Goal: Task Accomplishment & Management: Use online tool/utility

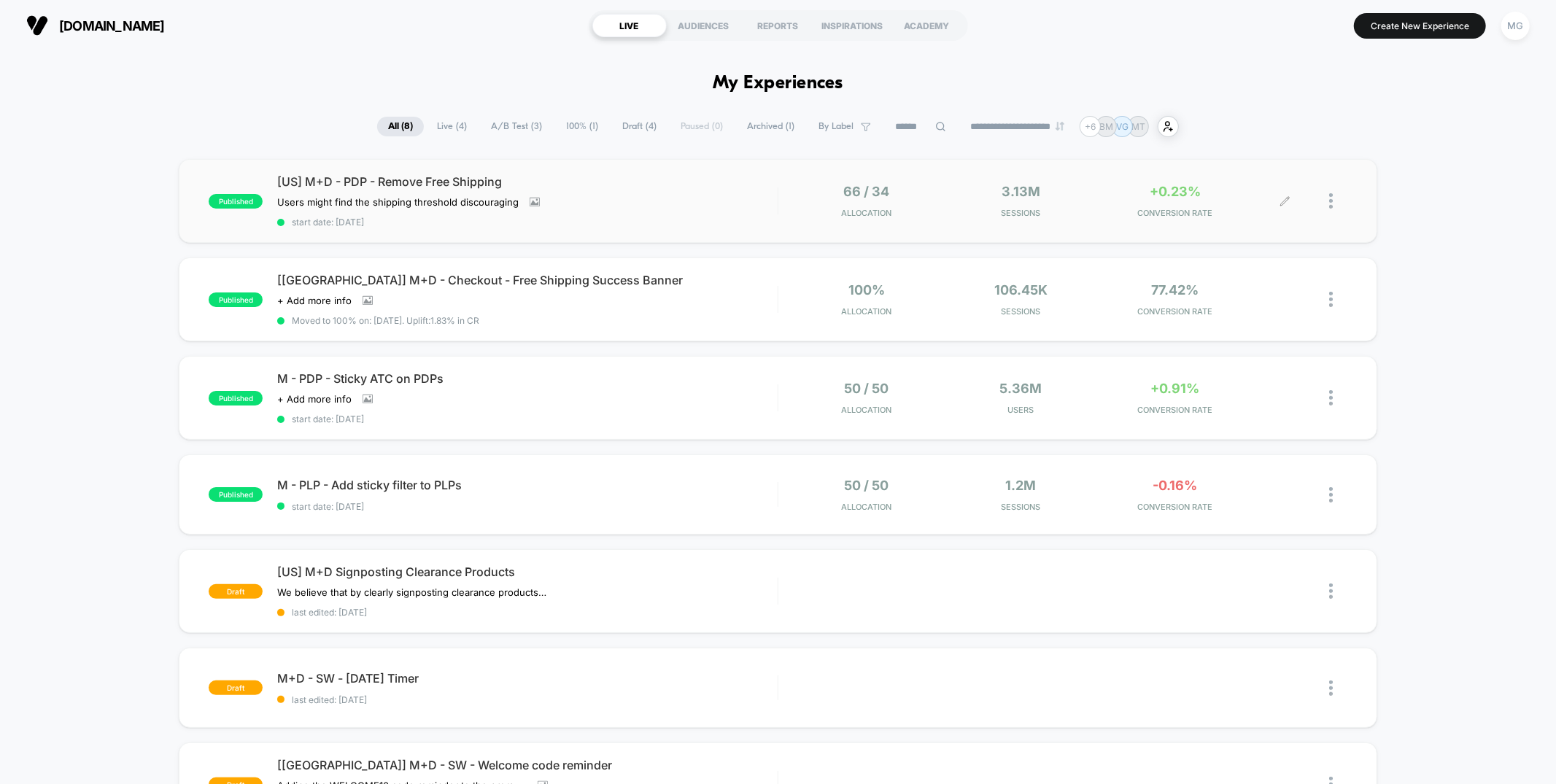
click at [1333, 200] on div at bounding box center [1338, 201] width 18 height 34
click at [1246, 188] on div "Pause" at bounding box center [1255, 184] width 131 height 32
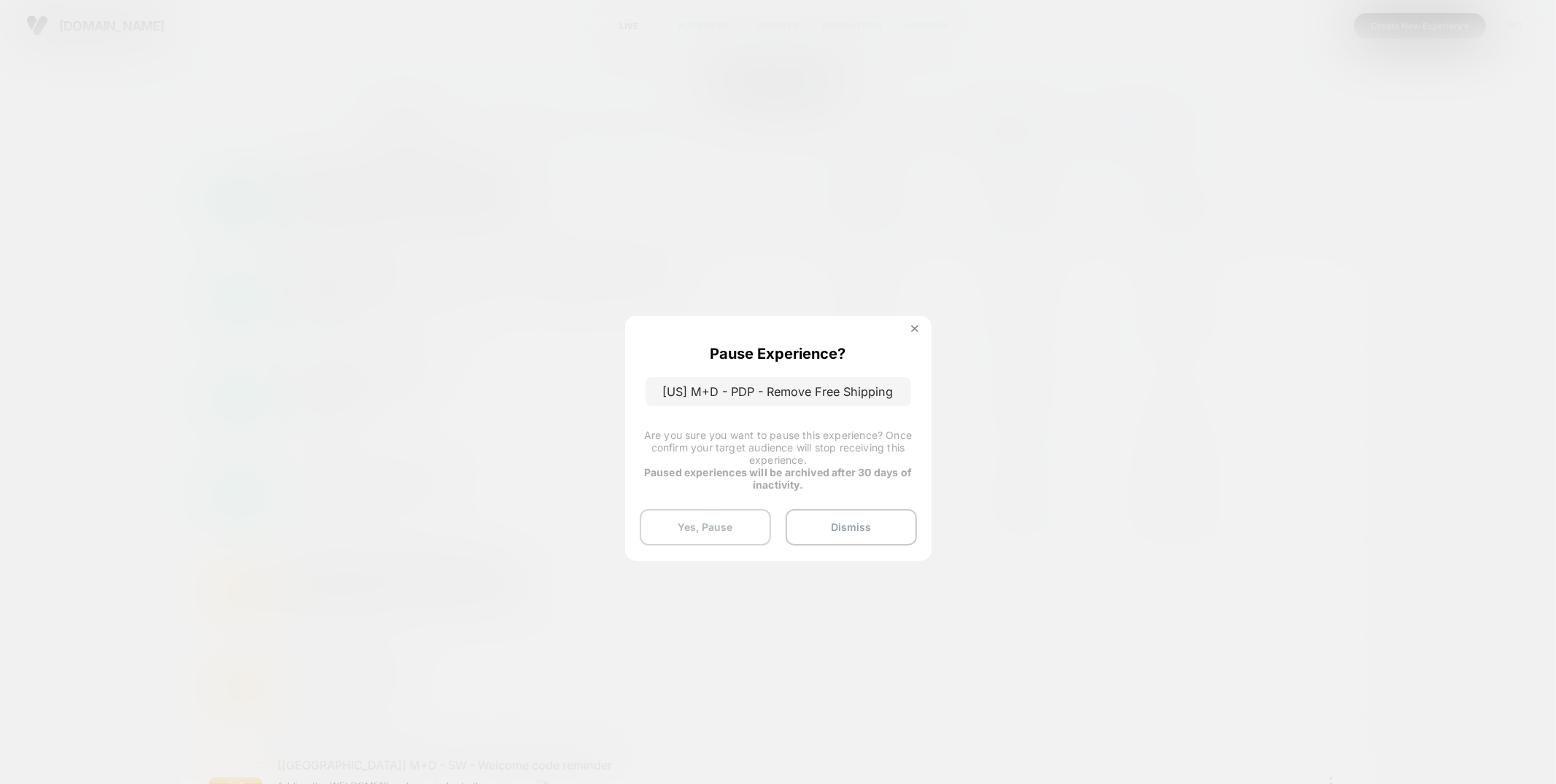
click at [702, 526] on button "Yes, Pause" at bounding box center [705, 527] width 131 height 36
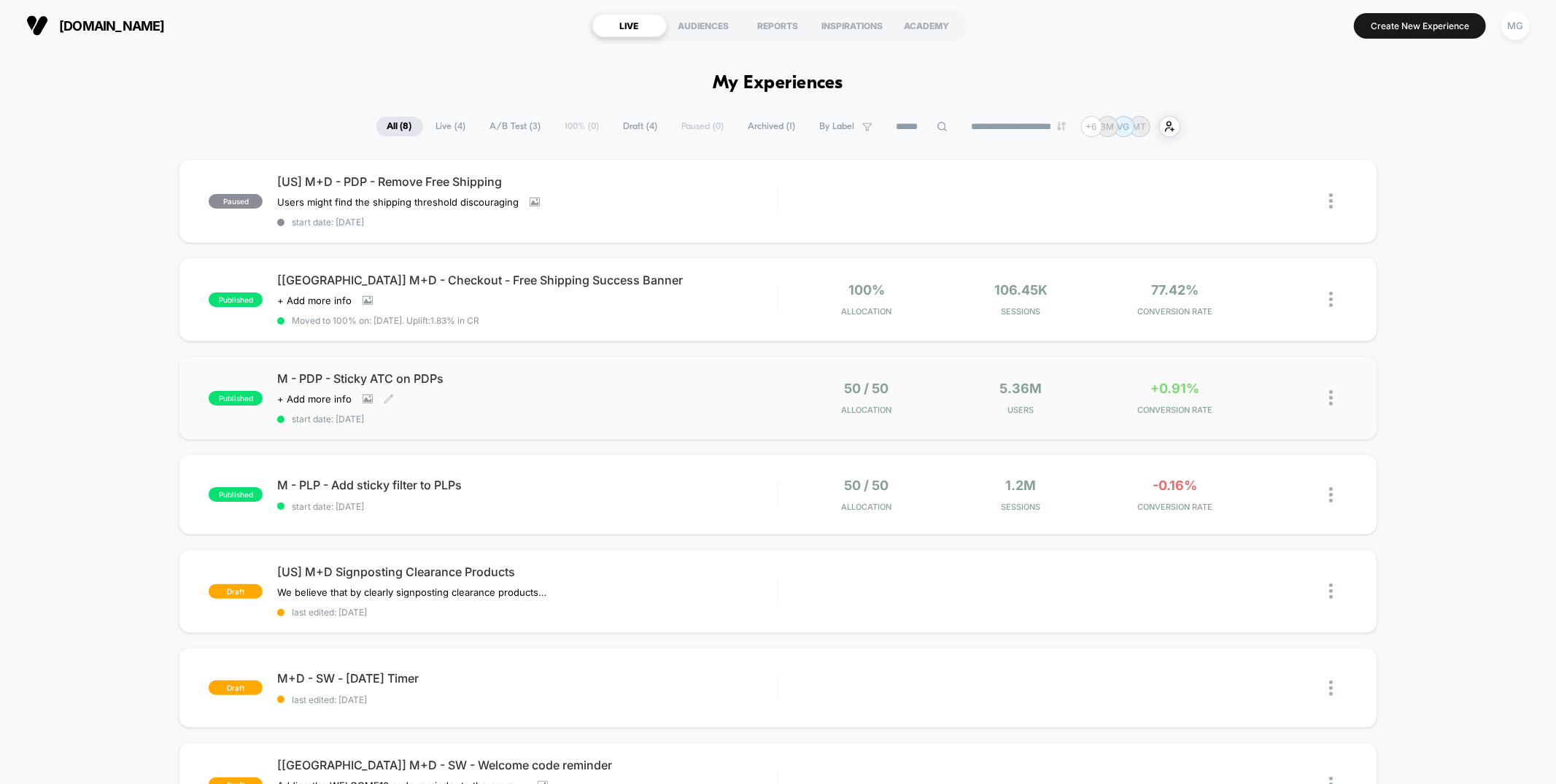
click at [671, 390] on div "M - PDP - Sticky ATC on PDPs Click to view images Click to edit experience deta…" at bounding box center [527, 397] width 500 height 53
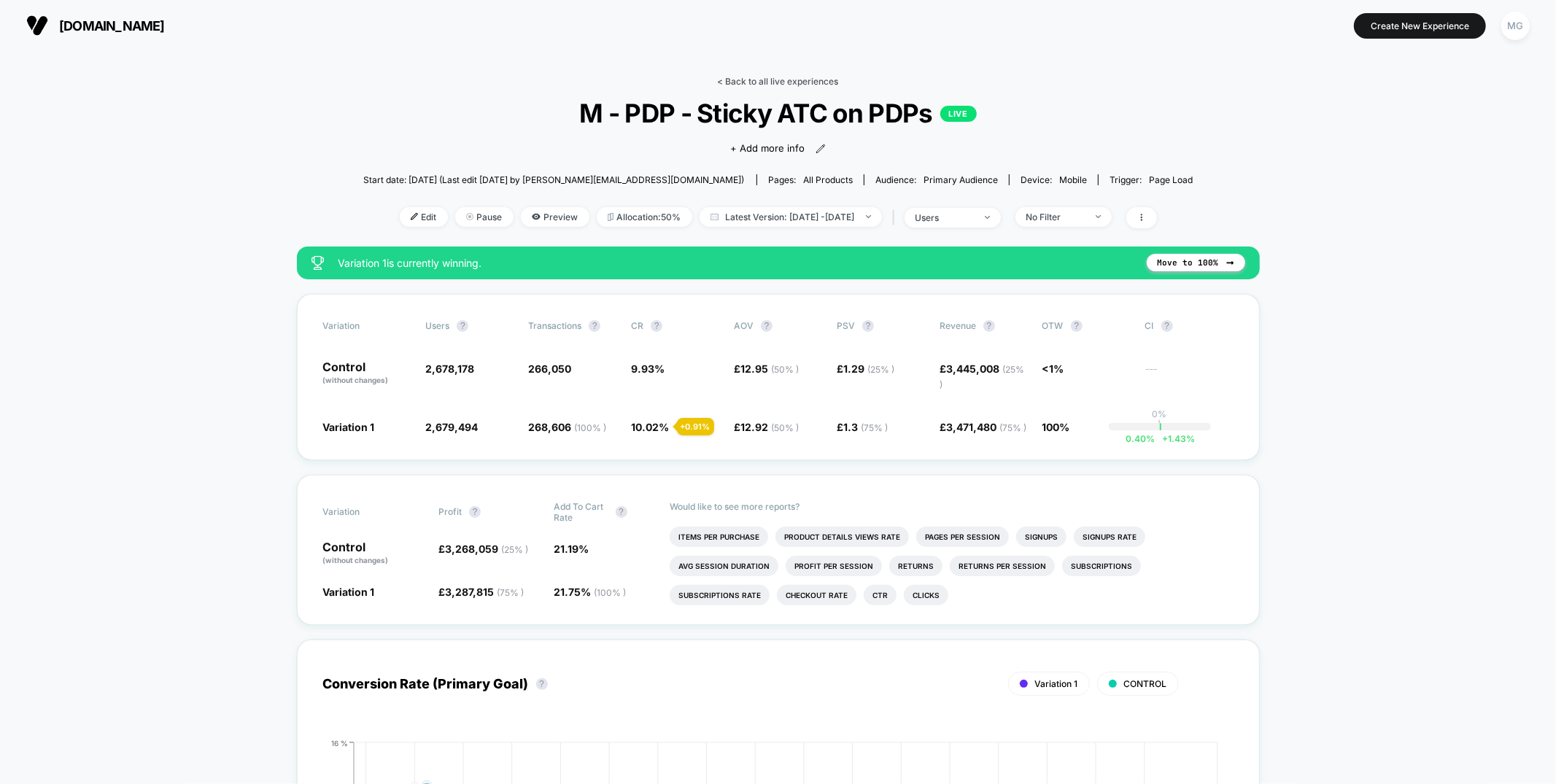
click at [809, 78] on link "< Back to all live experiences" at bounding box center [778, 81] width 121 height 11
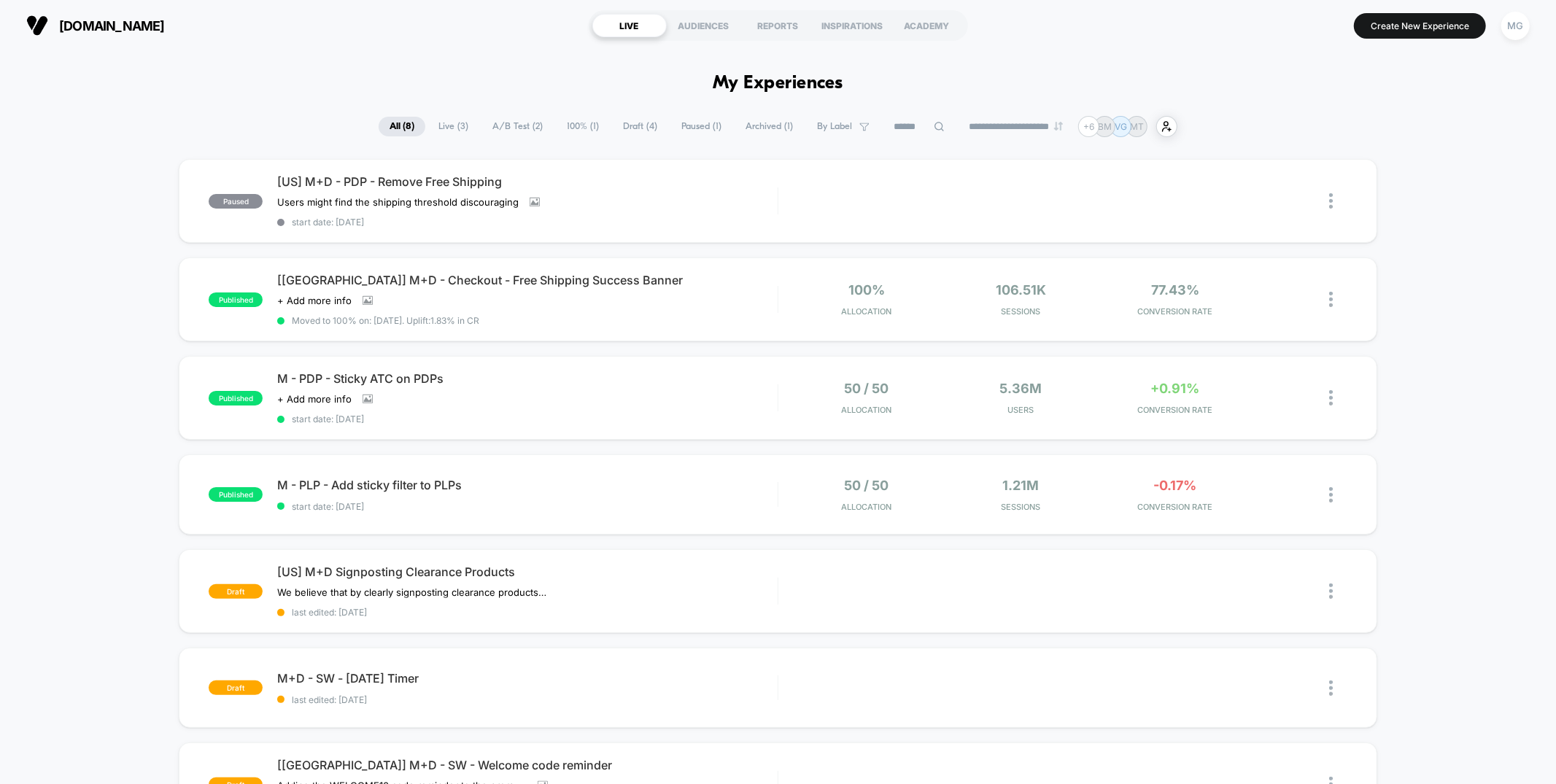
click at [621, 124] on span "Draft ( 4 )" at bounding box center [640, 126] width 56 height 20
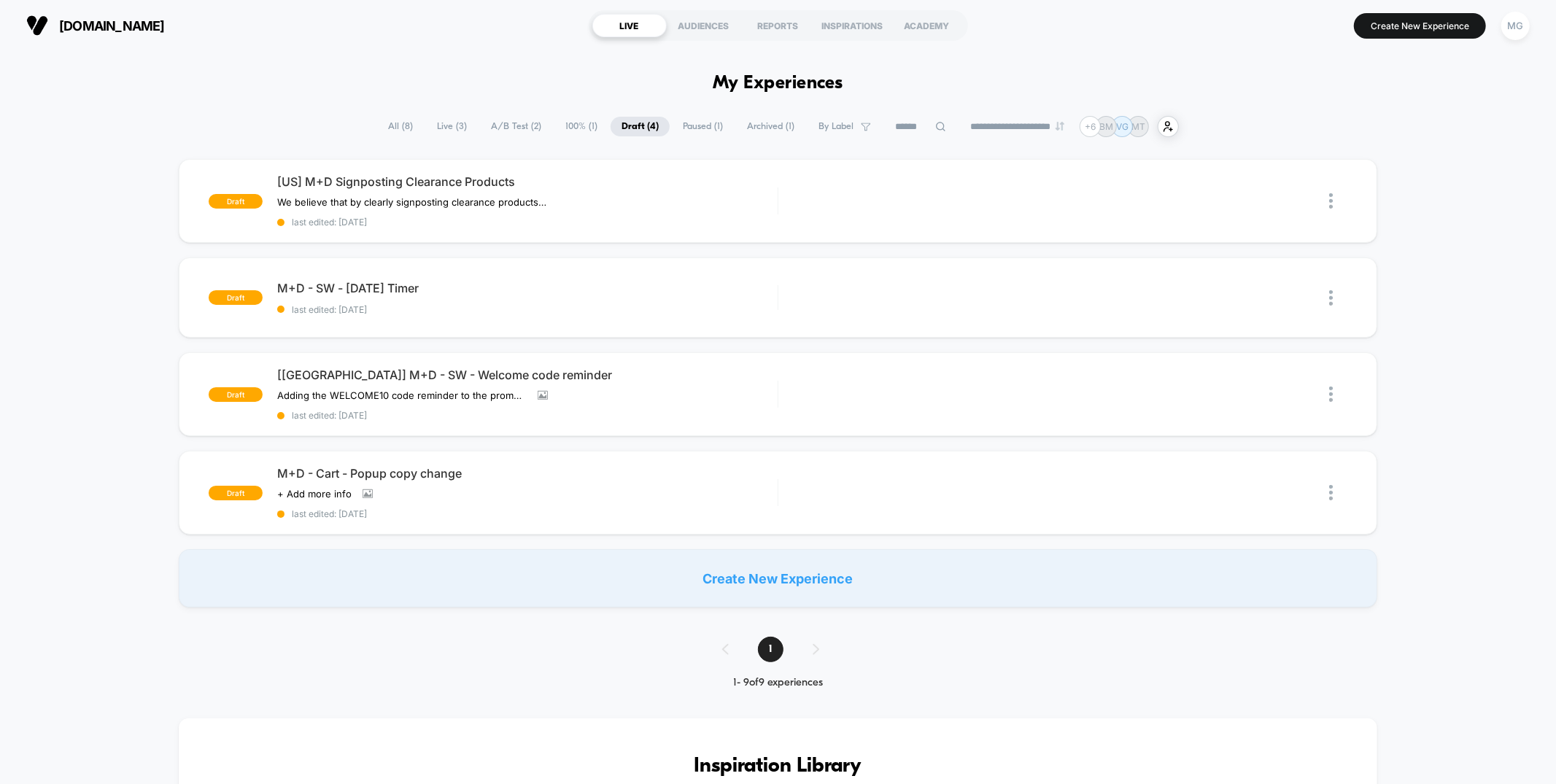
drag, startPoint x: 489, startPoint y: 143, endPoint x: 503, endPoint y: 132, distance: 17.8
click at [503, 132] on span "A/B Test ( 2 )" at bounding box center [516, 126] width 72 height 20
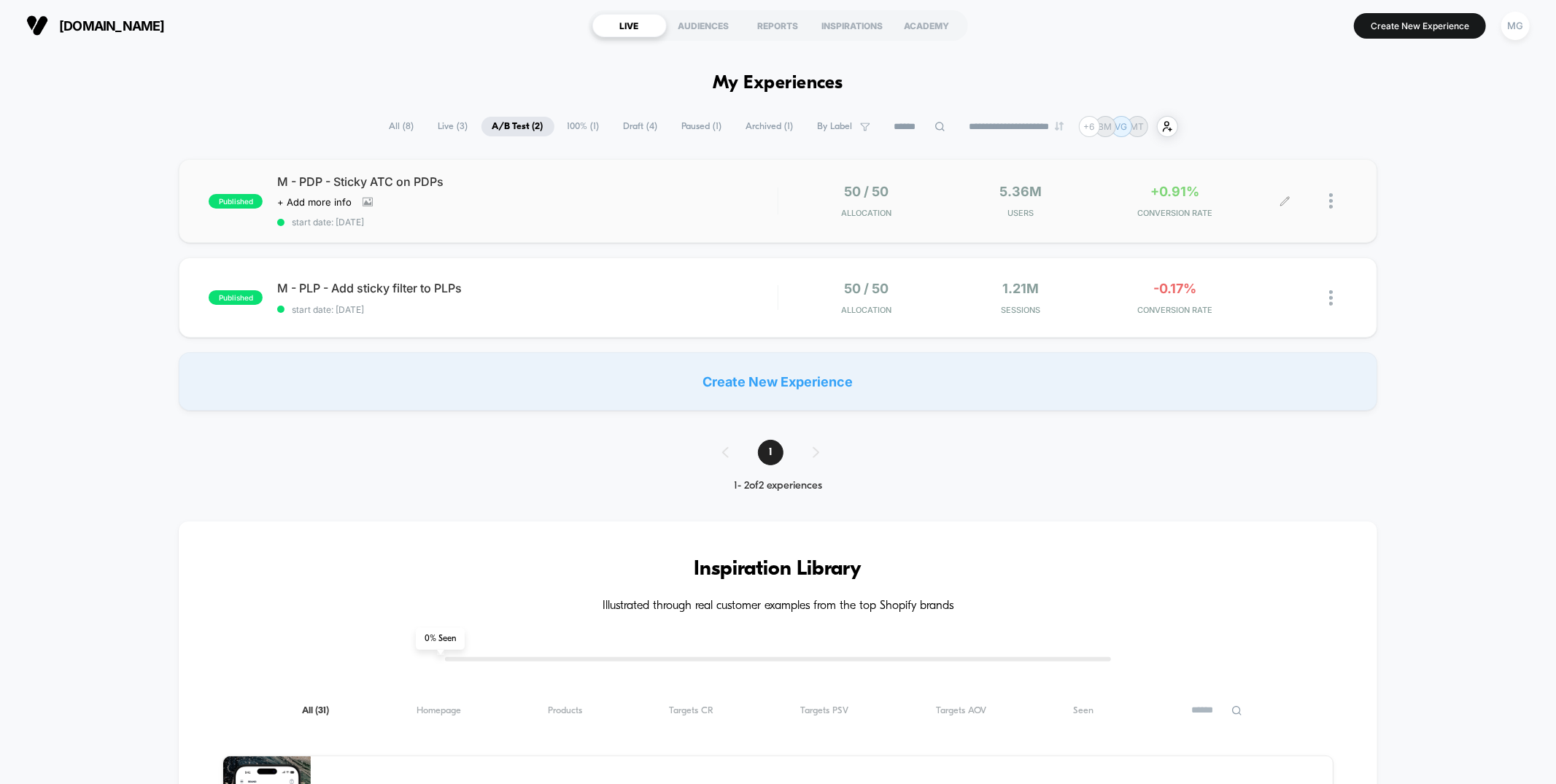
click at [1288, 202] on icon at bounding box center [1285, 201] width 11 height 11
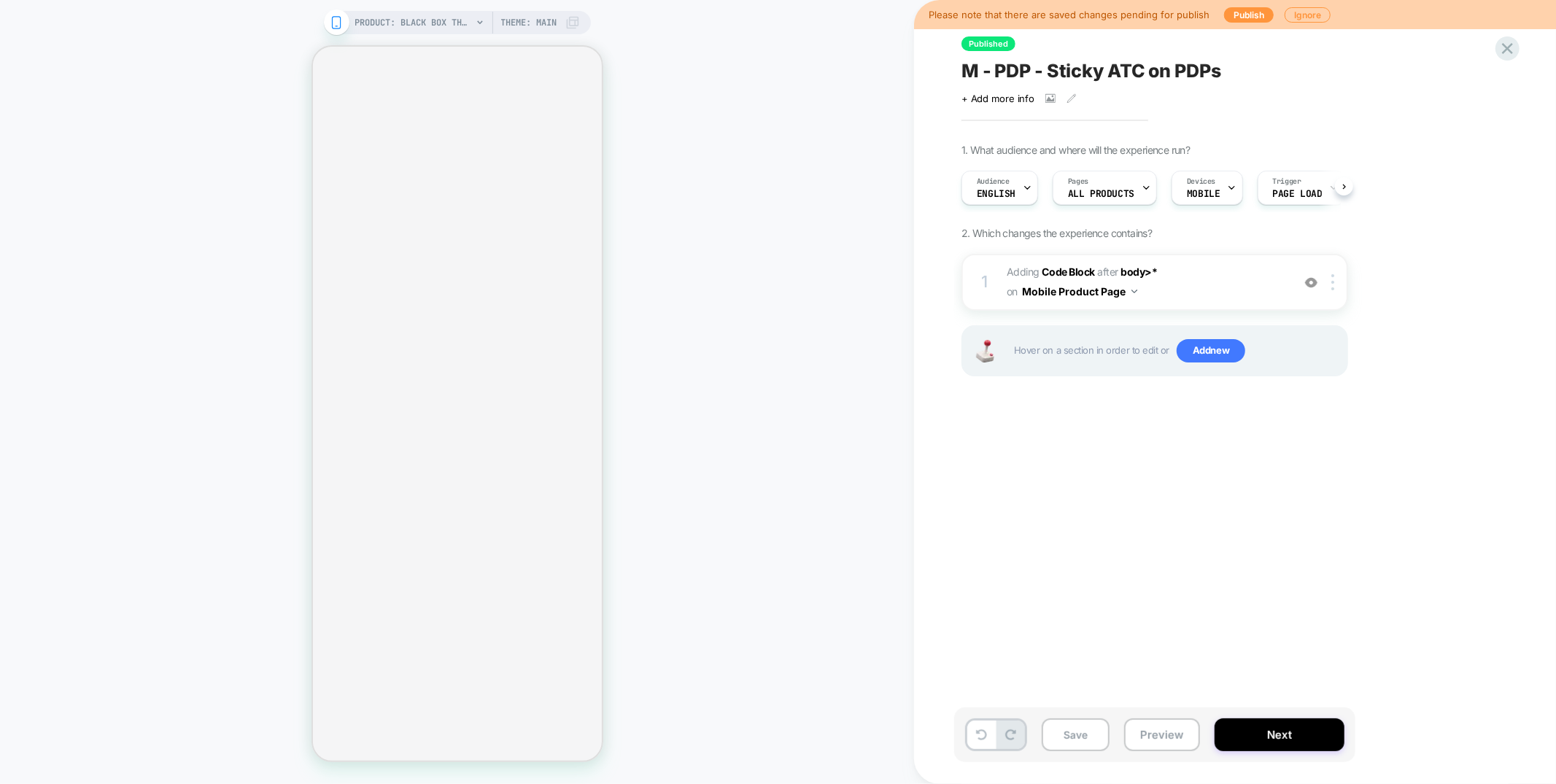
scroll to position [0, 1]
click at [1112, 191] on span "ALL PRODUCTS" at bounding box center [1101, 193] width 67 height 10
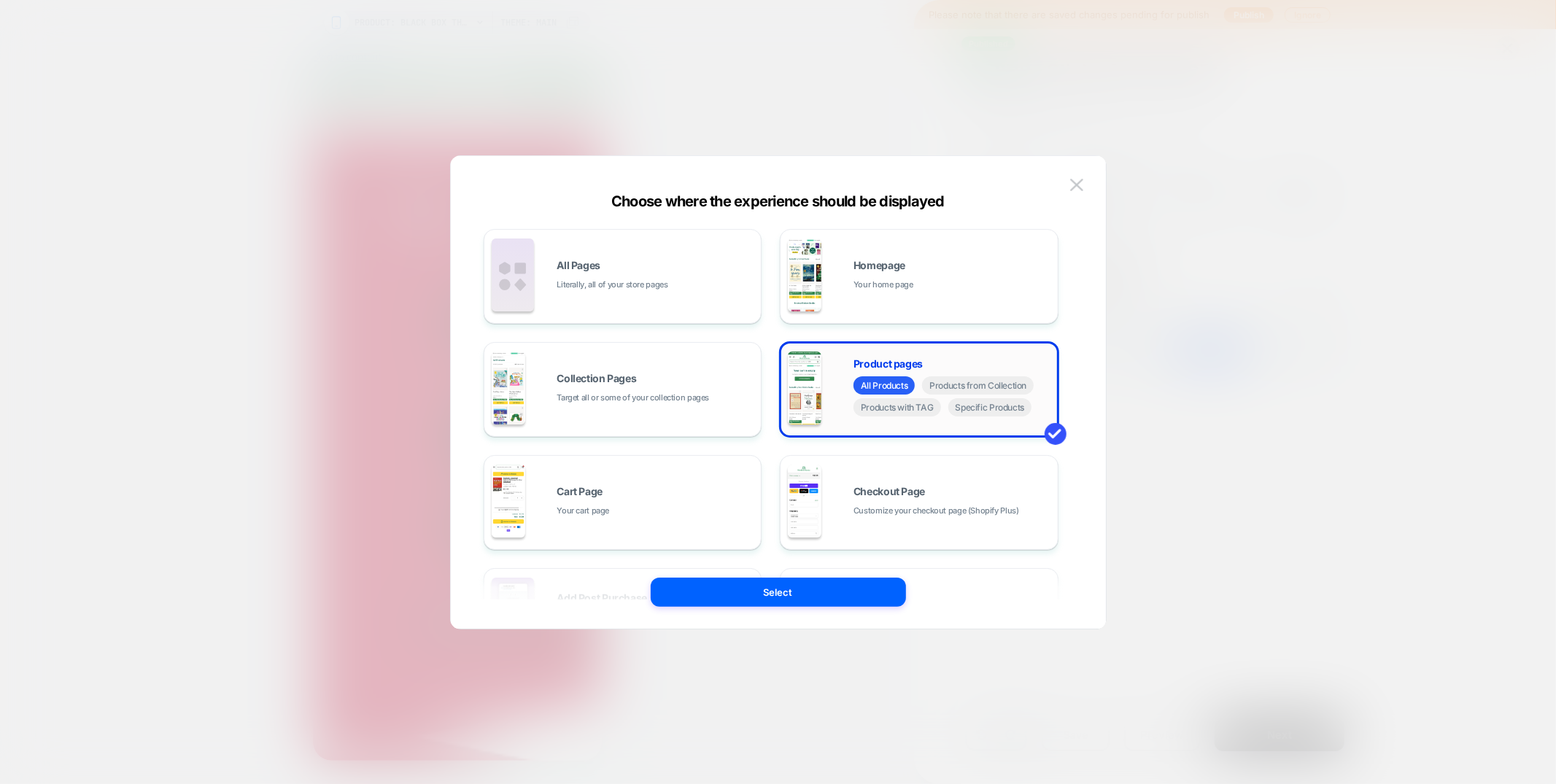
scroll to position [220, 0]
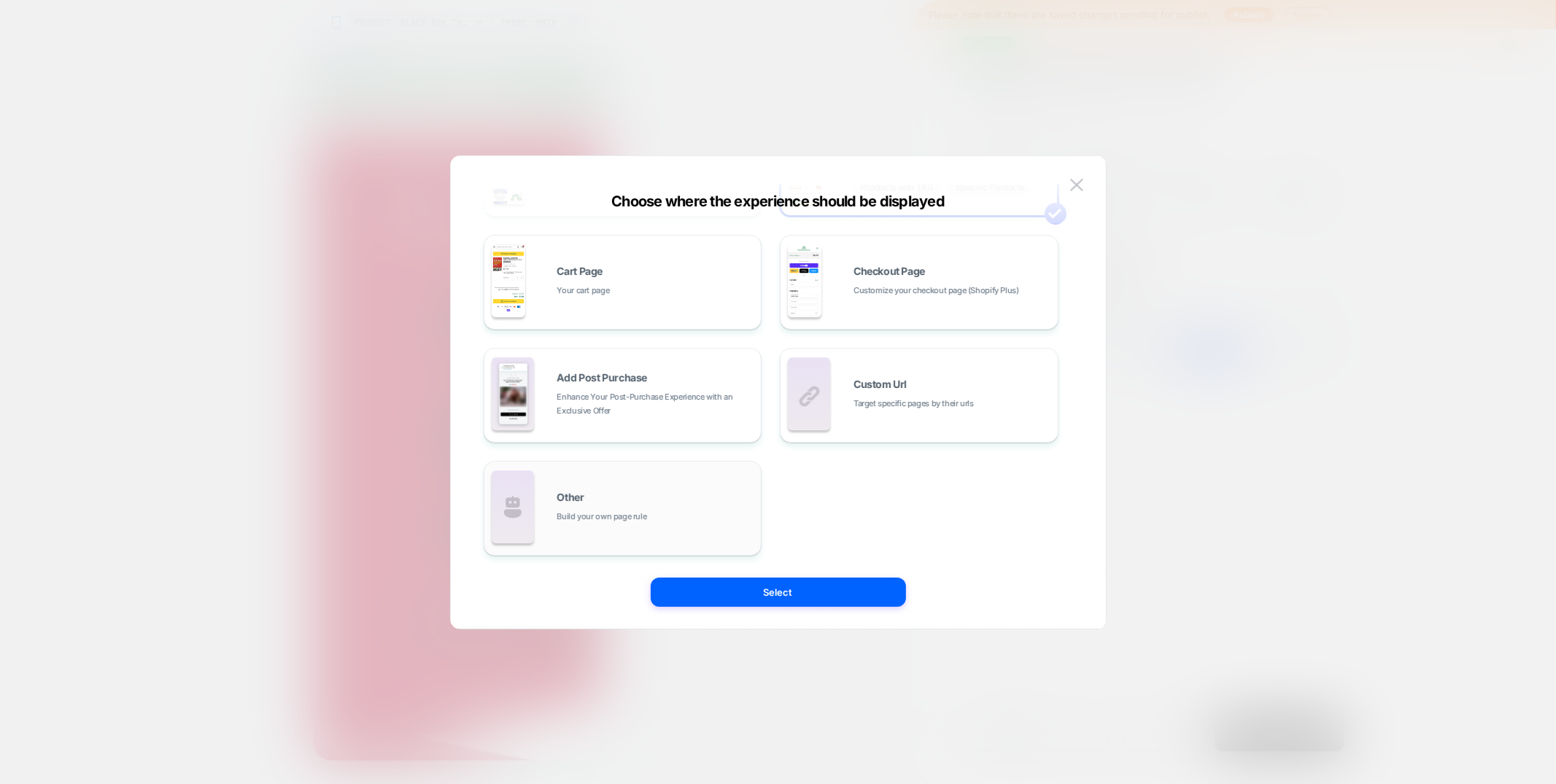
click at [626, 479] on div "Other Build your own page rule" at bounding box center [623, 508] width 263 height 80
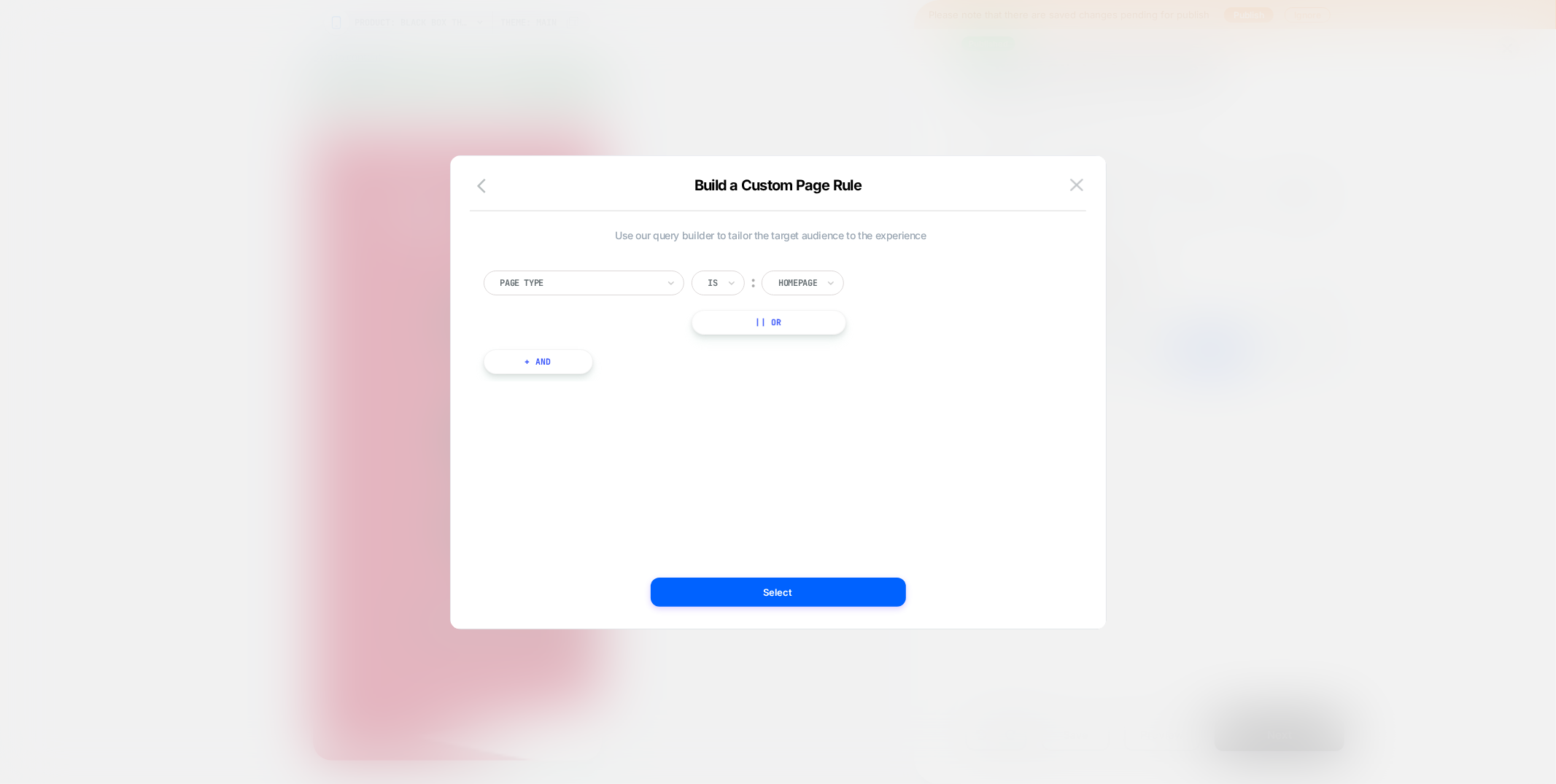
scroll to position [0, 0]
click at [812, 280] on div at bounding box center [797, 282] width 39 height 14
type input "***"
click at [808, 316] on div "Product" at bounding box center [824, 322] width 95 height 23
click at [508, 370] on button "+ And" at bounding box center [538, 361] width 109 height 24
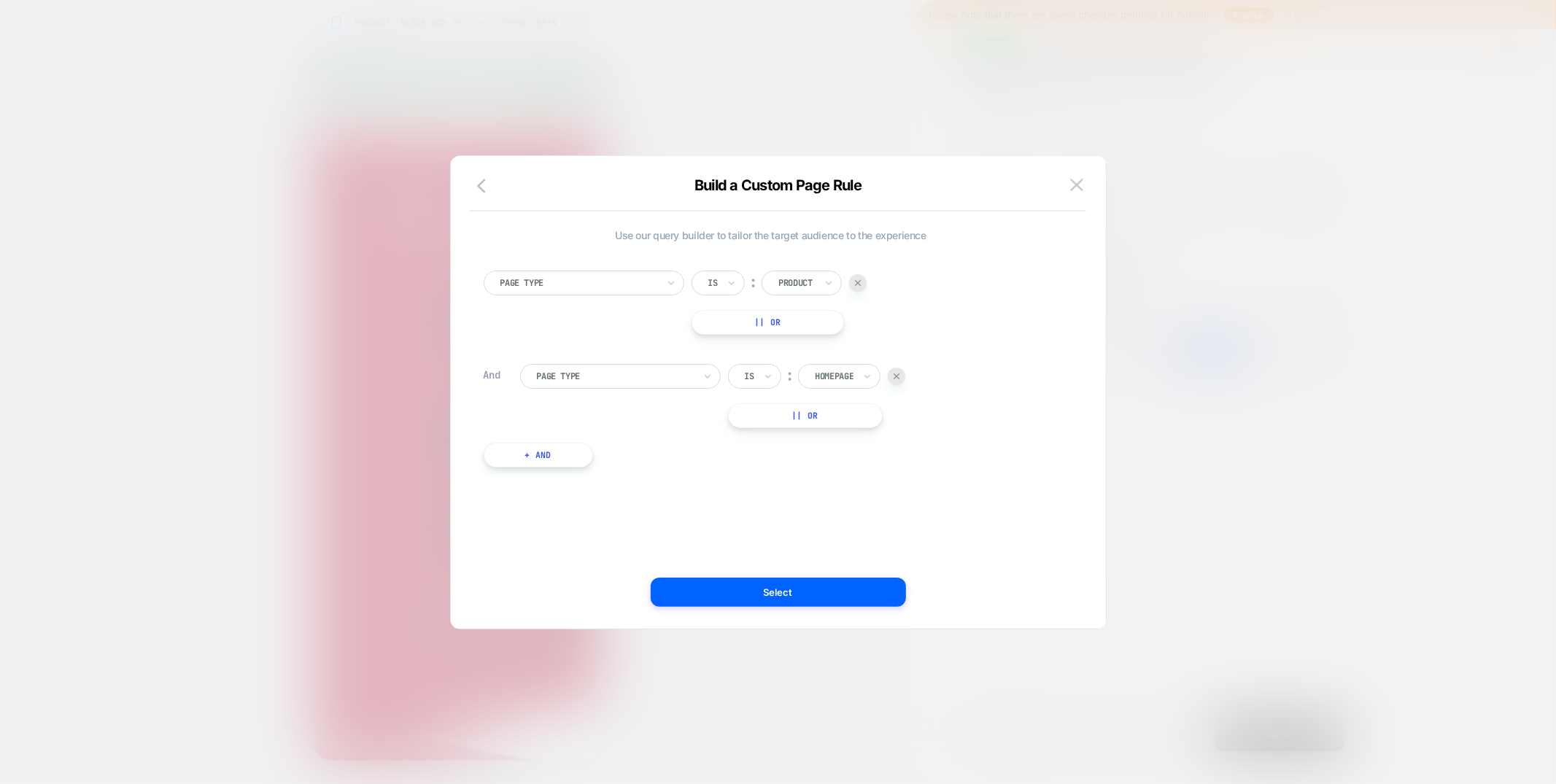
click at [658, 387] on div "Page Type" at bounding box center [620, 375] width 200 height 24
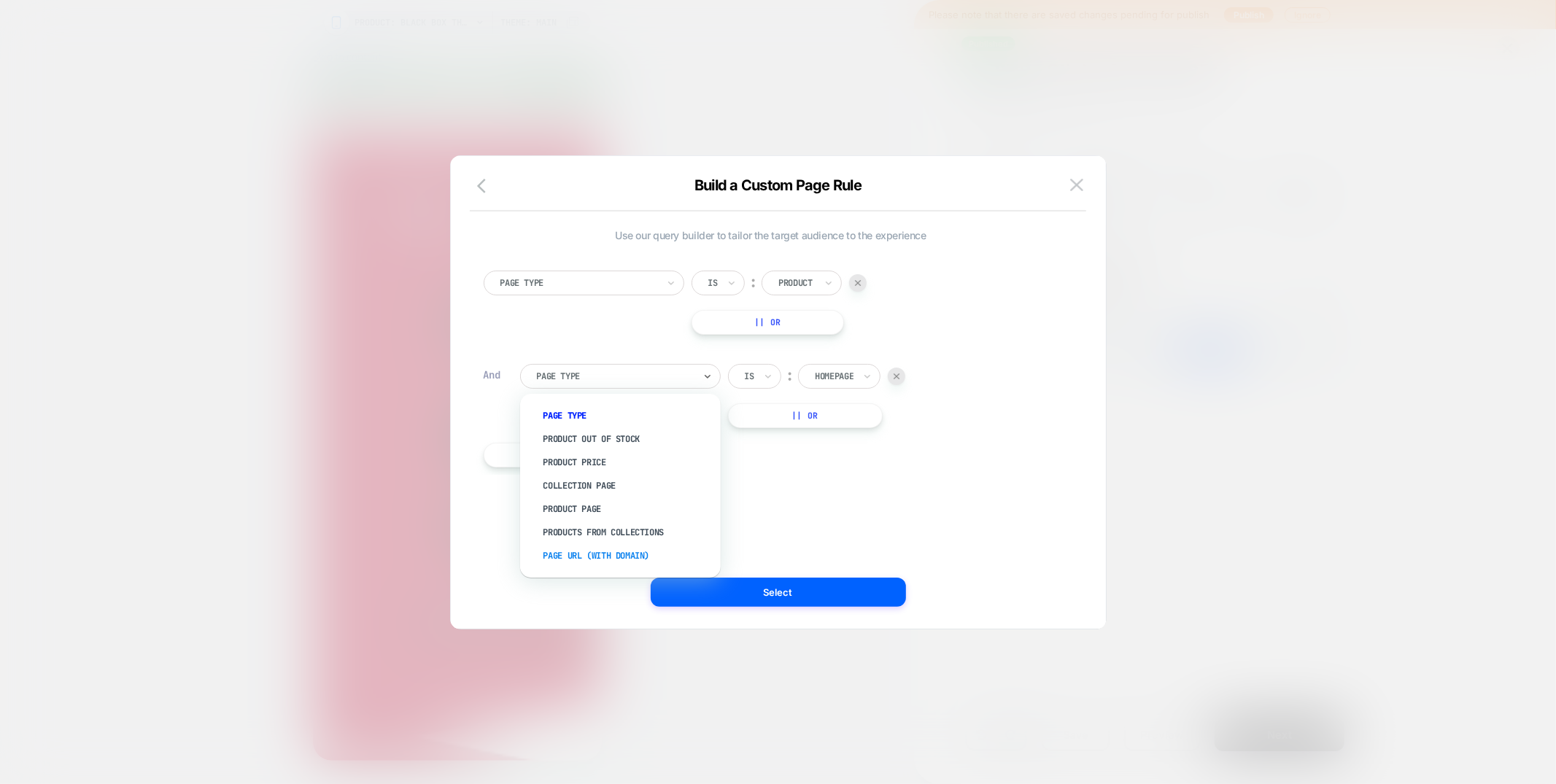
click at [622, 559] on div "Page Url (WITH DOMAIN)" at bounding box center [627, 556] width 186 height 23
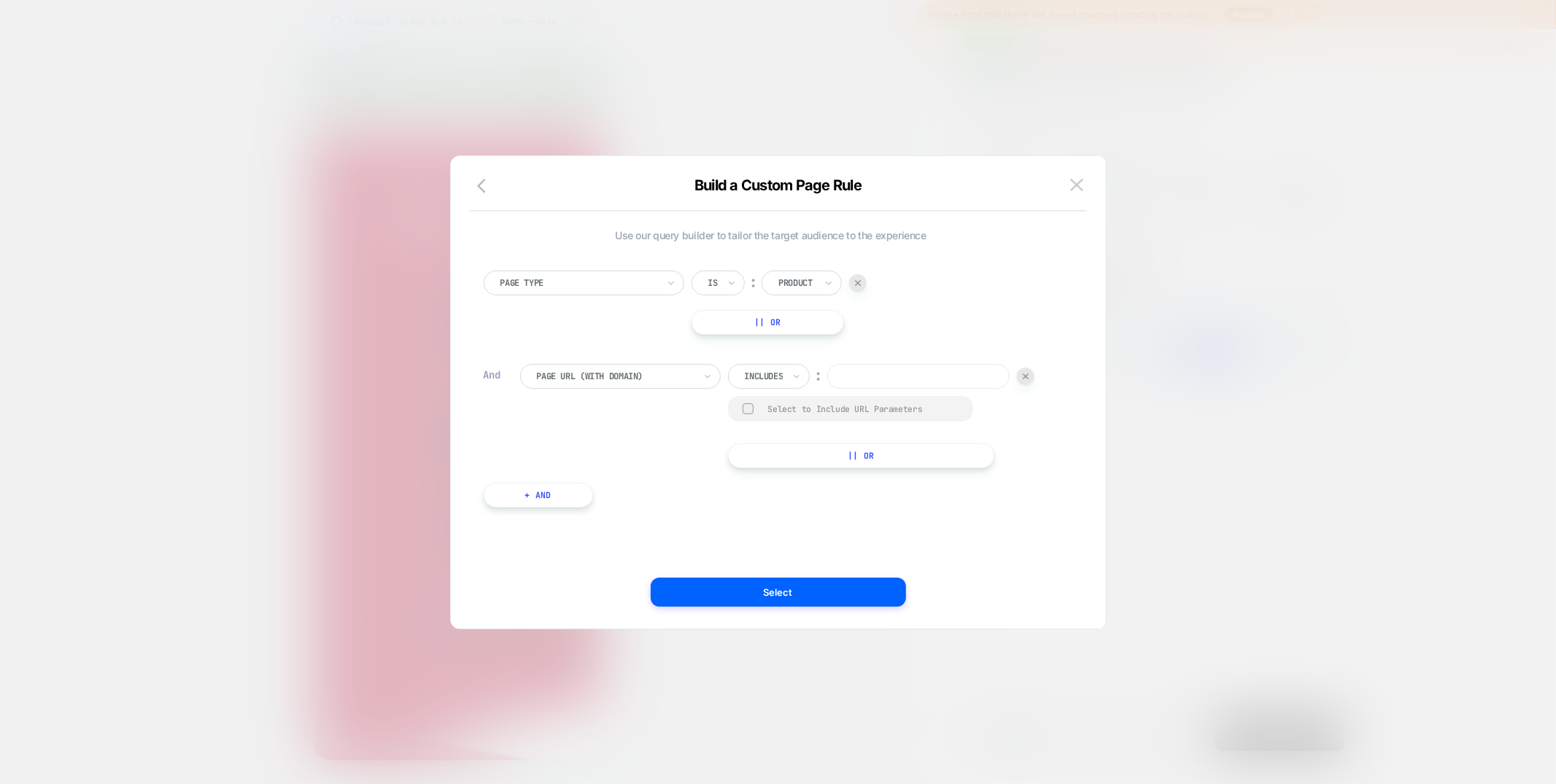
click at [764, 374] on div at bounding box center [764, 376] width 39 height 14
click at [767, 370] on div at bounding box center [764, 376] width 39 height 14
drag, startPoint x: 774, startPoint y: 481, endPoint x: 792, endPoint y: 470, distance: 21.1
click at [777, 478] on div "Not includes" at bounding box center [790, 485] width 95 height 23
click at [875, 374] on input at bounding box center [938, 375] width 182 height 24
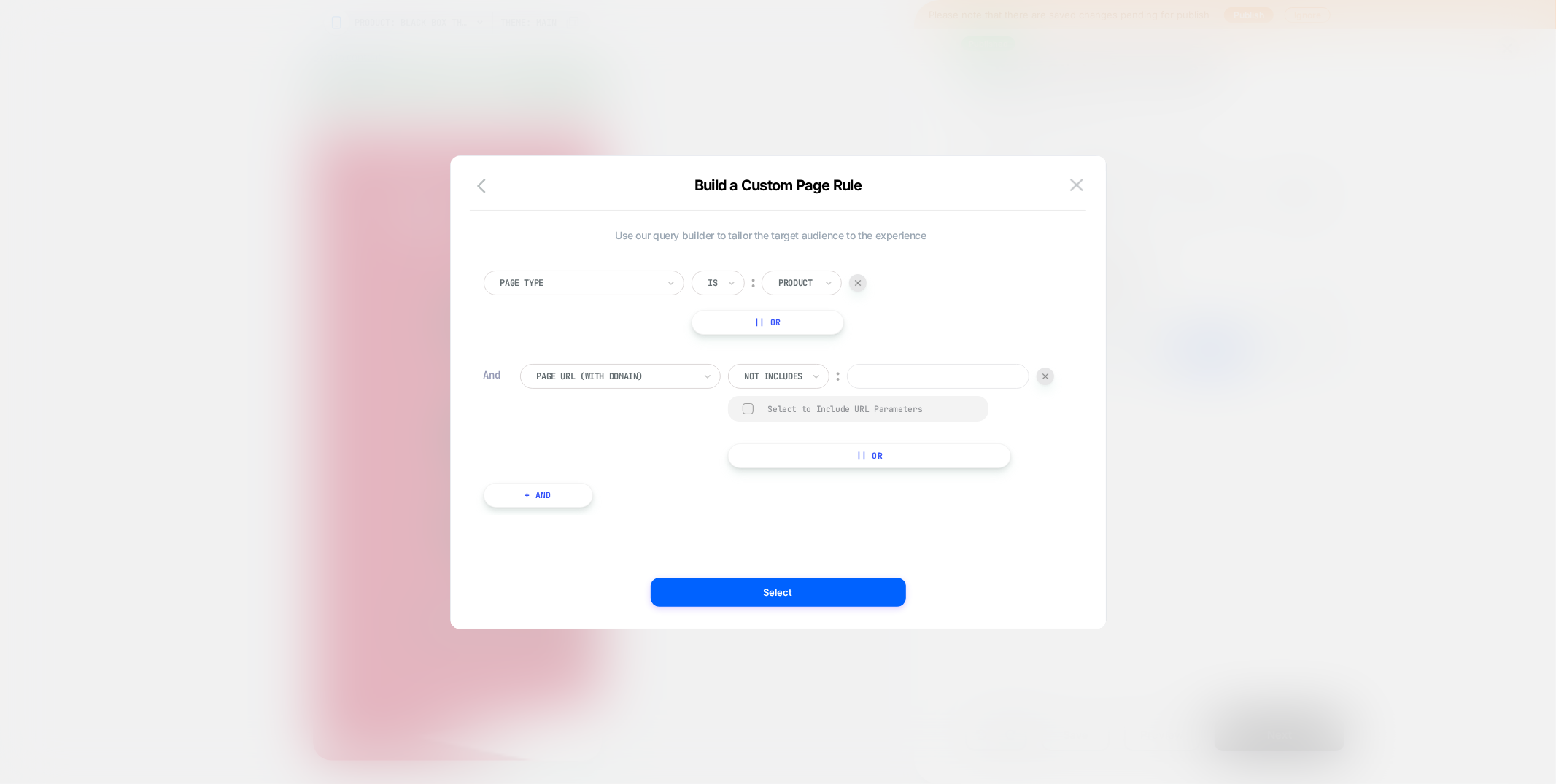
paste input "**********"
type input "**********"
click at [563, 499] on button "+ And" at bounding box center [538, 494] width 109 height 24
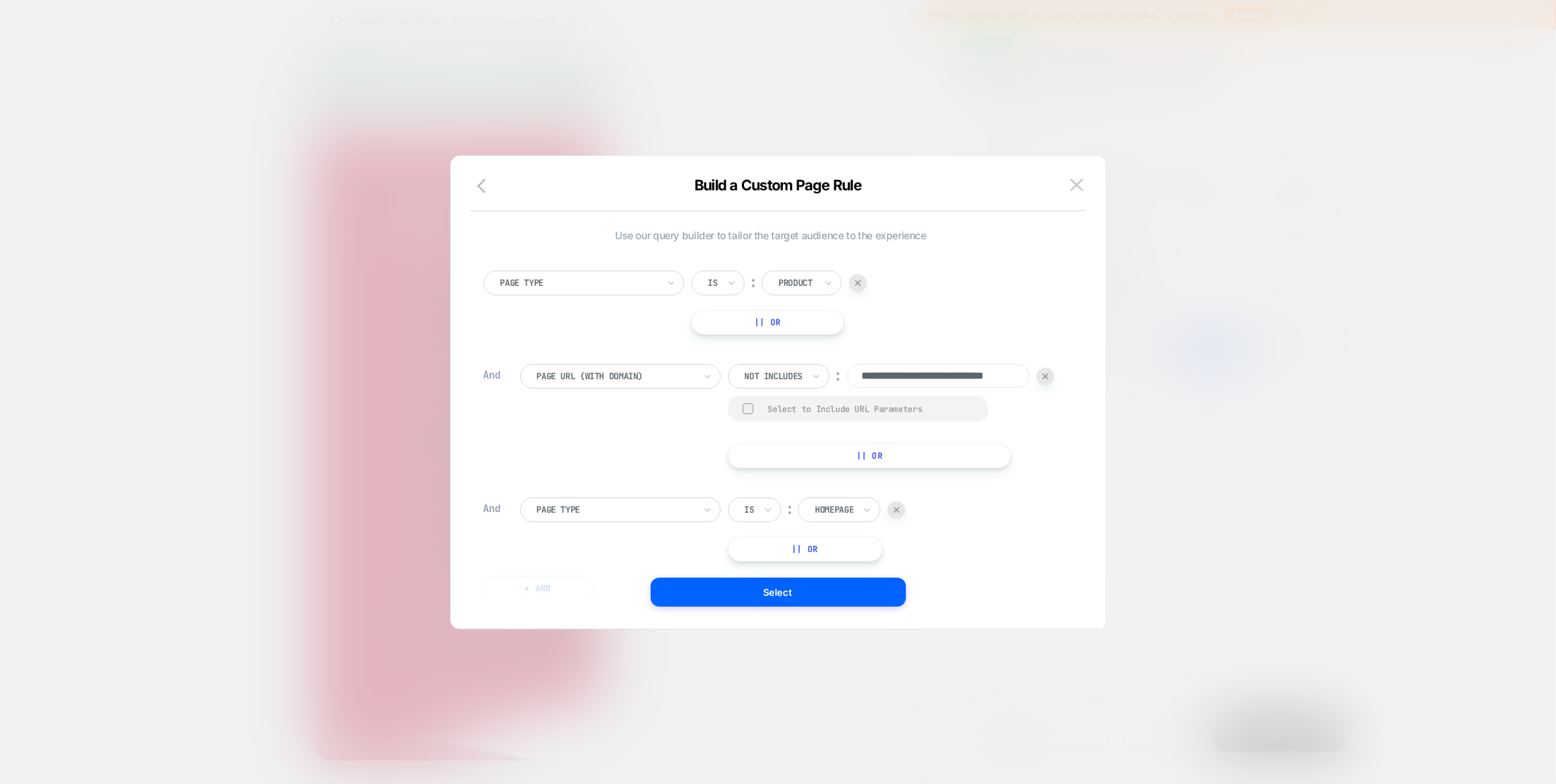
click at [635, 508] on div at bounding box center [616, 510] width 157 height 14
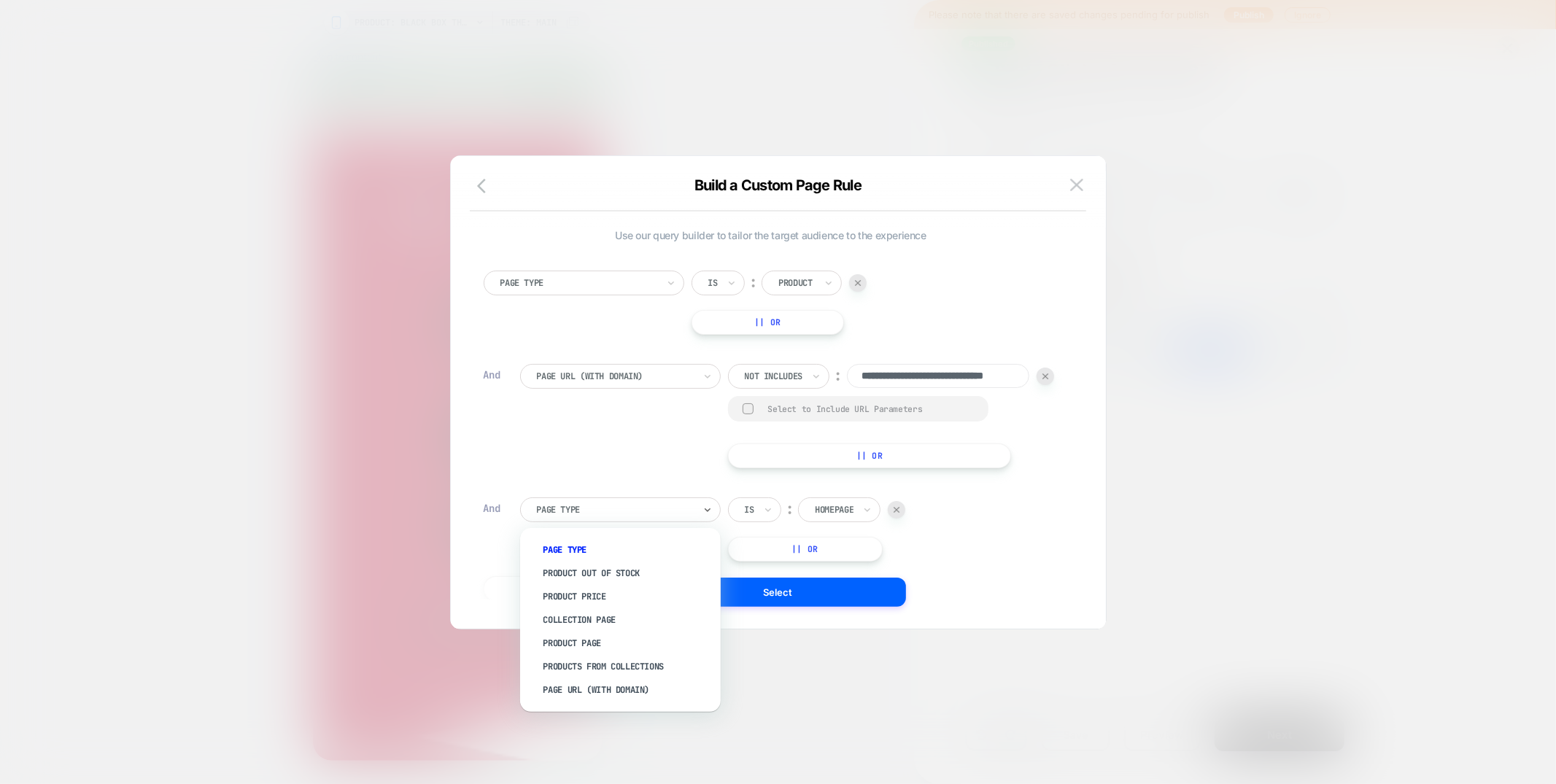
scroll to position [14, 0]
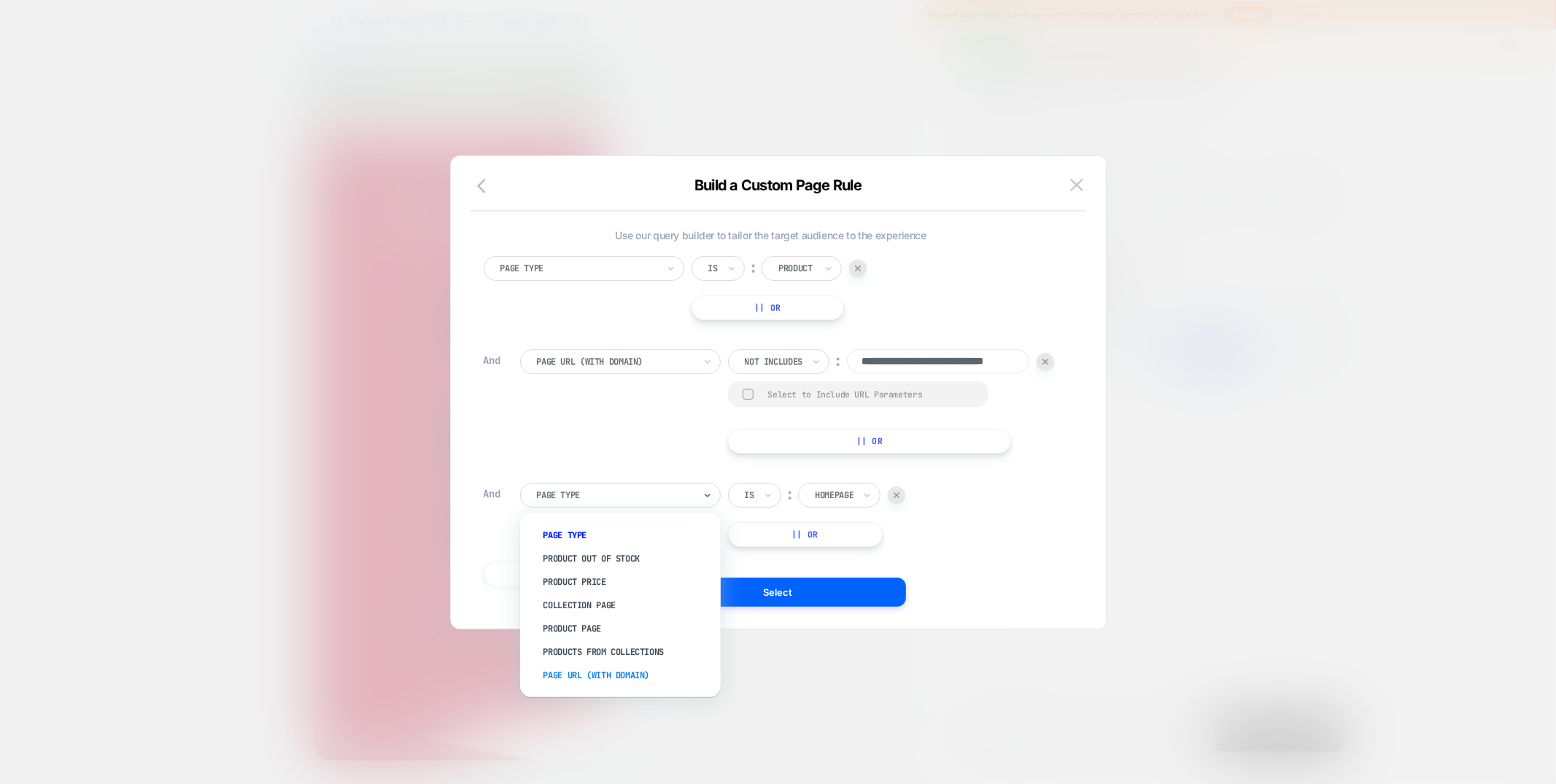
click at [598, 675] on div "Page Url (WITH DOMAIN)" at bounding box center [627, 676] width 186 height 23
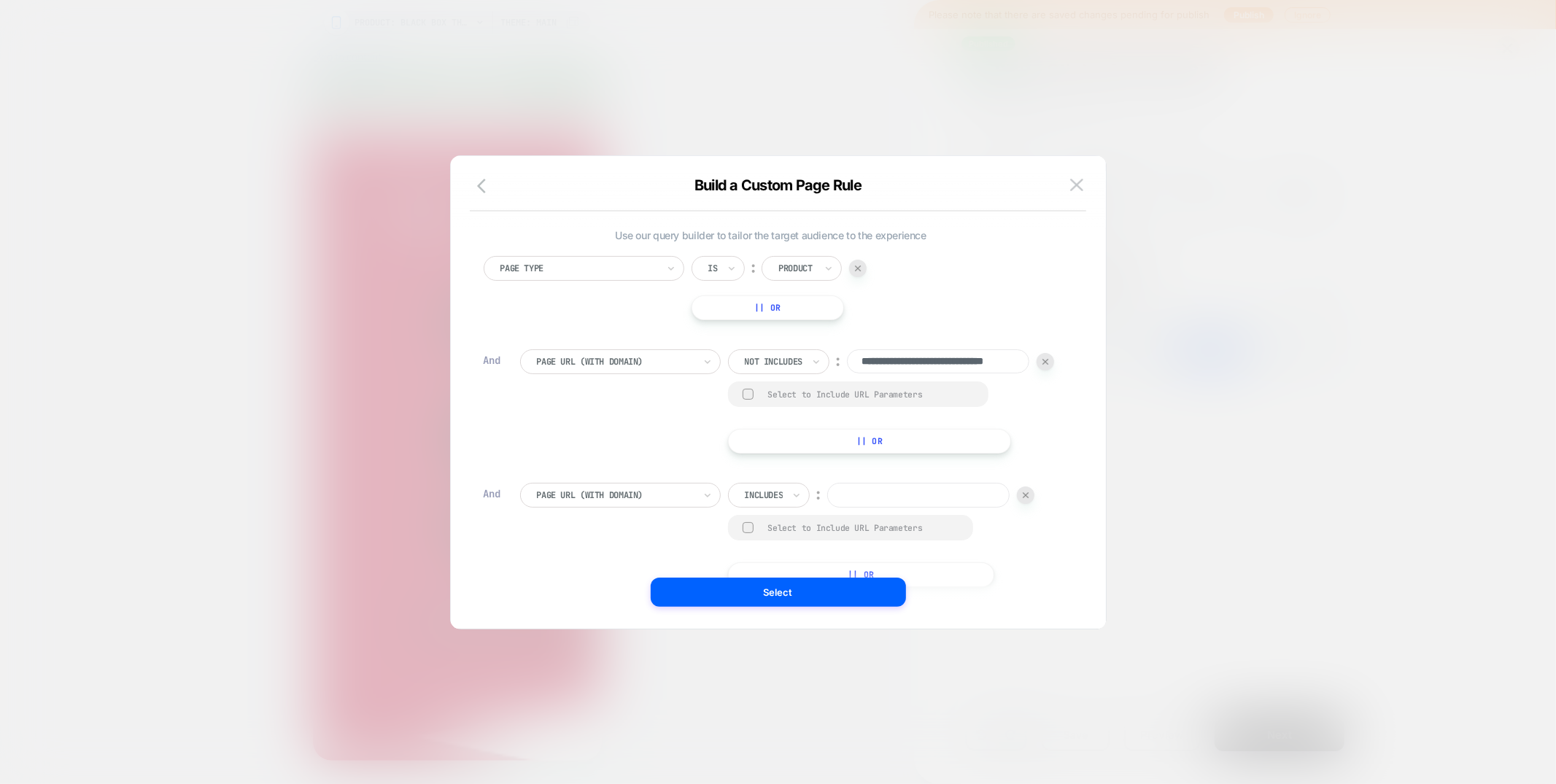
click at [773, 500] on div at bounding box center [764, 495] width 39 height 14
click at [764, 501] on div at bounding box center [764, 495] width 39 height 14
click at [768, 603] on div "Not includes" at bounding box center [790, 605] width 95 height 23
click at [872, 497] on input at bounding box center [938, 494] width 182 height 24
paste input "**********"
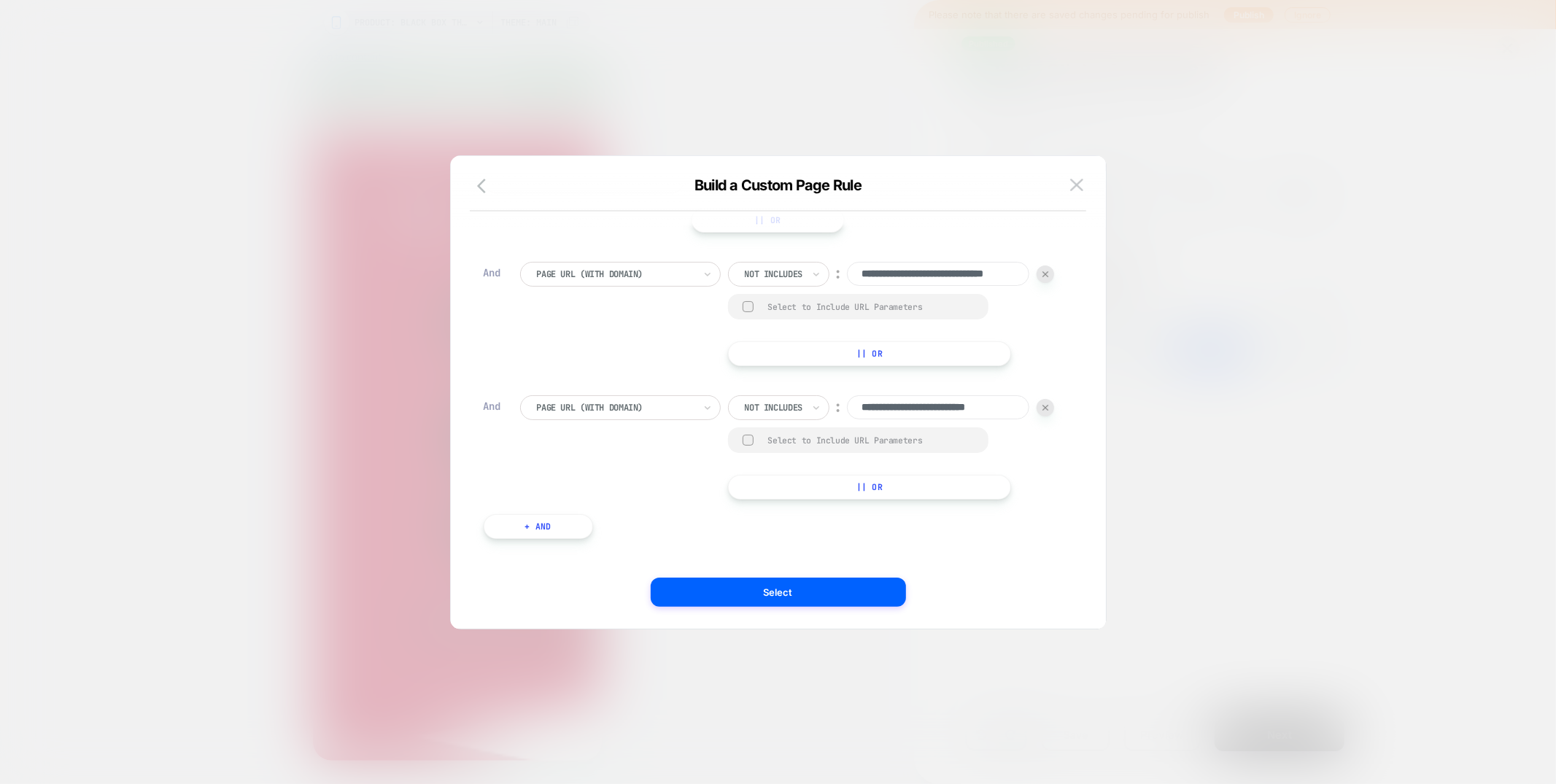
scroll to position [100, 0]
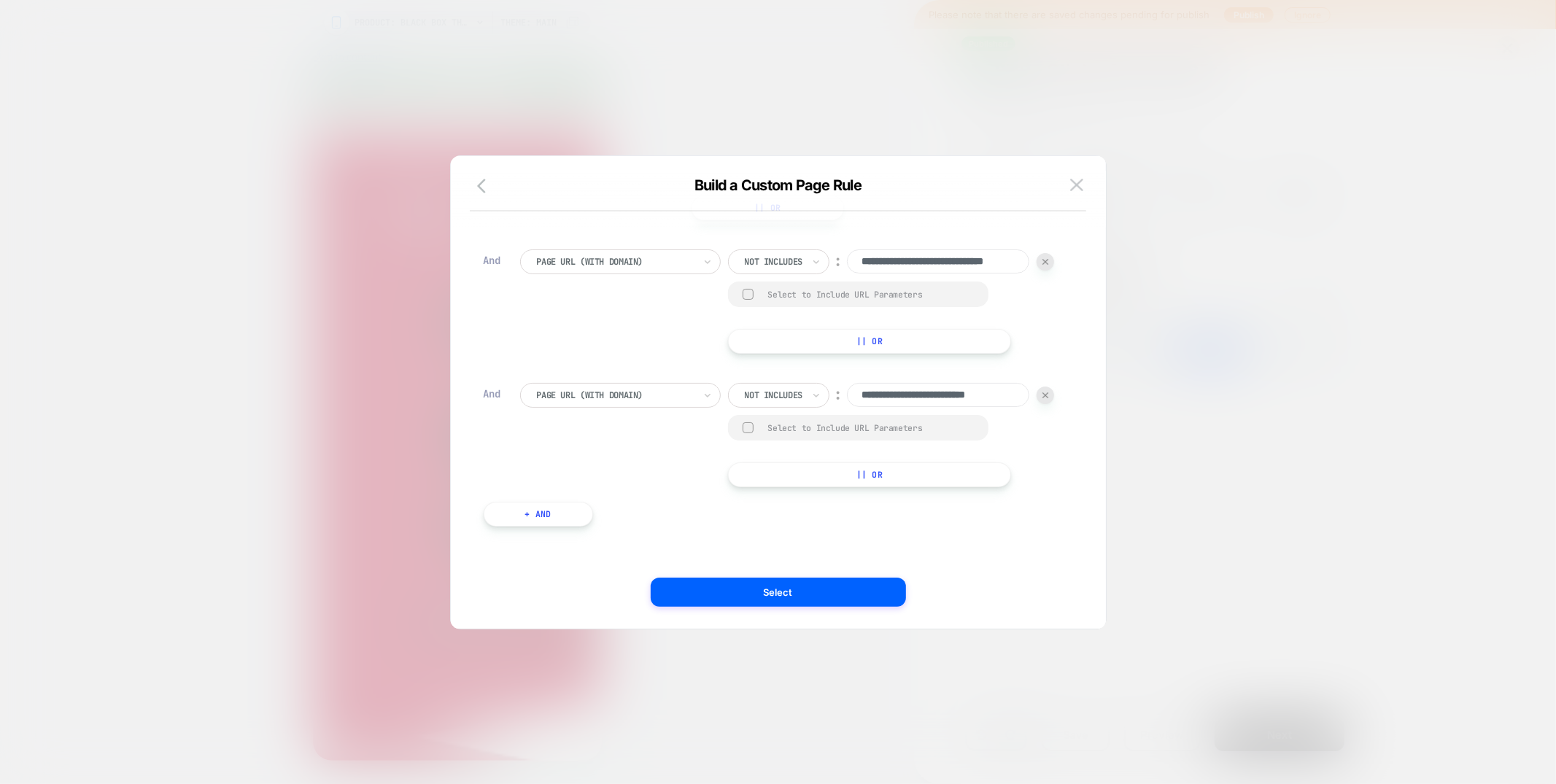
type input "**********"
click at [527, 513] on button "+ And" at bounding box center [538, 513] width 109 height 24
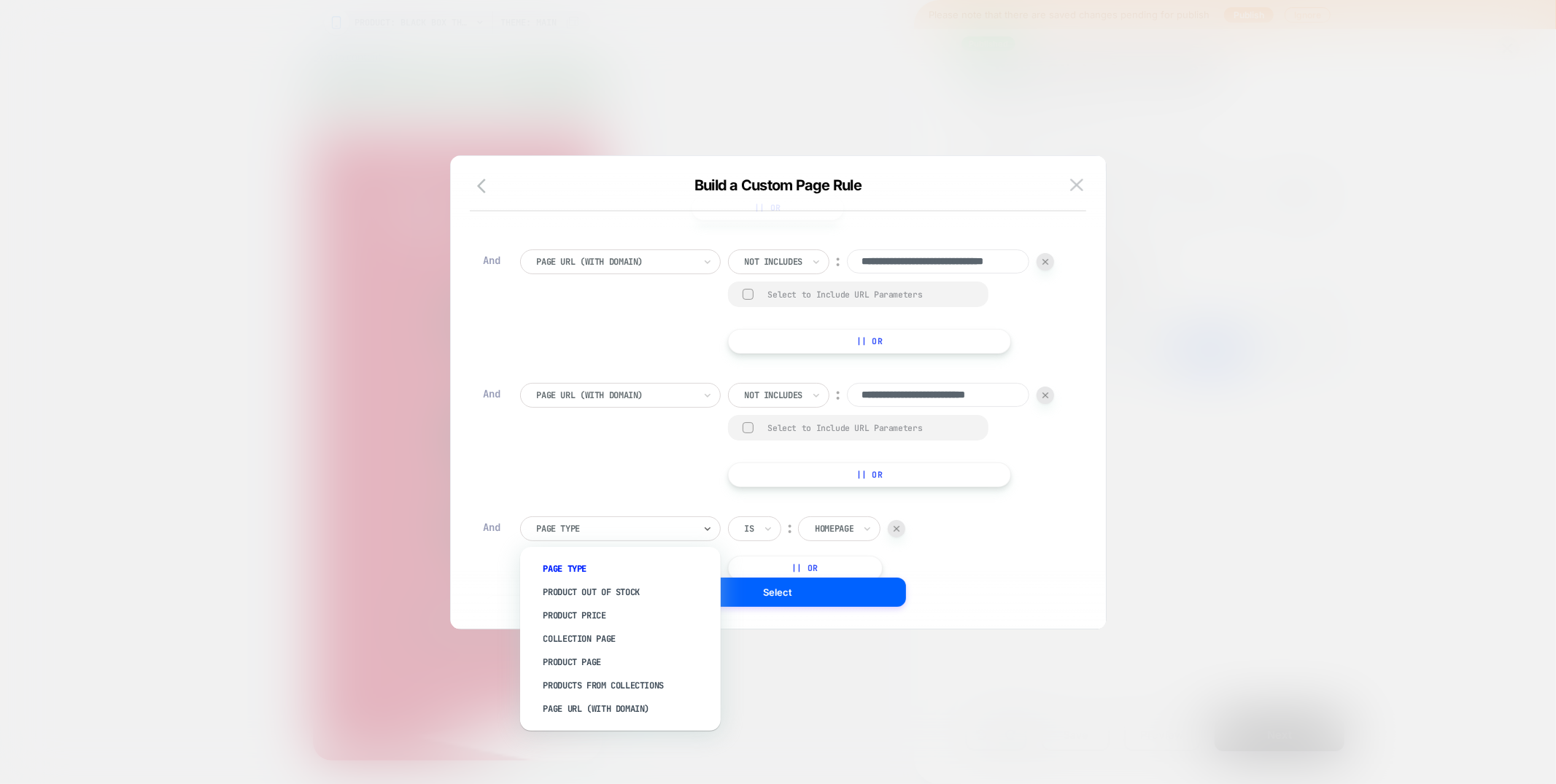
click at [681, 531] on div at bounding box center [616, 529] width 157 height 14
click at [611, 707] on div "Page Url (WITH DOMAIN)" at bounding box center [627, 709] width 186 height 23
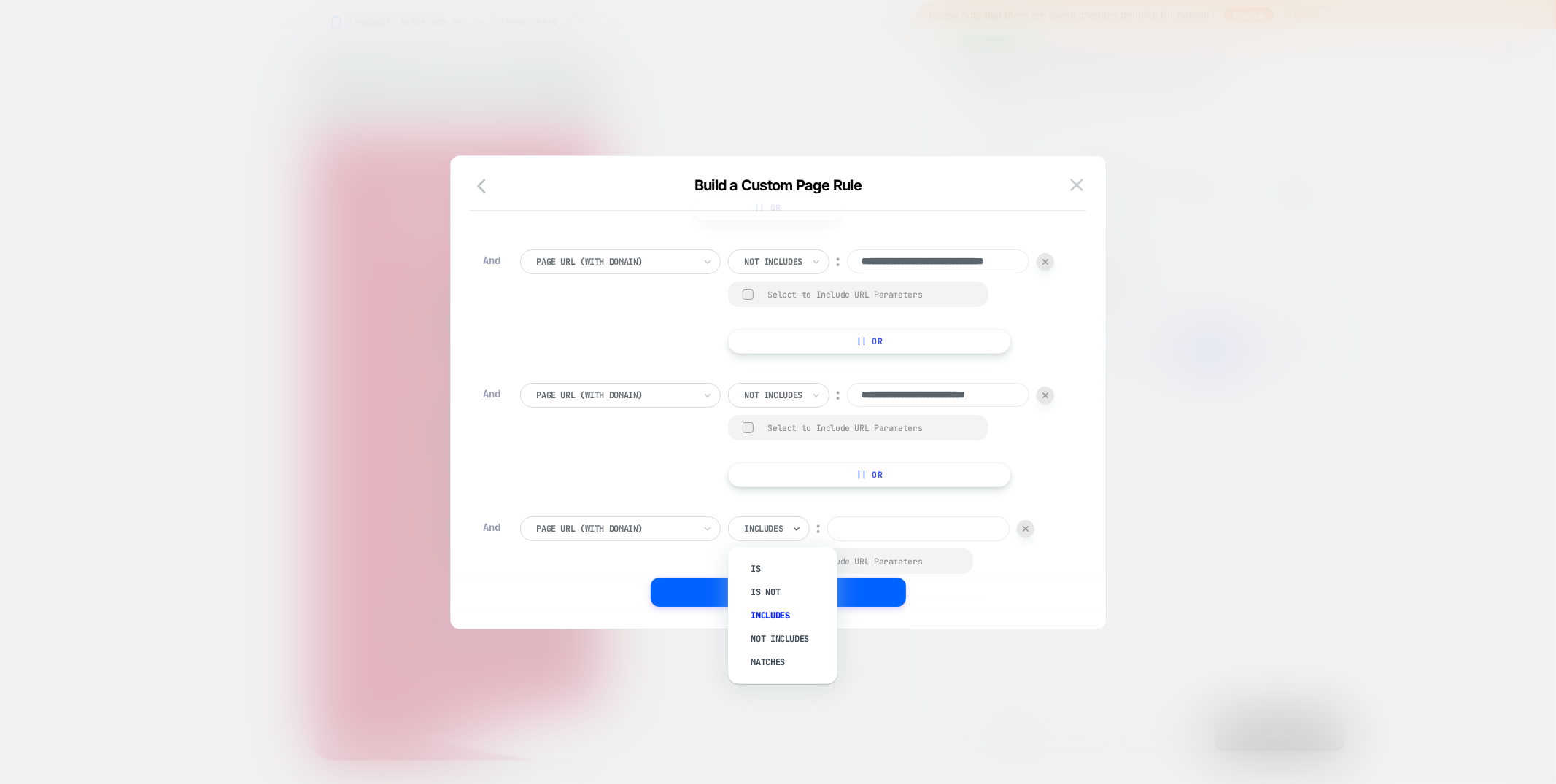
click at [782, 530] on div at bounding box center [764, 529] width 39 height 14
click at [771, 632] on div at bounding box center [778, 392] width 1556 height 784
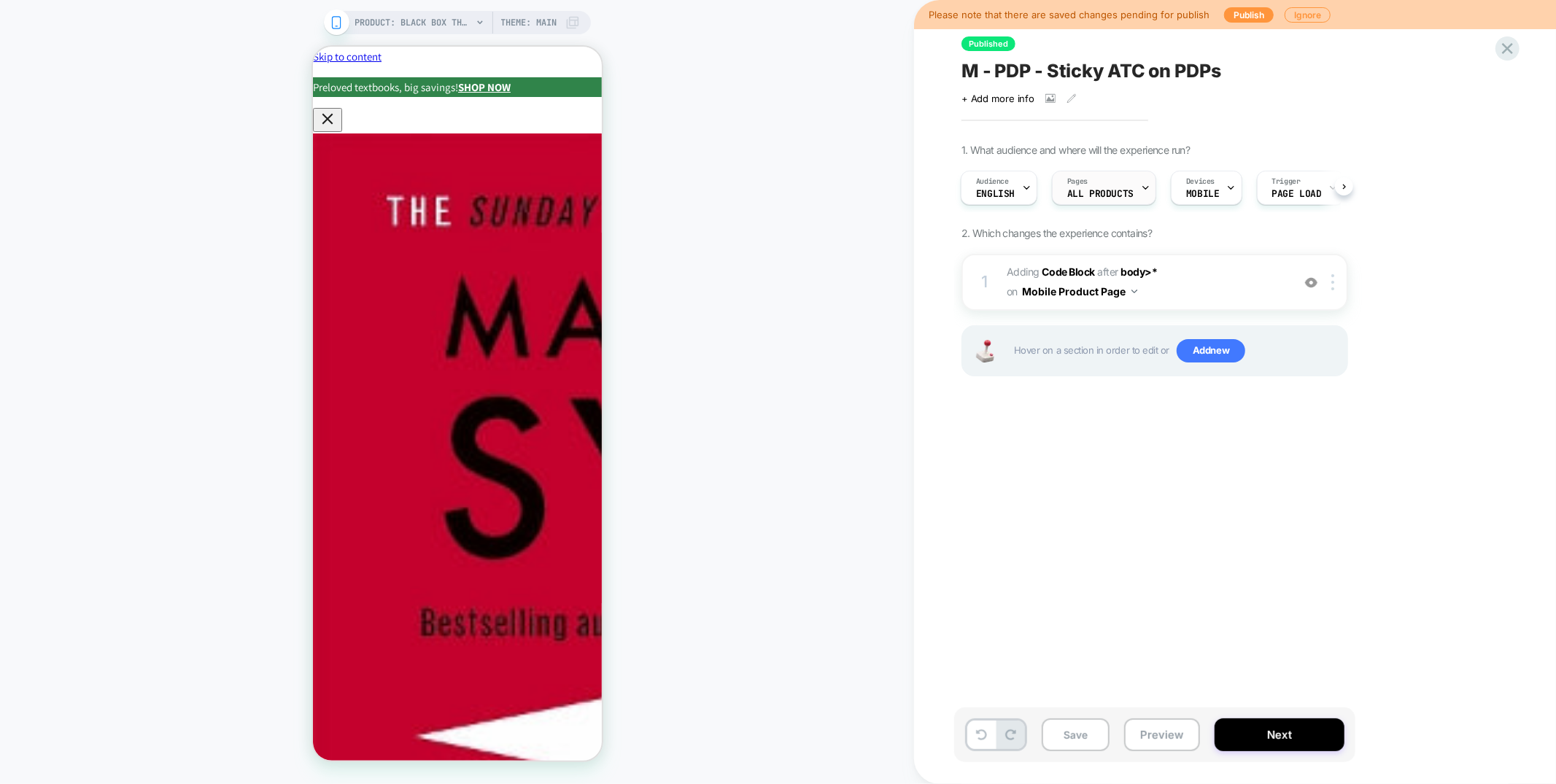
click at [1090, 186] on div "Pages ALL PRODUCTS" at bounding box center [1100, 188] width 96 height 32
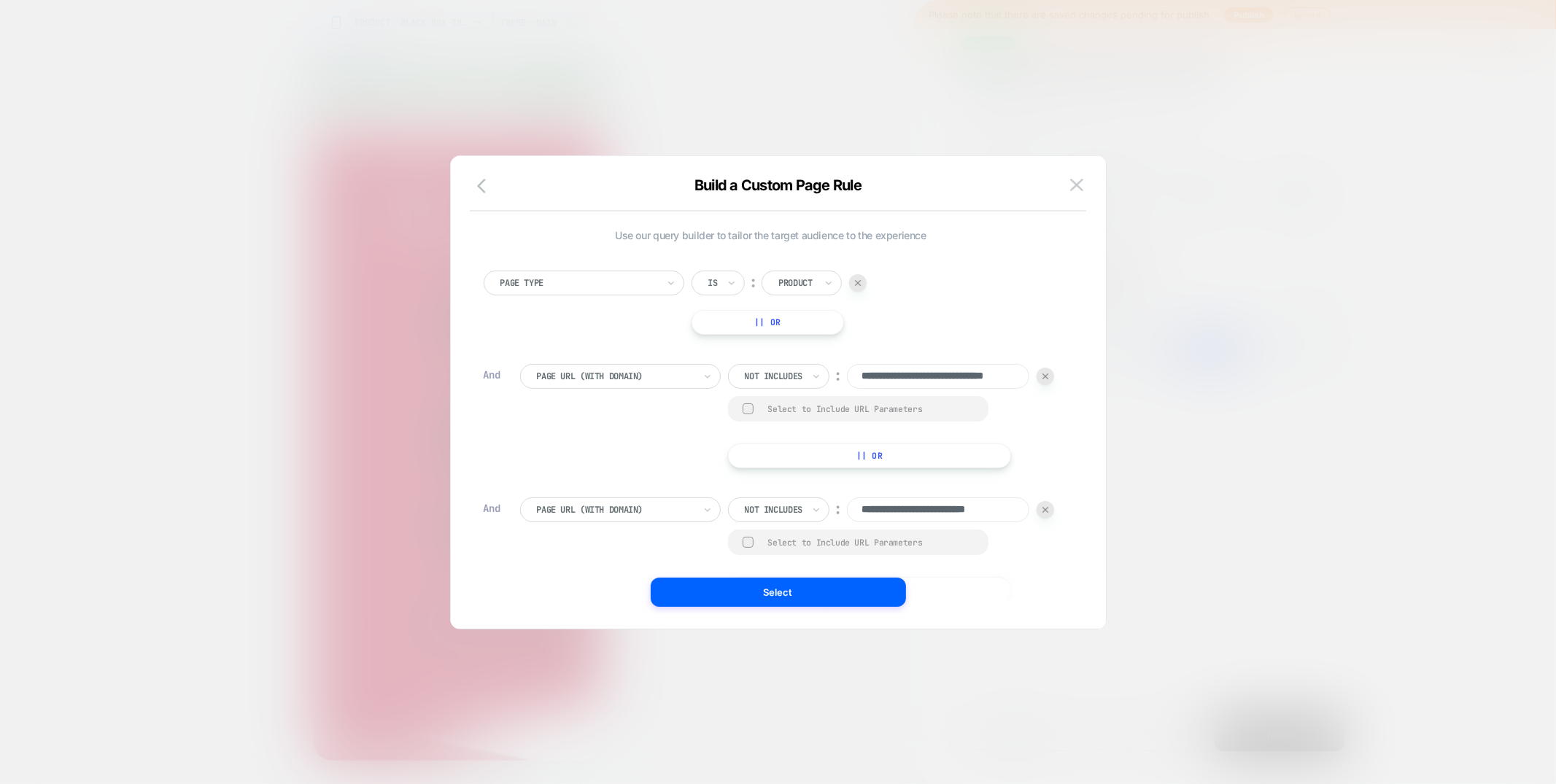
scroll to position [234, 0]
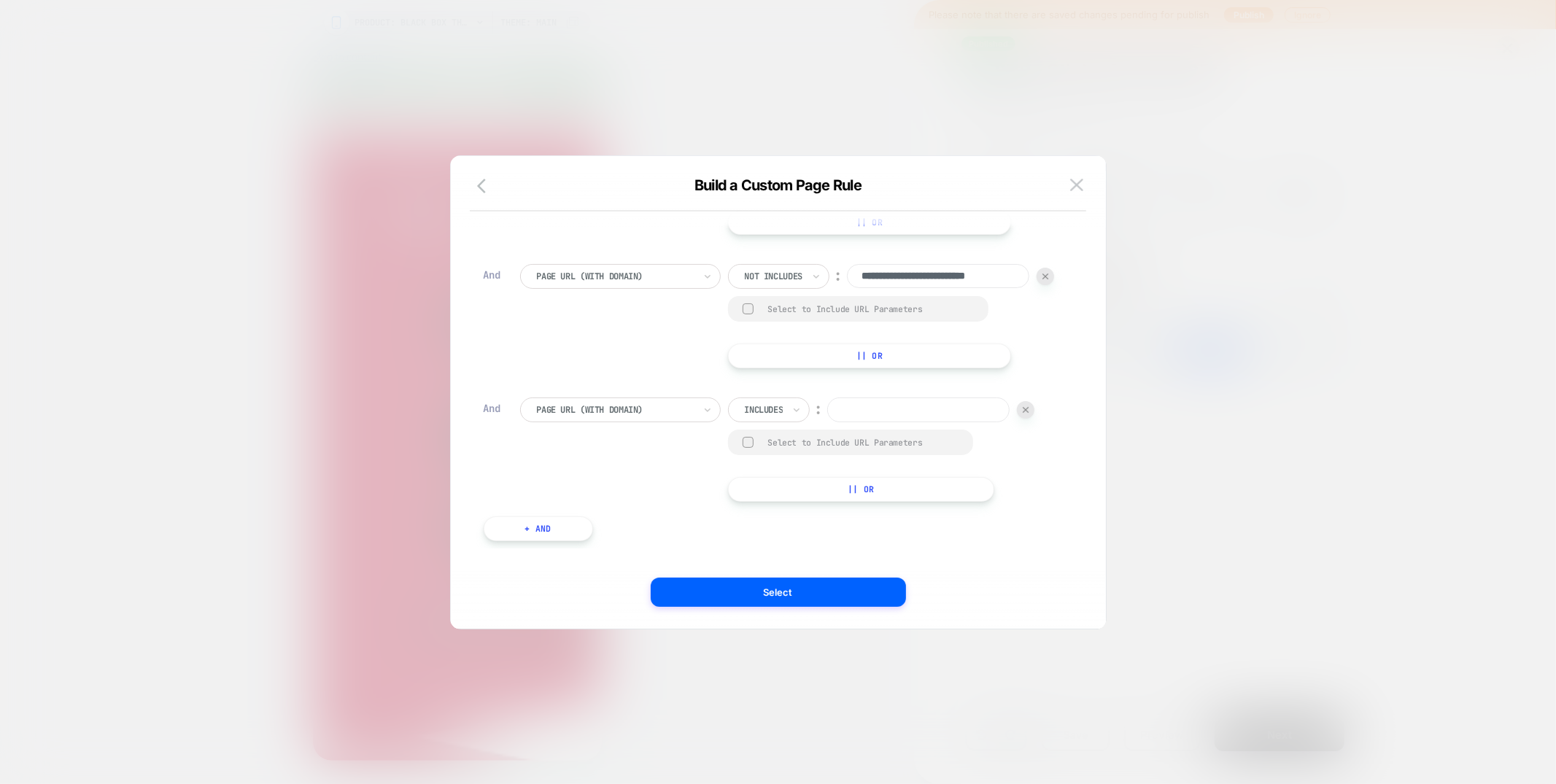
click at [777, 409] on div at bounding box center [764, 410] width 39 height 14
click at [767, 517] on div "Not includes" at bounding box center [790, 520] width 95 height 23
click at [881, 401] on input at bounding box center [938, 410] width 182 height 24
paste input "**********"
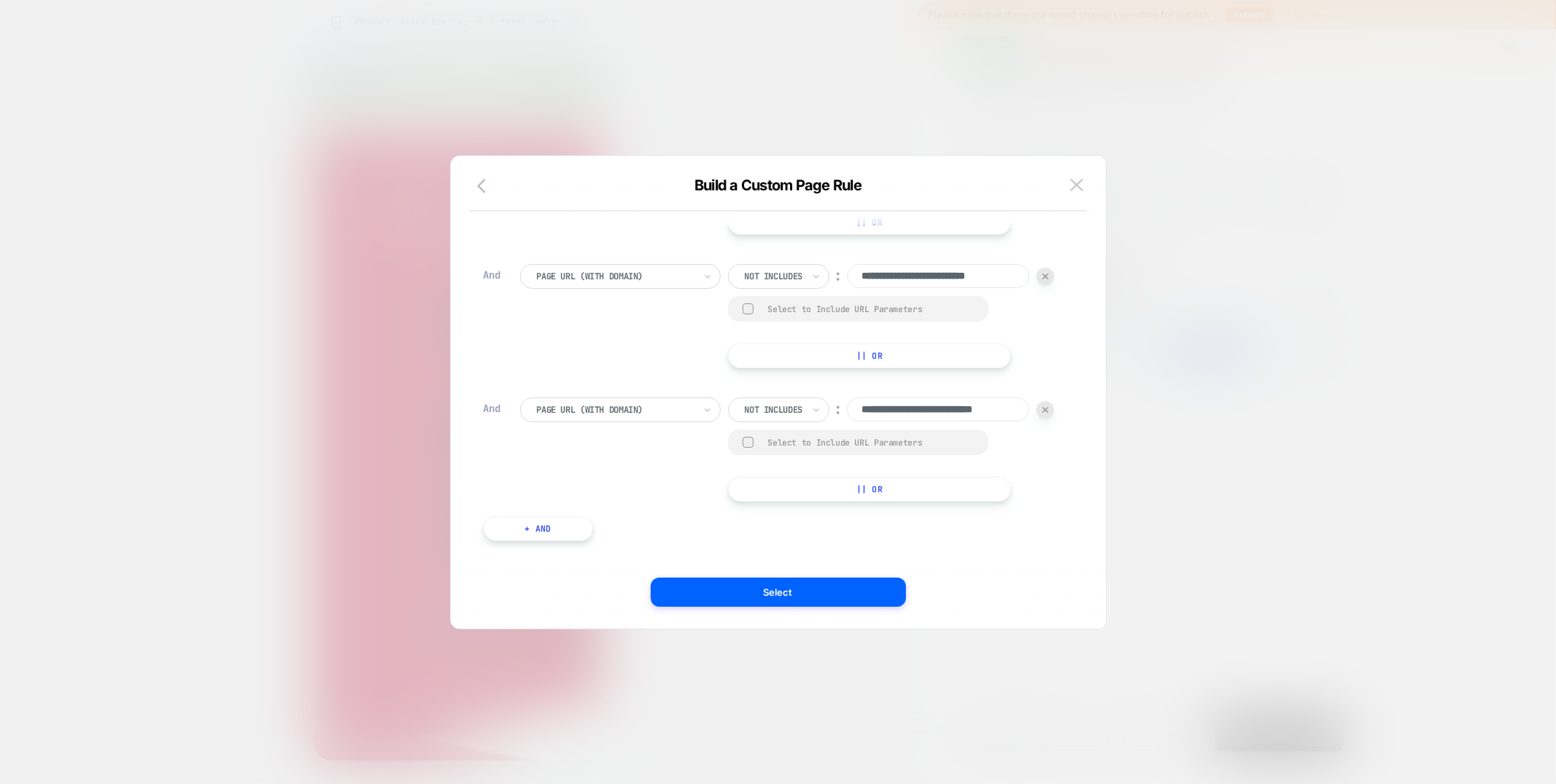
type input "**********"
click at [557, 526] on button "+ And" at bounding box center [538, 528] width 109 height 24
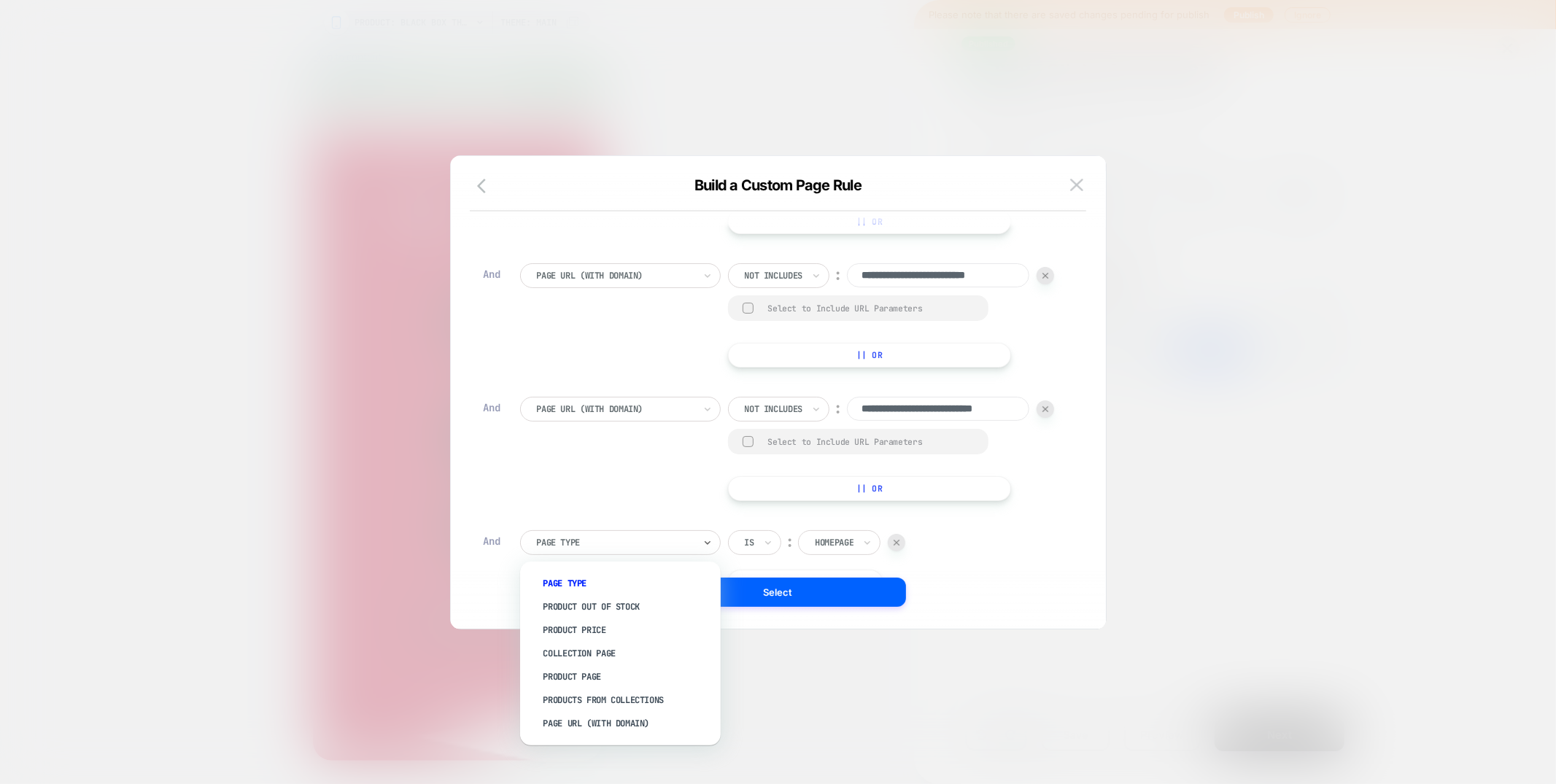
click at [641, 540] on div at bounding box center [616, 542] width 157 height 14
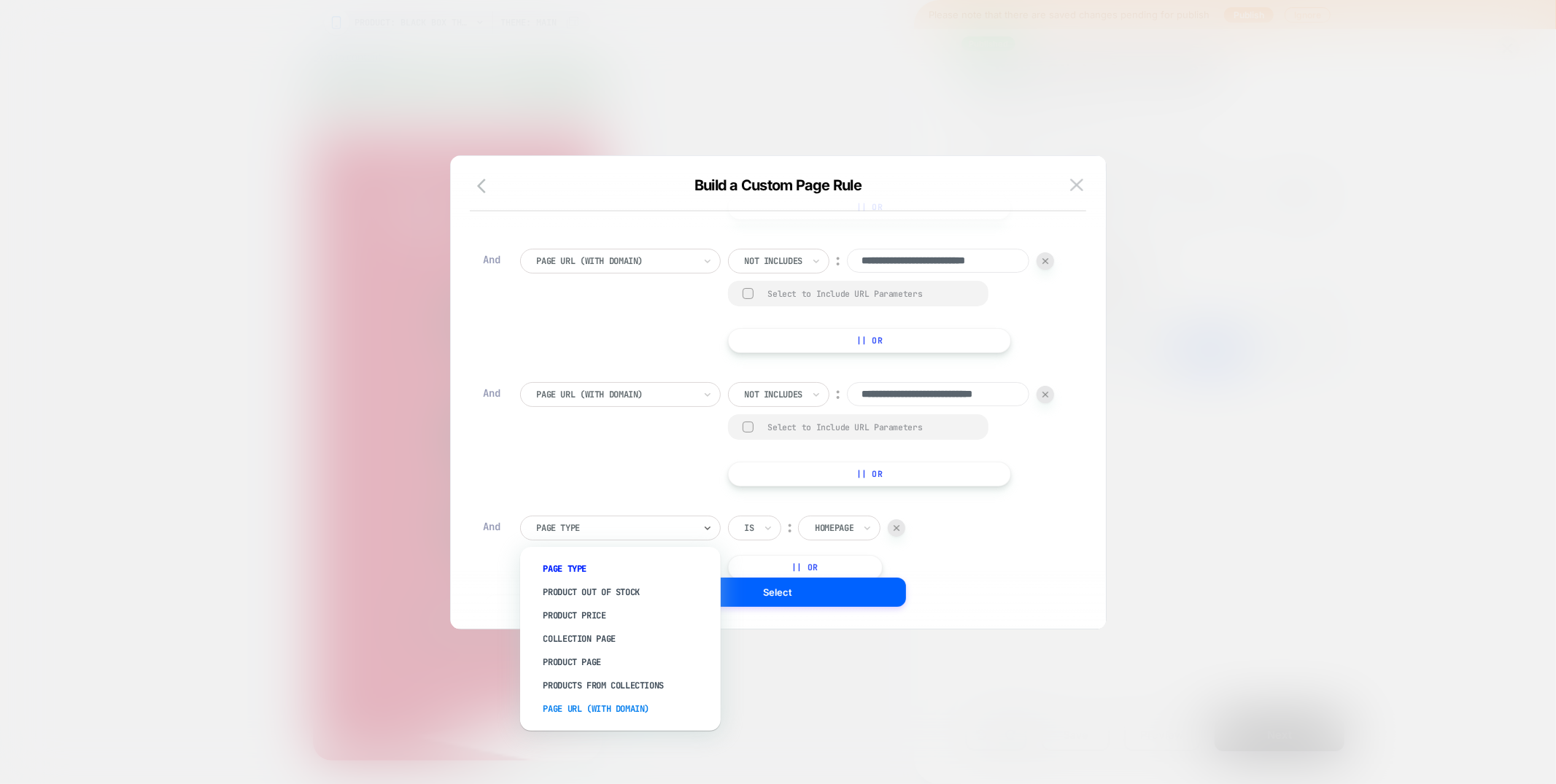
click at [613, 707] on div "Page Url (WITH DOMAIN)" at bounding box center [627, 709] width 186 height 23
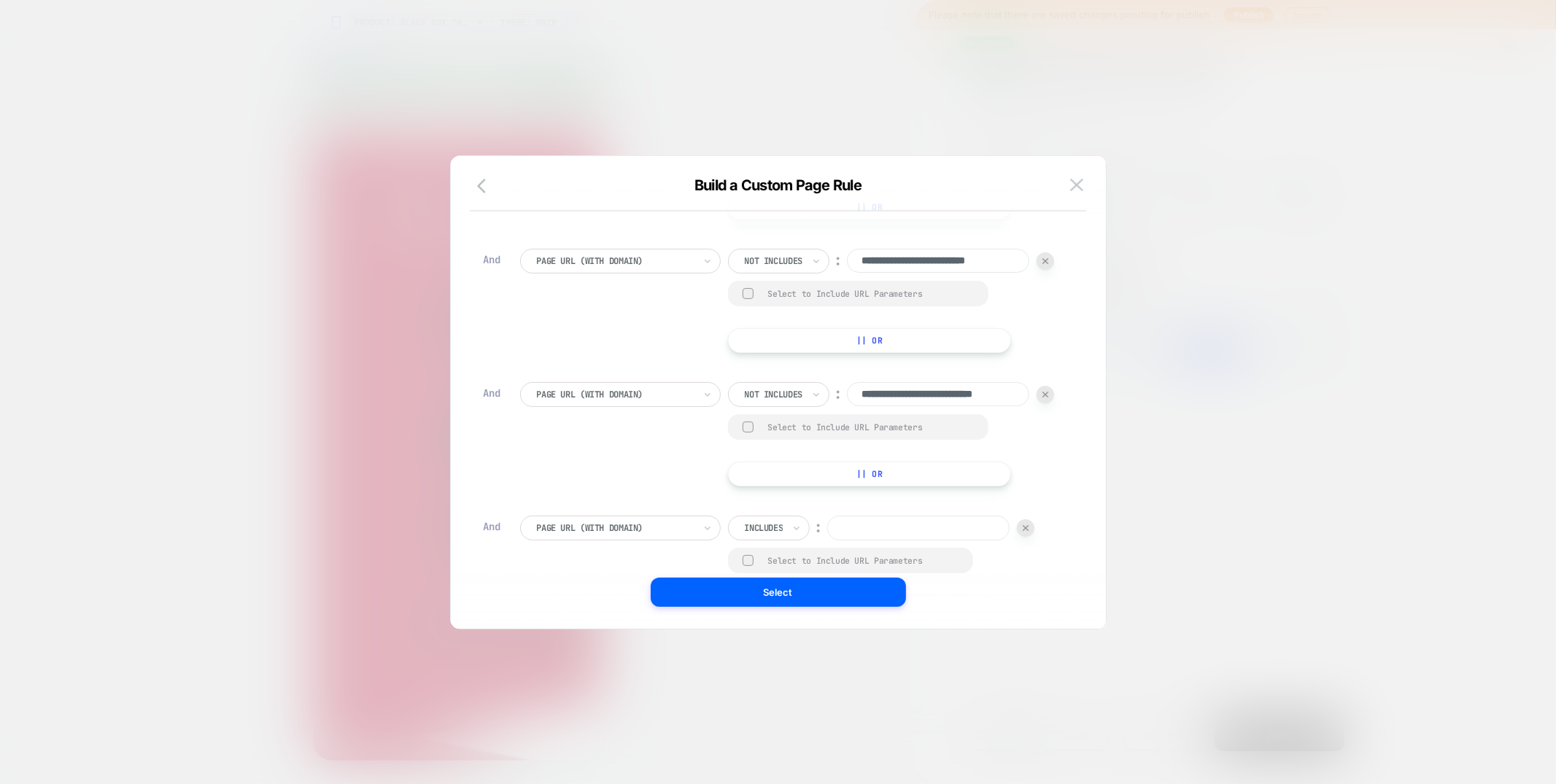
click at [761, 528] on div at bounding box center [764, 528] width 39 height 14
click at [771, 535] on div "Includes" at bounding box center [764, 528] width 42 height 16
click at [767, 637] on div "Not includes" at bounding box center [790, 639] width 95 height 23
click at [888, 530] on input at bounding box center [938, 527] width 182 height 24
paste input "**********"
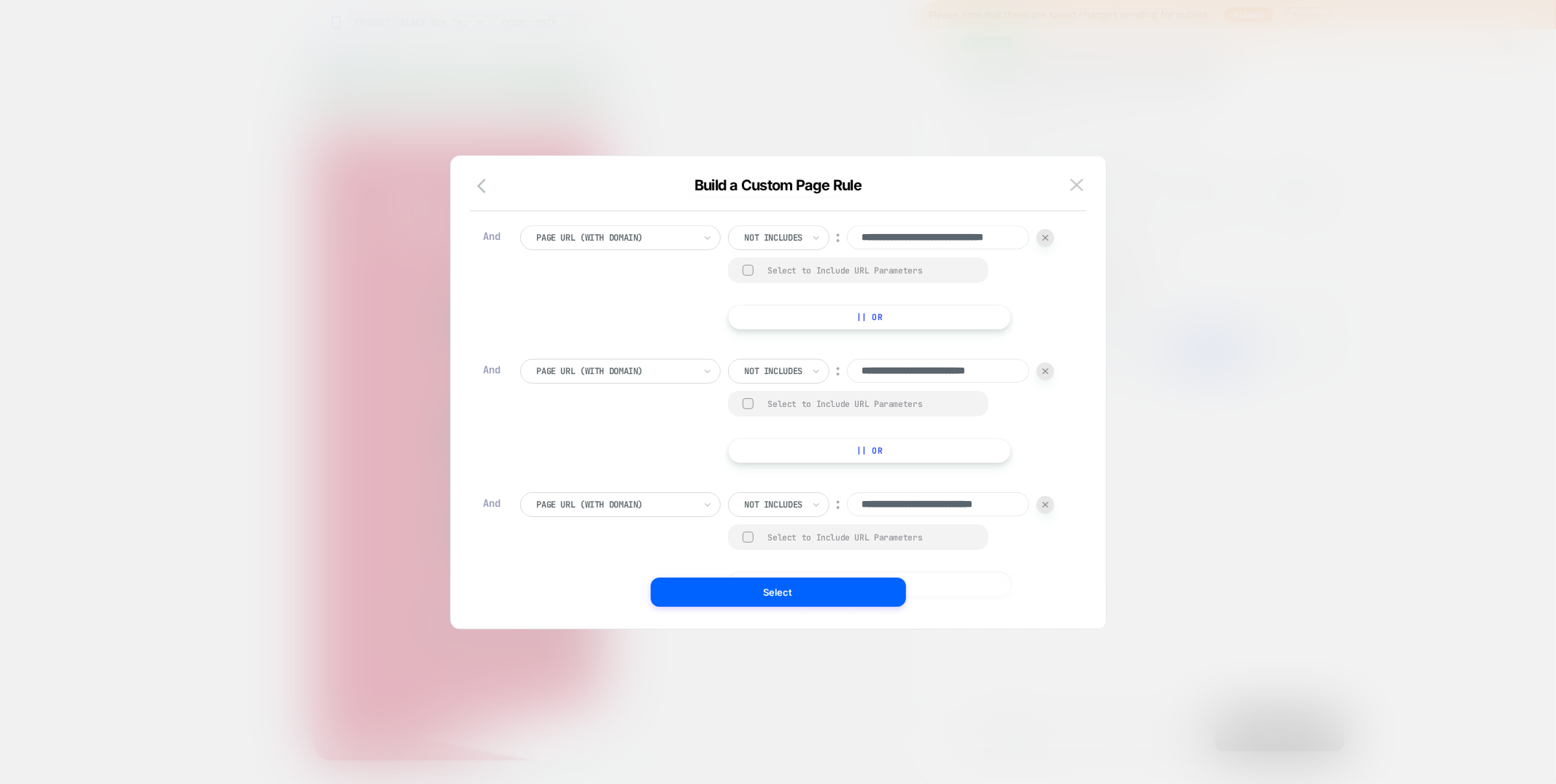
scroll to position [139, 0]
type input "**********"
click at [1046, 367] on img at bounding box center [1045, 370] width 5 height 5
type input "**********"
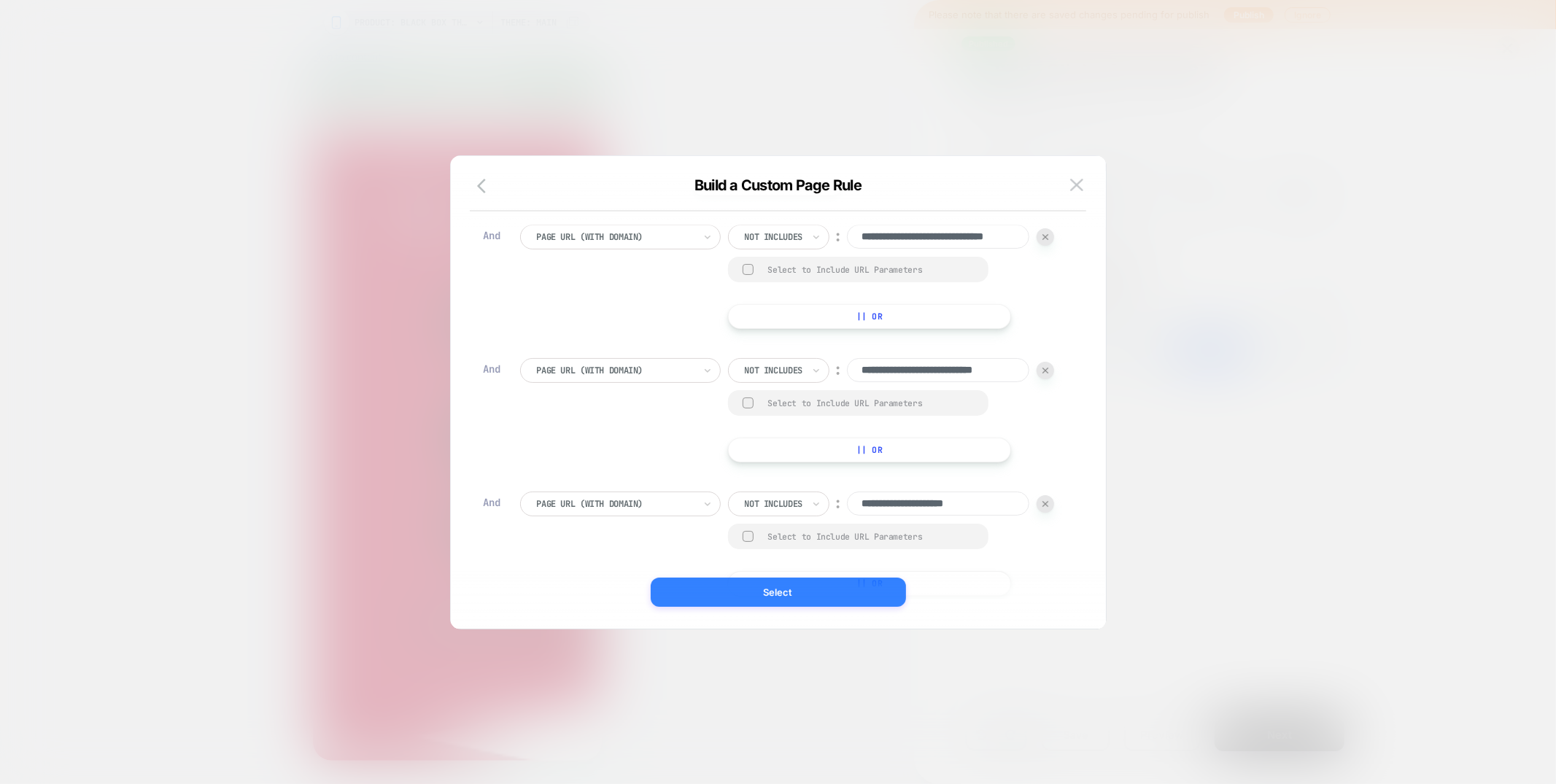
click at [792, 587] on button "Select" at bounding box center [778, 592] width 255 height 29
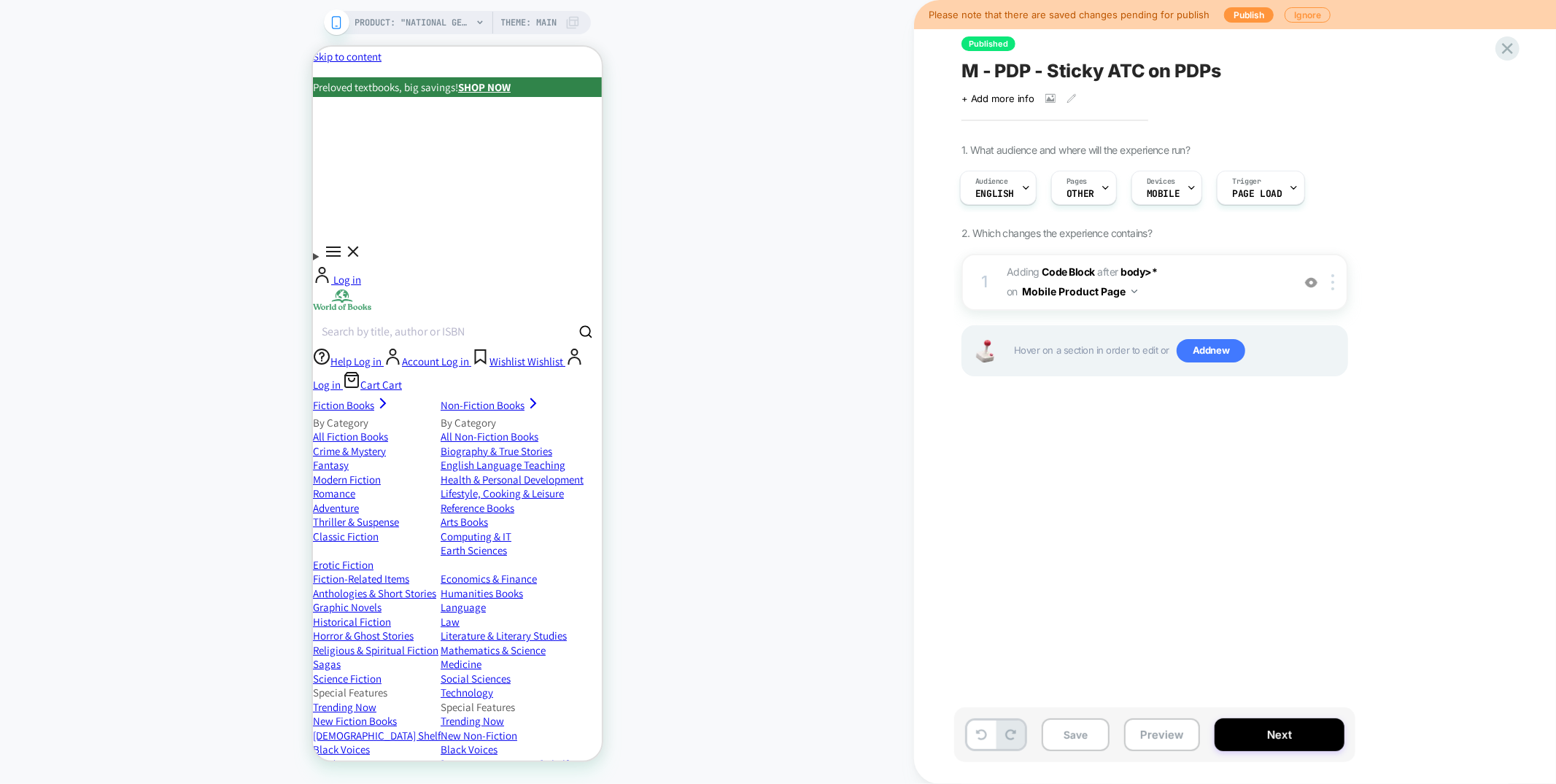
scroll to position [0, 0]
click at [1075, 741] on button "Save" at bounding box center [1075, 734] width 68 height 32
click at [1224, 342] on span "Add new" at bounding box center [1211, 351] width 69 height 23
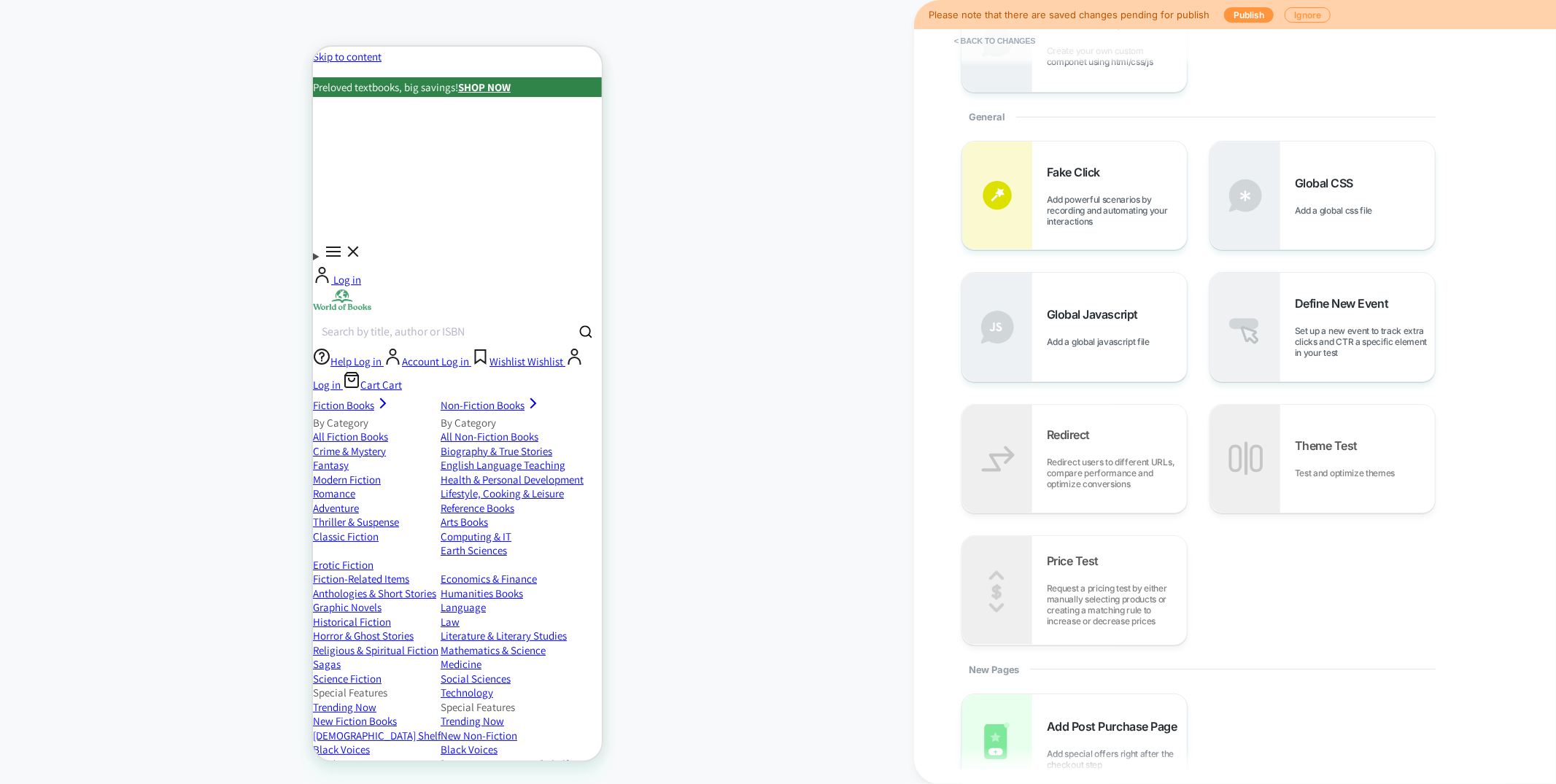
scroll to position [387, 0]
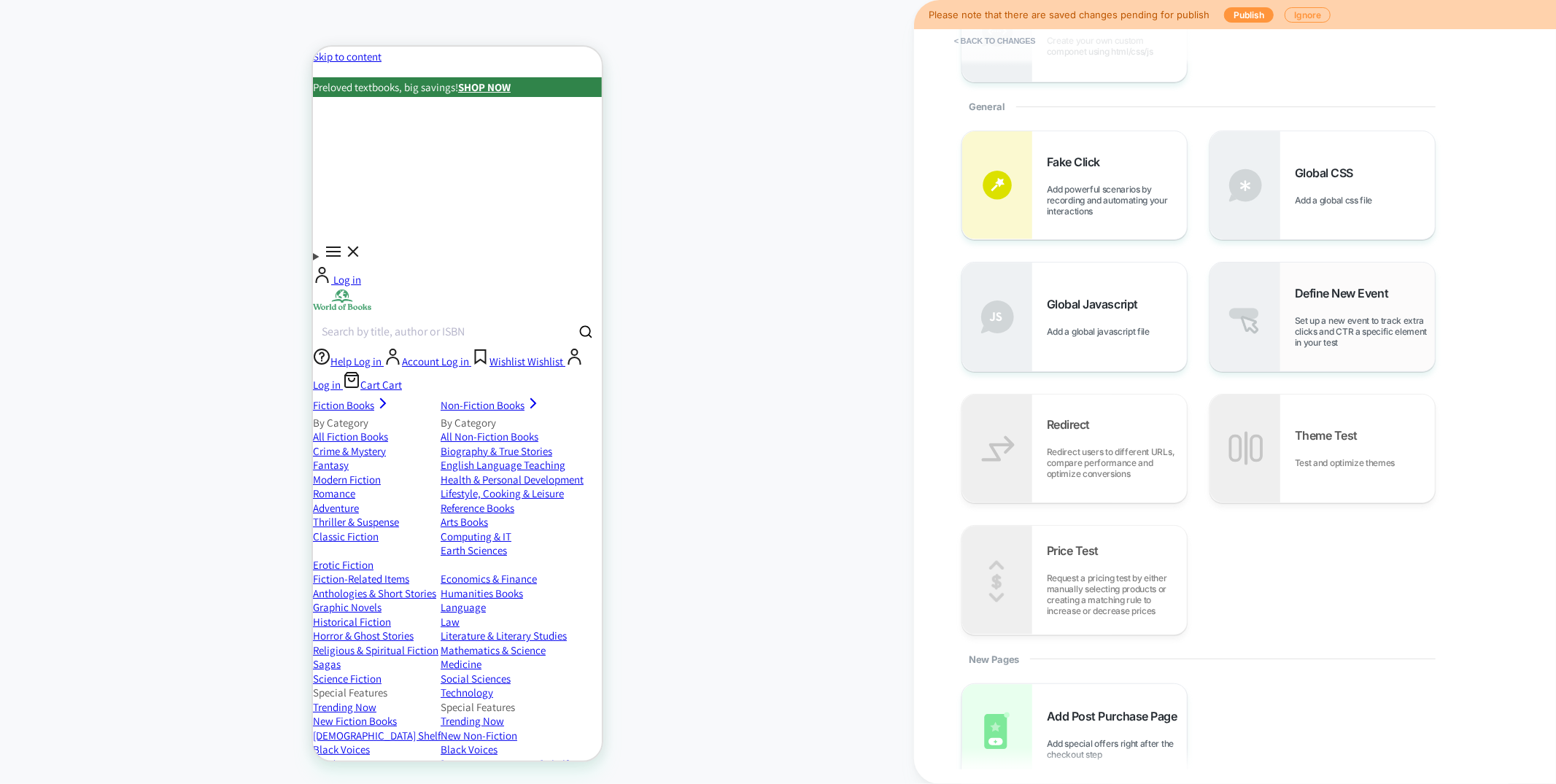
click at [1307, 350] on div "Define New Event Set up a new event to track extra clicks and CTR a specific el…" at bounding box center [1322, 317] width 225 height 108
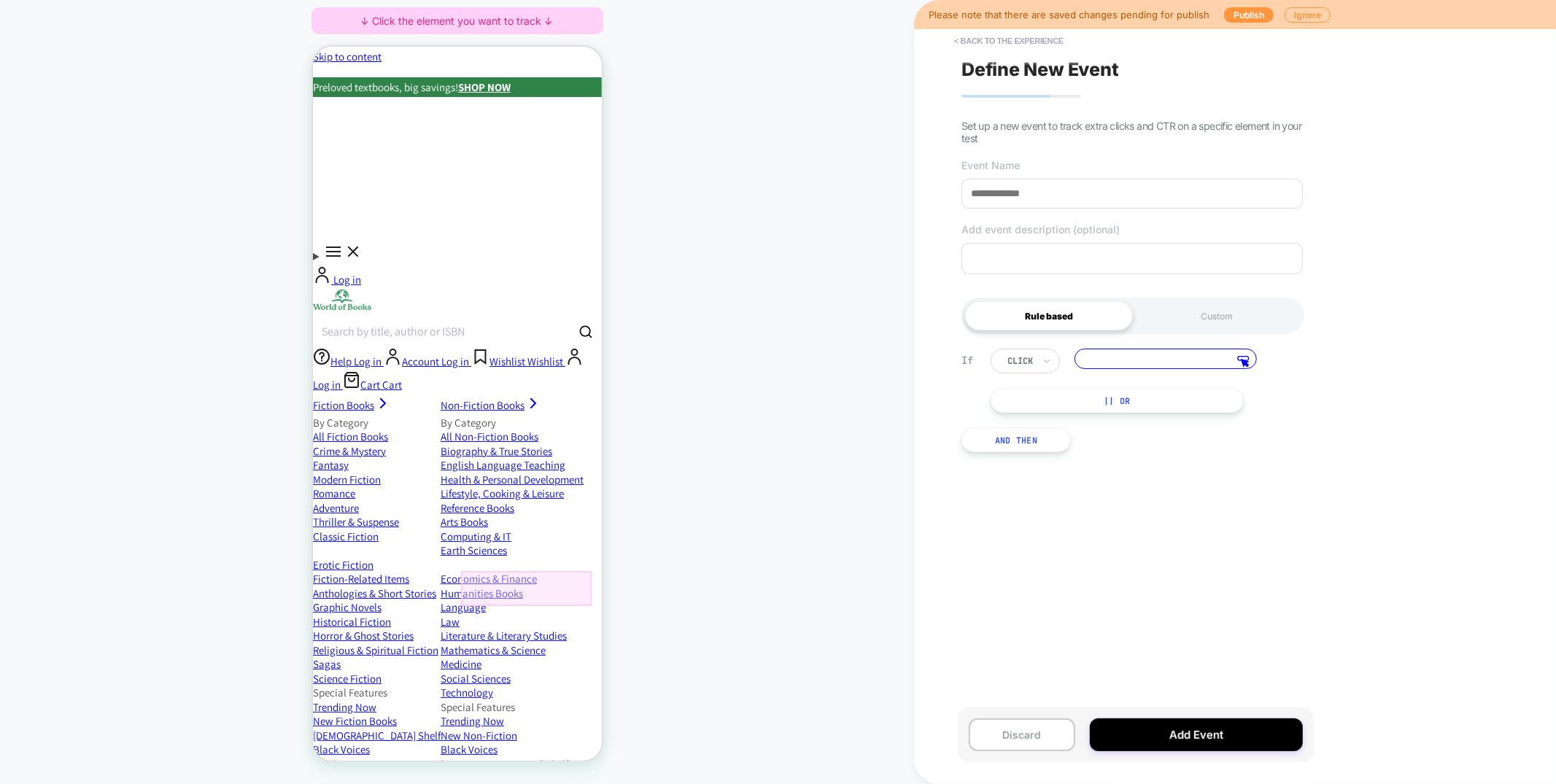
click at [474, 596] on div at bounding box center [525, 587] width 131 height 34
click at [511, 478] on span "Track Clicks" at bounding box center [514, 480] width 49 height 17
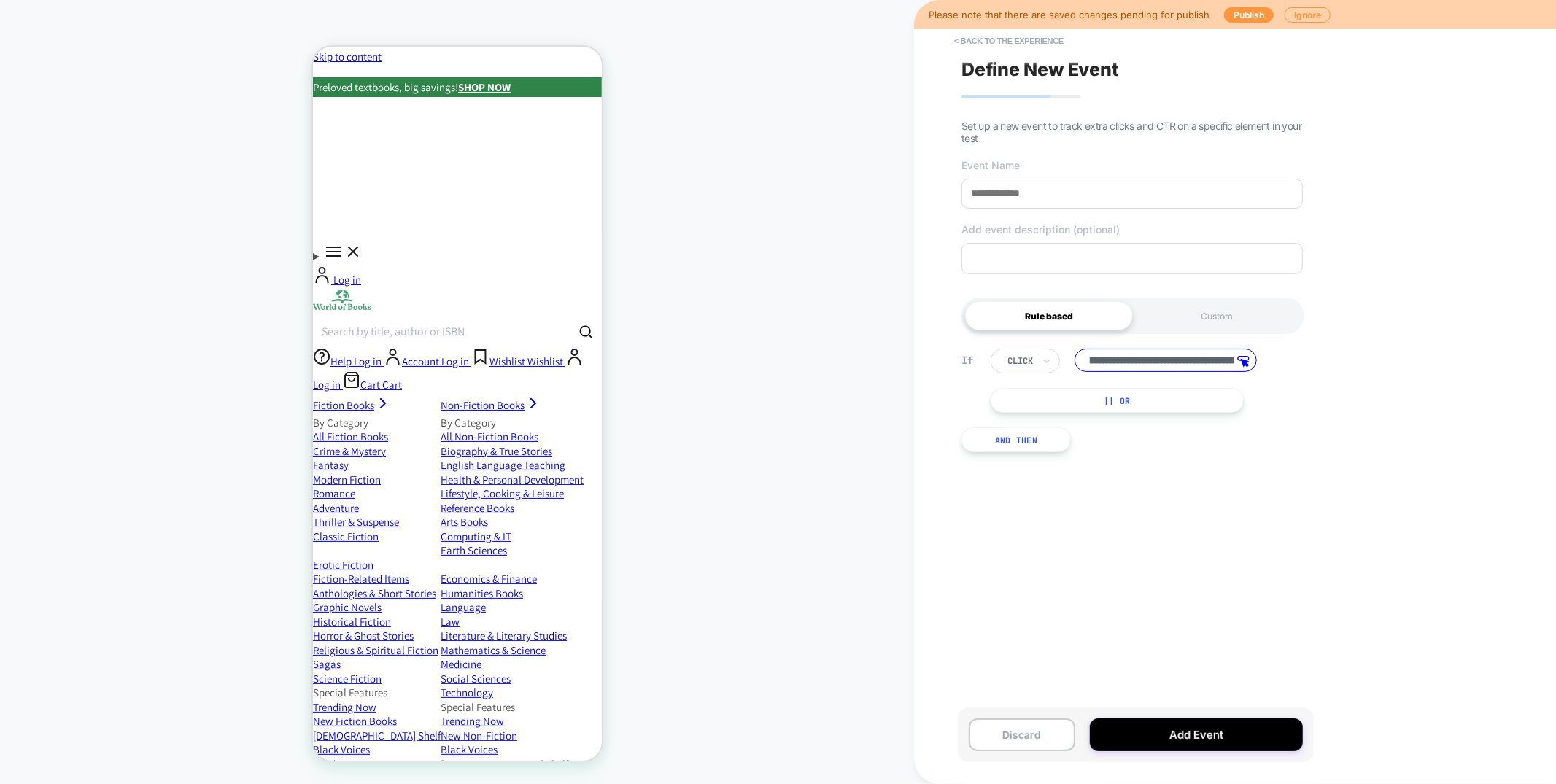
scroll to position [0, 0]
click at [1092, 406] on button "|| Or" at bounding box center [1117, 400] width 253 height 24
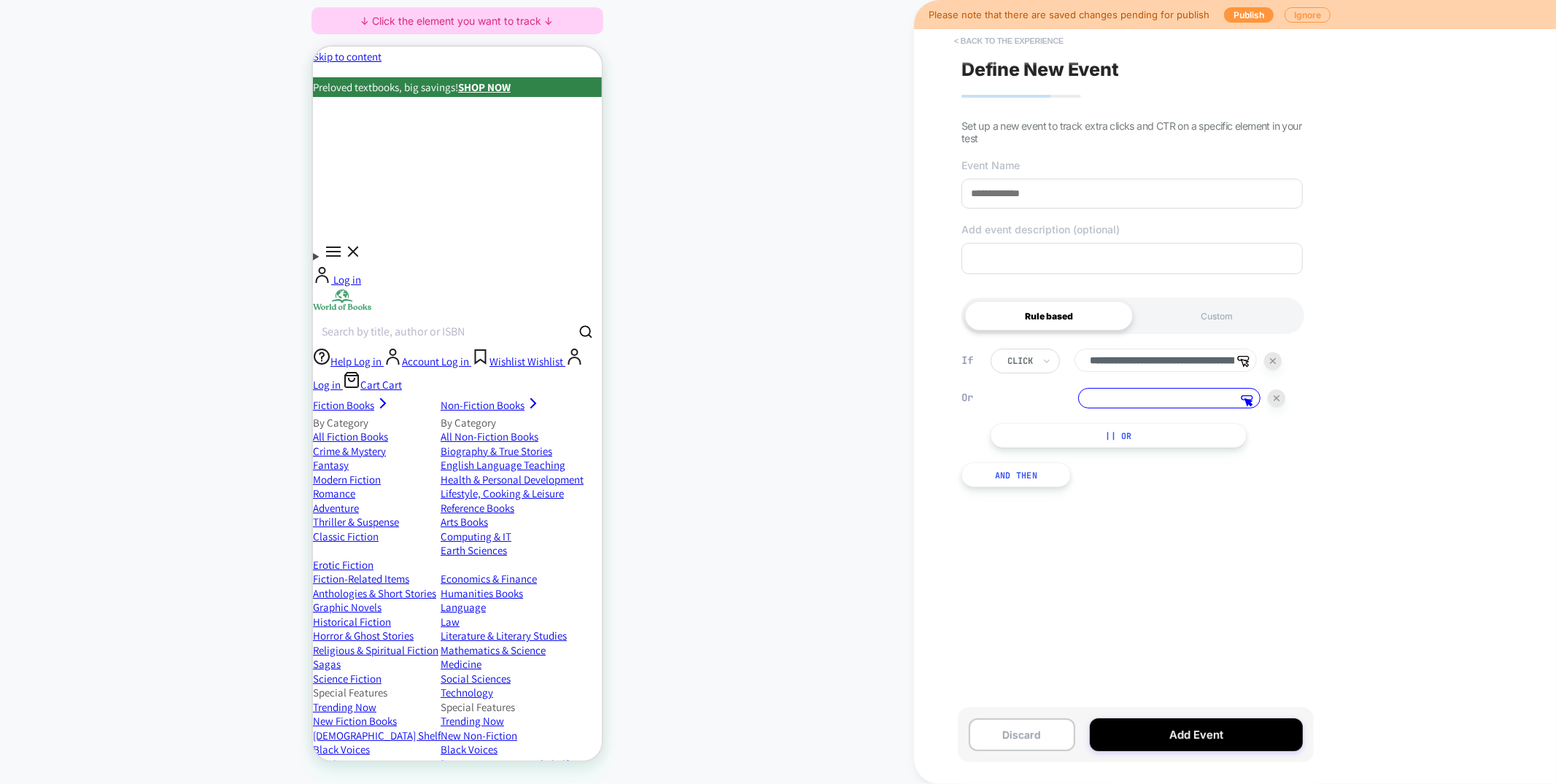
click at [1036, 43] on button "< back to the experience" at bounding box center [1008, 41] width 124 height 23
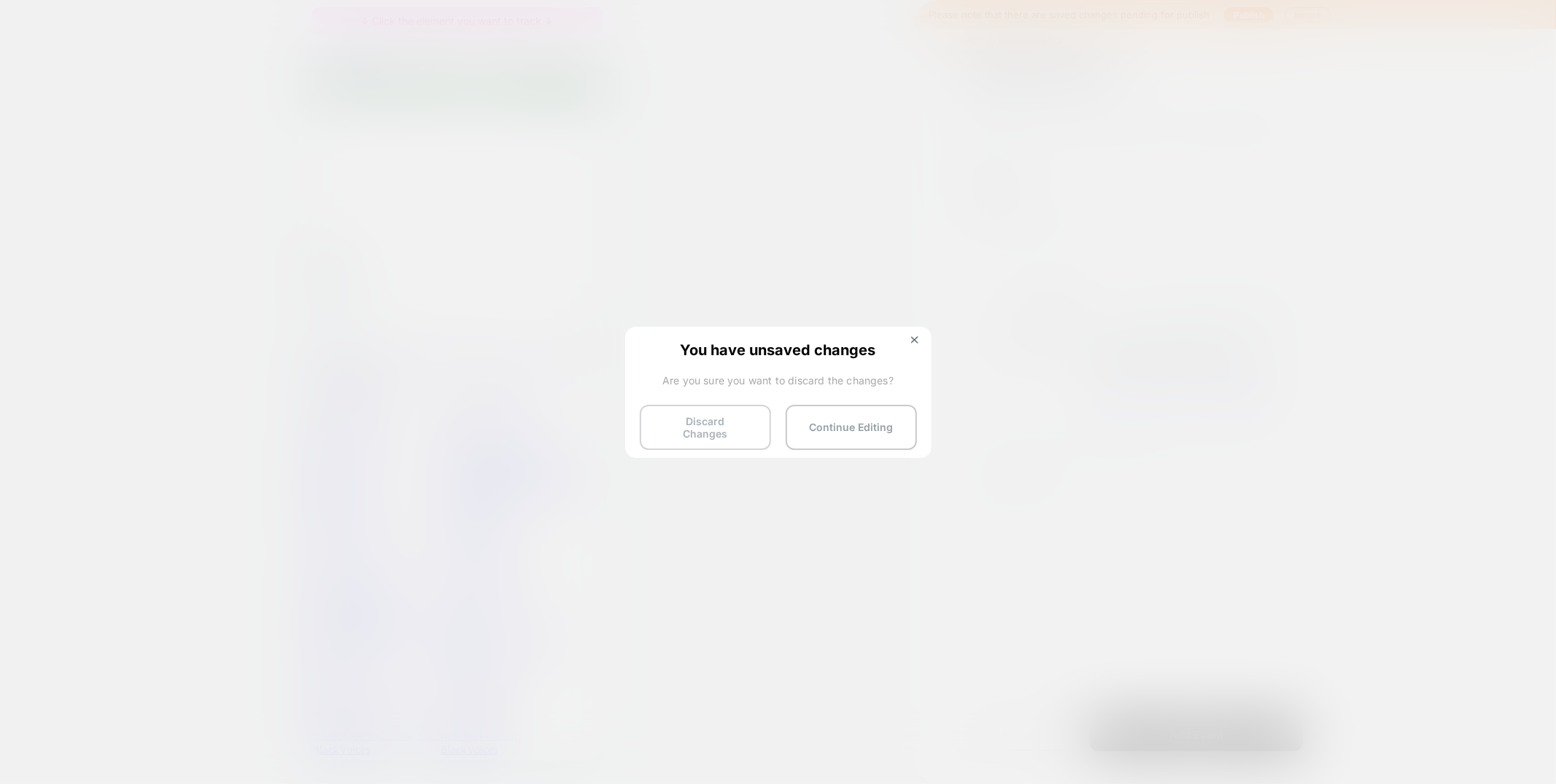
click at [716, 432] on button "Discard Changes" at bounding box center [705, 428] width 131 height 45
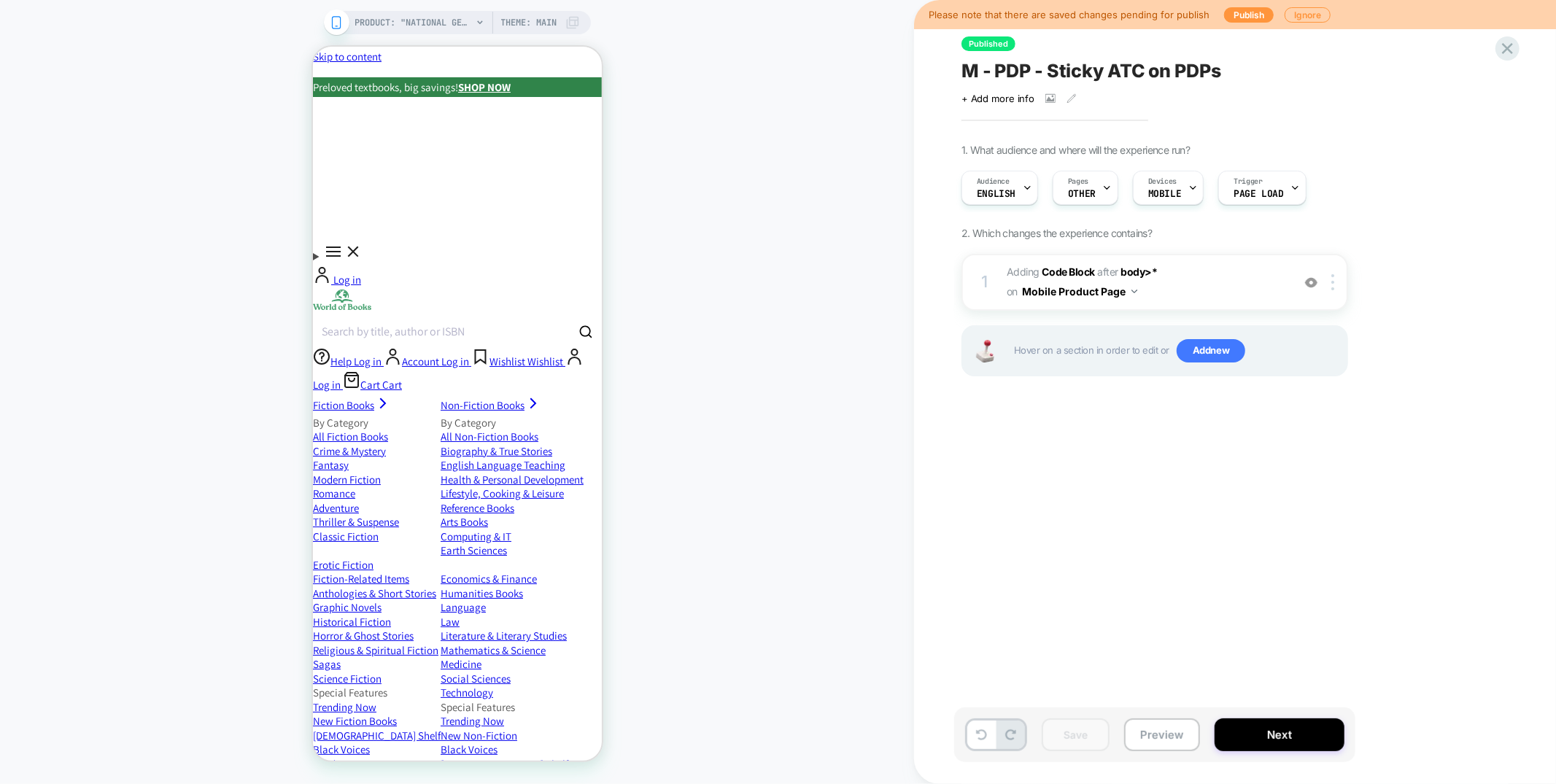
scroll to position [0, 1]
click at [1193, 346] on span "Add new" at bounding box center [1211, 351] width 69 height 23
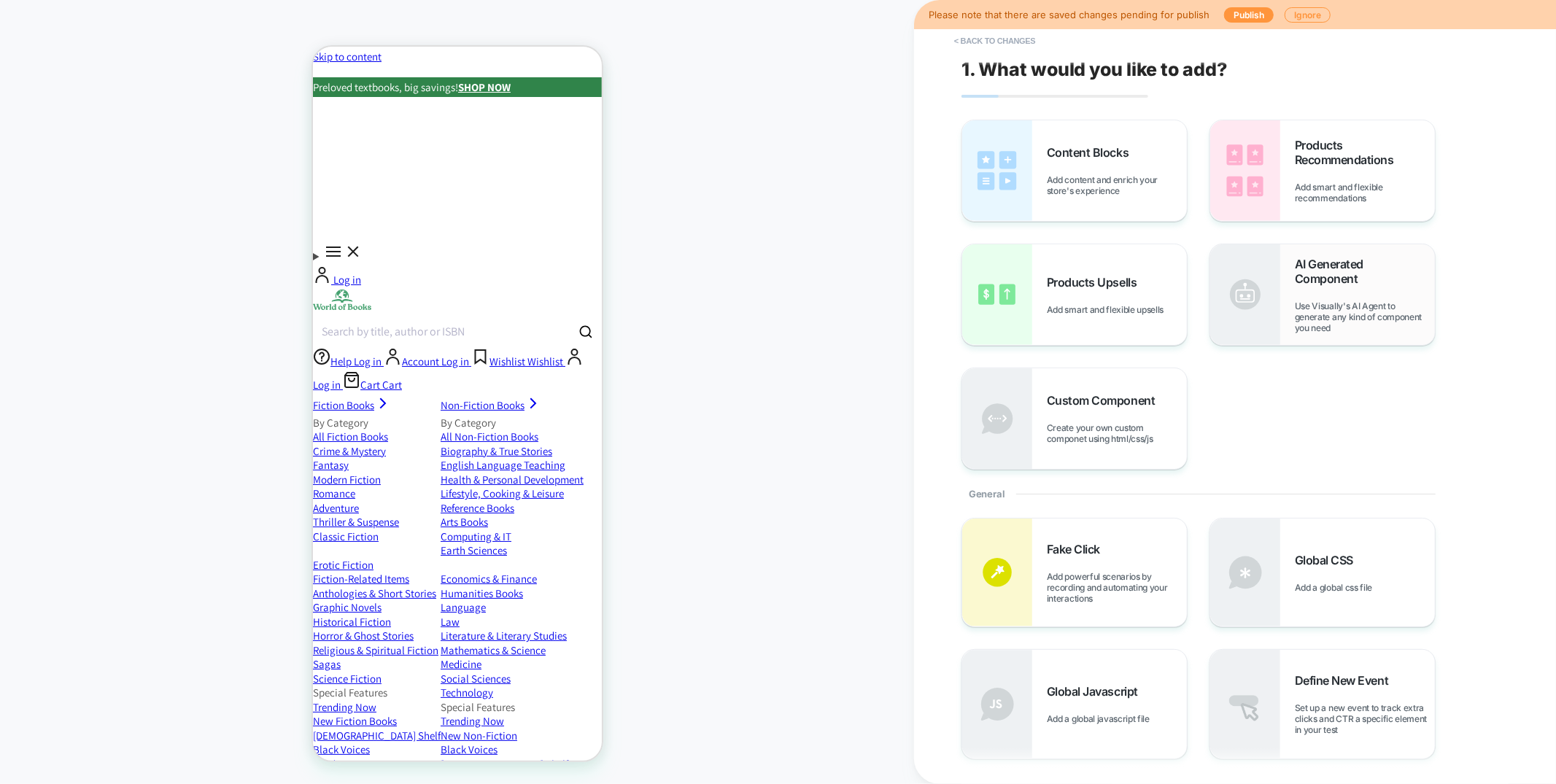
click at [1320, 300] on span "Use Visually's AI Agent to generate any kind of component you need" at bounding box center [1365, 317] width 140 height 32
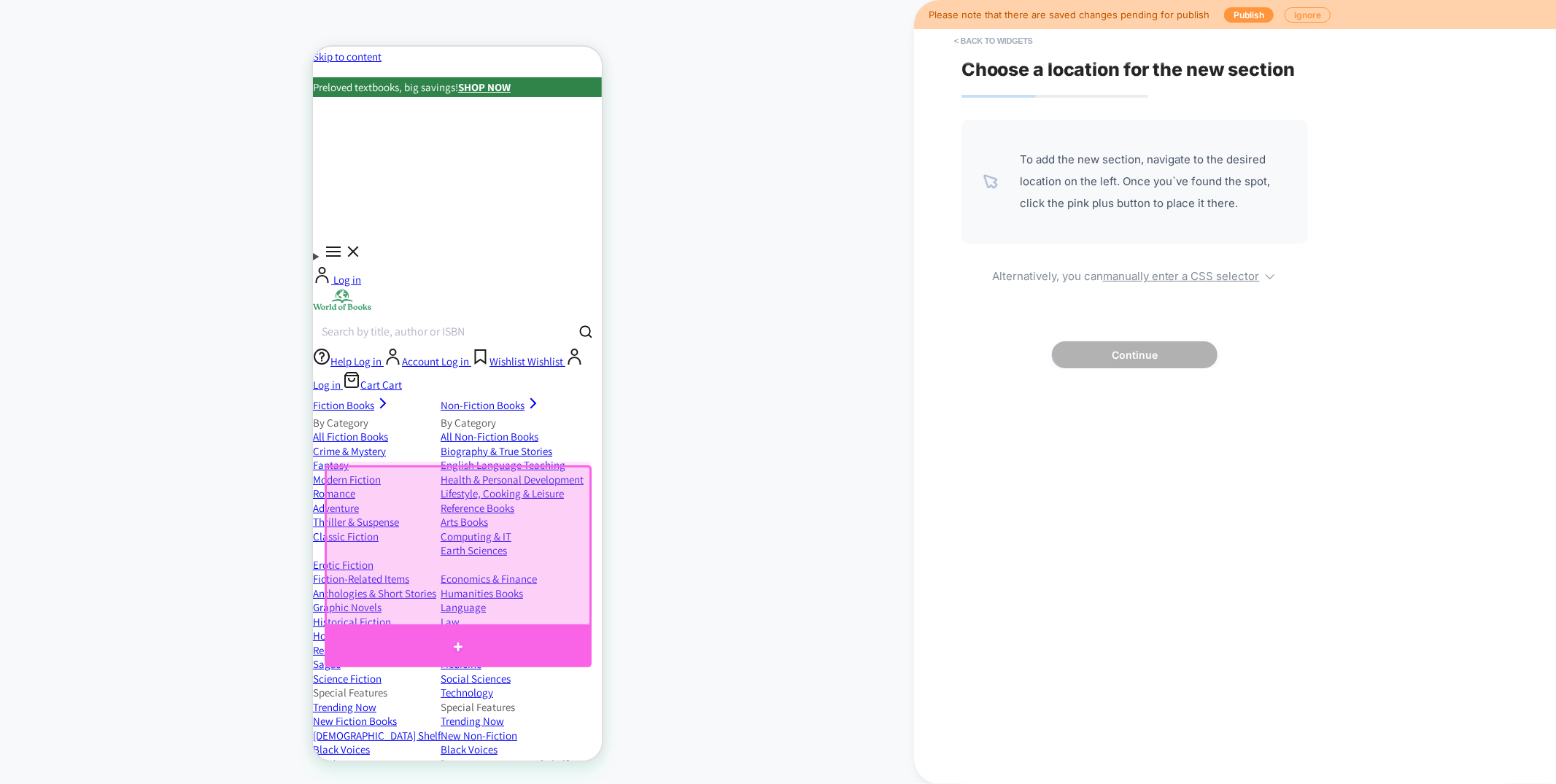
click at [548, 634] on div at bounding box center [458, 646] width 267 height 42
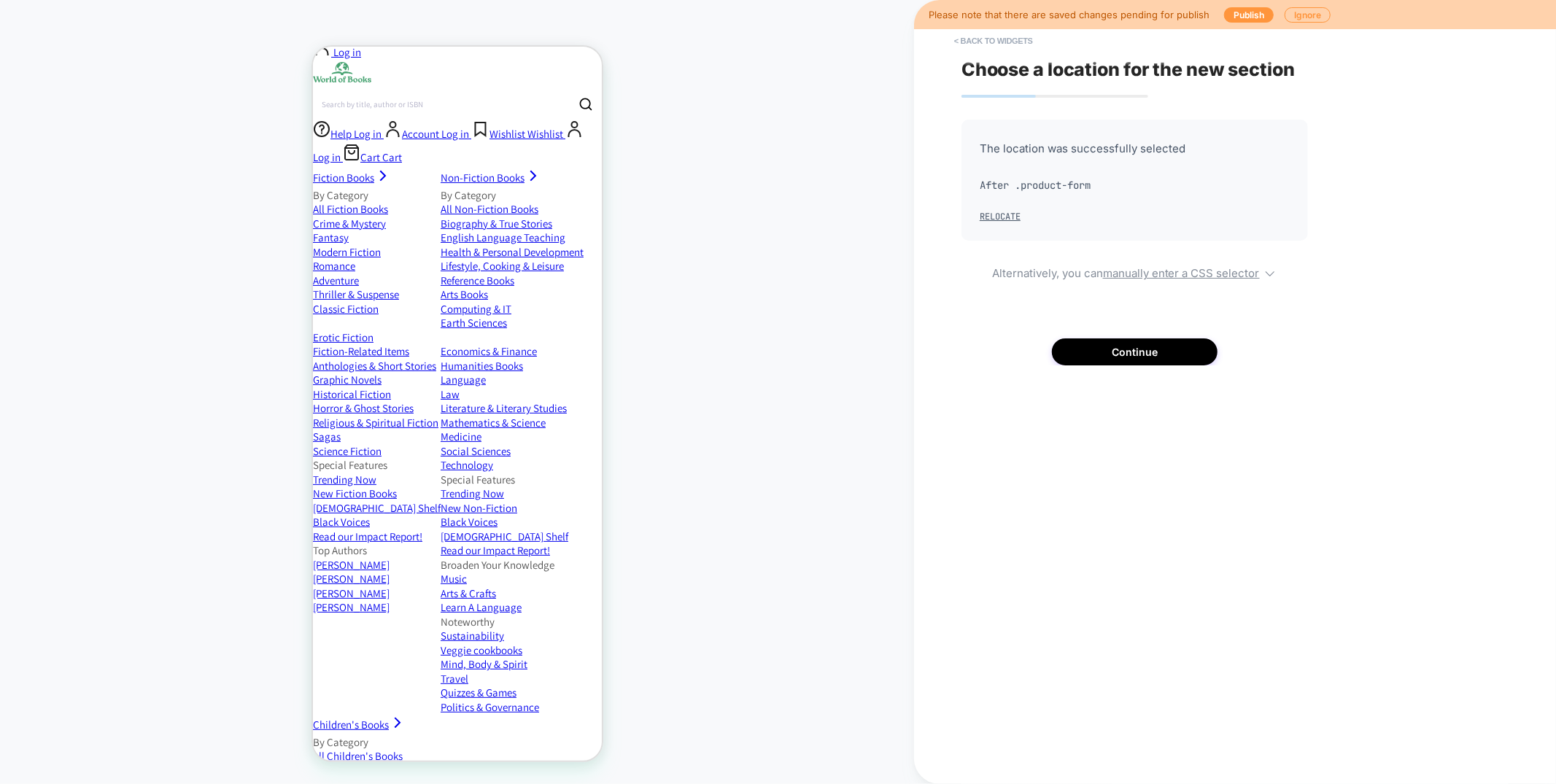
scroll to position [242, 0]
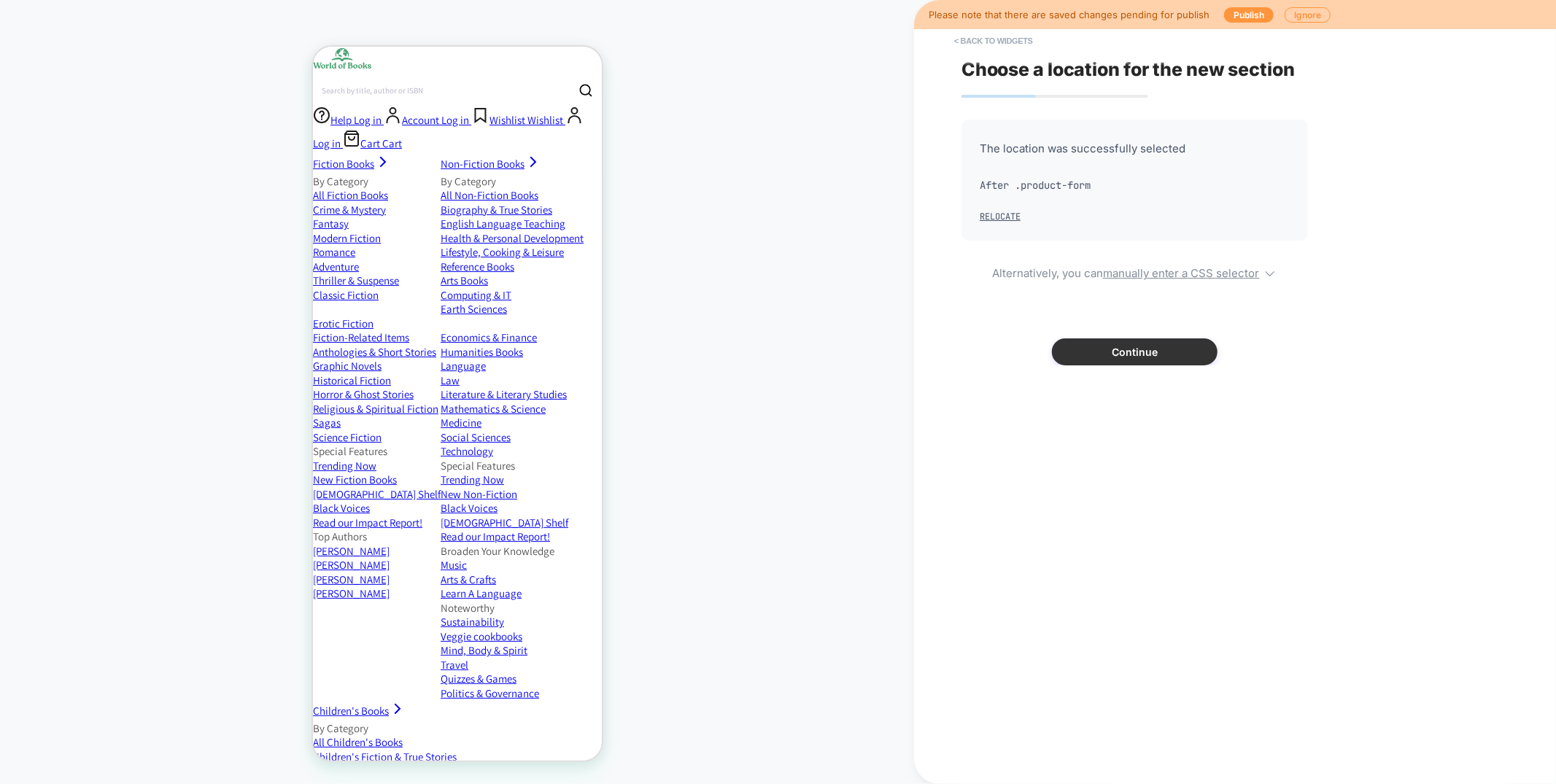
click at [1135, 351] on button "Continue" at bounding box center [1135, 352] width 165 height 27
type textarea "*"
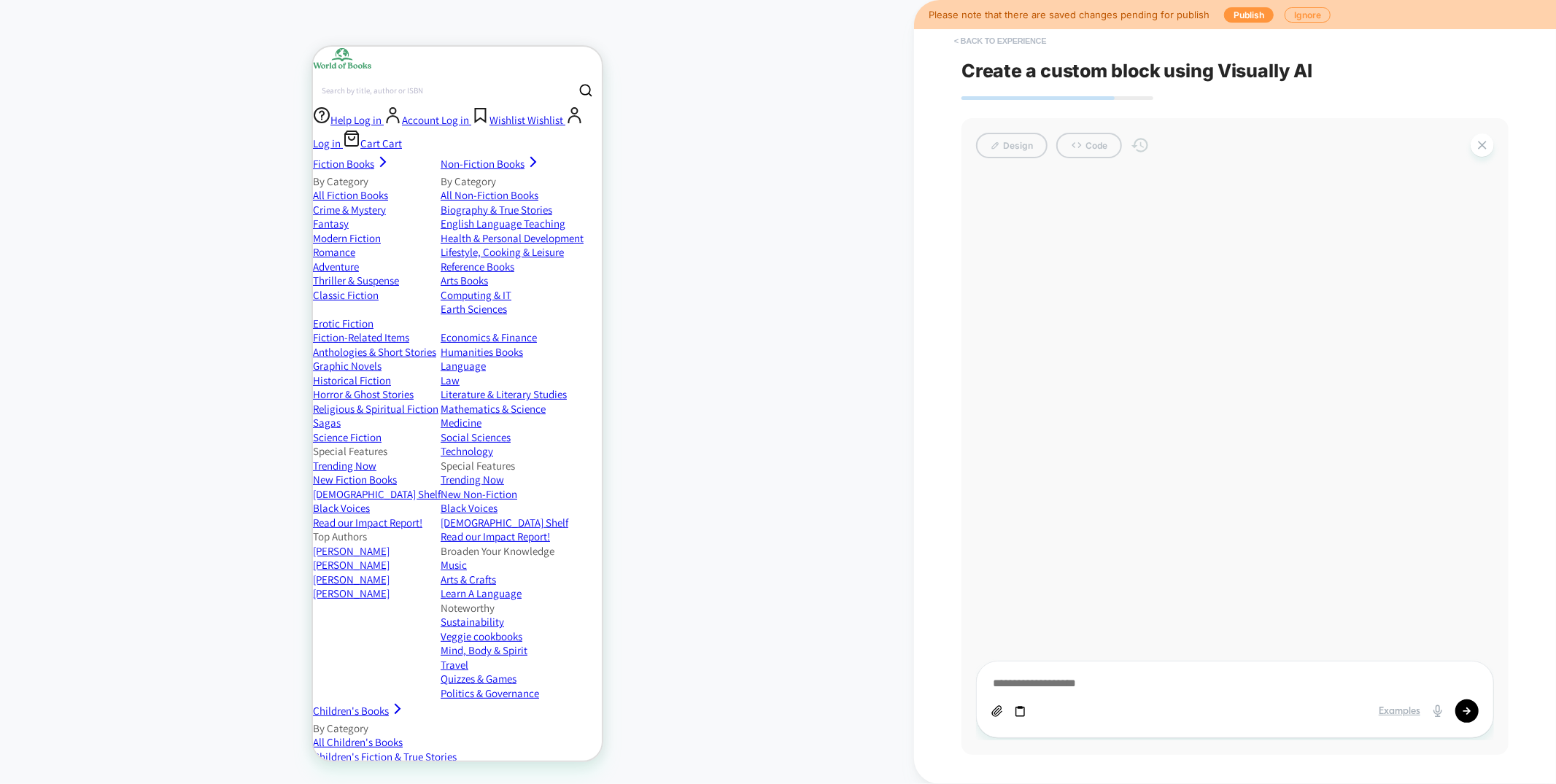
click at [1014, 41] on button "< Back to experience" at bounding box center [1000, 41] width 107 height 23
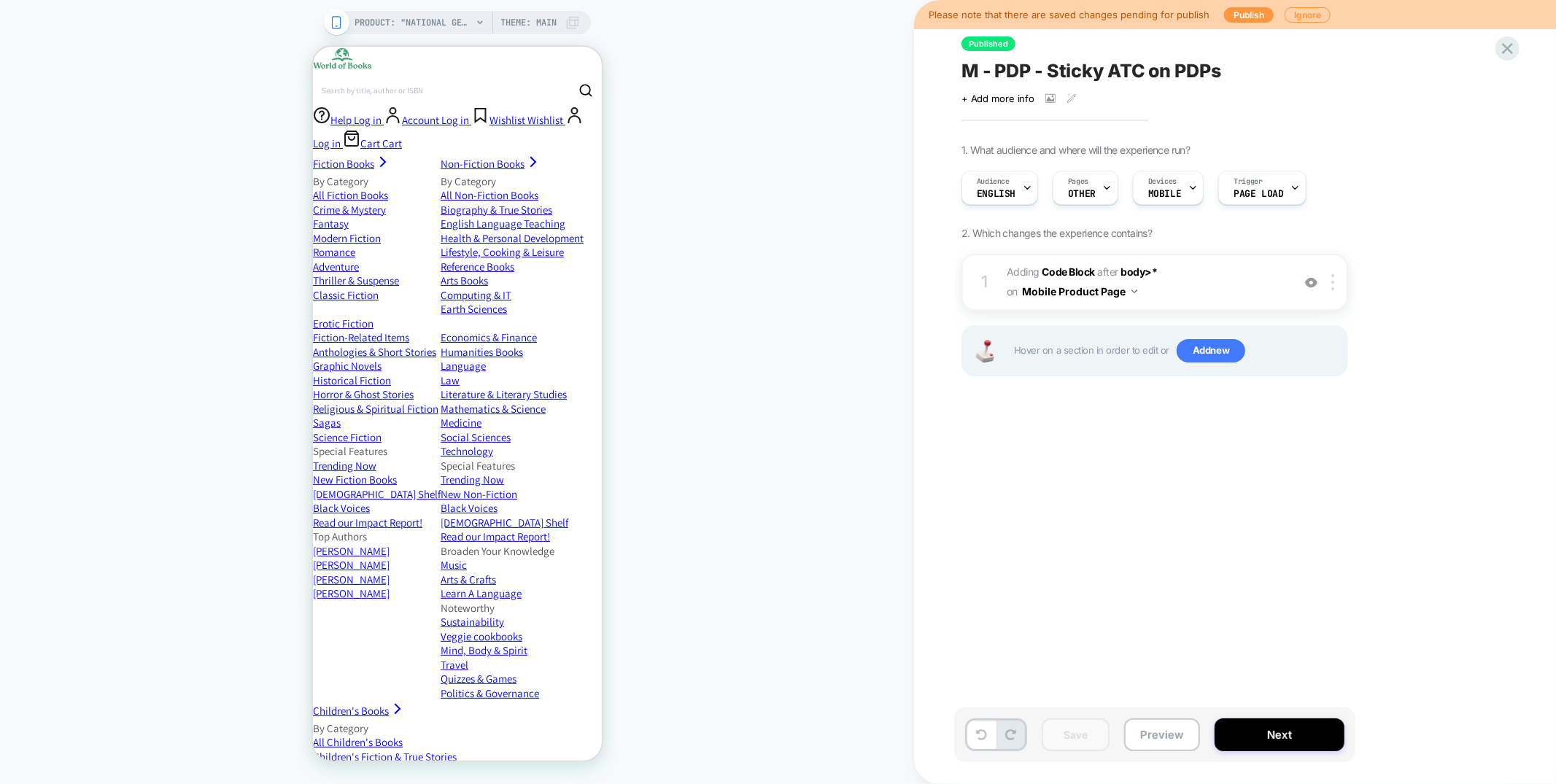
scroll to position [0, 1]
click at [740, 69] on div "PRODUCT: "National Geographic" Encyclopedia of Space [book linda k glover 97807…" at bounding box center [457, 392] width 914 height 755
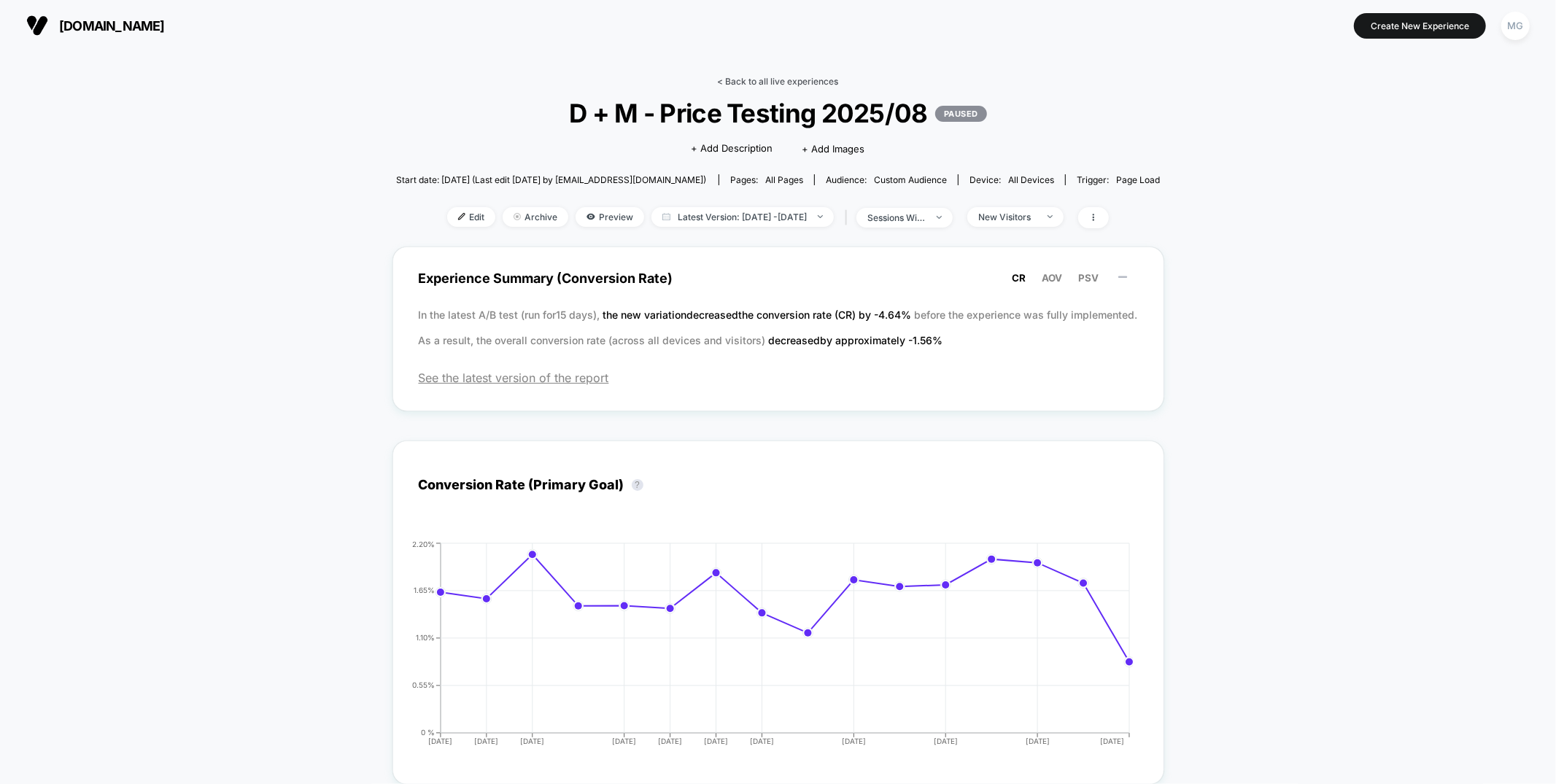
click at [790, 79] on link "< Back to all live experiences" at bounding box center [778, 81] width 121 height 11
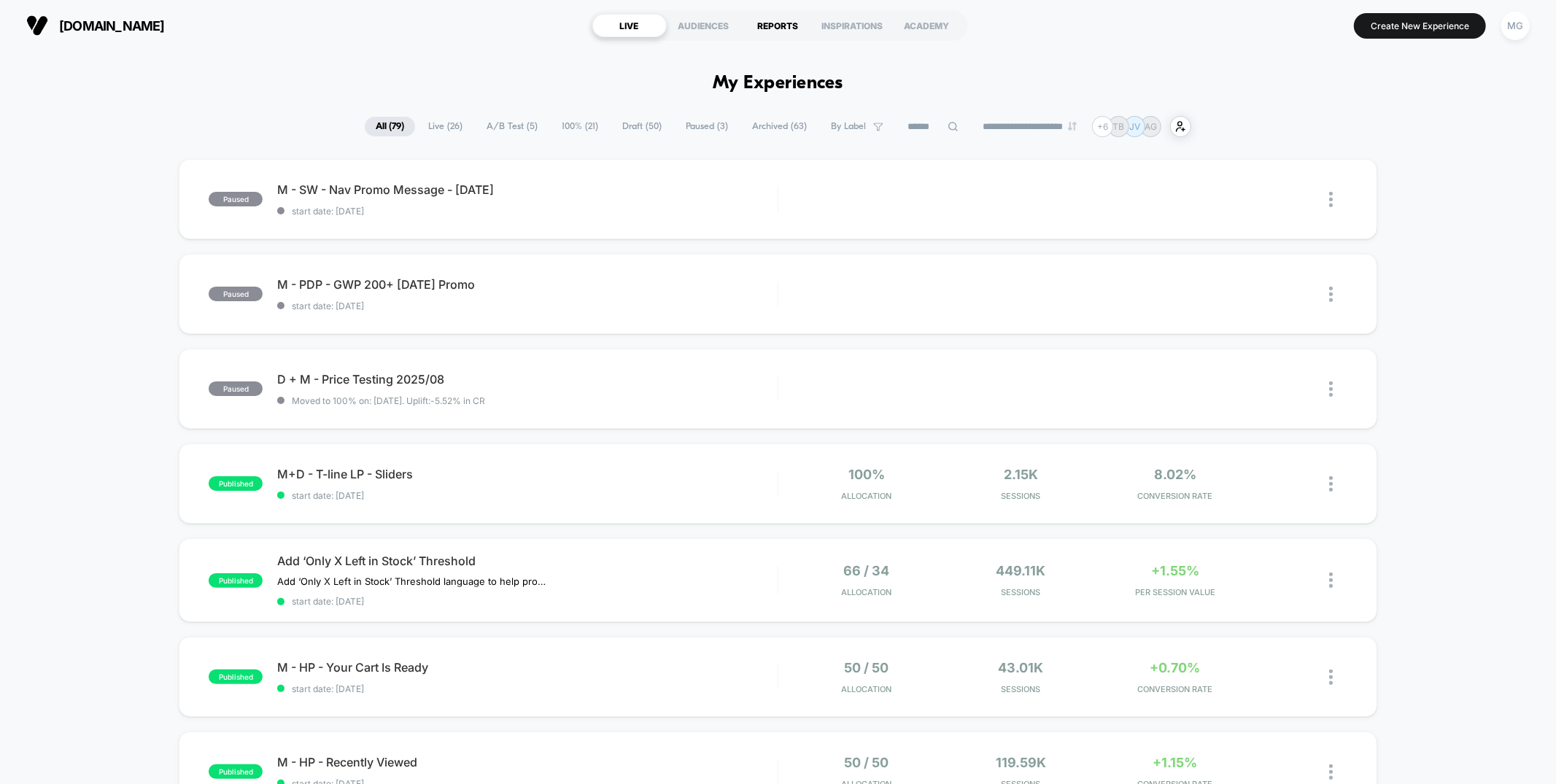
click at [763, 23] on div "REPORTS" at bounding box center [778, 25] width 74 height 23
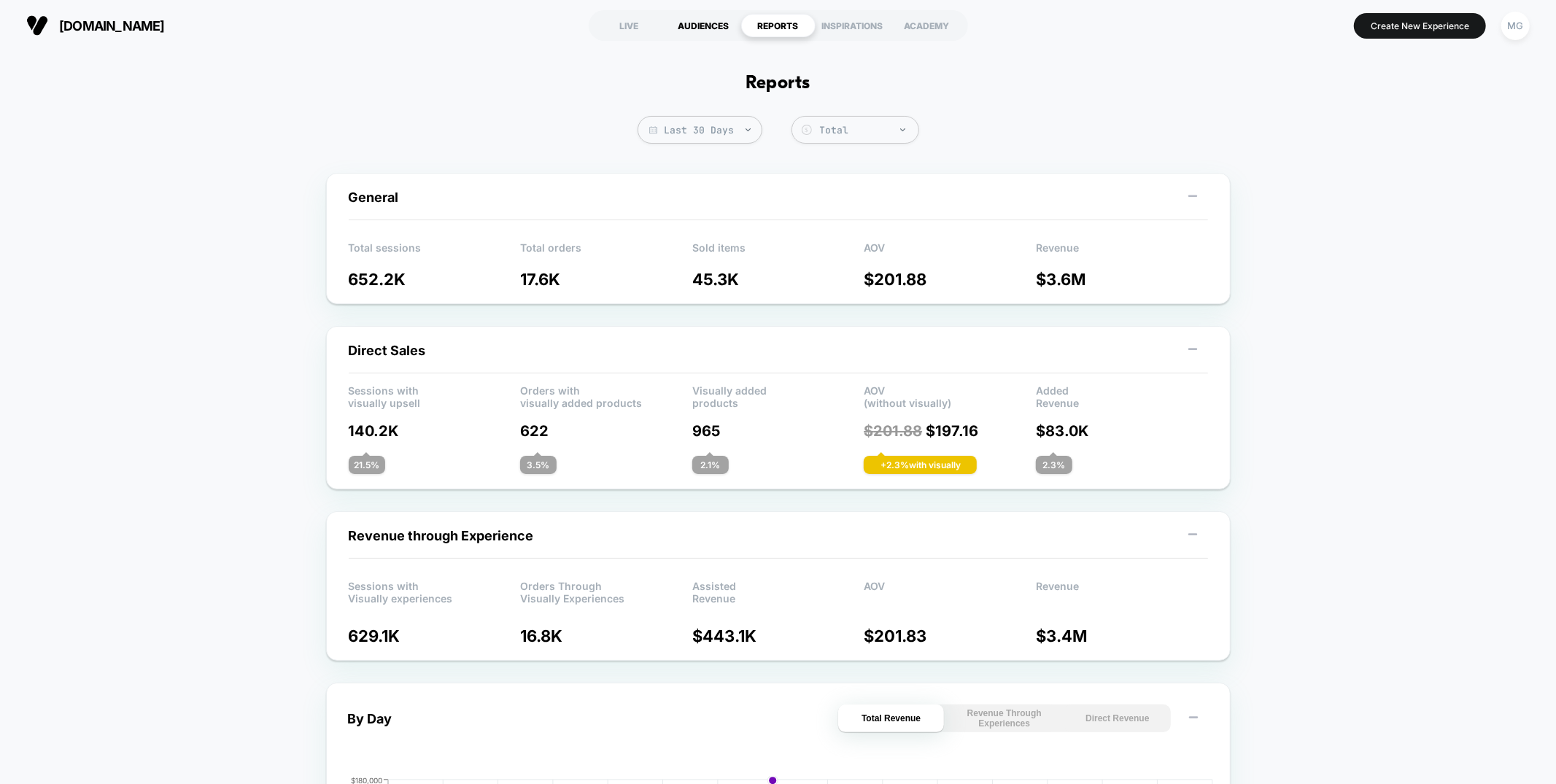
click at [688, 24] on div "AUDIENCES" at bounding box center [704, 25] width 74 height 23
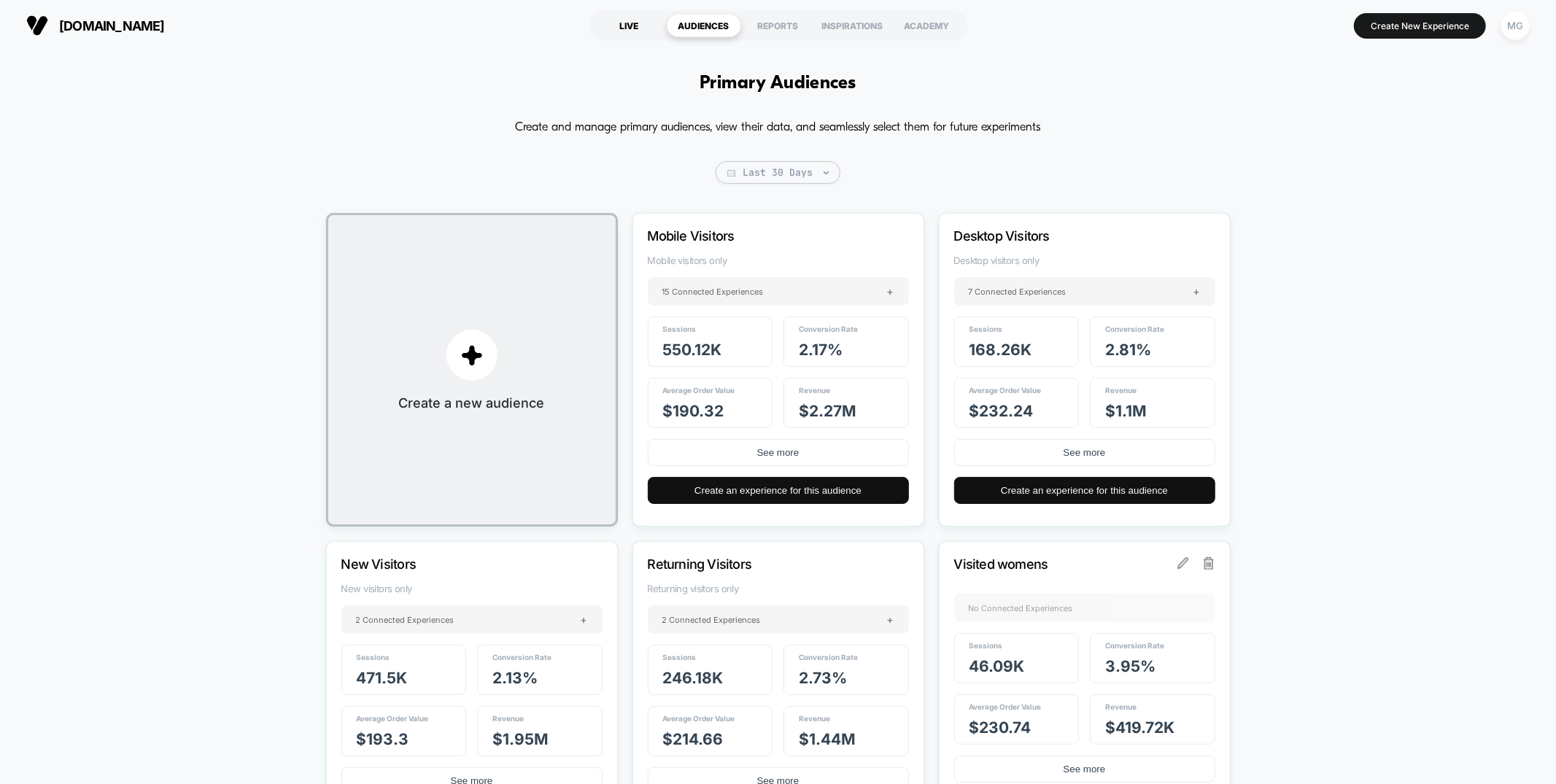
click at [627, 23] on div "LIVE" at bounding box center [629, 25] width 74 height 23
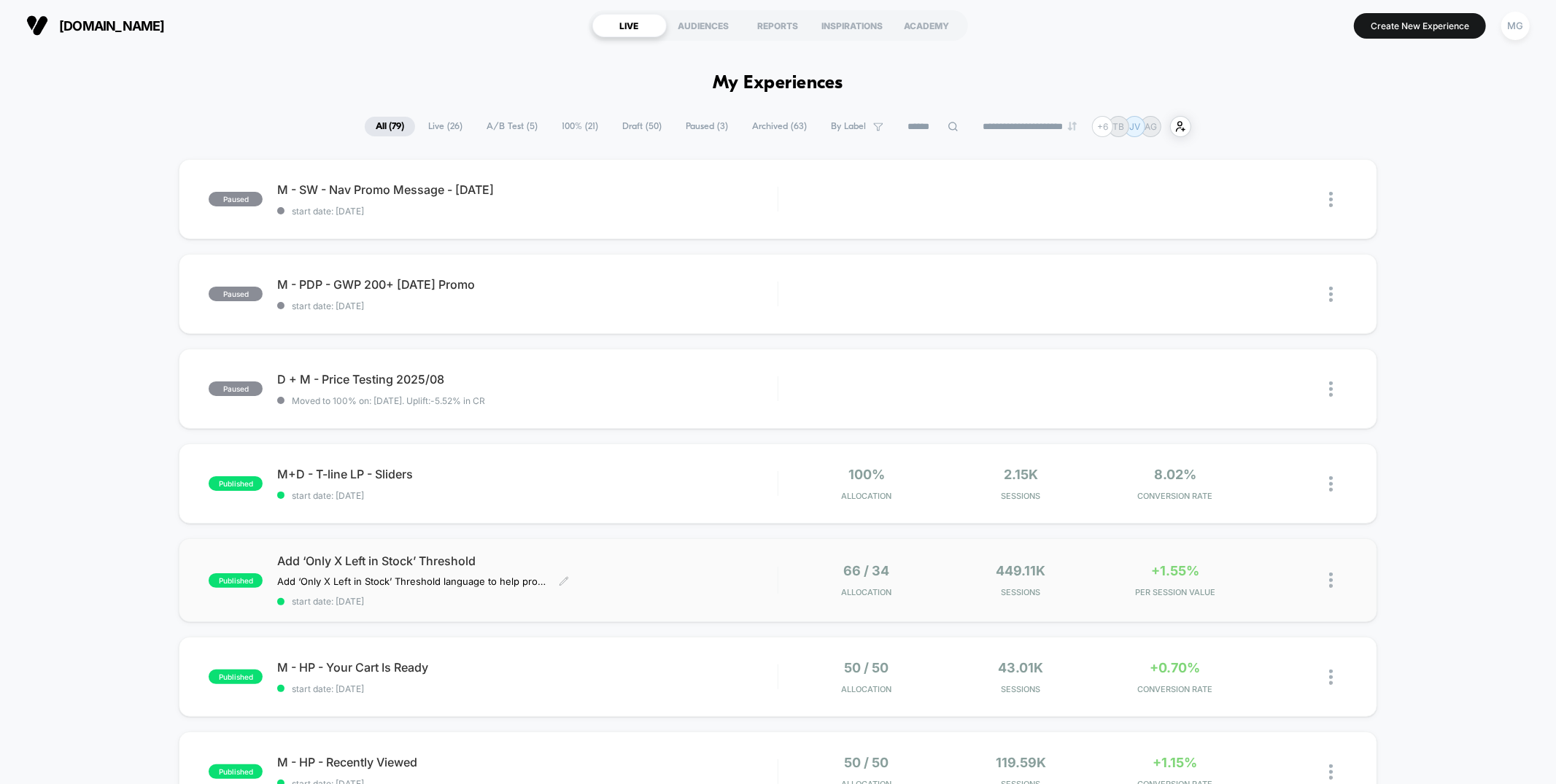
scroll to position [1, 0]
click at [677, 558] on span "Add ‘Only X Left in Stock’ Threshold" at bounding box center [527, 560] width 500 height 14
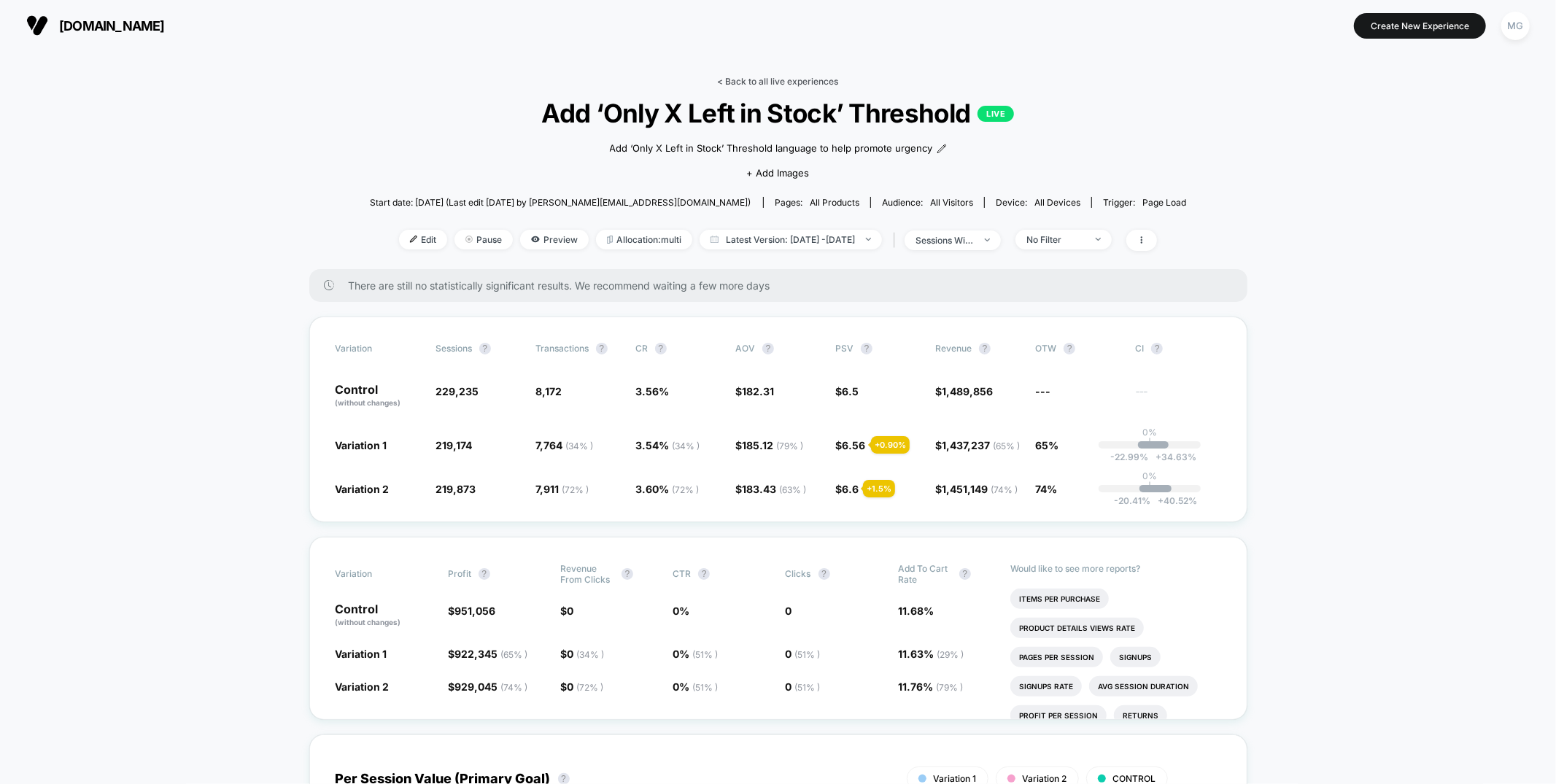
click at [807, 84] on link "< Back to all live experiences" at bounding box center [778, 81] width 121 height 11
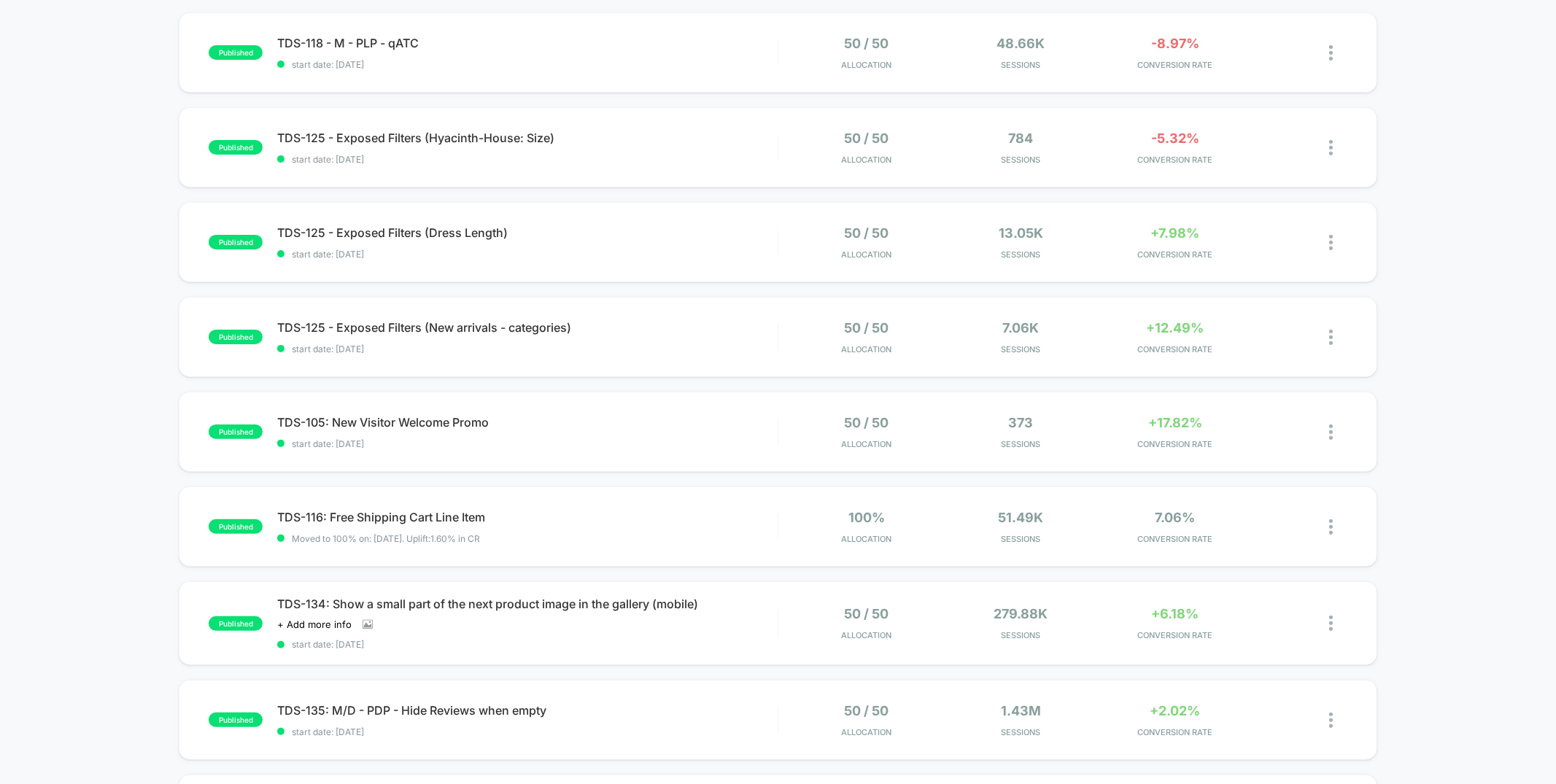
scroll to position [149, 0]
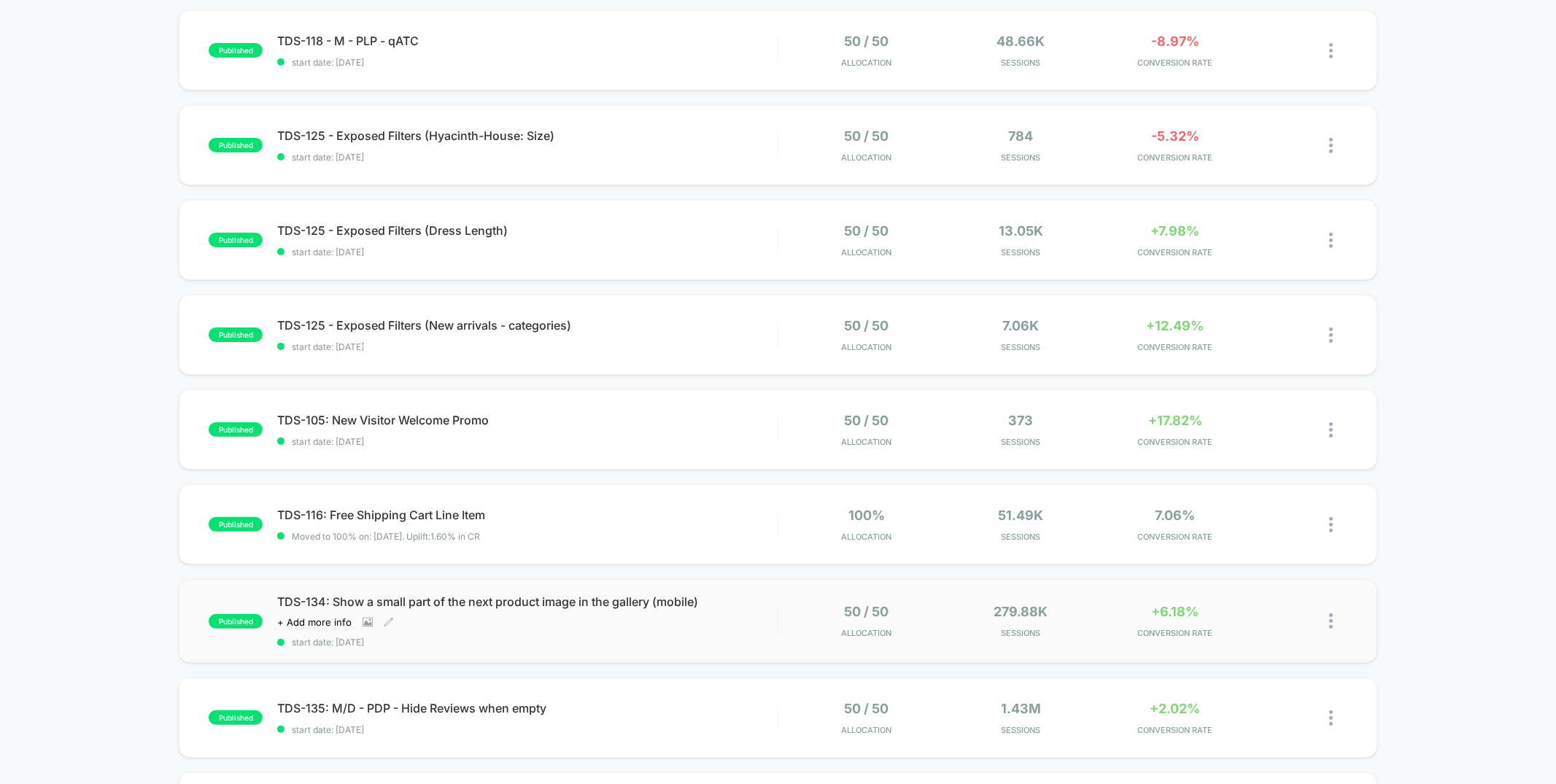
click at [608, 633] on div "TDS-134: Show a small part of the next product image in the gallery (mobile) Cl…" at bounding box center [527, 621] width 500 height 53
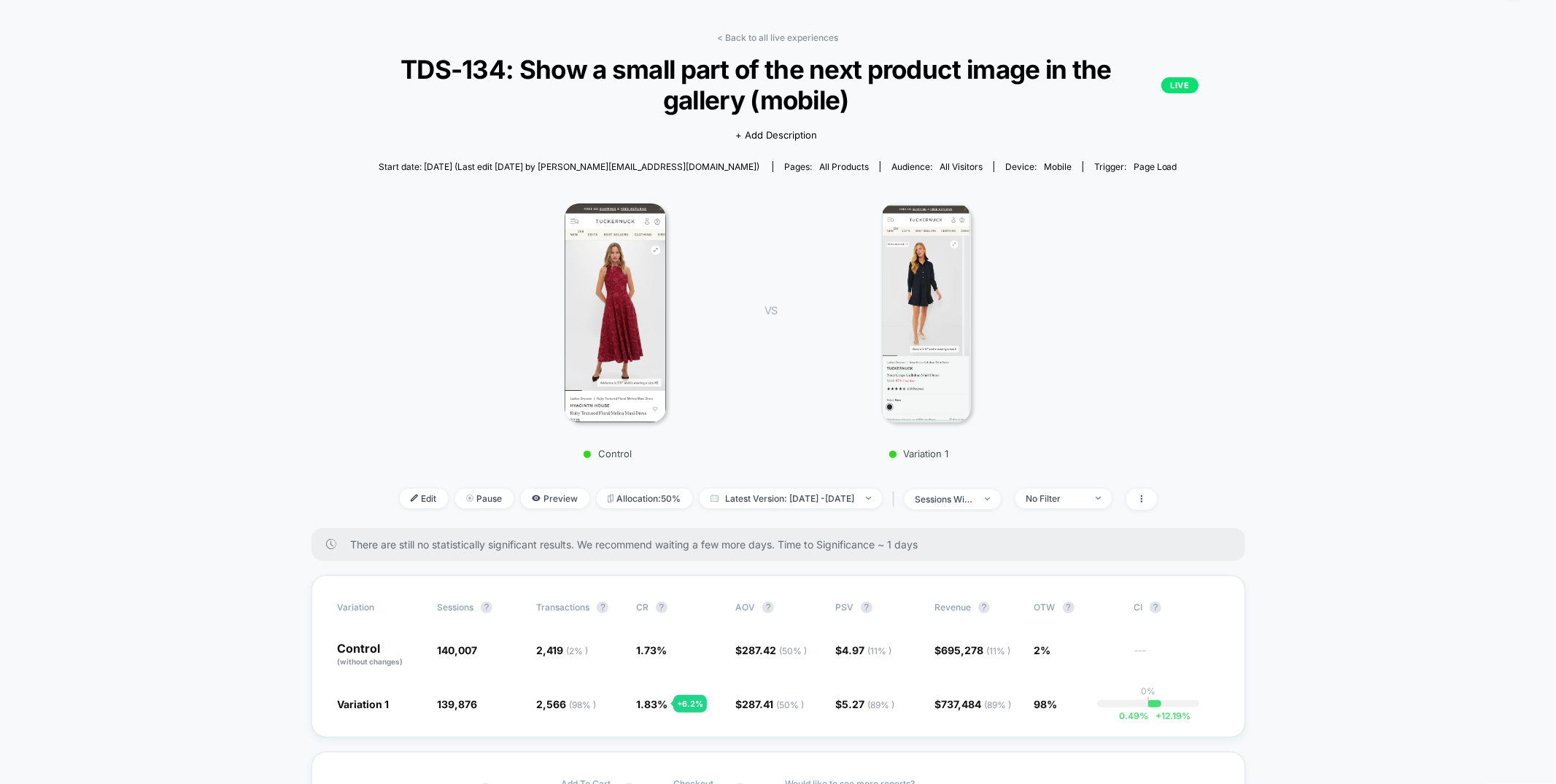
scroll to position [22, 0]
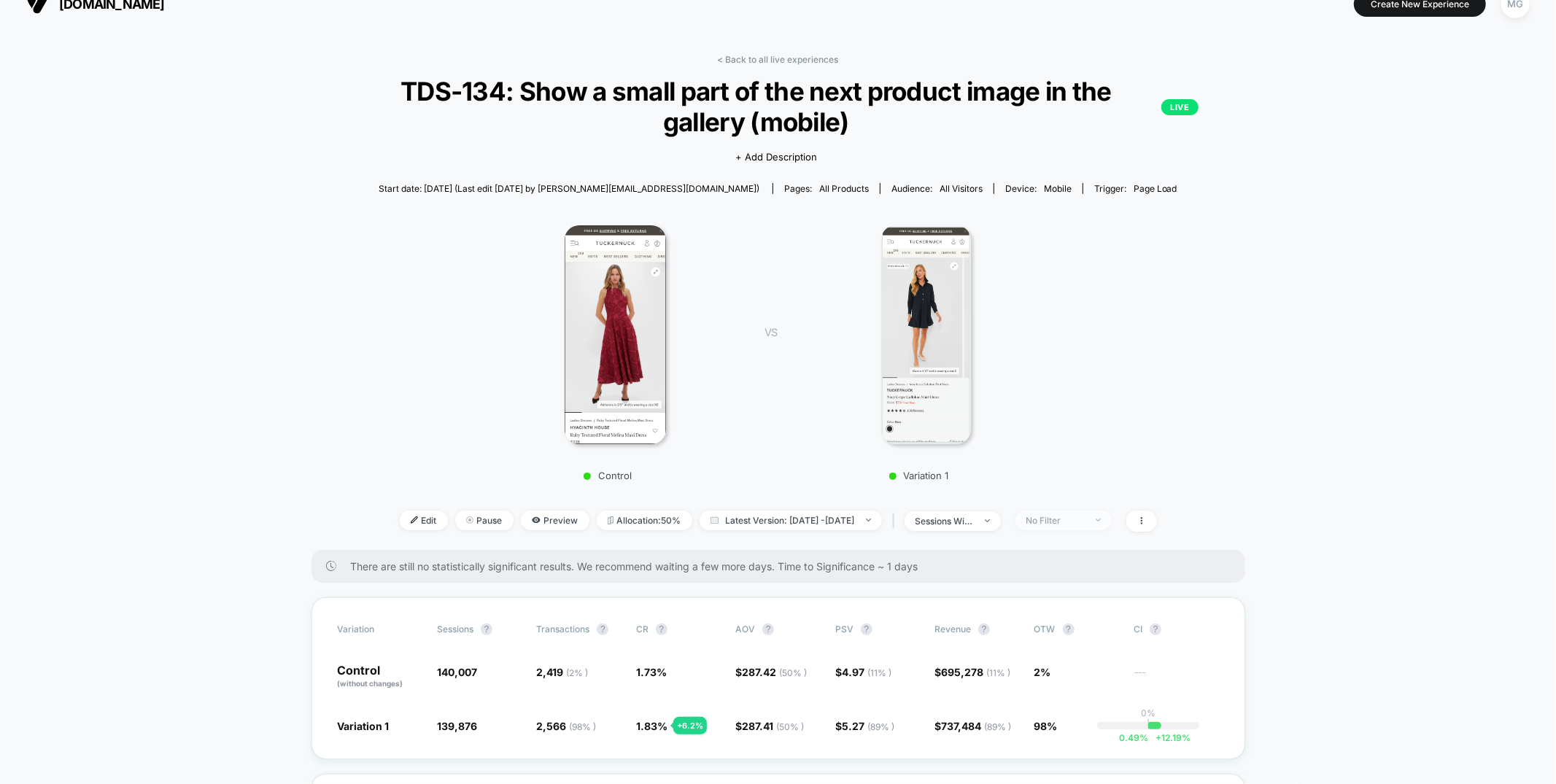
click at [1085, 522] on div "No Filter" at bounding box center [1055, 521] width 59 height 11
drag, startPoint x: 1054, startPoint y: 660, endPoint x: 1056, endPoint y: 705, distance: 45.0
click at [1054, 660] on span "New Visitors" at bounding box center [1071, 662] width 60 height 13
click at [1051, 733] on button "Save" at bounding box center [1085, 733] width 134 height 24
click at [1106, 514] on span "New Visitors" at bounding box center [1063, 521] width 97 height 20
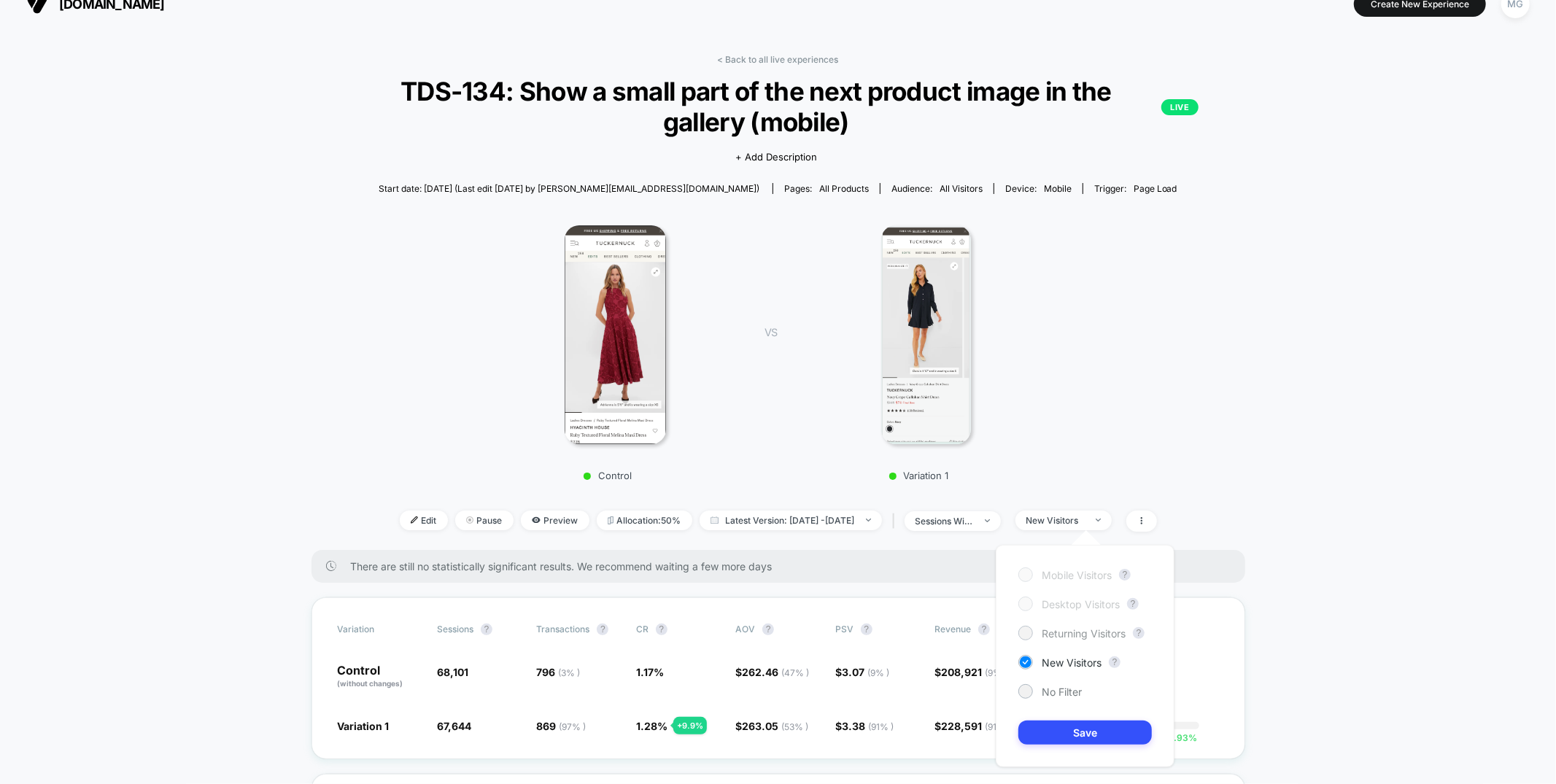
click at [1060, 640] on div "Mobile Visitors ? Desktop Visitors ? Returning Visitors ? New Visitors ? No Fil…" at bounding box center [1085, 656] width 179 height 223
click at [1068, 635] on span "Returning Visitors" at bounding box center [1083, 633] width 84 height 13
click at [1070, 730] on button "Save" at bounding box center [1085, 733] width 134 height 24
click at [1083, 520] on div "Returning Visitors" at bounding box center [1055, 521] width 59 height 11
click at [1031, 690] on div at bounding box center [1025, 691] width 14 height 14
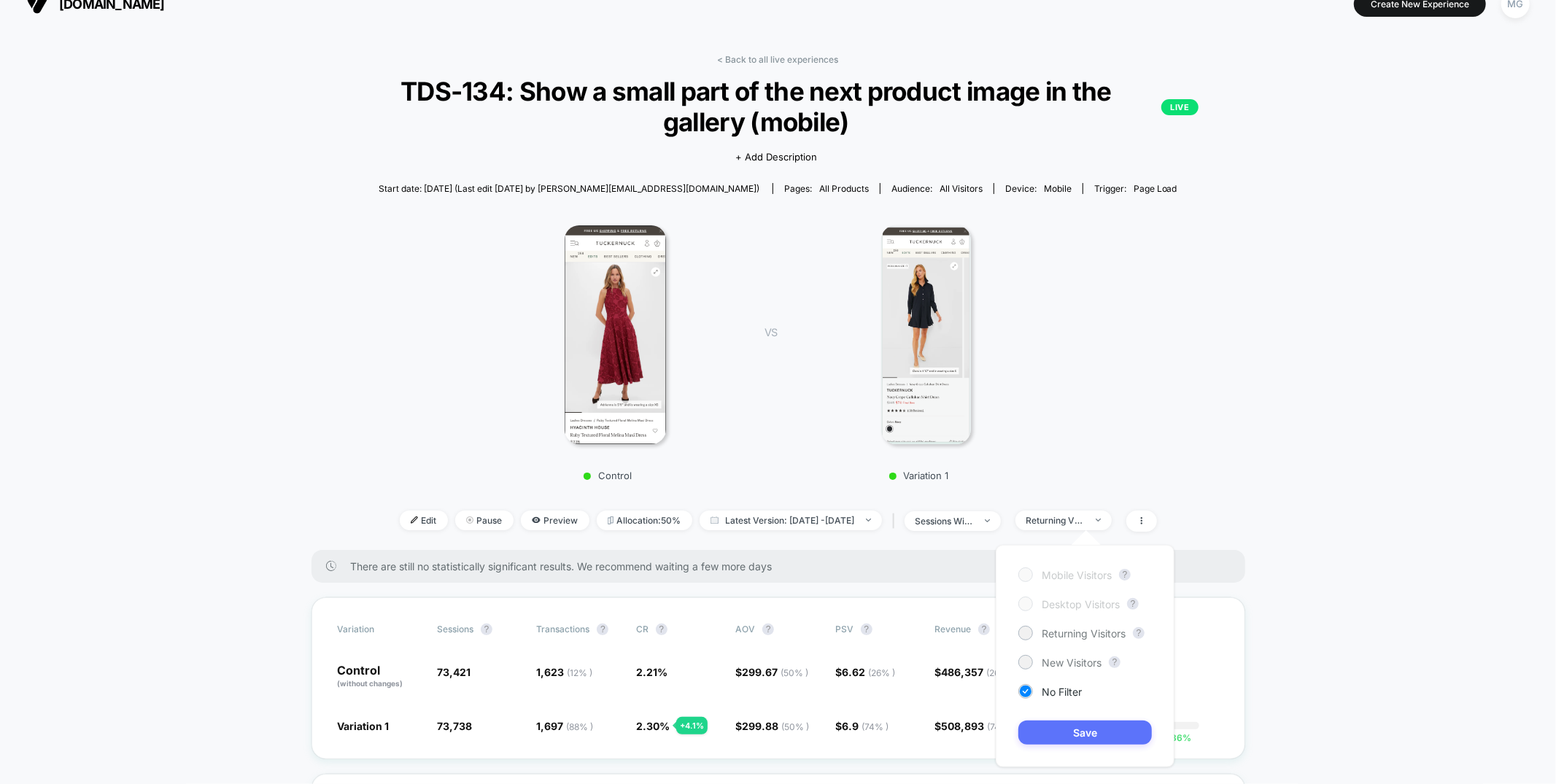
drag, startPoint x: 1046, startPoint y: 744, endPoint x: 1045, endPoint y: 737, distance: 7.1
click at [1046, 743] on div "Mobile Visitors ? Desktop Visitors ? Returning Visitors ? New Visitors ? No Fil…" at bounding box center [1085, 656] width 179 height 223
click at [1045, 737] on button "Save" at bounding box center [1085, 733] width 134 height 24
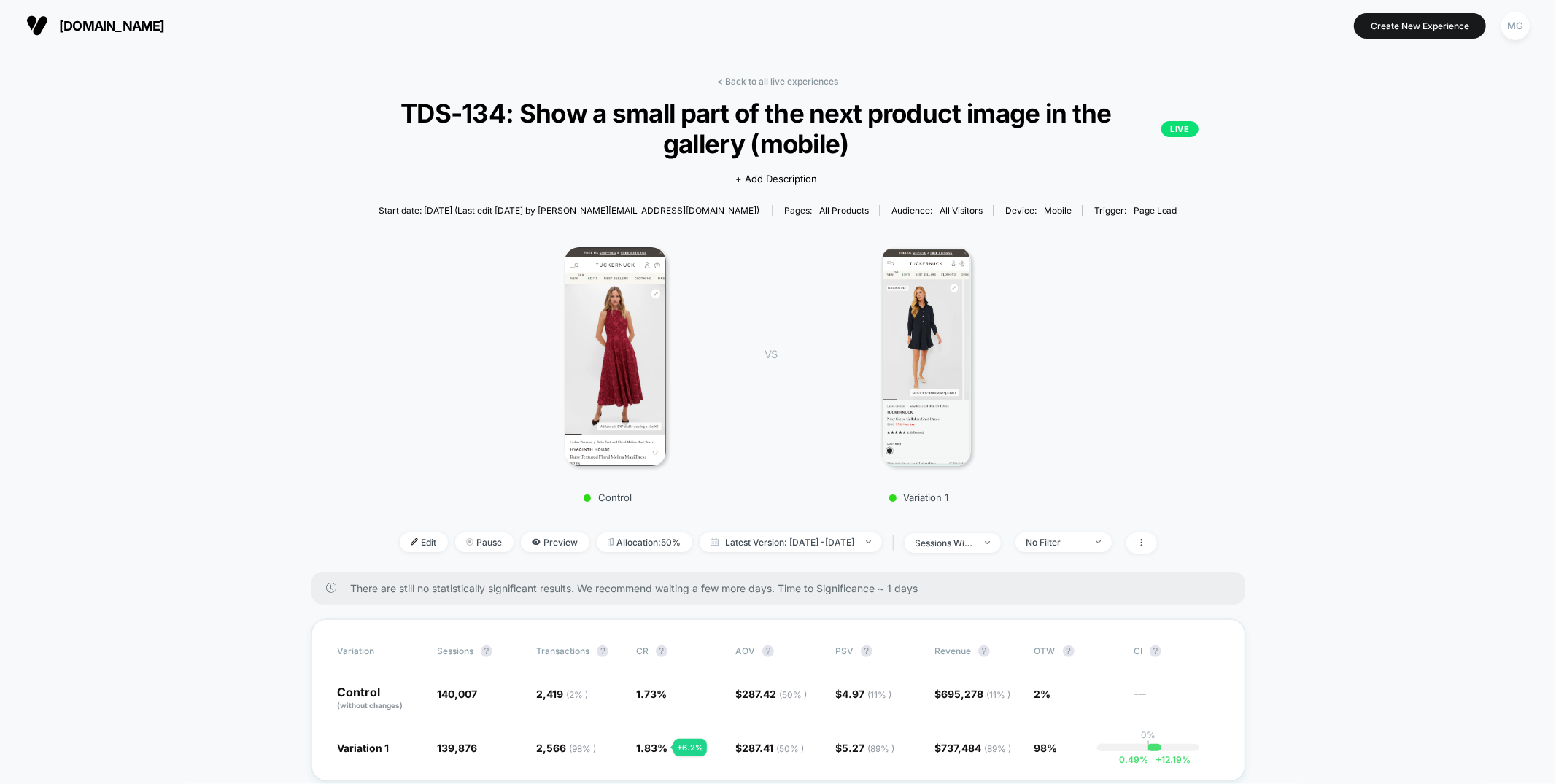
click at [755, 76] on link "< Back to all live experiences" at bounding box center [778, 81] width 121 height 11
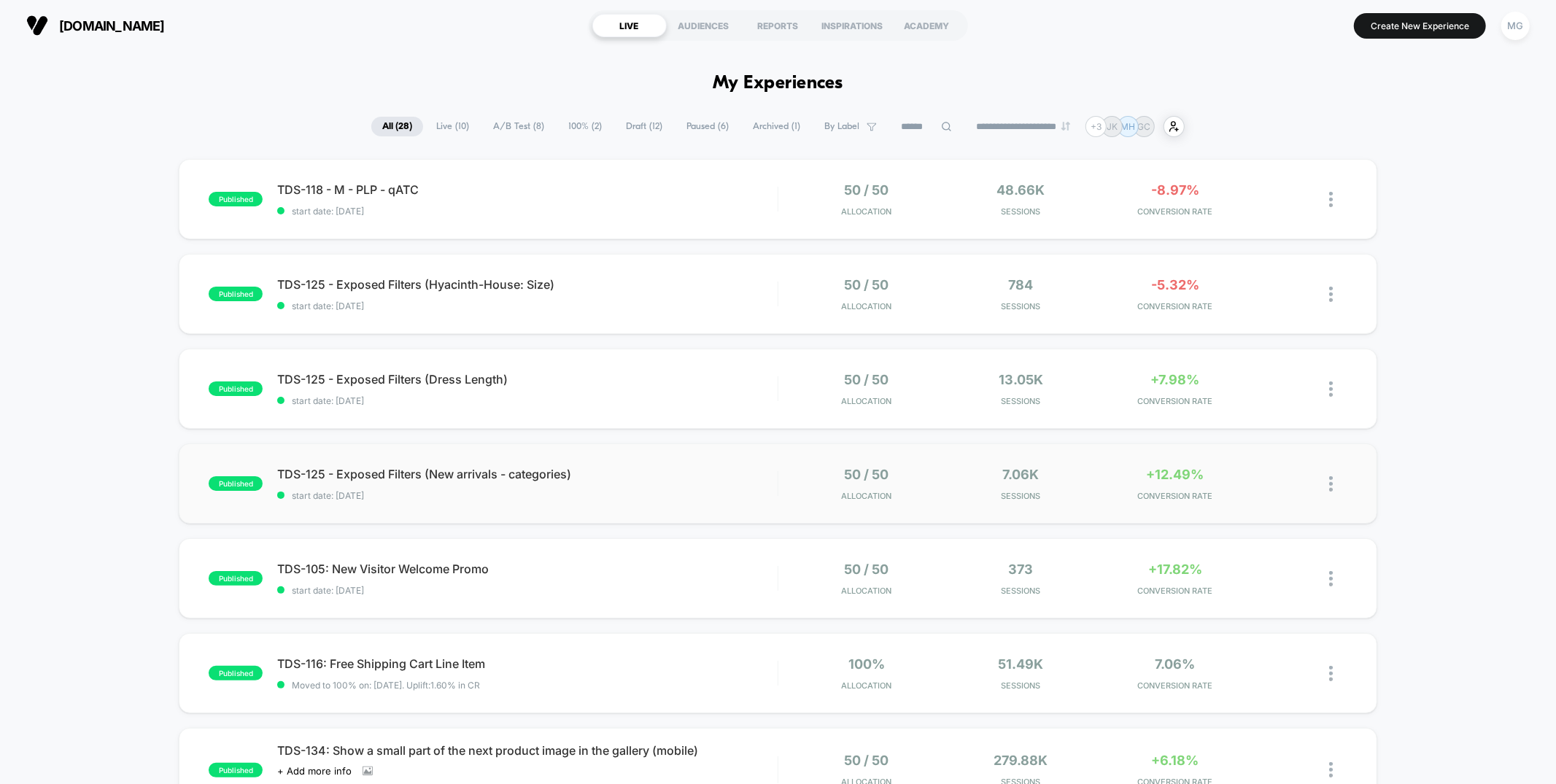
click at [661, 503] on div "published TDS-125 - Exposed Filters (New arrivals - categories) start date: 9/1…" at bounding box center [777, 483] width 1198 height 80
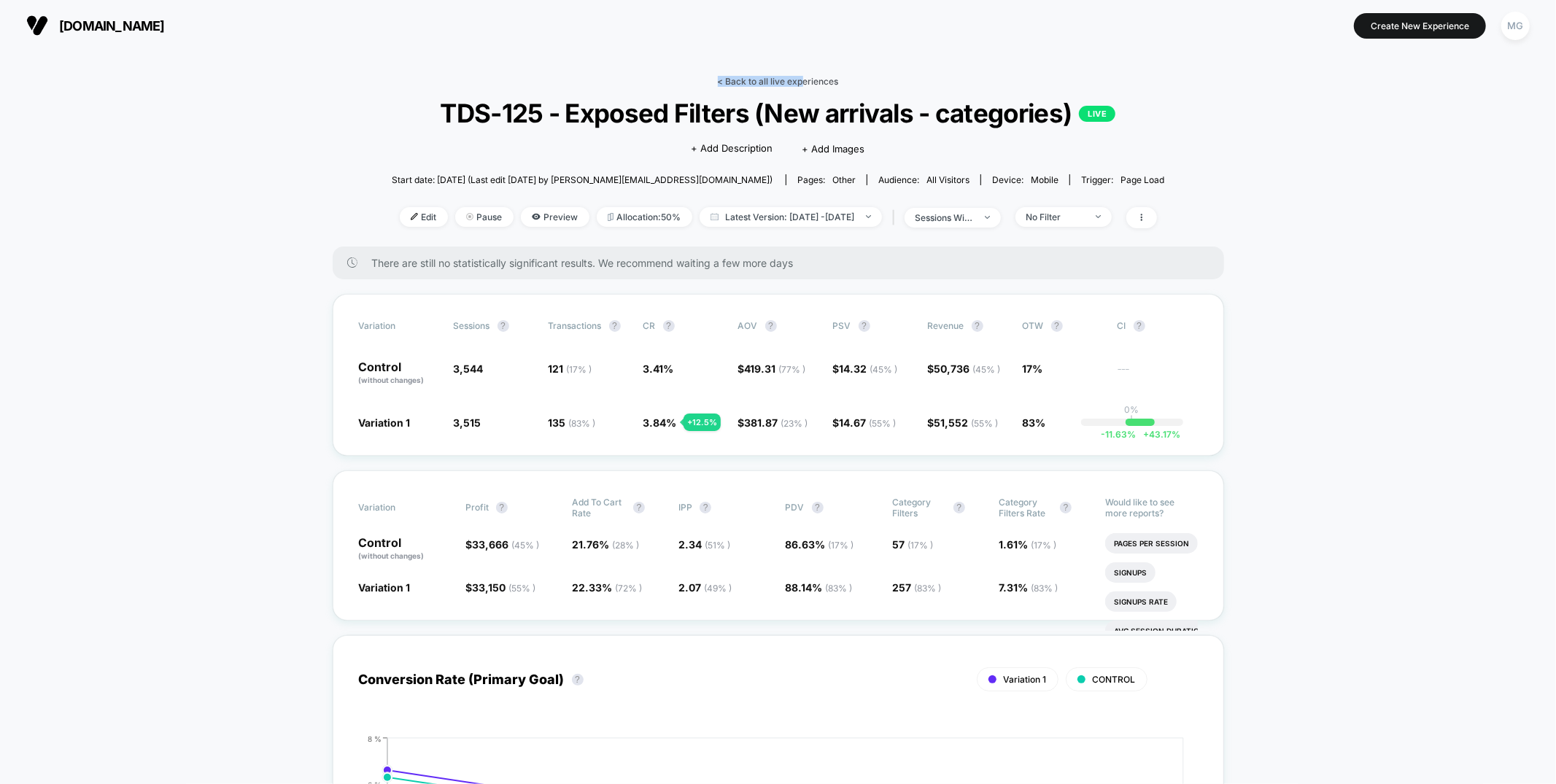
click at [804, 77] on link "< Back to all live experiences" at bounding box center [778, 81] width 121 height 11
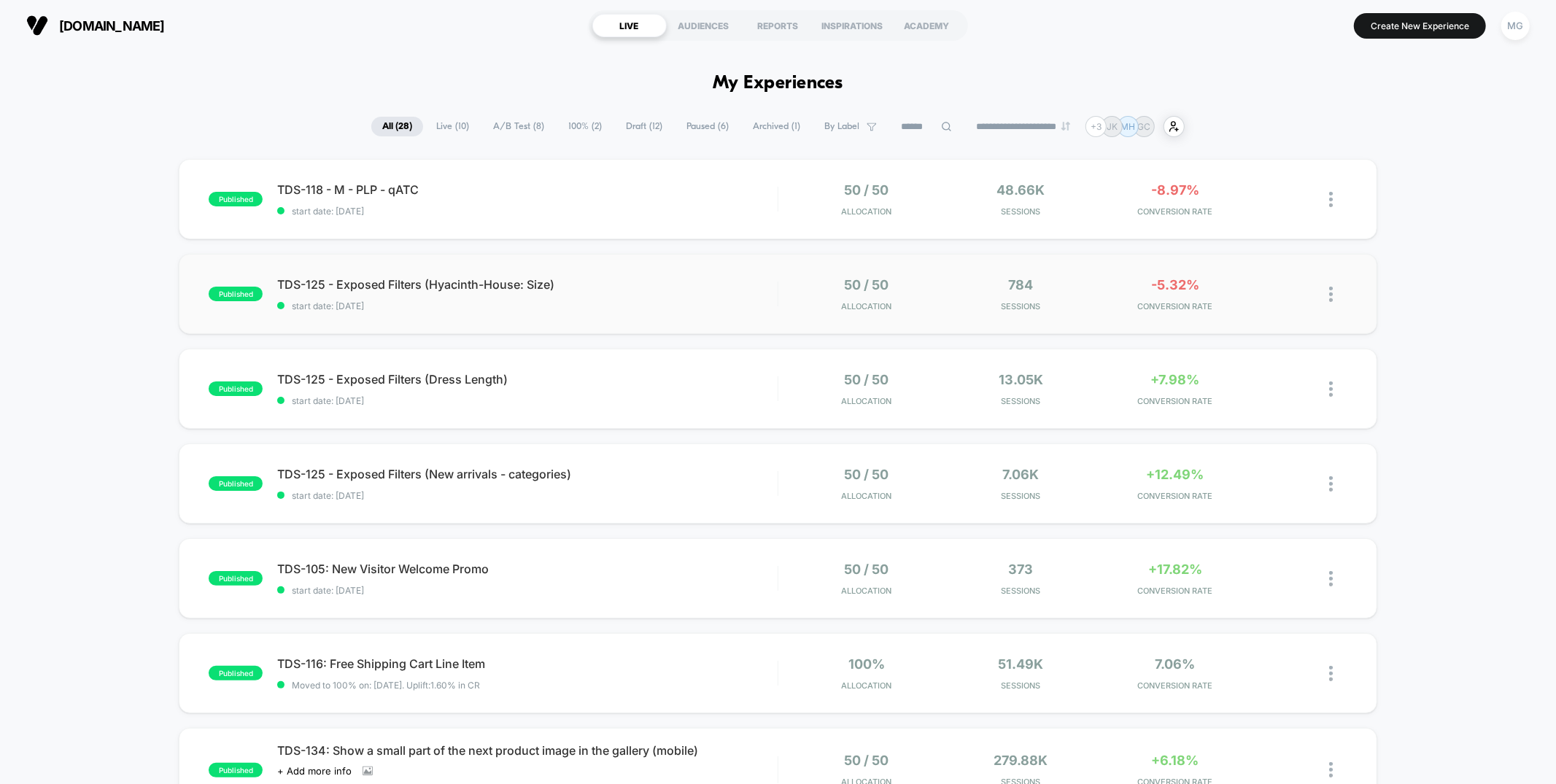
click at [683, 315] on div "published TDS-125 - Exposed Filters (Hyacinth-House: Size) start date: 9/16/202…" at bounding box center [777, 293] width 1198 height 80
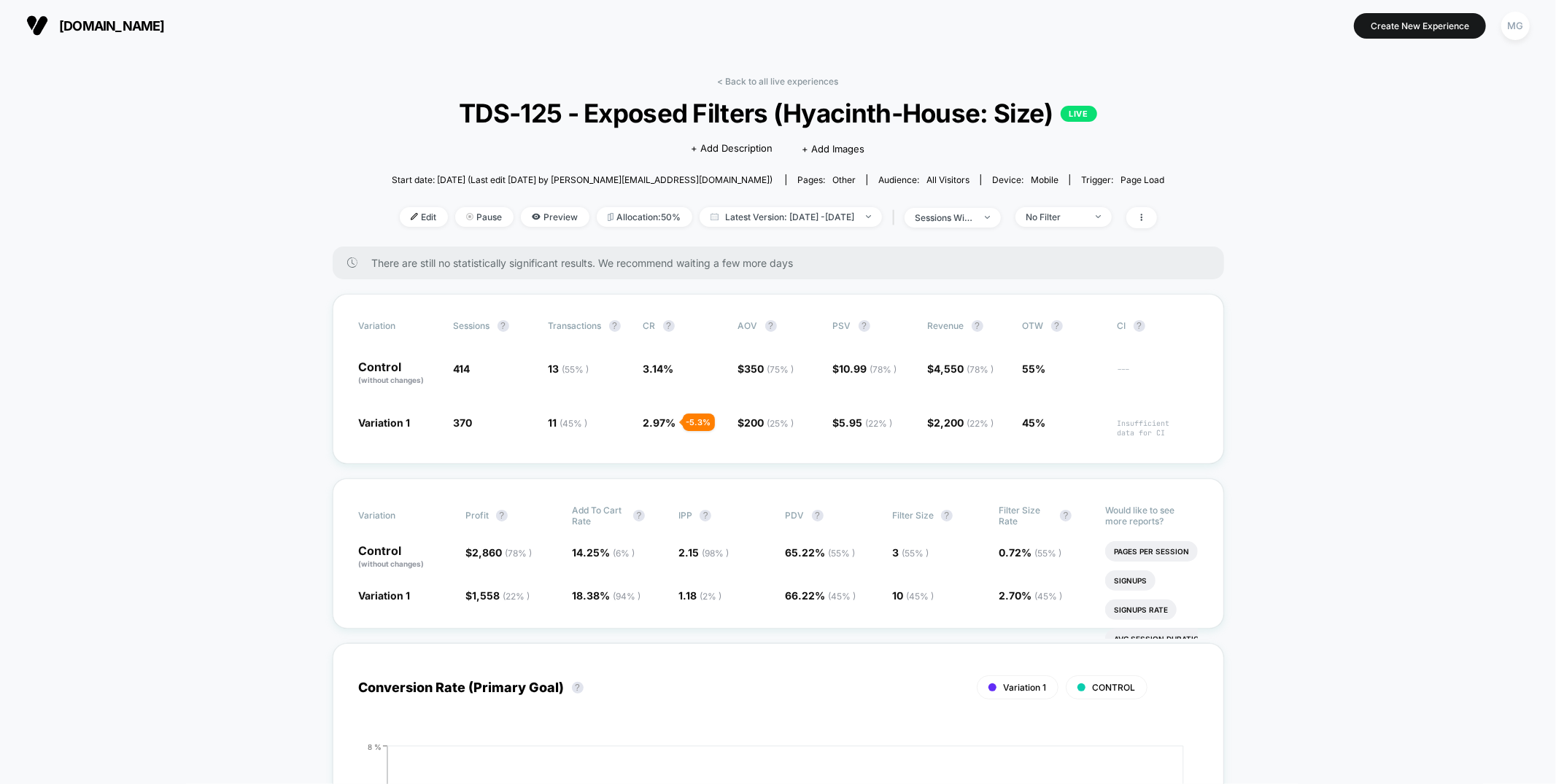
click at [793, 81] on link "< Back to all live experiences" at bounding box center [778, 81] width 121 height 11
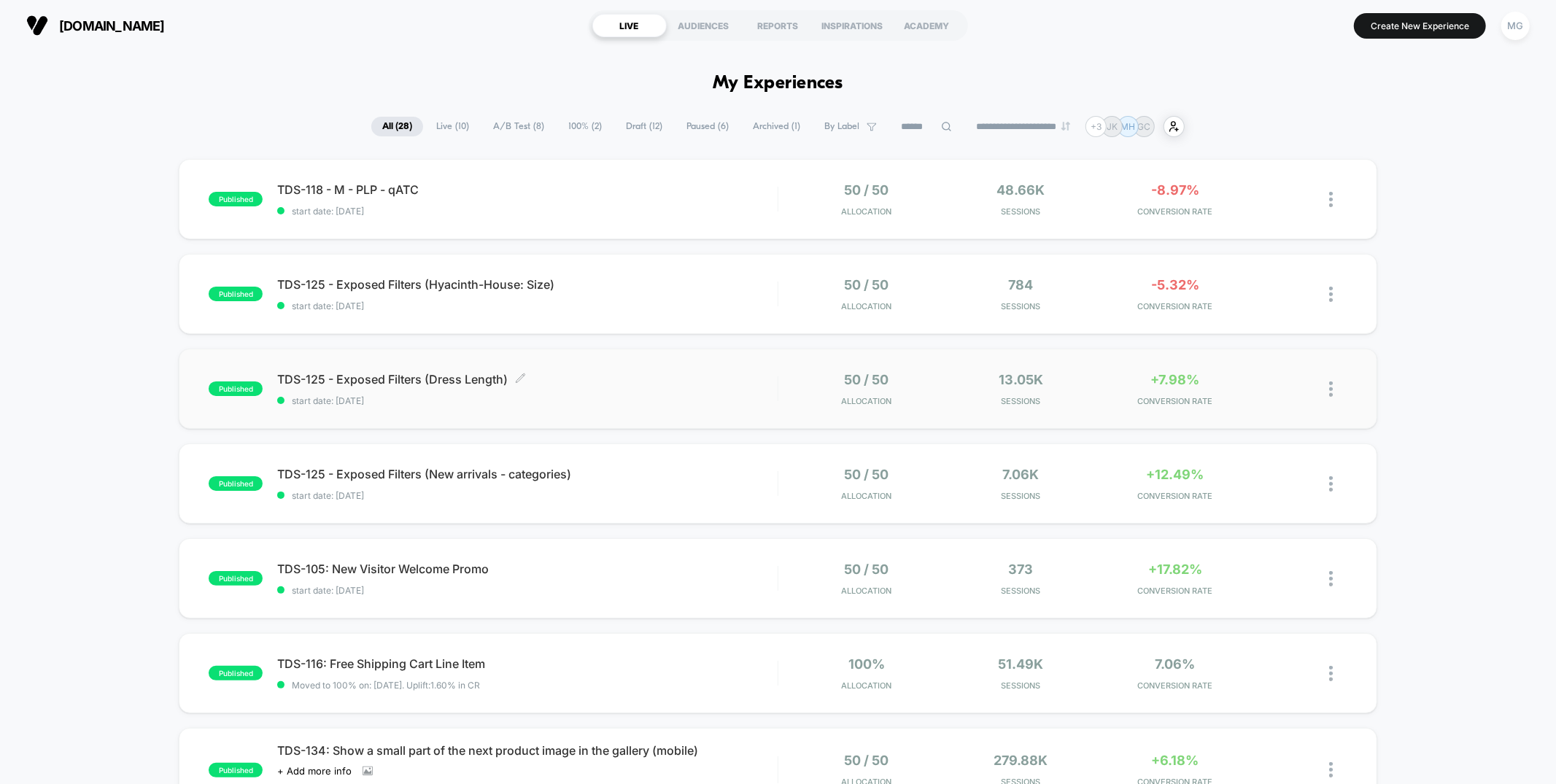
click at [706, 390] on div "TDS-125 - Exposed Filters (Dress Length) Click to edit experience details Click…" at bounding box center [527, 389] width 500 height 34
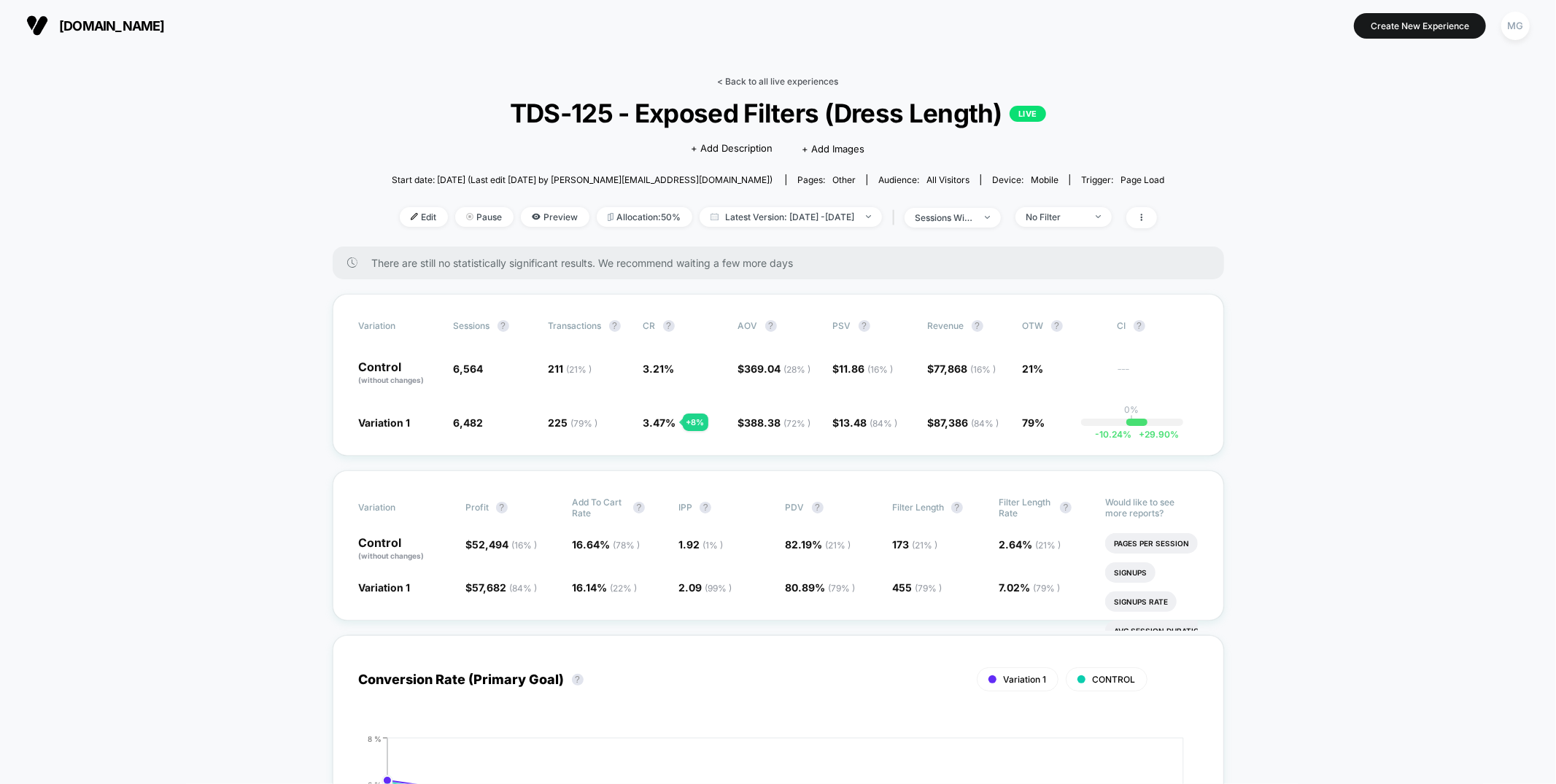
click at [782, 78] on link "< Back to all live experiences" at bounding box center [778, 81] width 121 height 11
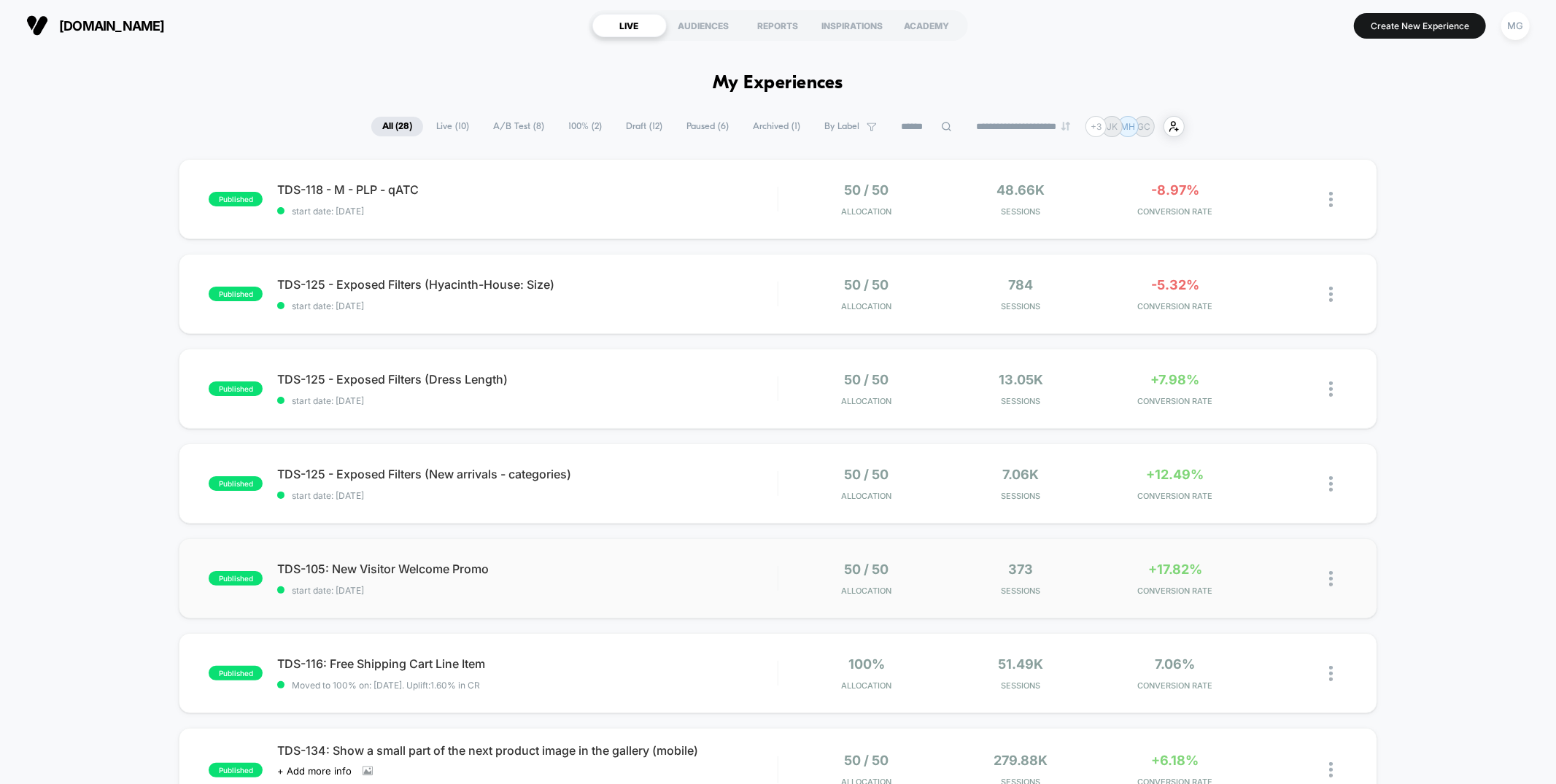
scroll to position [3, 0]
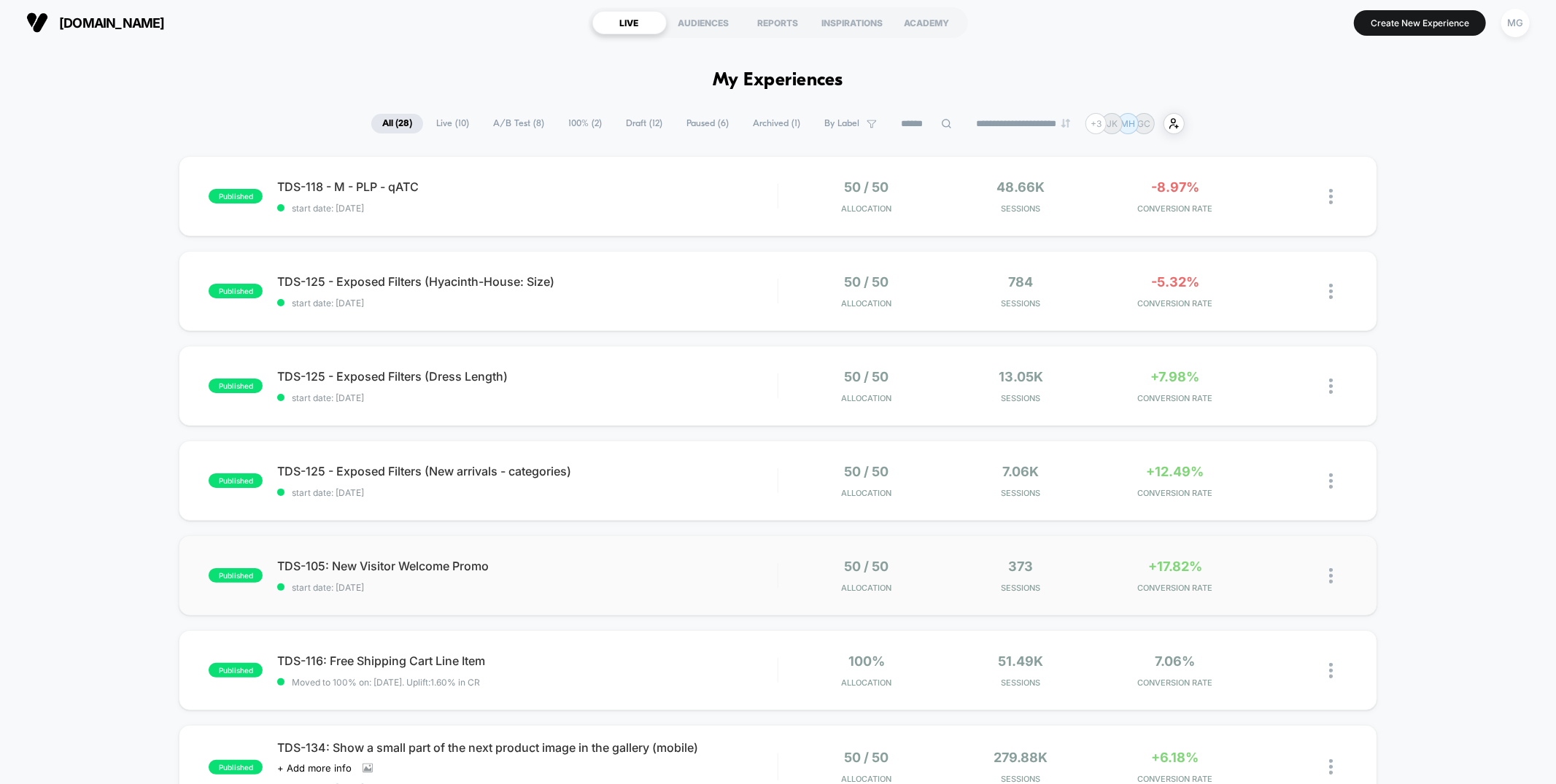
click at [671, 607] on div "published TDS-105: New Visitor Welcome Promo start date: 9/16/2025 50 / 50 Allo…" at bounding box center [777, 575] width 1198 height 80
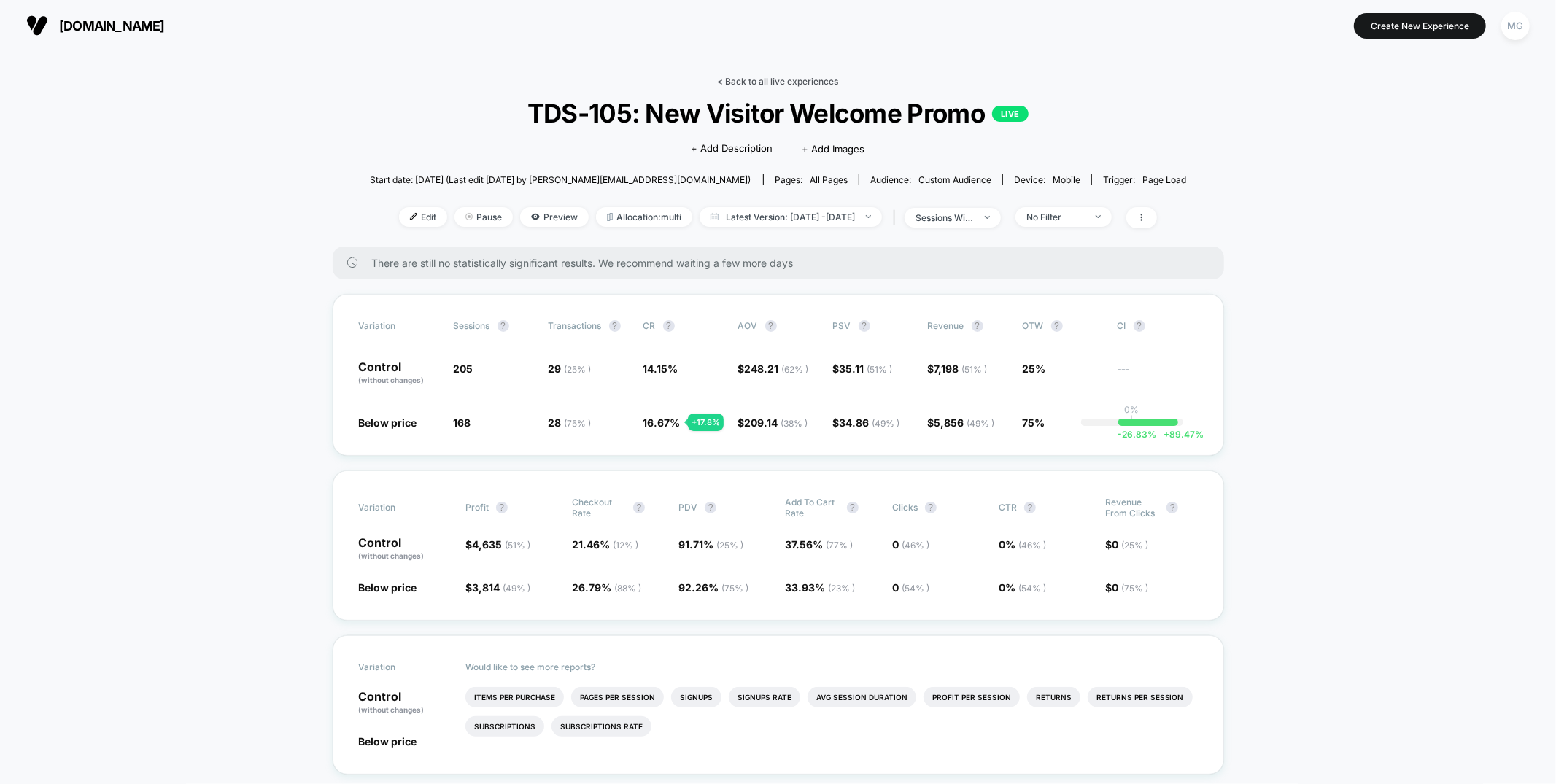
click at [774, 85] on link "< Back to all live experiences" at bounding box center [778, 81] width 121 height 11
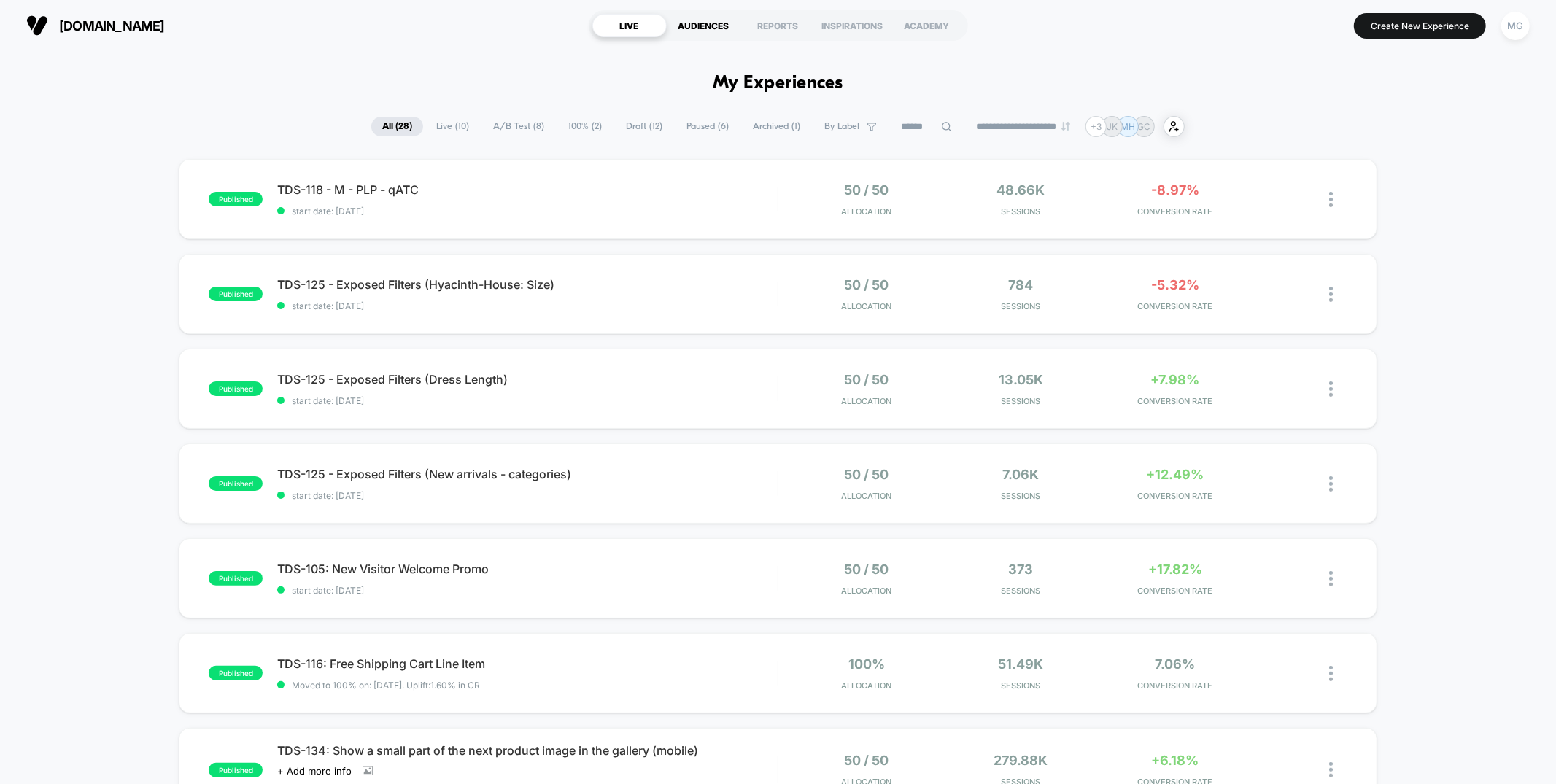
click at [713, 29] on div "AUDIENCES" at bounding box center [704, 25] width 74 height 23
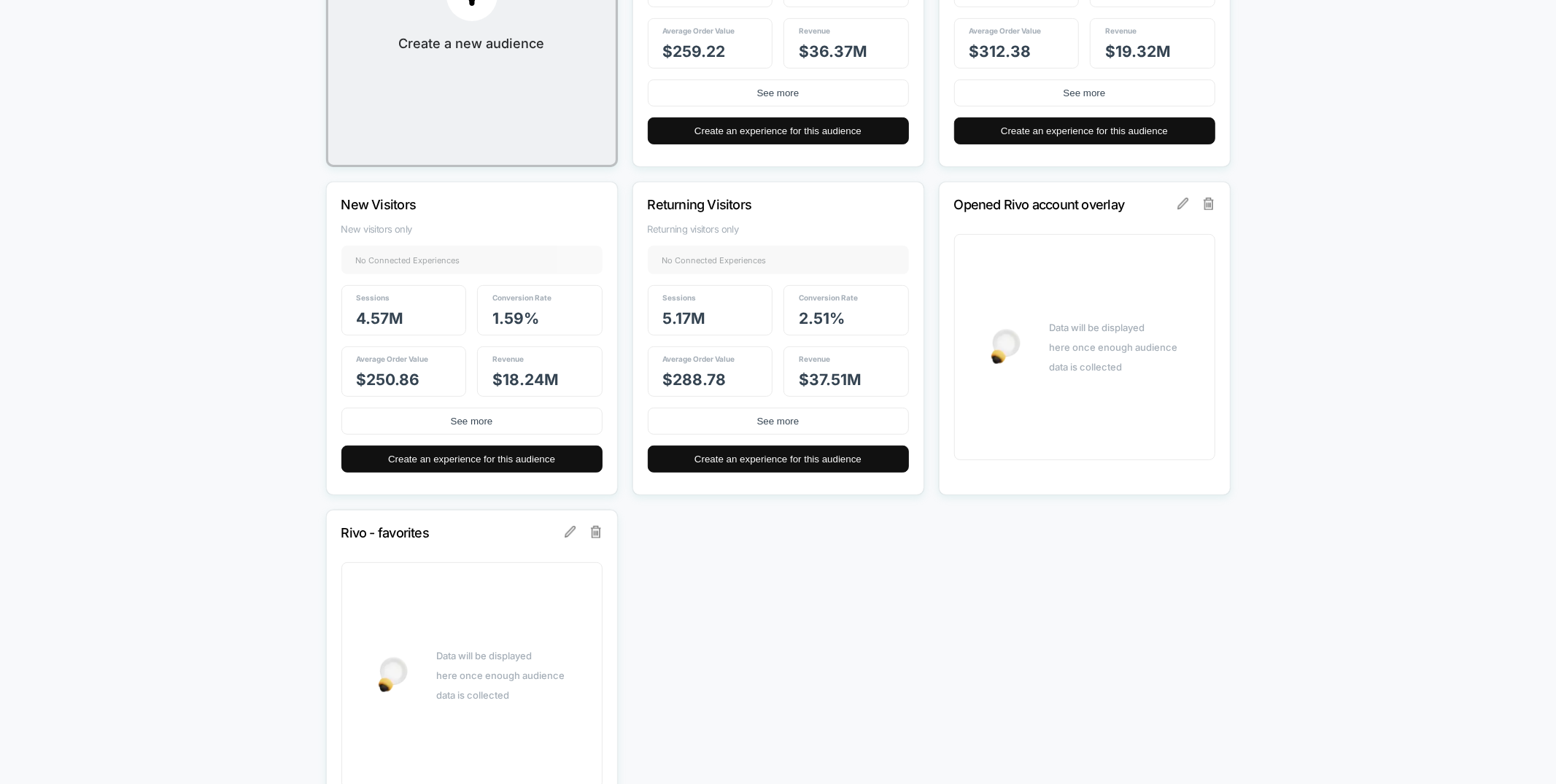
scroll to position [380, 0]
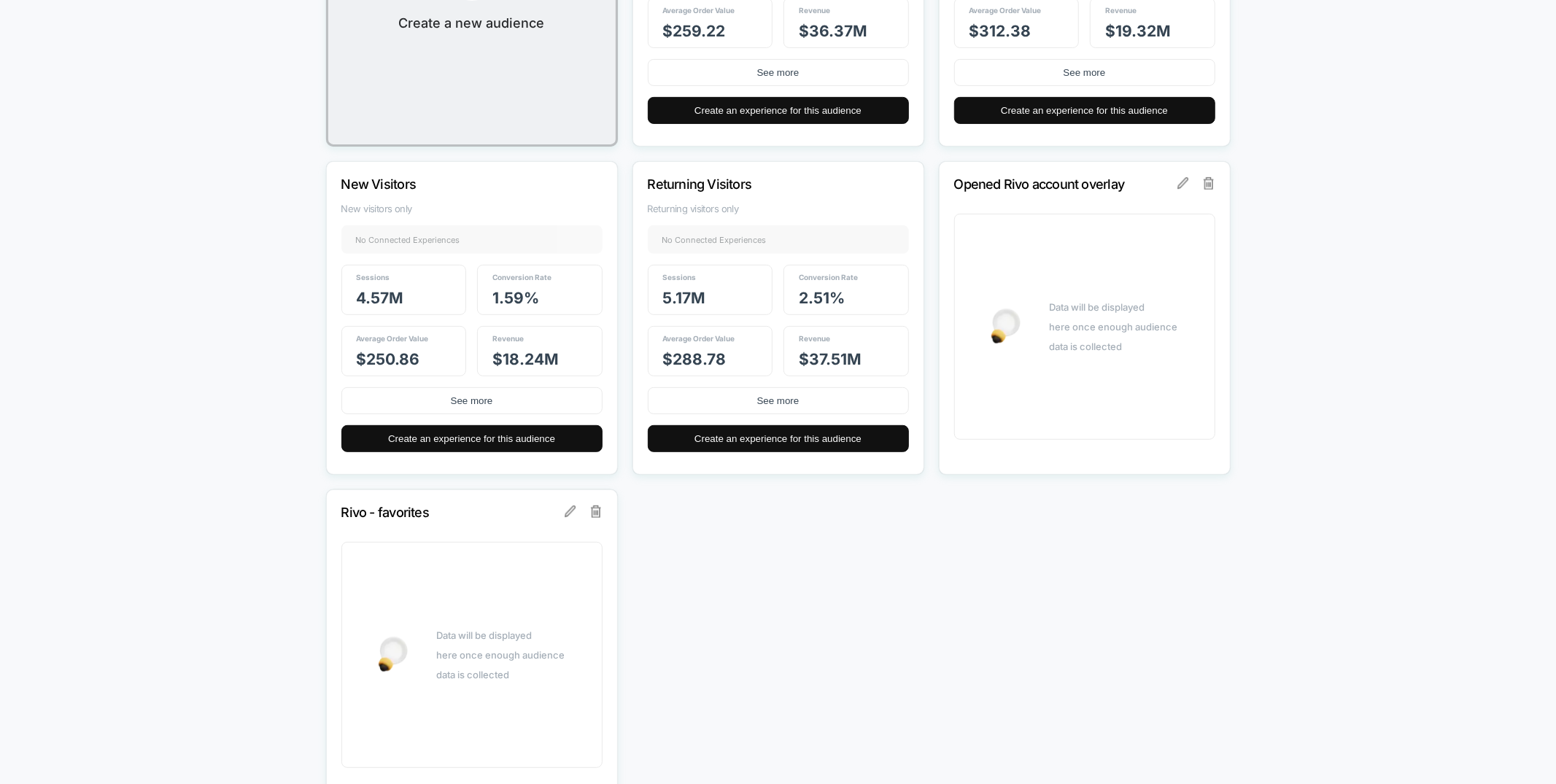
drag, startPoint x: 451, startPoint y: 519, endPoint x: 406, endPoint y: 515, distance: 45.2
click at [450, 519] on p "Rivo - favorites" at bounding box center [452, 512] width 222 height 15
click at [406, 515] on p "Rivo - favorites" at bounding box center [452, 512] width 222 height 15
click at [467, 520] on p "Rivo - favorites" at bounding box center [452, 512] width 222 height 15
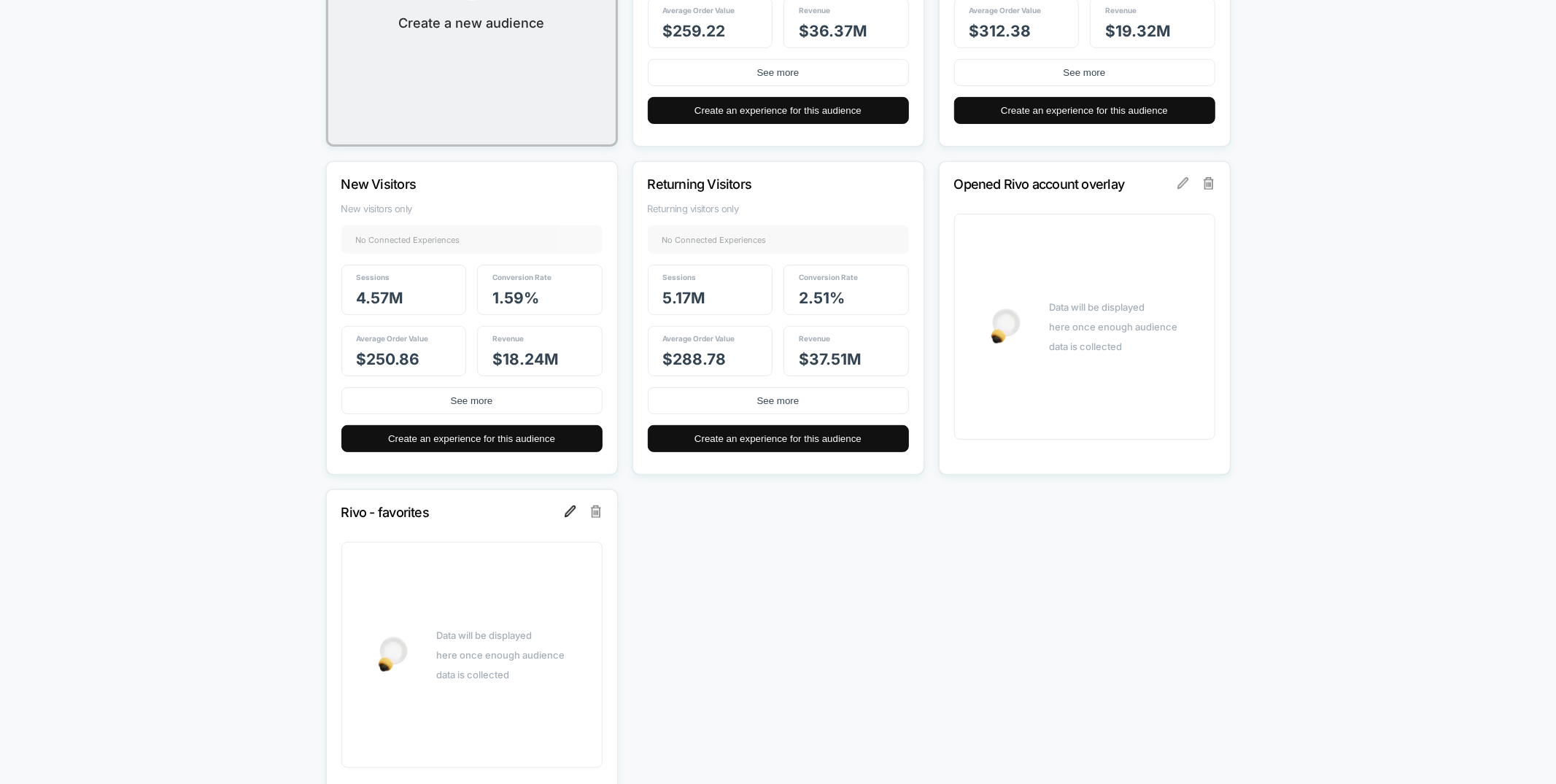
click at [570, 515] on img at bounding box center [570, 511] width 12 height 12
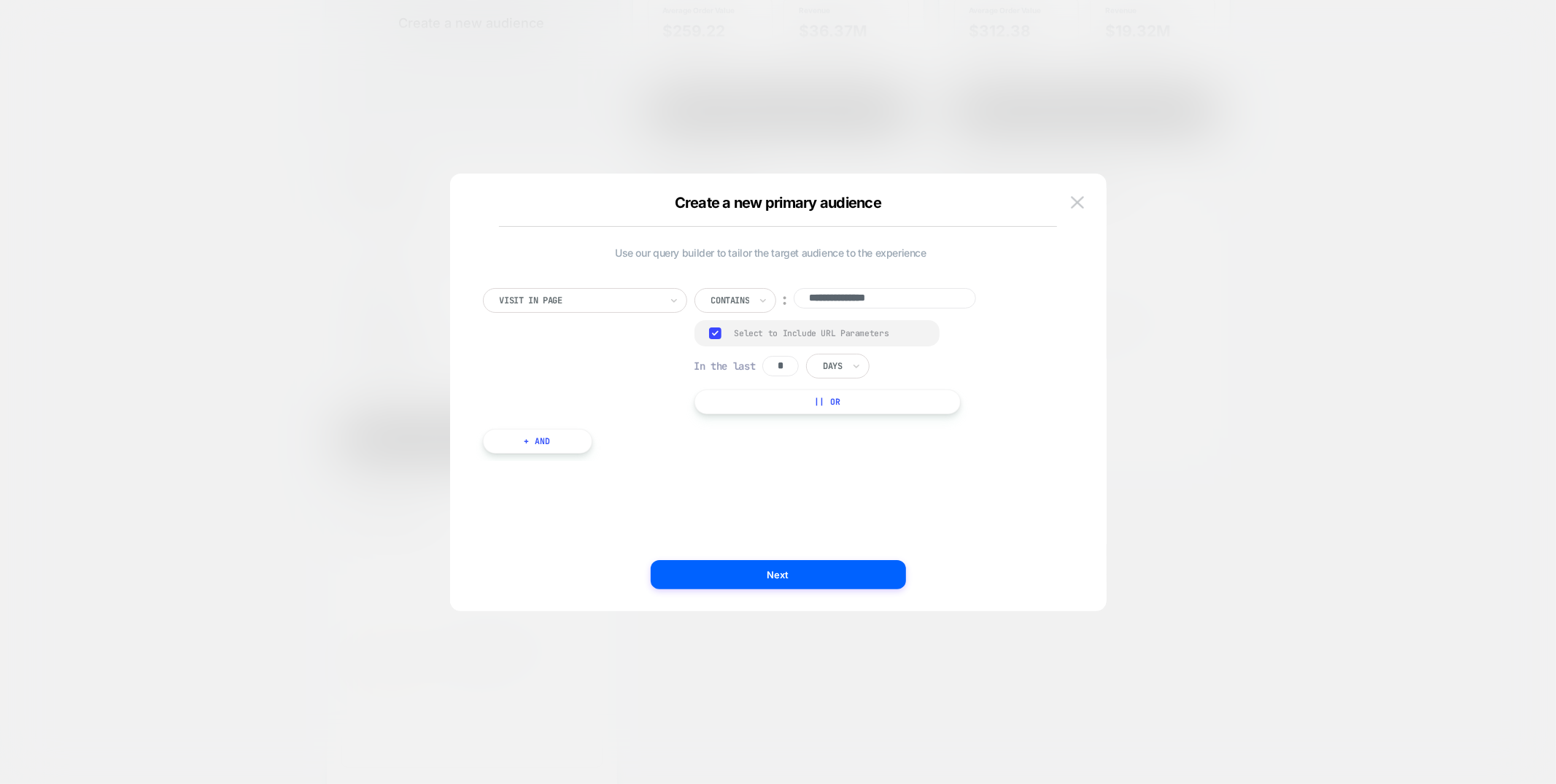
click at [809, 299] on input "**********" at bounding box center [885, 298] width 182 height 21
type input "**********"
click at [774, 573] on button "Next" at bounding box center [778, 575] width 255 height 29
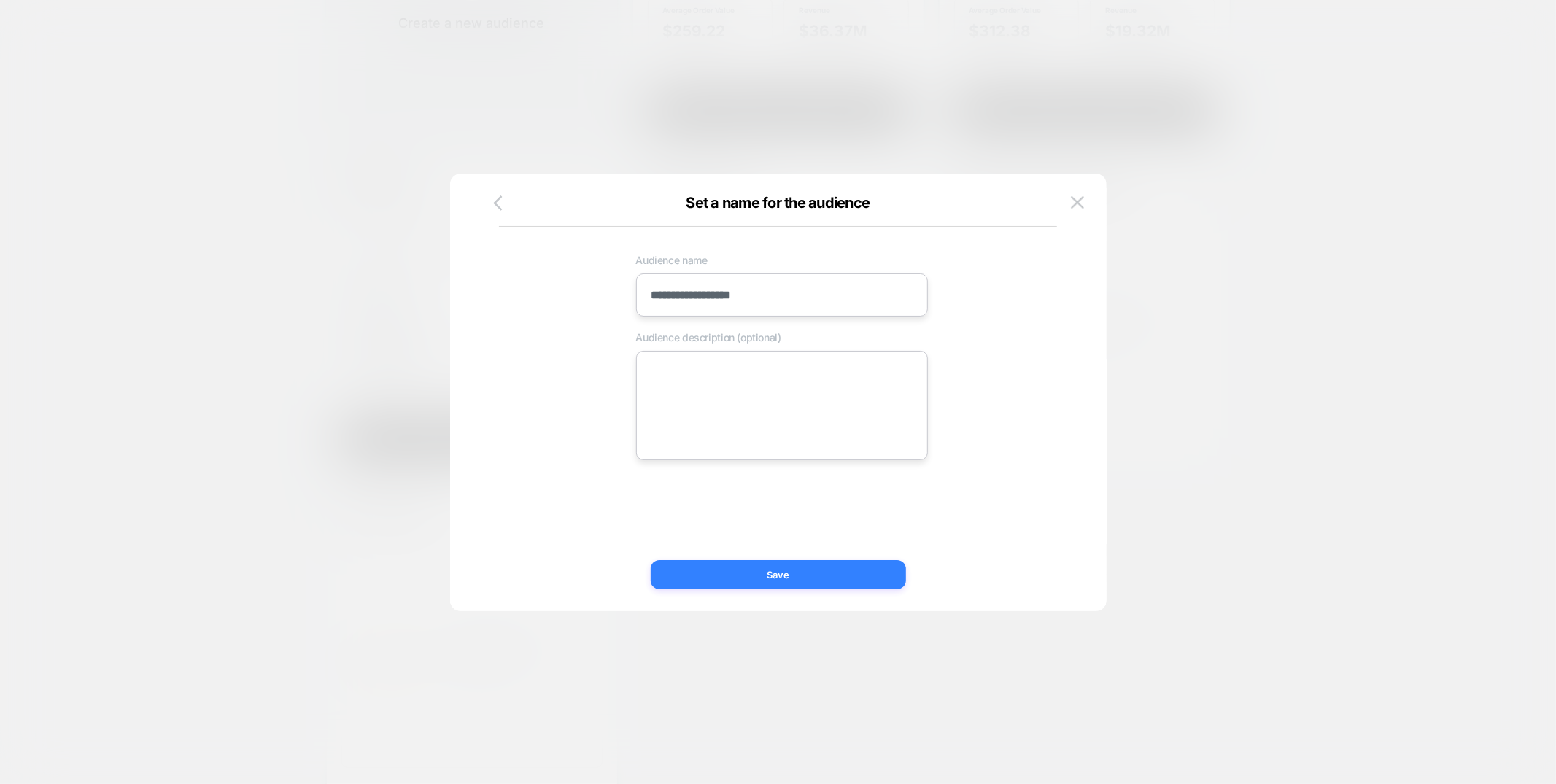
click at [773, 575] on button "Save" at bounding box center [778, 575] width 255 height 29
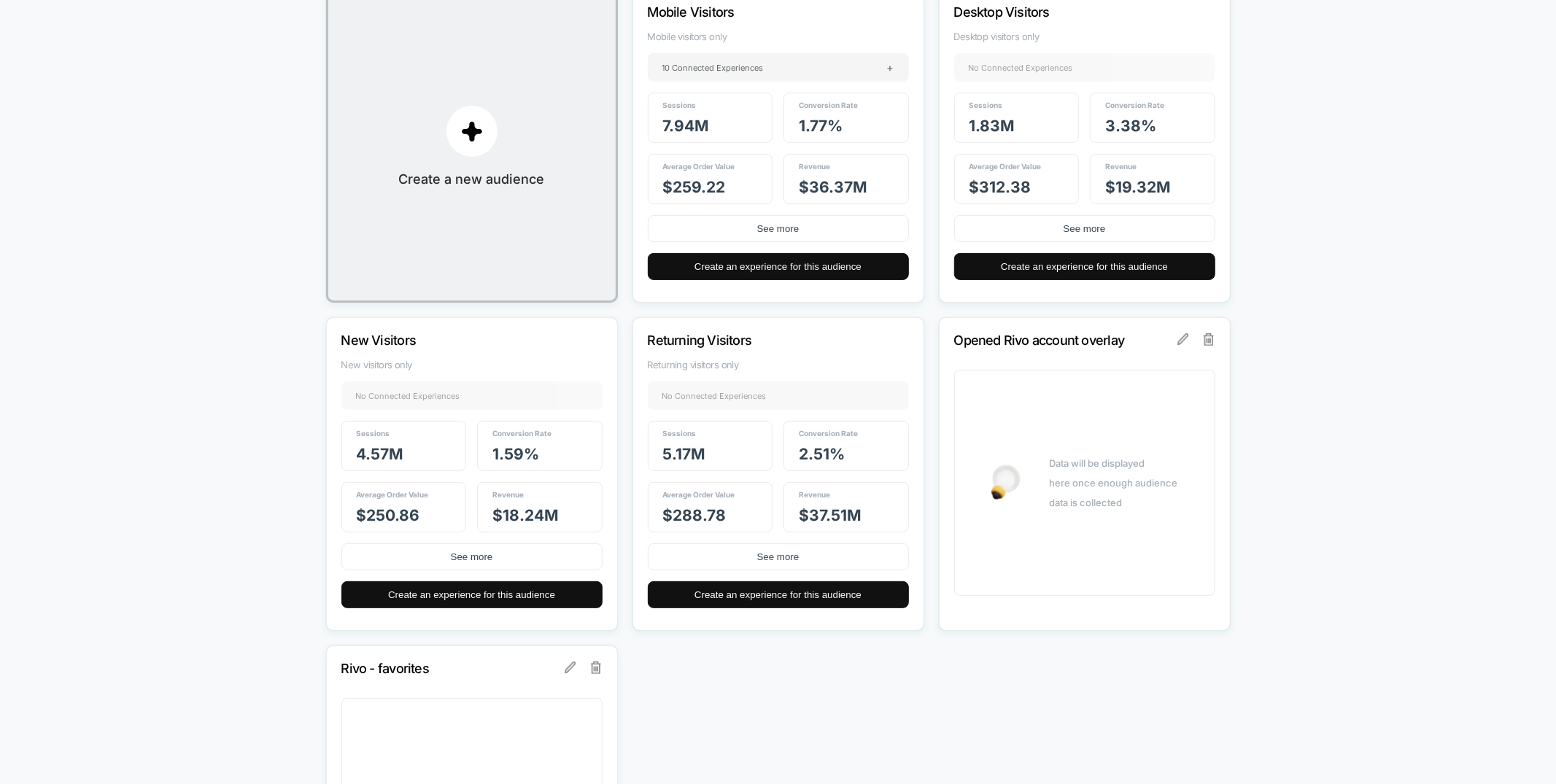
scroll to position [230, 0]
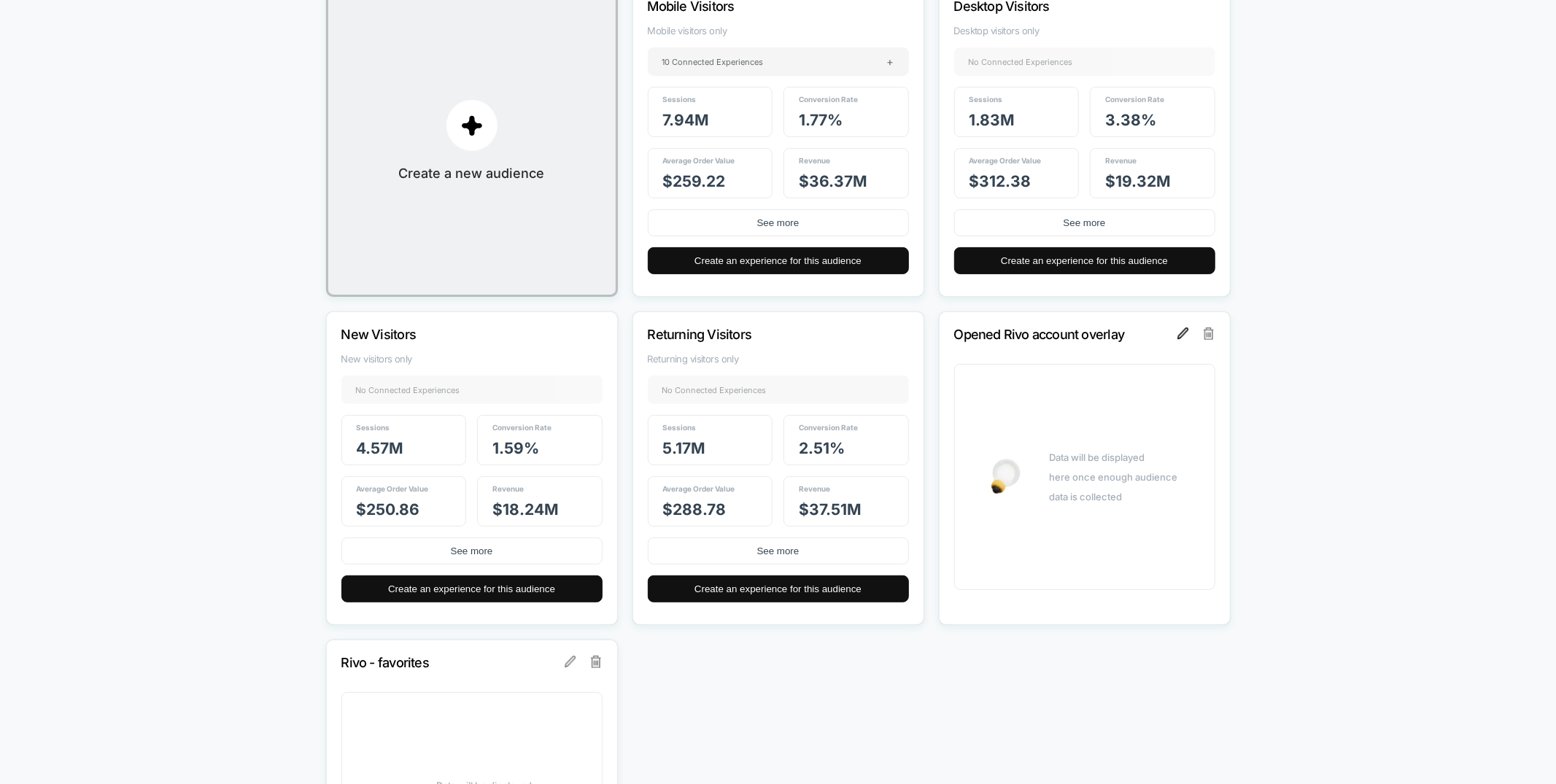
click at [1178, 337] on img at bounding box center [1183, 333] width 12 height 12
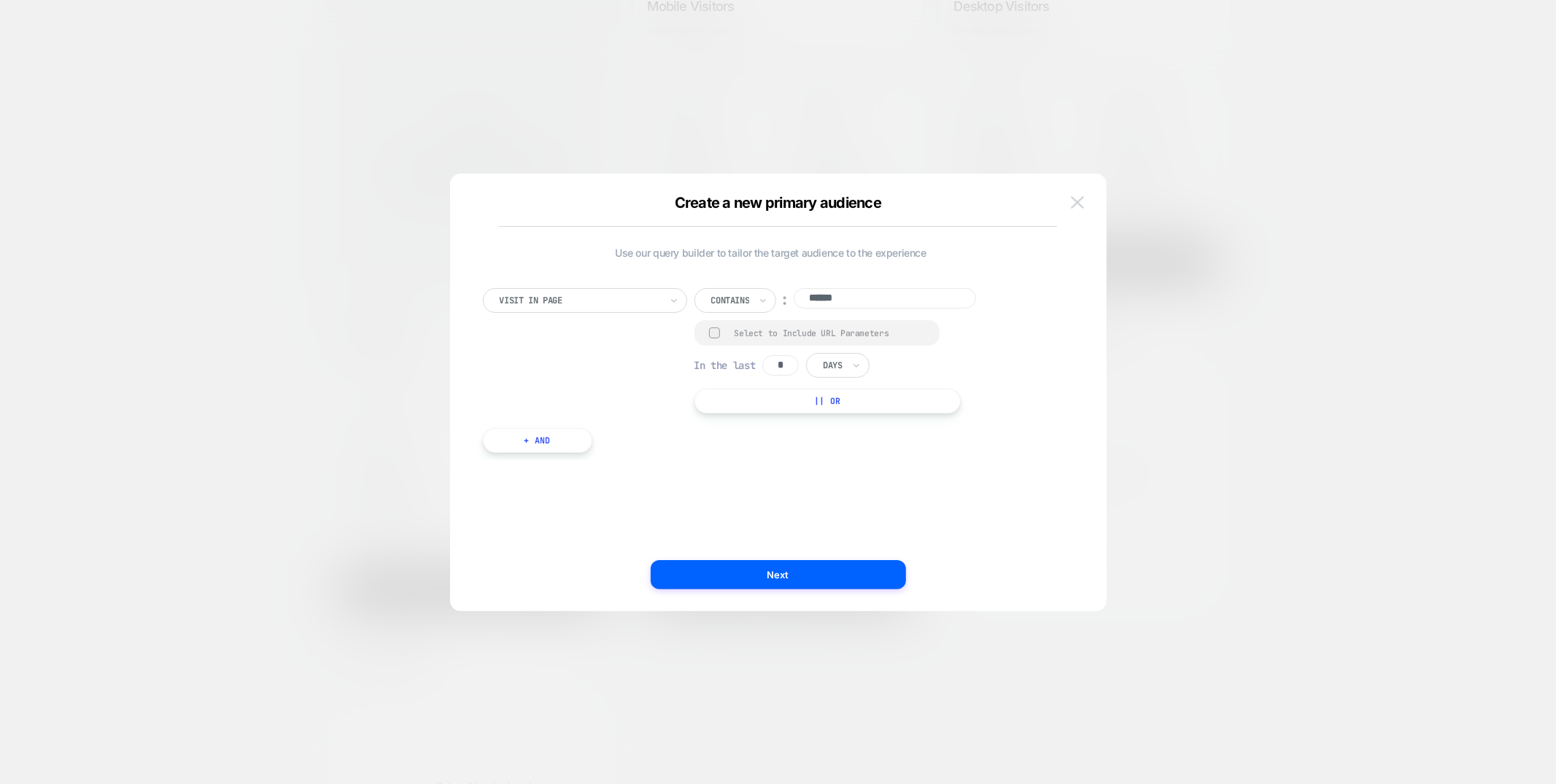
click at [1076, 204] on img at bounding box center [1078, 202] width 14 height 13
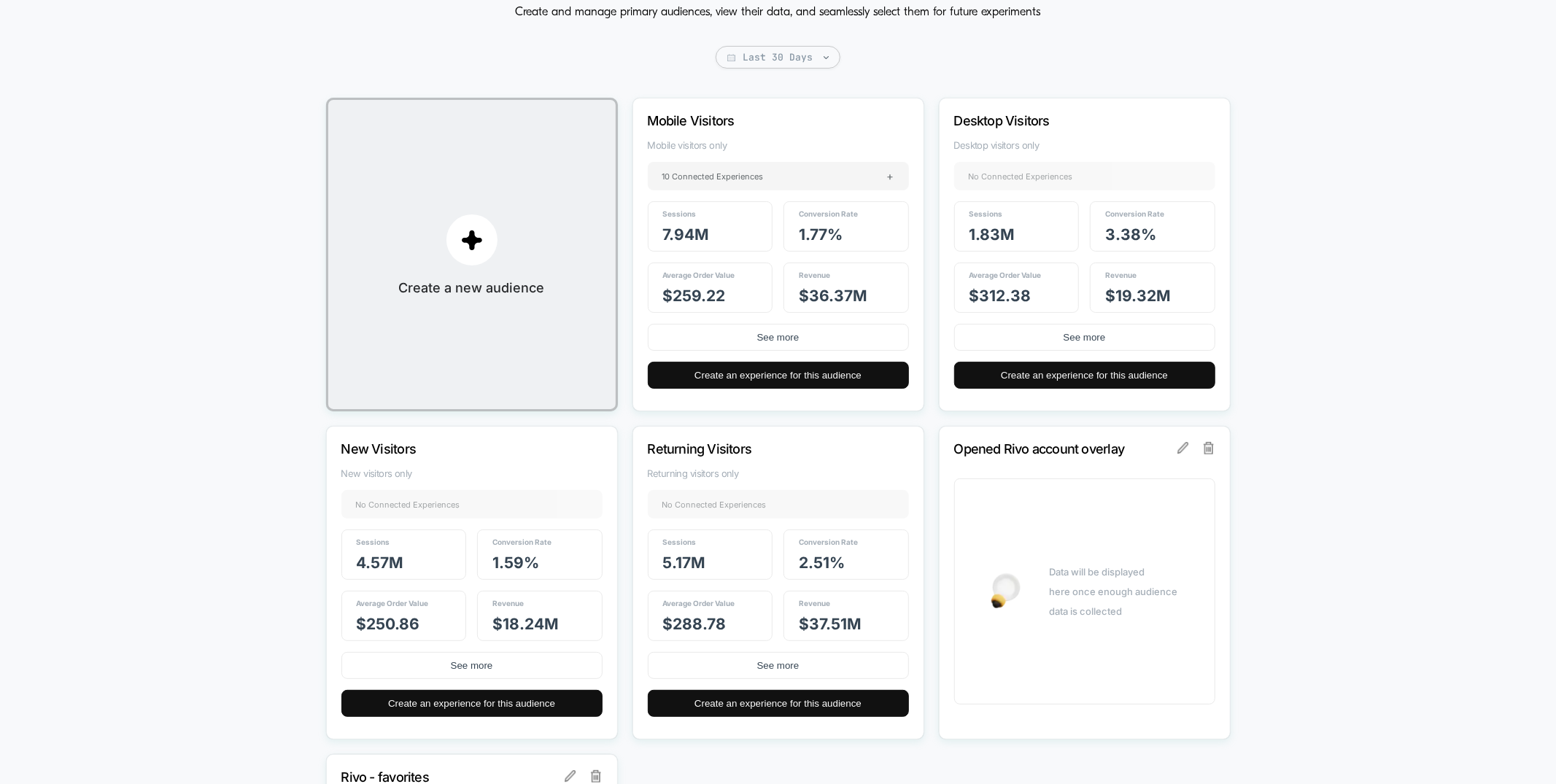
scroll to position [0, 0]
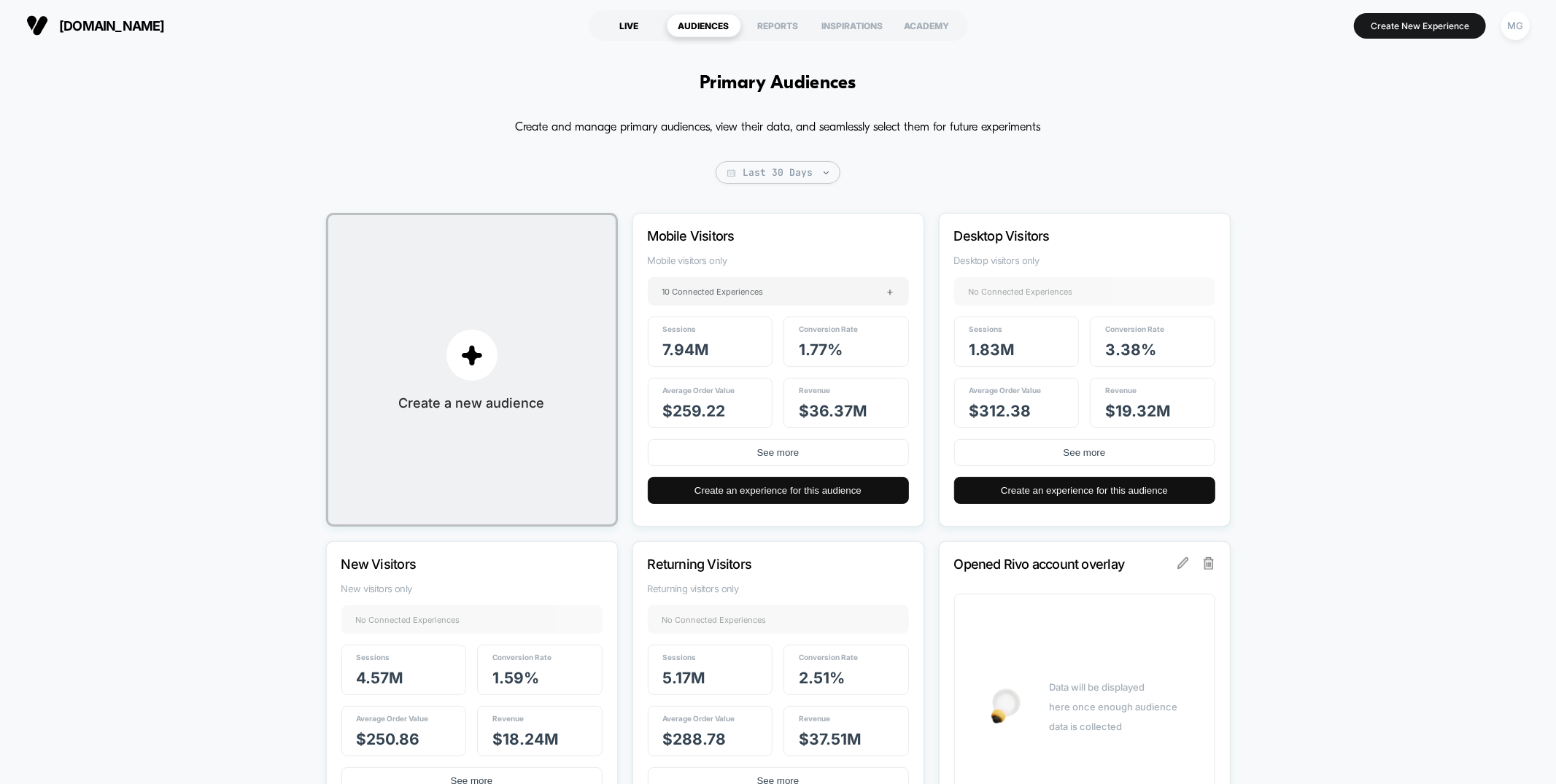
click at [610, 27] on div "LIVE" at bounding box center [629, 25] width 74 height 23
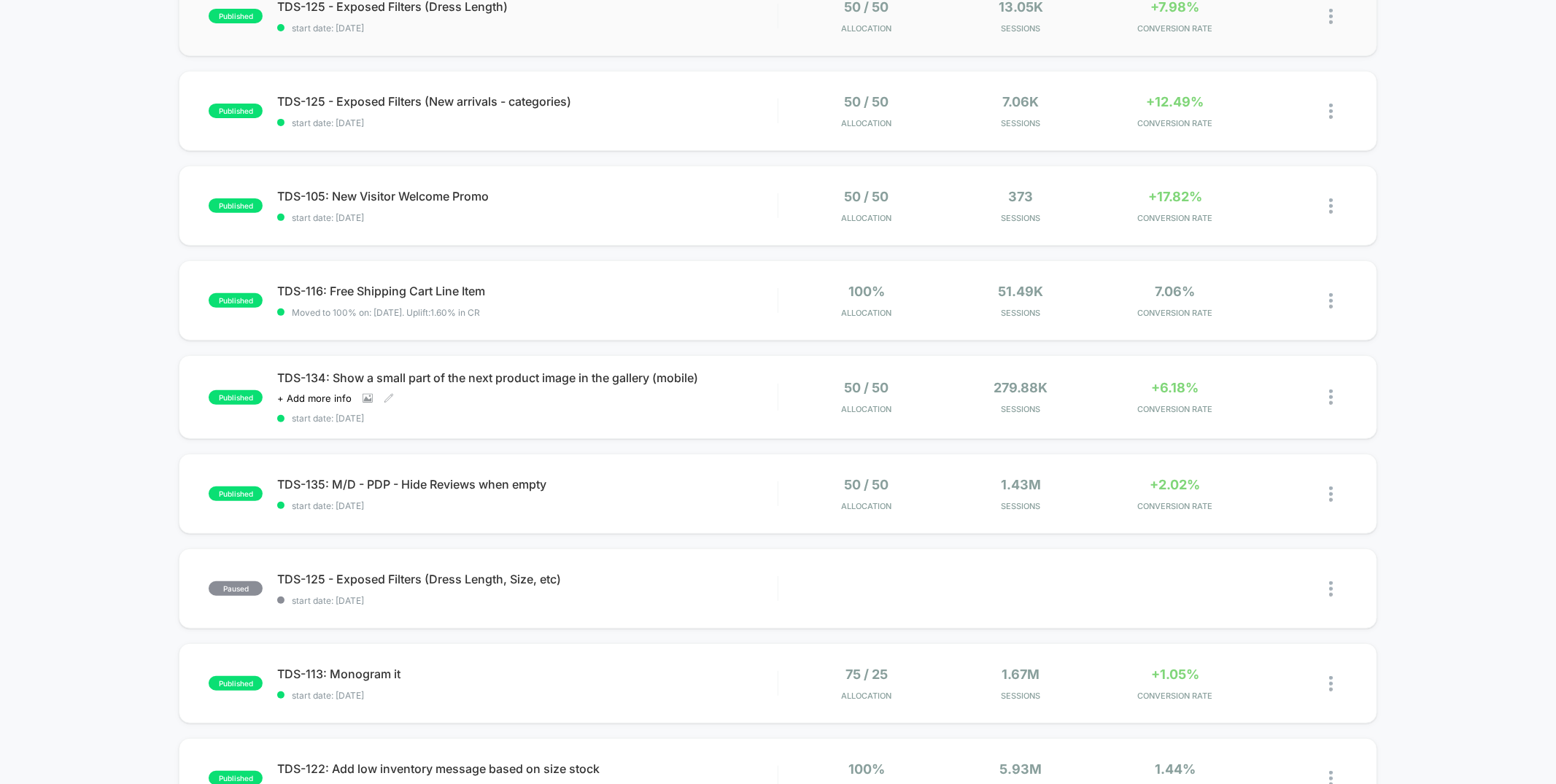
scroll to position [375, 0]
click at [649, 405] on div "TDS-134: Show a small part of the next product image in the gallery (mobile) Cl…" at bounding box center [527, 393] width 500 height 53
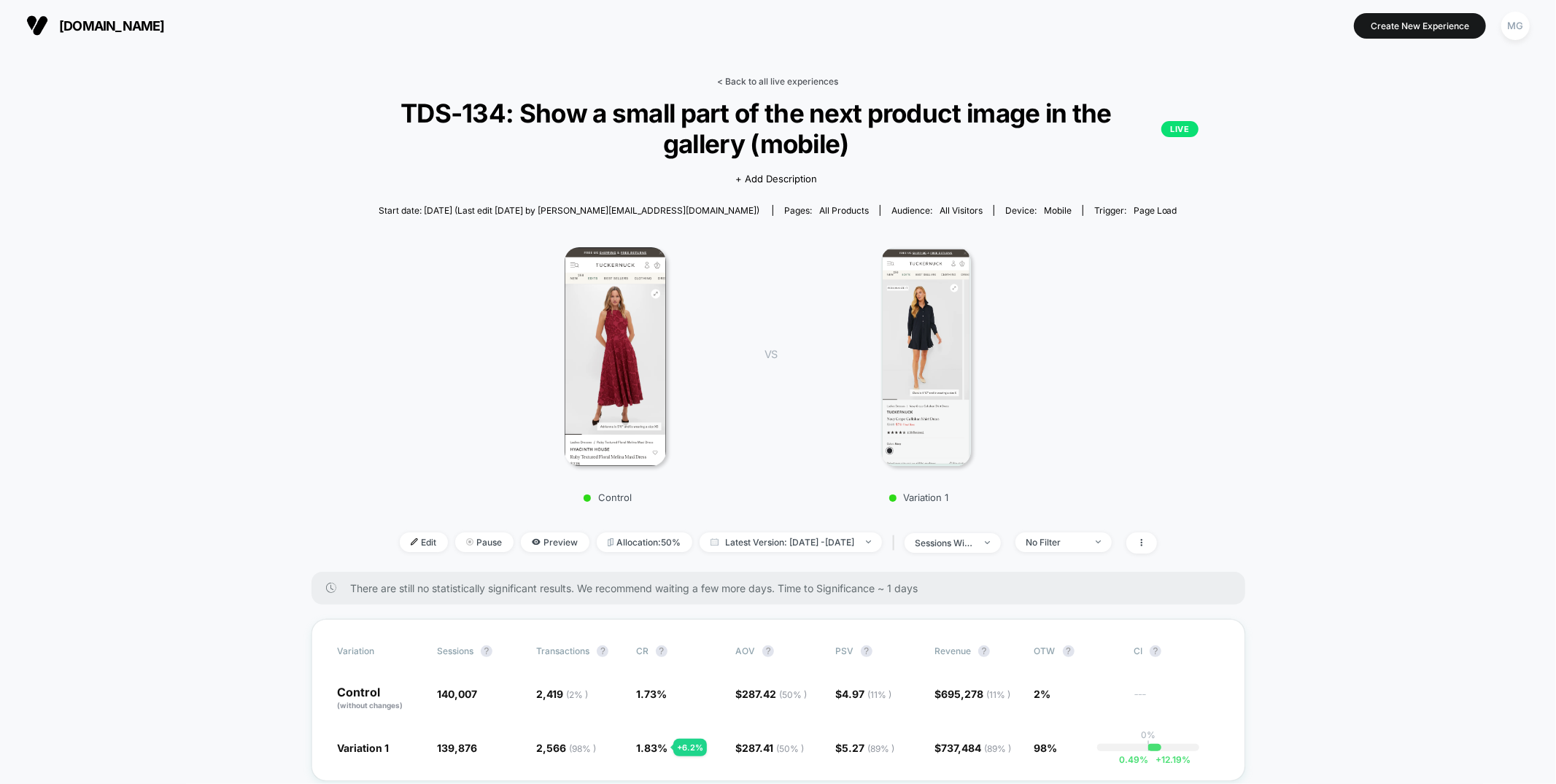
click at [768, 82] on link "< Back to all live experiences" at bounding box center [778, 81] width 121 height 11
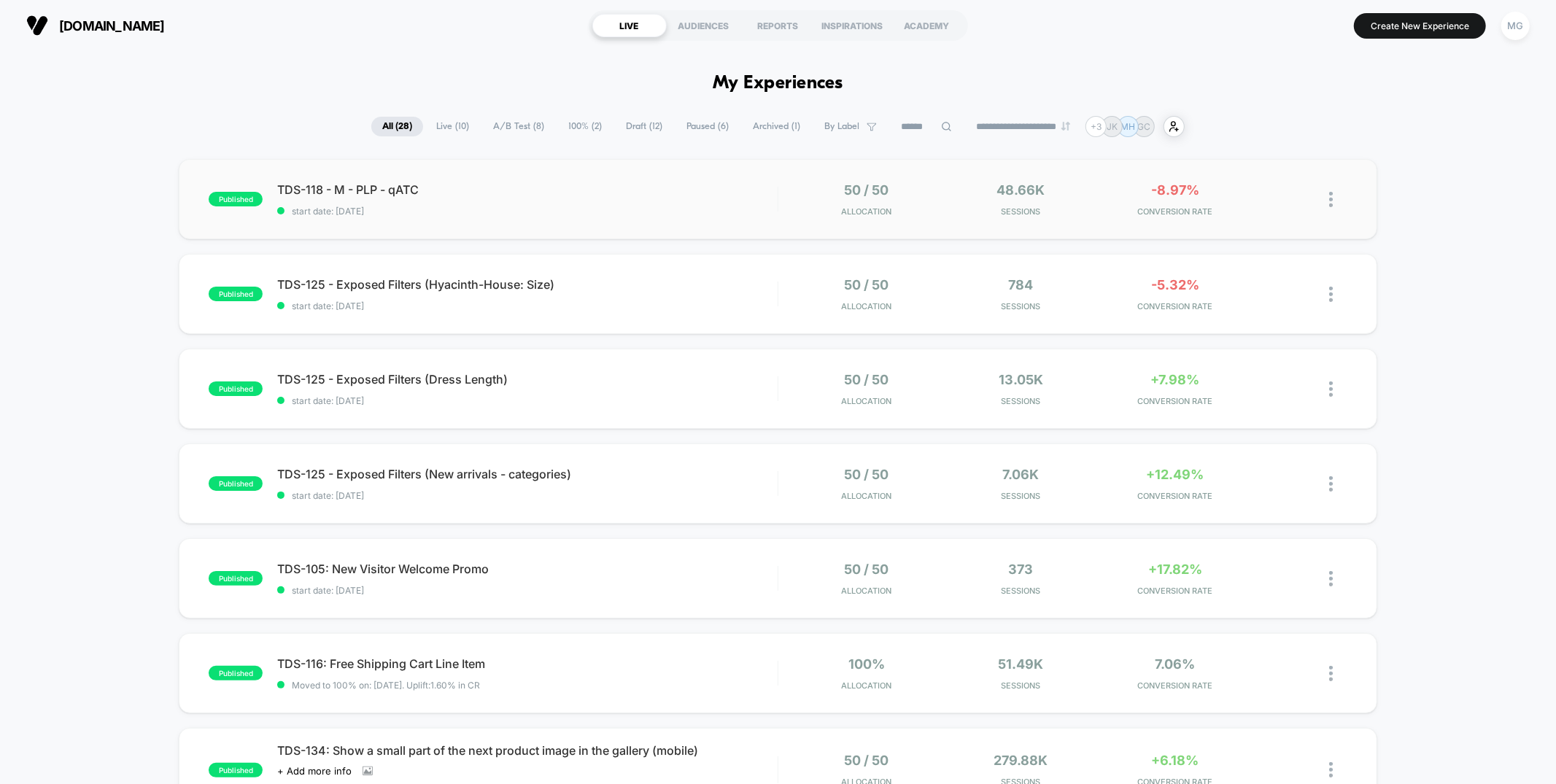
click at [690, 180] on div "published TDS-118 - M - PLP - qATC start date: 9/16/2025 50 / 50 Allocation 48.…" at bounding box center [777, 198] width 1198 height 80
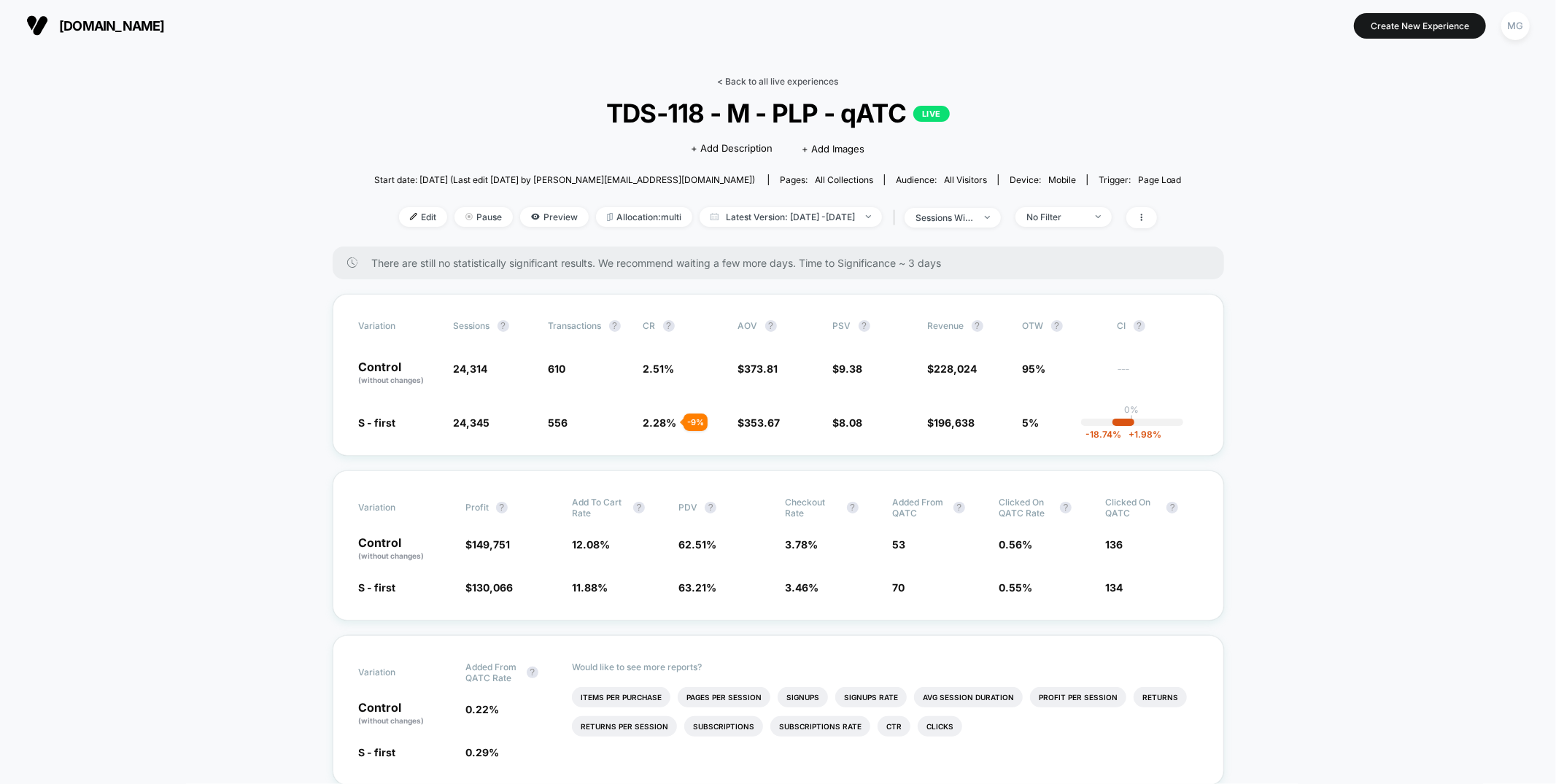
click at [788, 84] on link "< Back to all live experiences" at bounding box center [778, 81] width 121 height 11
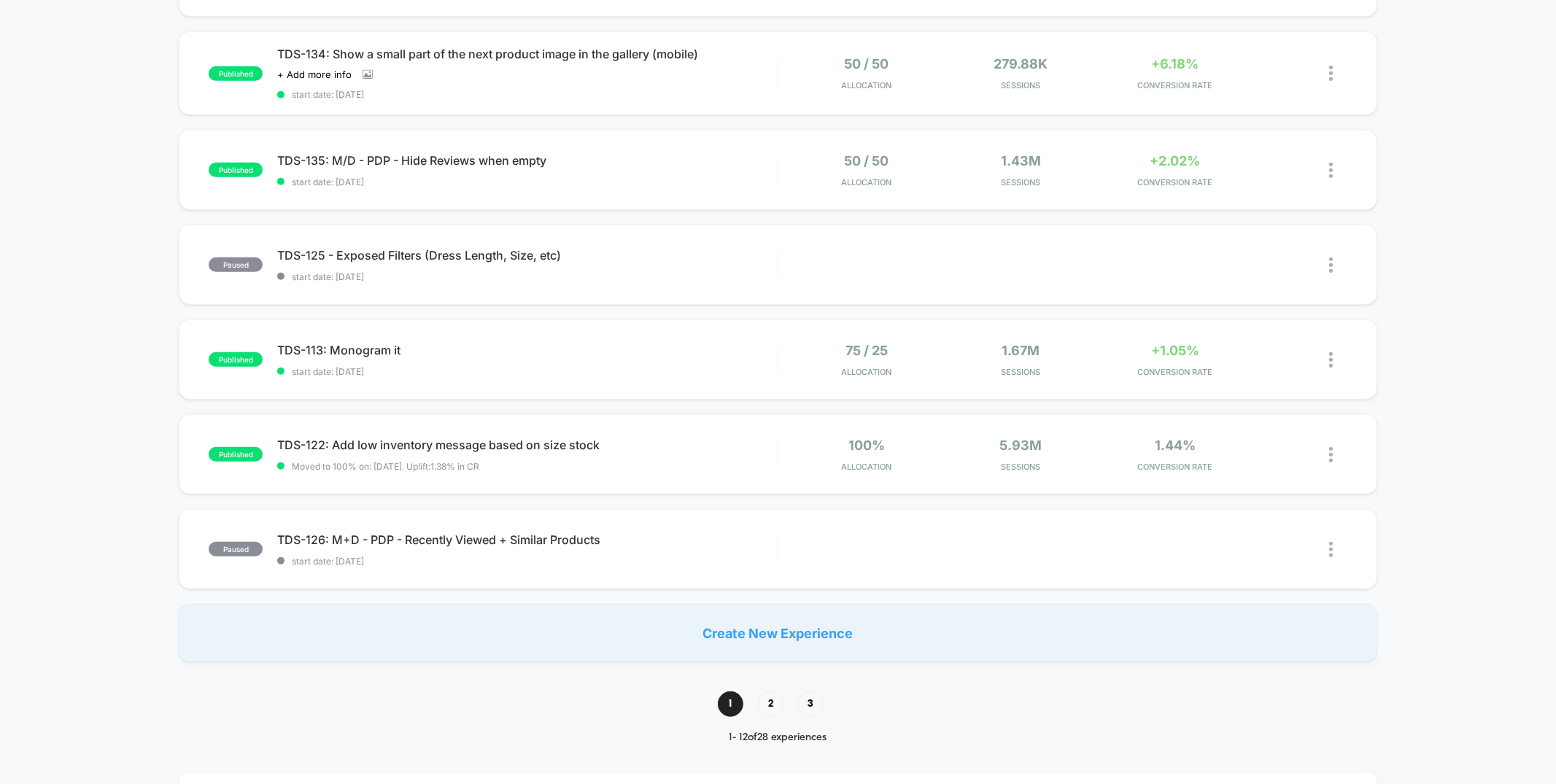
scroll to position [713, 0]
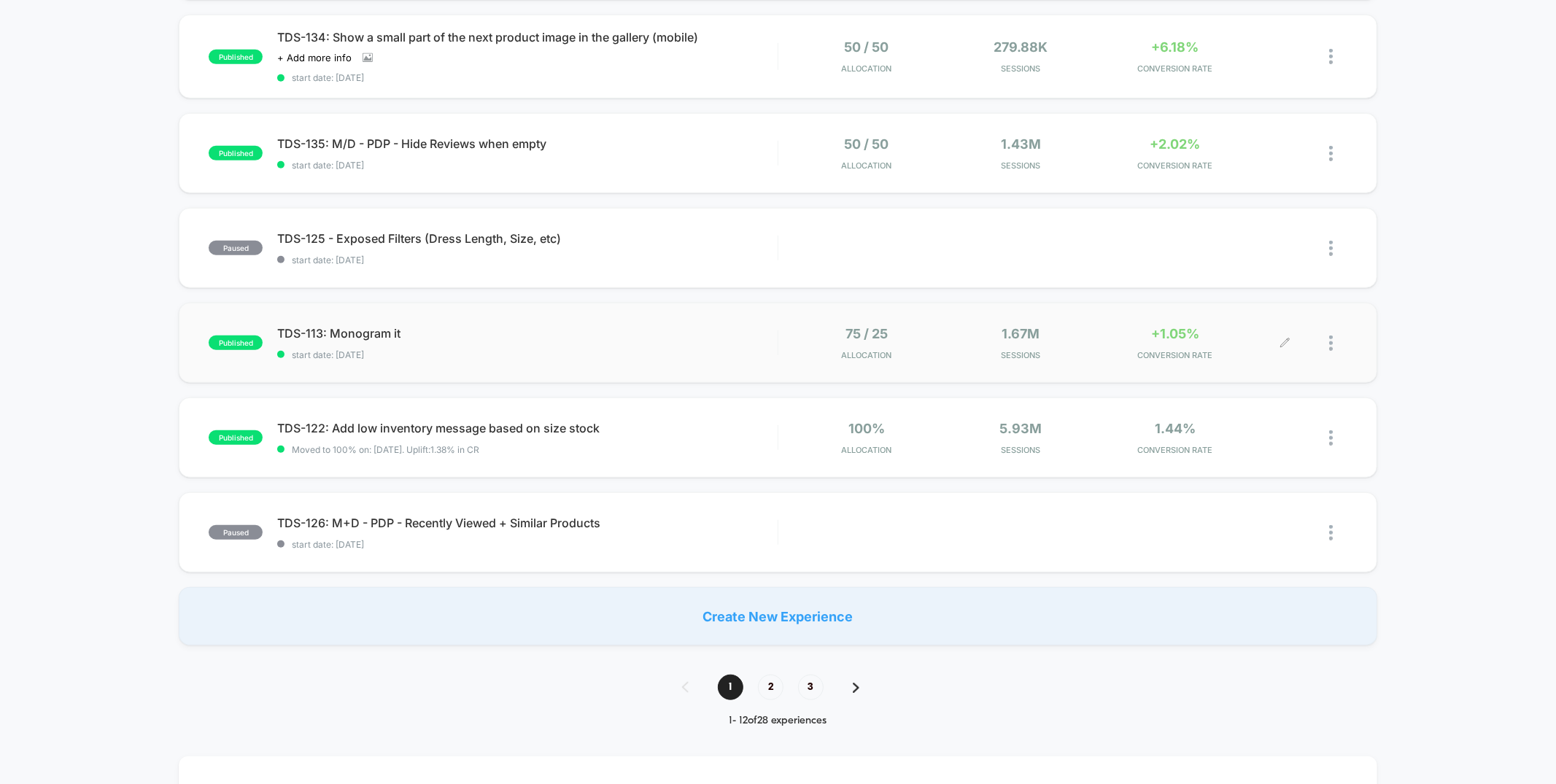
click at [1333, 337] on div at bounding box center [1338, 343] width 18 height 34
click at [1274, 261] on div "Edit" at bounding box center [1255, 258] width 131 height 32
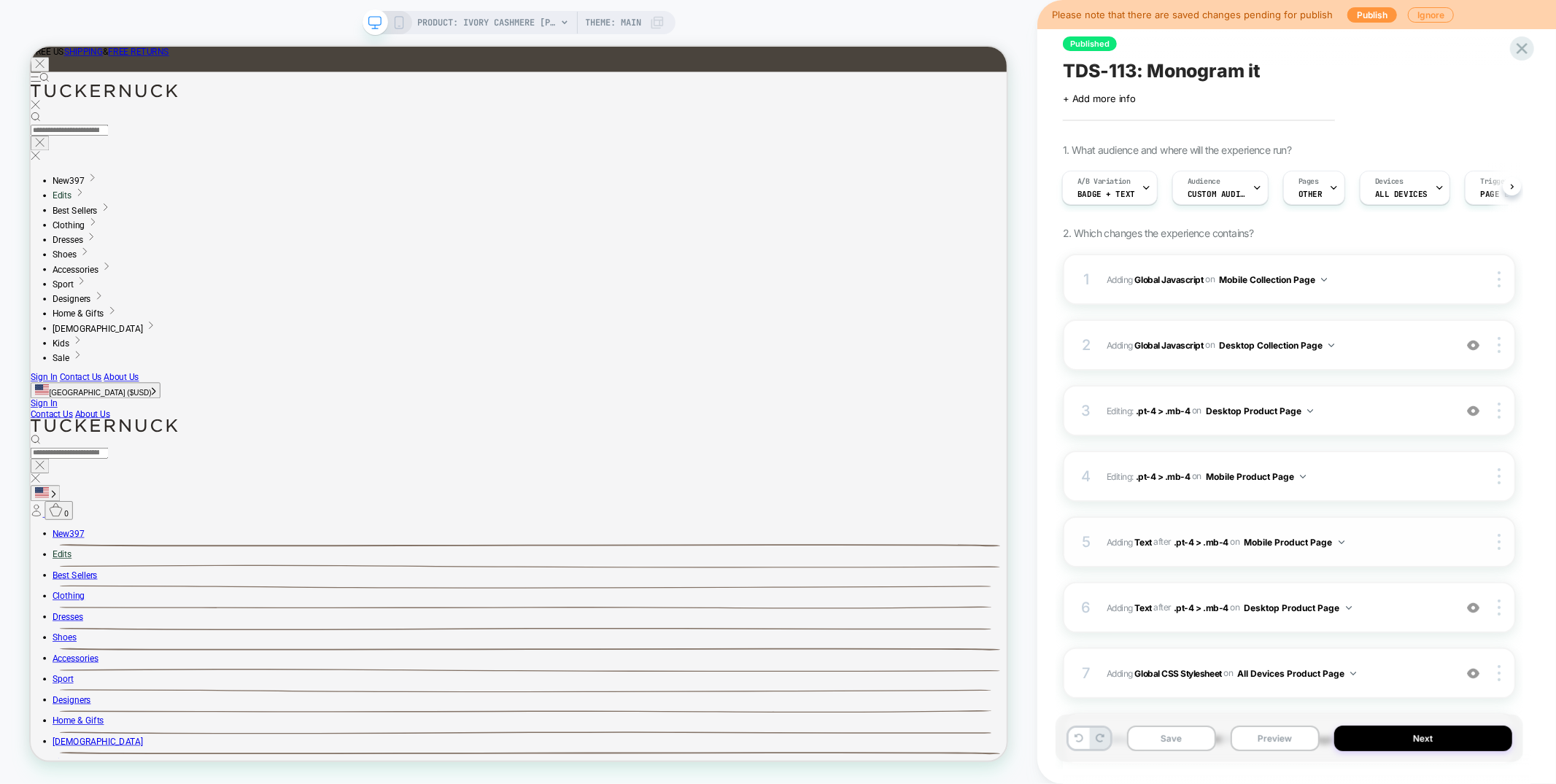
scroll to position [219, 0]
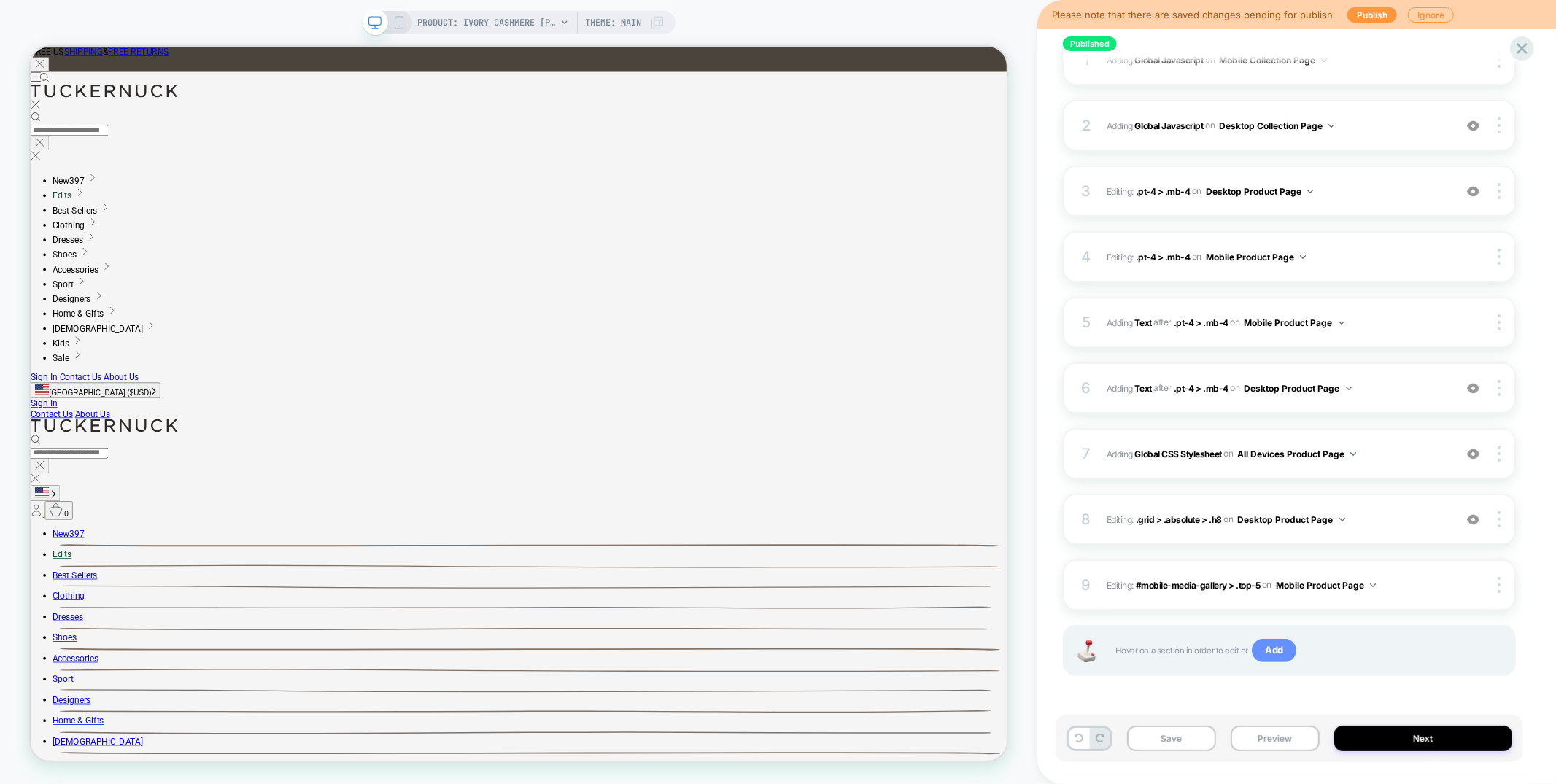
click at [1268, 650] on span "Add" at bounding box center [1274, 650] width 44 height 23
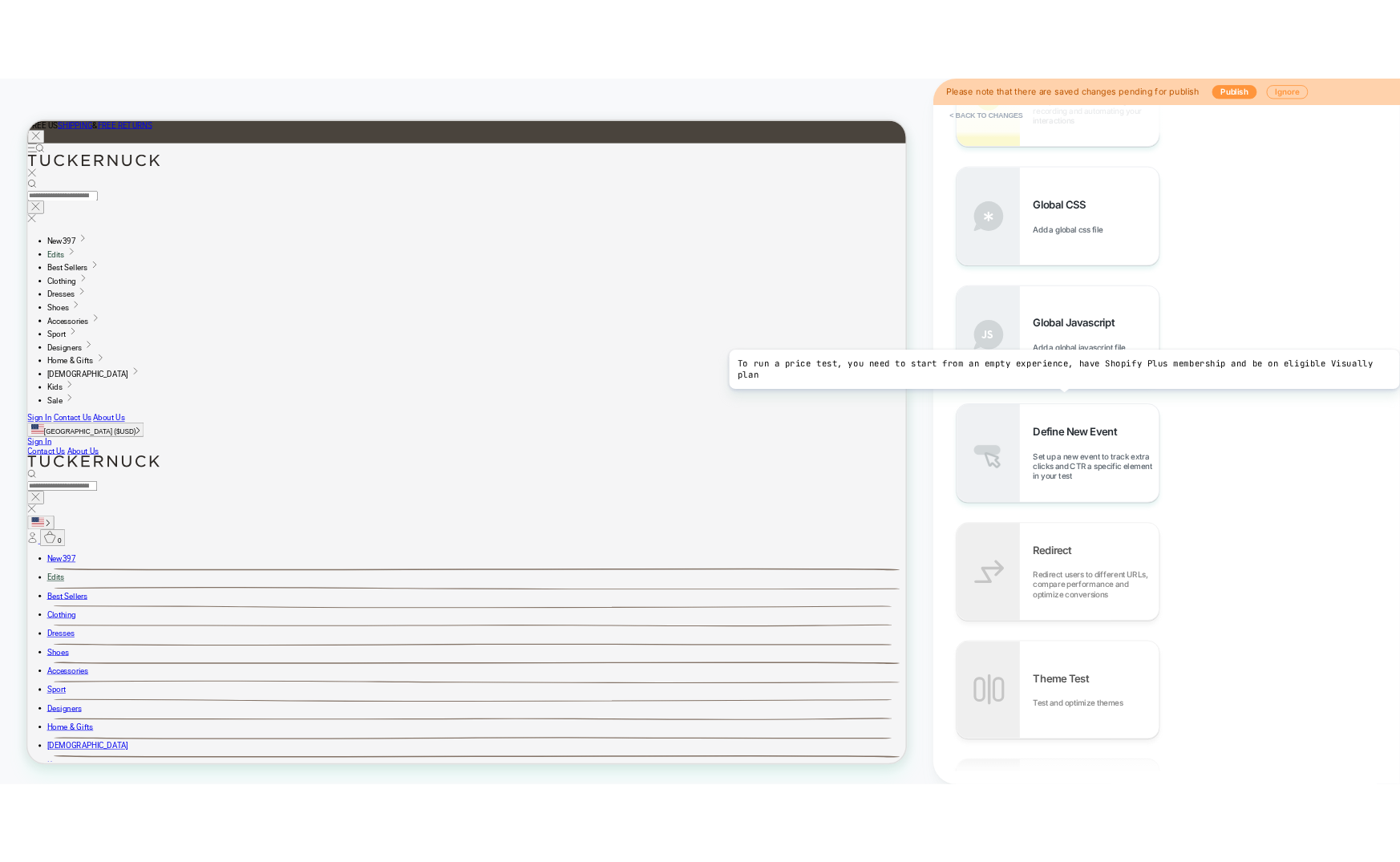
scroll to position [628, 0]
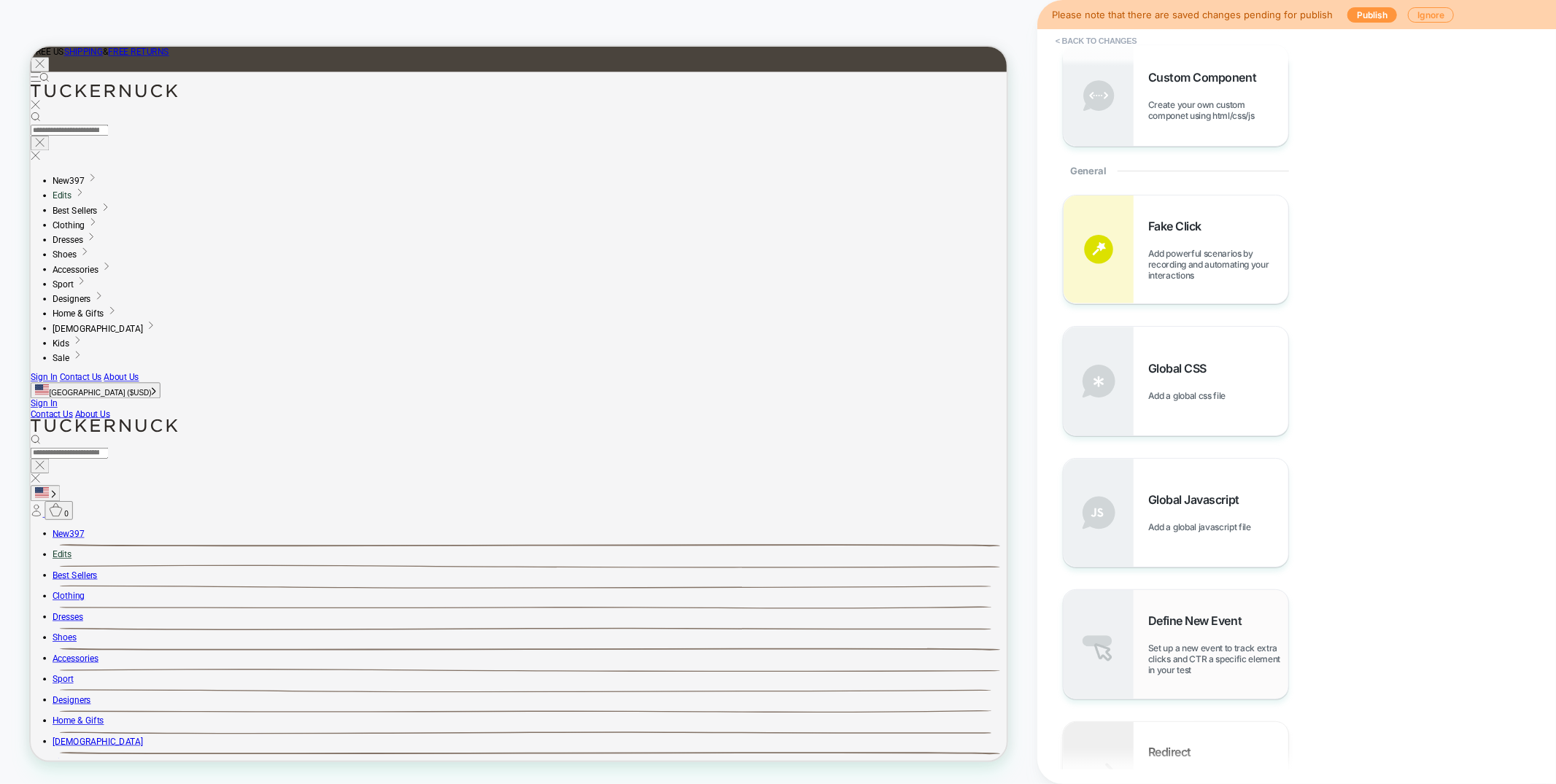
click at [1198, 619] on span "Define New Event" at bounding box center [1199, 621] width 101 height 14
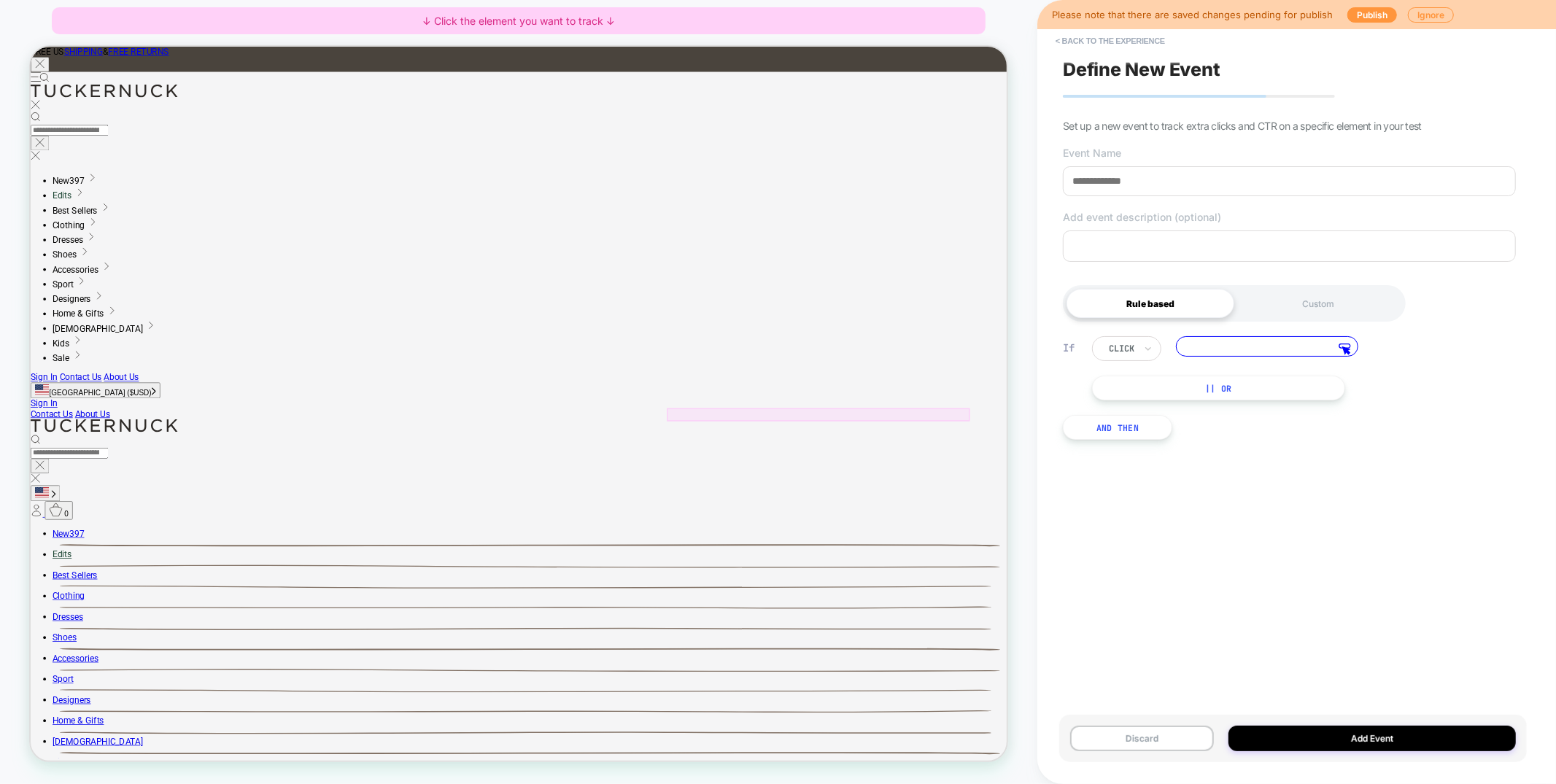
click at [1010, 533] on div at bounding box center [1081, 536] width 404 height 17
click at [1033, 549] on div "Track Clicks ? Tracks clicks on the selected element." at bounding box center [1079, 550] width 106 height 35
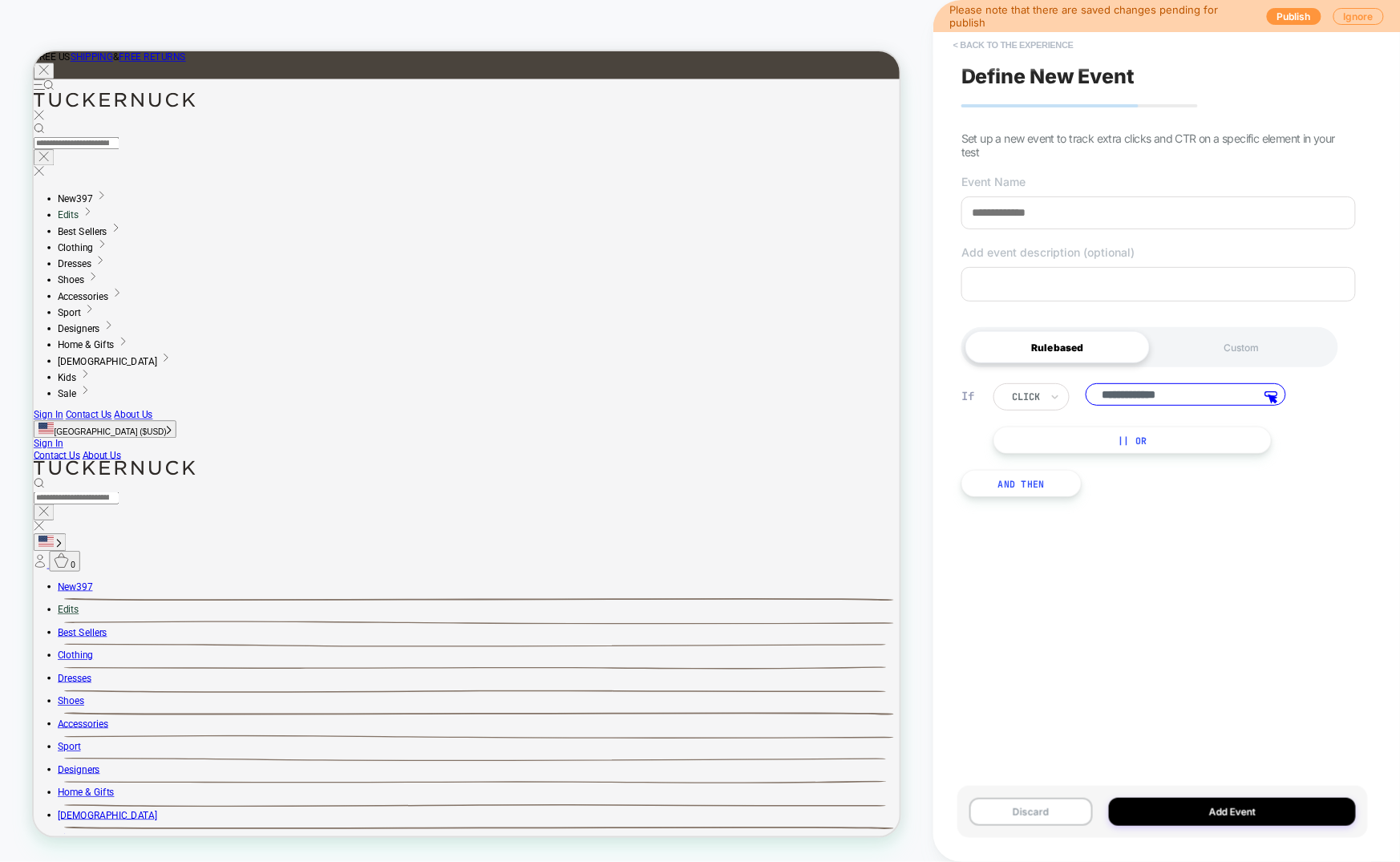
click at [1007, 47] on button "< back to the experience" at bounding box center [1013, 45] width 136 height 26
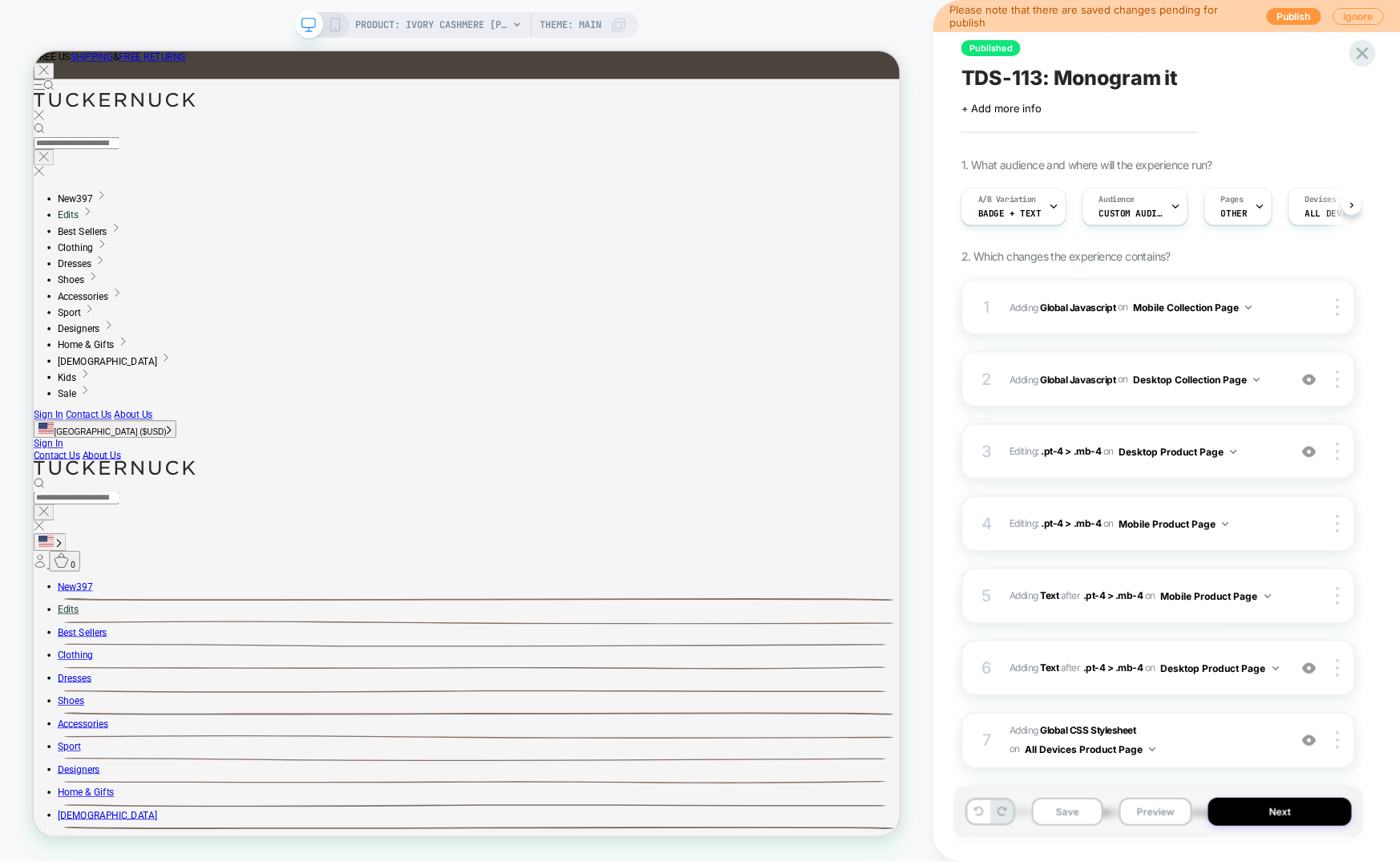
scroll to position [0, 1]
click at [1370, 48] on icon at bounding box center [1363, 54] width 22 height 22
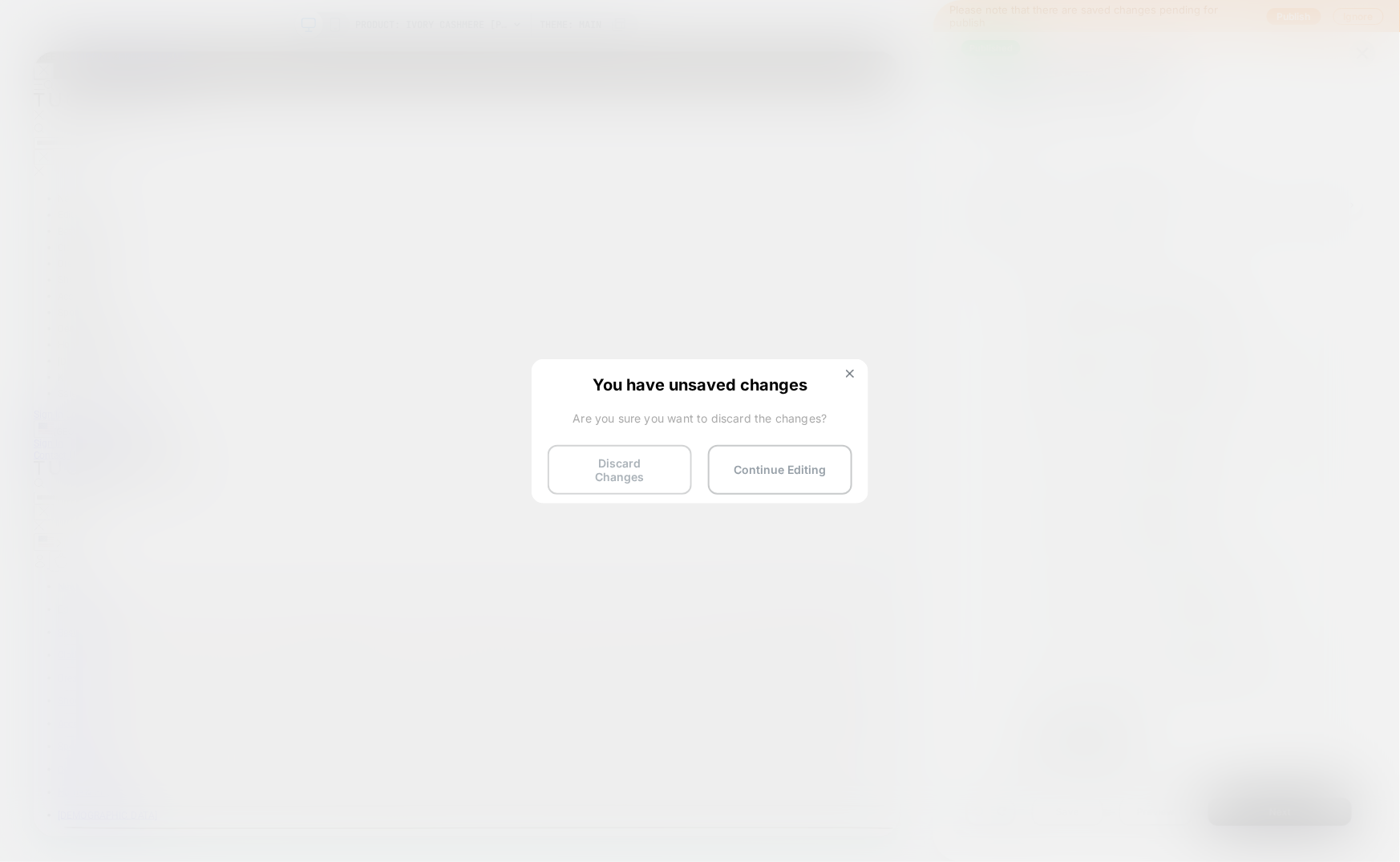
click at [631, 470] on button "Discard Changes" at bounding box center [619, 470] width 144 height 50
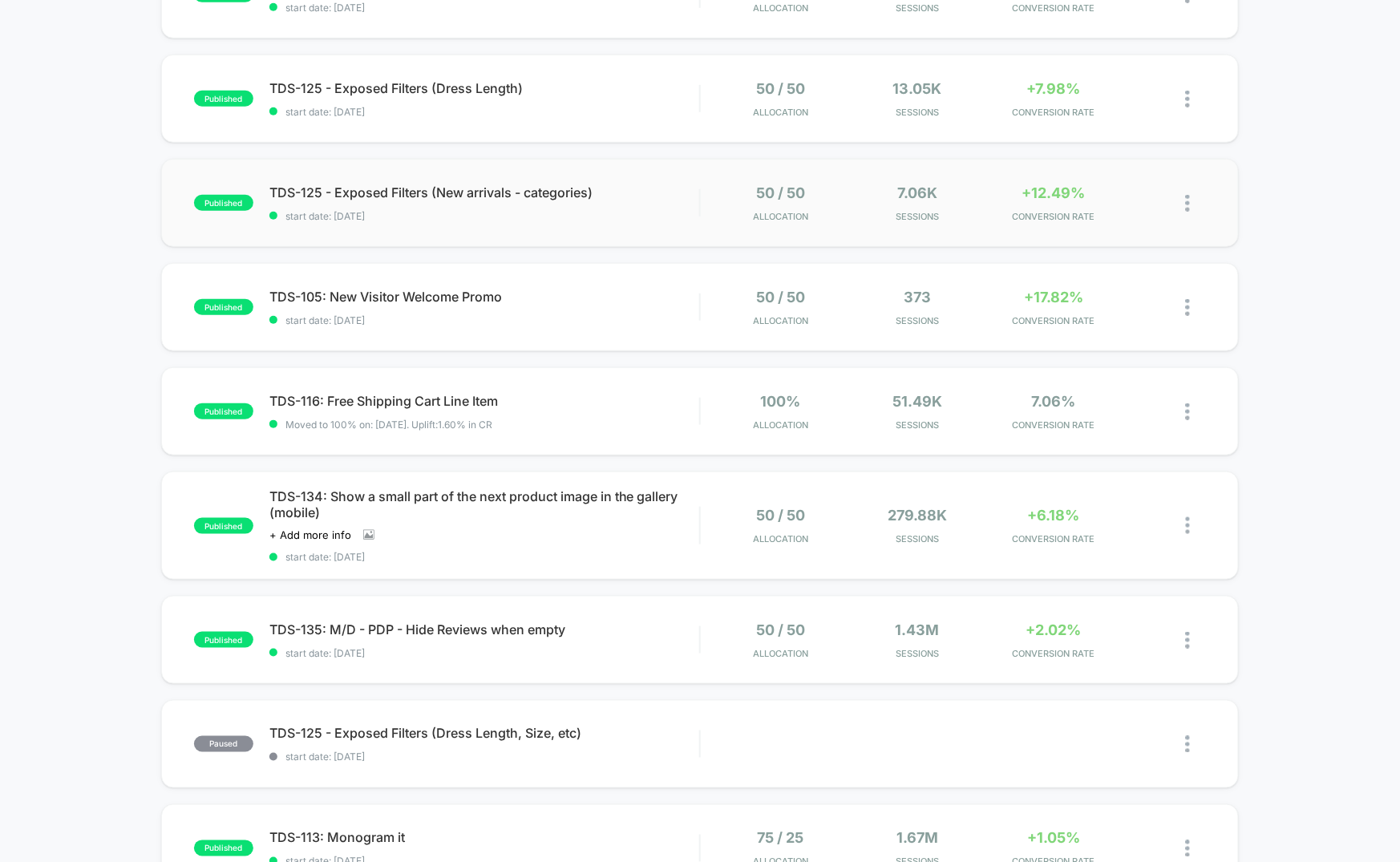
scroll to position [365, 0]
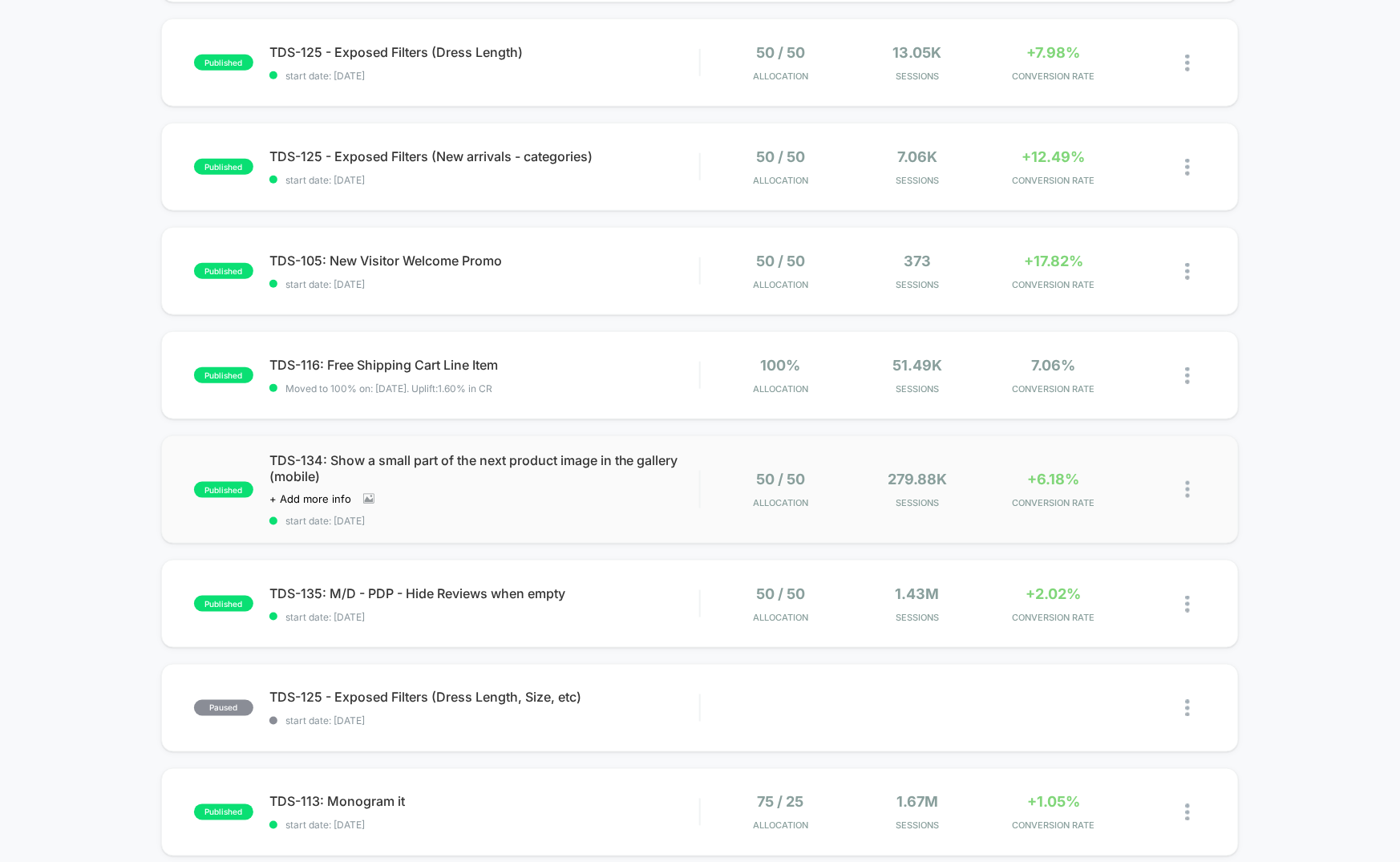
click at [619, 530] on div "published TDS-134: Show a small part of the next product image in the gallery (…" at bounding box center [700, 489] width 1078 height 108
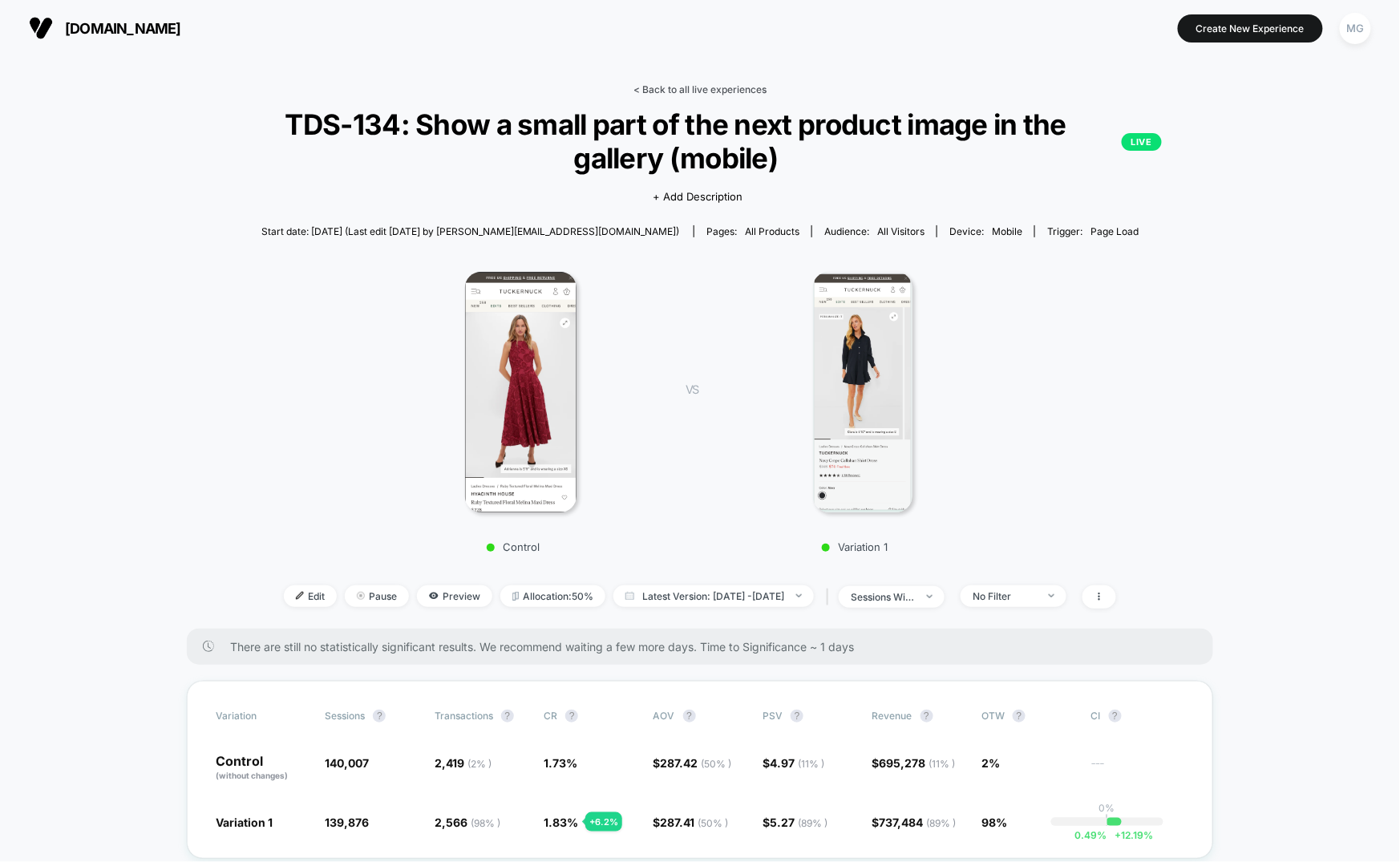
click at [675, 84] on link "< Back to all live experiences" at bounding box center [700, 89] width 133 height 12
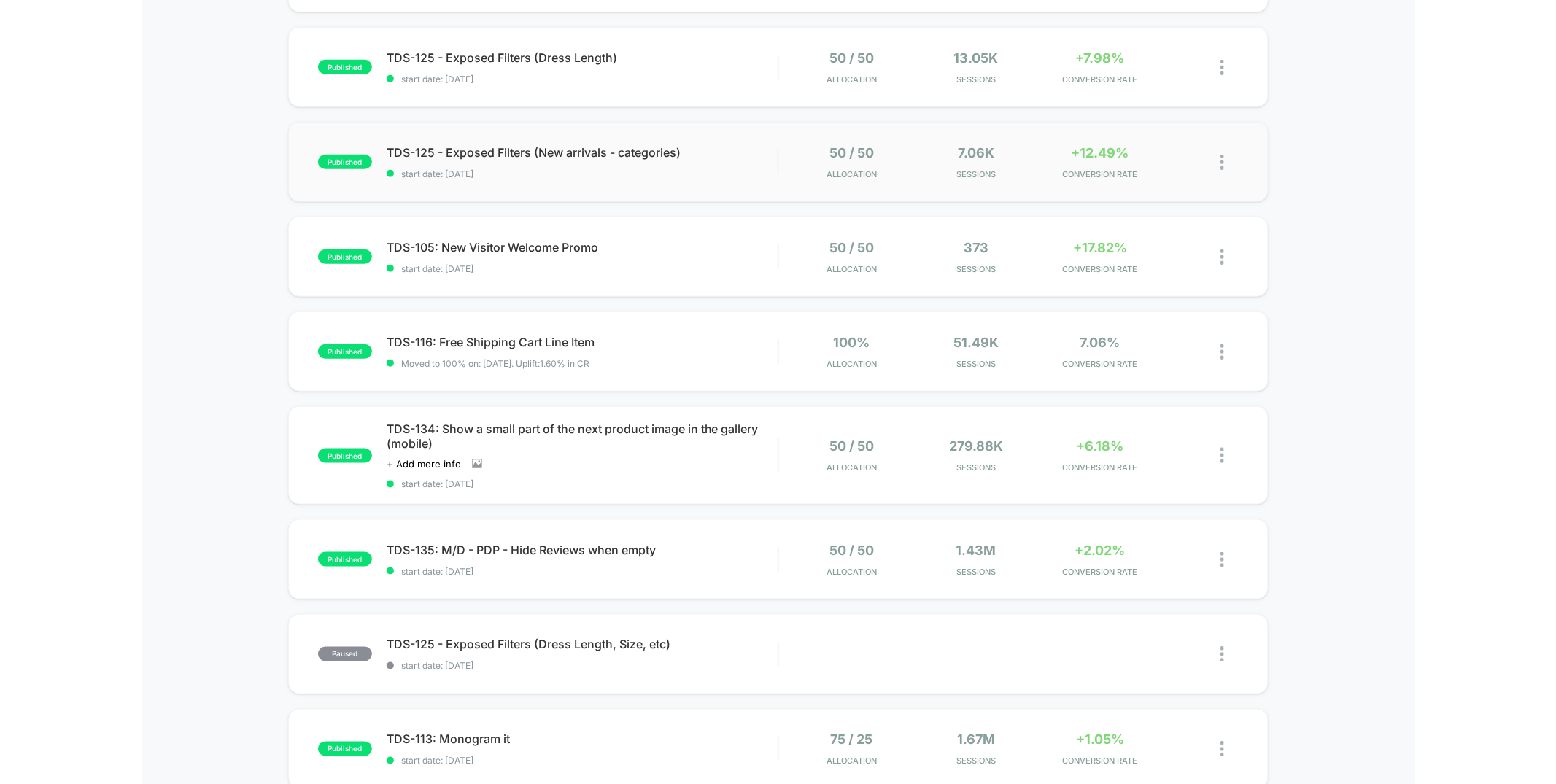
scroll to position [333, 0]
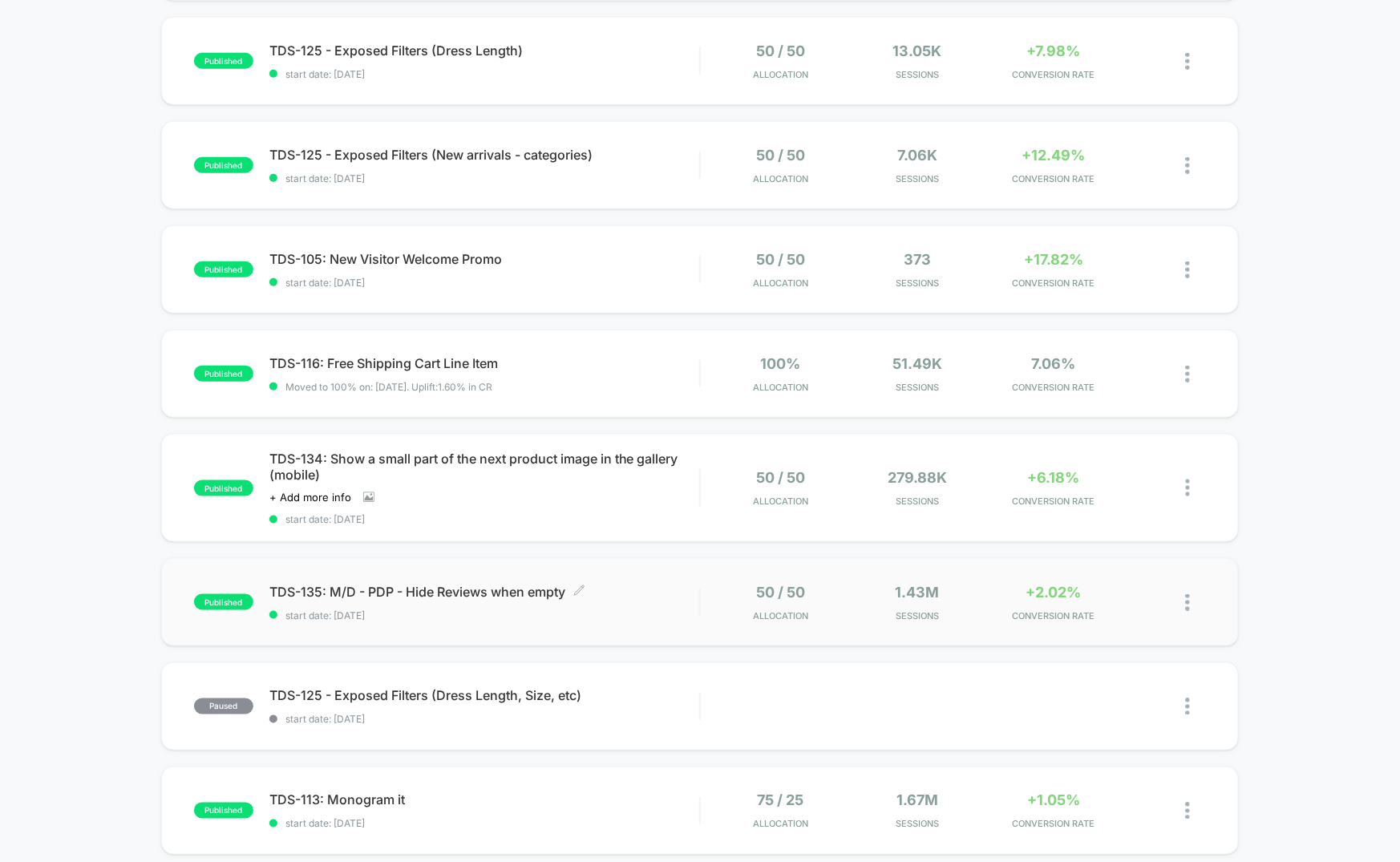
click at [556, 609] on span "start date: [DATE]" at bounding box center [484, 615] width 430 height 12
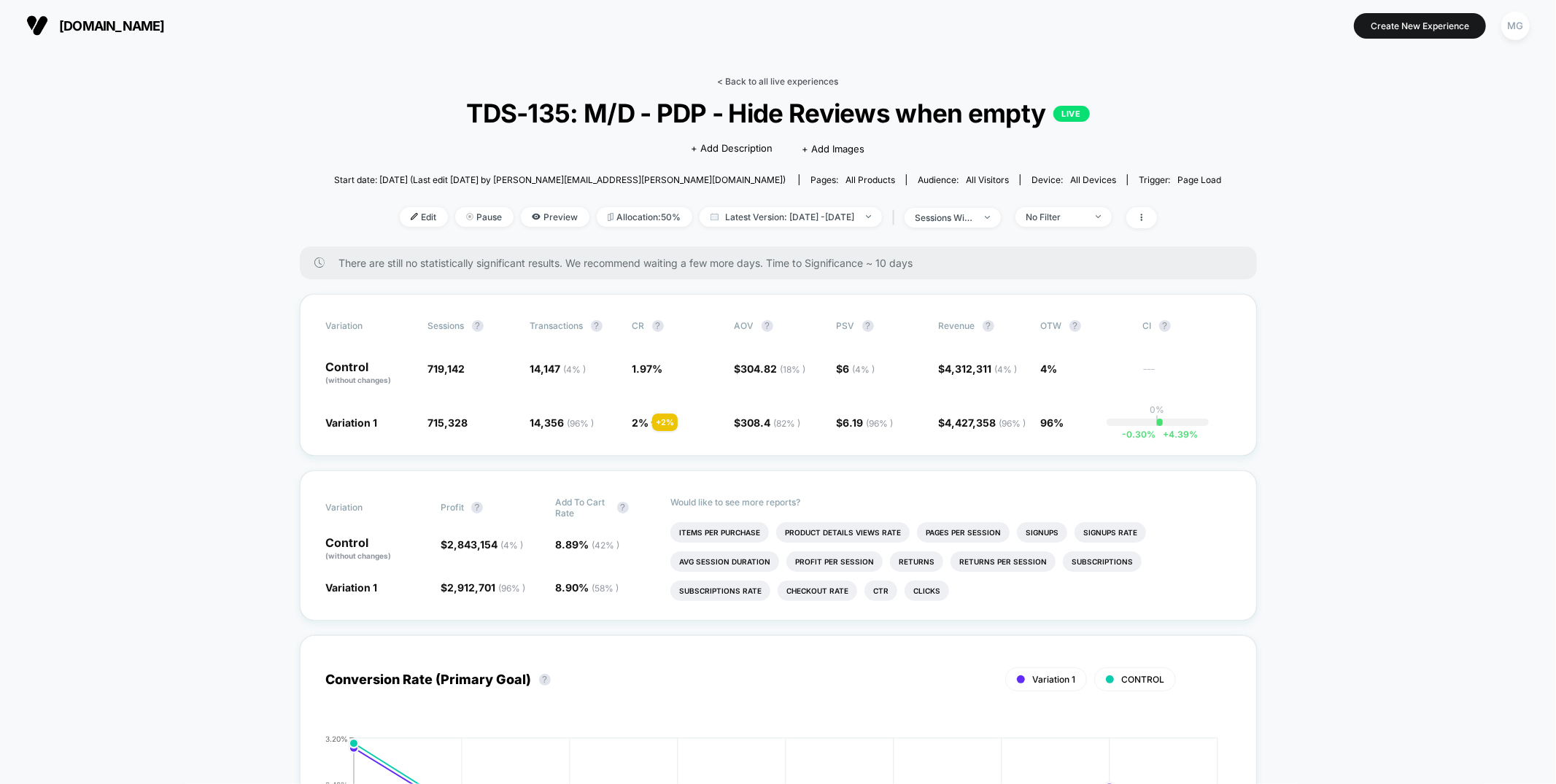
click at [779, 78] on link "< Back to all live experiences" at bounding box center [778, 81] width 121 height 11
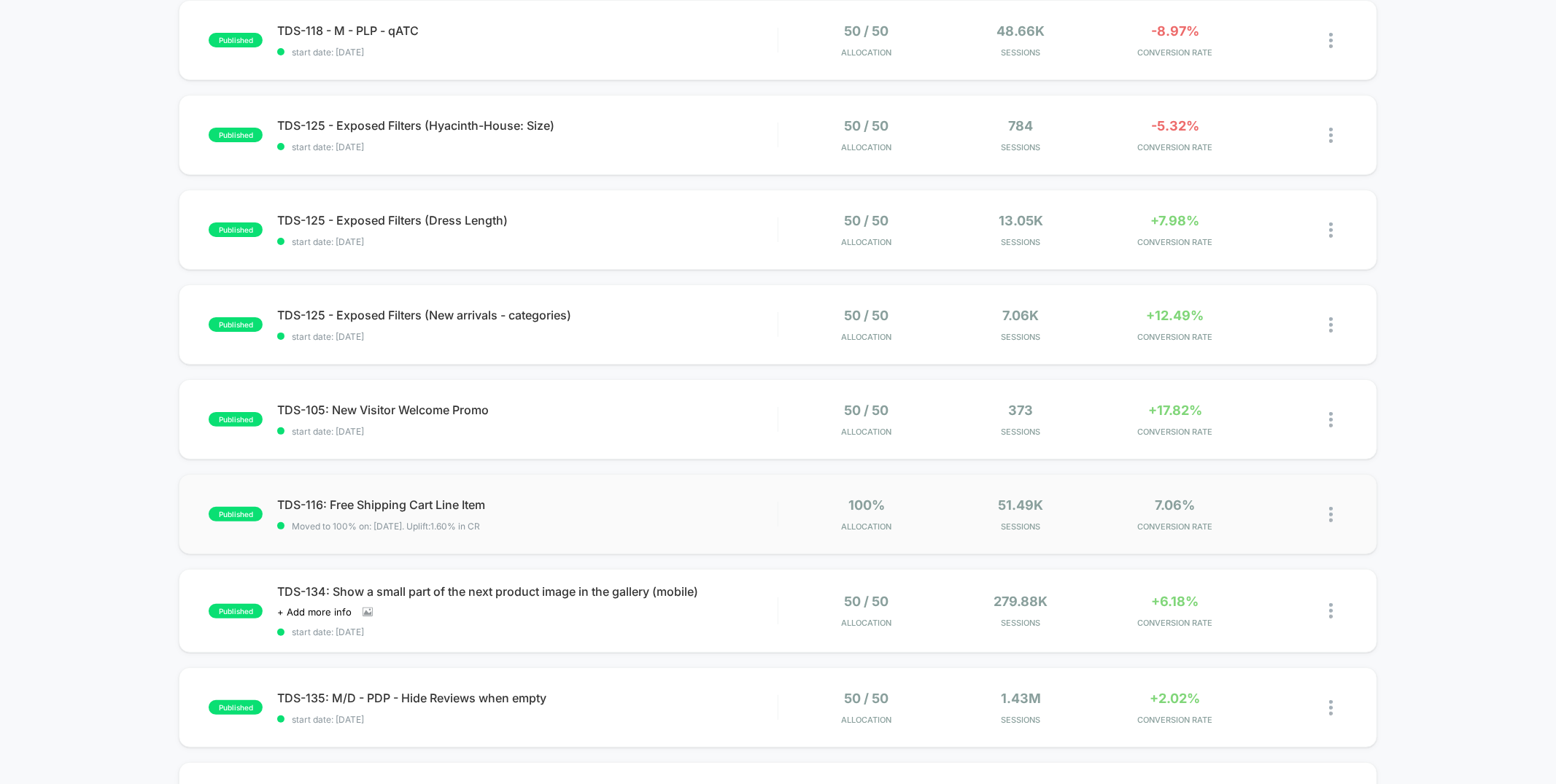
scroll to position [173, 0]
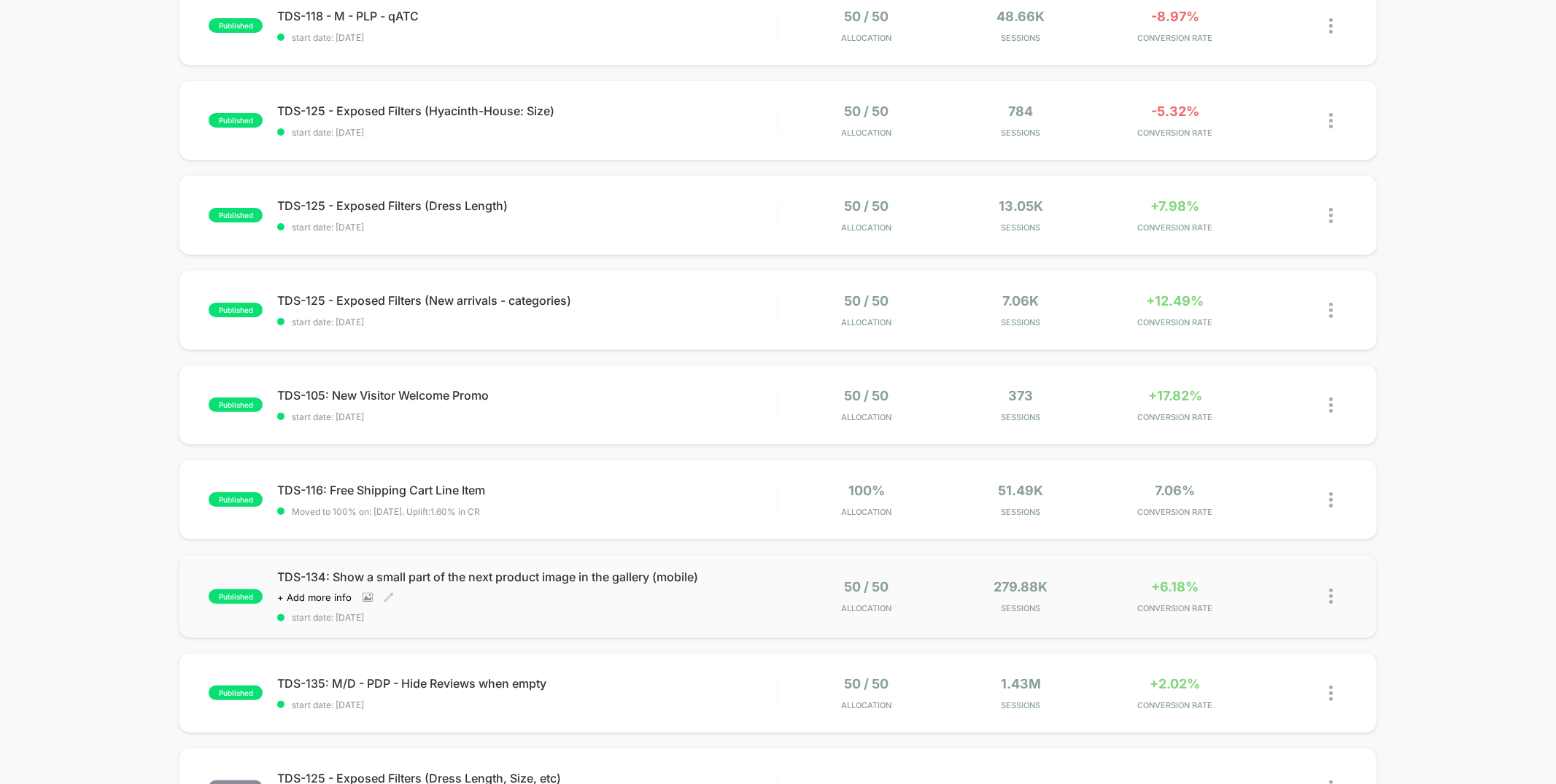
click at [616, 614] on span "start date: [DATE]" at bounding box center [527, 617] width 500 height 11
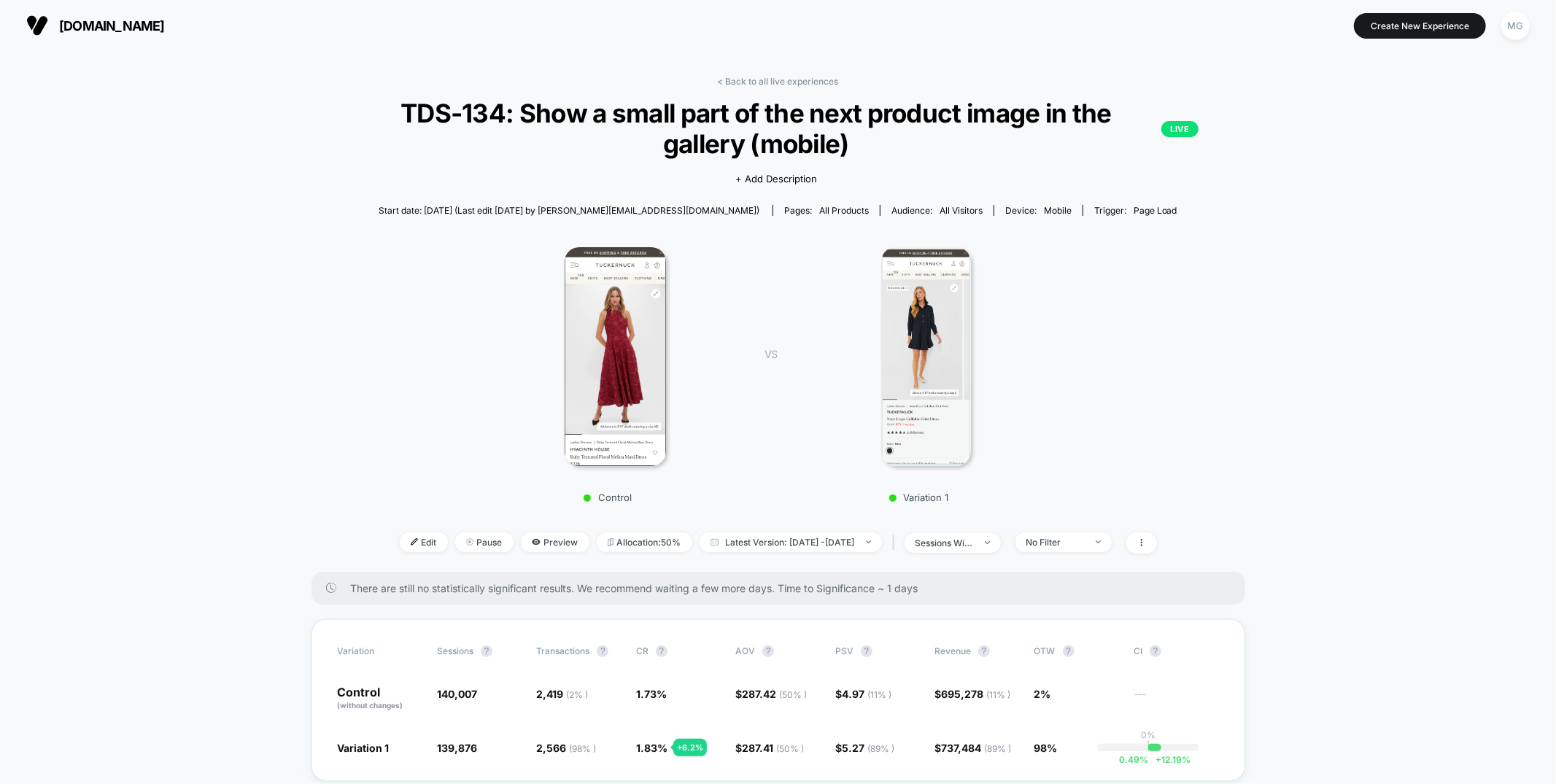
scroll to position [10, 0]
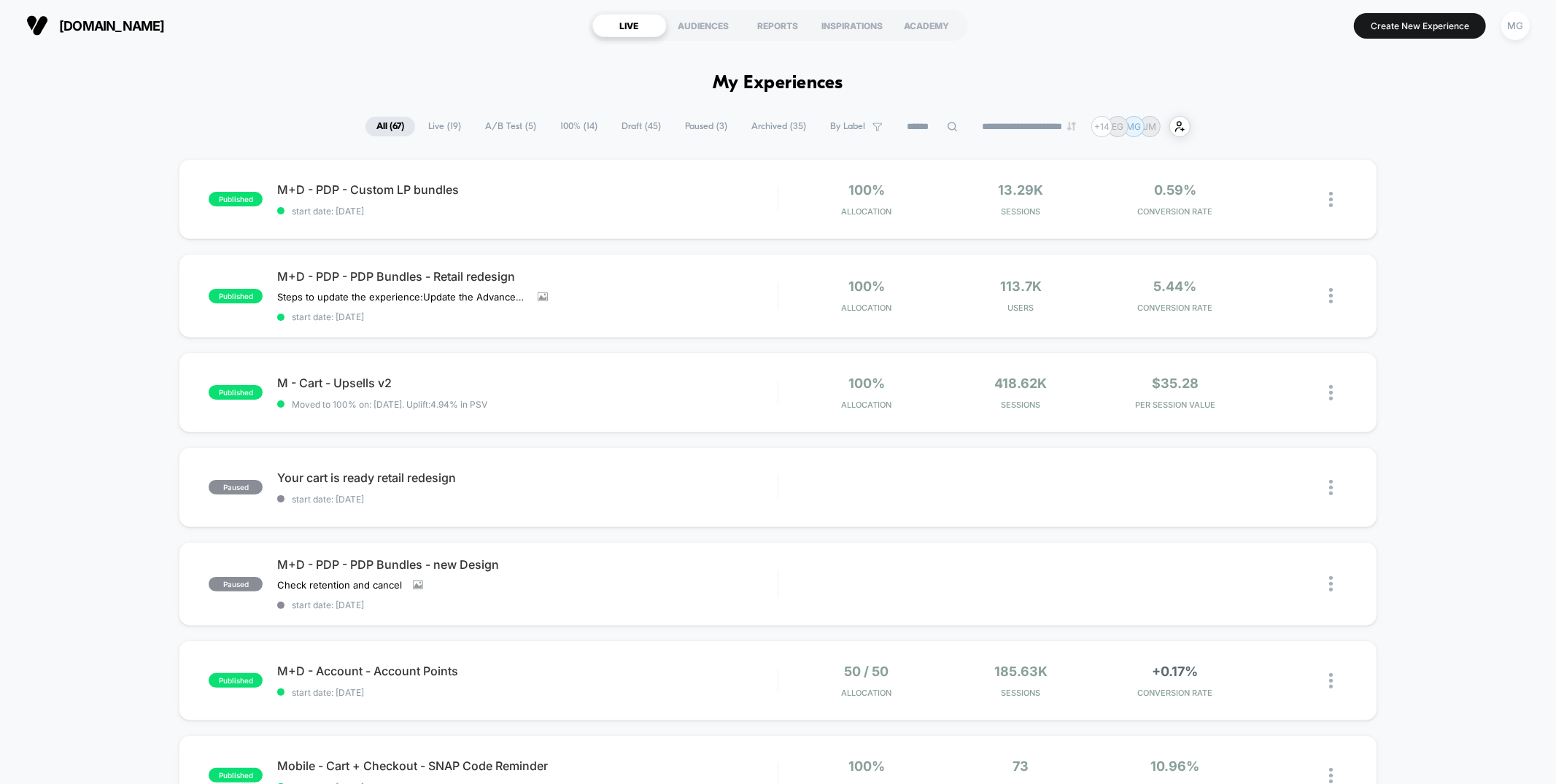
click at [581, 125] on span "100% ( 14 )" at bounding box center [579, 126] width 59 height 20
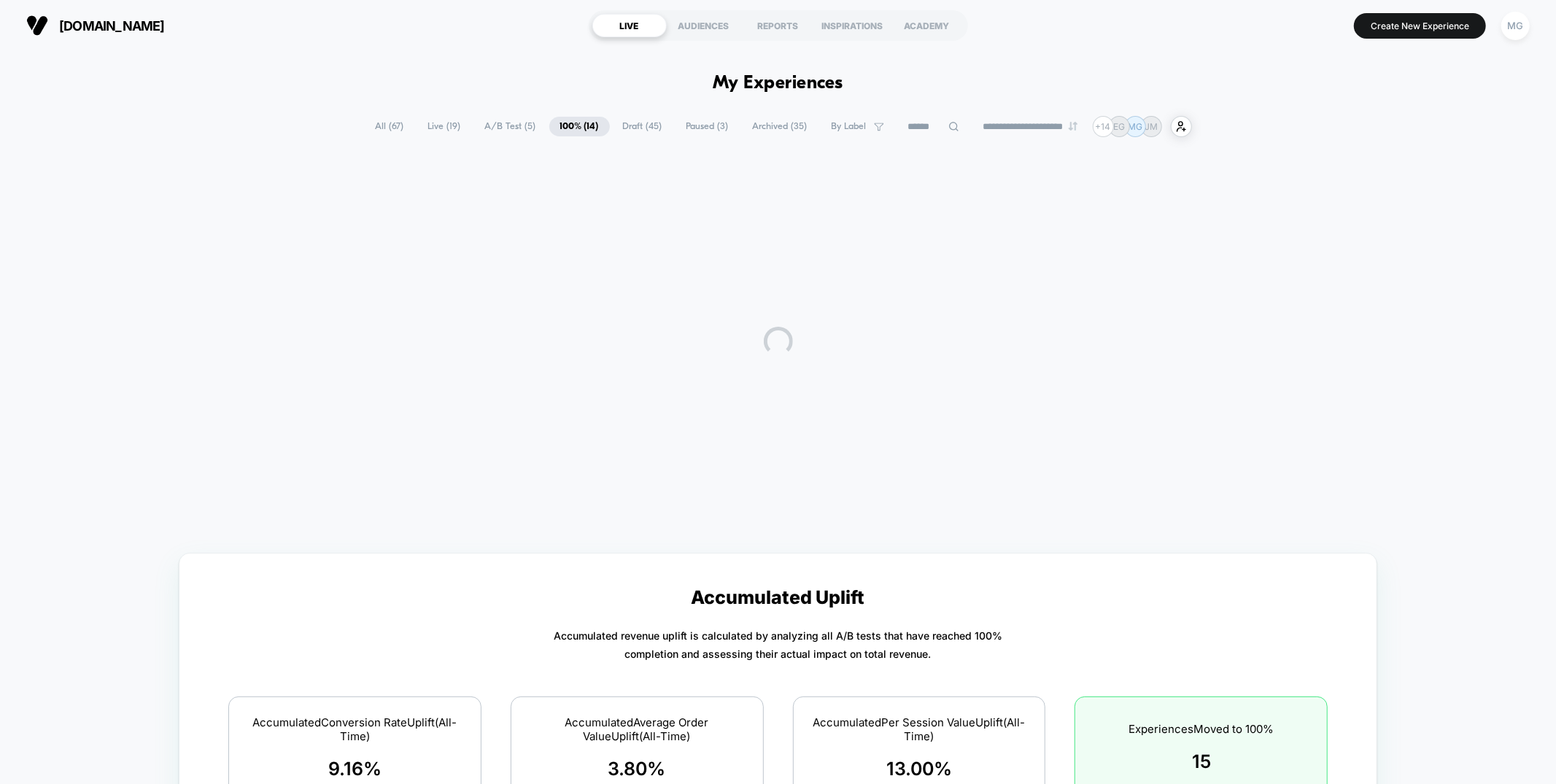
scroll to position [5, 0]
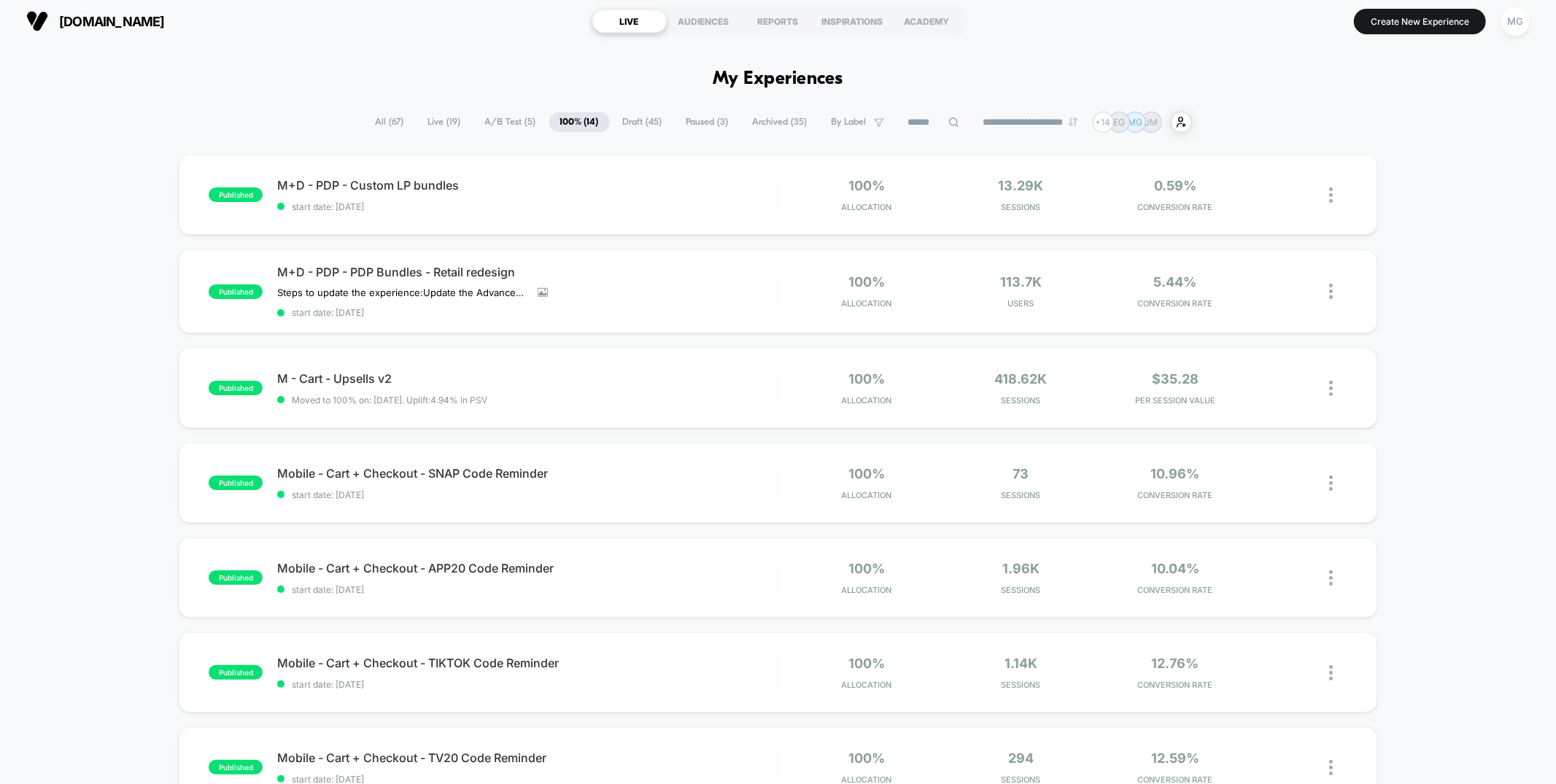
click at [630, 117] on span "Draft ( 45 )" at bounding box center [643, 122] width 61 height 20
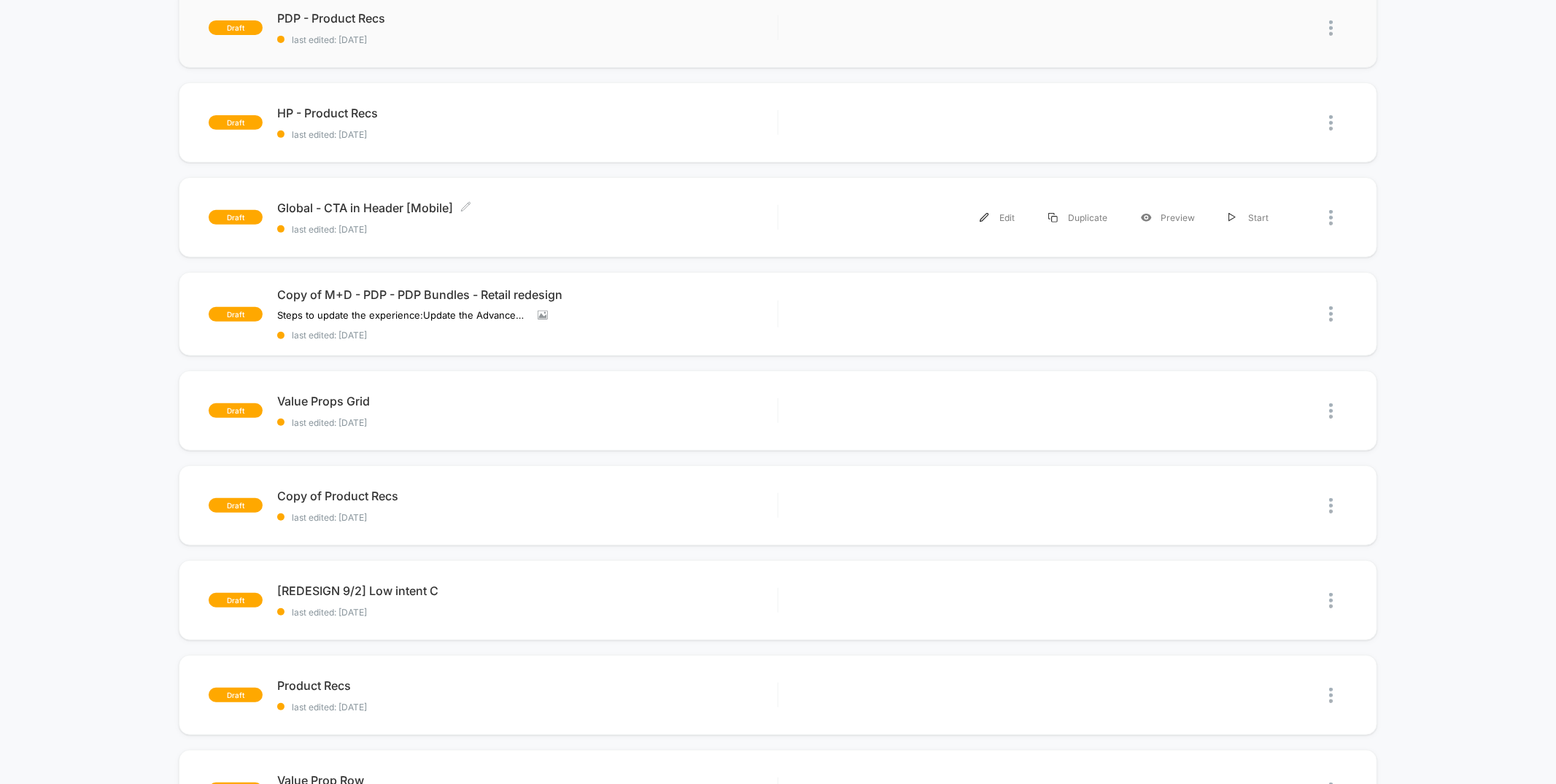
scroll to position [0, 0]
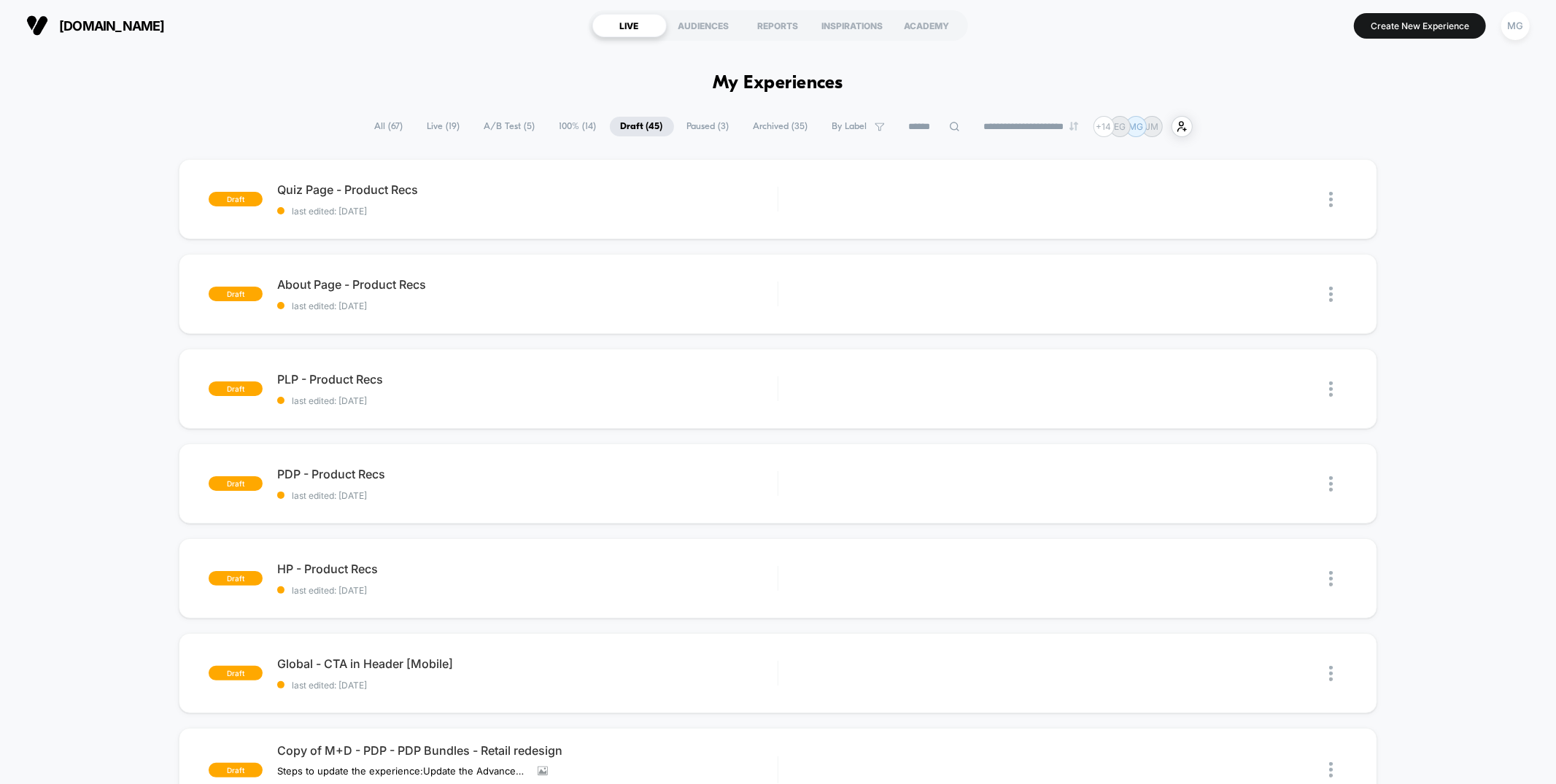
click at [691, 127] on span "Paused ( 3 )" at bounding box center [708, 126] width 64 height 20
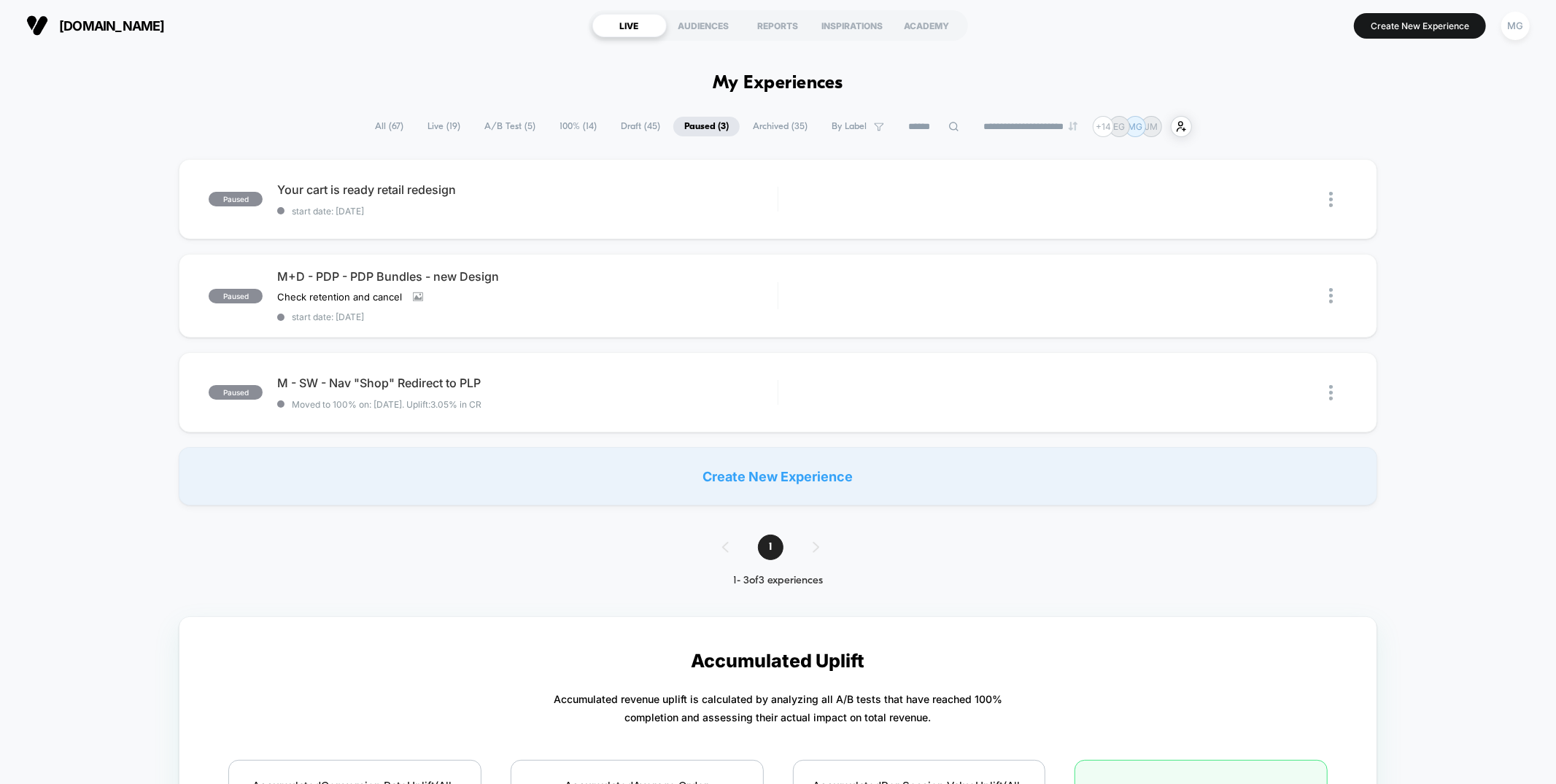
click at [570, 126] on span "100% ( 14 )" at bounding box center [578, 126] width 59 height 20
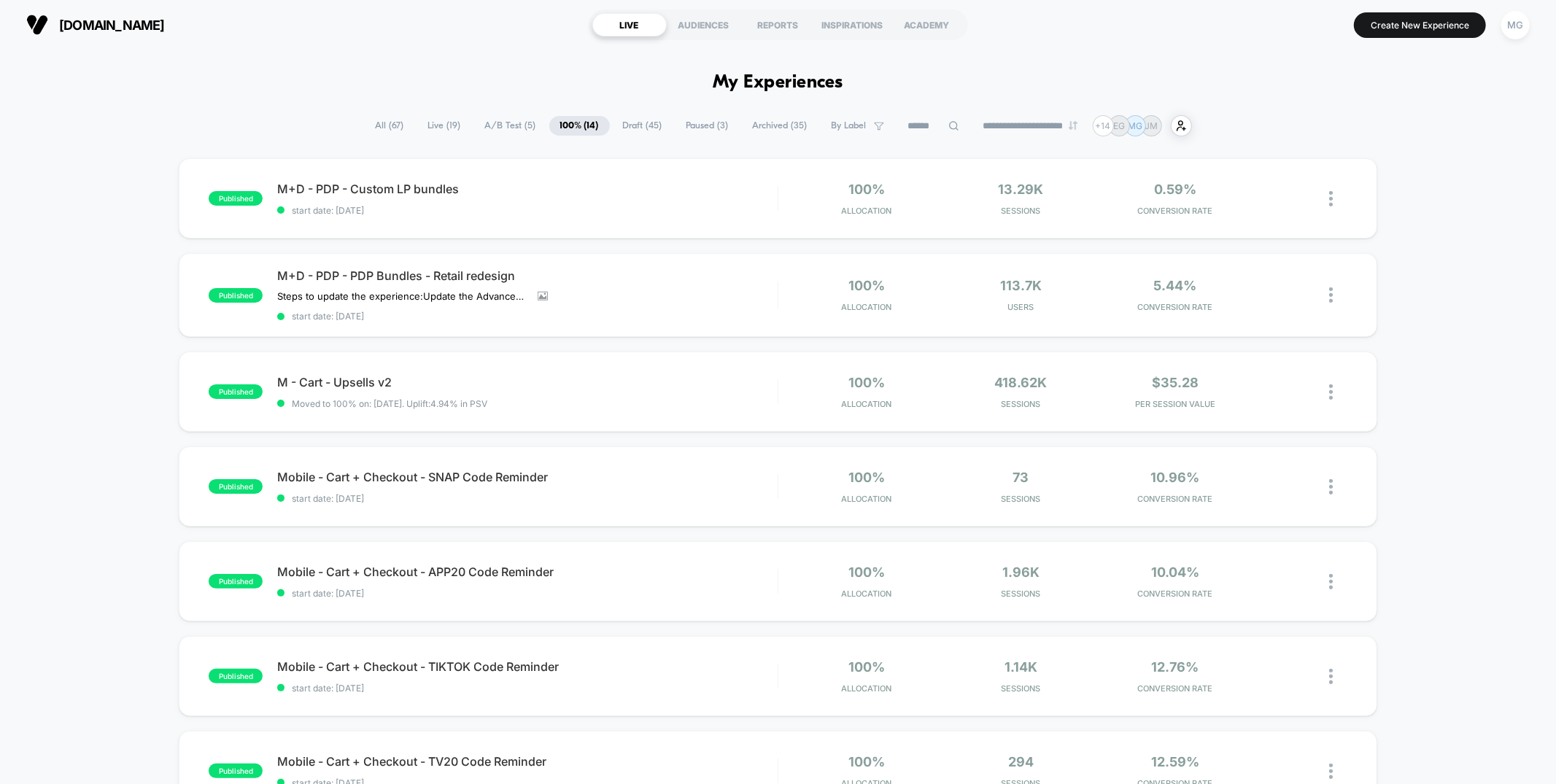
click at [489, 123] on span "A/B Test ( 5 )" at bounding box center [510, 126] width 73 height 20
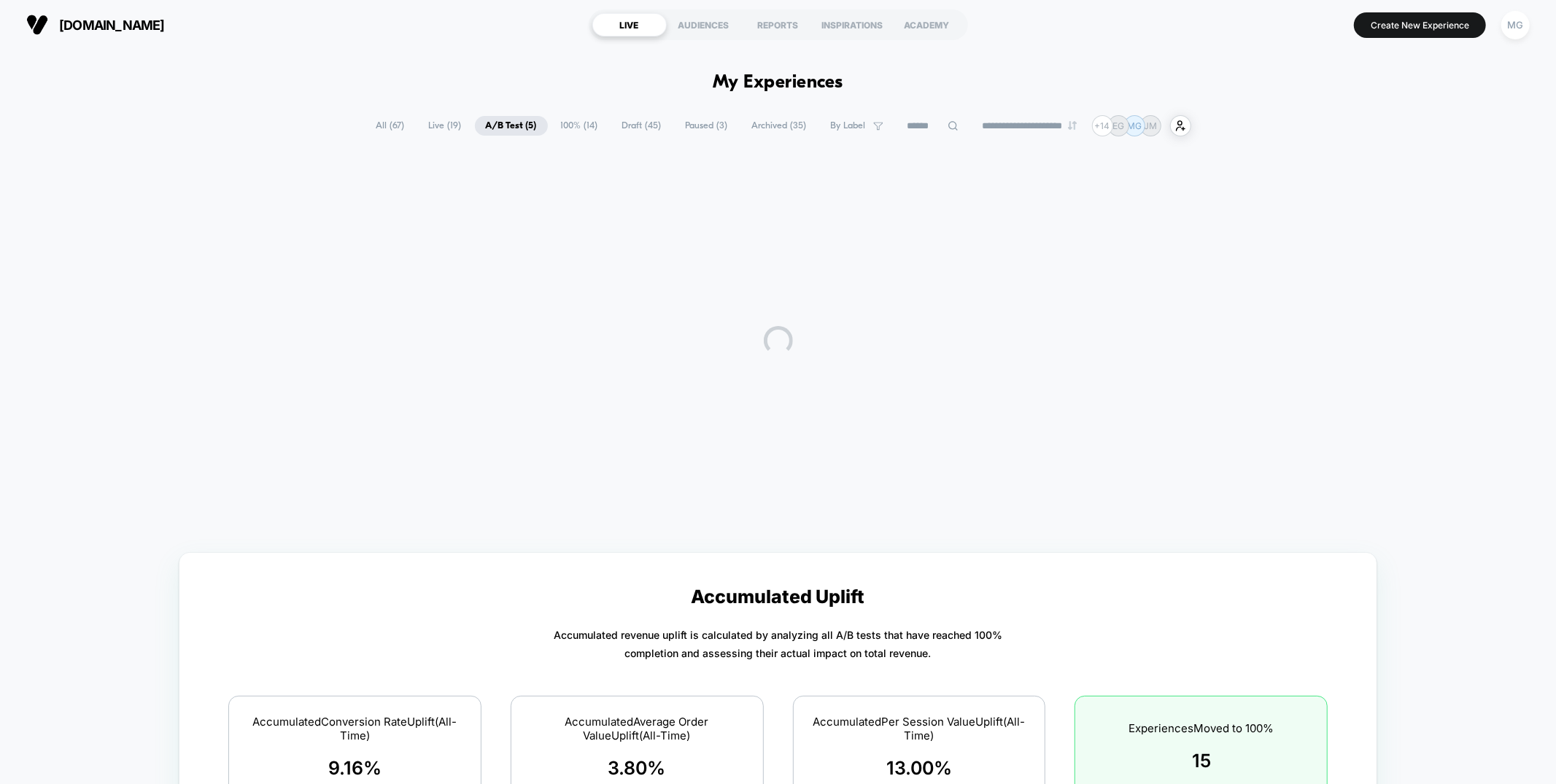
scroll to position [0, 0]
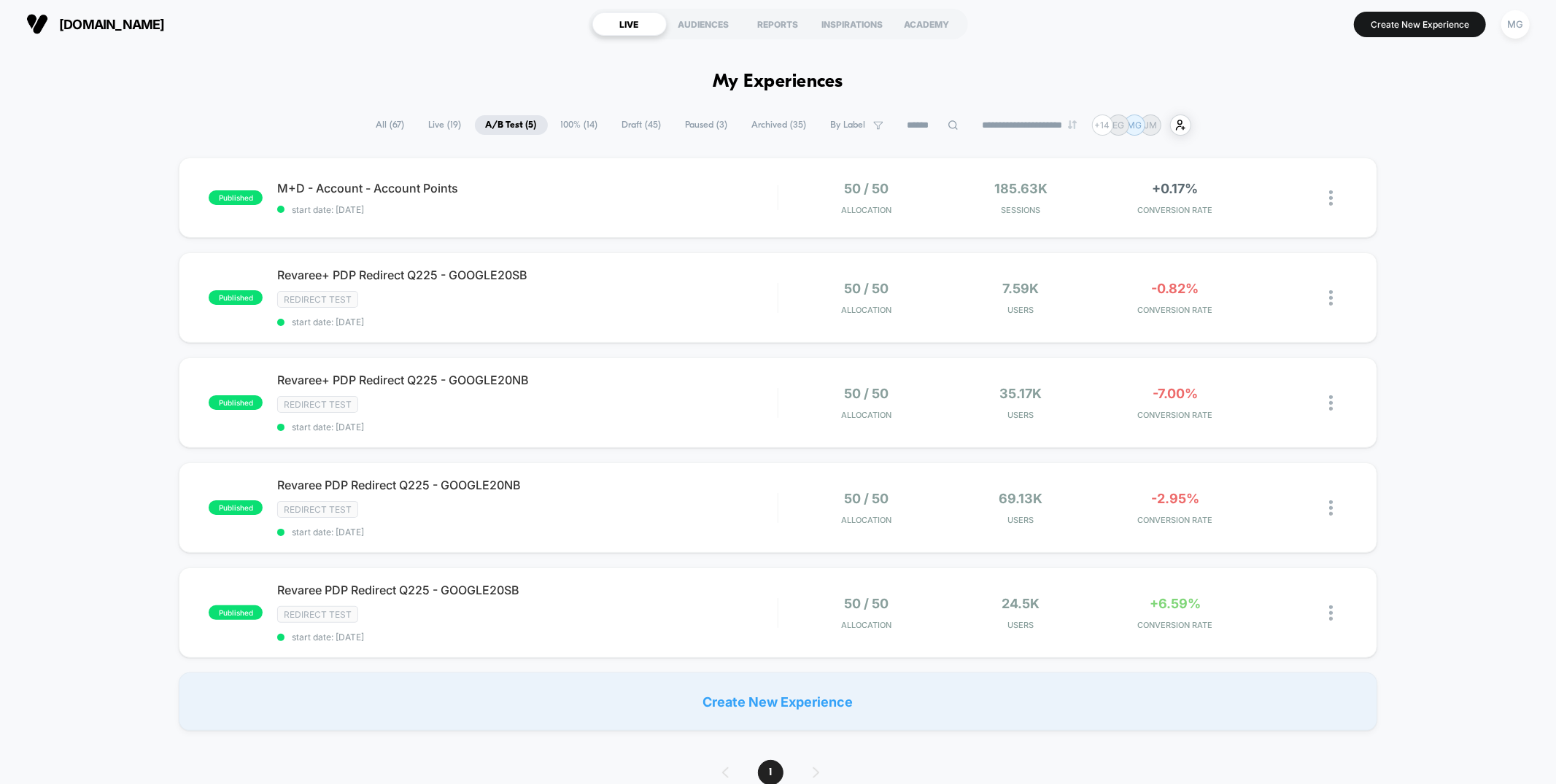
click at [439, 124] on span "Live ( 19 )" at bounding box center [445, 125] width 55 height 20
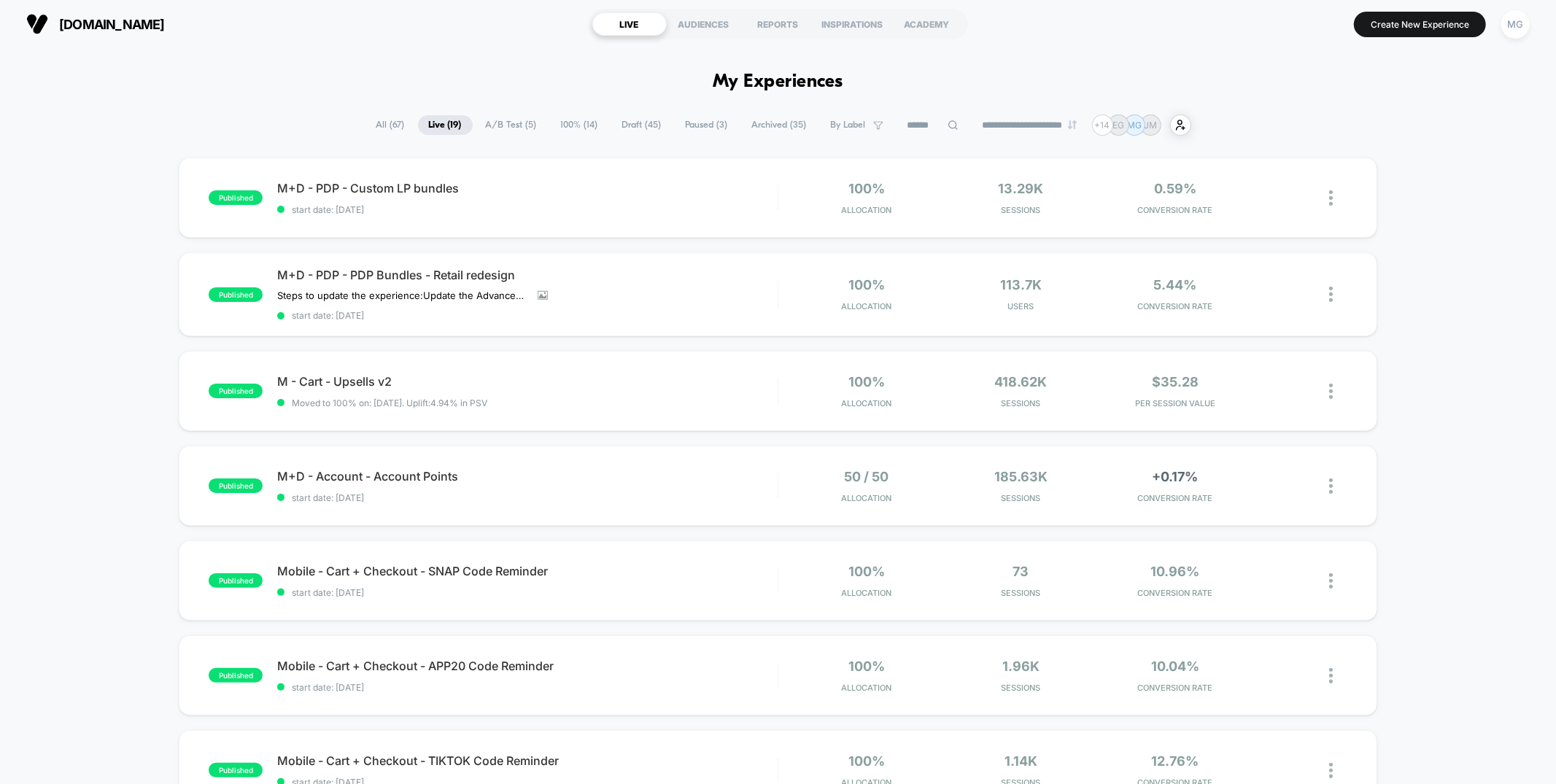
click at [611, 126] on span "Draft ( 45 )" at bounding box center [642, 125] width 61 height 20
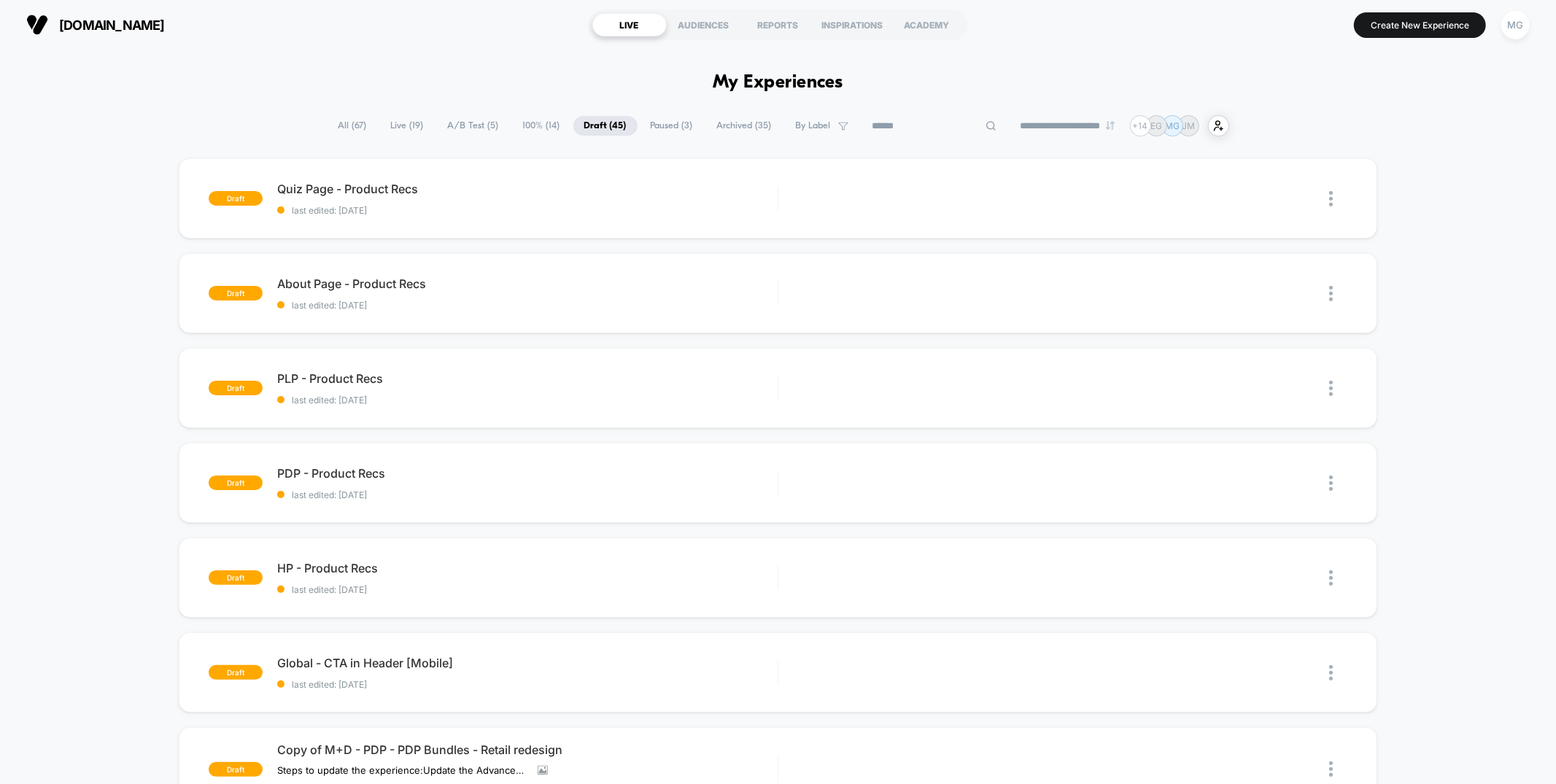
click at [911, 123] on input at bounding box center [935, 125] width 146 height 17
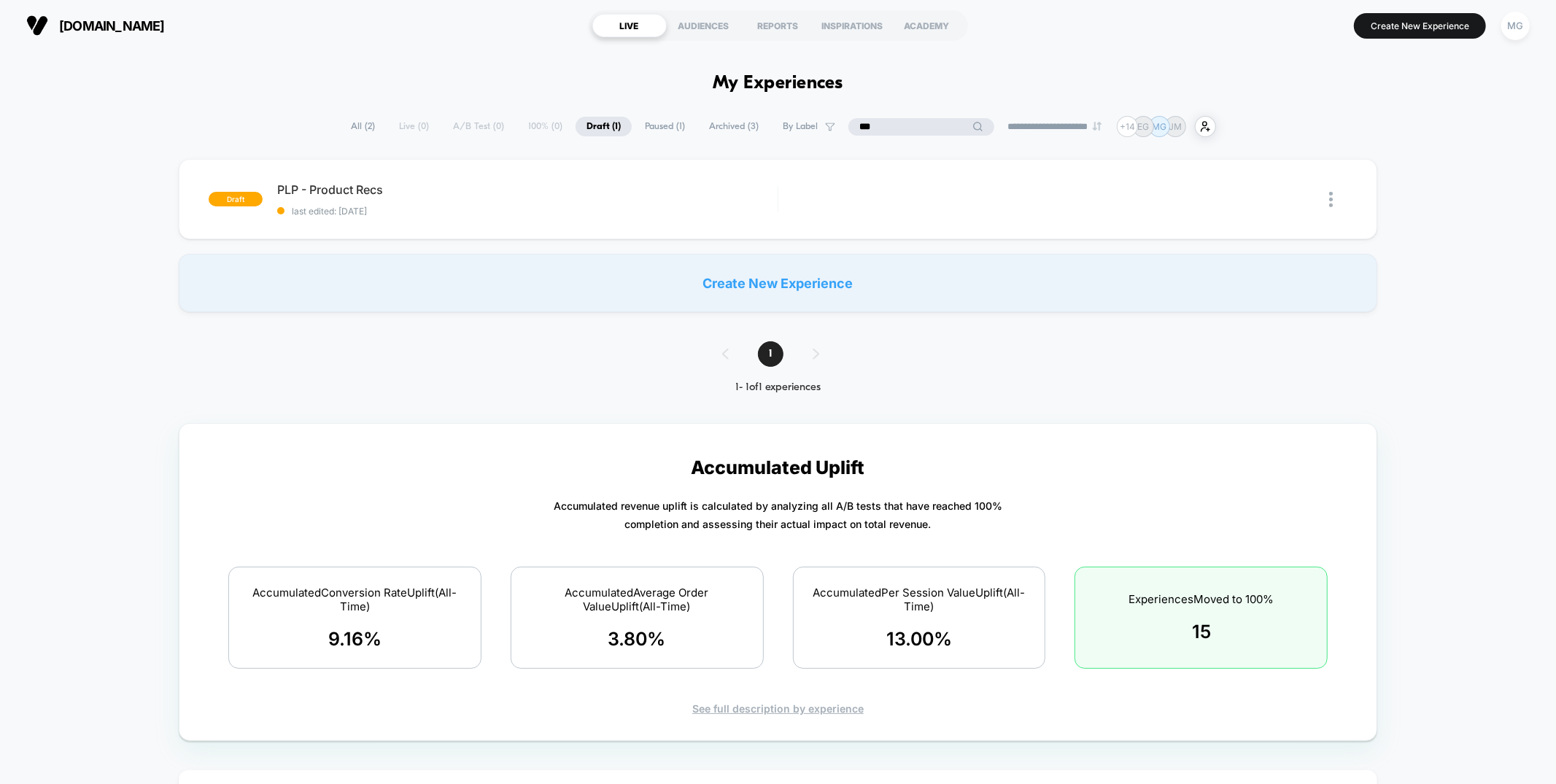
type input "***"
click at [875, 125] on input "***" at bounding box center [922, 126] width 146 height 17
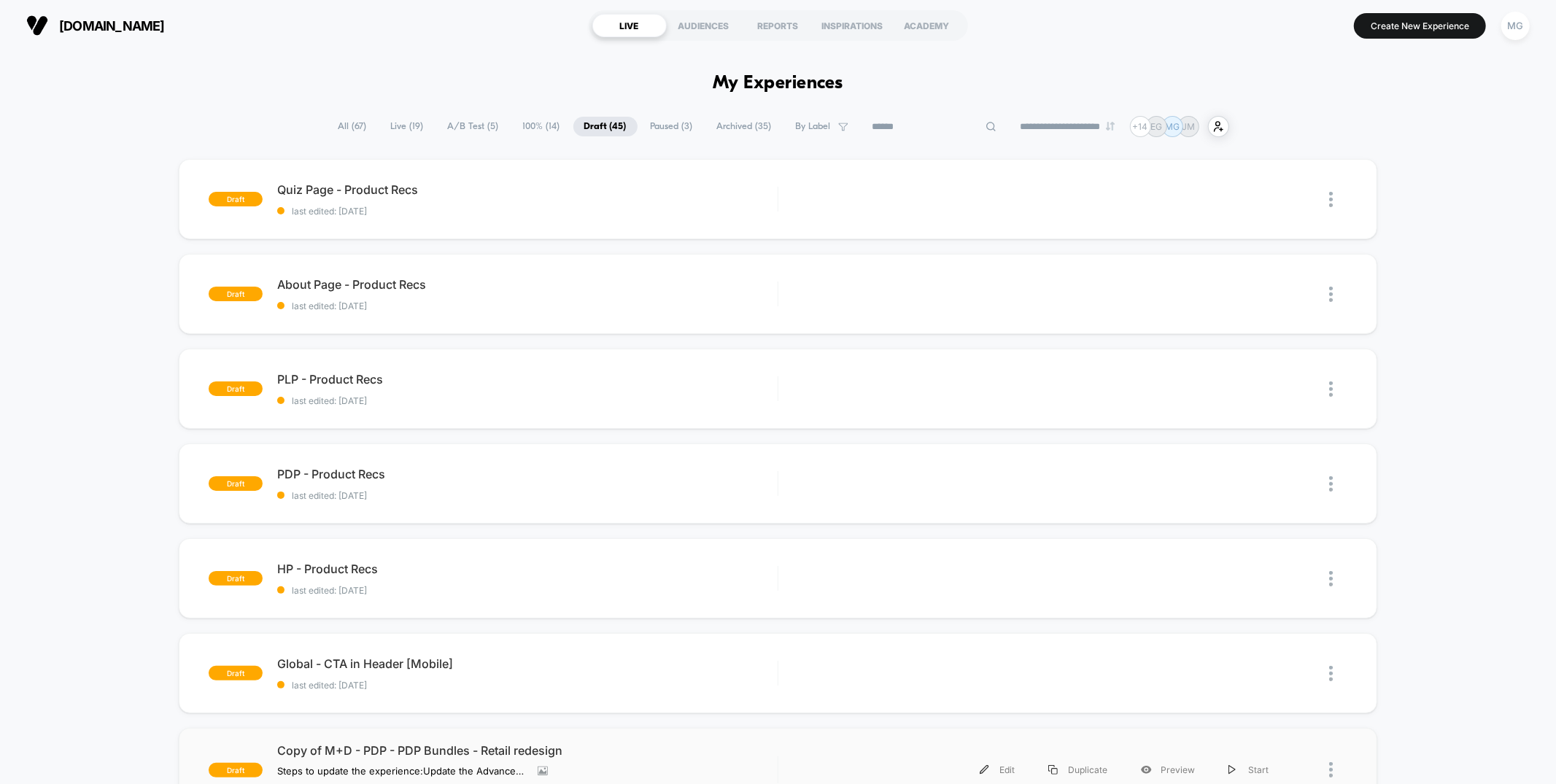
scroll to position [5, 0]
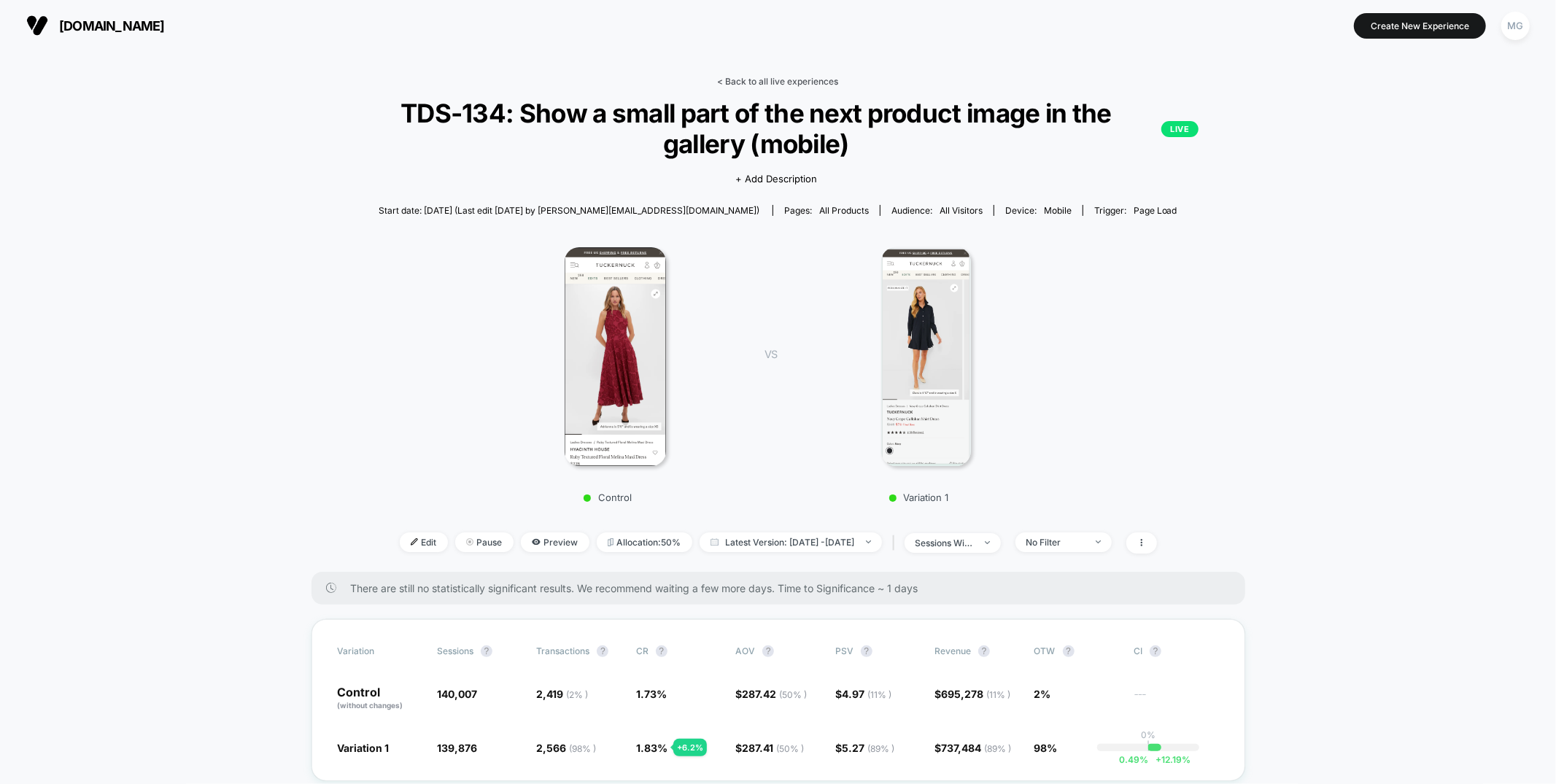
click at [790, 76] on link "< Back to all live experiences" at bounding box center [778, 81] width 121 height 11
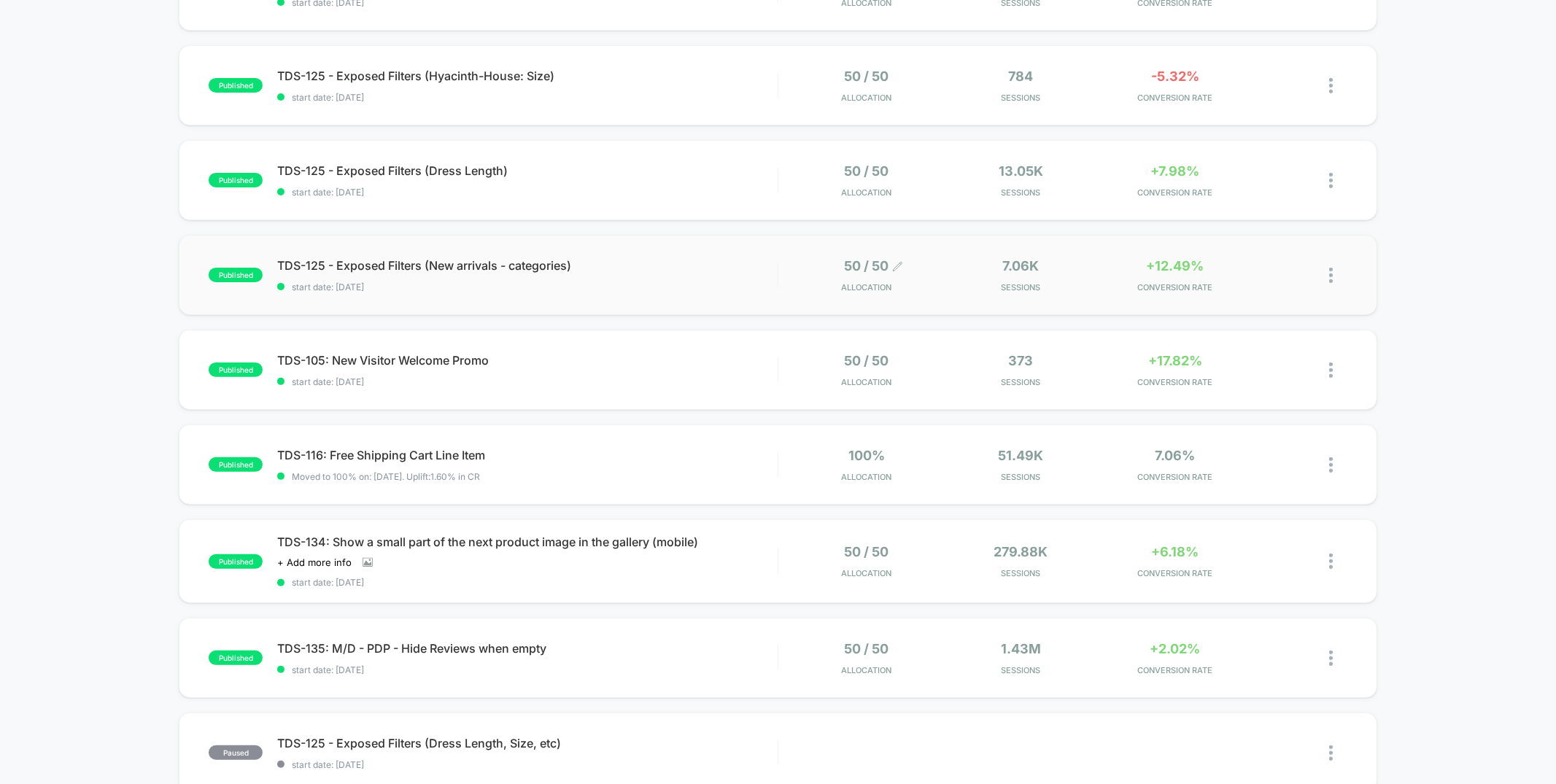
scroll to position [185, 0]
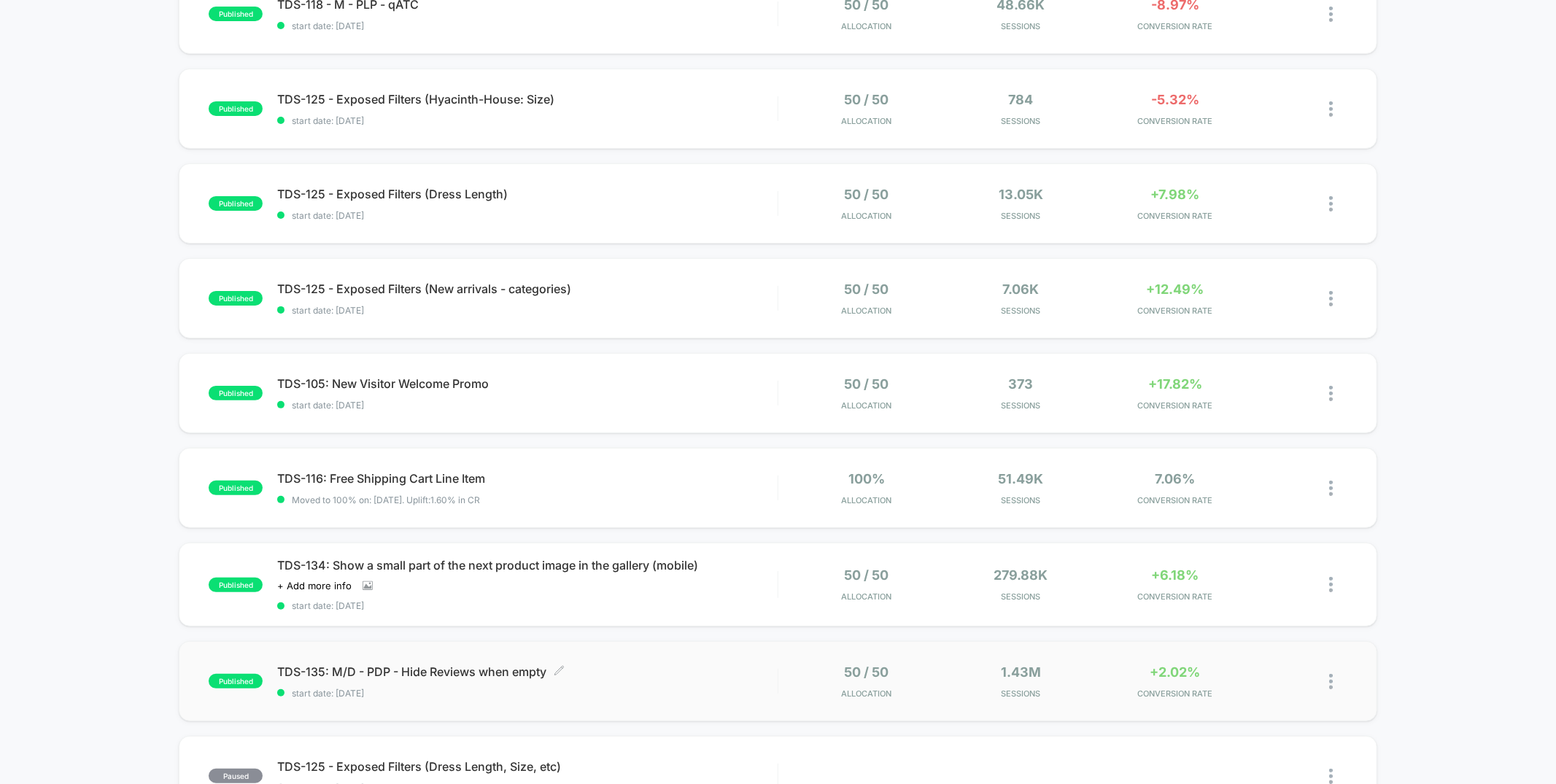
click at [678, 675] on span "TDS-135: M/D - PDP - Hide Reviews when empty Click to edit experience details" at bounding box center [527, 671] width 500 height 14
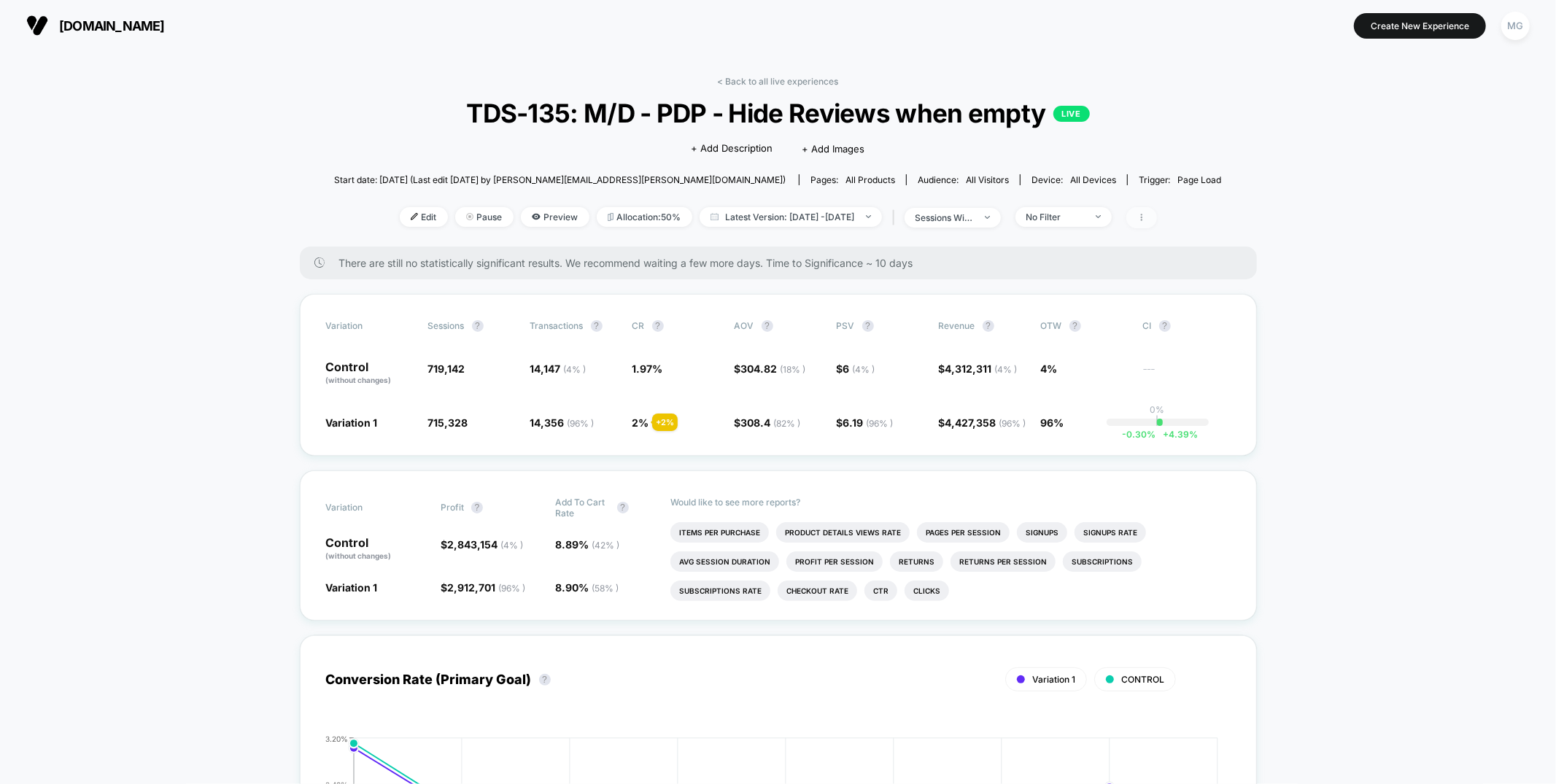
click at [1146, 221] on icon at bounding box center [1142, 217] width 9 height 9
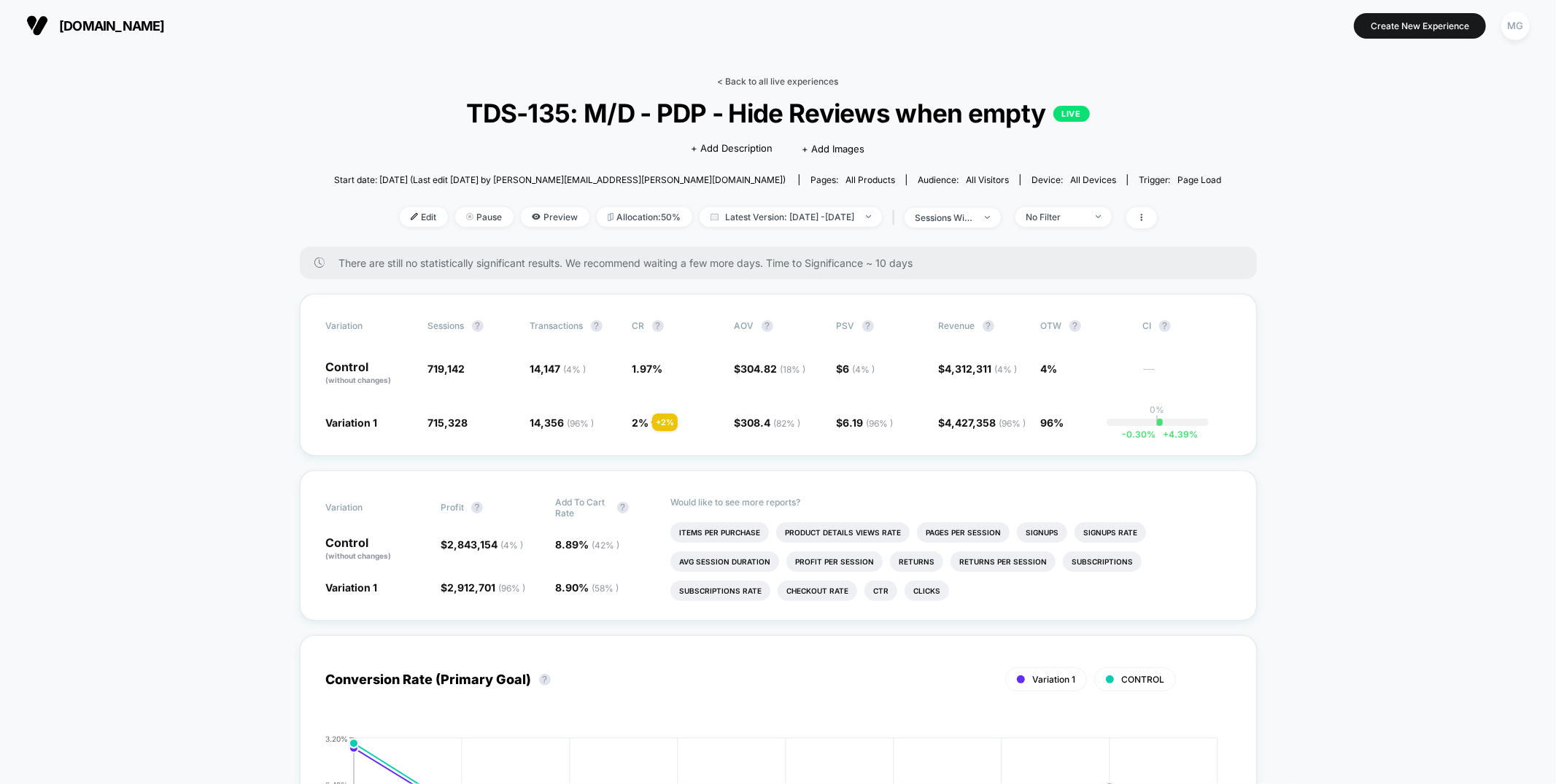
click at [791, 84] on link "< Back to all live experiences" at bounding box center [778, 81] width 121 height 11
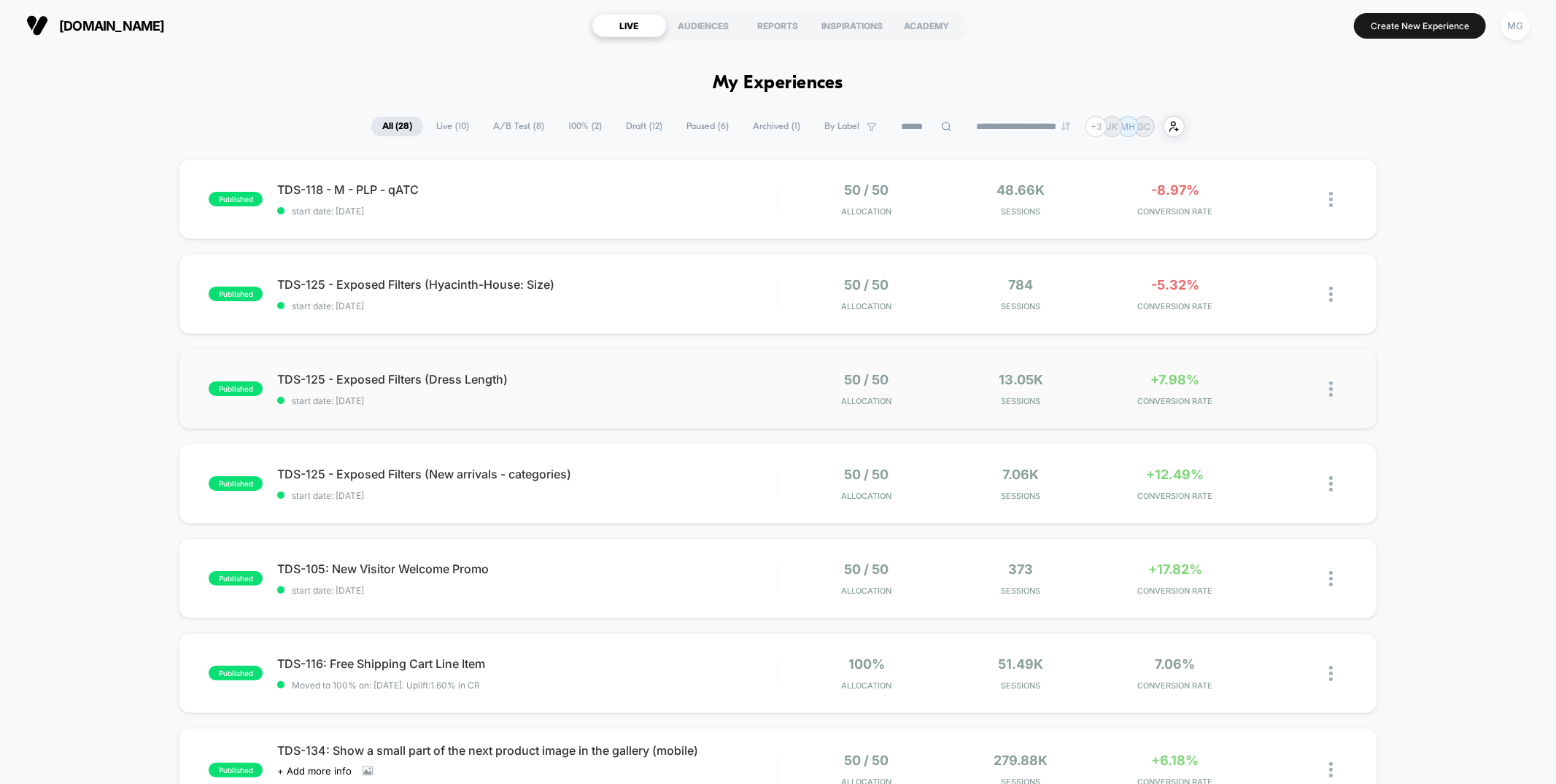
click at [568, 408] on div "published TDS-125 - Exposed Filters (Dress Length) start date: [DATE] 50 / 50 A…" at bounding box center [777, 388] width 1198 height 80
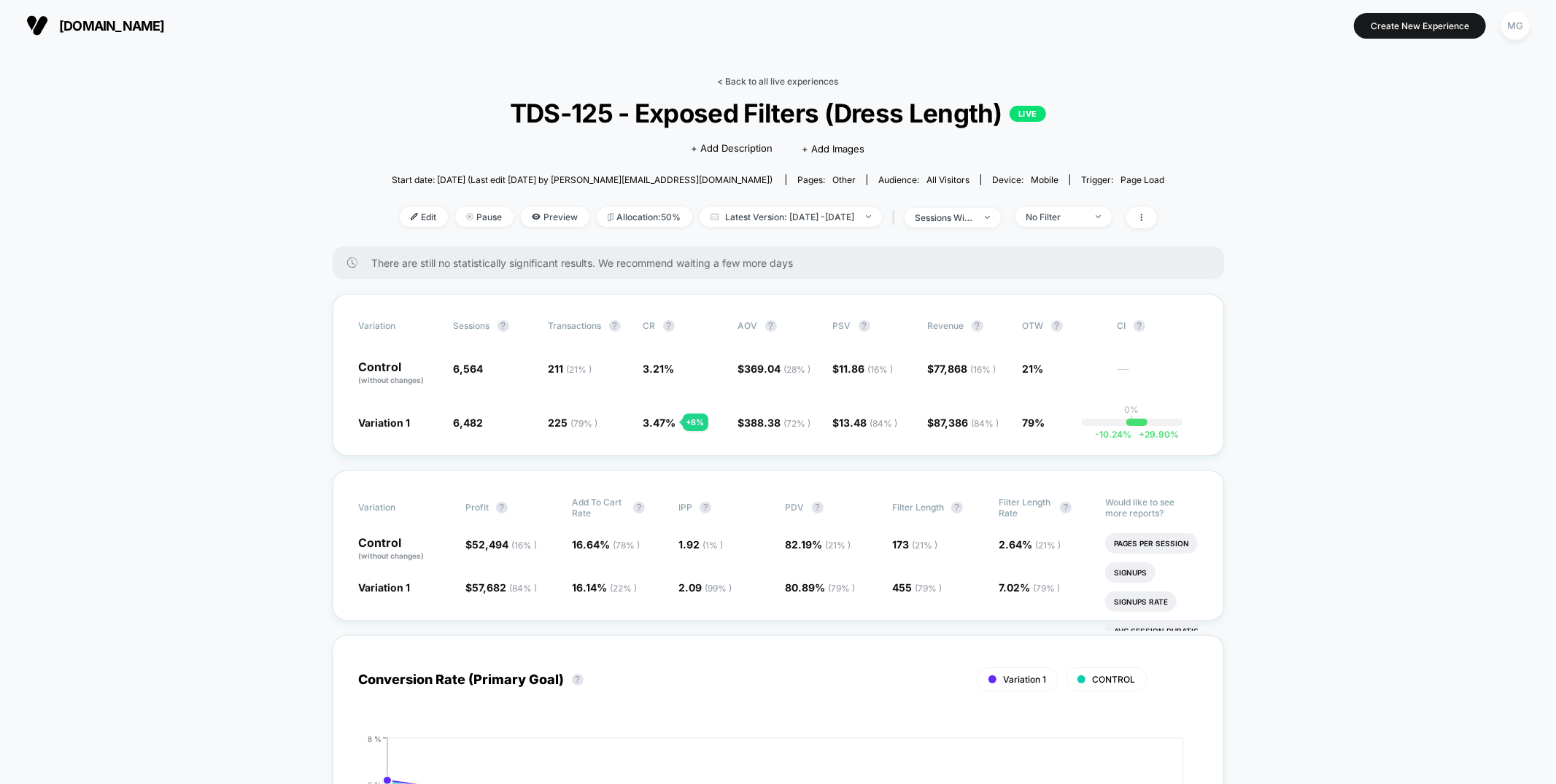
click at [768, 85] on link "< Back to all live experiences" at bounding box center [778, 81] width 121 height 11
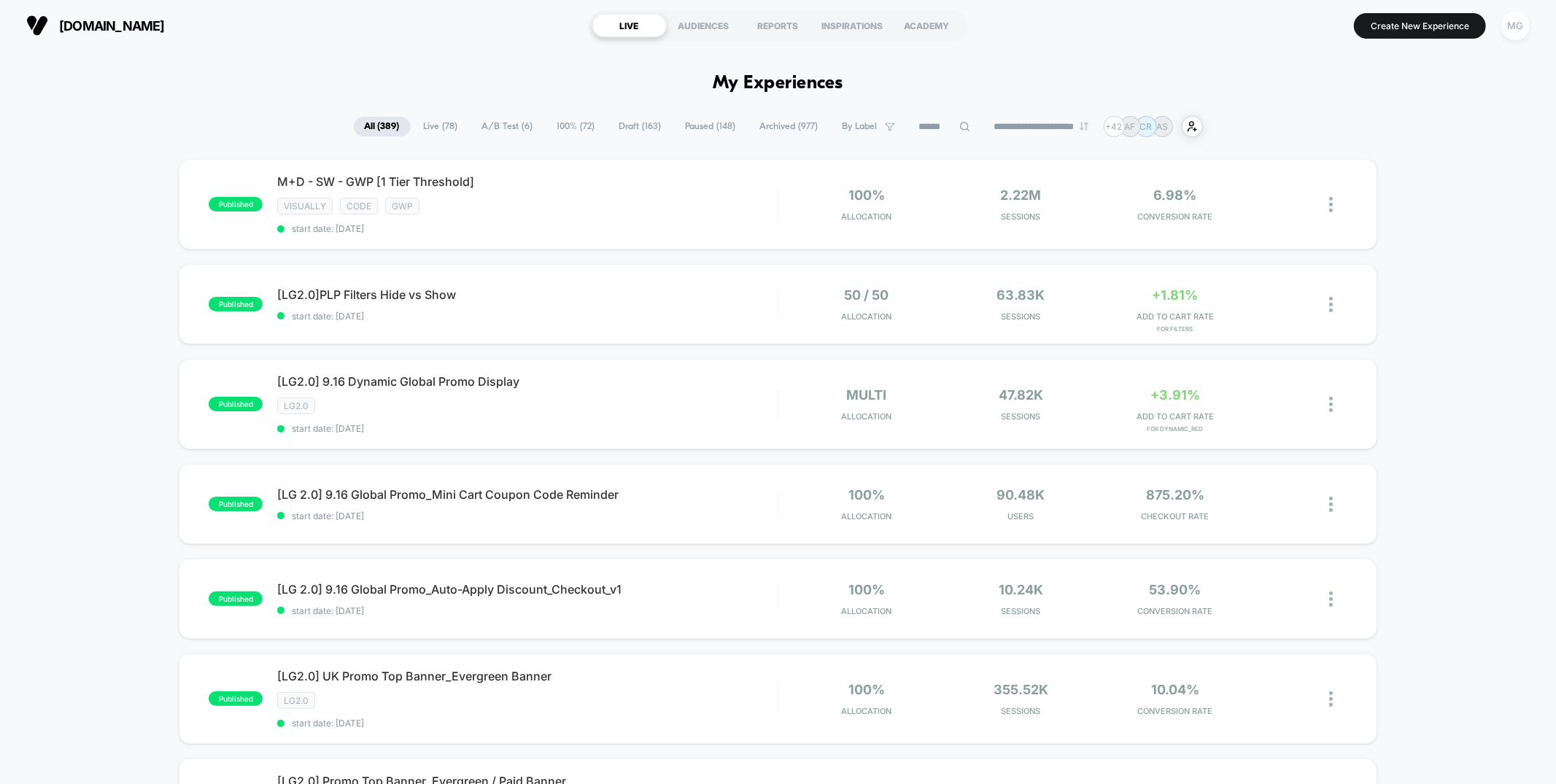
click at [1510, 16] on div "MG" at bounding box center [1515, 26] width 29 height 29
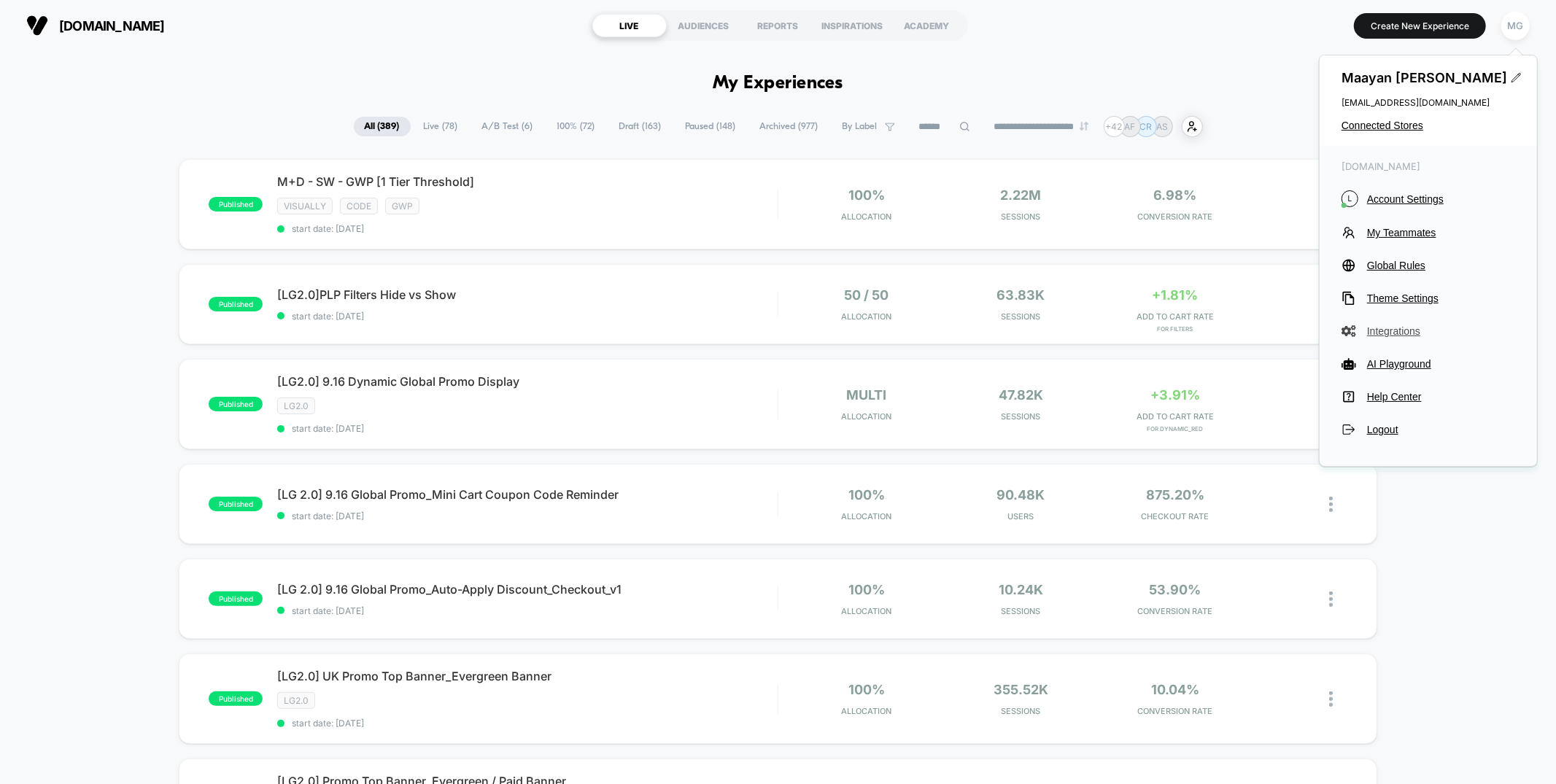
click at [1384, 330] on span "Integrations" at bounding box center [1441, 330] width 148 height 12
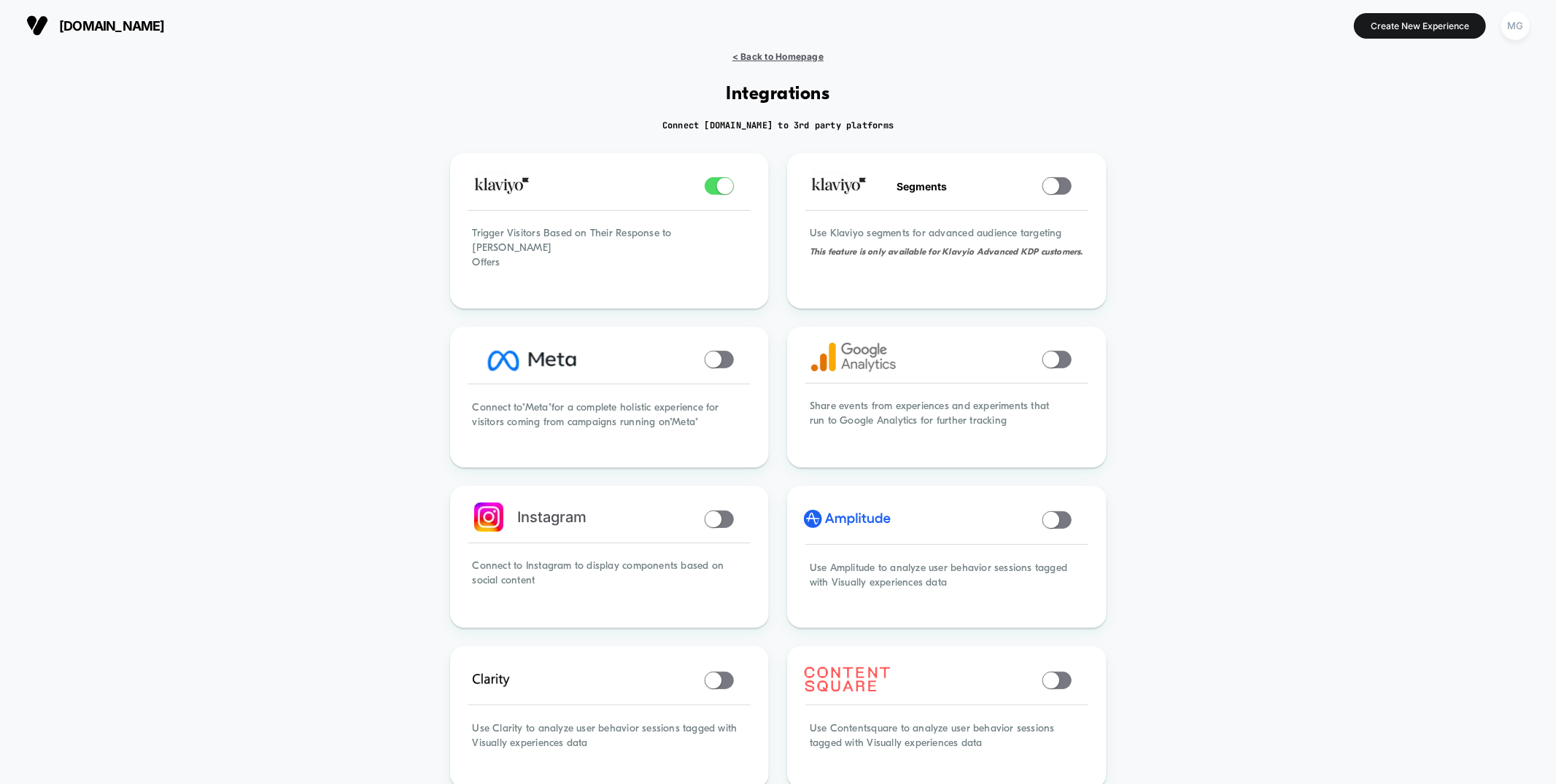
click at [771, 52] on span "< Back to Homepage" at bounding box center [778, 57] width 91 height 11
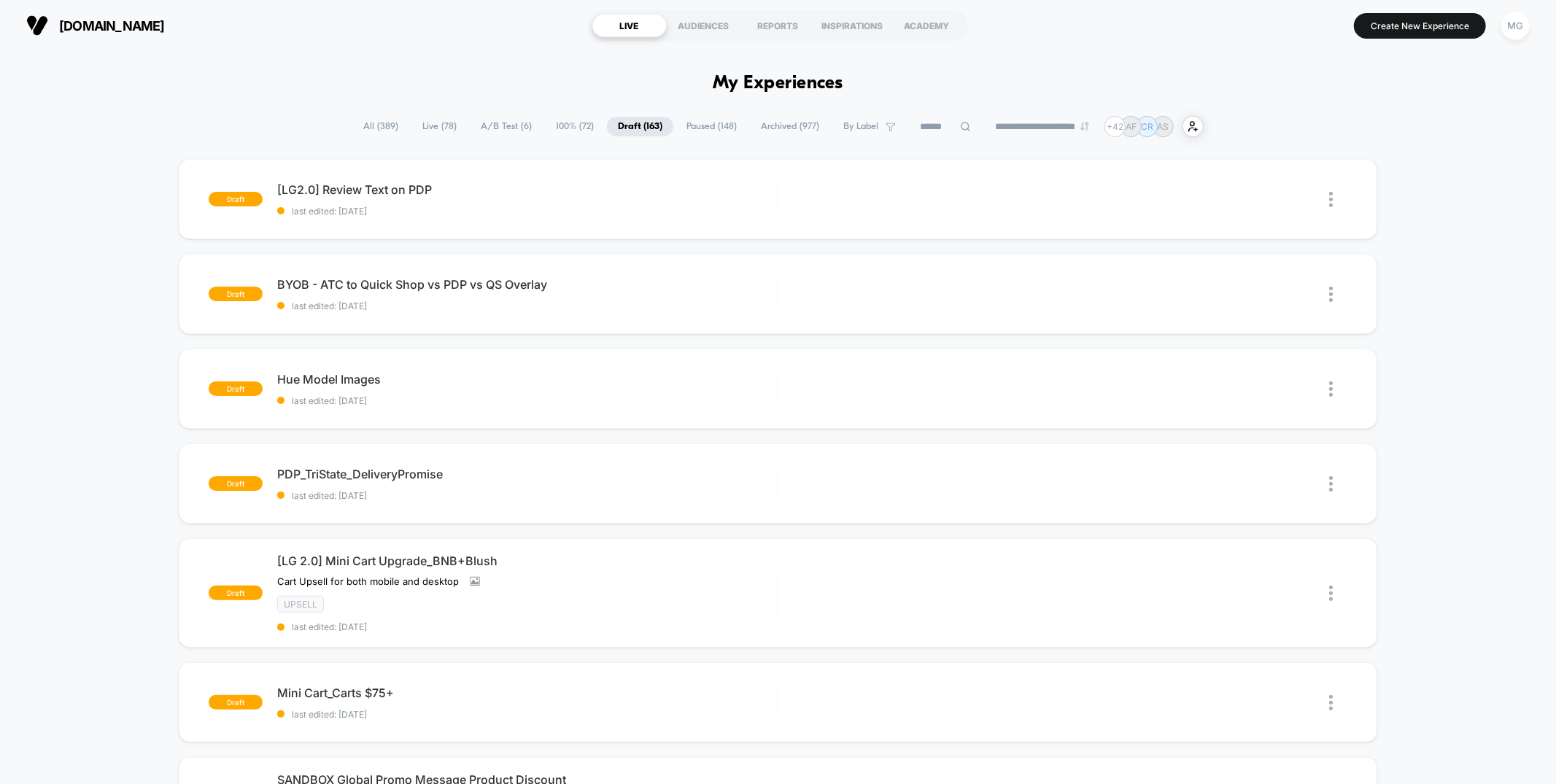
click at [497, 127] on span "A/B Test ( 6 )" at bounding box center [506, 126] width 73 height 20
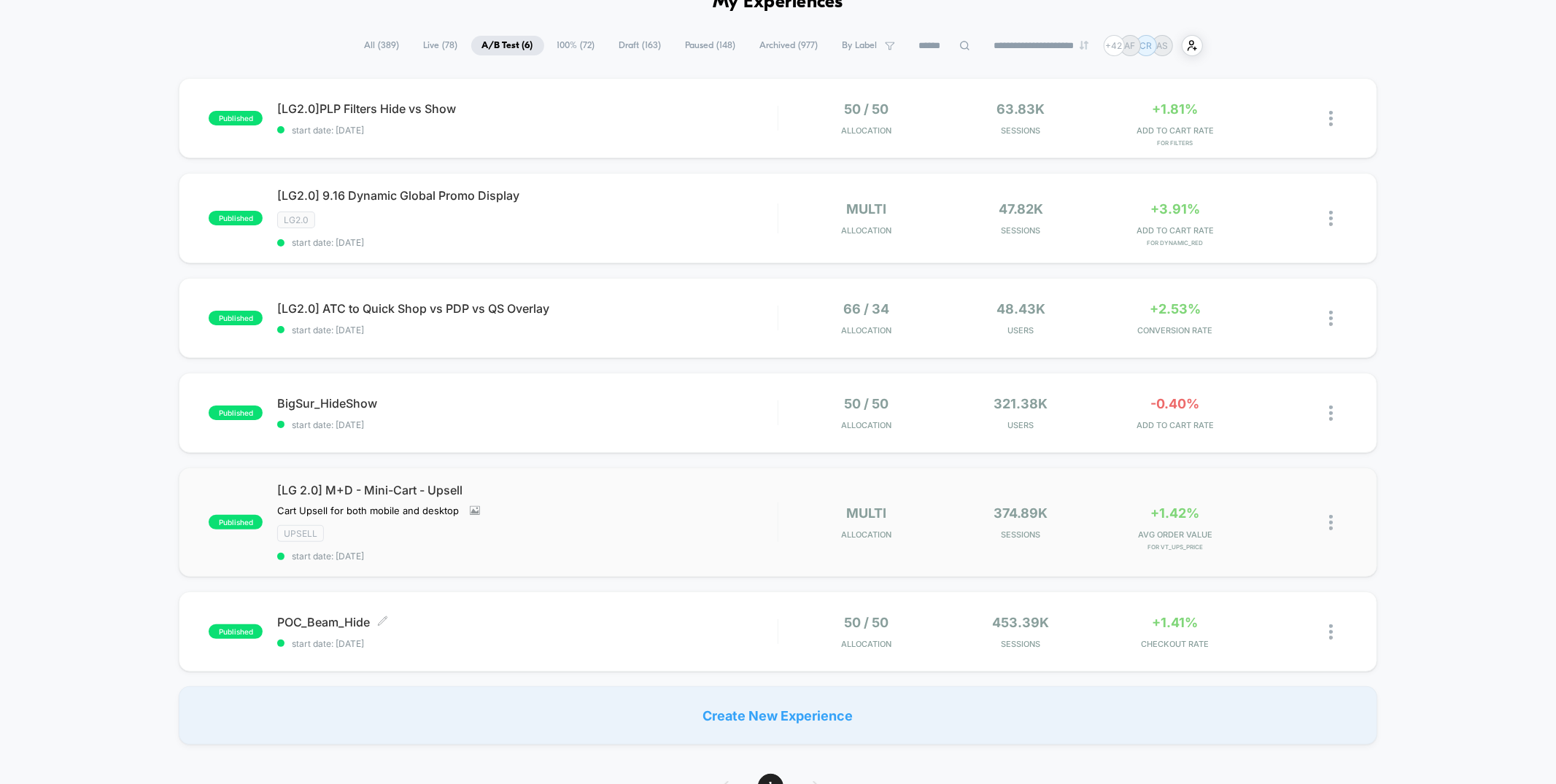
scroll to position [88, 0]
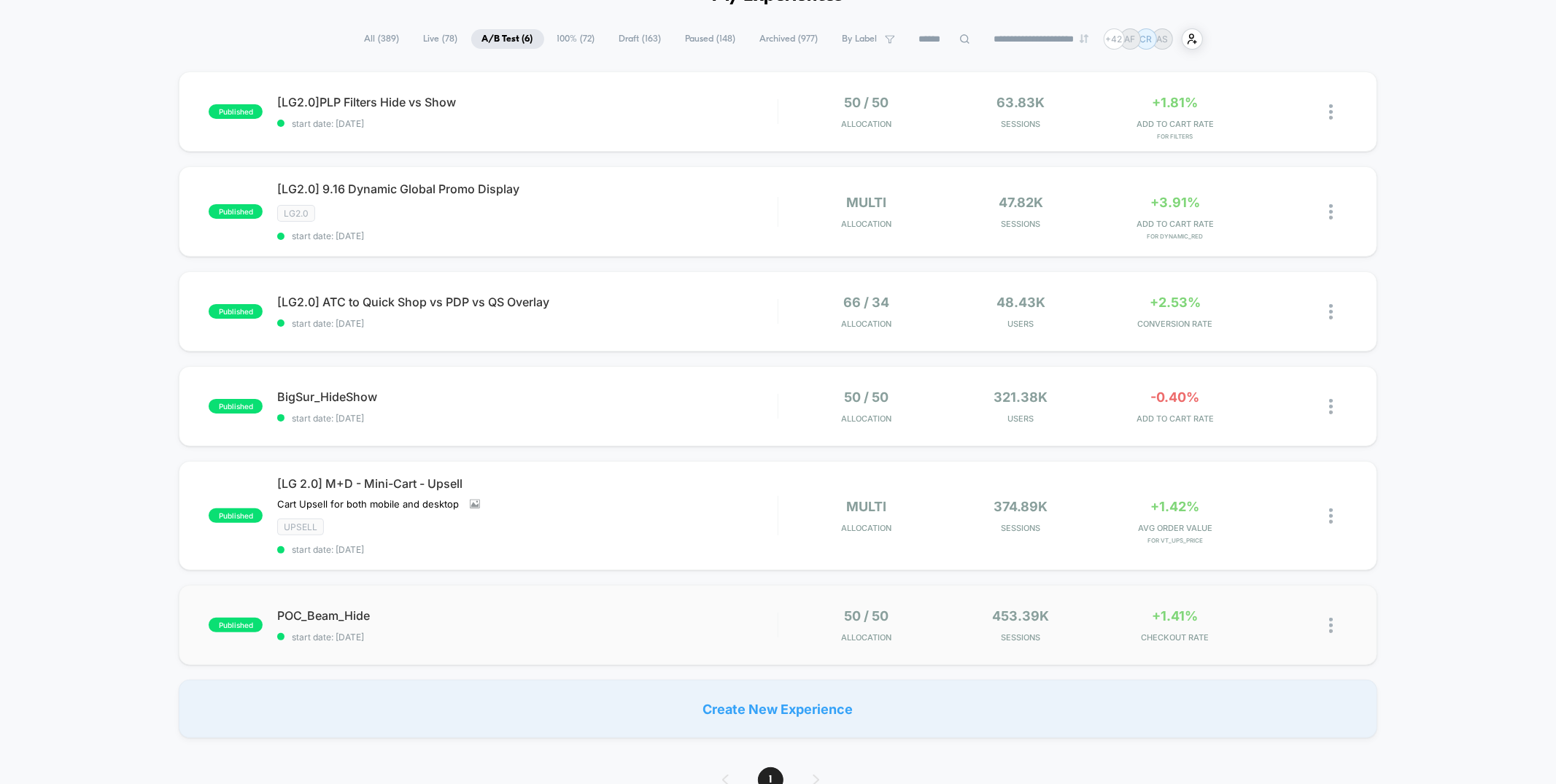
click at [653, 638] on div "published POC_Beam_Hide start date: 9/8/2025 50 / 50 Allocation 453.39k Session…" at bounding box center [777, 624] width 1198 height 80
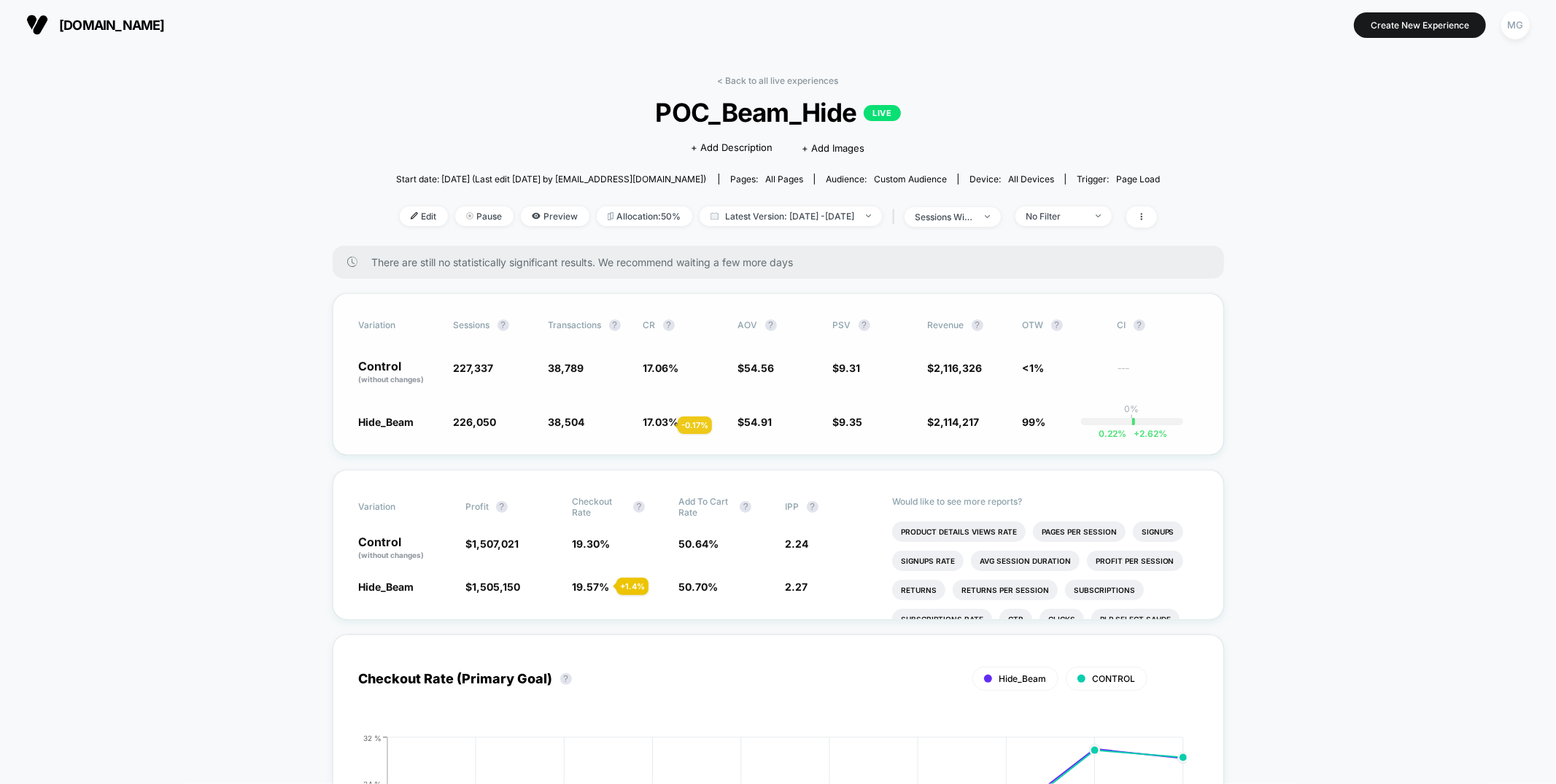
click at [660, 424] on span "17.03 %" at bounding box center [662, 422] width 36 height 13
click at [746, 79] on link "< Back to all live experiences" at bounding box center [778, 81] width 121 height 11
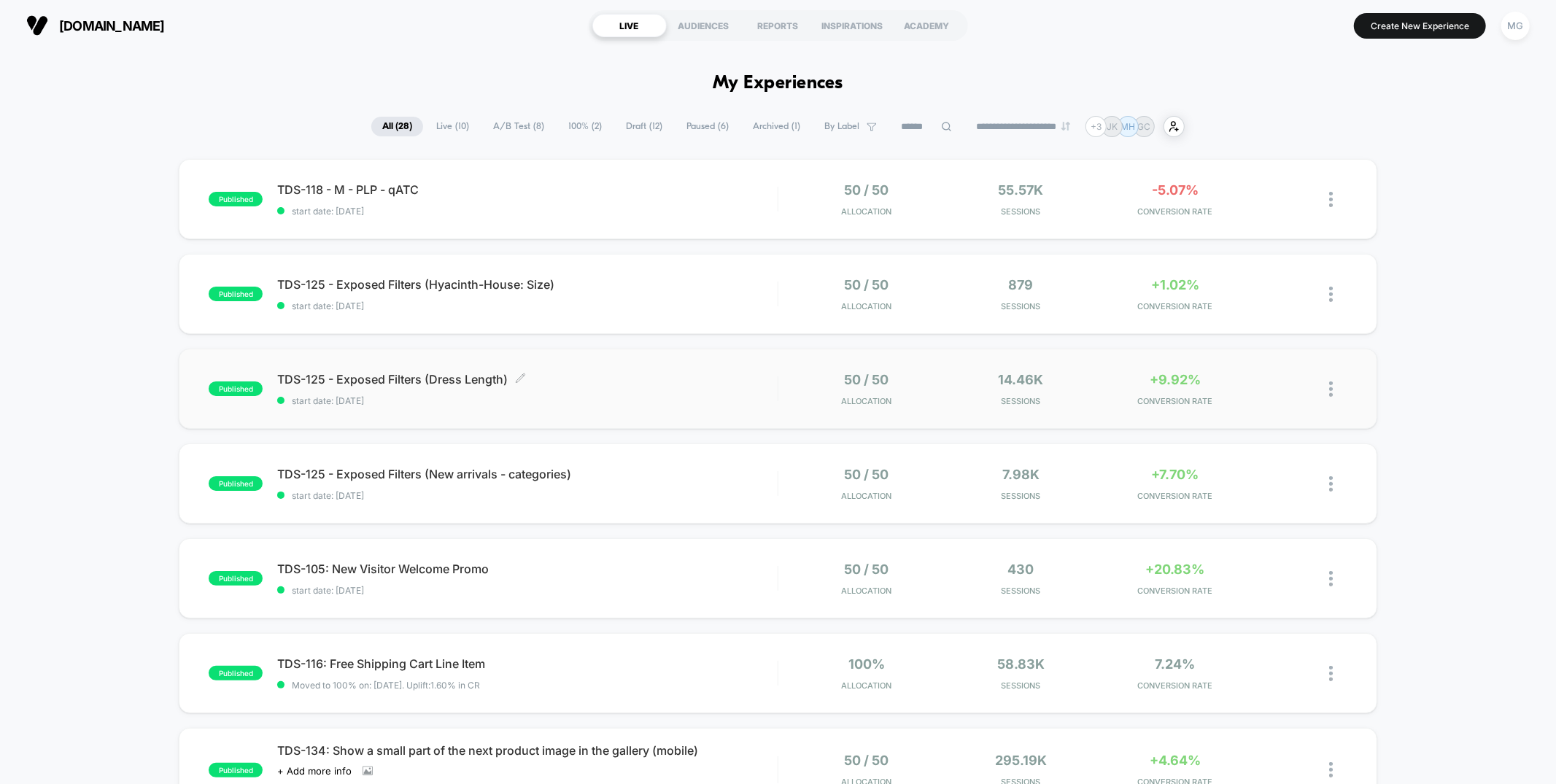
click at [692, 382] on span "TDS-125 - Exposed Filters (Dress Length) Click to edit experience details" at bounding box center [527, 379] width 500 height 14
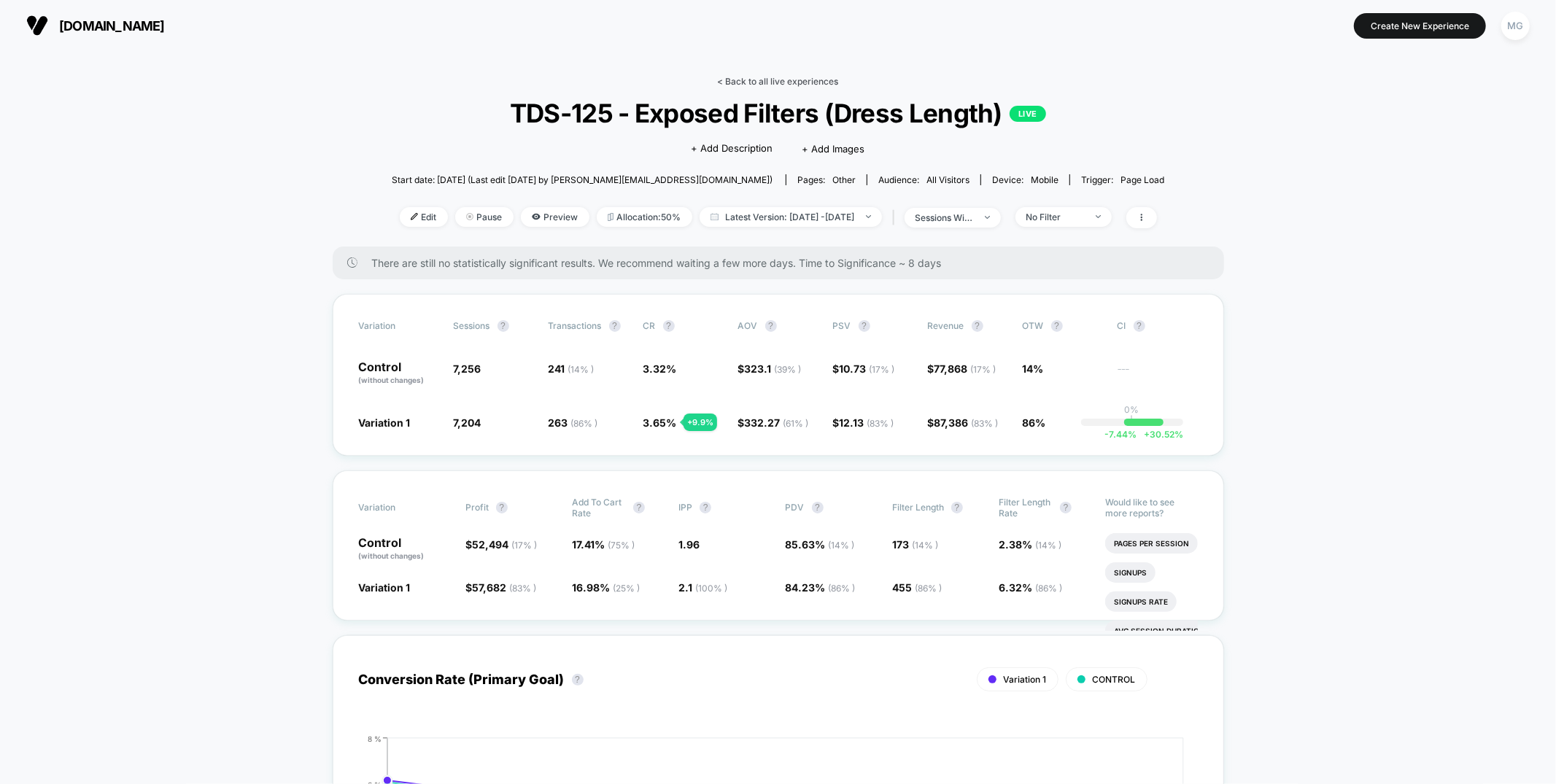
click at [803, 83] on link "< Back to all live experiences" at bounding box center [778, 81] width 121 height 11
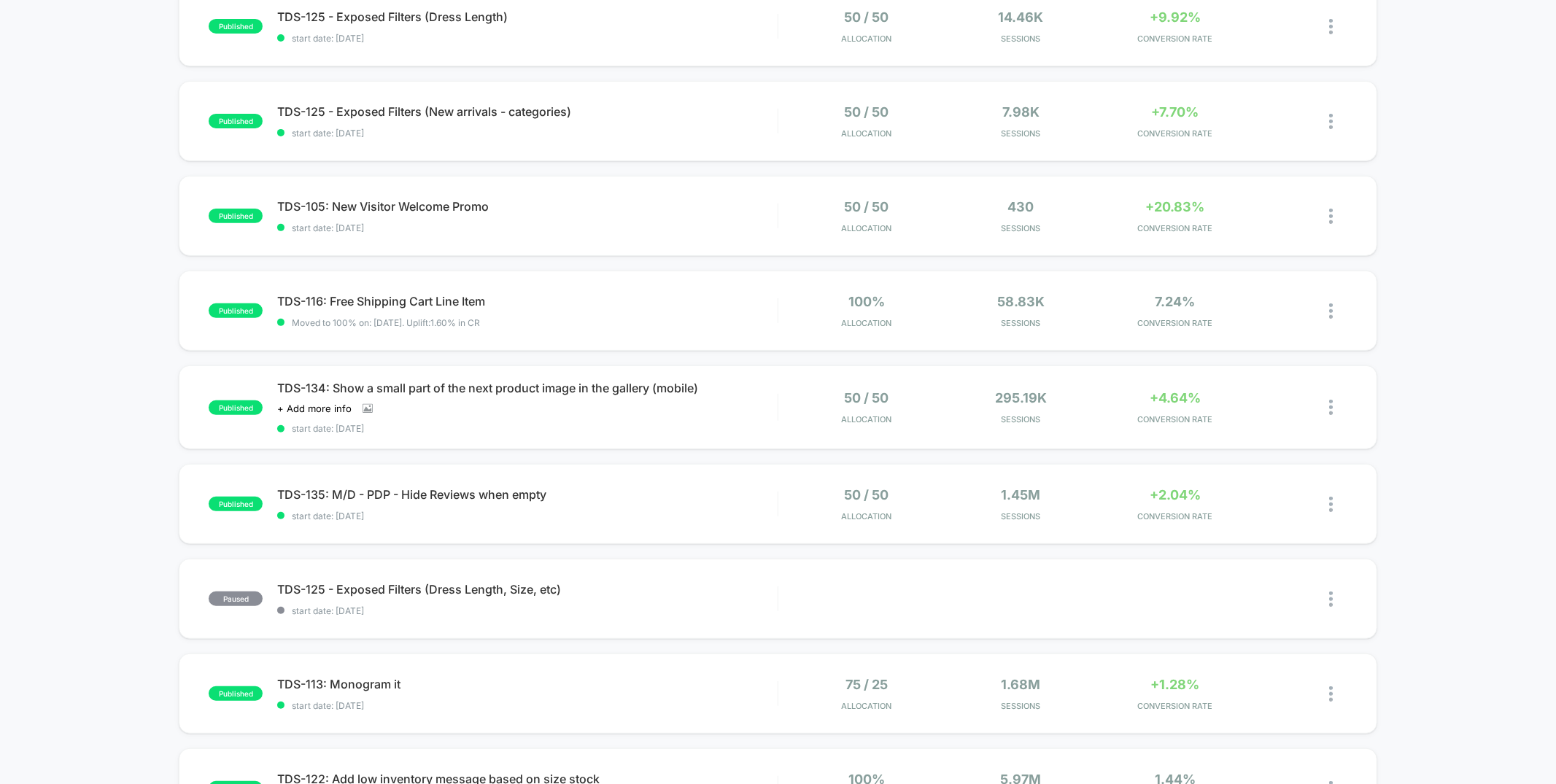
scroll to position [403, 0]
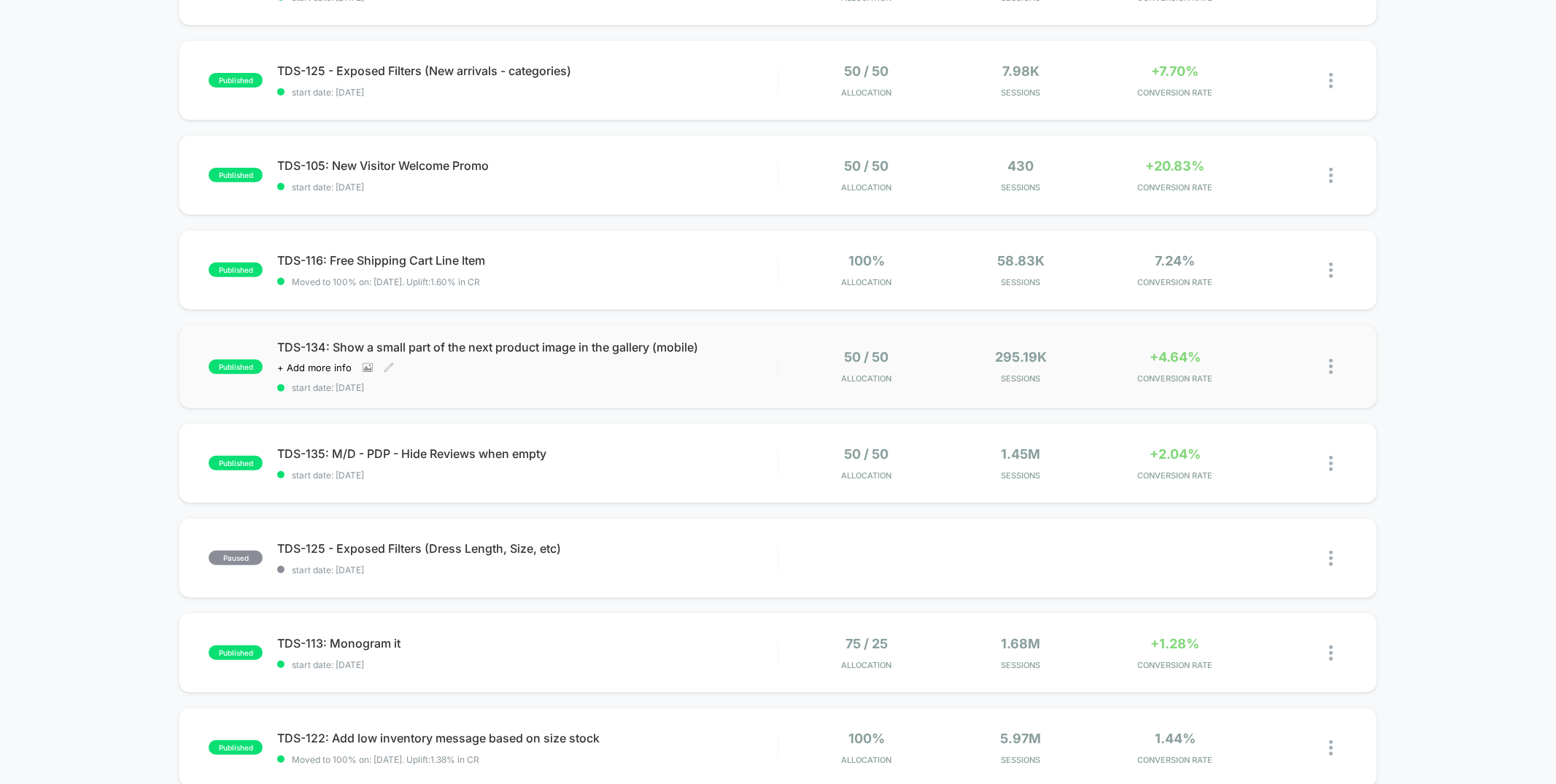
click at [725, 366] on div "TDS-134: Show a small part of the next product image in the gallery (mobile) Cl…" at bounding box center [527, 366] width 500 height 53
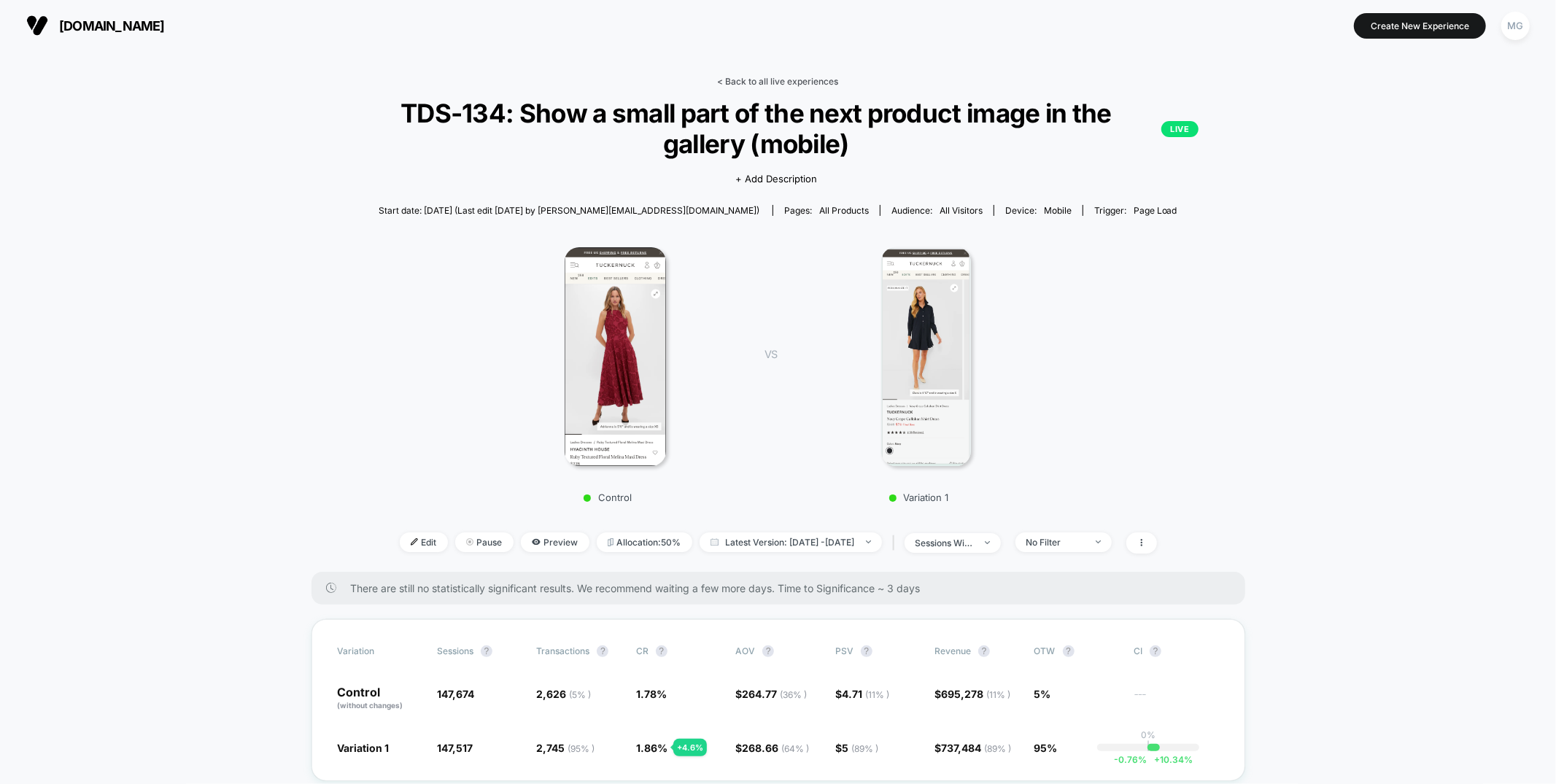
click at [772, 82] on link "< Back to all live experiences" at bounding box center [778, 81] width 121 height 11
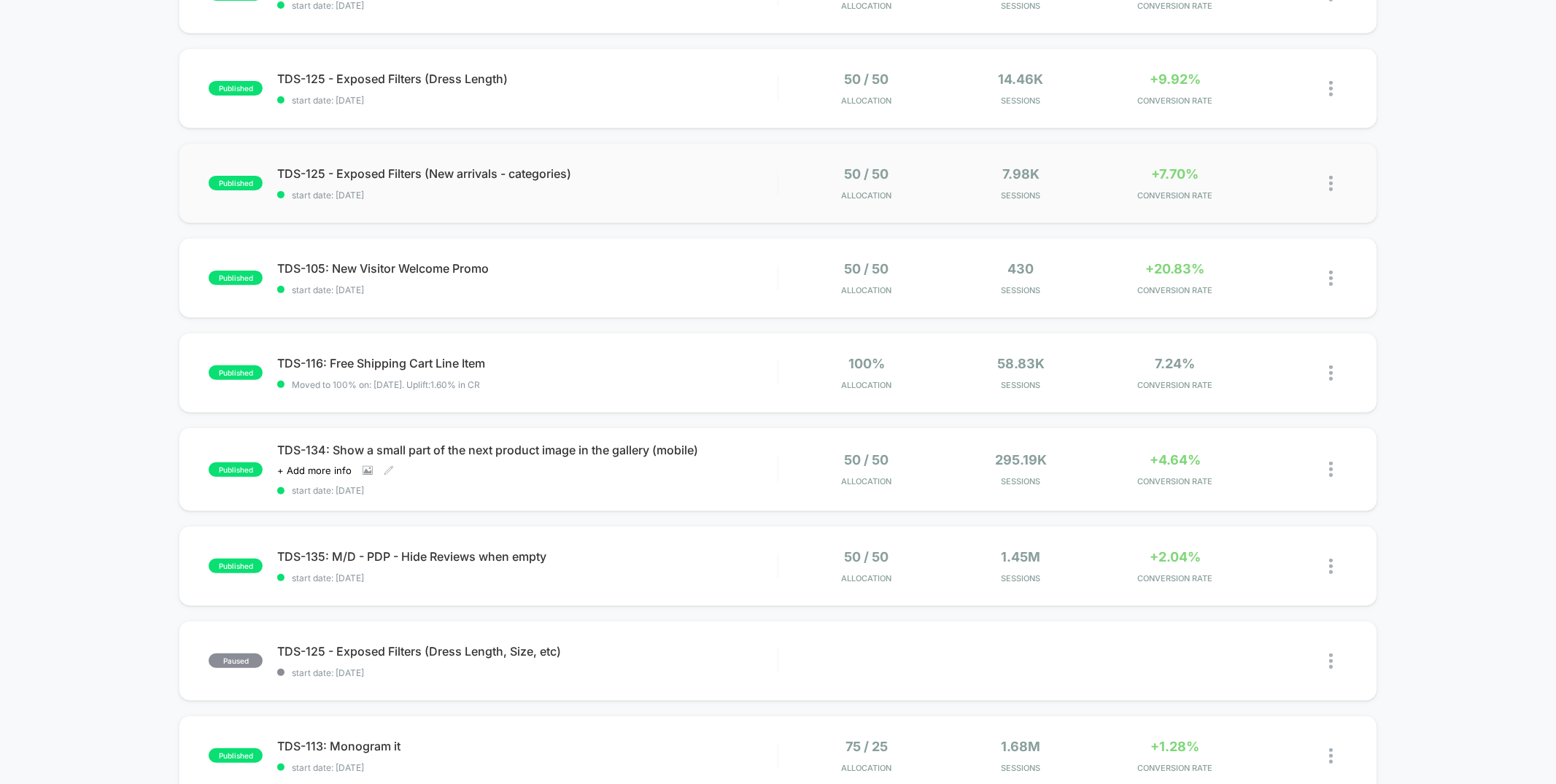
scroll to position [314, 0]
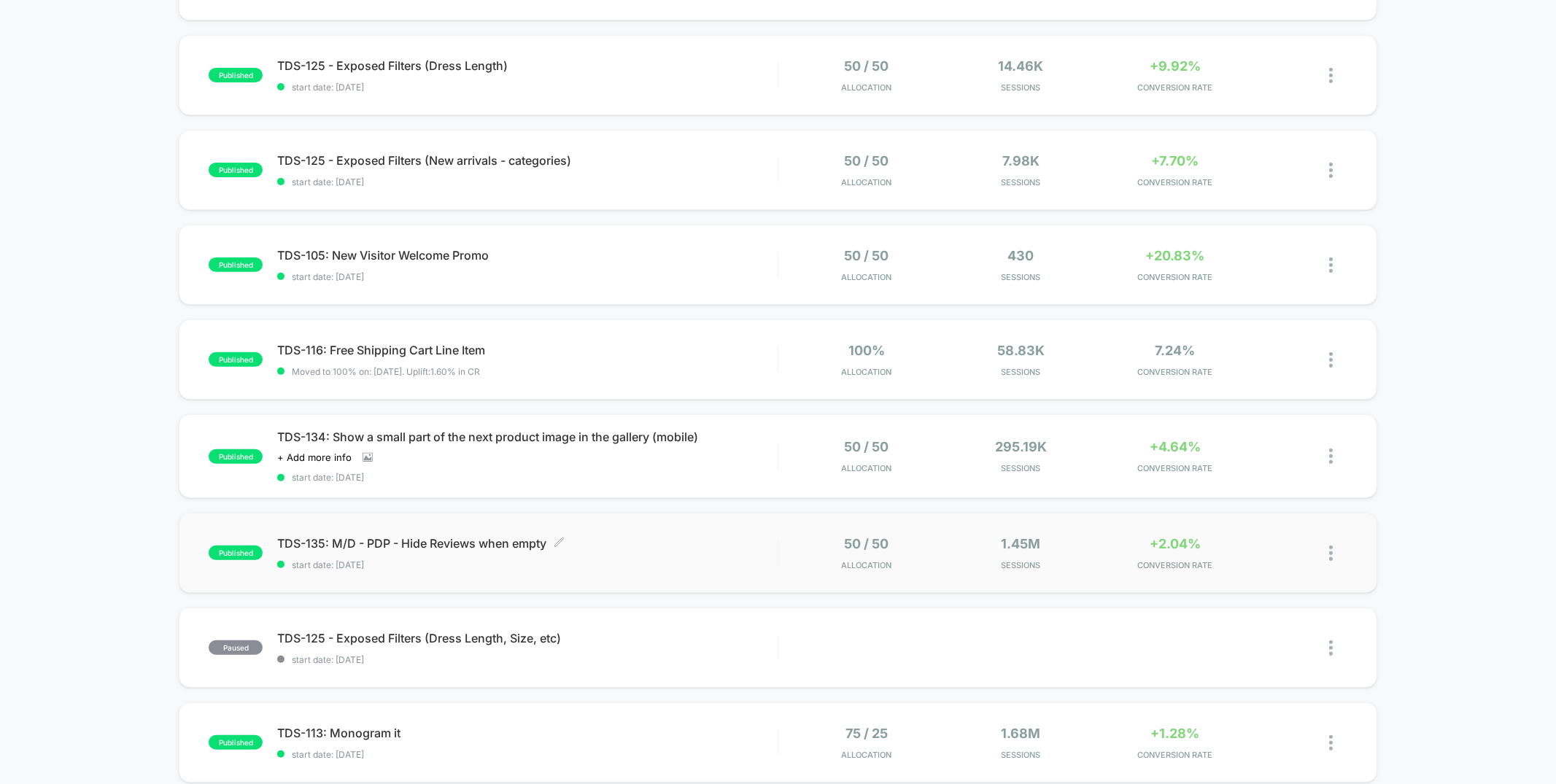
click at [675, 555] on div "TDS-135: M/D - PDP - Hide Reviews when empty Click to edit experience details C…" at bounding box center [527, 553] width 500 height 34
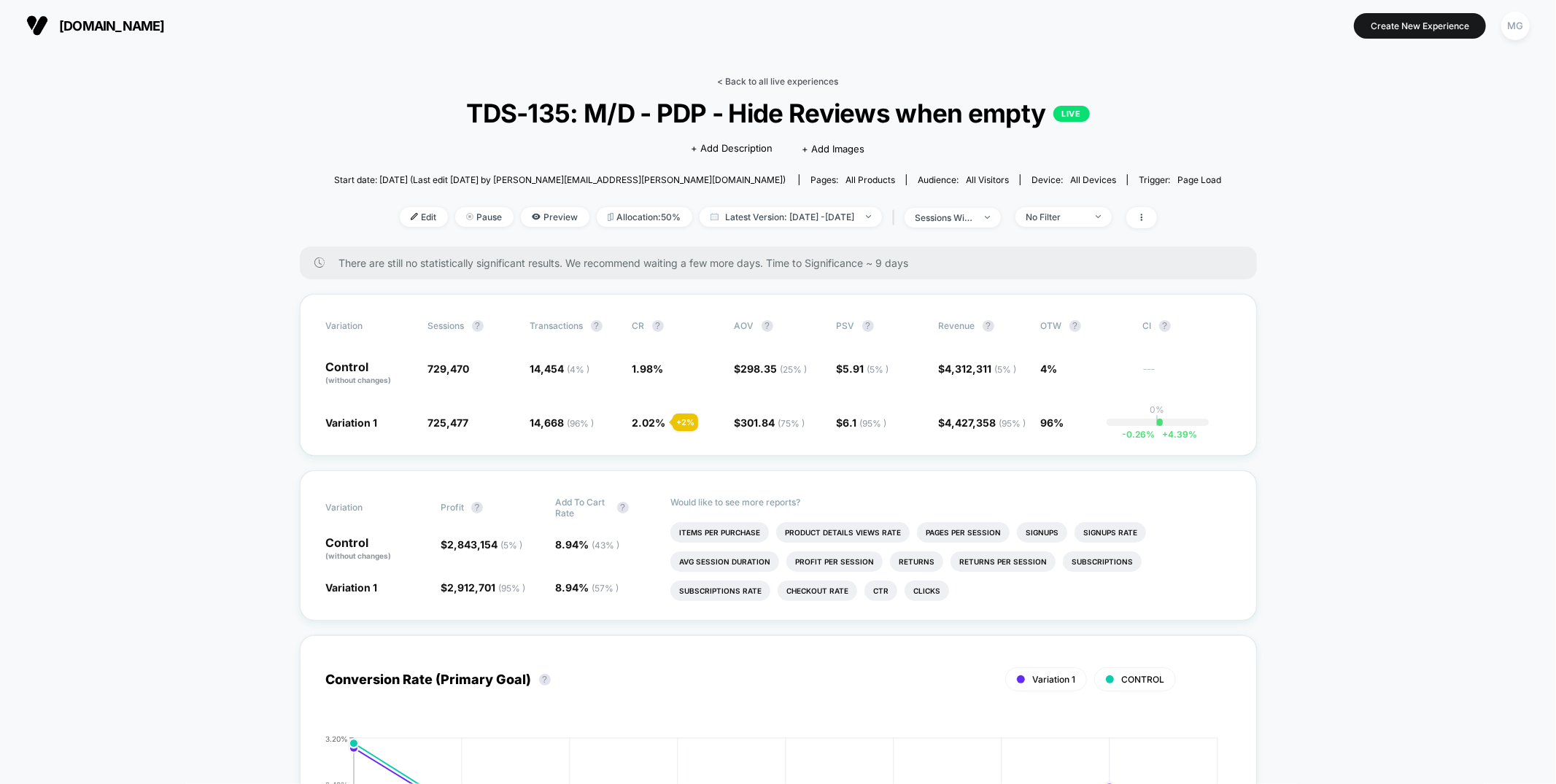
click at [747, 79] on link "< Back to all live experiences" at bounding box center [778, 81] width 121 height 11
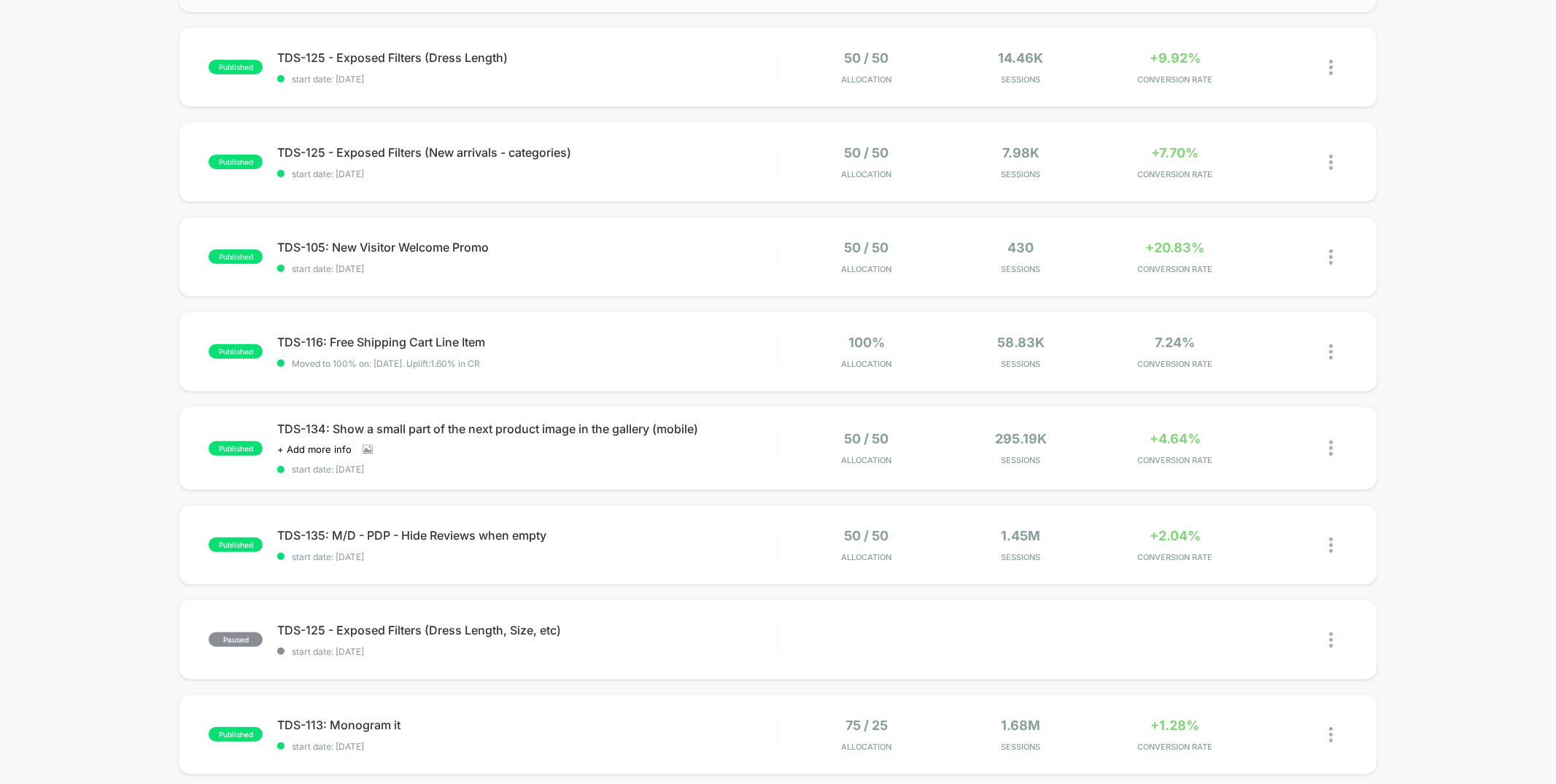
scroll to position [637, 0]
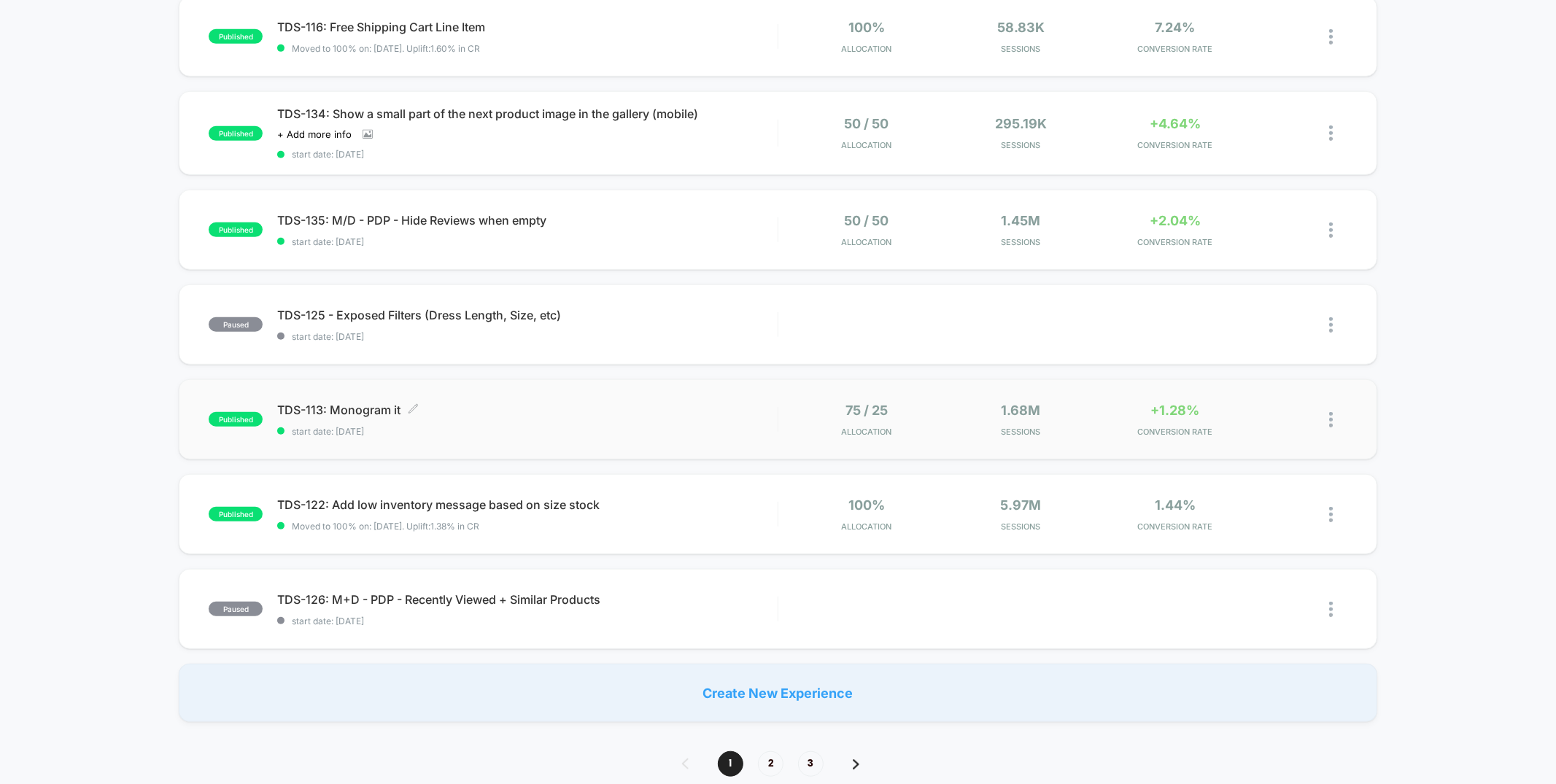
click at [637, 412] on span "TDS-113: Monogram it Click to edit experience details" at bounding box center [527, 410] width 500 height 14
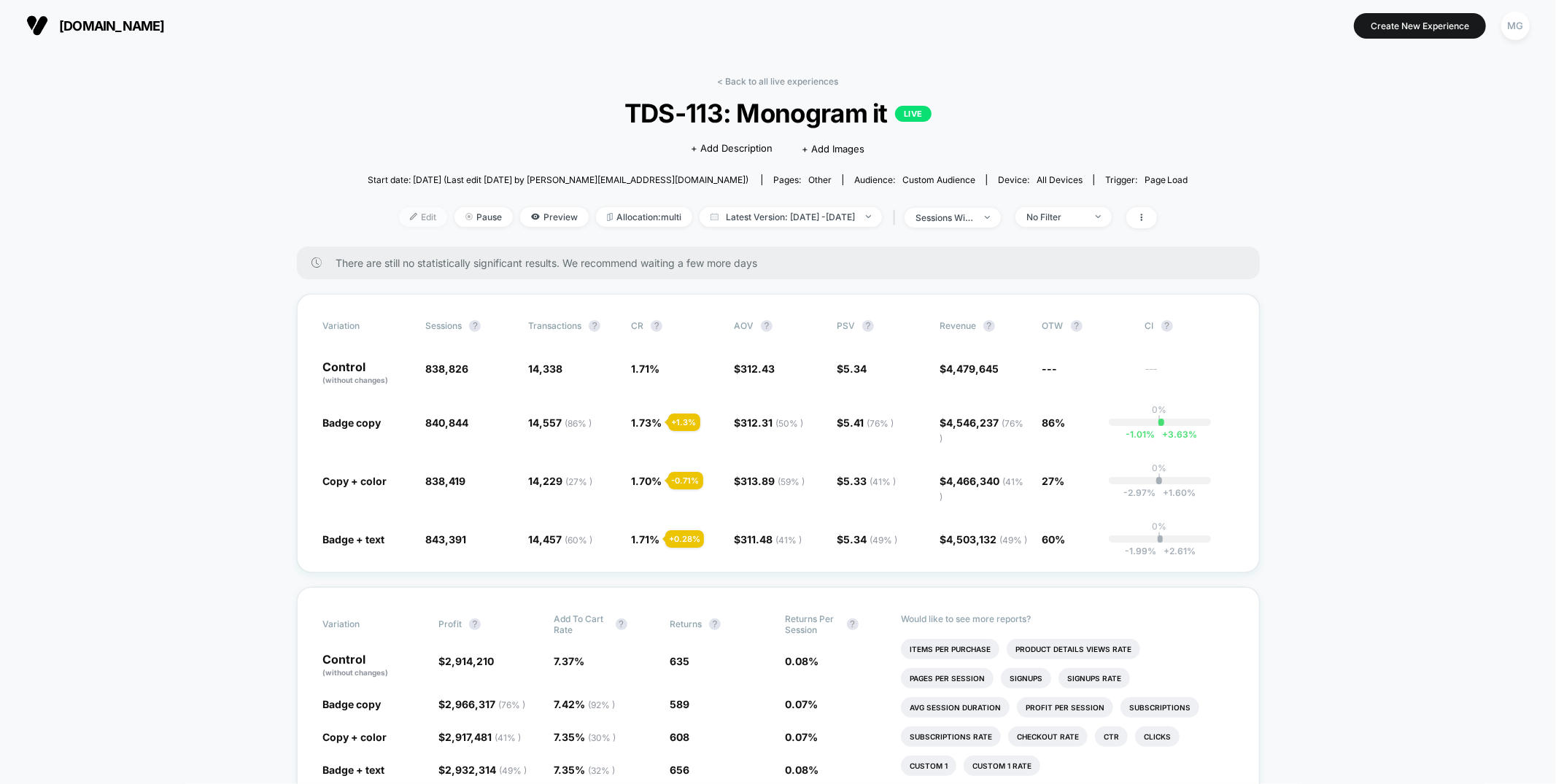
click at [405, 215] on span "Edit" at bounding box center [422, 217] width 48 height 20
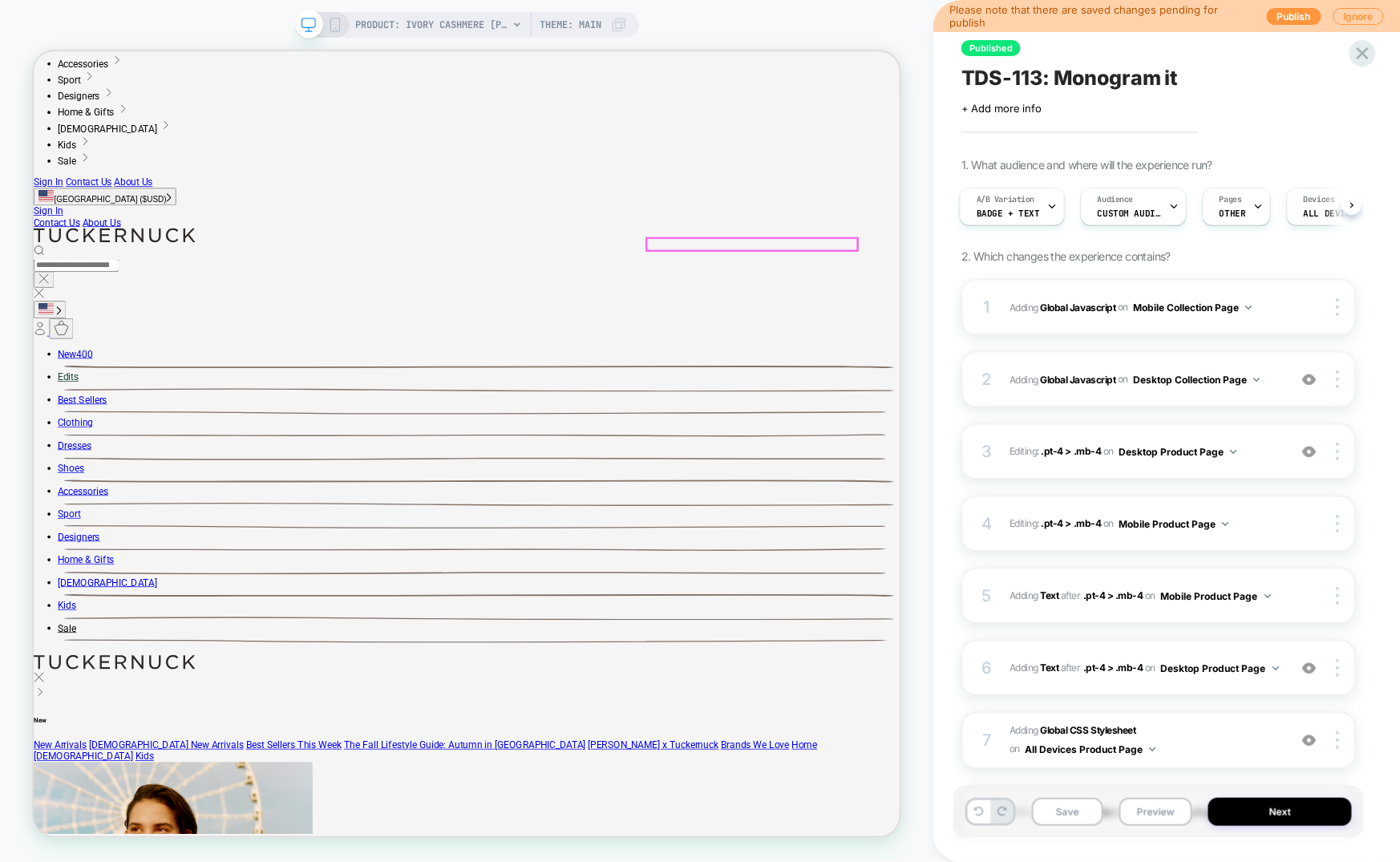
scroll to position [313, 0]
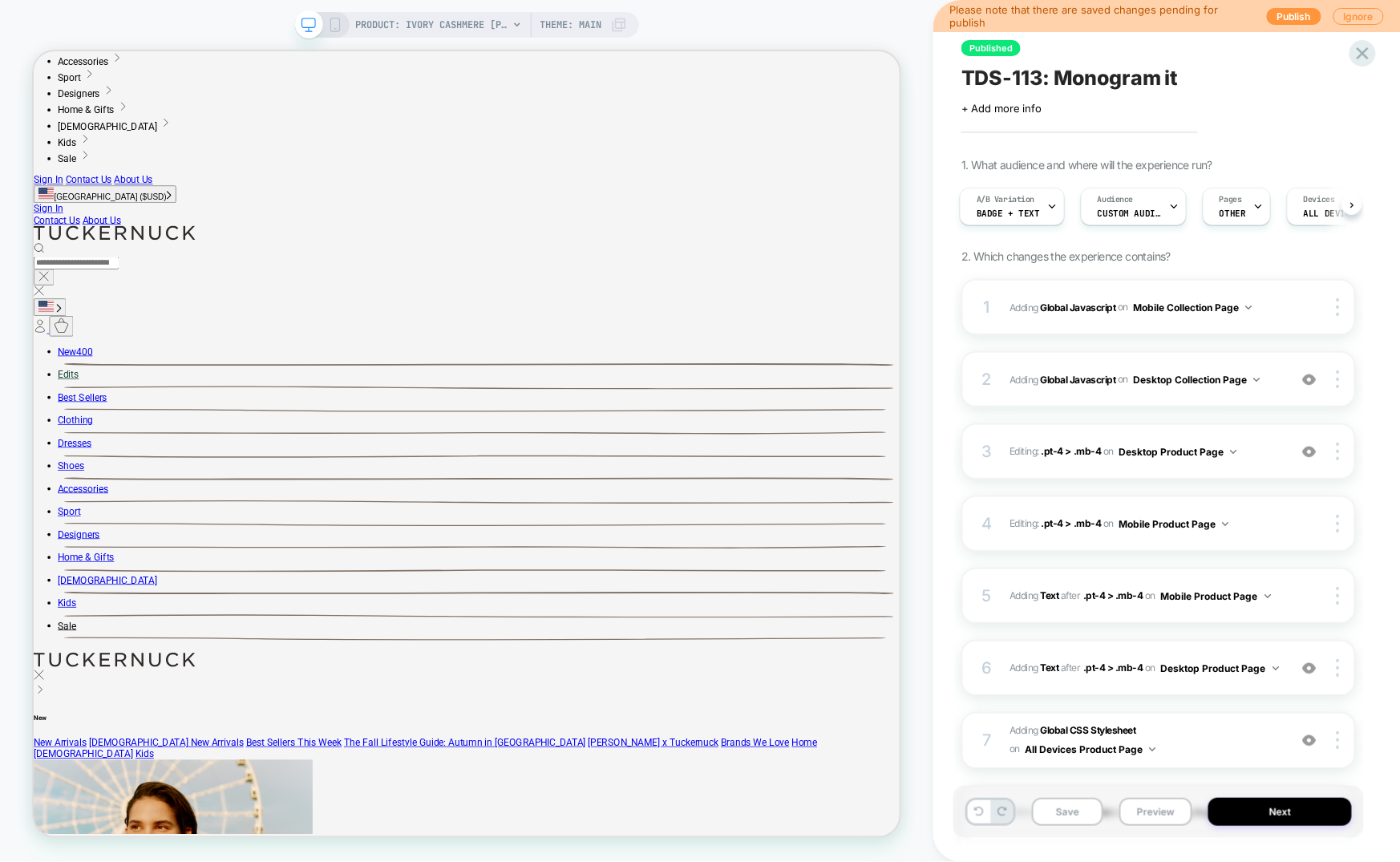
scroll to position [241, 0]
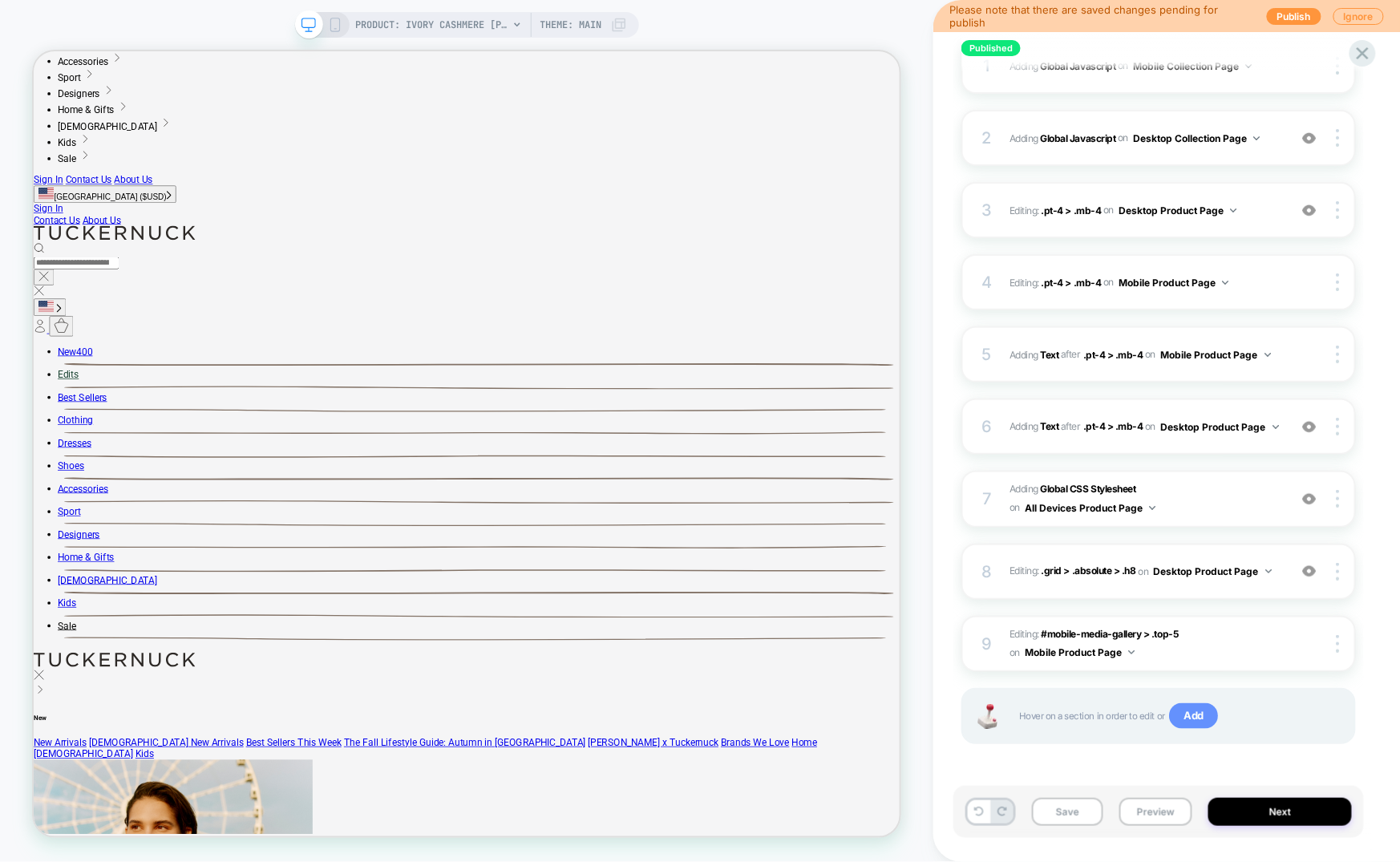
click at [1192, 723] on span "Add" at bounding box center [1193, 716] width 49 height 26
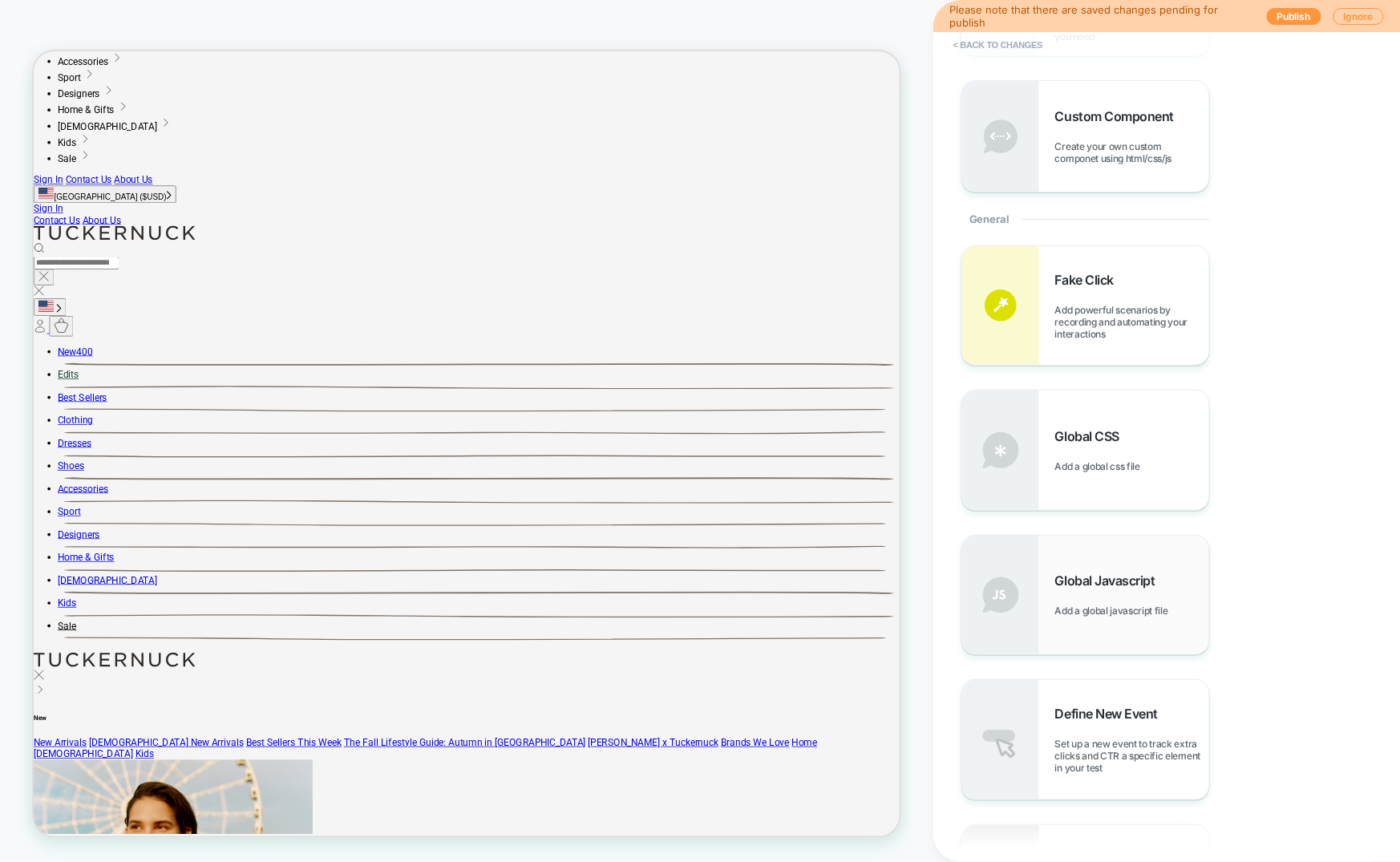
scroll to position [597, 0]
click at [1161, 721] on div "Define New Event Set up a new event to track extra clicks and CTR a specific el…" at bounding box center [1132, 738] width 154 height 68
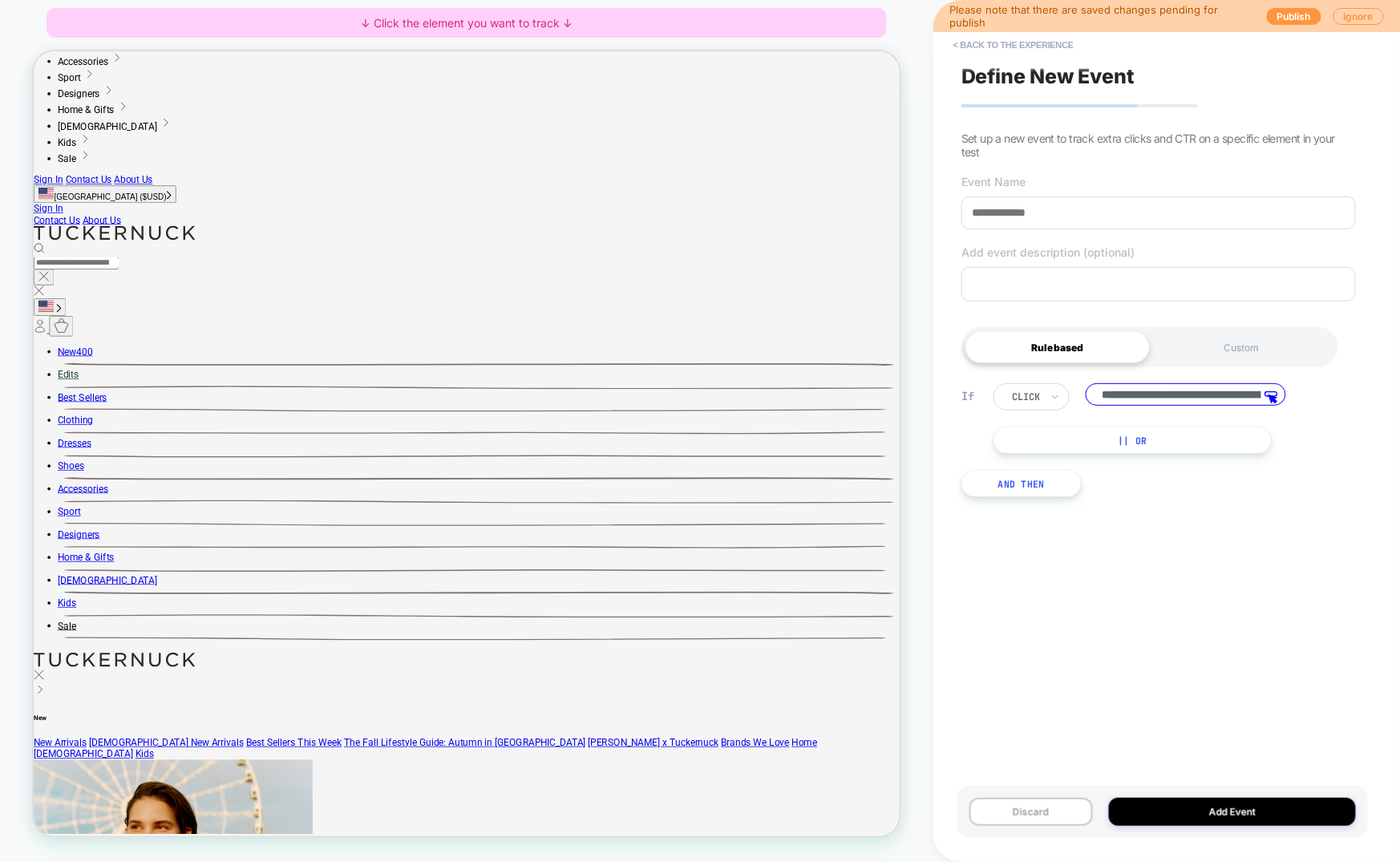
scroll to position [0, 952]
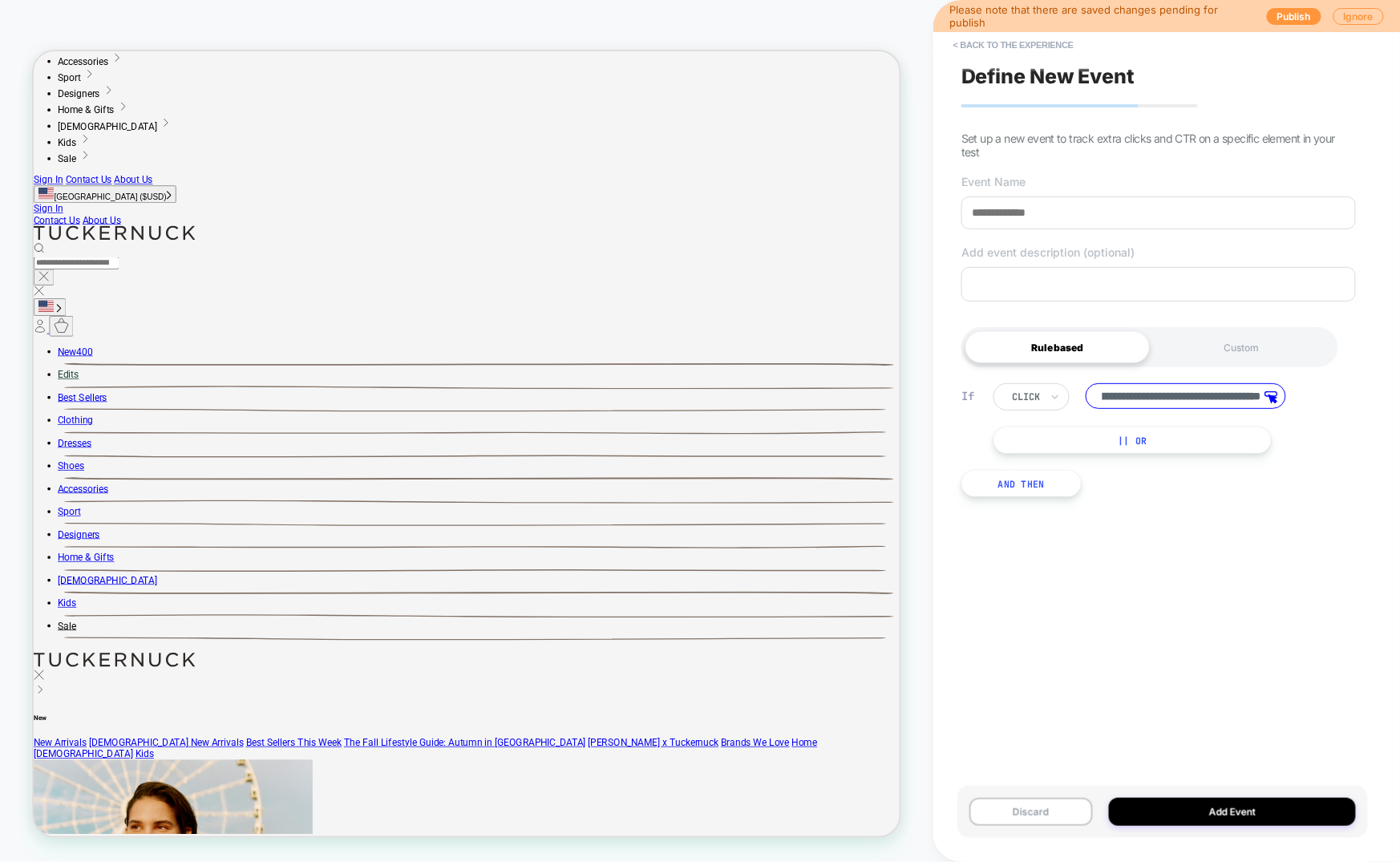
click at [1158, 394] on input "**********" at bounding box center [1186, 396] width 200 height 26
drag, startPoint x: 1096, startPoint y: 397, endPoint x: 1152, endPoint y: 400, distance: 56.1
click at [1152, 400] on input "**********" at bounding box center [1186, 396] width 200 height 26
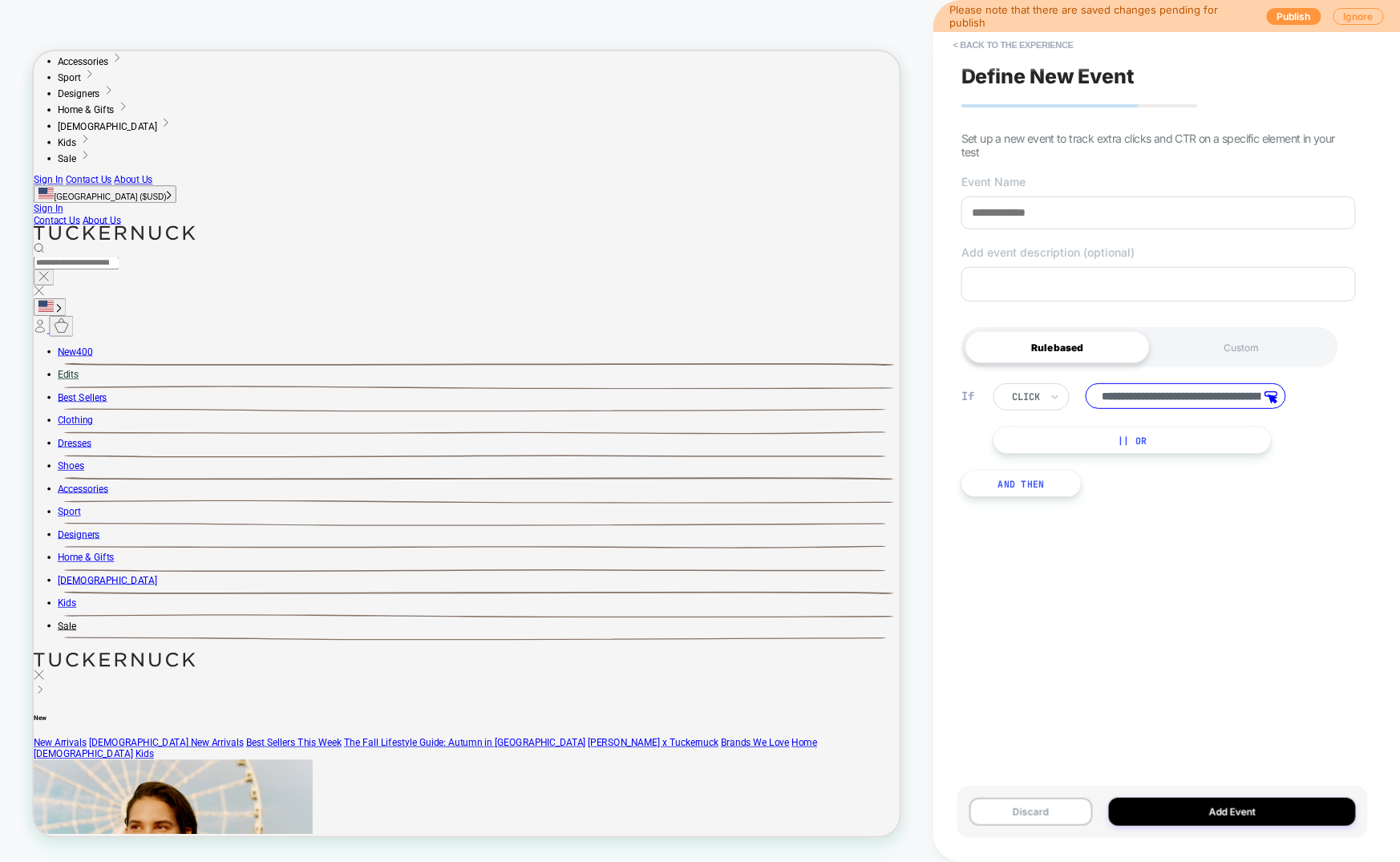
click at [1103, 396] on input "**********" at bounding box center [1186, 396] width 200 height 26
click at [1110, 394] on input "**********" at bounding box center [1186, 396] width 200 height 26
drag, startPoint x: 1196, startPoint y: 395, endPoint x: 1136, endPoint y: 393, distance: 60.0
click at [1136, 393] on input "**********" at bounding box center [1186, 396] width 200 height 26
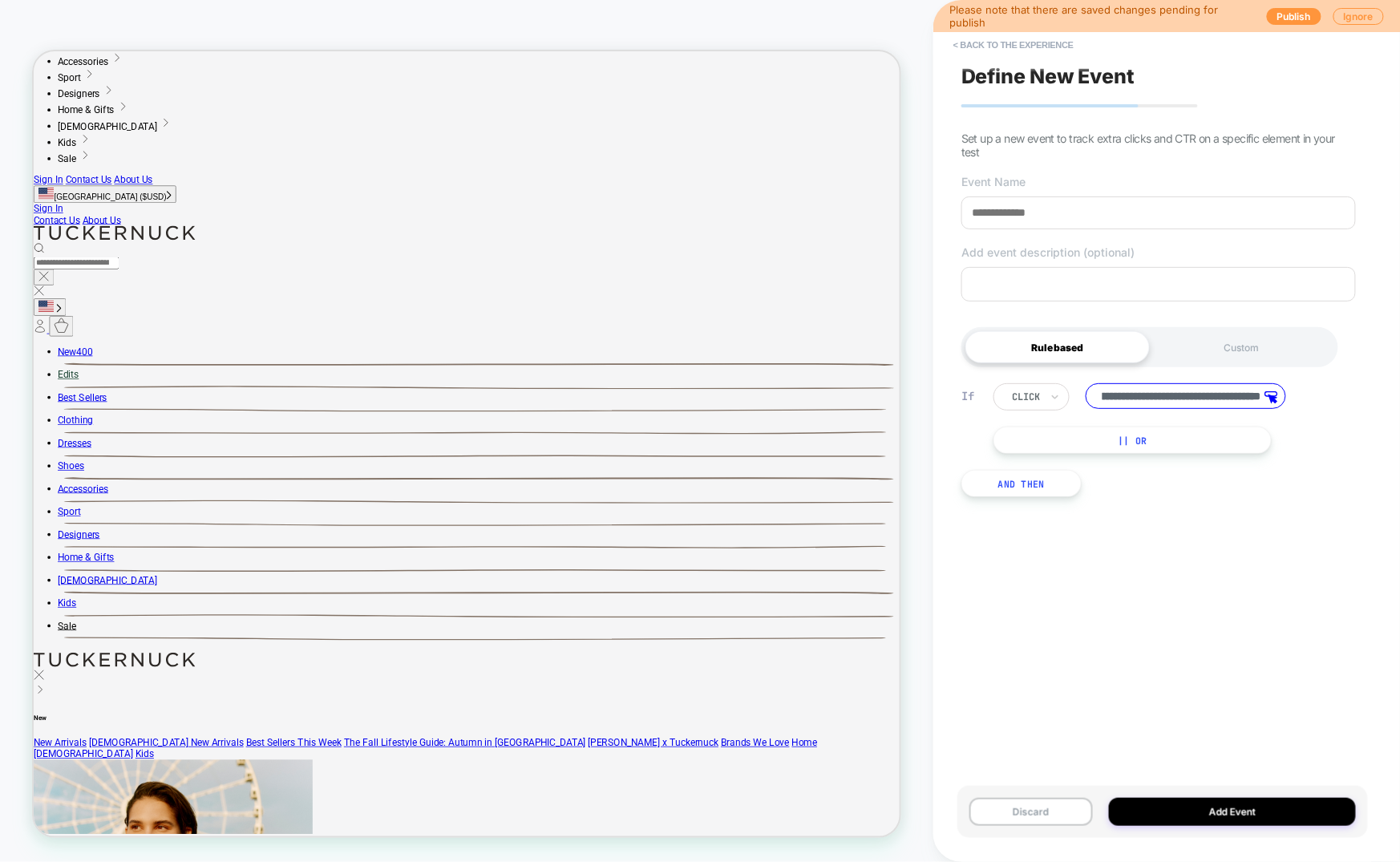
click at [1161, 395] on input "**********" at bounding box center [1186, 396] width 200 height 26
type input "**********"
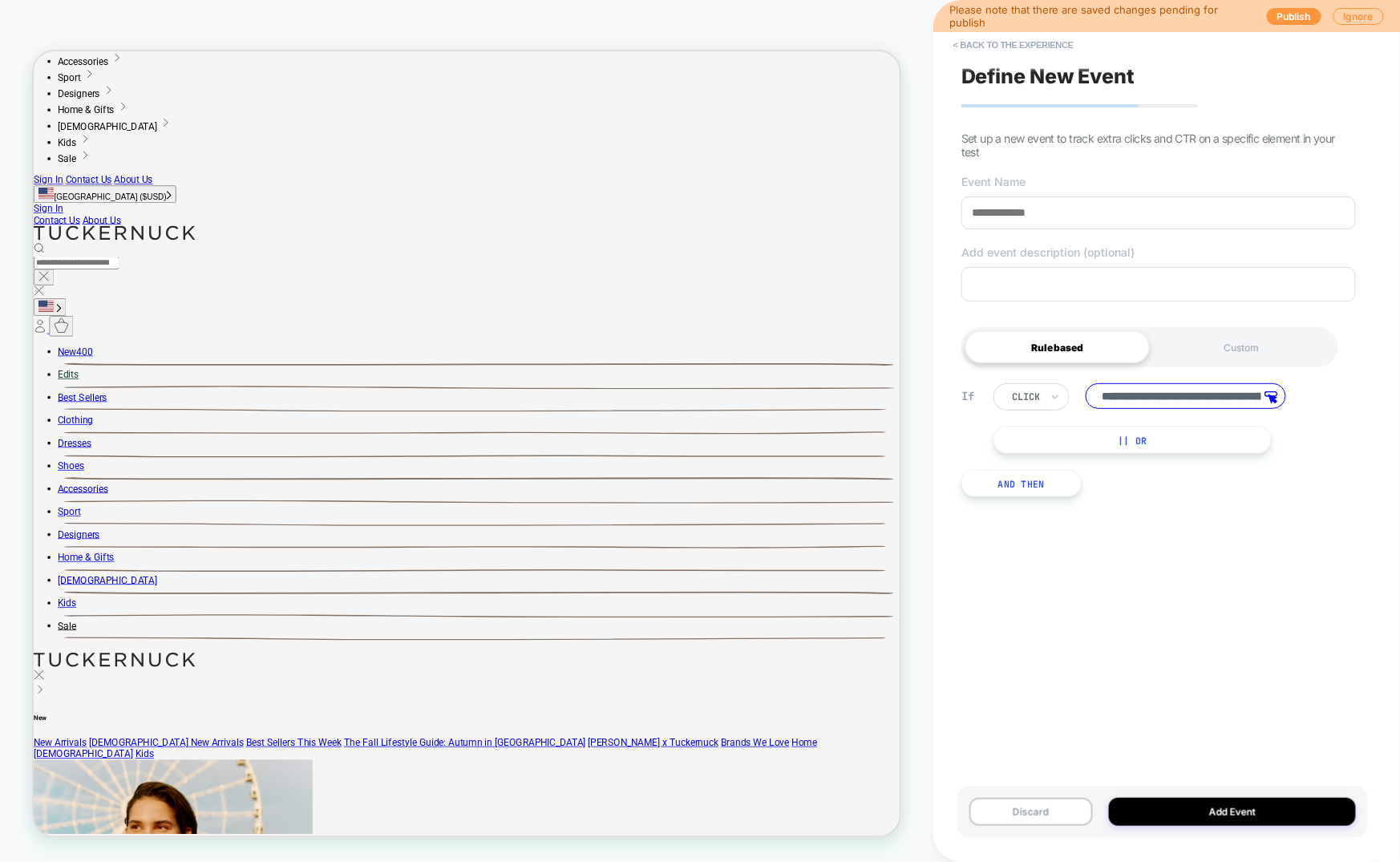
click at [1082, 215] on input at bounding box center [1159, 212] width 395 height 33
type input "*"
type input "**********"
click at [1205, 816] on button "Add Event" at bounding box center [1232, 811] width 247 height 28
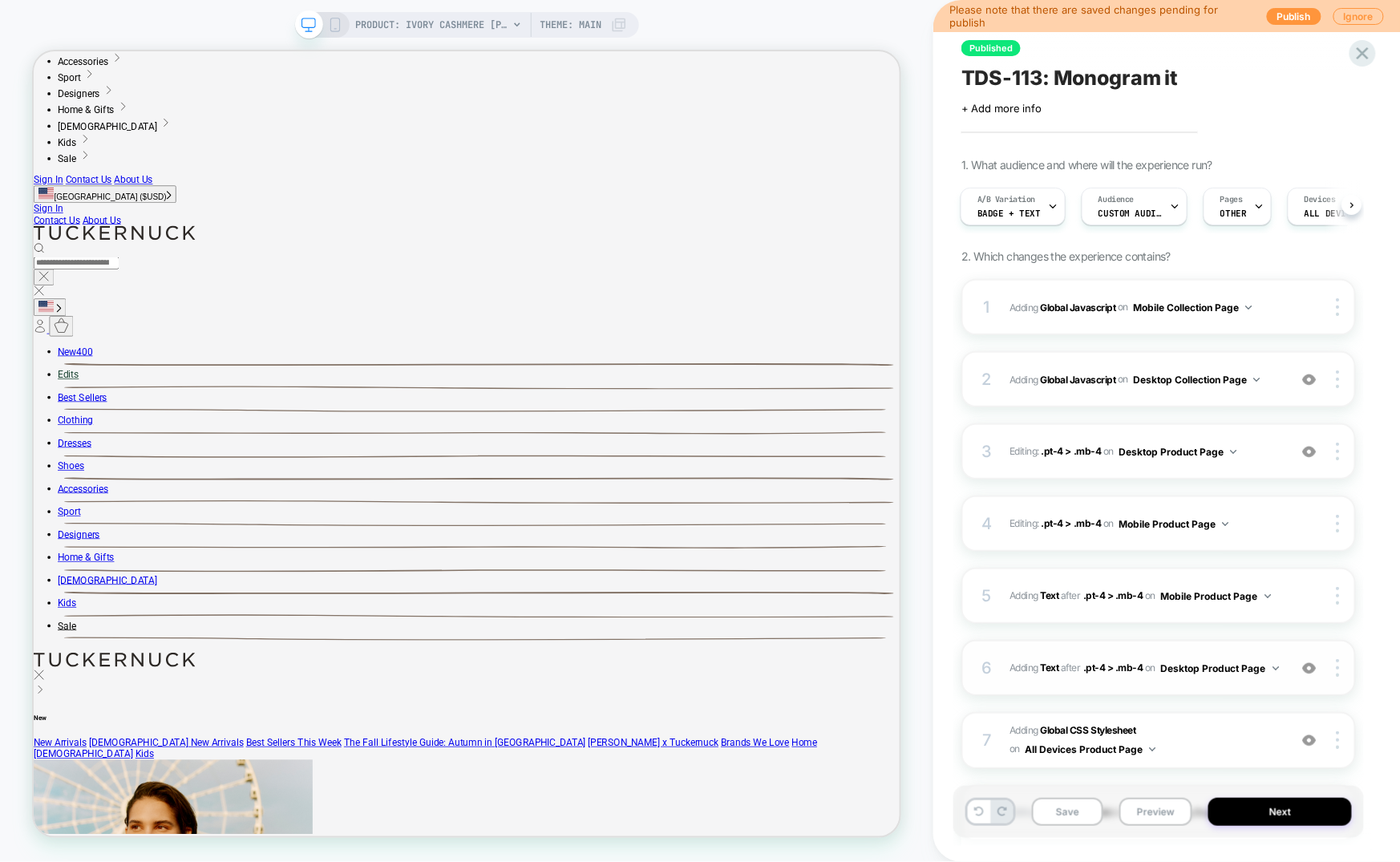
scroll to position [313, 0]
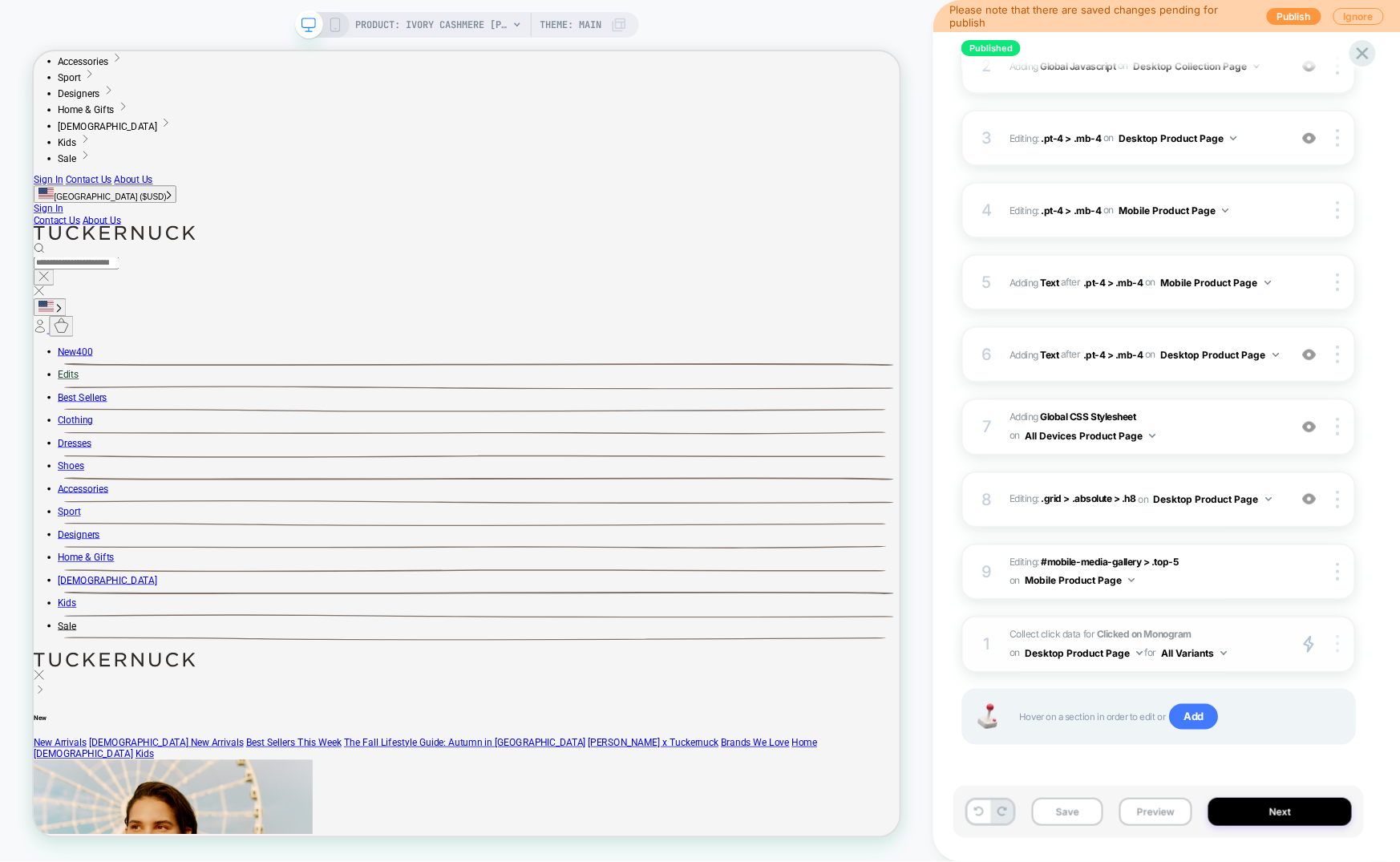
click at [1340, 639] on div at bounding box center [1339, 644] width 31 height 19
click at [1239, 655] on div "Target All Devices" at bounding box center [1244, 664] width 143 height 44
click at [1194, 720] on span "Add" at bounding box center [1193, 717] width 49 height 26
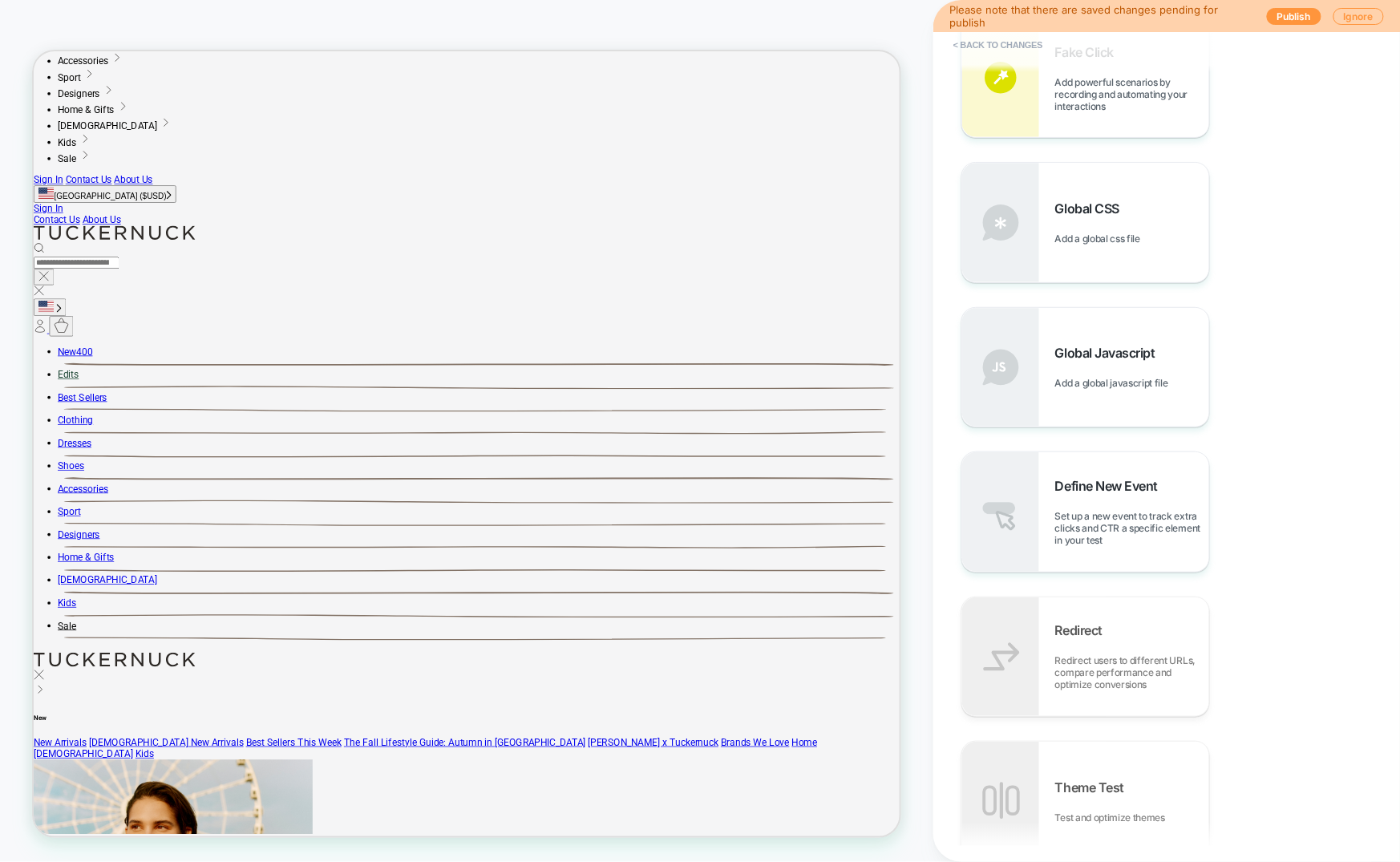
scroll to position [820, 0]
click at [1094, 496] on span "Define New Event" at bounding box center [1111, 490] width 111 height 16
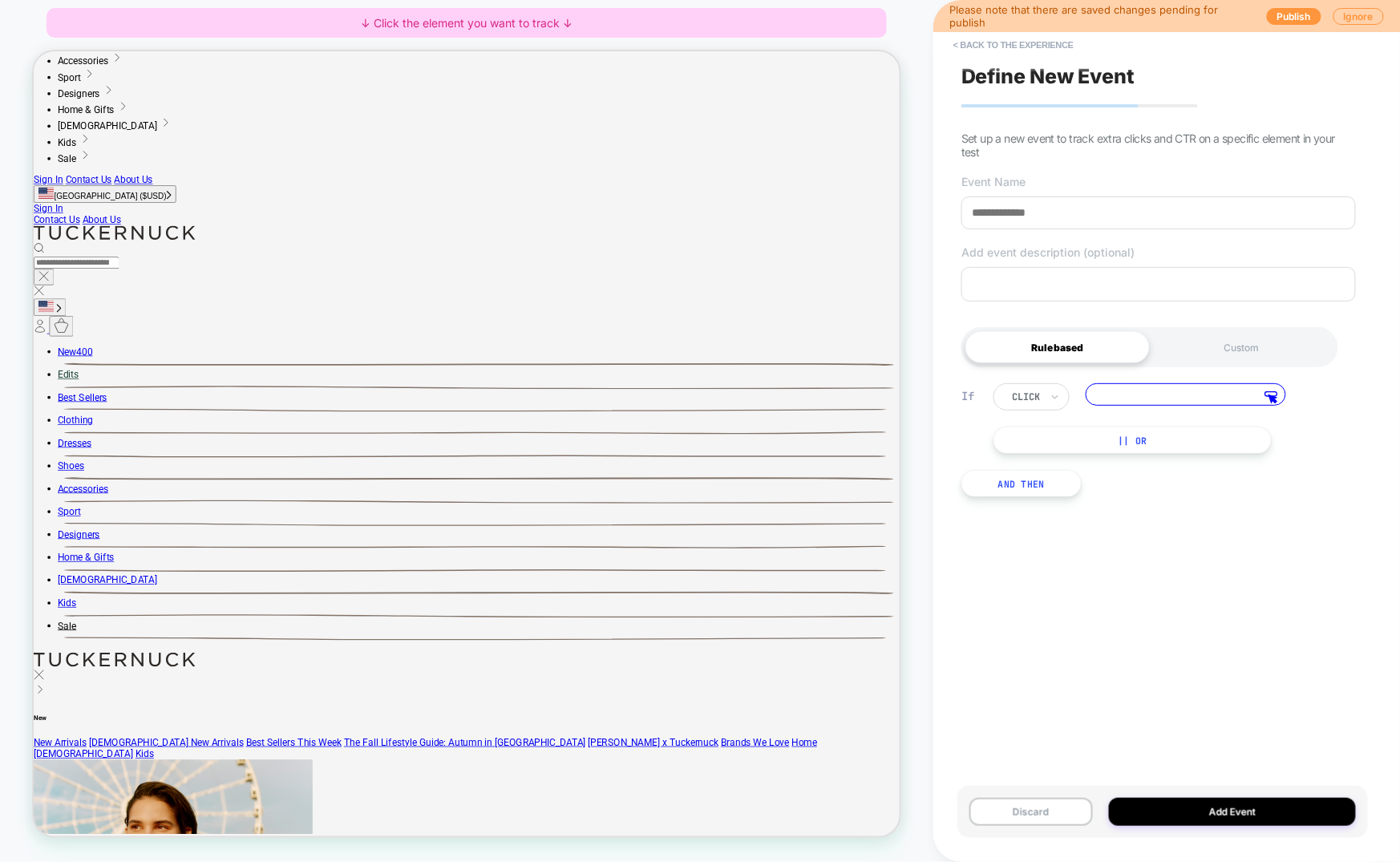
click at [1217, 404] on input at bounding box center [1186, 394] width 200 height 23
paste input "**********"
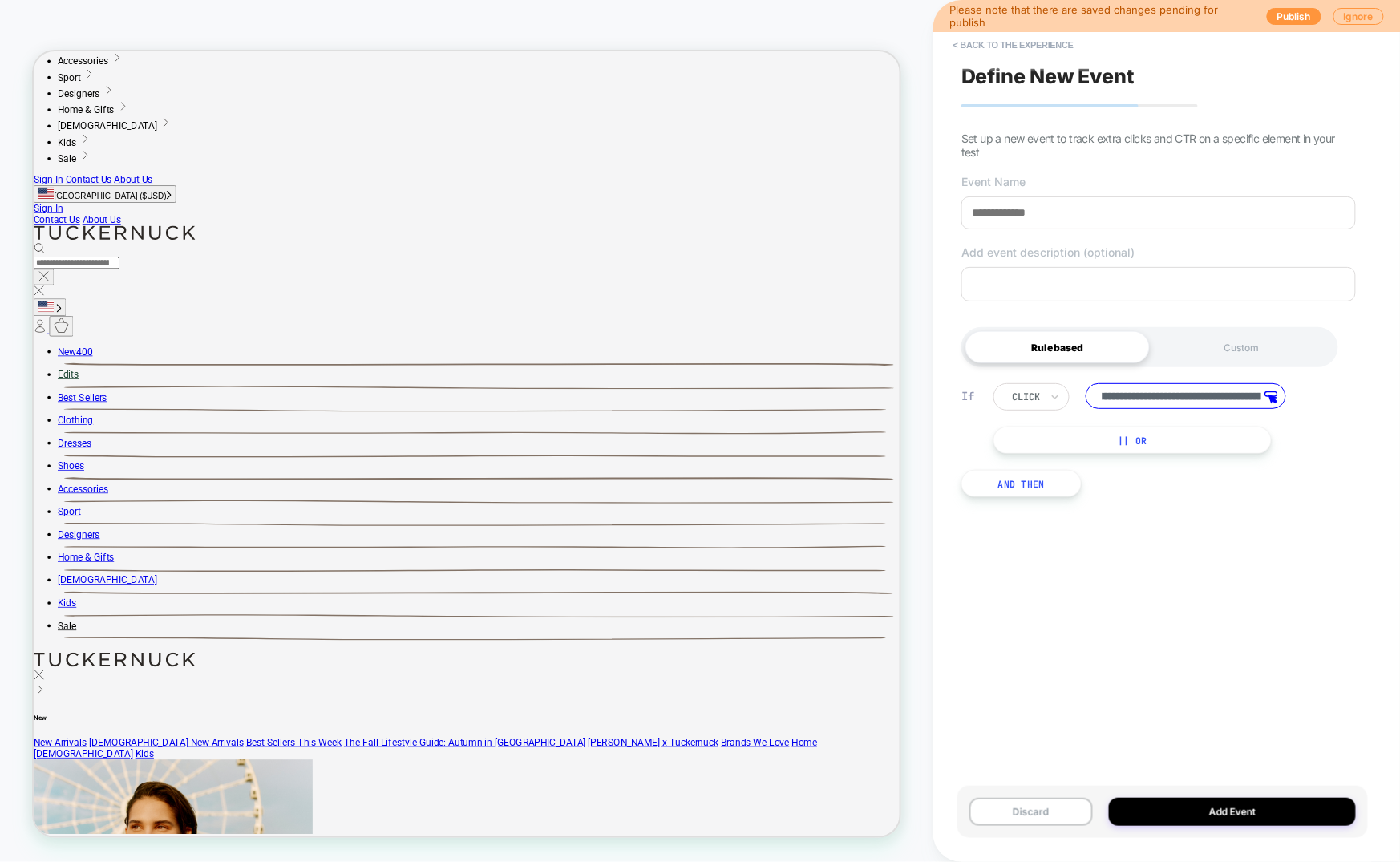
scroll to position [0, 0]
drag, startPoint x: 1192, startPoint y: 396, endPoint x: 948, endPoint y: 386, distance: 244.2
click at [954, 385] on div "**********" at bounding box center [1159, 439] width 411 height 162
click at [1223, 394] on input "**********" at bounding box center [1186, 396] width 200 height 26
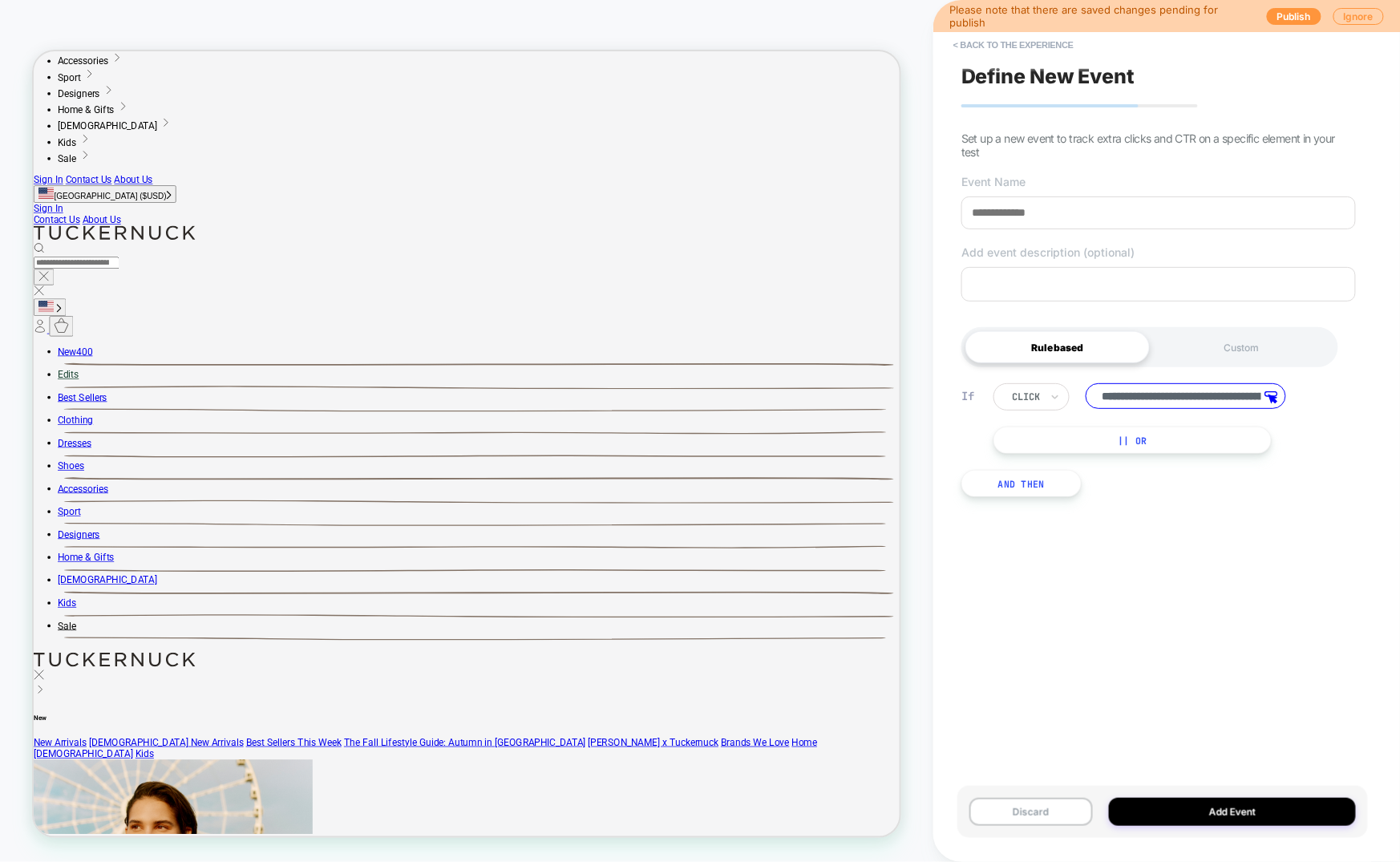
click at [1223, 394] on input "**********" at bounding box center [1186, 396] width 200 height 26
click at [1150, 393] on input "**********" at bounding box center [1186, 396] width 200 height 26
click at [1187, 391] on input "**********" at bounding box center [1186, 396] width 200 height 26
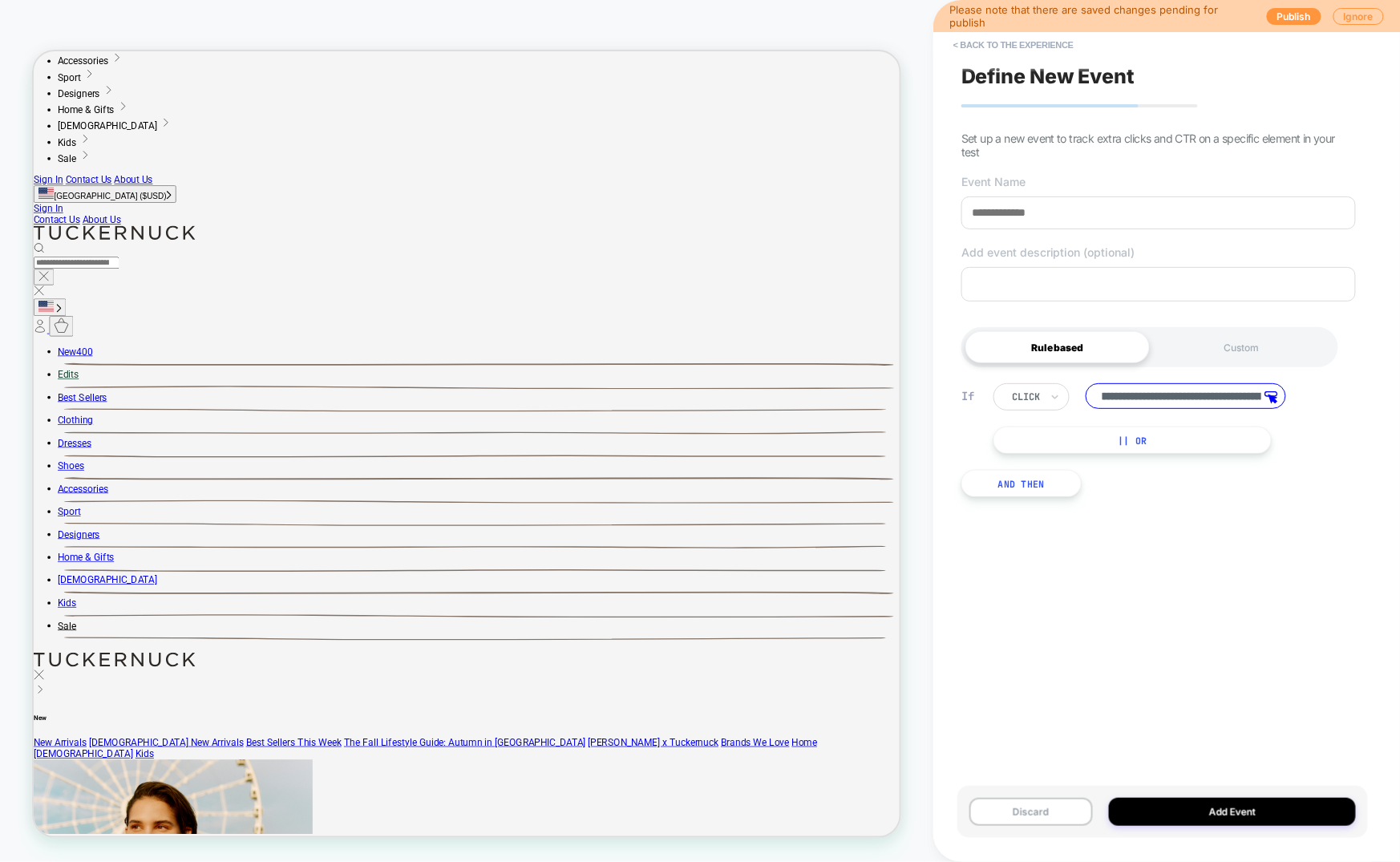
scroll to position [0, 534]
click at [1181, 389] on input "**********" at bounding box center [1186, 396] width 200 height 26
drag, startPoint x: 1130, startPoint y: 396, endPoint x: 1195, endPoint y: 397, distance: 65.0
click at [1195, 397] on input "**********" at bounding box center [1186, 396] width 200 height 26
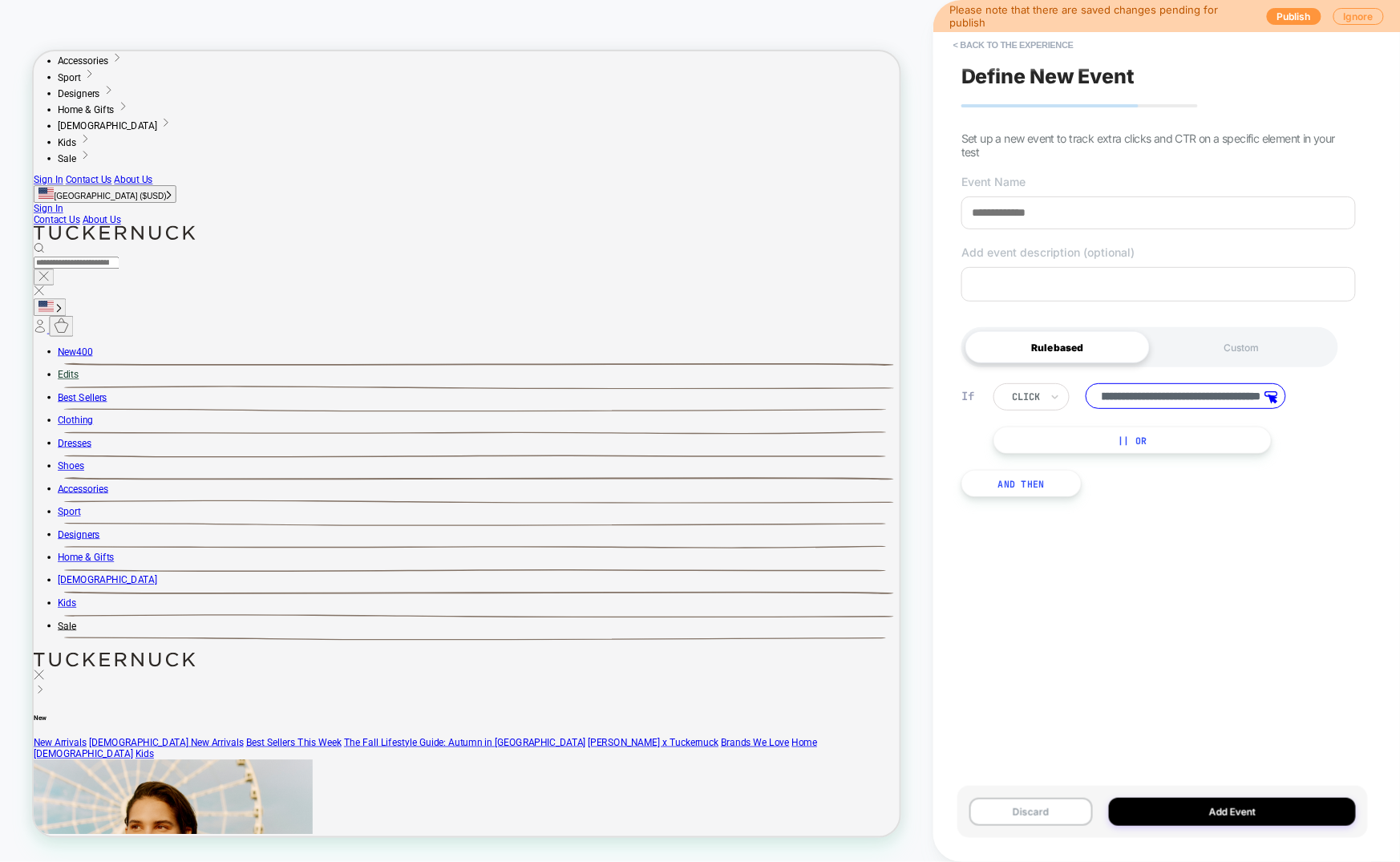
scroll to position [0, 1014]
drag, startPoint x: 1145, startPoint y: 398, endPoint x: 1195, endPoint y: 403, distance: 50.2
click at [1195, 403] on input "**********" at bounding box center [1186, 396] width 200 height 26
click at [1194, 400] on input "**********" at bounding box center [1186, 396] width 200 height 26
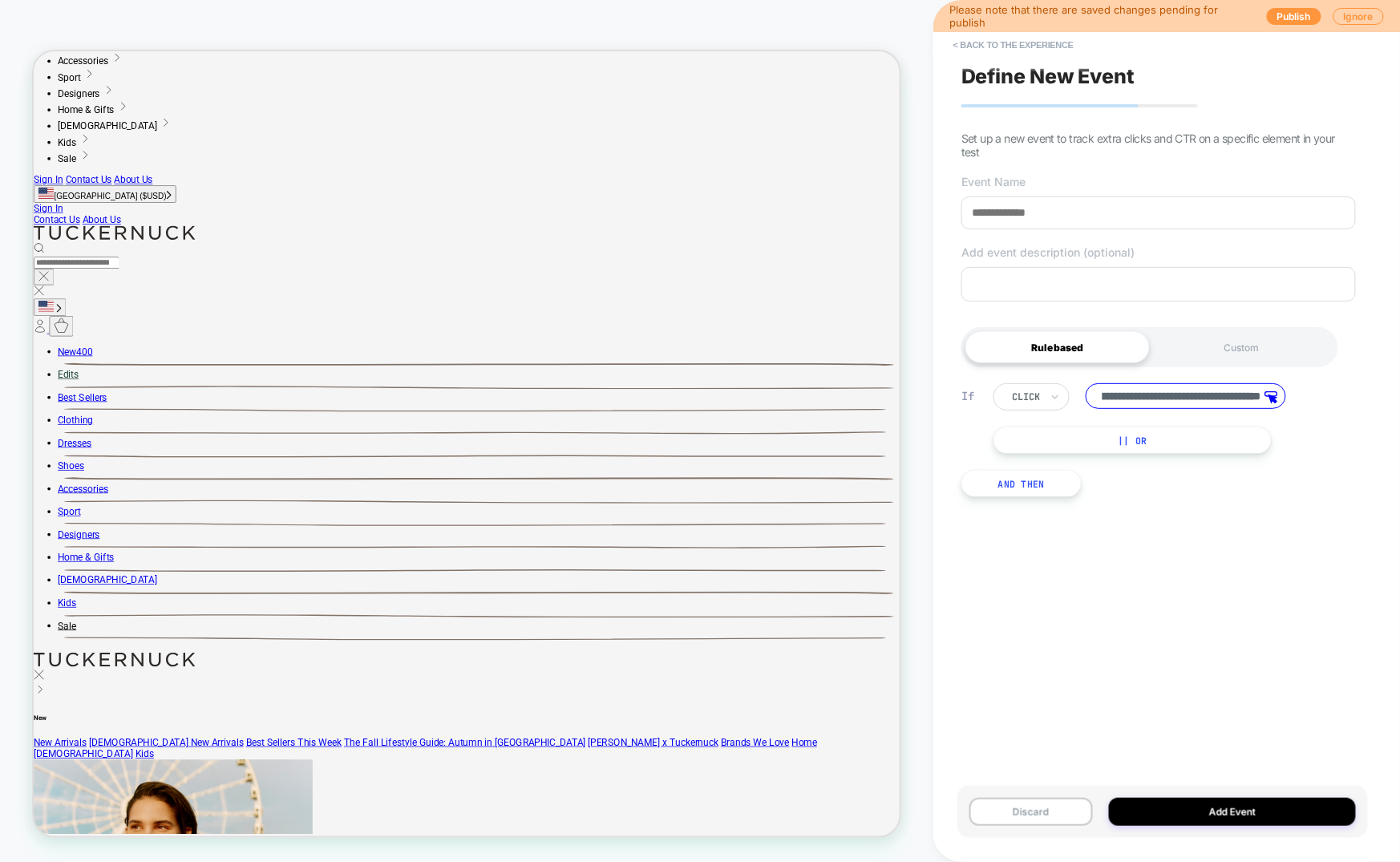
click at [1194, 400] on input "**********" at bounding box center [1186, 396] width 200 height 26
type input "**********"
click at [1019, 206] on input at bounding box center [1159, 212] width 395 height 33
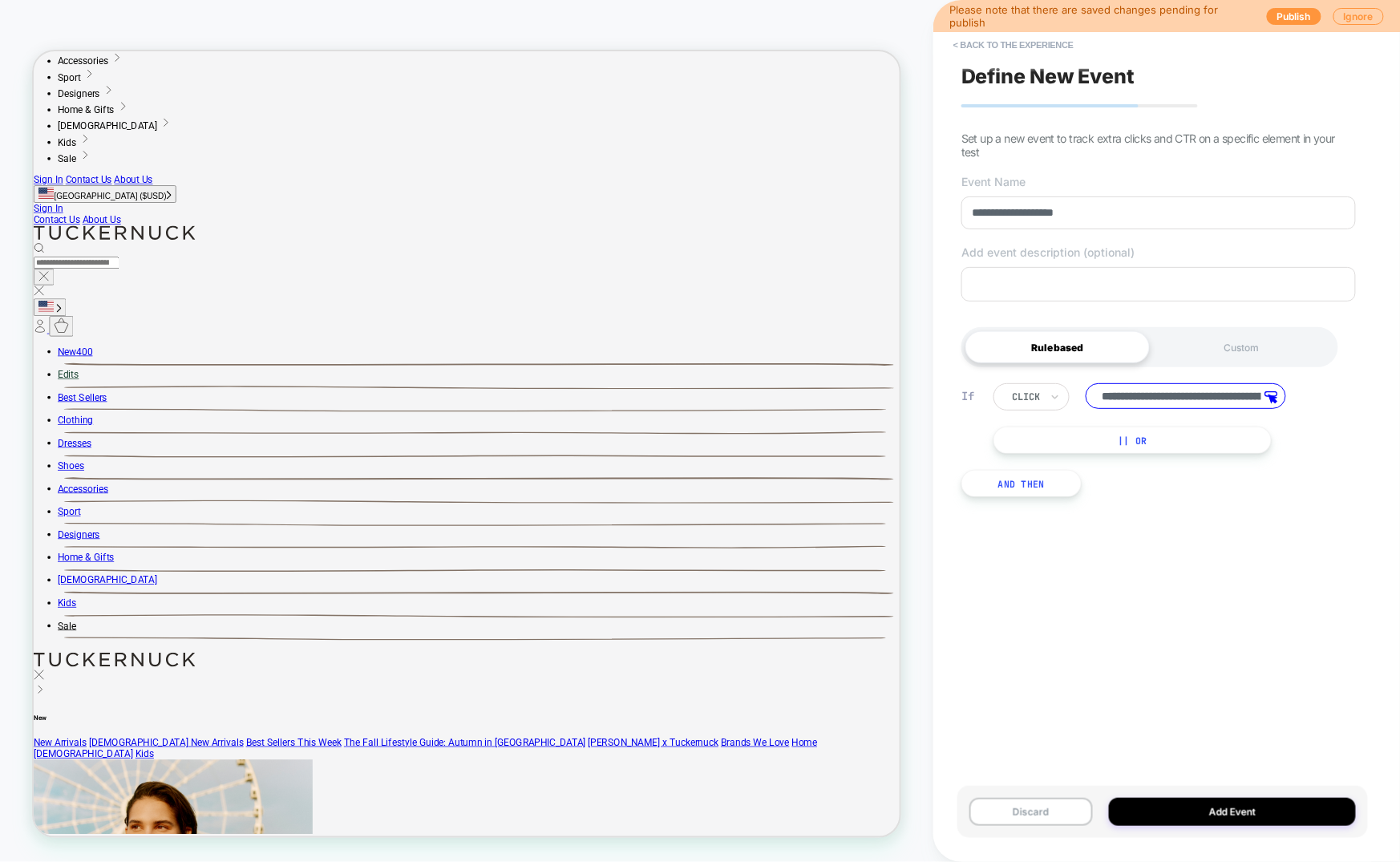
click at [1035, 211] on input "**********" at bounding box center [1159, 212] width 395 height 33
drag, startPoint x: 1031, startPoint y: 211, endPoint x: 1041, endPoint y: 211, distance: 10.0
click at [1041, 211] on input "**********" at bounding box center [1159, 212] width 395 height 33
click at [1084, 212] on input "**********" at bounding box center [1159, 212] width 395 height 33
type input "**********"
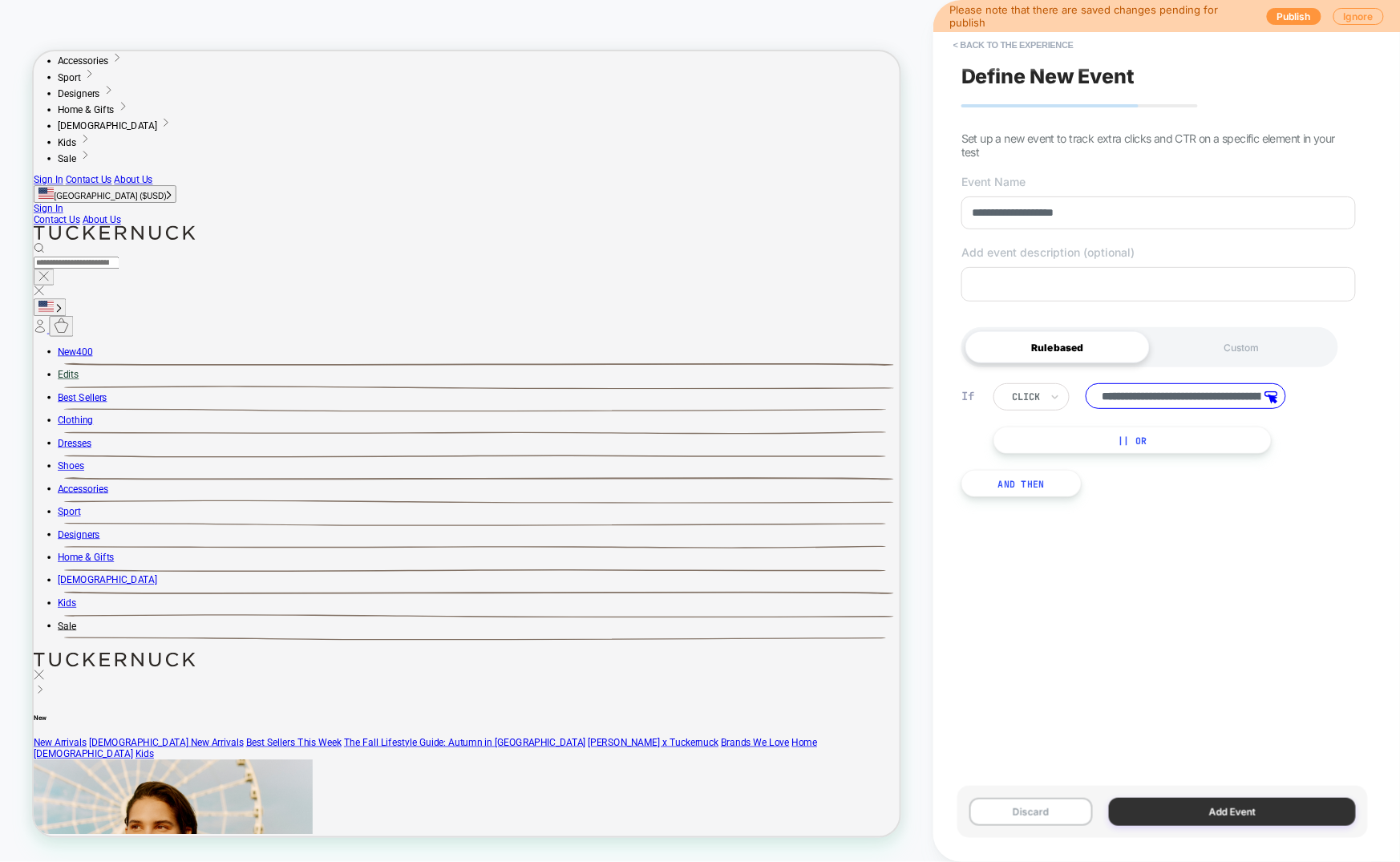
click at [1194, 818] on button "Add Event" at bounding box center [1232, 811] width 247 height 28
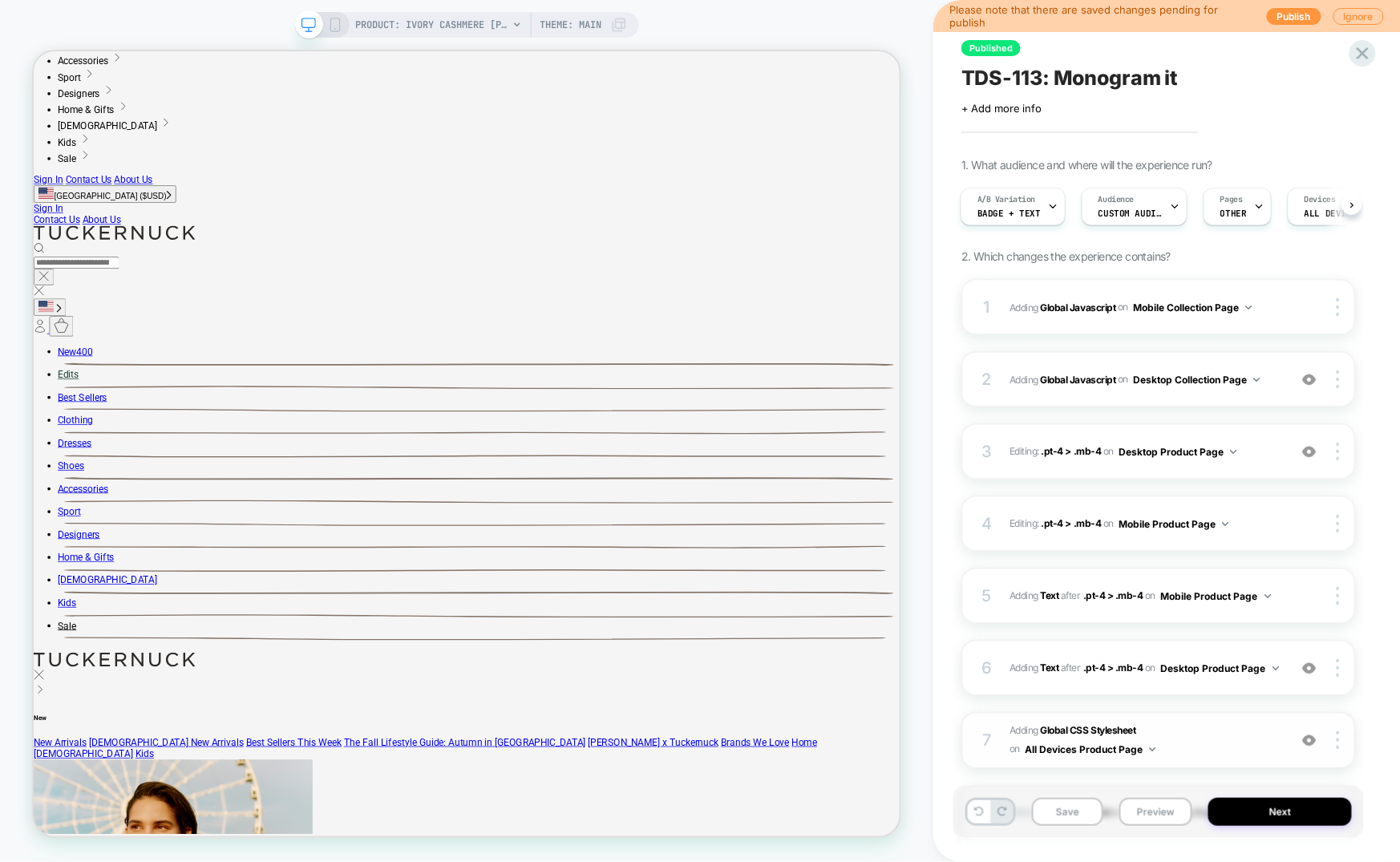
scroll to position [386, 0]
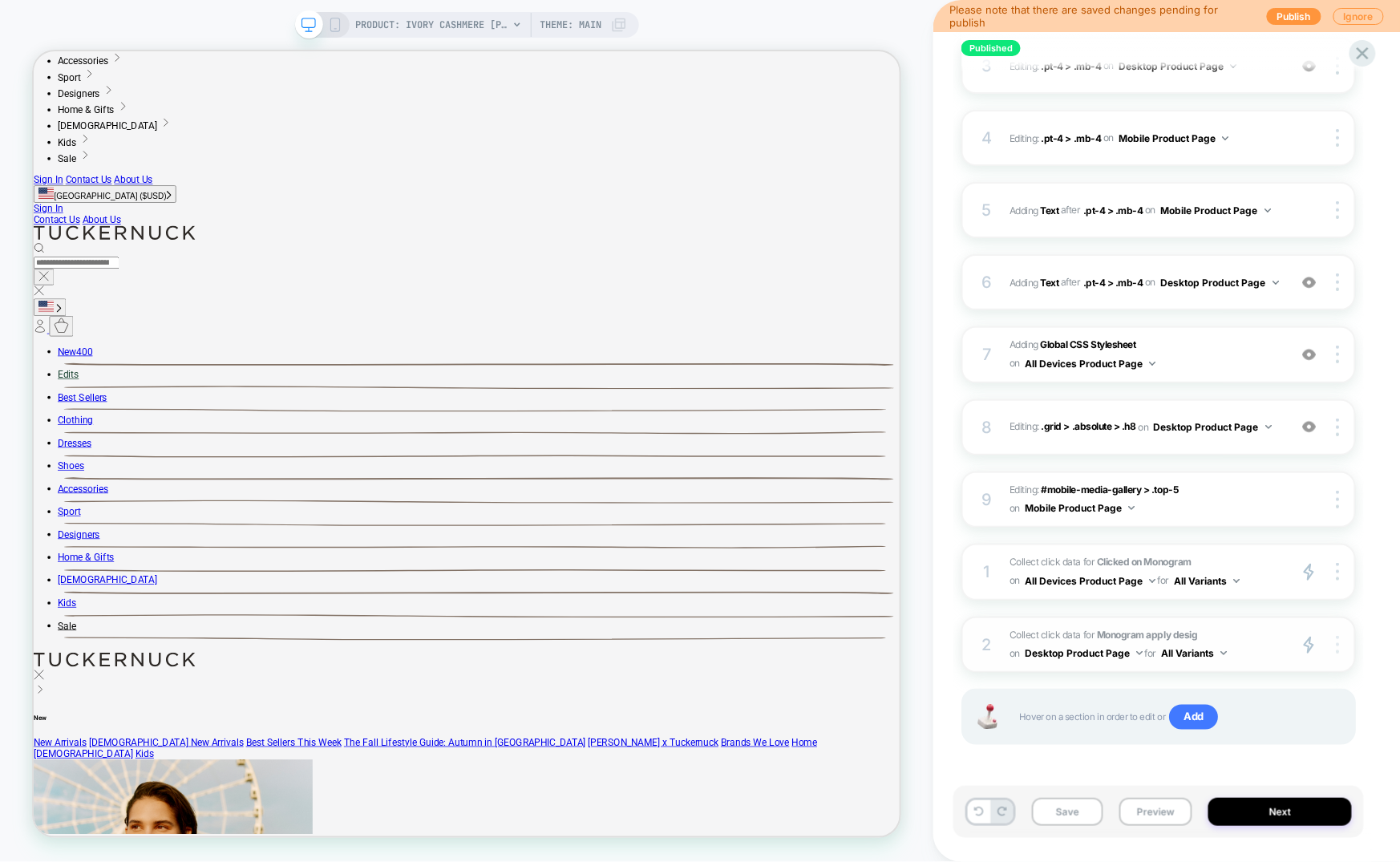
click at [1340, 636] on div at bounding box center [1339, 645] width 31 height 19
click at [1229, 668] on div "Target All Devices" at bounding box center [1244, 664] width 143 height 44
click at [1052, 817] on button "Save" at bounding box center [1068, 811] width 71 height 28
click at [1299, 12] on button "Publish" at bounding box center [1294, 16] width 55 height 17
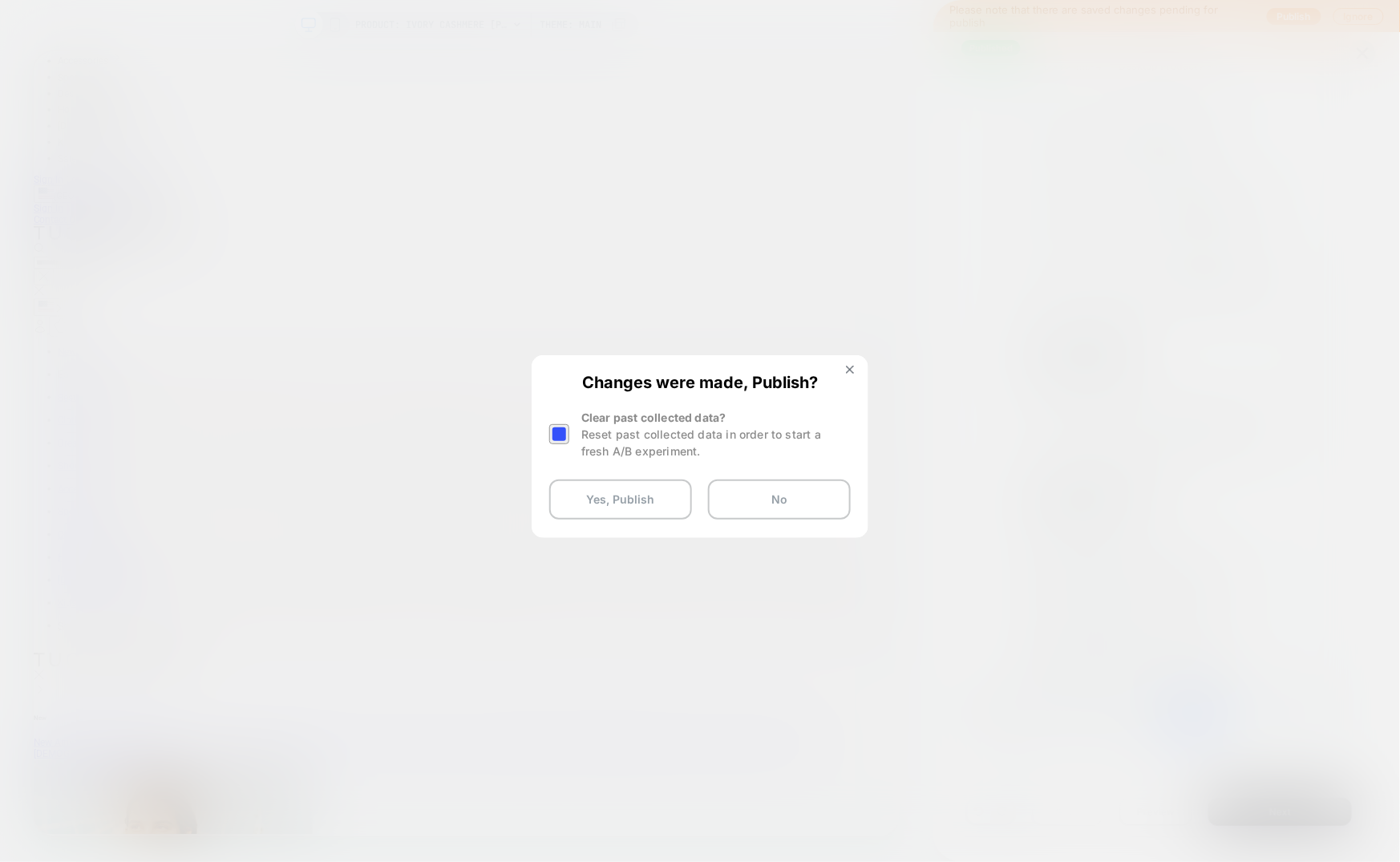
click at [559, 437] on div at bounding box center [560, 434] width 20 height 20
click at [581, 504] on button "Yes, Publish" at bounding box center [621, 499] width 143 height 40
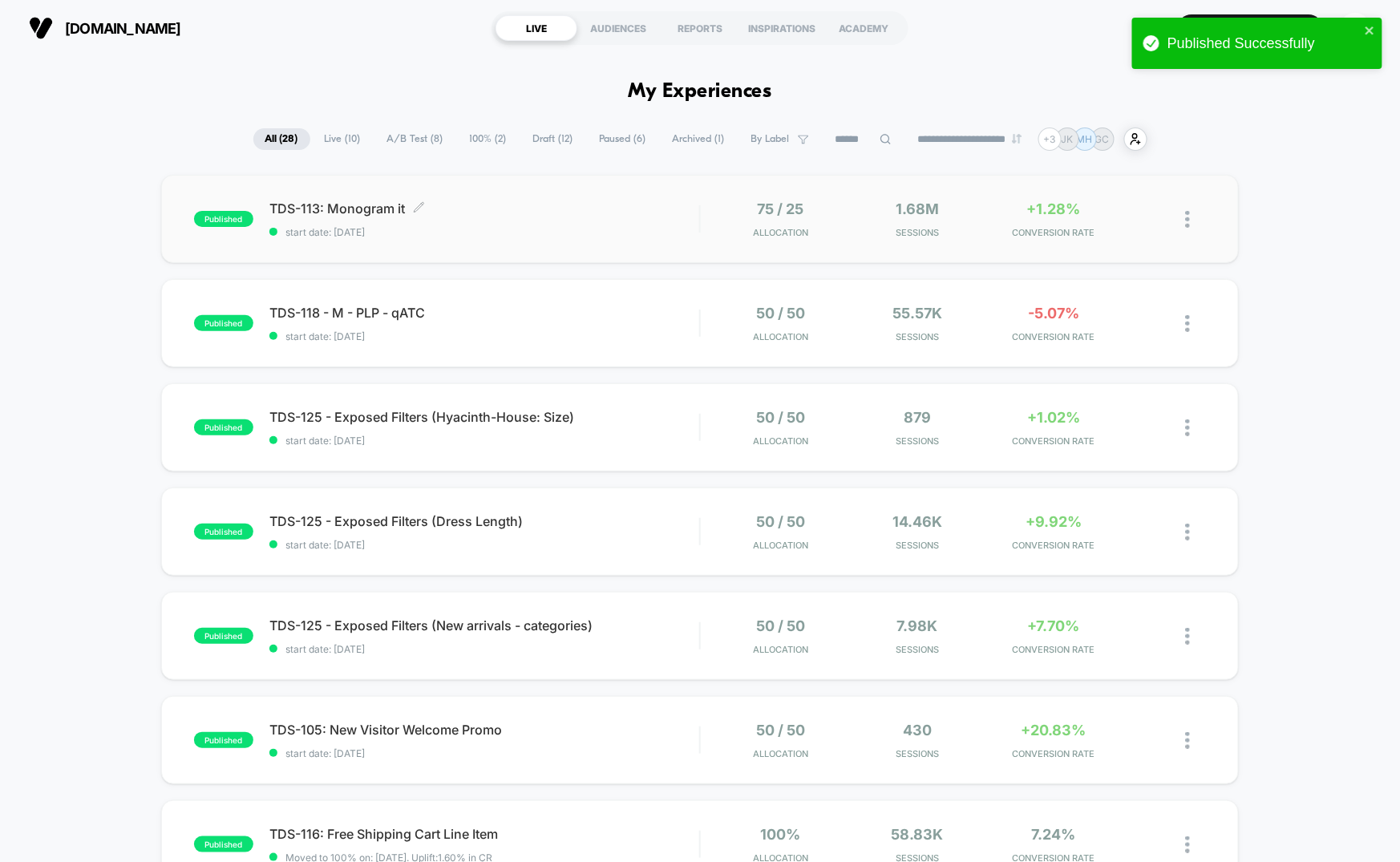
click at [575, 211] on span "TDS-113: Monogram it Click to edit experience details" at bounding box center [484, 208] width 430 height 16
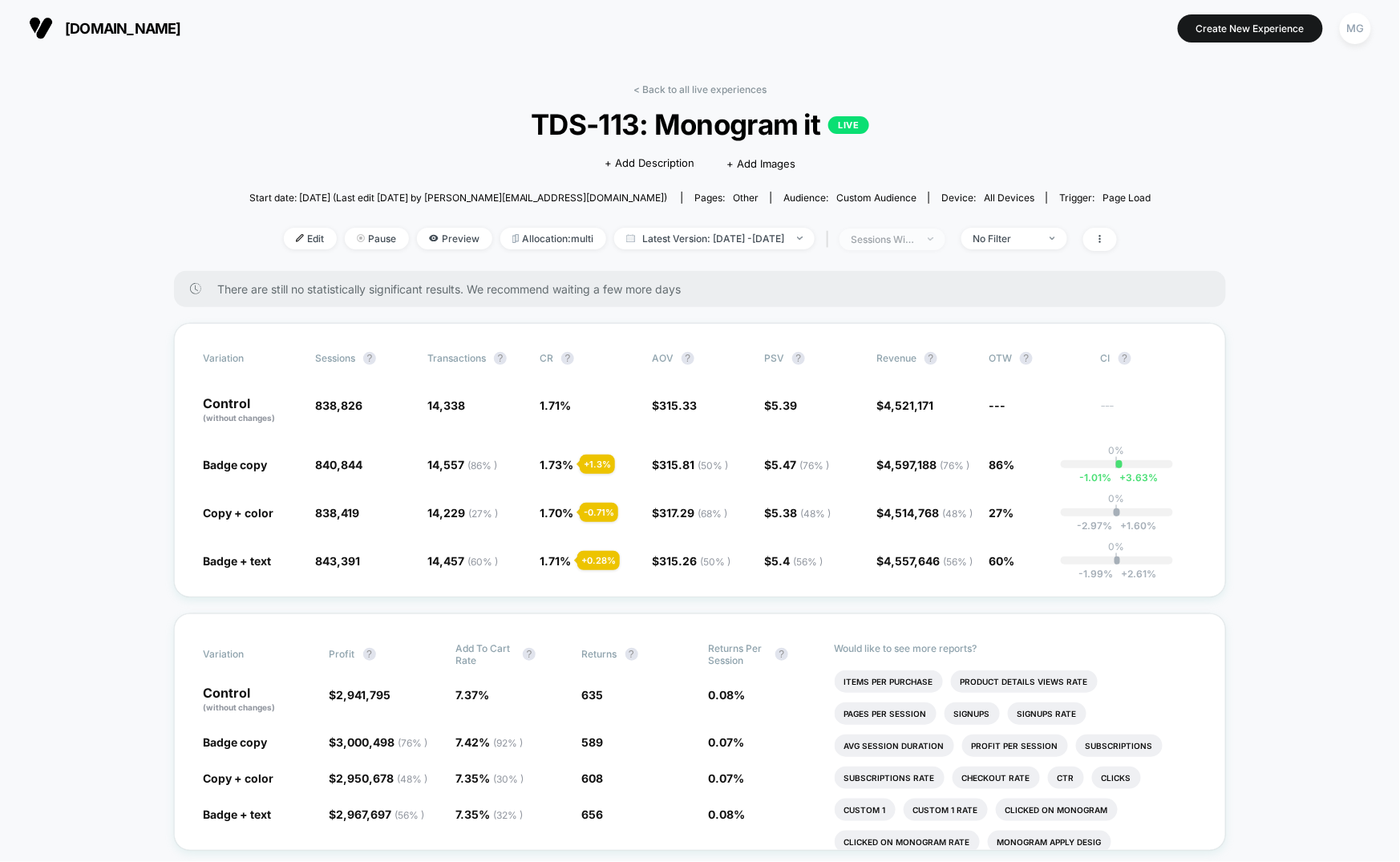
click at [946, 231] on span "sessions with impression" at bounding box center [892, 239] width 106 height 22
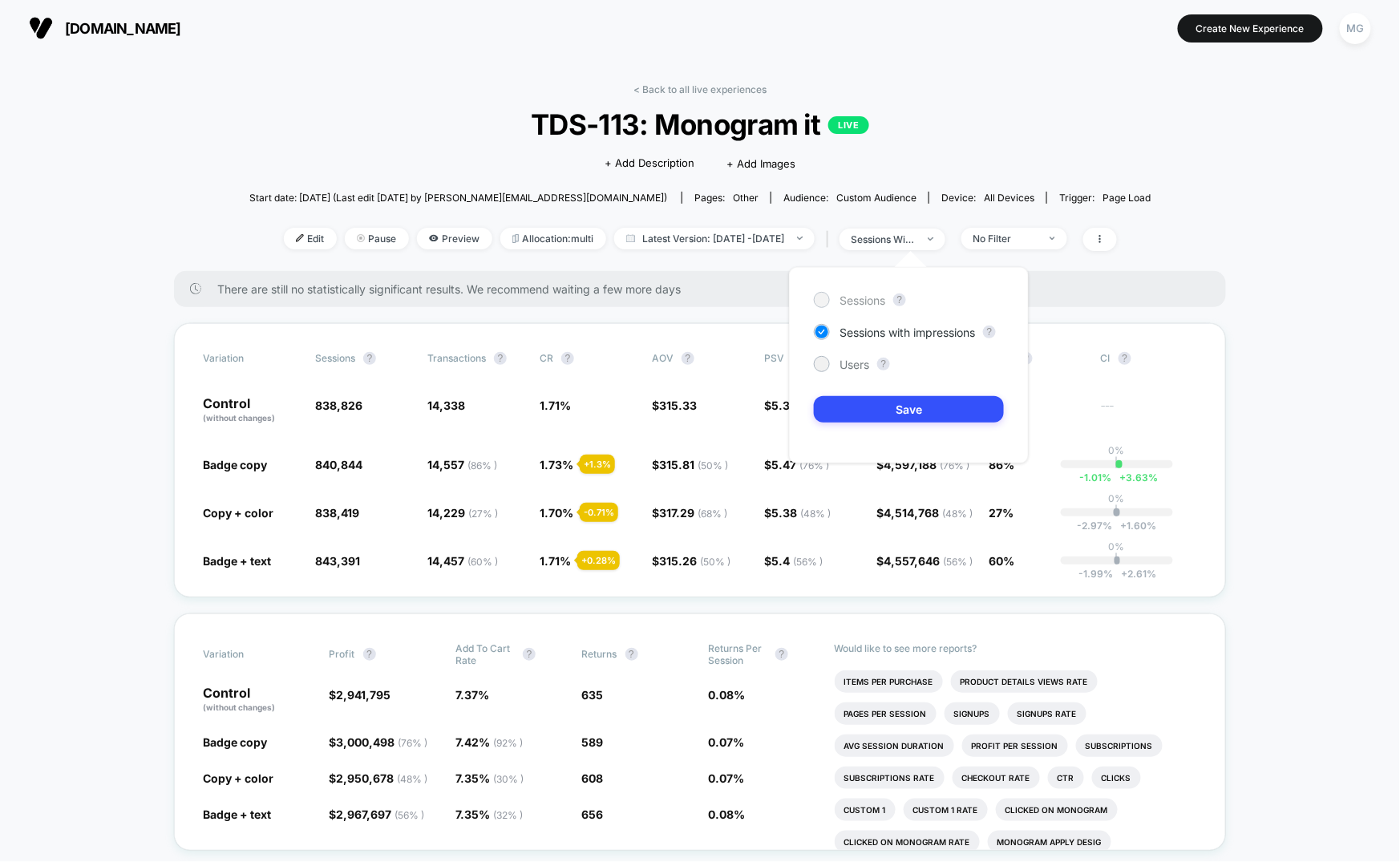
click at [849, 299] on span "Sessions" at bounding box center [862, 301] width 46 height 14
click at [872, 411] on button "Save" at bounding box center [909, 409] width 191 height 27
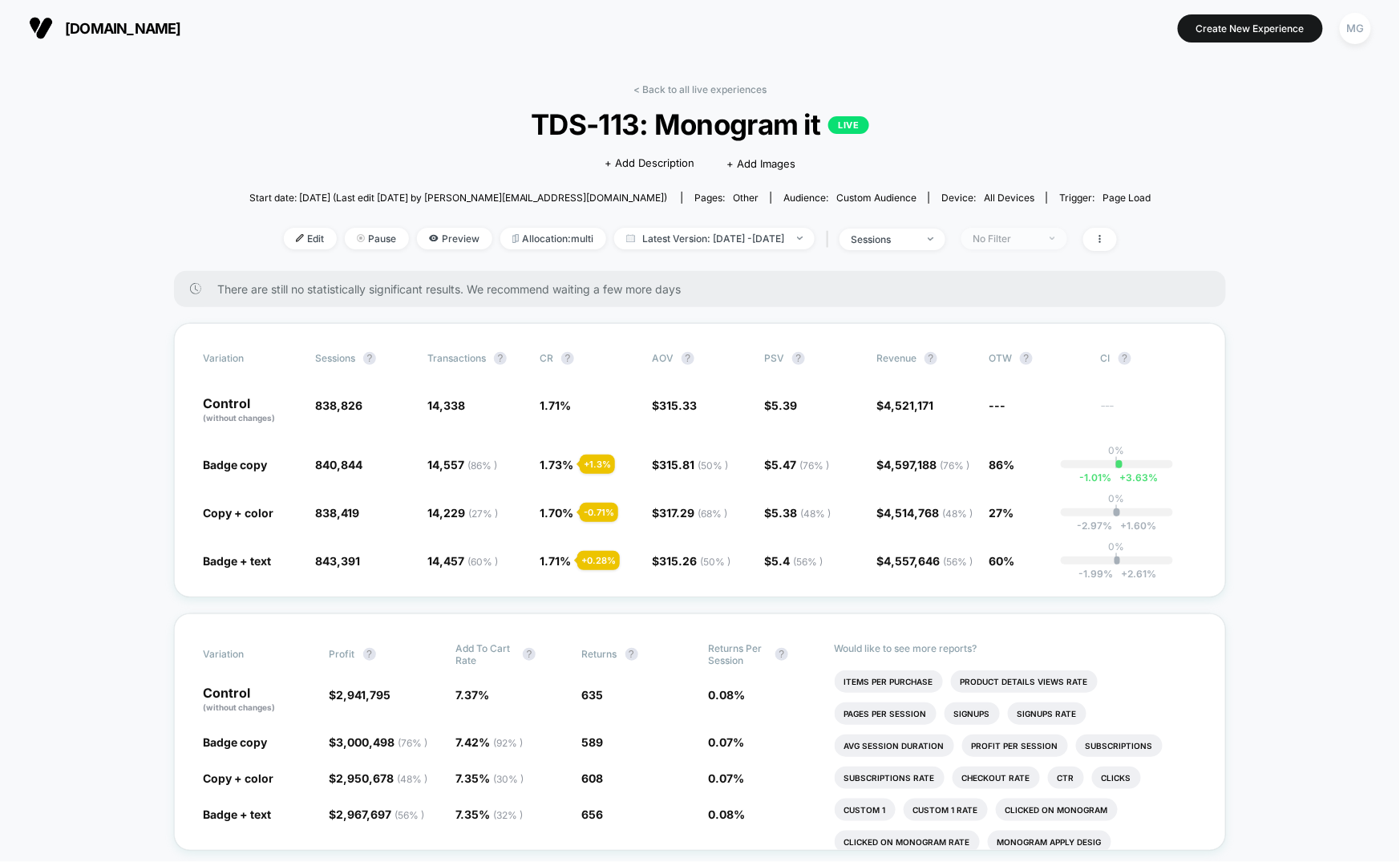
click at [1036, 237] on div "No Filter" at bounding box center [1005, 238] width 64 height 12
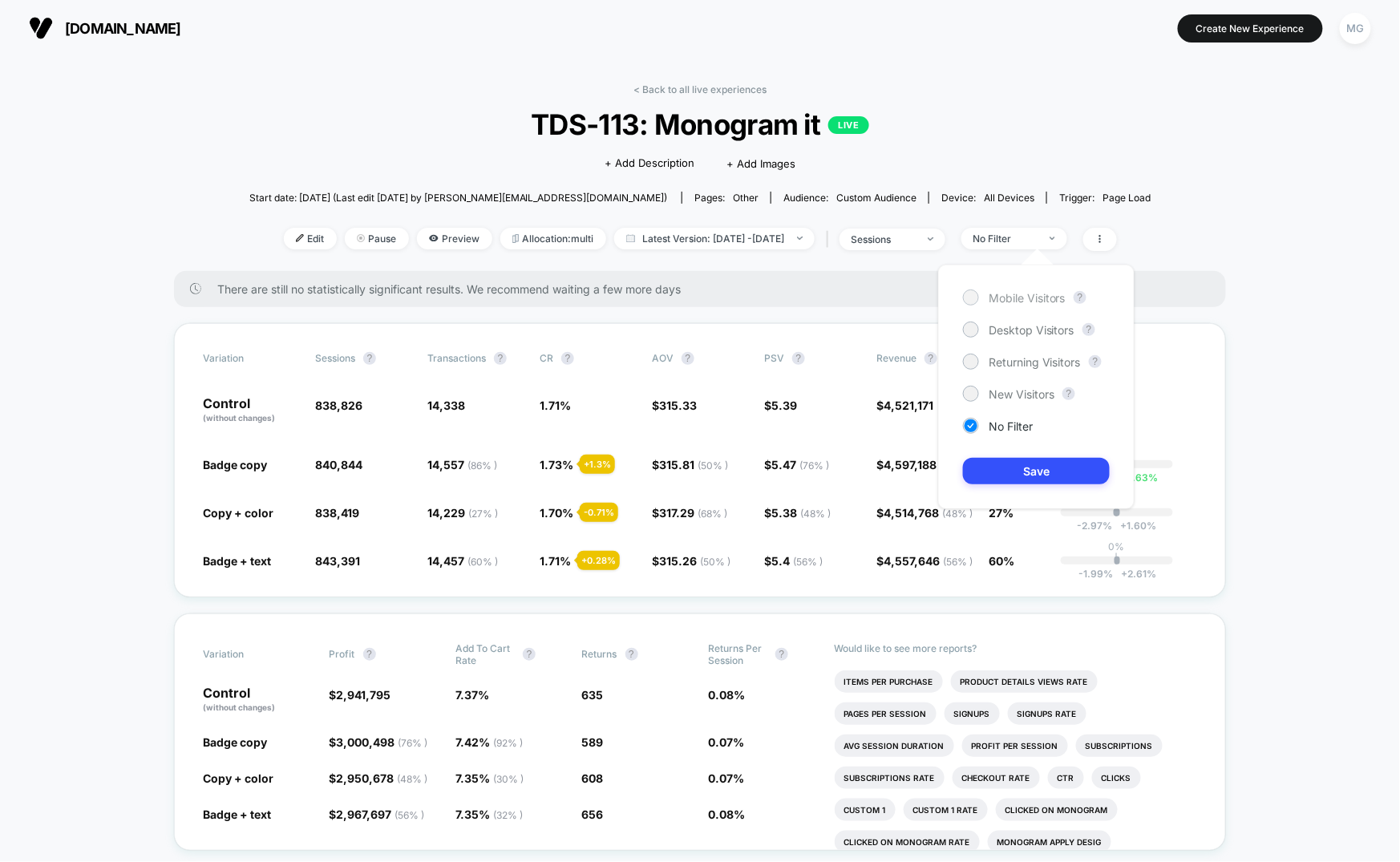
click at [1029, 299] on span "Mobile Visitors" at bounding box center [1028, 298] width 77 height 14
click at [899, 219] on div "< Back to all live experiences TDS-113: Monogram it LIVE Click to edit experien…" at bounding box center [700, 177] width 902 height 187
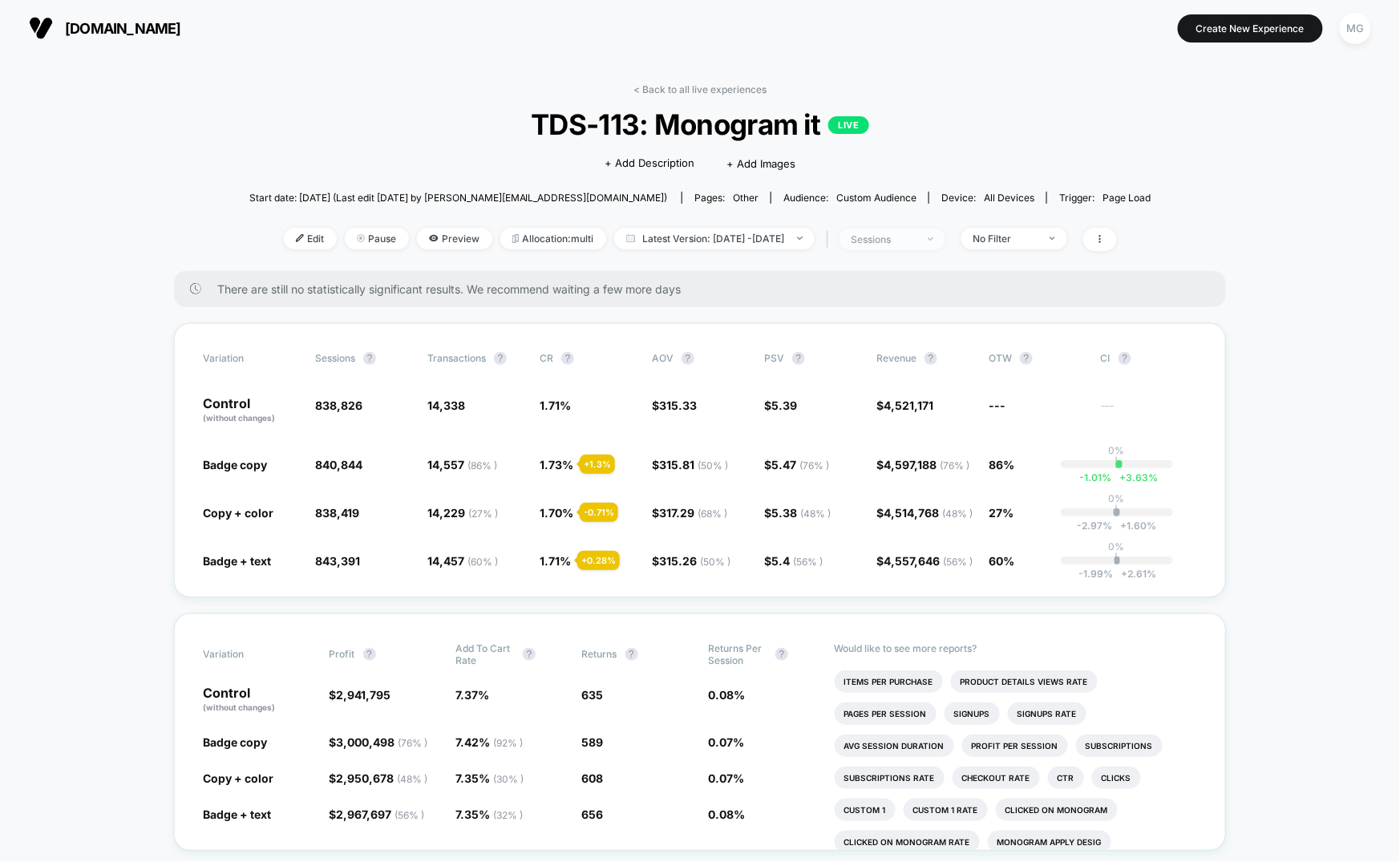
click at [902, 233] on div "sessions" at bounding box center [883, 239] width 64 height 12
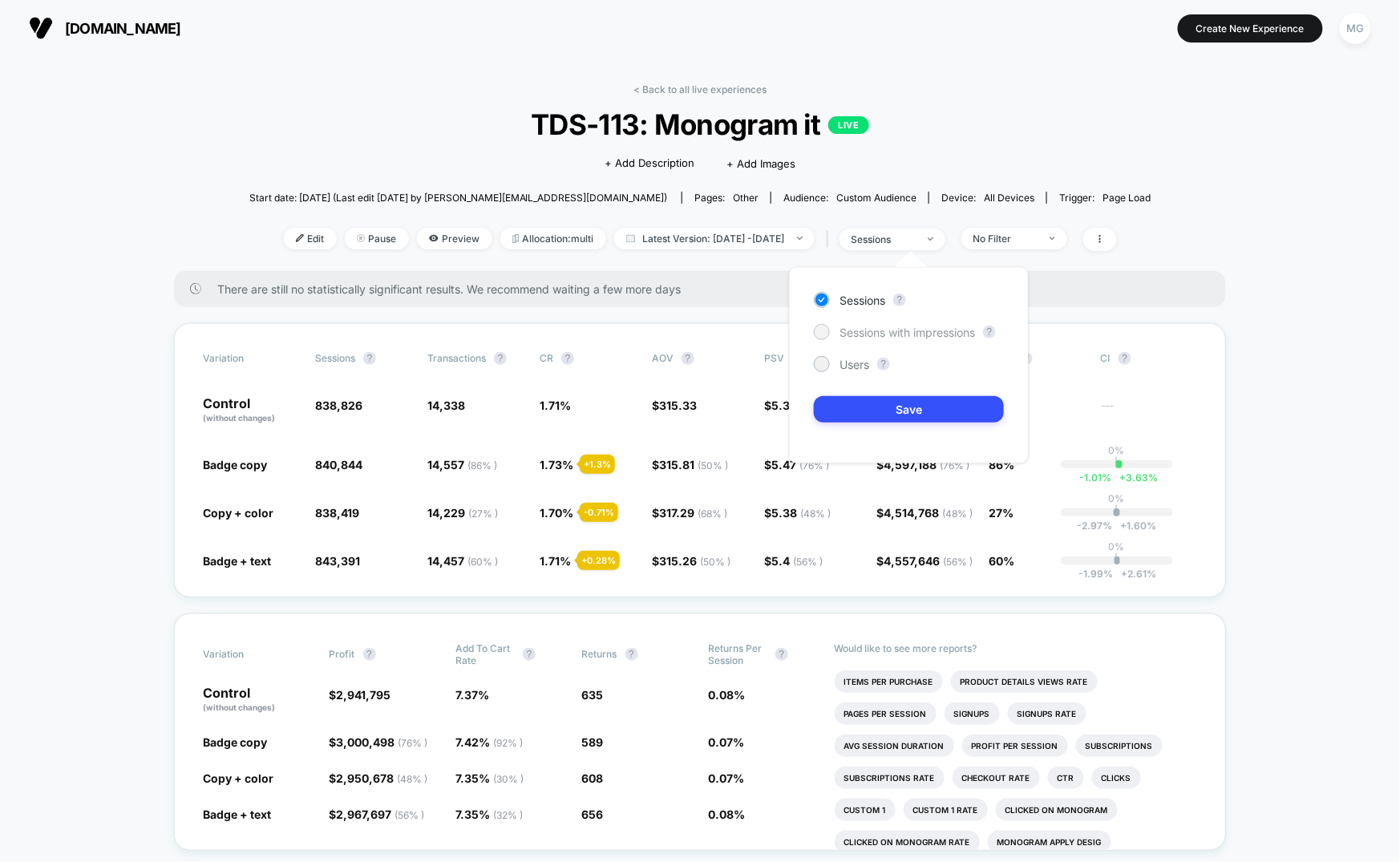
click at [906, 332] on span "Sessions with impressions" at bounding box center [907, 332] width 136 height 14
click at [897, 412] on button "Save" at bounding box center [909, 409] width 191 height 27
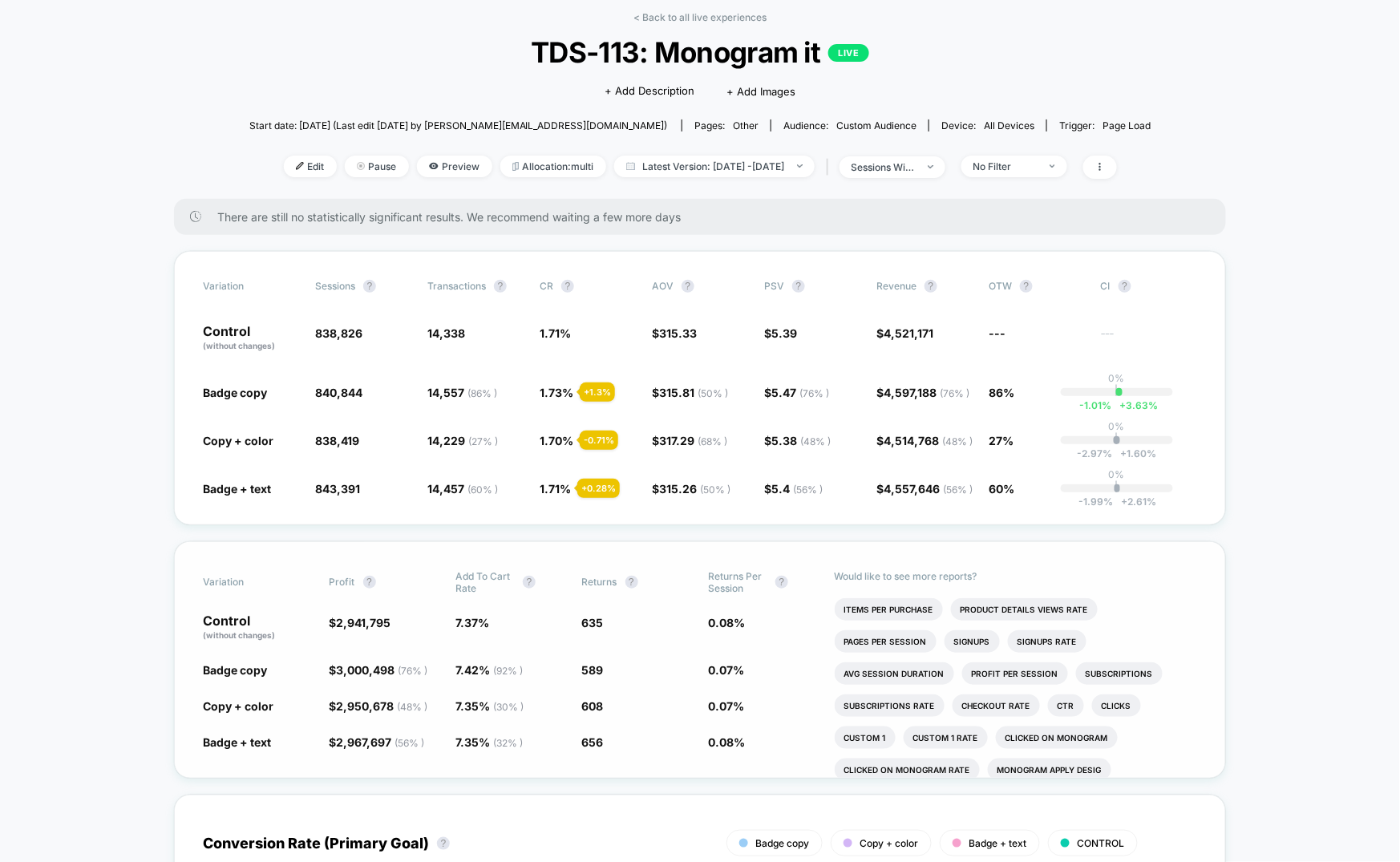
scroll to position [92, 0]
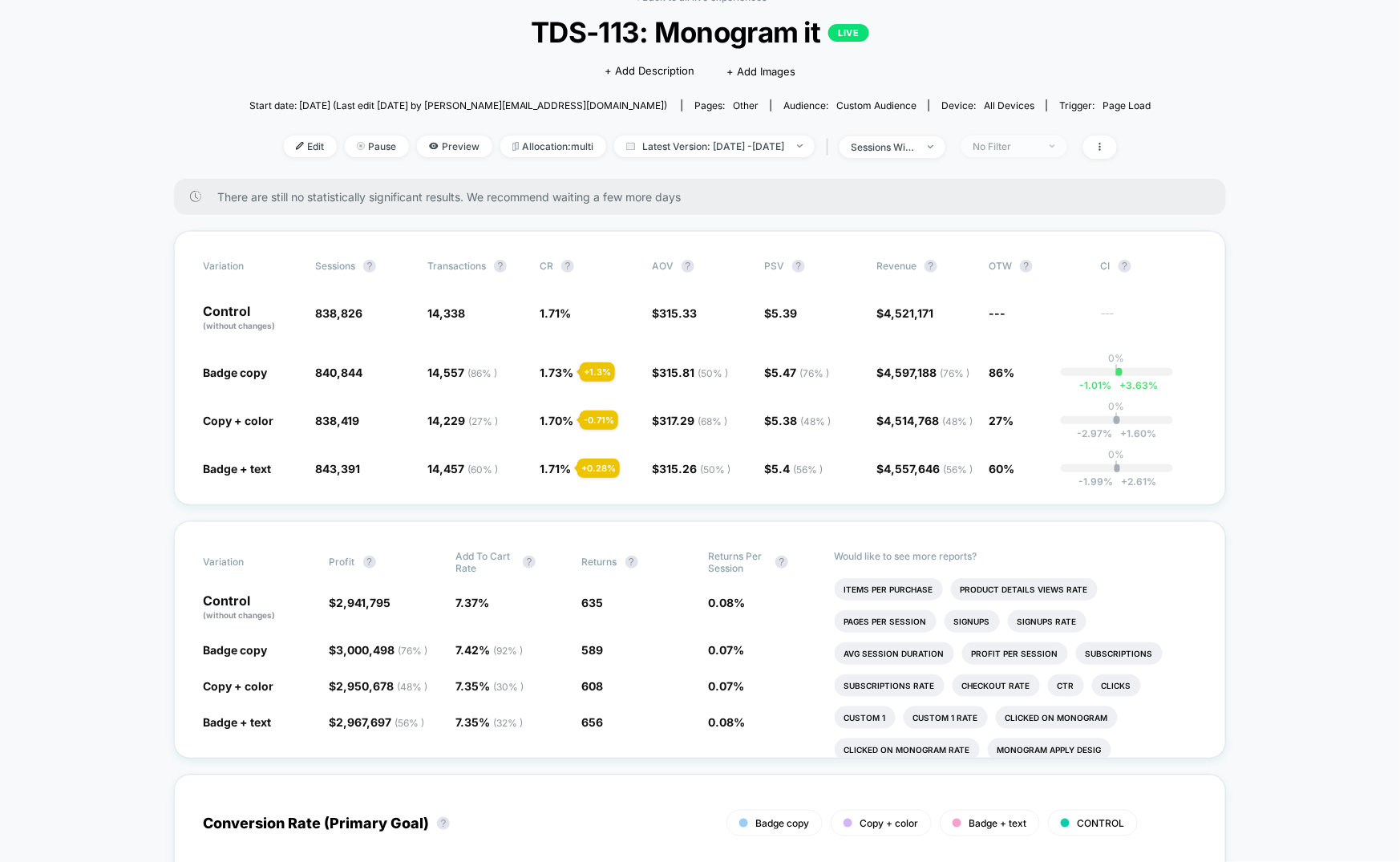
click at [1031, 149] on div "No Filter" at bounding box center [1005, 146] width 64 height 12
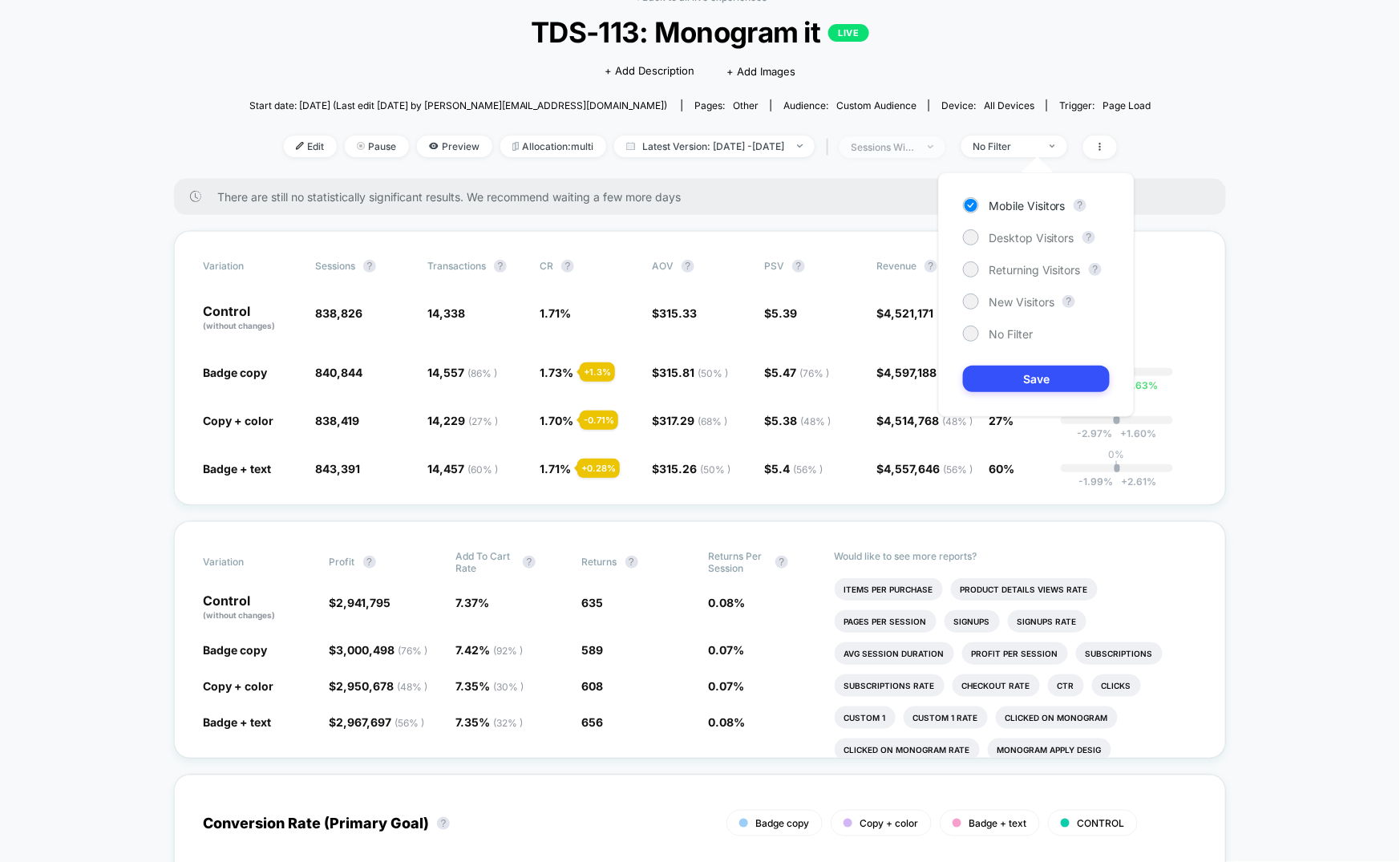
click at [946, 140] on span "sessions with impression" at bounding box center [892, 147] width 106 height 22
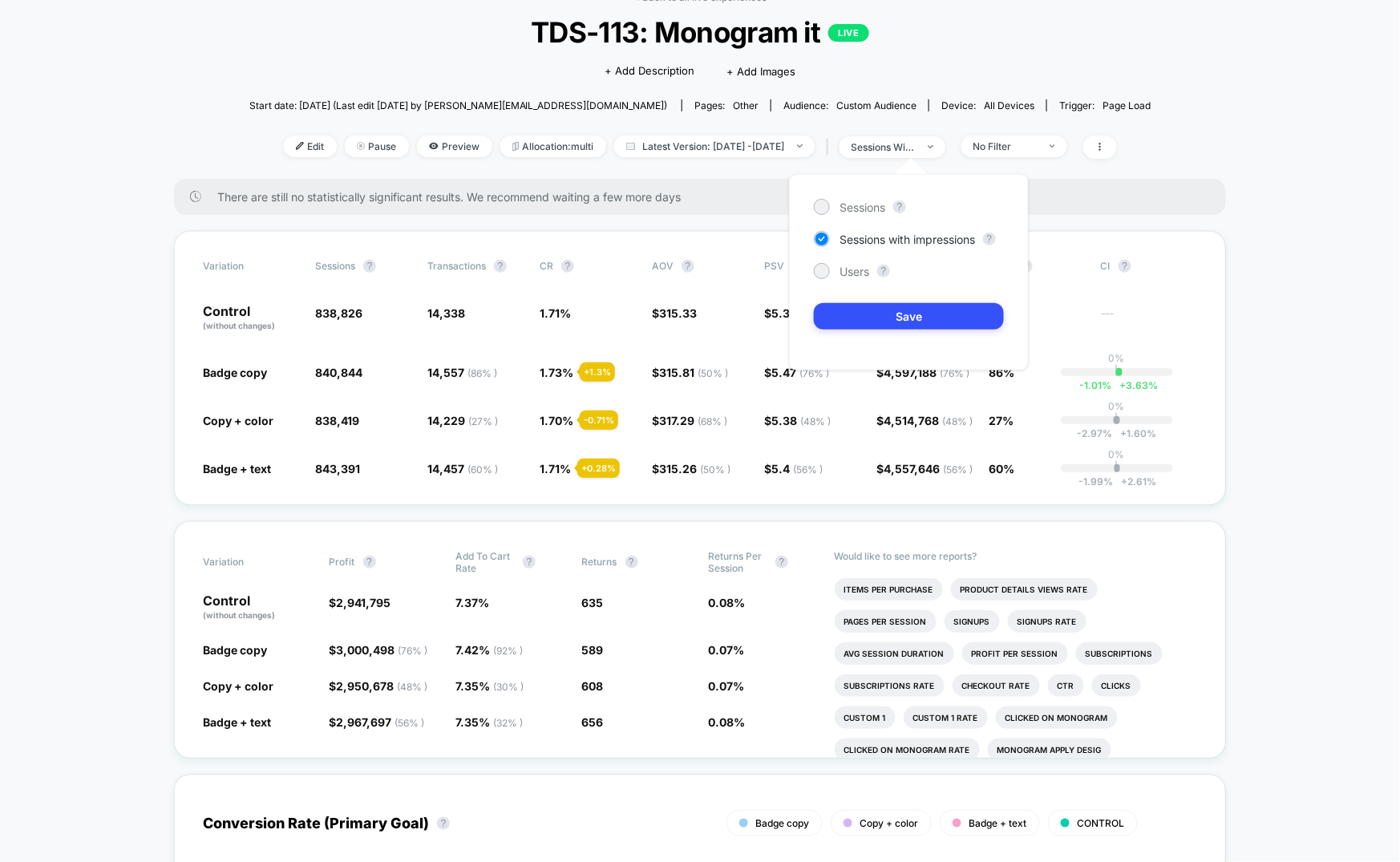
click at [871, 274] on div "Users ?" at bounding box center [909, 271] width 191 height 16
click at [872, 310] on button "Save" at bounding box center [909, 316] width 191 height 27
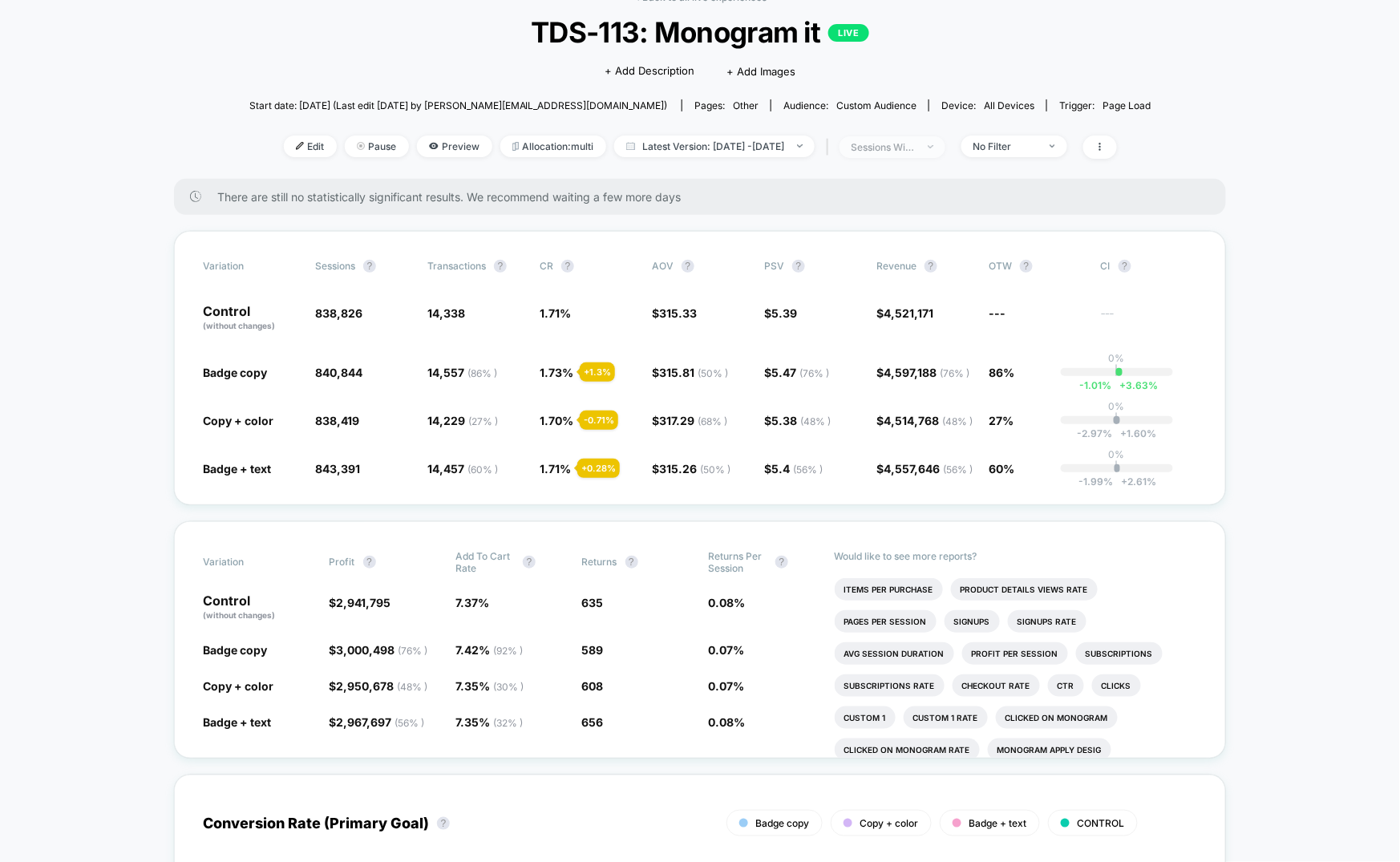
click at [944, 152] on span "sessions with impression" at bounding box center [892, 147] width 106 height 22
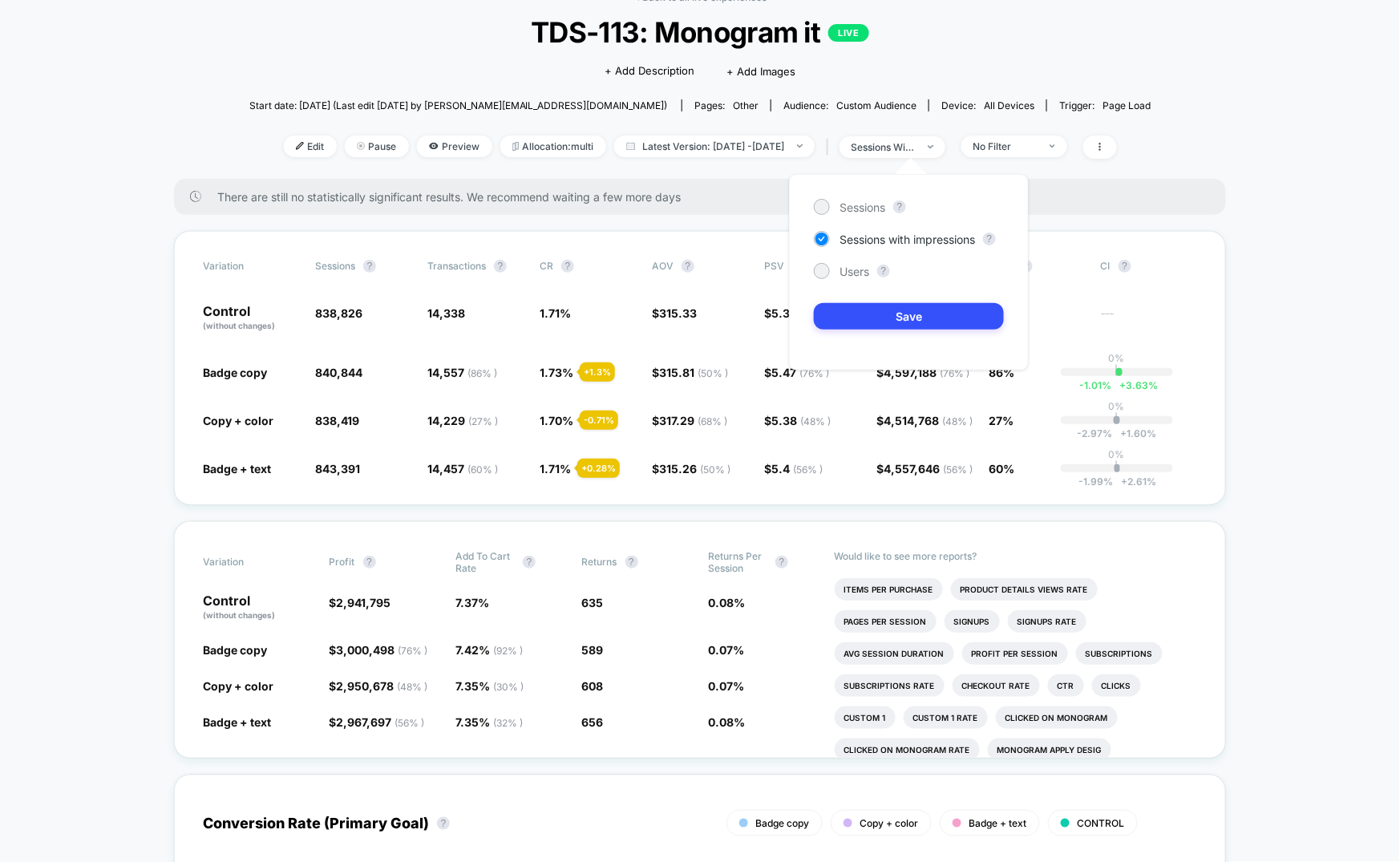
drag, startPoint x: 818, startPoint y: 266, endPoint x: 840, endPoint y: 296, distance: 37.2
click at [822, 271] on div at bounding box center [822, 271] width 12 height 12
click at [848, 307] on button "Save" at bounding box center [909, 316] width 191 height 27
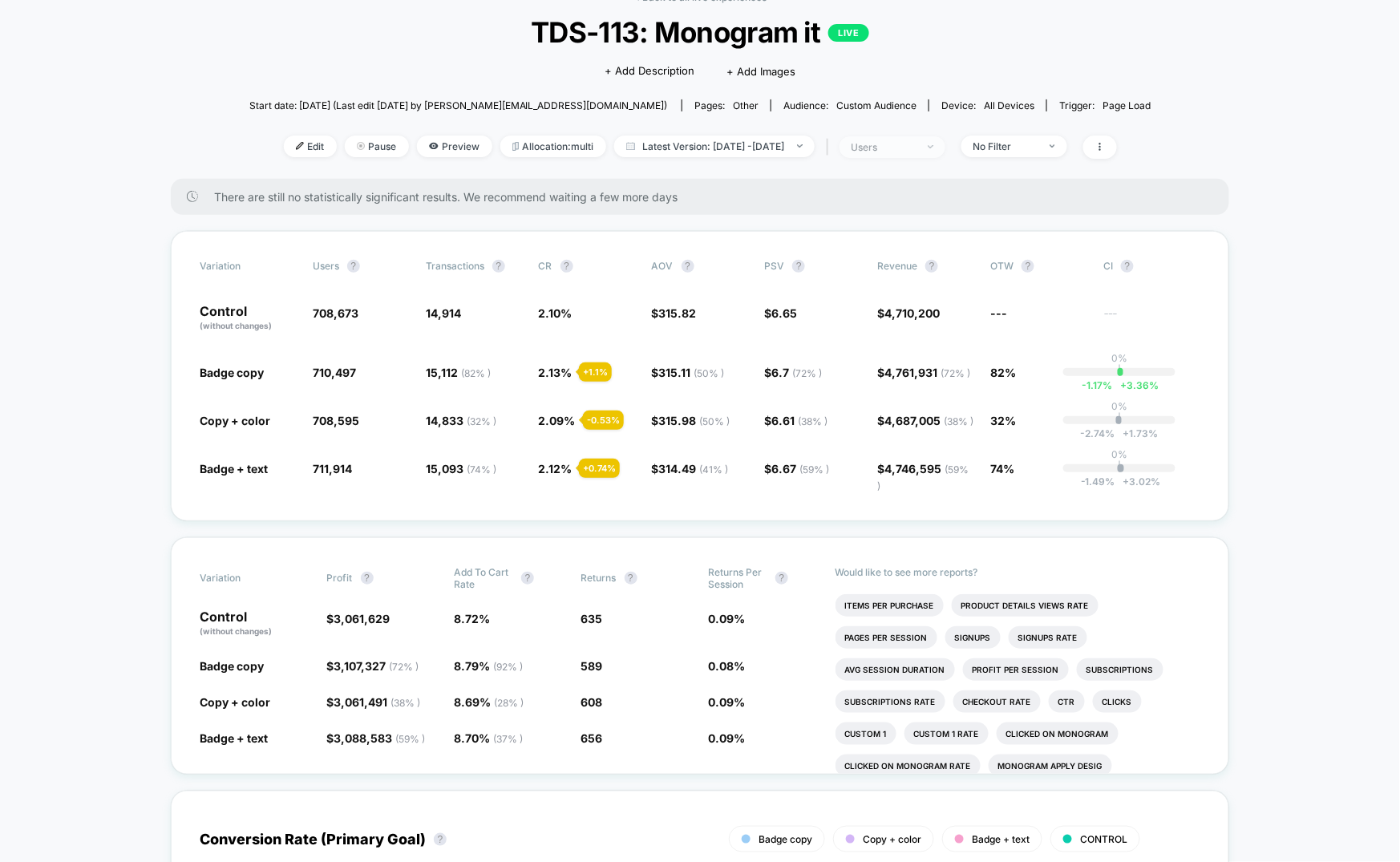
click at [916, 150] on div "users" at bounding box center [883, 147] width 64 height 12
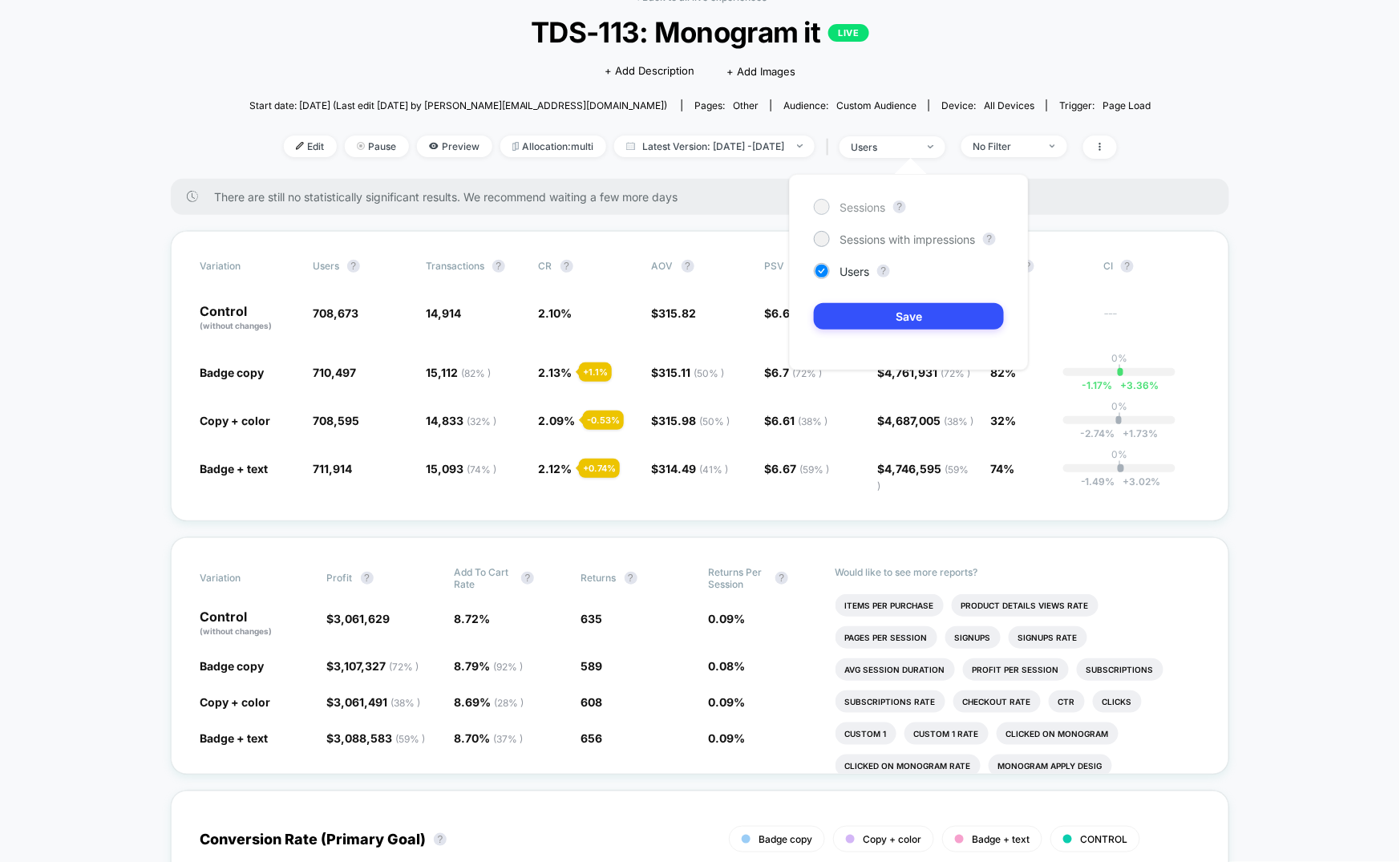
click at [859, 205] on span "Sessions" at bounding box center [862, 207] width 46 height 14
click at [862, 245] on span "Sessions with impressions" at bounding box center [907, 239] width 136 height 14
click at [878, 309] on button "Save" at bounding box center [909, 316] width 191 height 27
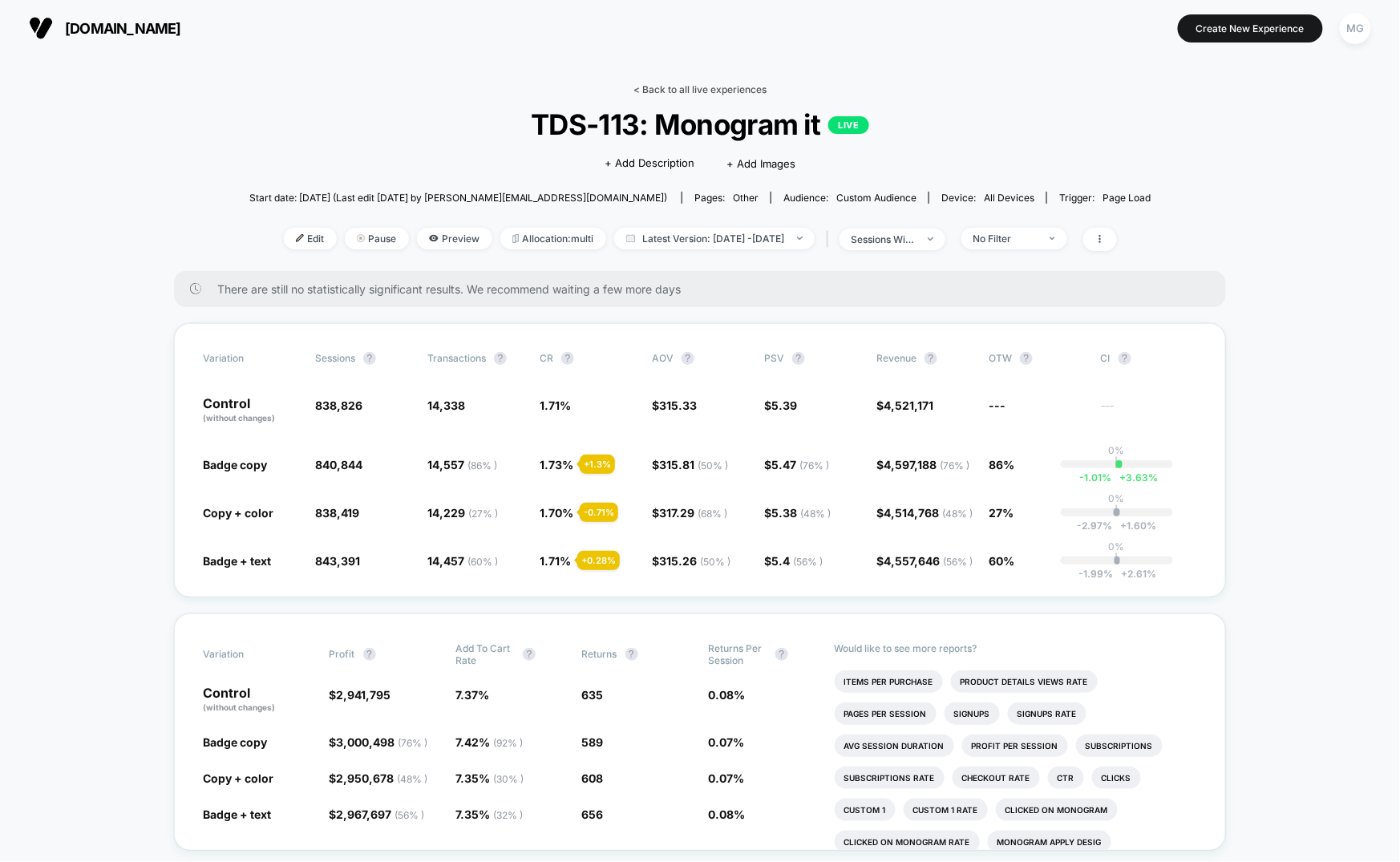
click at [691, 90] on link "< Back to all live experiences" at bounding box center [700, 89] width 133 height 12
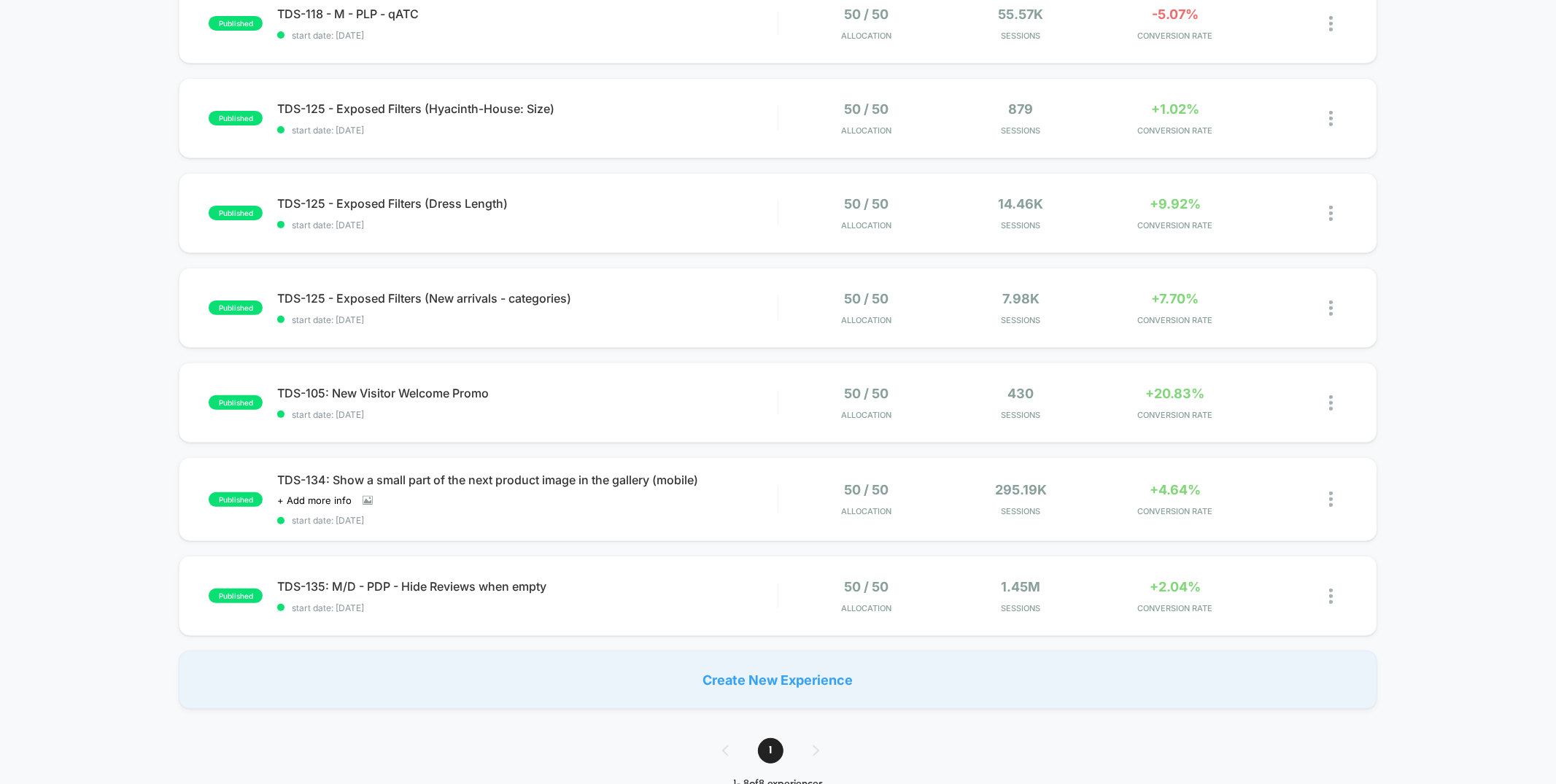
scroll to position [304, 0]
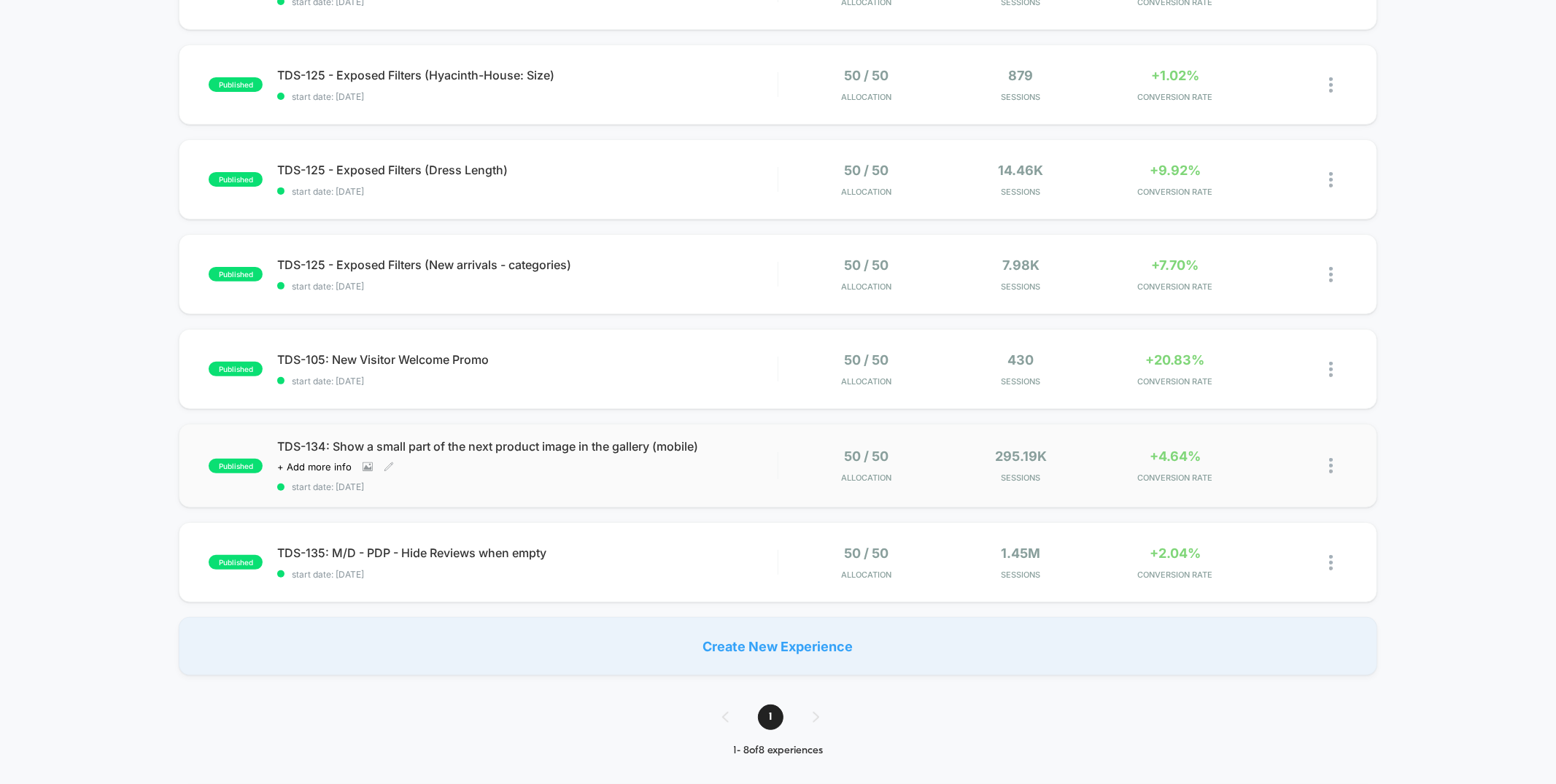
click at [706, 485] on span "start date: [DATE]" at bounding box center [527, 486] width 500 height 11
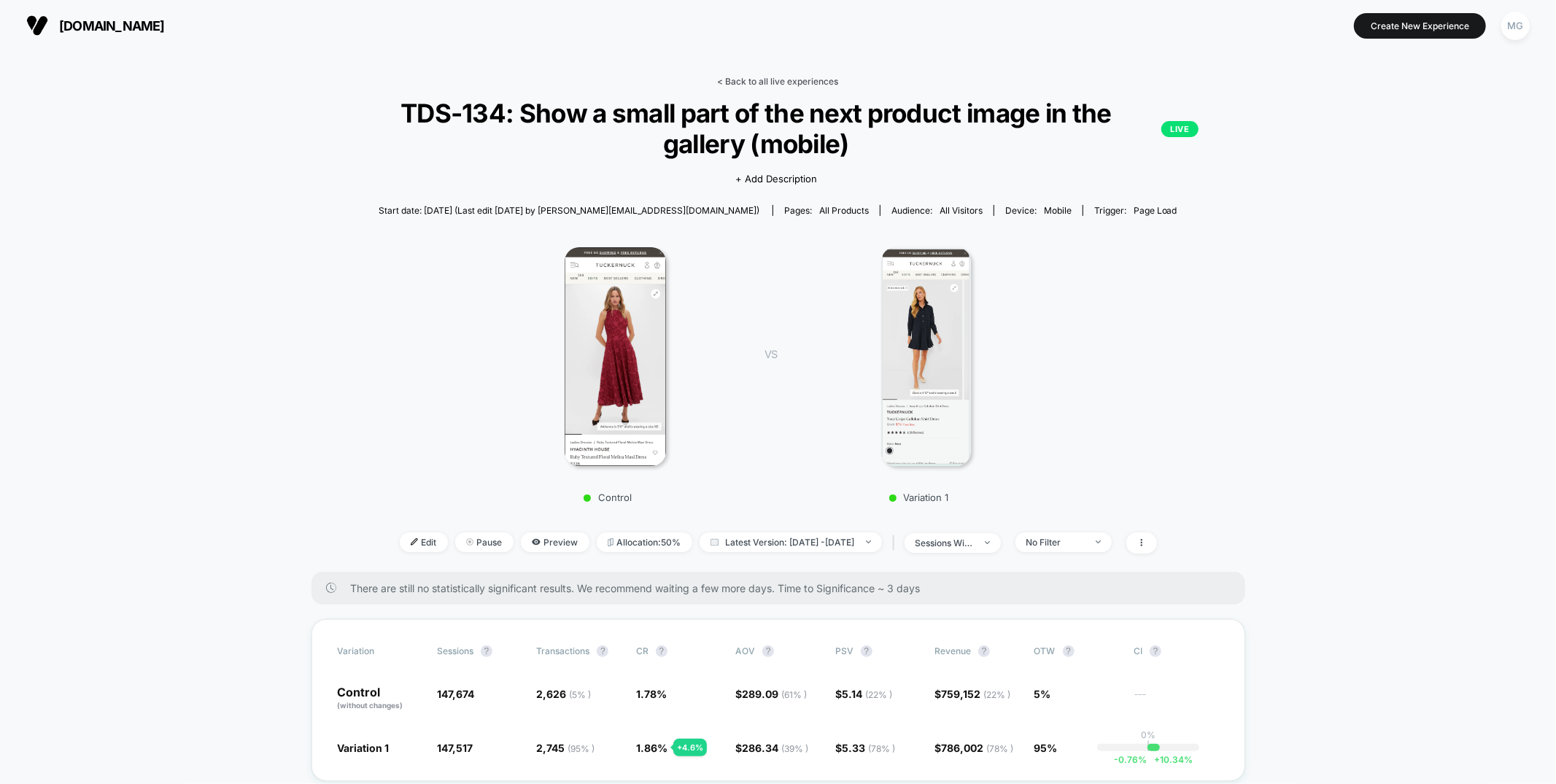
click at [771, 82] on link "< Back to all live experiences" at bounding box center [778, 81] width 121 height 11
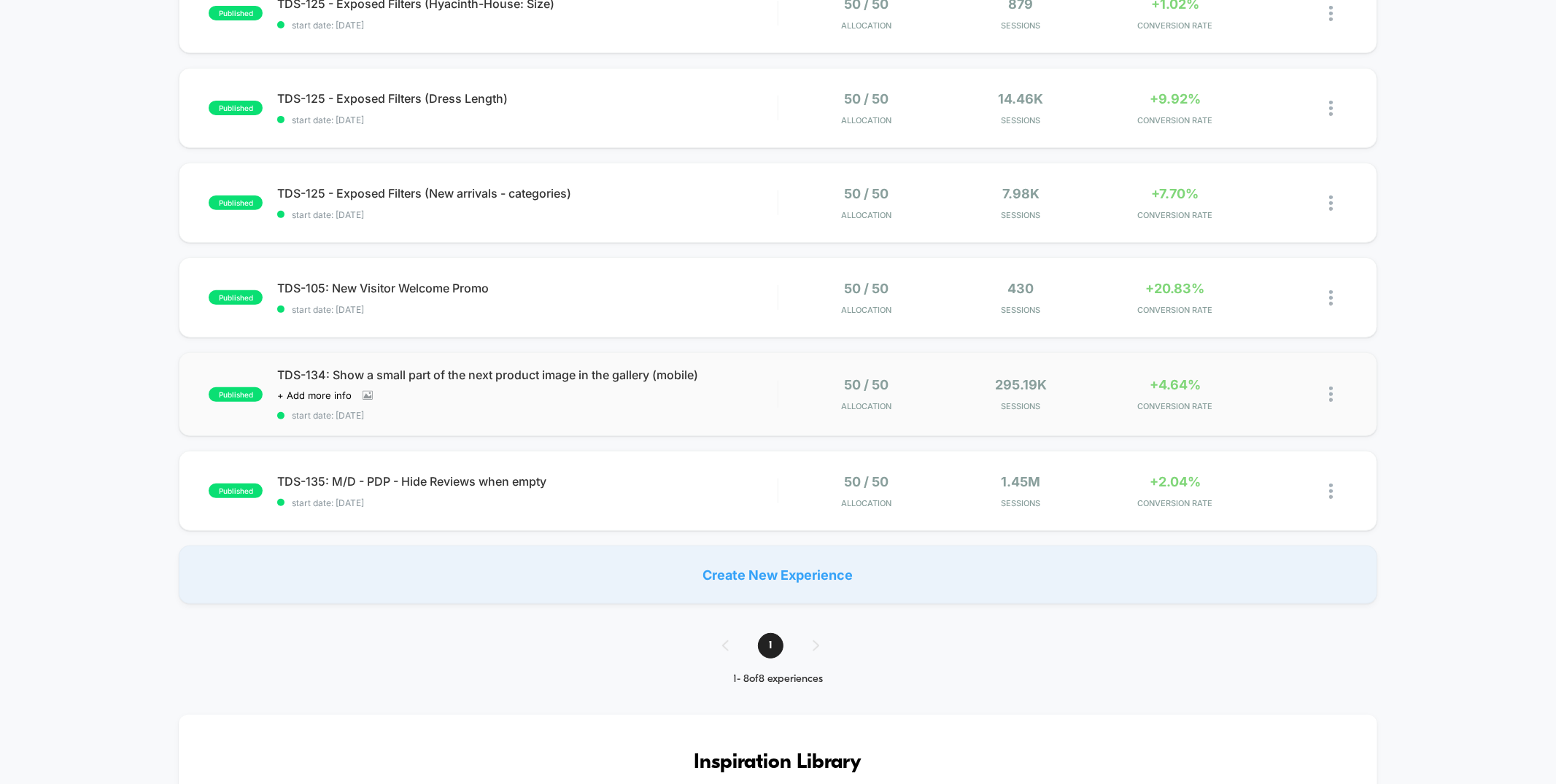
scroll to position [151, 0]
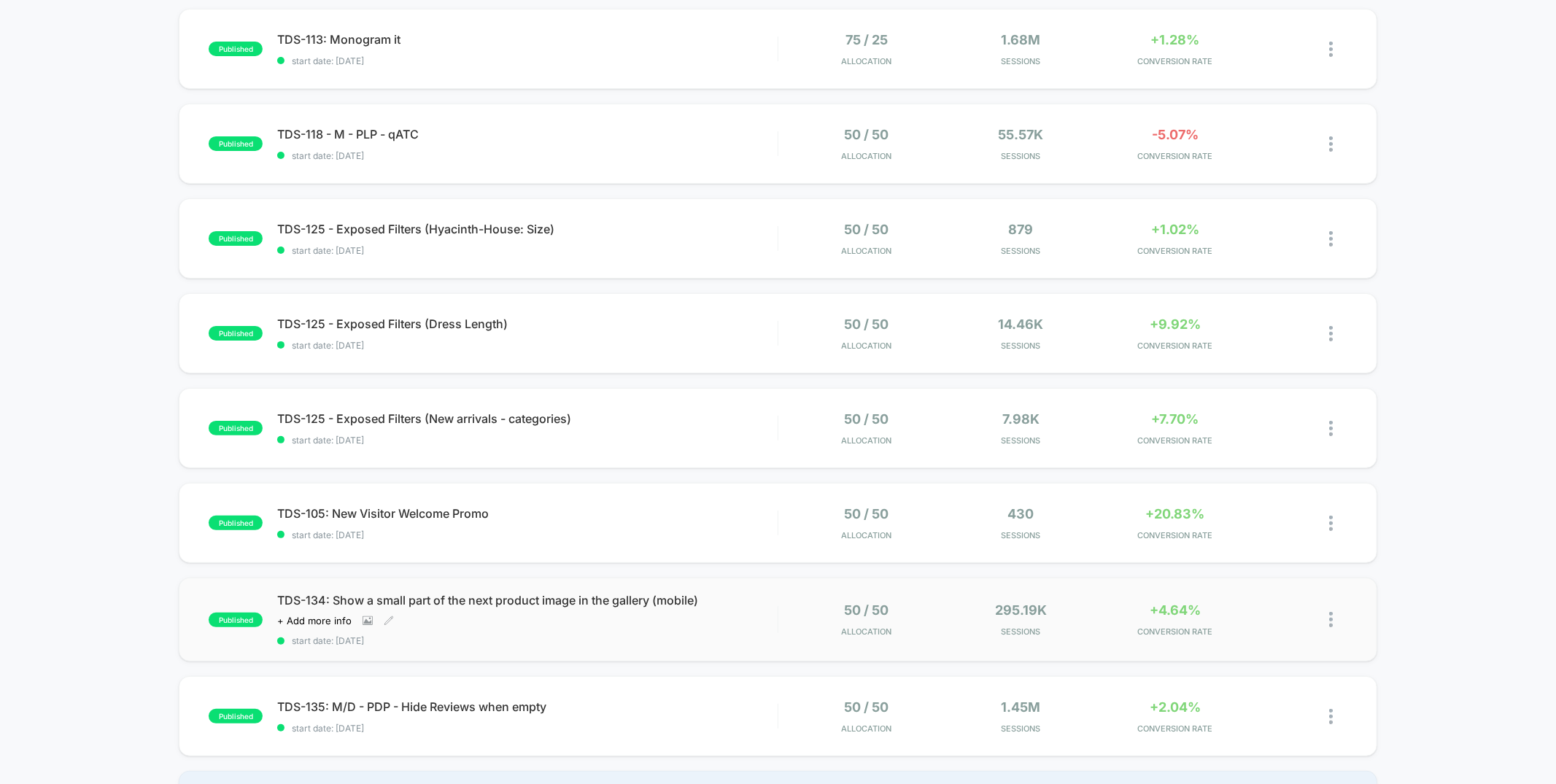
click at [664, 635] on span "start date: [DATE]" at bounding box center [527, 641] width 500 height 11
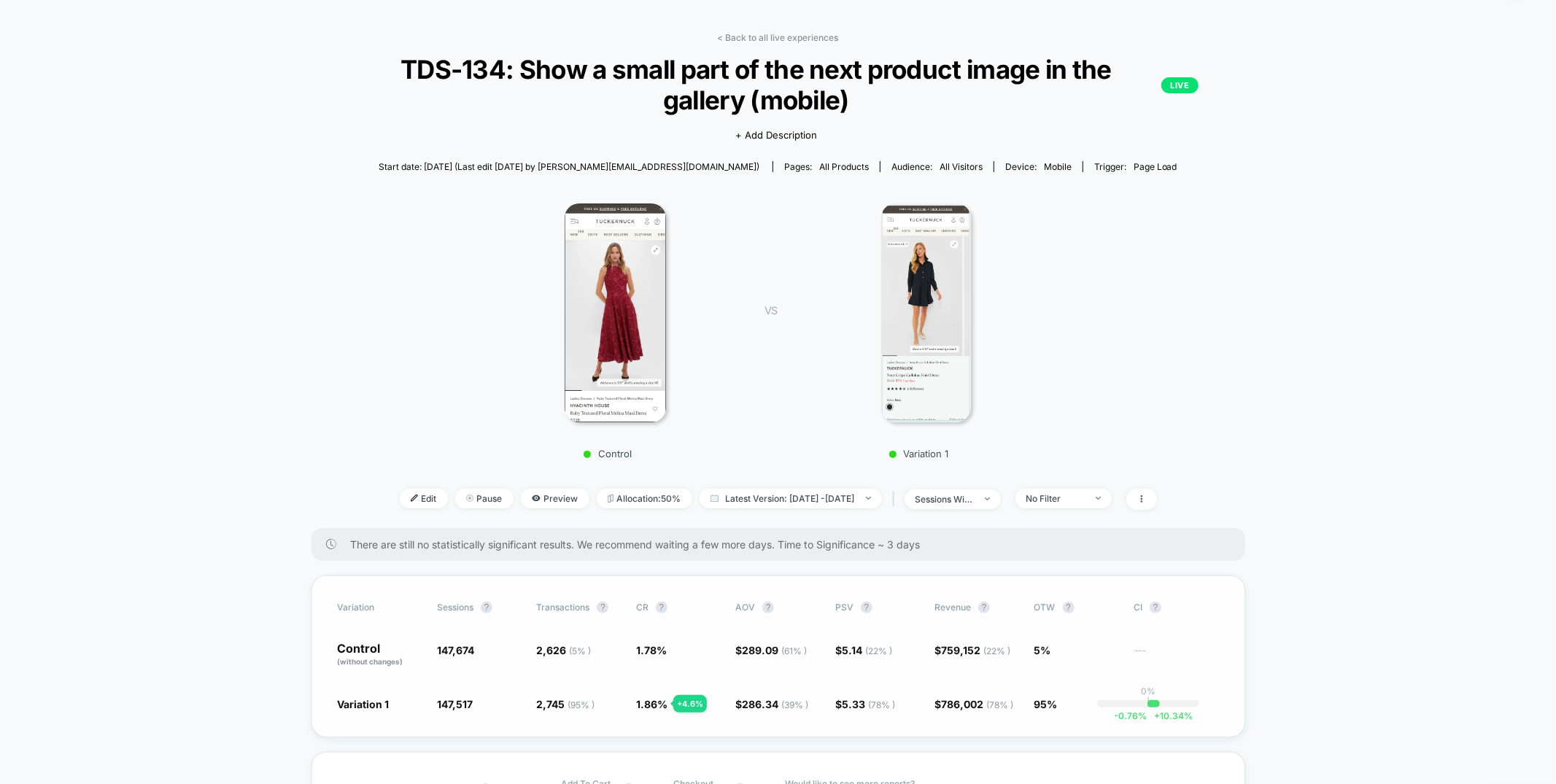
scroll to position [40, 0]
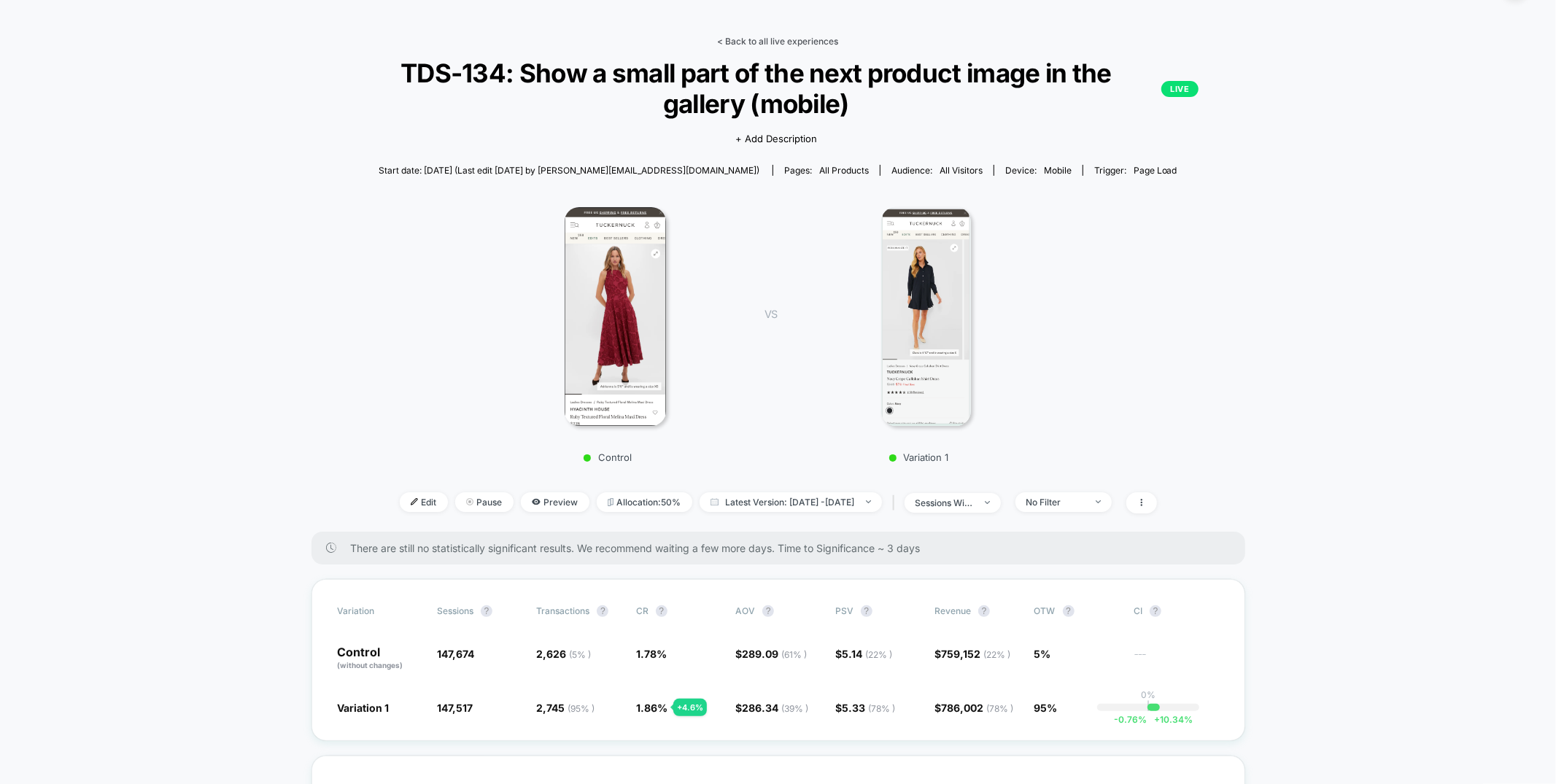
click at [759, 36] on link "< Back to all live experiences" at bounding box center [778, 42] width 121 height 11
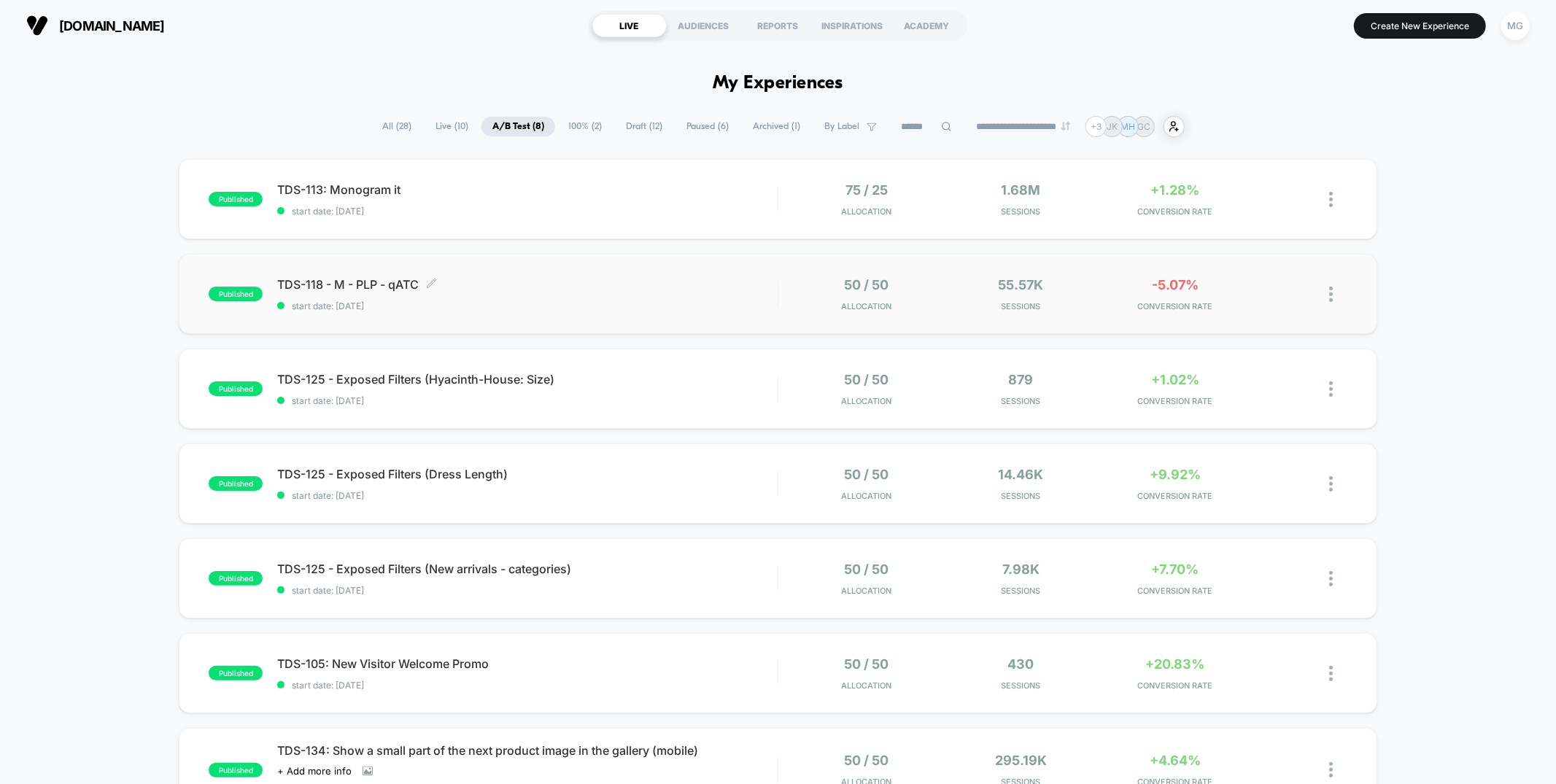
click at [653, 288] on span "TDS-118 - M - PLP - qATC Click to edit experience details" at bounding box center [527, 284] width 500 height 14
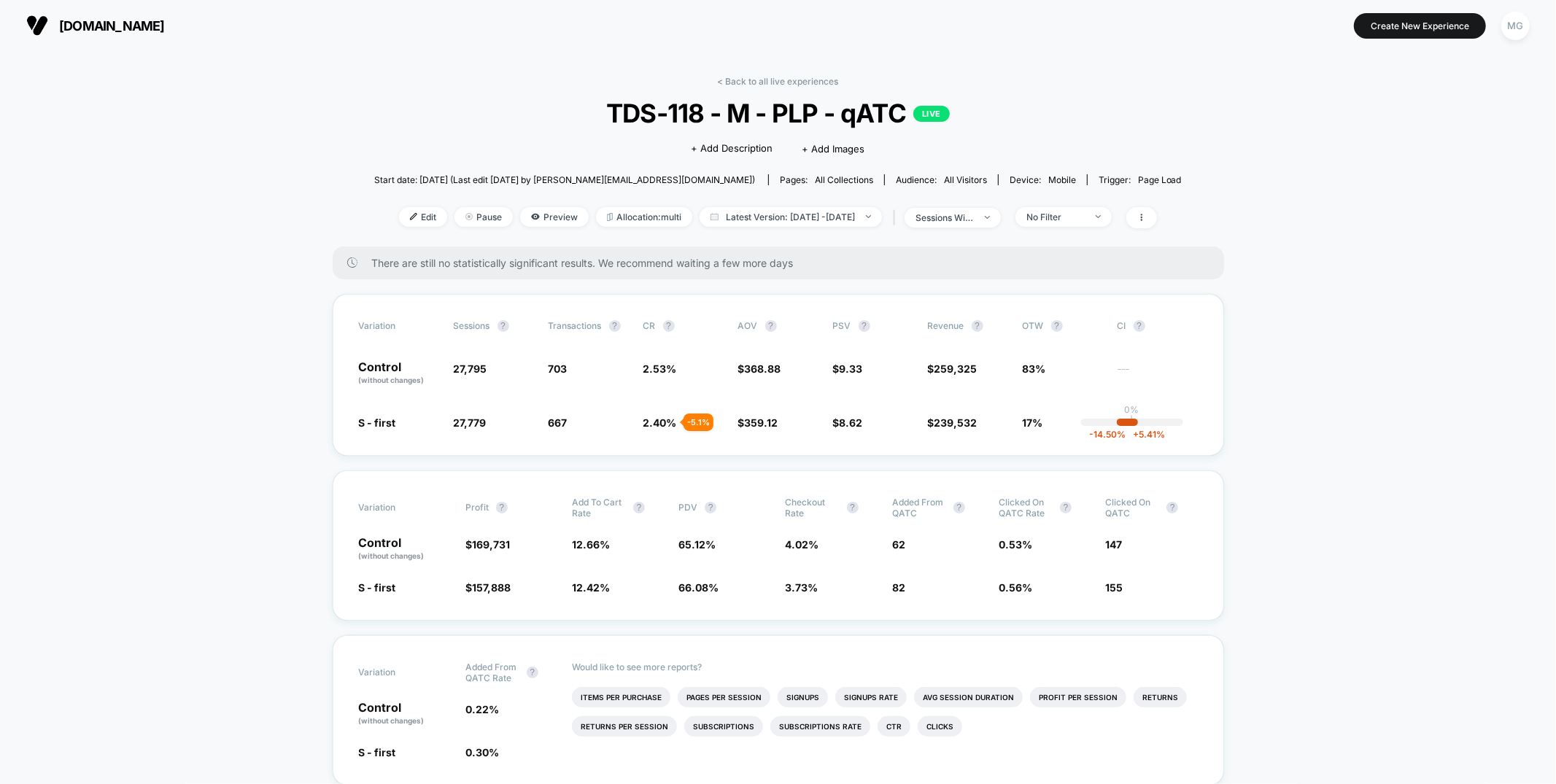
click at [817, 95] on div "< Back to all live experiences TDS-118 - M - PLP - qATC LIVE Click to edit expe…" at bounding box center [778, 161] width 808 height 171
click at [809, 86] on link "< Back to all live experiences" at bounding box center [778, 81] width 121 height 11
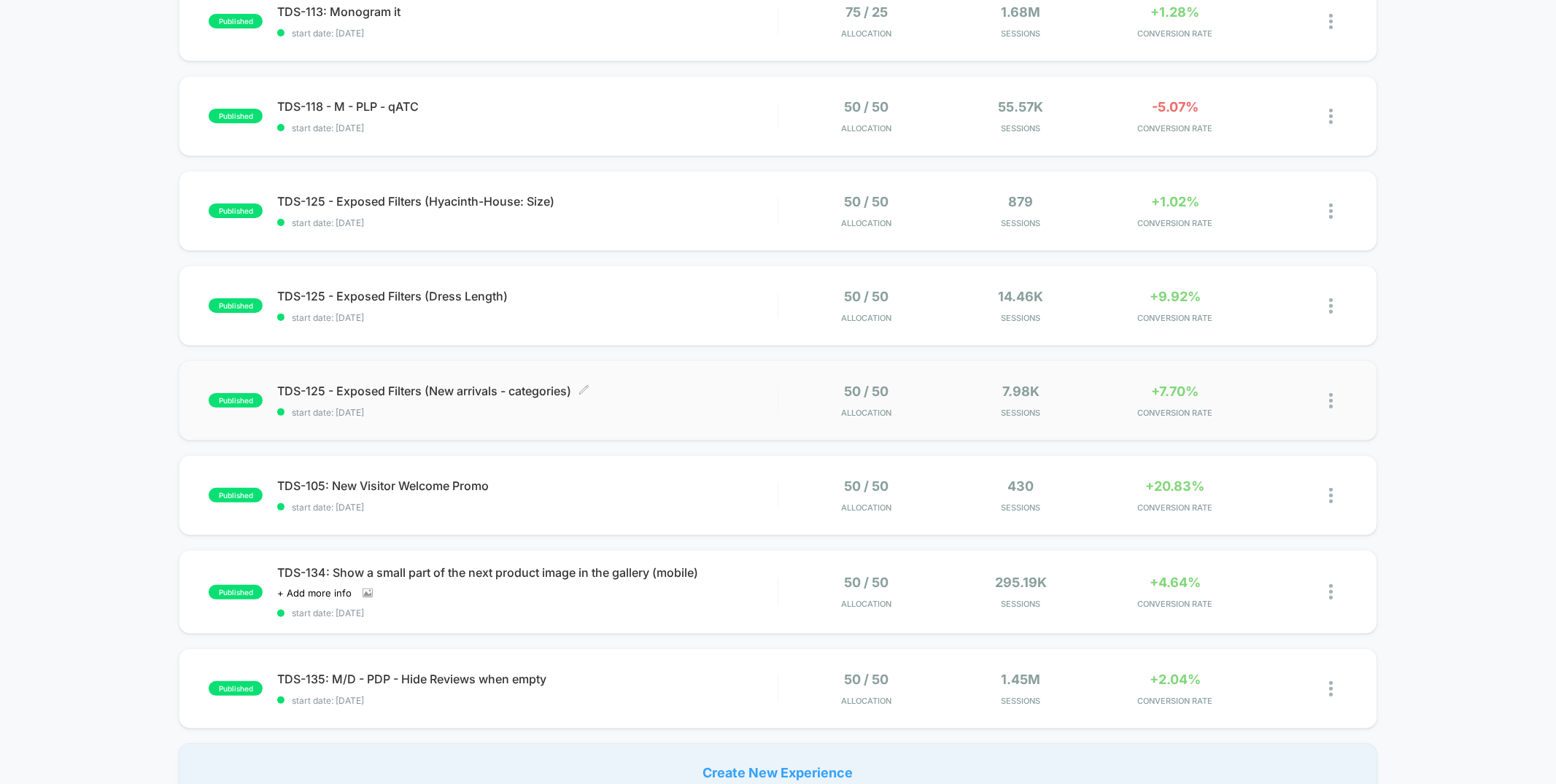
scroll to position [192, 0]
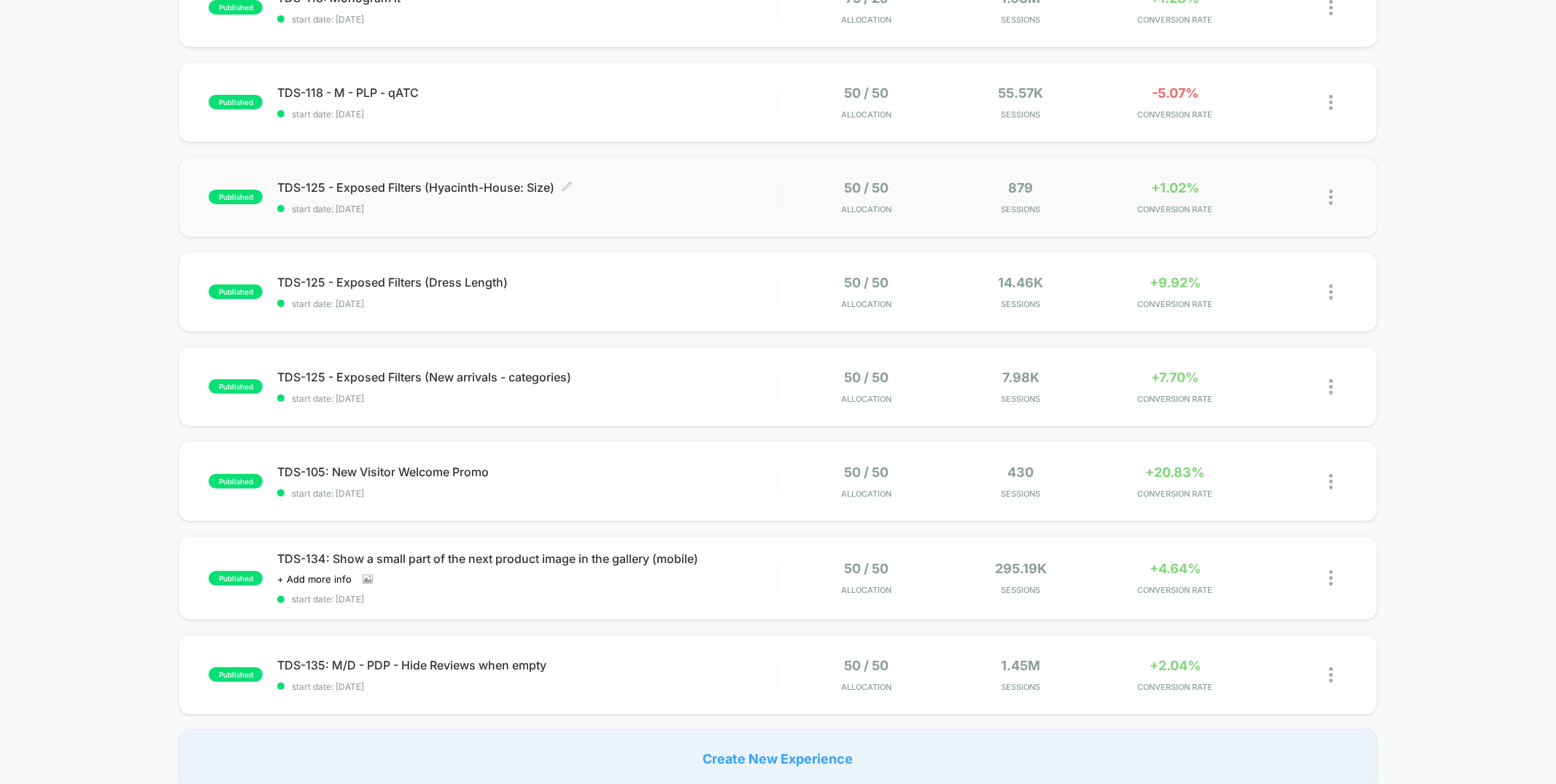
click at [456, 210] on span "start date: [DATE]" at bounding box center [527, 209] width 500 height 11
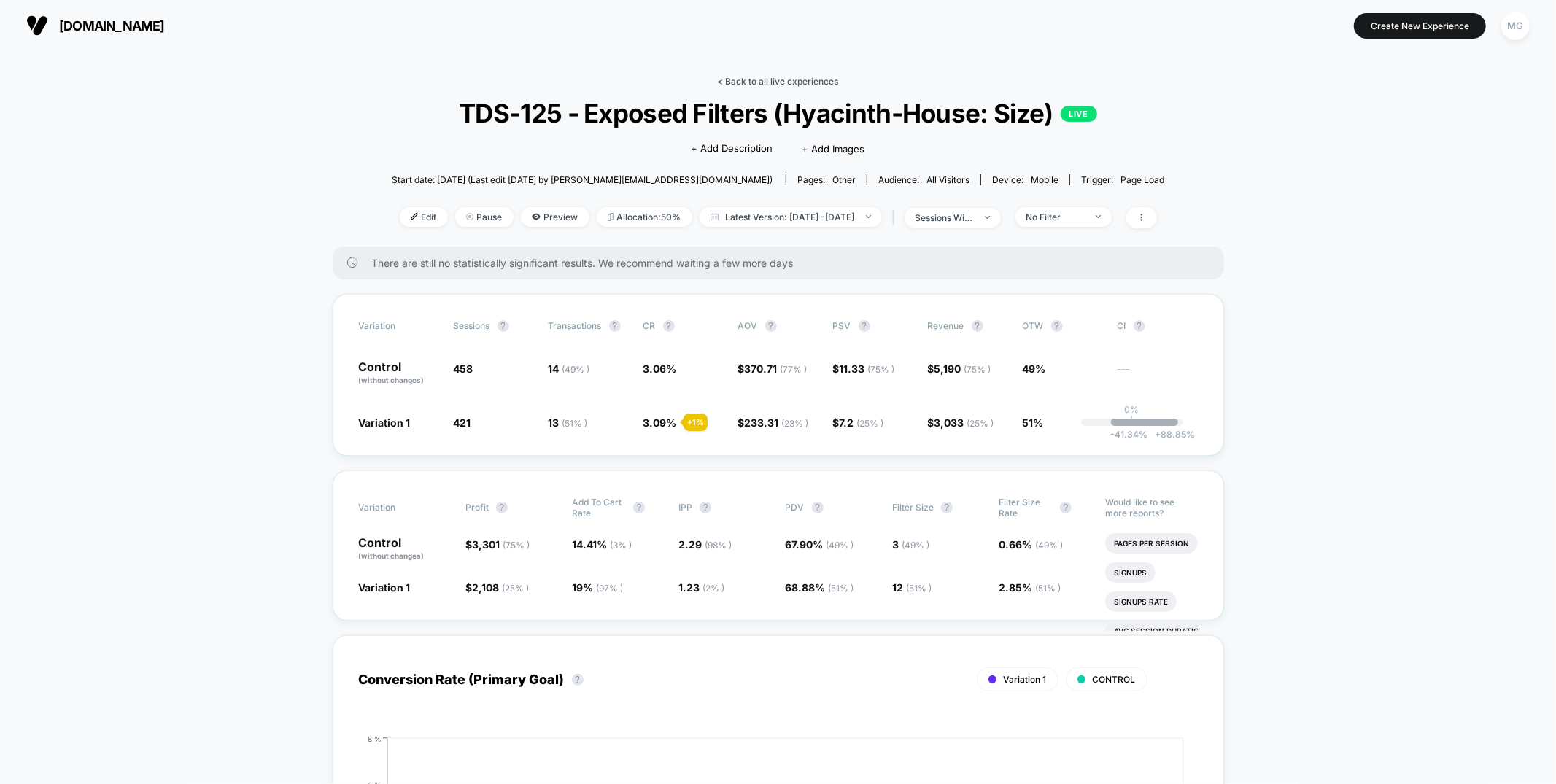
click at [775, 80] on link "< Back to all live experiences" at bounding box center [778, 81] width 121 height 11
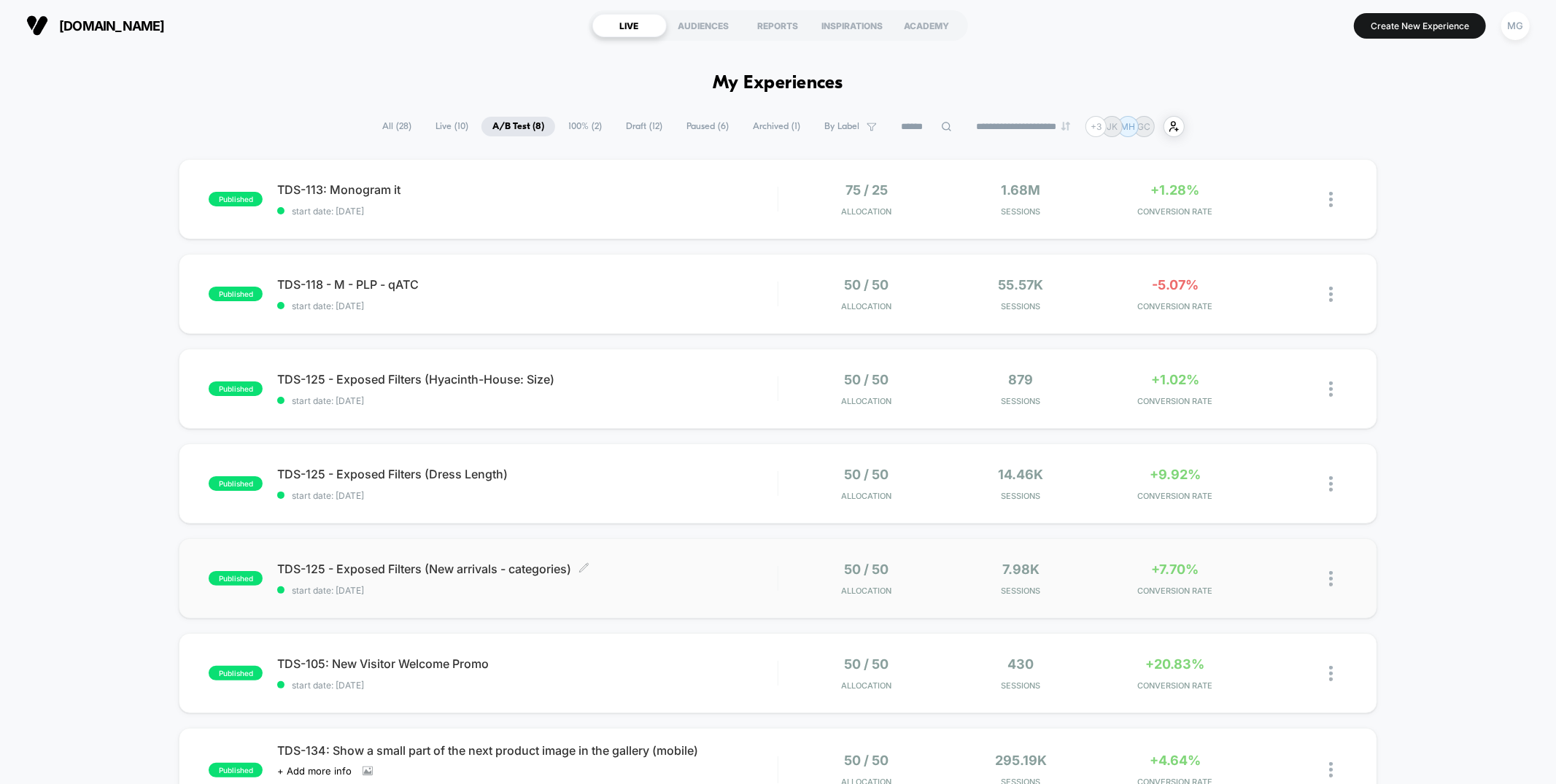
click at [678, 589] on span "start date: 9/16/2025" at bounding box center [527, 590] width 500 height 11
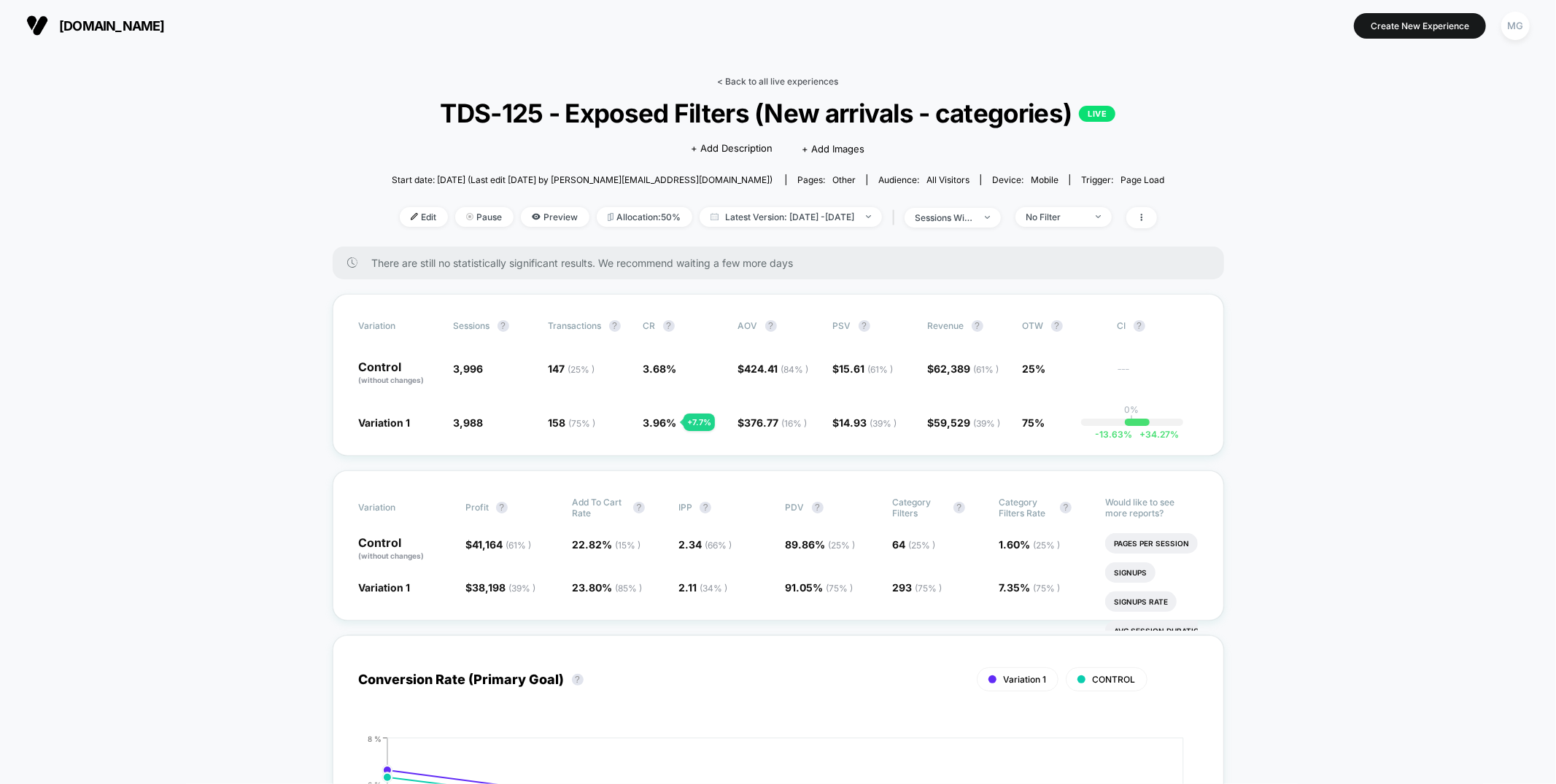
click at [824, 82] on link "< Back to all live experiences" at bounding box center [778, 81] width 121 height 11
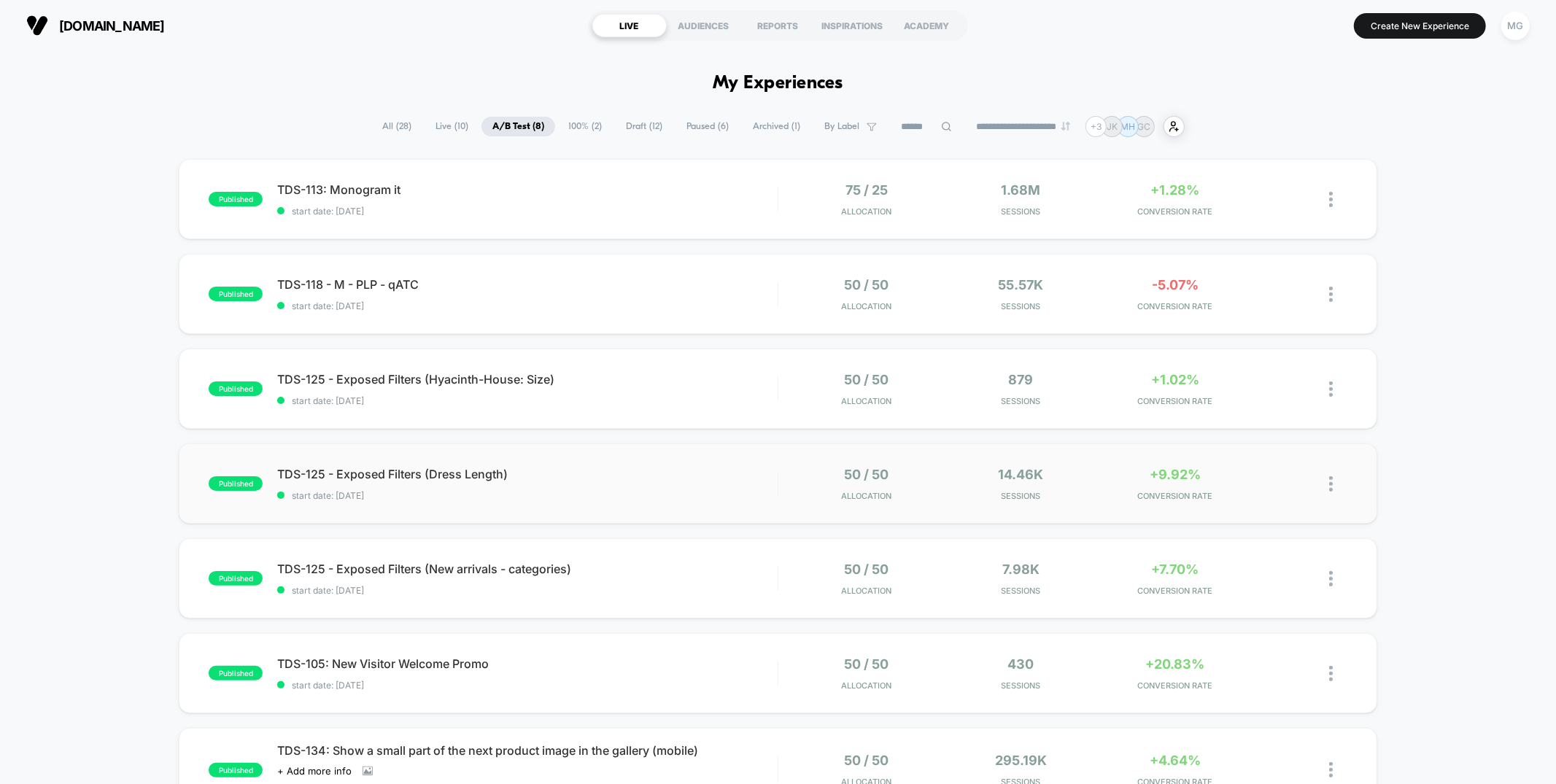
click at [697, 508] on div "published TDS-125 - Exposed Filters (Dress Length) start date: 9/16/2025 50 / 5…" at bounding box center [777, 483] width 1198 height 80
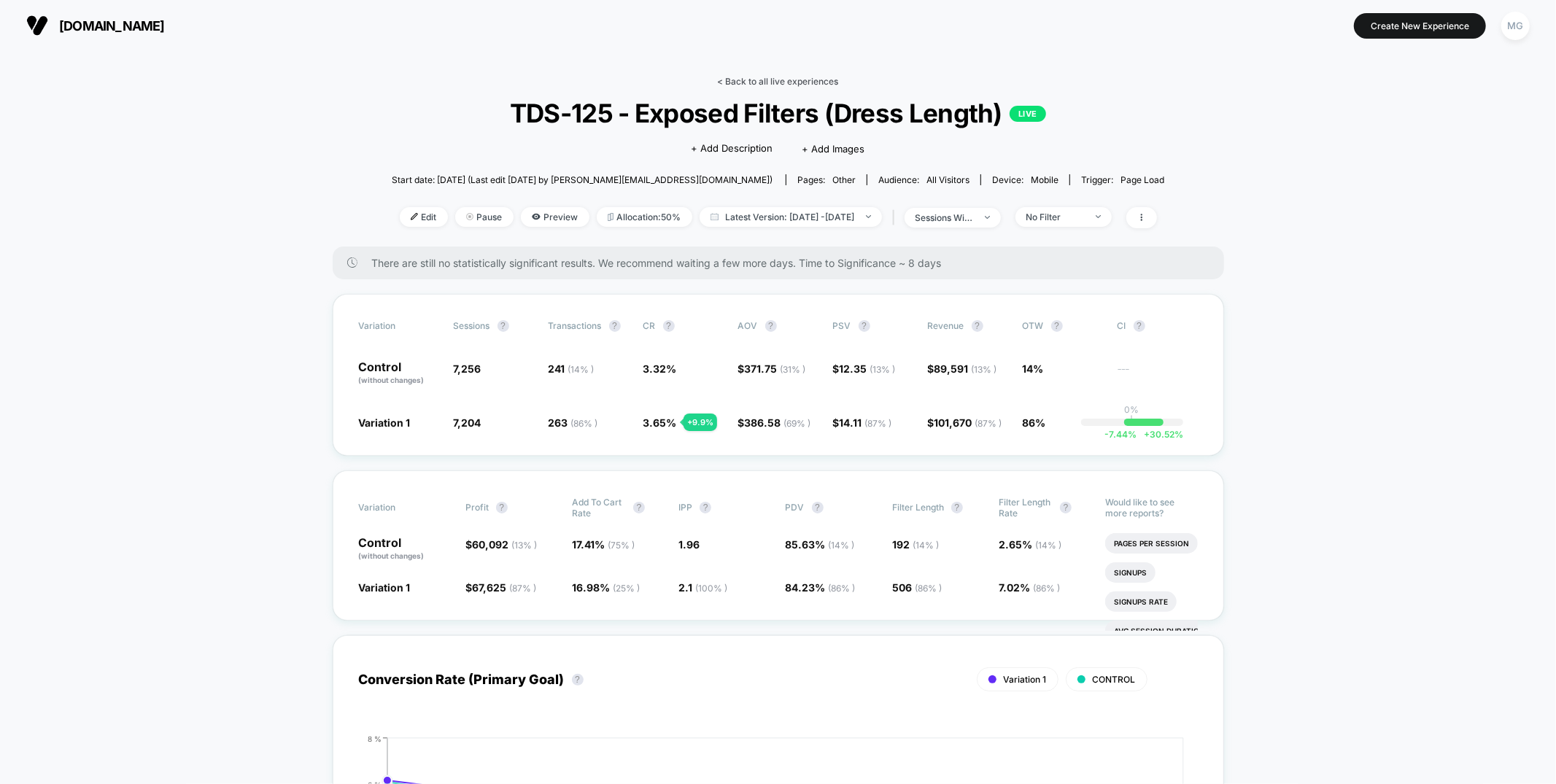
click at [808, 78] on link "< Back to all live experiences" at bounding box center [778, 81] width 121 height 11
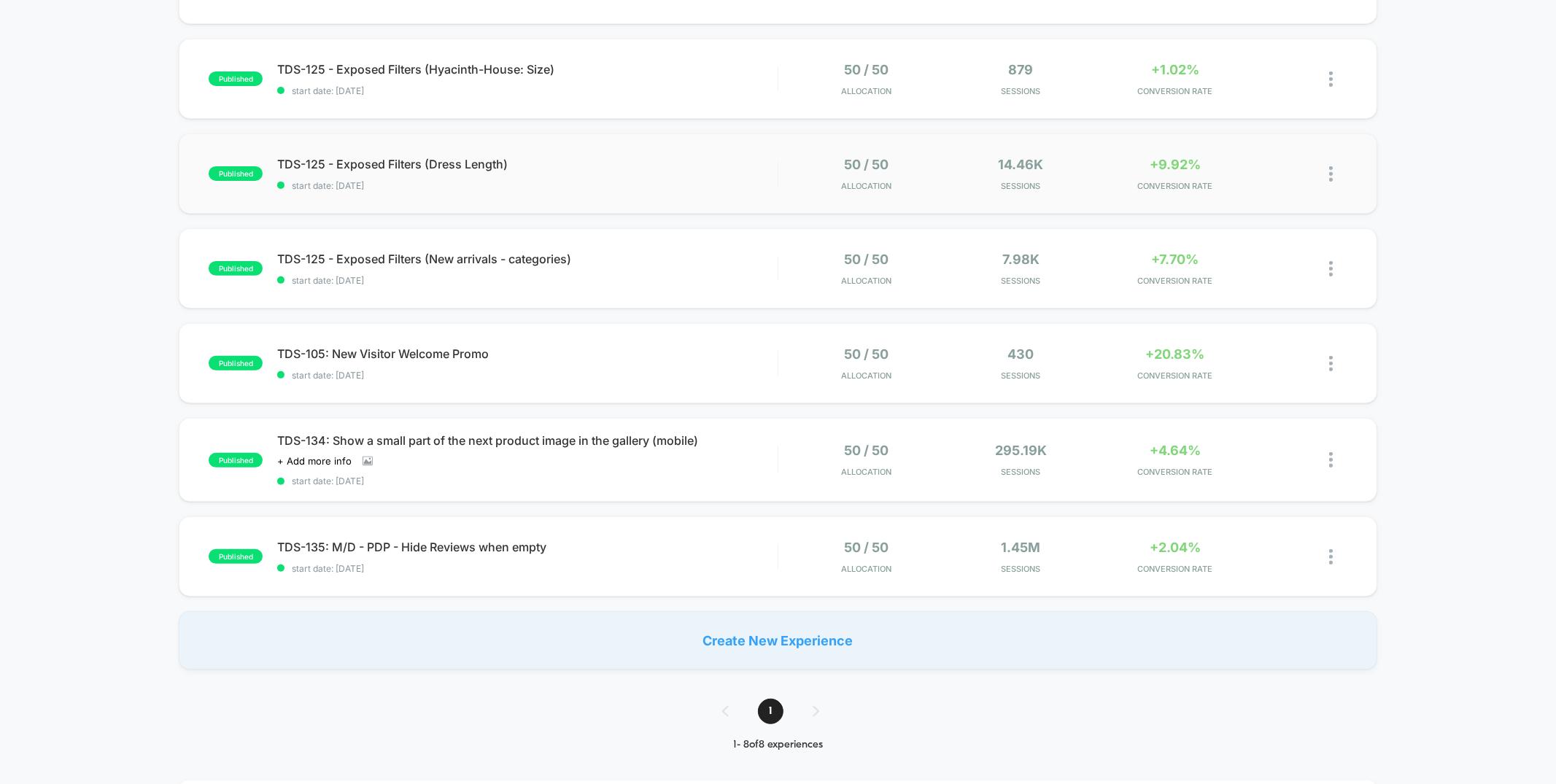
scroll to position [311, 0]
click at [623, 558] on div "TDS-135: M/D - PDP - Hide Reviews when empty Click to edit experience details C…" at bounding box center [527, 556] width 500 height 34
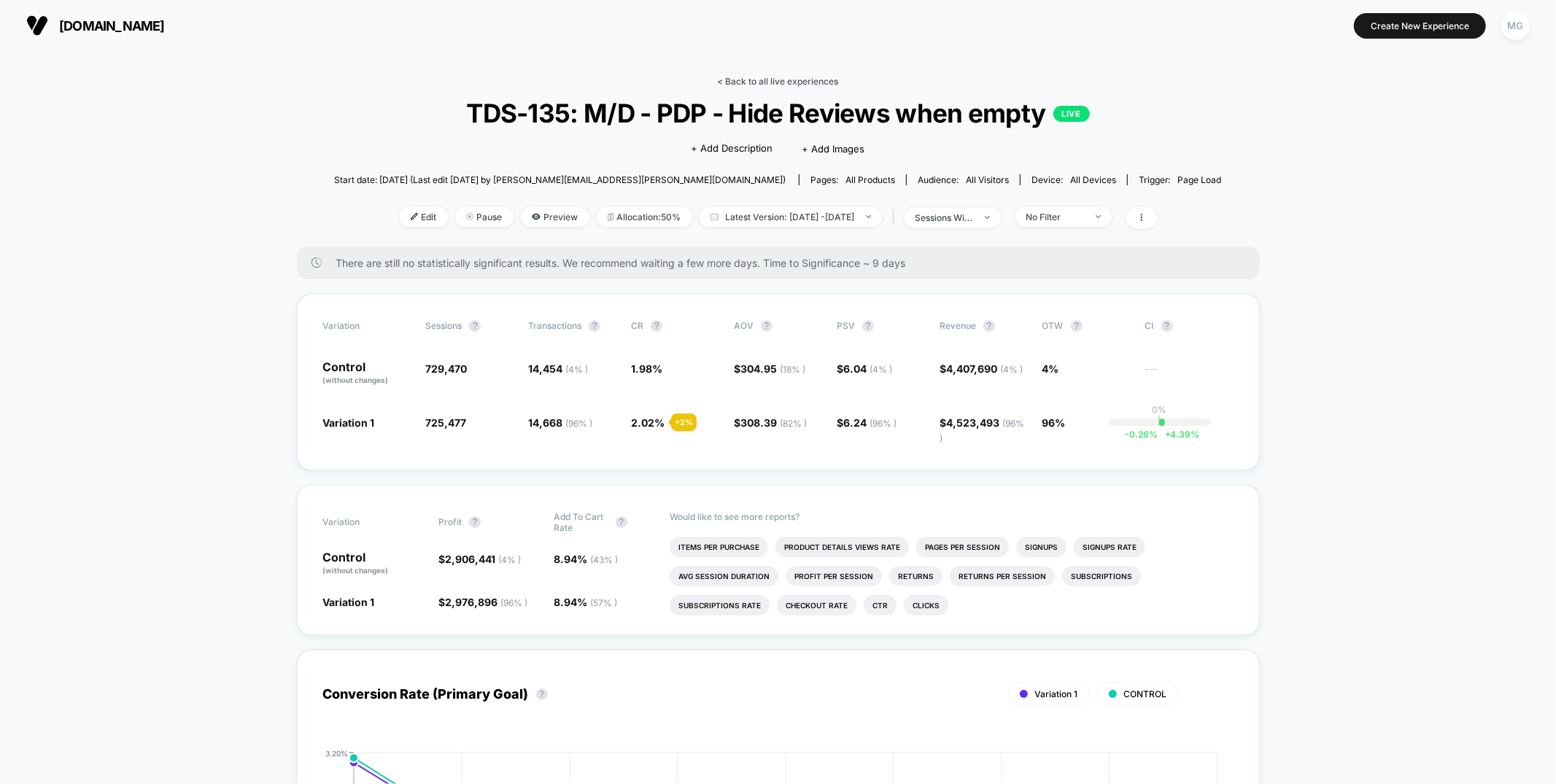
click at [801, 82] on link "< Back to all live experiences" at bounding box center [778, 81] width 121 height 11
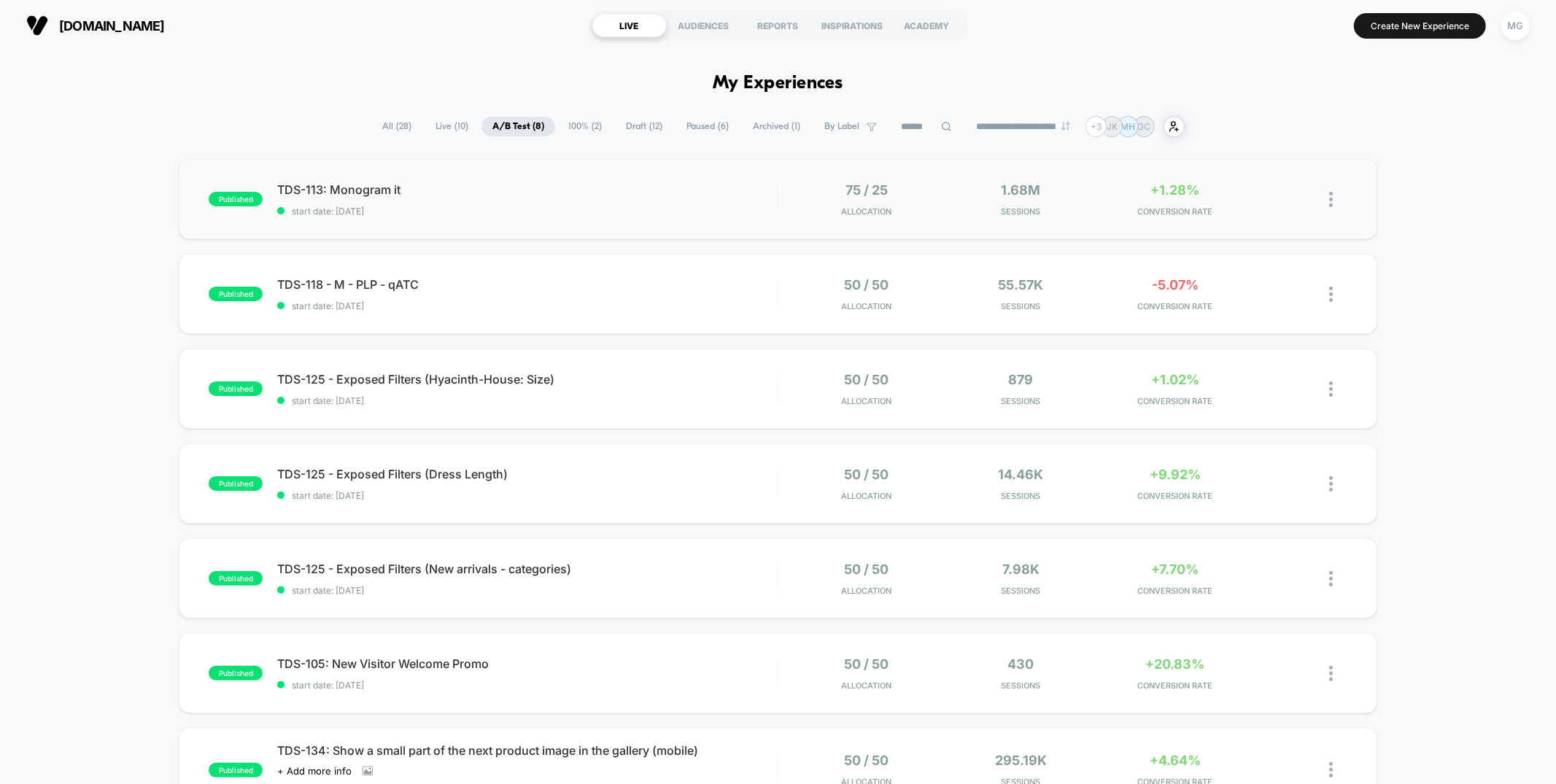
click at [677, 210] on span "start date: 9/2/2025" at bounding box center [527, 211] width 500 height 11
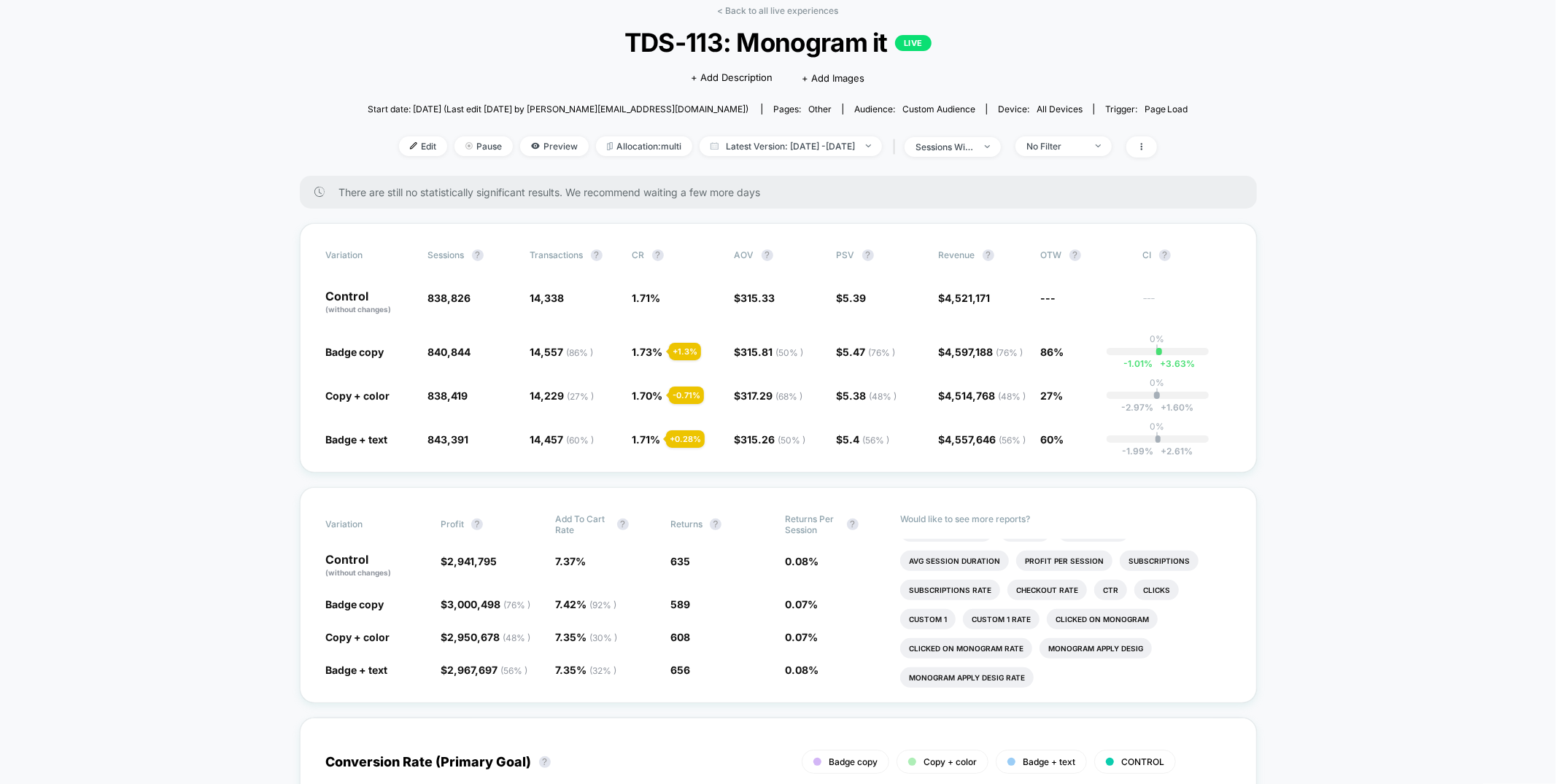
scroll to position [71, 0]
click at [798, 15] on div "< Back to all live experiences TDS-113: Monogram it LIVE Click to edit experien…" at bounding box center [777, 89] width 820 height 171
click at [797, 12] on link "< Back to all live experiences" at bounding box center [778, 10] width 121 height 11
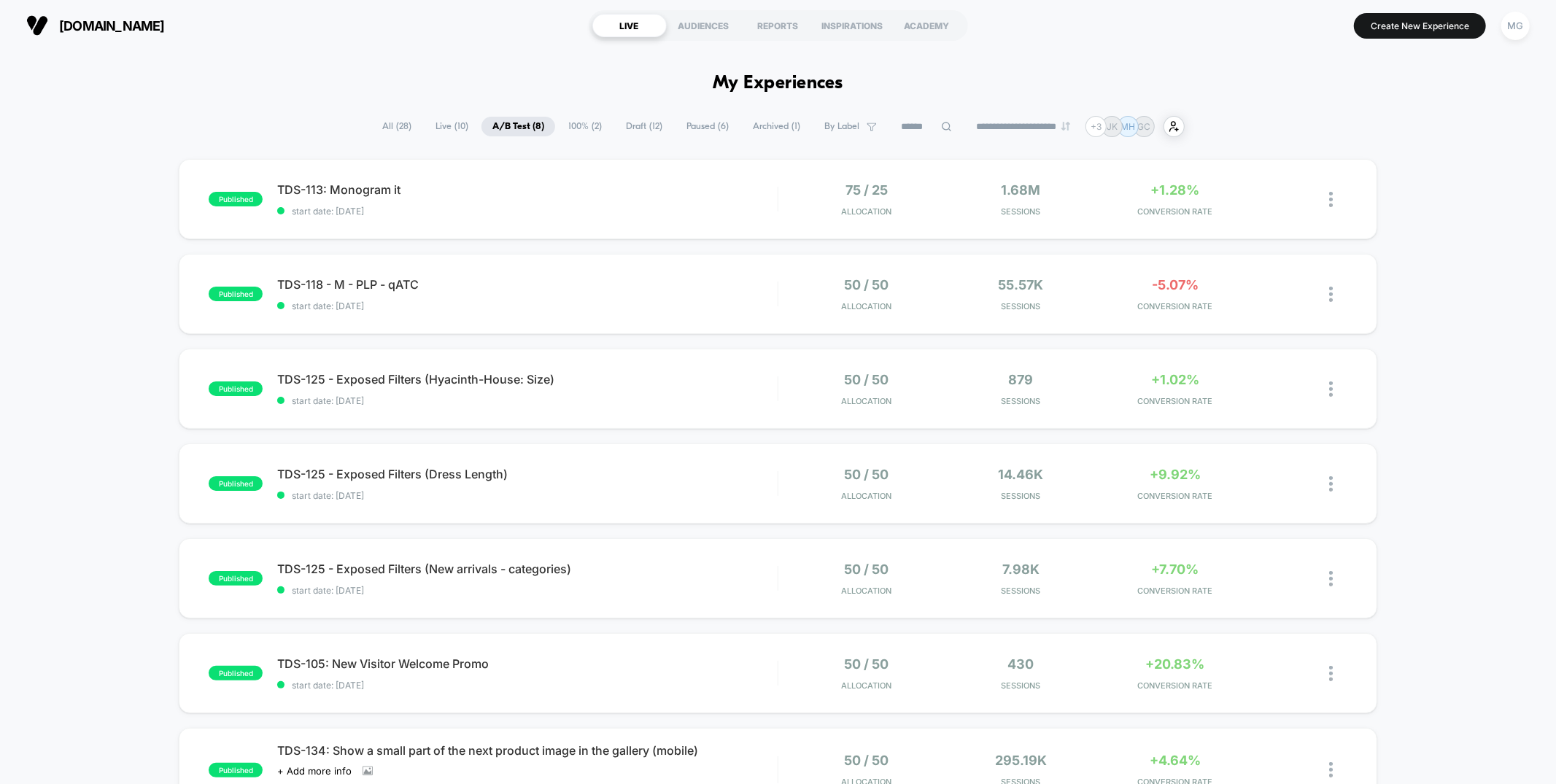
click at [701, 128] on span "Paused ( 6 )" at bounding box center [707, 126] width 64 height 20
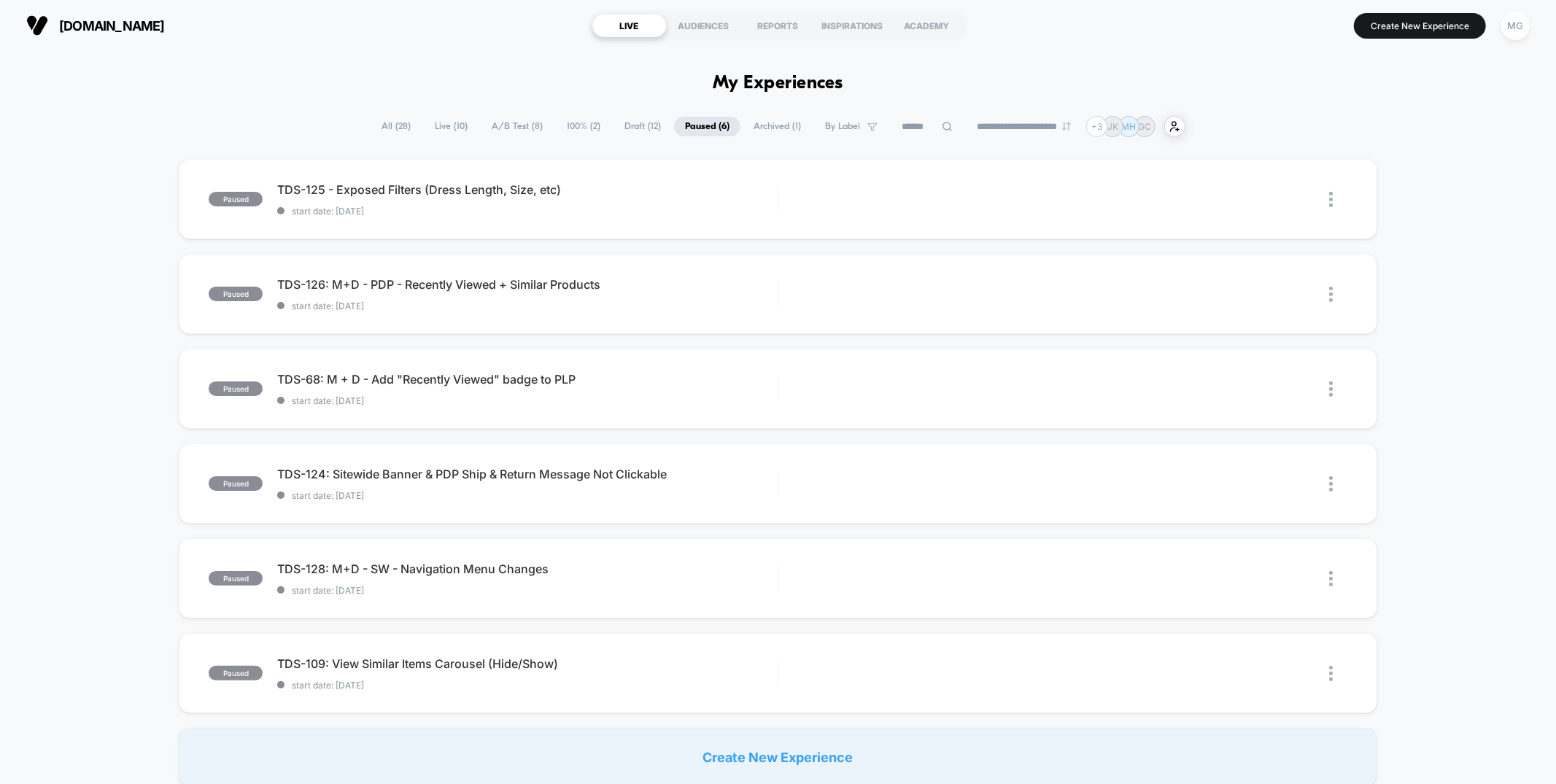
click at [640, 129] on span "Draft ( 12 )" at bounding box center [643, 126] width 59 height 20
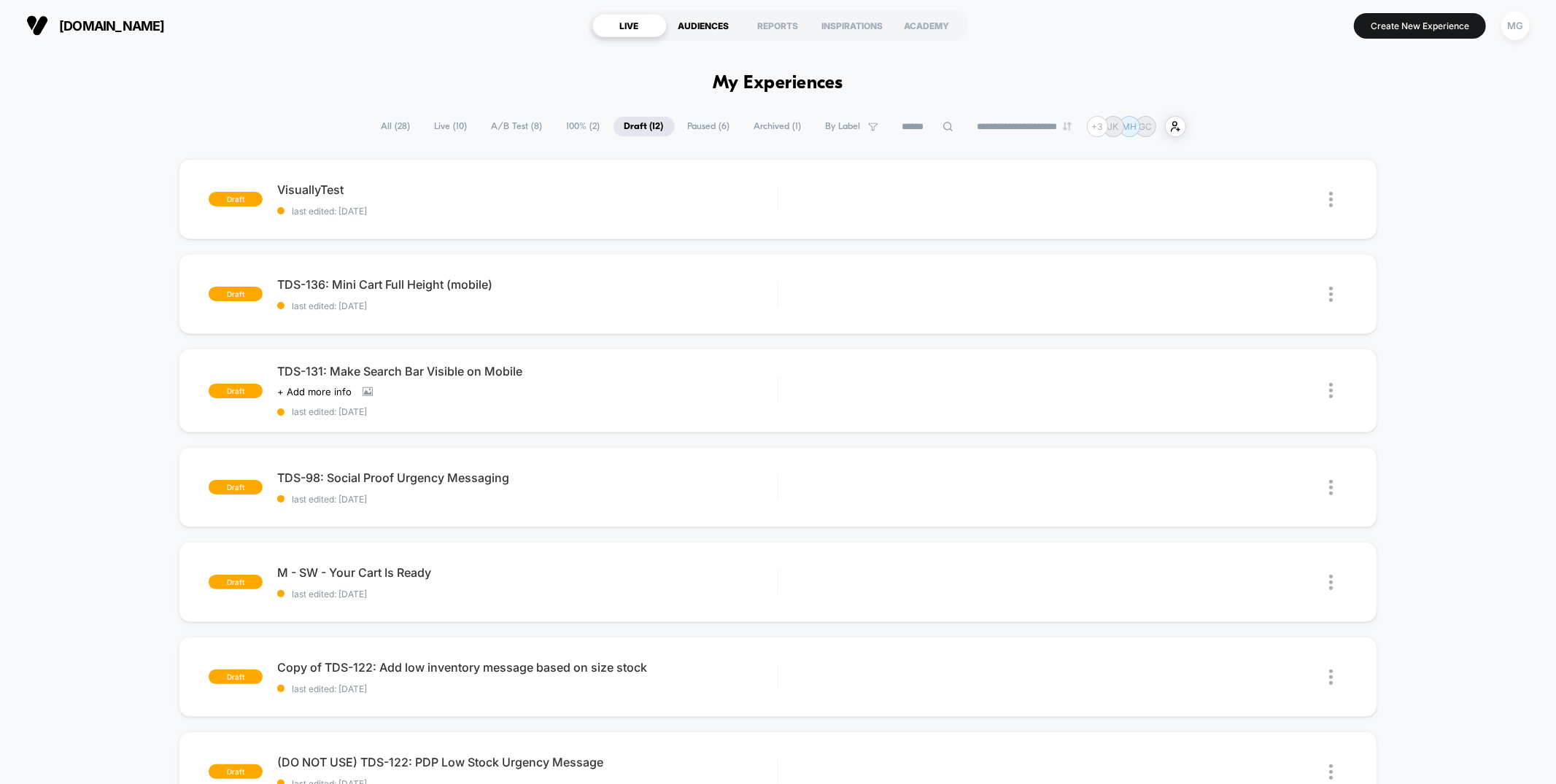
click at [713, 27] on div "AUDIENCES" at bounding box center [704, 25] width 74 height 23
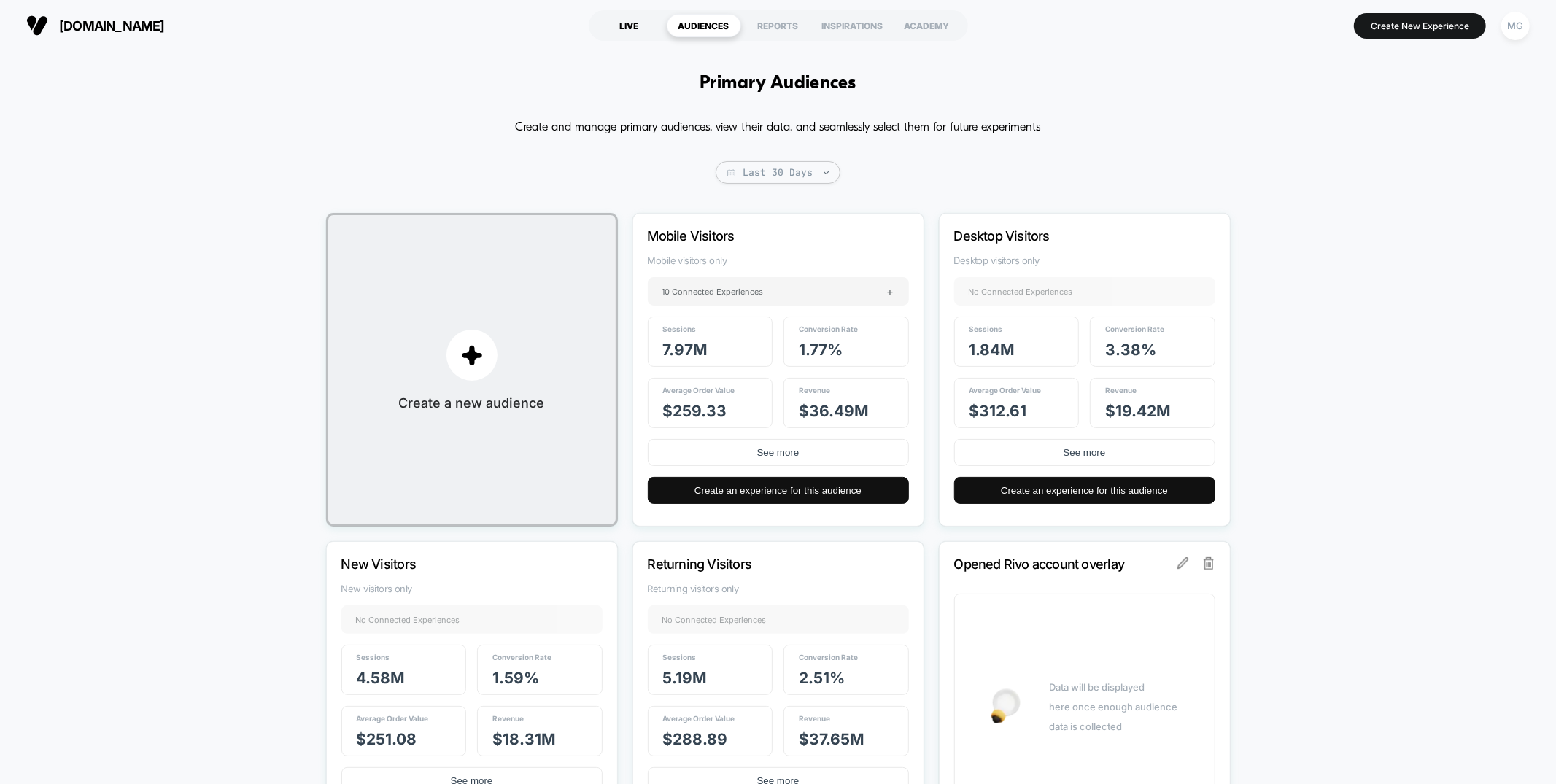
click at [634, 28] on div "LIVE" at bounding box center [629, 25] width 74 height 23
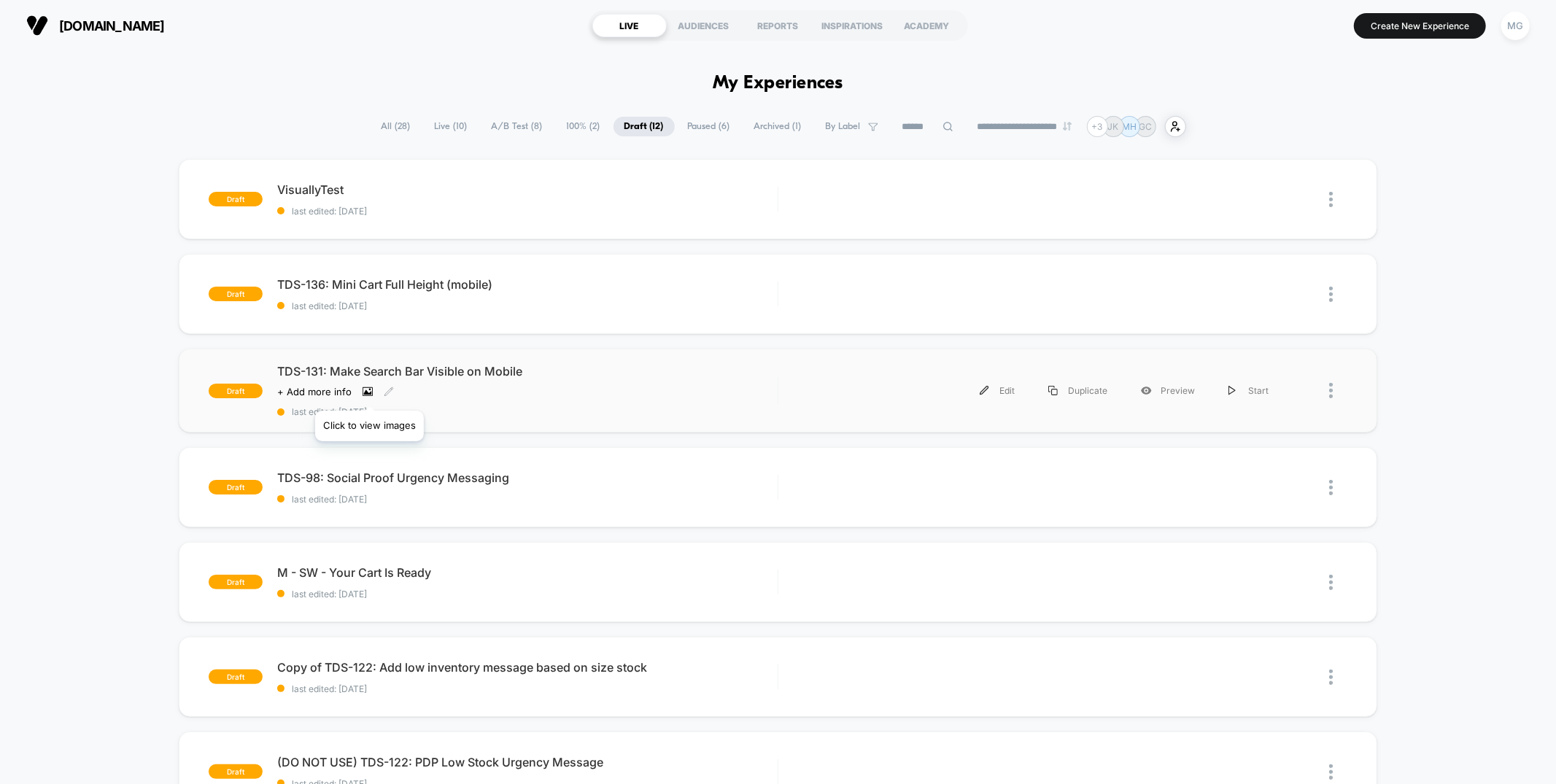
click at [369, 392] on icon at bounding box center [367, 391] width 10 height 10
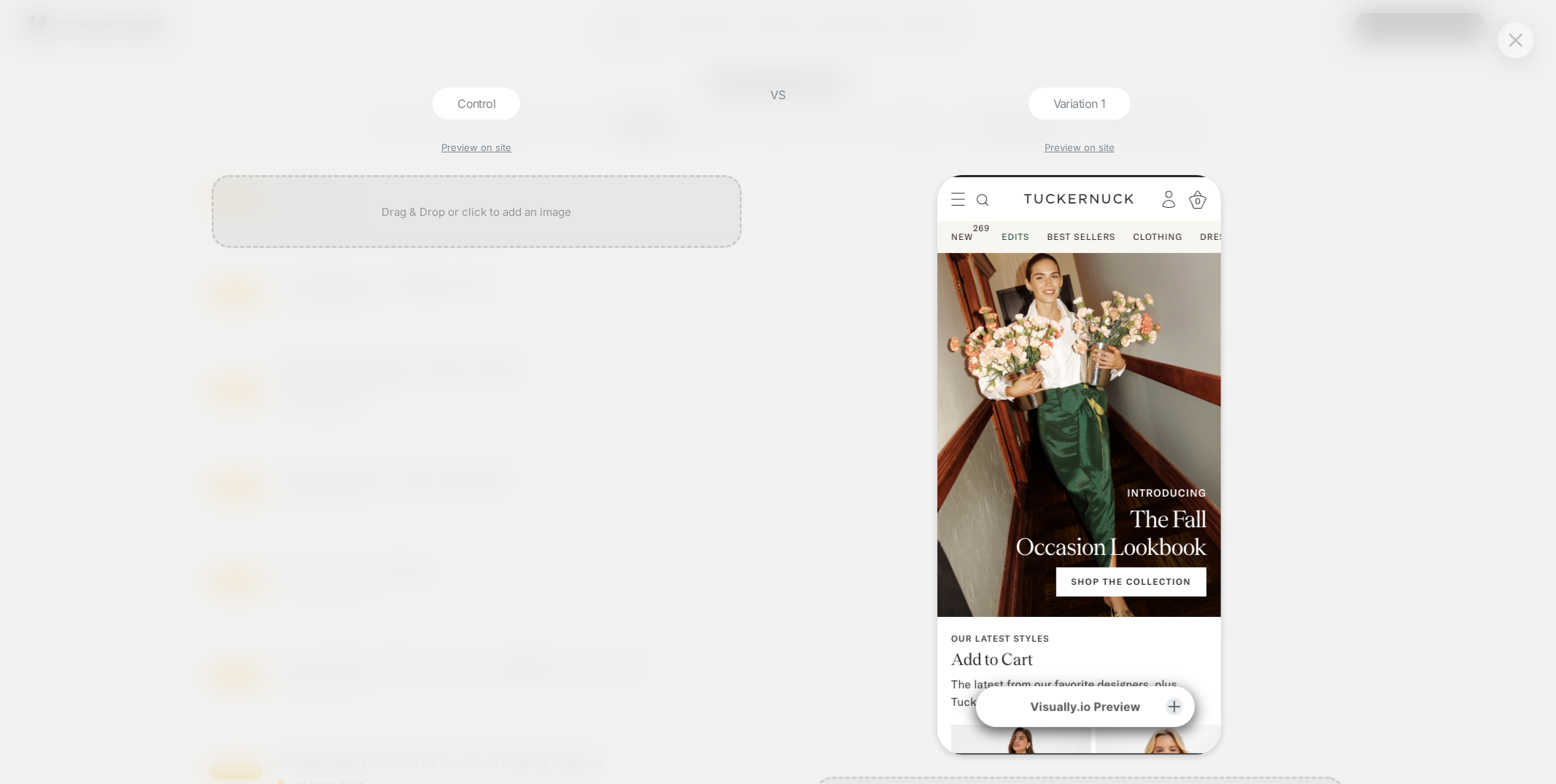
click at [1424, 167] on div "Control Preview on site VS Variation 1 Preview on site" at bounding box center [778, 392] width 1556 height 784
click at [1518, 36] on img at bounding box center [1515, 40] width 14 height 13
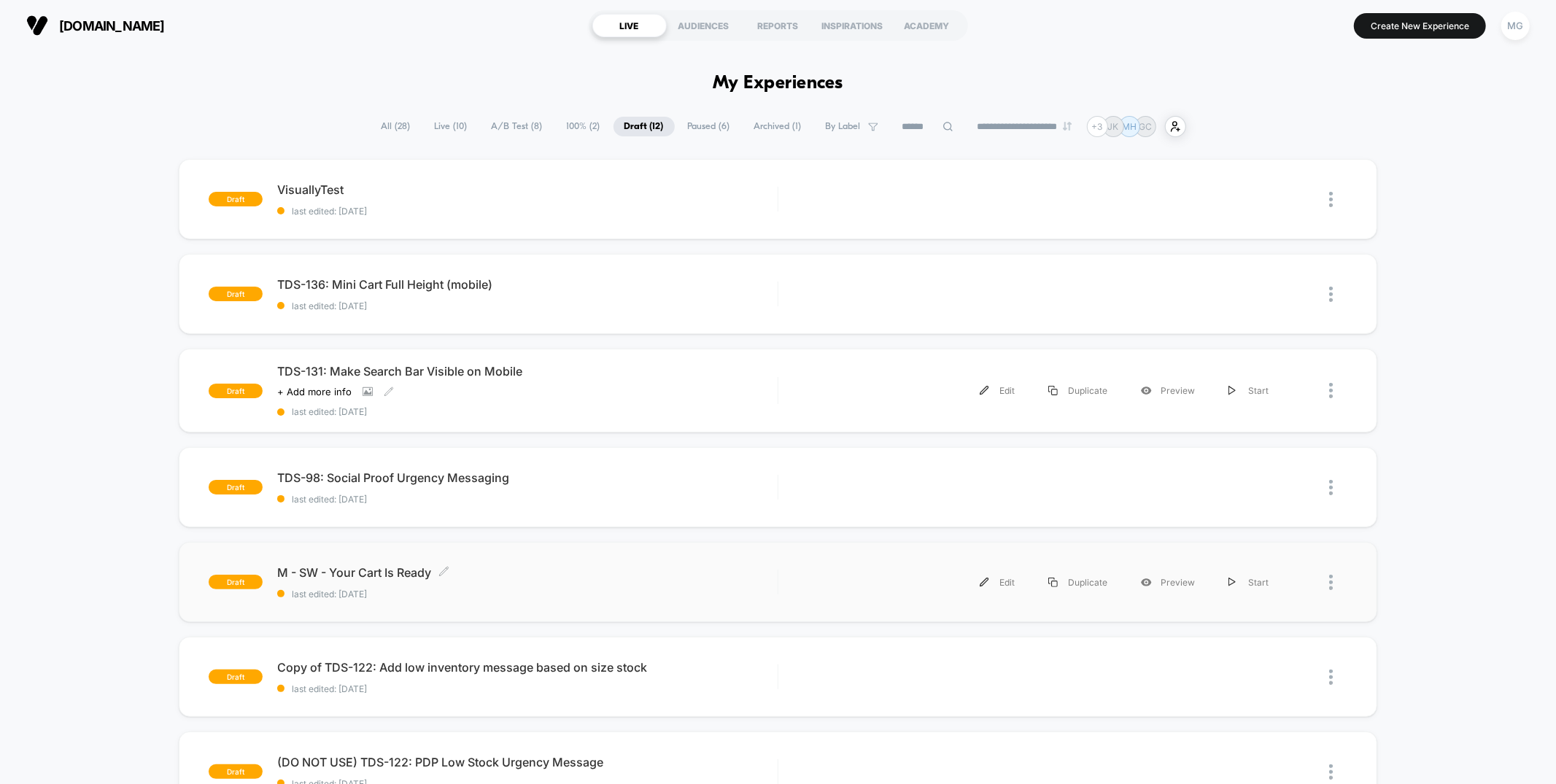
click at [550, 576] on span "M - SW - Your Cart Is Ready Click to edit experience details" at bounding box center [527, 572] width 500 height 14
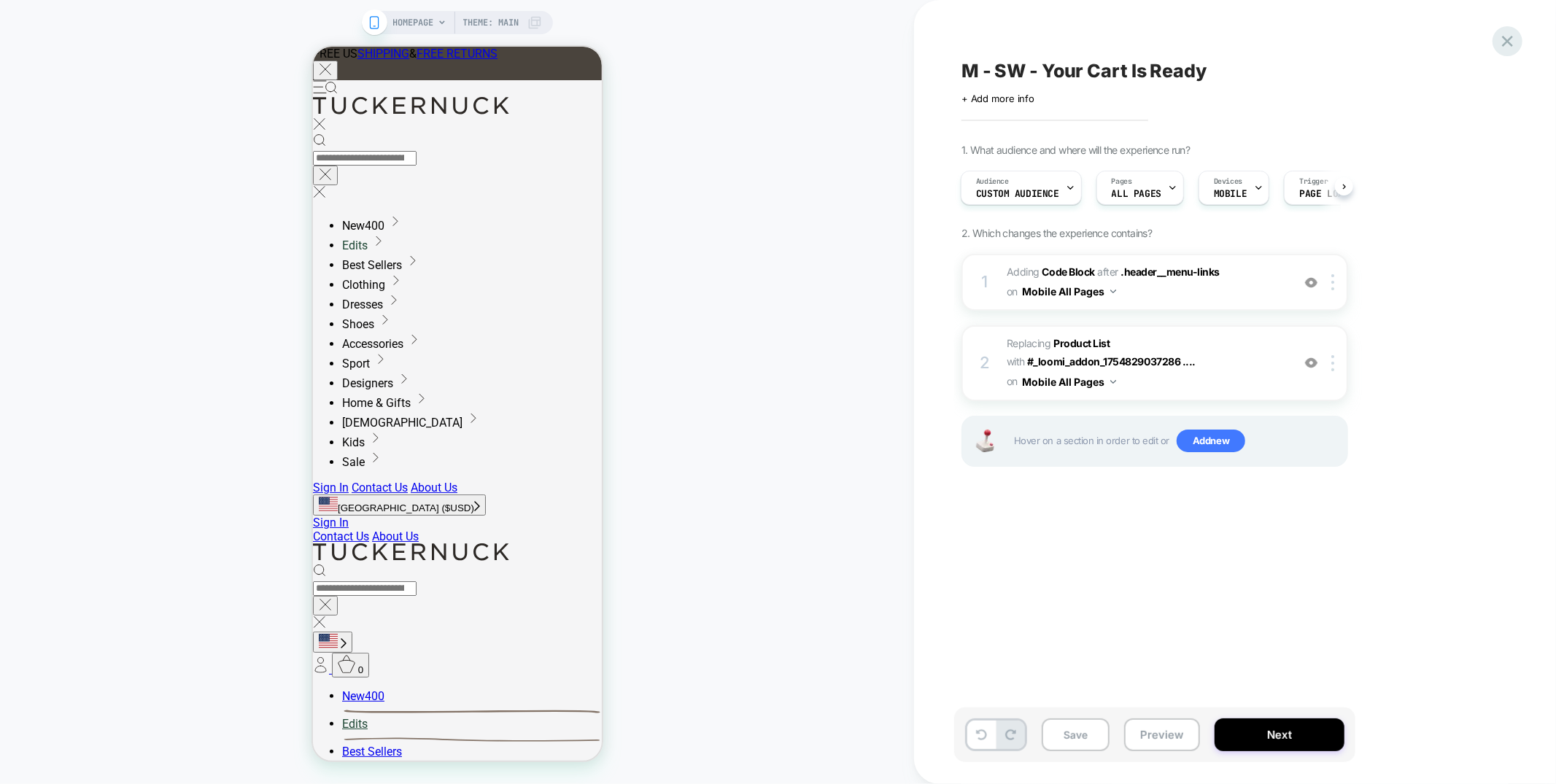
click at [1505, 38] on icon at bounding box center [1507, 42] width 11 height 11
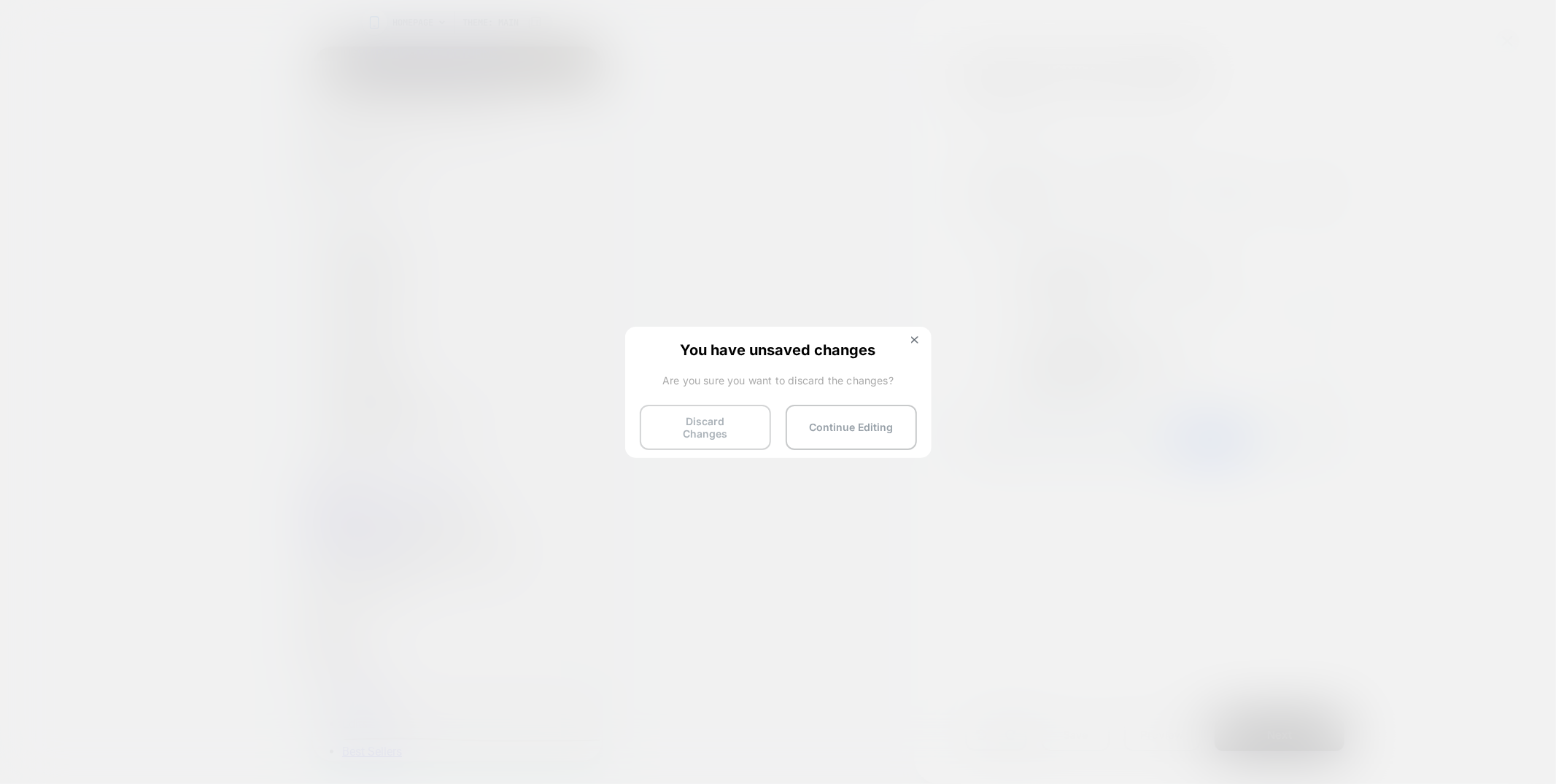
click at [680, 428] on button "Discard Changes" at bounding box center [705, 428] width 131 height 45
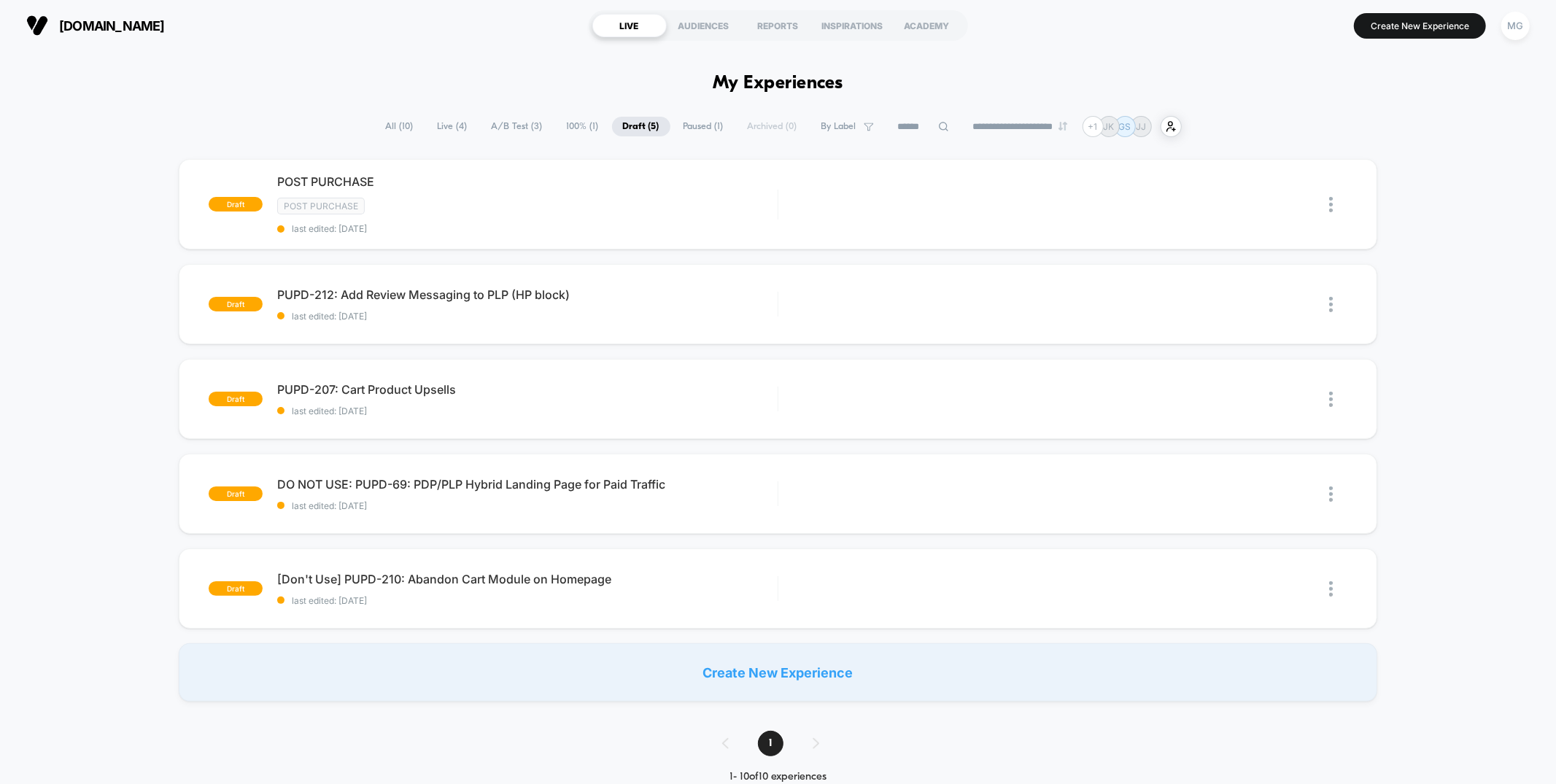
click at [511, 125] on span "A/B Test ( 3 )" at bounding box center [517, 126] width 73 height 20
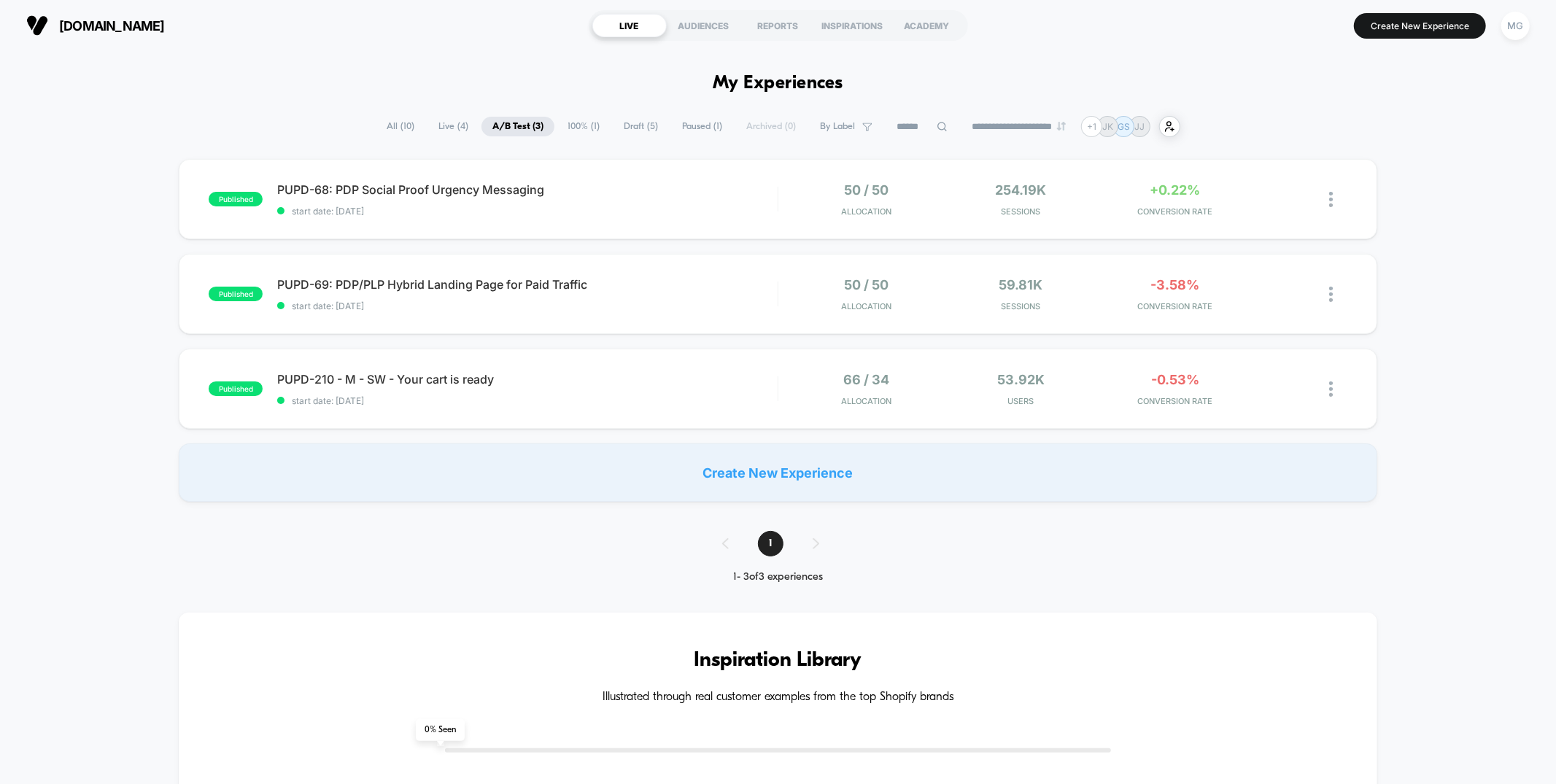
click at [584, 127] on span "100% ( 1 )" at bounding box center [584, 126] width 54 height 20
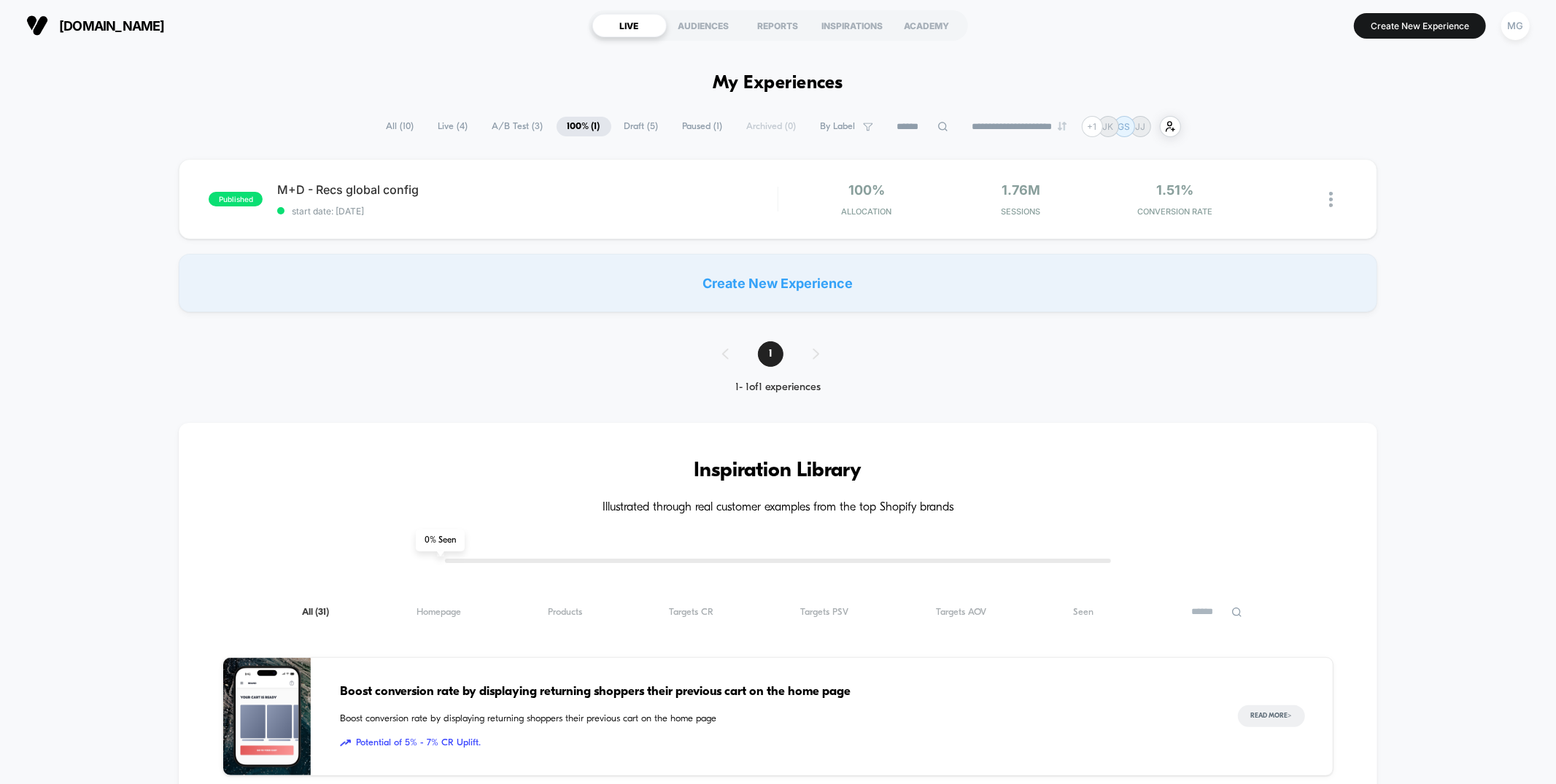
click at [627, 130] on span "Draft ( 5 )" at bounding box center [642, 126] width 56 height 20
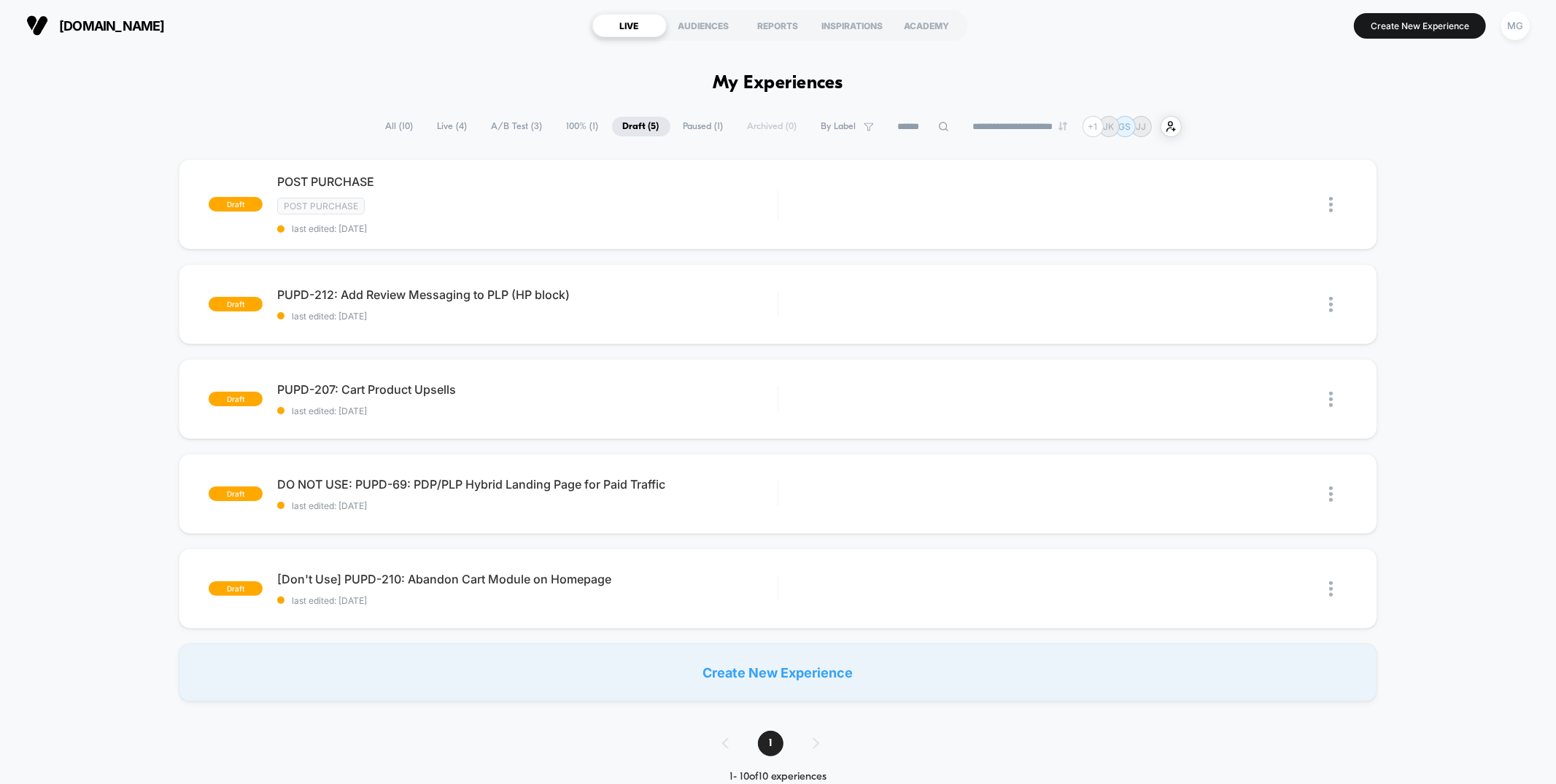
click at [434, 124] on span "Live ( 4 )" at bounding box center [452, 126] width 51 height 20
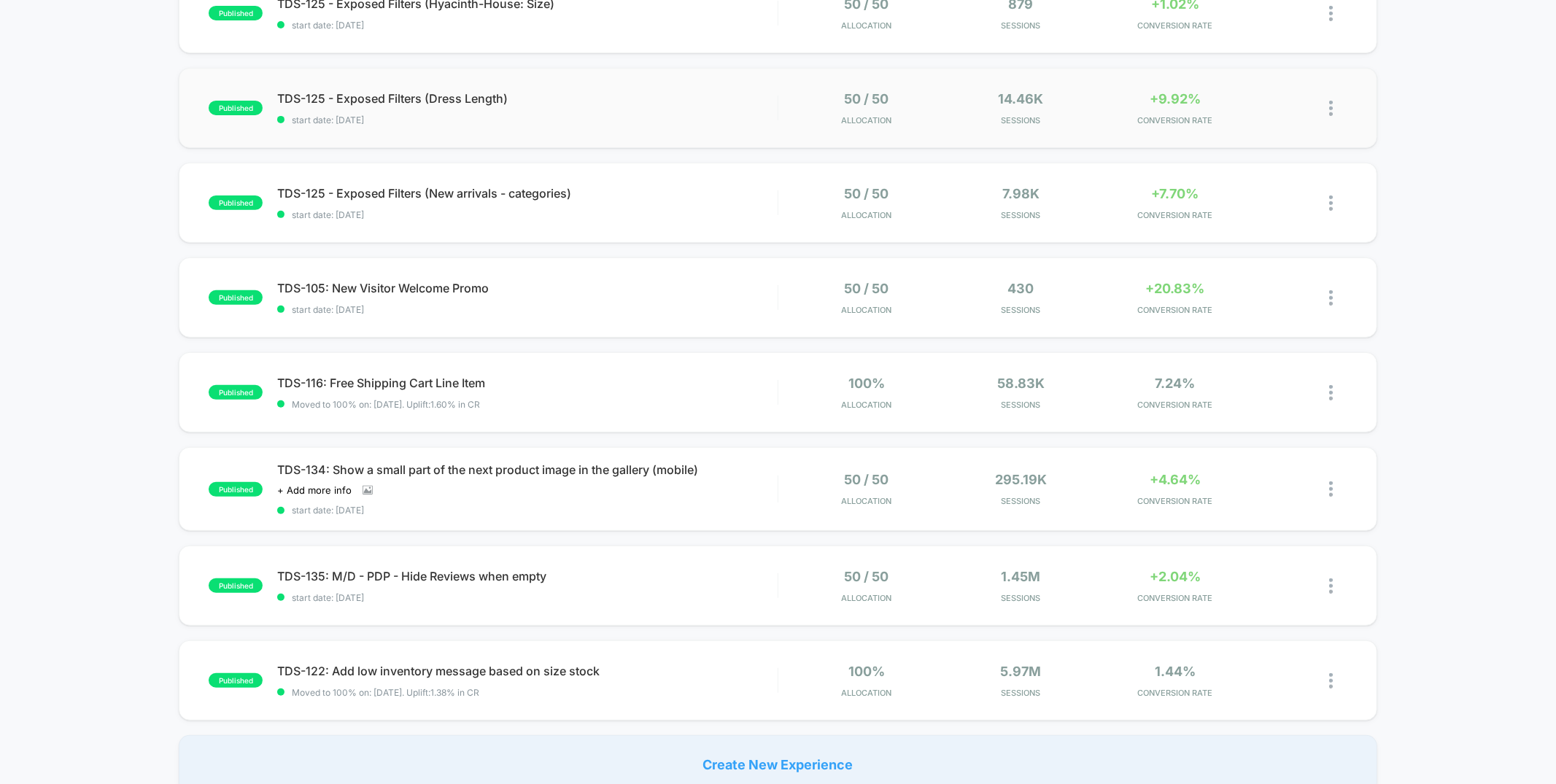
scroll to position [586, 0]
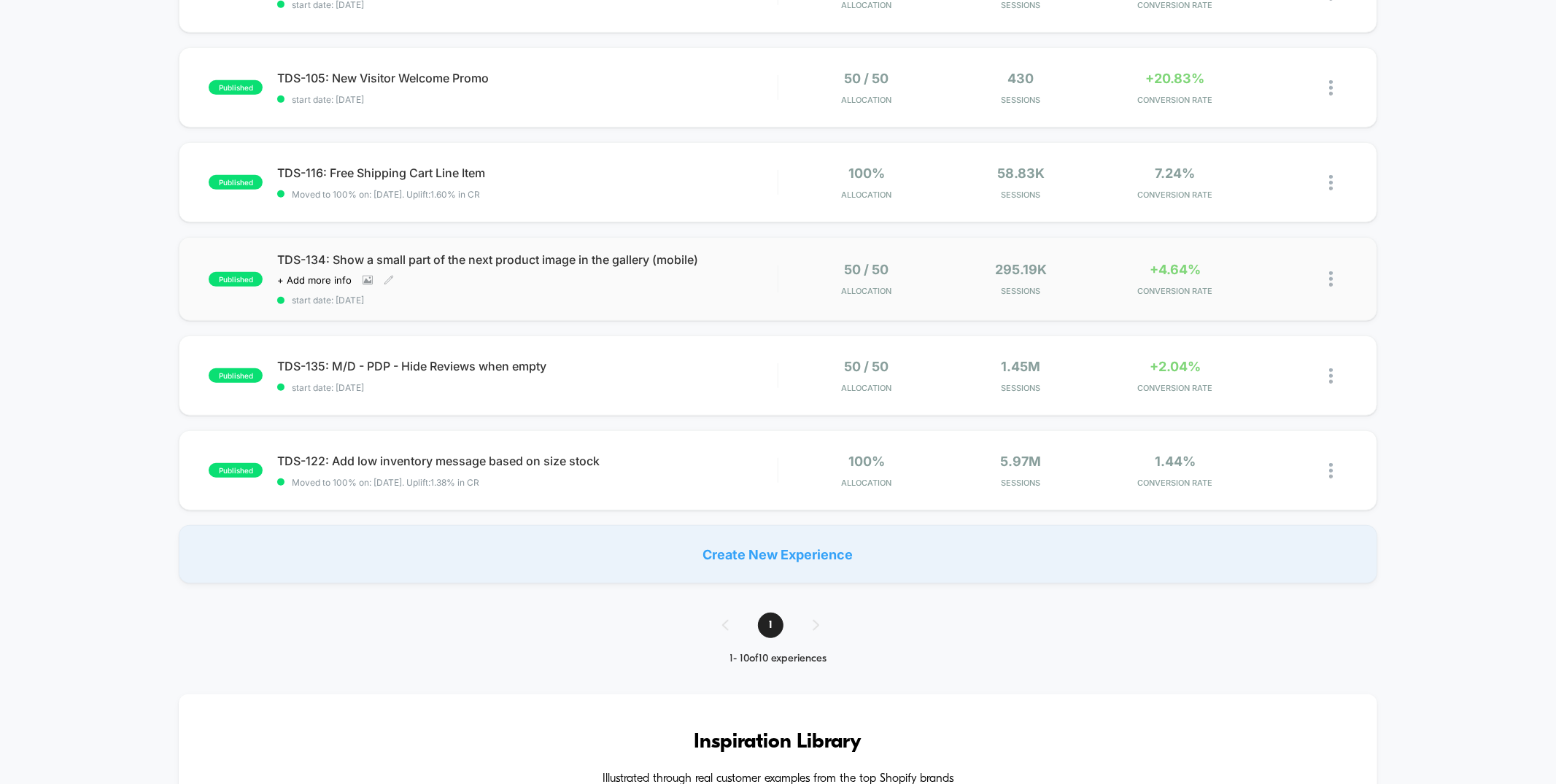
click at [584, 278] on div "Click to view images Click to edit experience details + Add more info" at bounding box center [452, 280] width 350 height 12
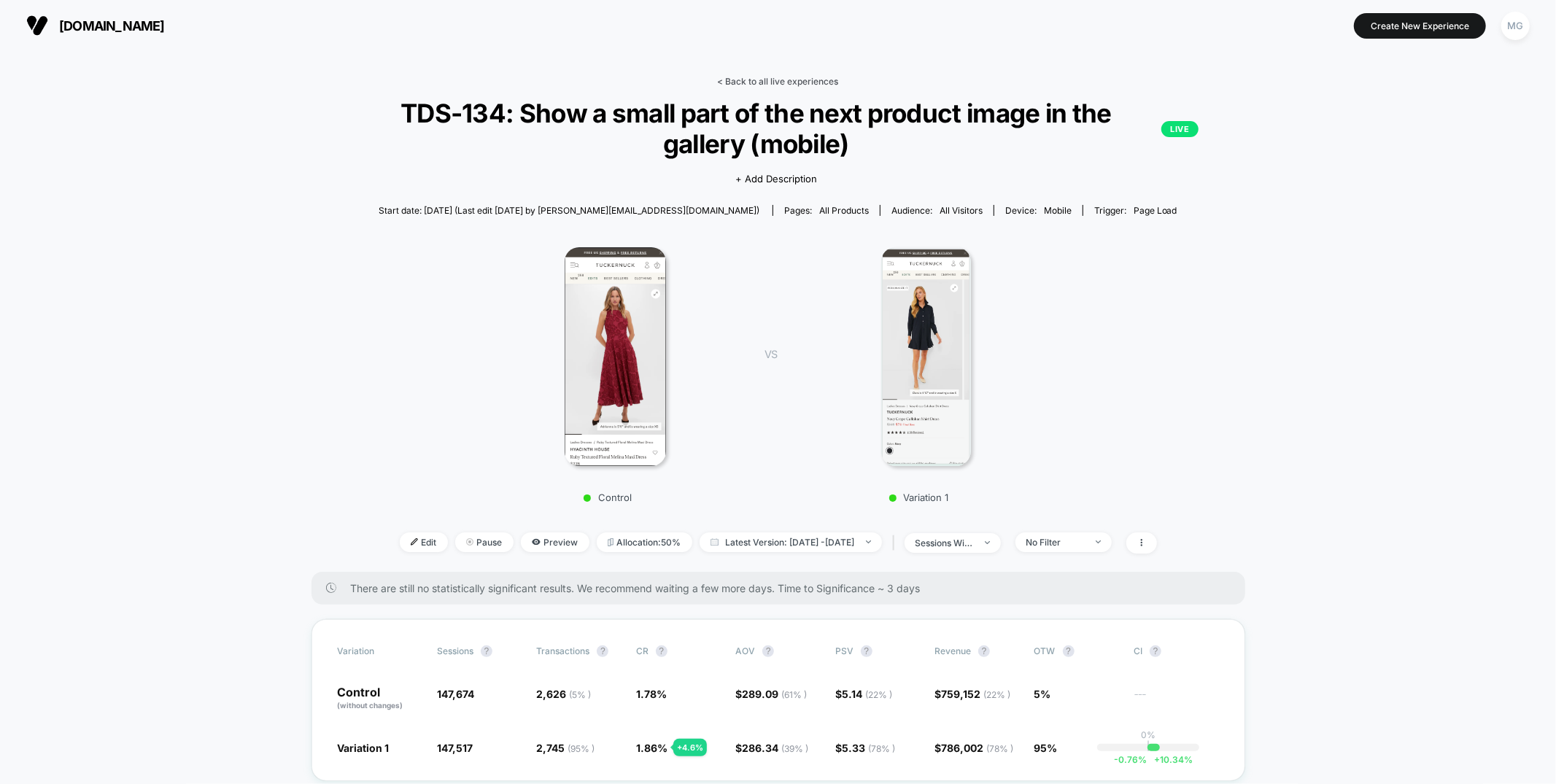
click at [838, 80] on link "< Back to all live experiences" at bounding box center [778, 81] width 121 height 11
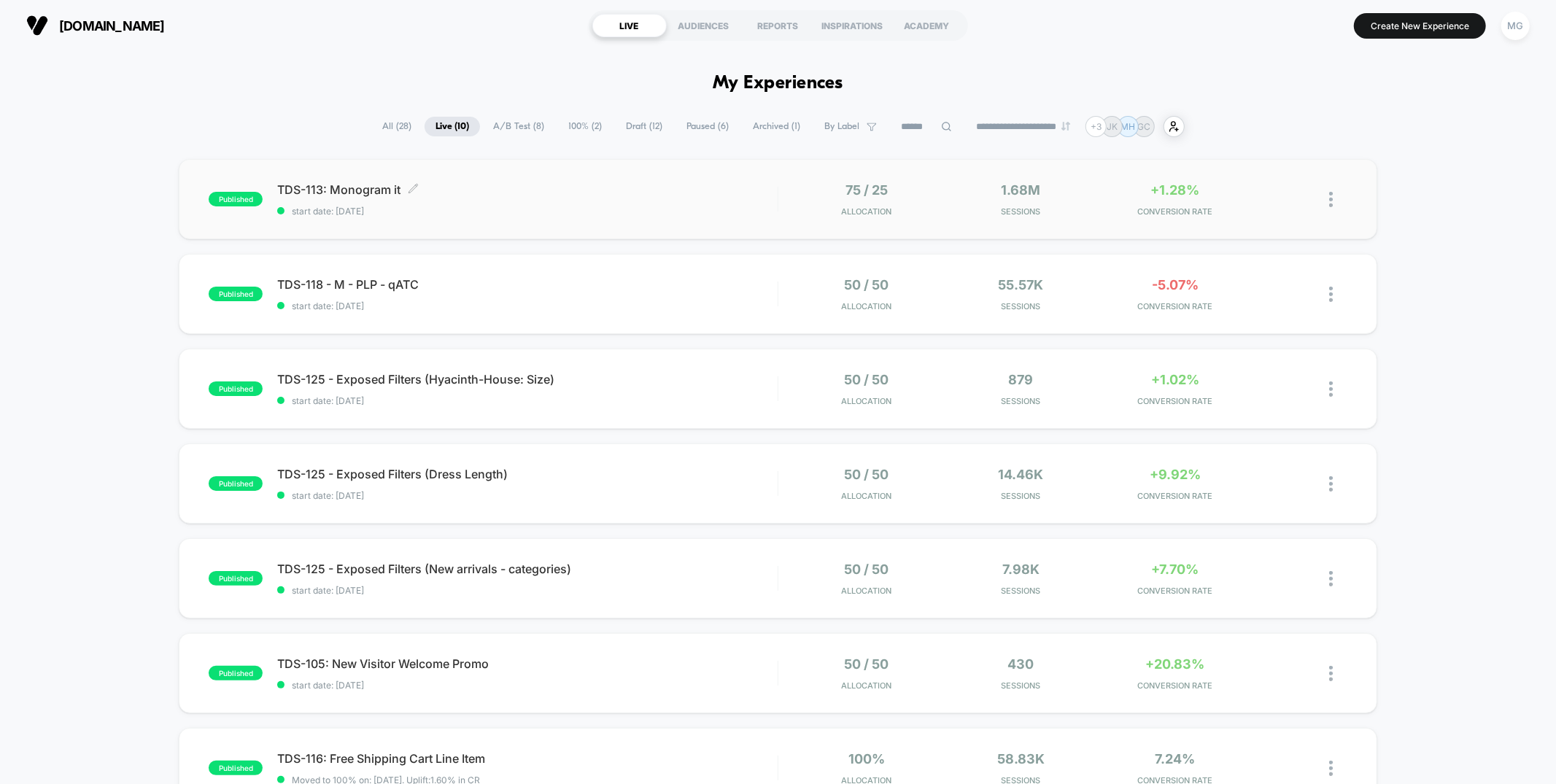
click at [449, 208] on span "start date: [DATE]" at bounding box center [527, 211] width 500 height 11
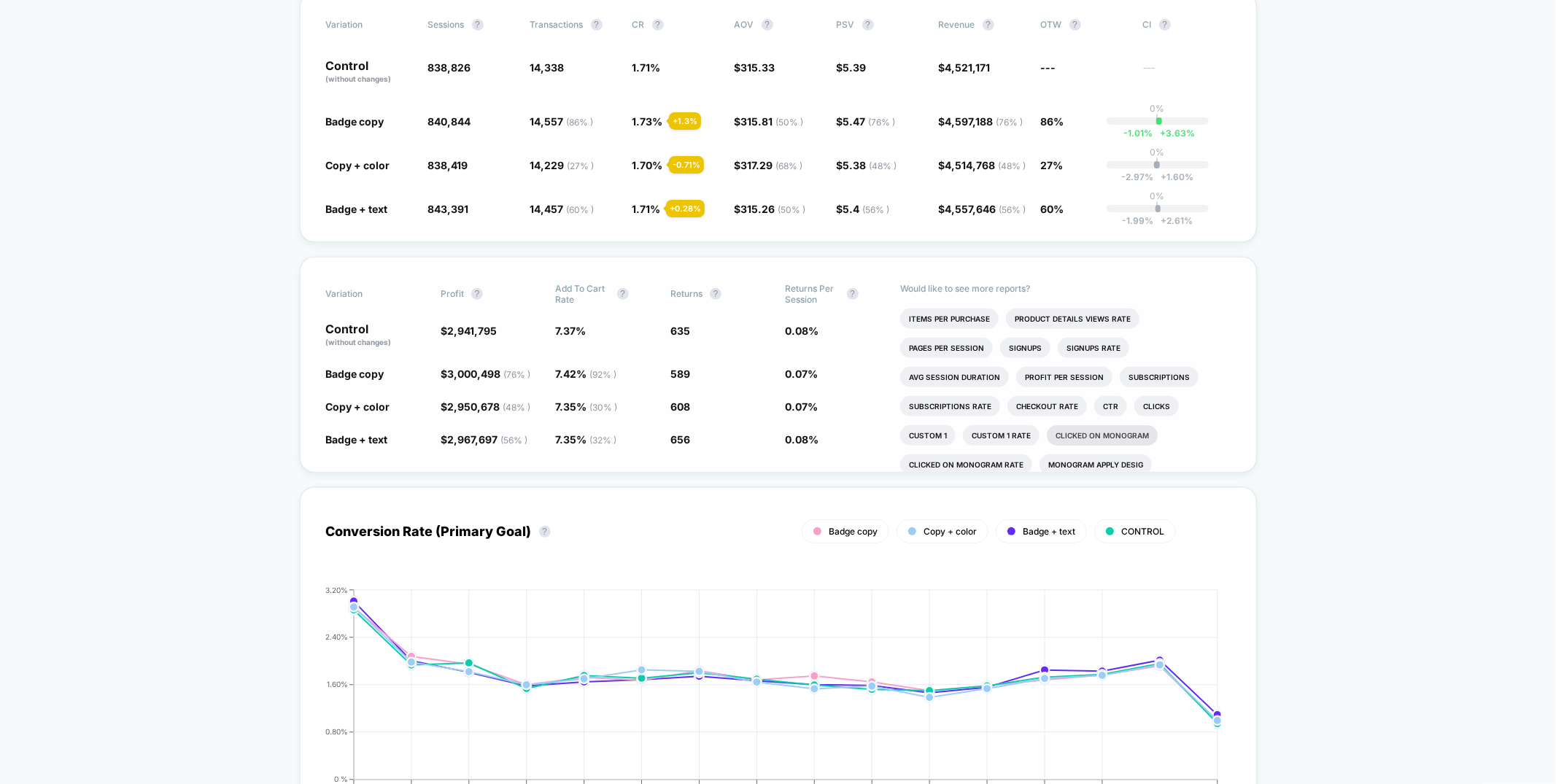
scroll to position [49, 0]
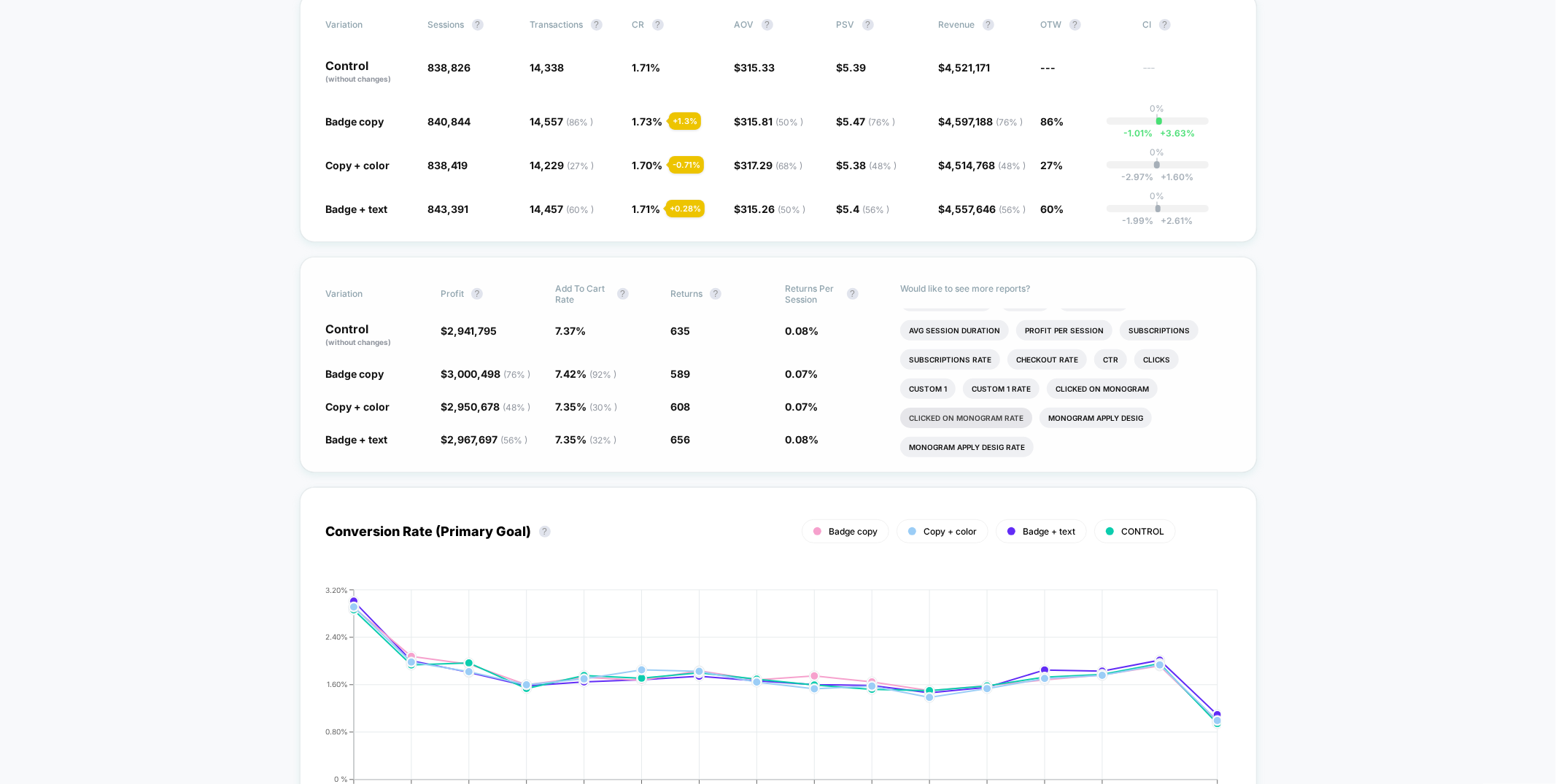
click at [987, 428] on li "Clicked on Monogram rate" at bounding box center [966, 418] width 132 height 21
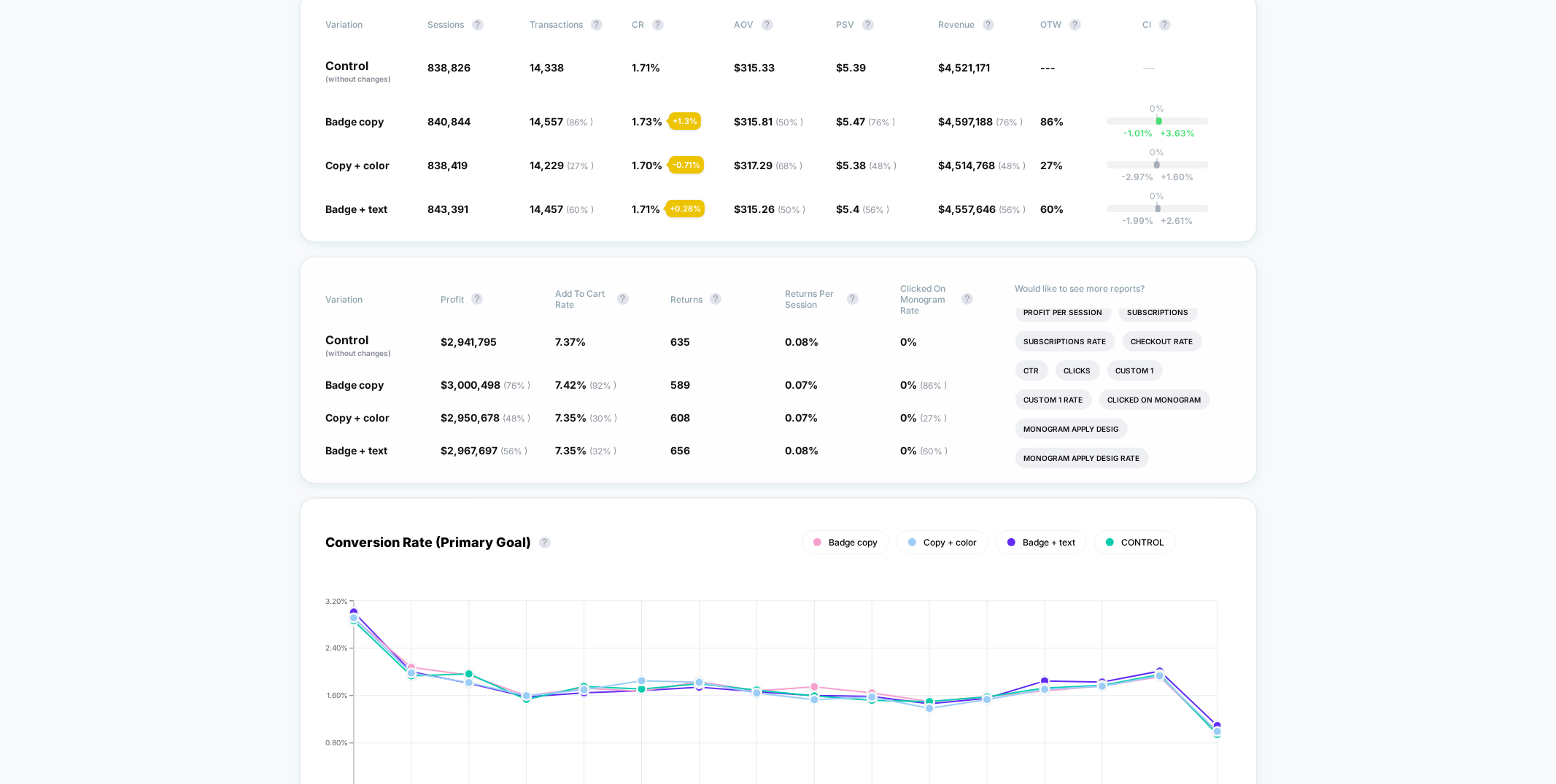
scroll to position [127, 0]
click at [1129, 410] on li "Clicked on Monogram" at bounding box center [1154, 400] width 111 height 21
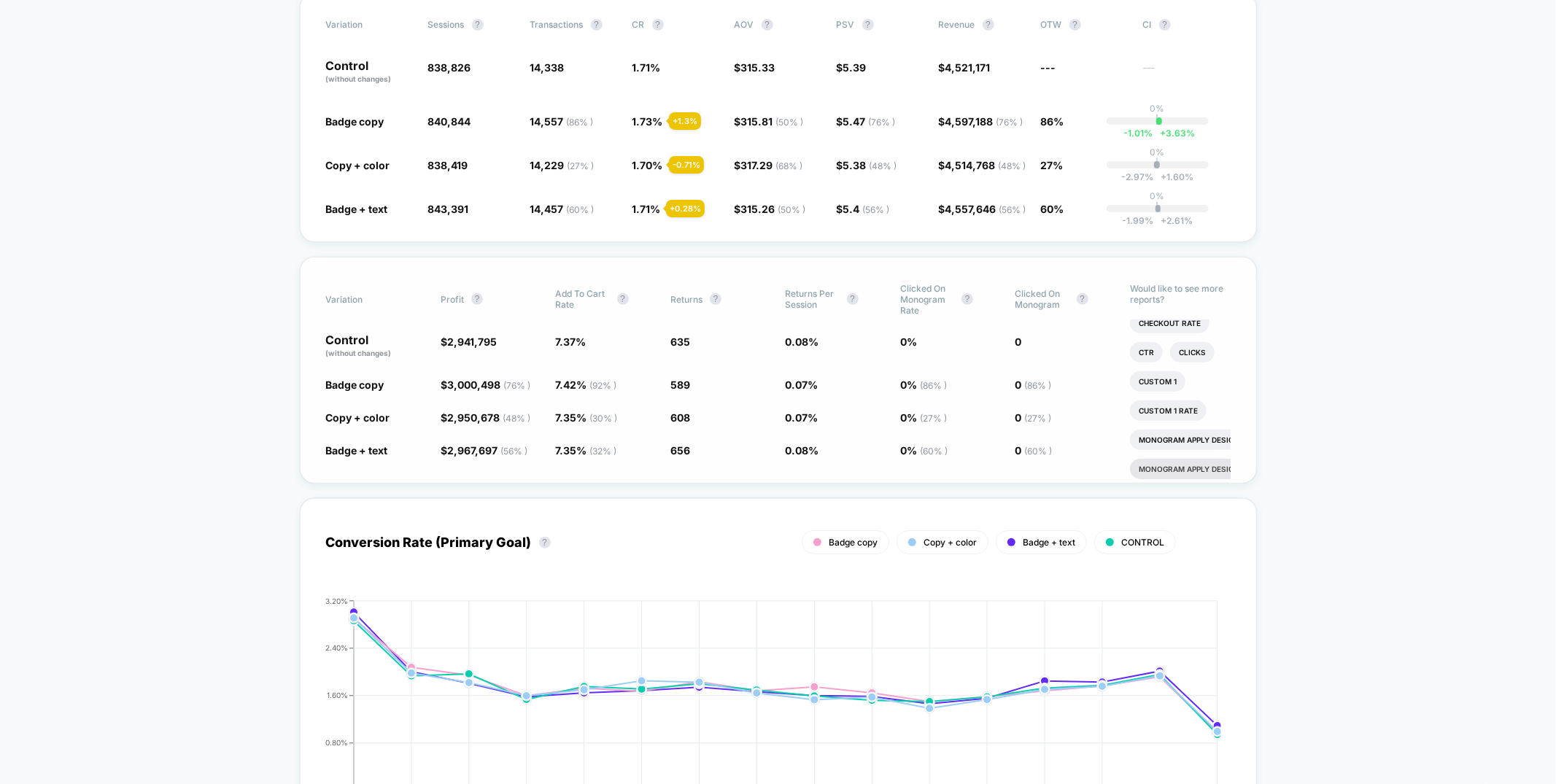
scroll to position [274, 32]
click at [1169, 450] on li "Monogram apply desig" at bounding box center [1154, 439] width 112 height 21
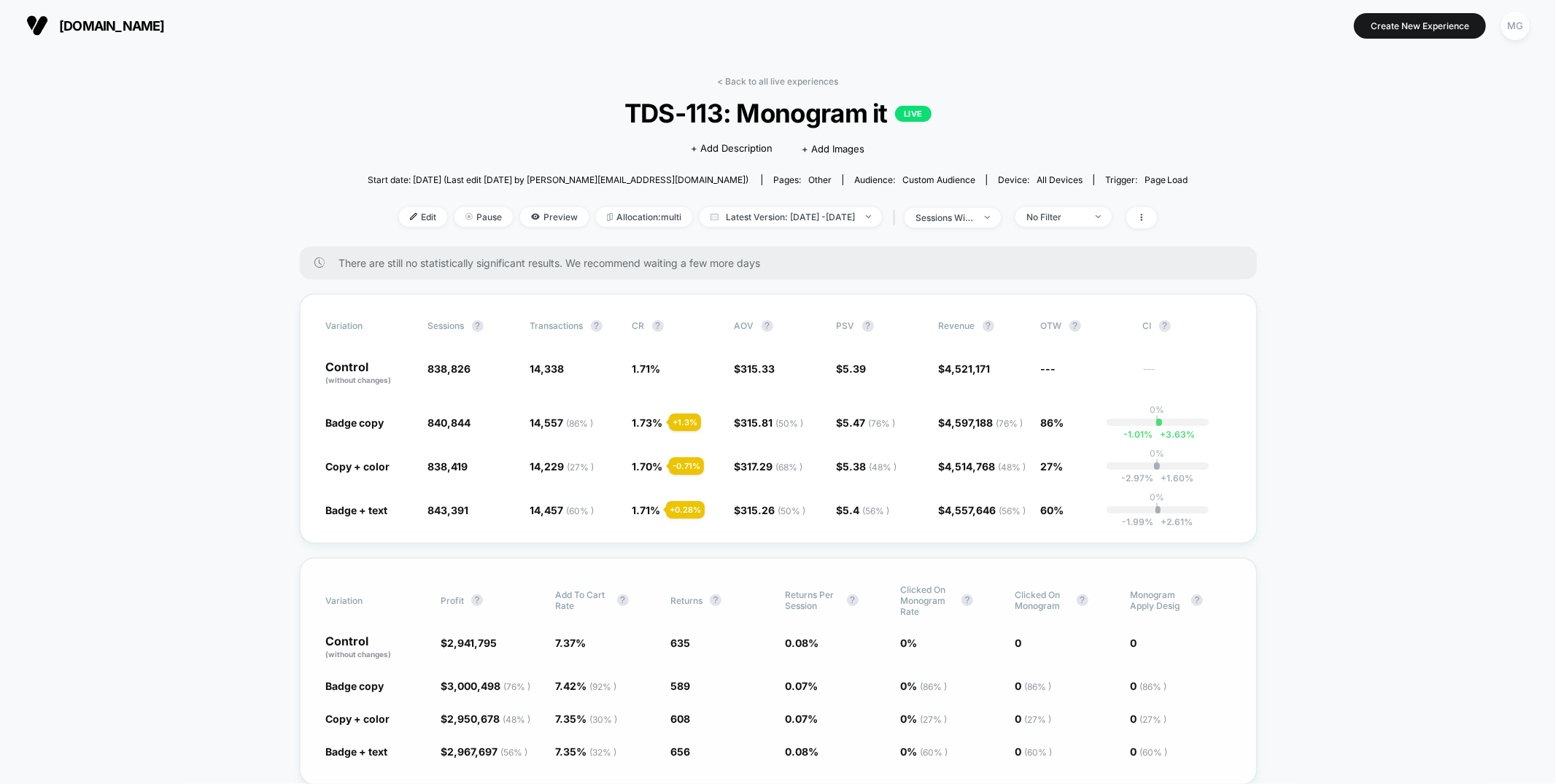
scroll to position [9, 0]
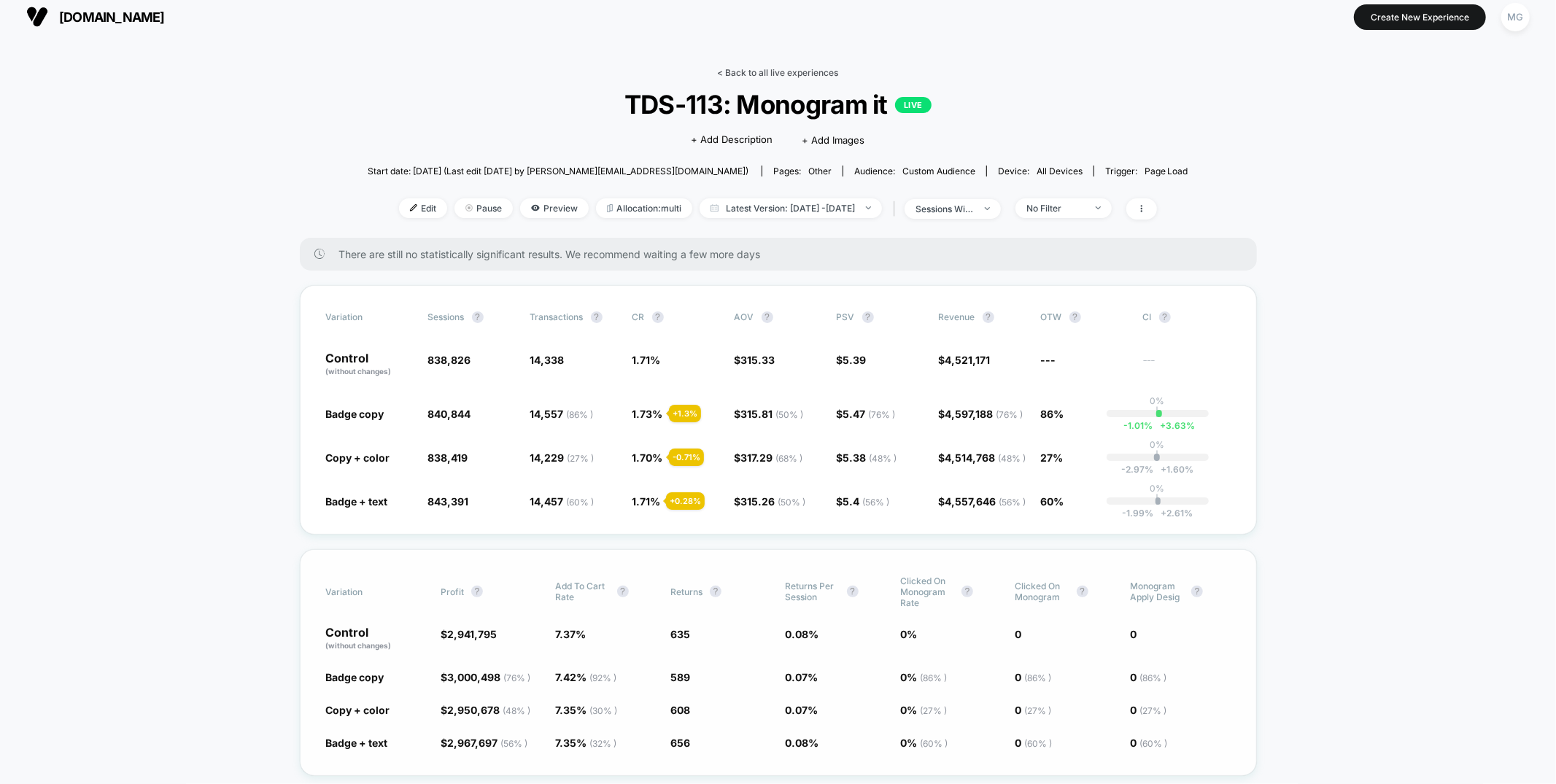
click at [778, 74] on link "< Back to all live experiences" at bounding box center [778, 72] width 121 height 11
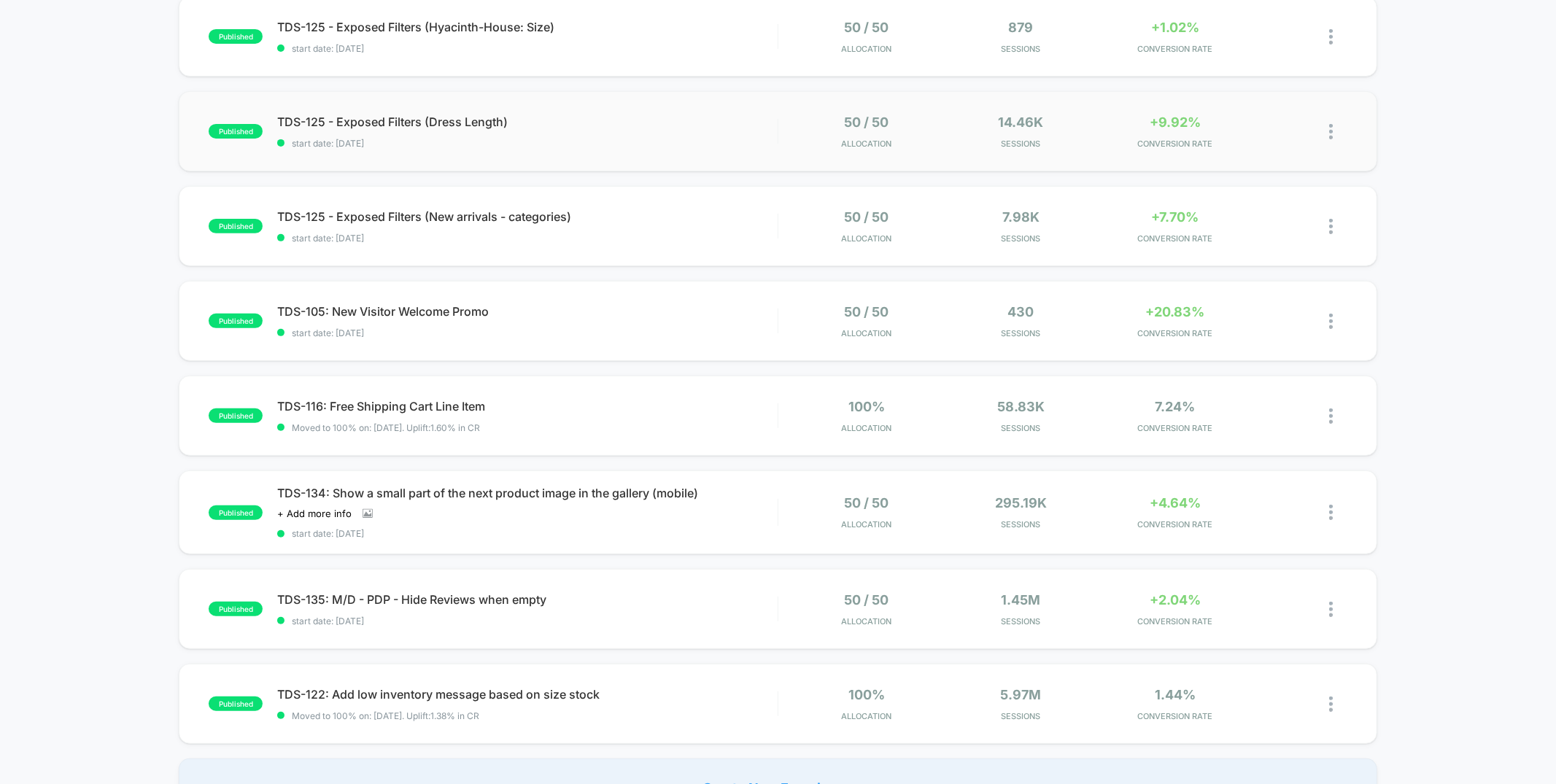
scroll to position [354, 0]
click at [721, 500] on div "TDS-134: Show a small part of the next product image in the gallery (mobile) Cl…" at bounding box center [527, 511] width 500 height 53
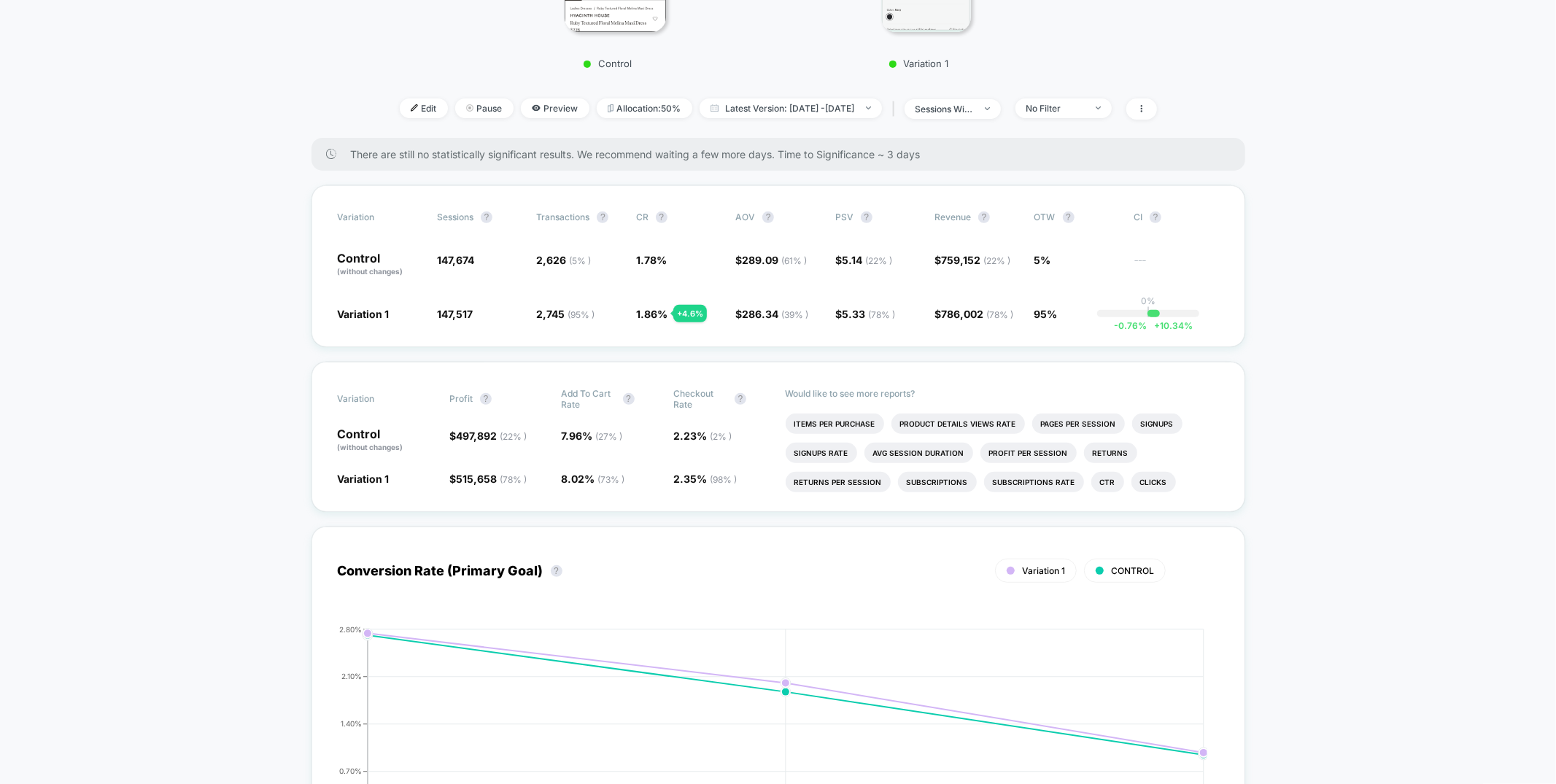
scroll to position [484, 0]
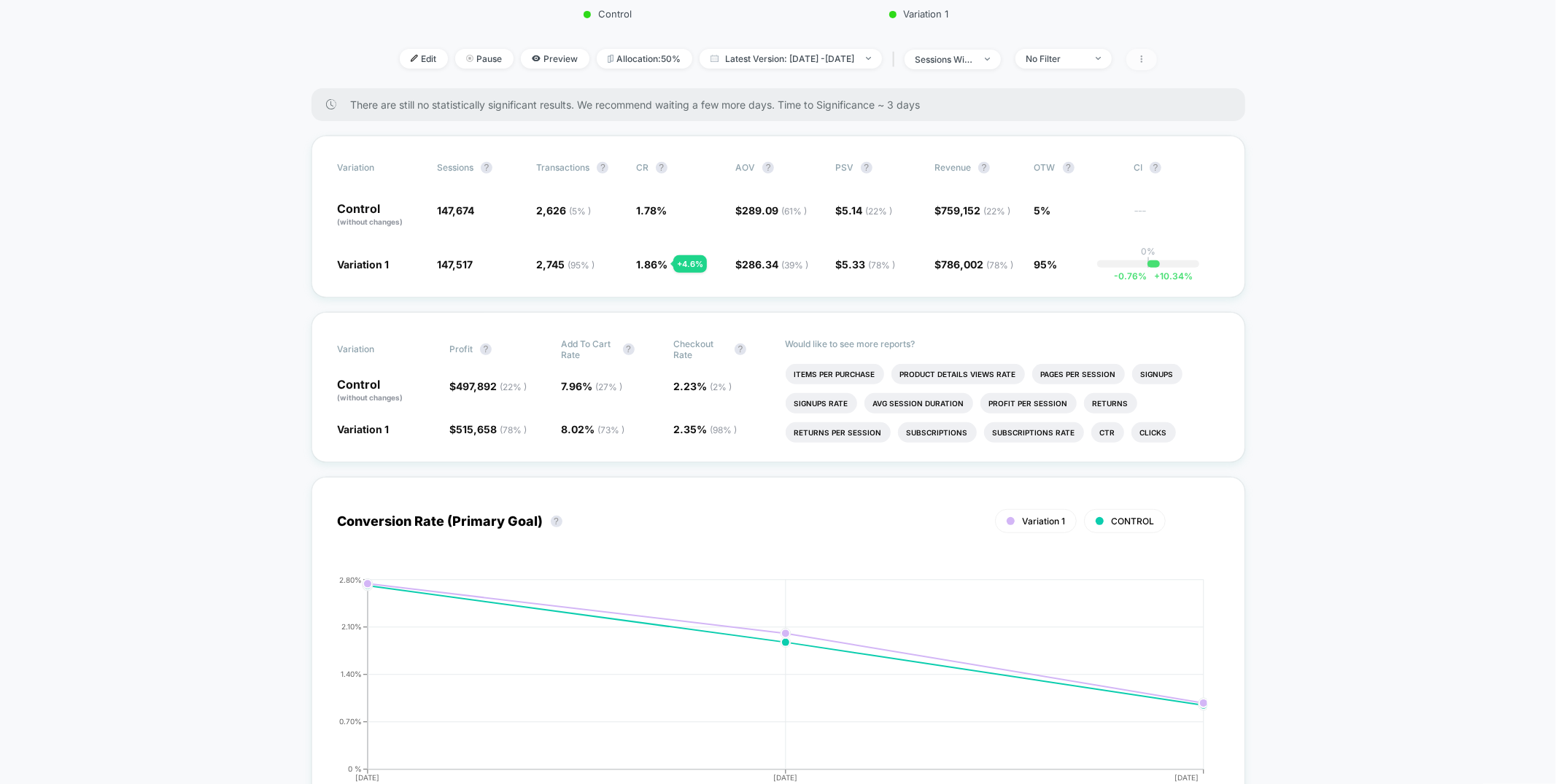
click at [1157, 52] on span at bounding box center [1142, 59] width 31 height 21
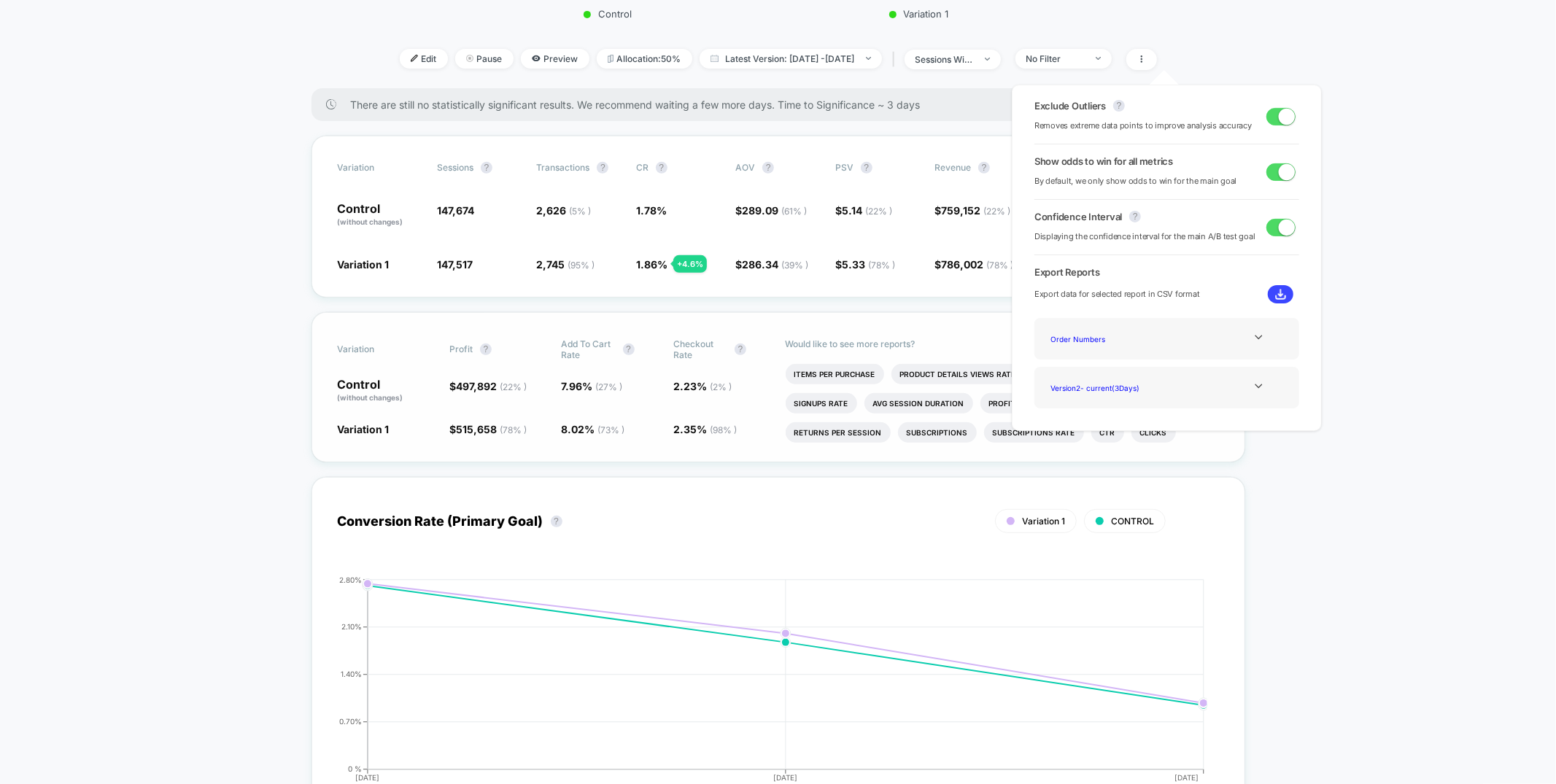
drag, startPoint x: 592, startPoint y: 396, endPoint x: 591, endPoint y: 421, distance: 25.0
click at [592, 396] on span "7.96 % ( 27 % )" at bounding box center [610, 390] width 97 height 24
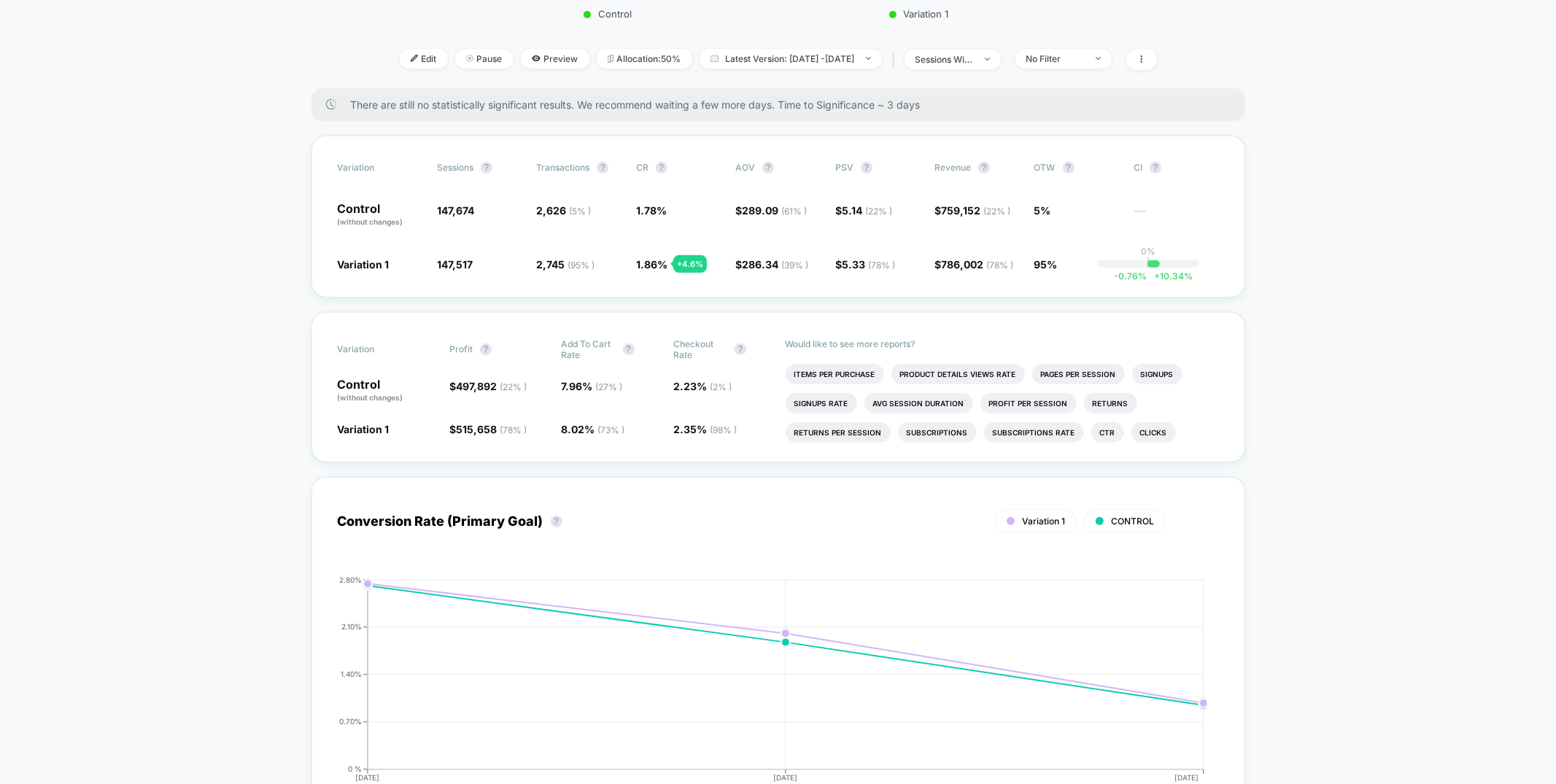
scroll to position [0, 0]
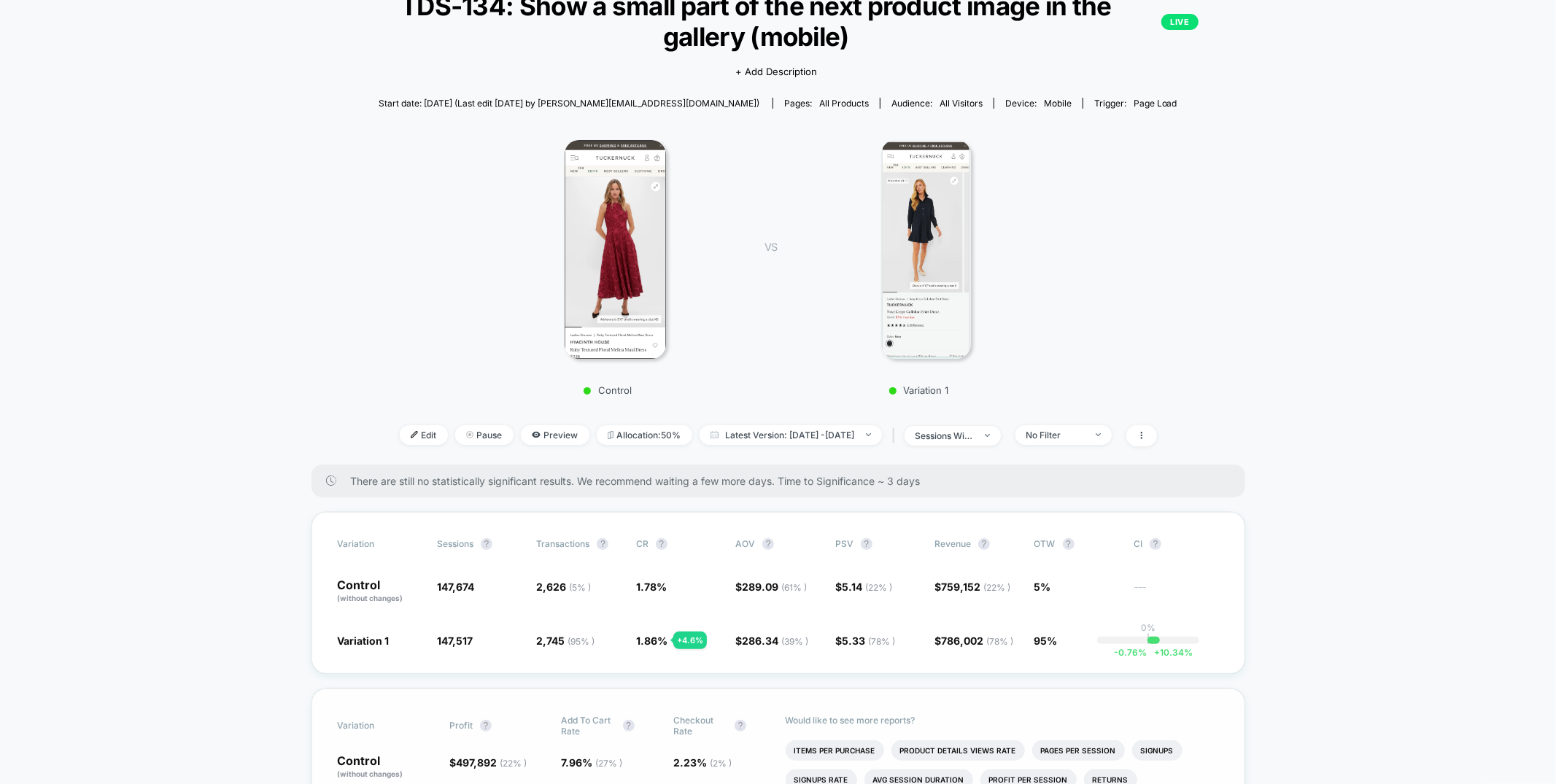
scroll to position [23, 0]
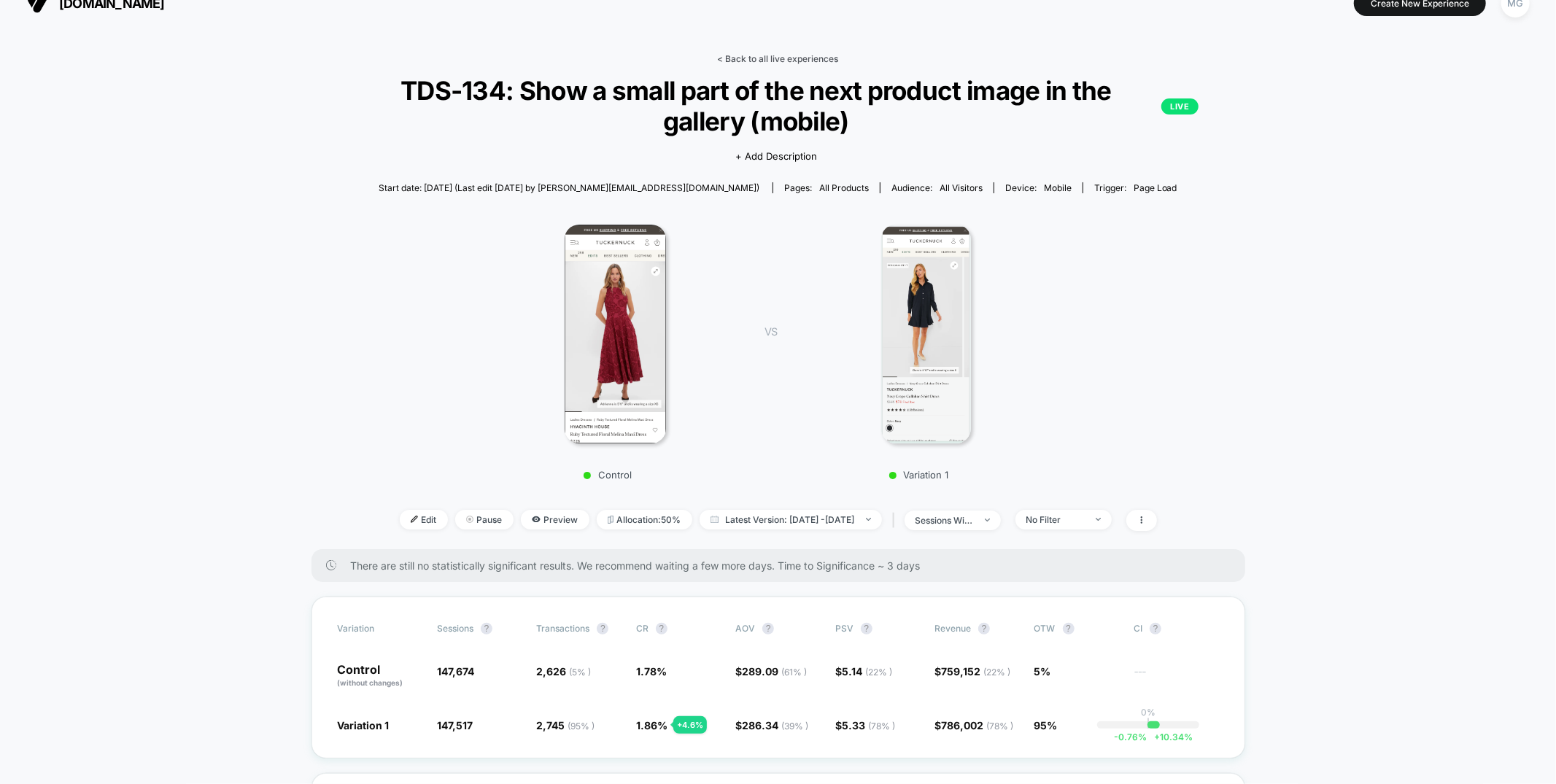
click at [740, 59] on link "< Back to all live experiences" at bounding box center [778, 59] width 121 height 11
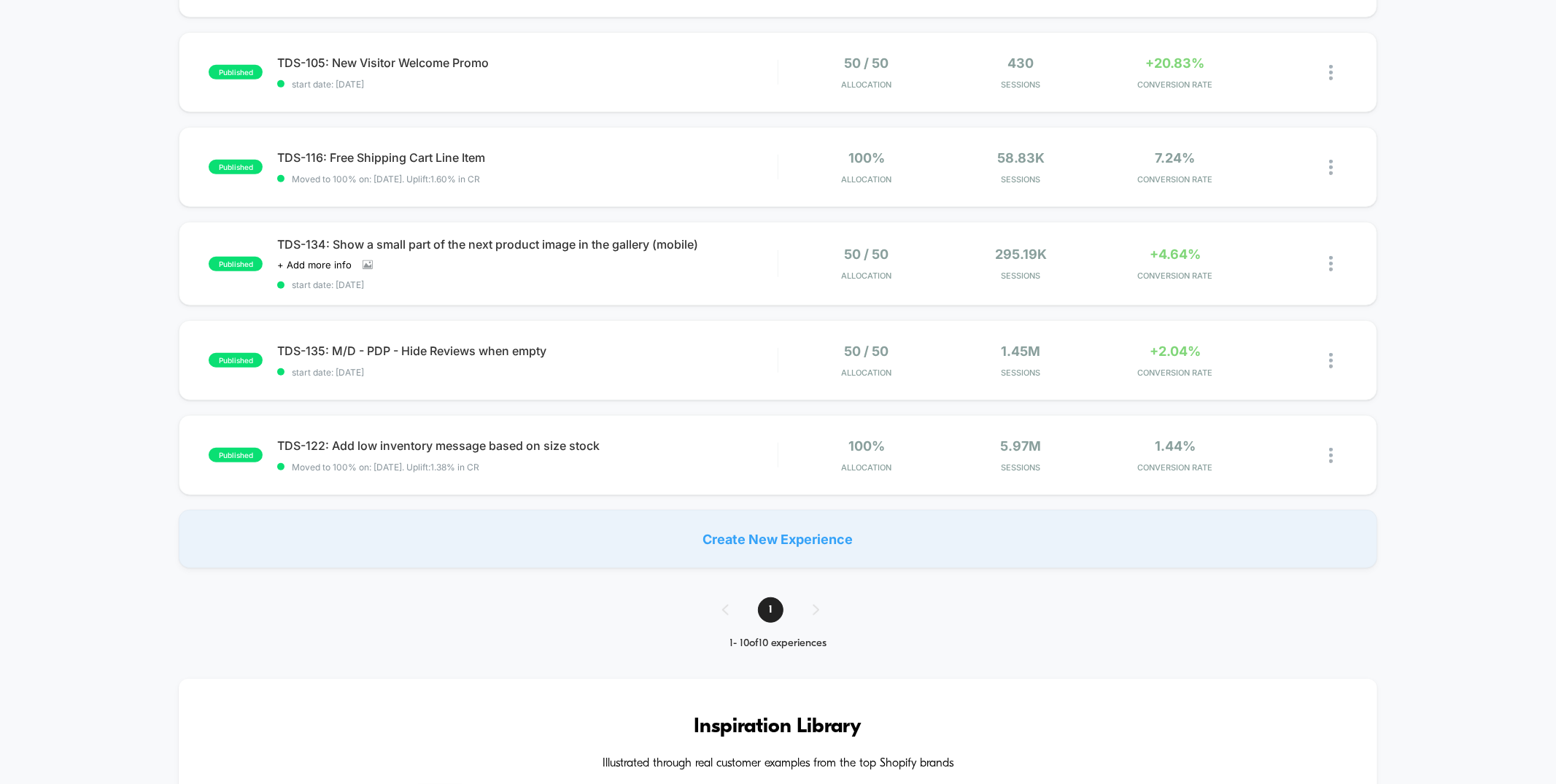
scroll to position [622, 0]
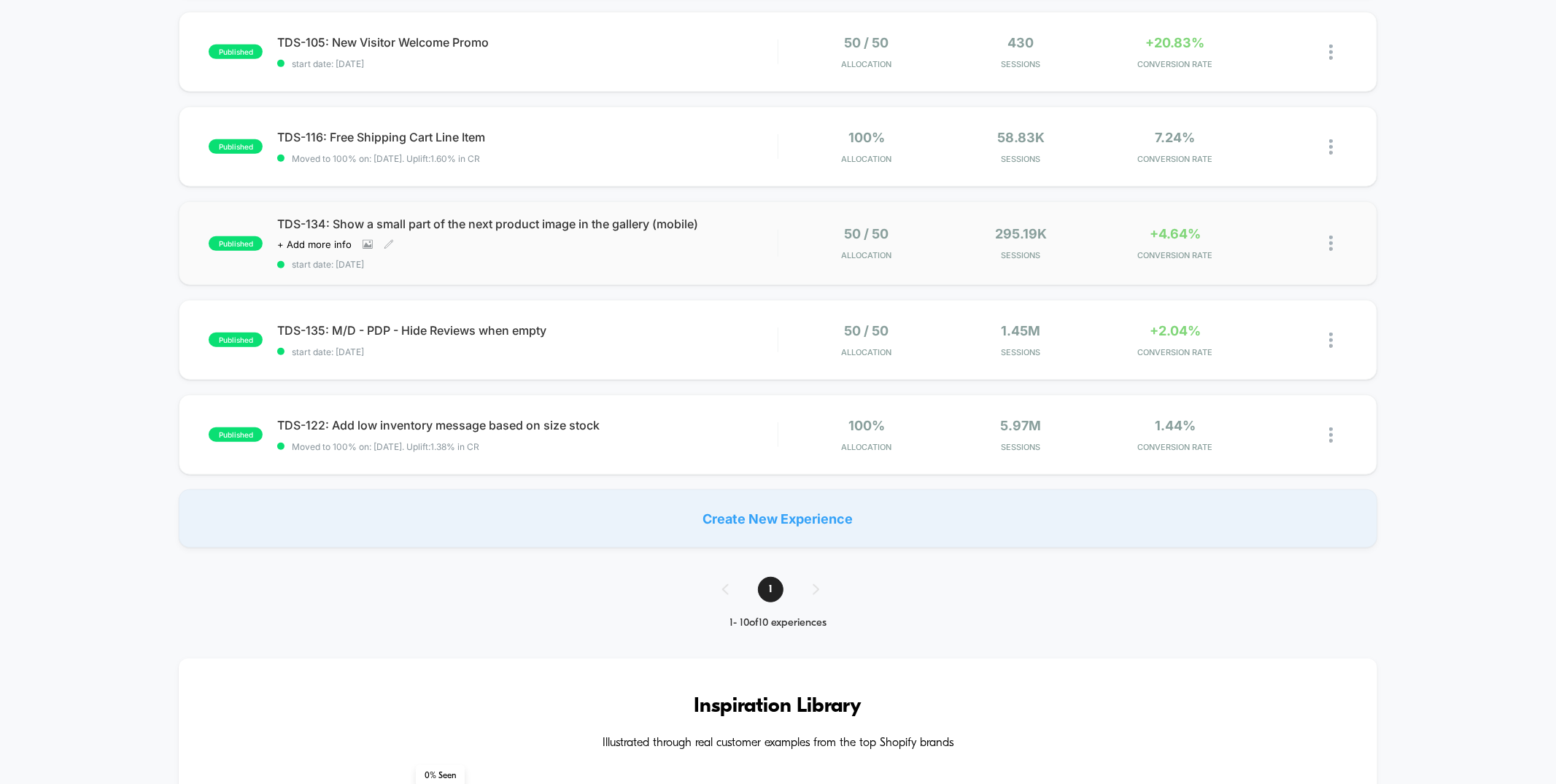
click at [729, 237] on div "TDS-134: Show a small part of the next product image in the gallery (mobile) Cl…" at bounding box center [527, 243] width 500 height 53
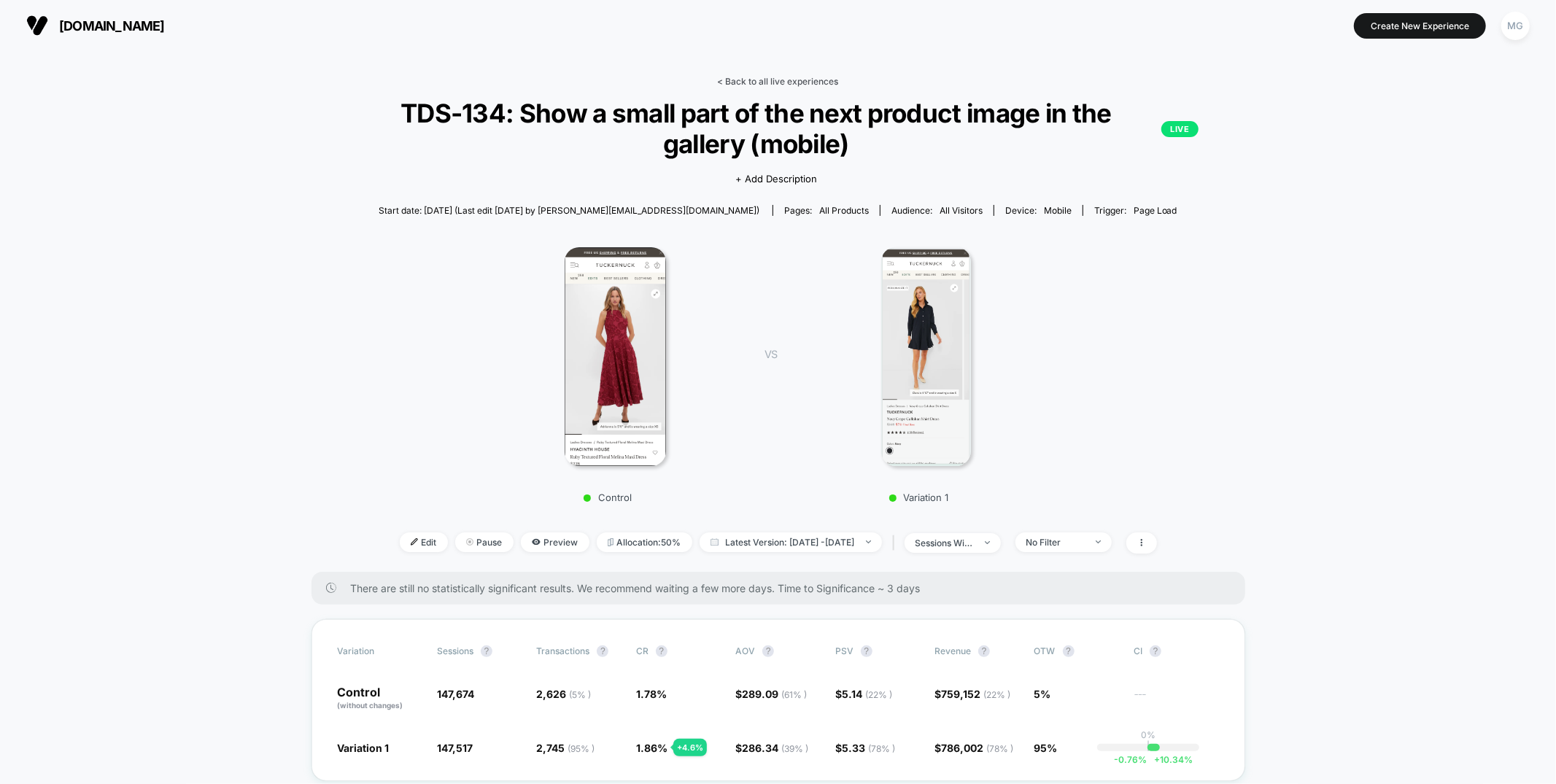
click at [733, 76] on link "< Back to all live experiences" at bounding box center [778, 81] width 121 height 11
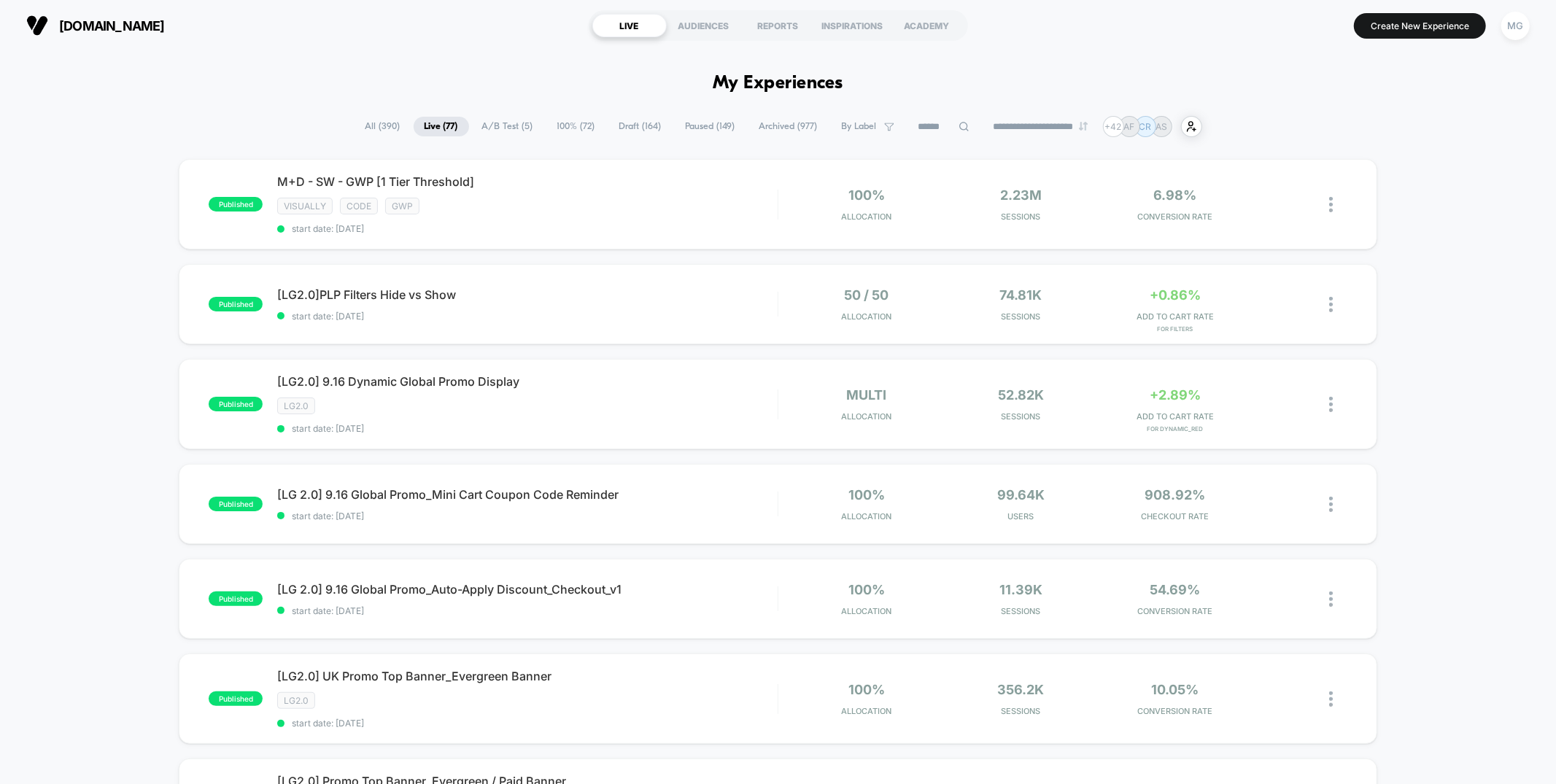
click at [499, 133] on span "A/B Test ( 5 )" at bounding box center [507, 126] width 73 height 20
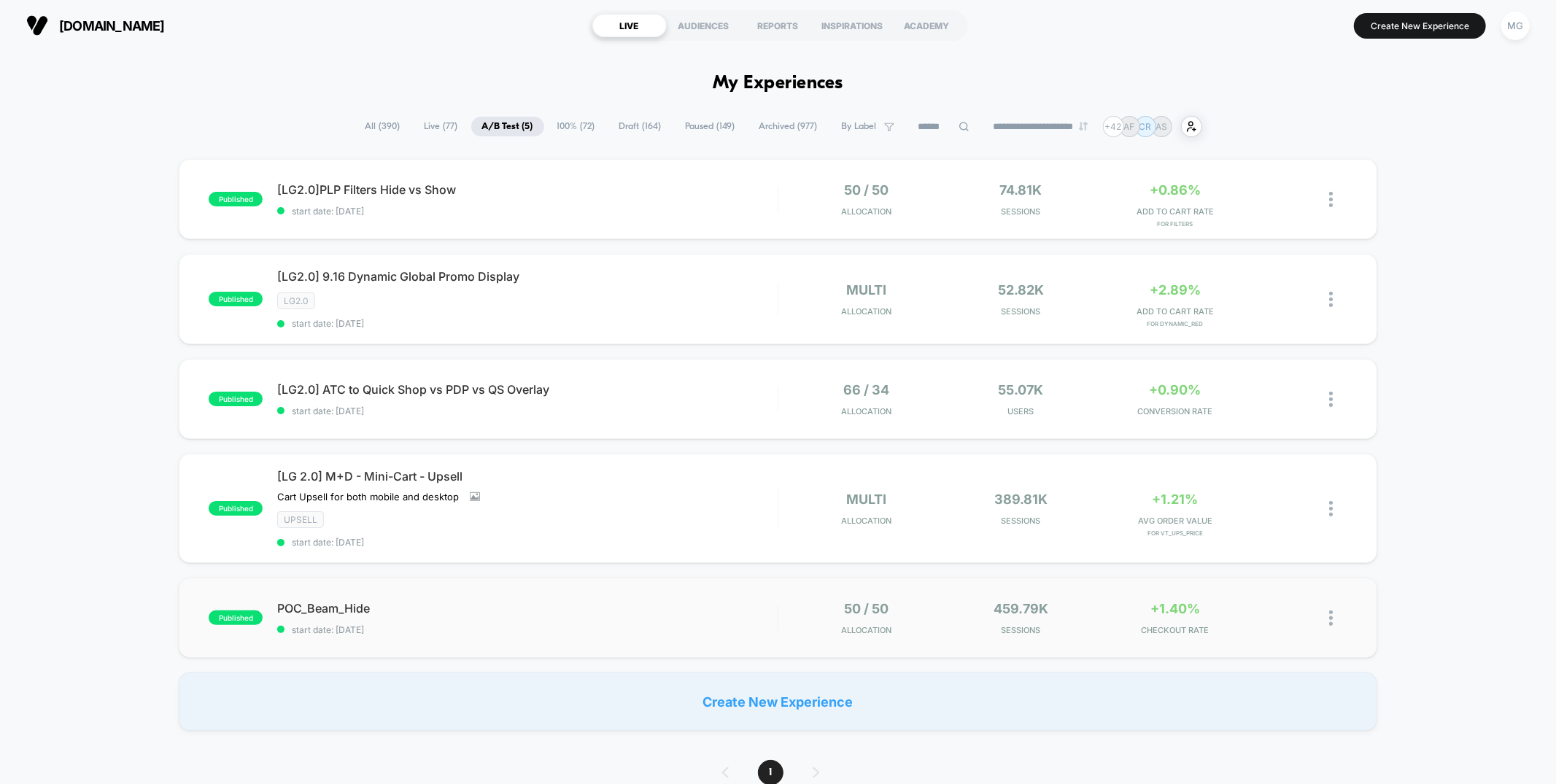
click at [592, 595] on div "published POC_Beam_Hide start date: 9/8/2025 50 / 50 Allocation 459.79k Session…" at bounding box center [777, 617] width 1198 height 80
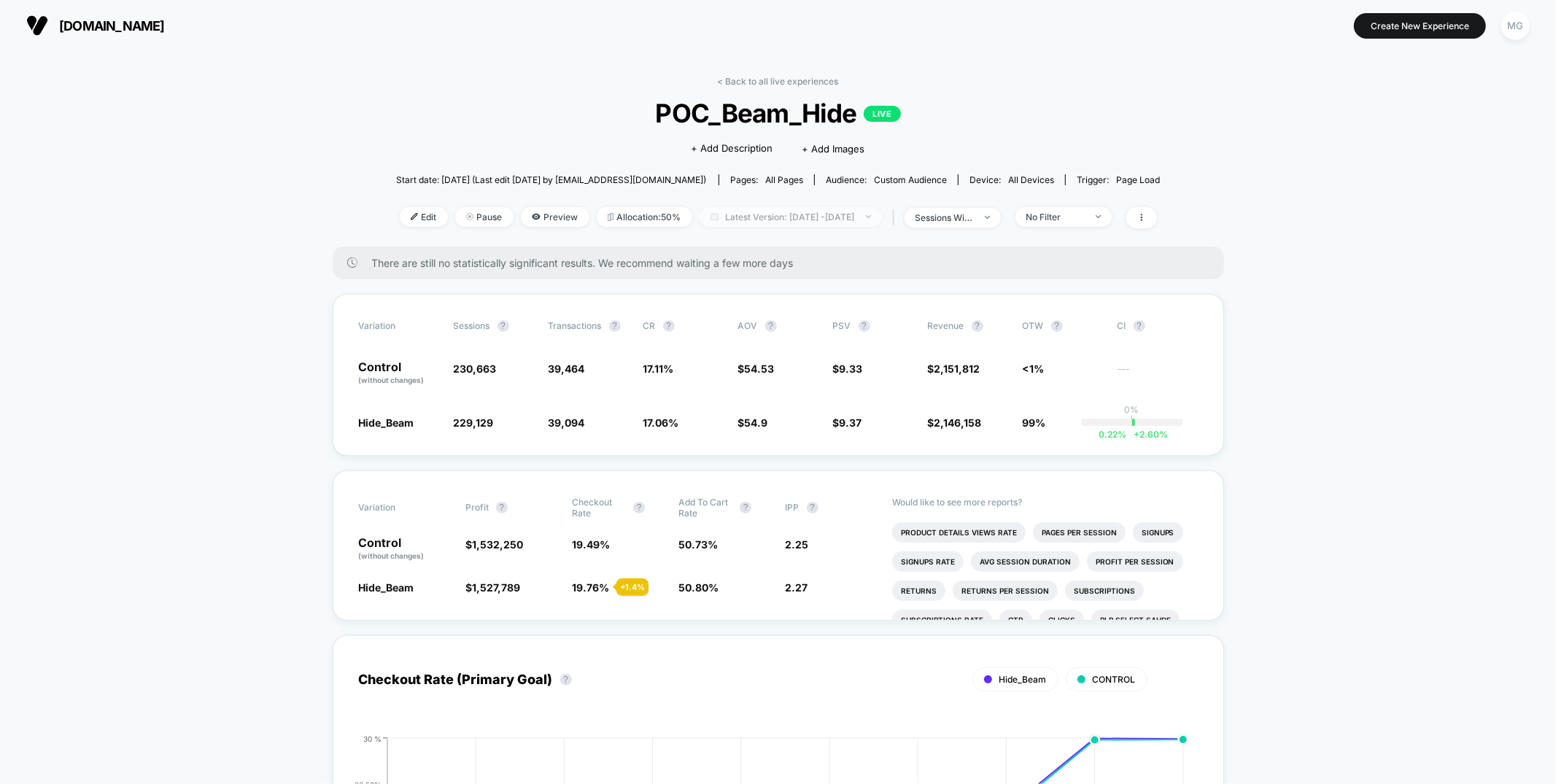
click at [844, 217] on span "Latest Version: Sep 8, 2025 - Sep 17, 2025" at bounding box center [791, 217] width 182 height 20
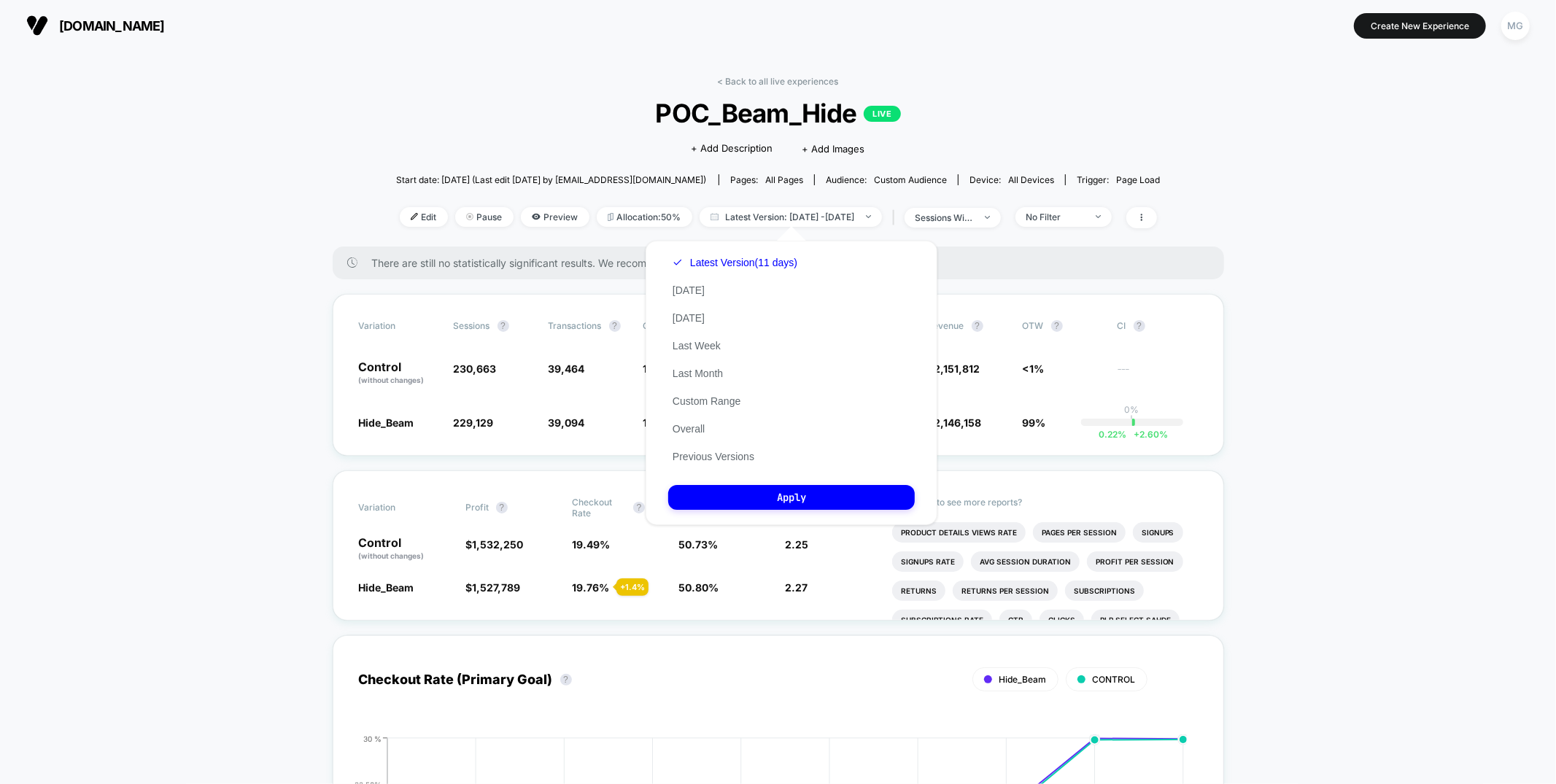
click at [692, 296] on div "Latest Version (11 days) Today Yesterday Last Week Last Month Custom Range Over…" at bounding box center [735, 360] width 134 height 222
click at [690, 291] on button "Today" at bounding box center [688, 290] width 41 height 14
click at [779, 494] on button "Apply" at bounding box center [791, 497] width 246 height 24
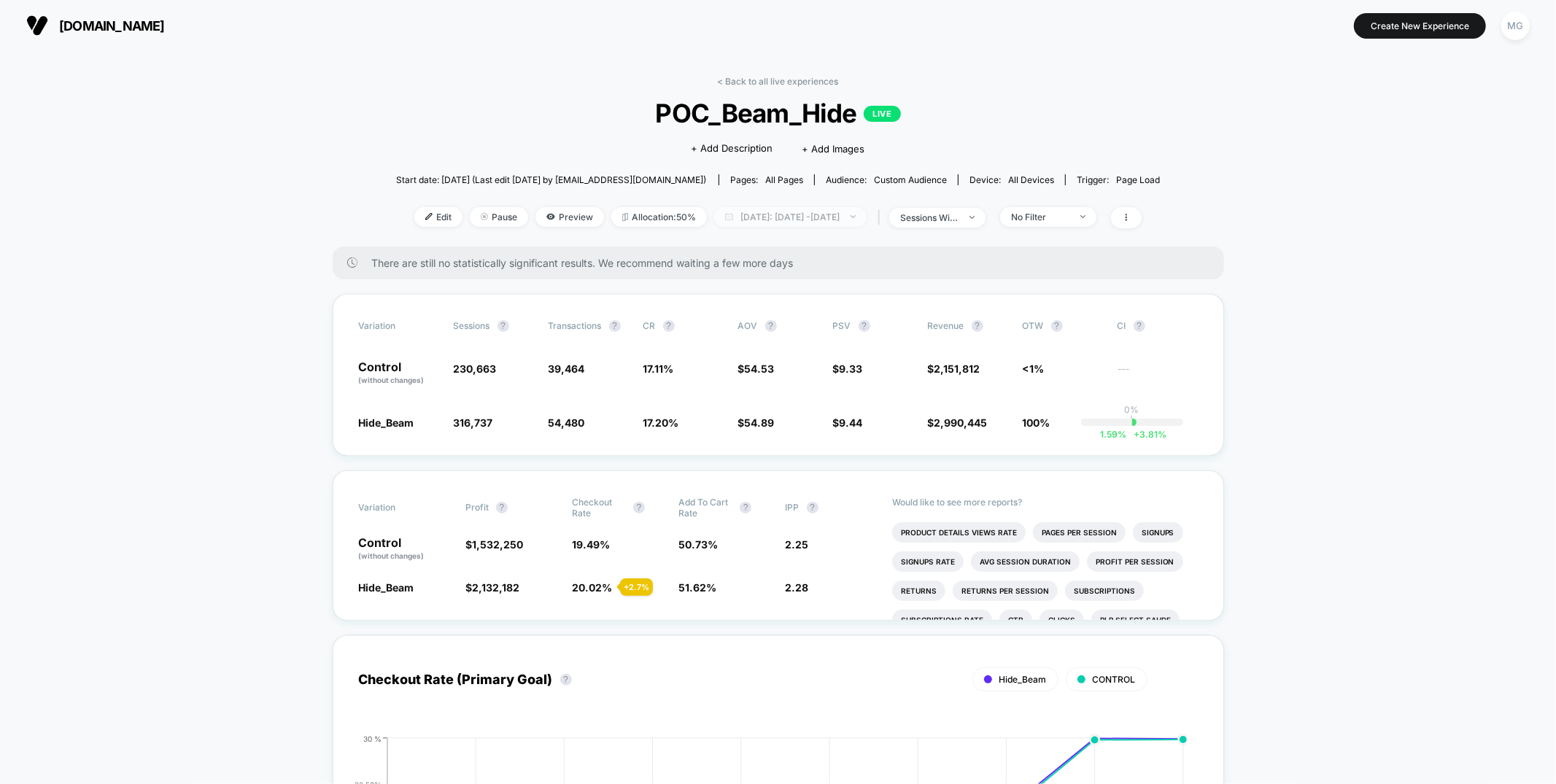
click at [818, 210] on span "Today: Sep 7, 2025 - Sep 17, 2025" at bounding box center [790, 217] width 153 height 20
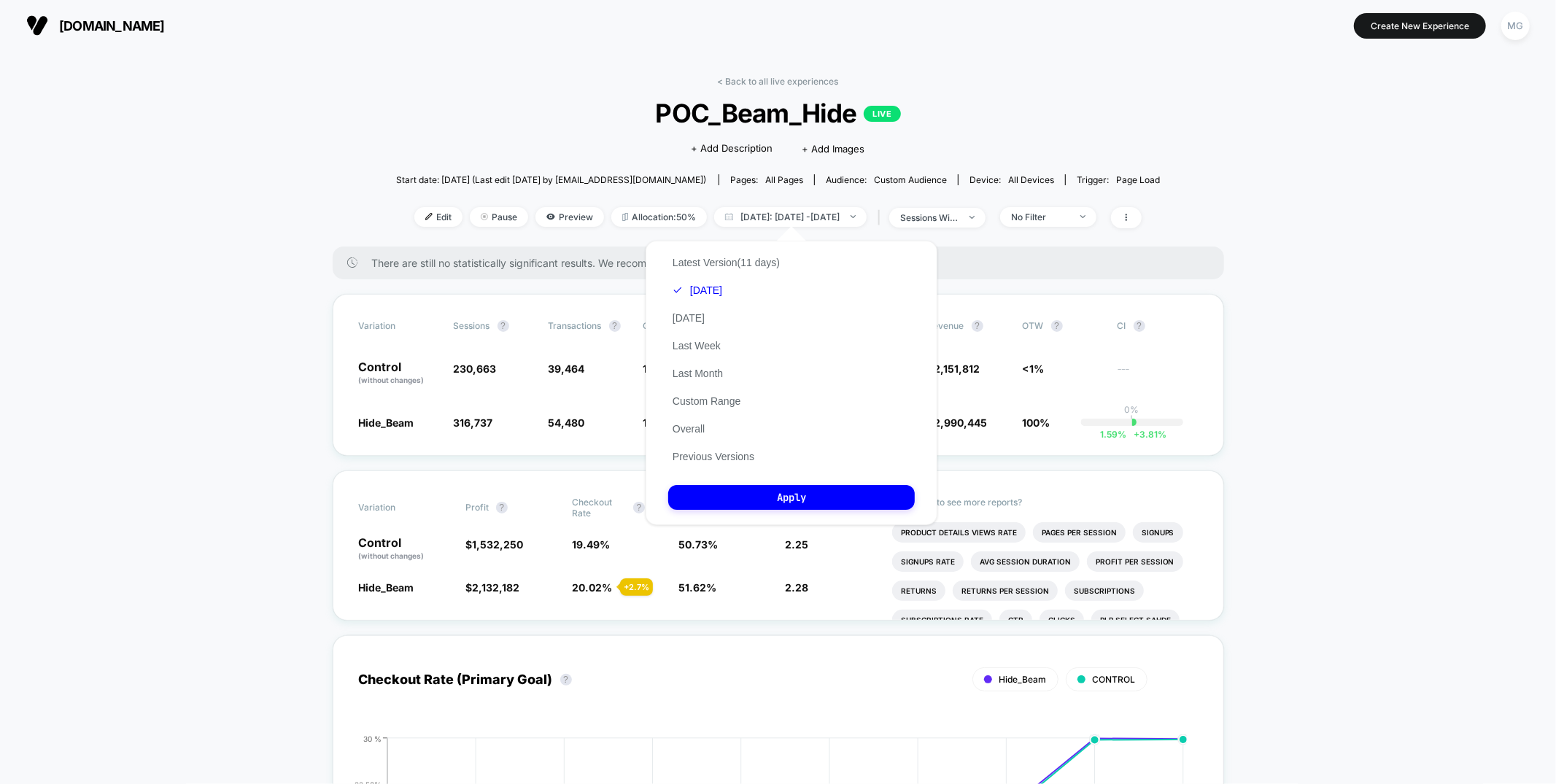
click at [705, 281] on div "Latest Version (11 days) Today Yesterday Last Week Last Month Custom Range Over…" at bounding box center [726, 360] width 116 height 222
click at [706, 396] on button "Custom Range" at bounding box center [706, 401] width 77 height 14
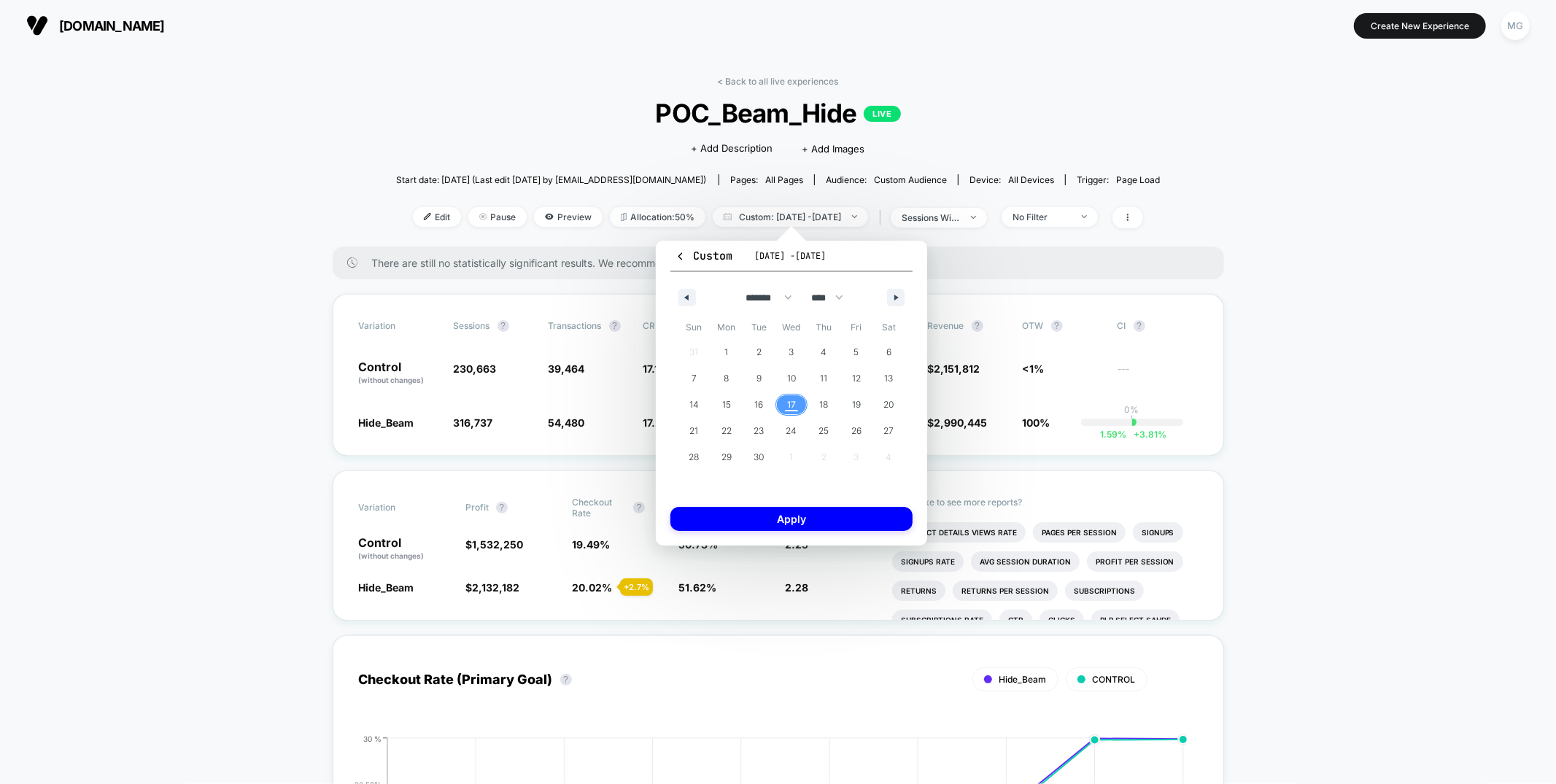
drag, startPoint x: 800, startPoint y: 405, endPoint x: 816, endPoint y: 455, distance: 52.5
click at [801, 405] on span "17" at bounding box center [792, 404] width 32 height 19
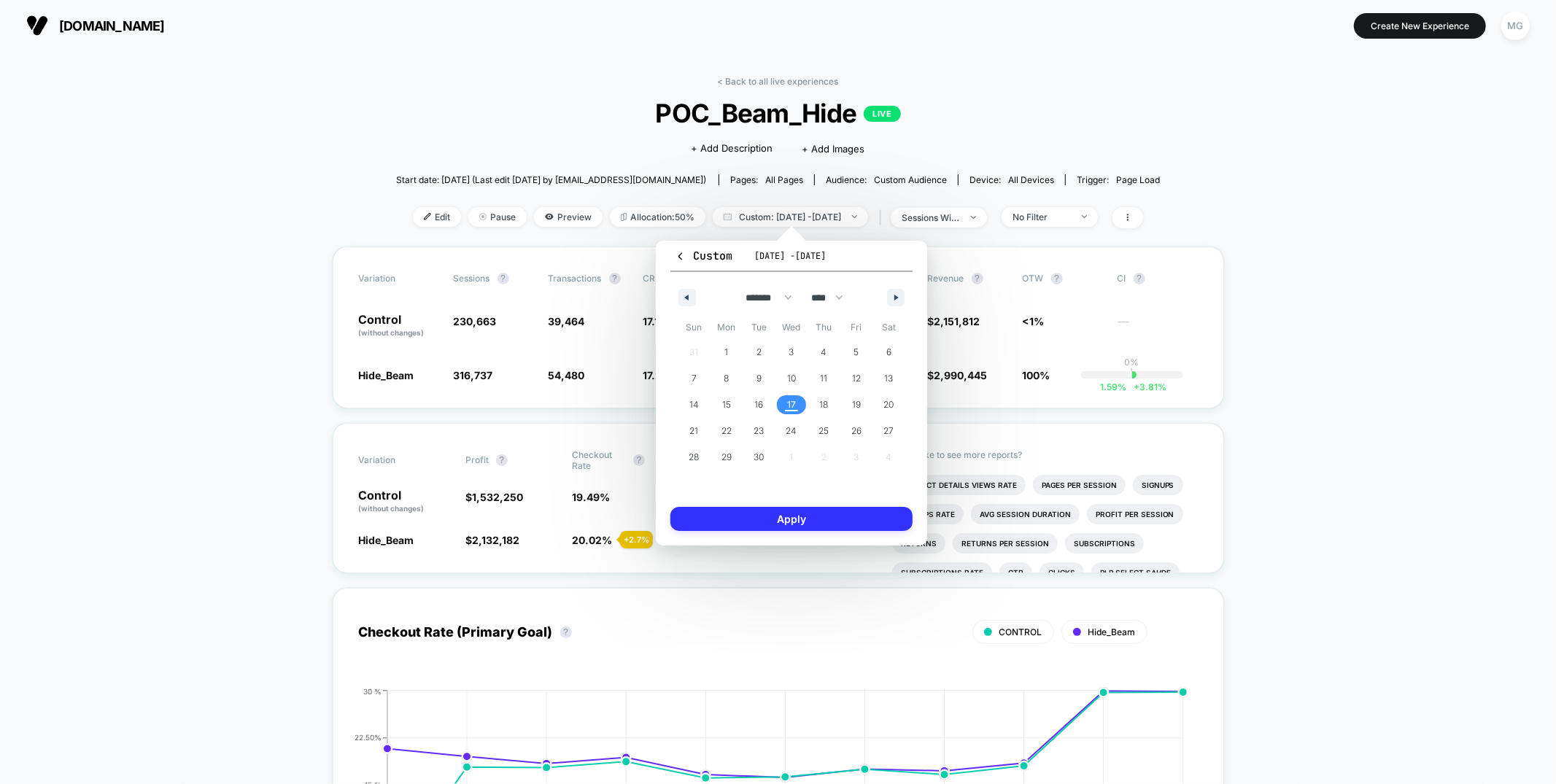
click at [835, 518] on button "Apply" at bounding box center [792, 519] width 242 height 24
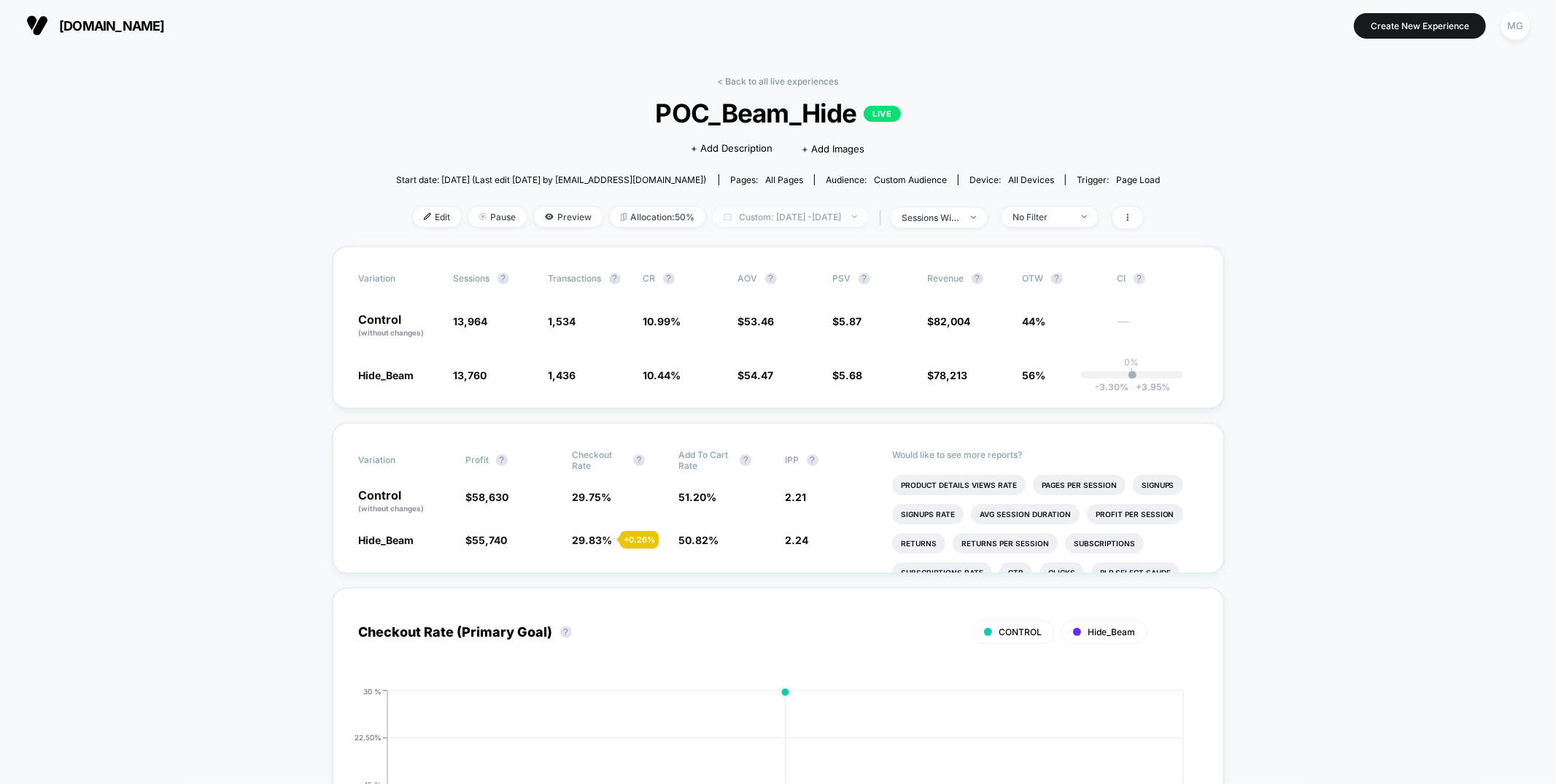
click at [790, 217] on span "Custom: Sep 17, 2025 - Sep 17, 2025" at bounding box center [791, 217] width 155 height 20
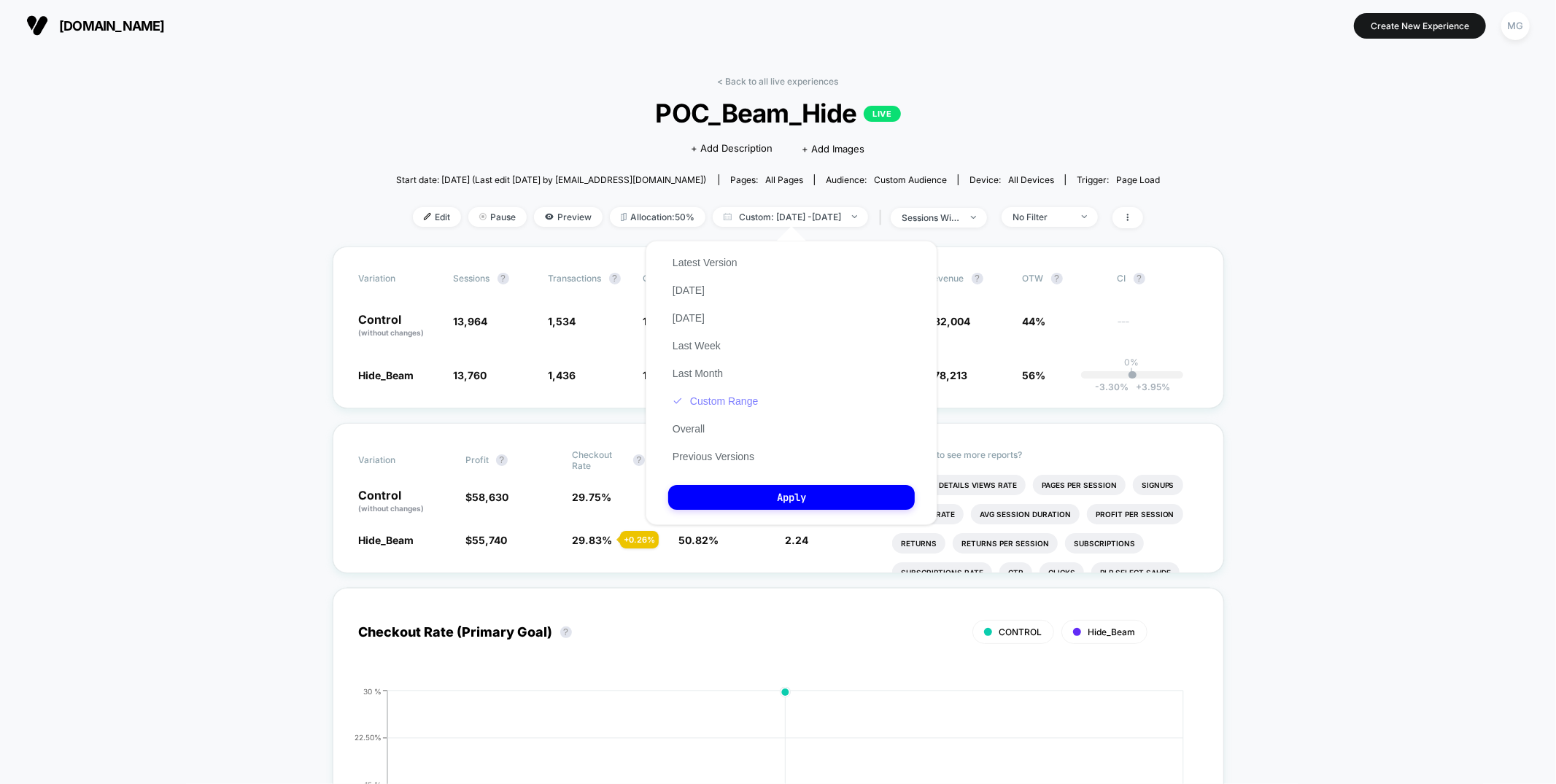
click at [702, 394] on button "Custom Range" at bounding box center [715, 401] width 94 height 14
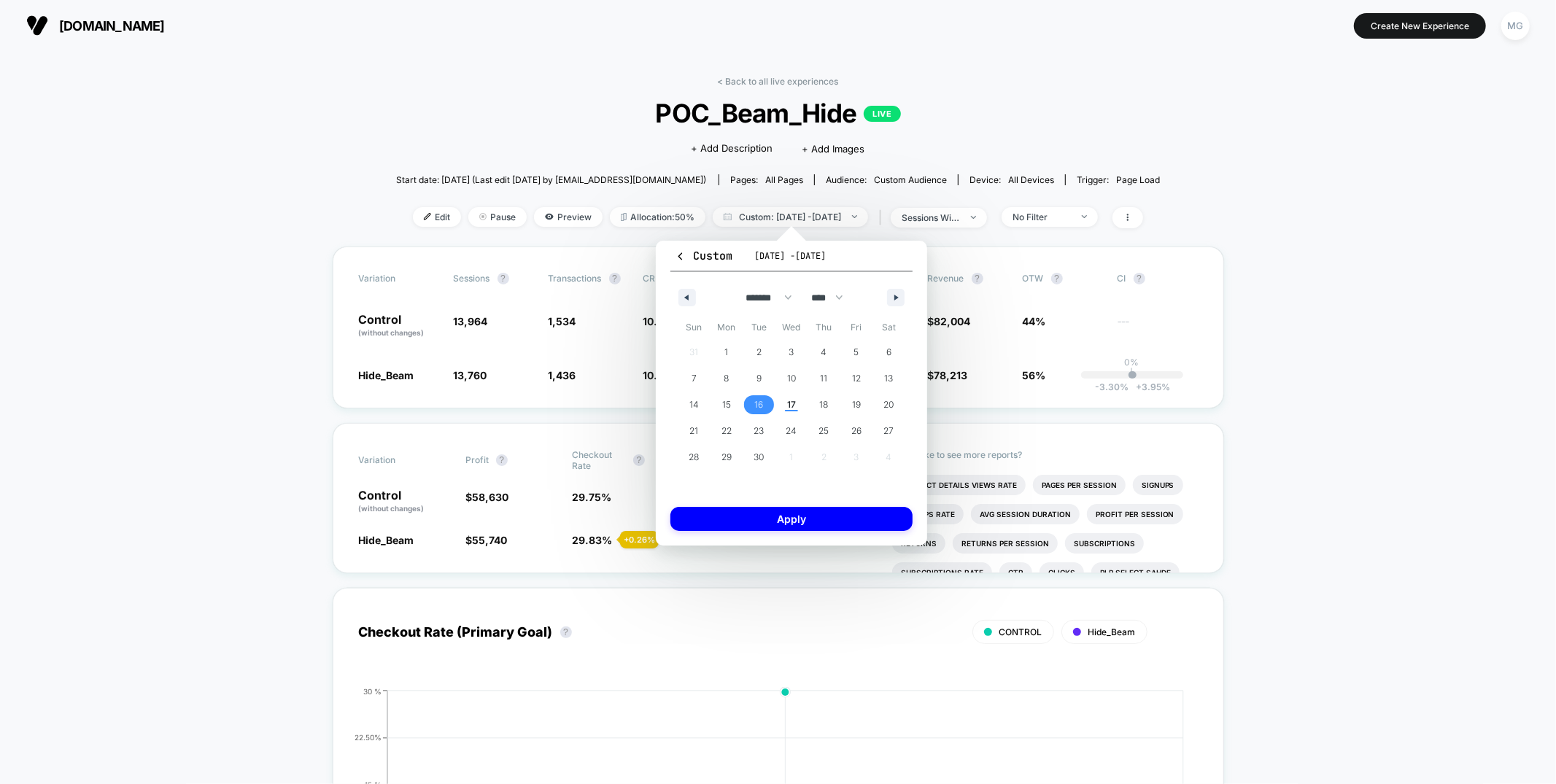
click at [760, 407] on span "16" at bounding box center [759, 404] width 9 height 26
click at [759, 405] on span "16" at bounding box center [759, 404] width 9 height 26
click at [772, 525] on button "Apply" at bounding box center [792, 519] width 242 height 24
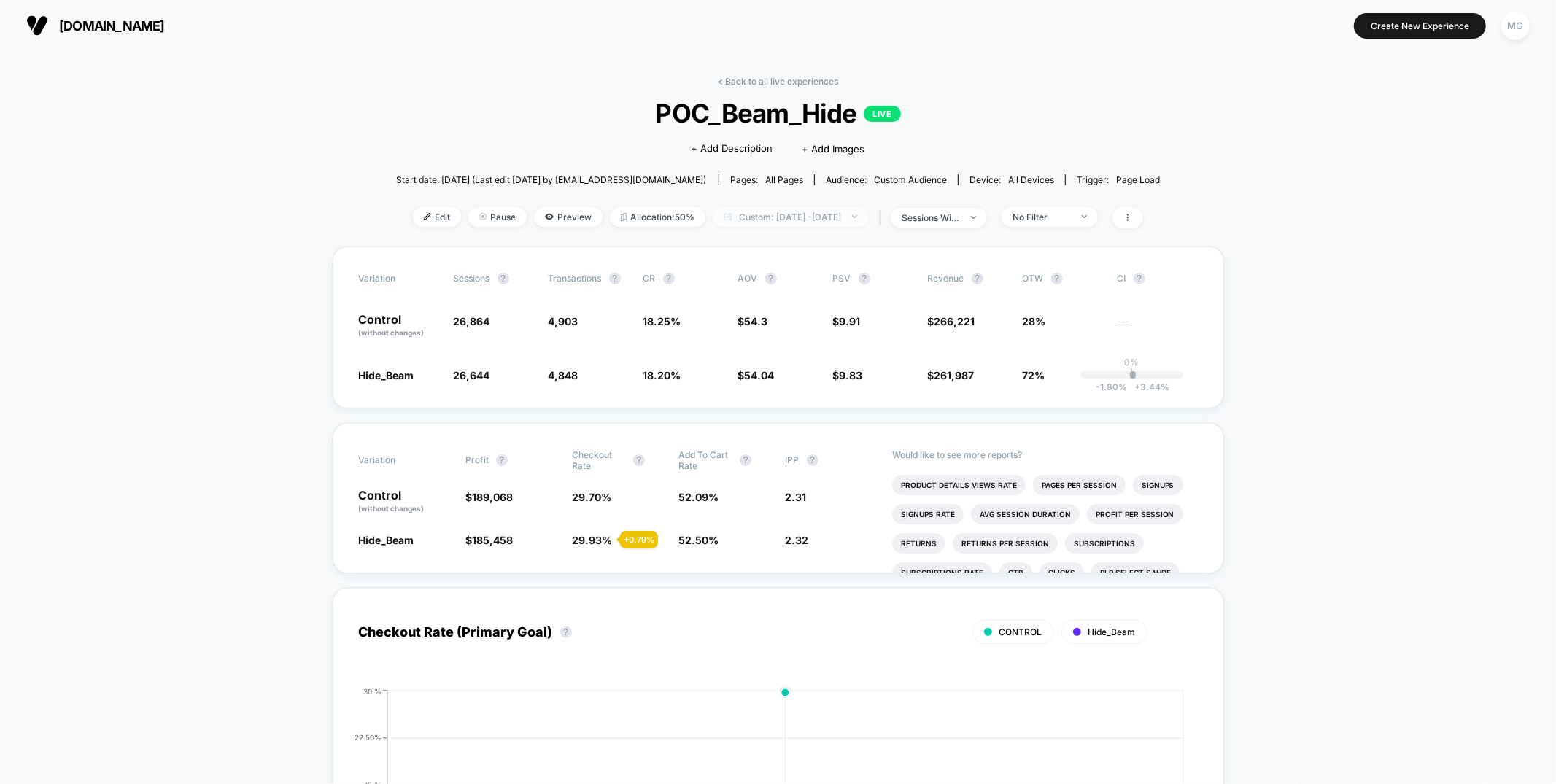
click at [764, 220] on span "Custom: Sep 16, 2025 - Sep 16, 2025" at bounding box center [791, 217] width 155 height 20
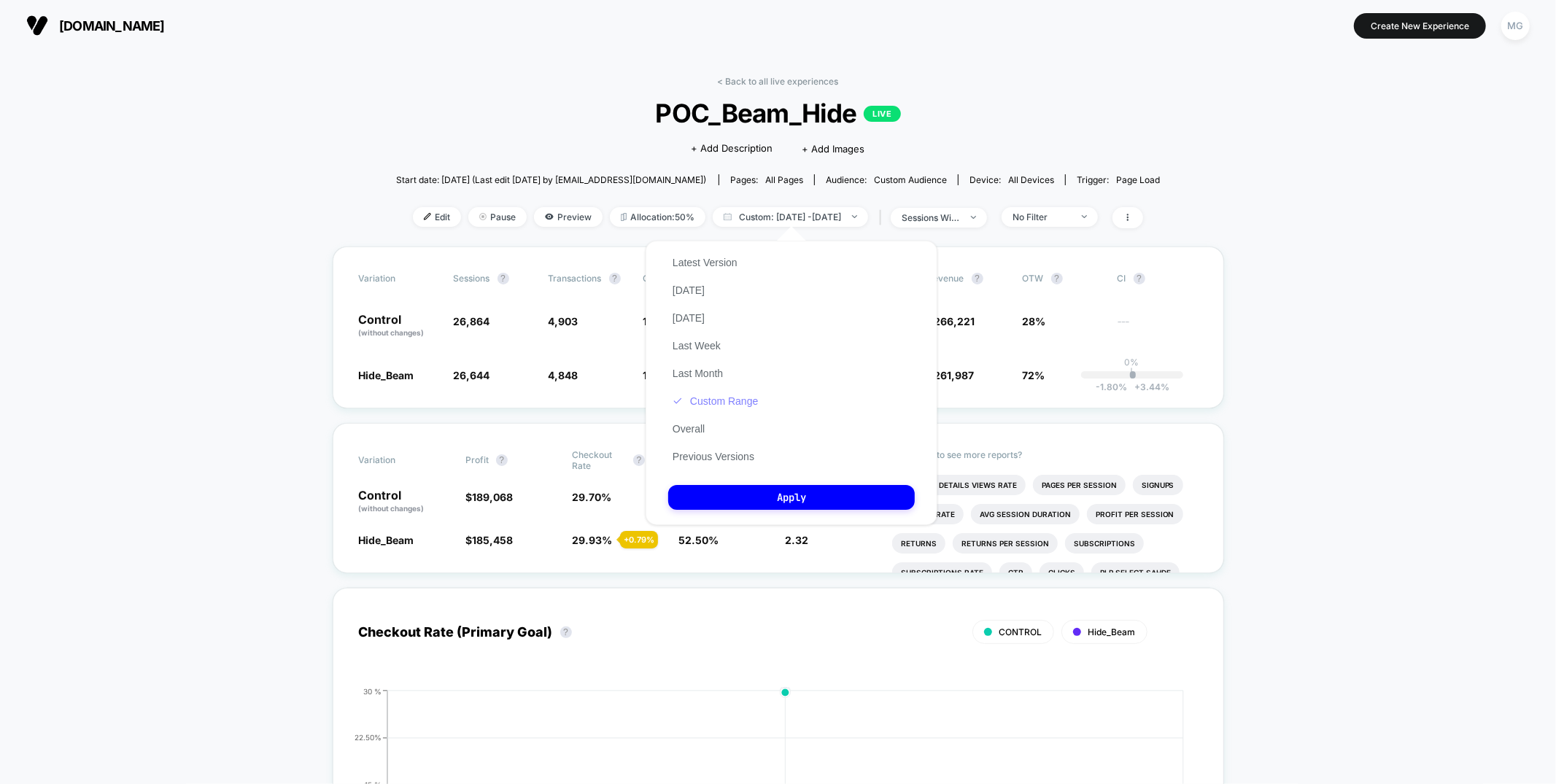
click at [727, 404] on button "Custom Range" at bounding box center [715, 401] width 94 height 14
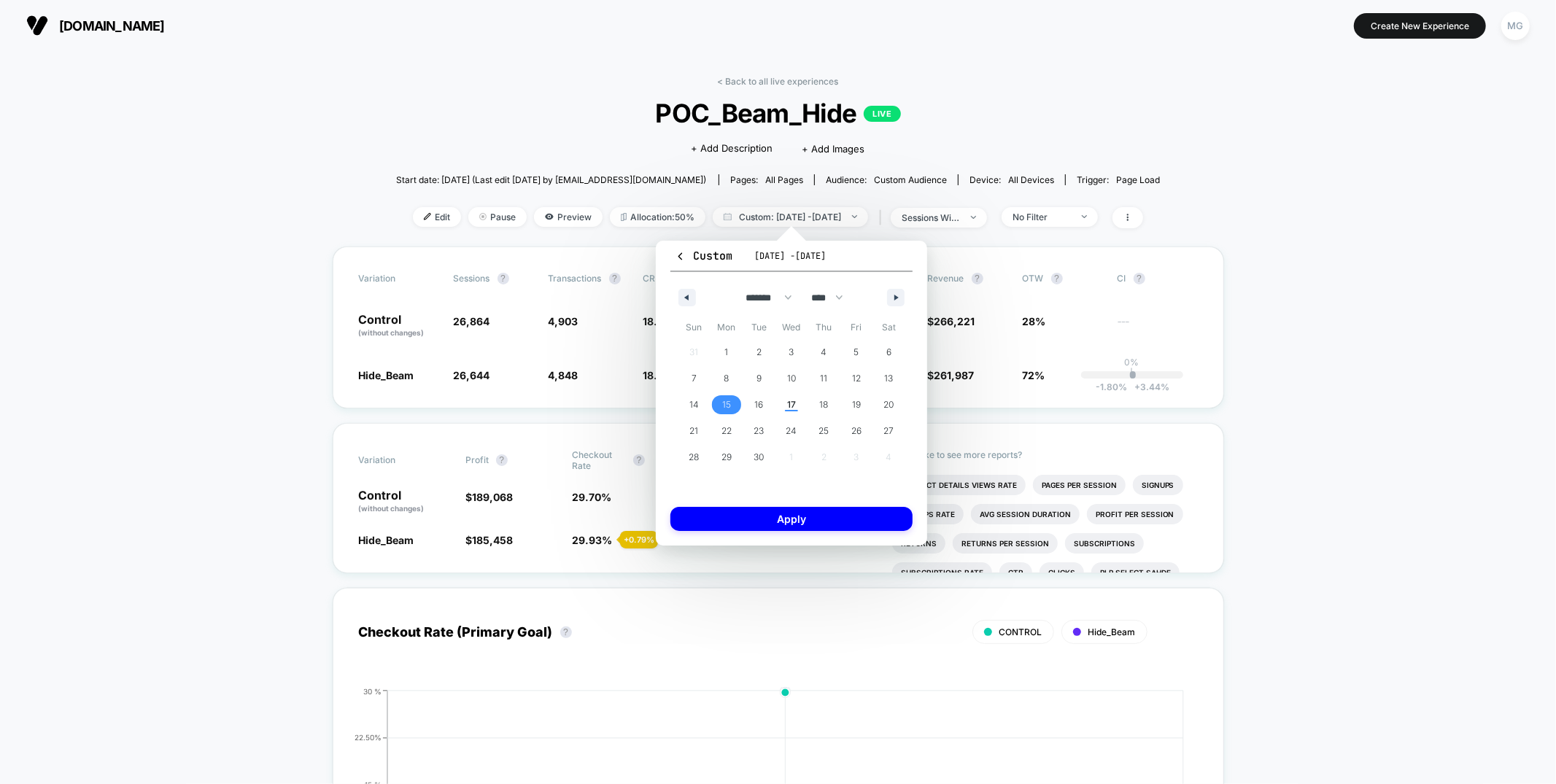
click at [727, 403] on span "15" at bounding box center [727, 404] width 9 height 26
click at [736, 514] on button "Apply" at bounding box center [792, 519] width 242 height 24
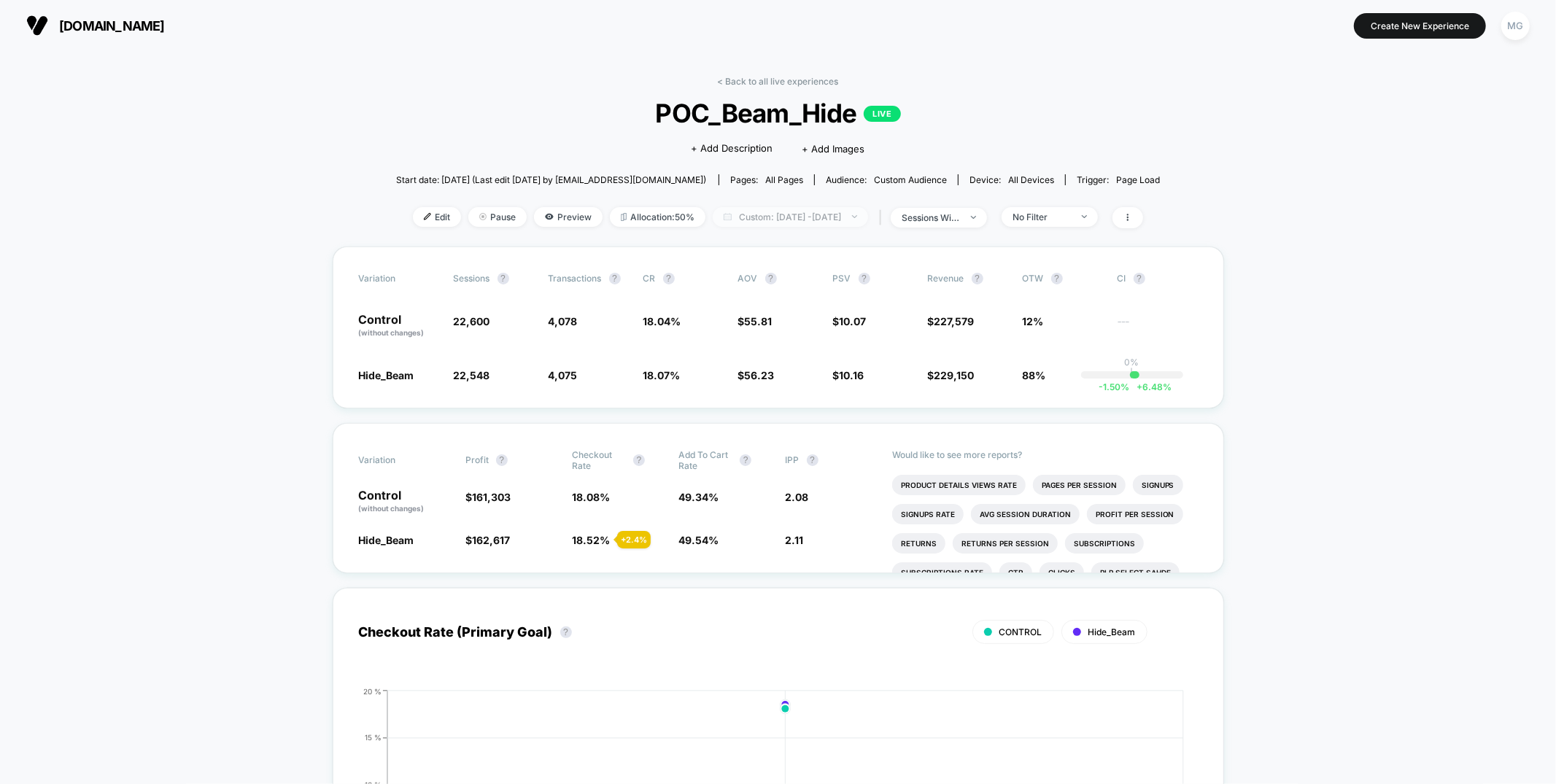
click at [763, 215] on span "Custom: Sep 15, 2025 - Sep 15, 2025" at bounding box center [791, 217] width 155 height 20
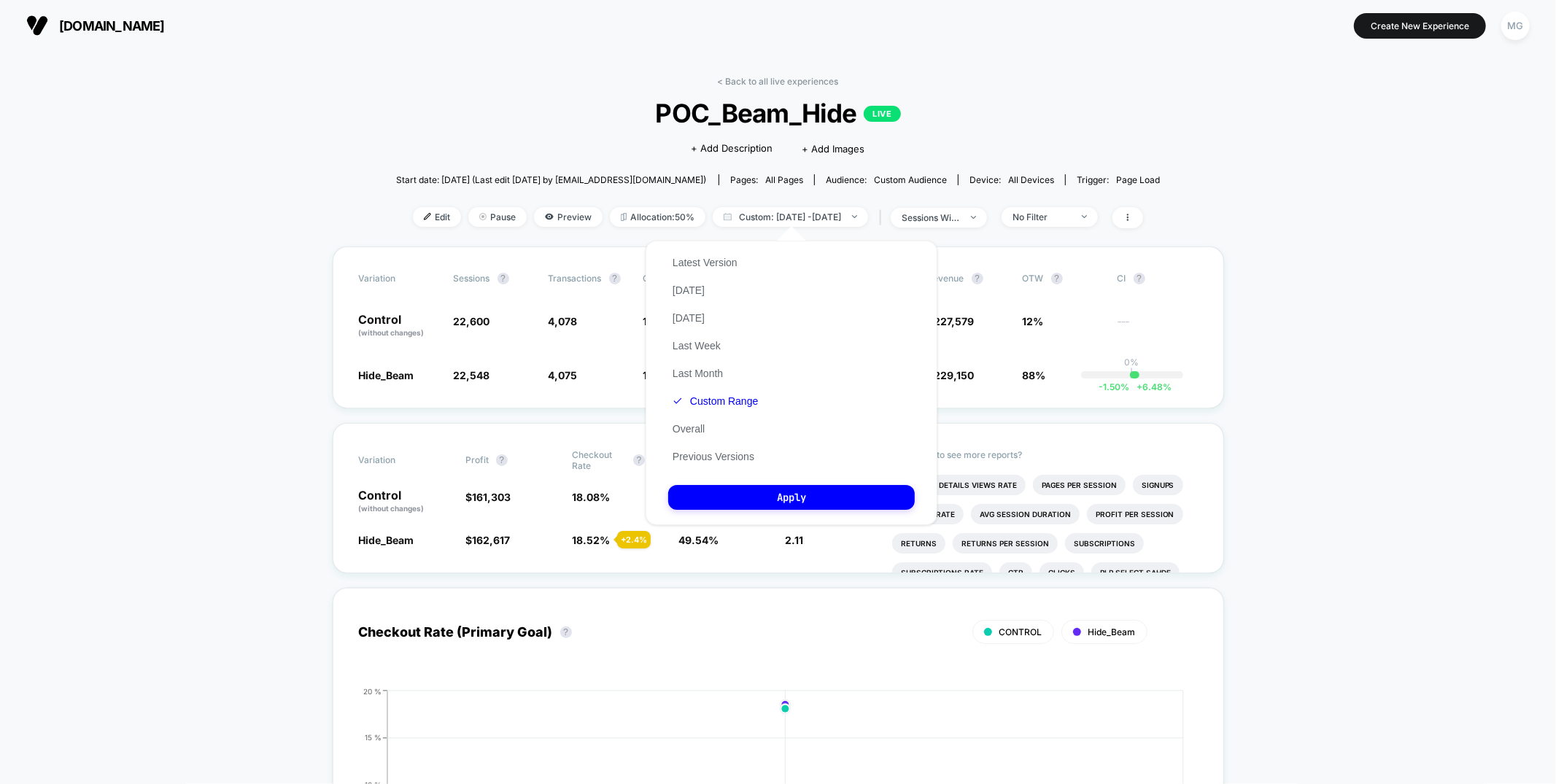
drag, startPoint x: 723, startPoint y: 78, endPoint x: 747, endPoint y: 81, distance: 24.2
click at [732, 79] on link "< Back to all live experiences" at bounding box center [778, 81] width 121 height 11
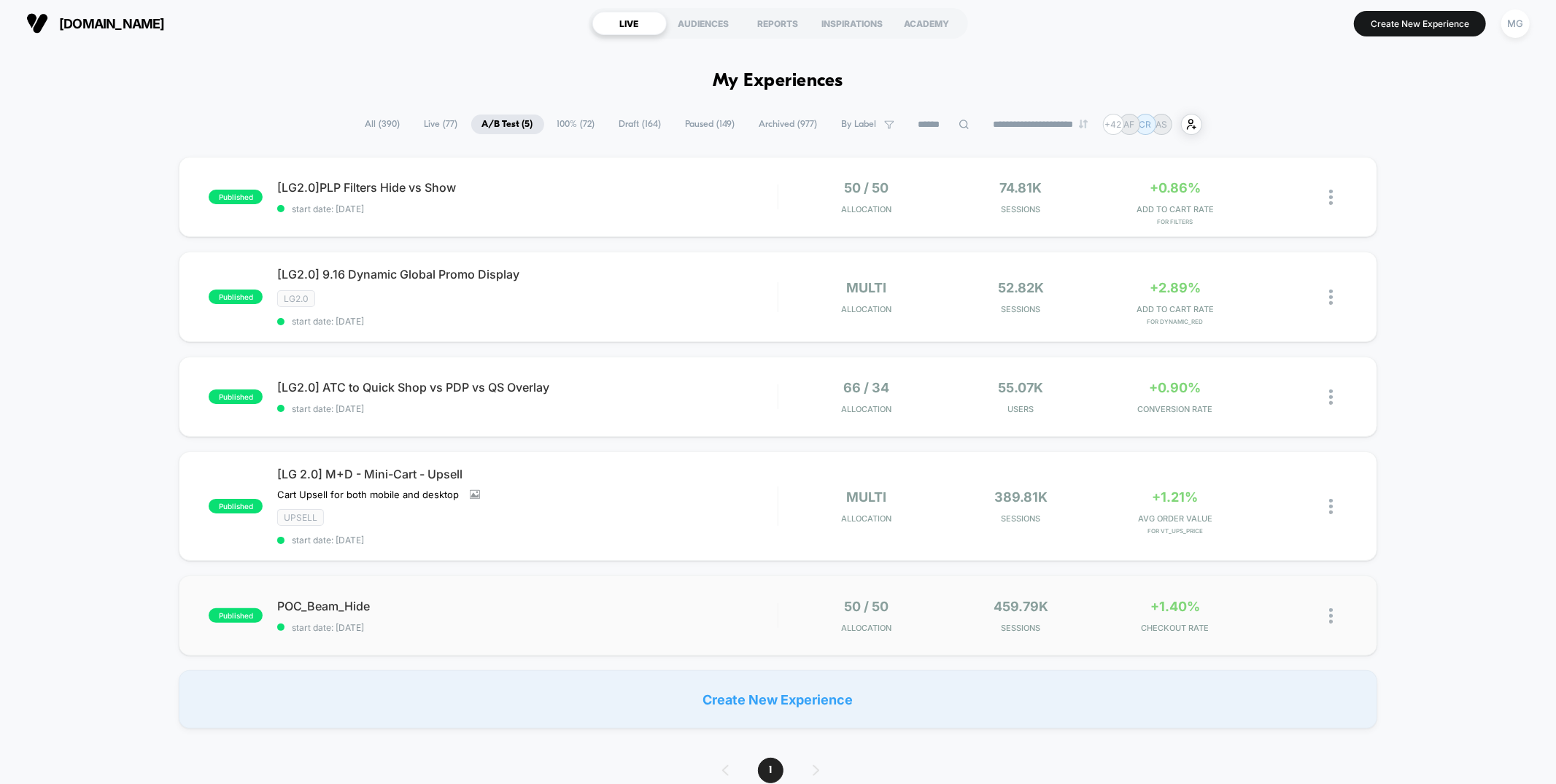
scroll to position [3, 0]
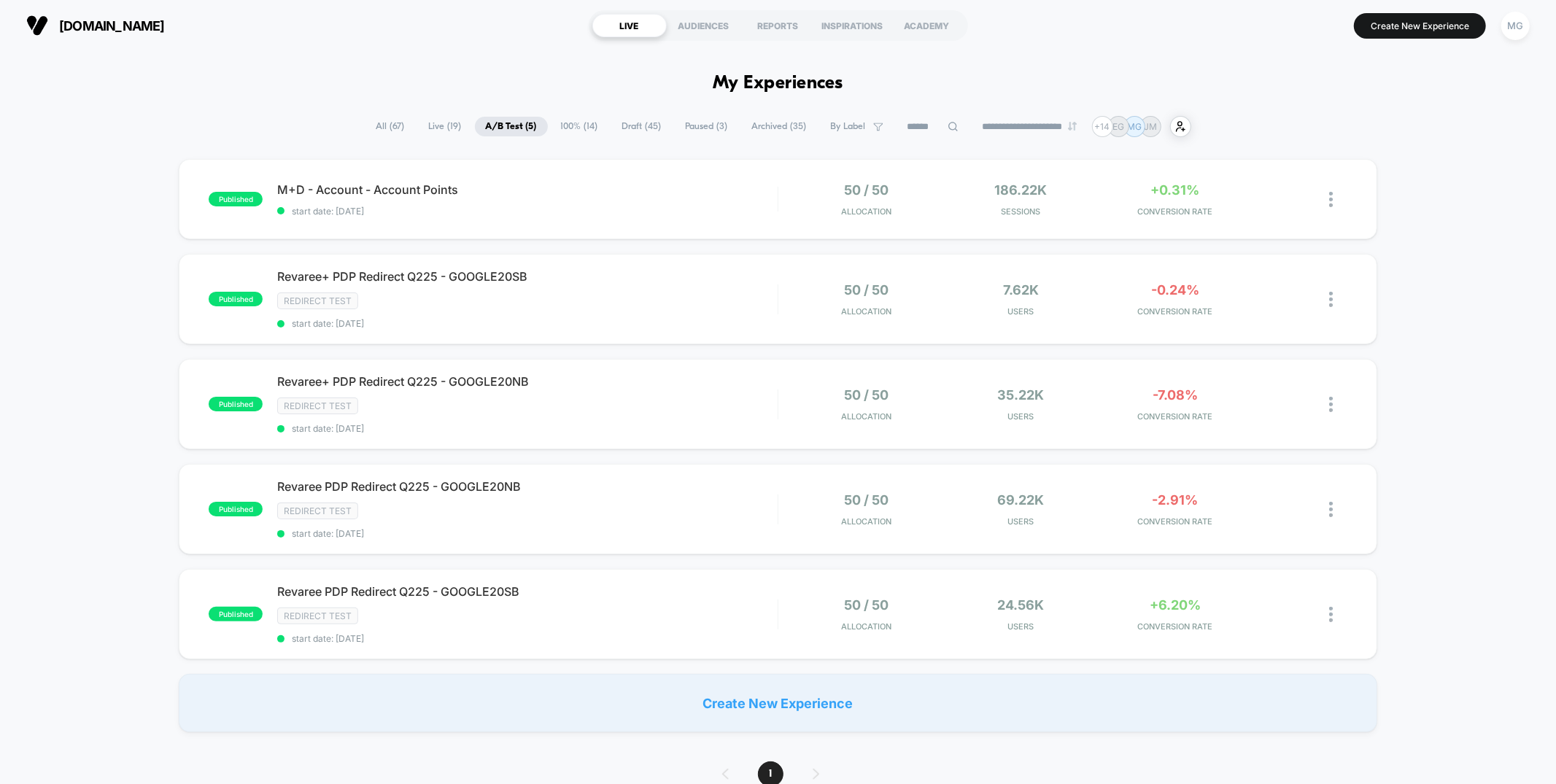
click at [579, 121] on span "100% ( 14 )" at bounding box center [579, 126] width 59 height 20
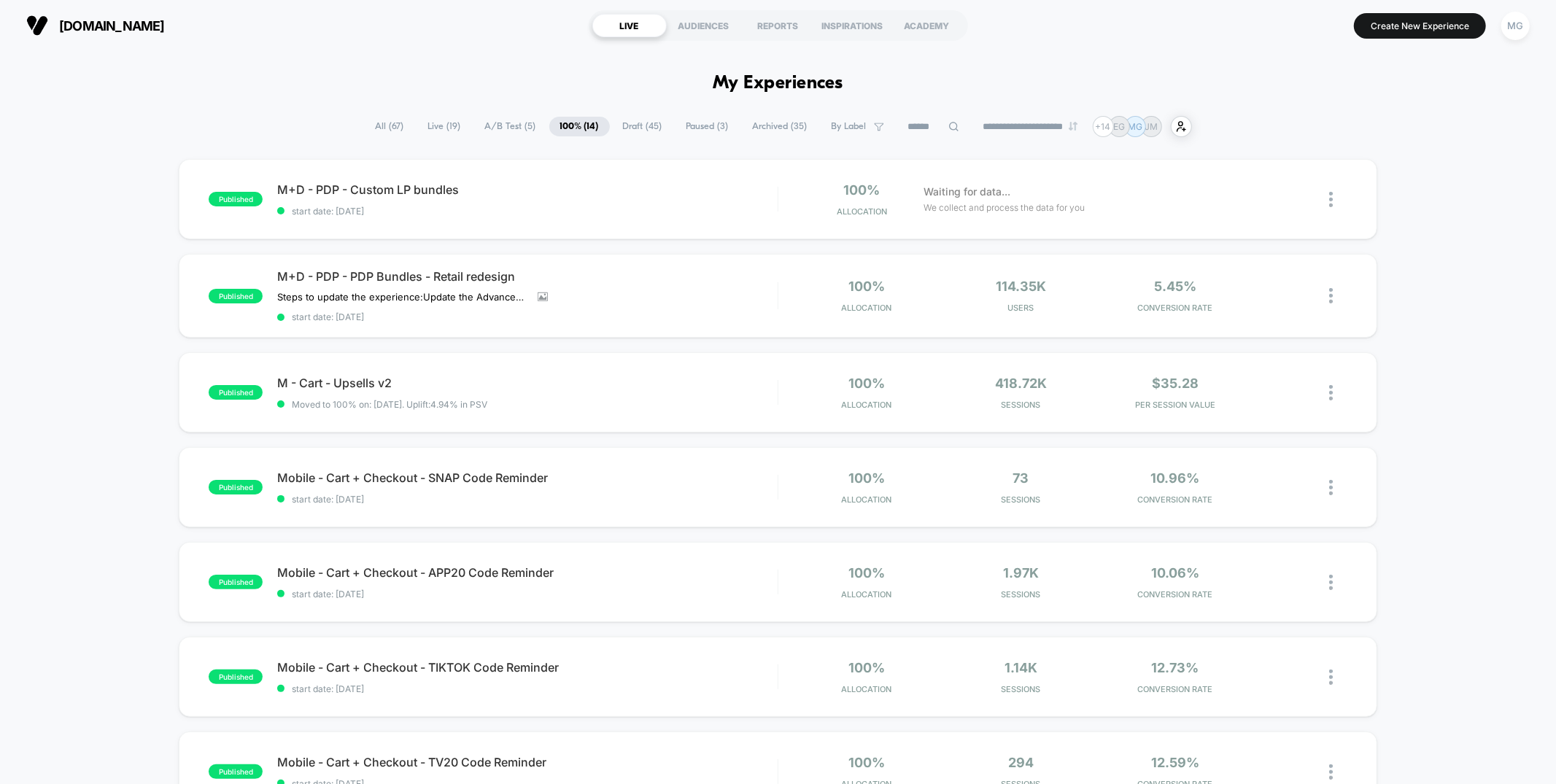
click at [645, 124] on span "Draft ( 45 )" at bounding box center [643, 126] width 61 height 20
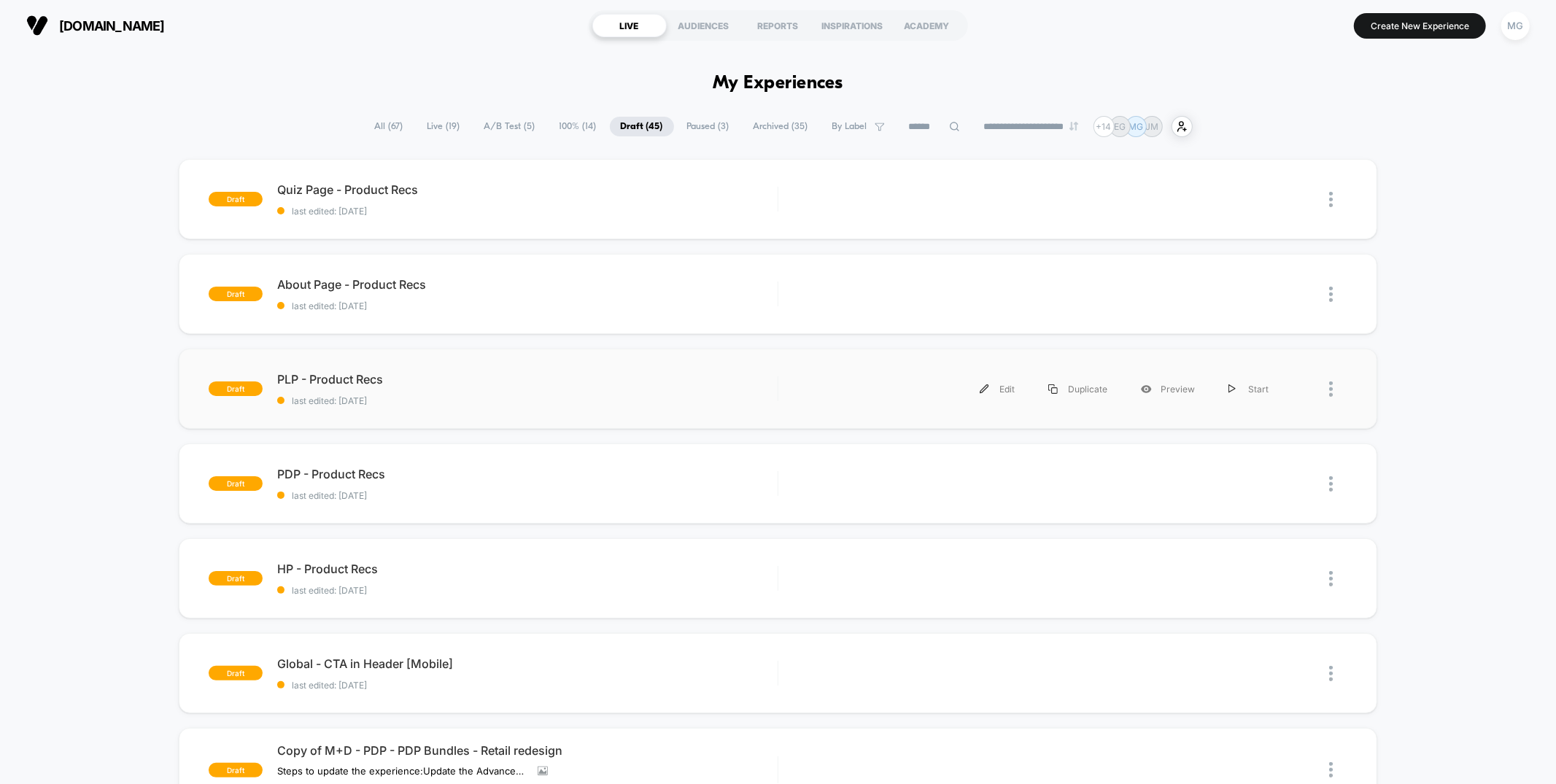
click at [539, 410] on div "draft PLP - Product Recs last edited: [DATE] Edit Duplicate Preview Start" at bounding box center [777, 388] width 1198 height 80
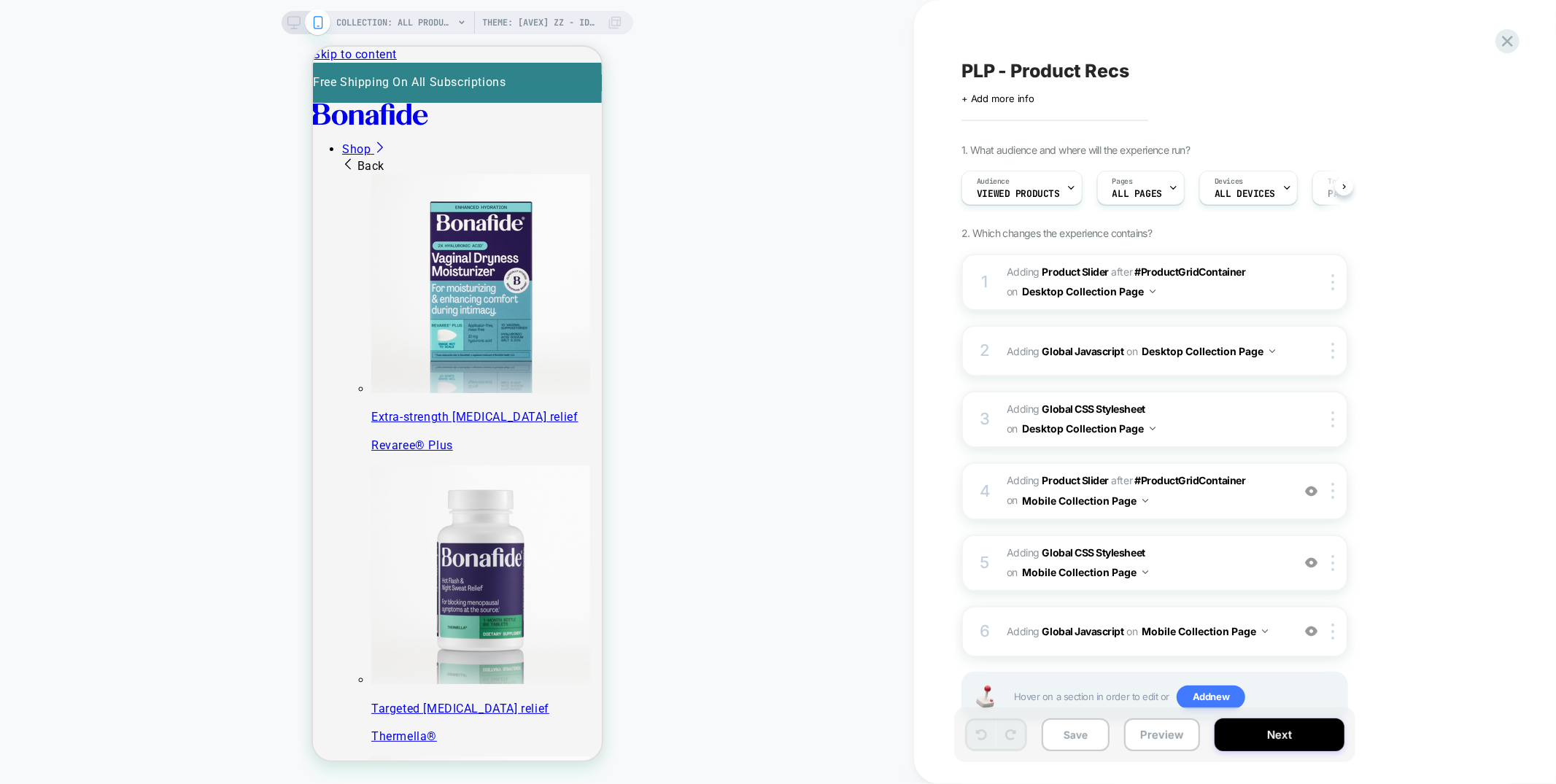
scroll to position [0, 1]
click at [1003, 183] on span "Audience" at bounding box center [992, 181] width 32 height 10
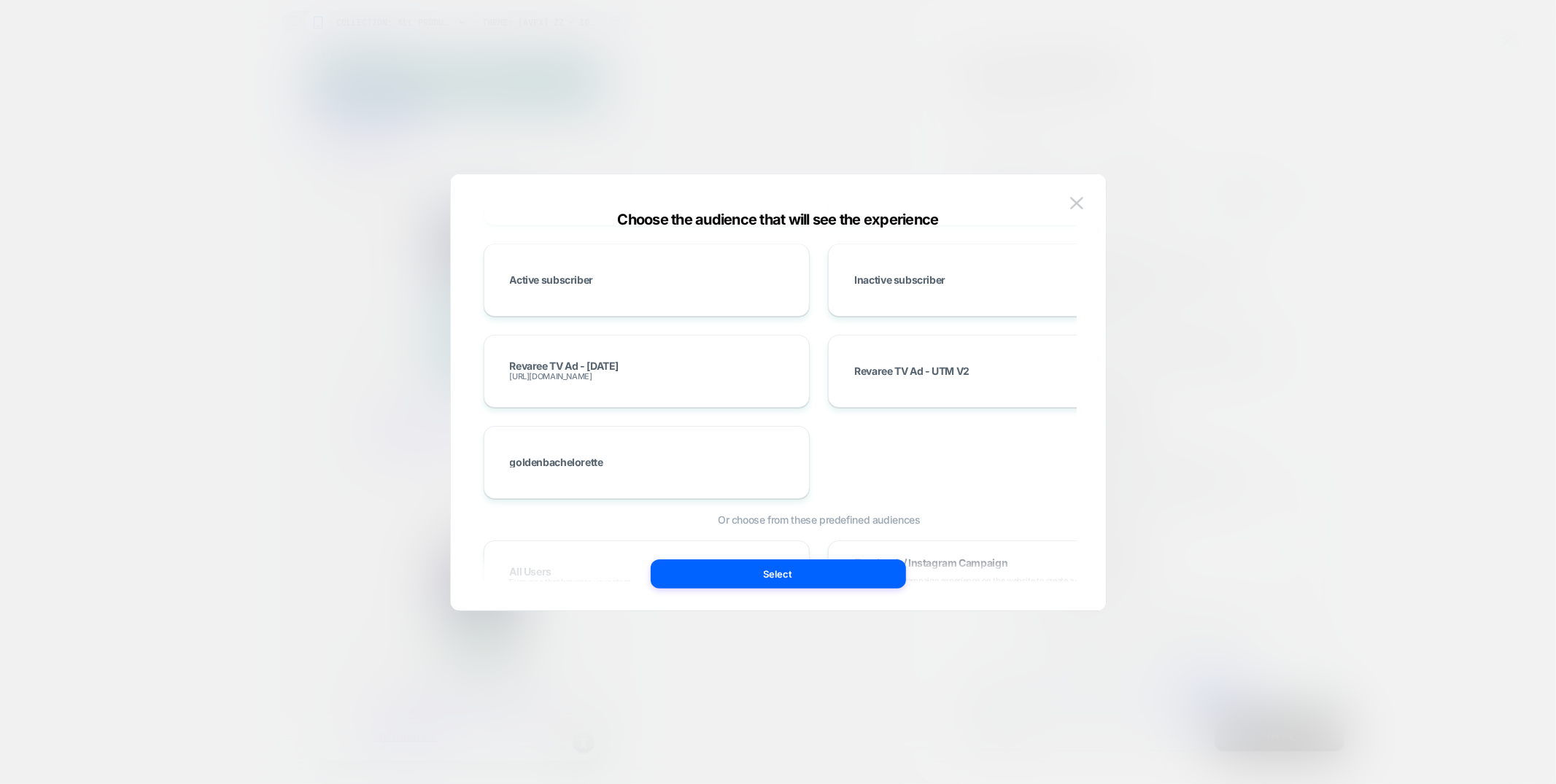
scroll to position [0, 0]
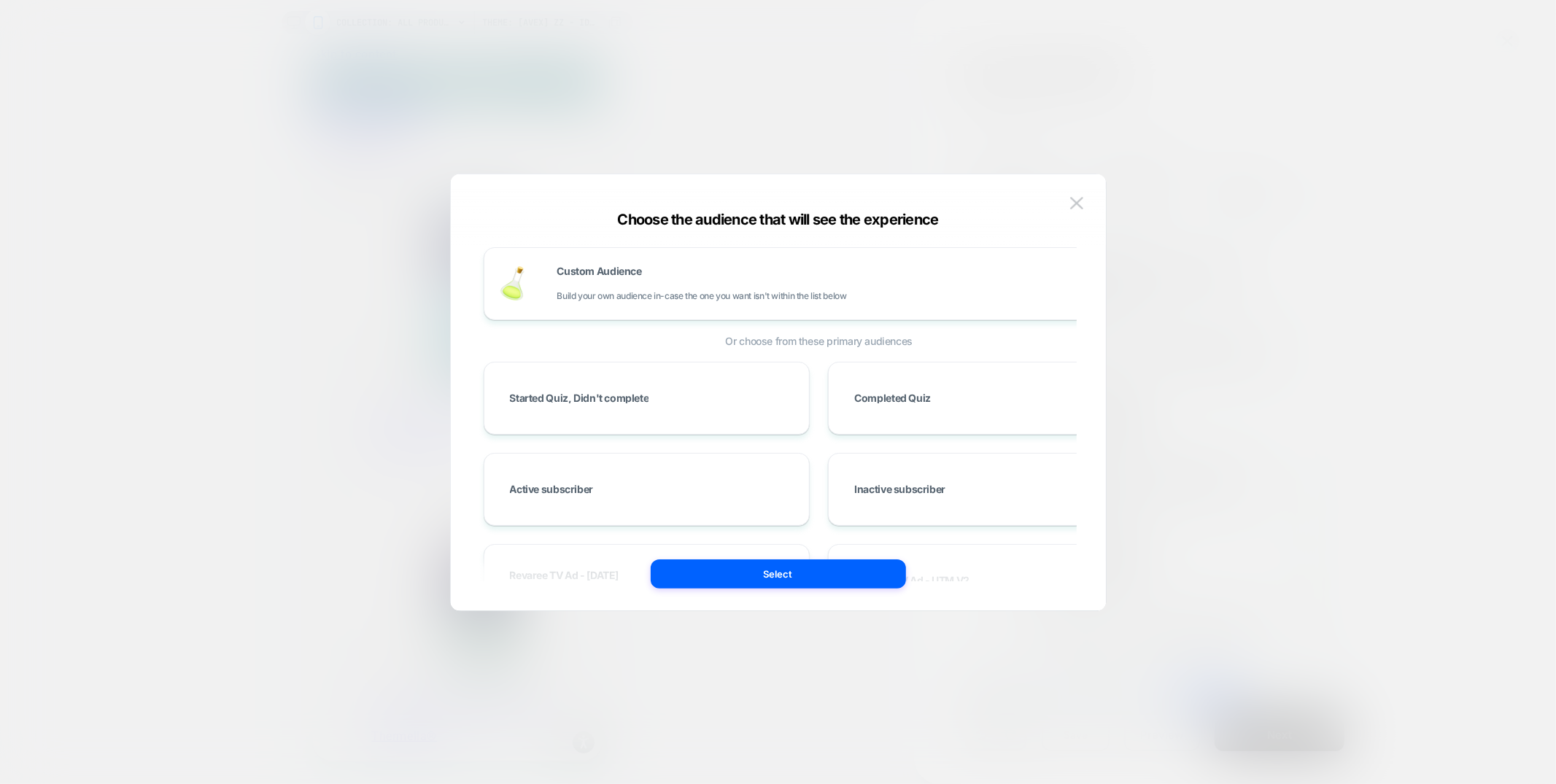
drag, startPoint x: 1072, startPoint y: 200, endPoint x: 928, endPoint y: 218, distance: 145.1
click at [1073, 200] on img at bounding box center [1077, 203] width 14 height 13
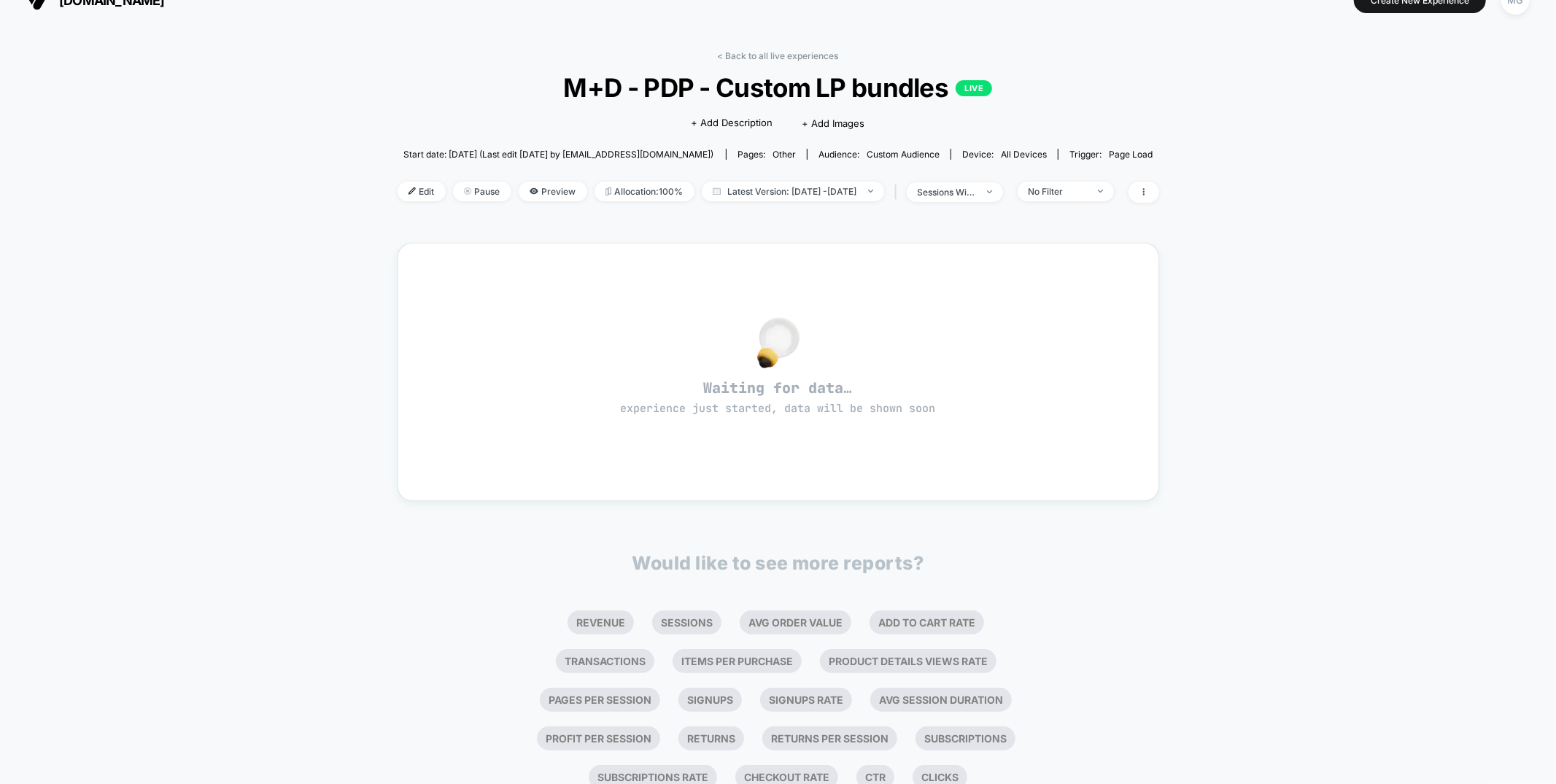
scroll to position [29, 0]
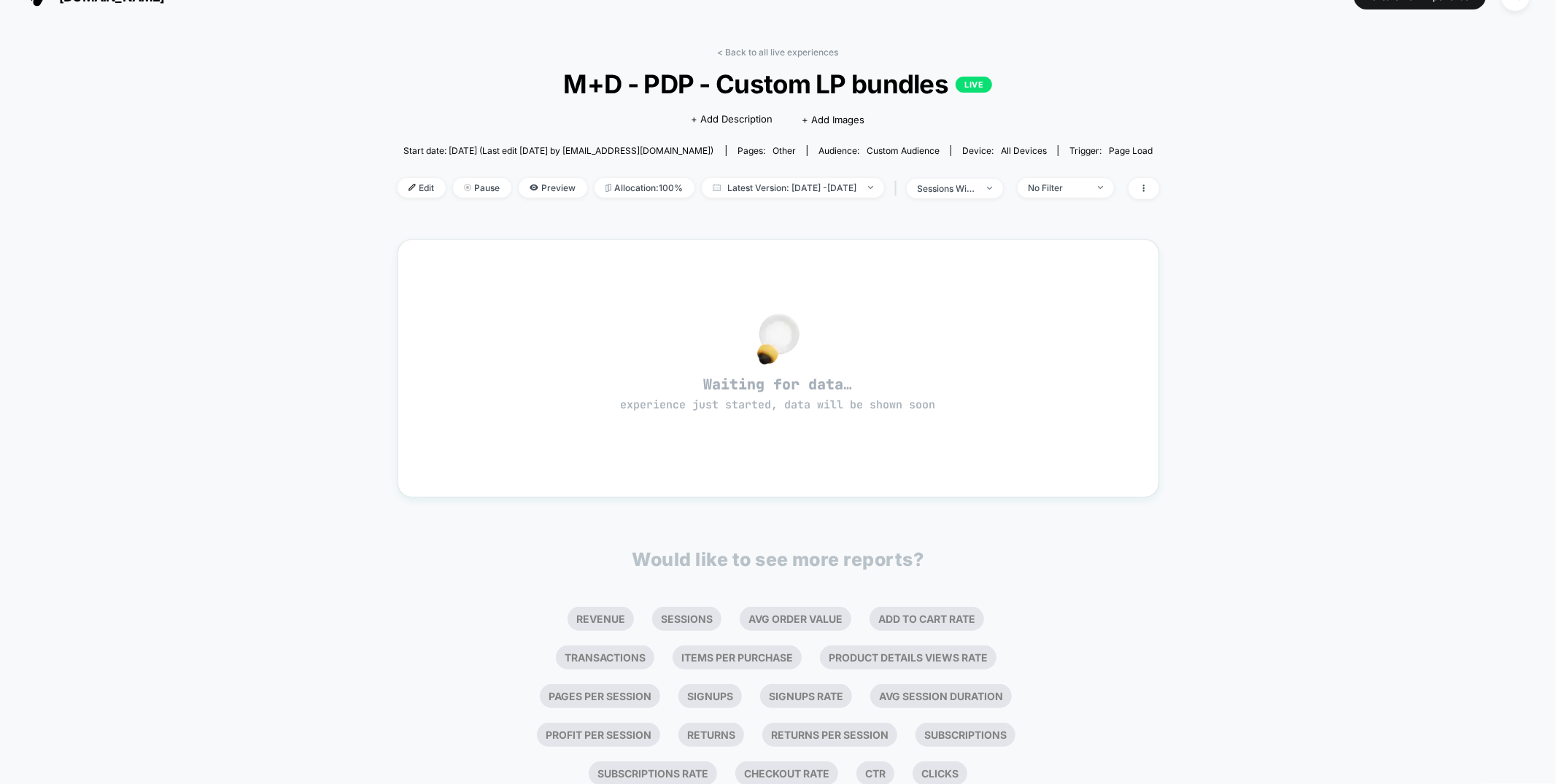
click at [752, 69] on span "M+D - PDP - Custom LP bundles LIVE" at bounding box center [779, 84] width 686 height 31
click at [746, 51] on link "< Back to all live experiences" at bounding box center [778, 52] width 121 height 11
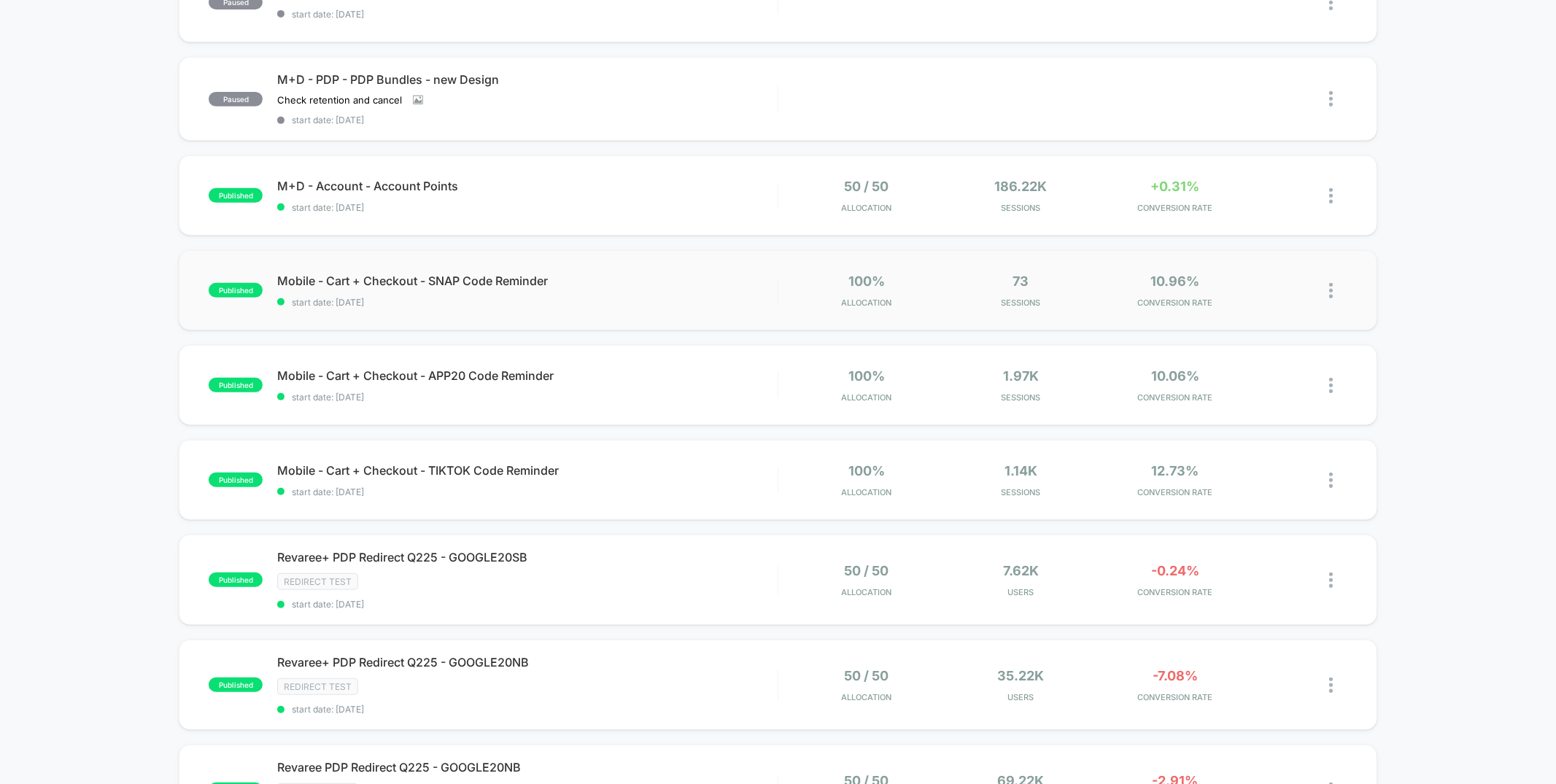
scroll to position [468, 0]
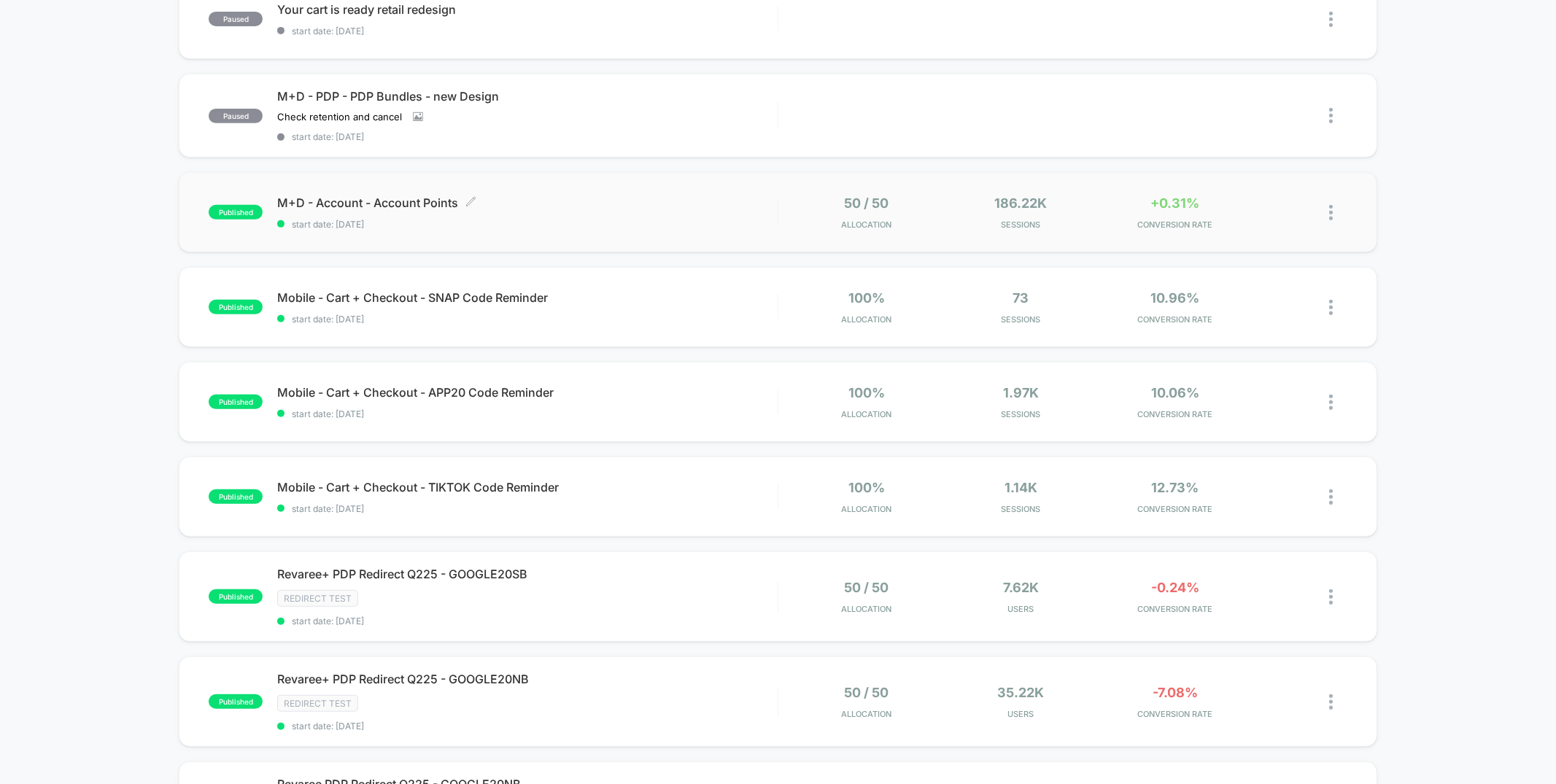
click at [606, 223] on span "start date: [DATE]" at bounding box center [527, 224] width 500 height 11
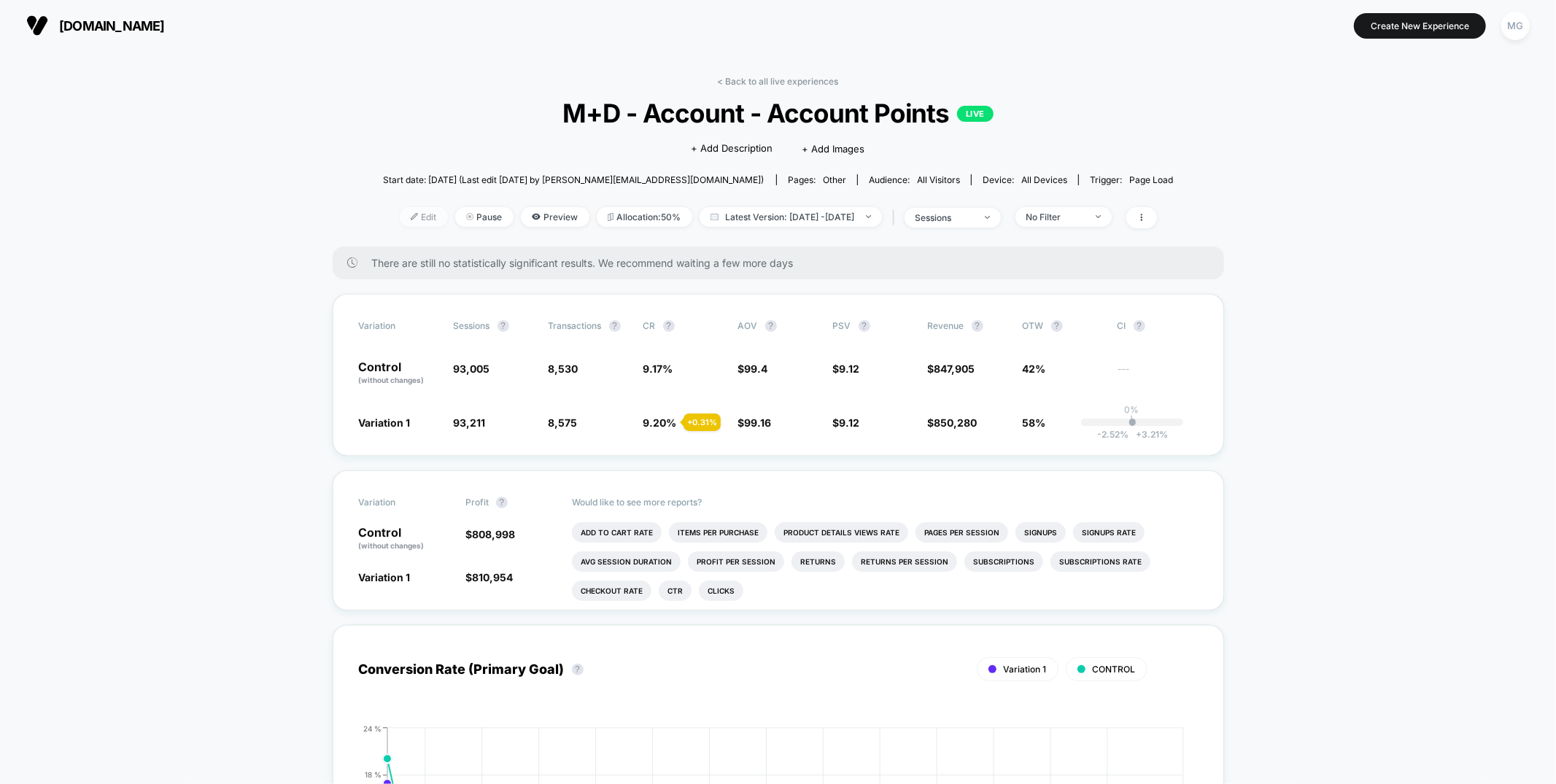
click at [410, 216] on span "Edit" at bounding box center [423, 217] width 48 height 20
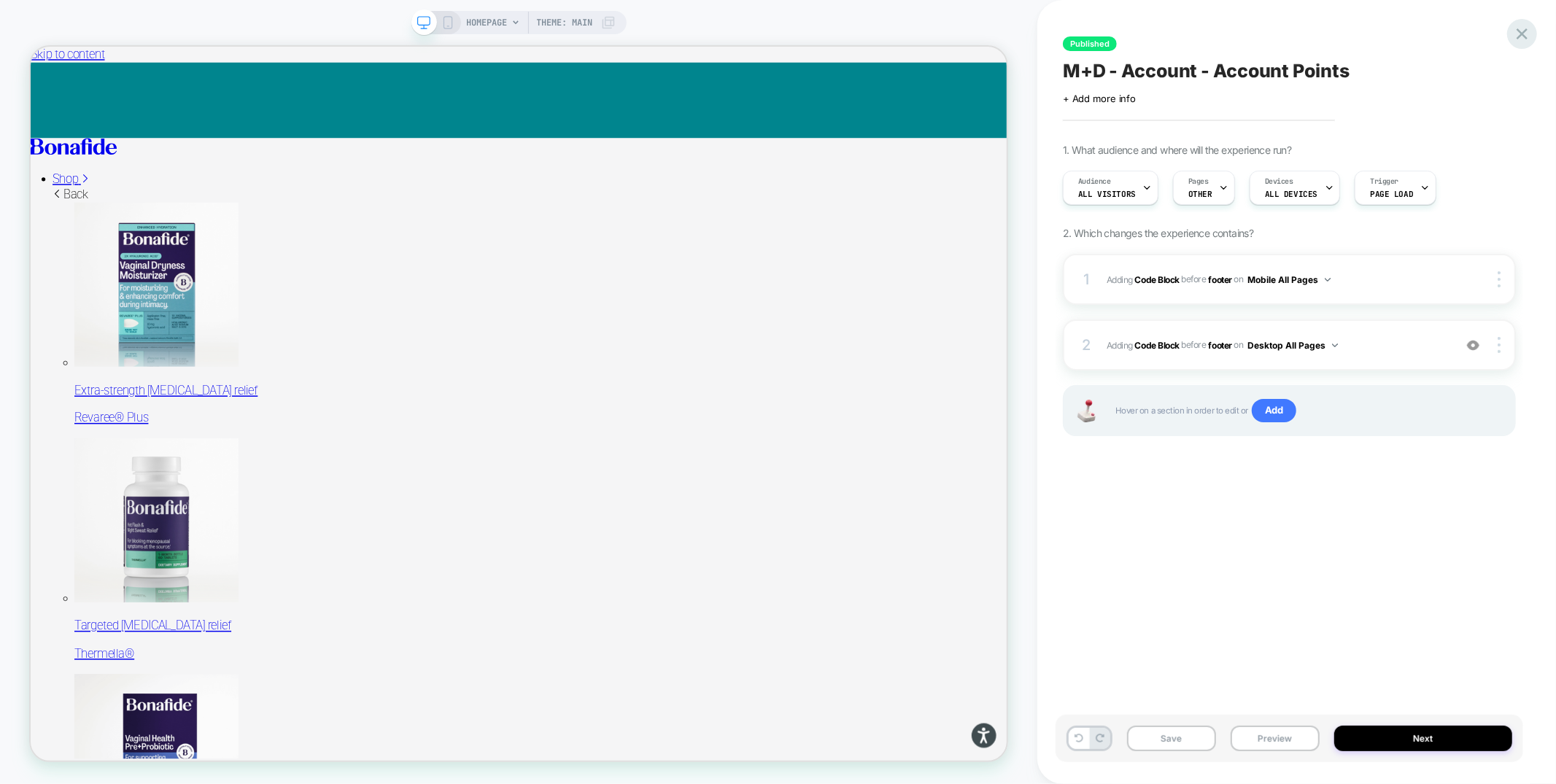
click at [1520, 40] on icon at bounding box center [1523, 34] width 20 height 20
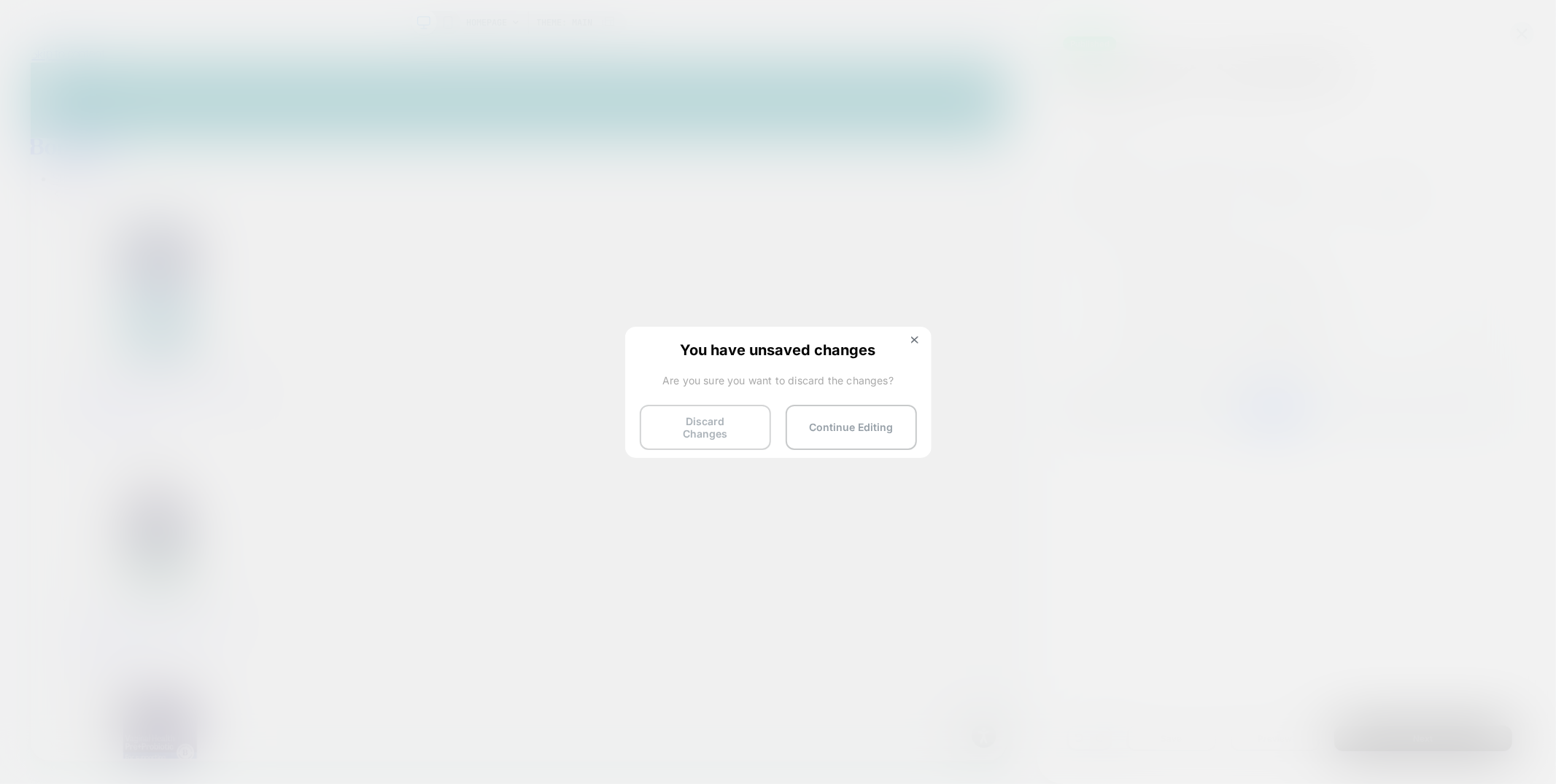
click at [744, 422] on button "Discard Changes" at bounding box center [705, 428] width 131 height 45
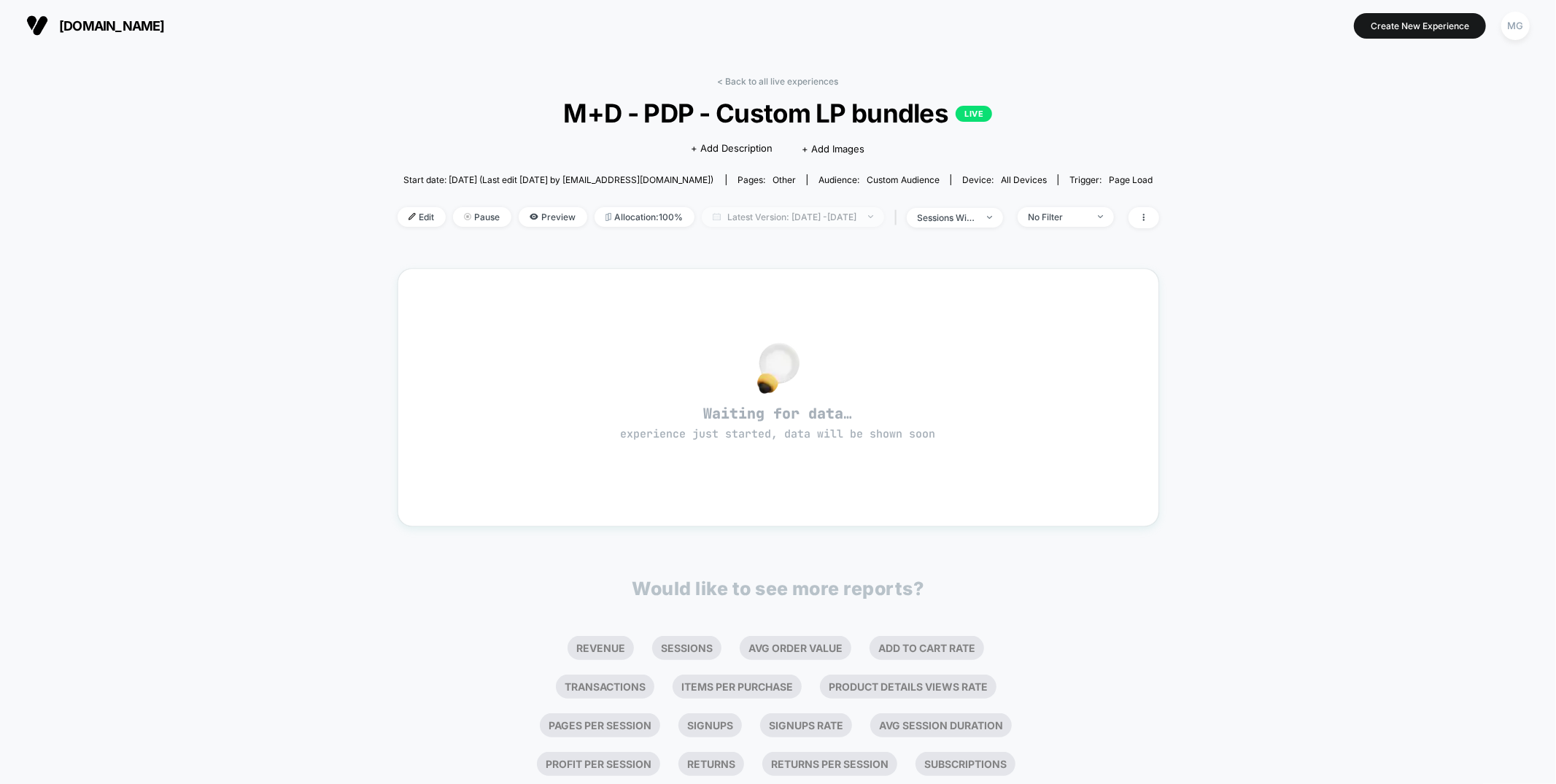
click at [805, 213] on span "Latest Version: [DATE] - [DATE]" at bounding box center [793, 217] width 182 height 20
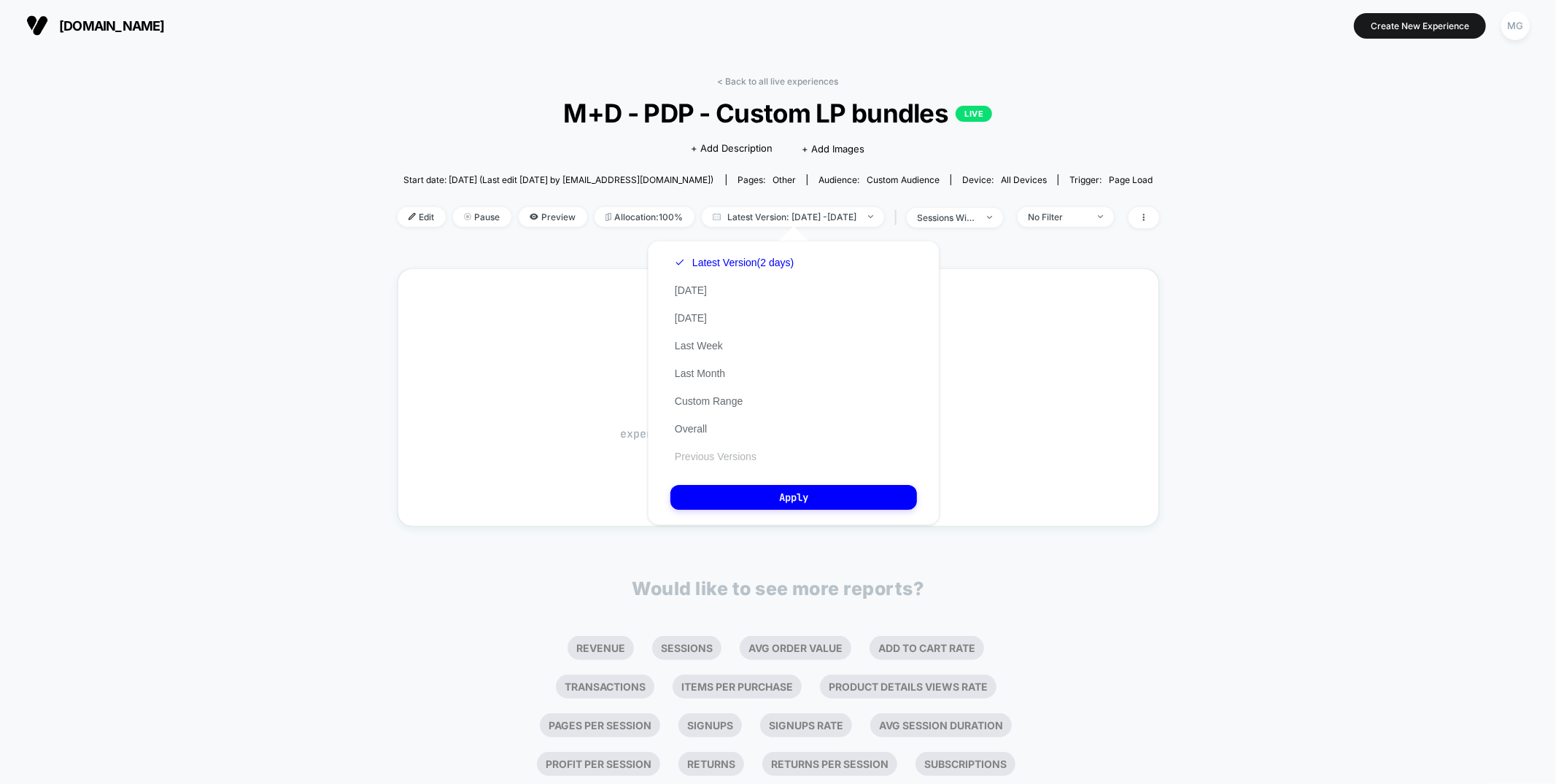
click at [722, 457] on button "Previous Versions" at bounding box center [716, 457] width 90 height 14
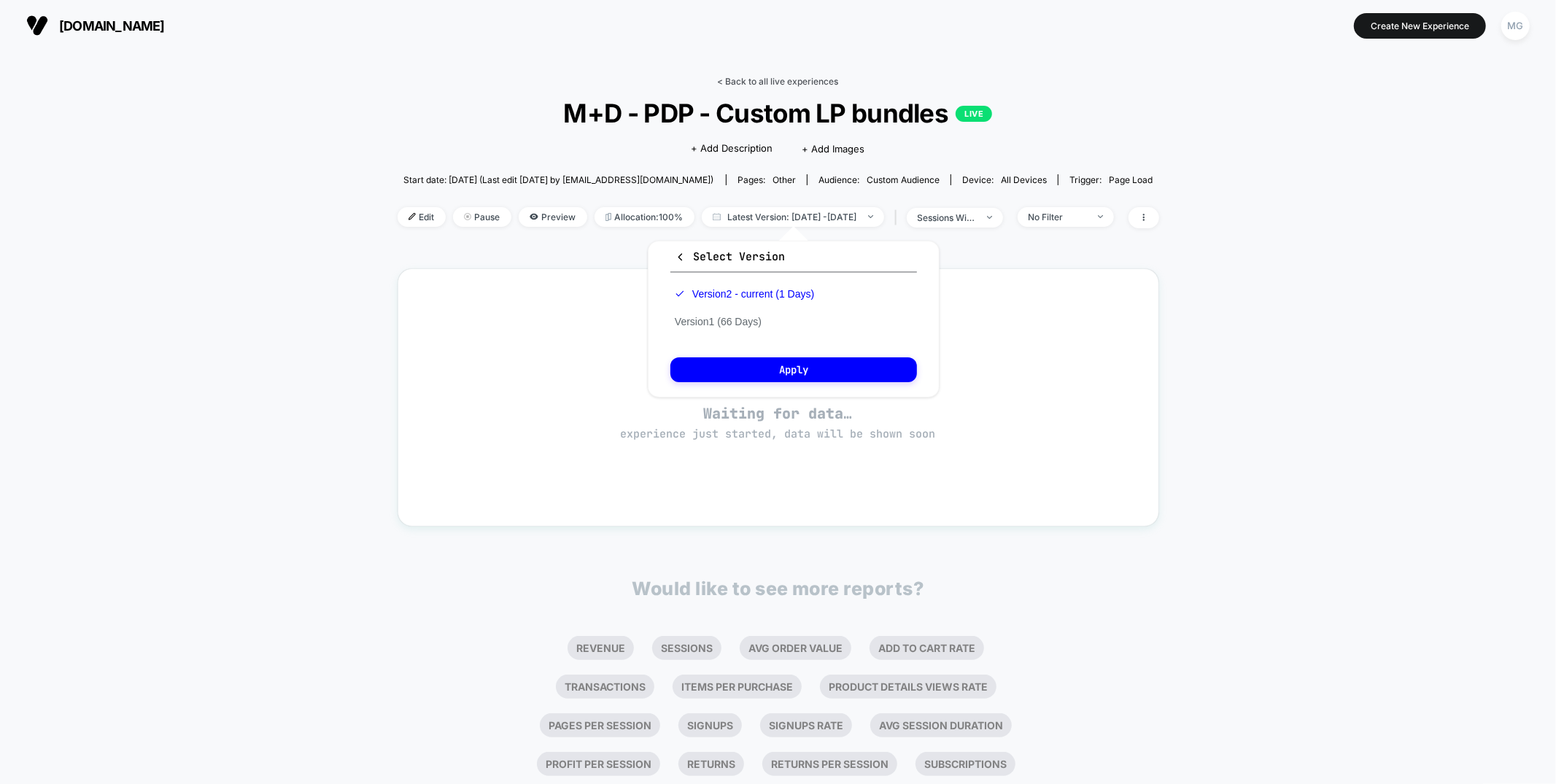
click at [810, 81] on link "< Back to all live experiences" at bounding box center [778, 81] width 121 height 11
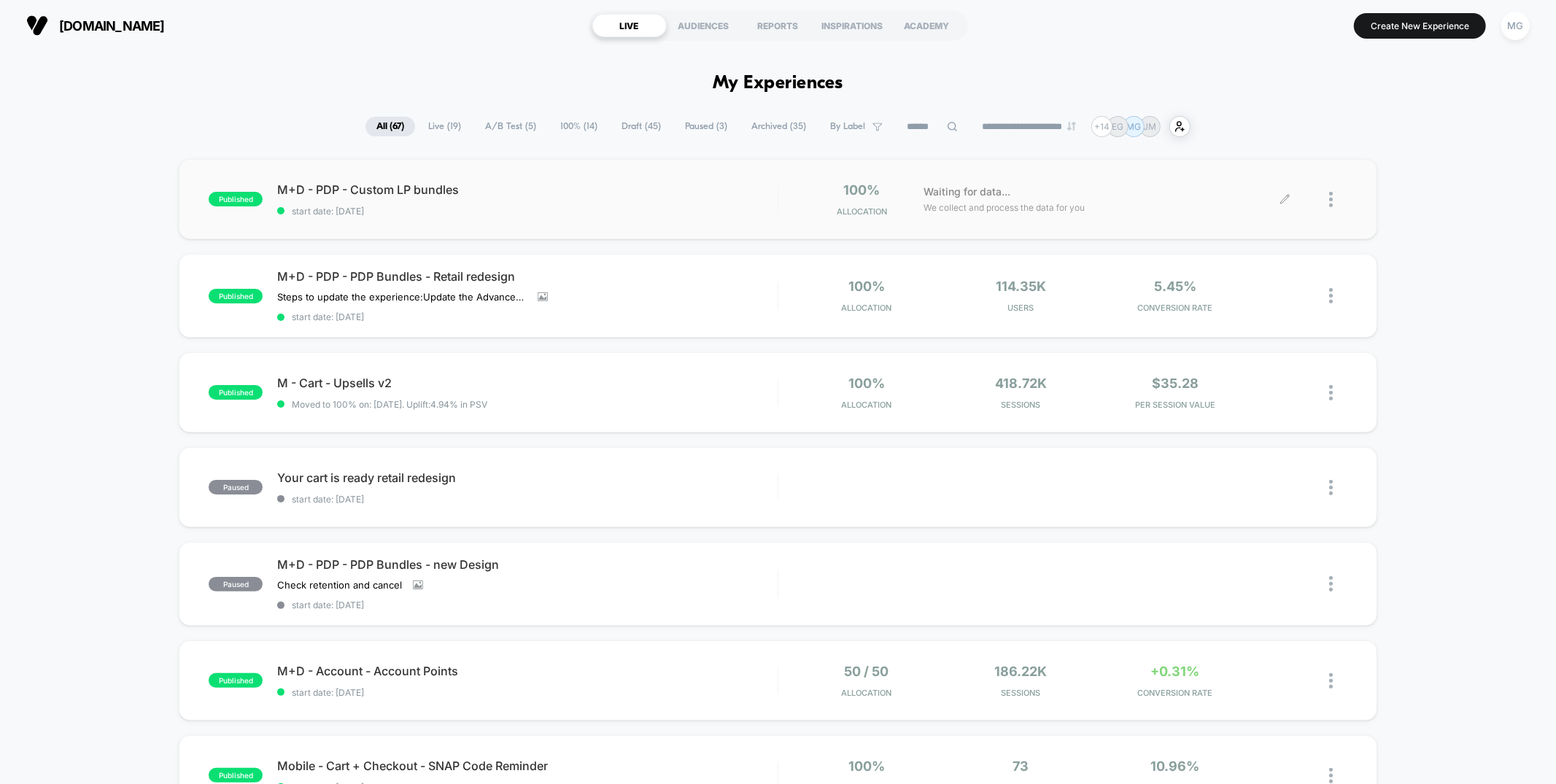
click at [1284, 199] on icon at bounding box center [1285, 199] width 9 height 9
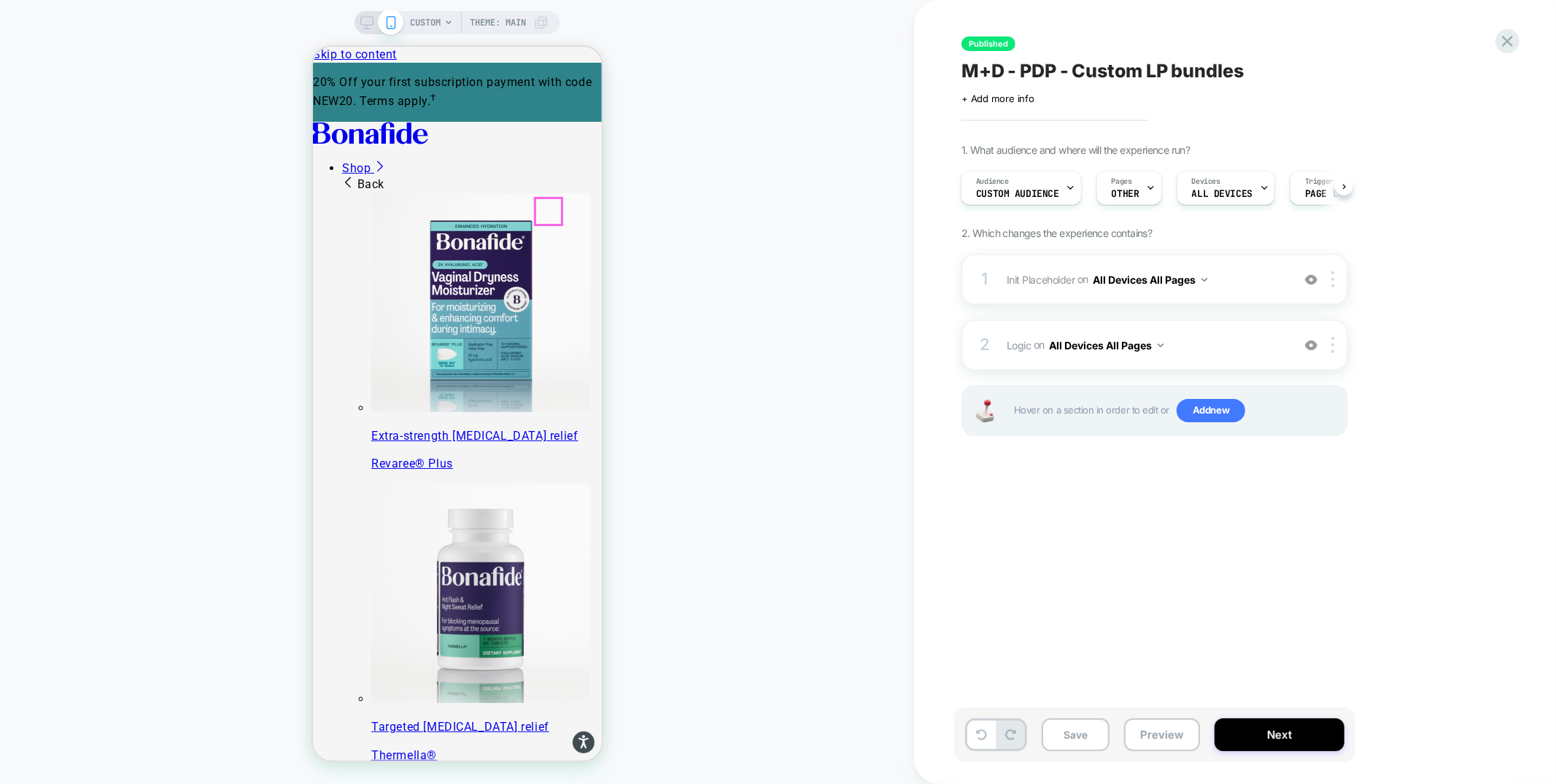
click at [1117, 181] on span "Pages" at bounding box center [1122, 181] width 21 height 10
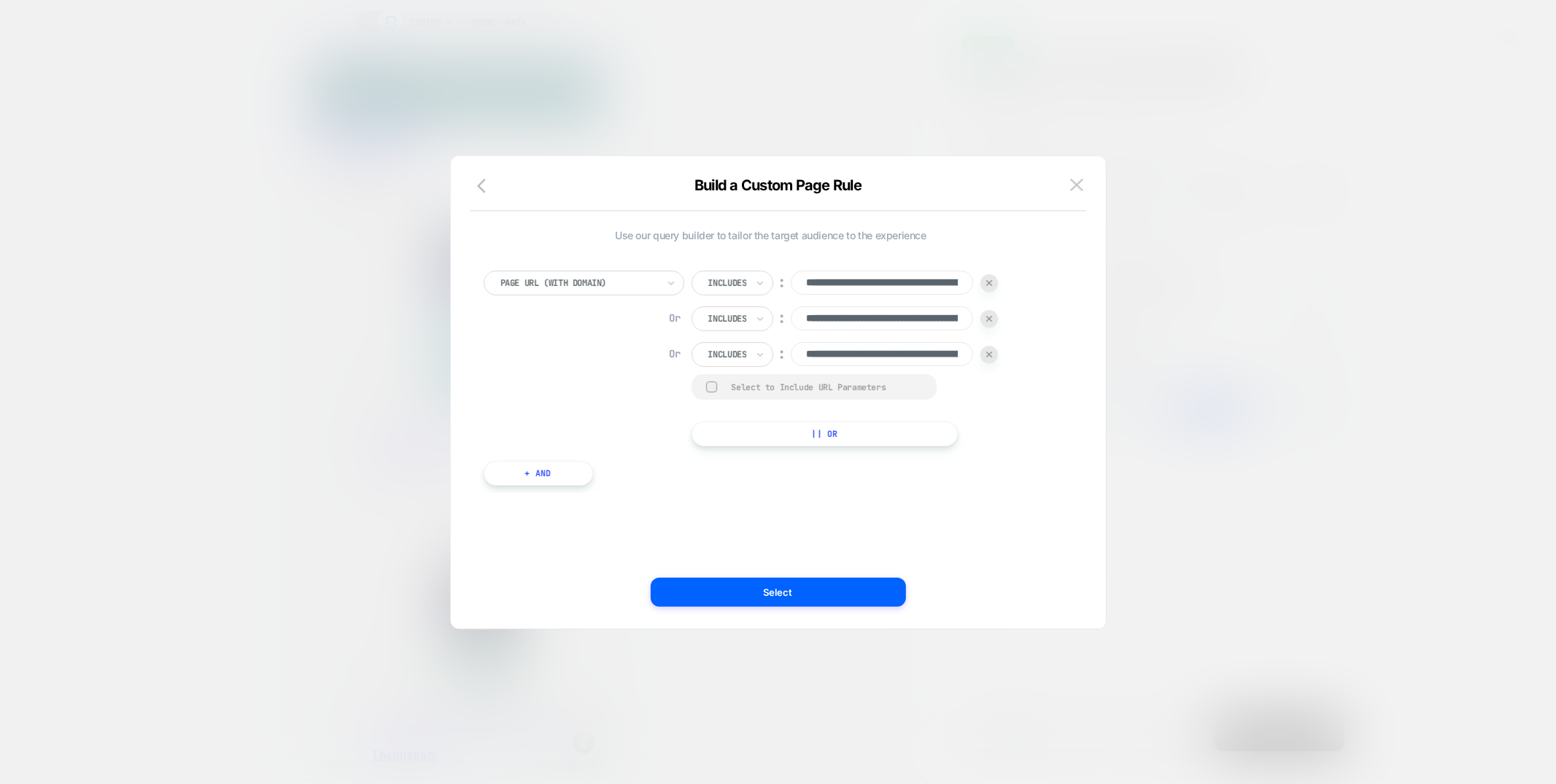
click at [1175, 337] on div at bounding box center [778, 392] width 1556 height 784
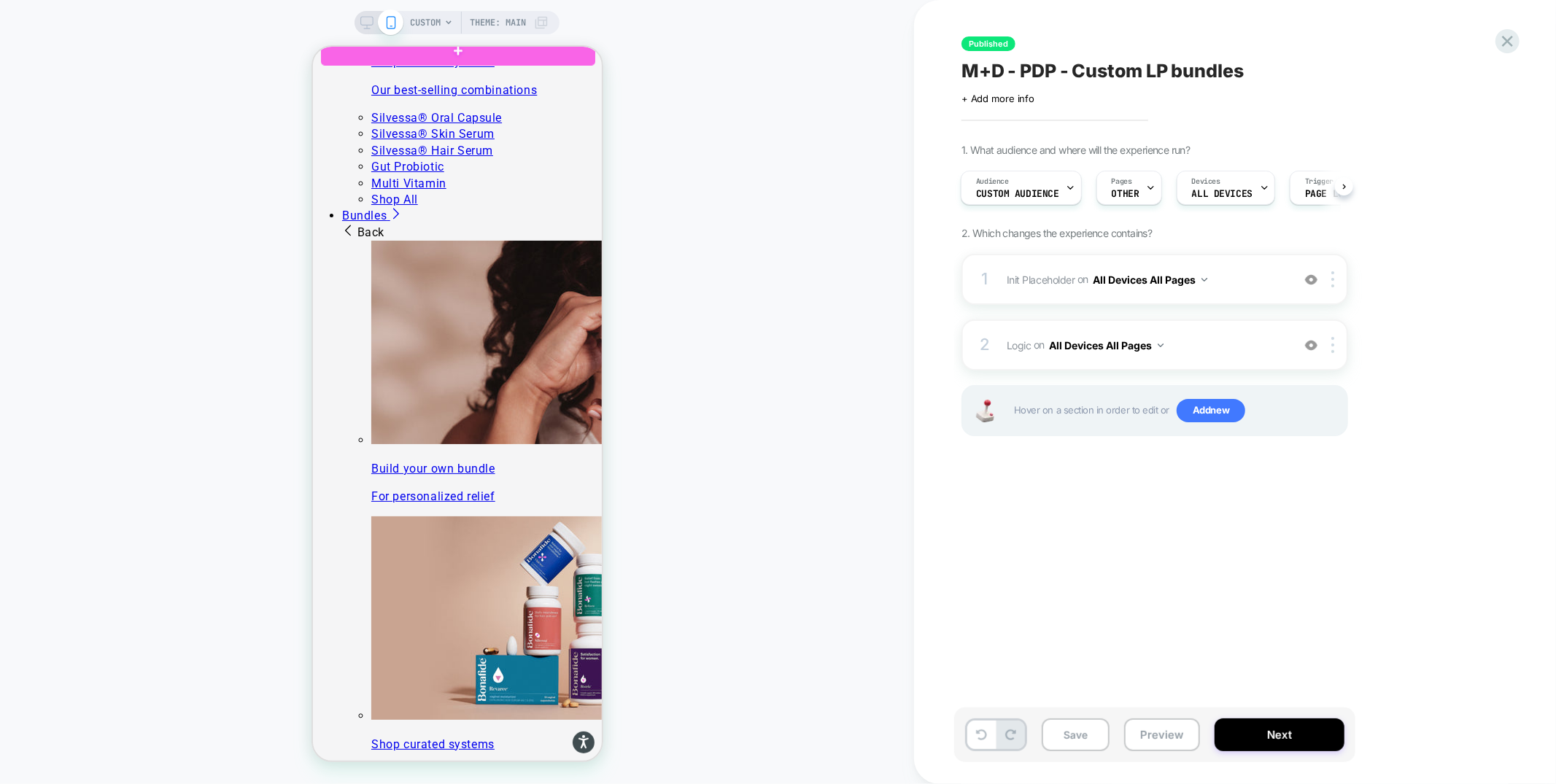
scroll to position [1839, 0]
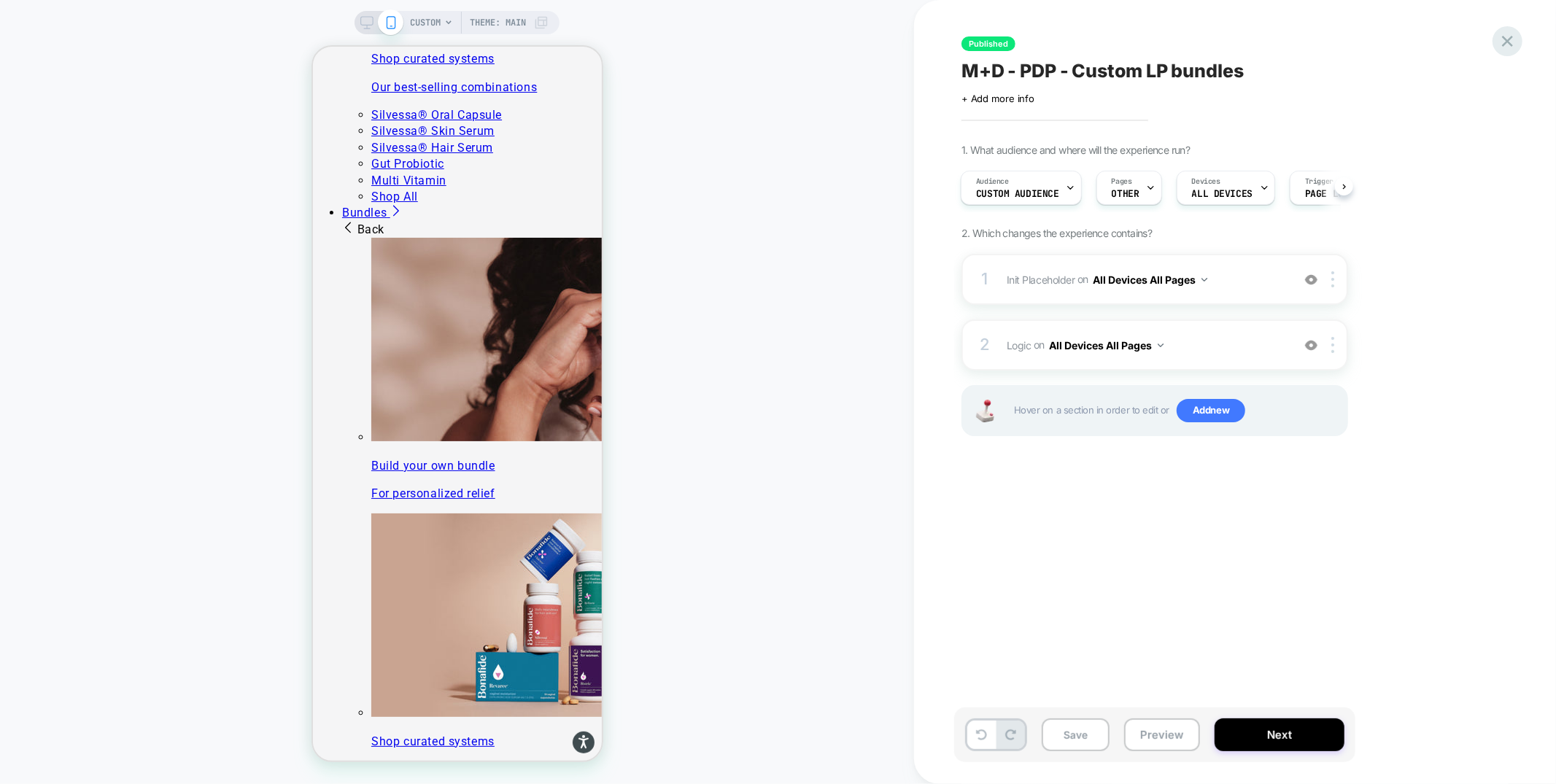
click at [1514, 44] on icon at bounding box center [1507, 42] width 20 height 20
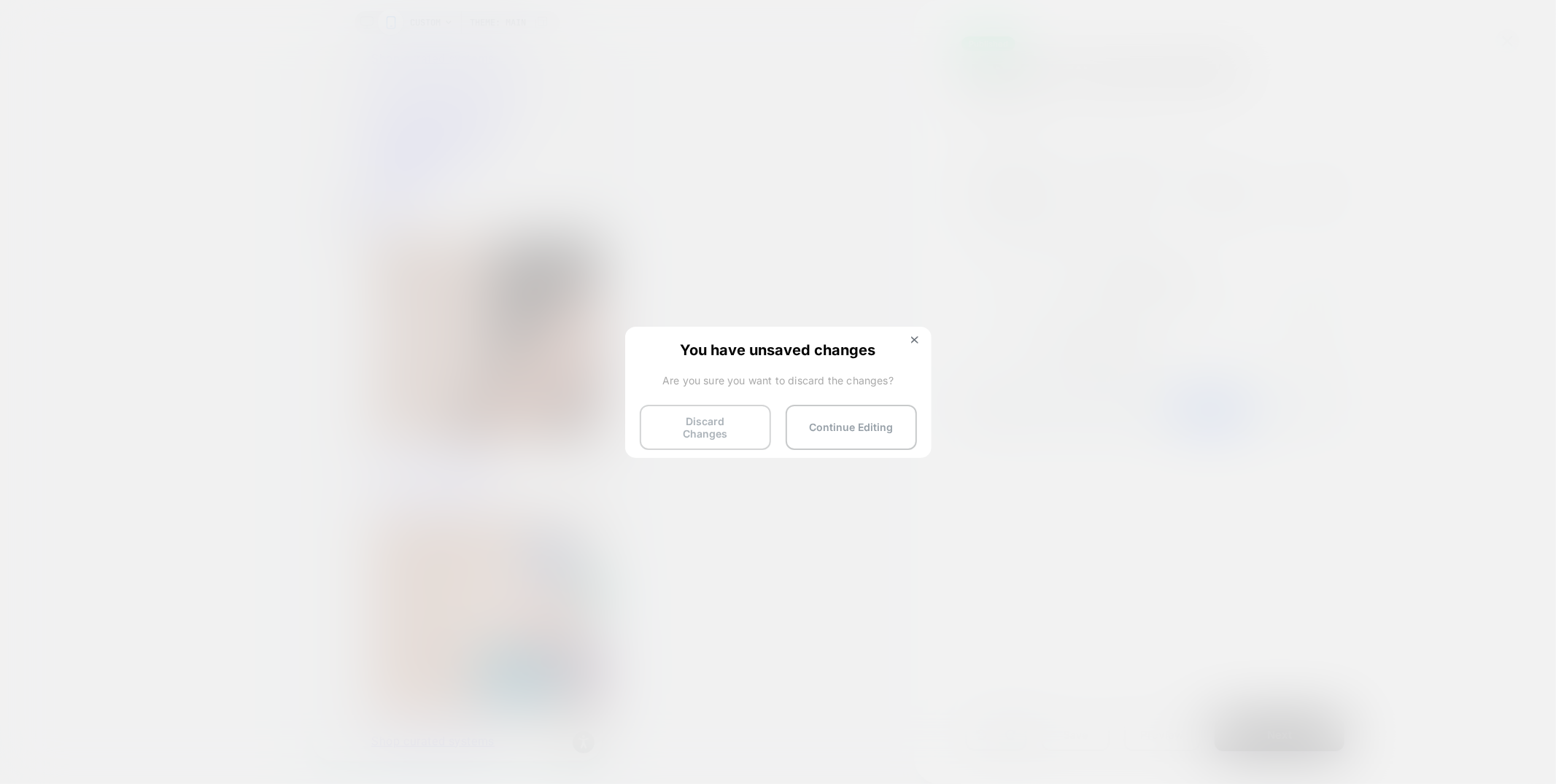
click at [744, 424] on button "Discard Changes" at bounding box center [705, 428] width 131 height 45
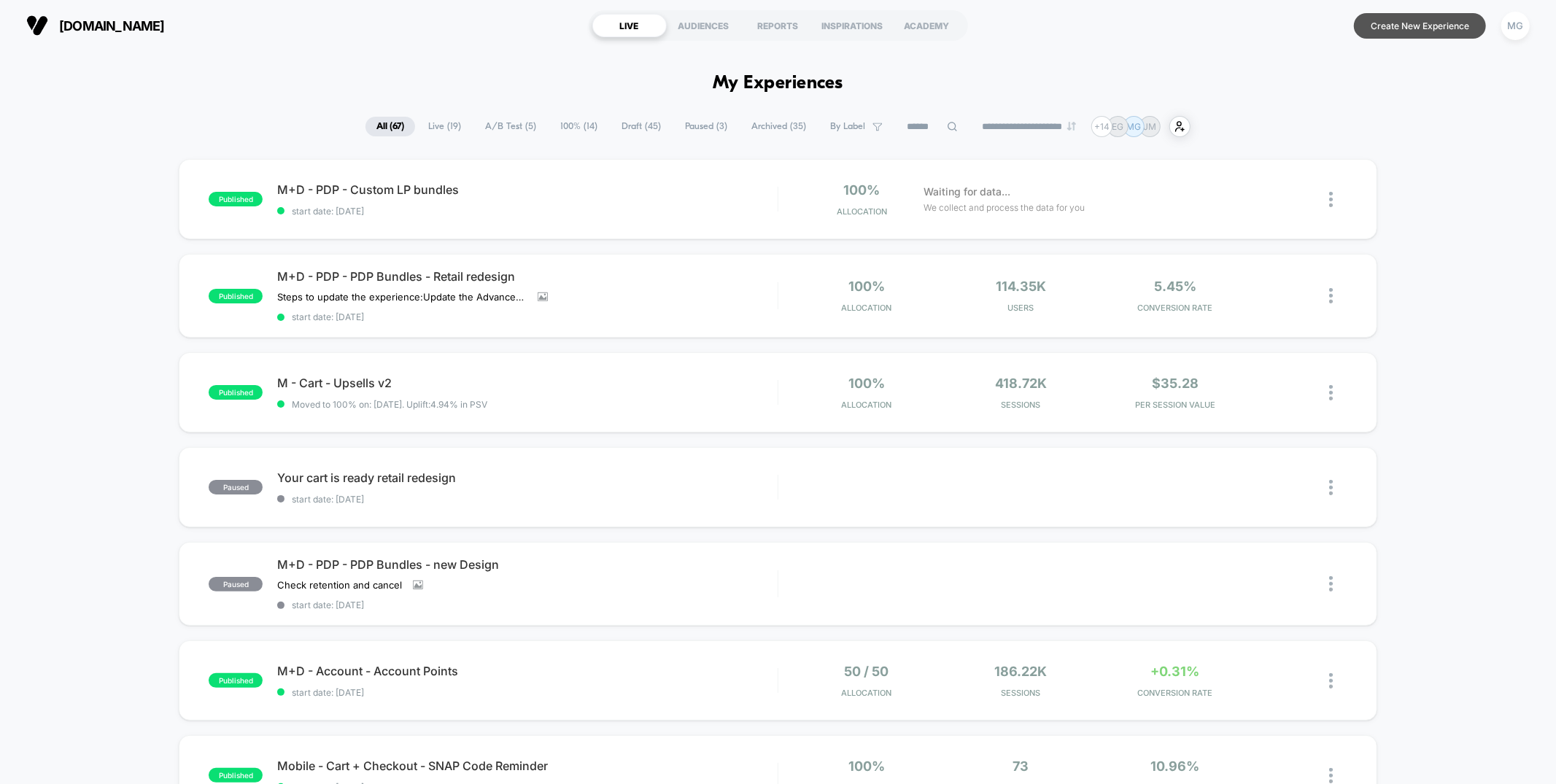
click at [1420, 29] on button "Create New Experience" at bounding box center [1420, 26] width 132 height 25
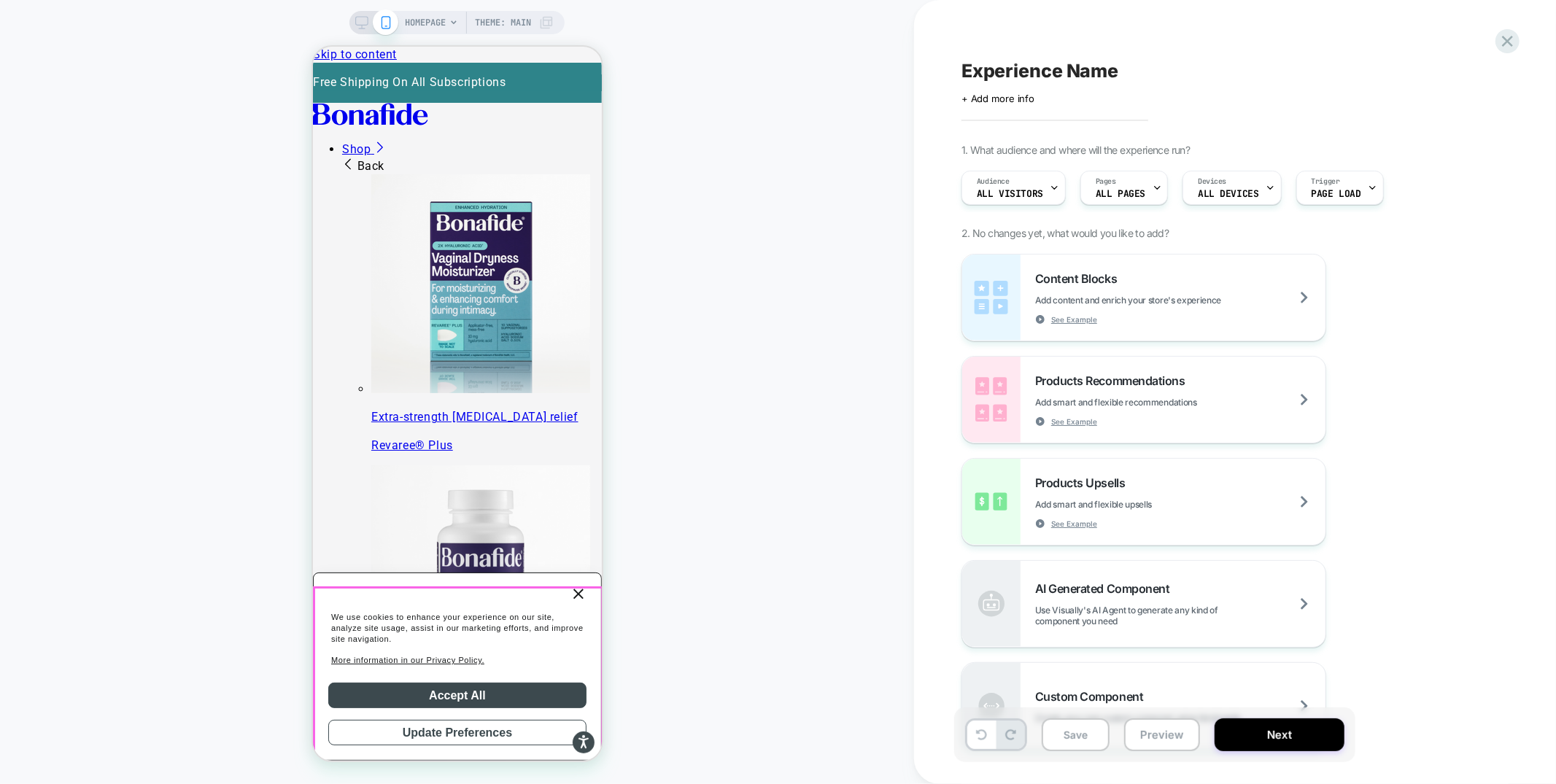
click at [576, 603] on icon "Close" at bounding box center [577, 593] width 17 height 18
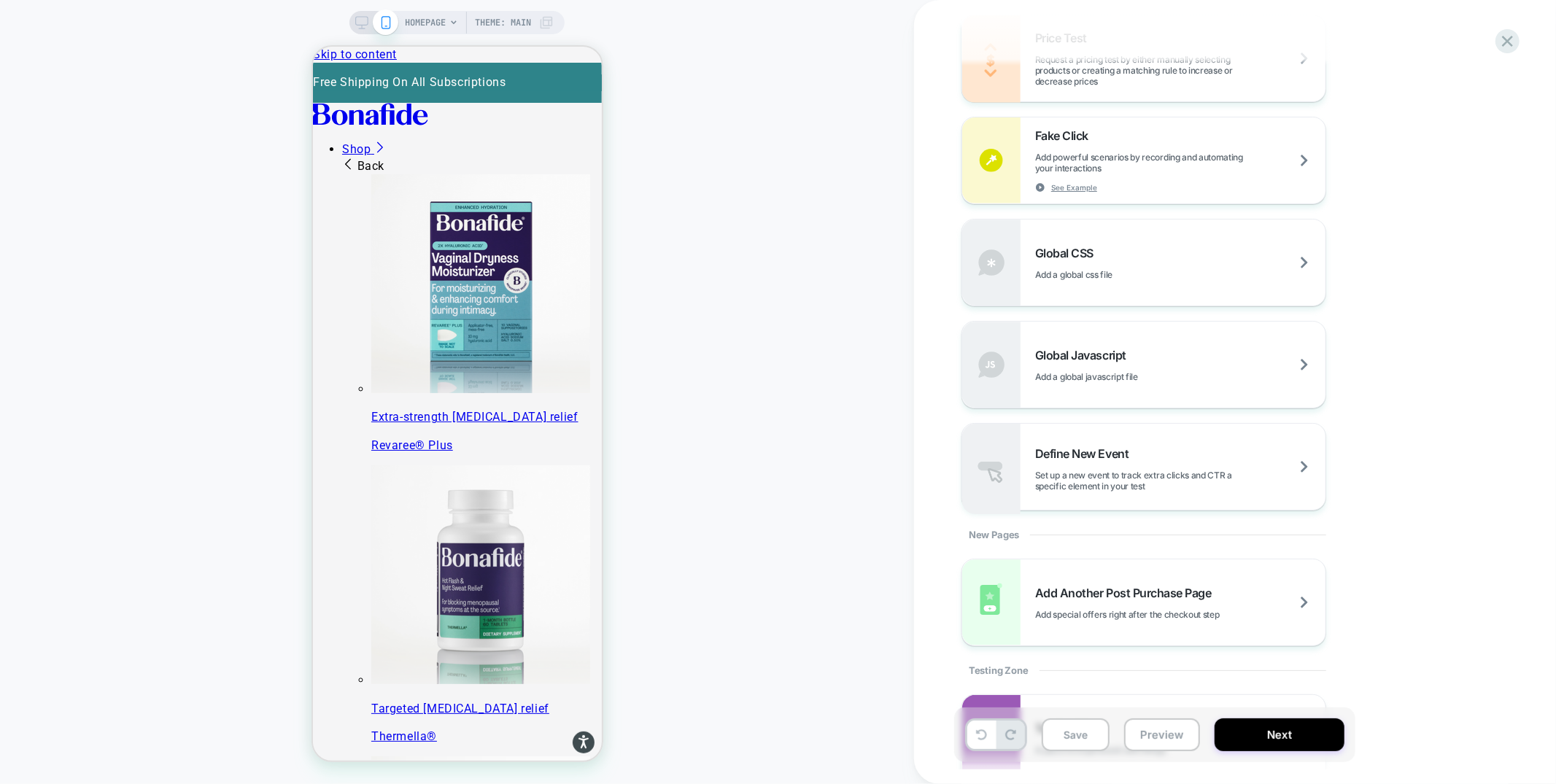
scroll to position [1077, 0]
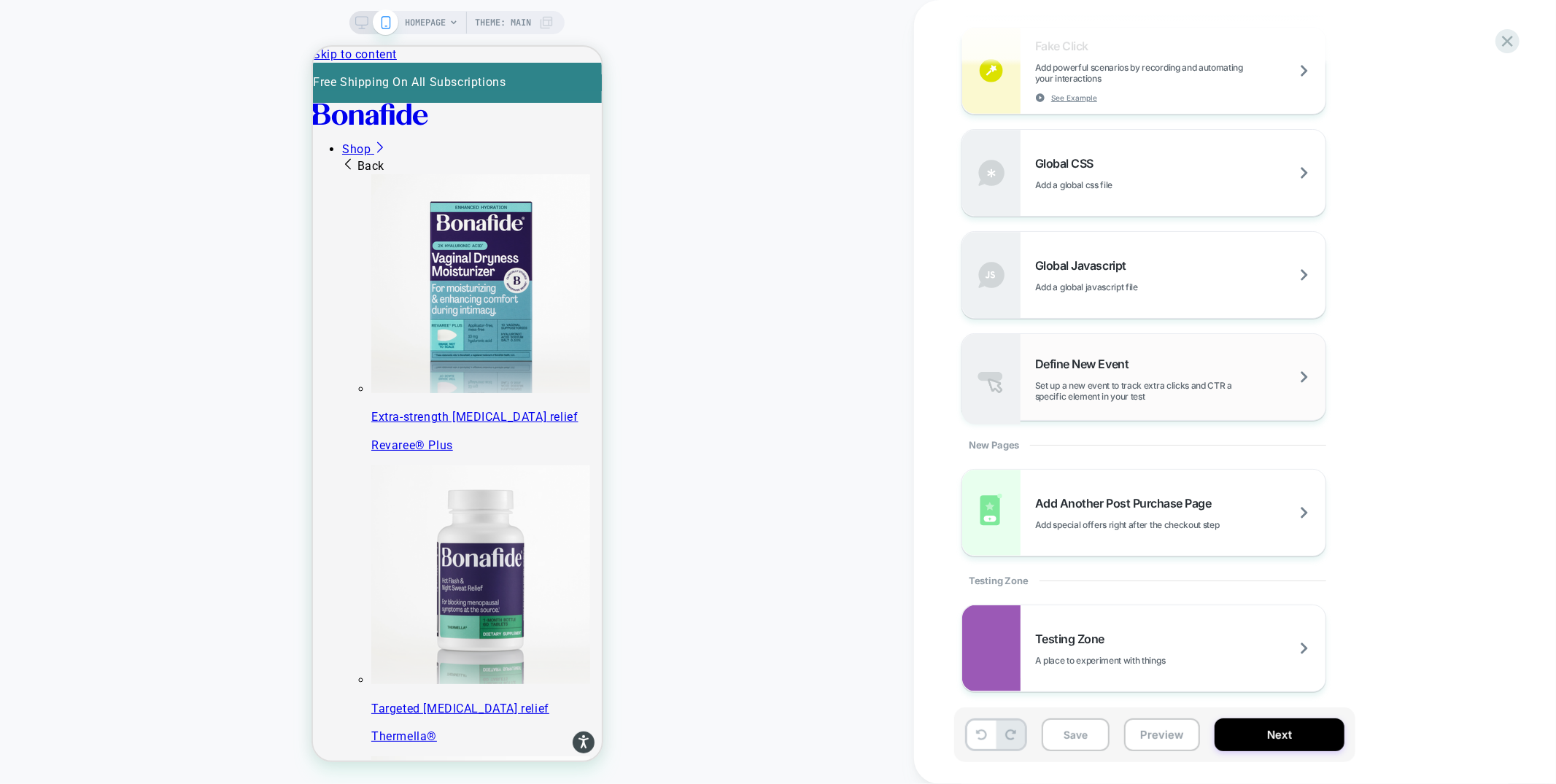
click at [1225, 380] on span "Set up a new event to track extra clicks and CTR a specific element in your test" at bounding box center [1181, 391] width 291 height 22
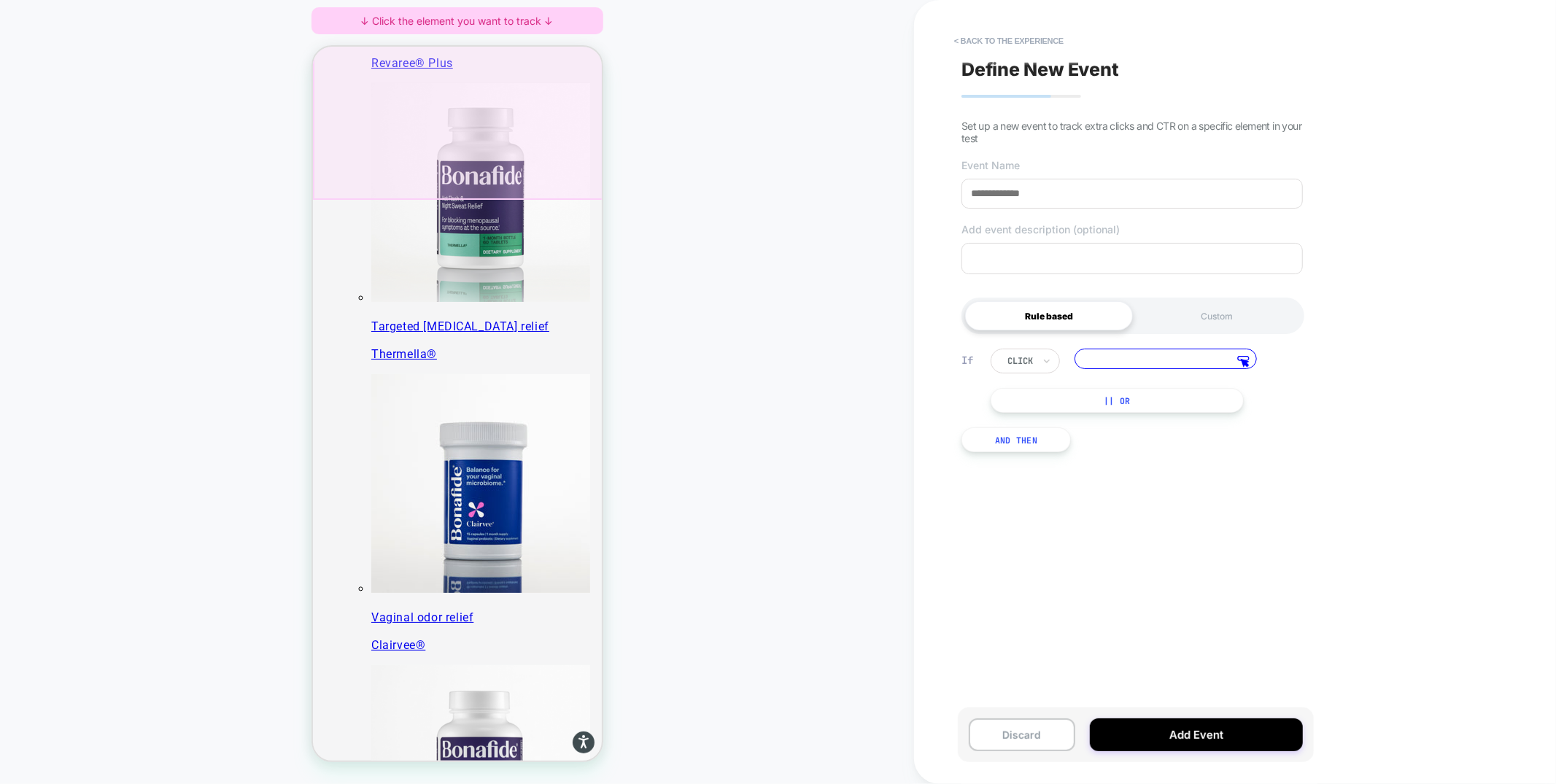
scroll to position [556, 0]
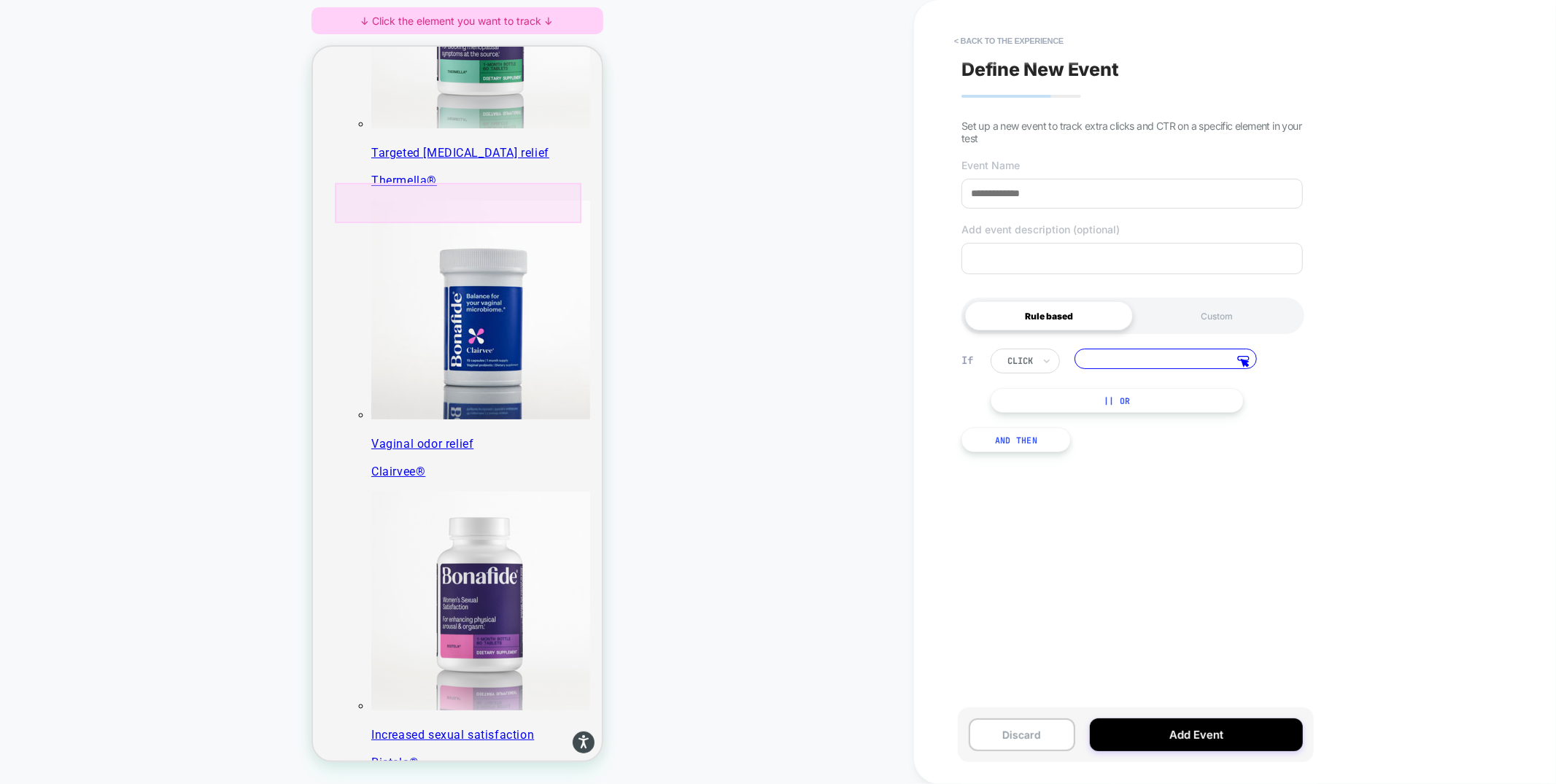
click at [489, 197] on div at bounding box center [457, 202] width 246 height 40
click at [515, 210] on span "Track Clicks" at bounding box center [514, 212] width 49 height 14
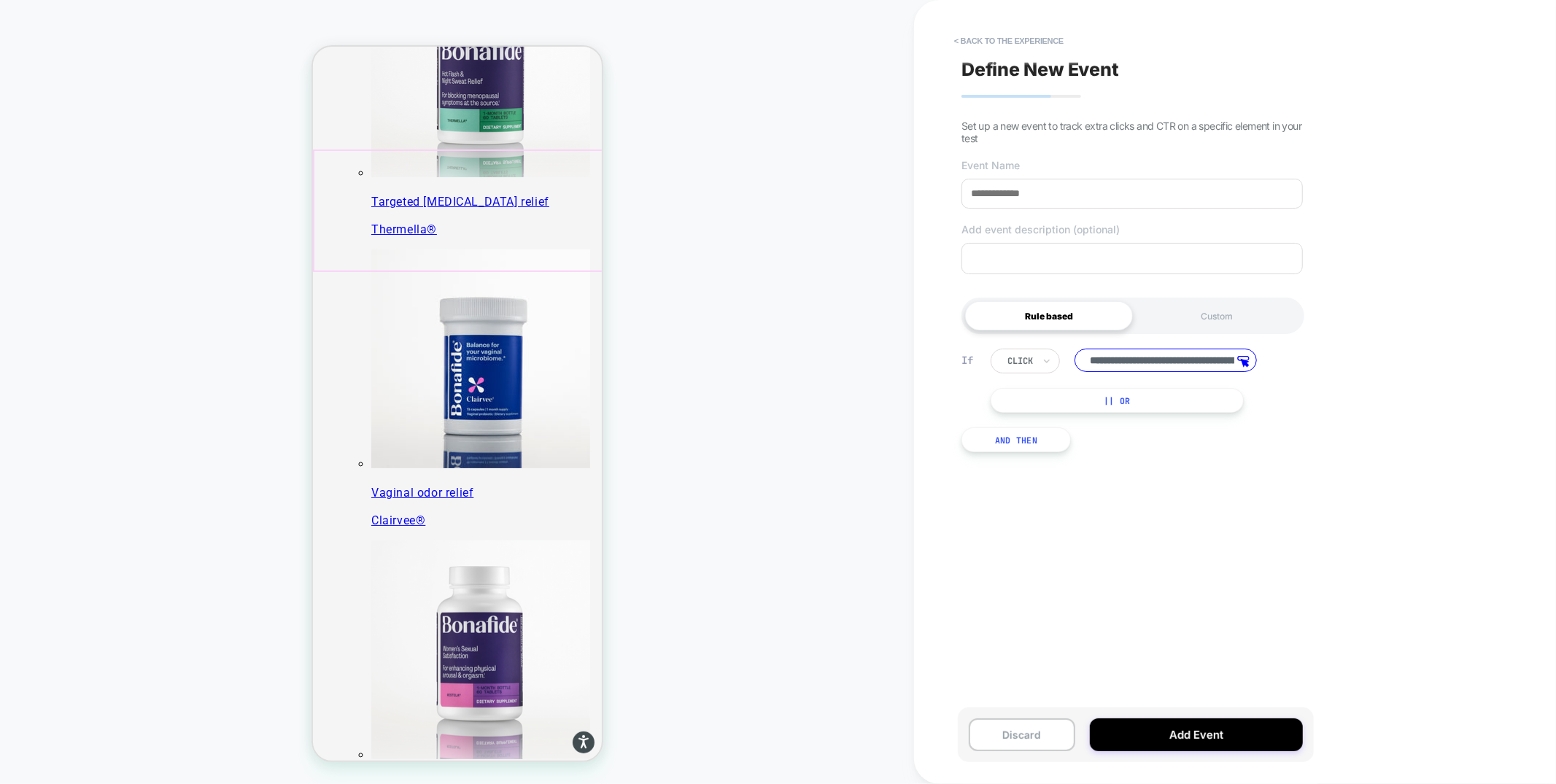
scroll to position [504, 0]
click at [1135, 182] on input at bounding box center [1132, 193] width 341 height 30
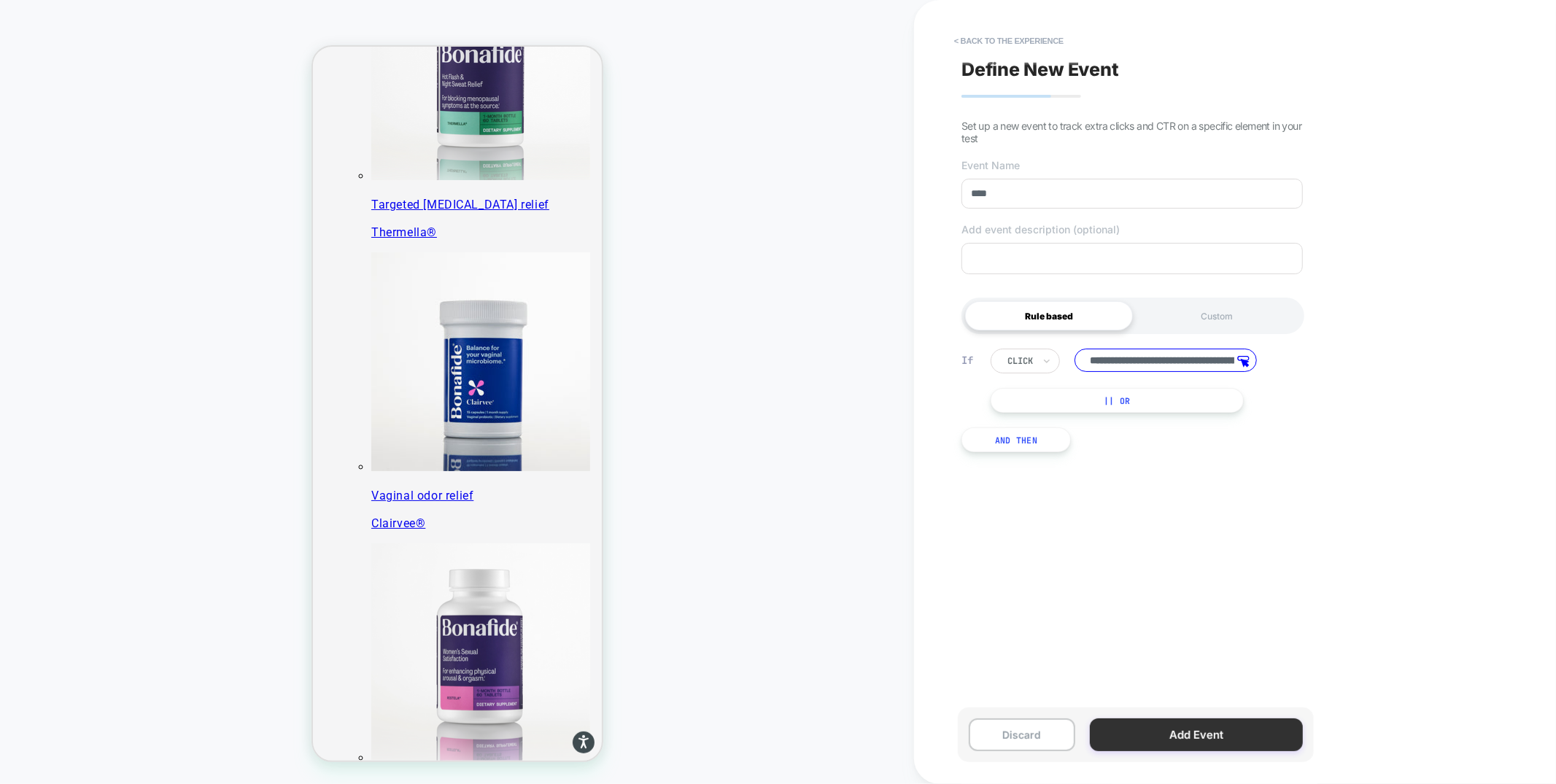
type input "****"
click at [1269, 743] on button "Add Event" at bounding box center [1197, 734] width 213 height 32
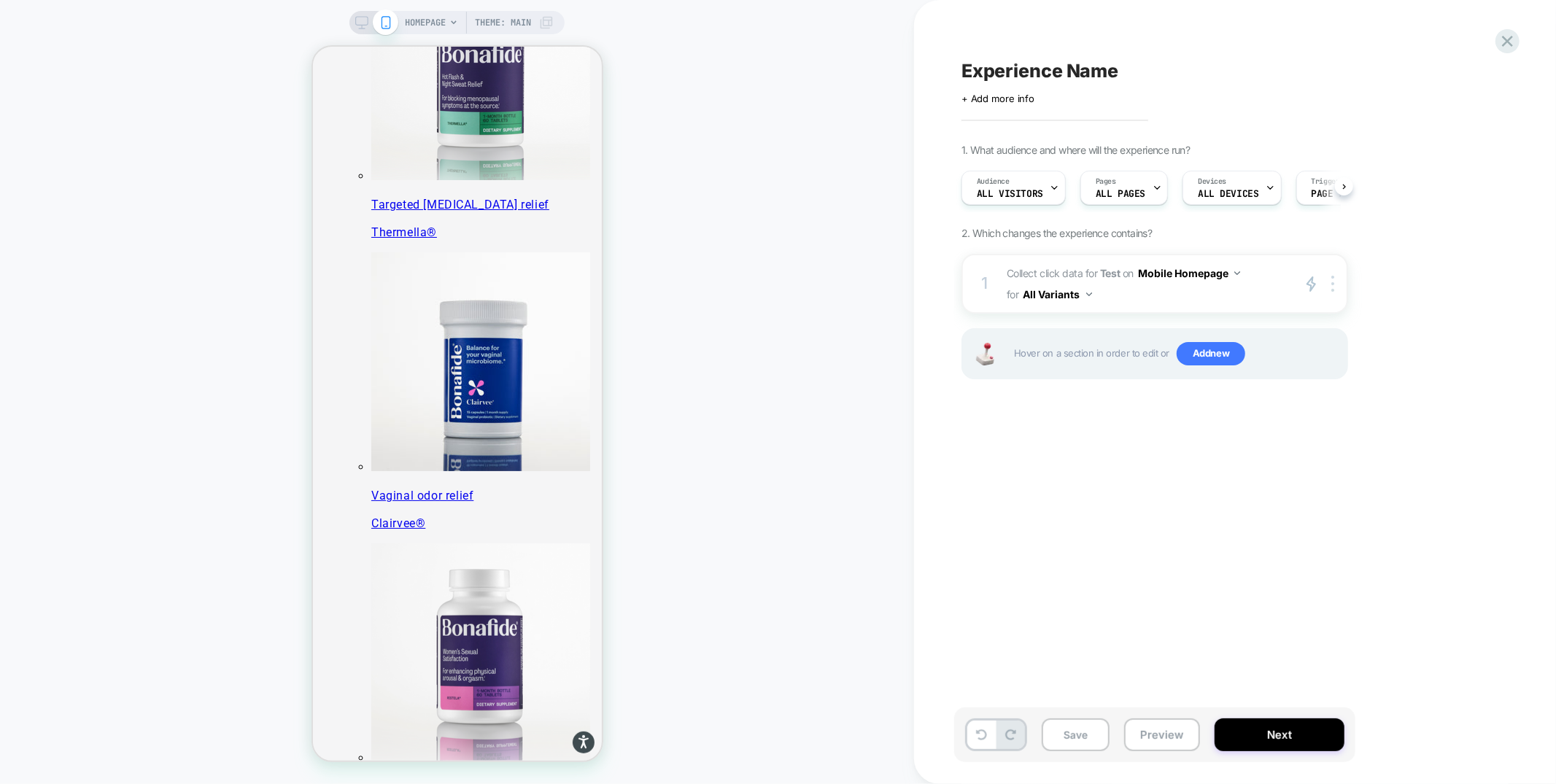
scroll to position [0, 1]
click at [1241, 728] on button "Next" at bounding box center [1280, 734] width 130 height 32
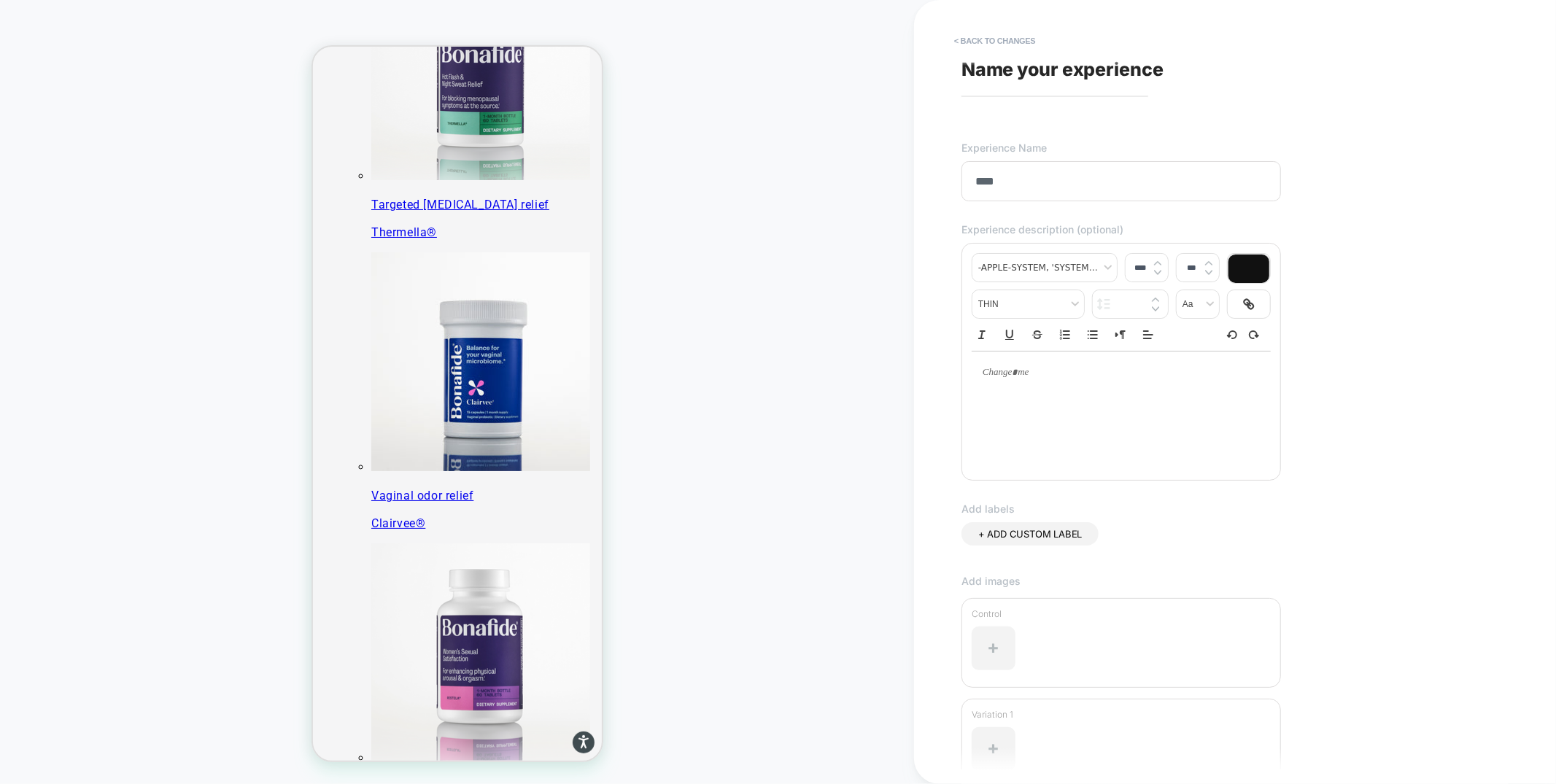
scroll to position [143, 0]
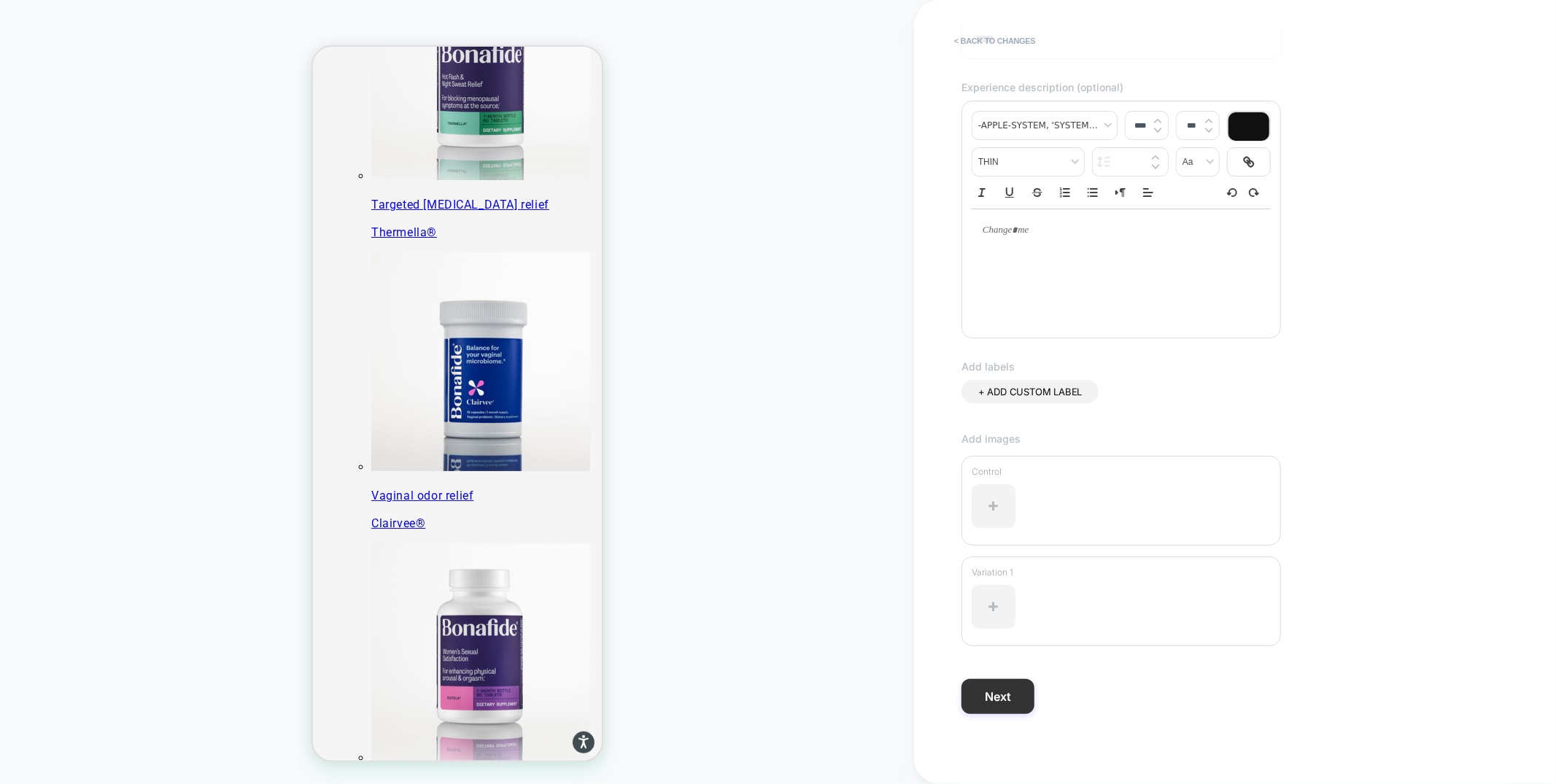
type input "****"
click at [999, 697] on button "Next" at bounding box center [997, 696] width 73 height 35
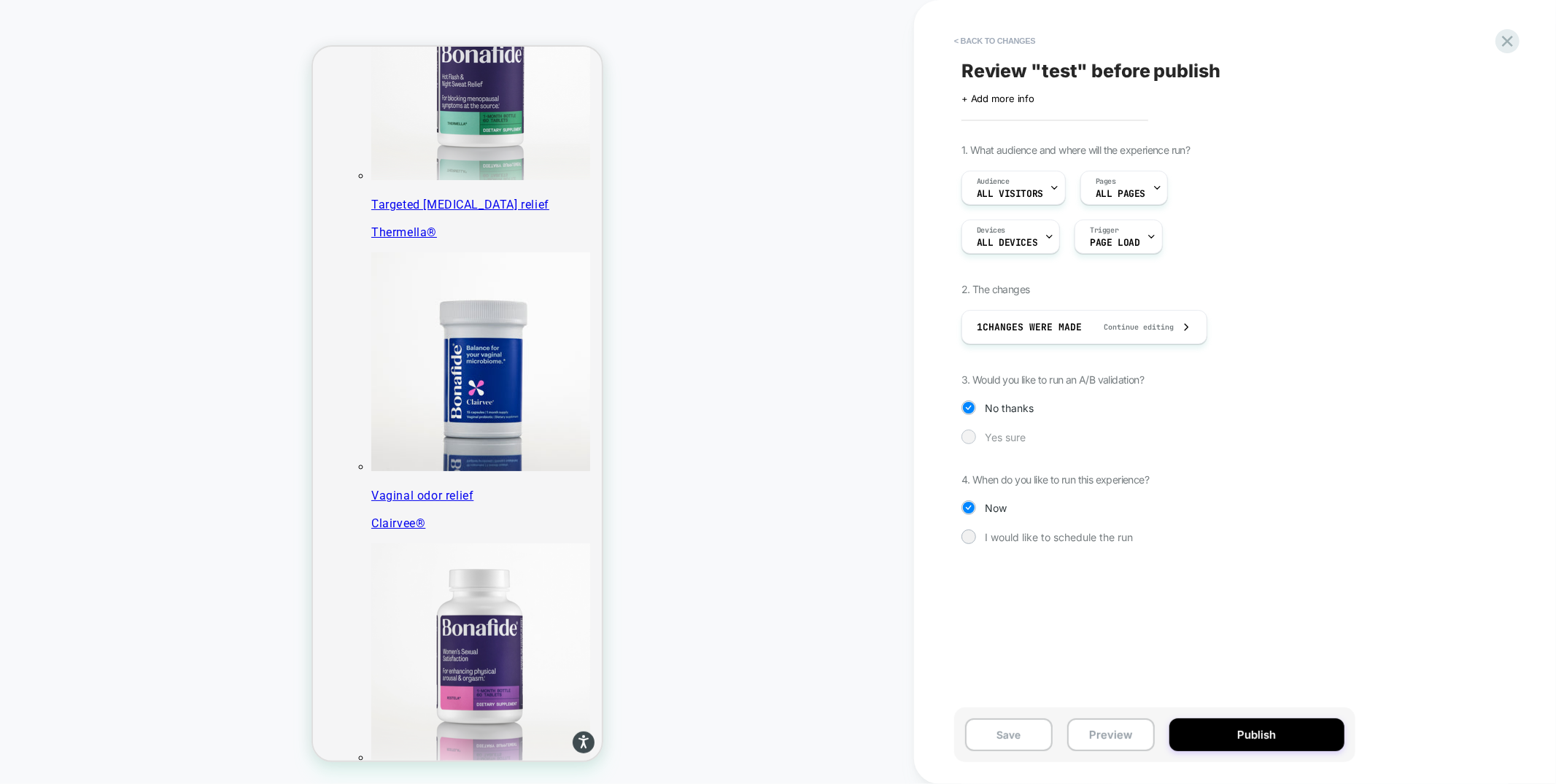
click at [998, 436] on span "Yes sure" at bounding box center [1005, 438] width 41 height 13
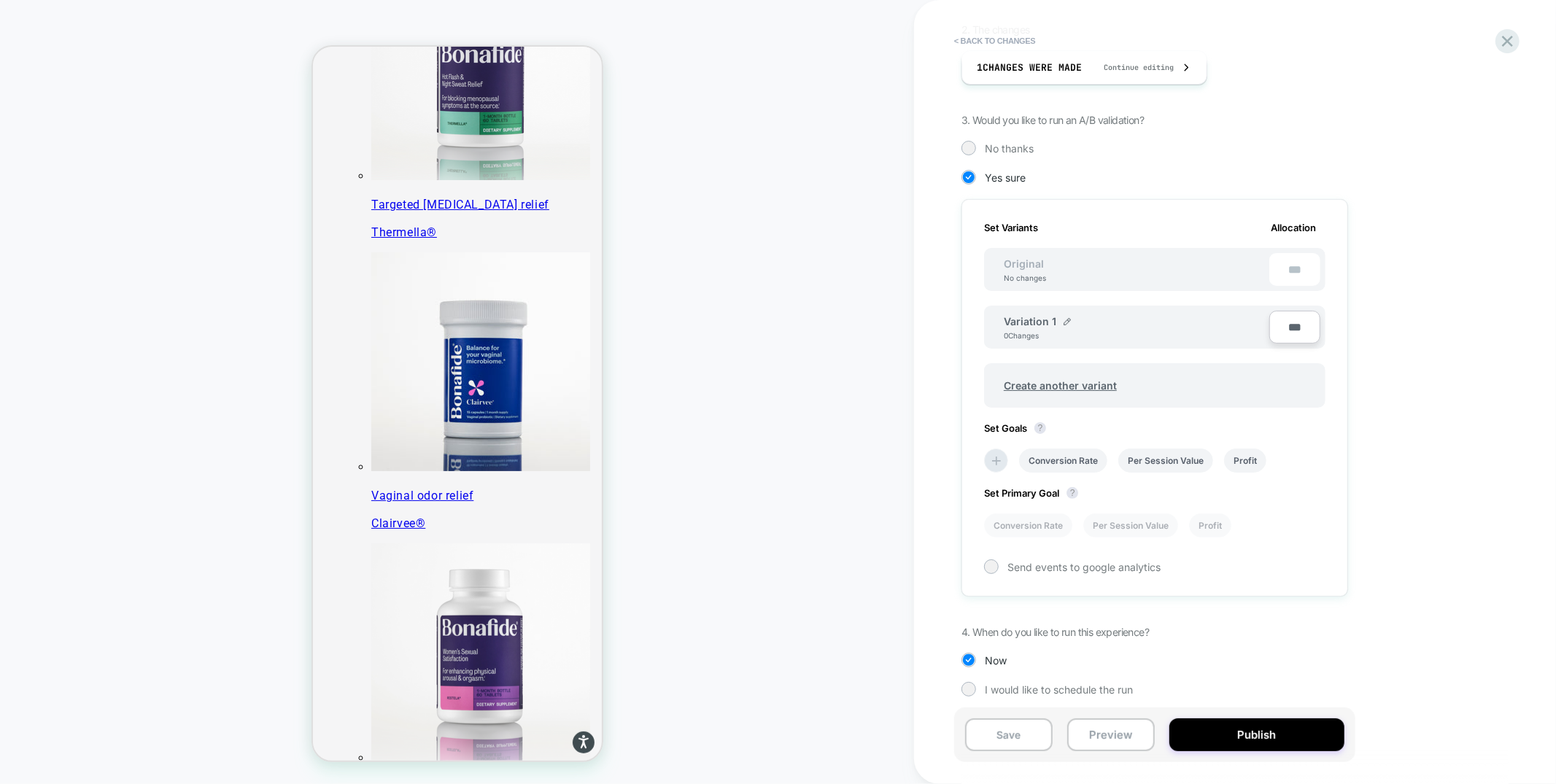
scroll to position [261, 0]
click at [991, 453] on icon at bounding box center [996, 460] width 14 height 14
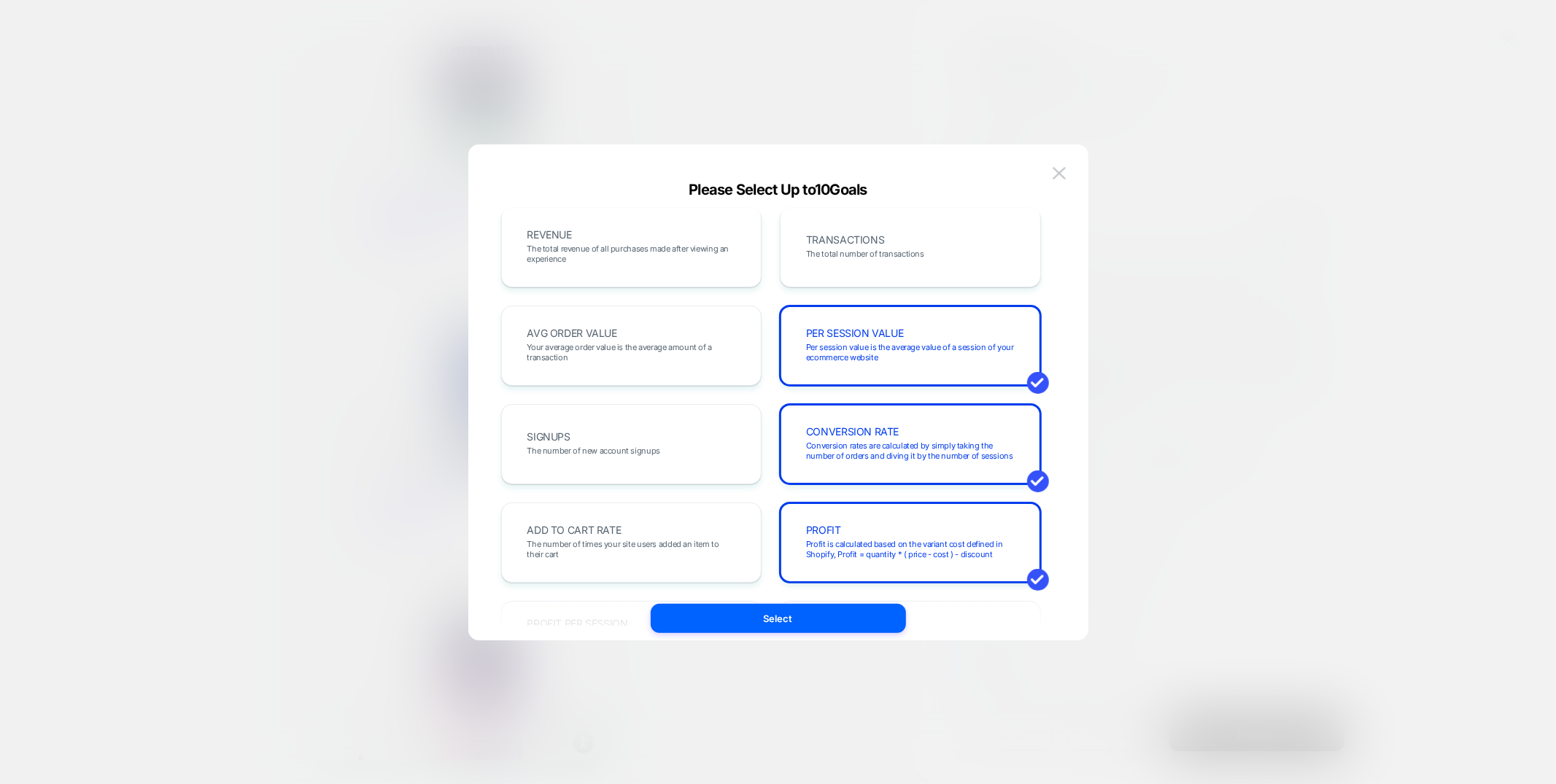
scroll to position [0, 0]
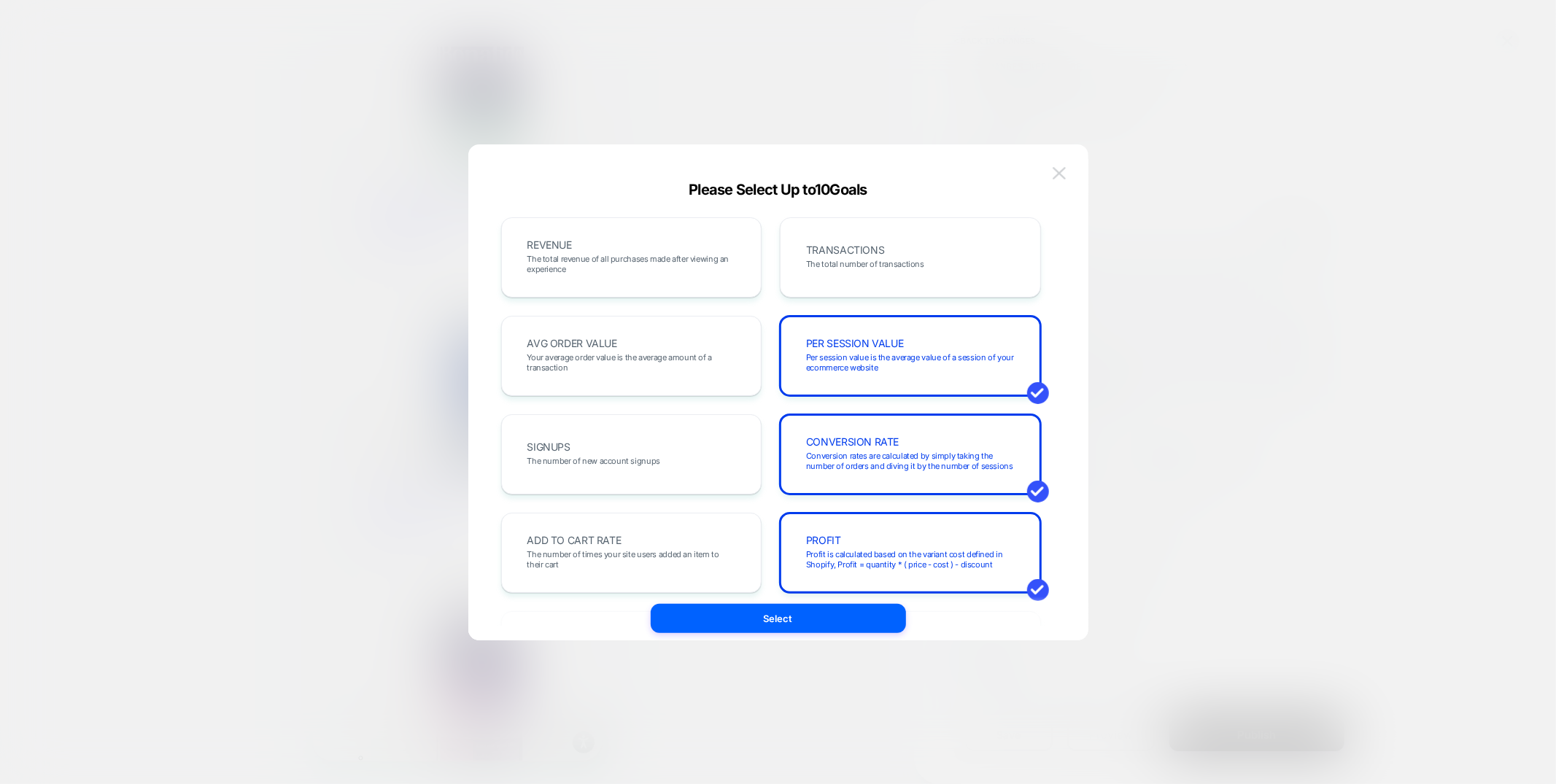
click at [1051, 170] on button at bounding box center [1059, 173] width 22 height 22
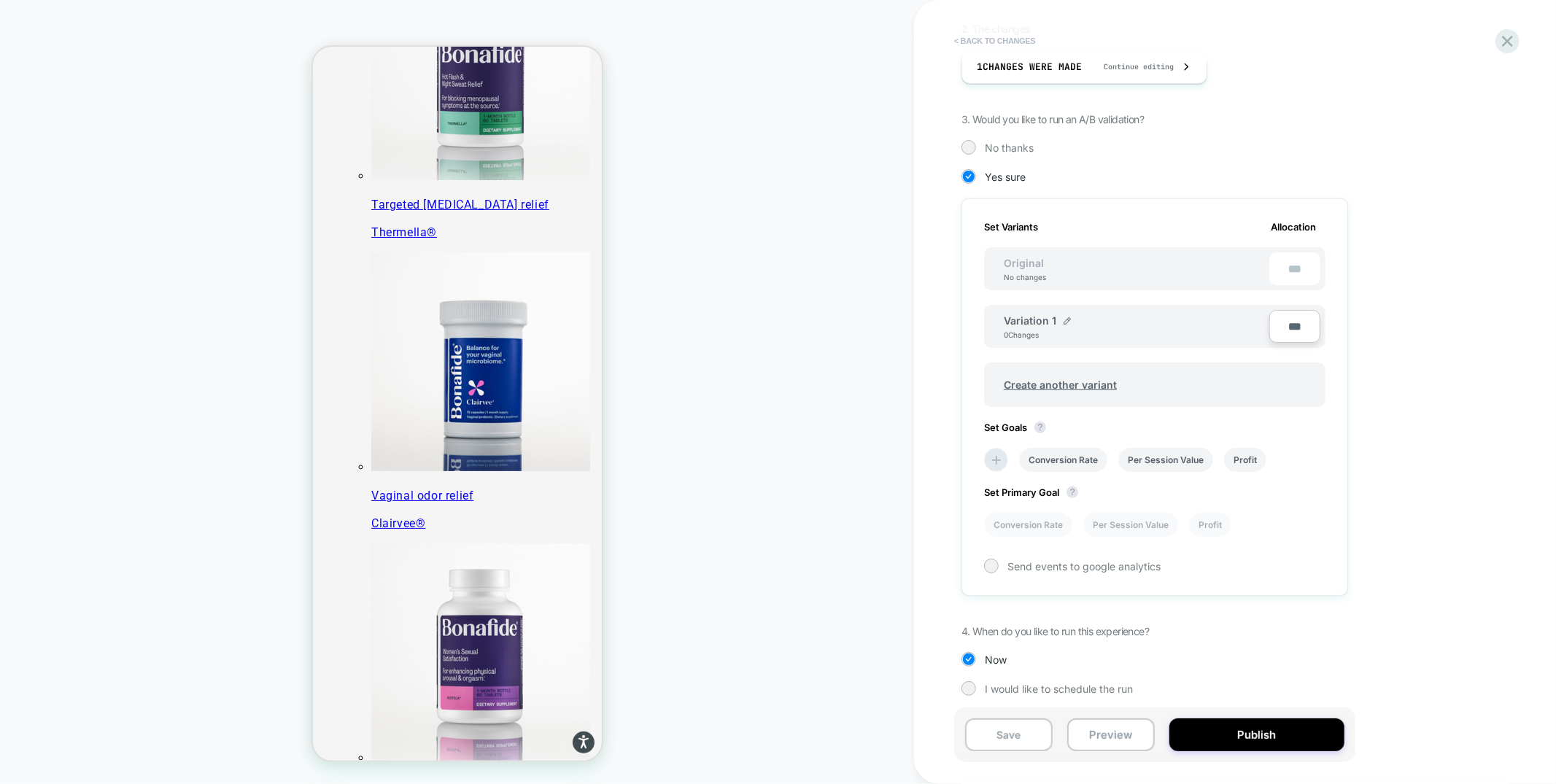
click at [991, 40] on button "< Back to changes" at bounding box center [995, 41] width 97 height 23
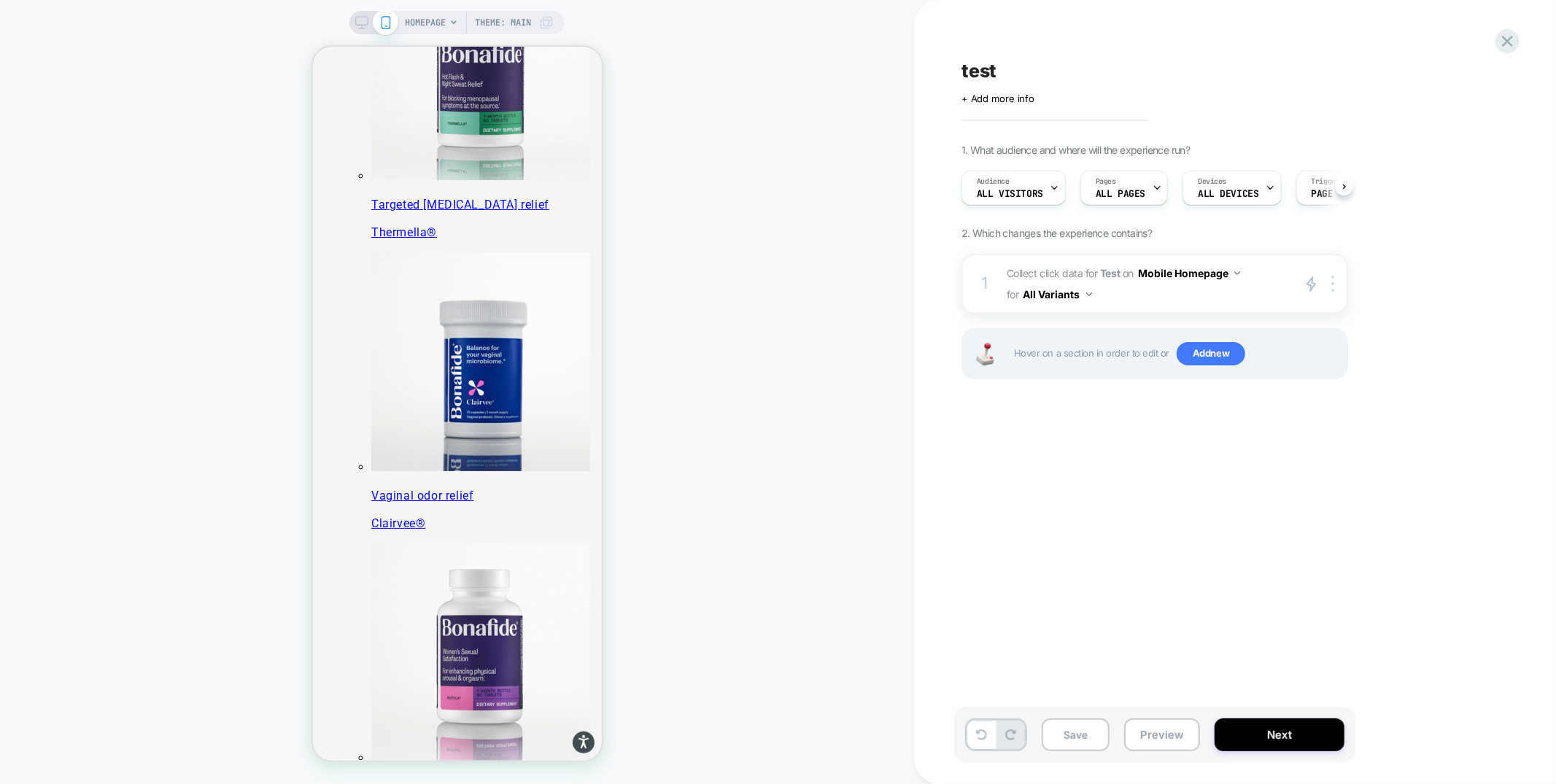
scroll to position [0, 1]
click at [1513, 46] on icon at bounding box center [1507, 42] width 11 height 11
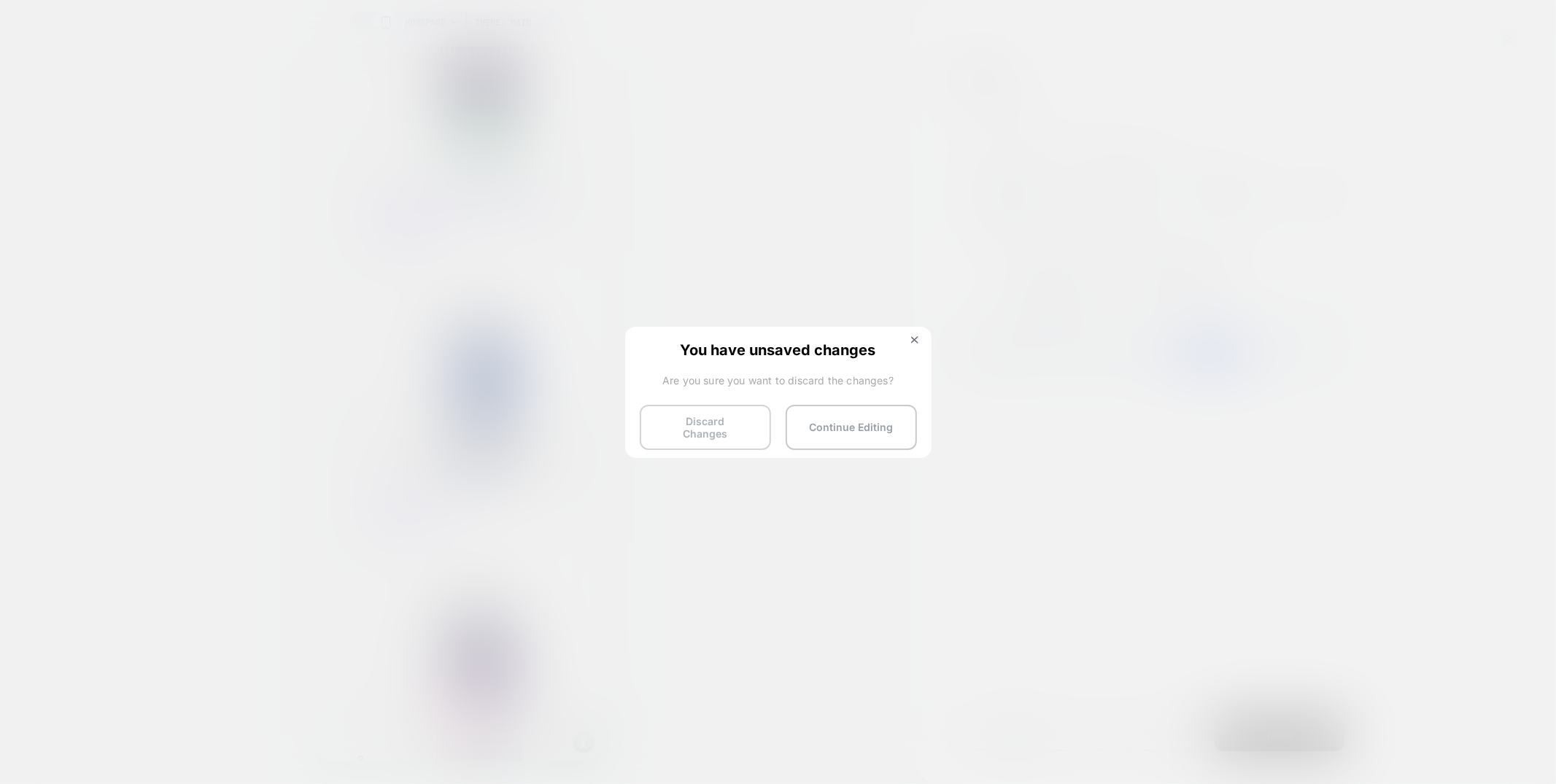
click at [699, 430] on button "Discard Changes" at bounding box center [705, 428] width 131 height 45
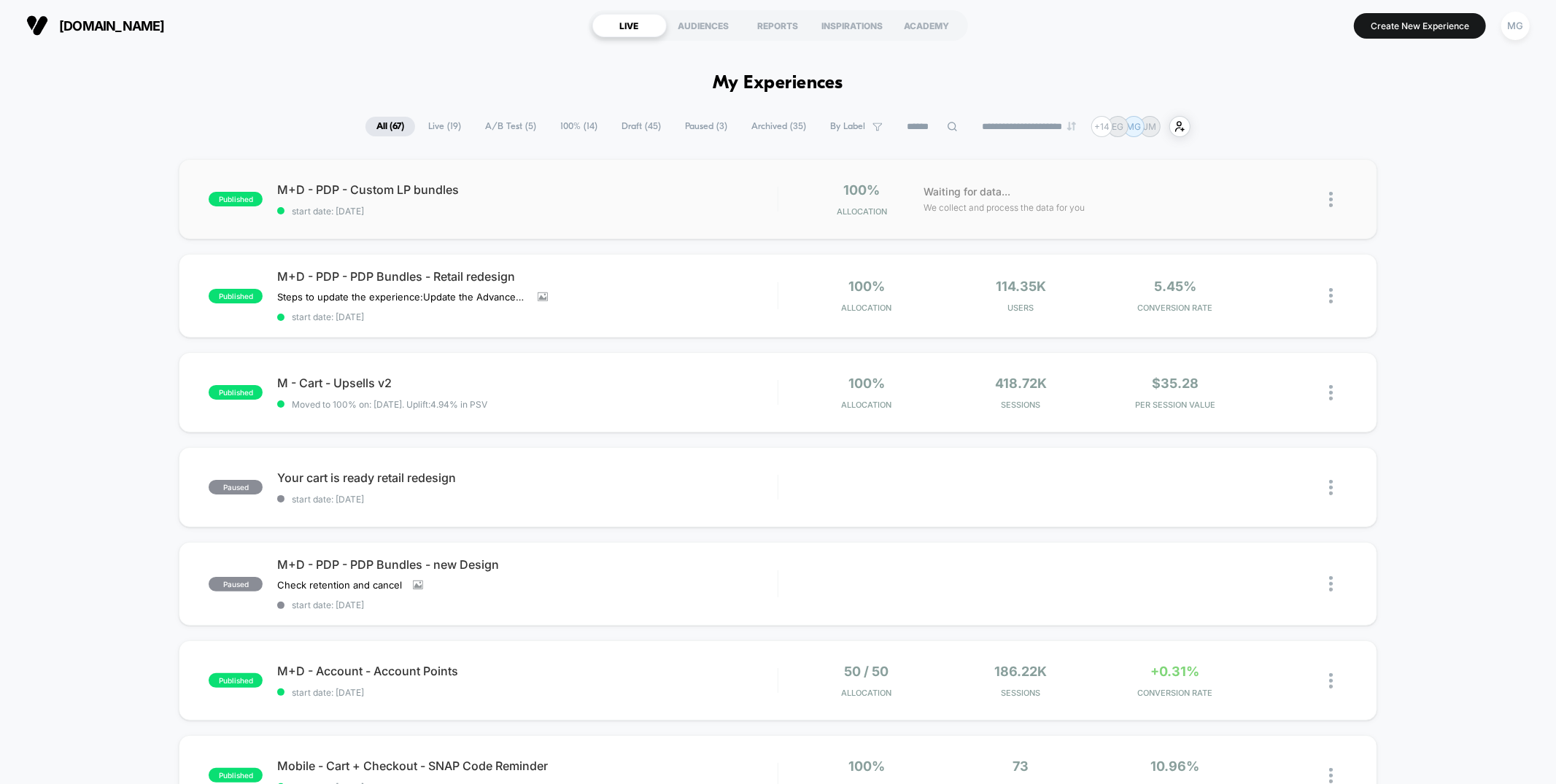
click at [626, 233] on div "published M+D - PDP - Custom LP bundles start date: 9/17/2025 100% Allocation W…" at bounding box center [777, 198] width 1198 height 80
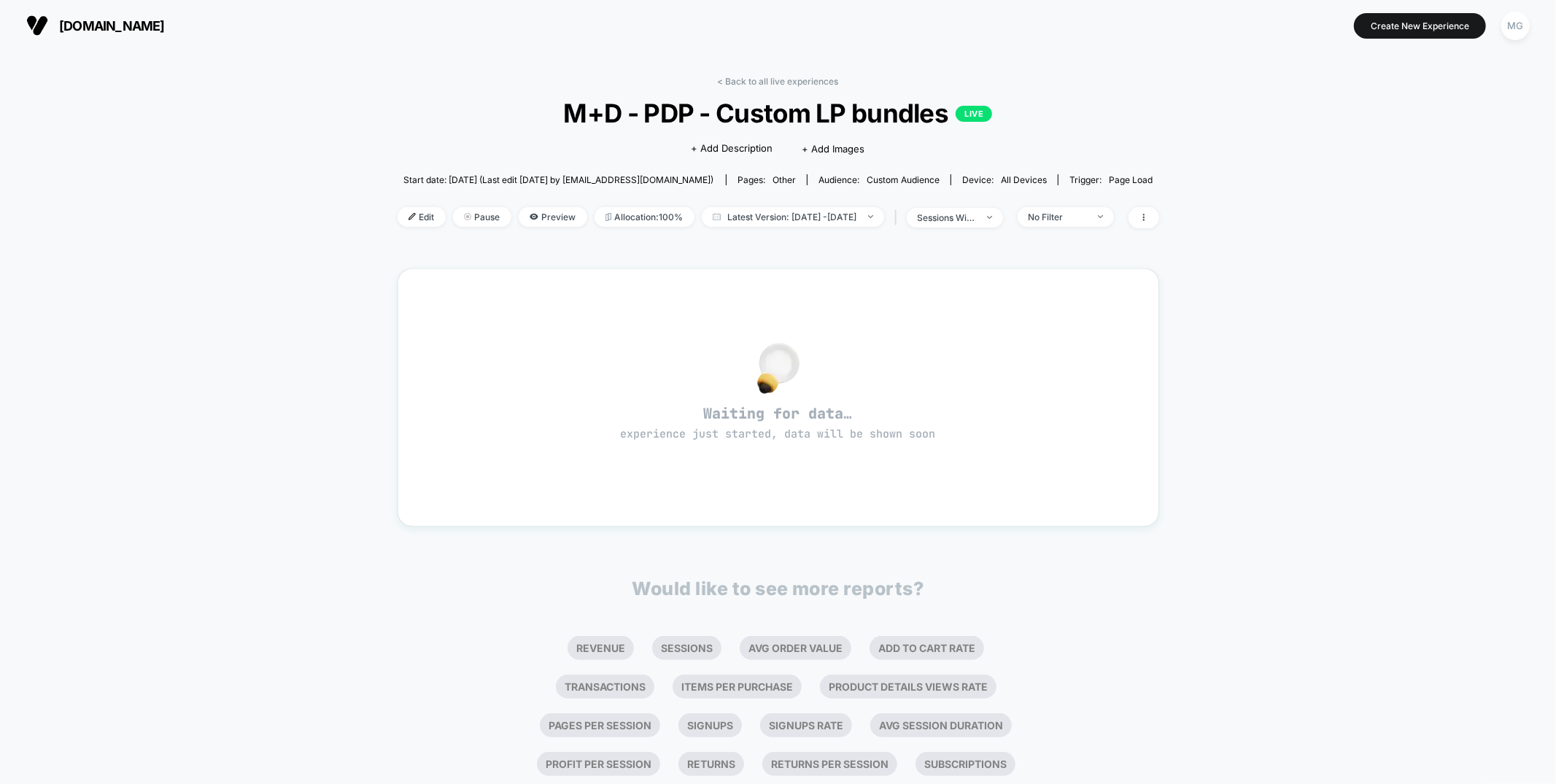
click at [773, 86] on div "< Back to all live experiences M+D - PDP - Custom LP bundles LIVE Click to edit…" at bounding box center [779, 161] width 762 height 171
click at [774, 82] on link "< Back to all live experiences" at bounding box center [778, 81] width 121 height 11
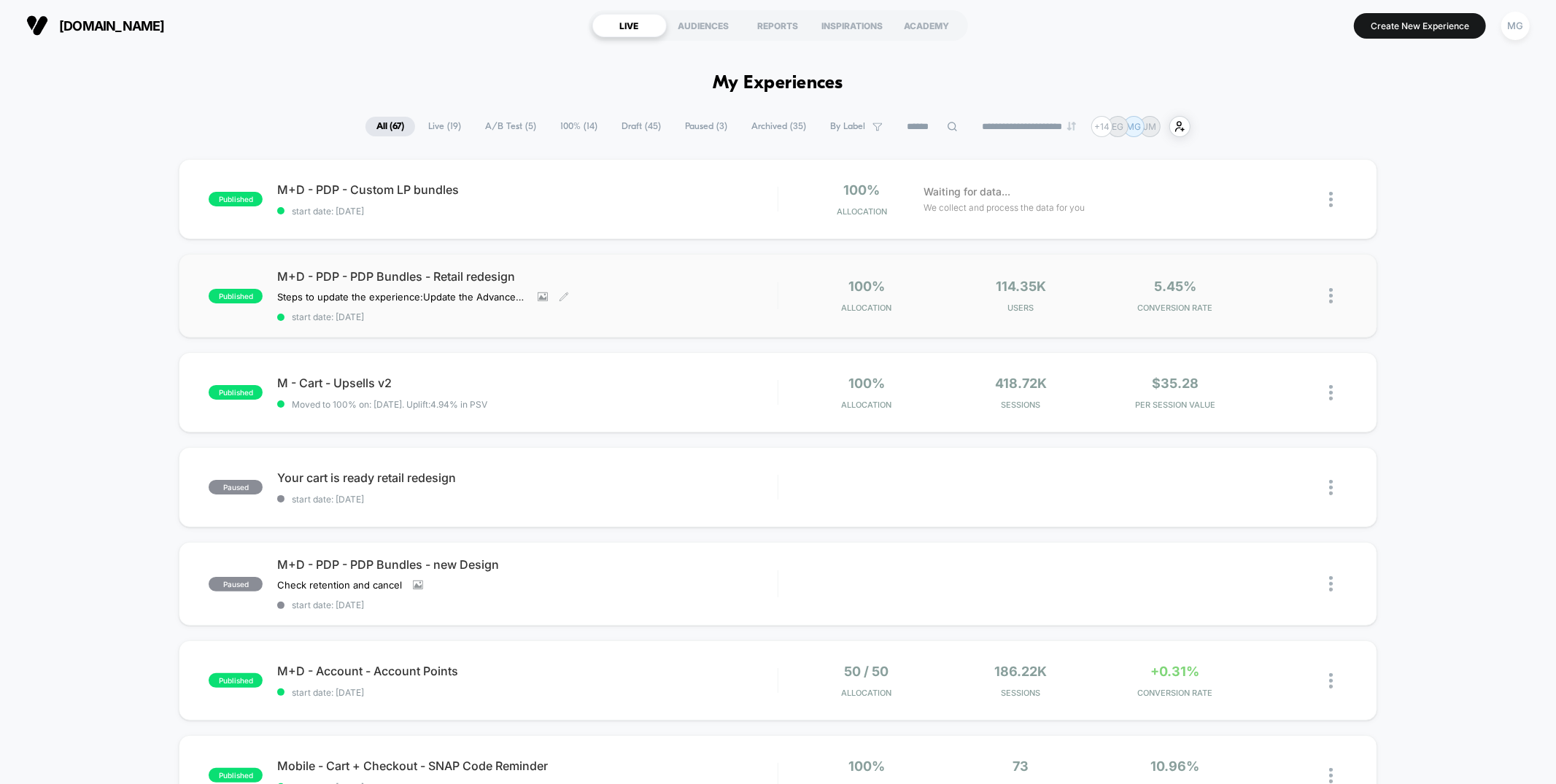
click at [610, 297] on div "Steps to update the experience: Update the Advanced Ruling Update the page targ…" at bounding box center [452, 297] width 350 height 12
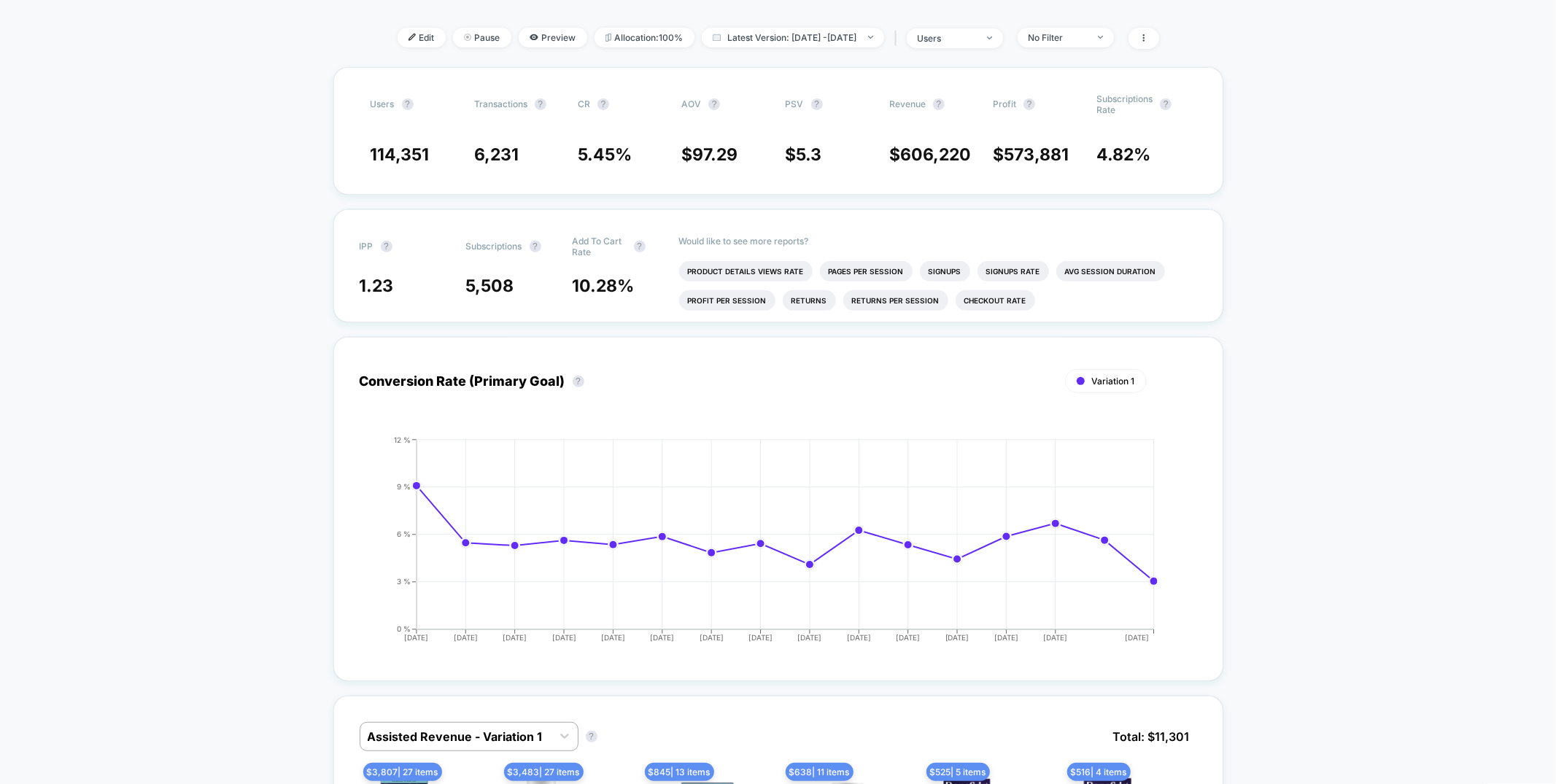
scroll to position [512, 0]
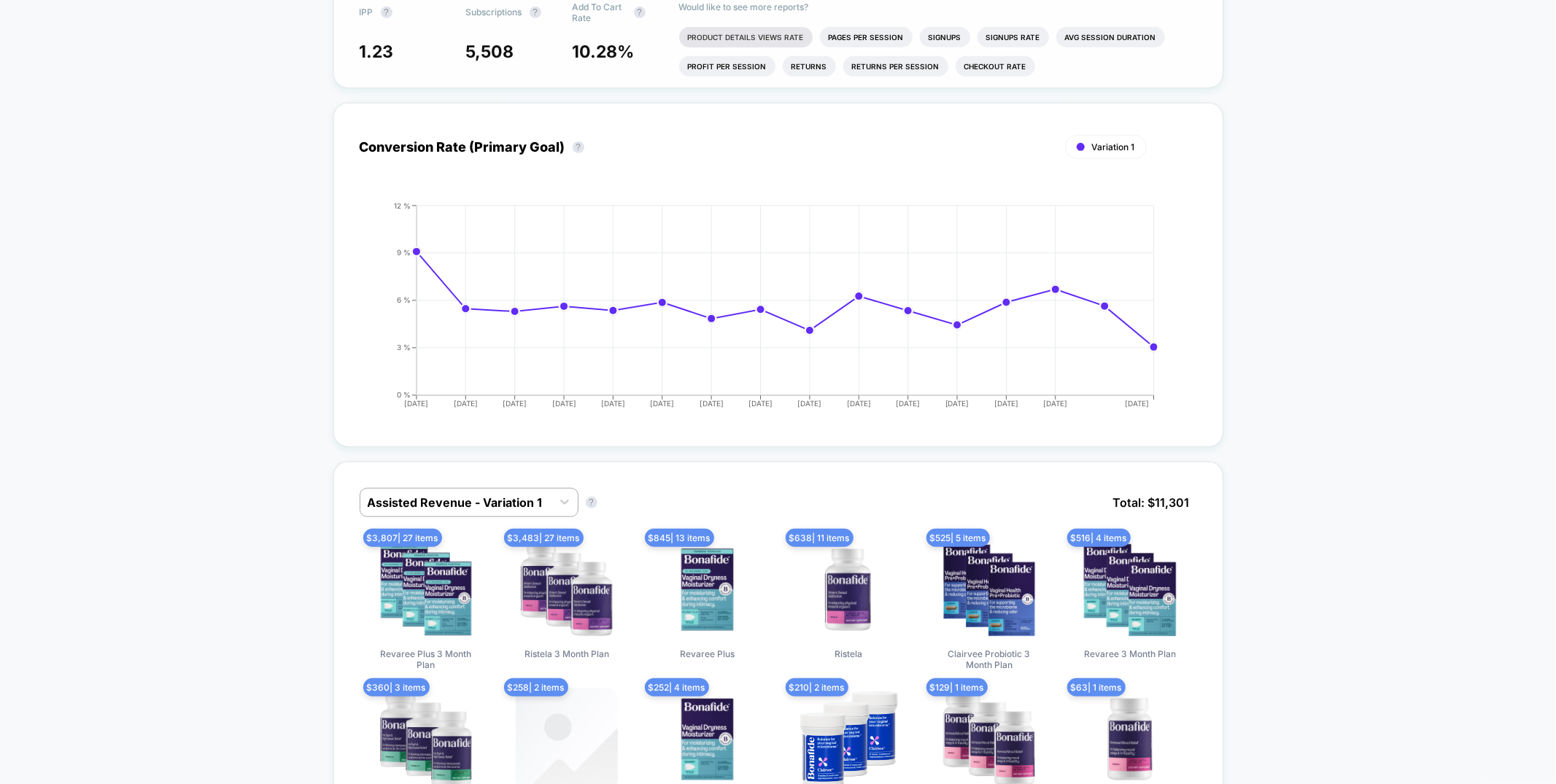
click at [750, 48] on li "Product Details Views Rate" at bounding box center [746, 37] width 134 height 21
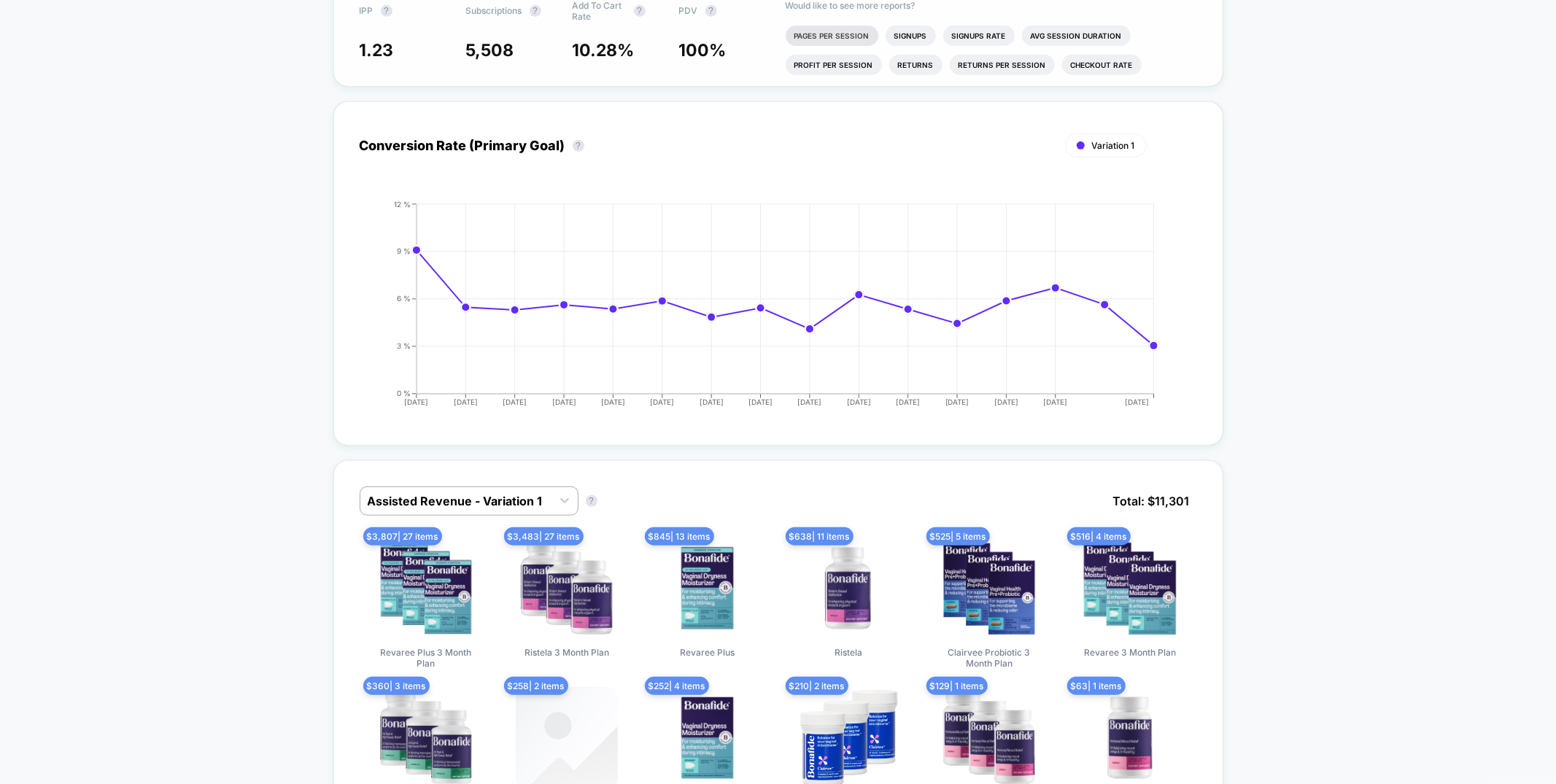
click at [827, 46] on li "Pages Per Session" at bounding box center [832, 35] width 93 height 21
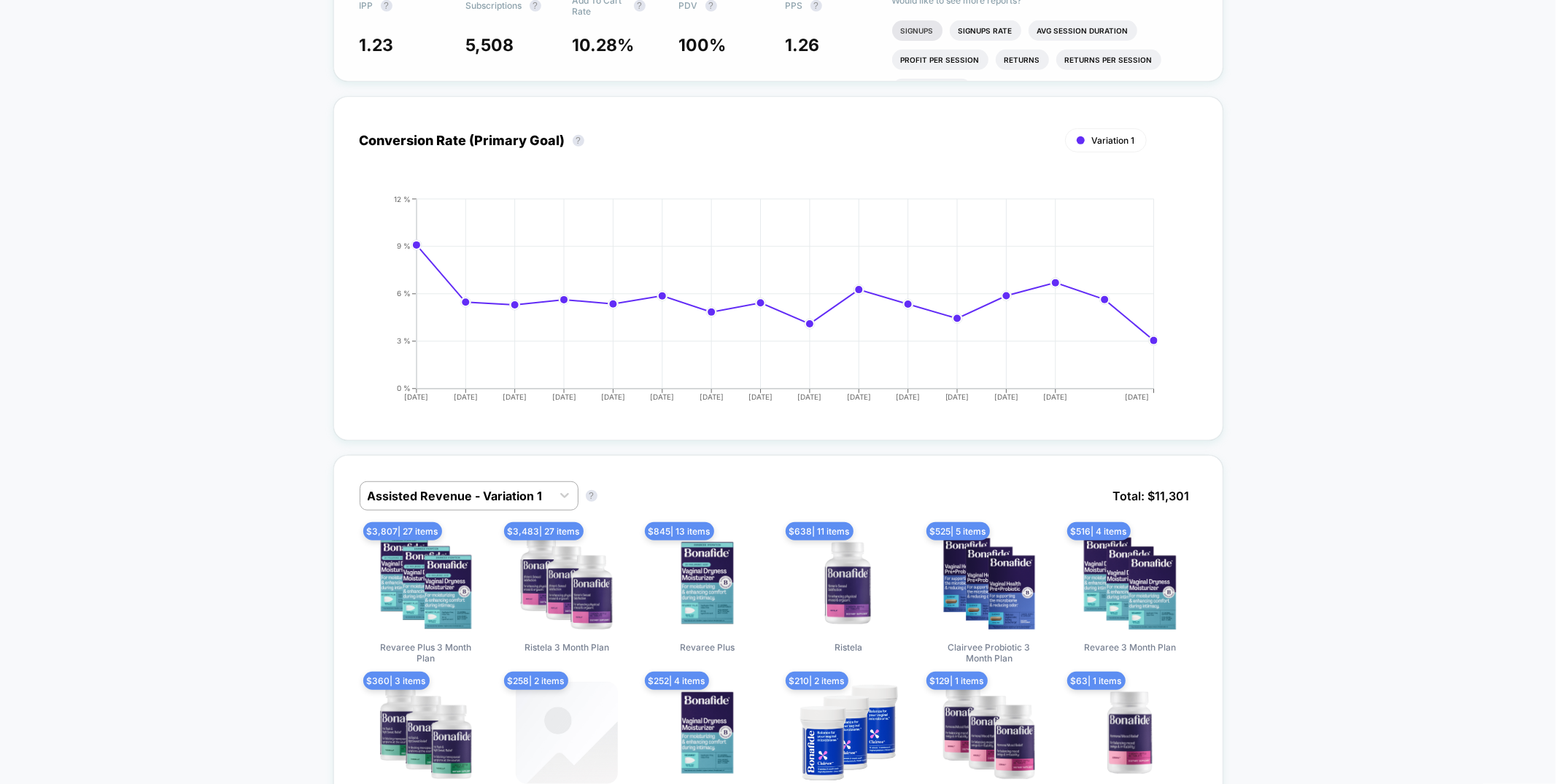
click at [910, 41] on li "Signups" at bounding box center [918, 31] width 51 height 21
click at [1022, 42] on li "Signups Rate" at bounding box center [1034, 31] width 71 height 21
click at [1127, 52] on li "Avg Session Duration" at bounding box center [1160, 42] width 108 height 21
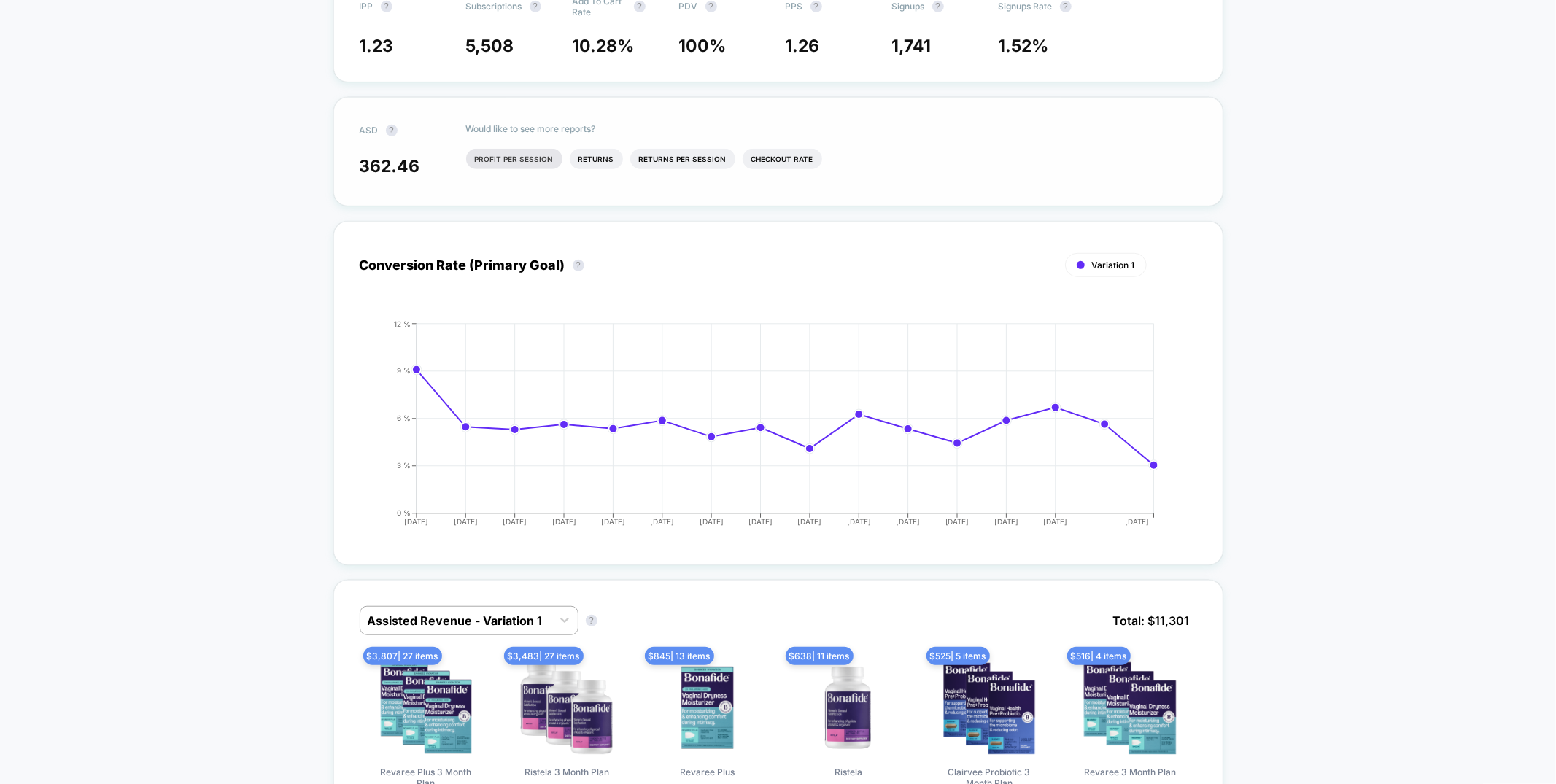
scroll to position [635, 0]
click at [500, 169] on li "Profit Per Session" at bounding box center [514, 158] width 97 height 21
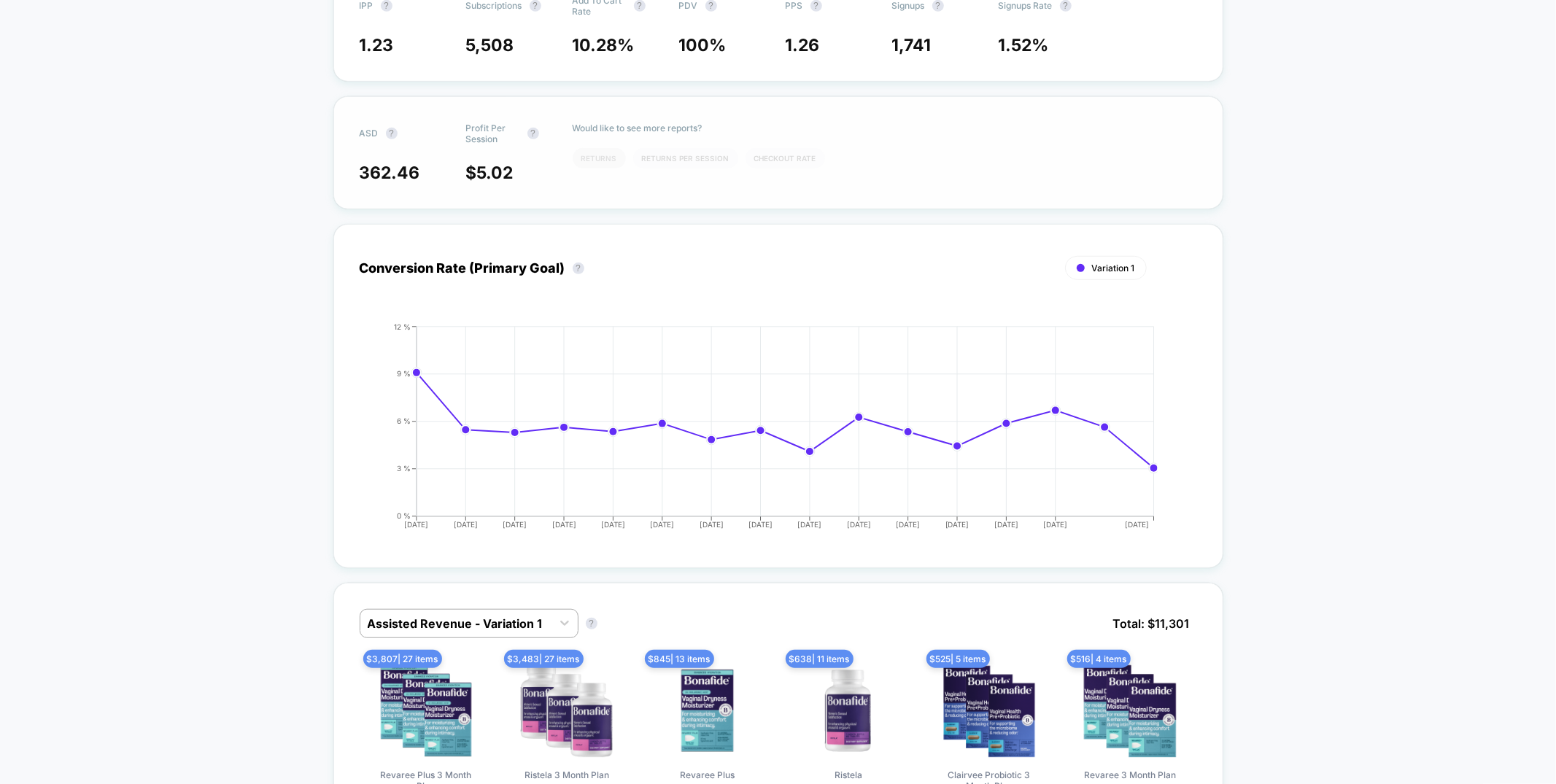
click at [615, 169] on li "Returns" at bounding box center [599, 158] width 53 height 21
click at [653, 169] on li "Returns Per Session" at bounding box center [686, 158] width 105 height 21
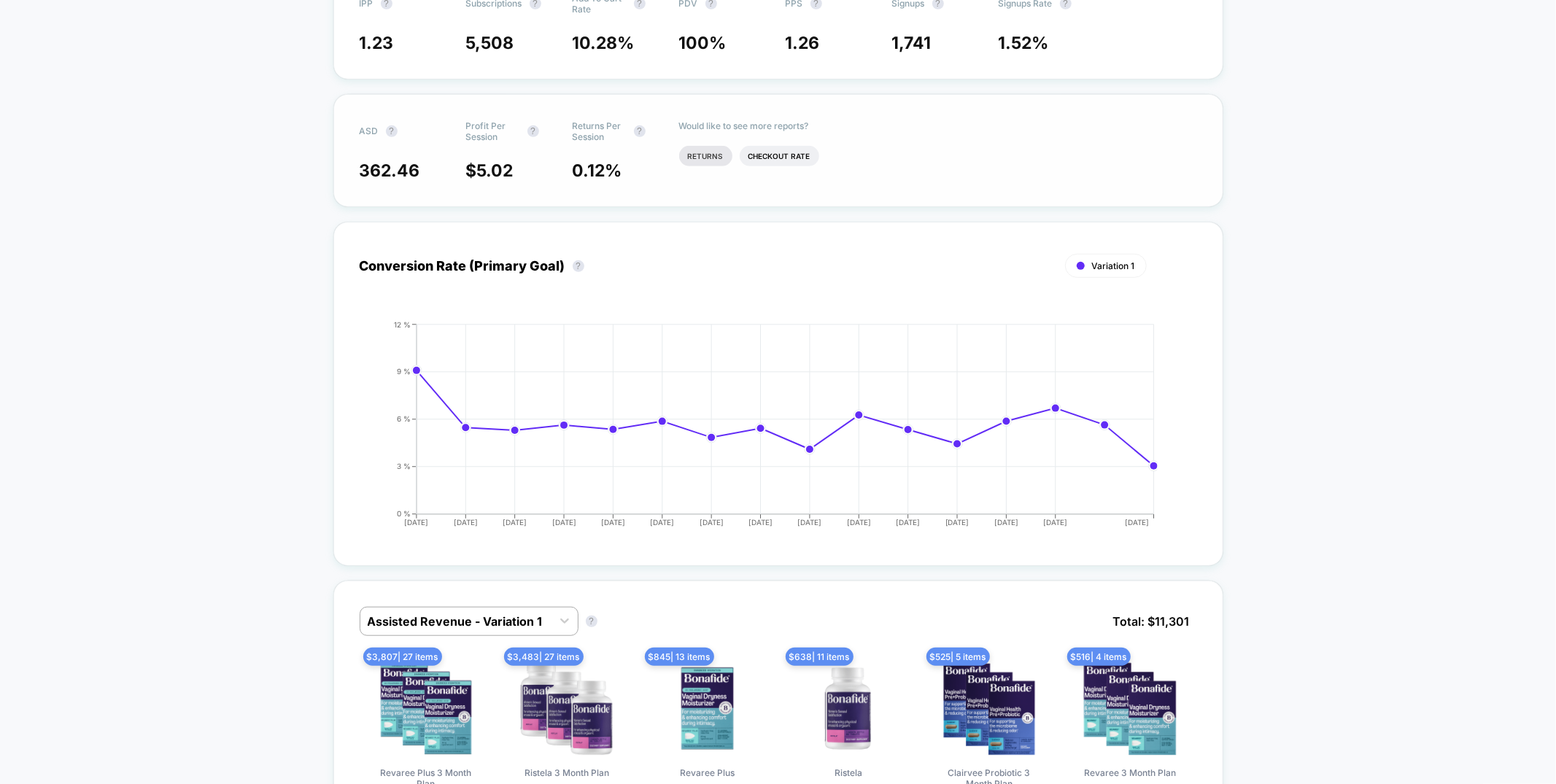
click at [714, 166] on li "Returns" at bounding box center [706, 156] width 53 height 21
click at [771, 208] on div "ASD ? Profit Per Session ? Returns Per Session ? Returns ? 362.46 $ 5.02 0.12 %…" at bounding box center [778, 151] width 890 height 113
click at [815, 165] on li "Checkout Rate" at bounding box center [826, 155] width 79 height 21
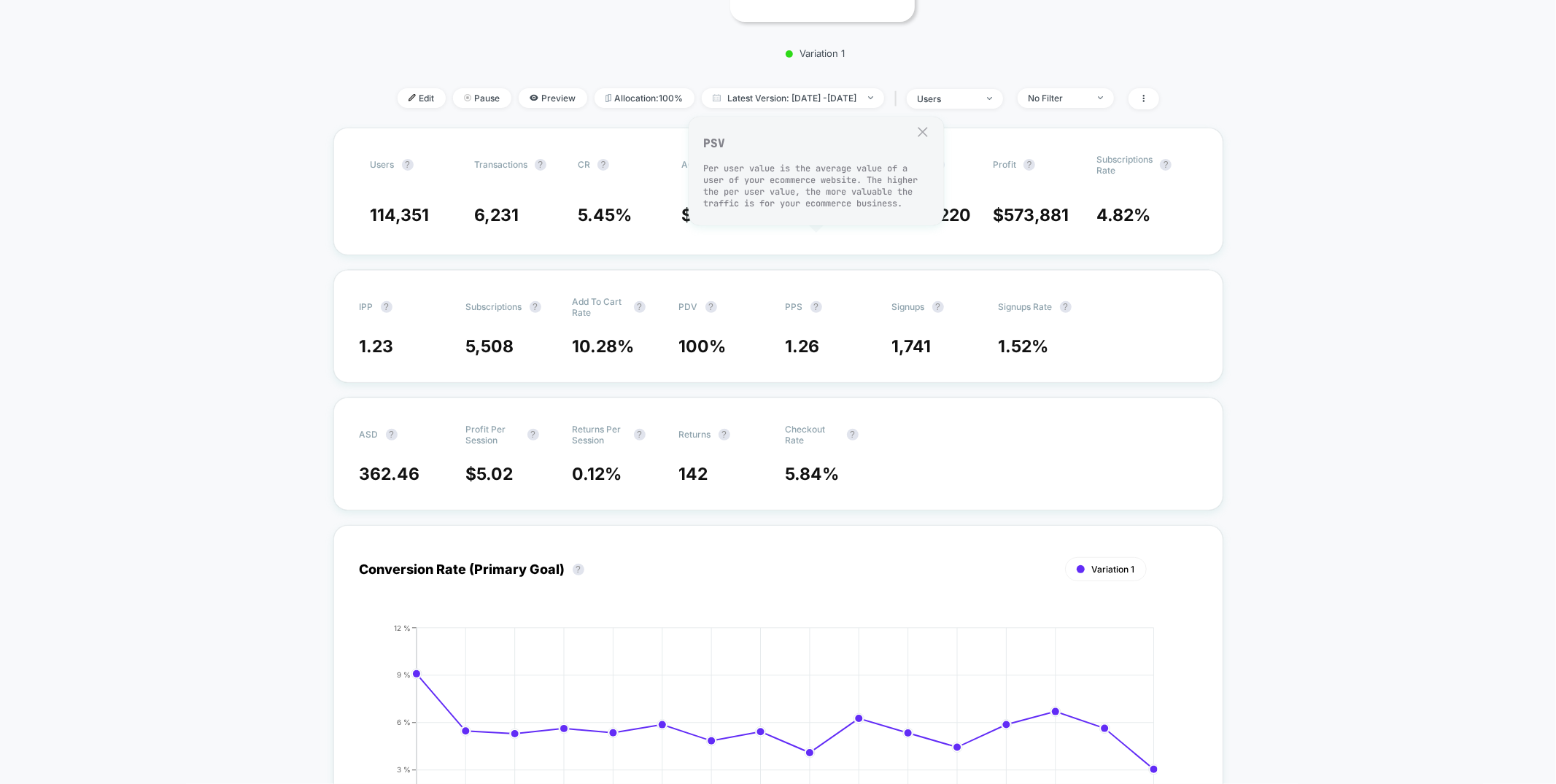
scroll to position [0, 0]
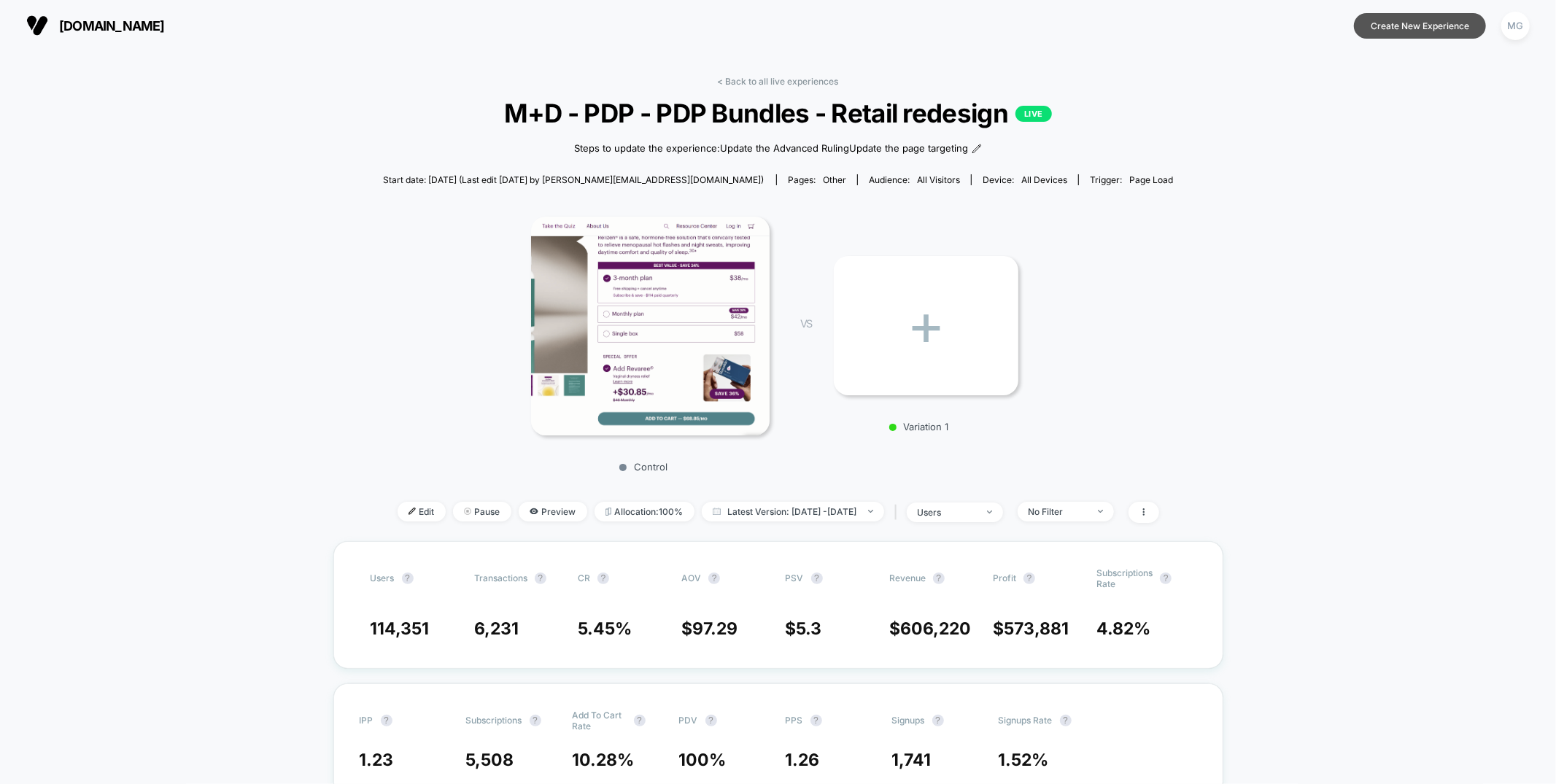
click at [1437, 32] on button "Create New Experience" at bounding box center [1420, 26] width 132 height 25
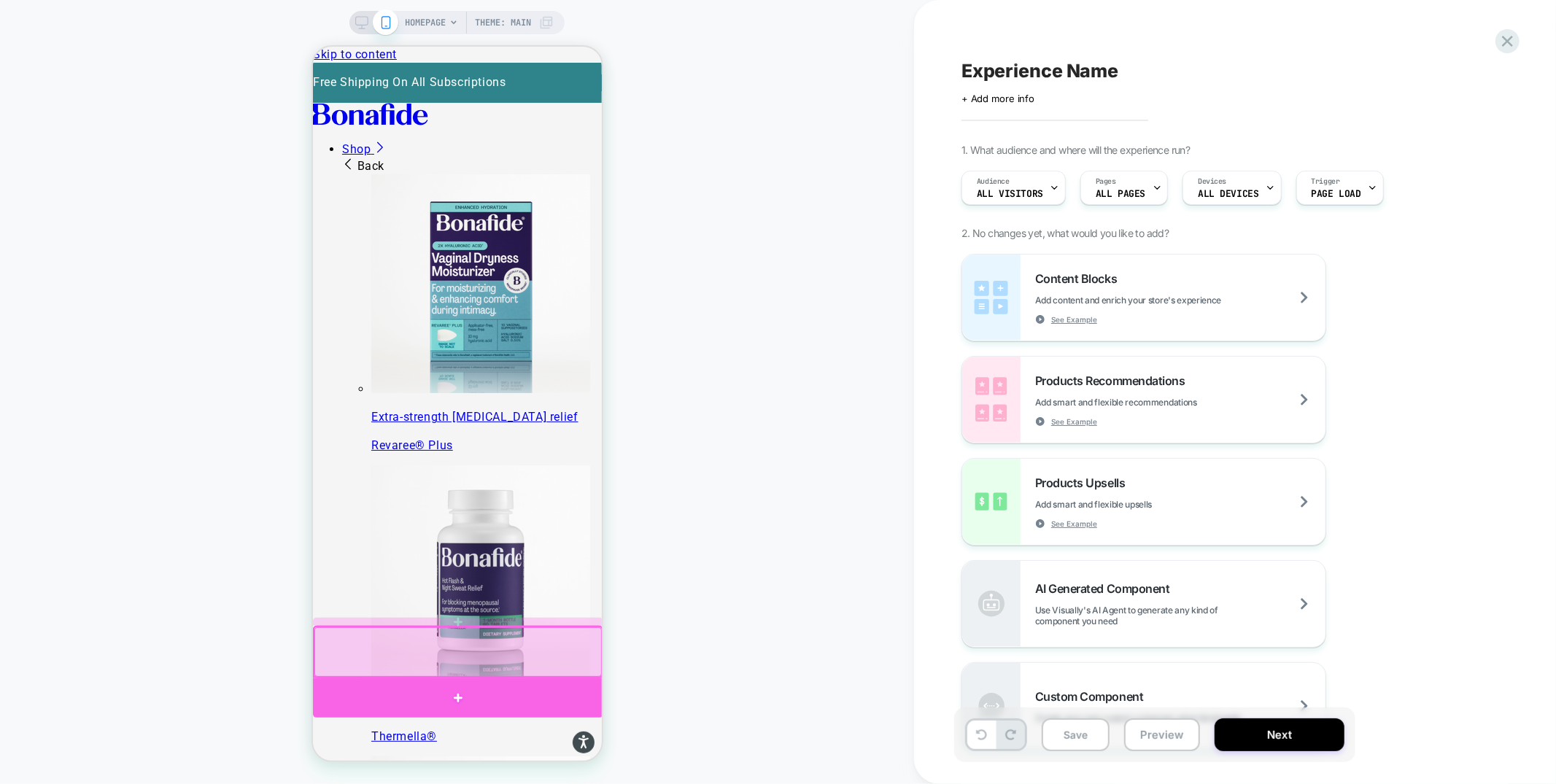
click at [550, 692] on div at bounding box center [458, 697] width 291 height 40
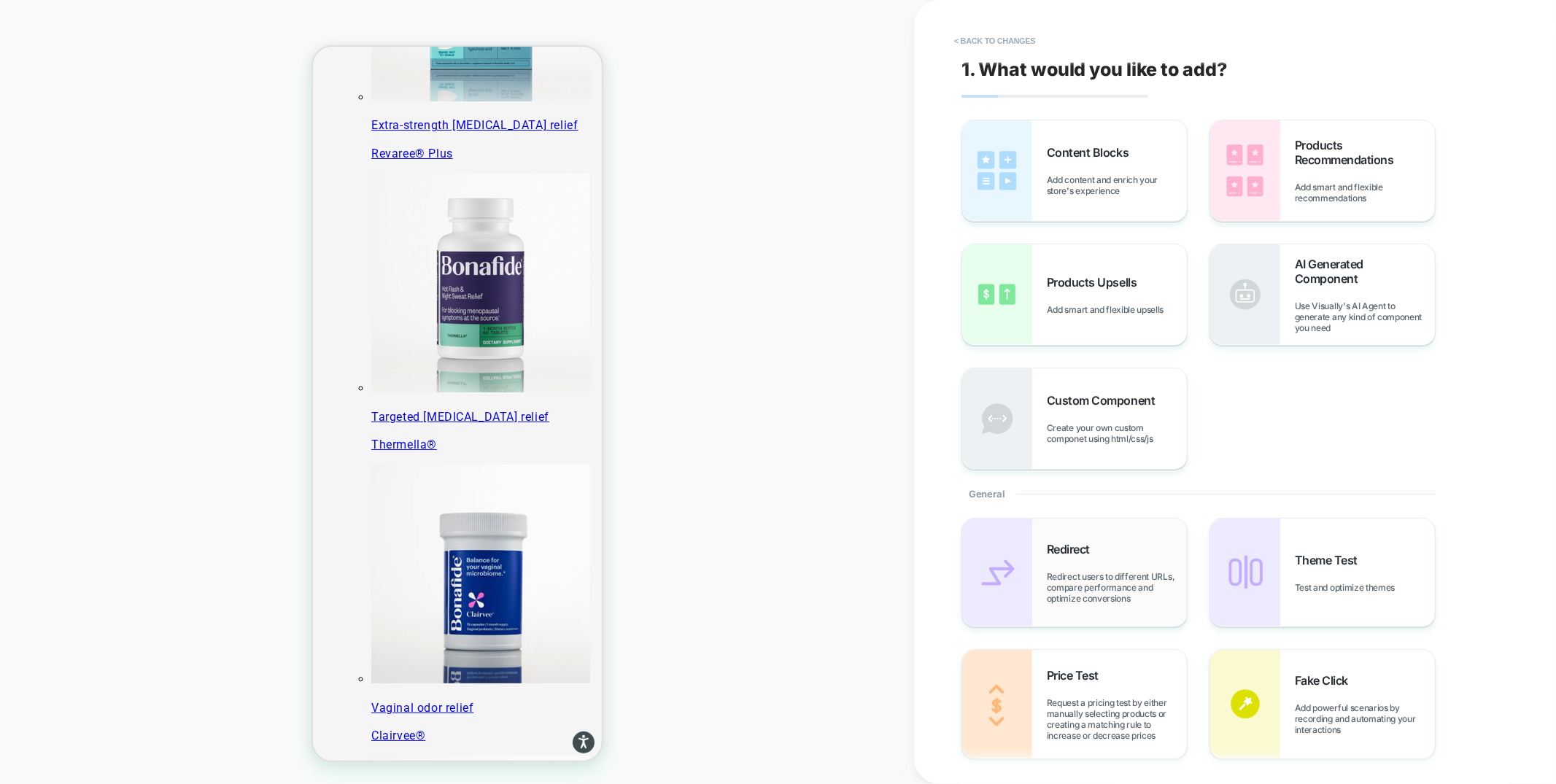
scroll to position [292, 0]
click at [1326, 315] on span "Use Visually's AI Agent to generate any kind of component you need" at bounding box center [1365, 317] width 140 height 32
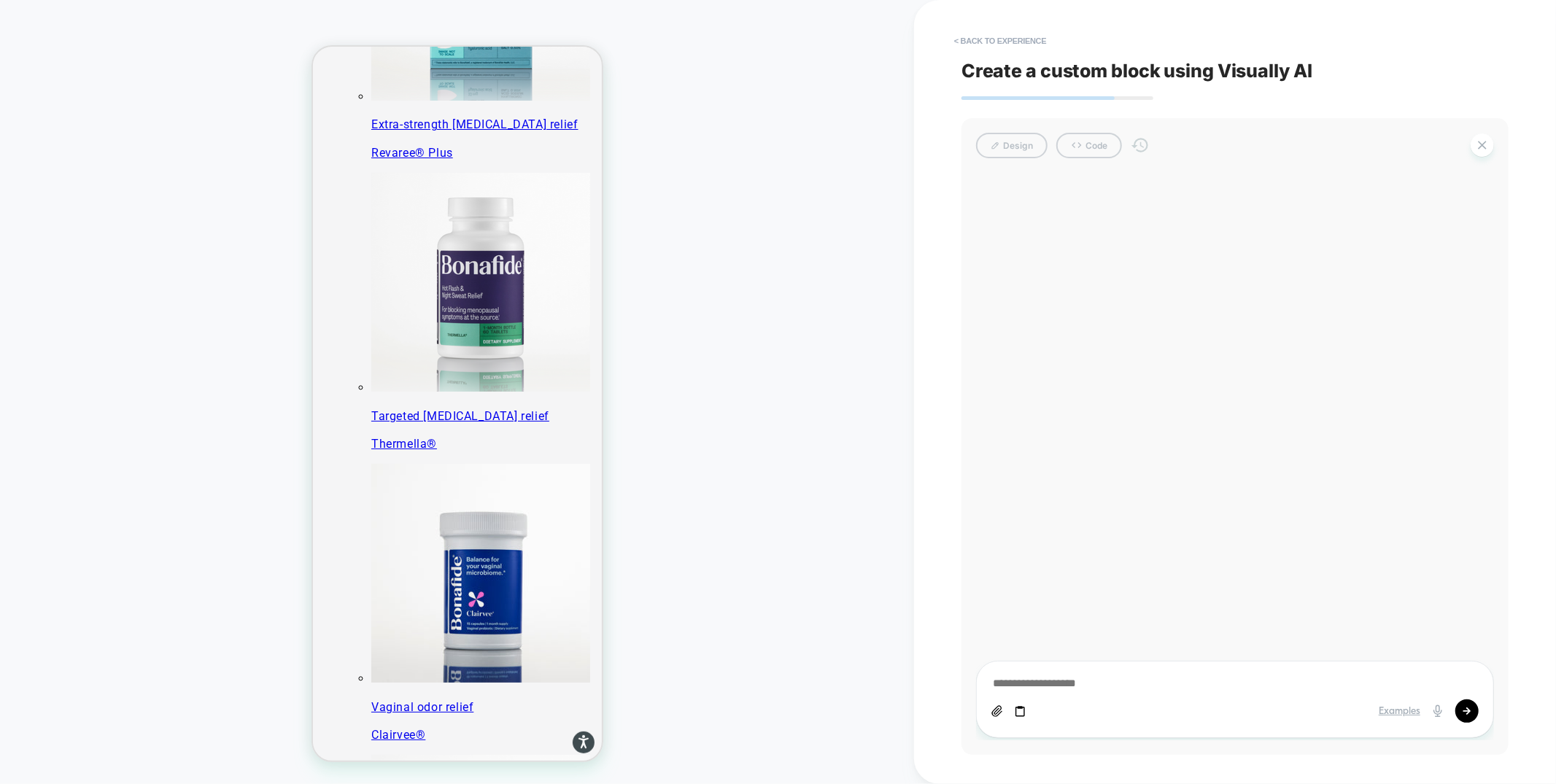
click at [1019, 711] on icon at bounding box center [1021, 712] width 13 height 13
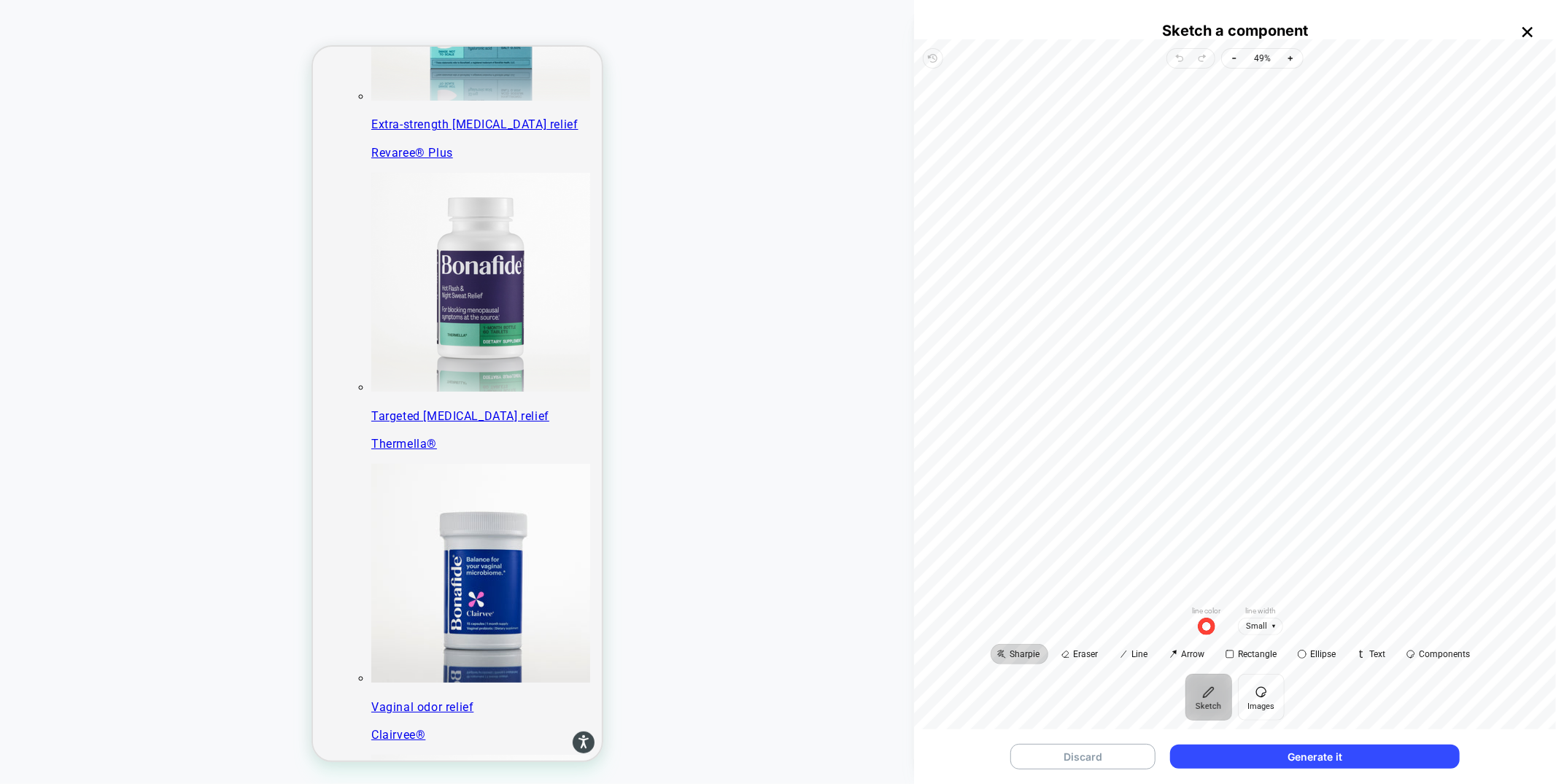
click at [1528, 32] on icon "button" at bounding box center [1528, 32] width 11 height 11
type textarea "*"
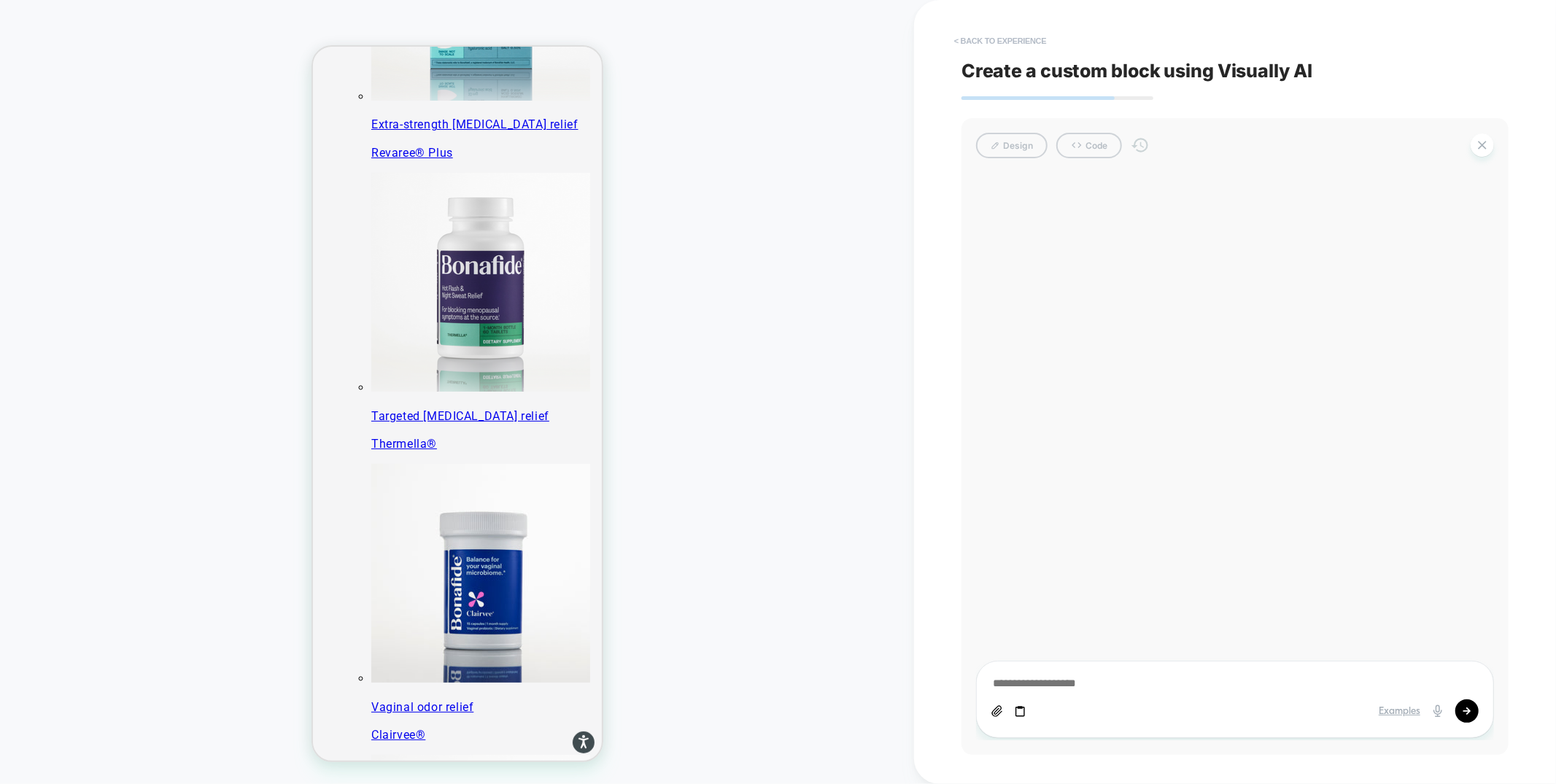
click at [1008, 33] on button "< Back to experience" at bounding box center [1000, 41] width 107 height 23
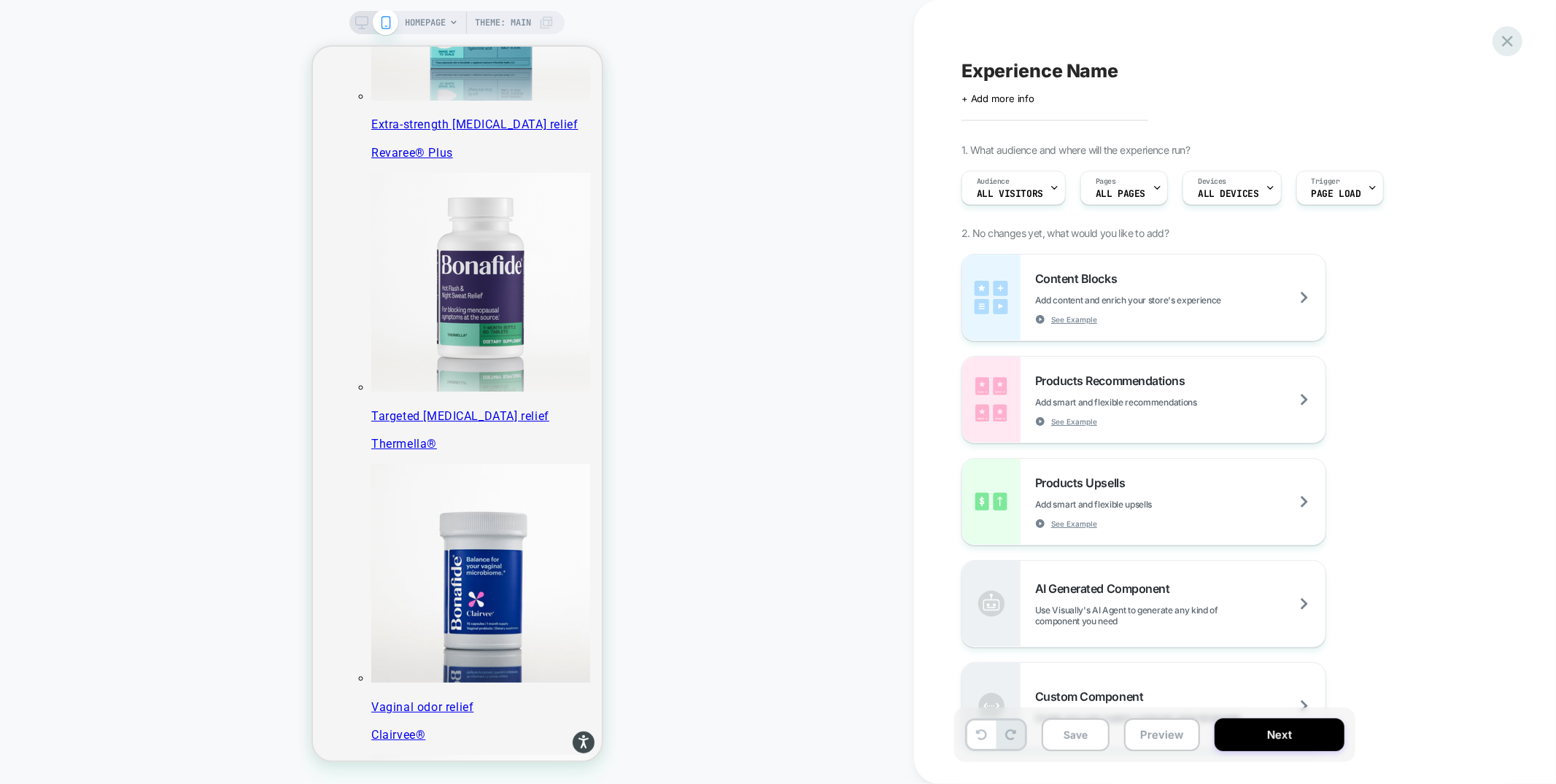
click at [1505, 47] on icon at bounding box center [1507, 42] width 20 height 20
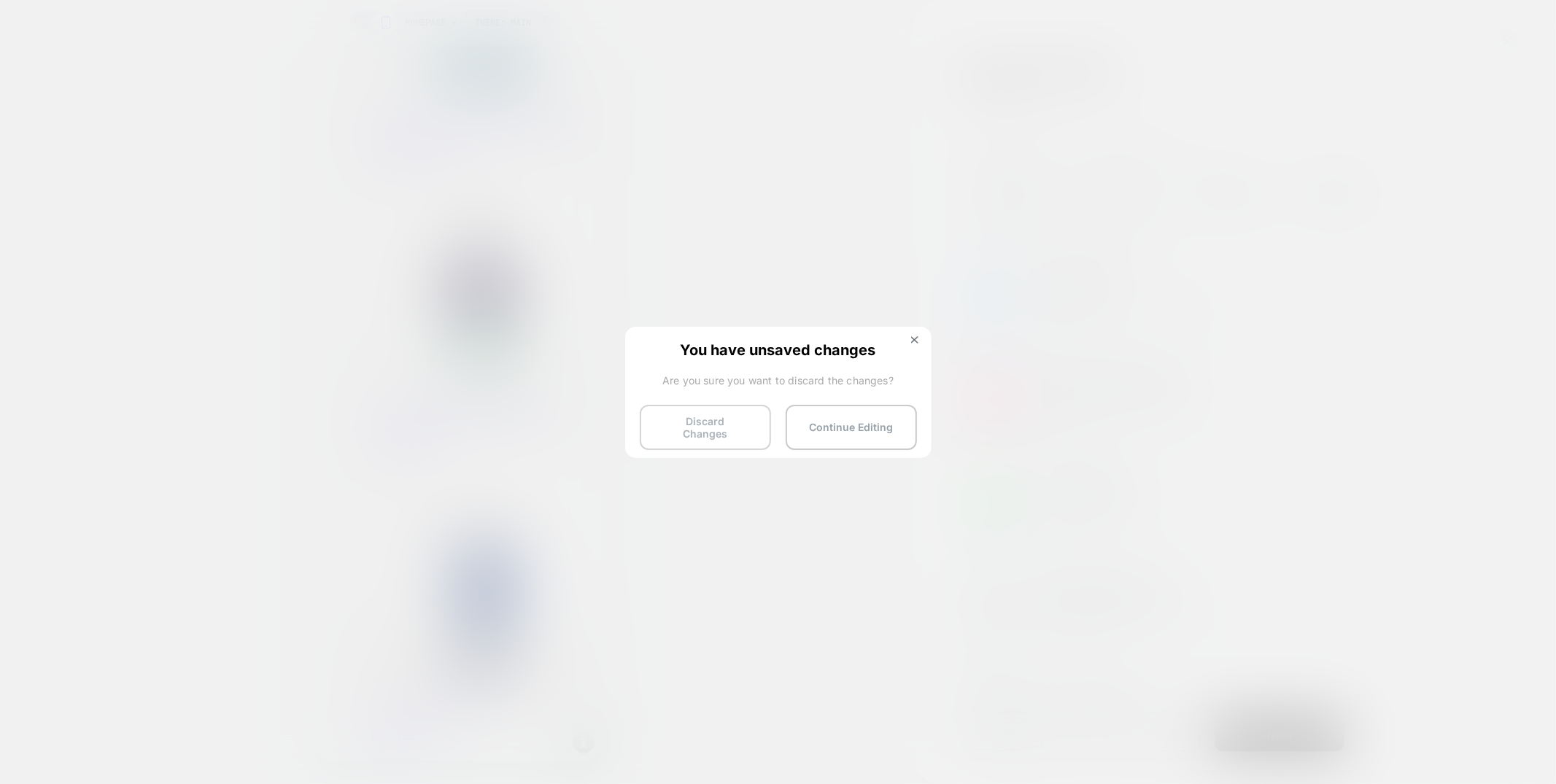
click at [685, 432] on button "Discard Changes" at bounding box center [705, 428] width 131 height 45
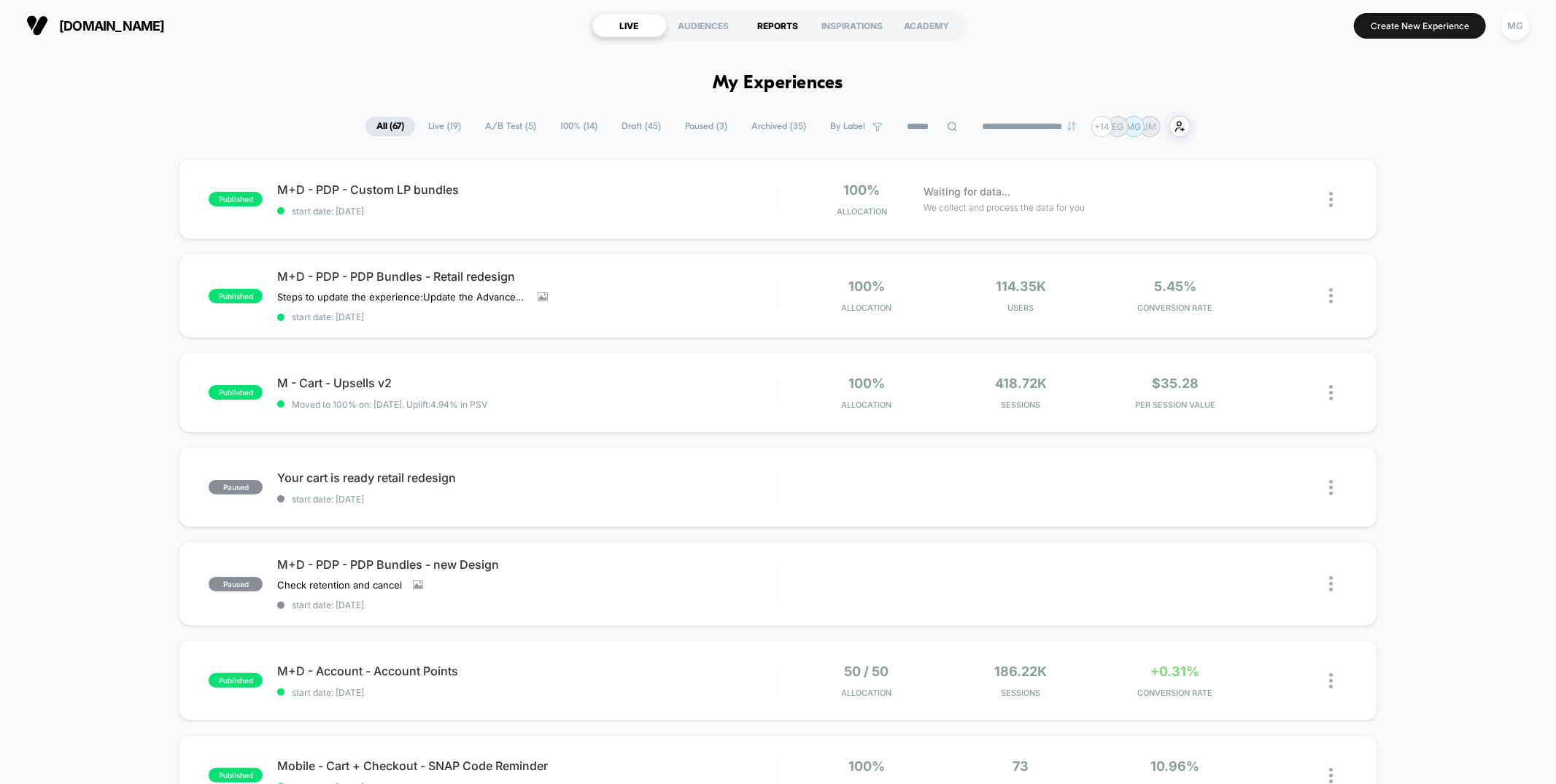
click at [764, 21] on div "REPORTS" at bounding box center [778, 25] width 74 height 23
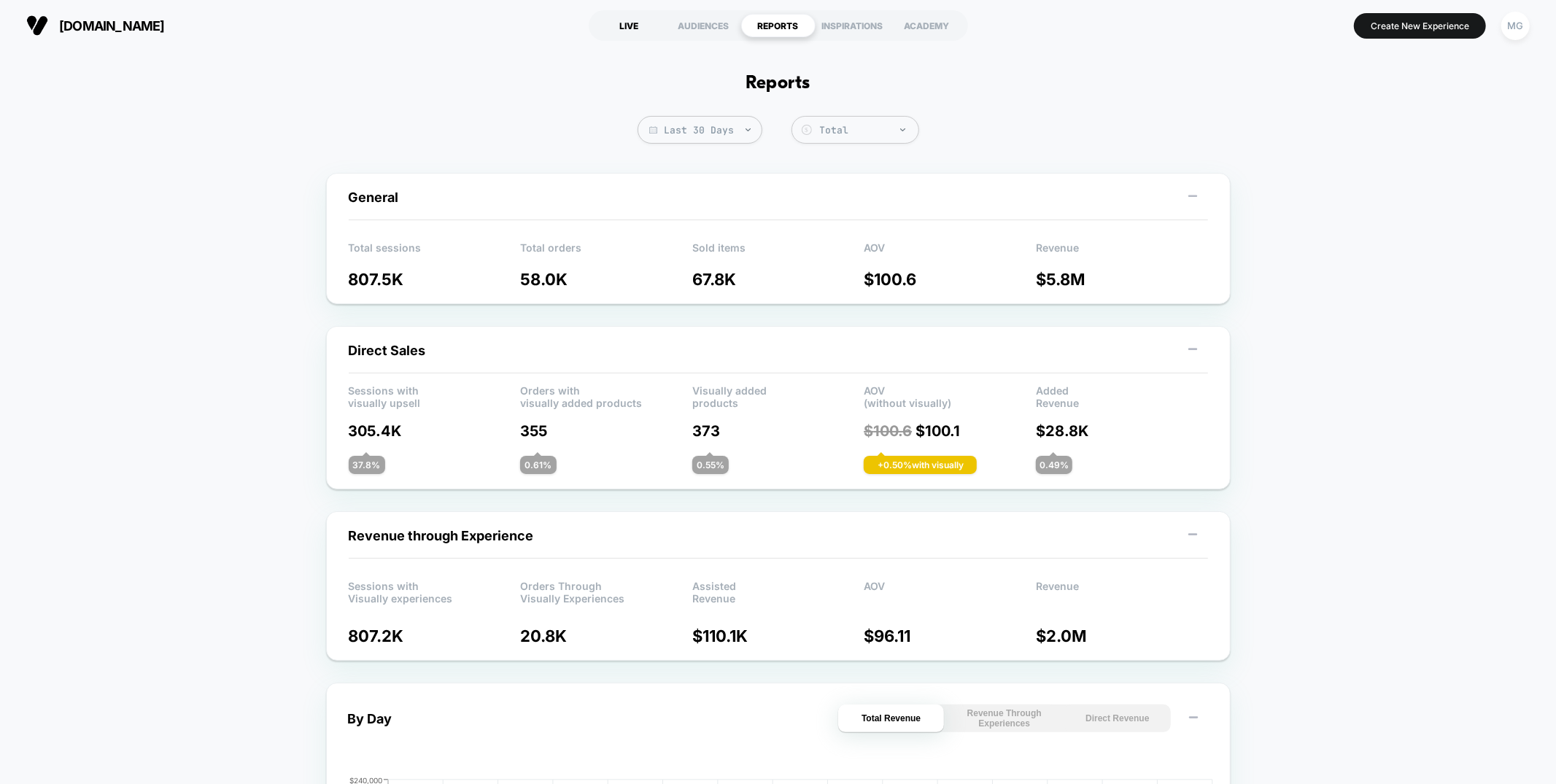
click at [634, 14] on div "LIVE" at bounding box center [629, 25] width 74 height 23
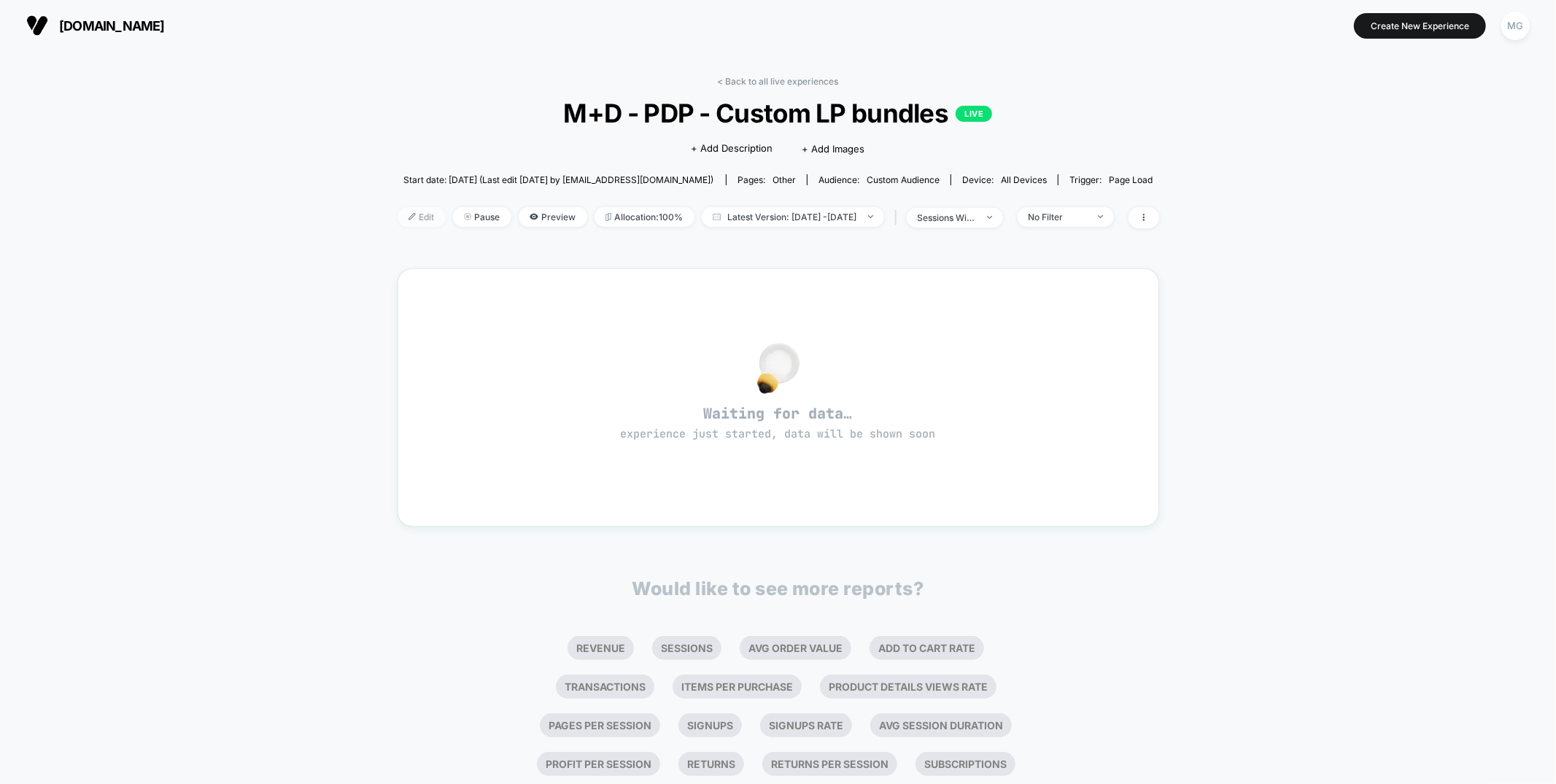
click at [406, 218] on span "Edit" at bounding box center [421, 217] width 48 height 20
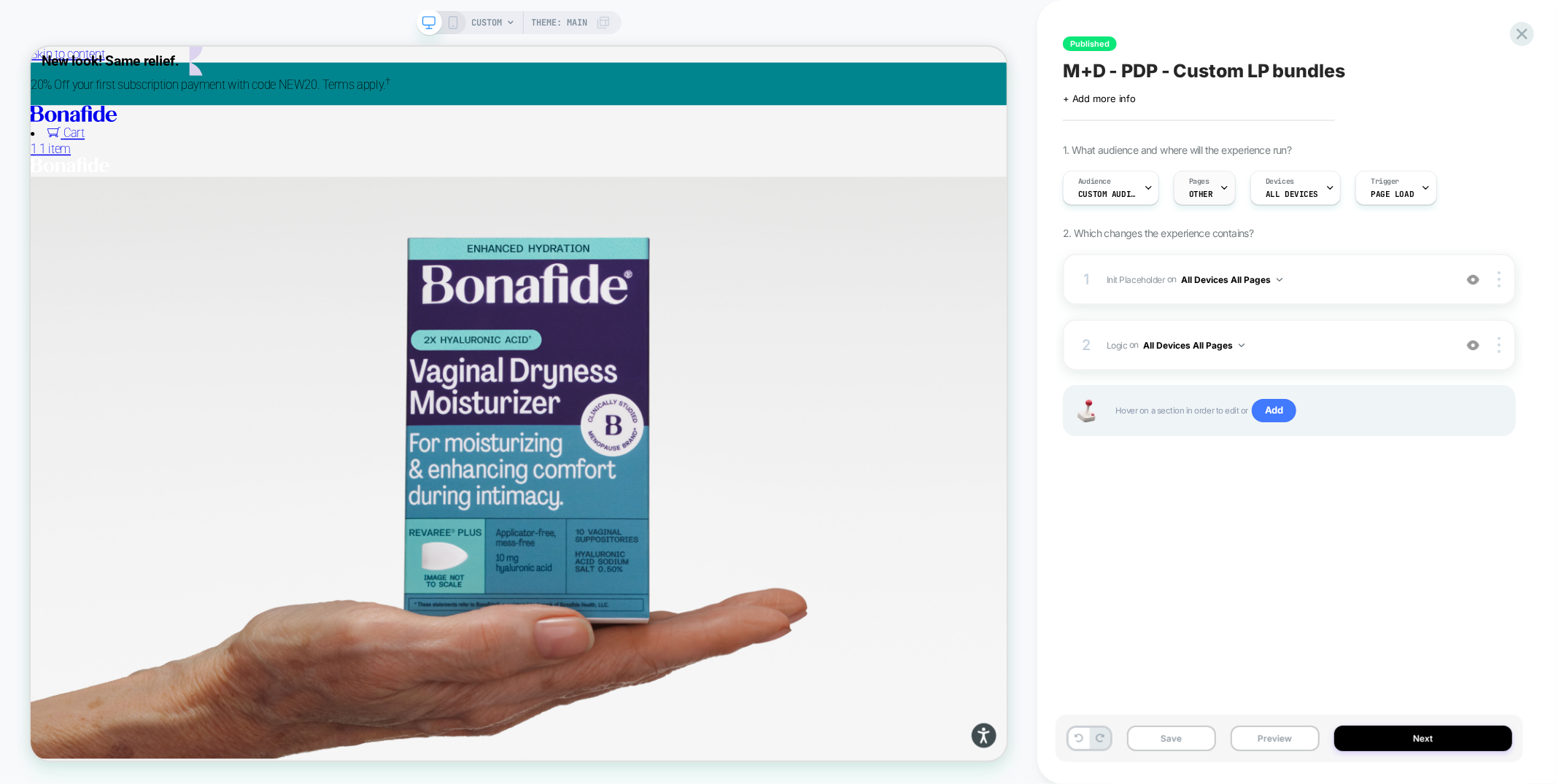
click at [1184, 179] on div "Pages OTHER" at bounding box center [1200, 188] width 53 height 32
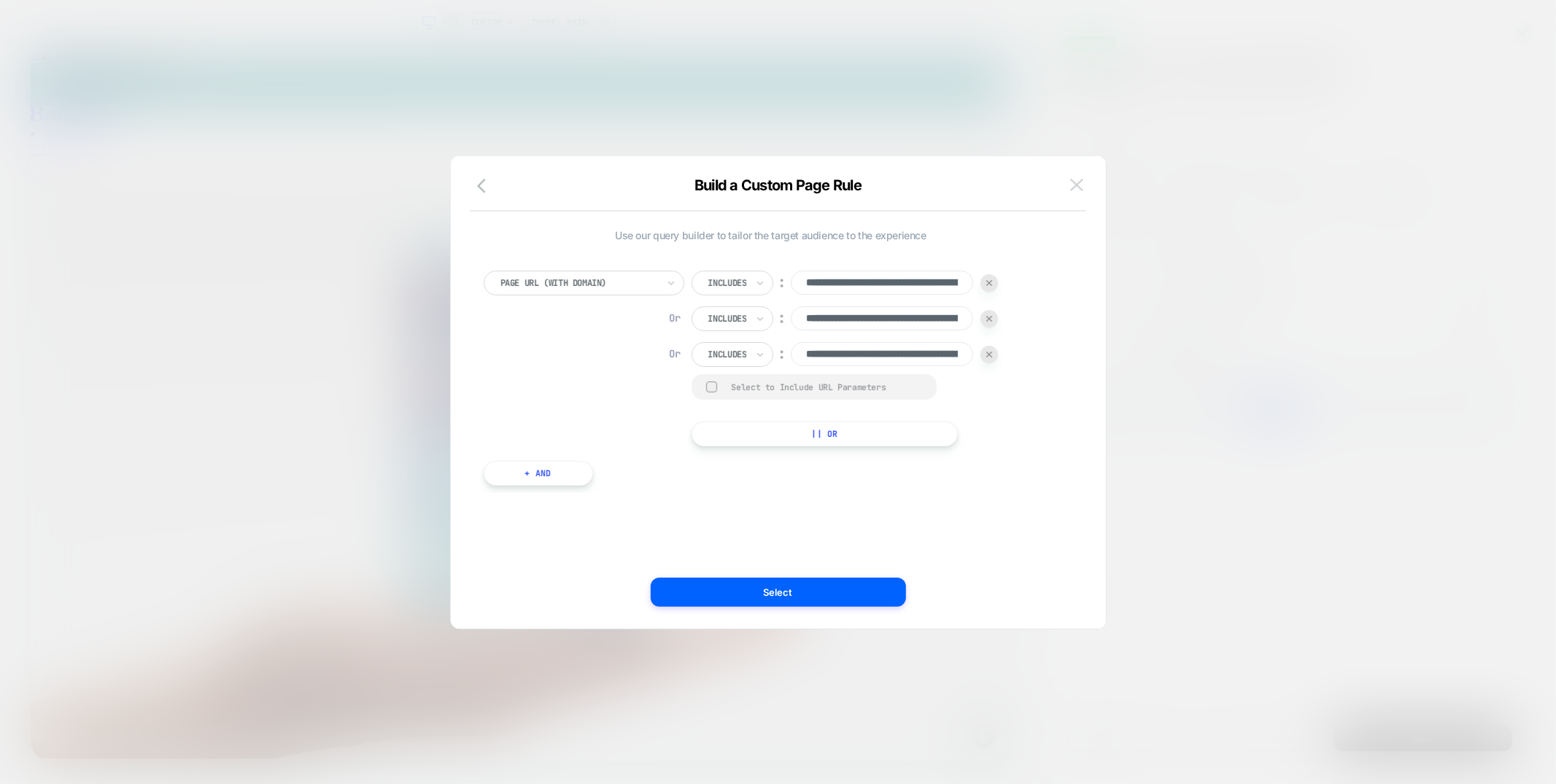
click at [1077, 189] on img at bounding box center [1077, 185] width 14 height 13
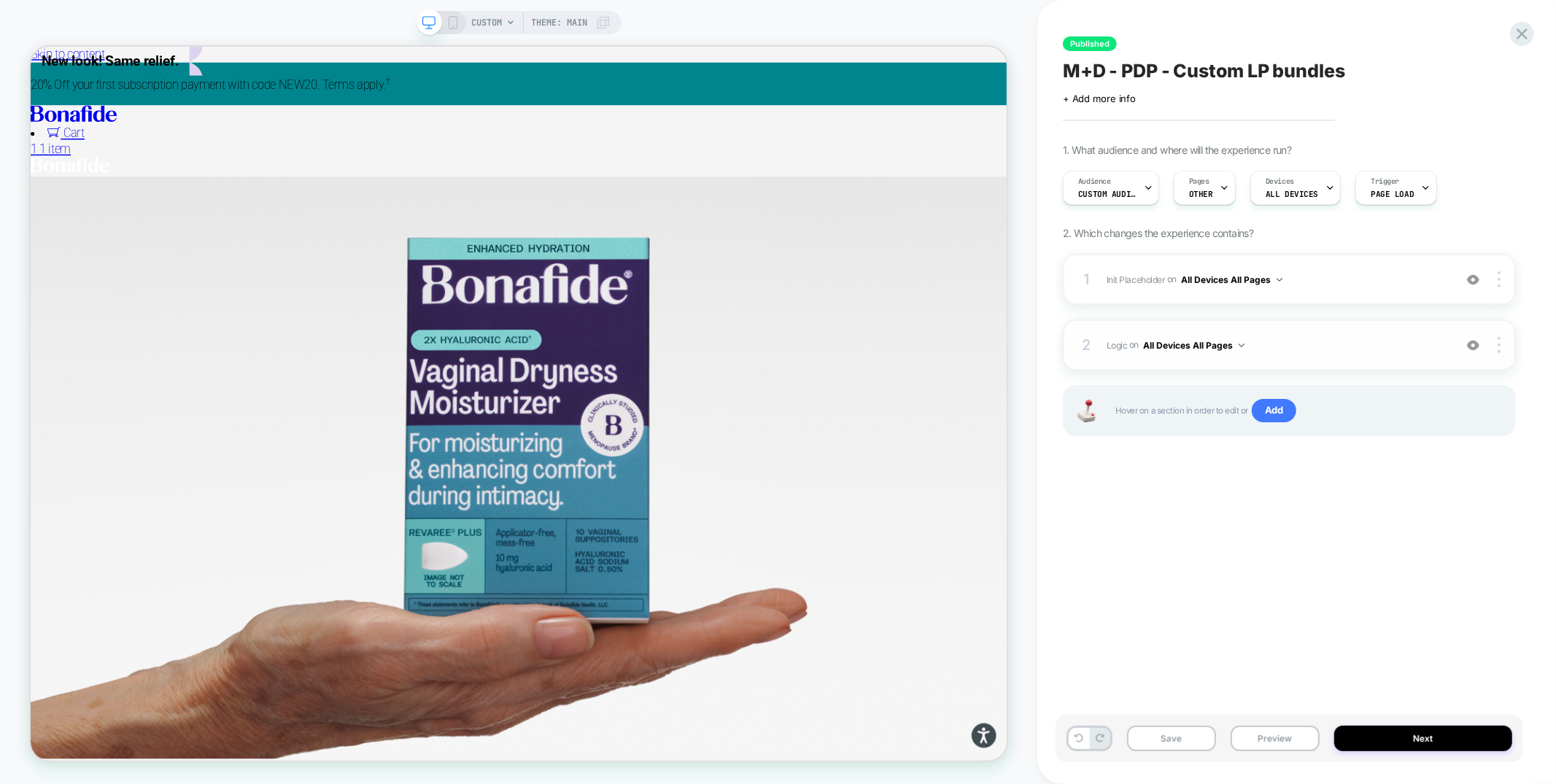
click at [1286, 334] on div "2 Logic Adding Code Block AFTER #_loomi_addon_1751821880781 #vsly-bundle-creato…" at bounding box center [1290, 345] width 453 height 51
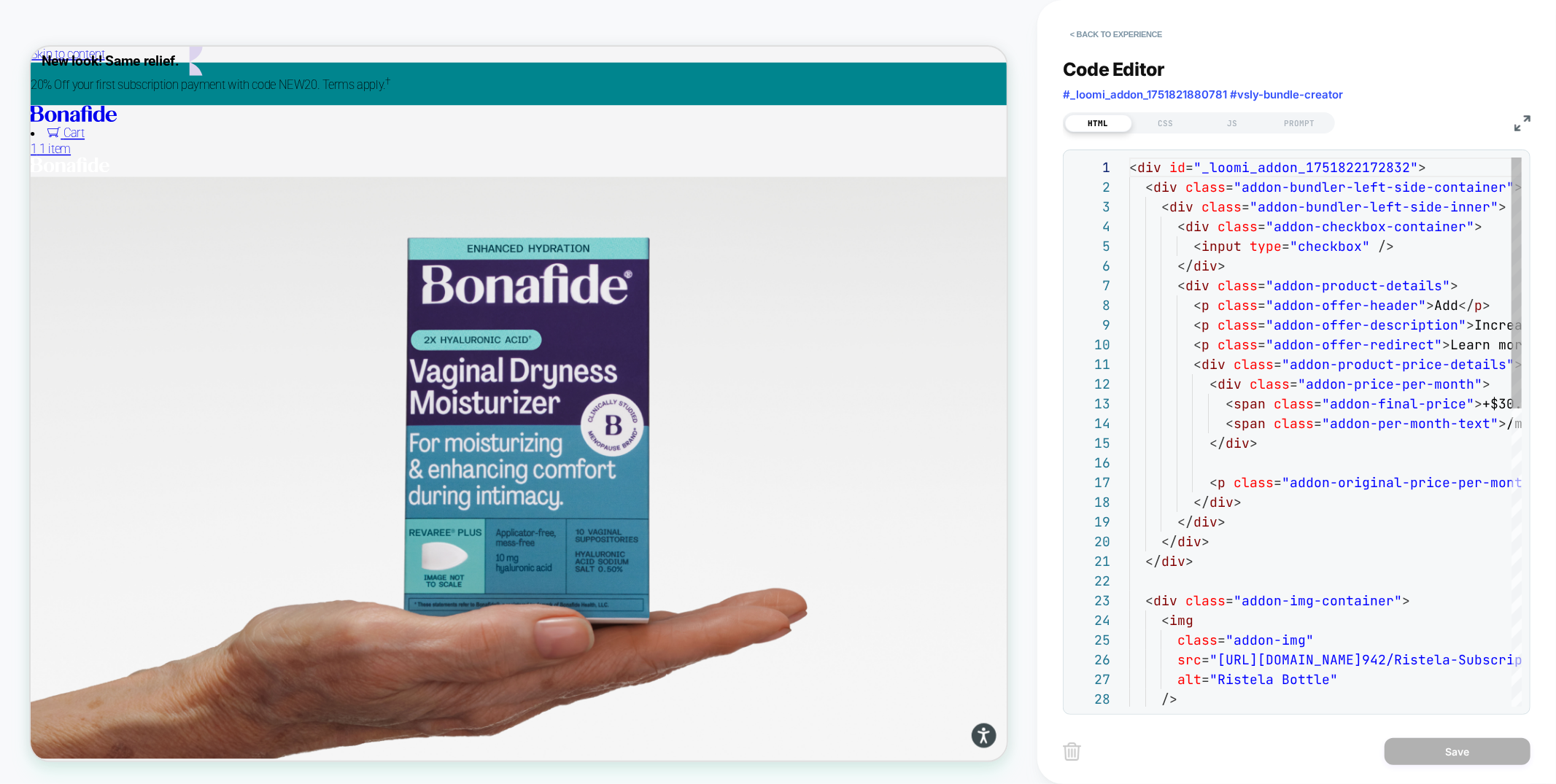
scroll to position [197, 0]
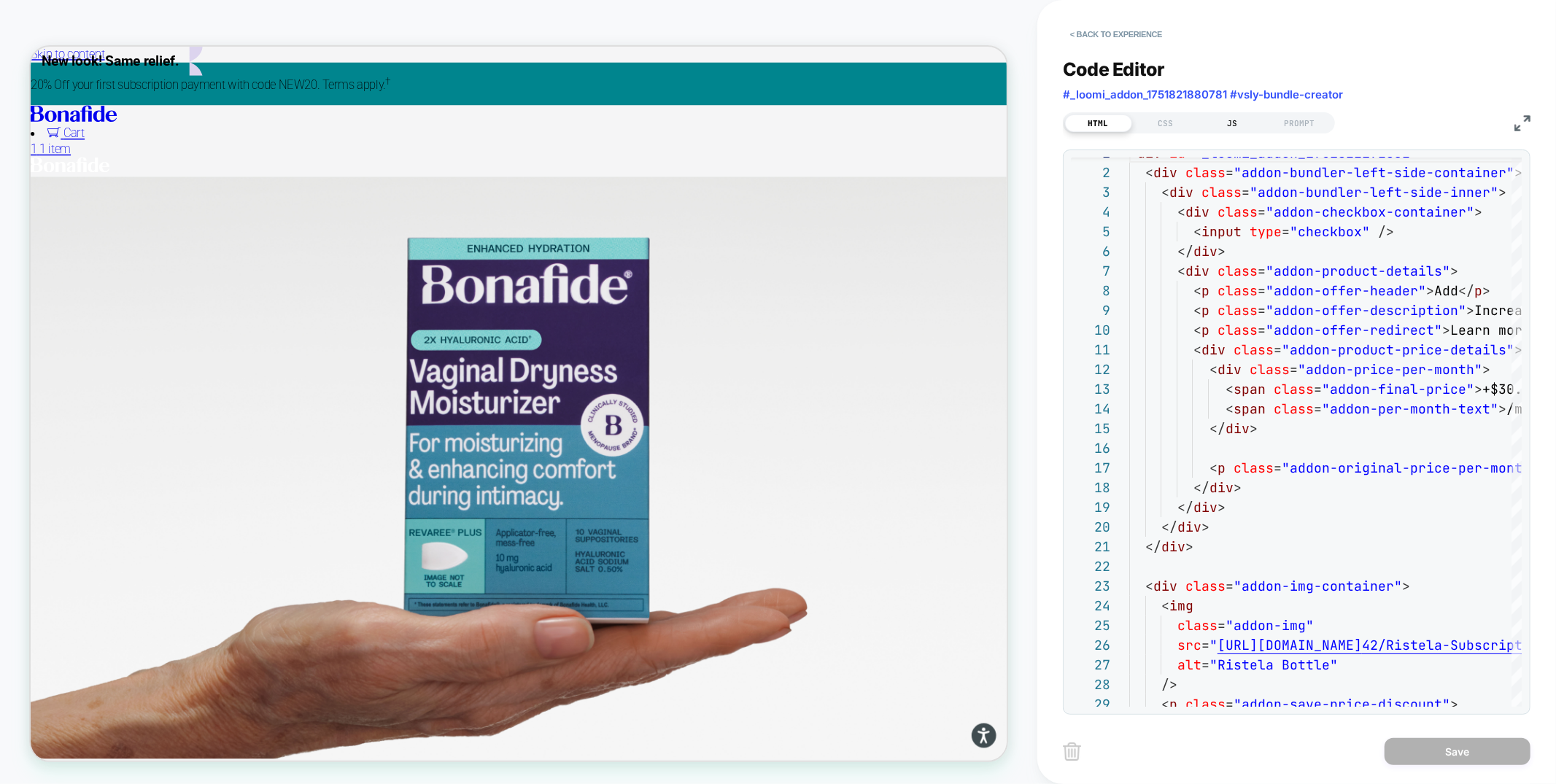
click at [1224, 116] on div "JS" at bounding box center [1233, 123] width 67 height 17
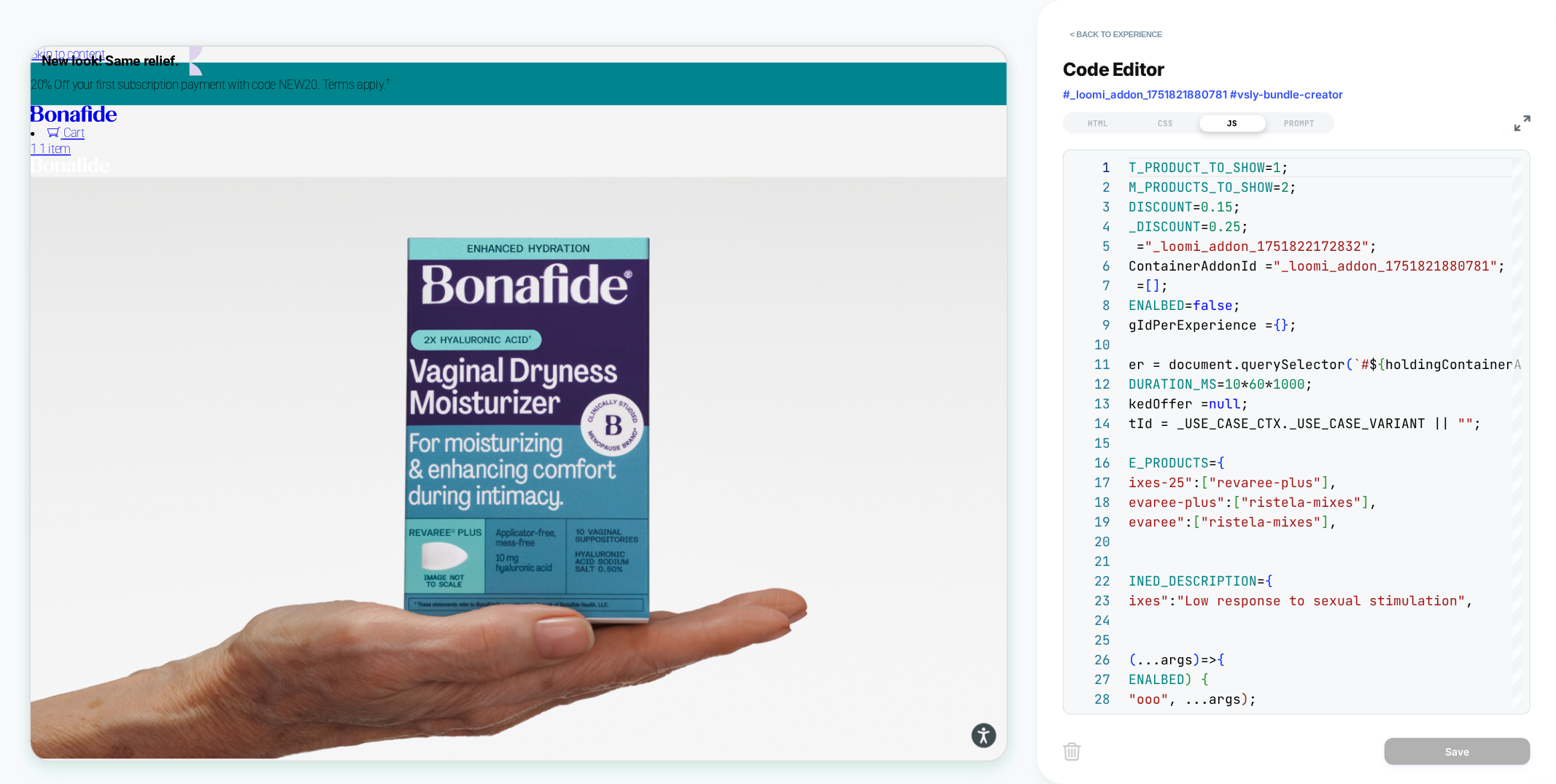
click at [1521, 117] on img at bounding box center [1523, 124] width 16 height 16
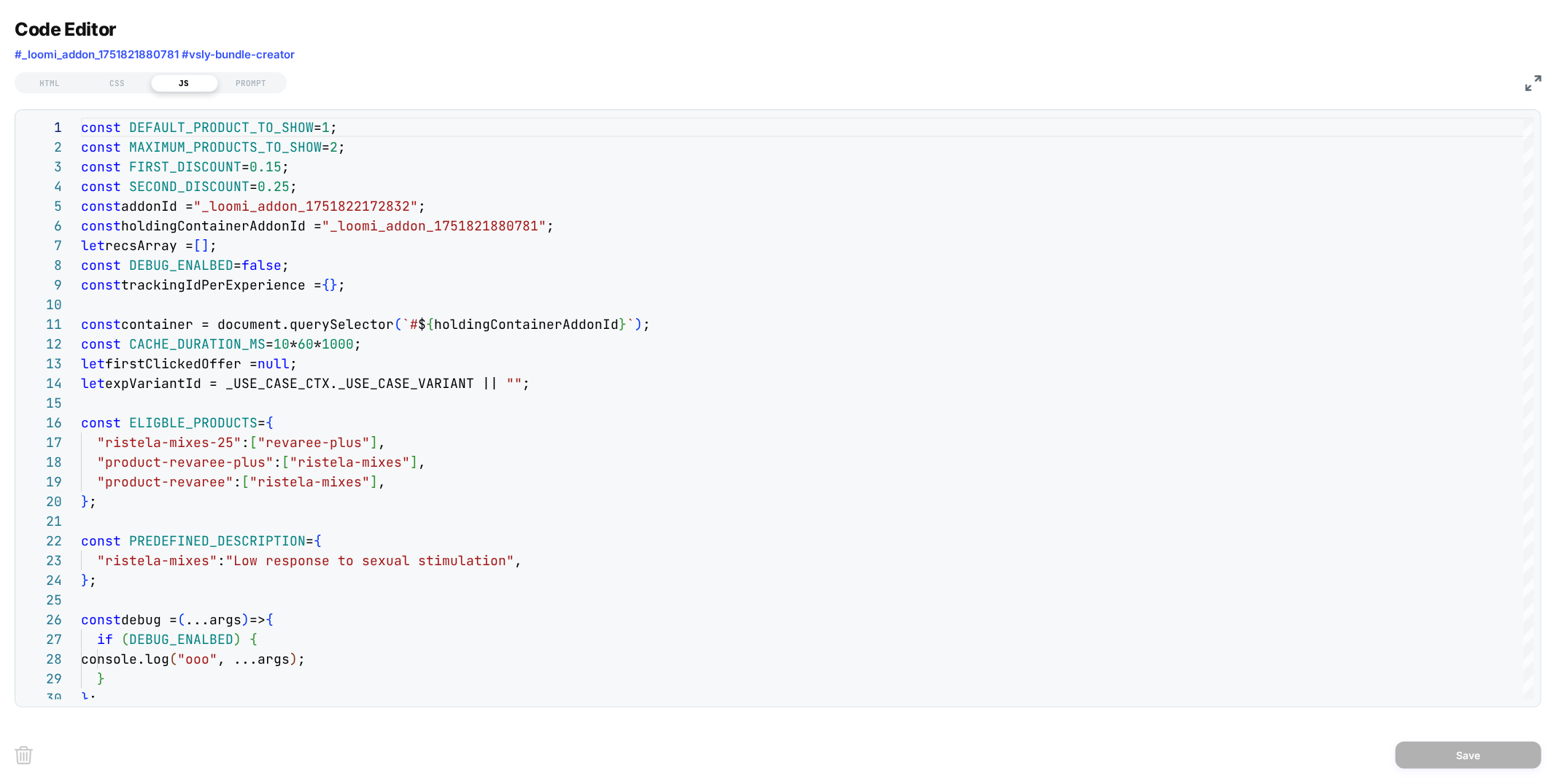
click at [1532, 77] on img at bounding box center [1533, 83] width 16 height 16
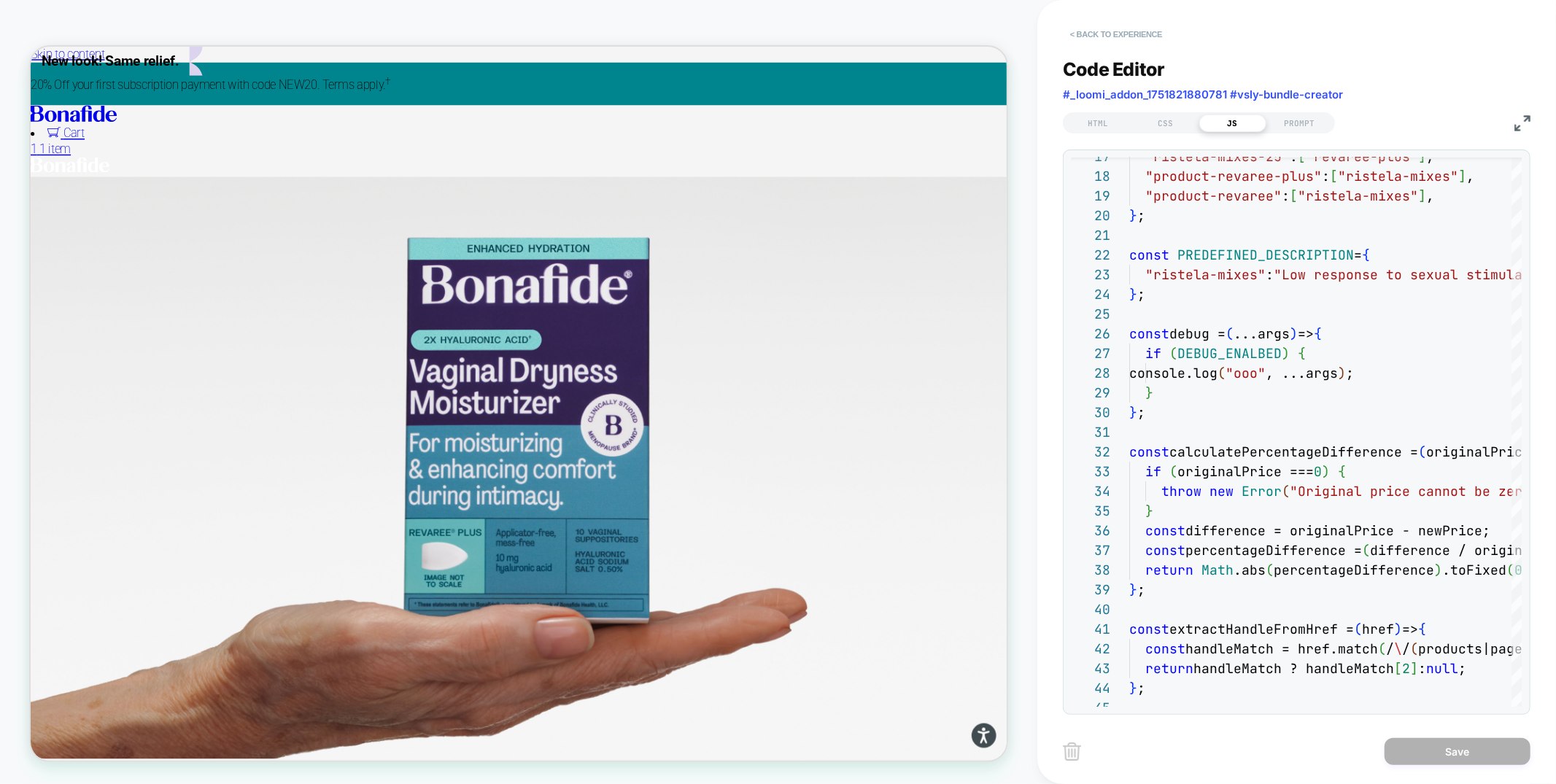
click at [1135, 36] on button "< Back to experience" at bounding box center [1116, 34] width 107 height 23
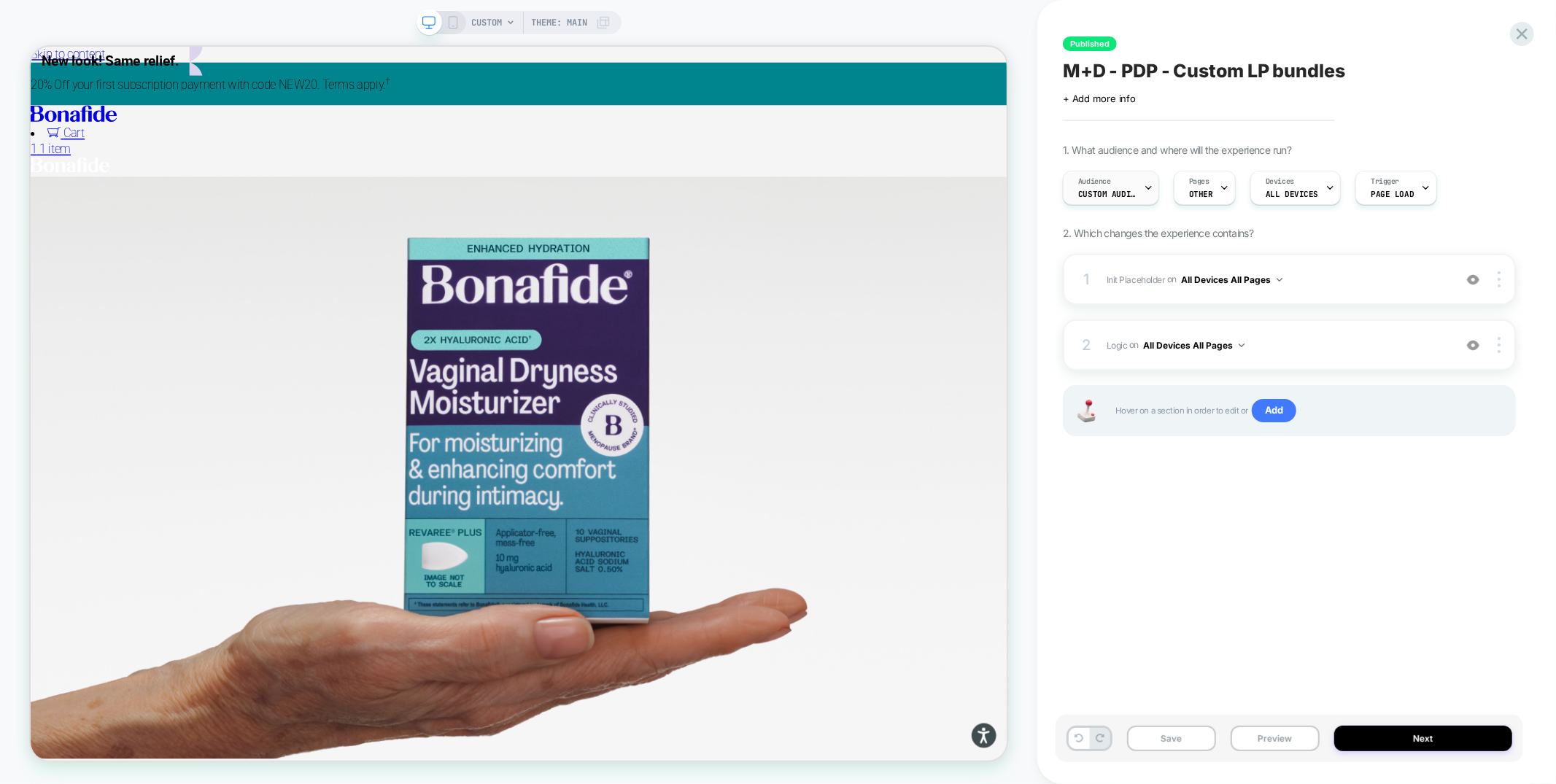
click at [1135, 198] on span "Custom Audience" at bounding box center [1107, 193] width 59 height 10
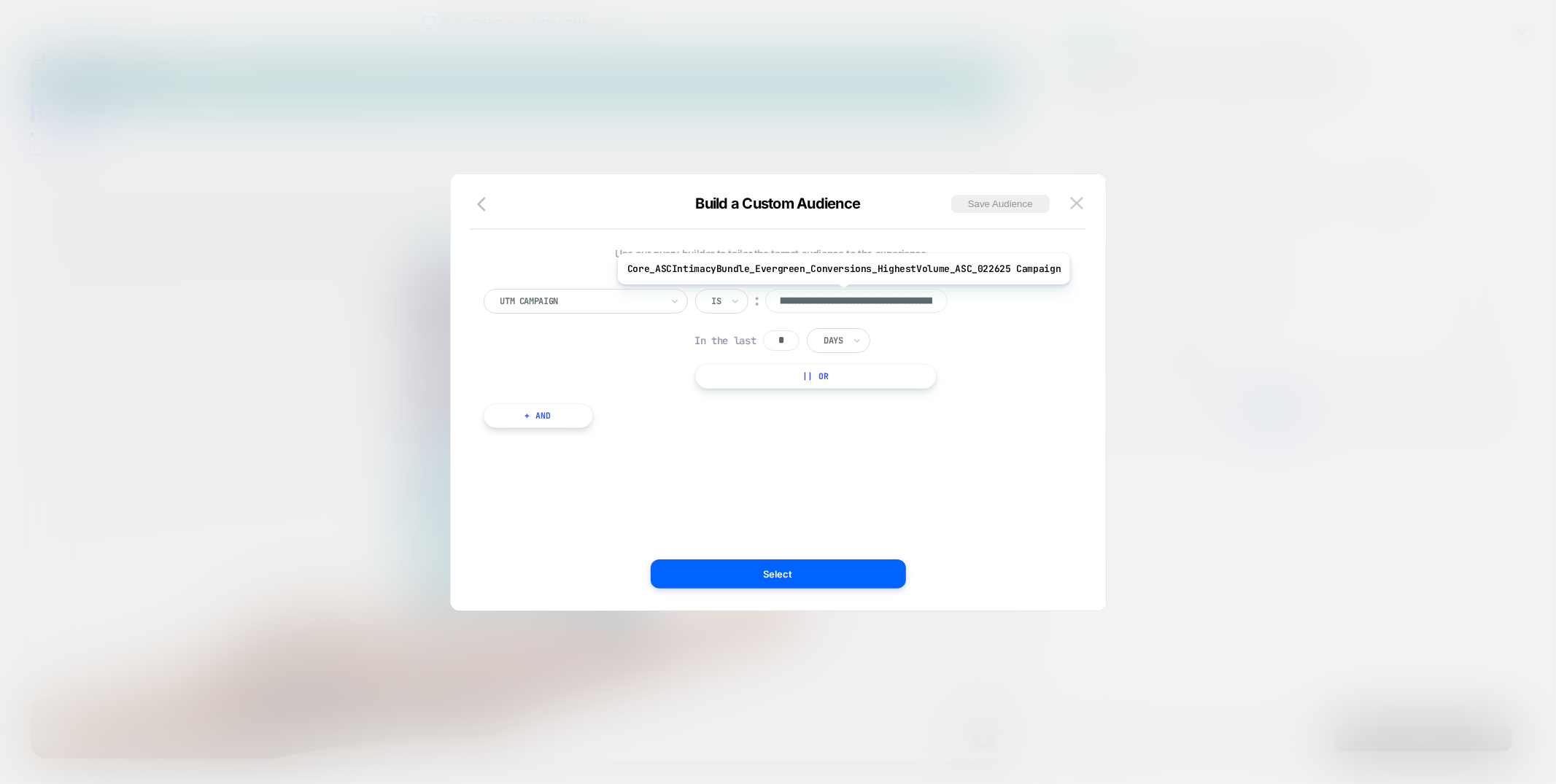
scroll to position [0, 0]
drag, startPoint x: 1081, startPoint y: 199, endPoint x: 1029, endPoint y: 329, distance: 140.0
click at [1081, 199] on img at bounding box center [1077, 203] width 14 height 13
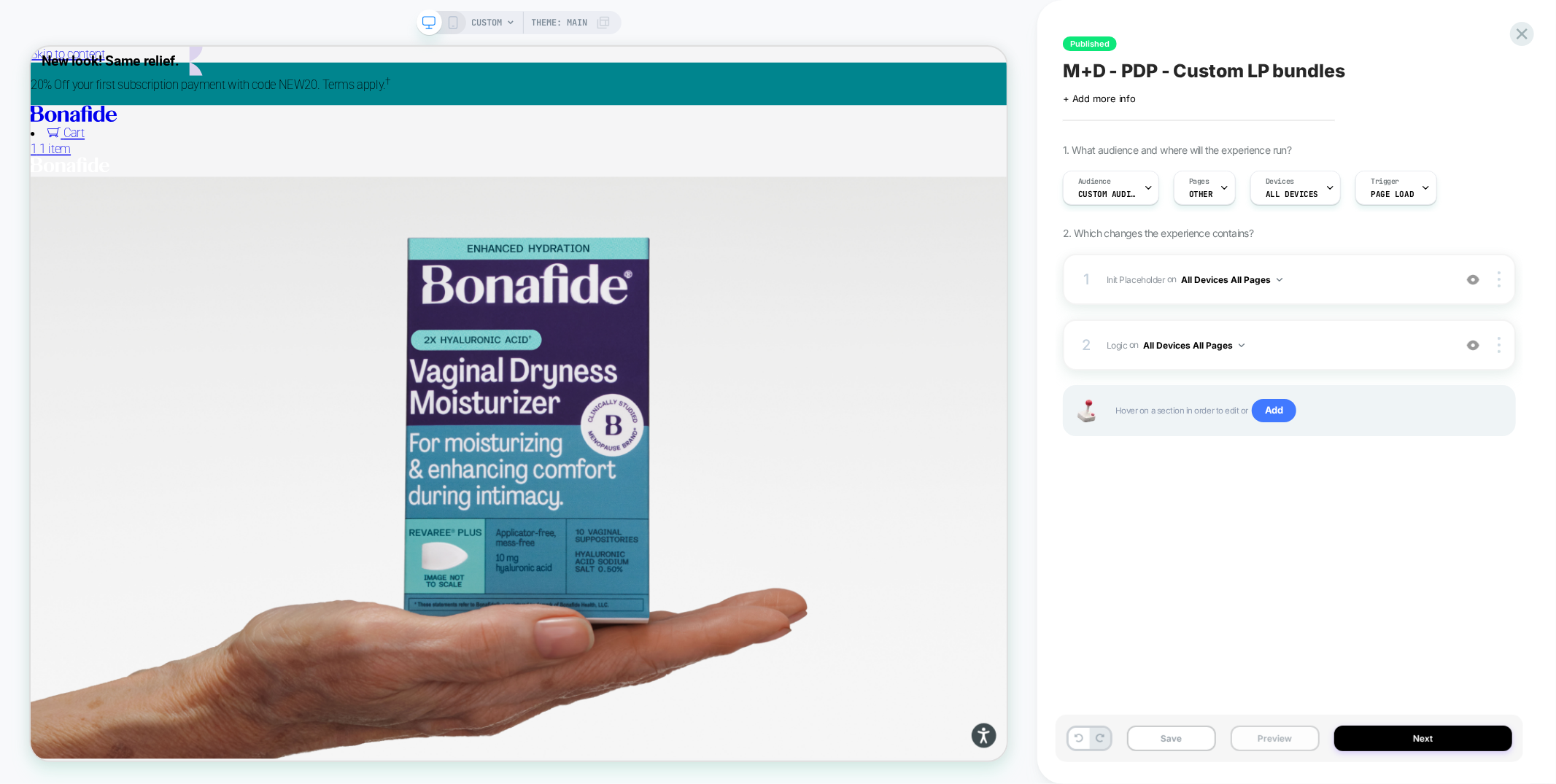
click at [1261, 741] on button "Preview" at bounding box center [1275, 738] width 89 height 25
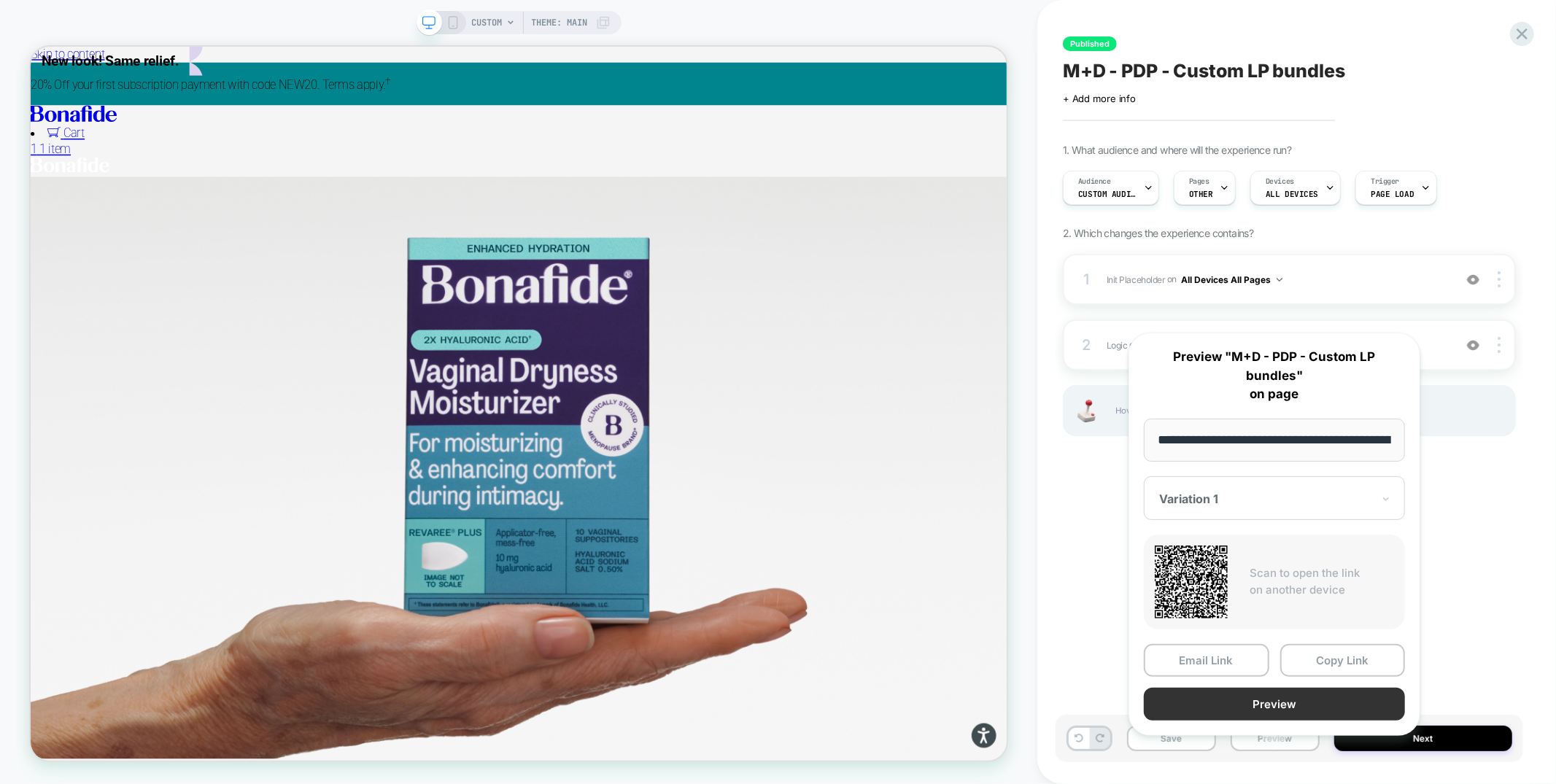
click at [1274, 687] on button "Preview" at bounding box center [1274, 704] width 261 height 32
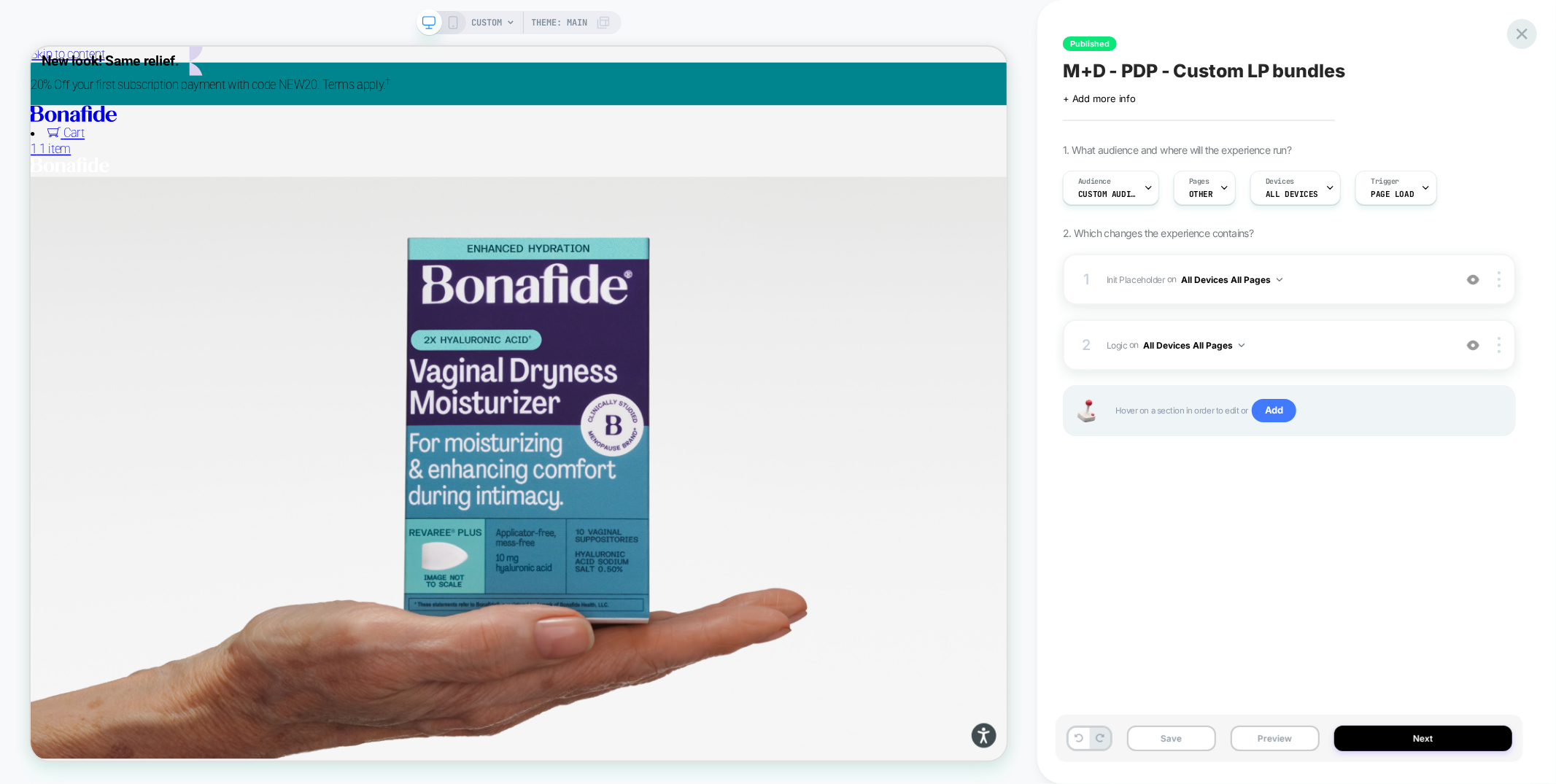
click at [1519, 34] on icon at bounding box center [1523, 34] width 20 height 20
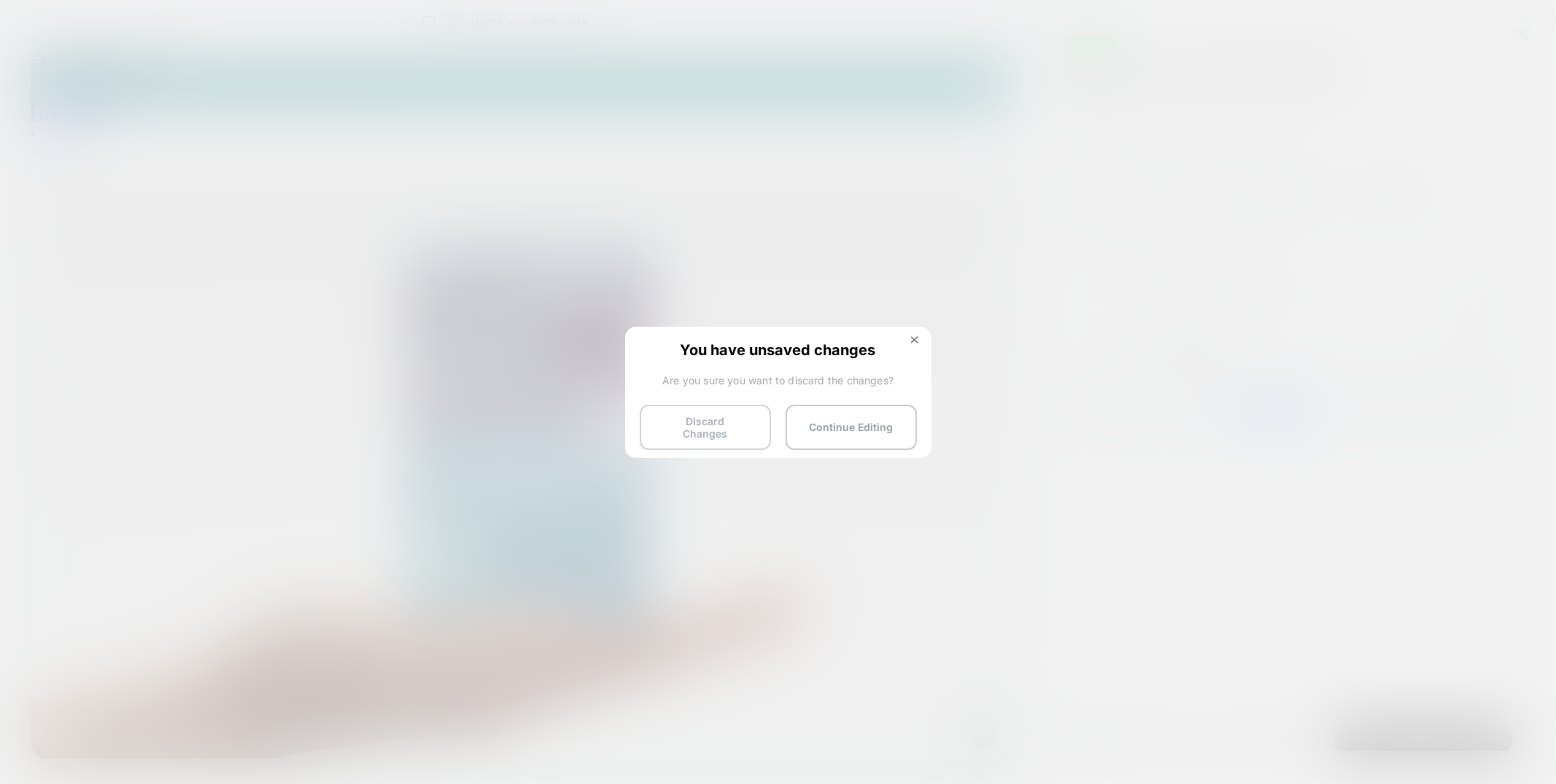
click at [694, 419] on button "Discard Changes" at bounding box center [705, 428] width 131 height 45
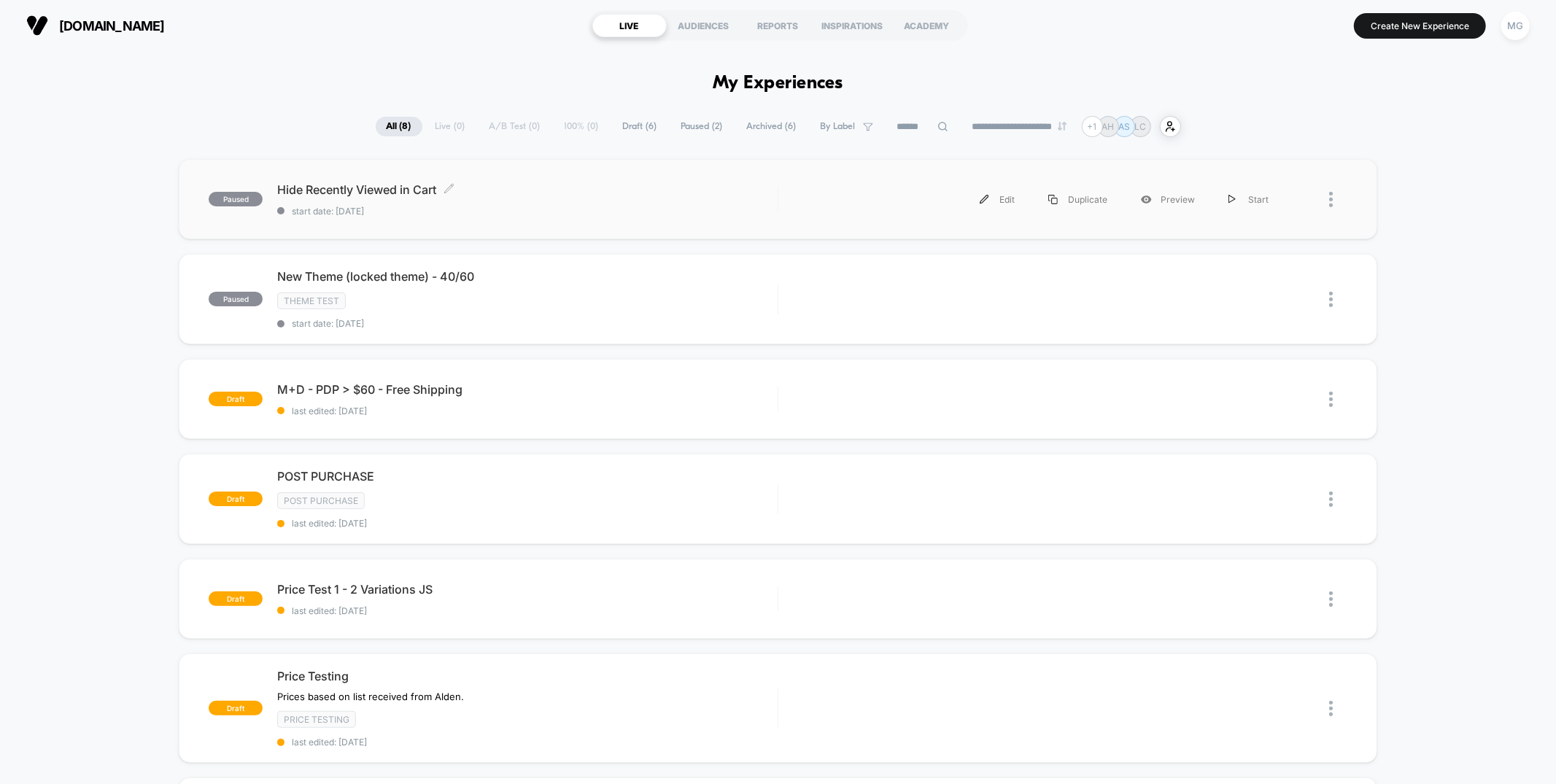
click at [521, 206] on span "start date: [DATE]" at bounding box center [527, 211] width 500 height 11
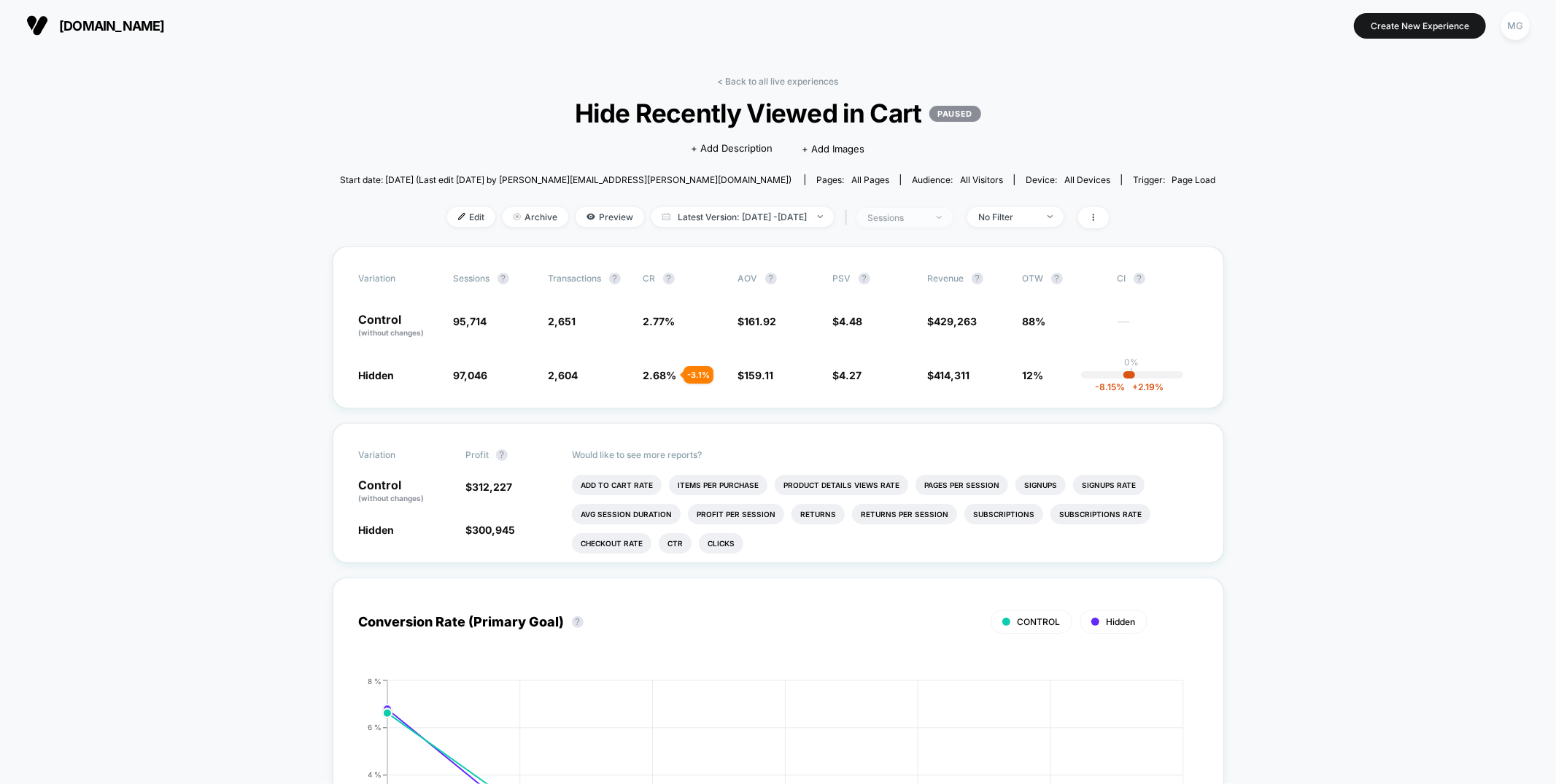
click at [926, 214] on div "sessions" at bounding box center [896, 217] width 59 height 11
click at [921, 299] on span "Sessions with impressions" at bounding box center [916, 302] width 124 height 13
click at [911, 366] on button "Save" at bounding box center [918, 372] width 173 height 24
click at [1025, 215] on div "No Filter" at bounding box center [1007, 217] width 59 height 11
click at [1008, 272] on span "Mobile Visitors" at bounding box center [1026, 271] width 70 height 13
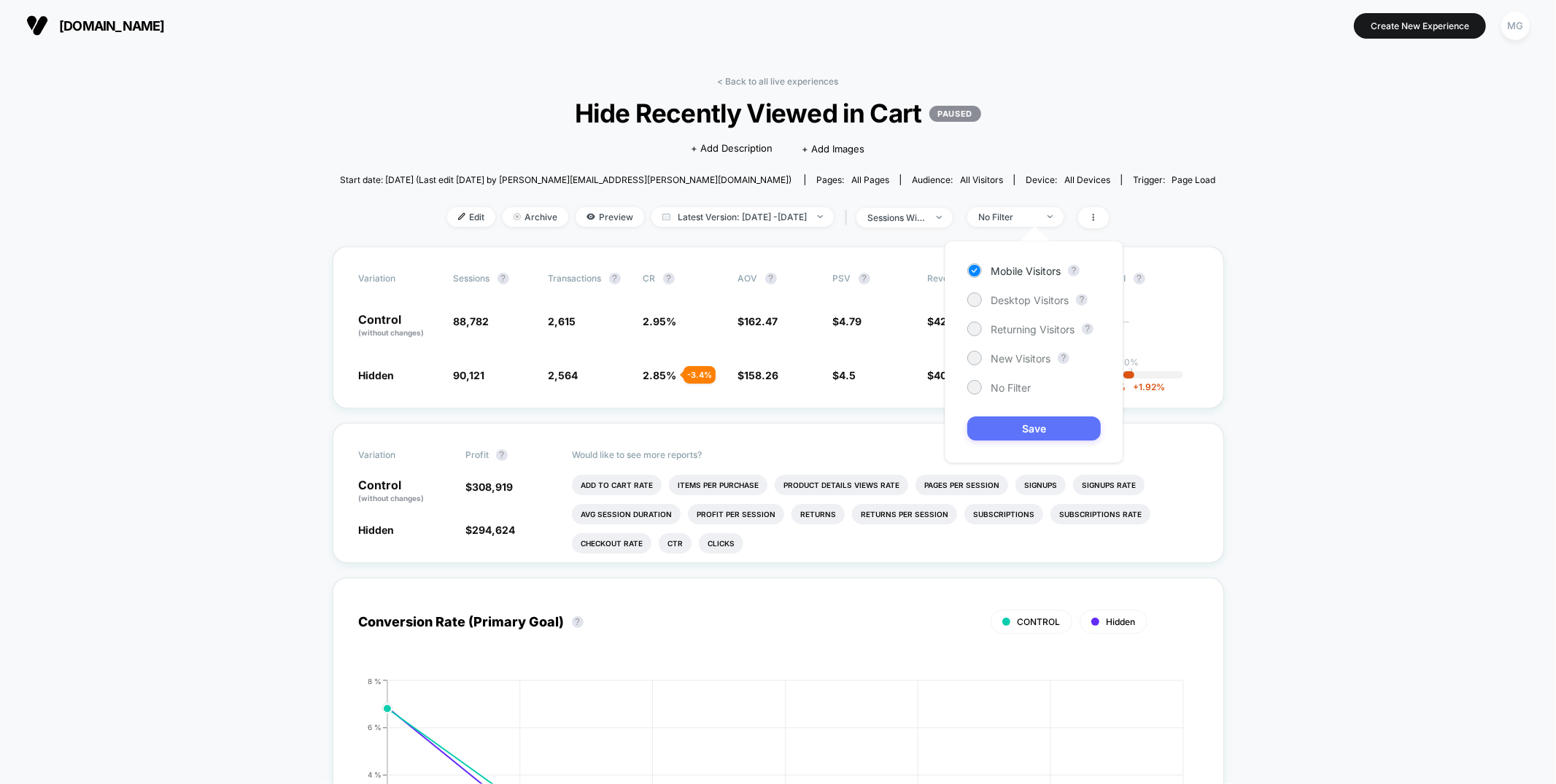
click at [1008, 424] on button "Save" at bounding box center [1034, 429] width 134 height 24
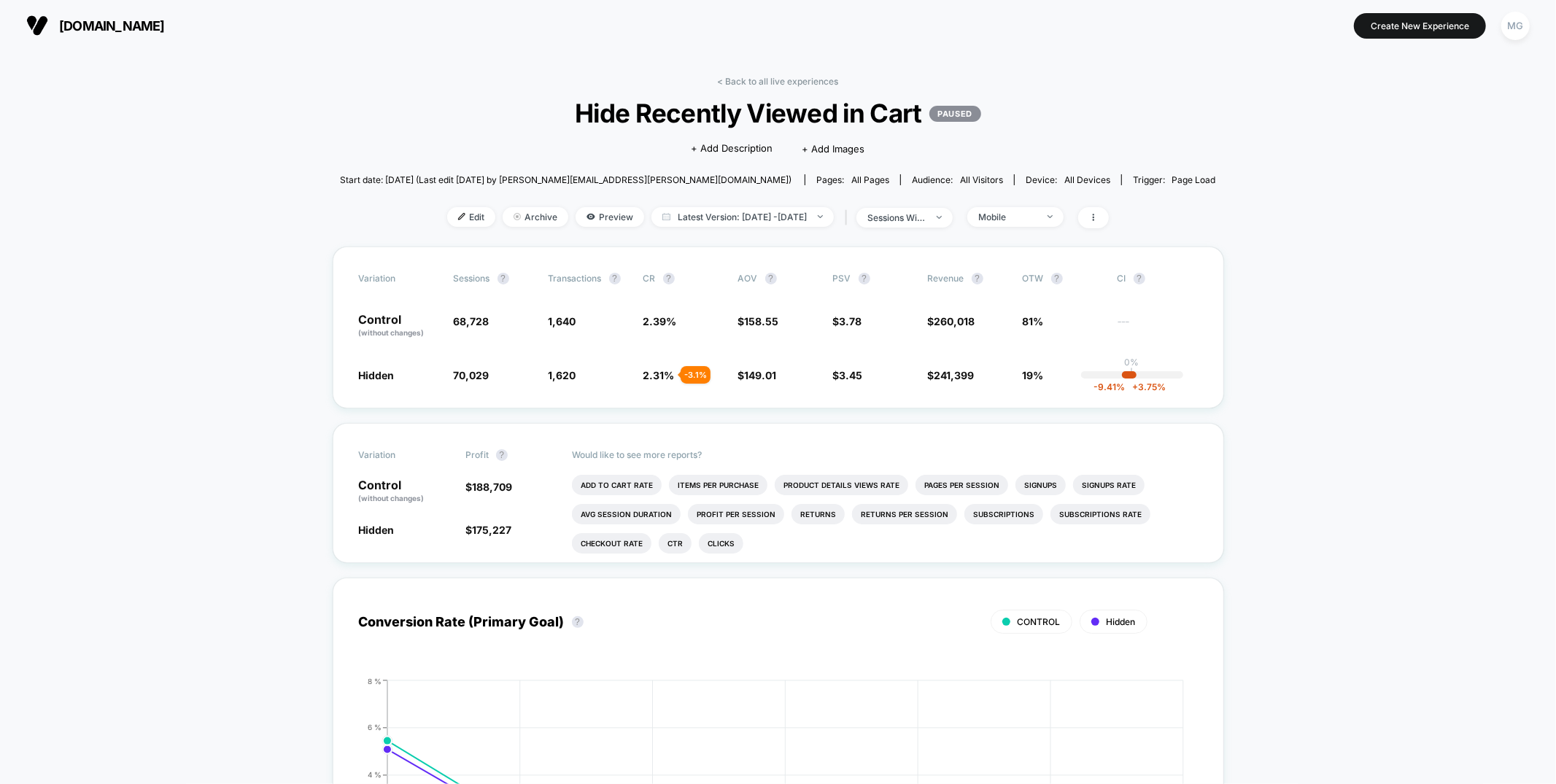
click at [801, 88] on div "< Back to all live experiences Hide Recently Viewed in Cart PAUSED Click to edi…" at bounding box center [778, 161] width 876 height 171
click at [801, 77] on link "< Back to all live experiences" at bounding box center [778, 81] width 121 height 11
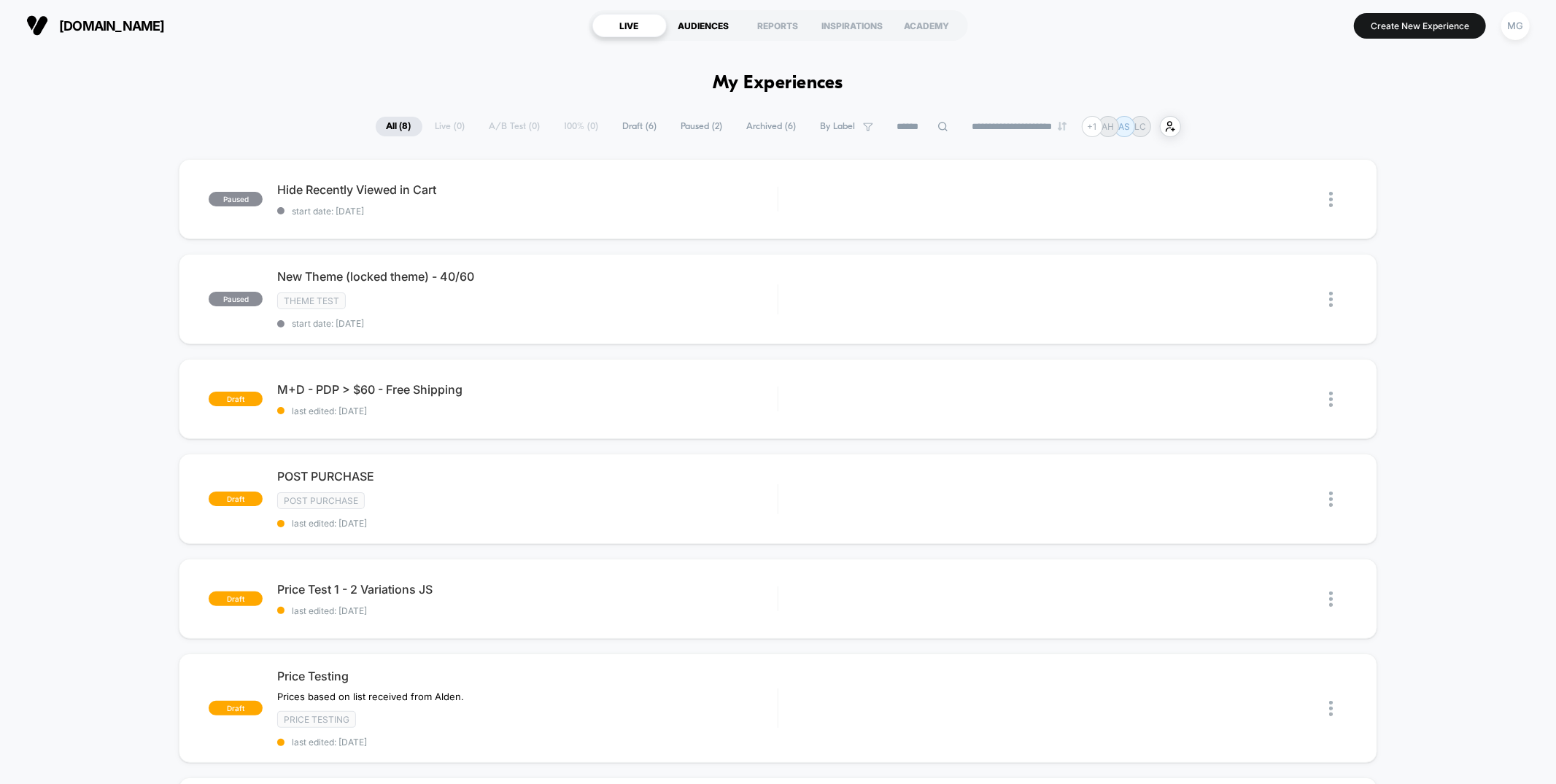
click at [709, 23] on div "AUDIENCES" at bounding box center [704, 25] width 74 height 23
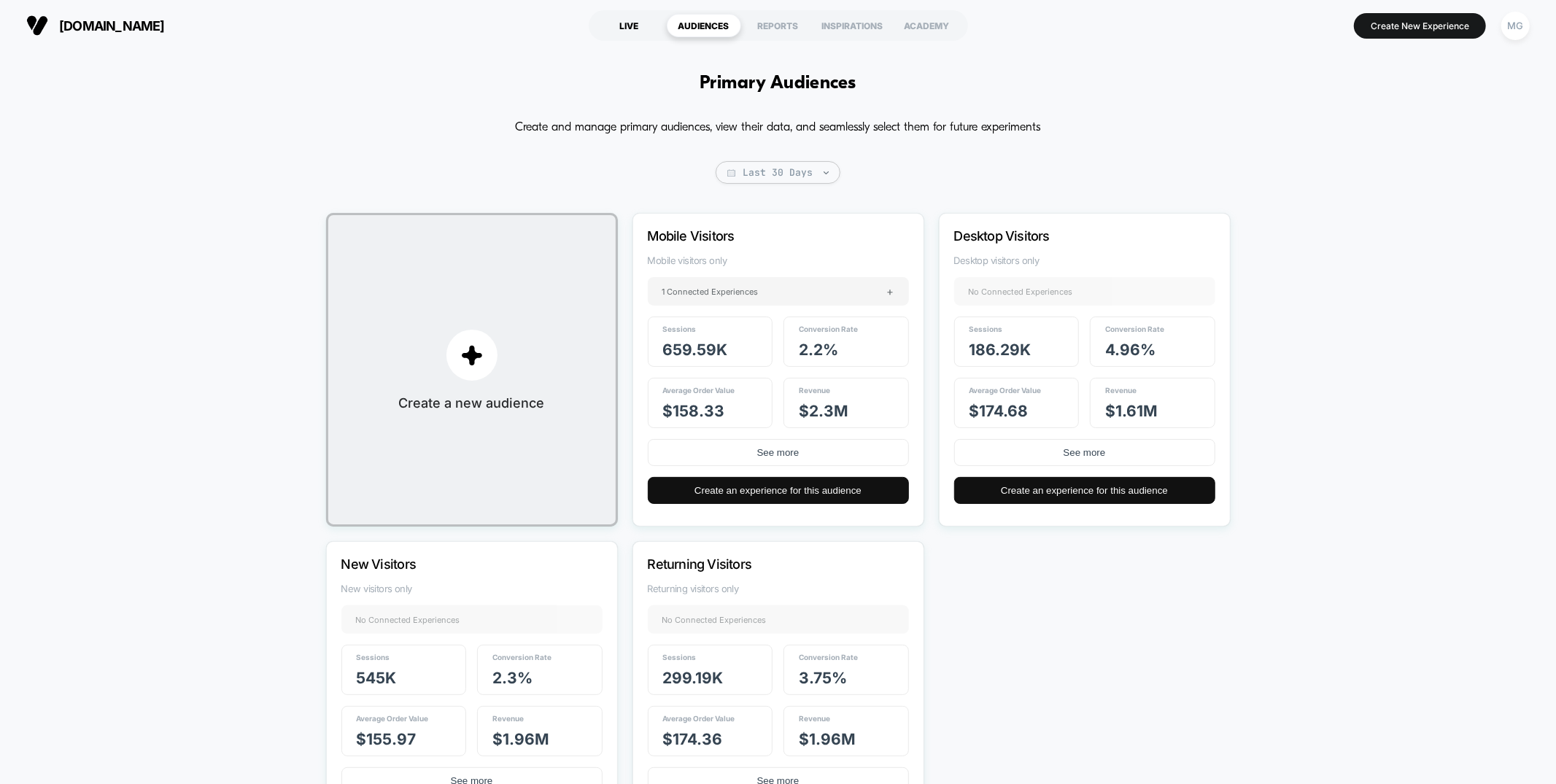
click at [624, 23] on div "LIVE" at bounding box center [629, 25] width 74 height 23
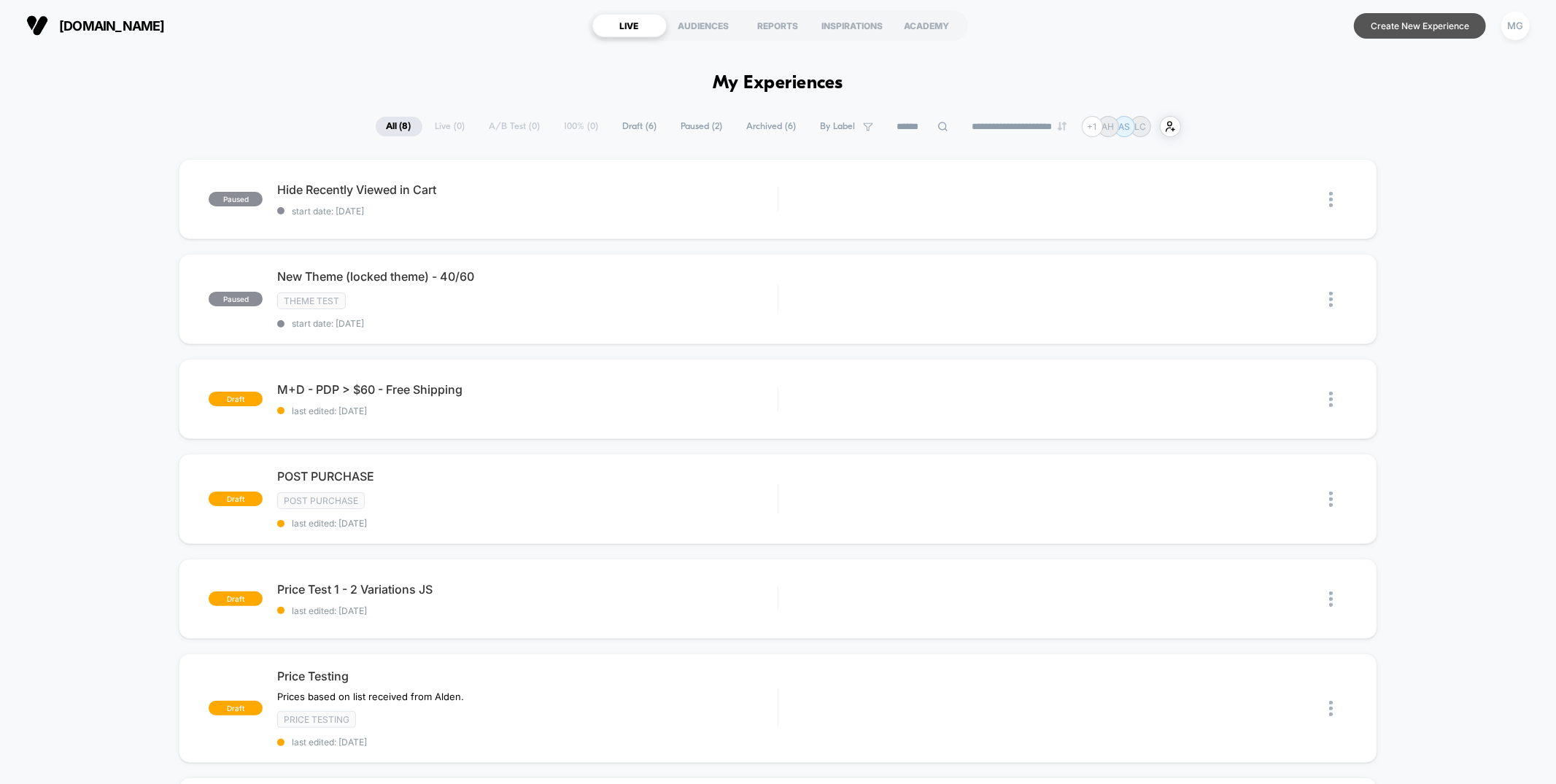
click at [1396, 29] on button "Create New Experience" at bounding box center [1420, 26] width 132 height 25
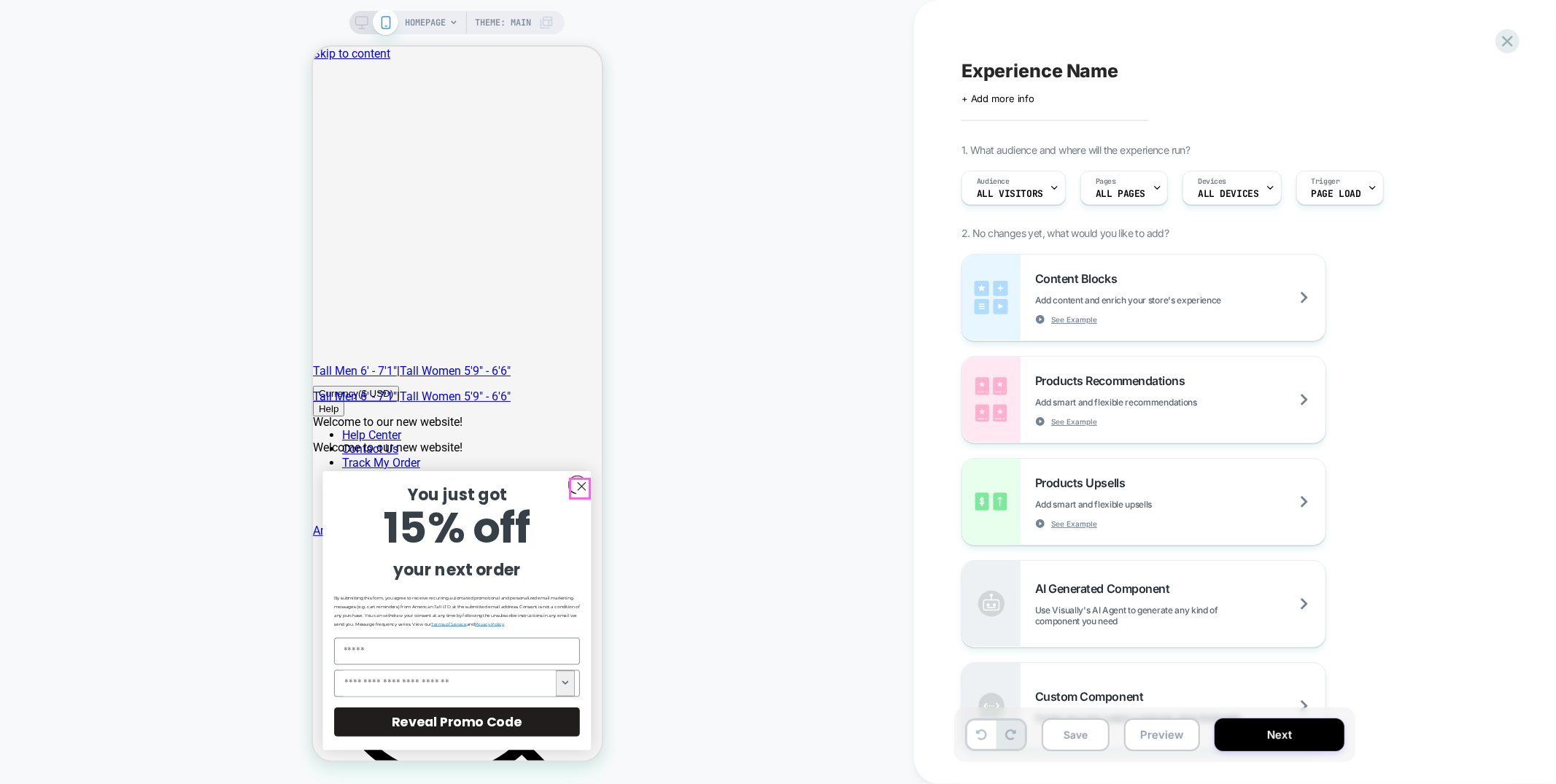
click at [574, 486] on circle "Close dialog" at bounding box center [580, 485] width 17 height 17
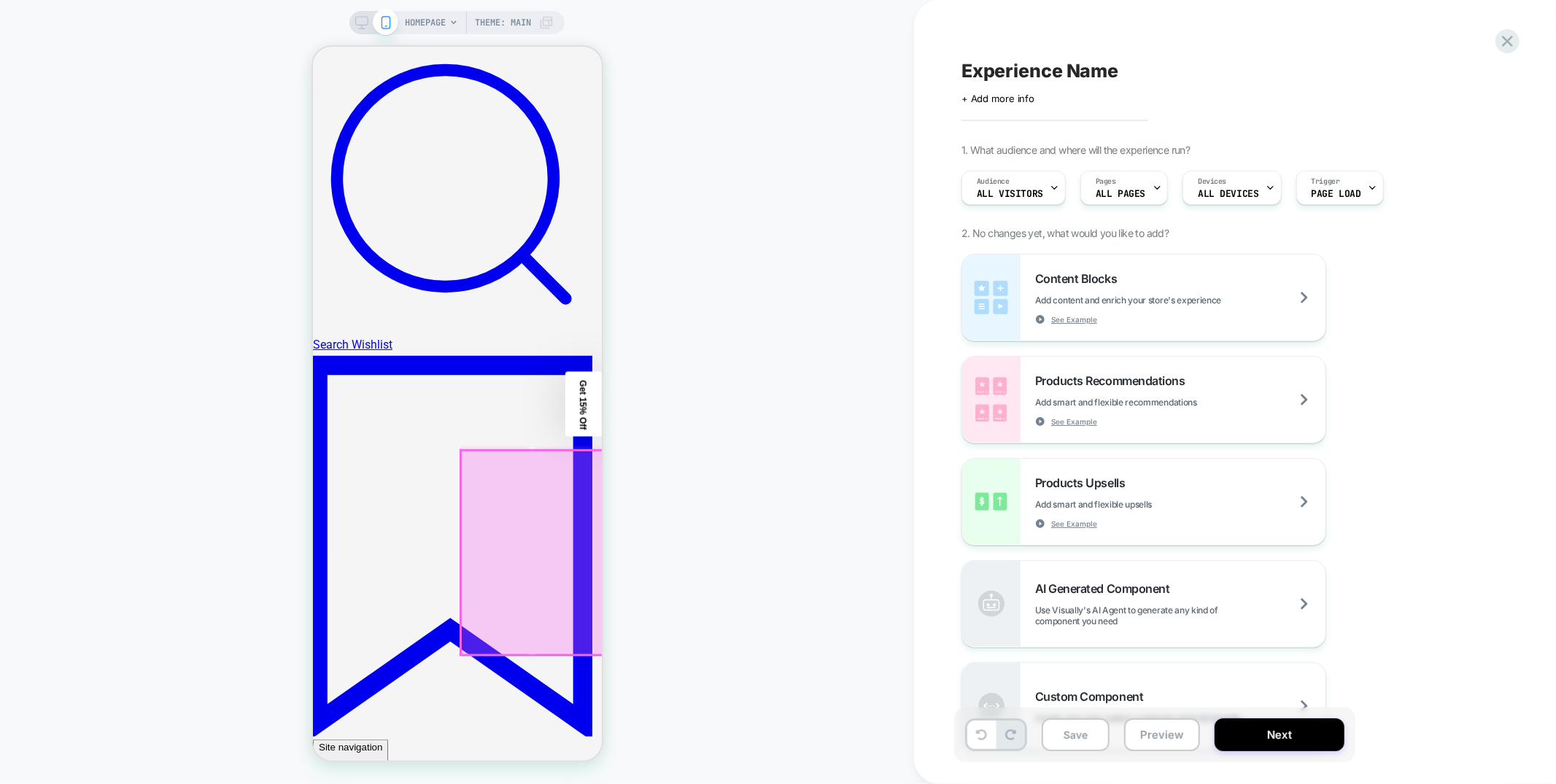
scroll to position [784, 0]
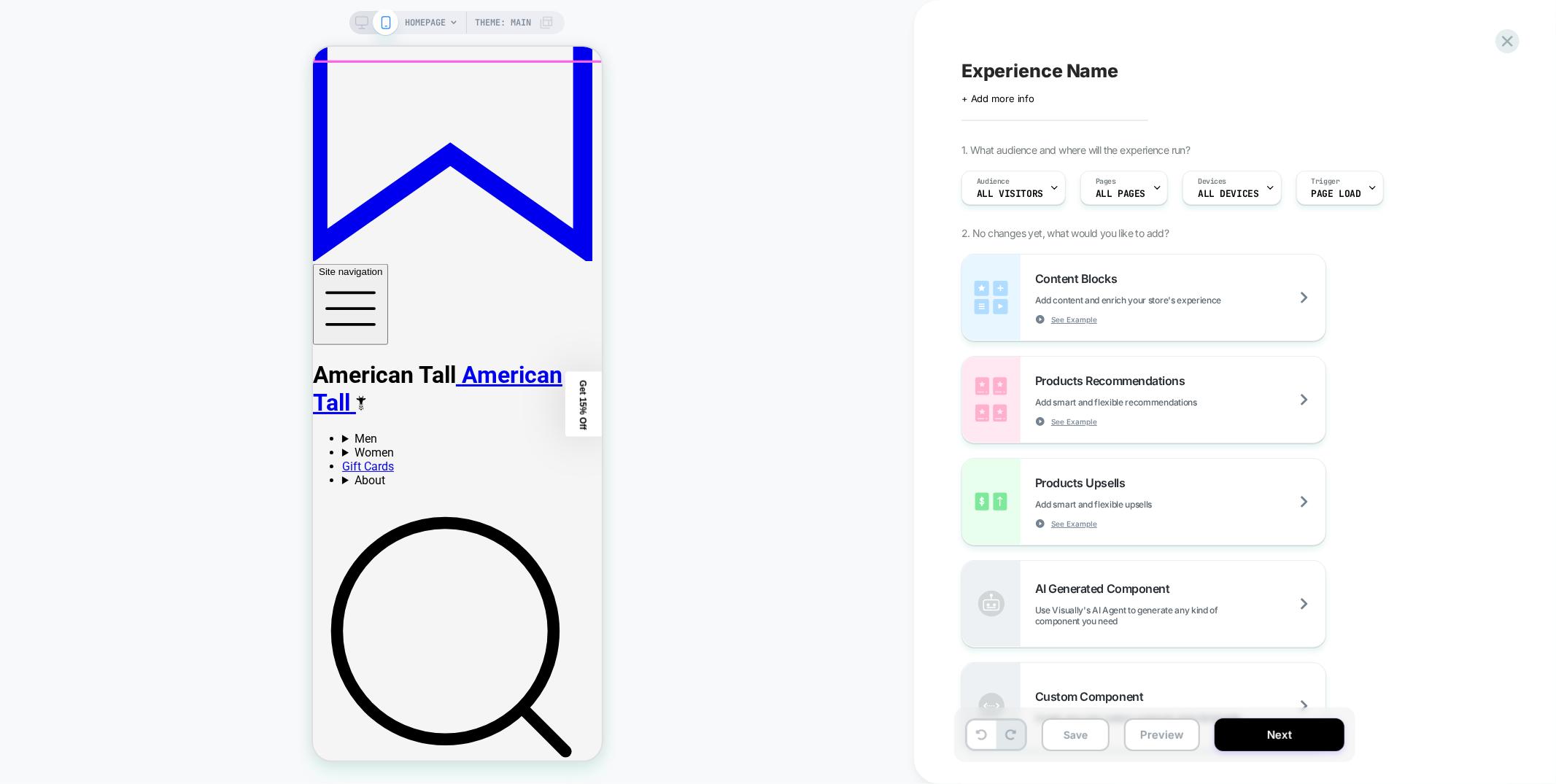
scroll to position [1296, 0]
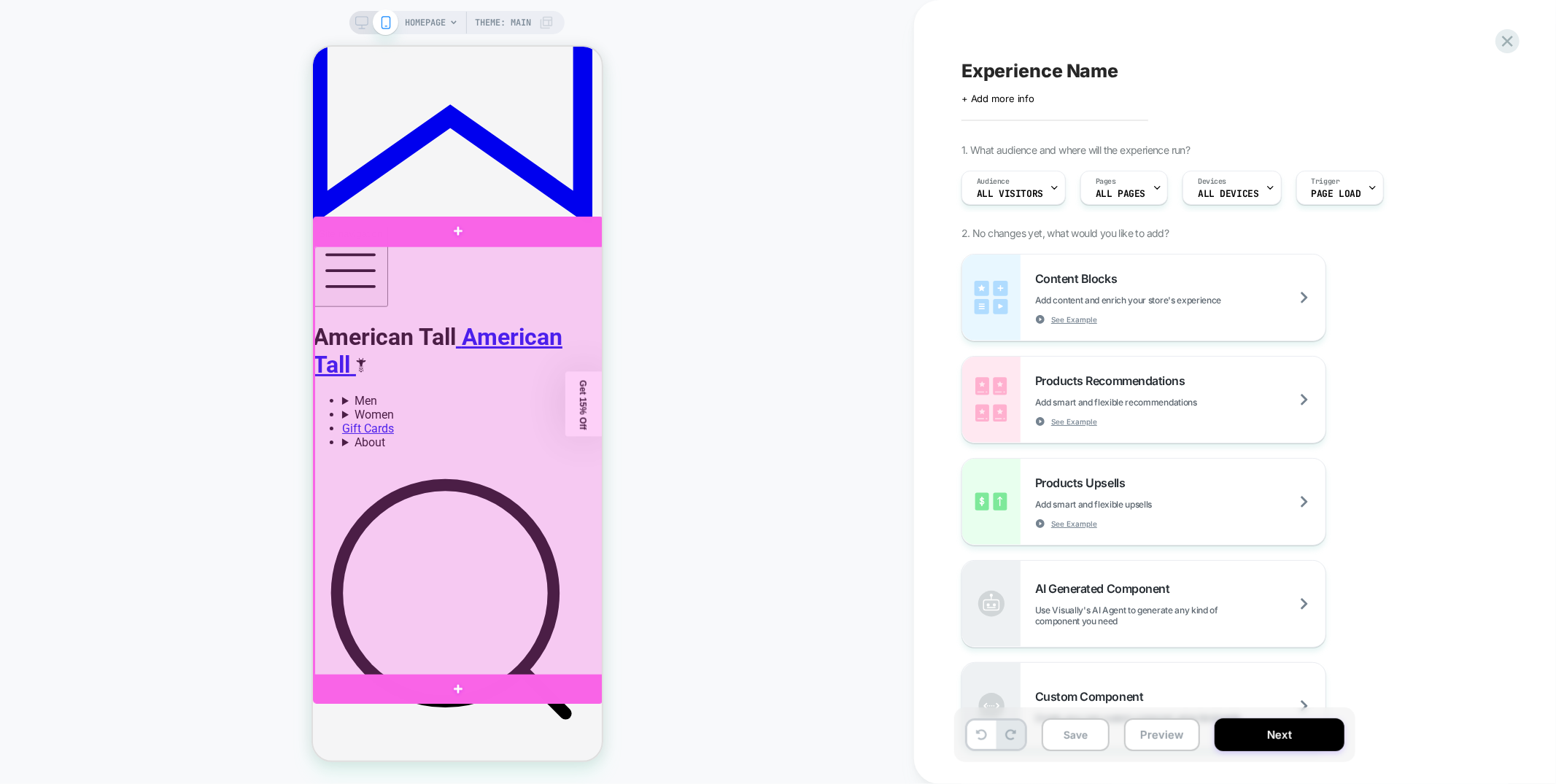
click at [556, 280] on div at bounding box center [459, 460] width 291 height 430
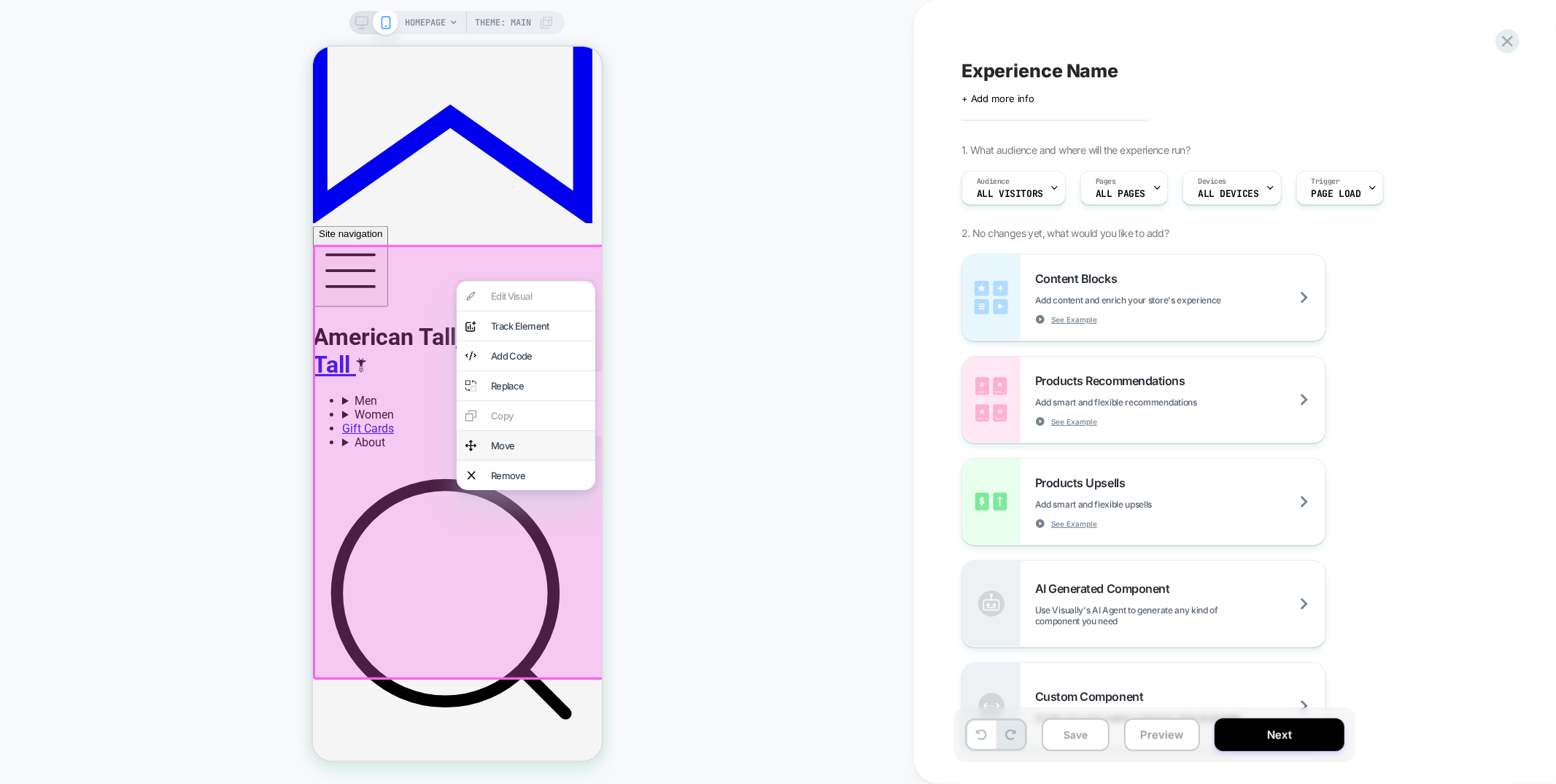
click at [524, 451] on div "Move" at bounding box center [538, 445] width 96 height 12
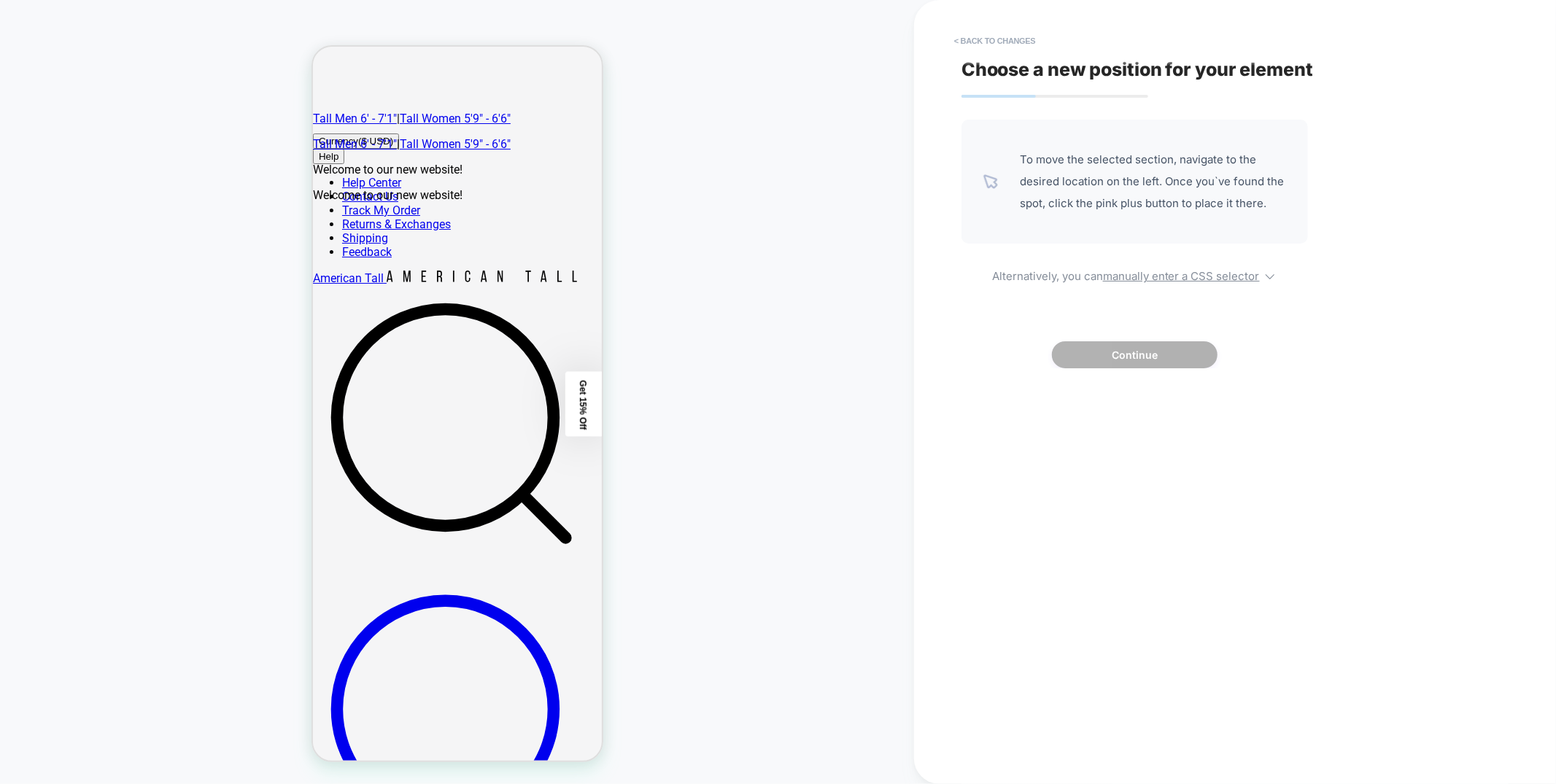
scroll to position [374, 0]
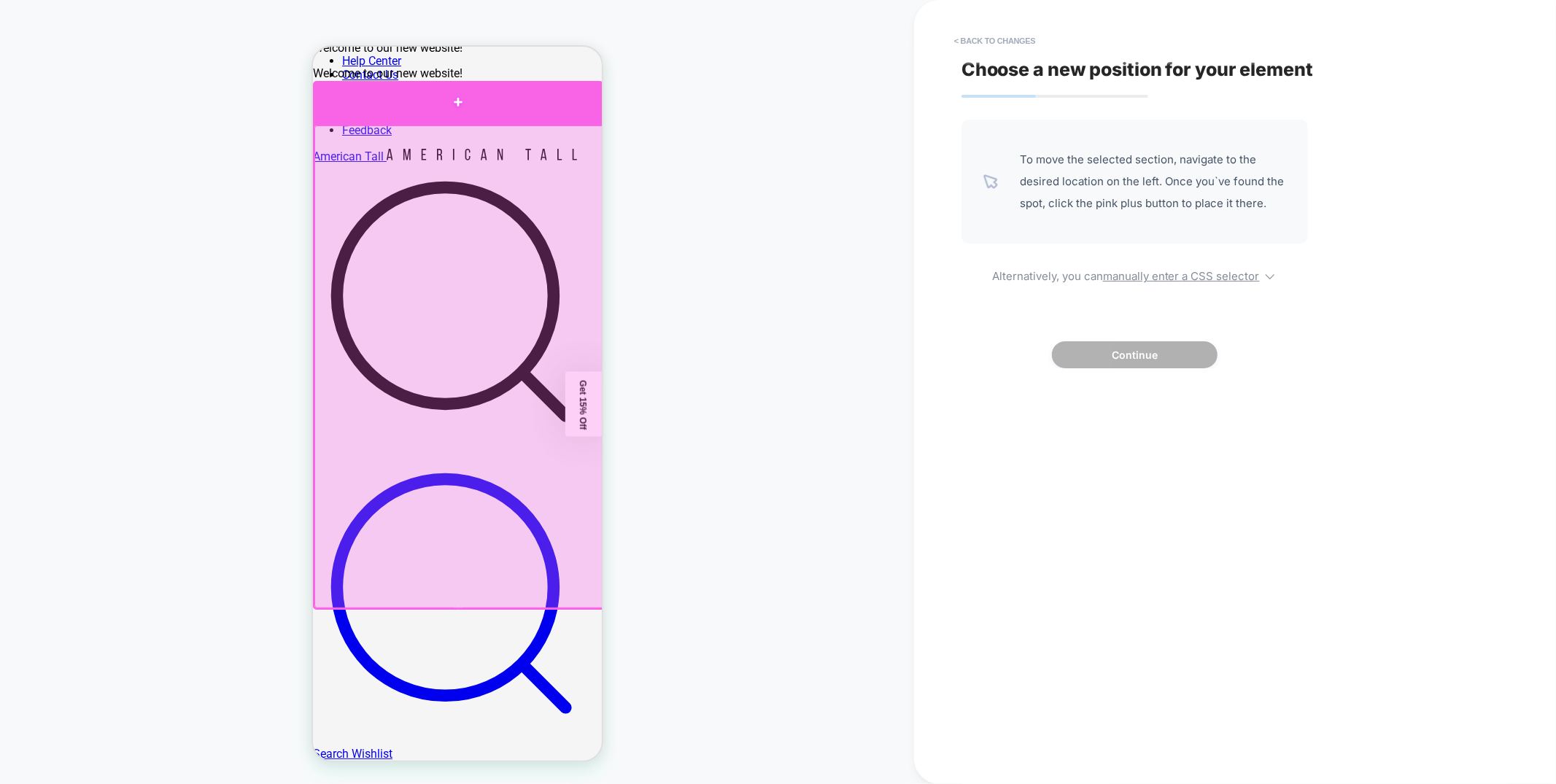
click at [562, 108] on div at bounding box center [458, 102] width 291 height 43
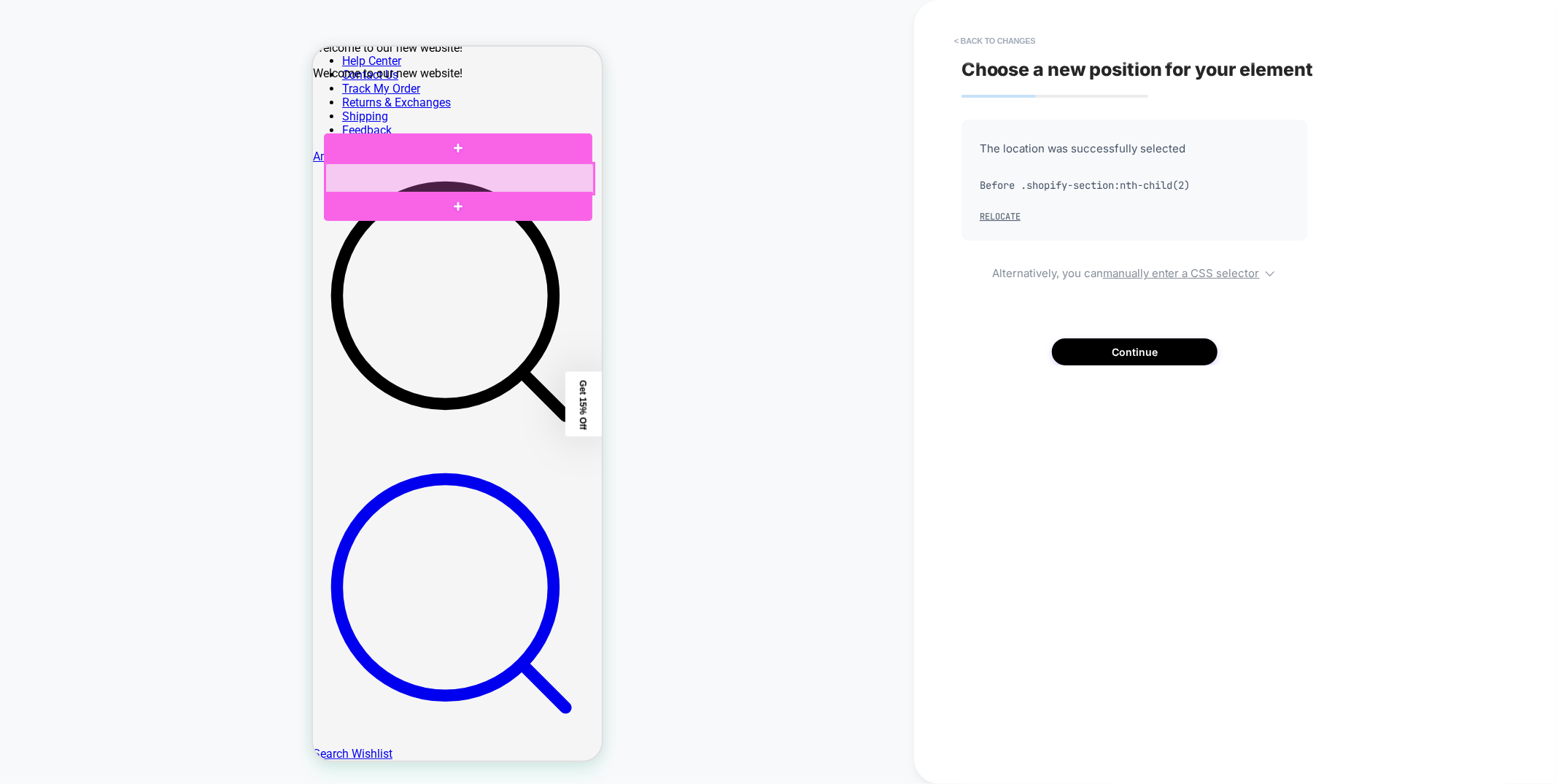
click at [391, 171] on div at bounding box center [458, 178] width 268 height 31
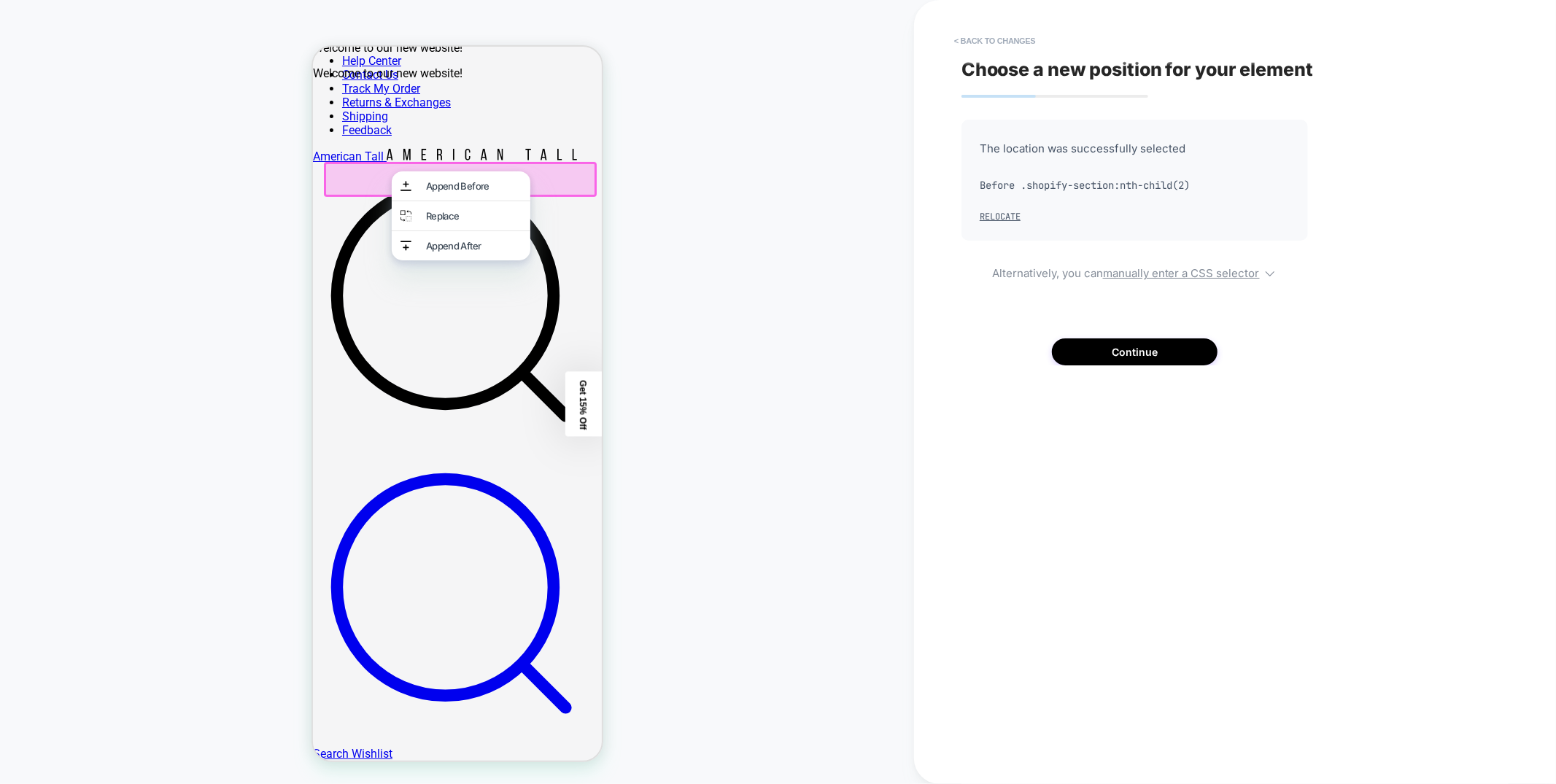
click at [339, 183] on div at bounding box center [457, 177] width 268 height 31
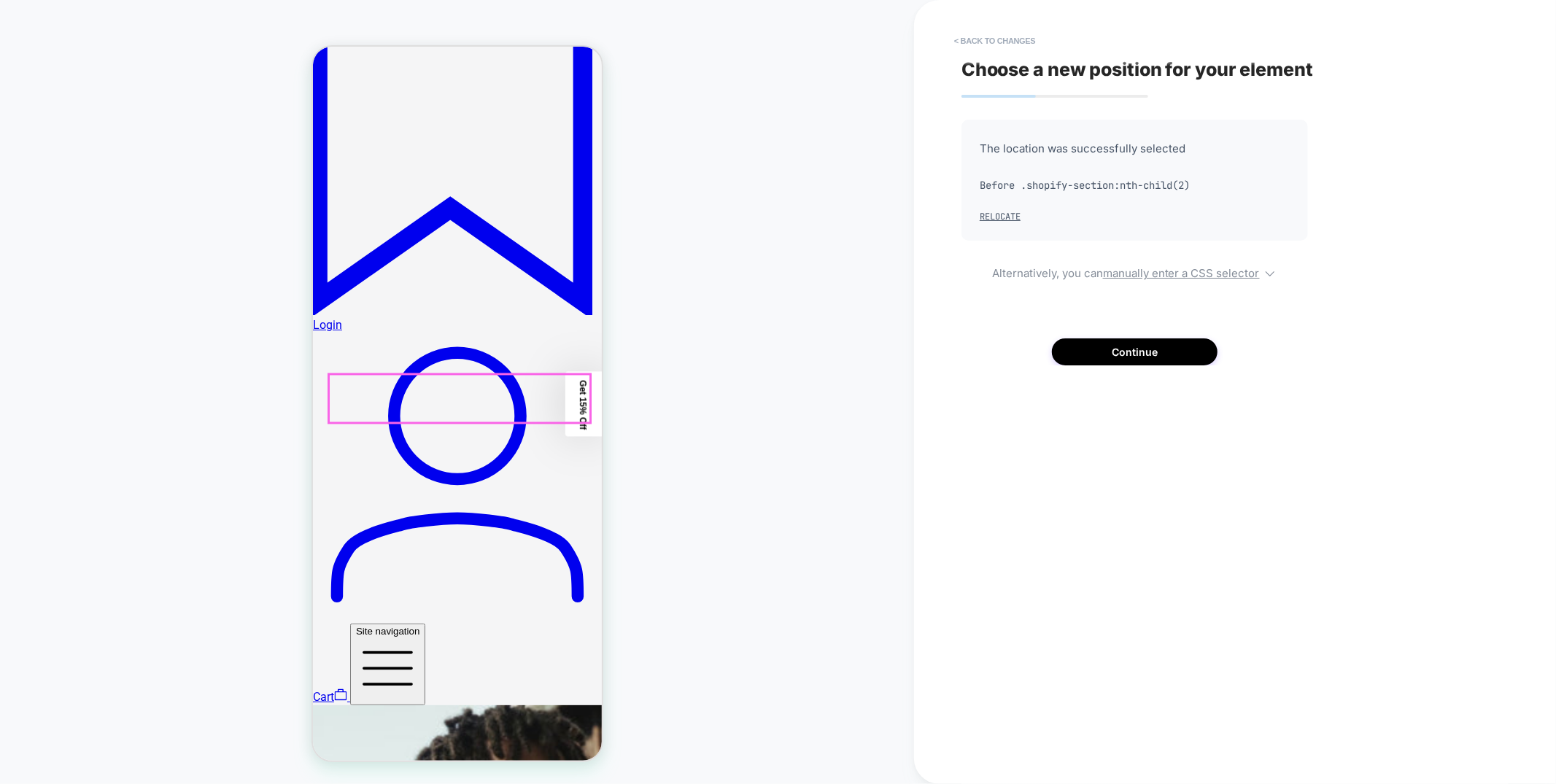
scroll to position [2345, 0]
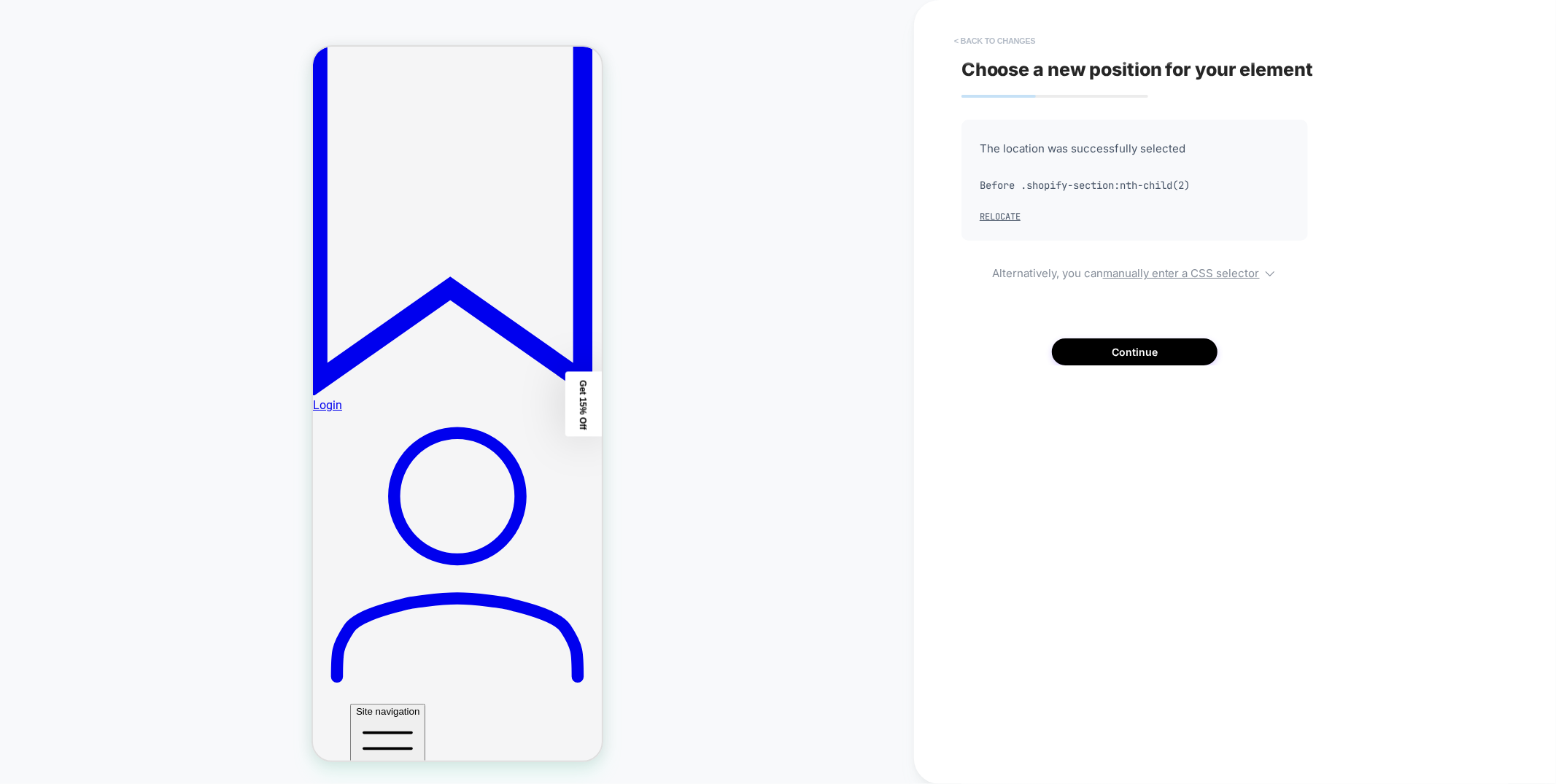
click at [1015, 41] on button "< Back to changes" at bounding box center [995, 41] width 97 height 23
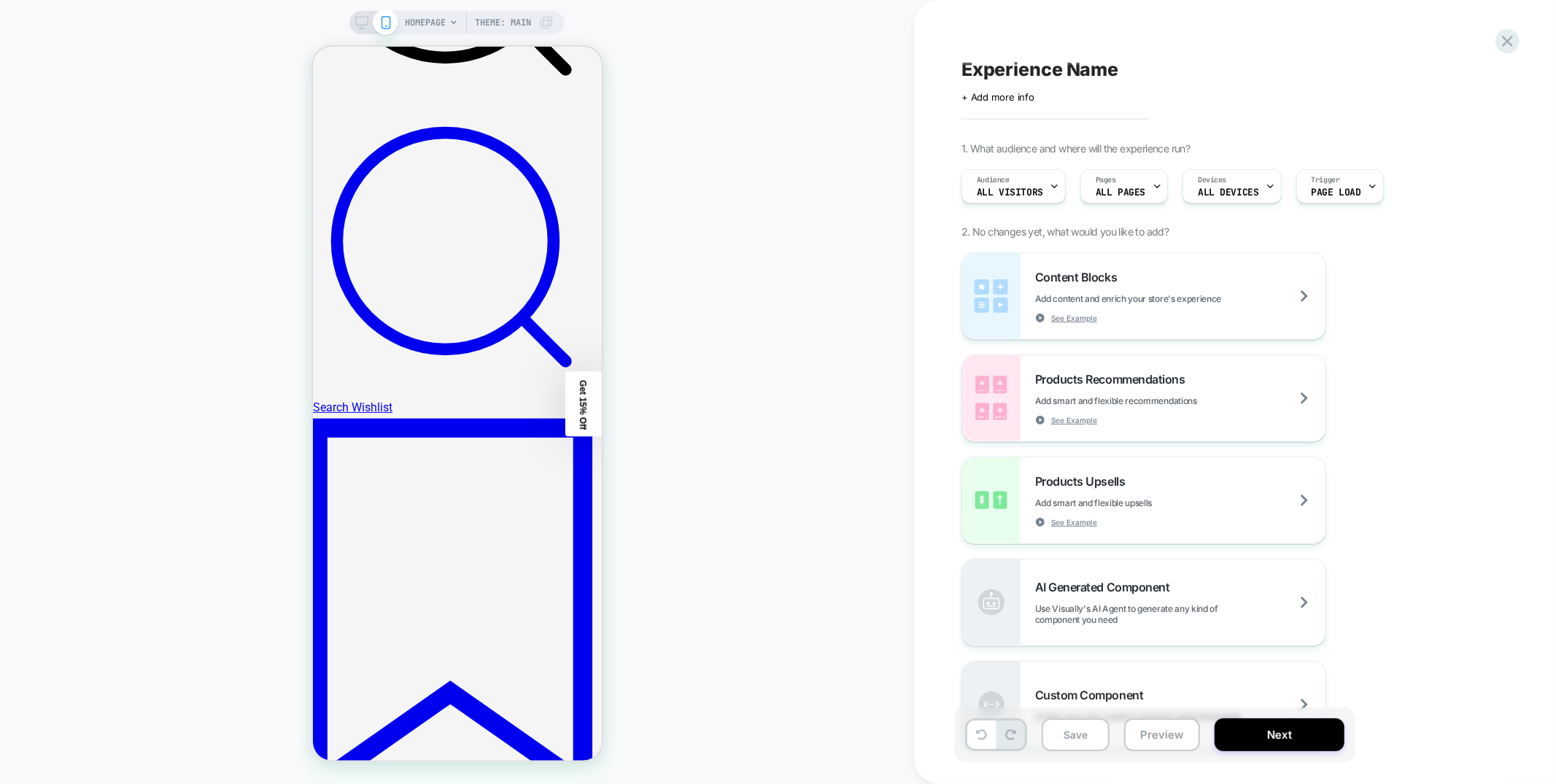
scroll to position [0, 0]
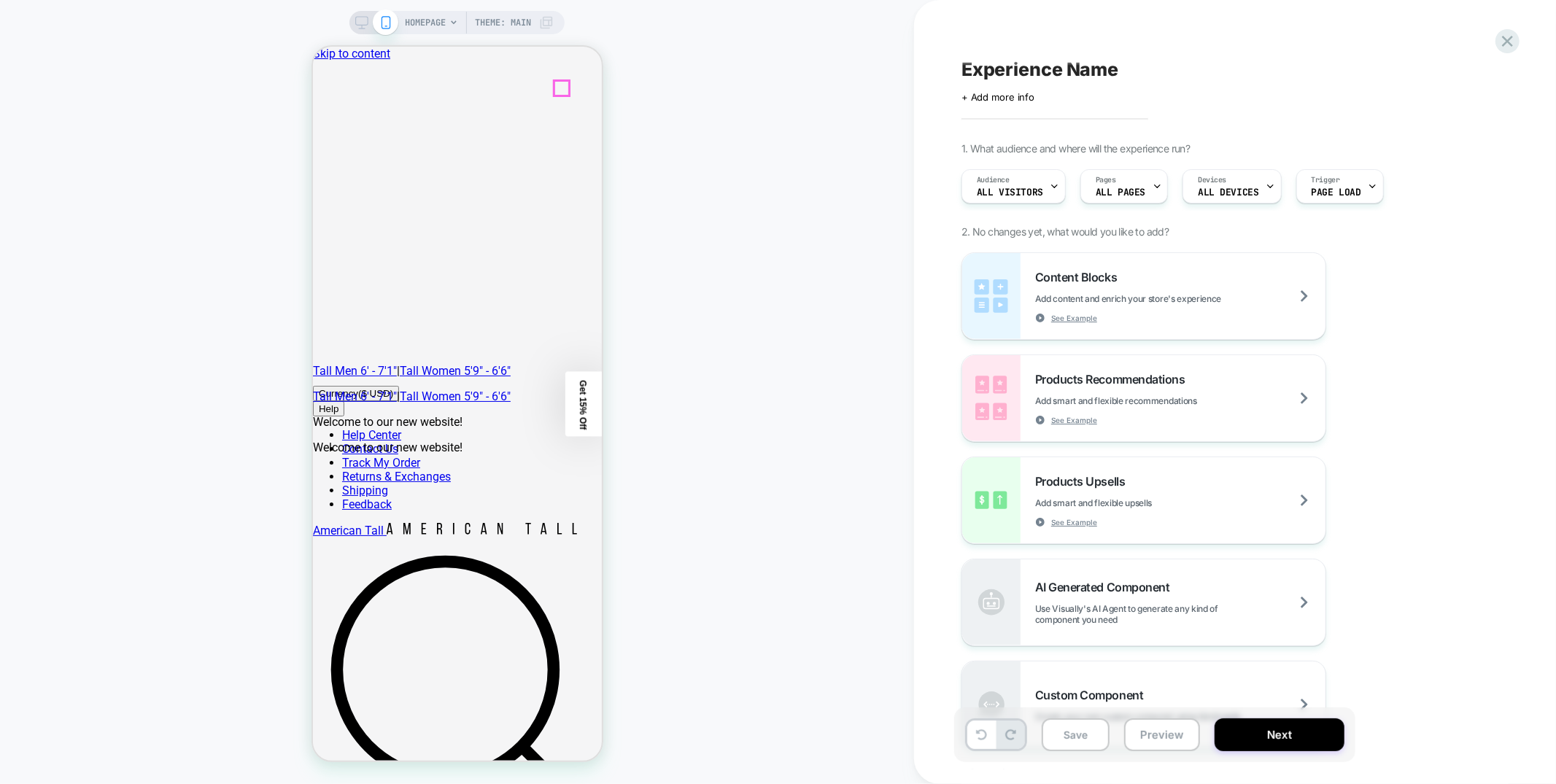
click at [1516, 40] on icon at bounding box center [1507, 42] width 20 height 20
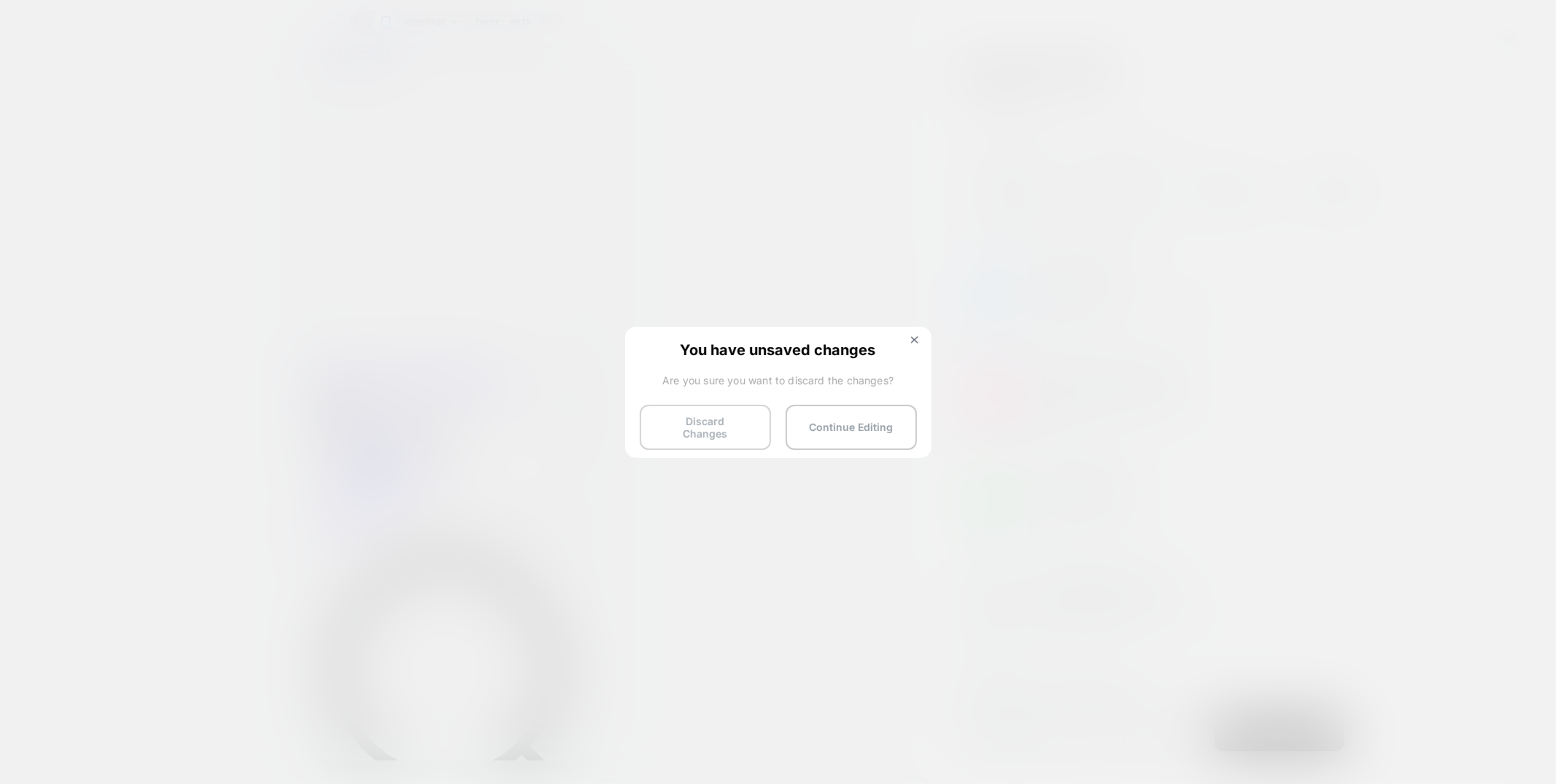
click at [749, 411] on button "Discard Changes" at bounding box center [705, 428] width 131 height 45
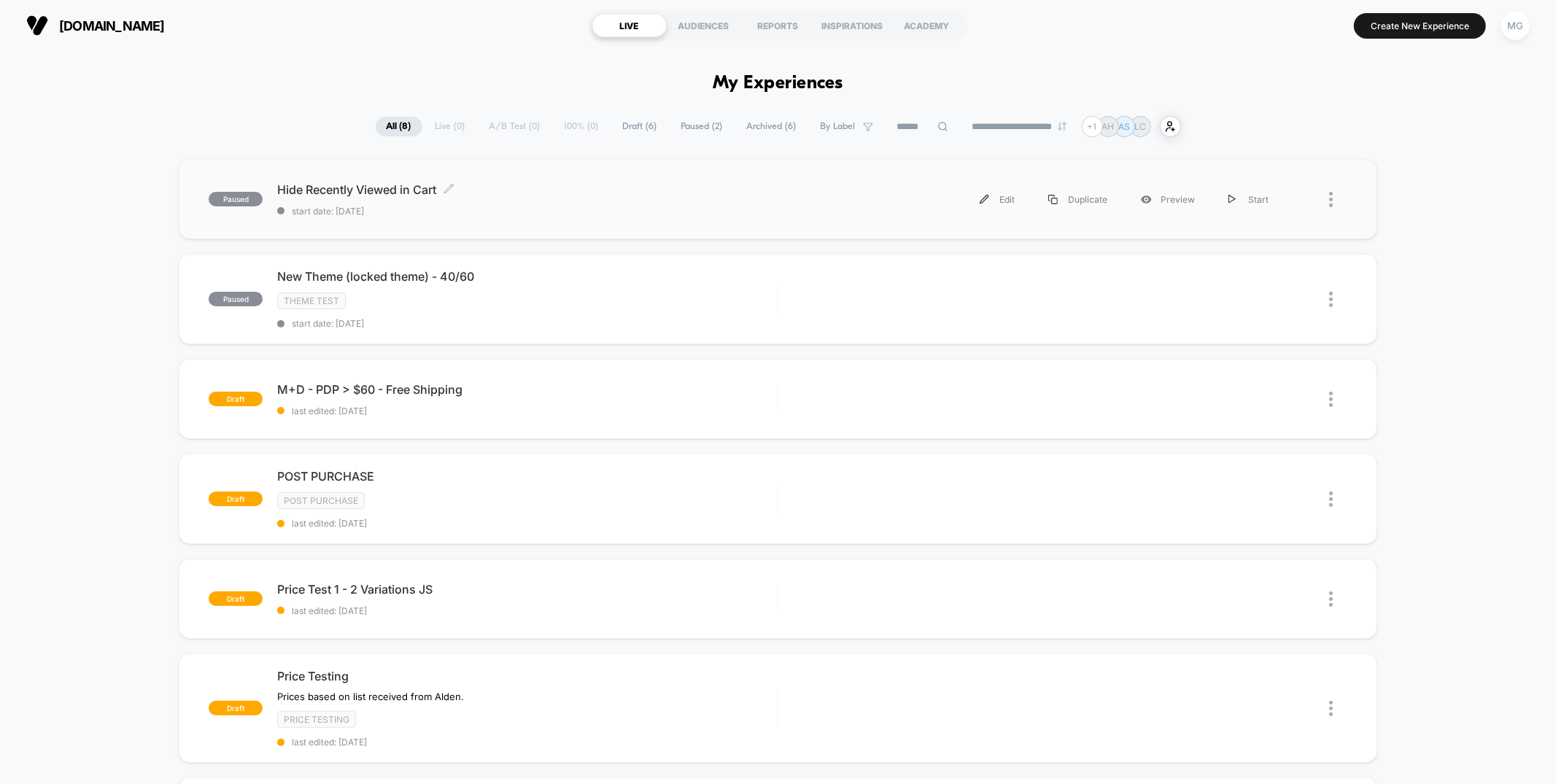
click at [565, 206] on span "start date: 9/2/2025" at bounding box center [527, 211] width 500 height 11
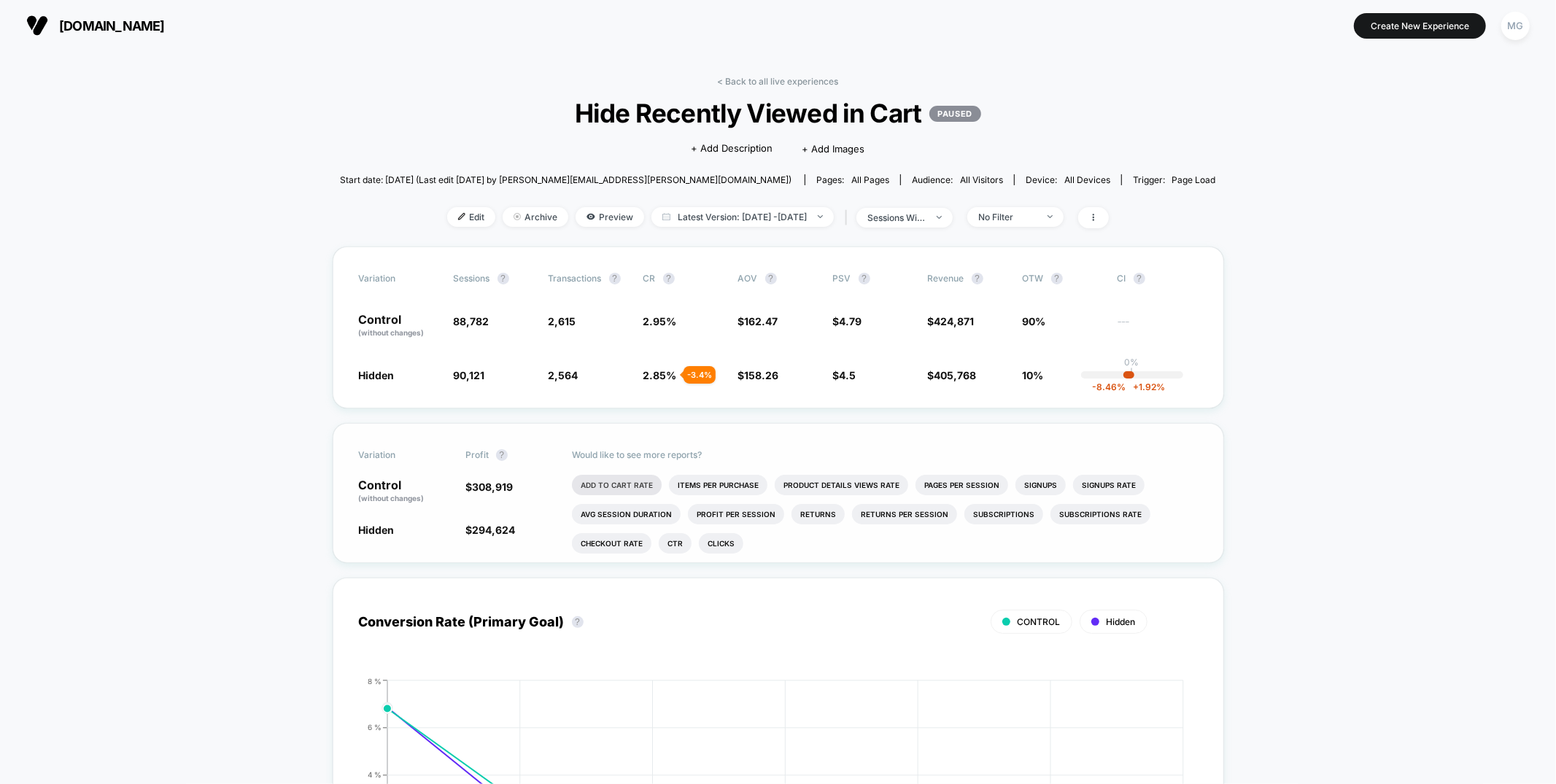
click at [613, 484] on li "Add To Cart Rate" at bounding box center [616, 484] width 89 height 21
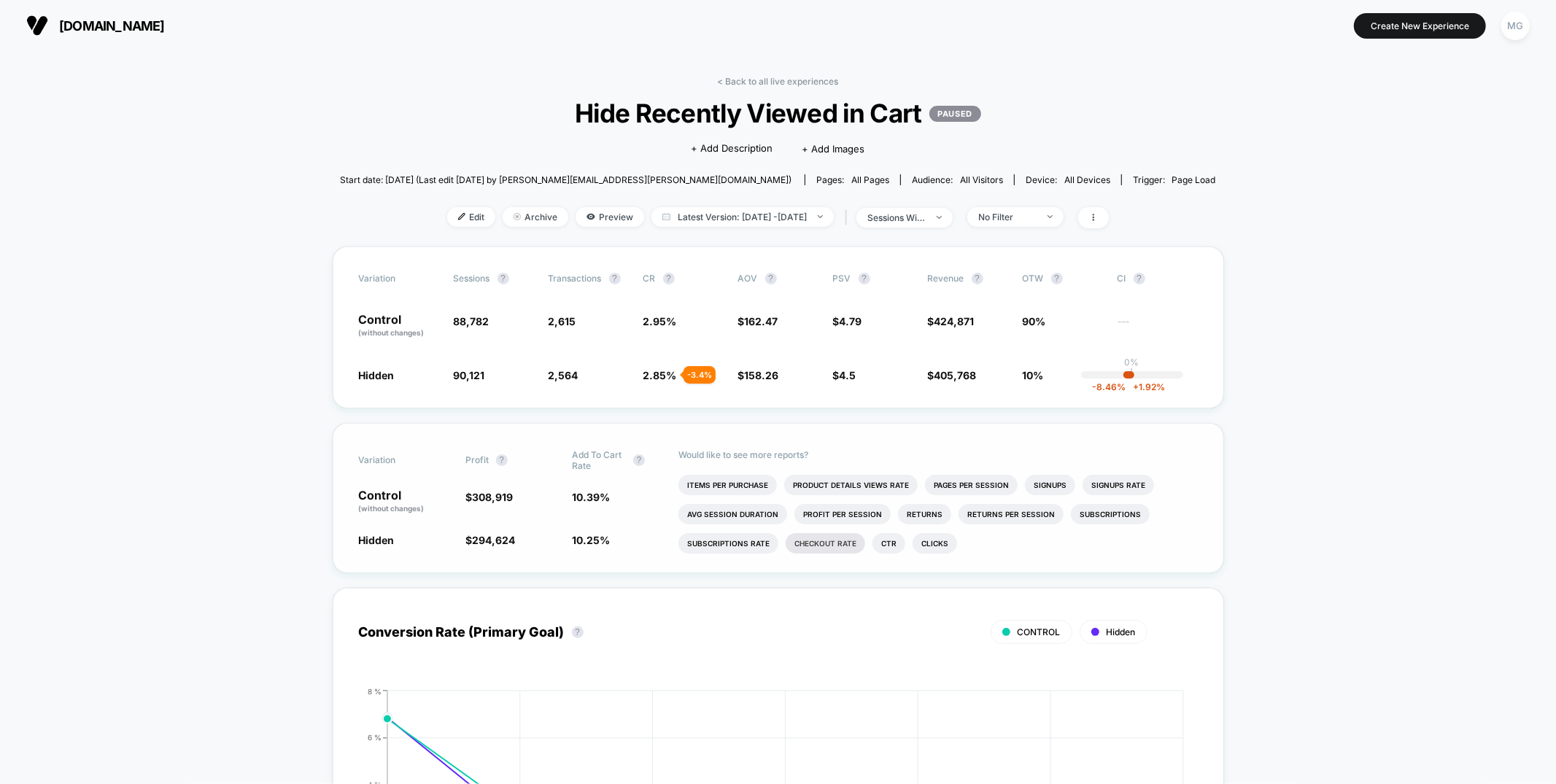
click at [843, 549] on li "Checkout Rate" at bounding box center [826, 543] width 79 height 21
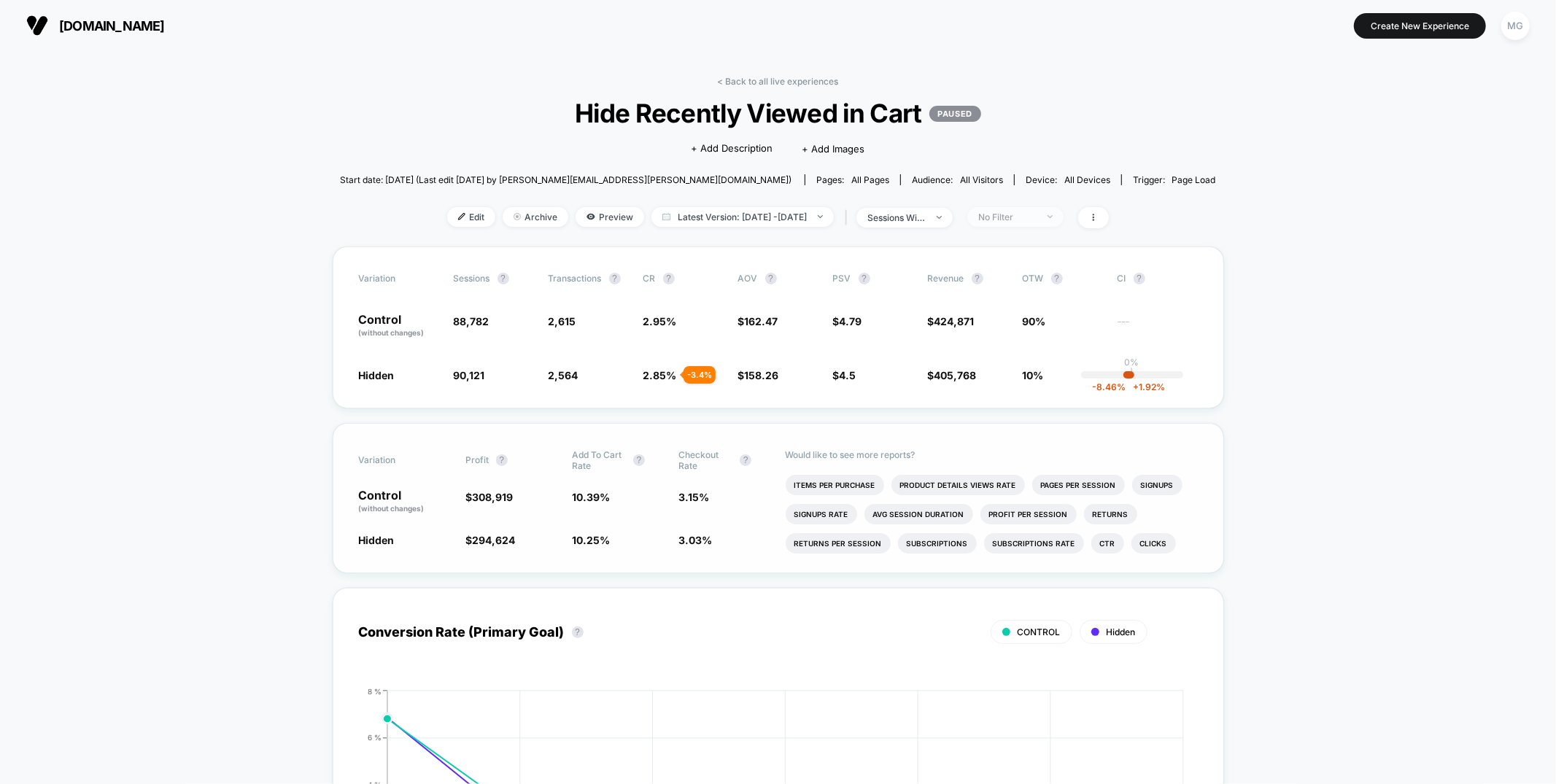
click at [1028, 223] on span "No Filter" at bounding box center [1015, 217] width 97 height 20
click at [1025, 358] on span "New Visitors" at bounding box center [1021, 358] width 60 height 13
click at [1008, 426] on button "Save" at bounding box center [1034, 429] width 134 height 24
click at [465, 220] on span "Edit" at bounding box center [470, 217] width 48 height 20
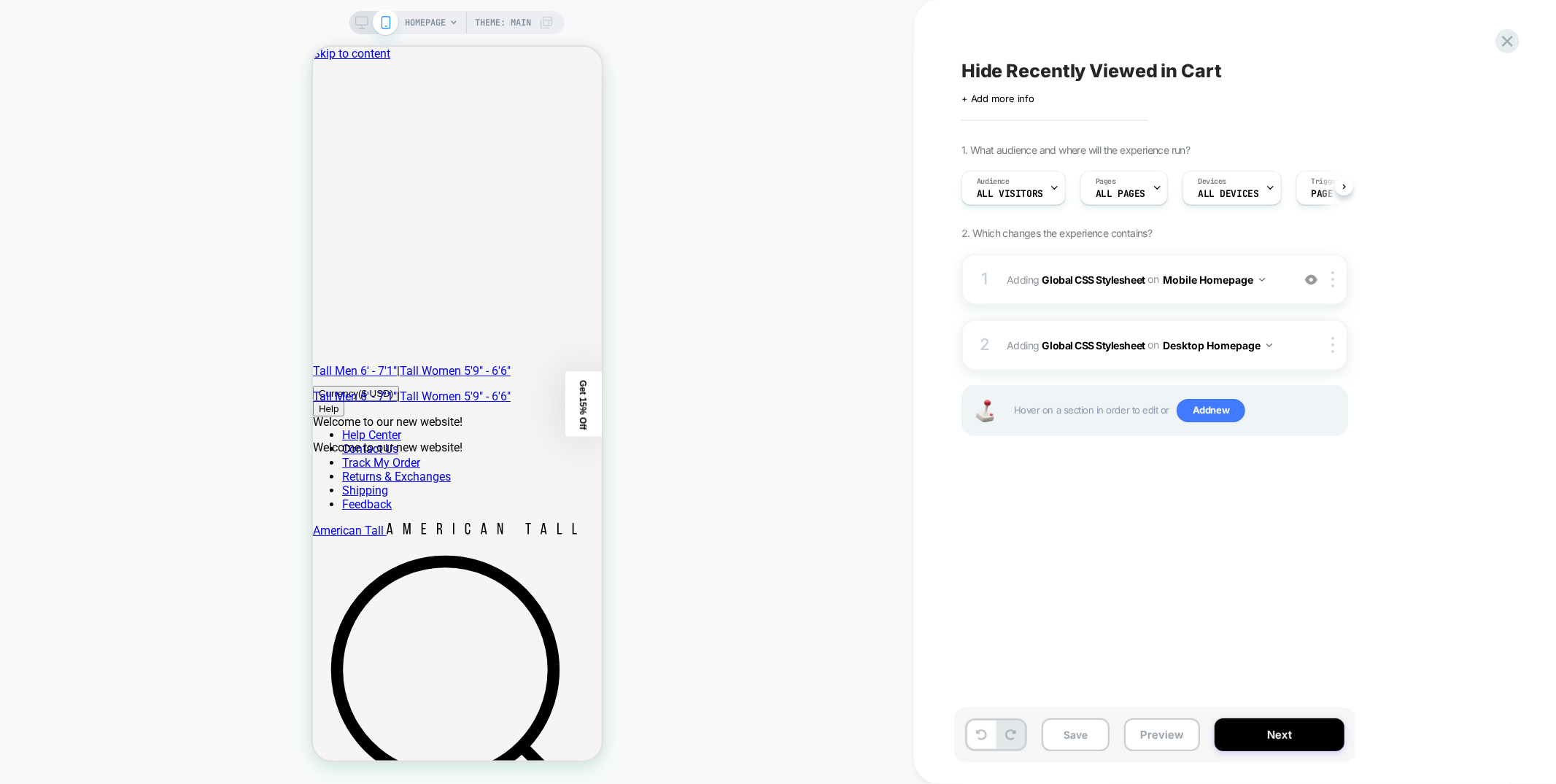
scroll to position [0, 1]
click at [1281, 274] on span "Adding Global CSS Stylesheet on Mobile Homepage" at bounding box center [1145, 279] width 278 height 21
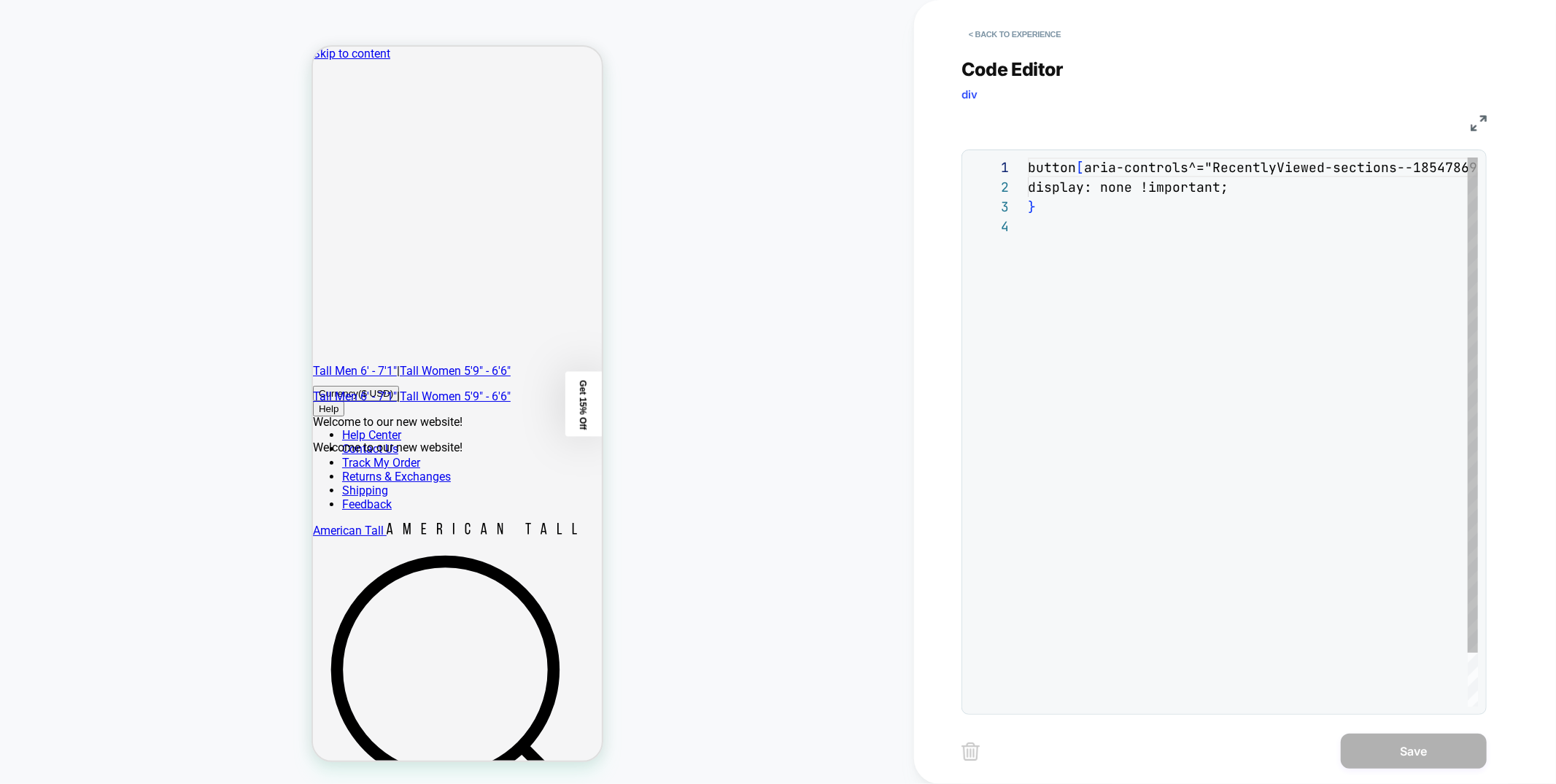
scroll to position [59, 0]
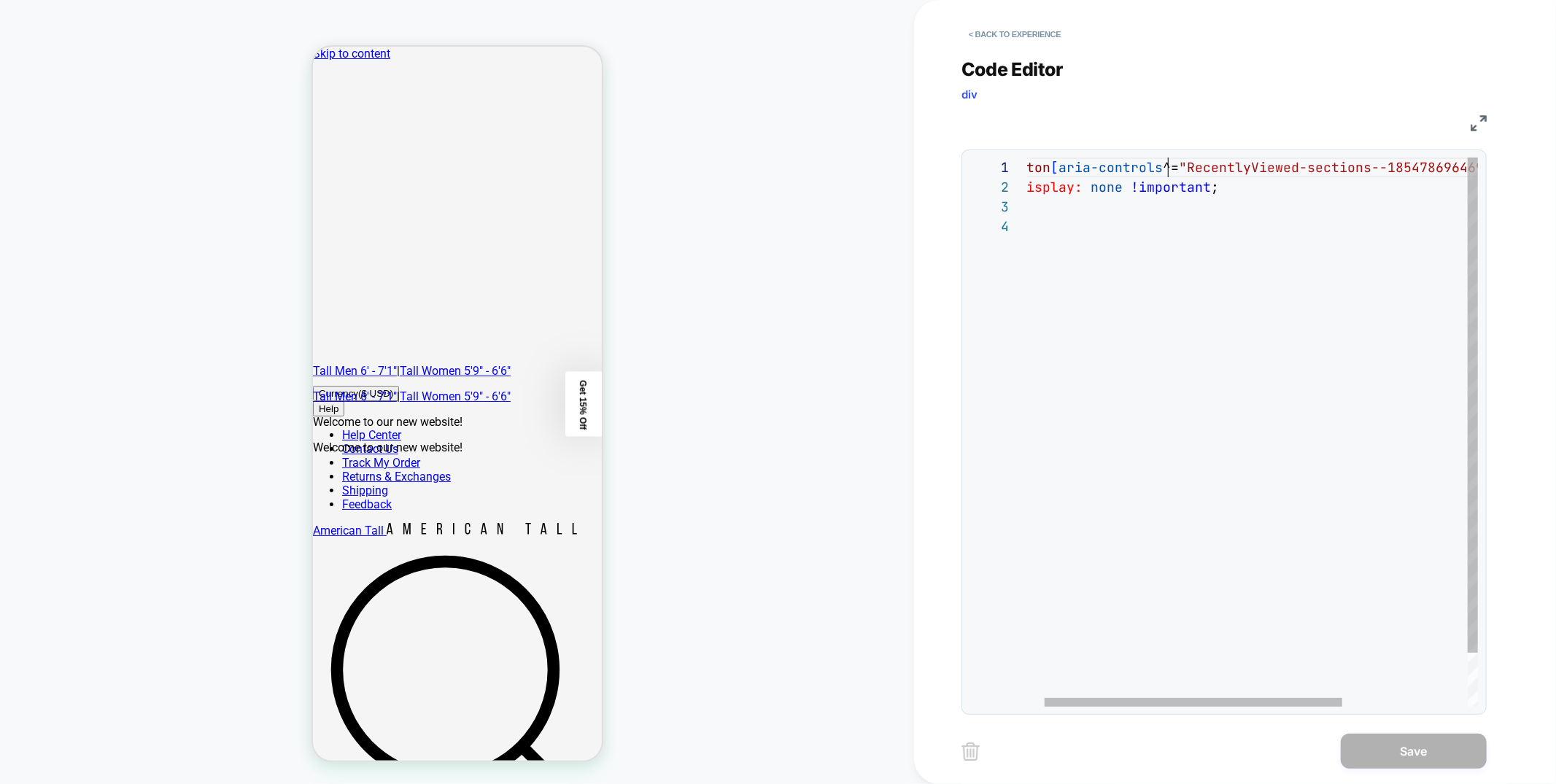
scroll to position [0, 165]
click at [1169, 166] on div "button [ aria-controls ^= "RecentlyViewed-sections--18547869646929__cart-dra we…" at bounding box center [1335, 462] width 664 height 608
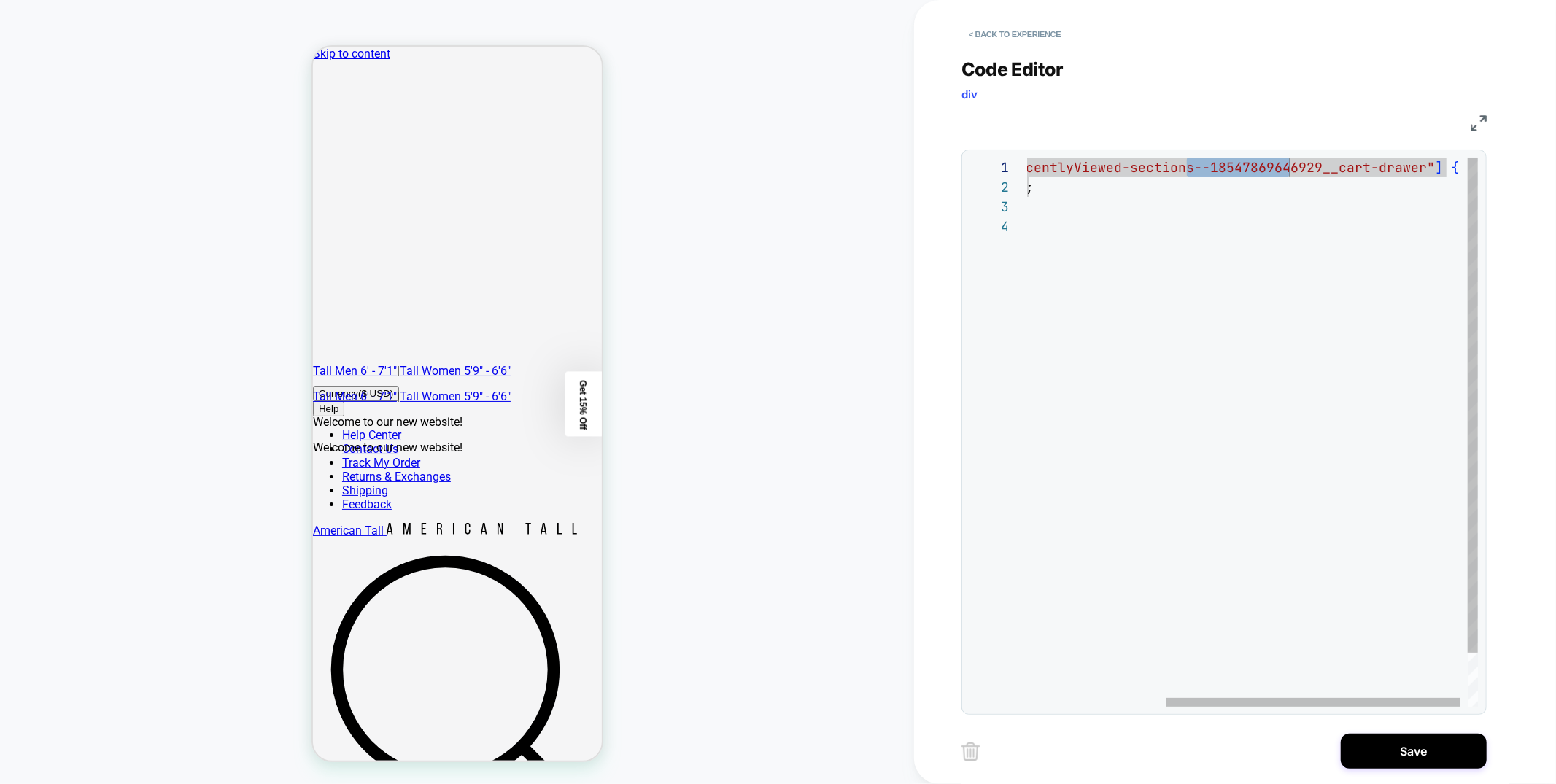
scroll to position [0, 487]
drag, startPoint x: 1189, startPoint y: 168, endPoint x: 1307, endPoint y: 169, distance: 118.0
click at [1307, 169] on div "button [ aria-controls ^*= "RecentlyViewed-sections--18547869646929__cart-dra w…" at bounding box center [1153, 462] width 671 height 608
drag, startPoint x: 1408, startPoint y: 168, endPoint x: 1178, endPoint y: 162, distance: 230.1
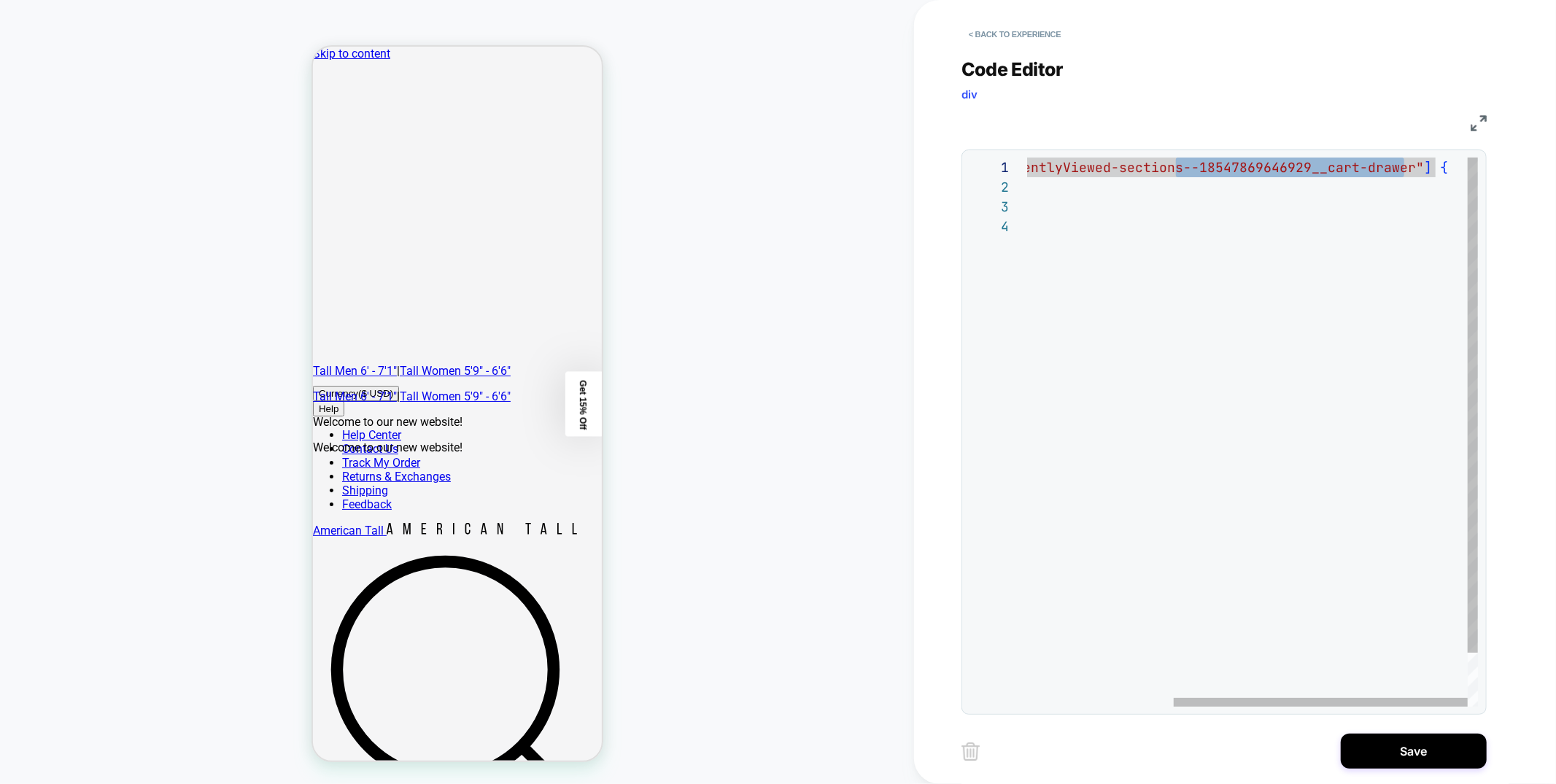
click at [1178, 162] on div "button [ aria-controls ^*= "RecentlyViewed-sections--18547869646929__cart-dra w…" at bounding box center [1142, 462] width 671 height 608
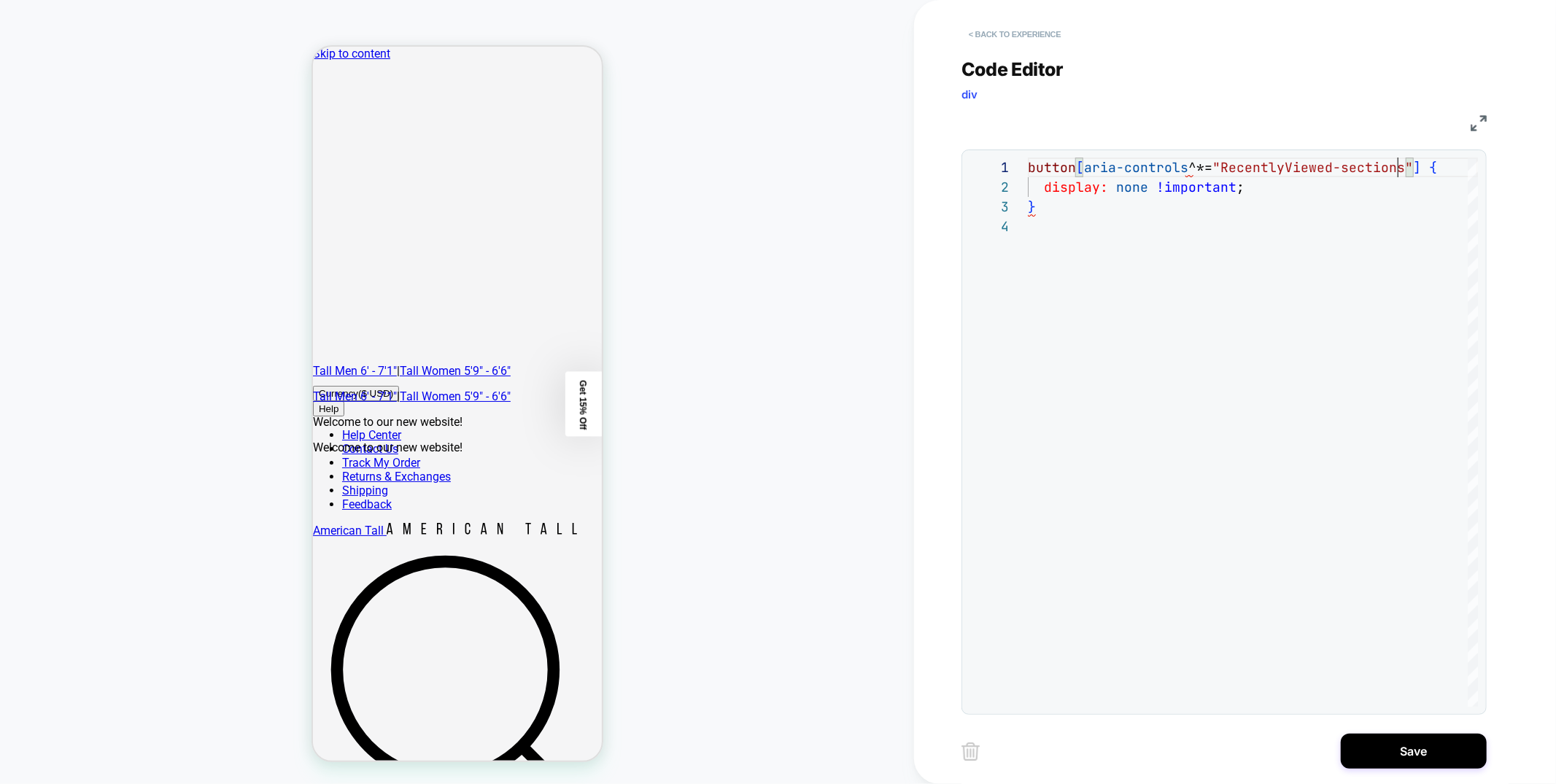
type textarea "**********"
click at [986, 32] on button "< Back to experience" at bounding box center [1014, 34] width 107 height 23
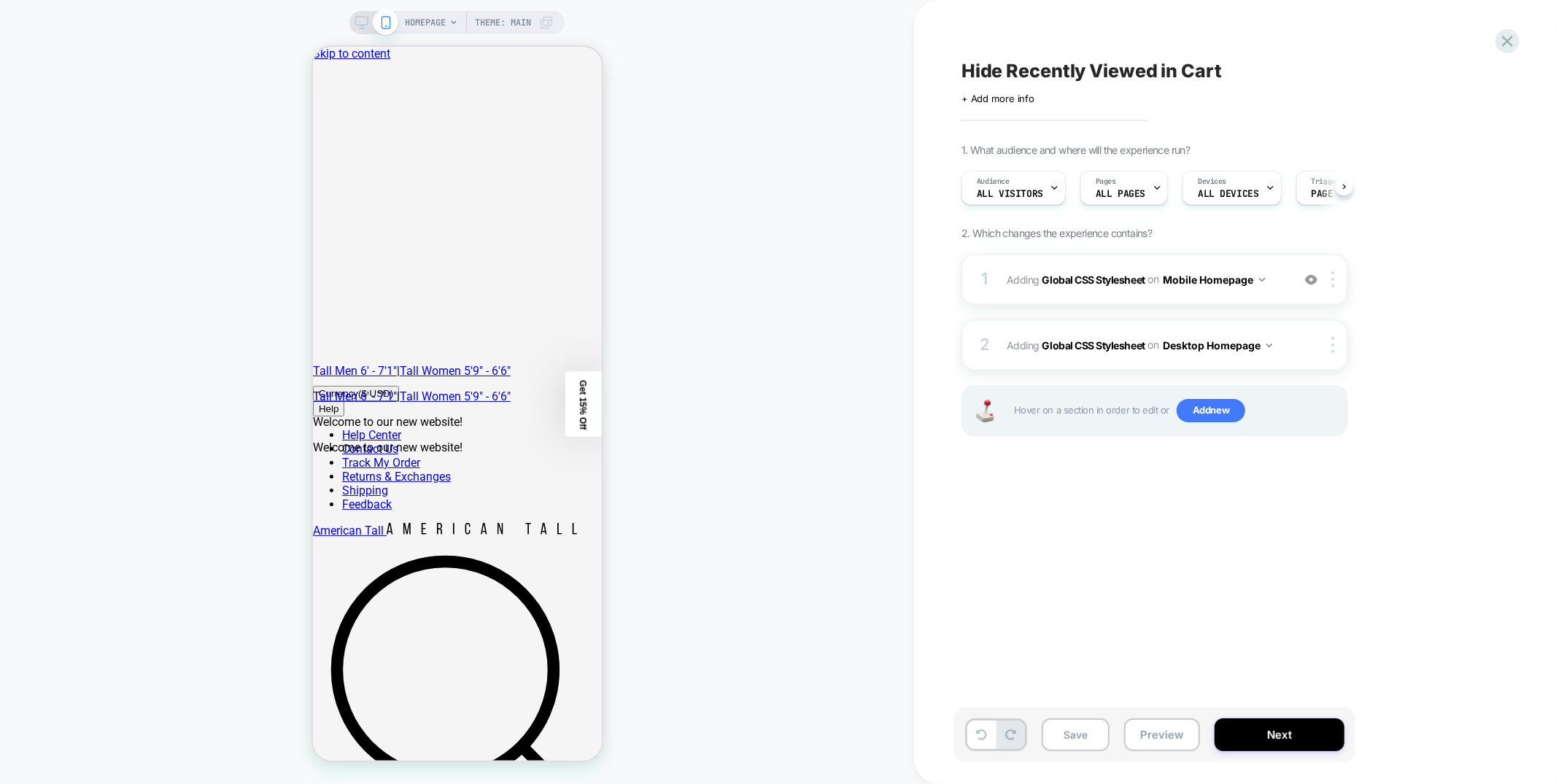
scroll to position [0, 1]
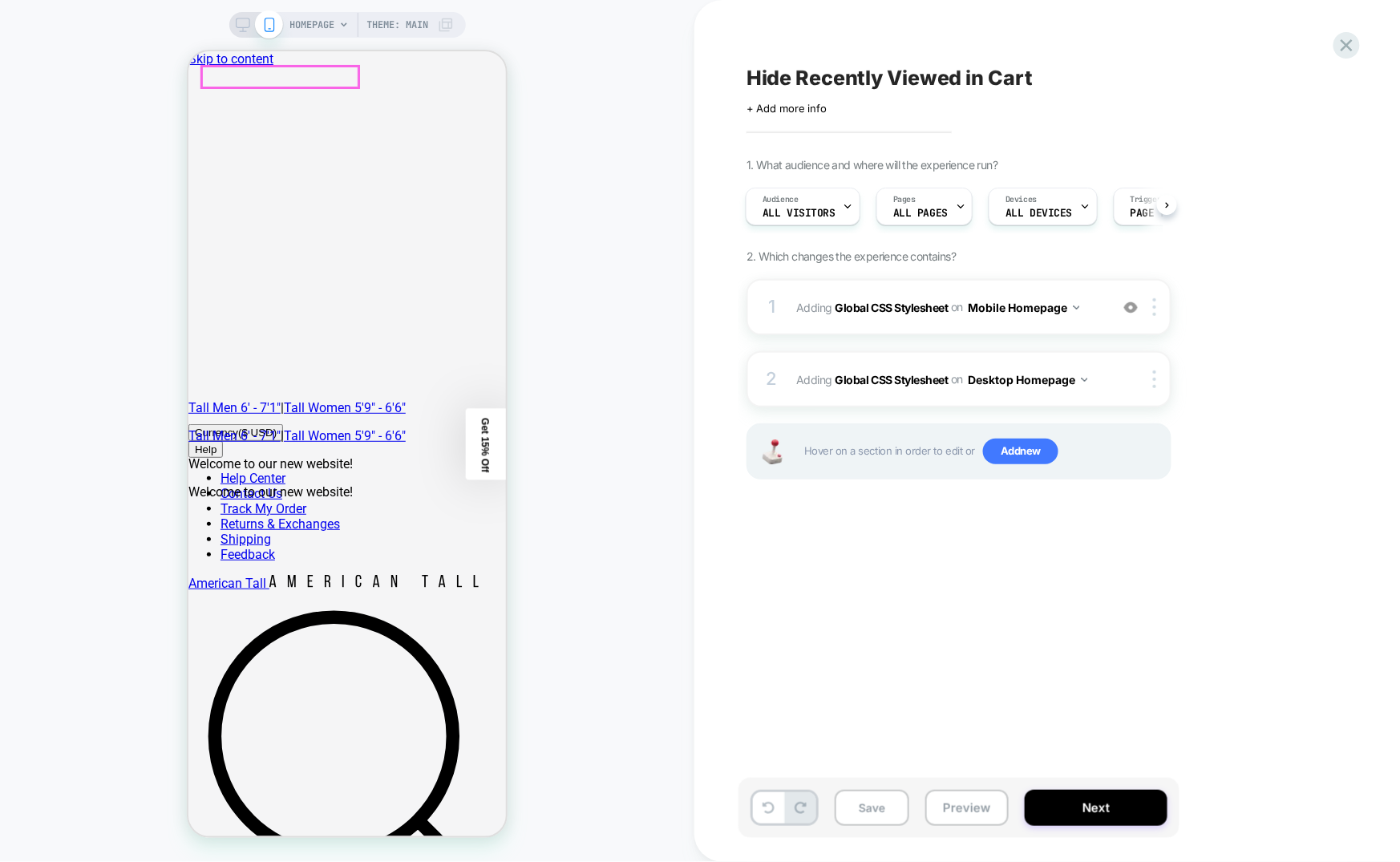
click at [1131, 312] on div at bounding box center [1131, 308] width 27 height 18
click at [1131, 308] on img at bounding box center [1131, 308] width 14 height 14
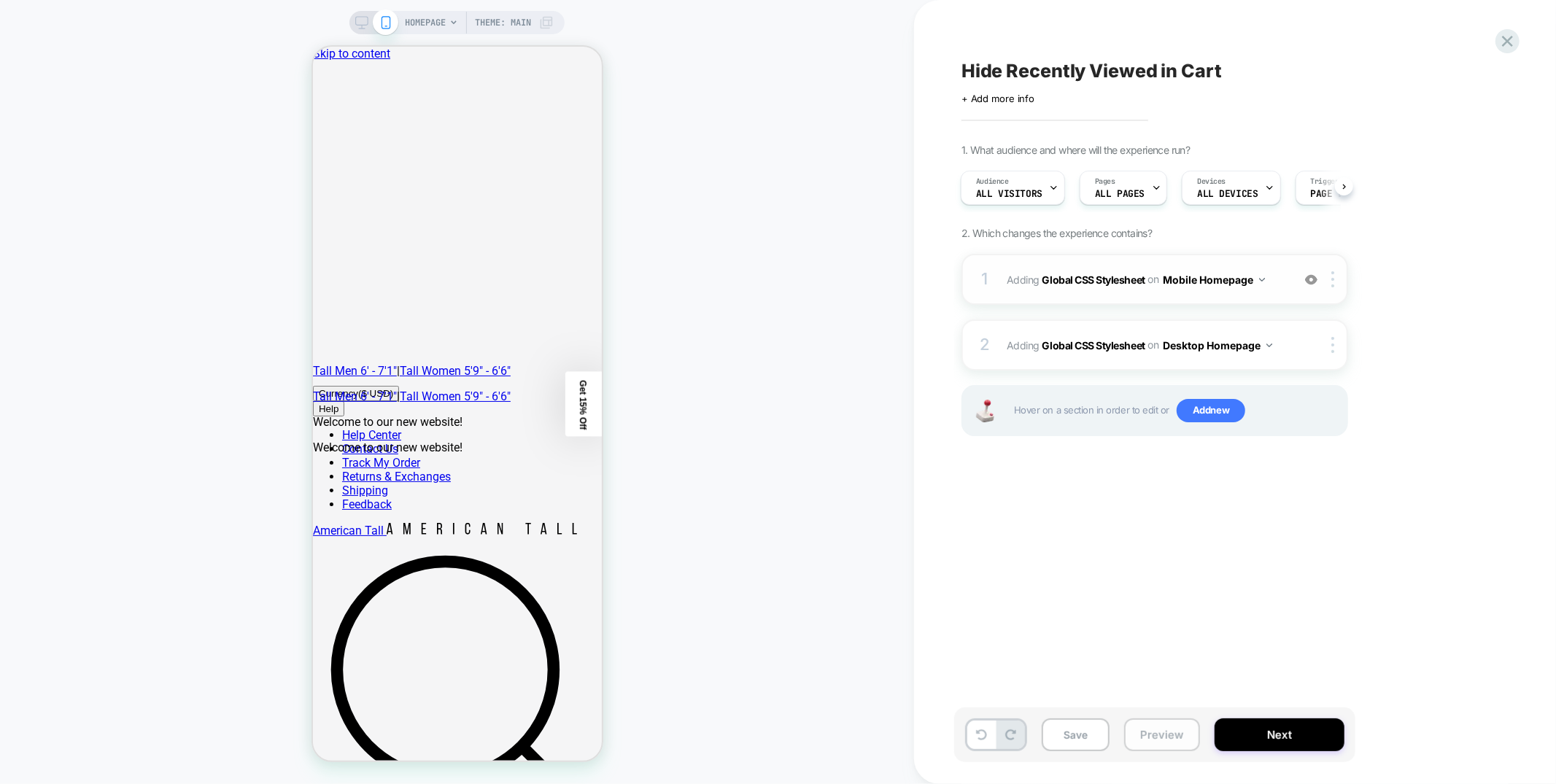
click at [1147, 741] on button "Preview" at bounding box center [1162, 734] width 76 height 32
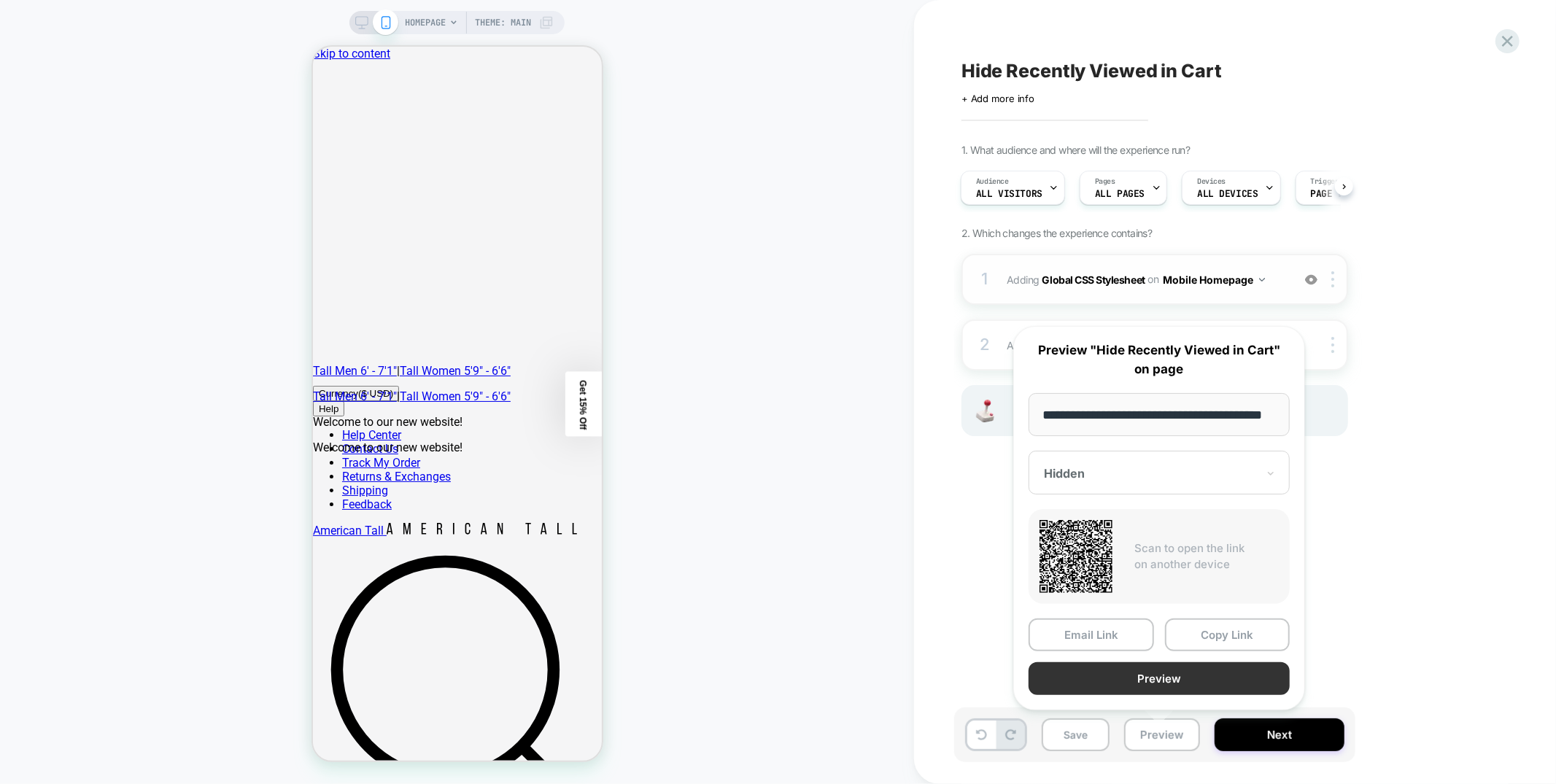
scroll to position [0, 0]
click at [1098, 671] on button "Preview" at bounding box center [1159, 678] width 261 height 32
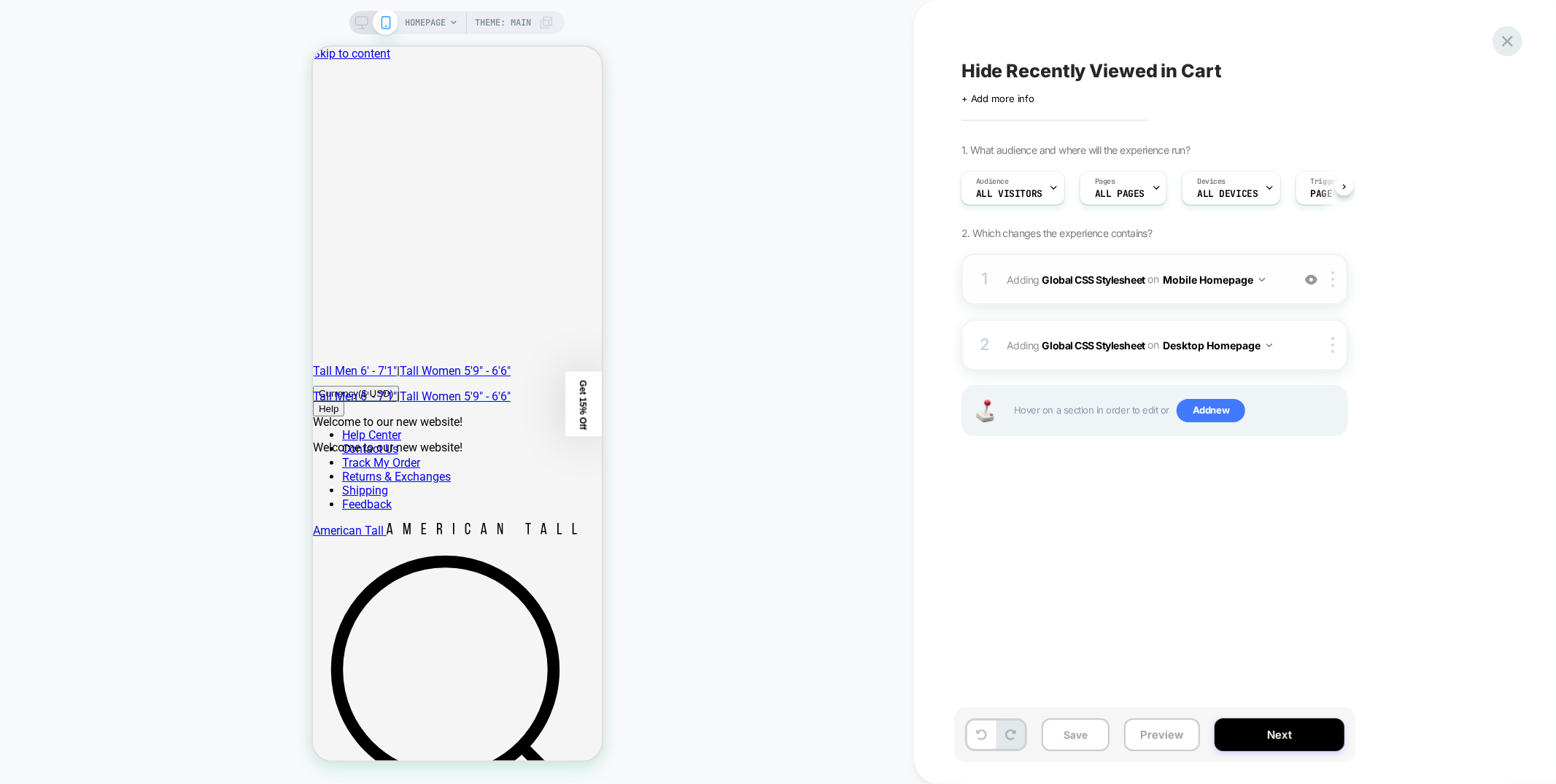
click at [1513, 43] on icon at bounding box center [1507, 42] width 20 height 20
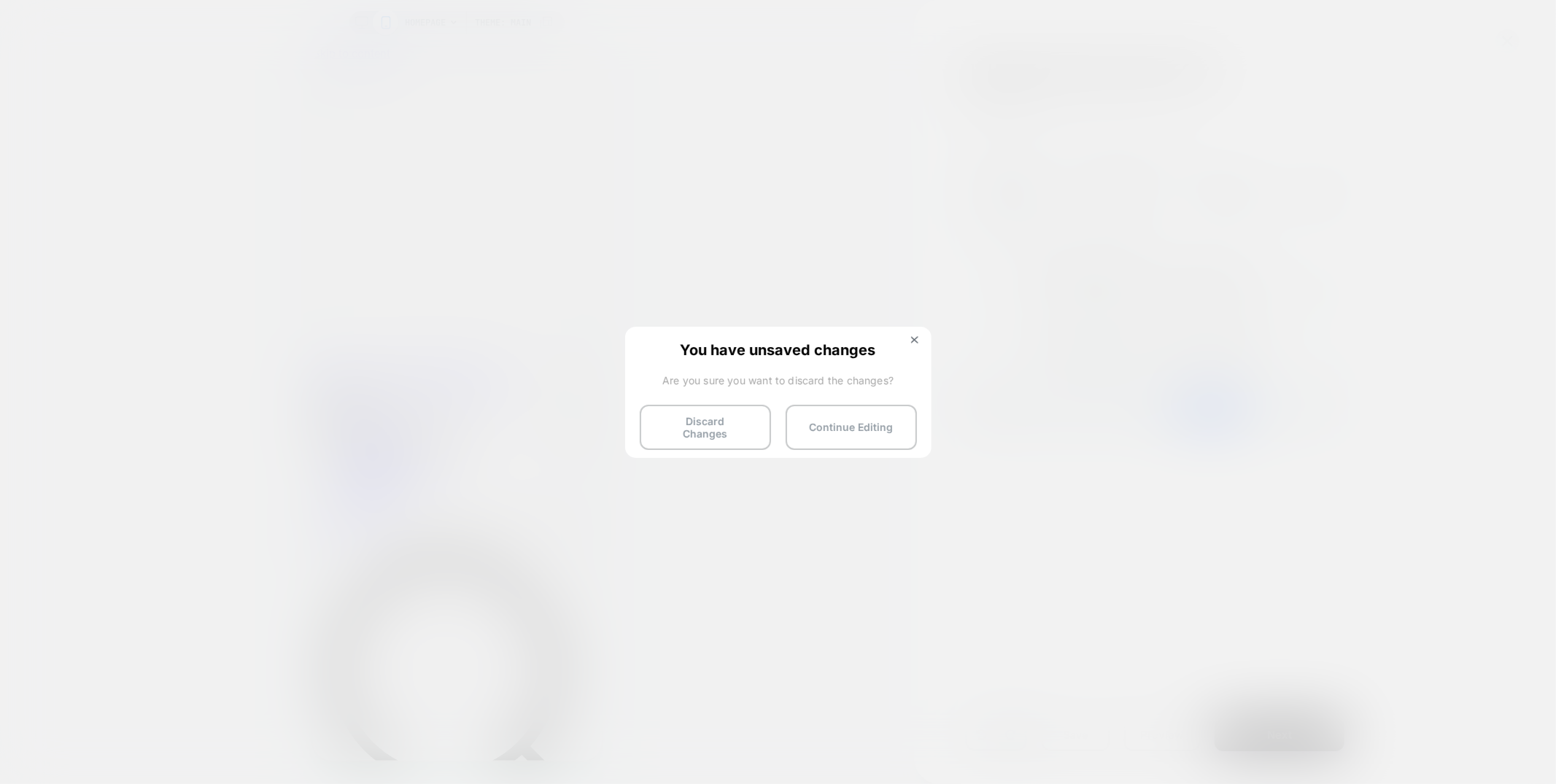
click at [780, 428] on div "Discard Changes Continue Editing" at bounding box center [778, 423] width 277 height 36
click at [740, 428] on button "Discard Changes" at bounding box center [705, 428] width 131 height 45
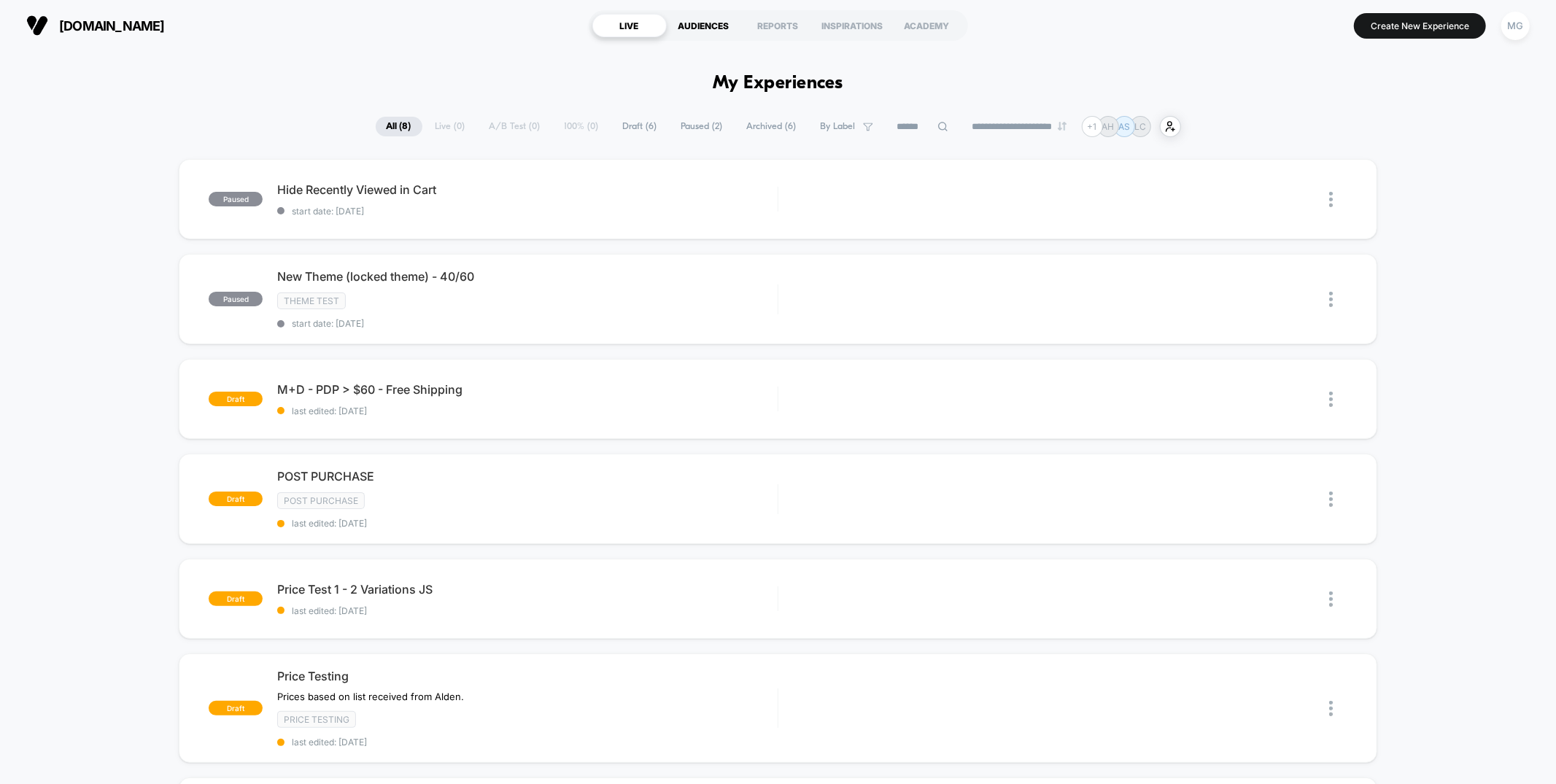
click at [734, 28] on div "AUDIENCES" at bounding box center [704, 25] width 74 height 23
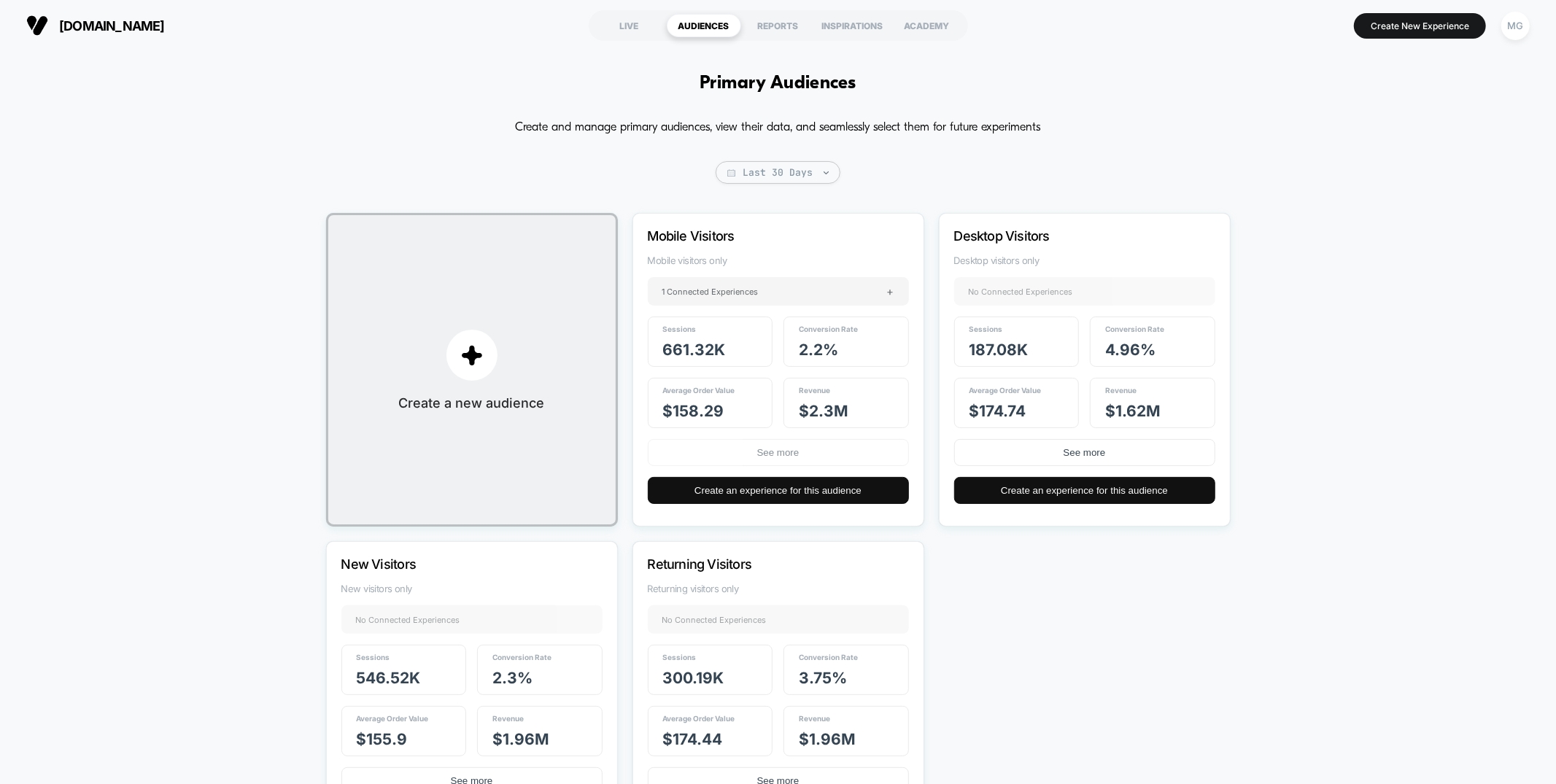
click at [866, 462] on button "See more" at bounding box center [778, 453] width 261 height 27
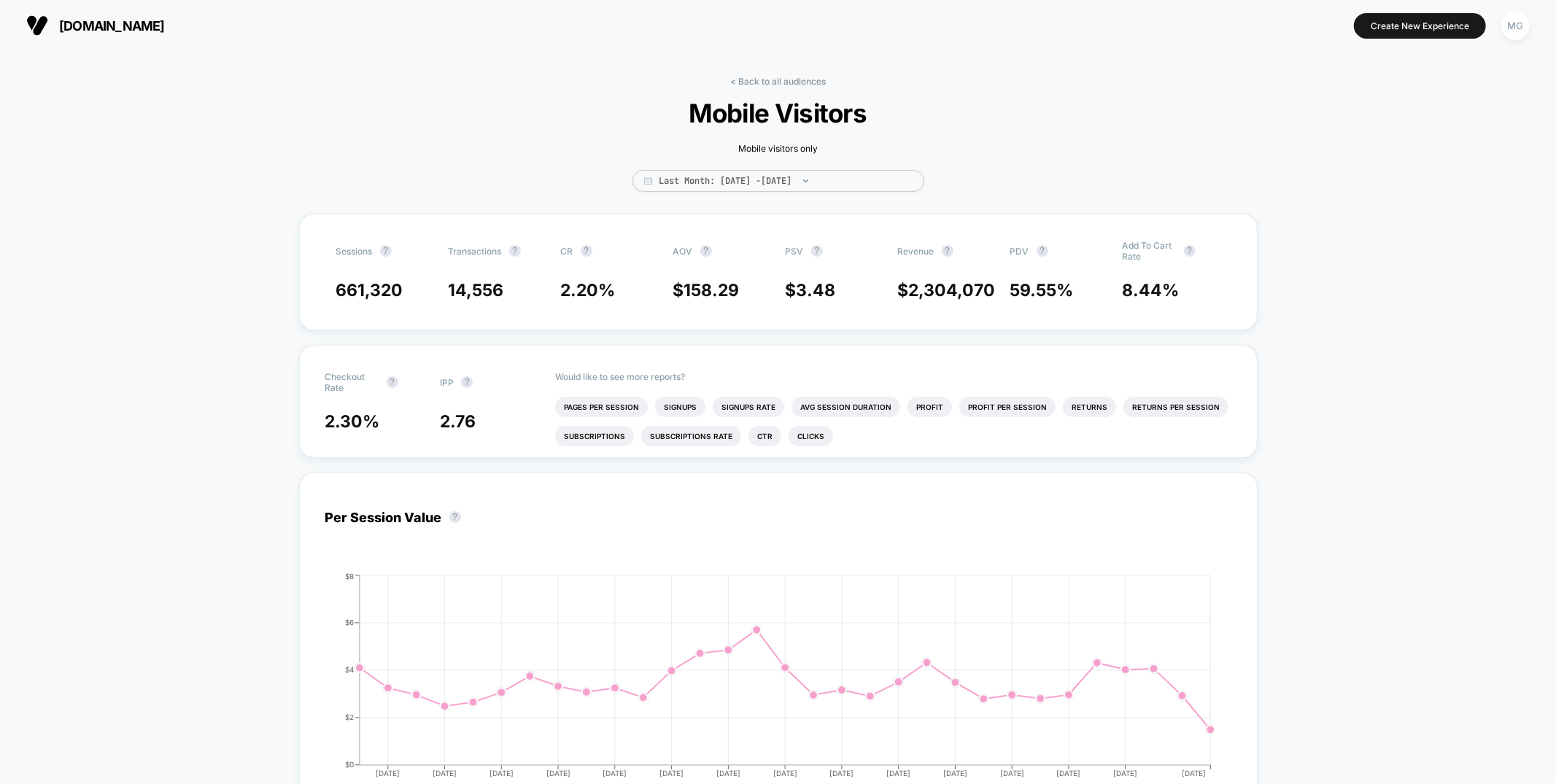
click at [792, 77] on link "< Back to all audiences" at bounding box center [778, 81] width 96 height 11
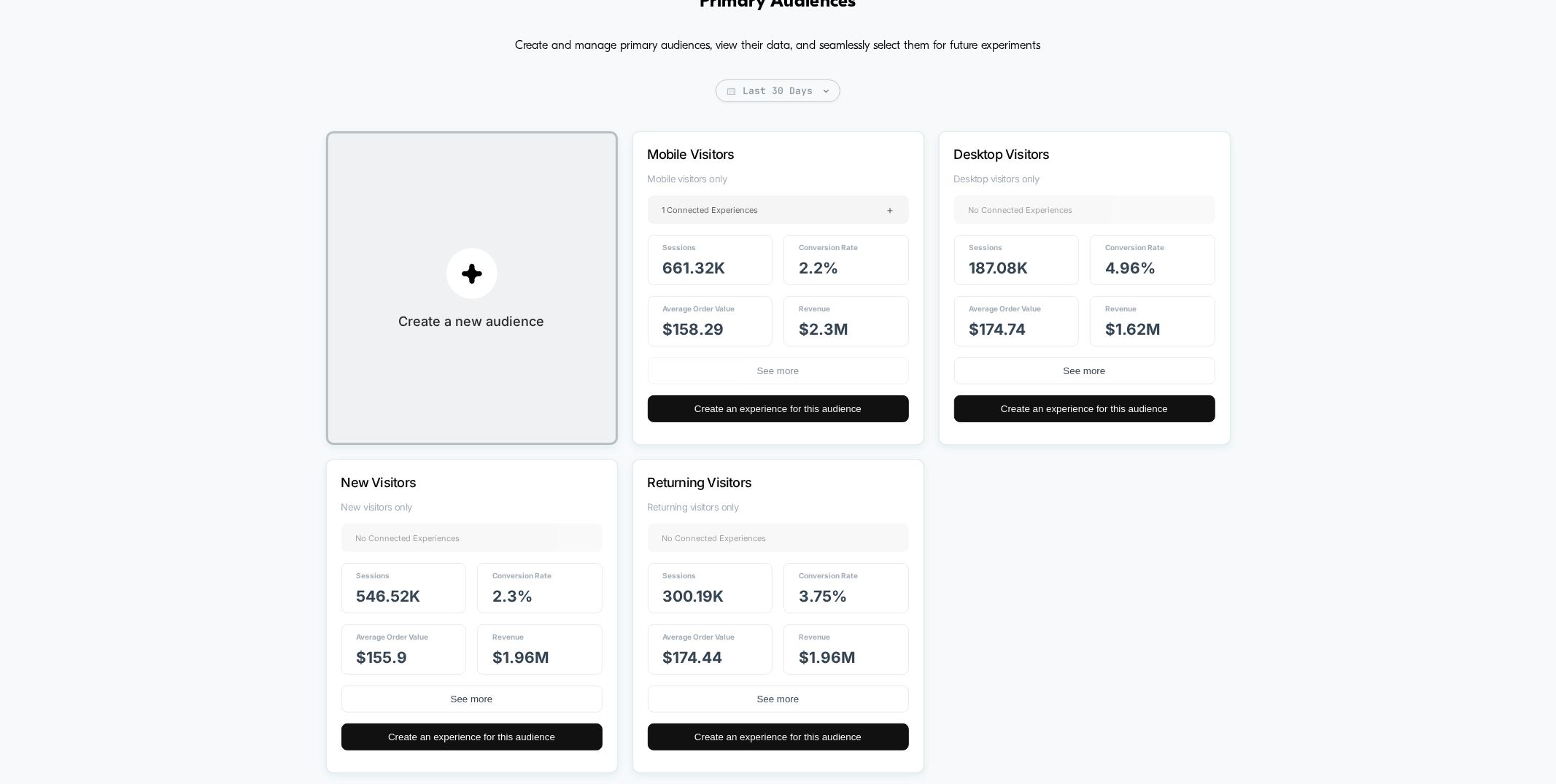
scroll to position [107, 0]
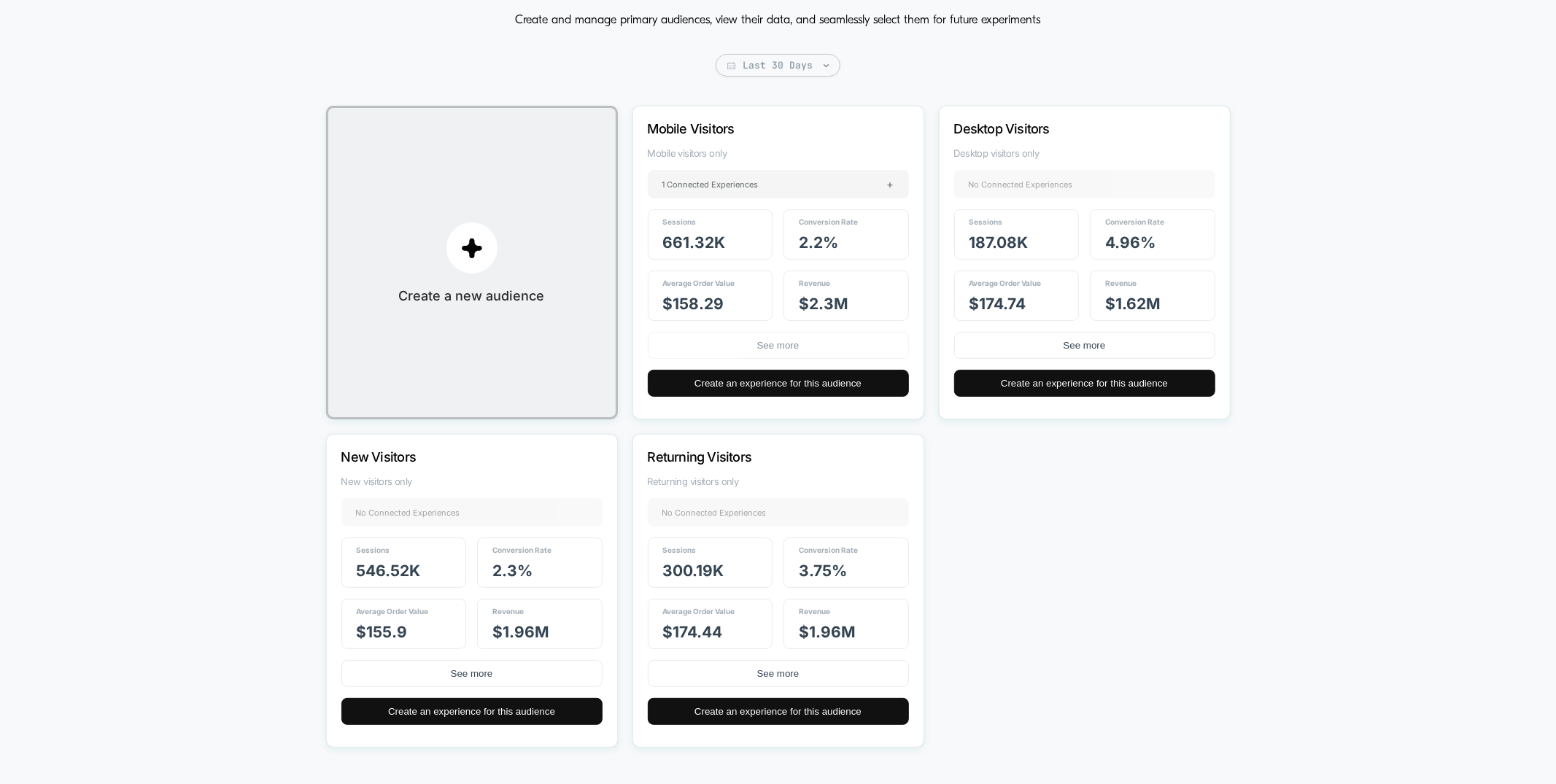
click at [730, 352] on button "See more" at bounding box center [778, 346] width 261 height 27
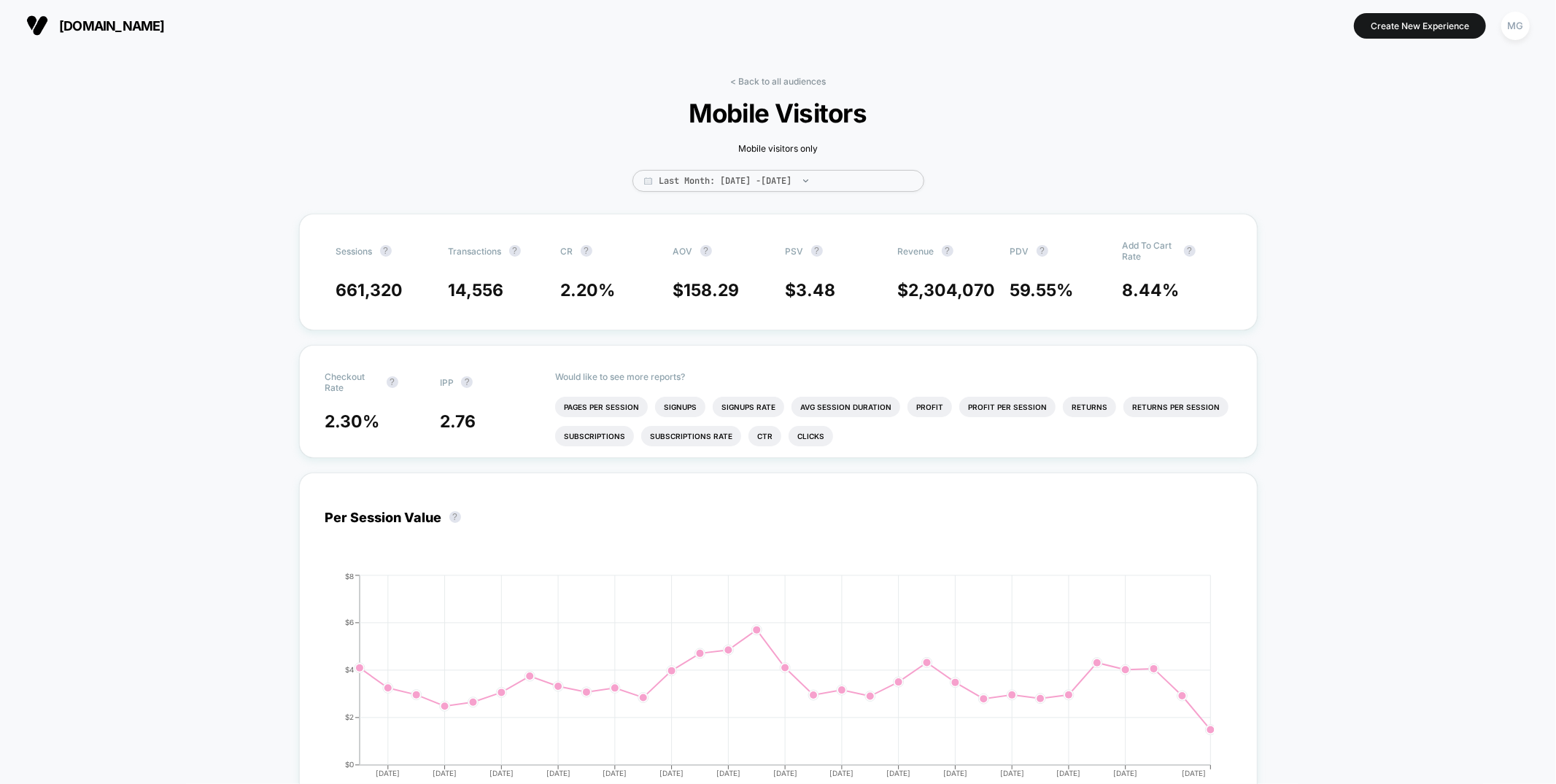
drag, startPoint x: 770, startPoint y: 83, endPoint x: 757, endPoint y: 90, distance: 14.8
click at [770, 83] on link "< Back to all audiences" at bounding box center [778, 81] width 96 height 11
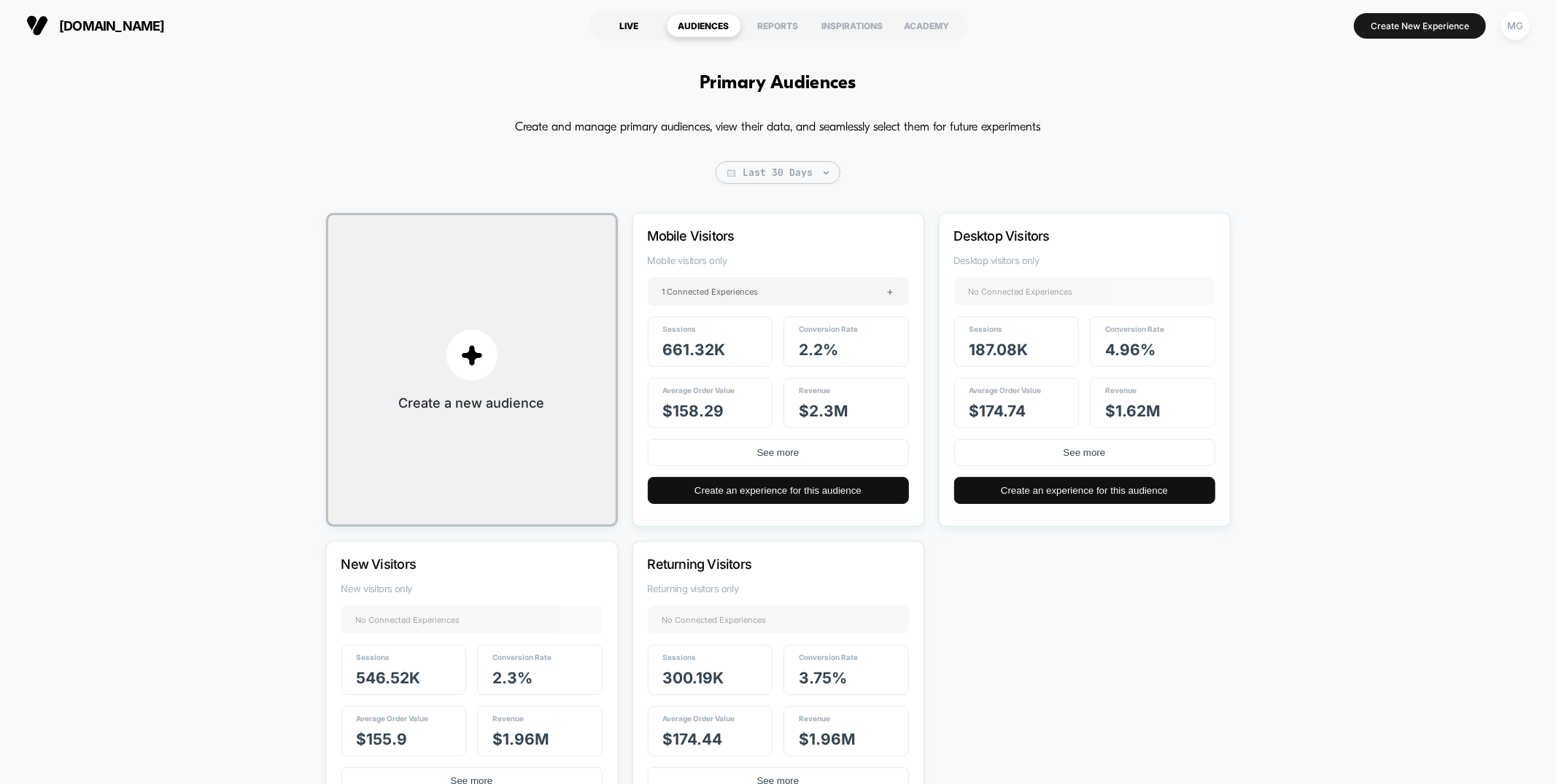
click at [629, 31] on div "LIVE" at bounding box center [629, 25] width 74 height 23
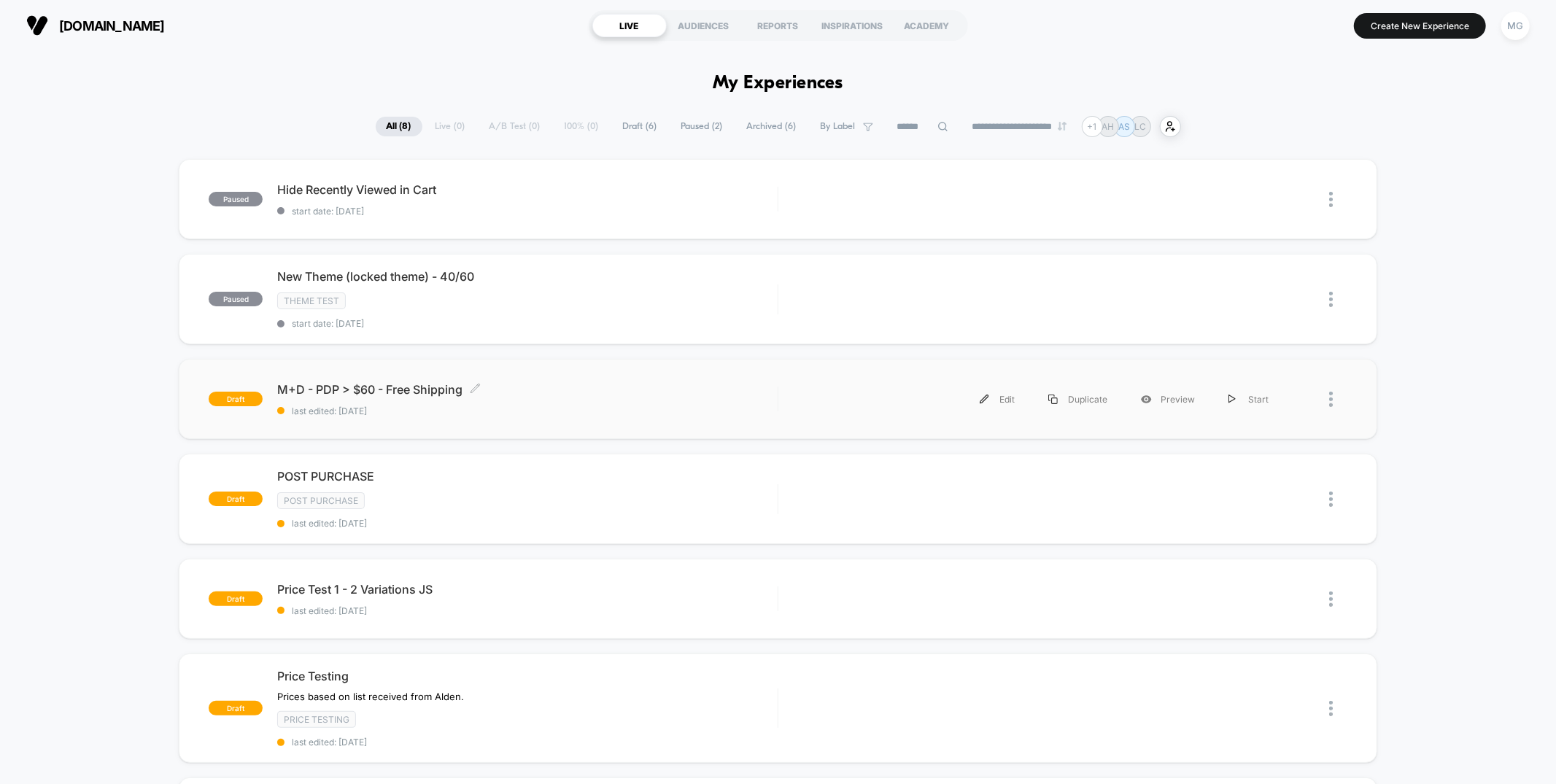
click at [618, 387] on span "M+D - PDP > $60 - Free Shipping Click to edit experience details" at bounding box center [527, 390] width 500 height 14
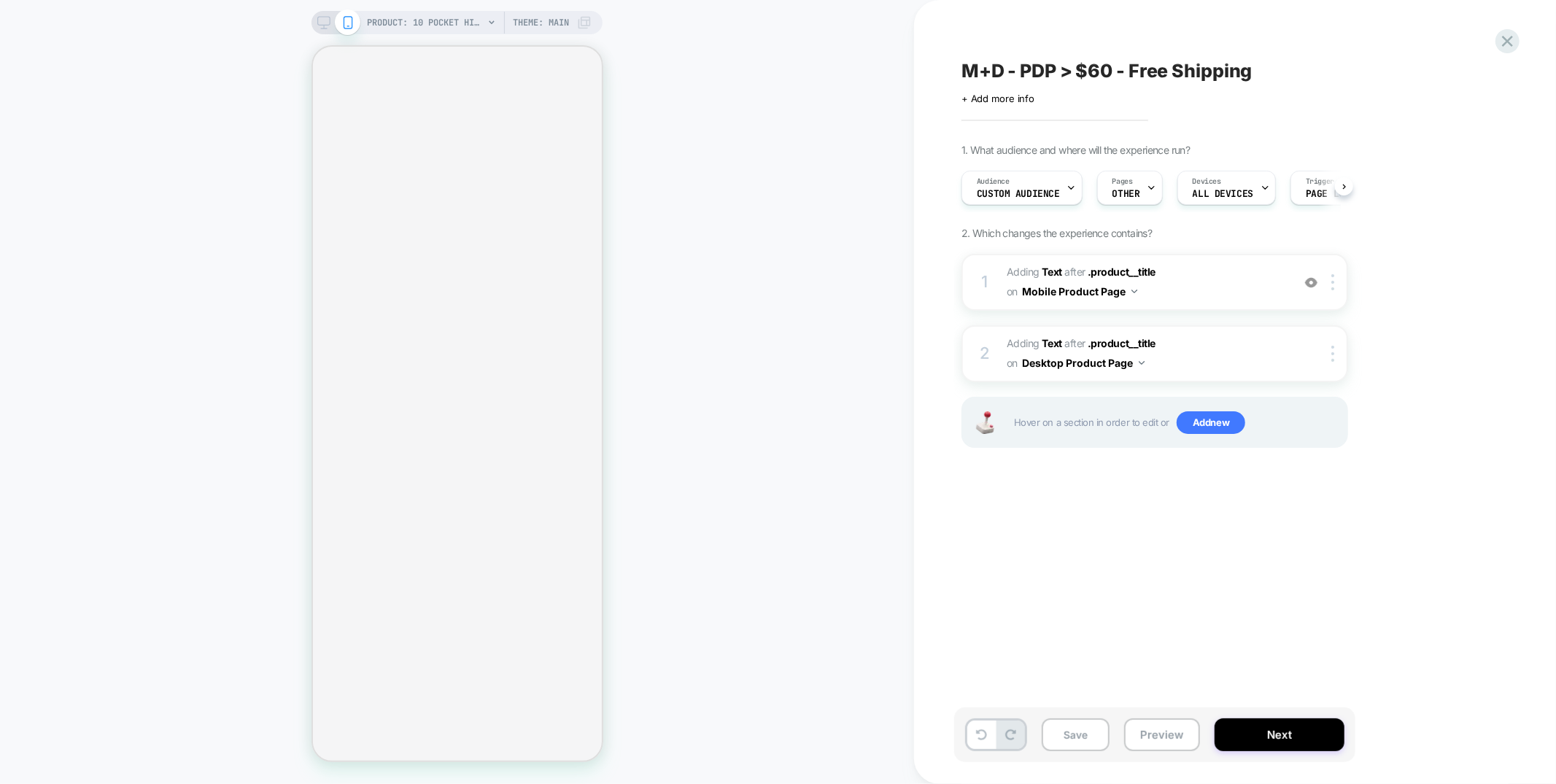
scroll to position [0, 1]
click at [1128, 189] on span "OTHER" at bounding box center [1125, 193] width 28 height 10
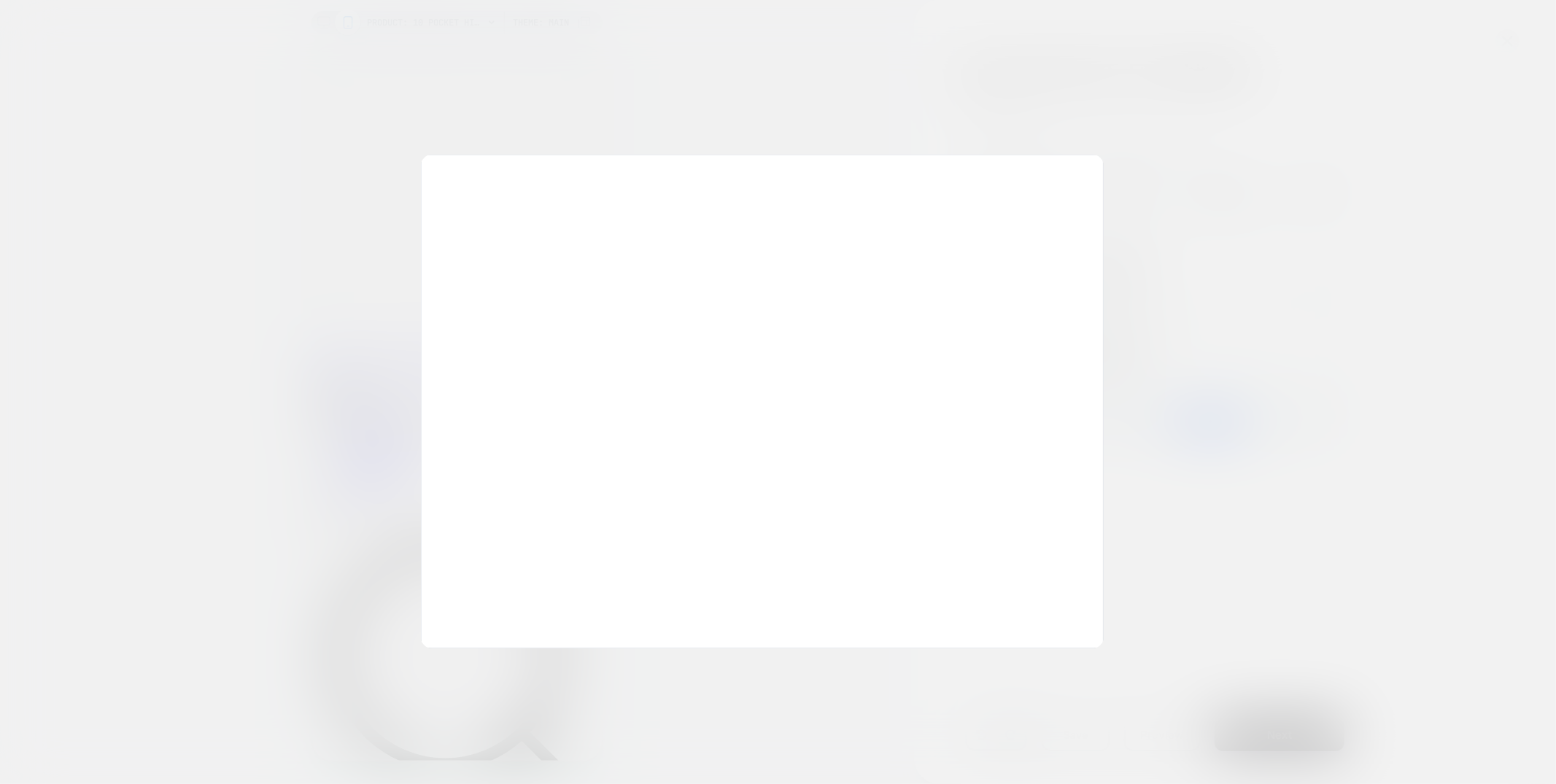
scroll to position [0, 0]
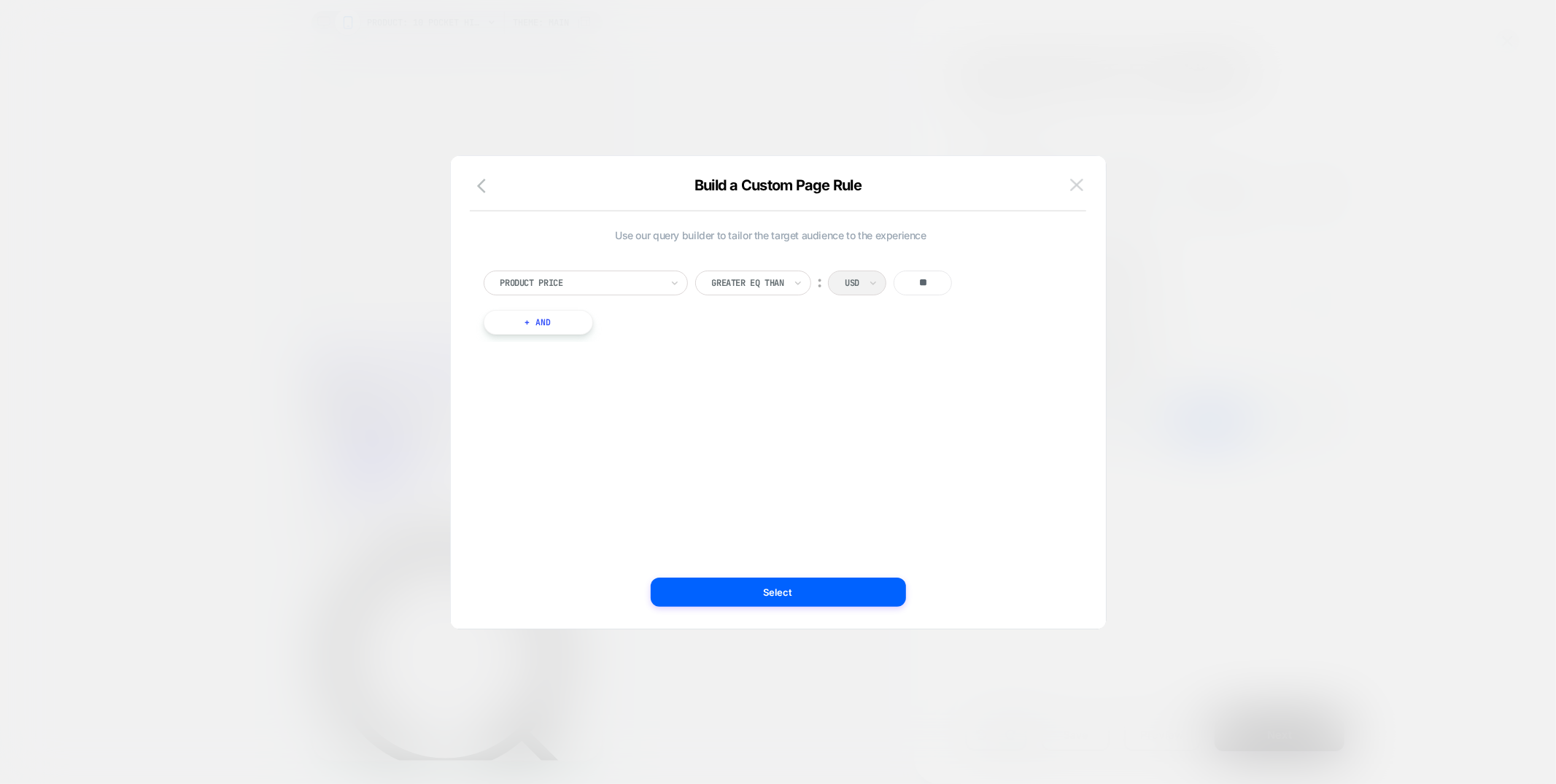
click at [1079, 184] on img at bounding box center [1077, 185] width 14 height 13
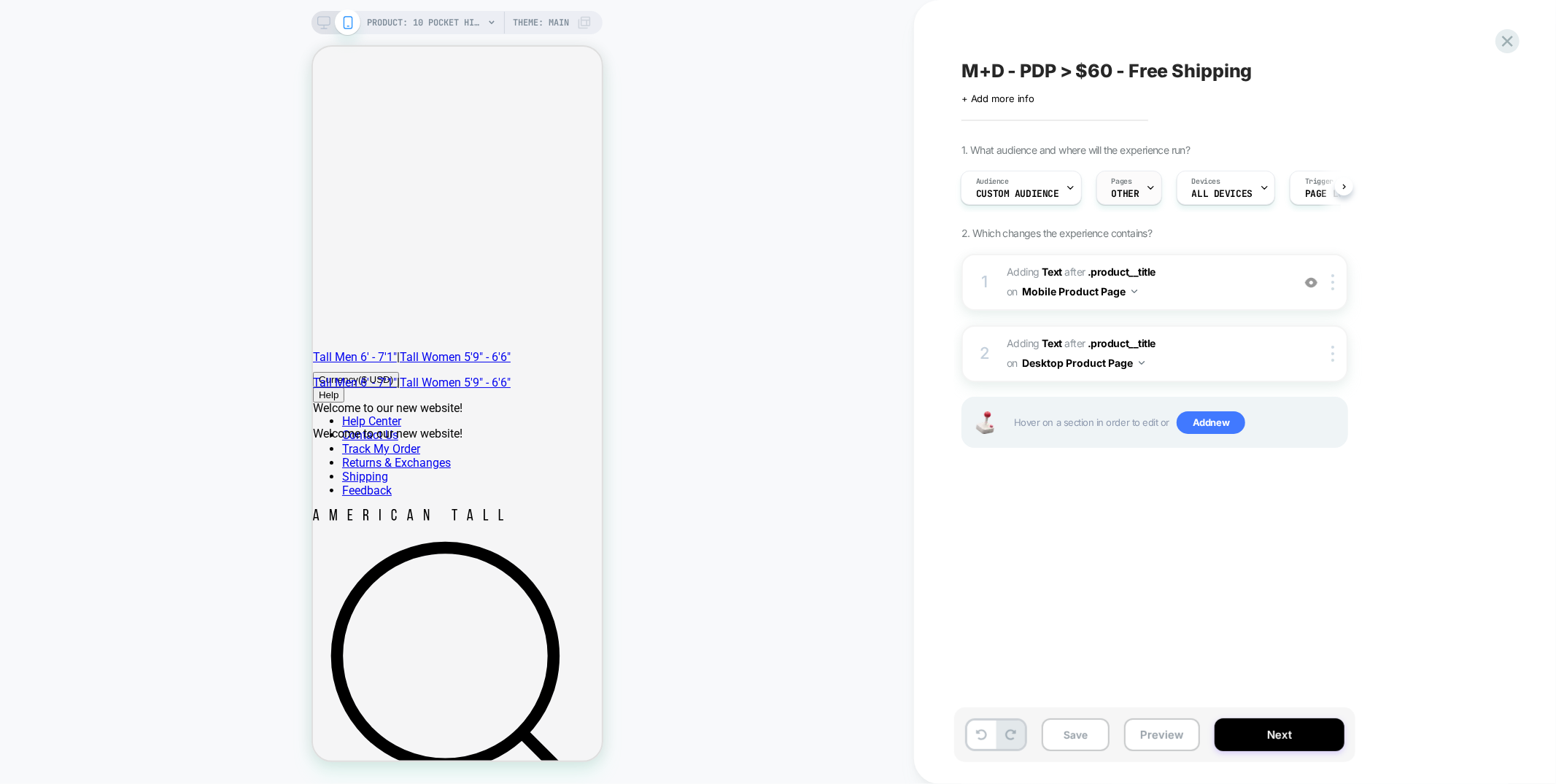
click at [1112, 189] on span "OTHER" at bounding box center [1125, 193] width 28 height 10
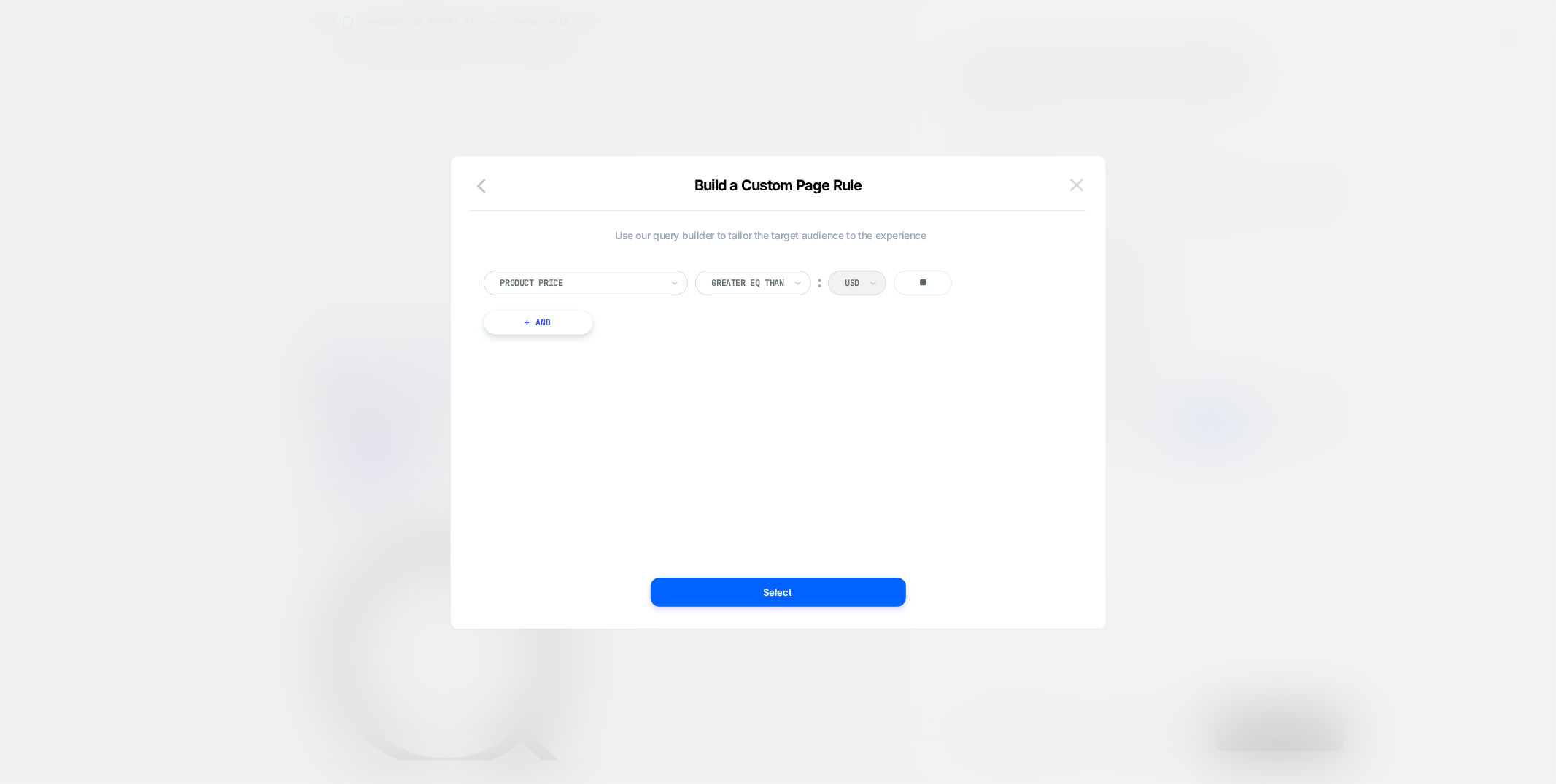
click at [1071, 189] on img at bounding box center [1077, 185] width 14 height 13
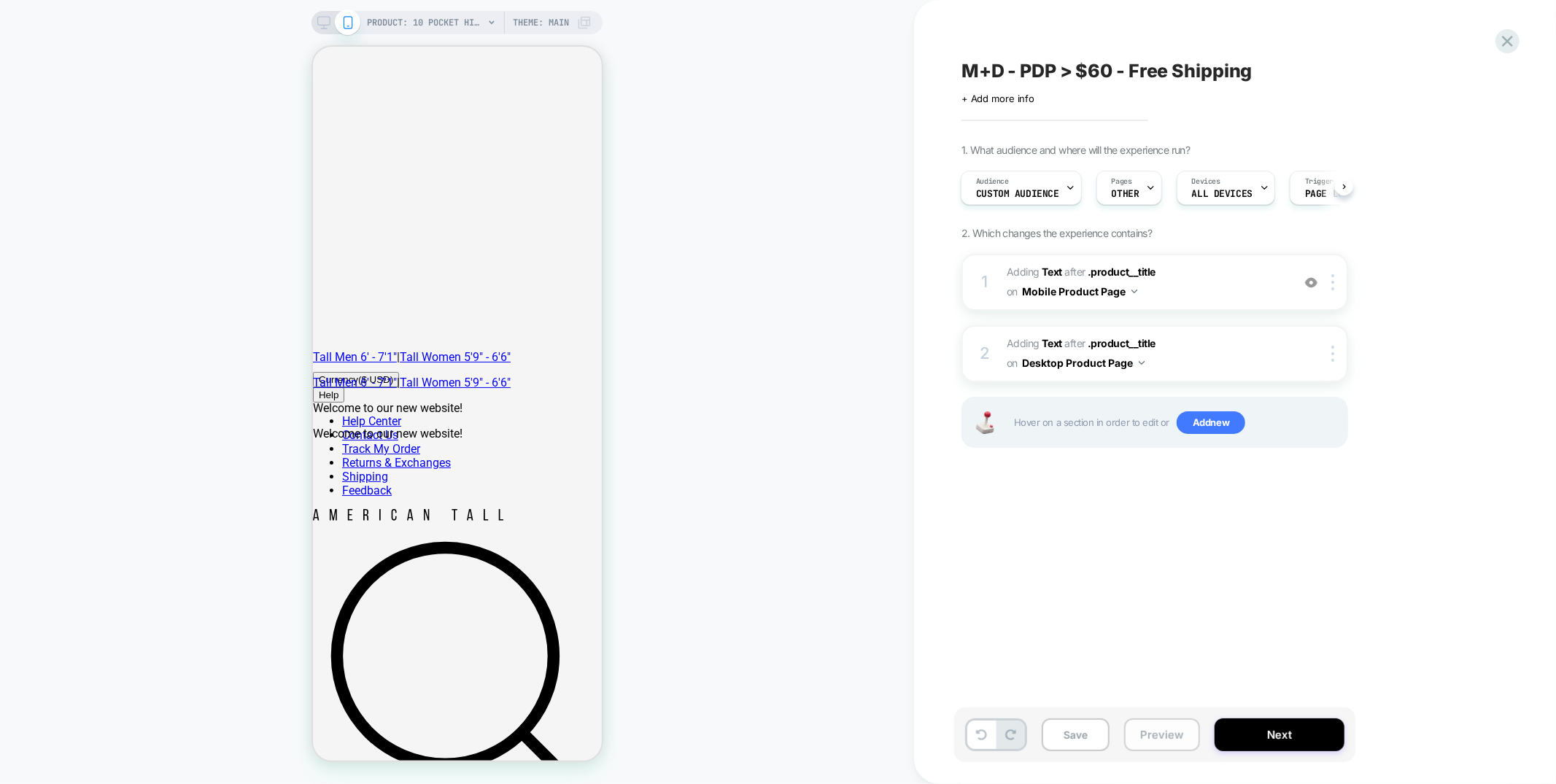
click at [1158, 736] on button "Preview" at bounding box center [1162, 734] width 76 height 32
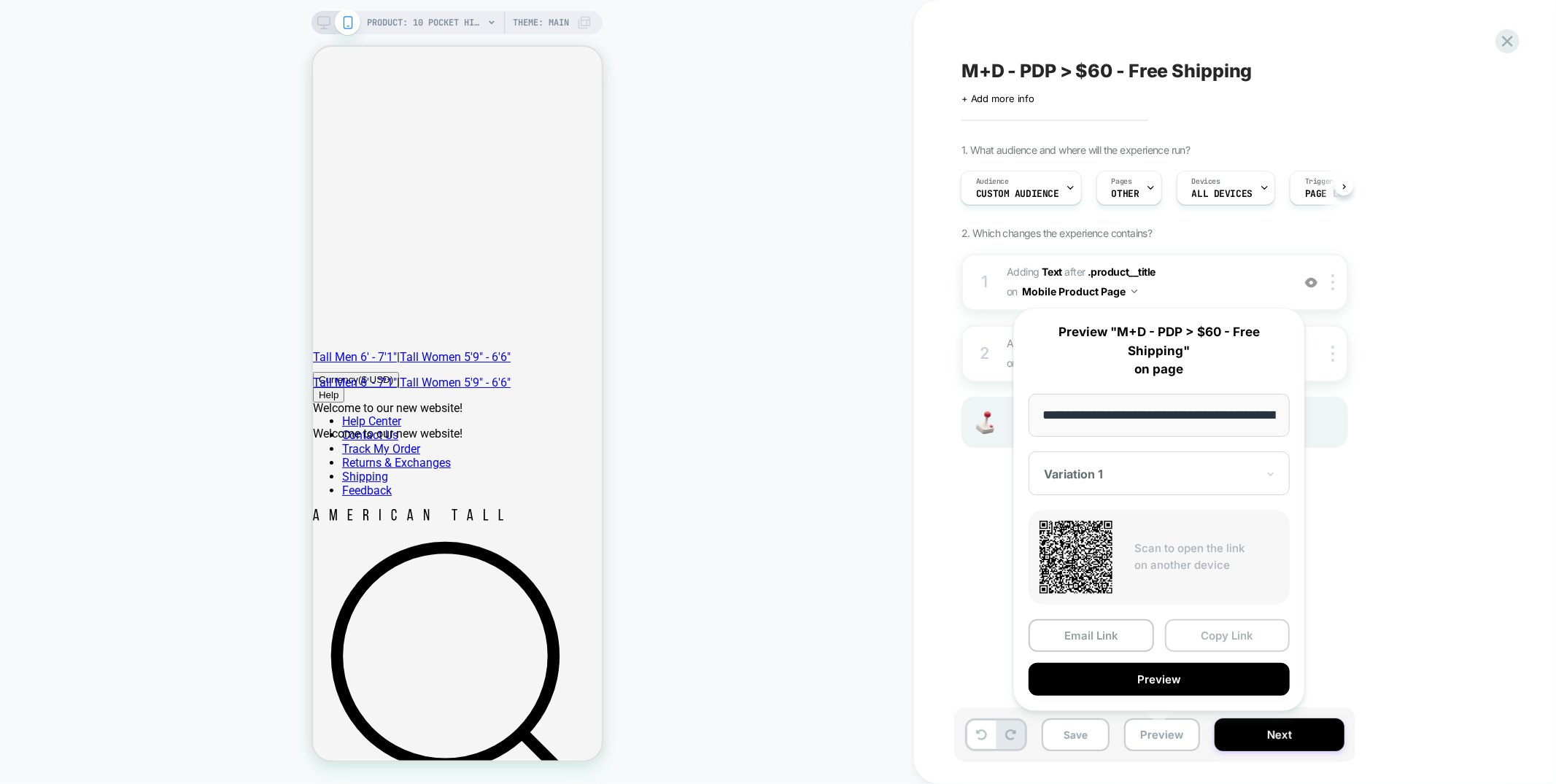
click at [1208, 636] on button "Copy Link" at bounding box center [1227, 635] width 125 height 32
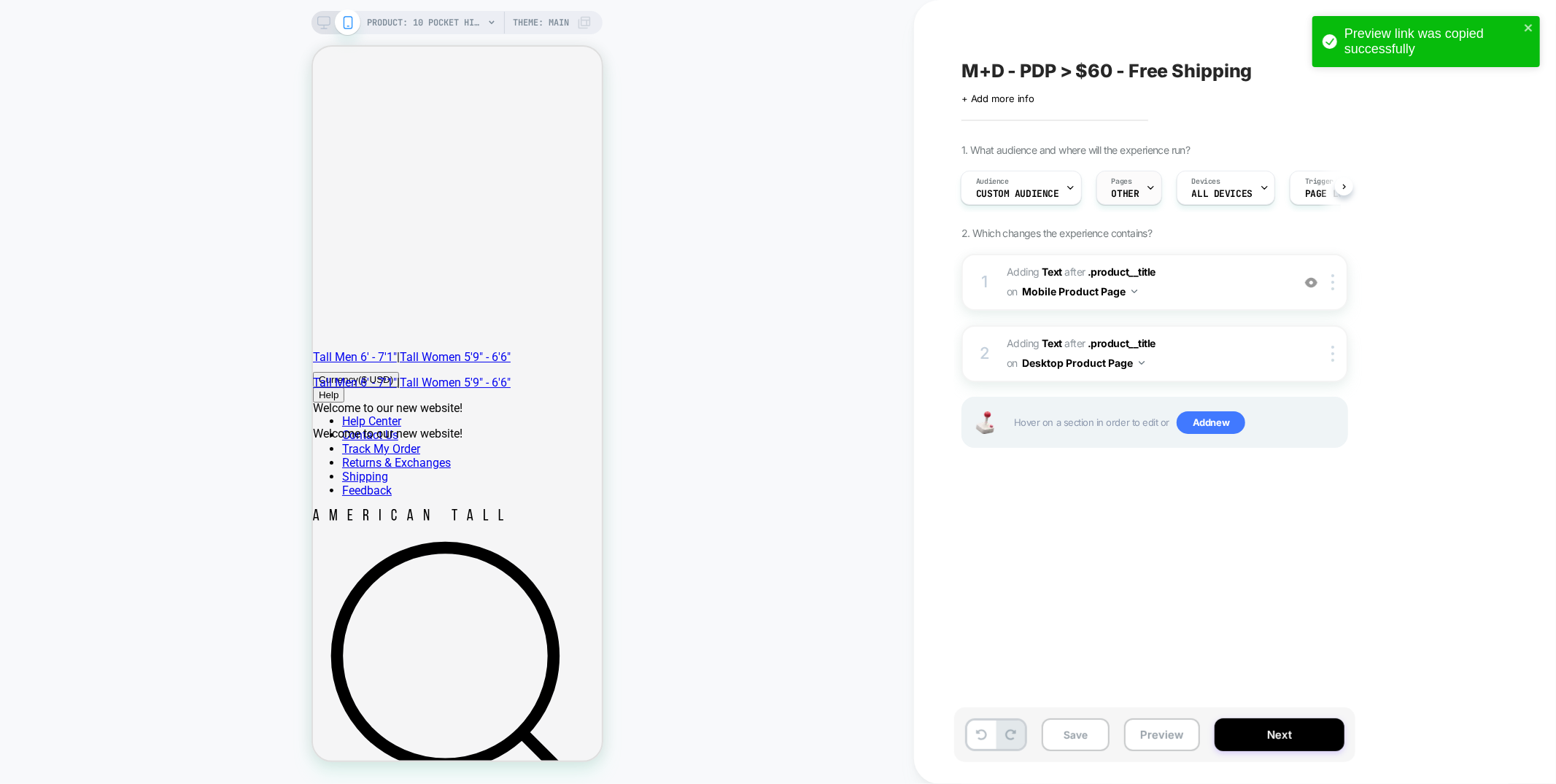
click at [1135, 189] on span "OTHER" at bounding box center [1125, 193] width 28 height 10
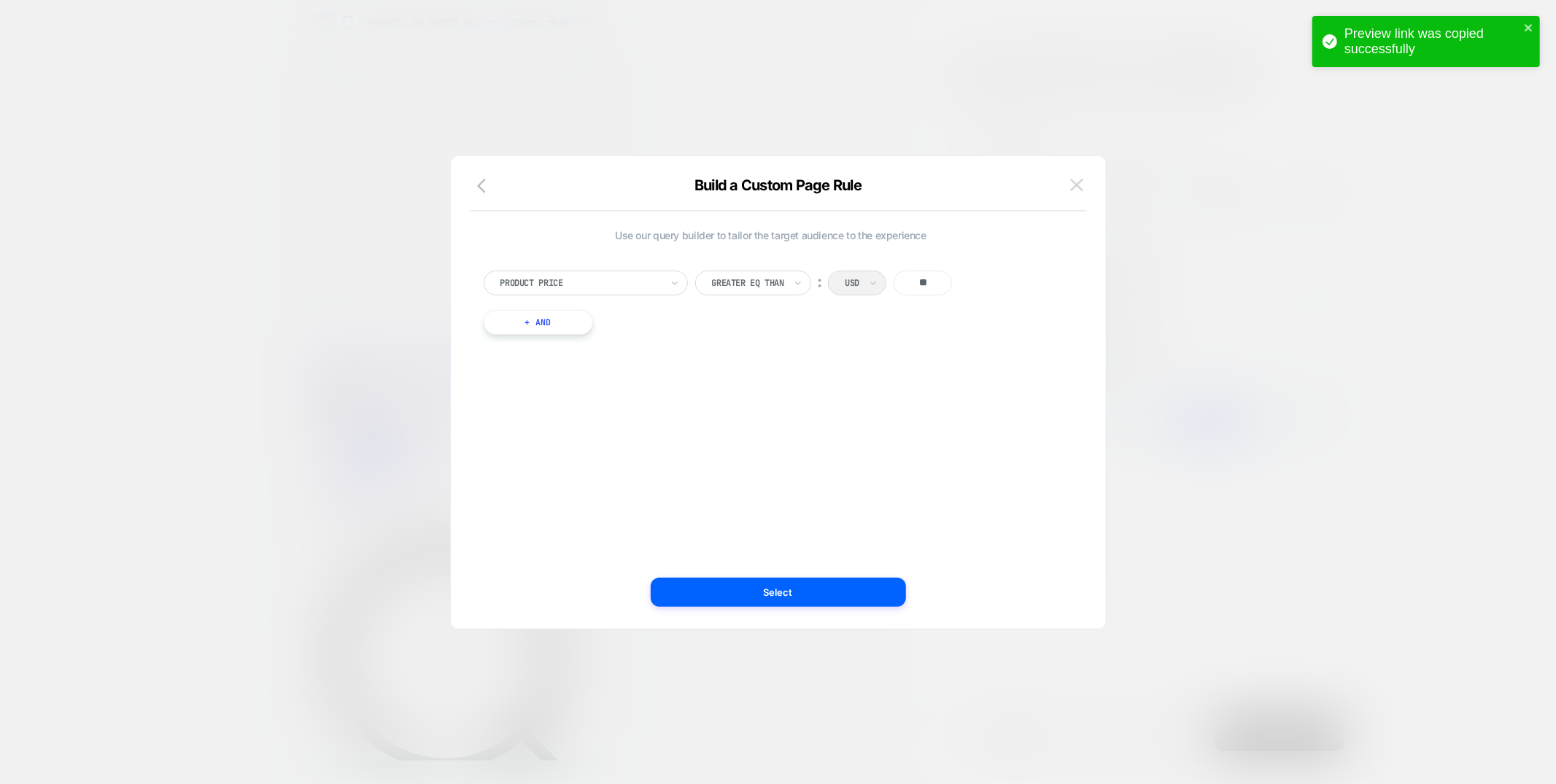
click at [1073, 185] on img at bounding box center [1077, 185] width 14 height 13
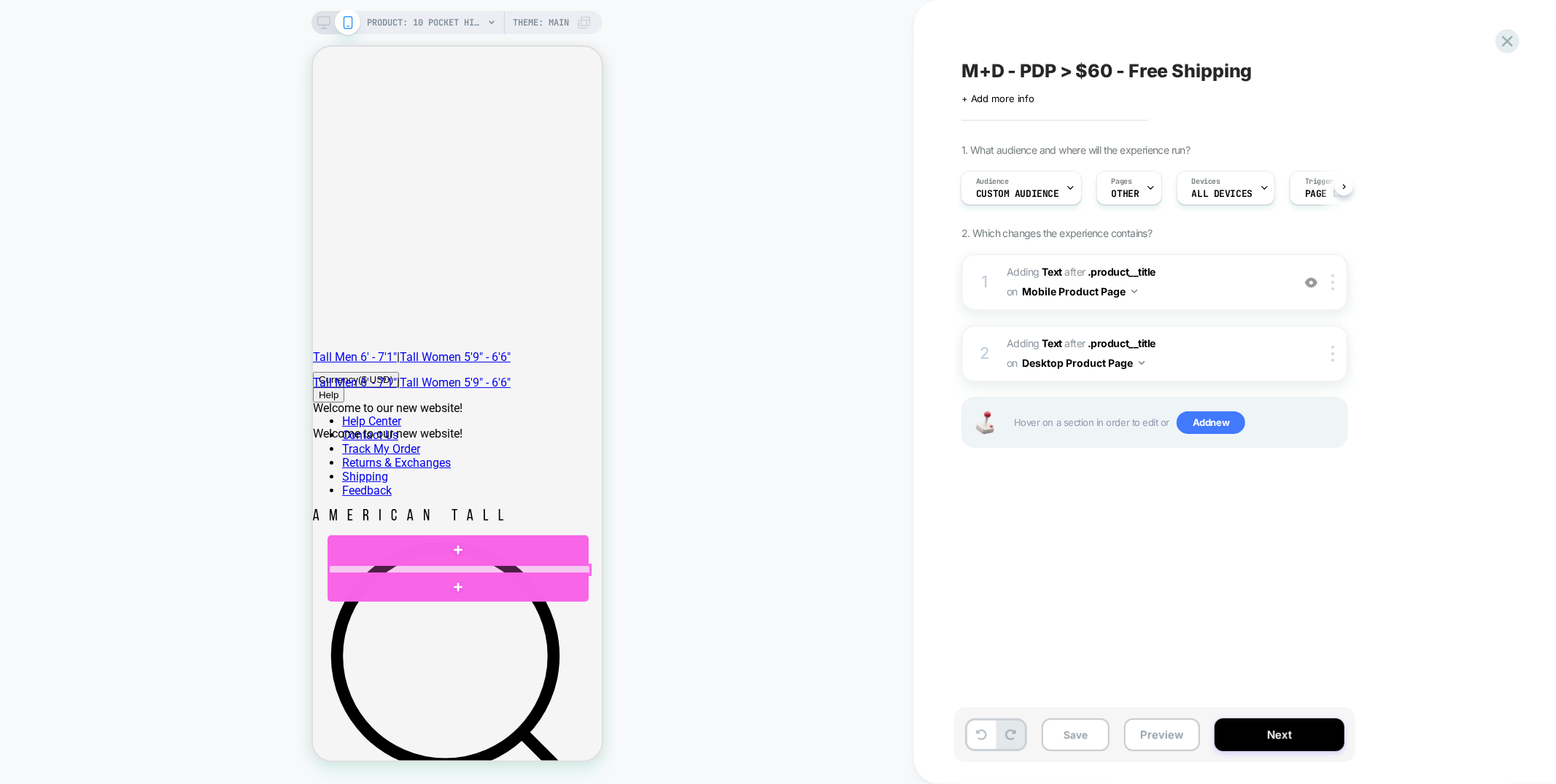
click at [441, 565] on div at bounding box center [458, 569] width 261 height 10
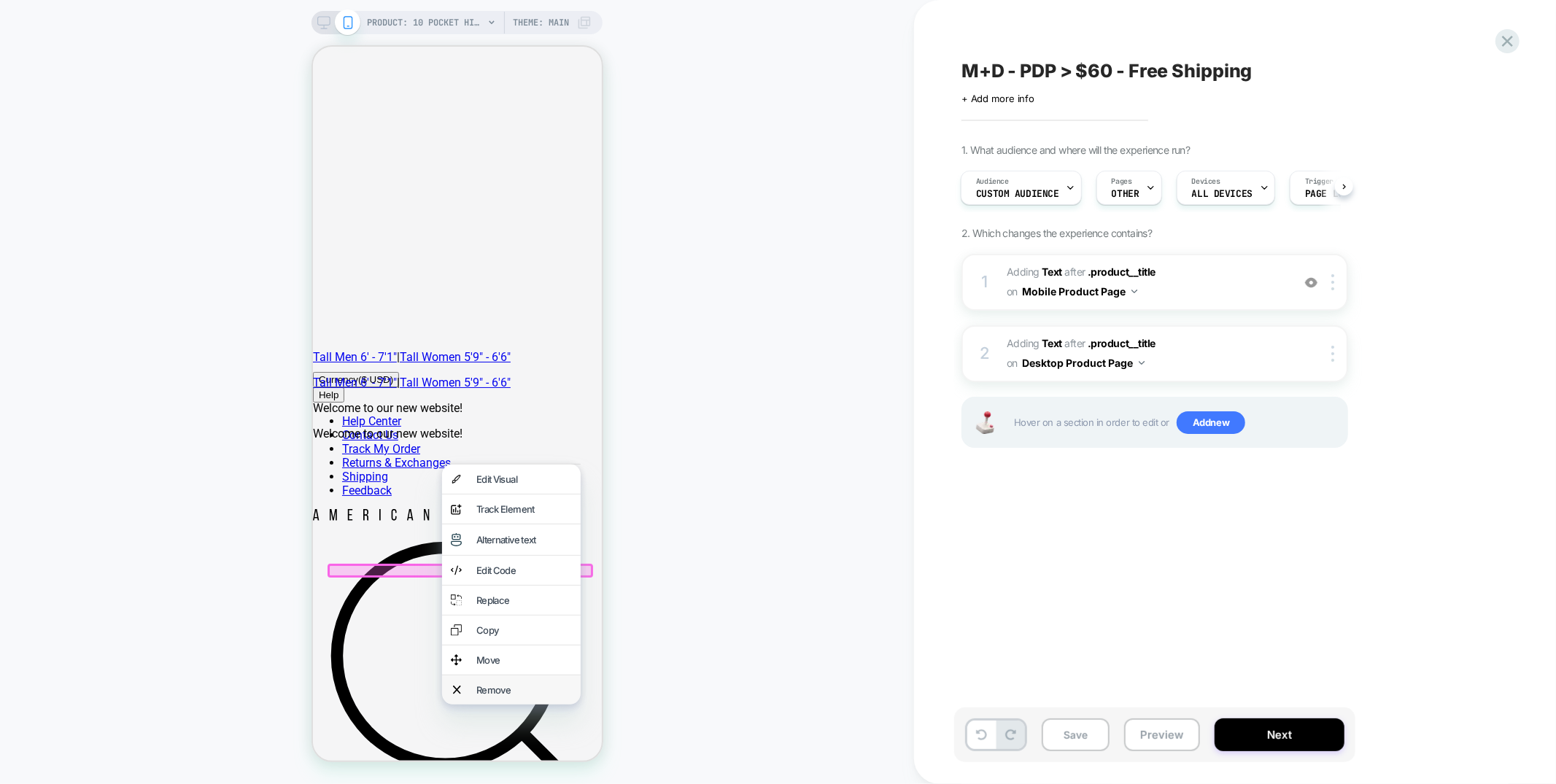
click at [503, 695] on div "Remove" at bounding box center [523, 688] width 96 height 12
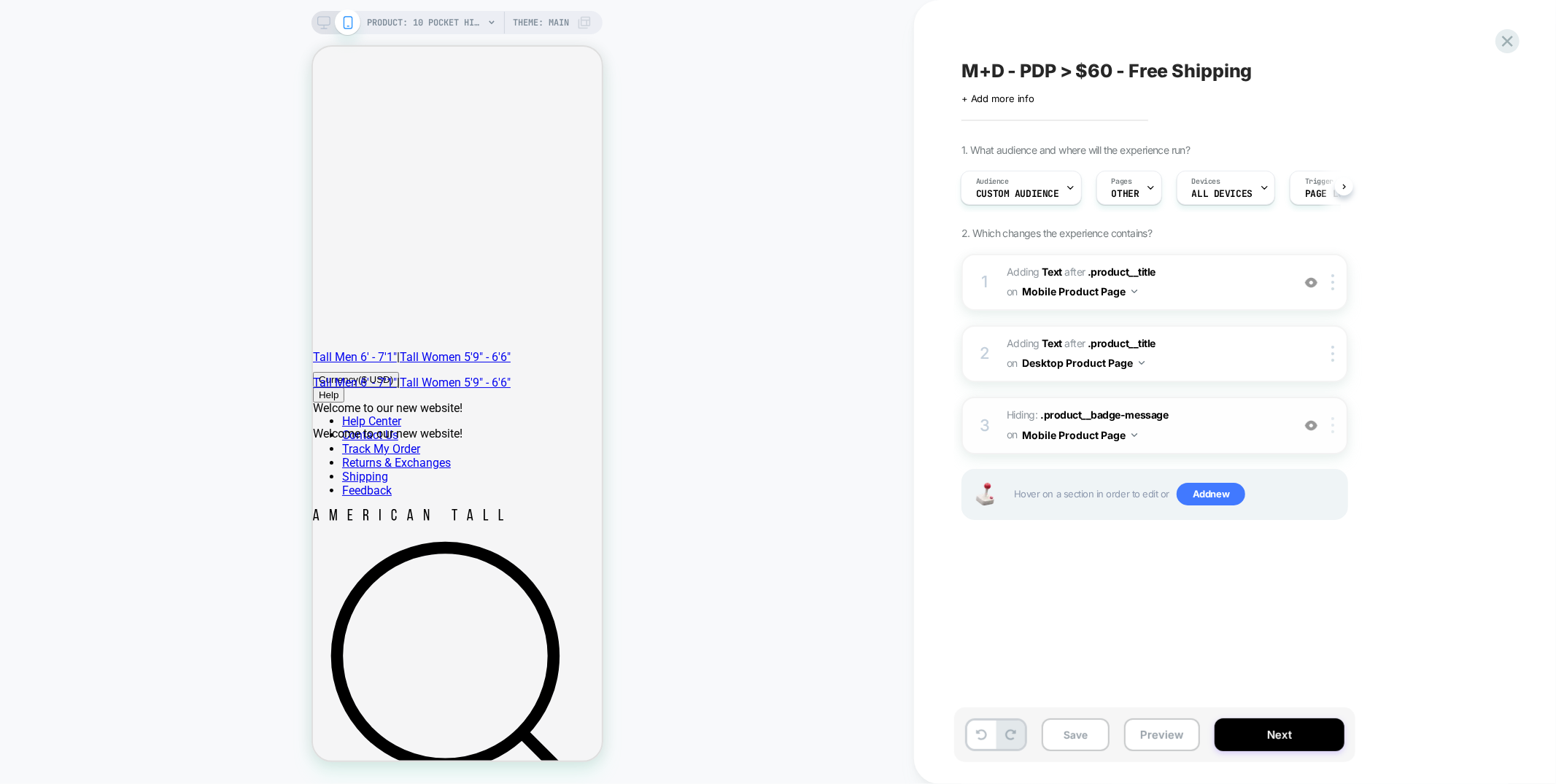
click at [1335, 420] on div at bounding box center [1335, 425] width 24 height 16
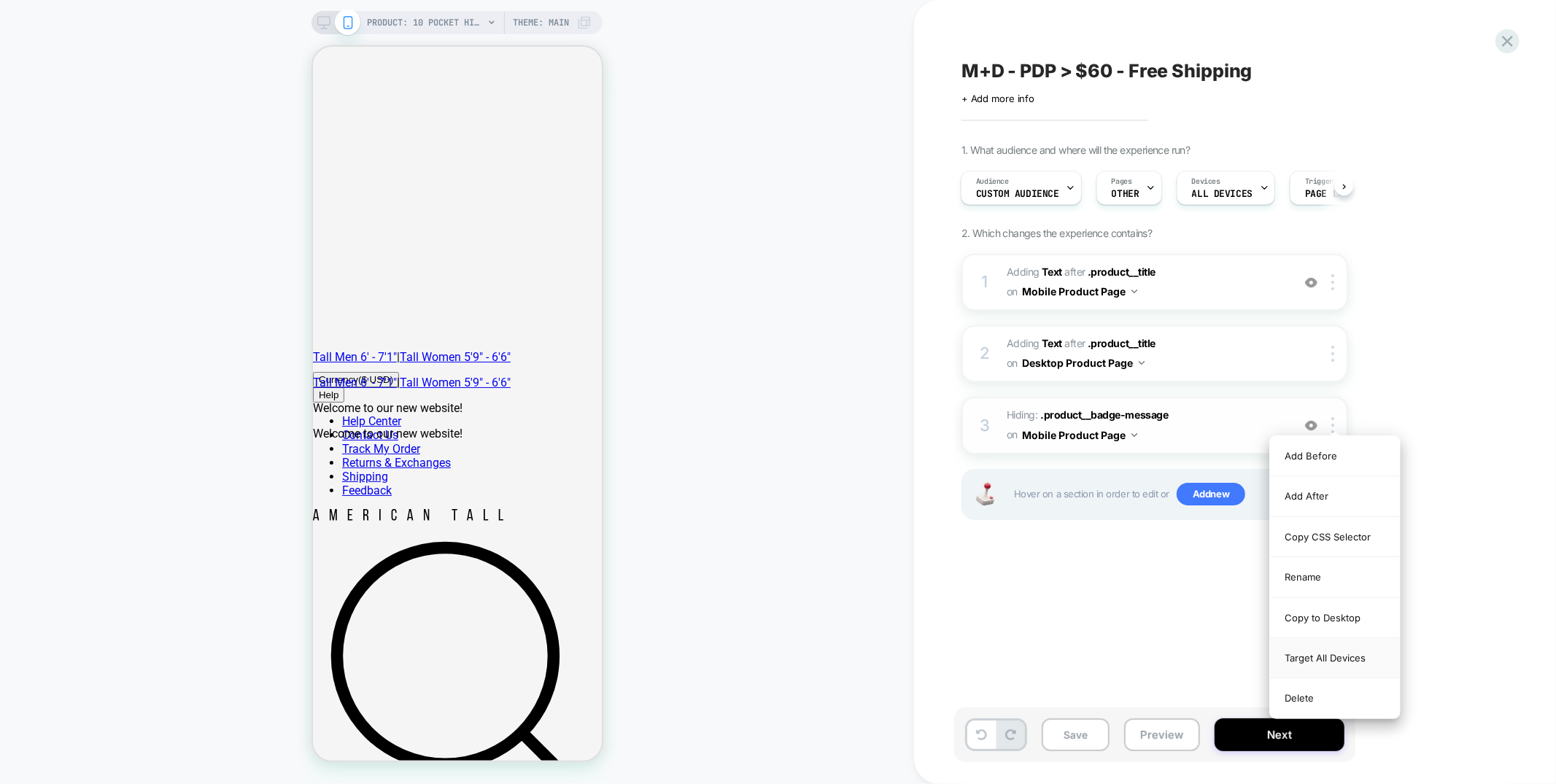
click at [1318, 656] on div "Target All Devices" at bounding box center [1335, 658] width 130 height 40
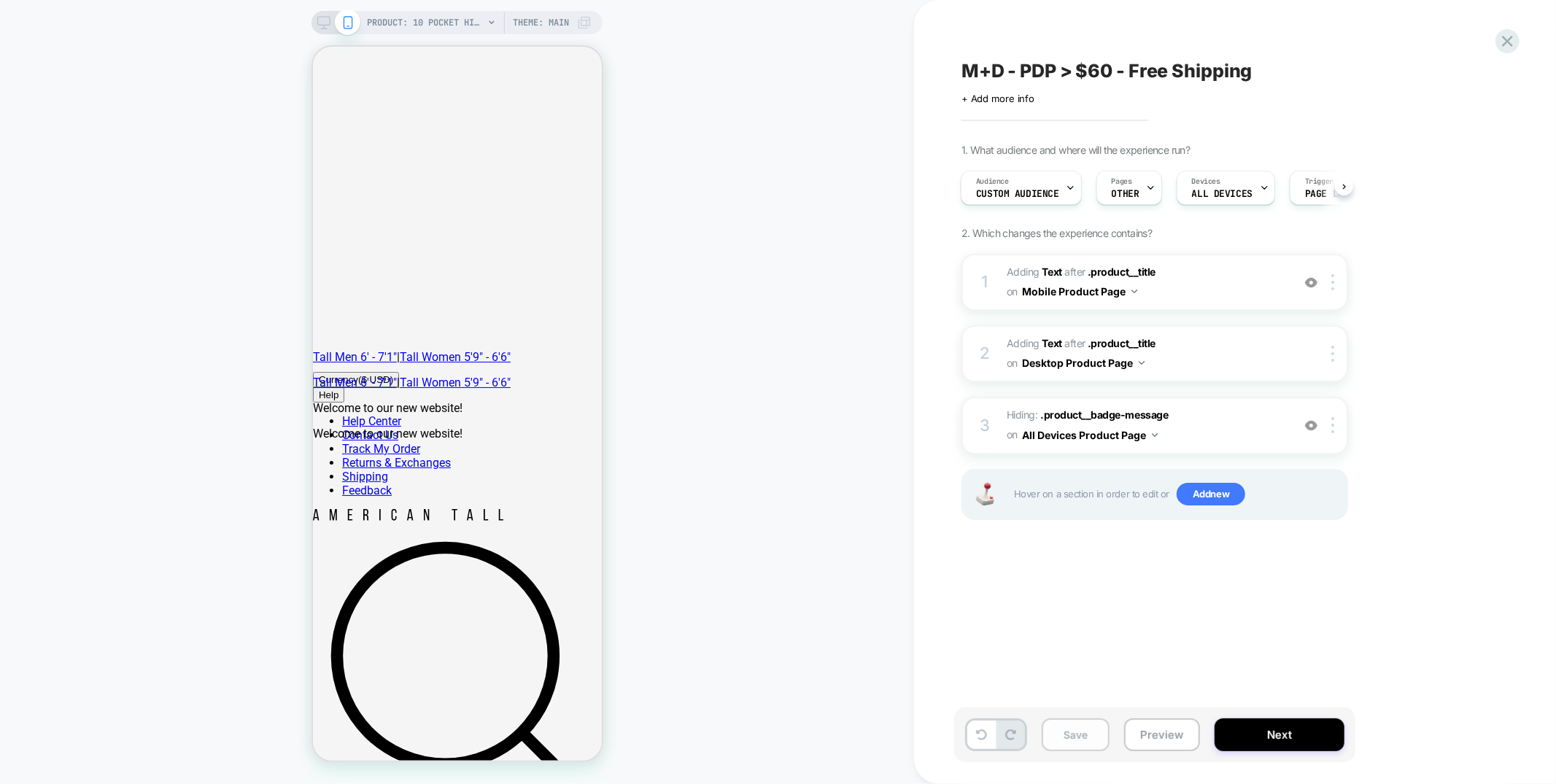
click at [1070, 734] on button "Save" at bounding box center [1075, 734] width 68 height 32
click at [1007, 187] on div "Audience Custom Audience" at bounding box center [1017, 188] width 112 height 32
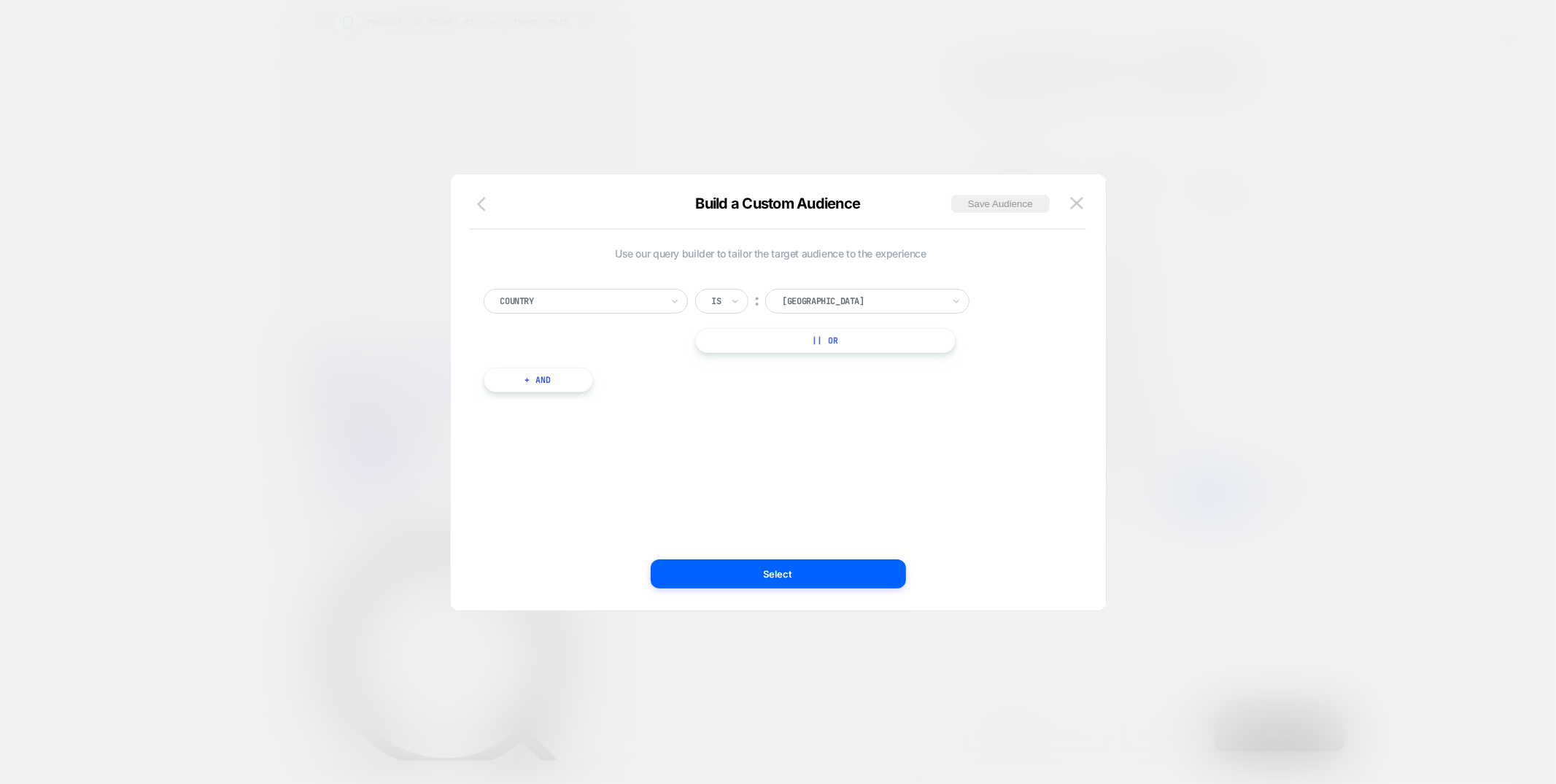
click at [481, 203] on icon "button" at bounding box center [486, 204] width 17 height 17
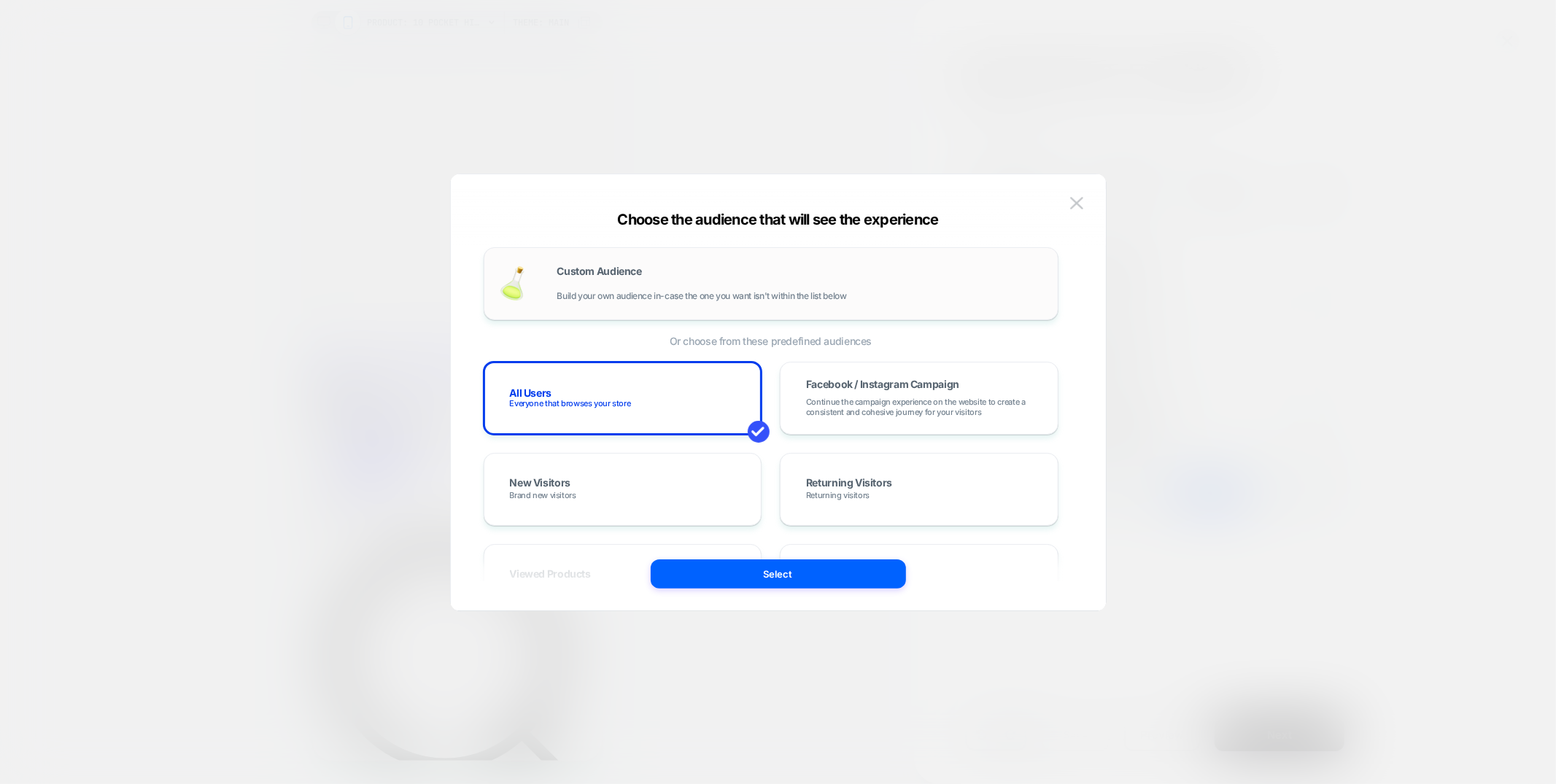
click at [559, 249] on div "Custom Audience Build your own audience in-case the one you want isn't within t…" at bounding box center [771, 283] width 575 height 73
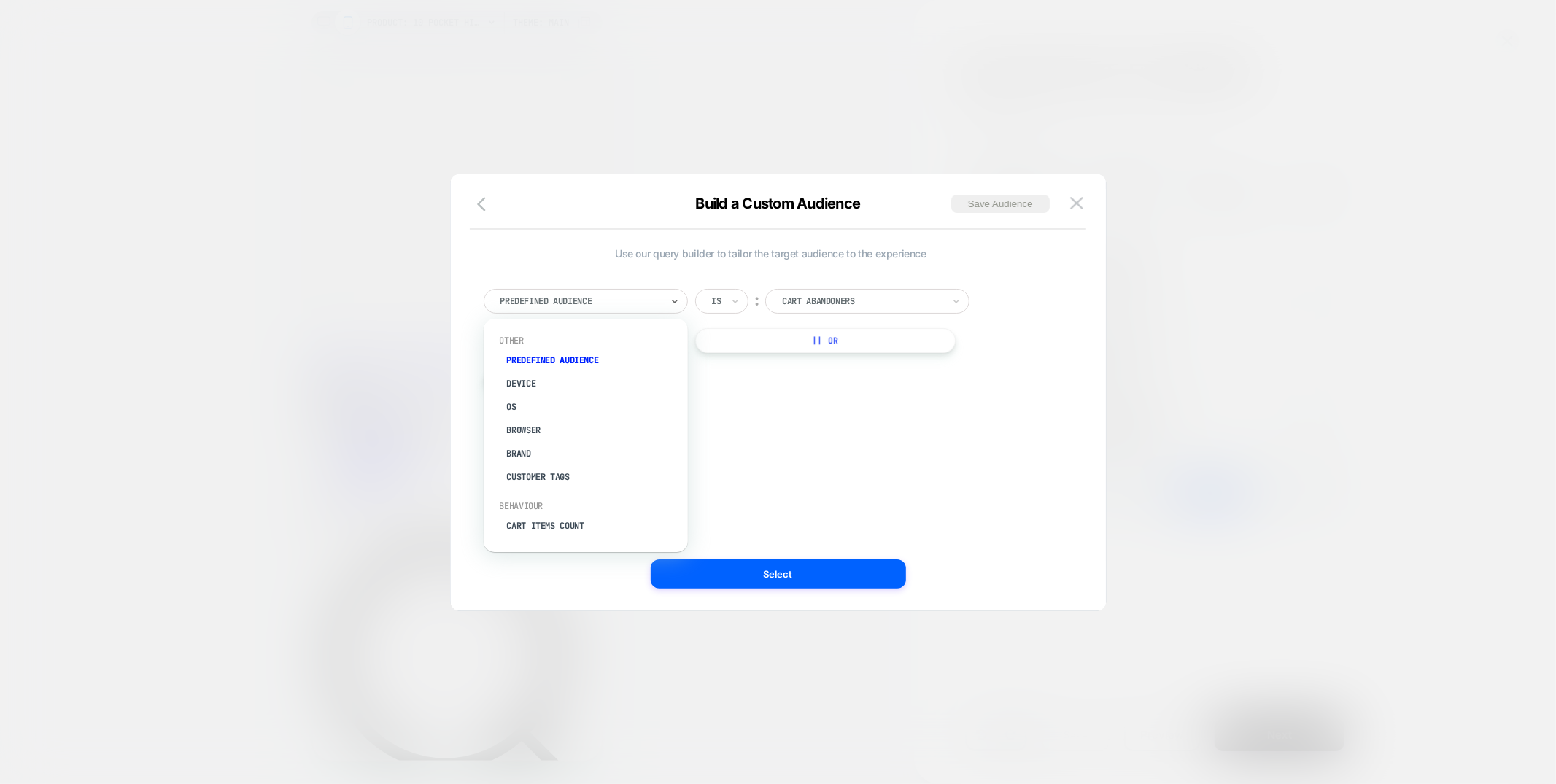
click at [607, 290] on div "Predefined Audience" at bounding box center [586, 300] width 204 height 24
click at [550, 528] on div "Cart Currency" at bounding box center [593, 539] width 190 height 23
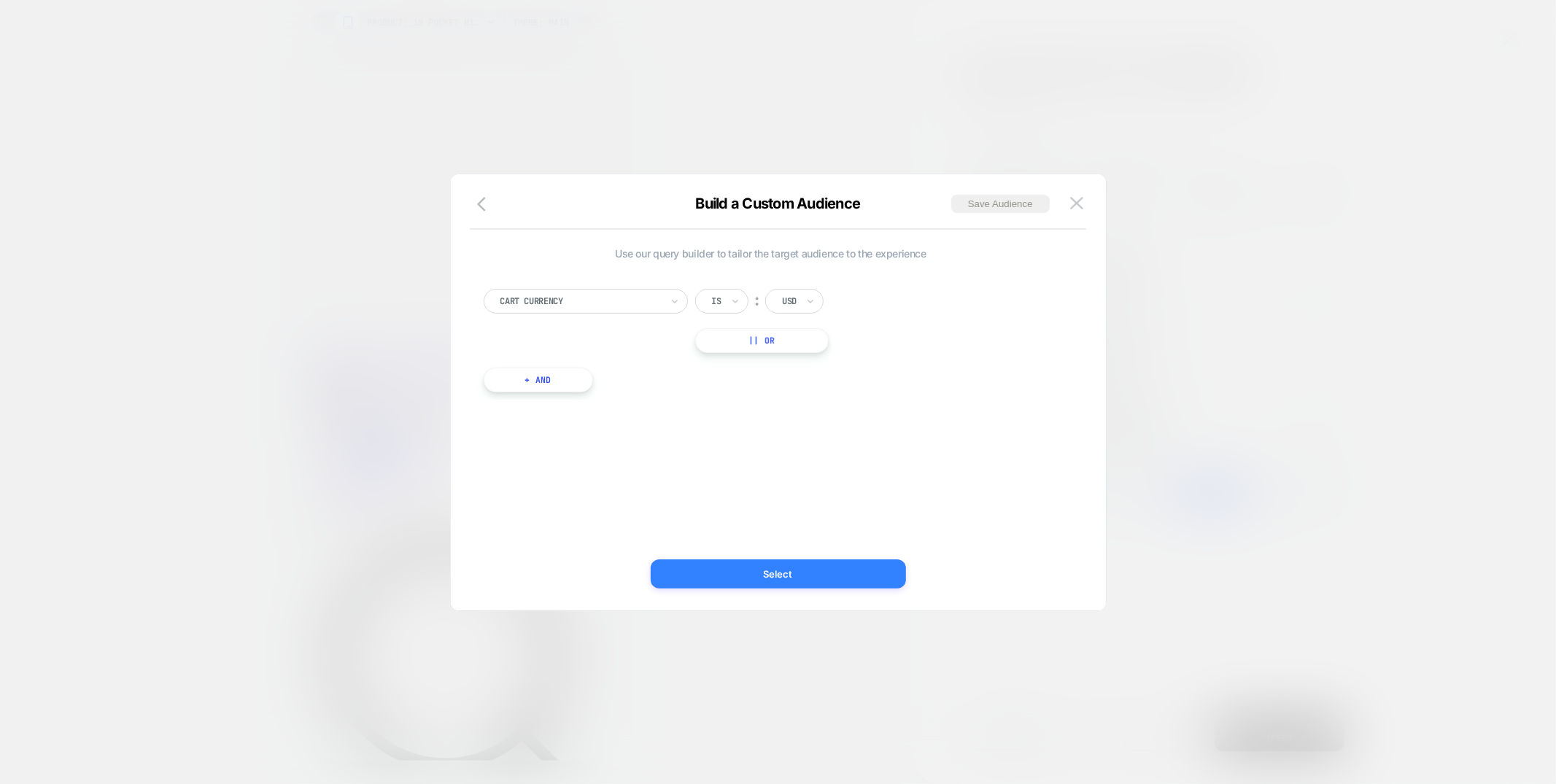
click at [761, 581] on button "Select" at bounding box center [778, 574] width 255 height 29
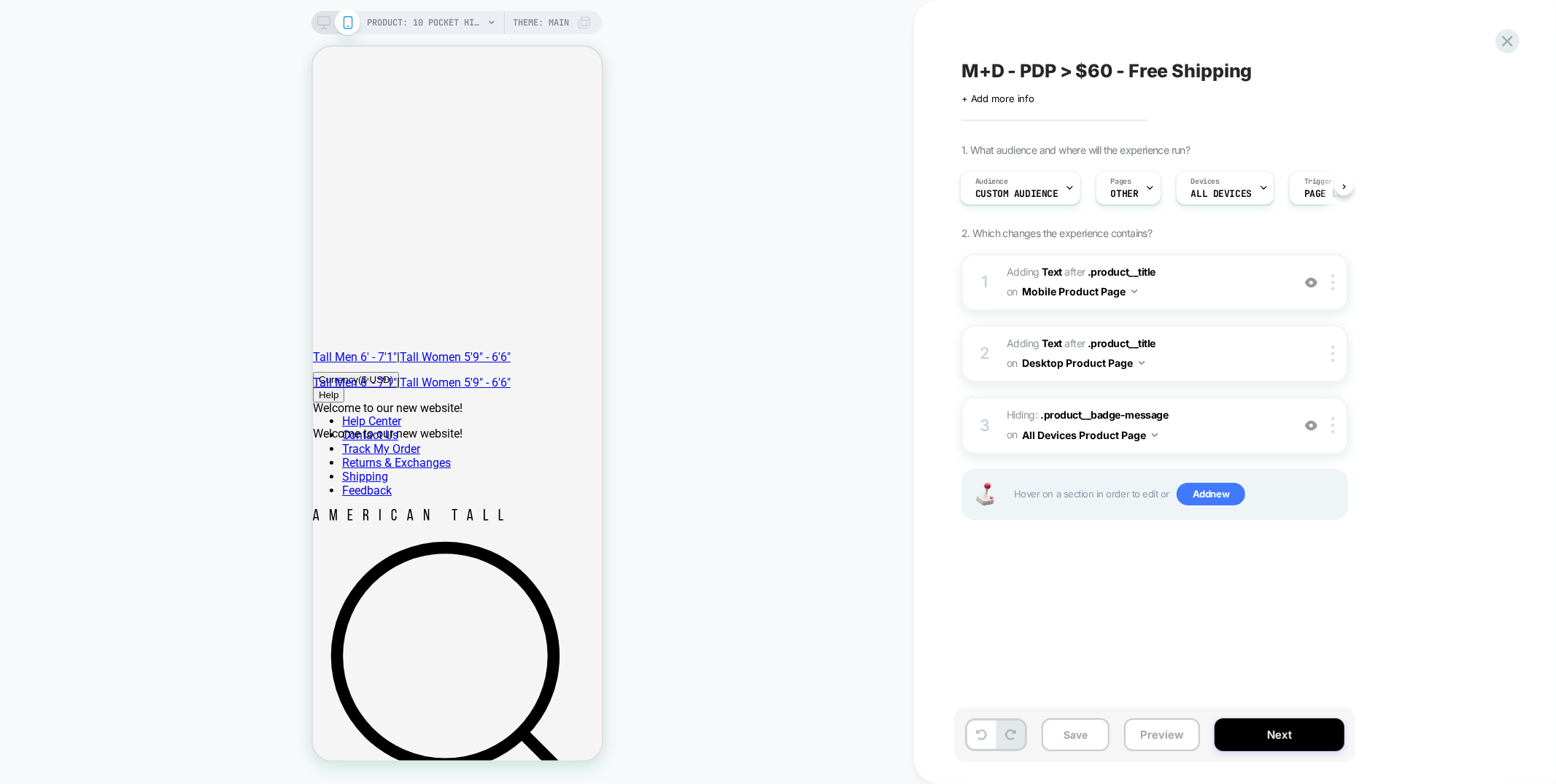
scroll to position [0, 0]
click at [1078, 746] on button "Save" at bounding box center [1075, 734] width 68 height 32
click at [1135, 736] on button "Preview" at bounding box center [1162, 734] width 76 height 32
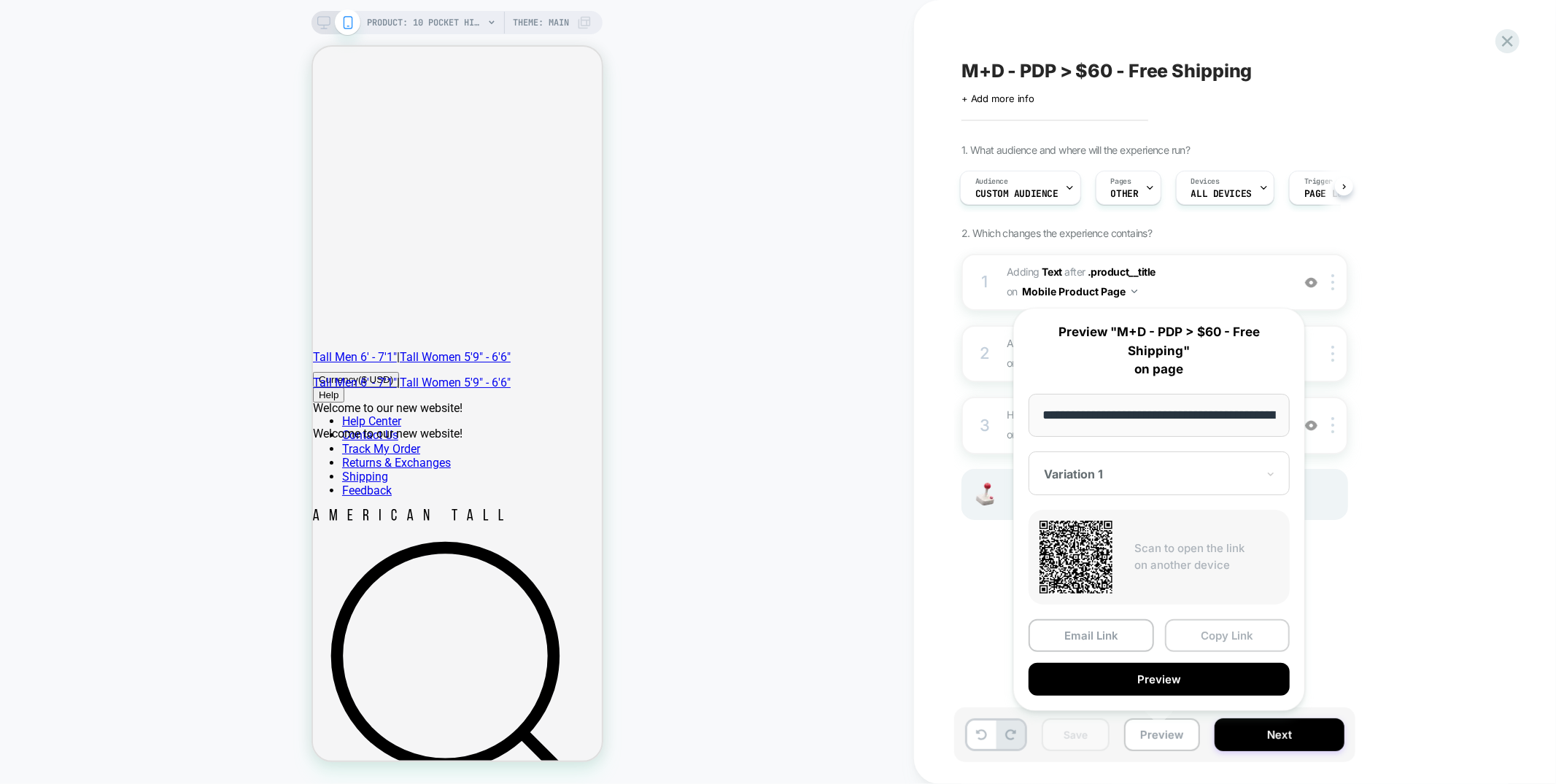
click at [1202, 634] on button "Copy Link" at bounding box center [1227, 635] width 125 height 32
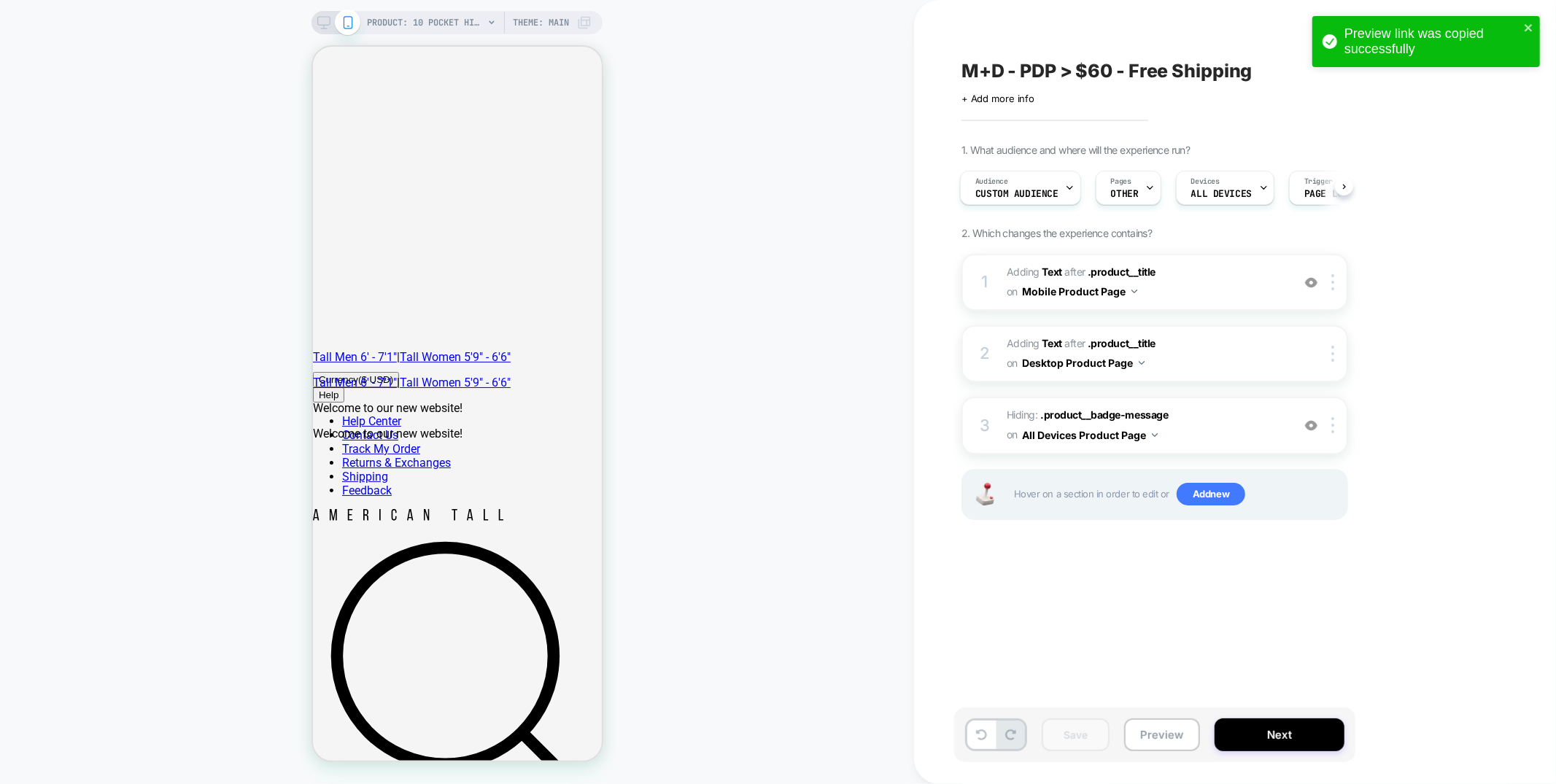
click at [1528, 116] on div "M+D - PDP > $60 - Free Shipping Click to edit experience details + Add more inf…" at bounding box center [1235, 392] width 642 height 784
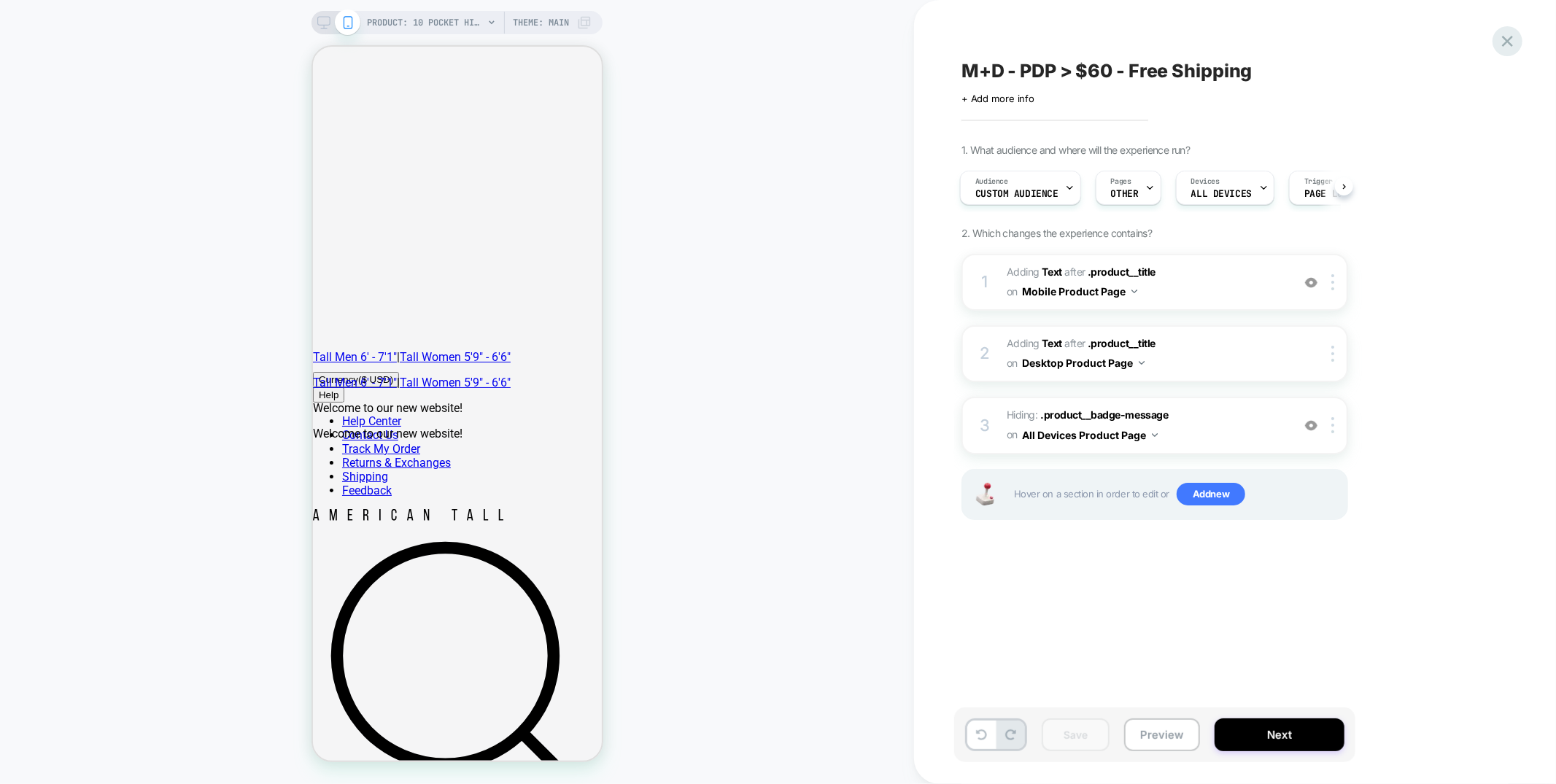
click at [1514, 48] on icon at bounding box center [1507, 42] width 20 height 20
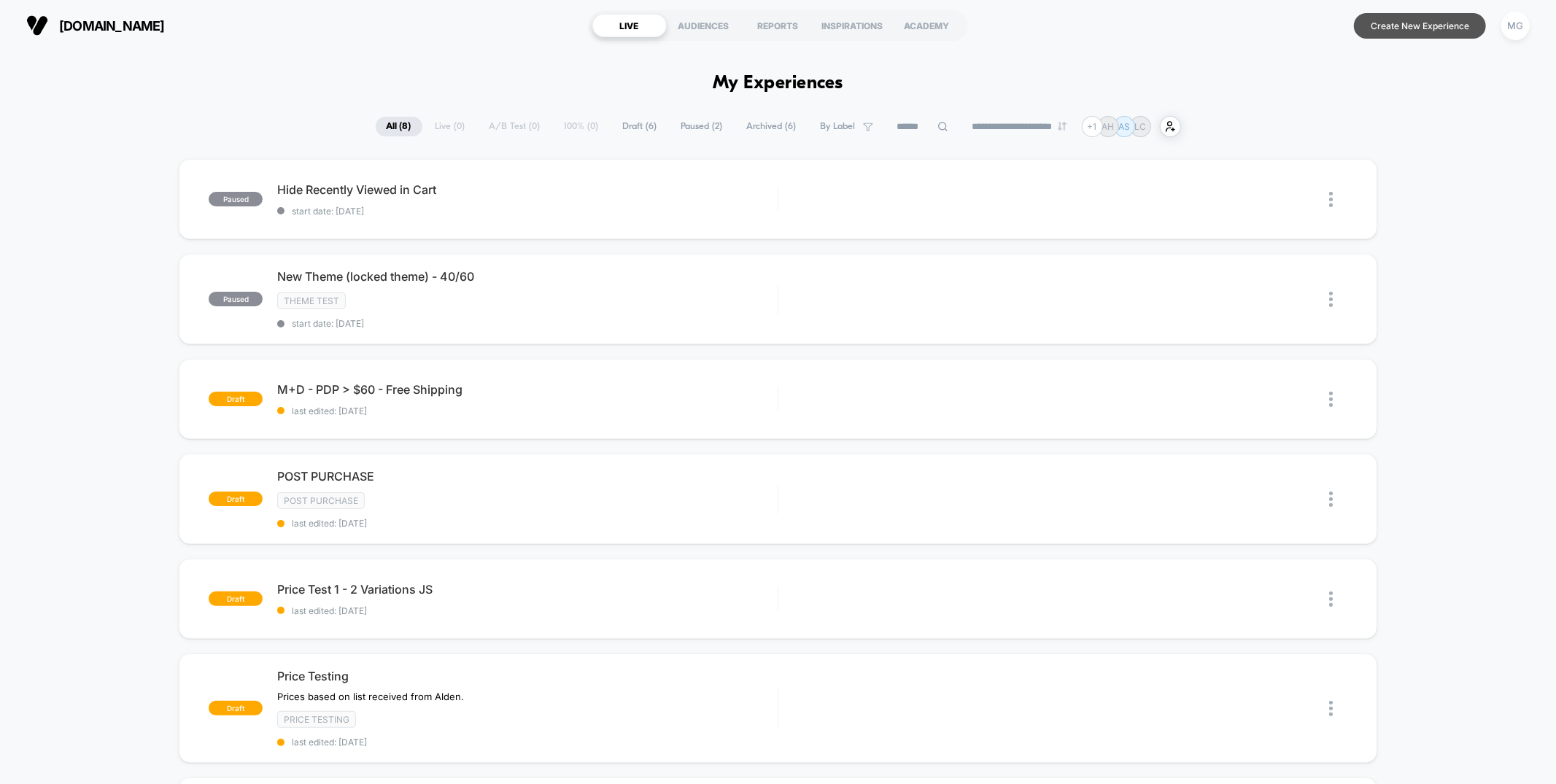
click at [1403, 24] on button "Create New Experience" at bounding box center [1420, 26] width 132 height 25
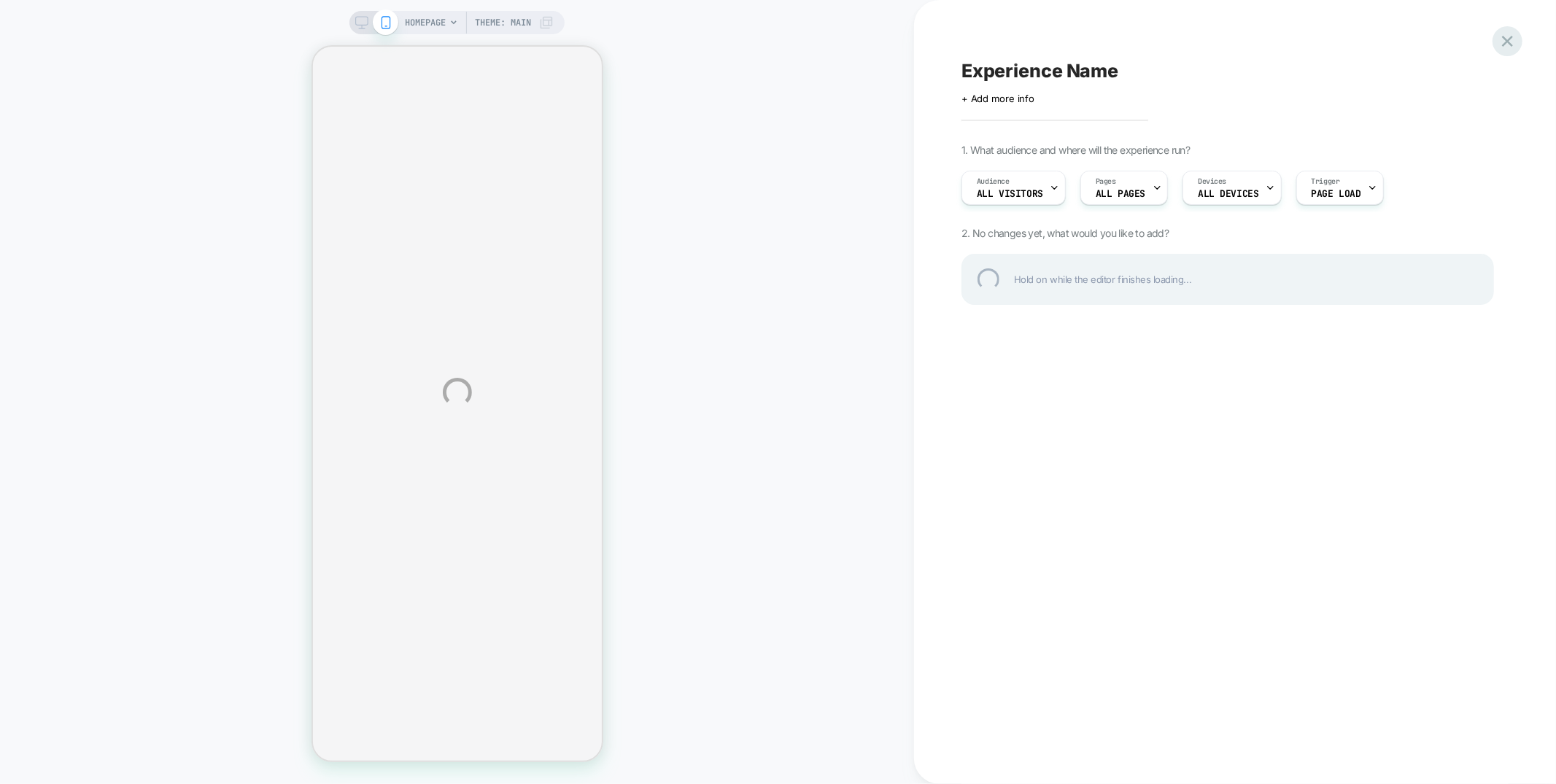
click at [1499, 39] on div at bounding box center [1507, 41] width 30 height 30
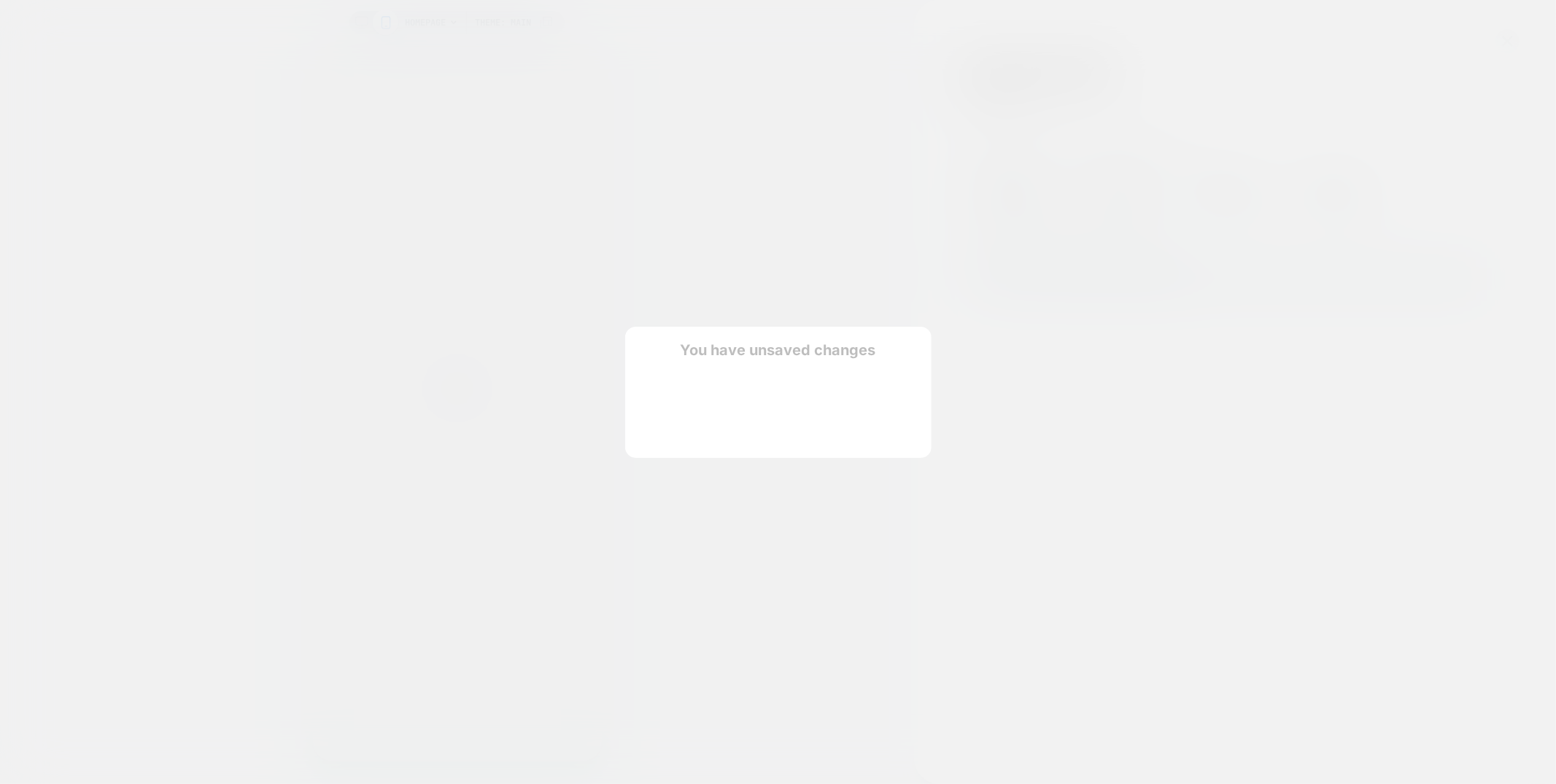
click at [700, 444] on div "You have unsaved changes Are you sure you want to discard the changes? Discard …" at bounding box center [778, 392] width 306 height 131
click at [704, 427] on button "Discard Changes" at bounding box center [705, 428] width 131 height 45
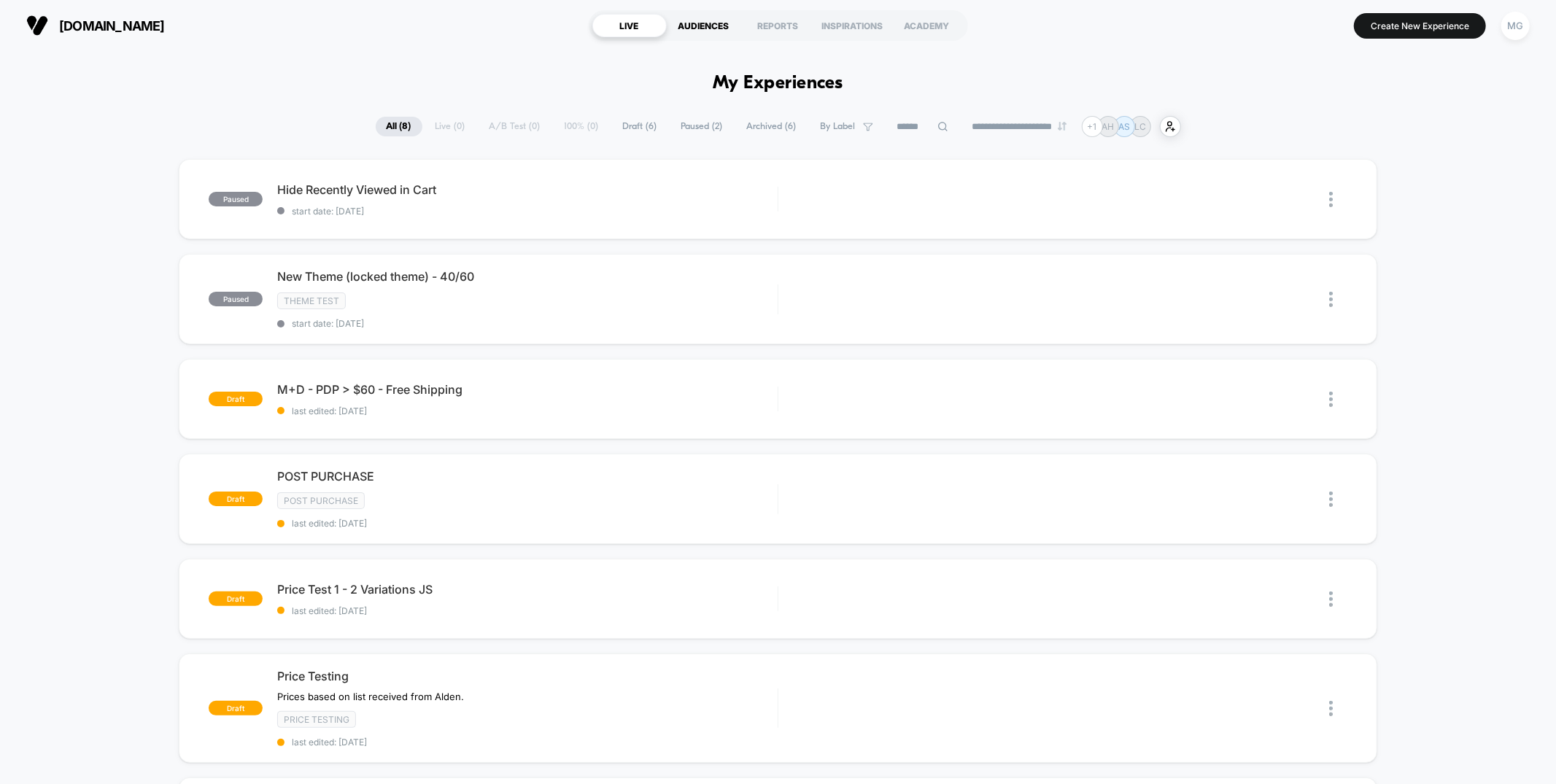
click at [721, 16] on div "AUDIENCES" at bounding box center [704, 25] width 74 height 23
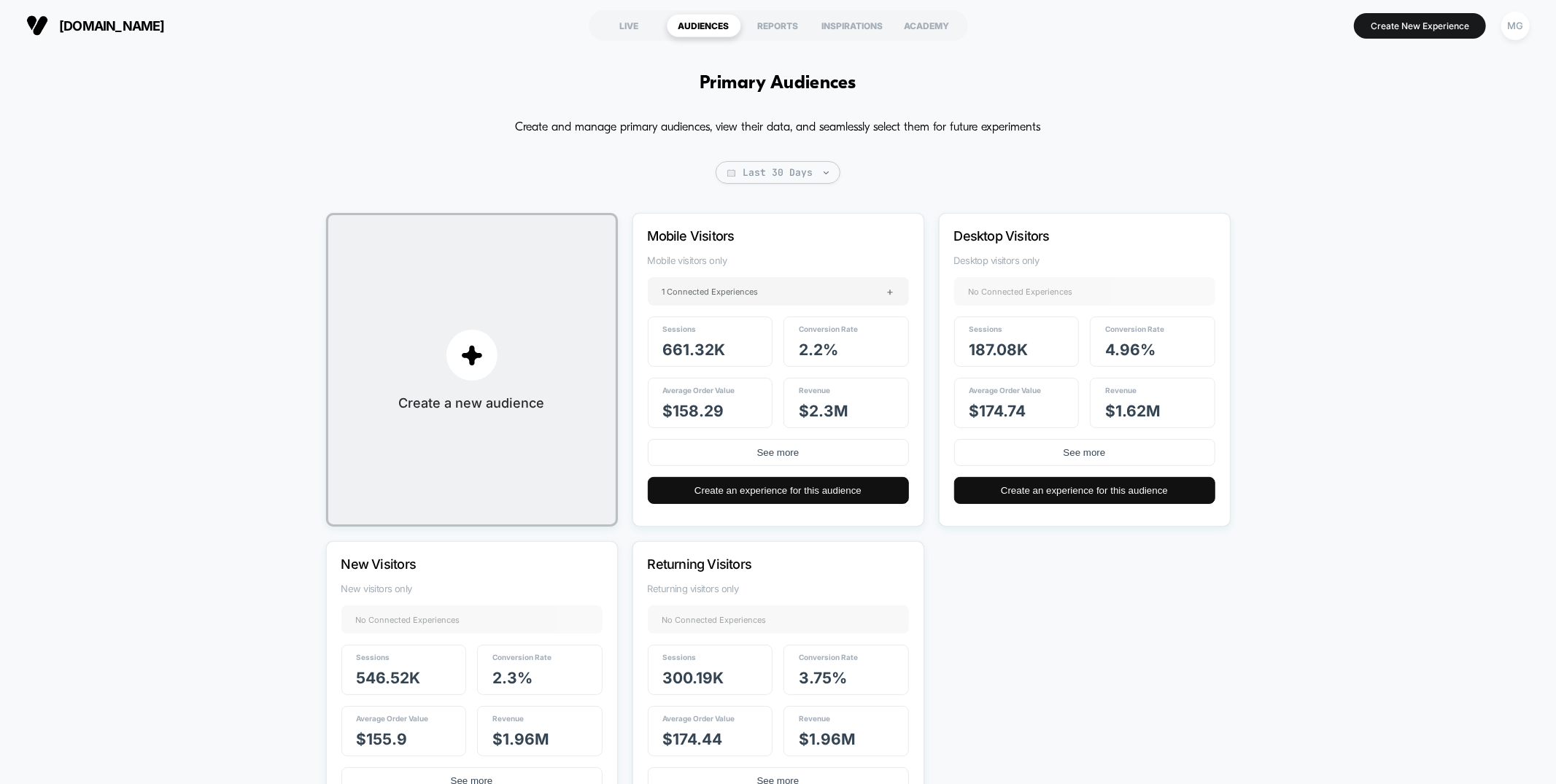
scroll to position [107, 0]
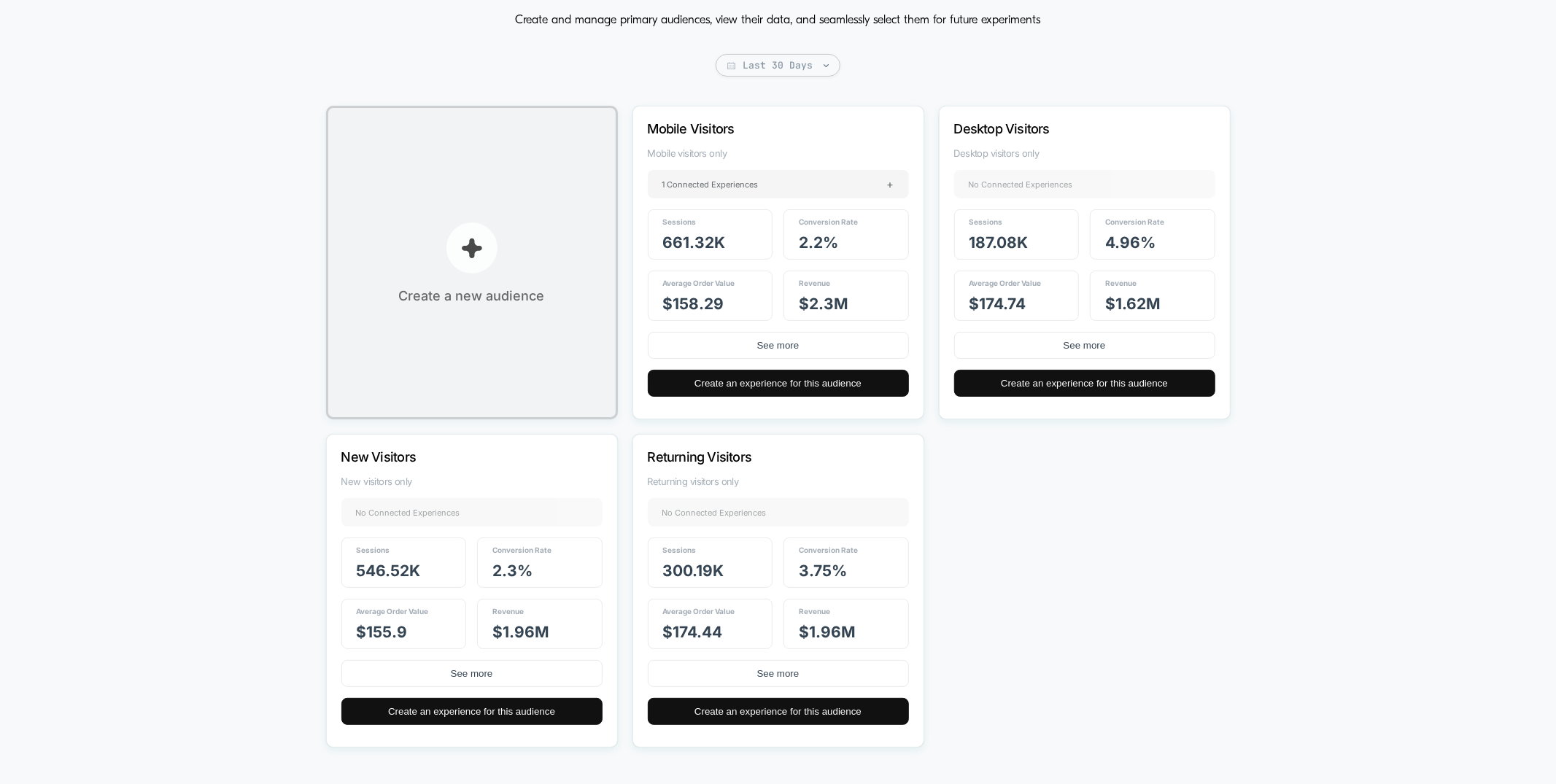
click at [334, 271] on button "Create a new audience" at bounding box center [471, 263] width 292 height 314
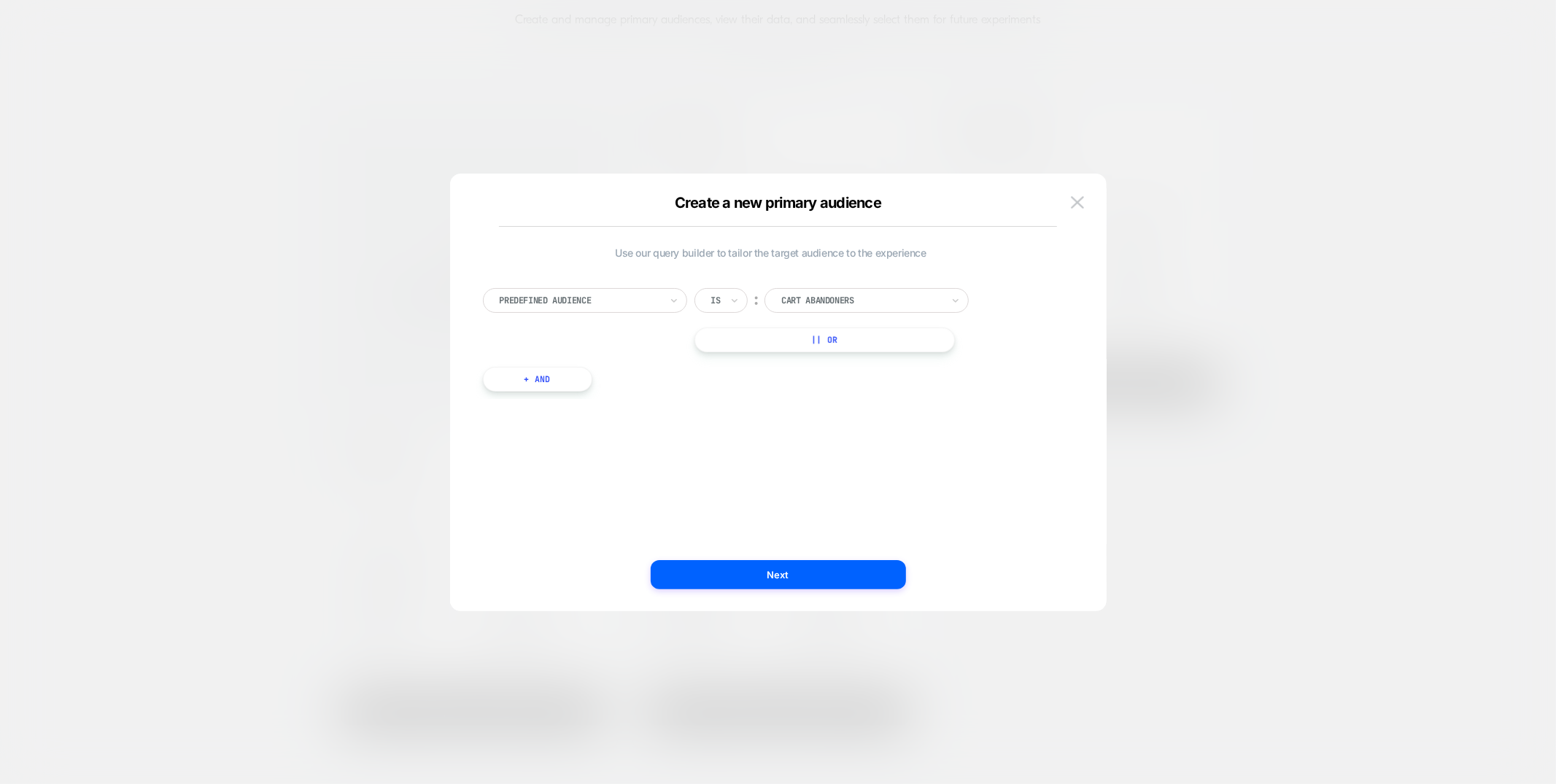
click at [642, 309] on div "Predefined Audience" at bounding box center [585, 300] width 204 height 24
click at [540, 429] on div "UTM Campaign" at bounding box center [584, 441] width 190 height 23
click at [883, 294] on input at bounding box center [856, 300] width 182 height 24
type input "*****"
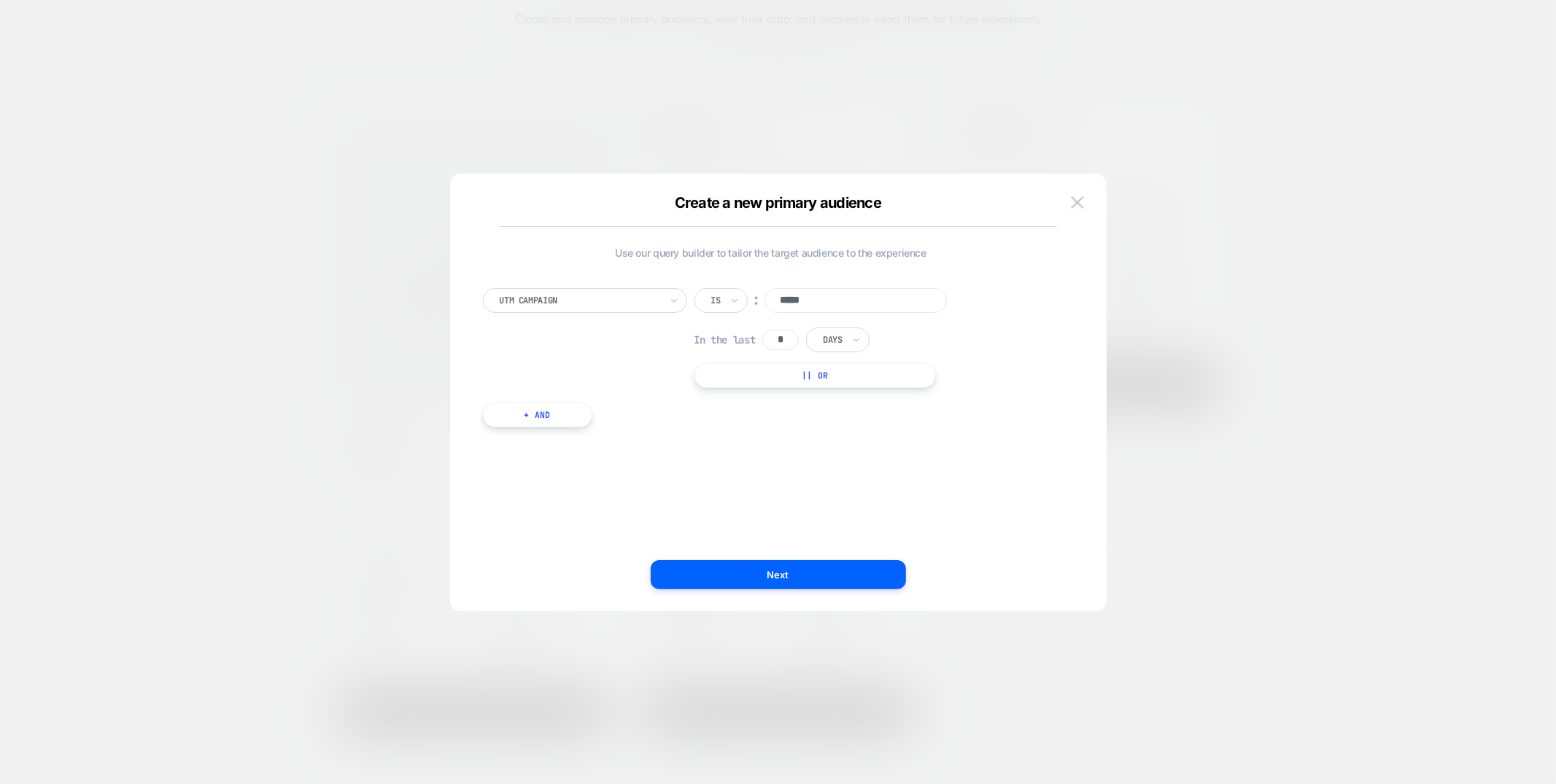
click at [718, 303] on div at bounding box center [716, 300] width 10 height 14
click at [732, 391] on div "Includes" at bounding box center [755, 386] width 95 height 23
click at [788, 340] on input "*" at bounding box center [781, 339] width 36 height 21
type input "**"
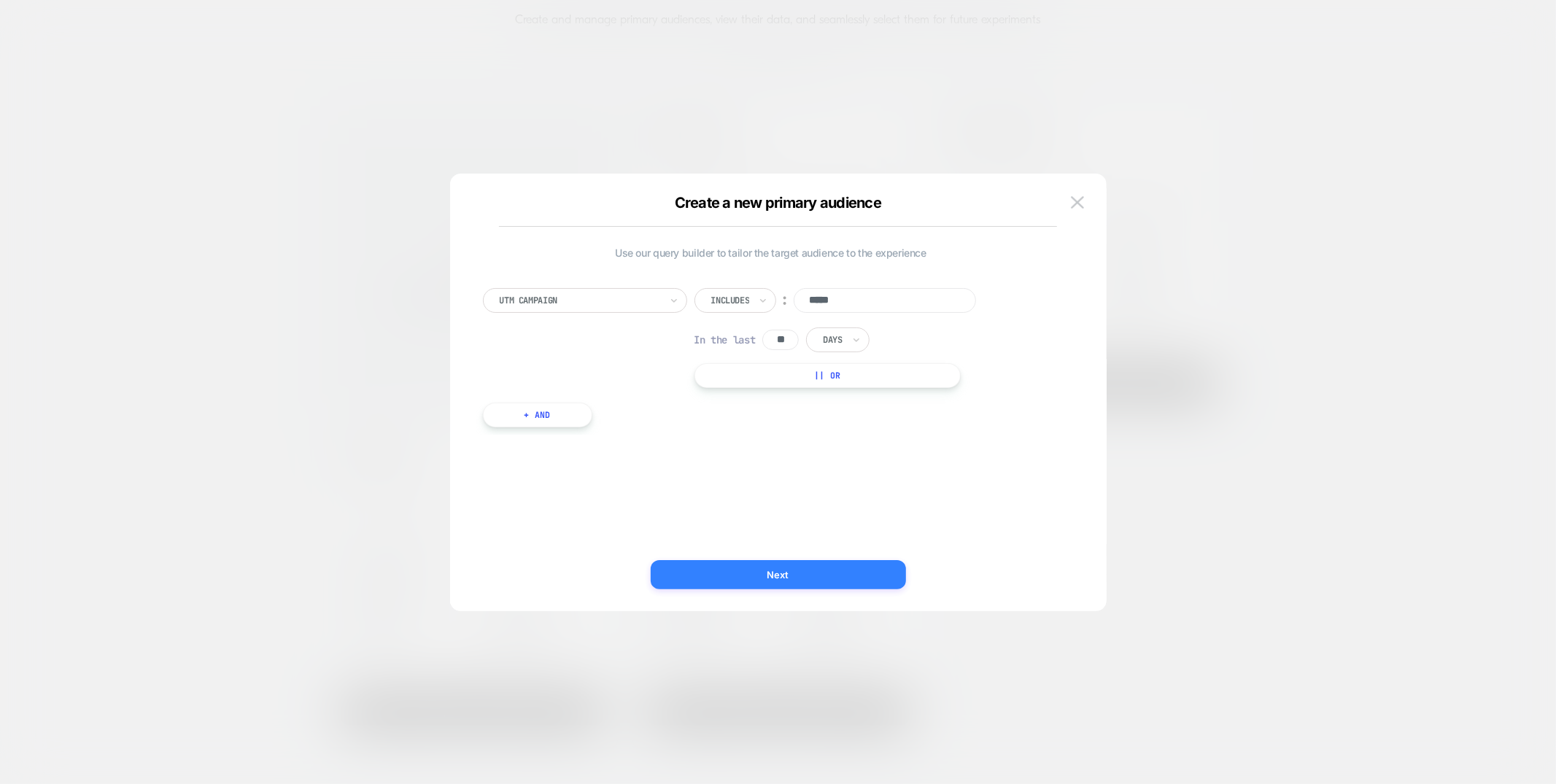
click at [836, 569] on button "Next" at bounding box center [778, 575] width 255 height 29
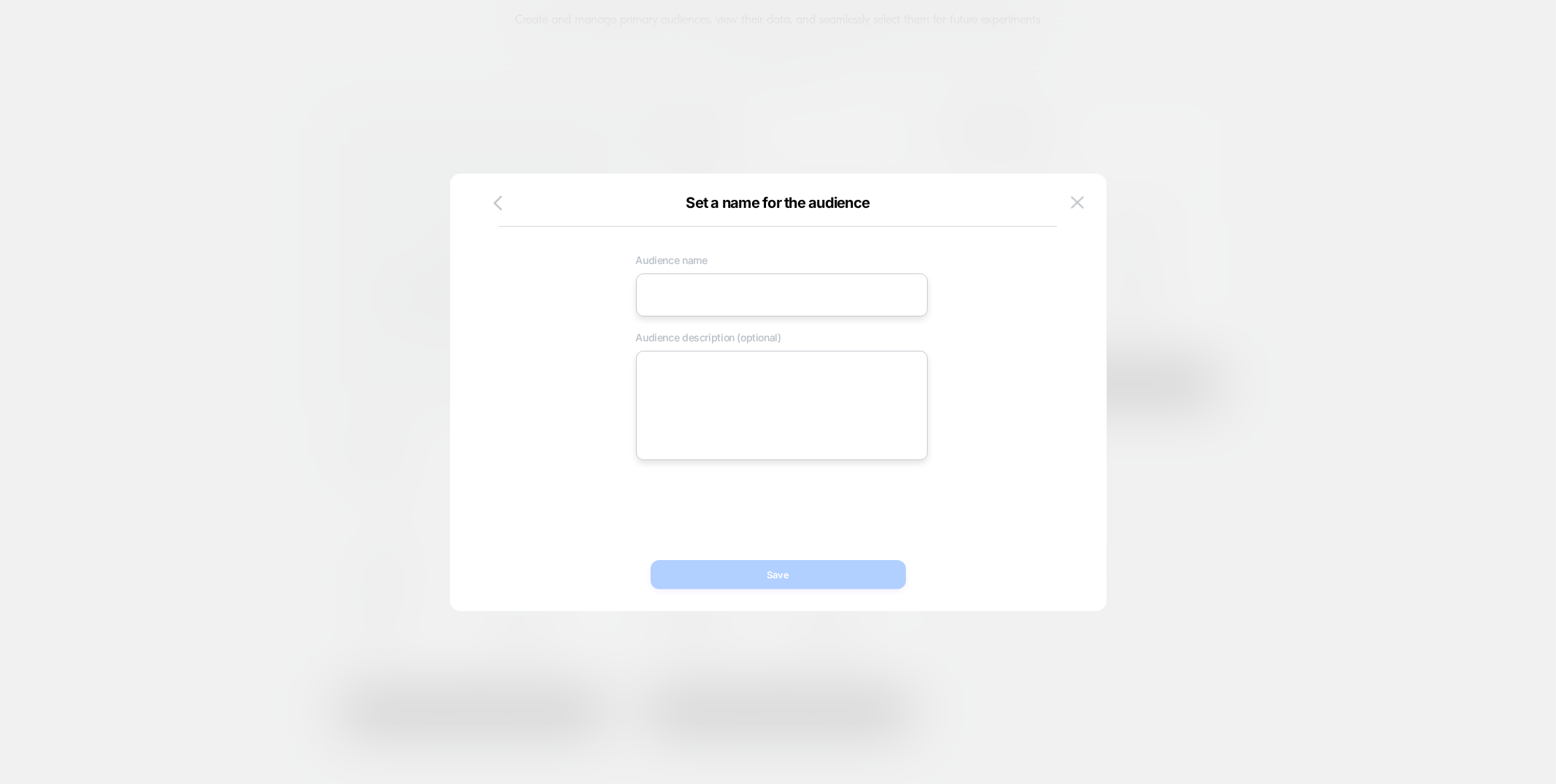
click at [740, 286] on input at bounding box center [782, 295] width 292 height 43
type input "******"
click at [770, 566] on button "Save" at bounding box center [778, 575] width 255 height 29
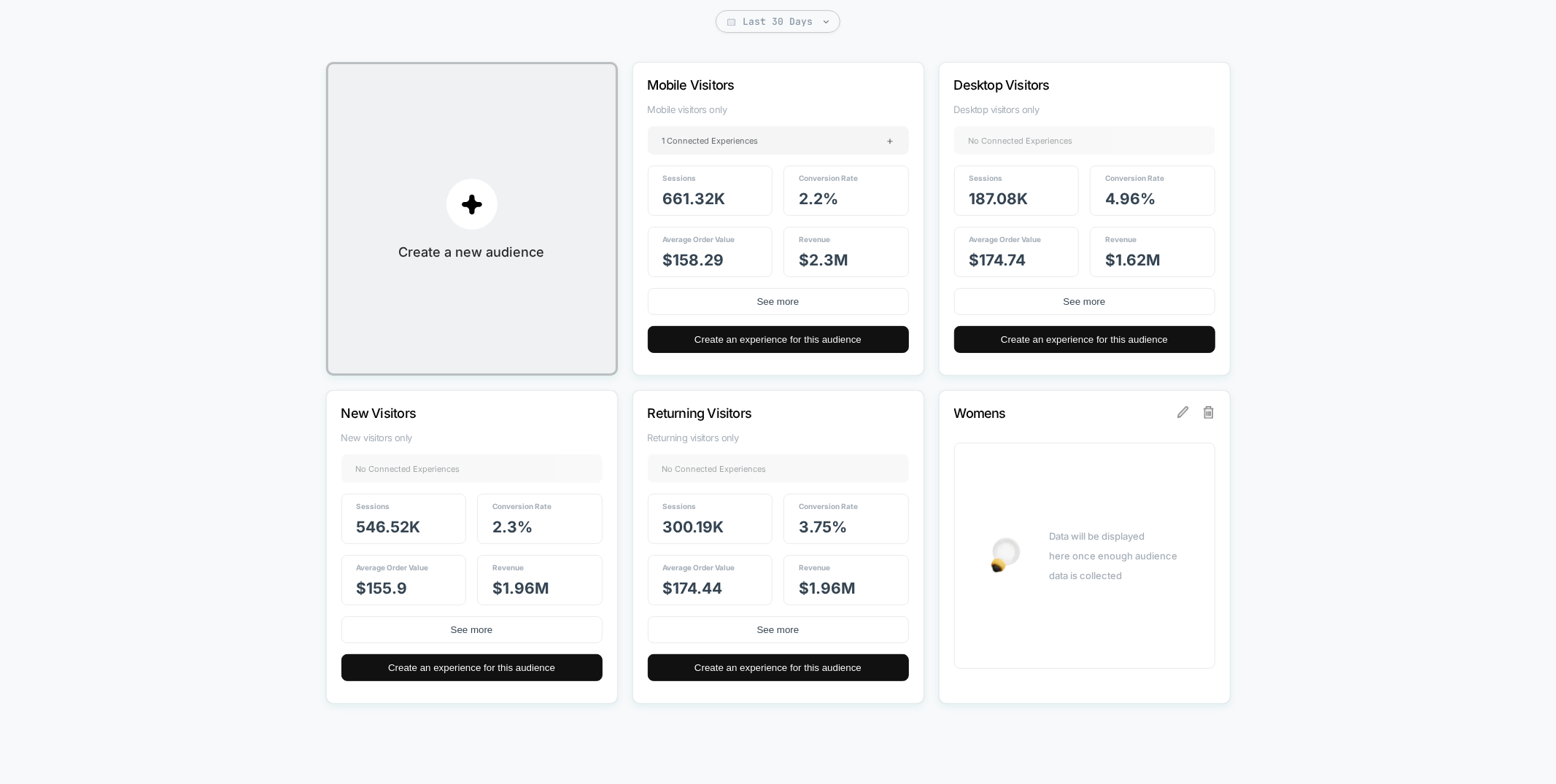
scroll to position [0, 0]
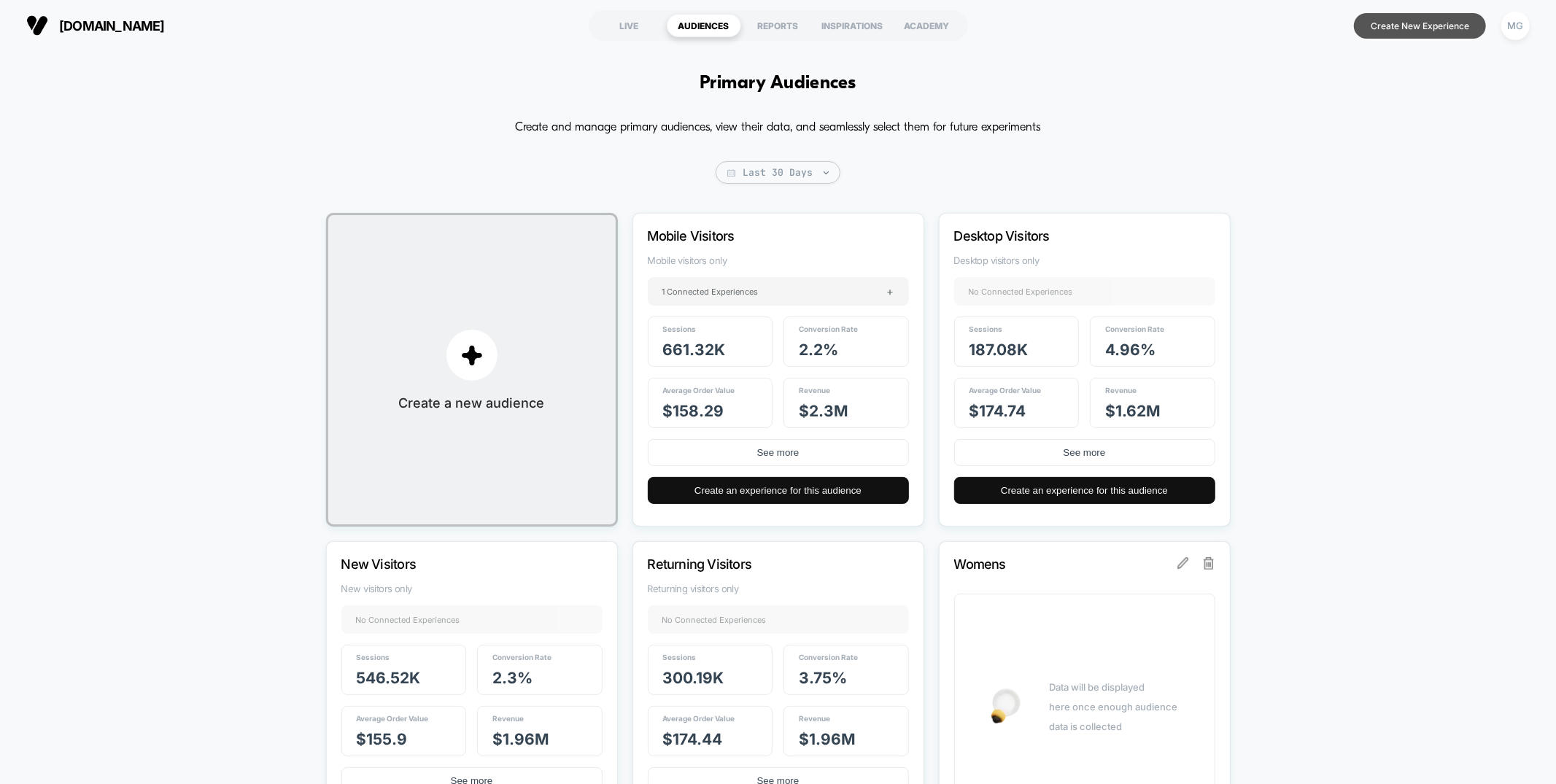
click at [1390, 29] on button "Create New Experience" at bounding box center [1420, 26] width 132 height 25
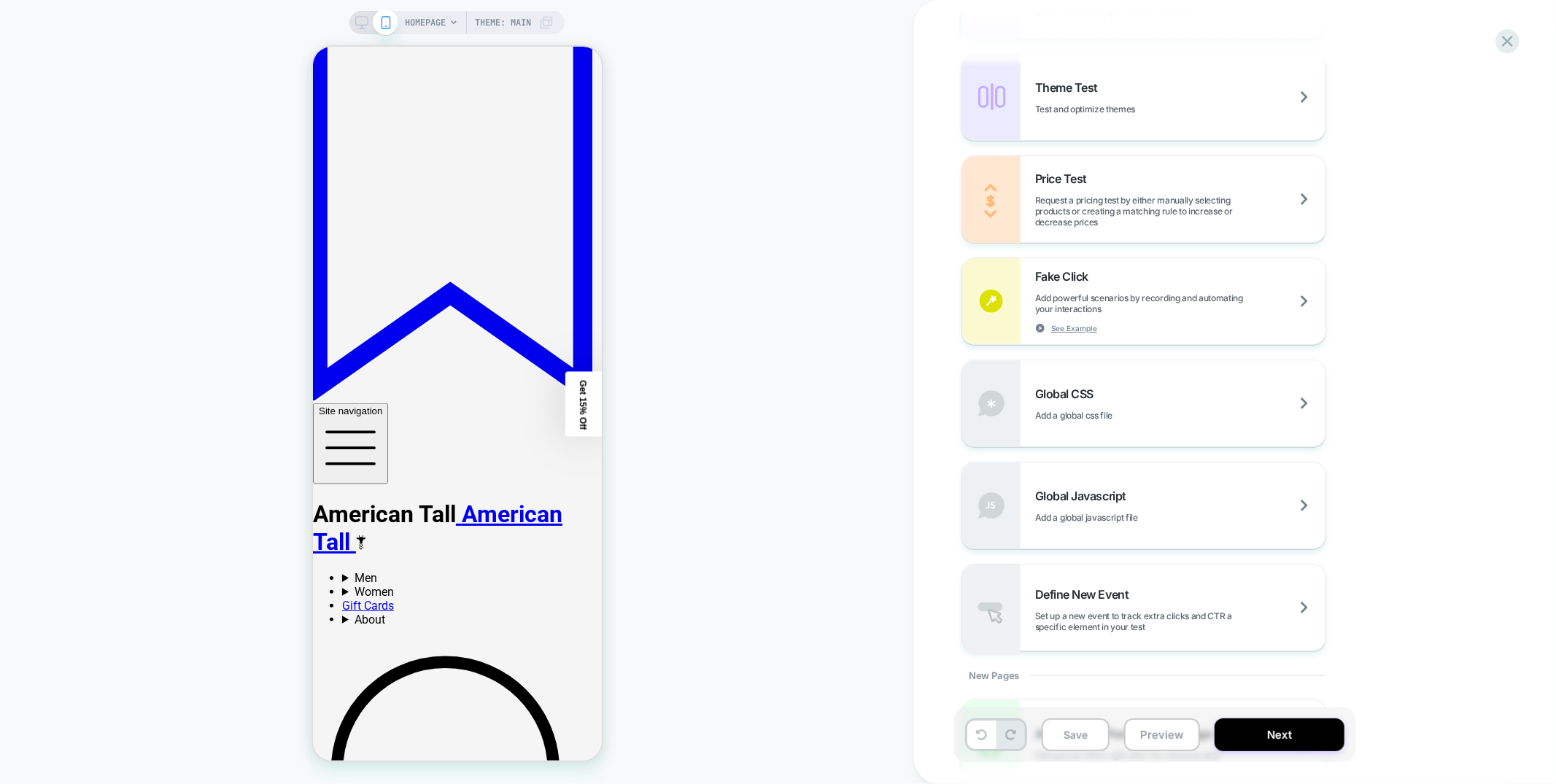
scroll to position [810, 0]
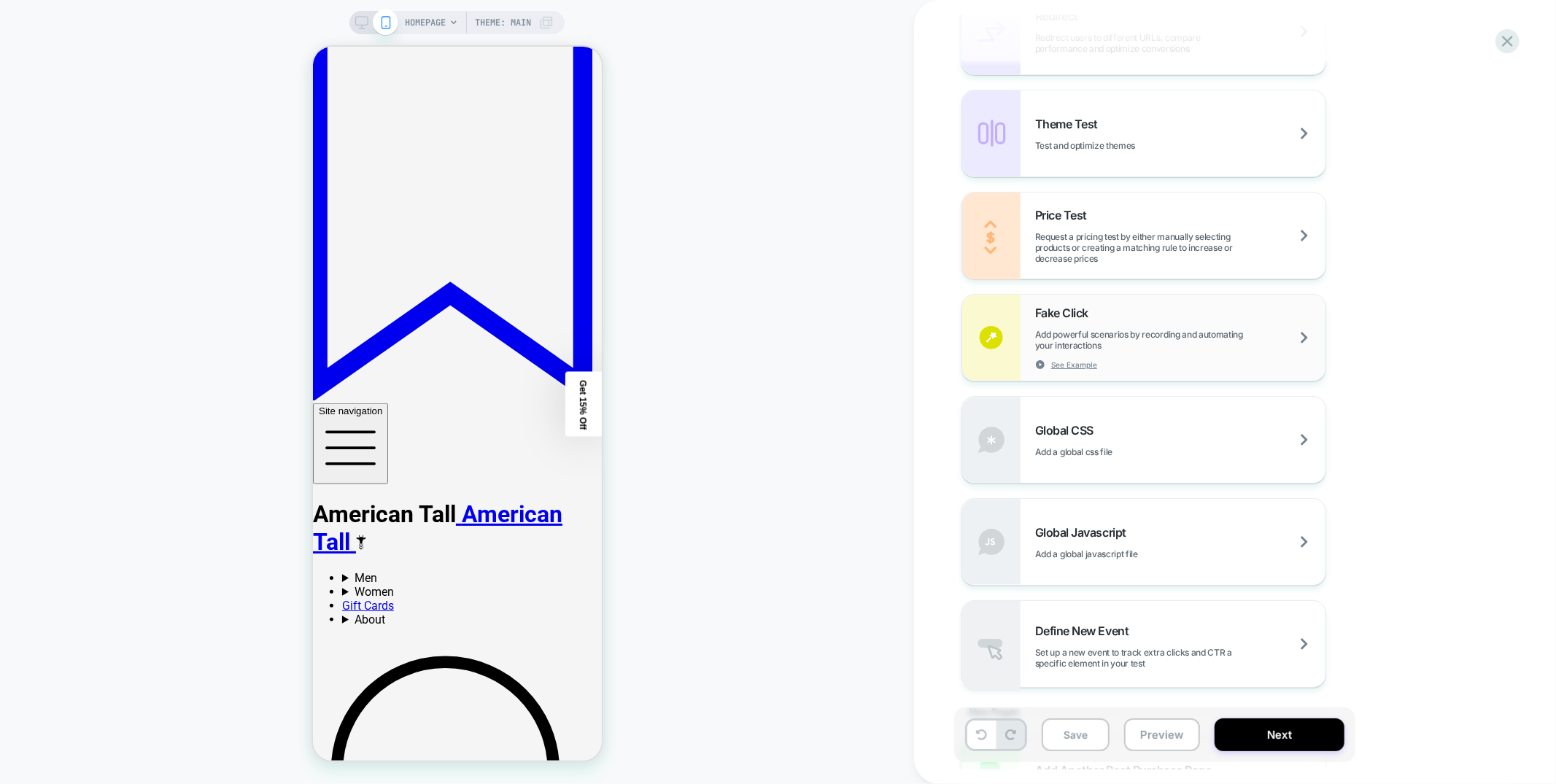
click at [1090, 330] on span "Add powerful scenarios by recording and automating your interactions" at bounding box center [1181, 340] width 291 height 22
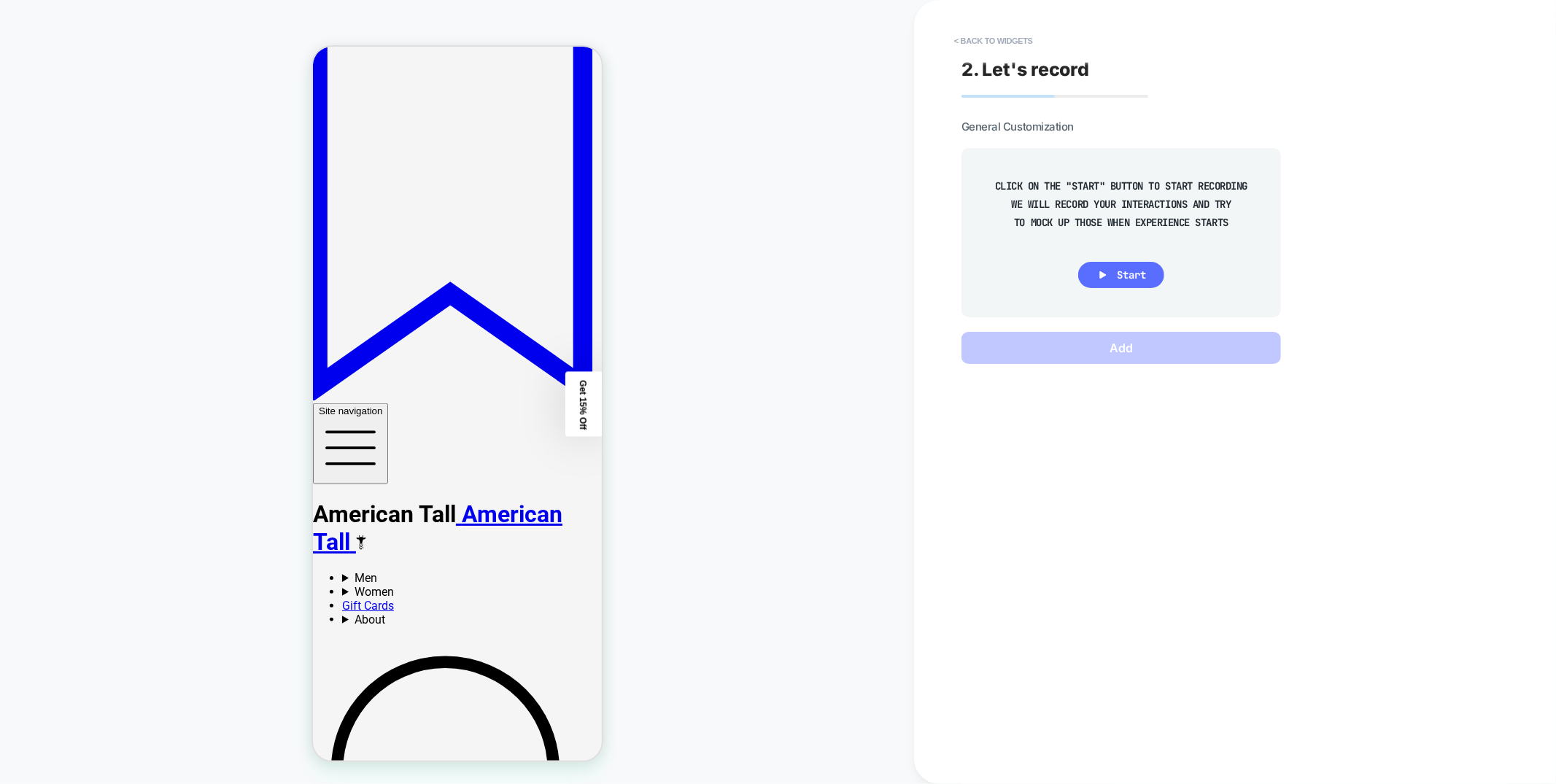
click at [1118, 276] on span "Start" at bounding box center [1131, 274] width 29 height 14
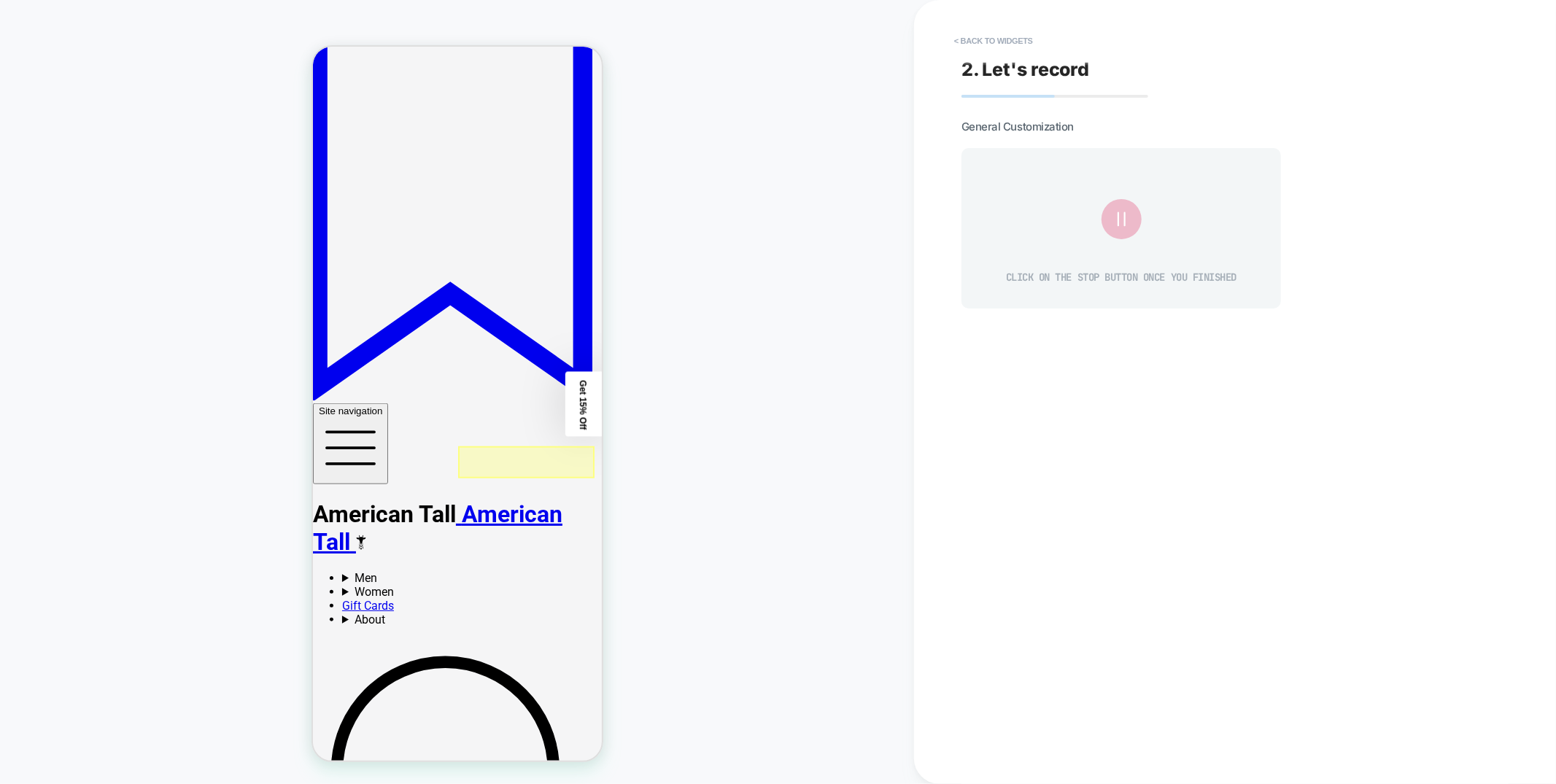
click at [527, 460] on div at bounding box center [525, 462] width 136 height 32
click at [530, 481] on div "Fake Click" at bounding box center [538, 476] width 96 height 12
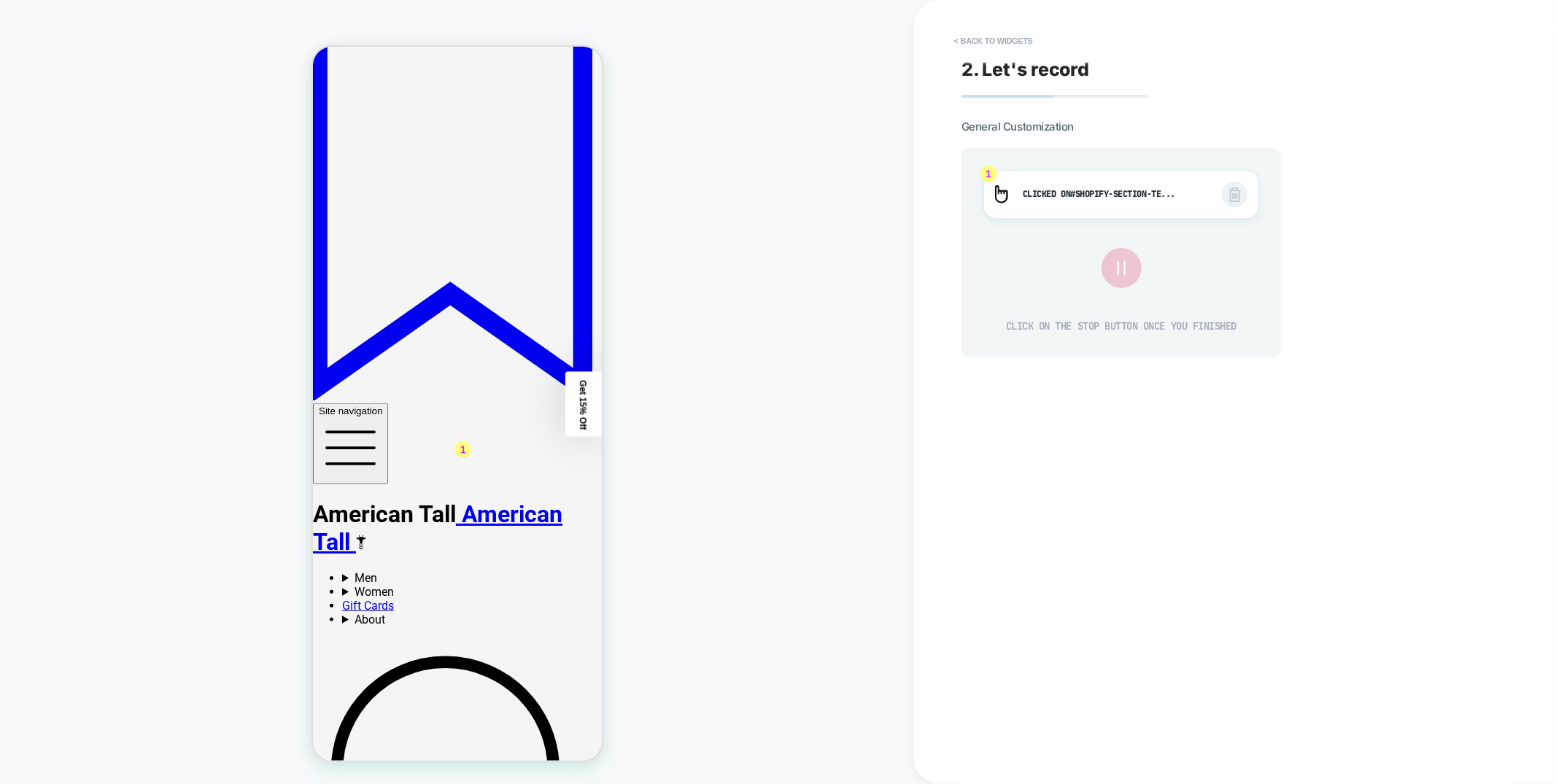
click at [1121, 264] on icon at bounding box center [1121, 268] width 24 height 24
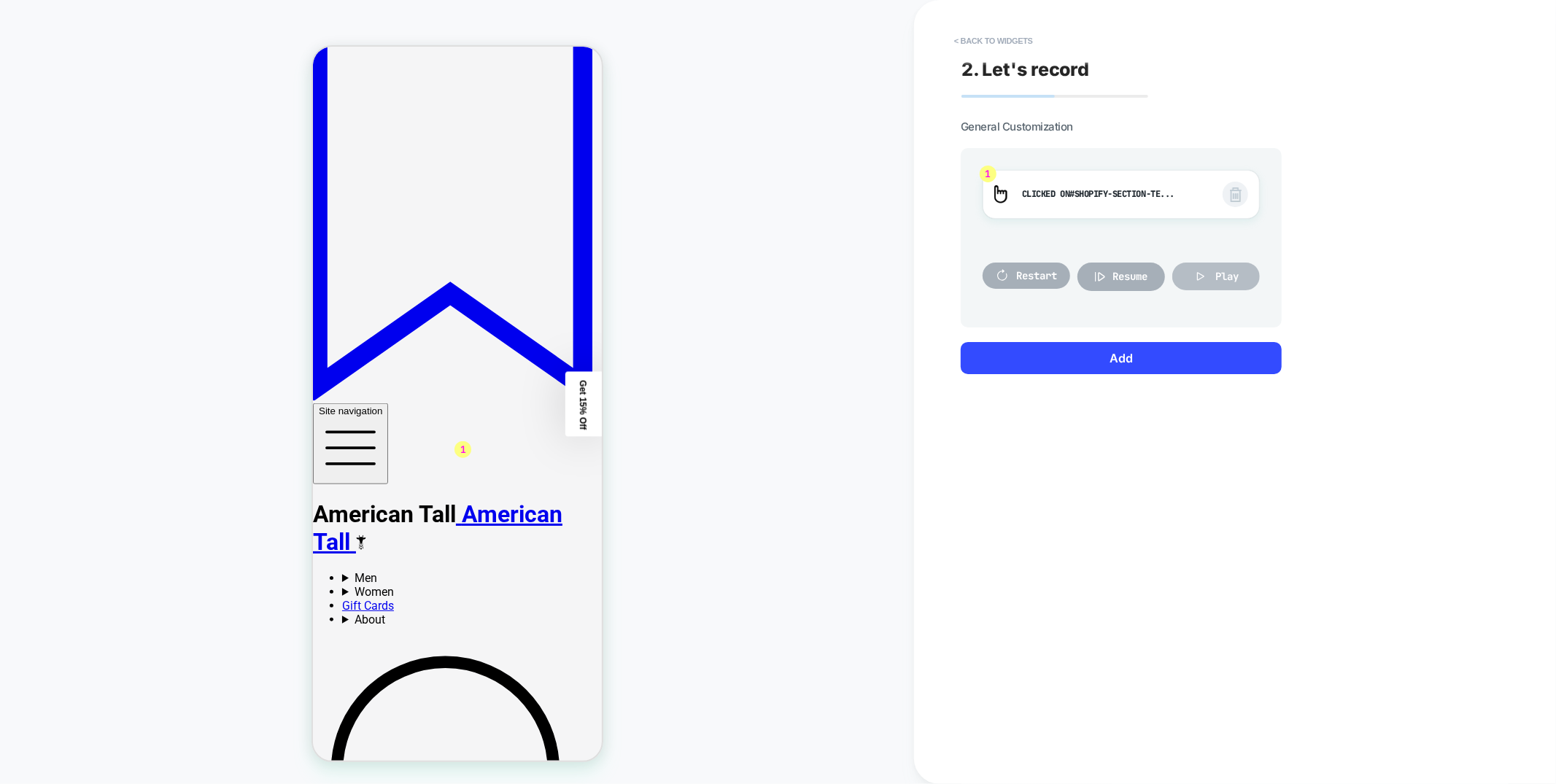
click at [1200, 274] on icon at bounding box center [1200, 276] width 14 height 14
click at [996, 39] on button "< Back to widgets" at bounding box center [993, 41] width 93 height 23
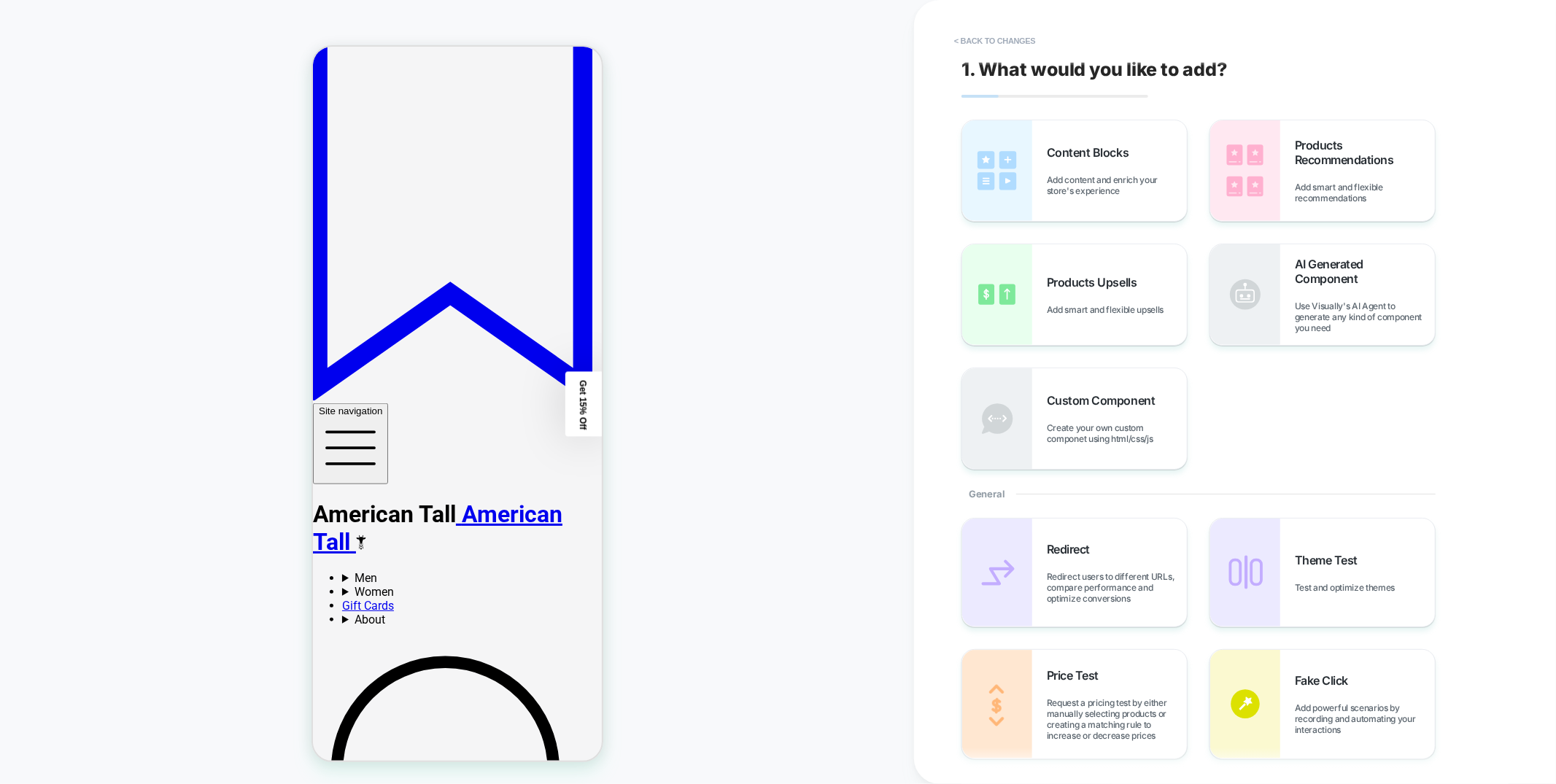
click at [1311, 730] on span "Add powerful scenarios by recording and automating your interactions" at bounding box center [1365, 718] width 140 height 32
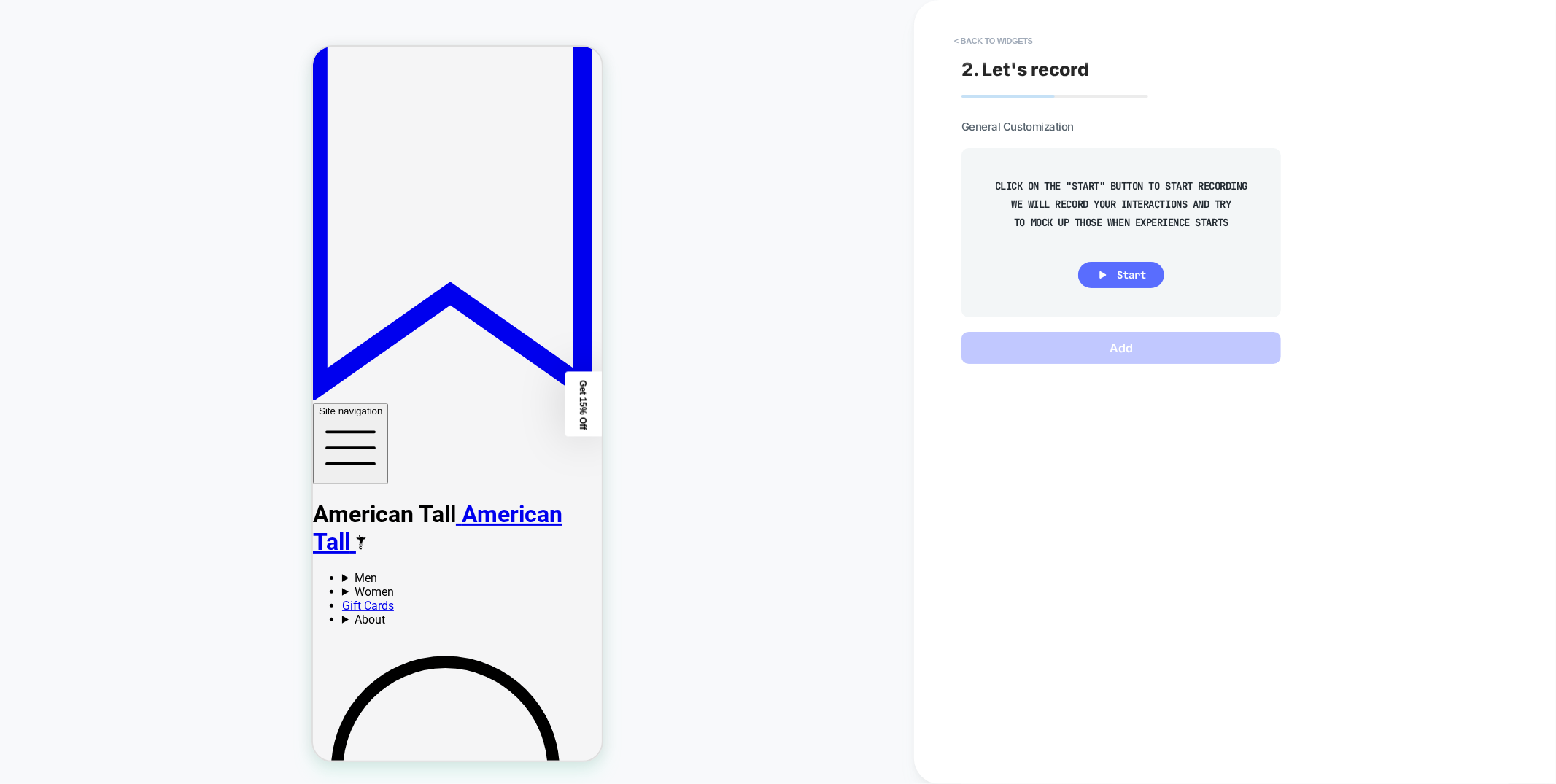
click at [1105, 272] on icon at bounding box center [1103, 274] width 14 height 14
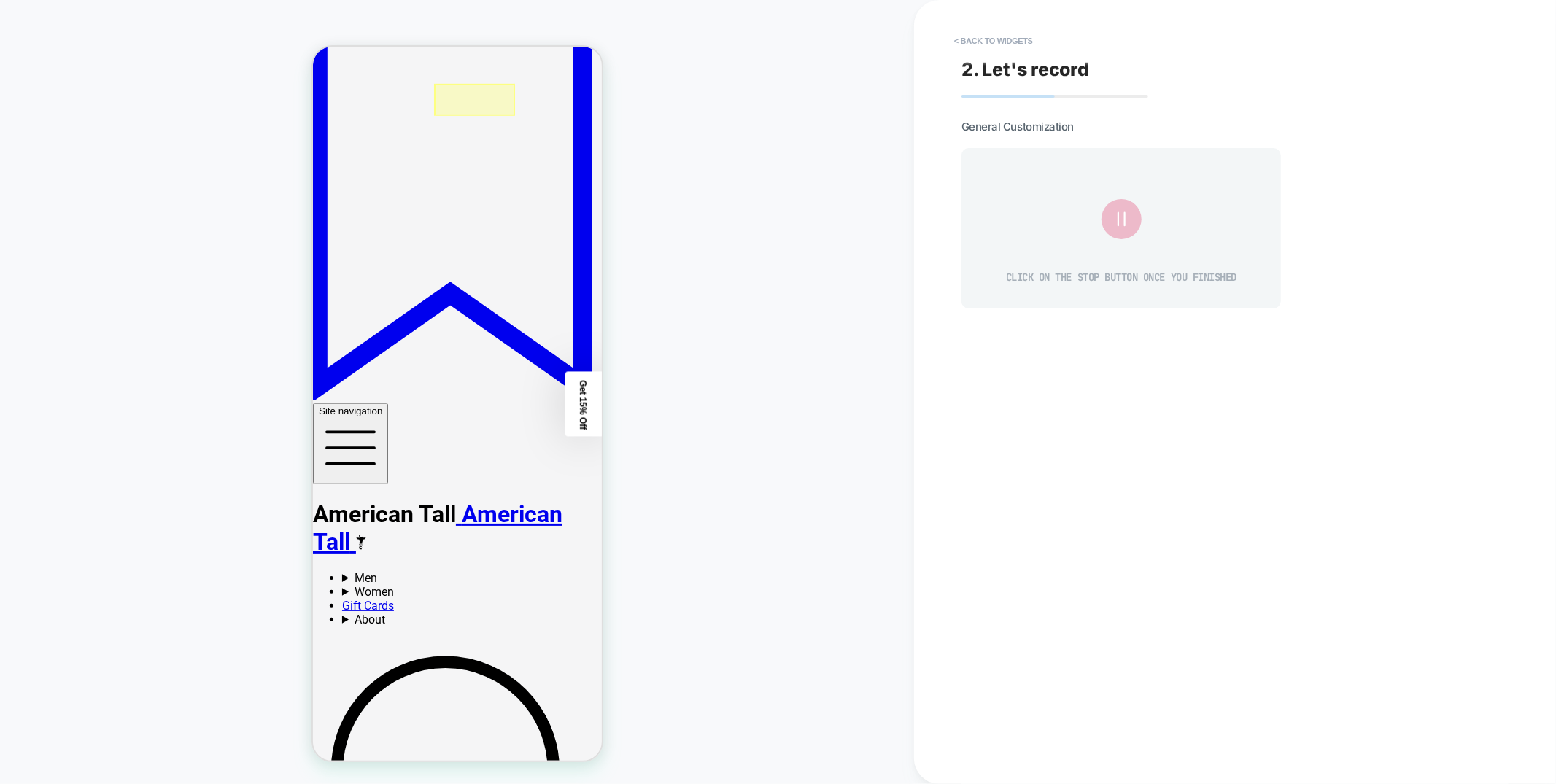
click at [472, 92] on div at bounding box center [474, 99] width 81 height 32
click at [508, 112] on div "Fake Click" at bounding box center [538, 108] width 96 height 12
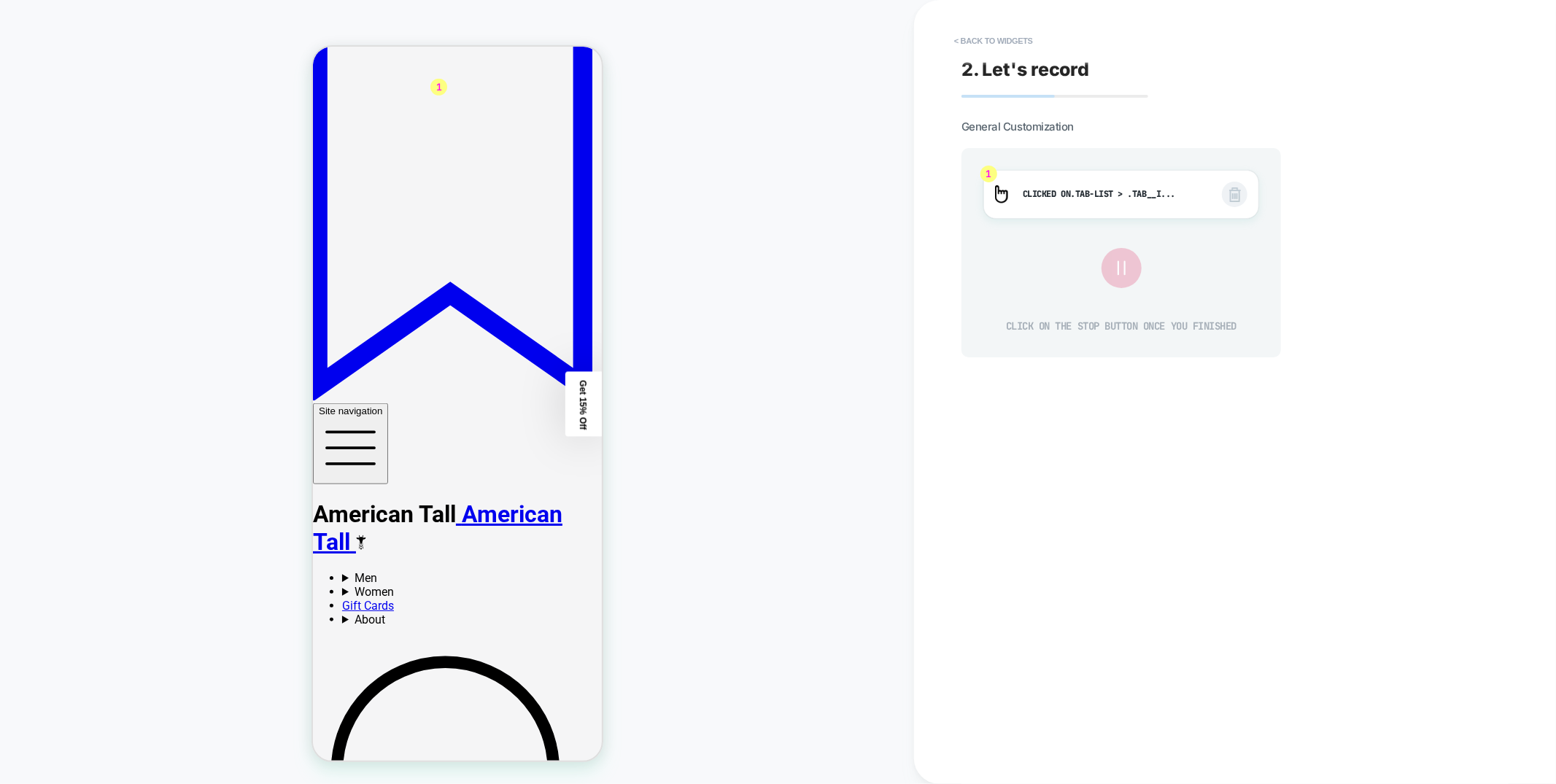
click at [1124, 266] on icon at bounding box center [1121, 268] width 24 height 24
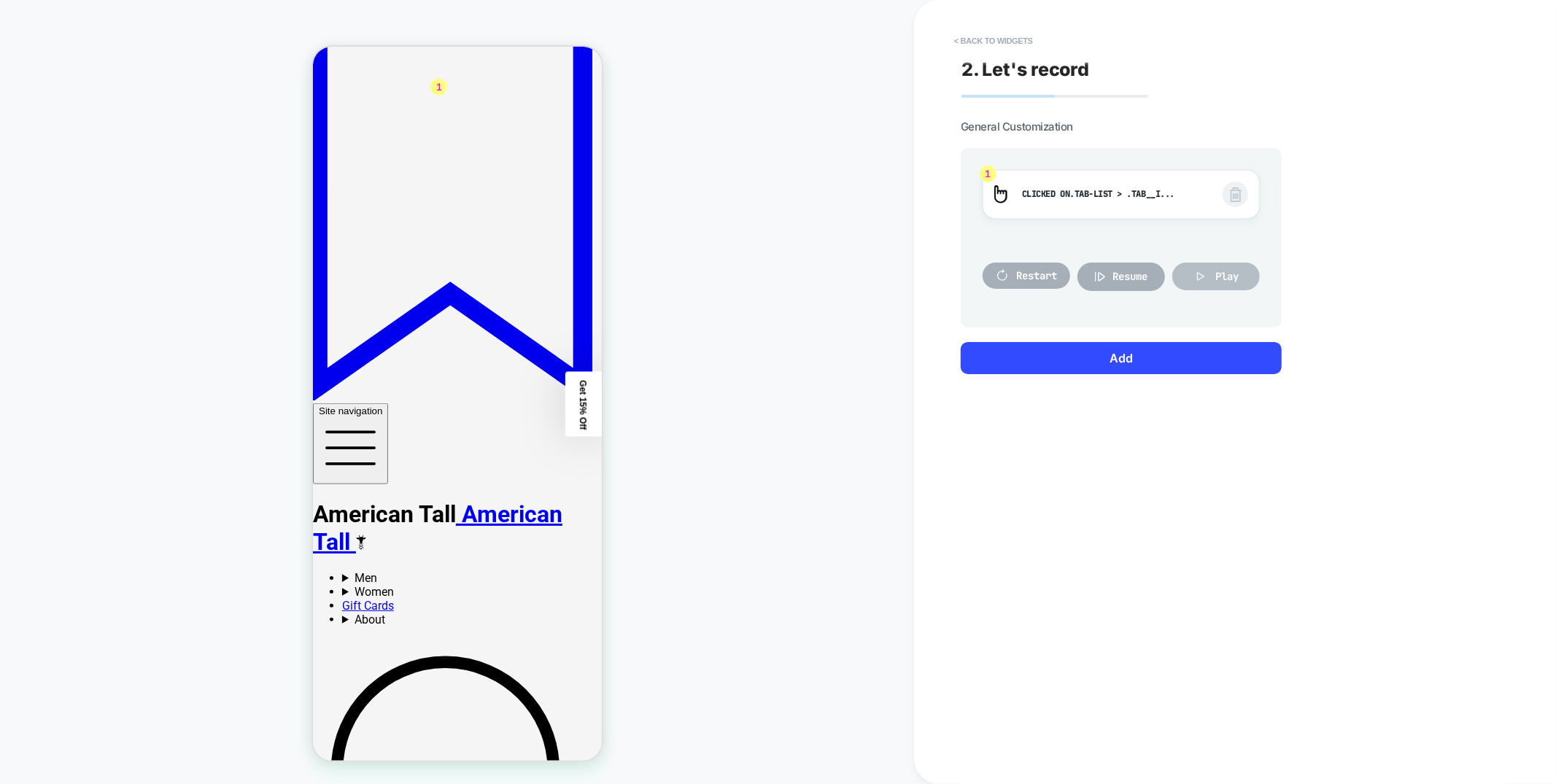
click at [1230, 283] on button "Play" at bounding box center [1216, 276] width 88 height 28
click at [580, 61] on div at bounding box center [471, 61] width 261 height 29
click at [1122, 353] on button "Add" at bounding box center [1122, 358] width 321 height 32
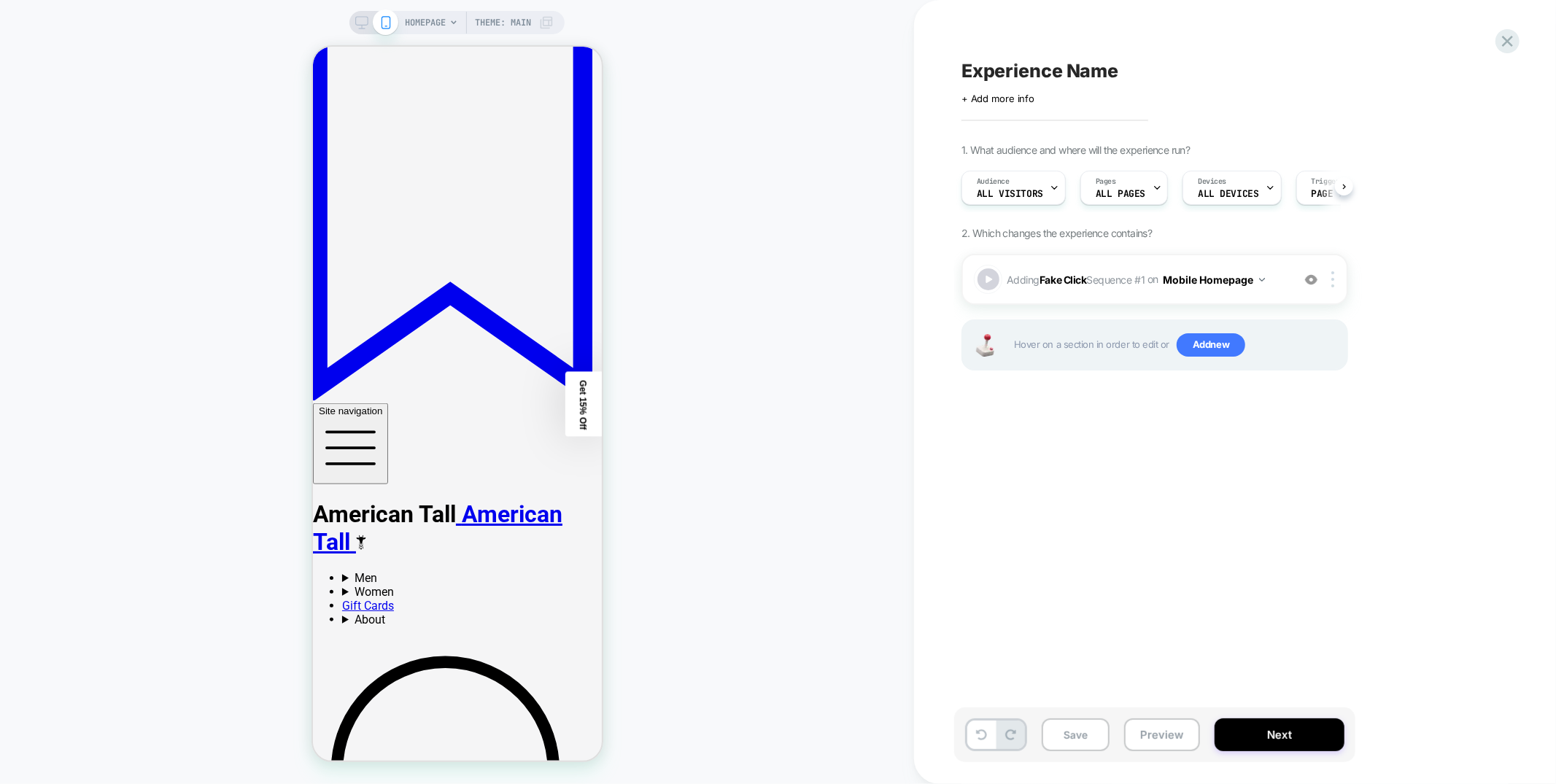
scroll to position [0, 1]
click at [357, 19] on icon at bounding box center [362, 23] width 14 height 14
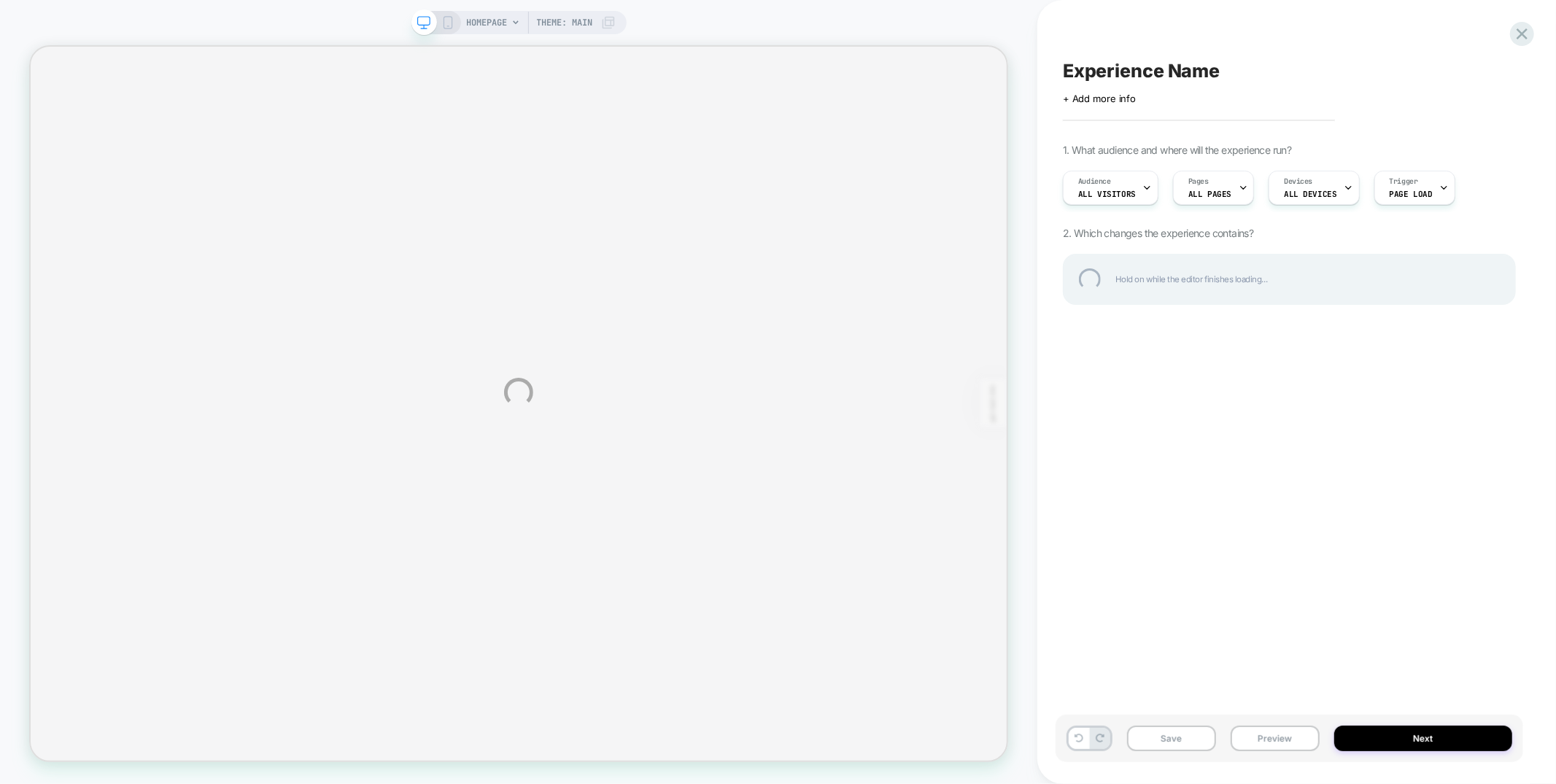
scroll to position [1121, 0]
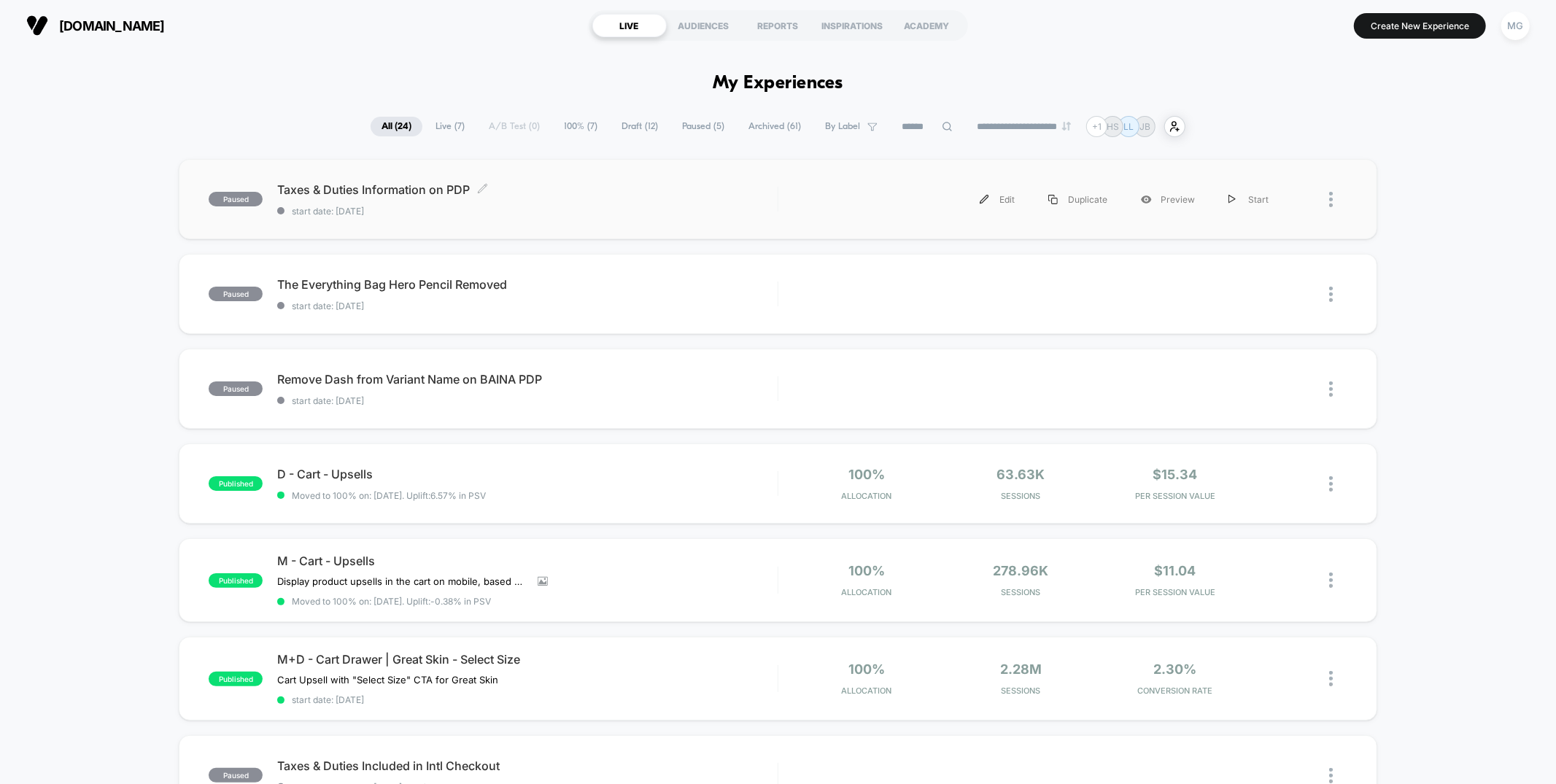
click at [587, 185] on span "Taxes & Duties Information on PDP Click to edit experience details" at bounding box center [527, 189] width 500 height 14
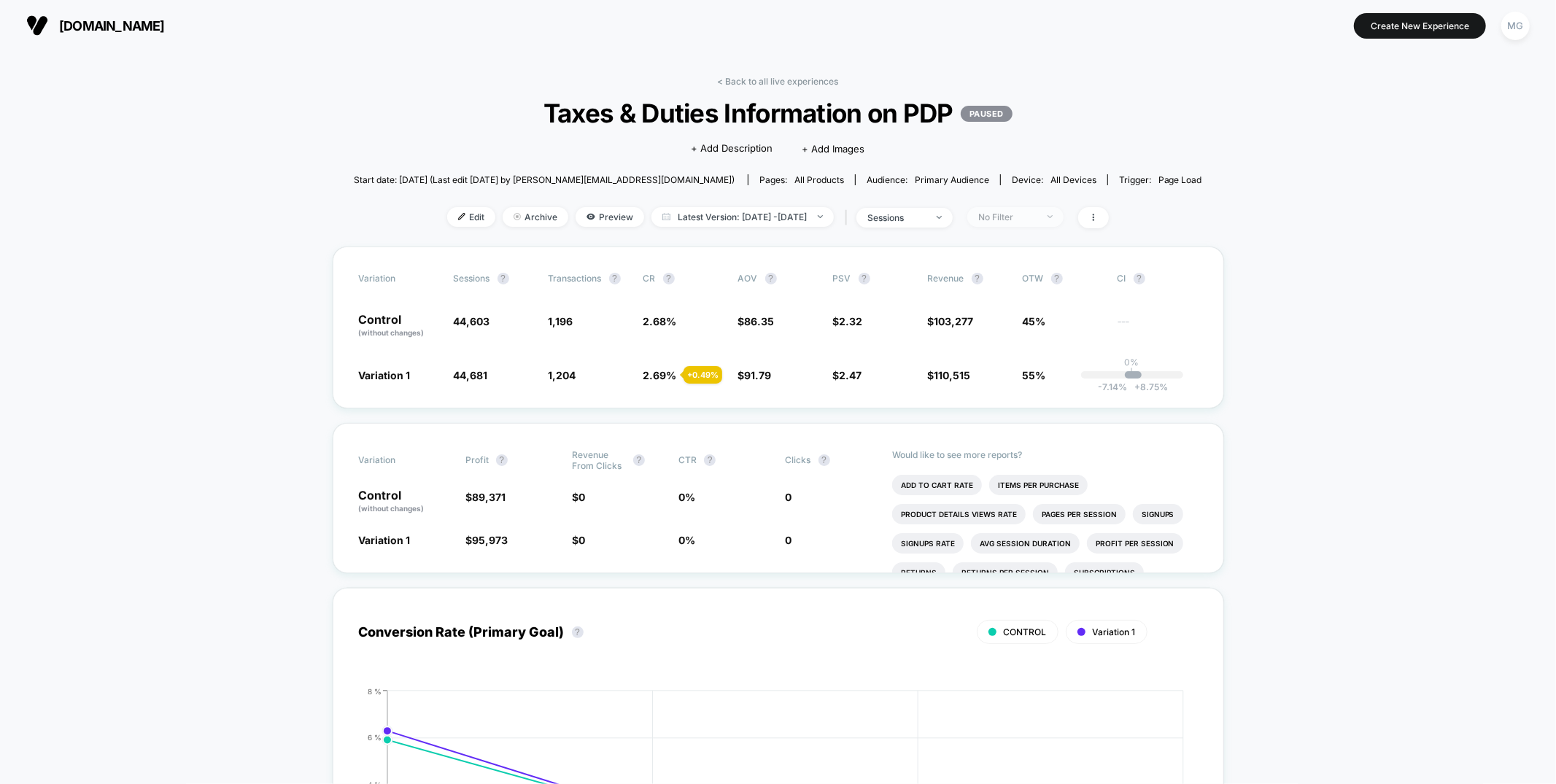
click at [1063, 218] on span "No Filter" at bounding box center [1015, 217] width 97 height 20
click at [1022, 268] on span "Mobile Visitors" at bounding box center [1026, 271] width 70 height 13
click at [1010, 424] on button "Save" at bounding box center [1034, 429] width 134 height 24
click at [926, 220] on div "sessions" at bounding box center [896, 217] width 59 height 11
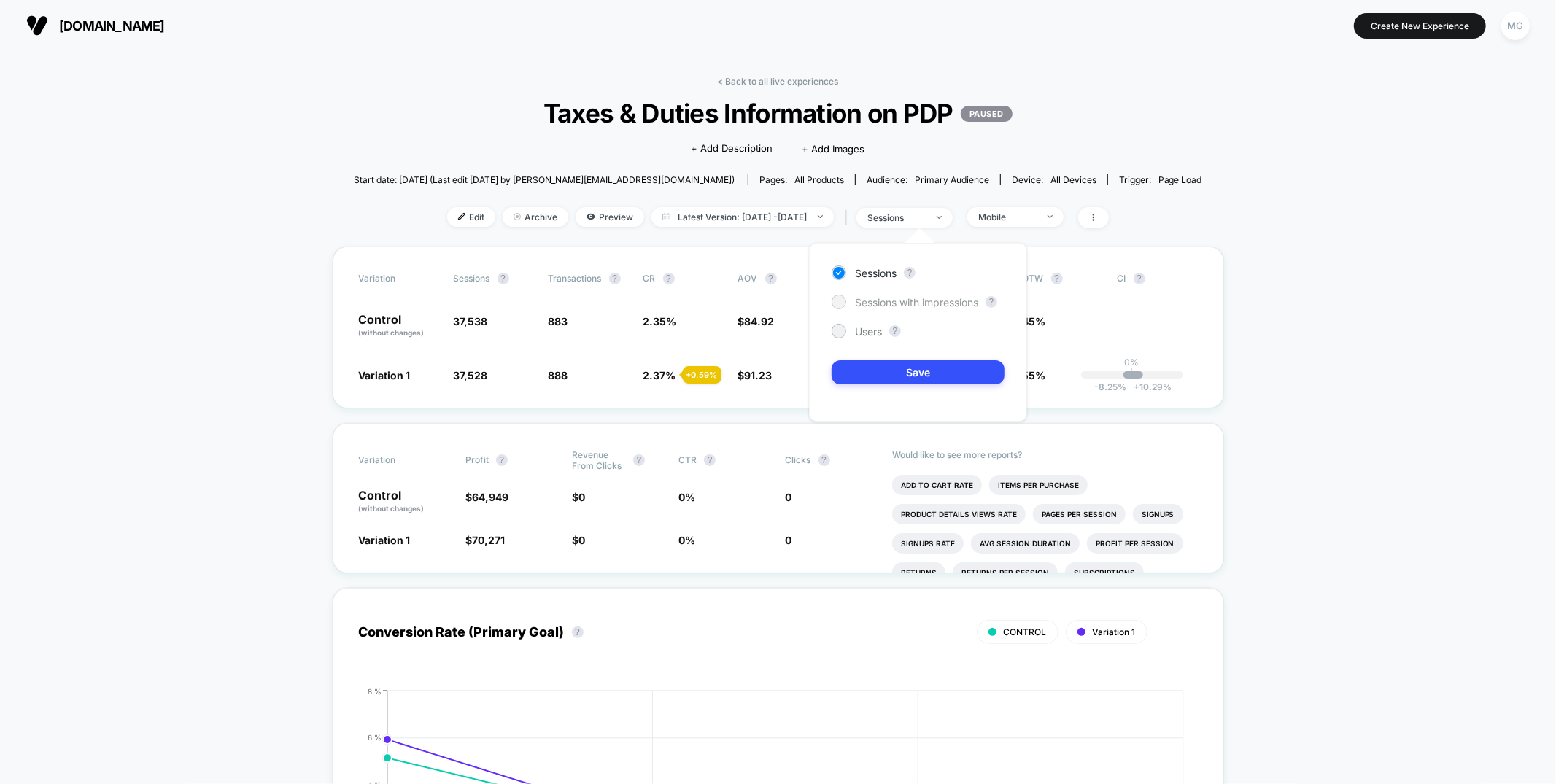
click at [923, 305] on span "Sessions with impressions" at bounding box center [916, 302] width 124 height 13
click at [922, 383] on button "Save" at bounding box center [918, 372] width 173 height 24
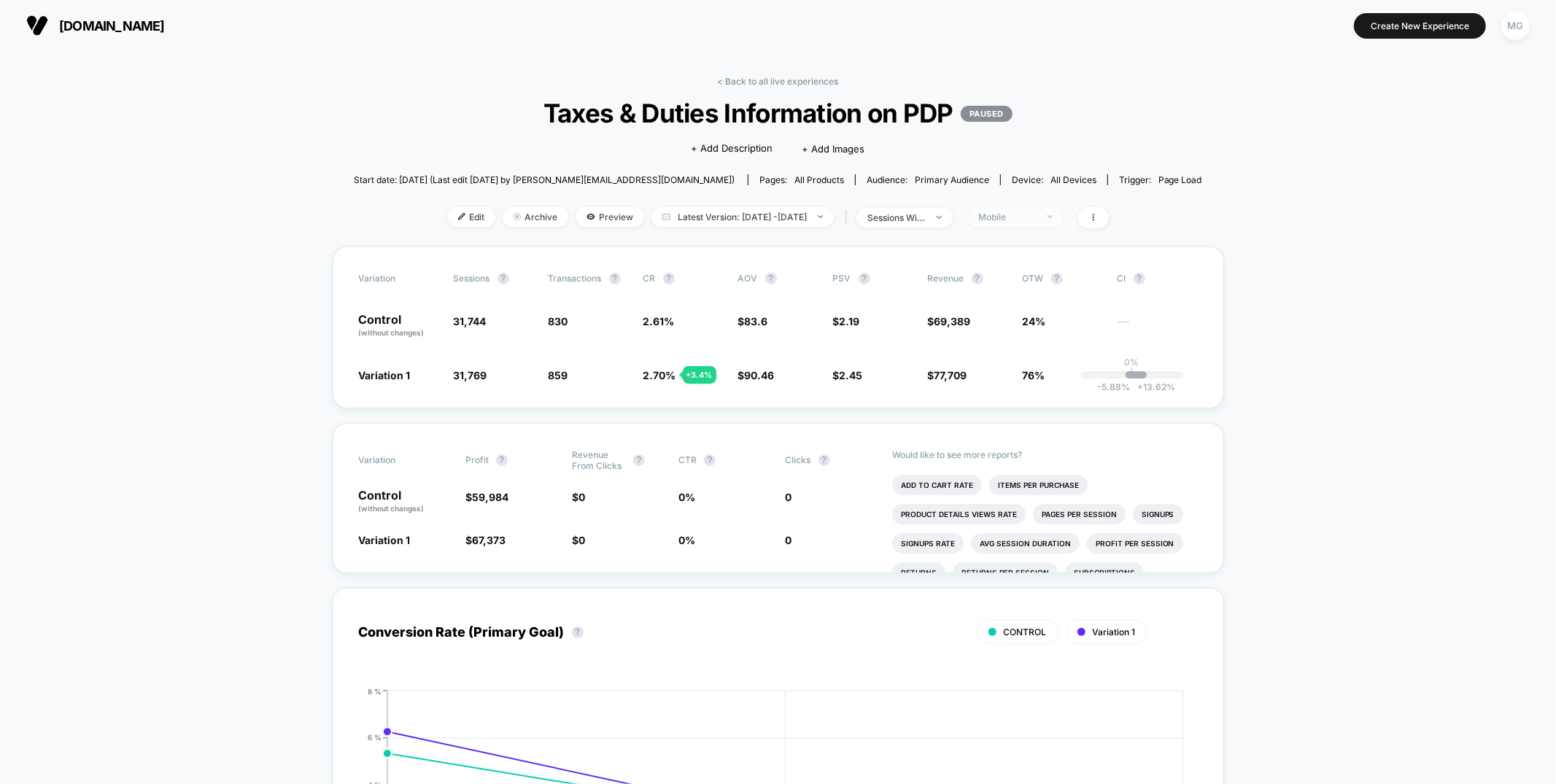
click at [1037, 214] on div "Mobile" at bounding box center [1007, 217] width 59 height 11
click at [1002, 383] on span "No Filter" at bounding box center [1011, 388] width 40 height 13
click at [1018, 425] on button "Save" at bounding box center [1034, 429] width 134 height 24
click at [780, 77] on link "< Back to all live experiences" at bounding box center [778, 81] width 121 height 11
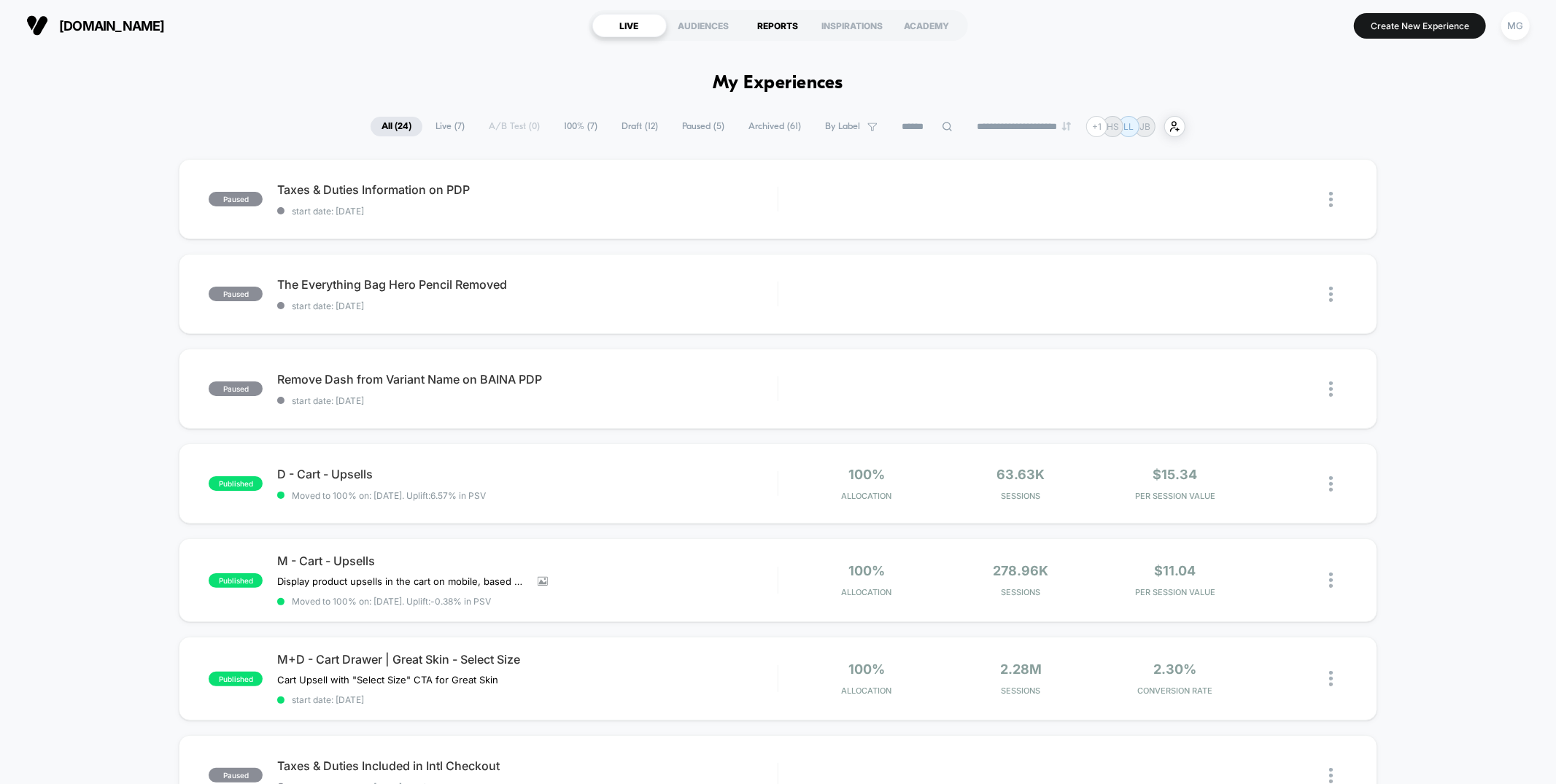
click at [762, 19] on div "REPORTS" at bounding box center [778, 25] width 74 height 23
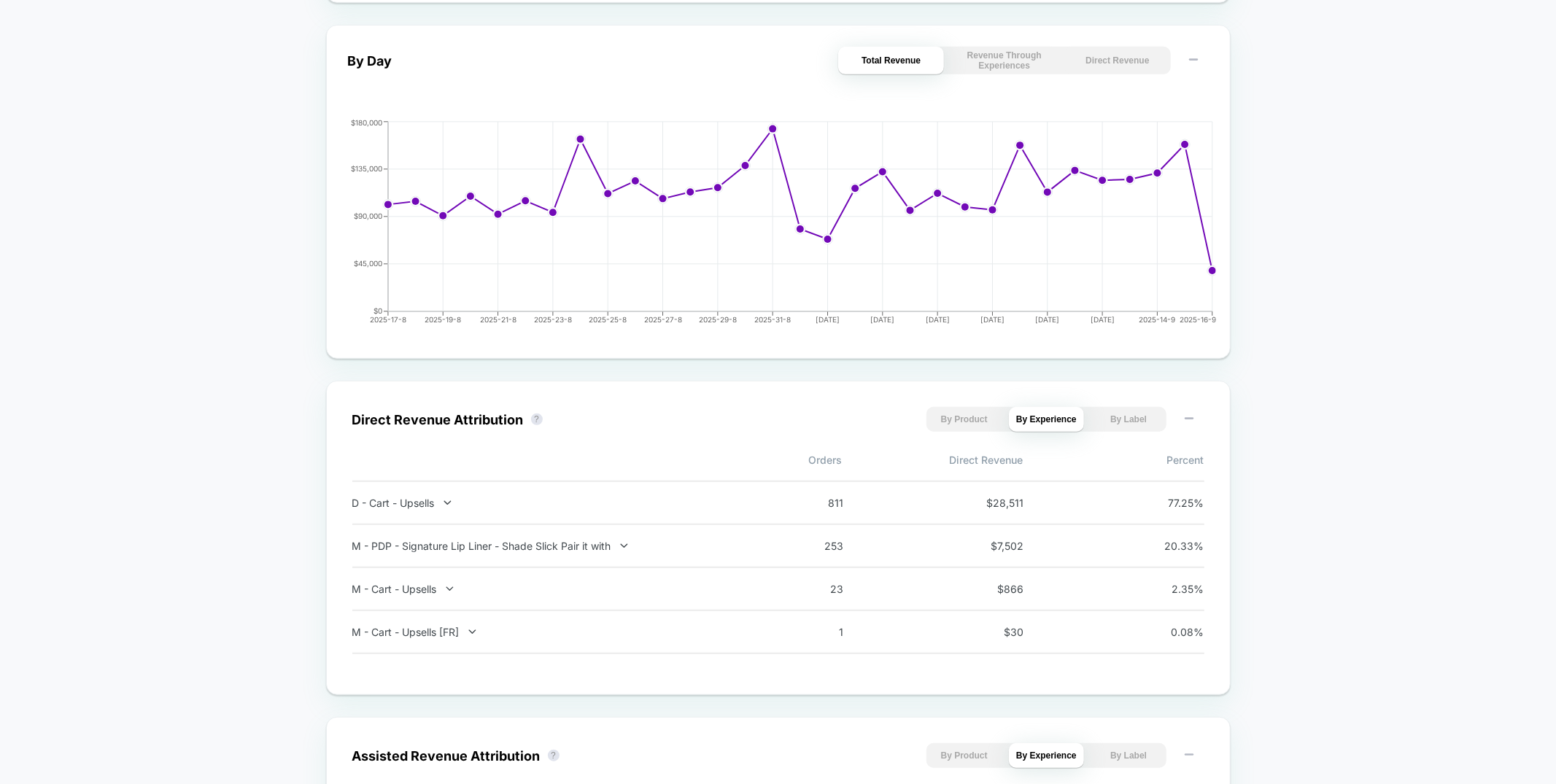
scroll to position [721, 0]
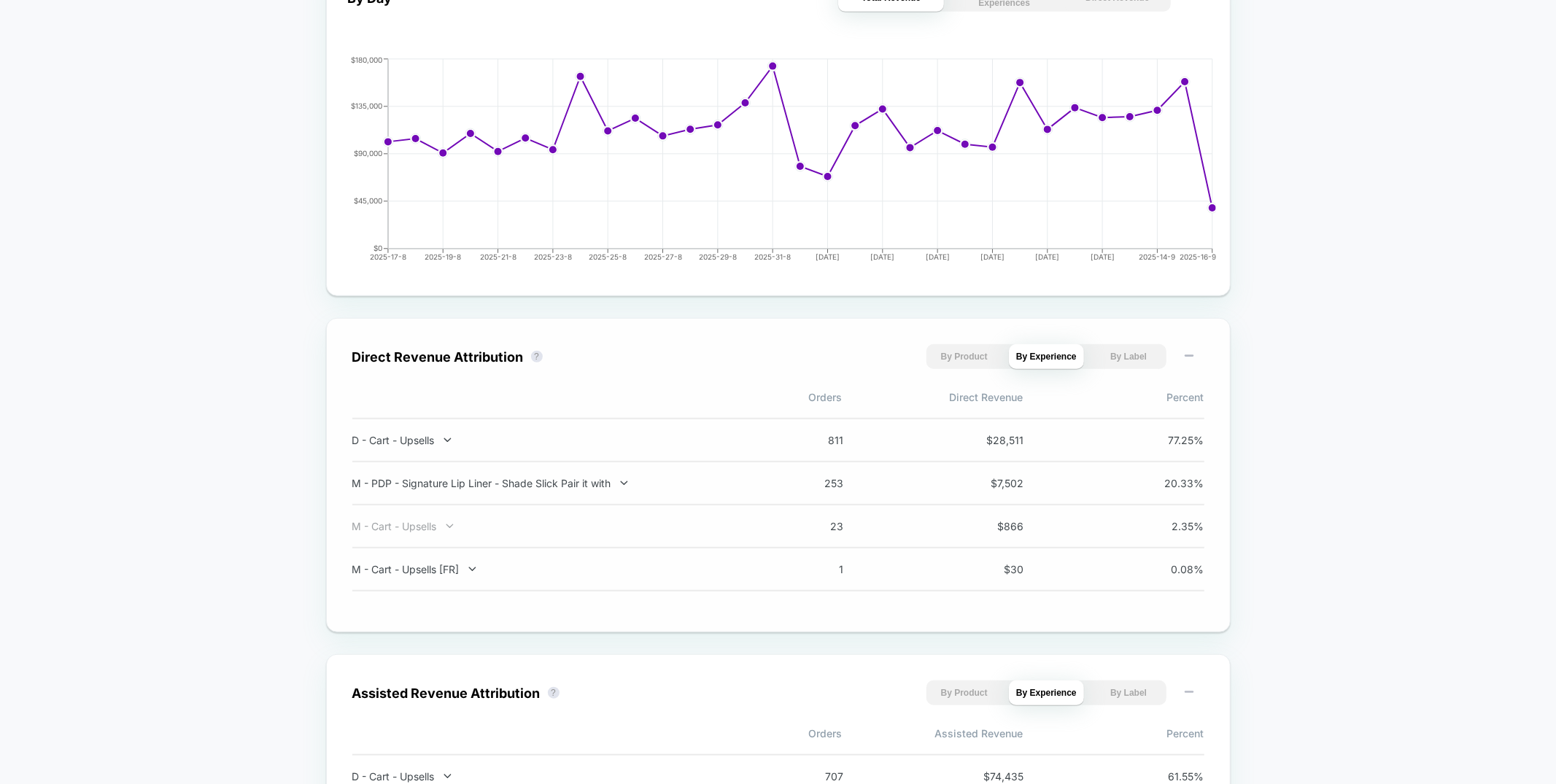
click at [394, 523] on div "M - Cart - Upsells" at bounding box center [543, 526] width 384 height 13
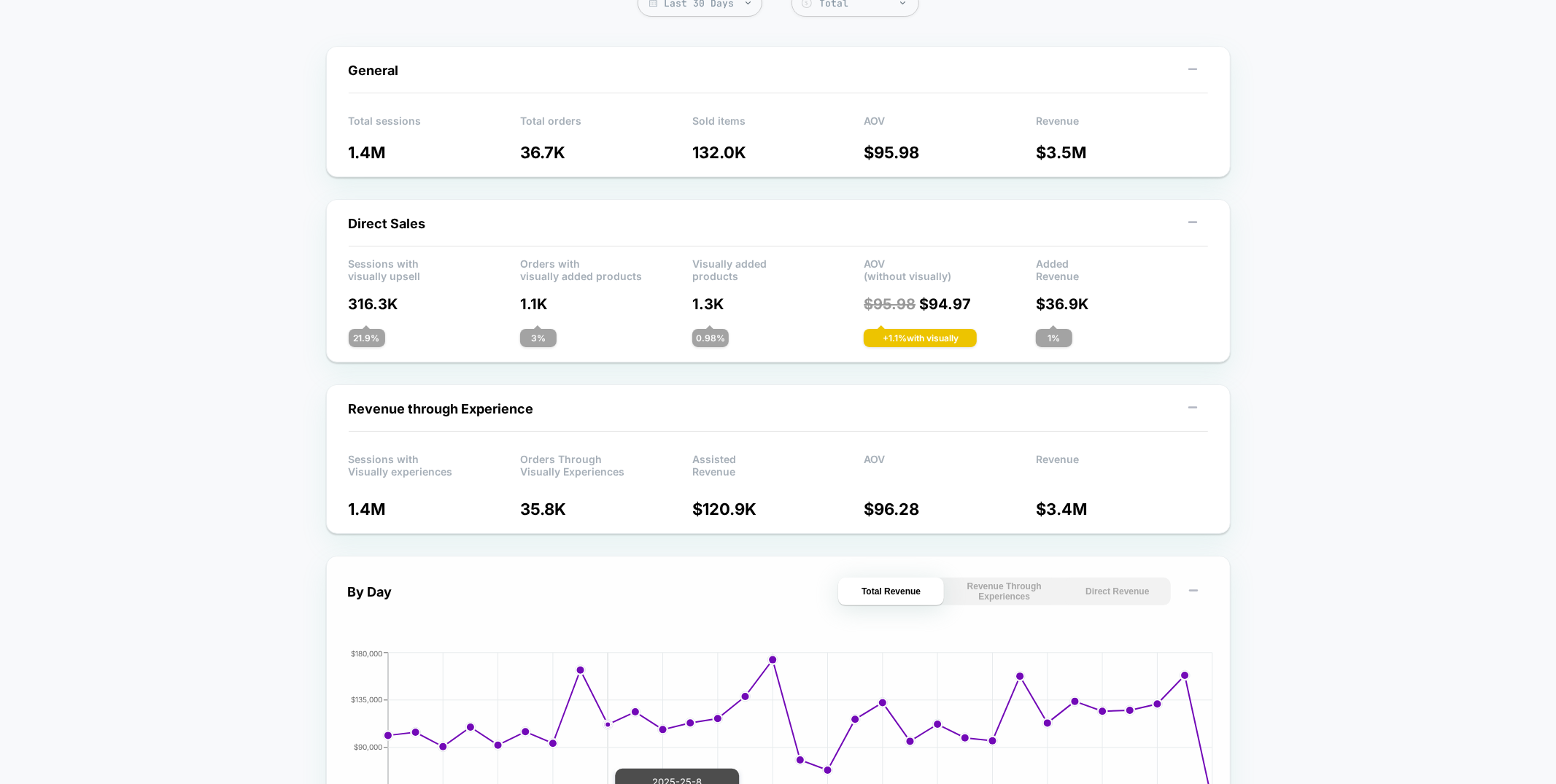
scroll to position [0, 0]
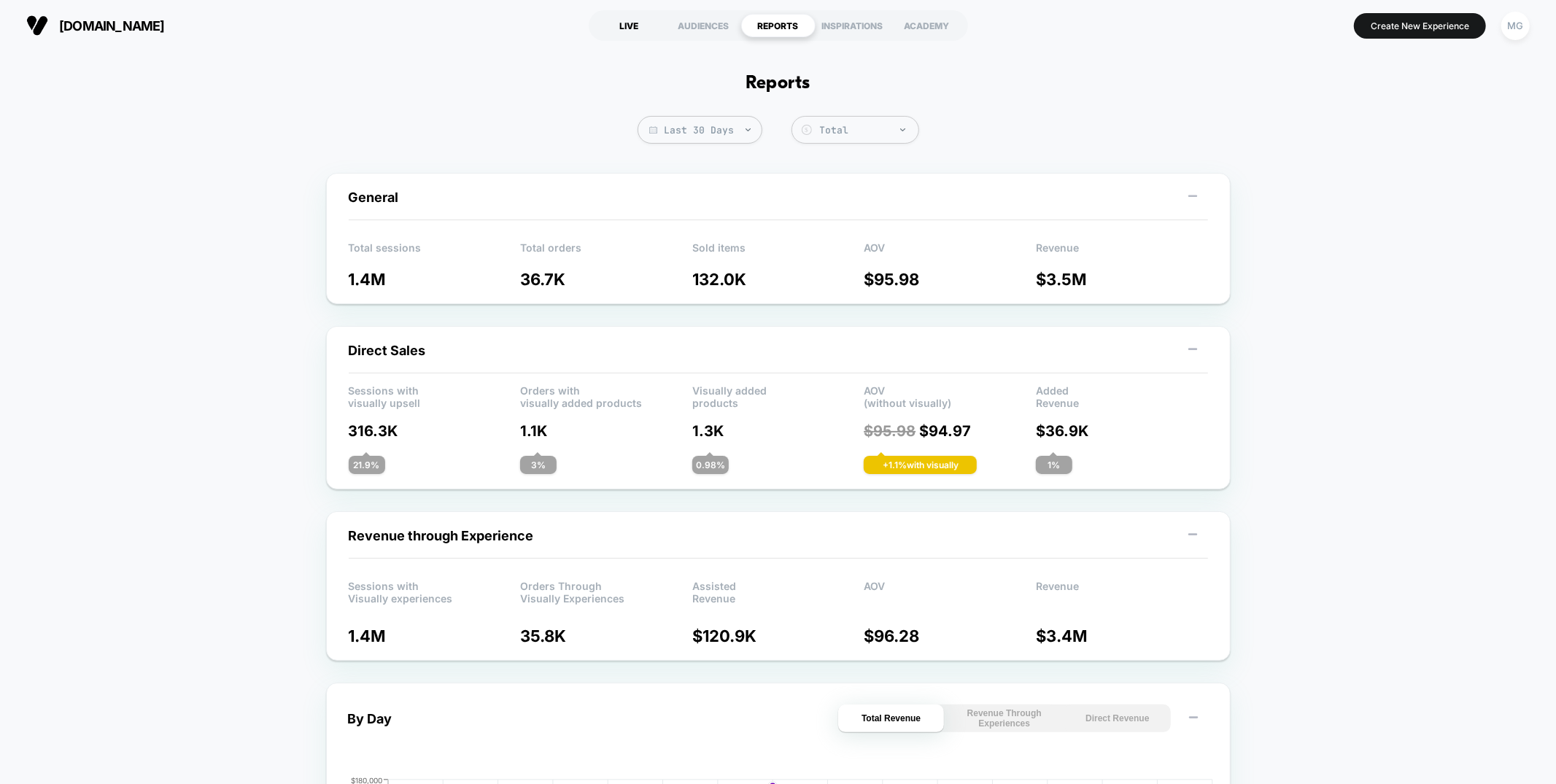
click at [640, 28] on div "LIVE" at bounding box center [629, 25] width 74 height 23
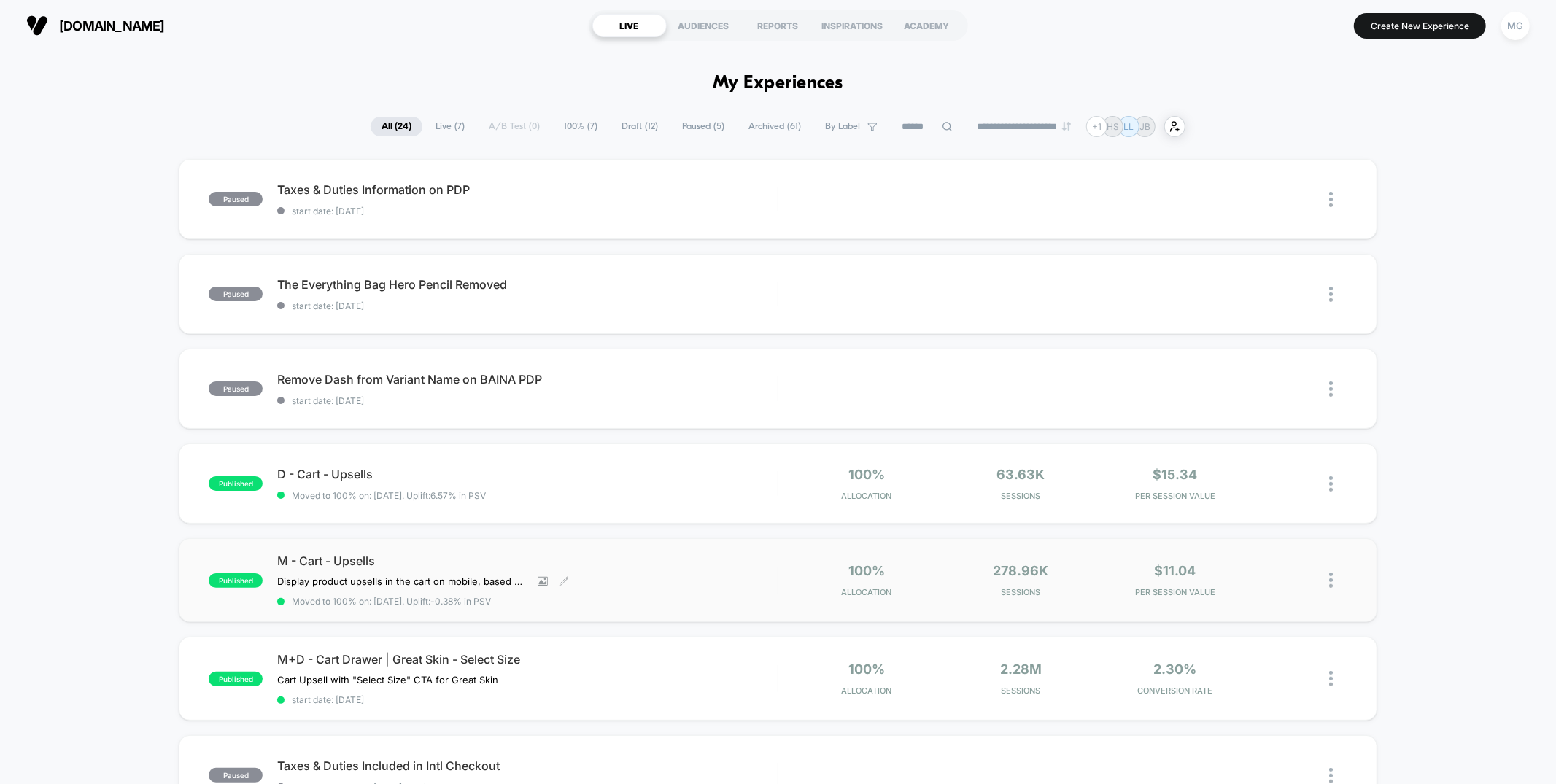
click at [641, 575] on div "M - Cart - Upsells Display product upsells in the cart on mobile, based on the …" at bounding box center [527, 579] width 500 height 53
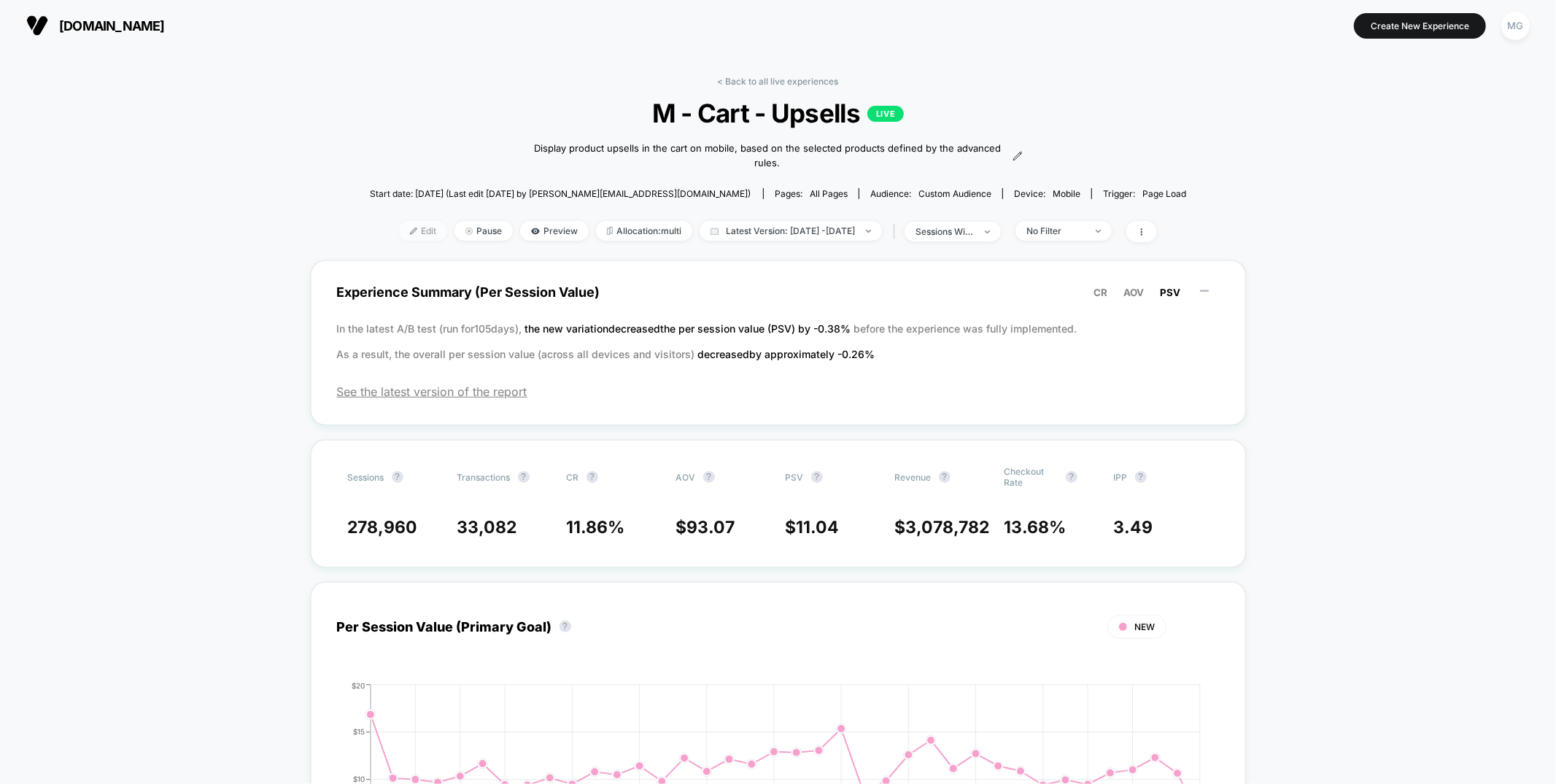
click at [402, 230] on span "Edit" at bounding box center [422, 231] width 48 height 20
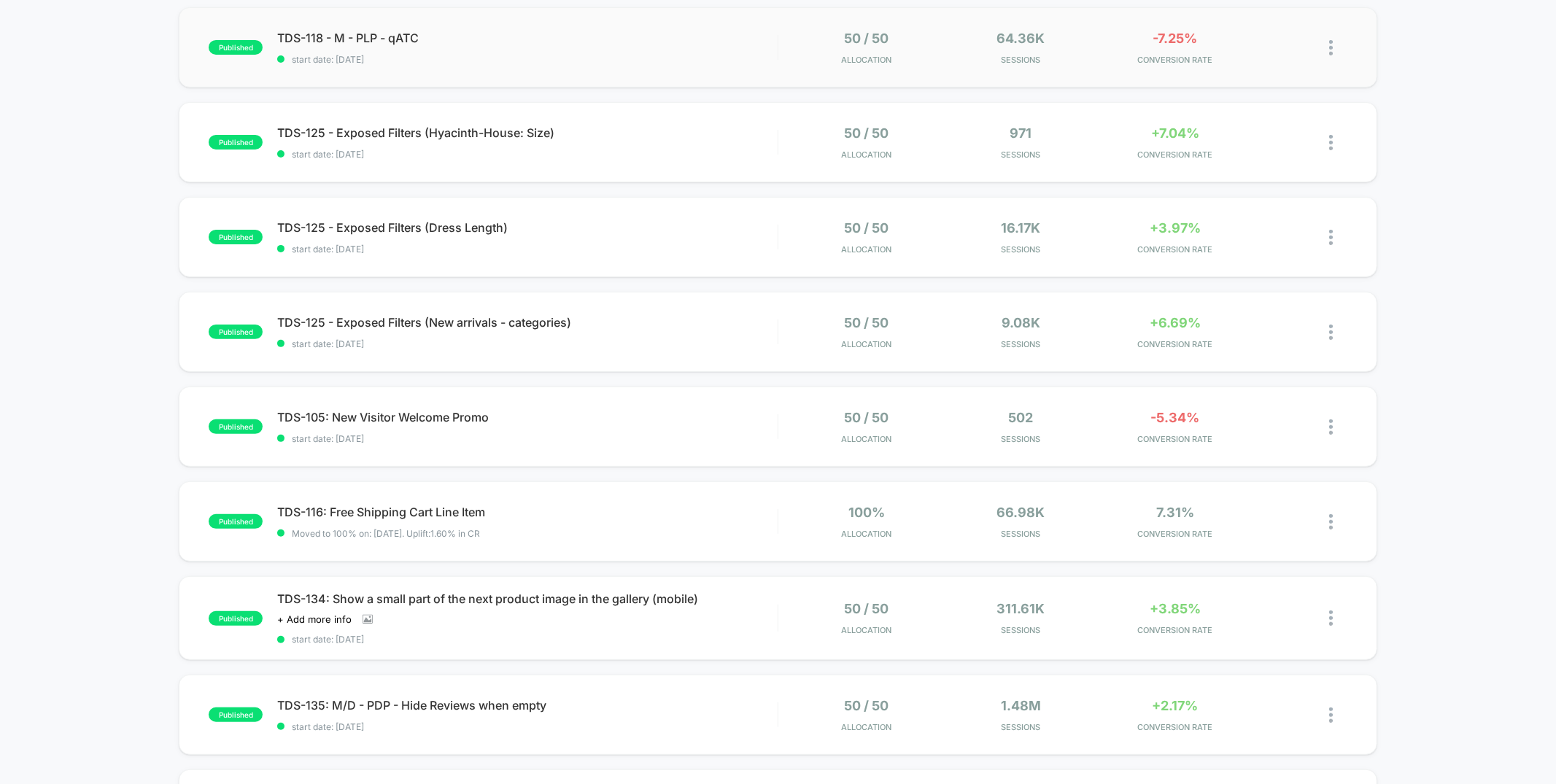
scroll to position [353, 0]
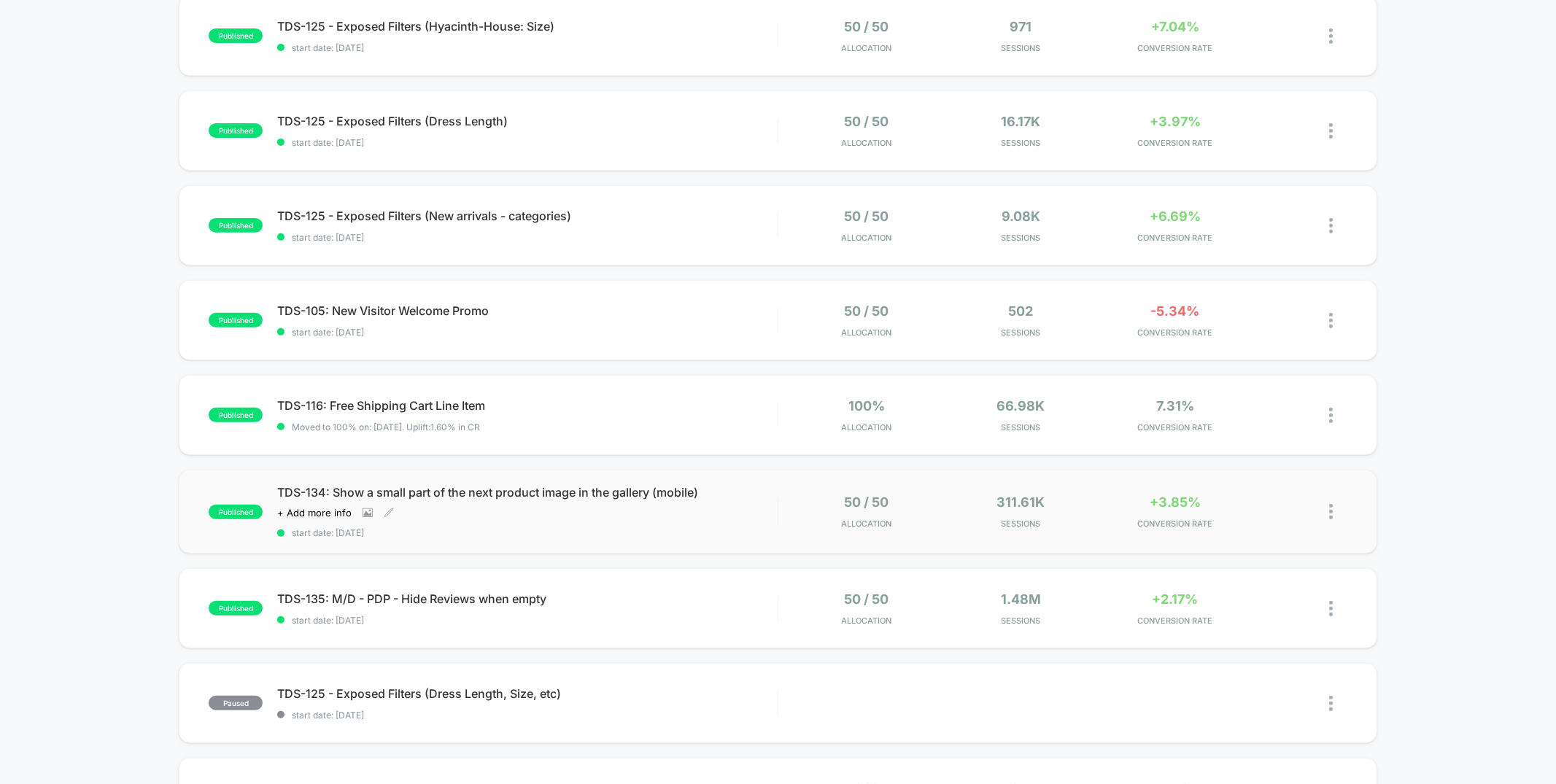
click at [653, 527] on span "start date: [DATE]" at bounding box center [527, 532] width 500 height 11
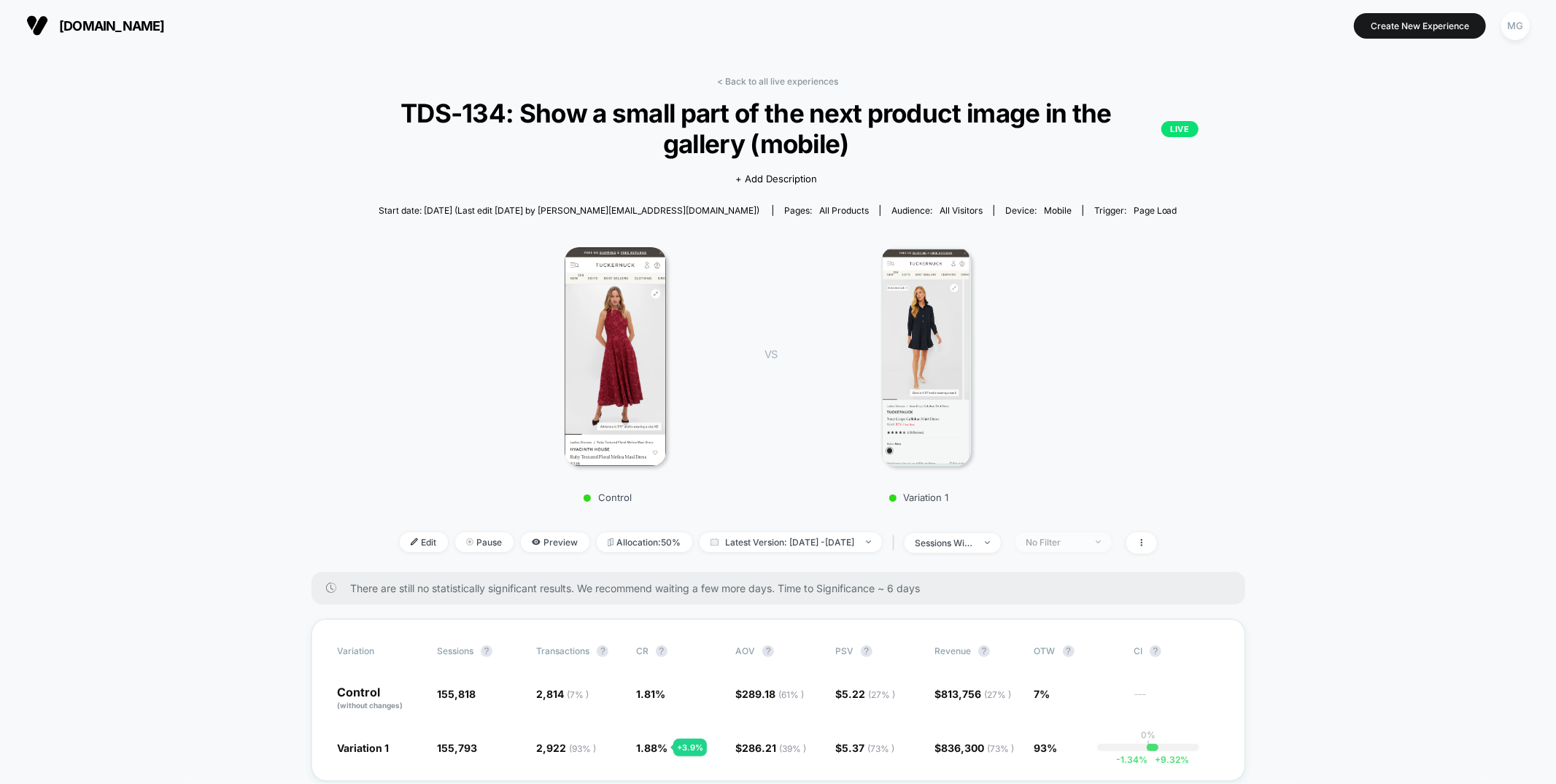
click at [1085, 541] on div "No Filter" at bounding box center [1055, 542] width 59 height 11
click at [902, 543] on span "New Visitors" at bounding box center [914, 549] width 60 height 13
click at [909, 612] on button "Save" at bounding box center [929, 618] width 134 height 24
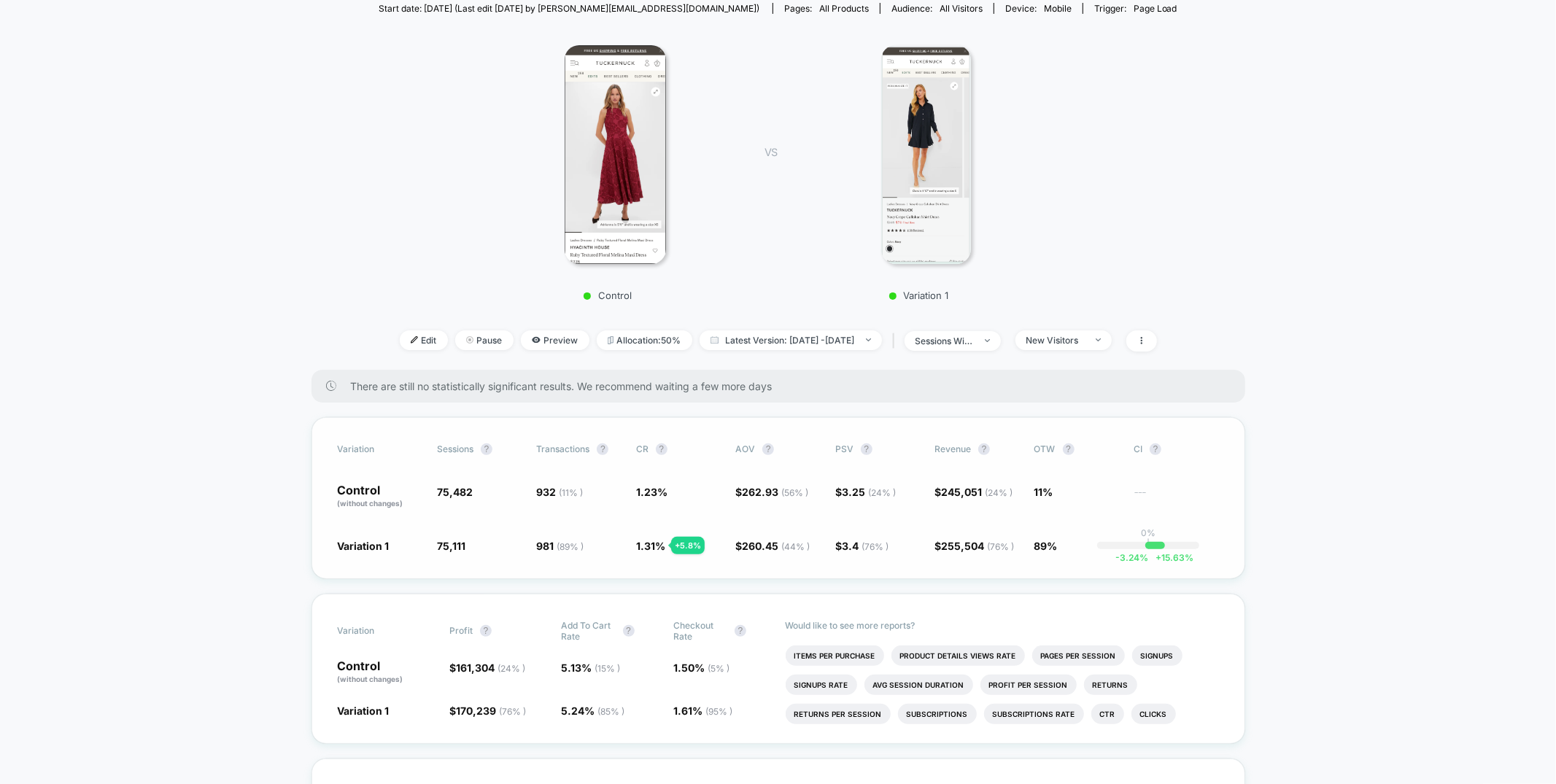
scroll to position [334, 0]
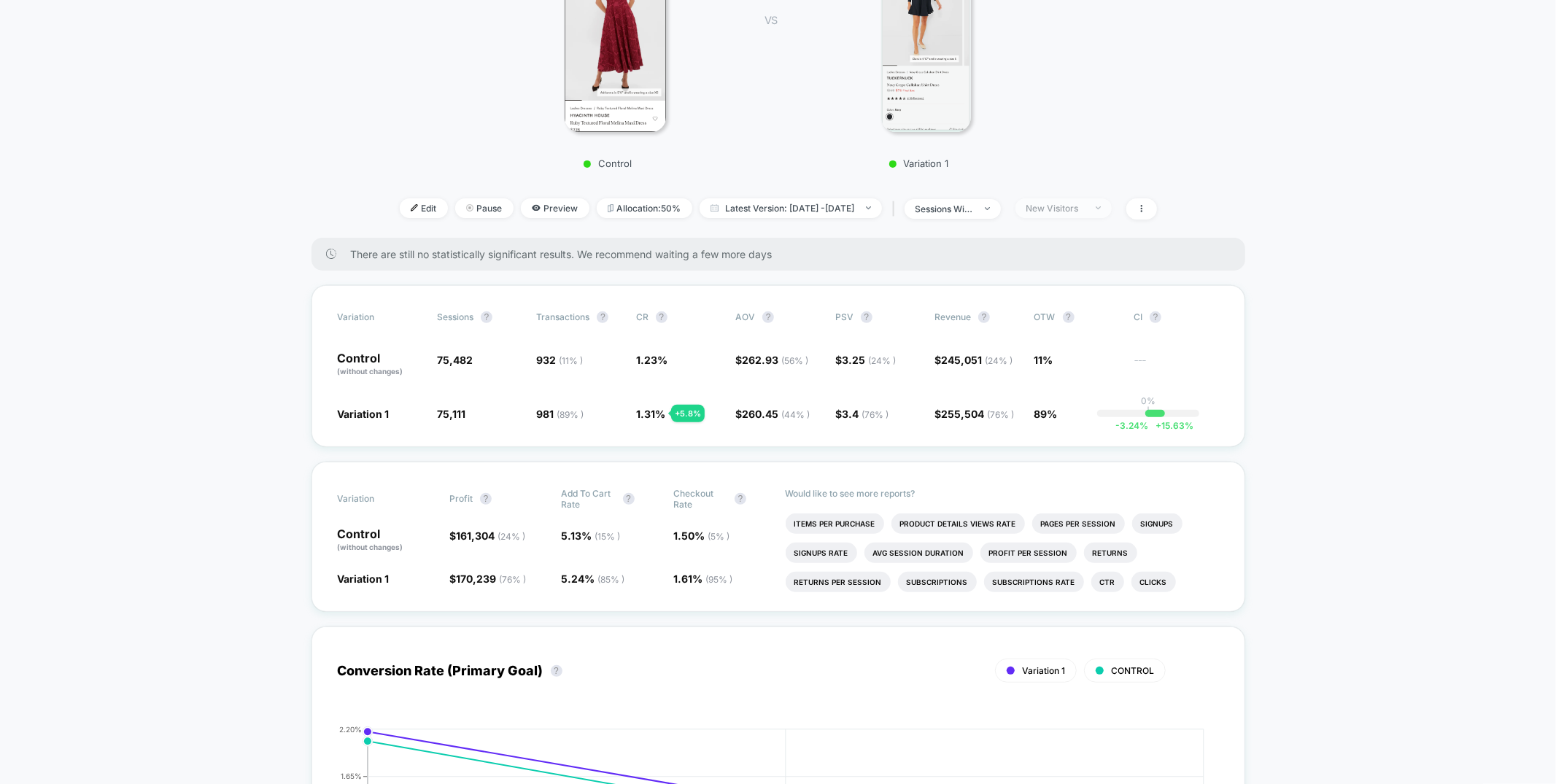
click at [1085, 211] on div "New Visitors" at bounding box center [1055, 208] width 59 height 11
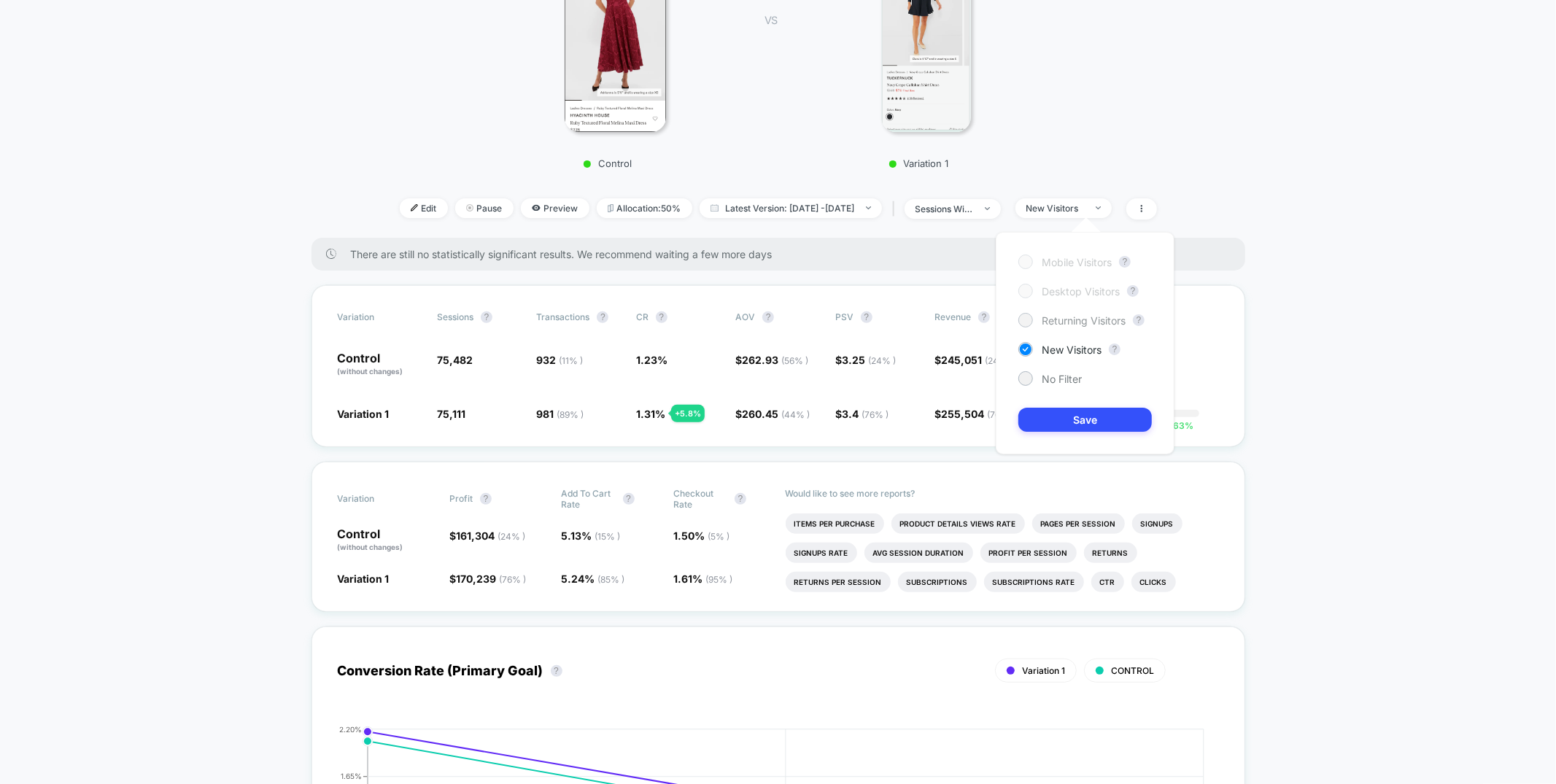
click at [1087, 314] on span "Returning Visitors" at bounding box center [1083, 320] width 84 height 13
click at [1078, 411] on button "Save" at bounding box center [1085, 420] width 134 height 24
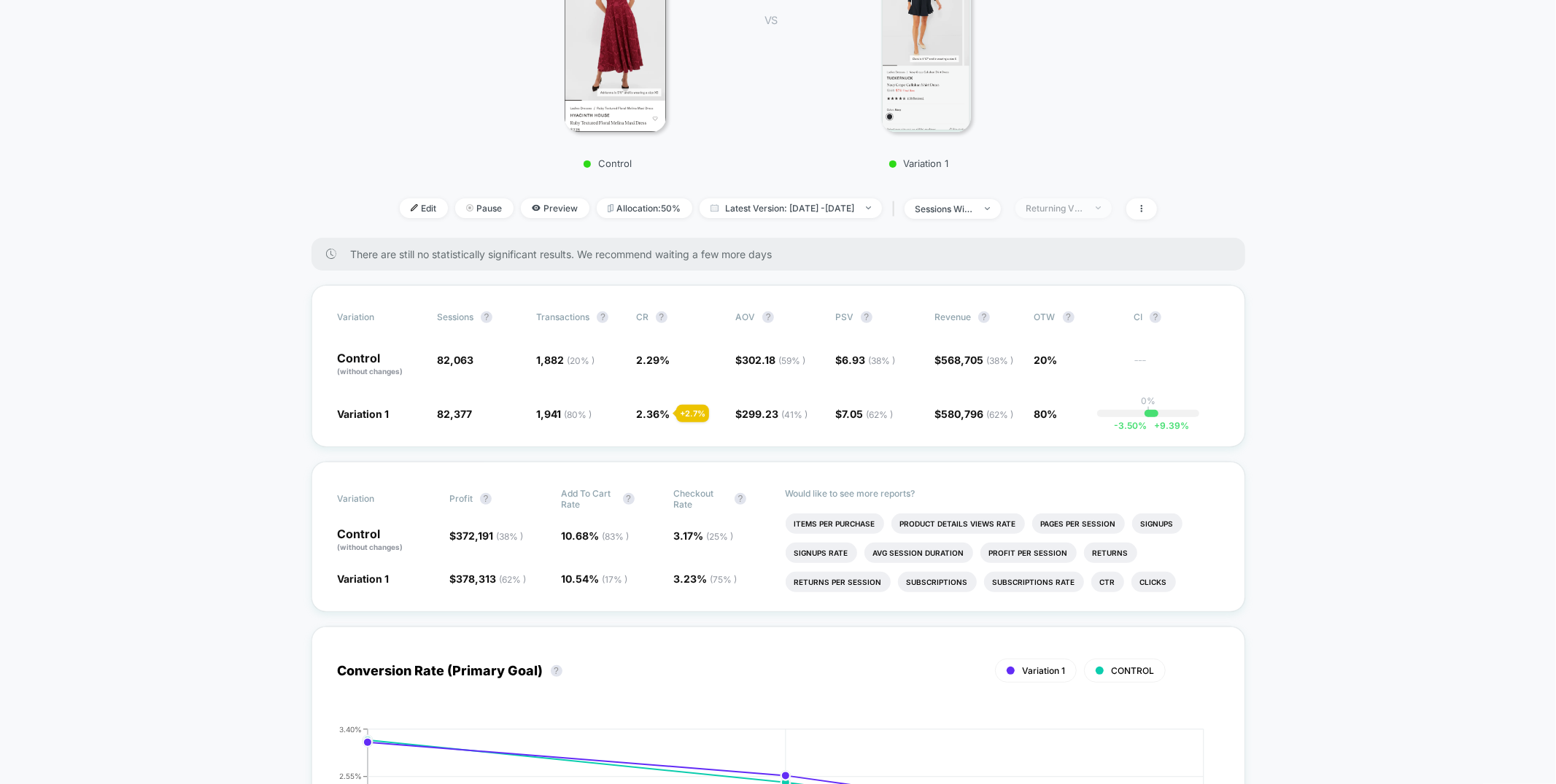
click at [1088, 199] on span "Returning Visitors" at bounding box center [1063, 208] width 97 height 20
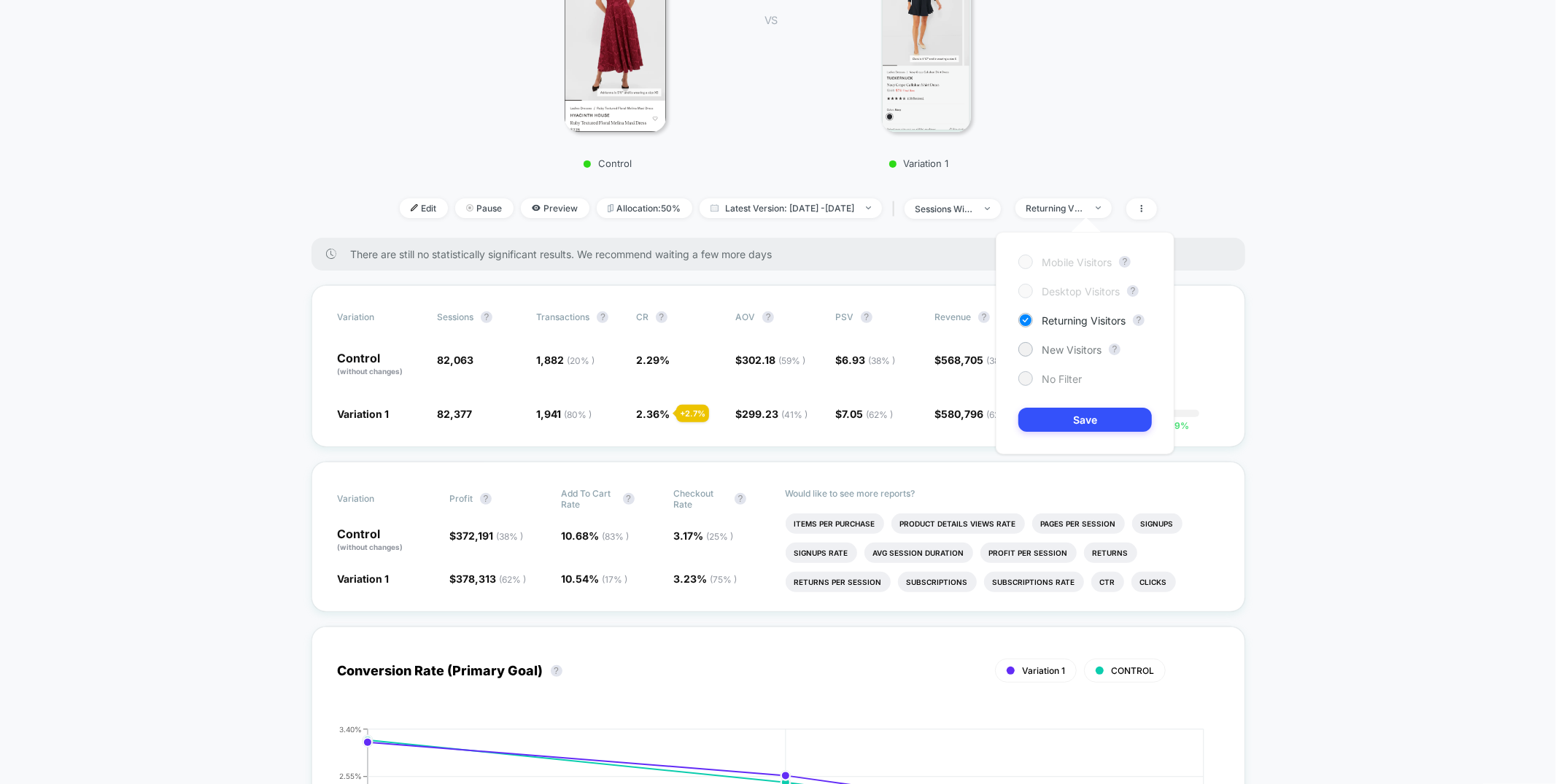
drag, startPoint x: 1033, startPoint y: 371, endPoint x: 1037, endPoint y: 381, distance: 10.8
click at [1033, 371] on div "No Filter" at bounding box center [1050, 378] width 63 height 14
click at [1044, 415] on button "Save" at bounding box center [1085, 420] width 134 height 24
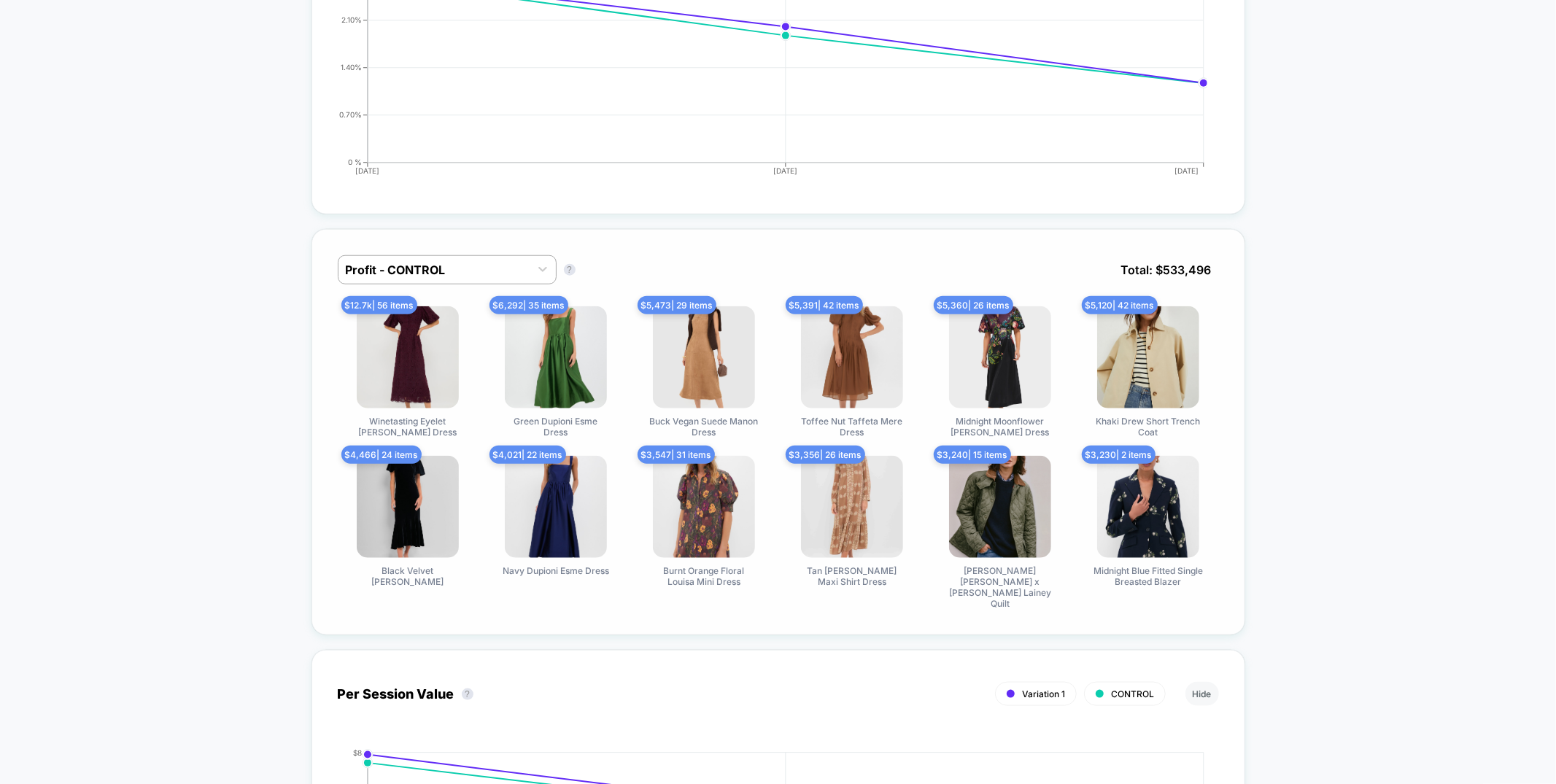
scroll to position [1092, 0]
click at [986, 361] on img at bounding box center [1000, 355] width 102 height 102
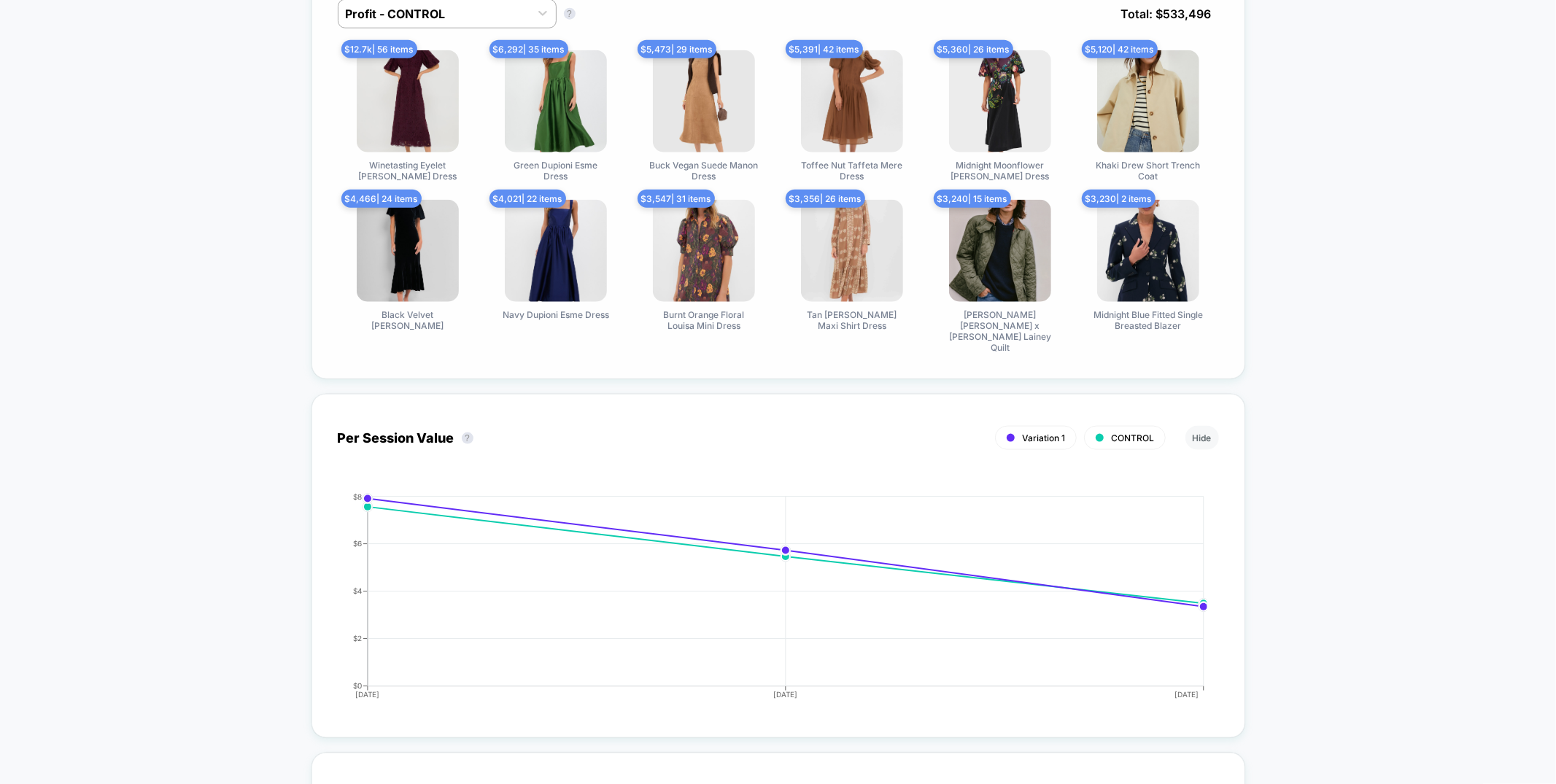
scroll to position [1578, 0]
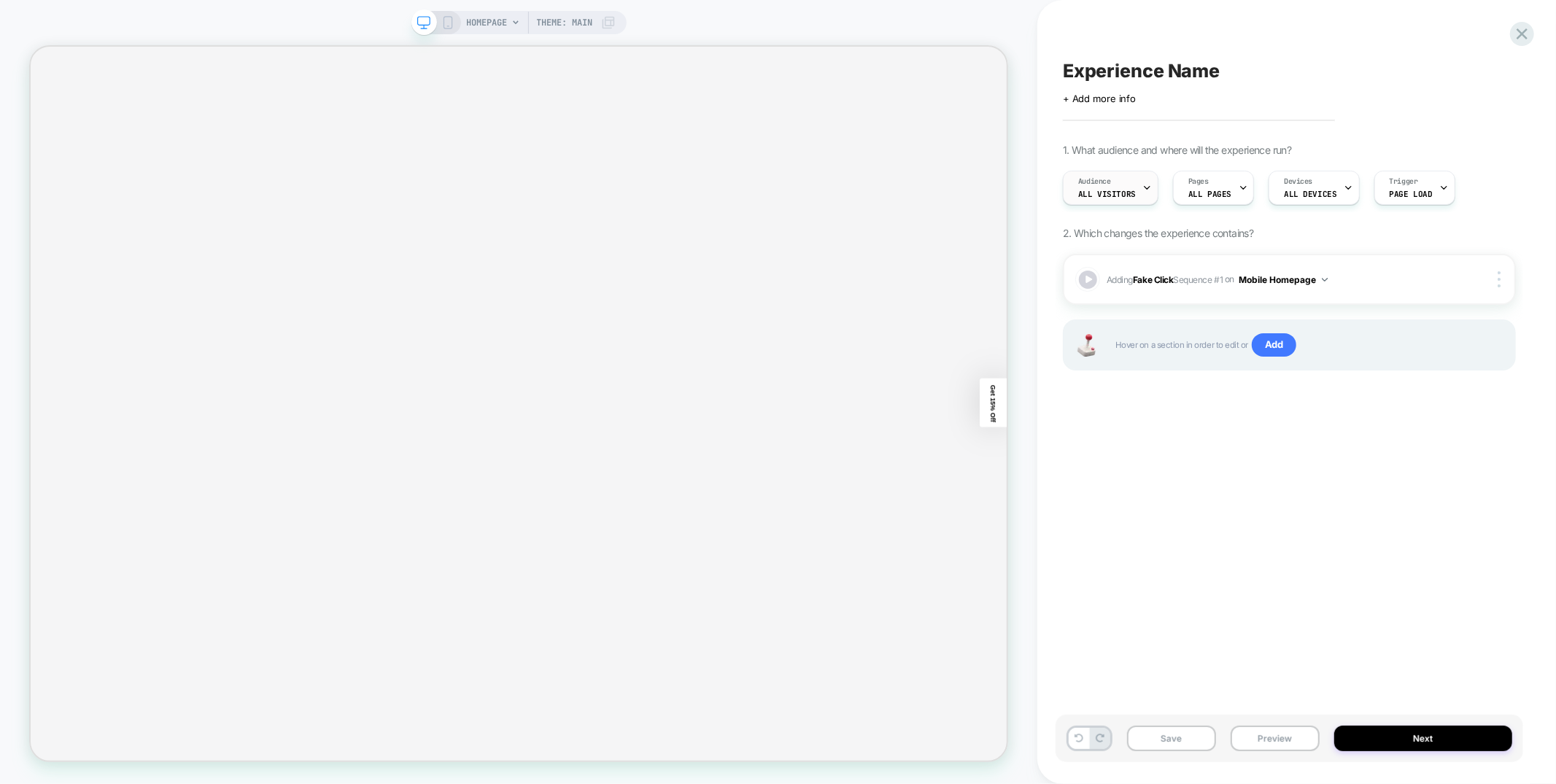
click at [1130, 173] on div "Audience All Visitors" at bounding box center [1107, 188] width 87 height 32
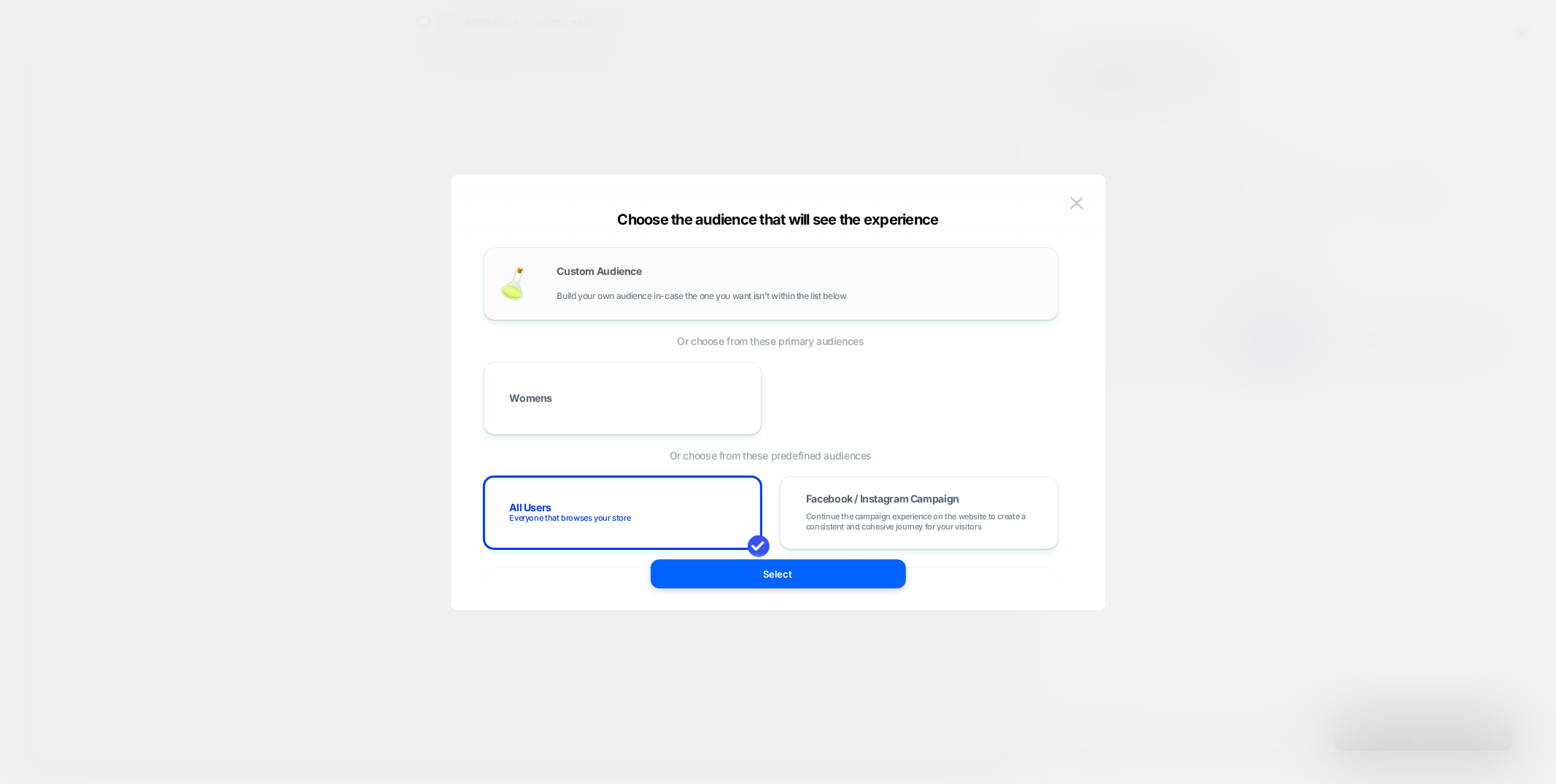
click at [677, 264] on div "Custom Audience Build your own audience in-case the one you want isn't within t…" at bounding box center [771, 283] width 544 height 42
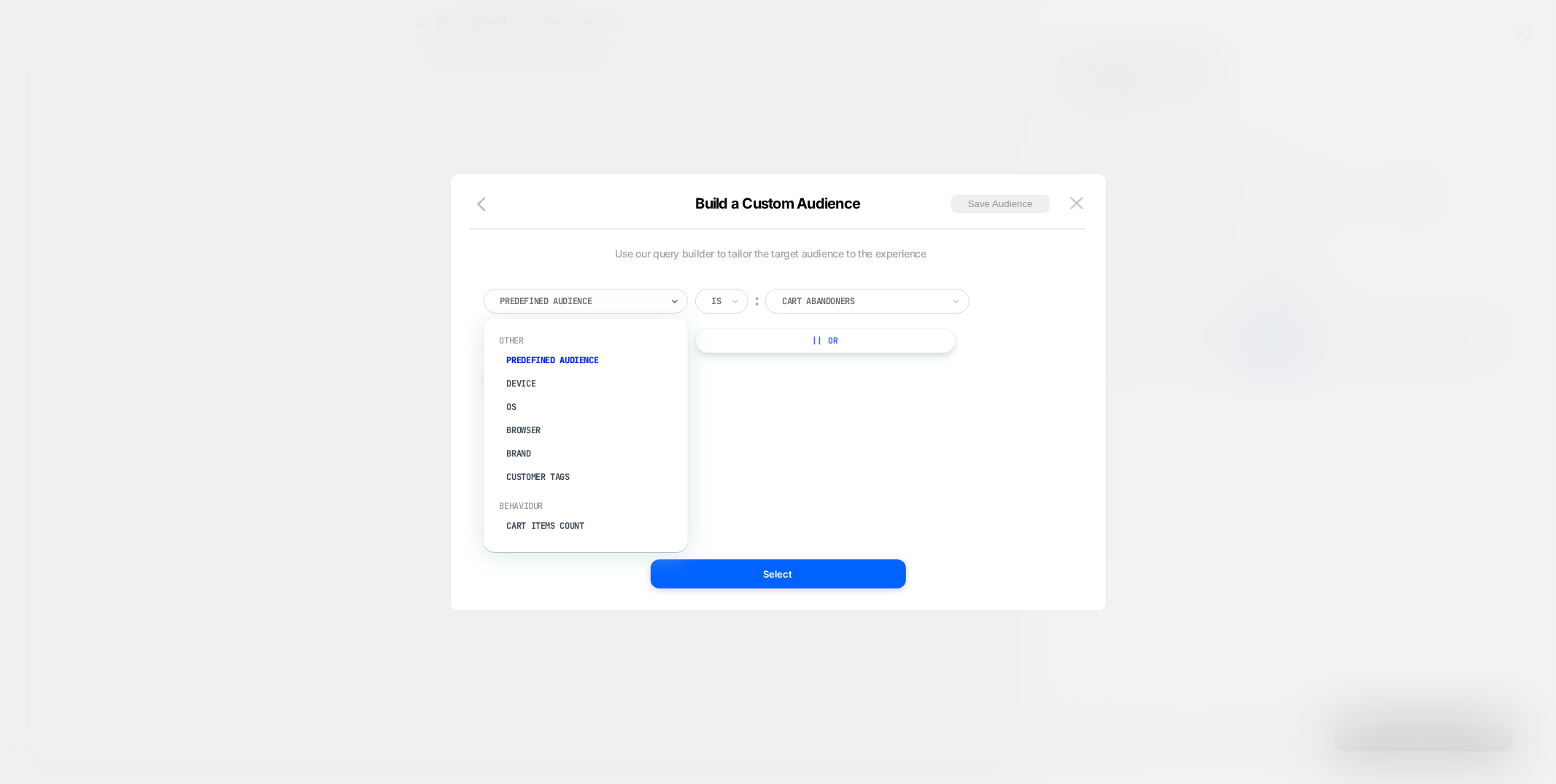
click at [634, 295] on div at bounding box center [580, 301] width 161 height 14
click at [554, 477] on div "Customer Tags" at bounding box center [593, 477] width 190 height 23
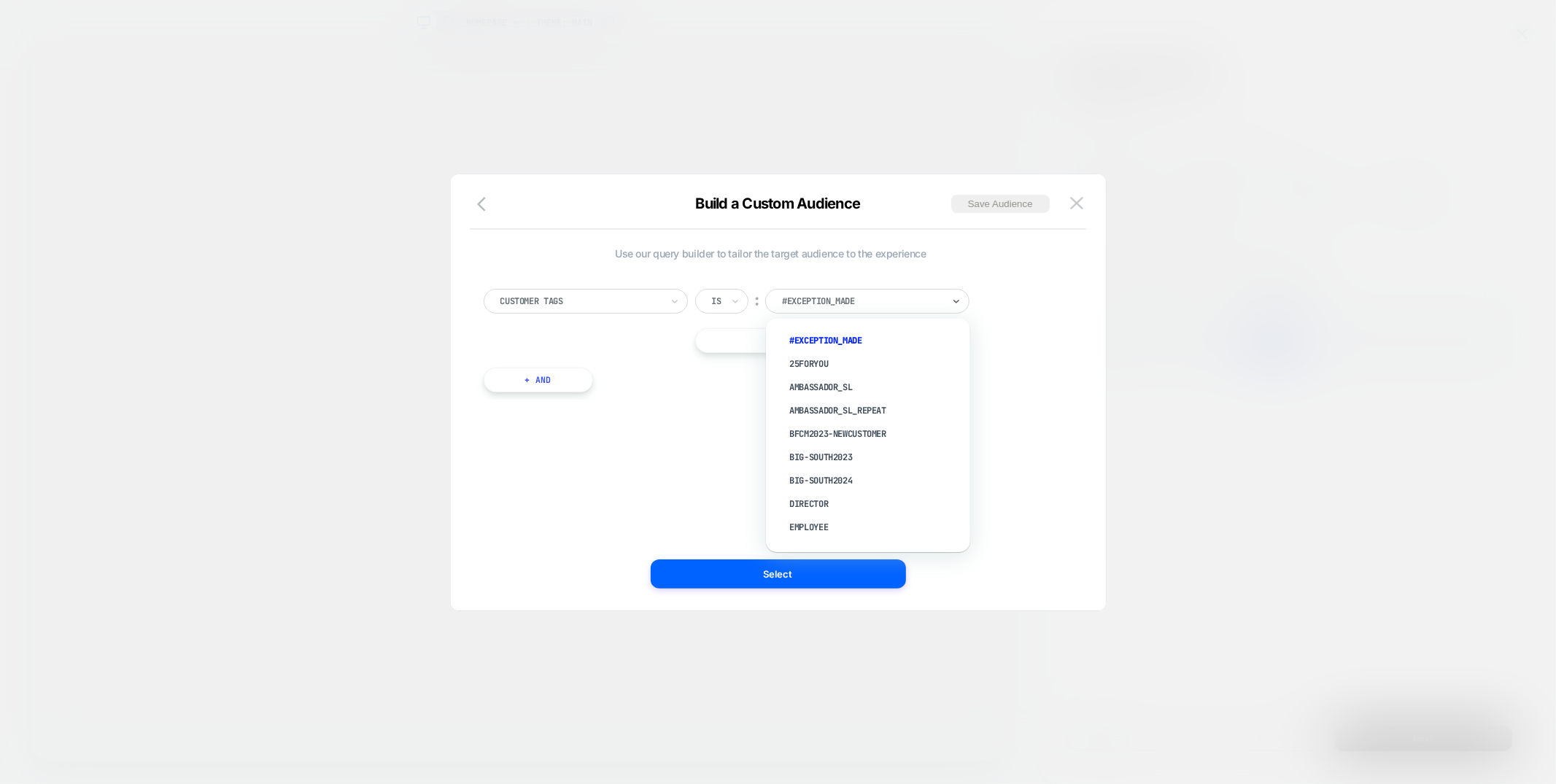
click at [810, 303] on div at bounding box center [862, 301] width 161 height 14
type input "*****"
click at [1081, 200] on img at bounding box center [1077, 203] width 14 height 13
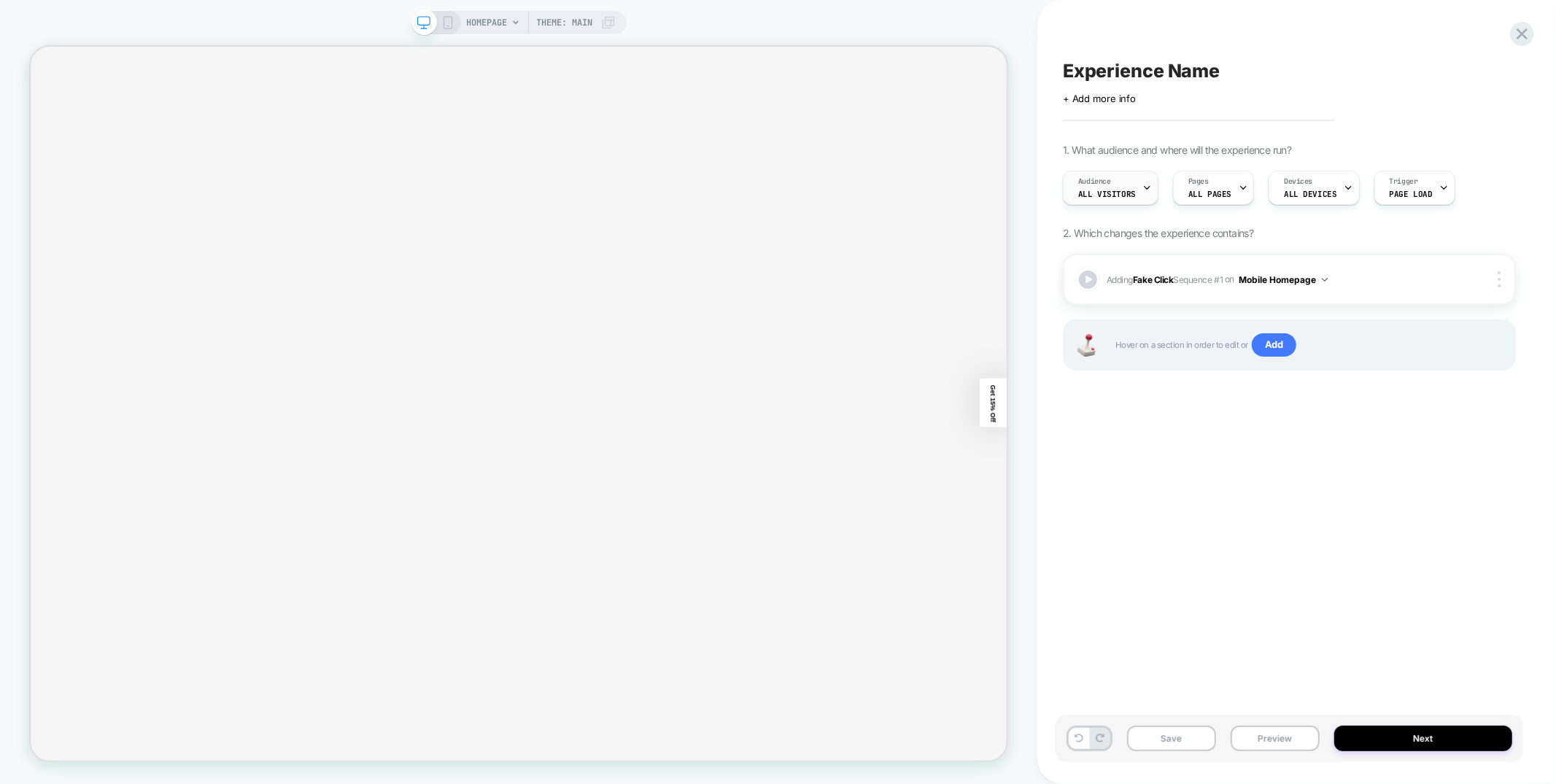
click at [1087, 194] on span "All Visitors" at bounding box center [1107, 193] width 58 height 10
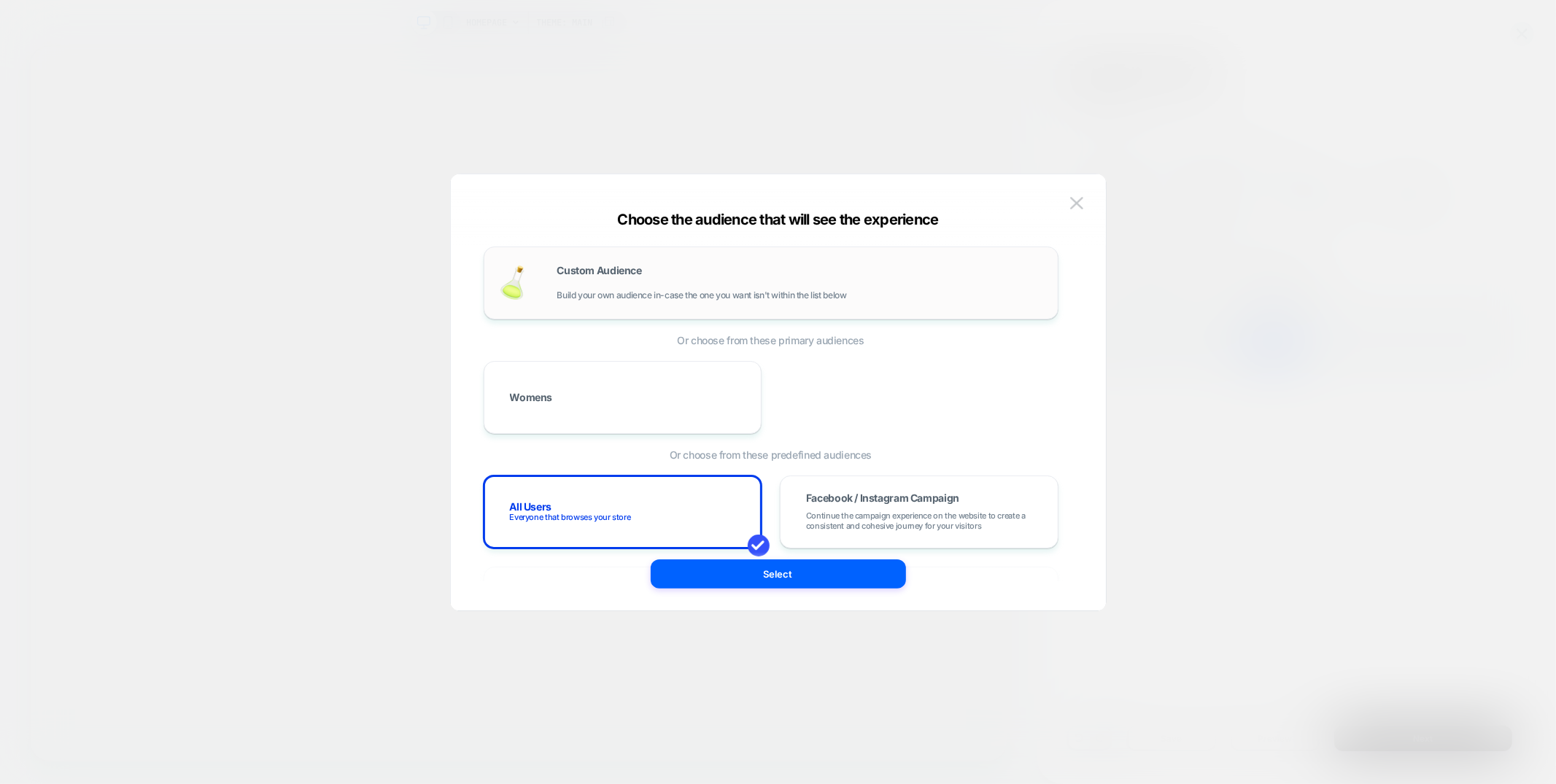
scroll to position [2, 0]
click at [777, 286] on div "Custom Audience Build your own audience in-case the one you want isn't within t…" at bounding box center [801, 281] width 486 height 35
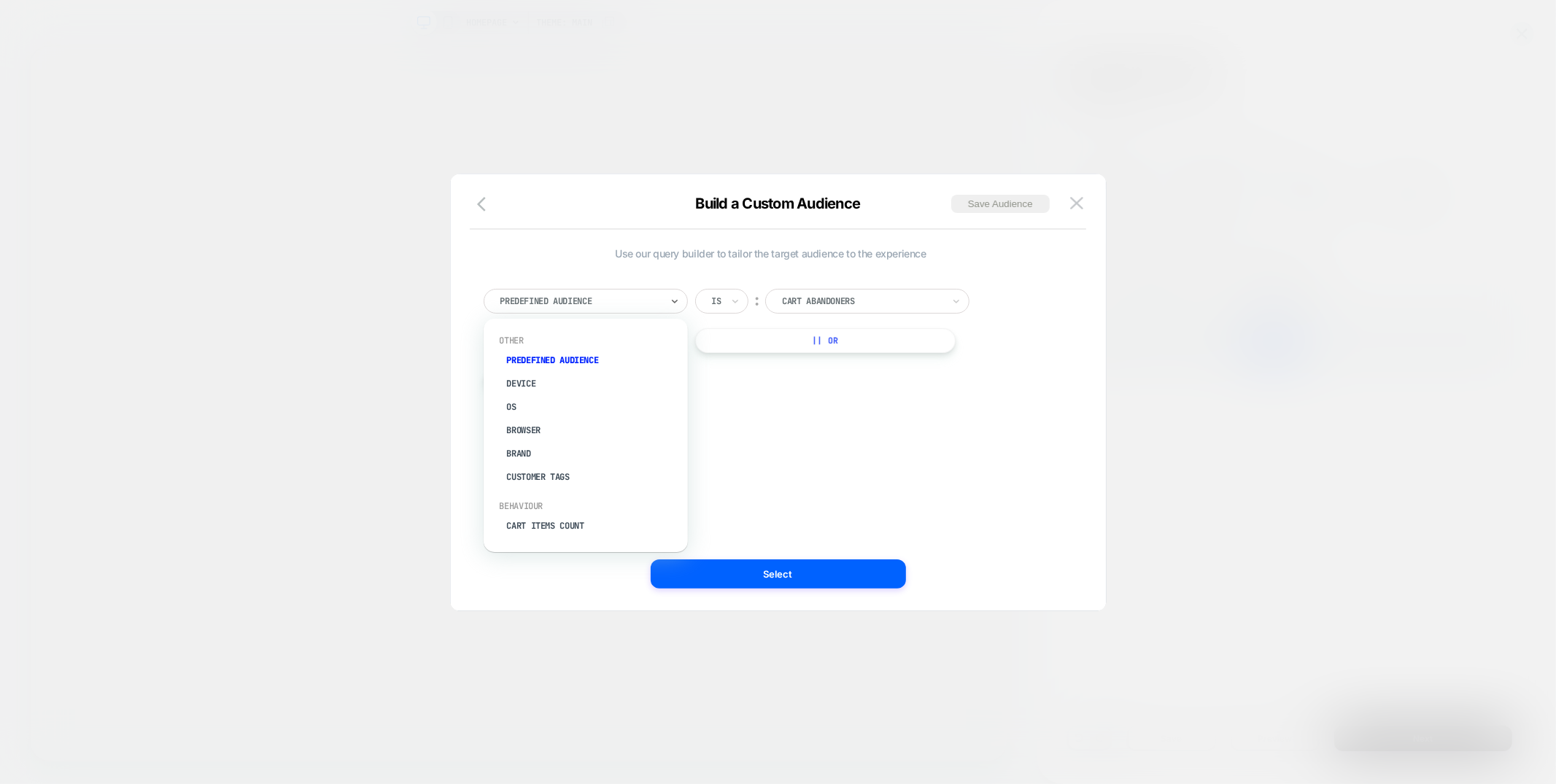
click at [580, 295] on div at bounding box center [580, 301] width 161 height 14
click at [607, 475] on div "Customer Tags" at bounding box center [593, 477] width 190 height 23
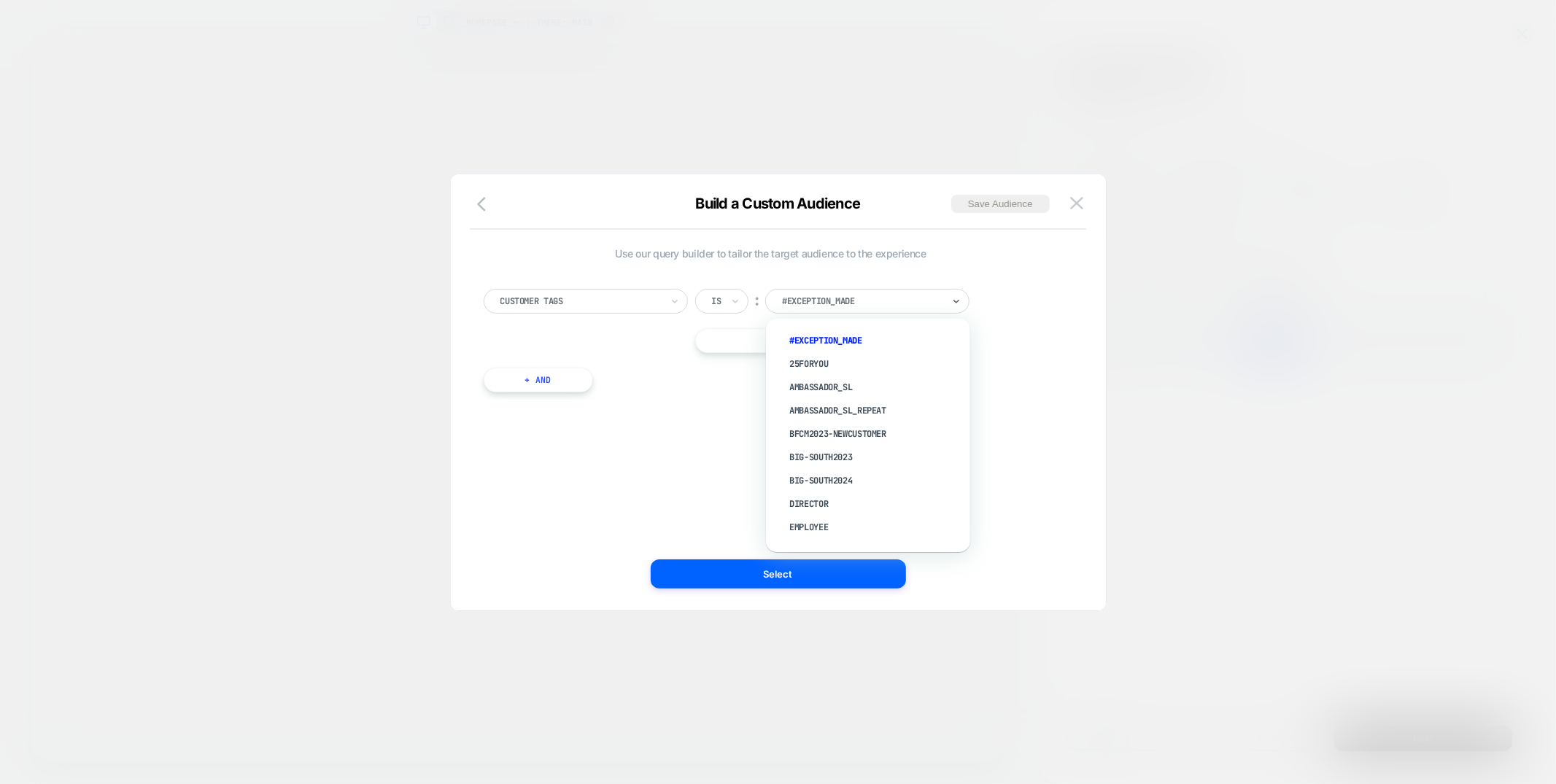
click at [886, 298] on div at bounding box center [862, 301] width 161 height 14
click at [1025, 293] on div "Customer Tags Is ︰ option Employee focused, 9 of 51. 51 results available. Use …" at bounding box center [771, 320] width 575 height 64
click at [1079, 196] on button at bounding box center [1077, 203] width 22 height 22
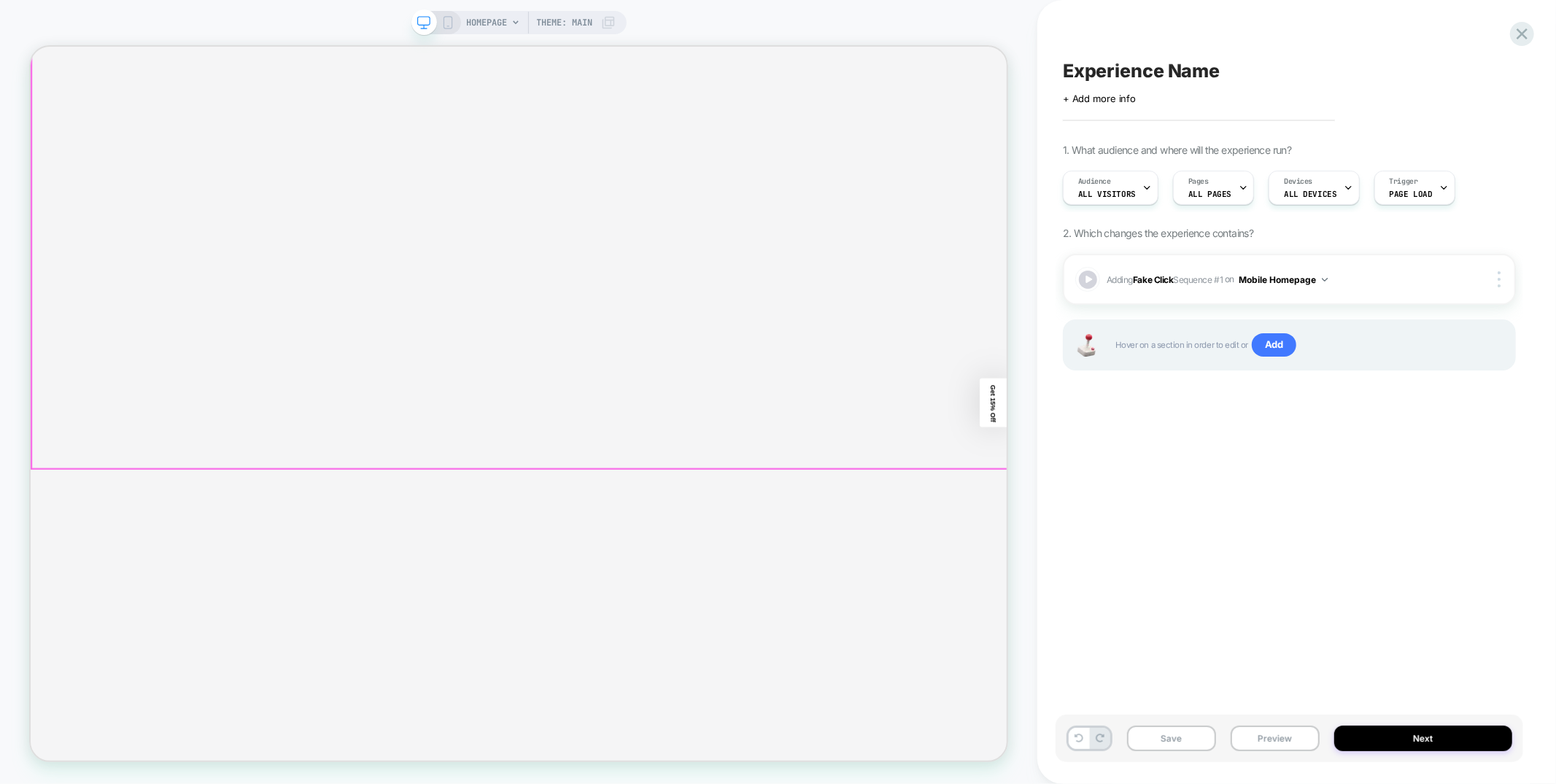
scroll to position [0, 0]
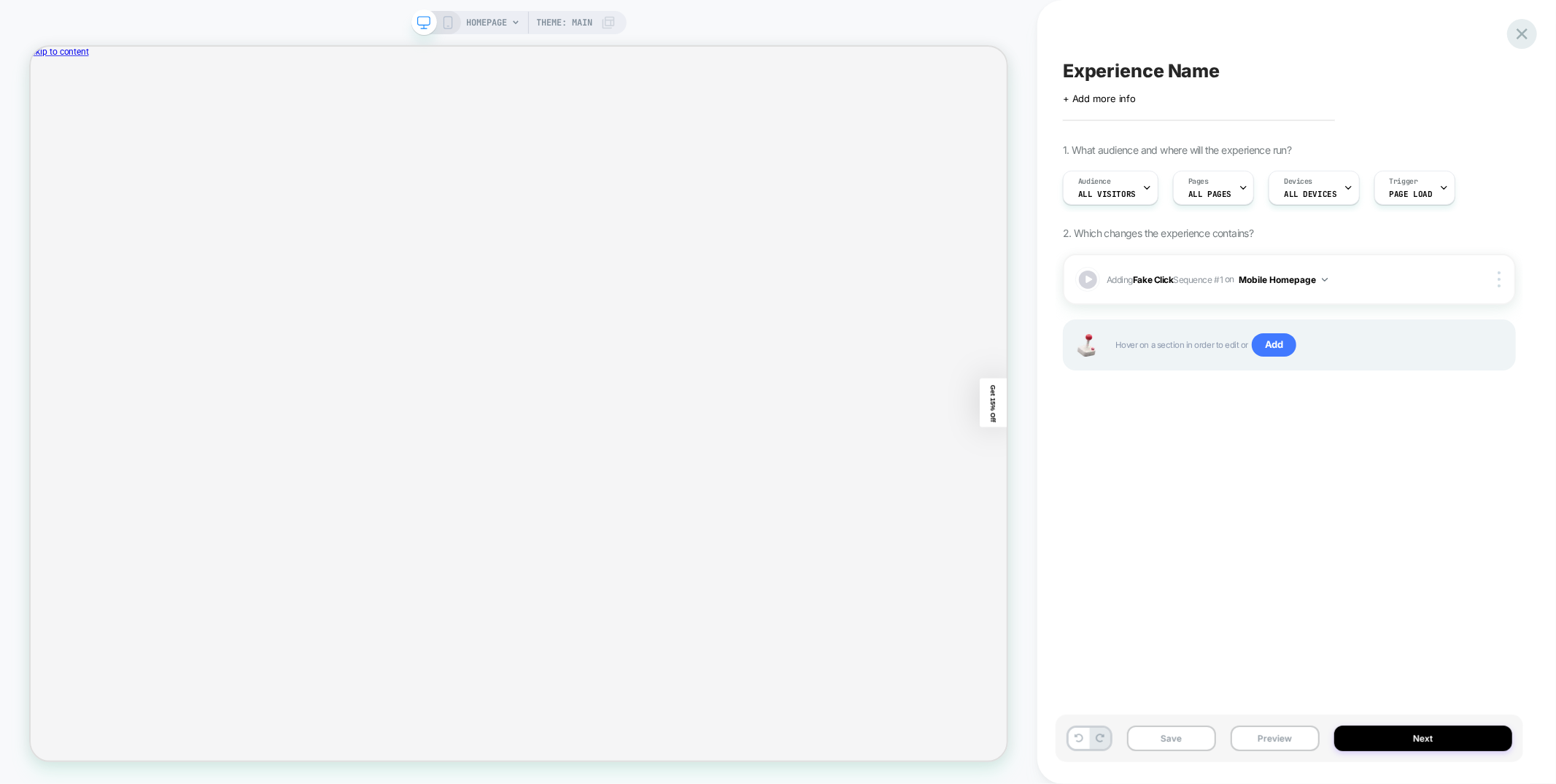
click at [1523, 32] on icon at bounding box center [1523, 34] width 20 height 20
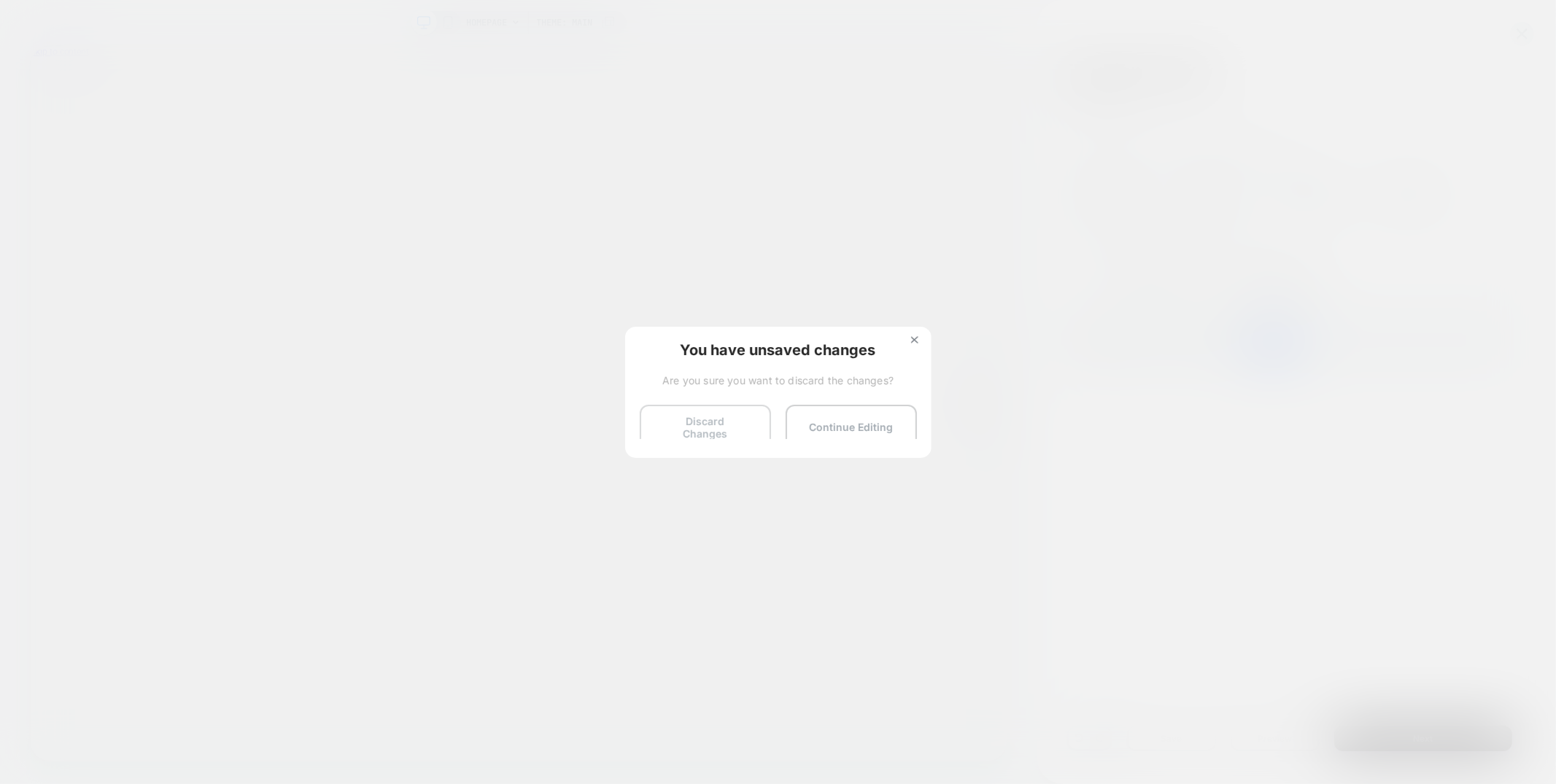
click at [709, 411] on button "Discard Changes" at bounding box center [705, 428] width 131 height 45
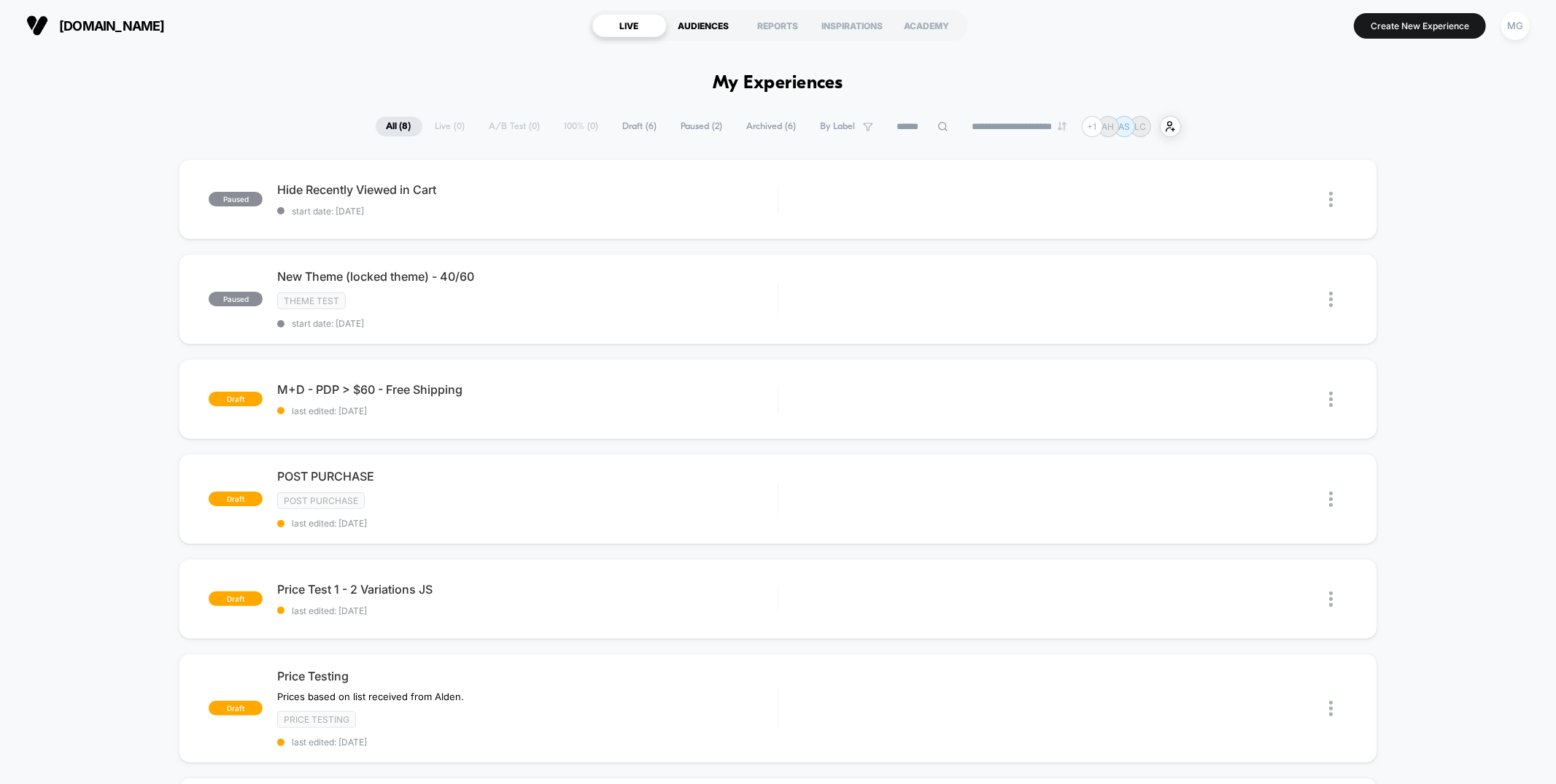
click at [702, 16] on div "AUDIENCES" at bounding box center [704, 25] width 74 height 23
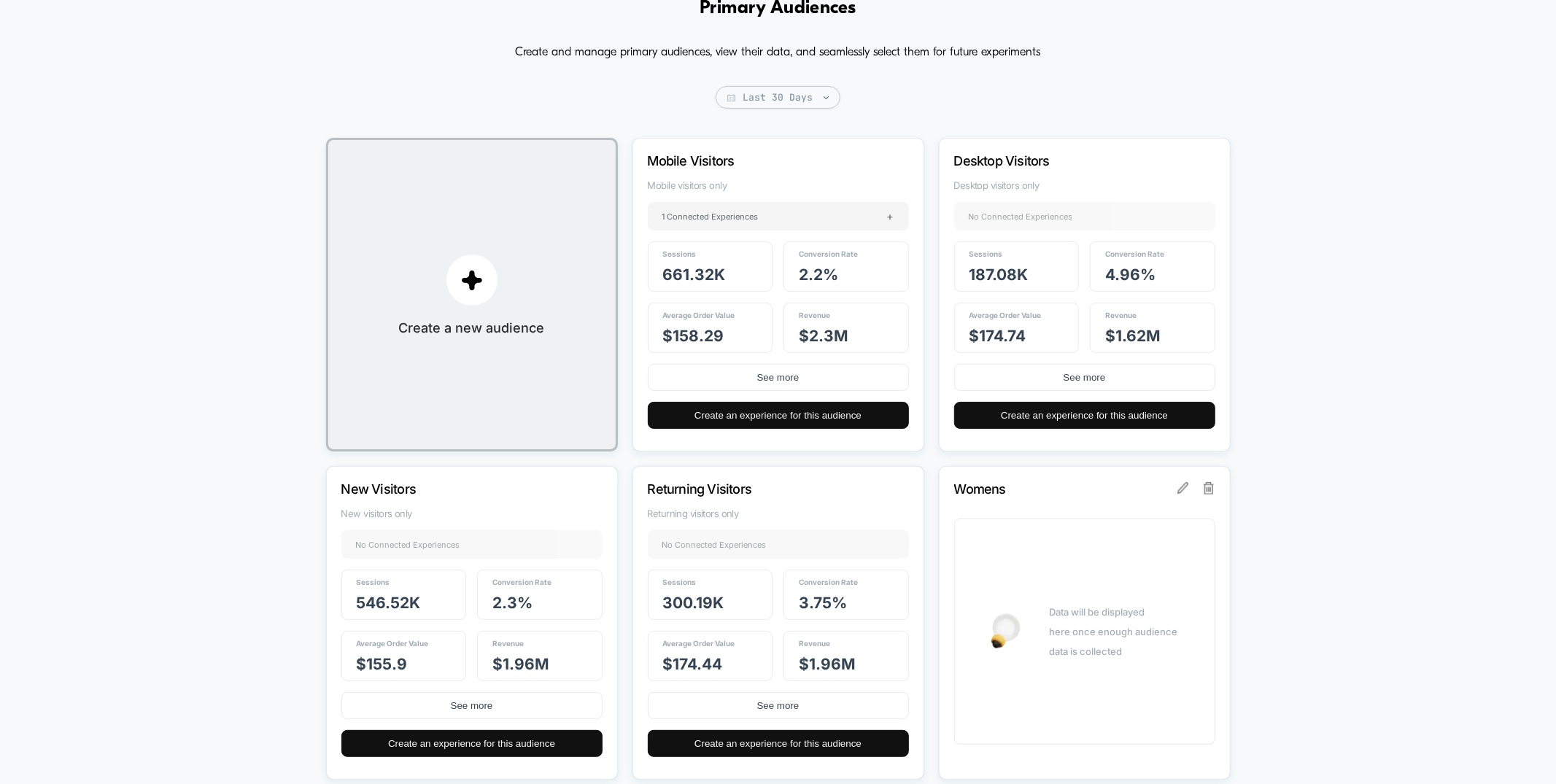
scroll to position [151, 0]
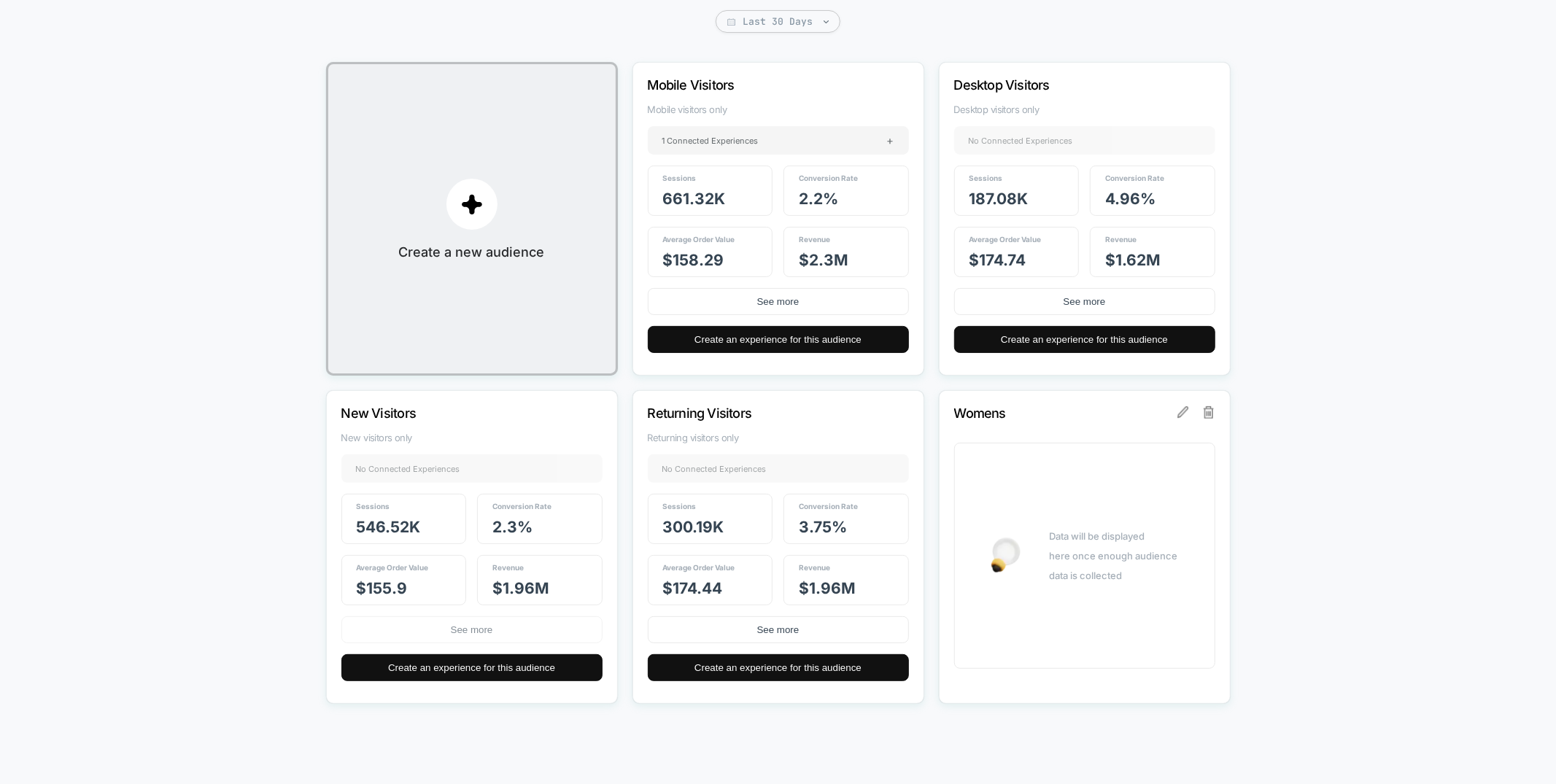
click at [518, 629] on button "See more" at bounding box center [471, 630] width 261 height 27
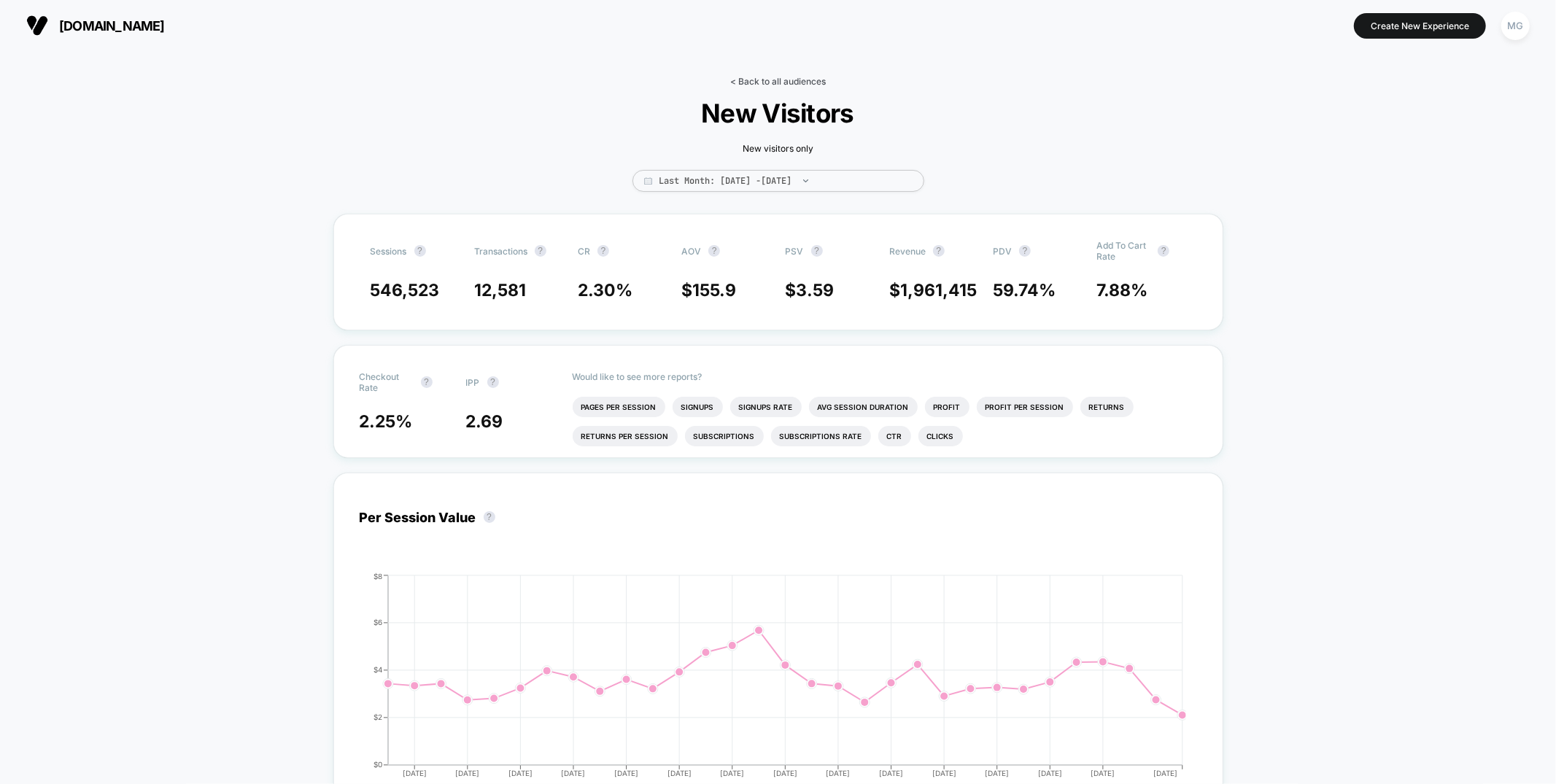
click at [743, 82] on link "< Back to all audiences" at bounding box center [778, 81] width 96 height 11
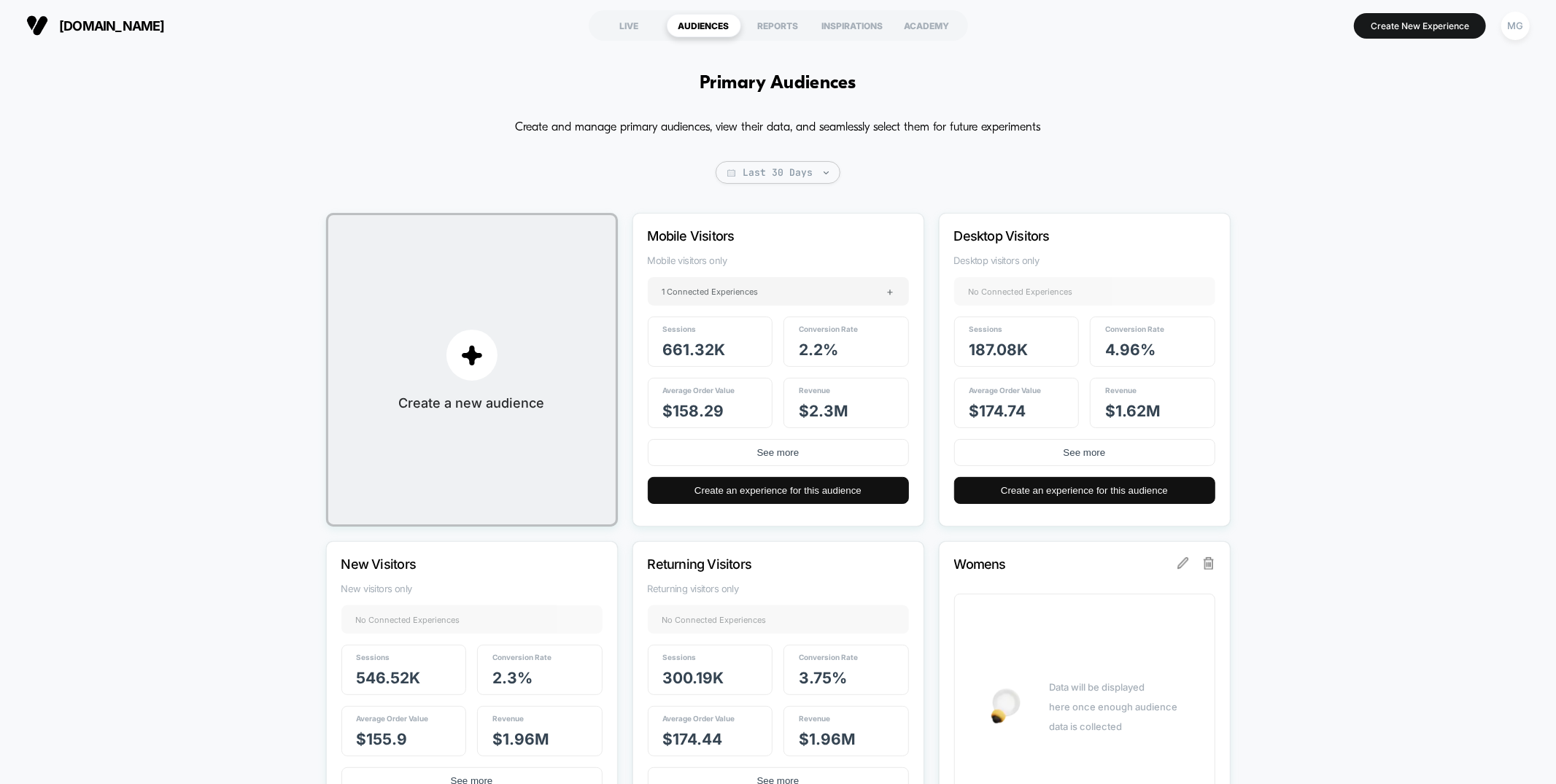
click at [1401, 22] on button "Create New Experience" at bounding box center [1420, 26] width 132 height 25
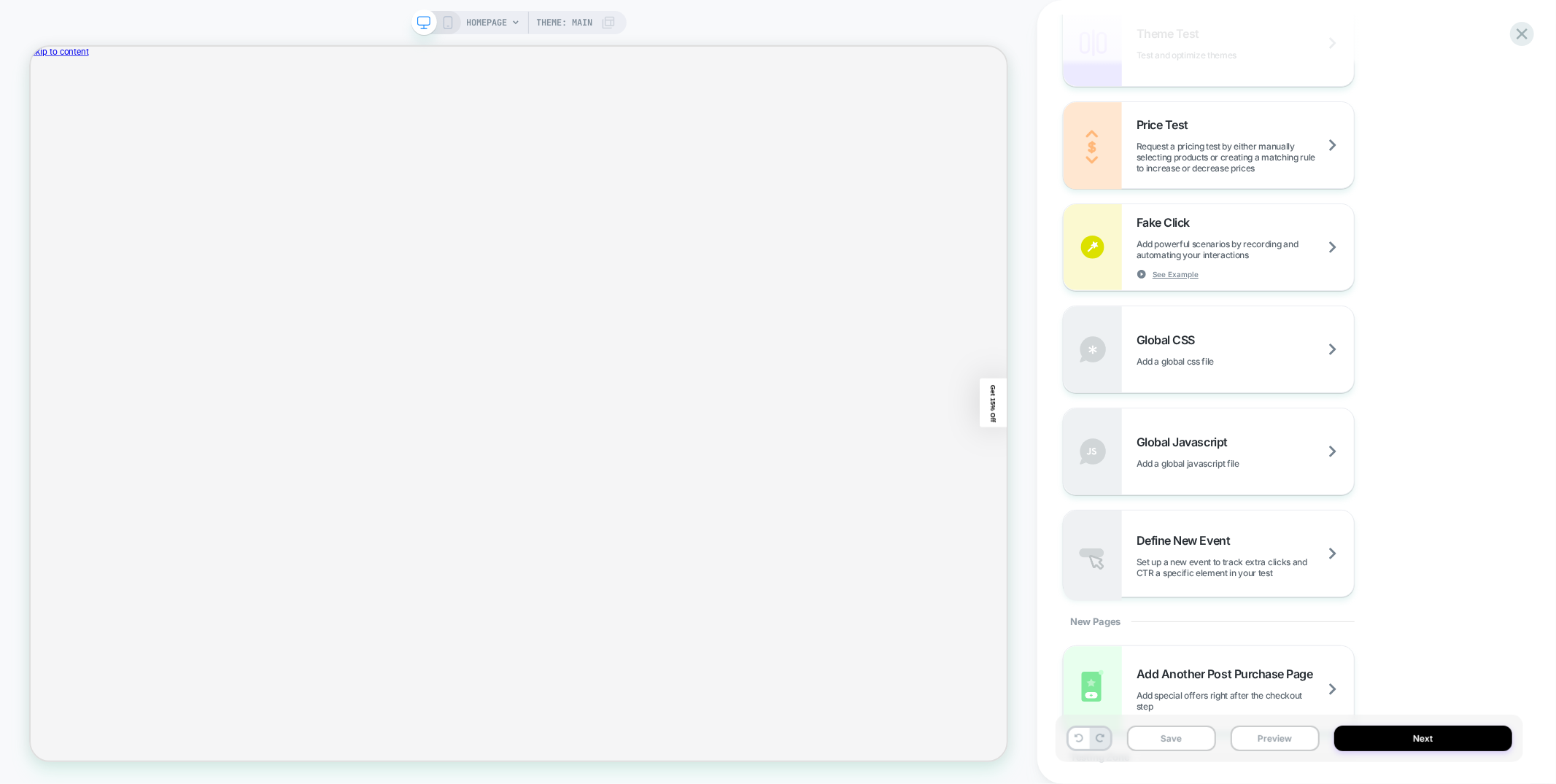
scroll to position [904, 0]
click at [1261, 561] on span "Set up a new event to track extra clicks and CTR a specific element in your test" at bounding box center [1245, 564] width 218 height 22
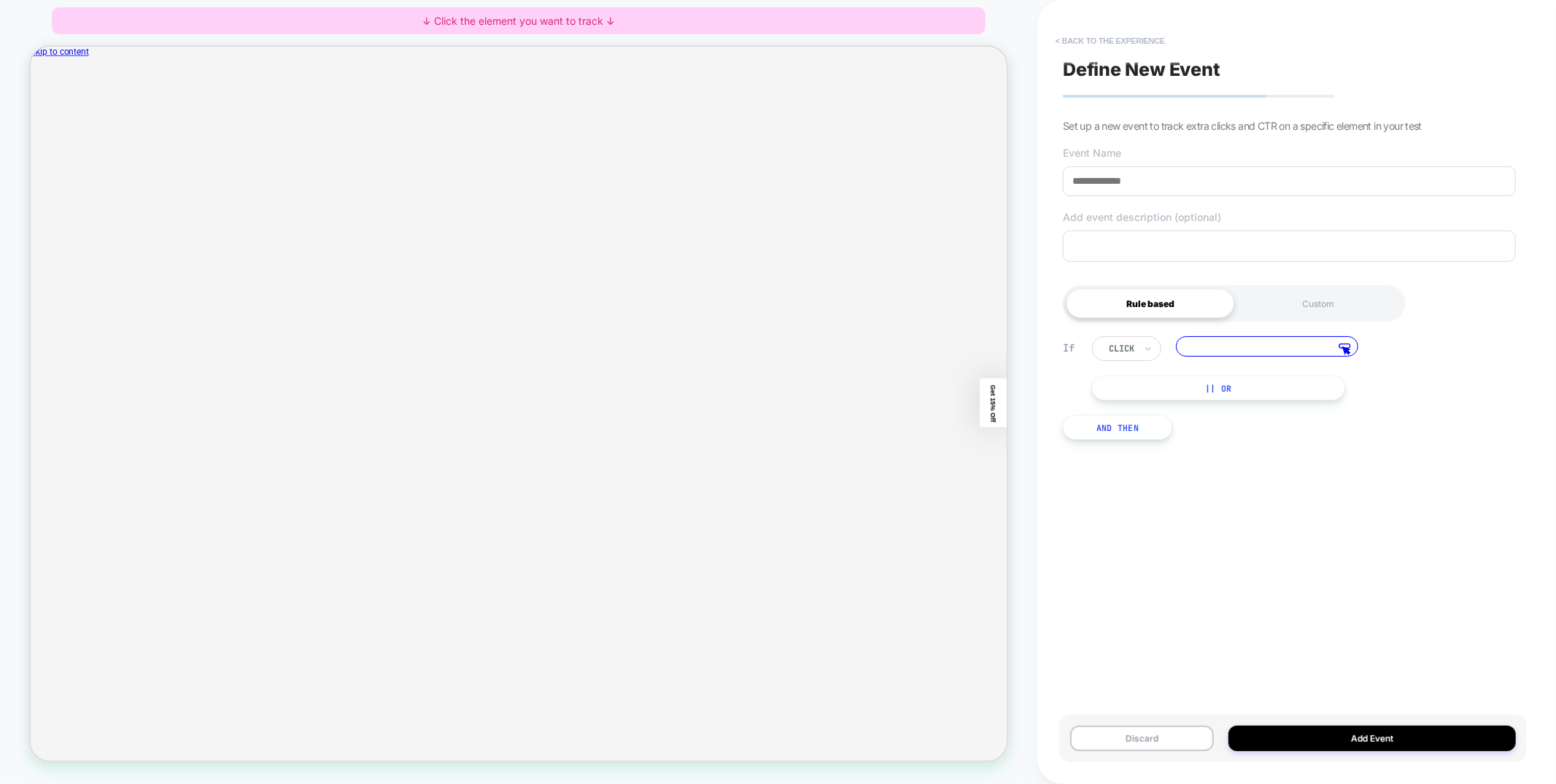
click at [1113, 43] on button "< back to the experience" at bounding box center [1109, 41] width 124 height 23
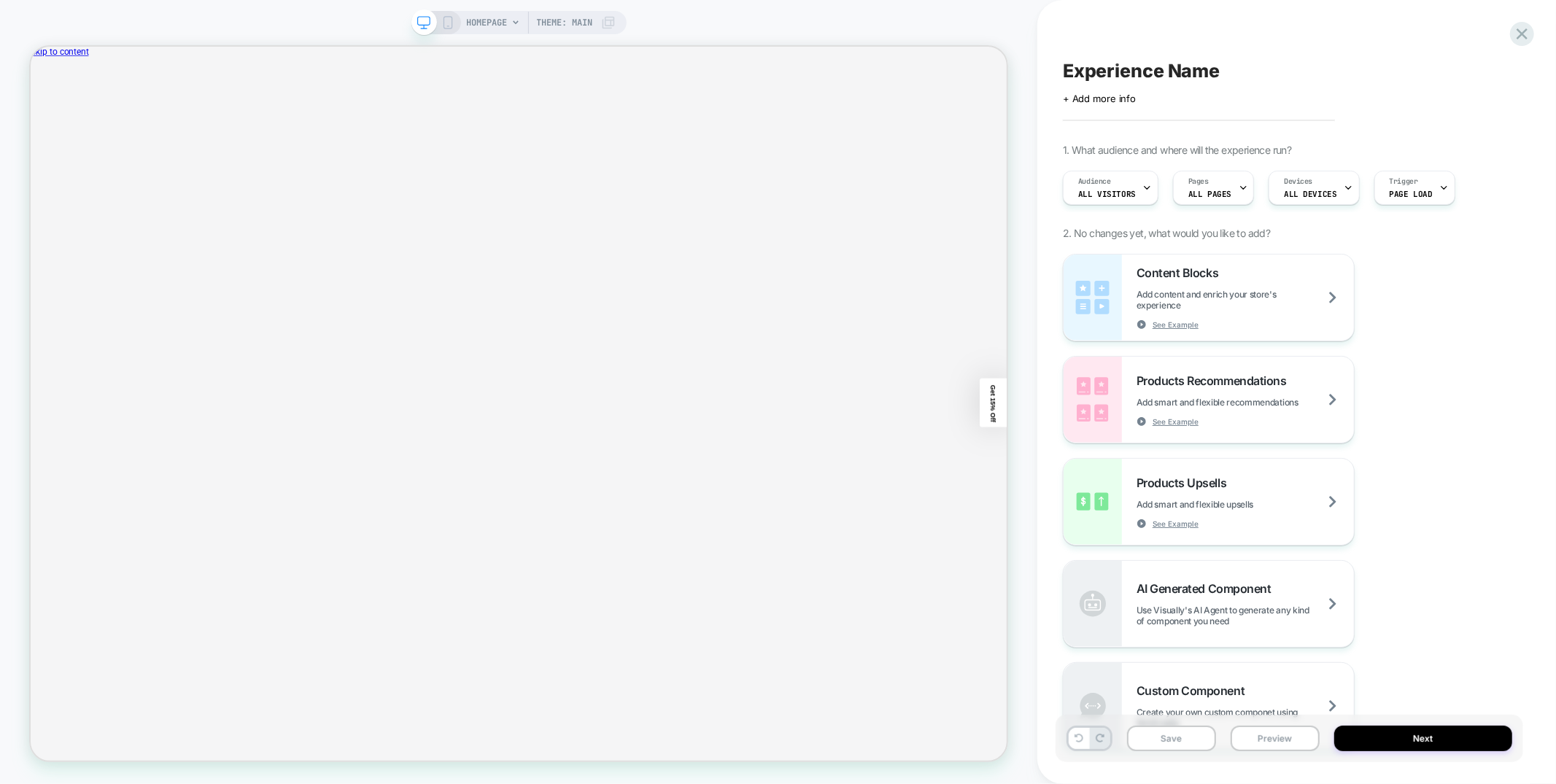
click at [443, 18] on icon at bounding box center [448, 23] width 14 height 14
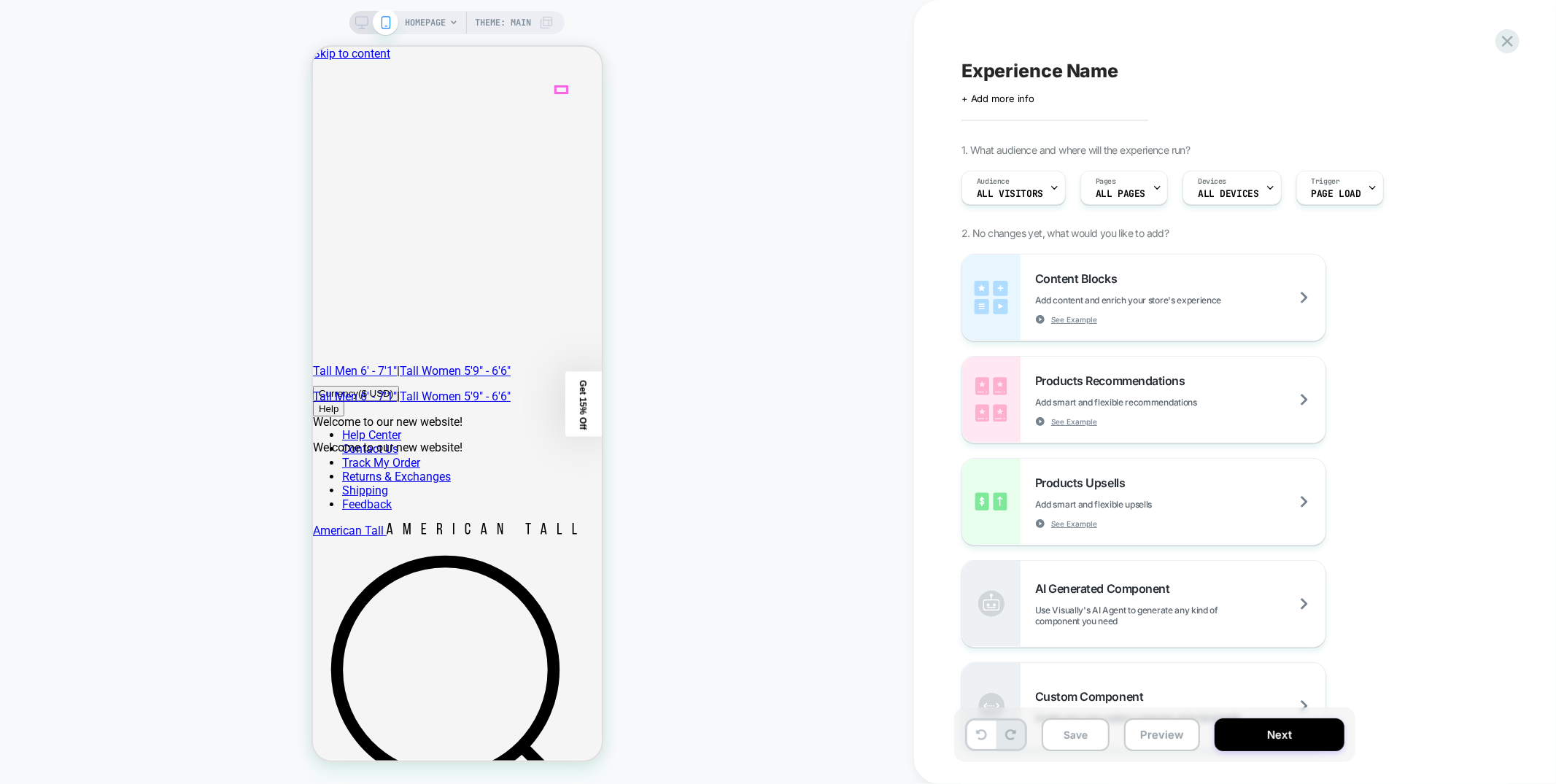
drag, startPoint x: 582, startPoint y: 67, endPoint x: 595, endPoint y: 82, distance: 19.8
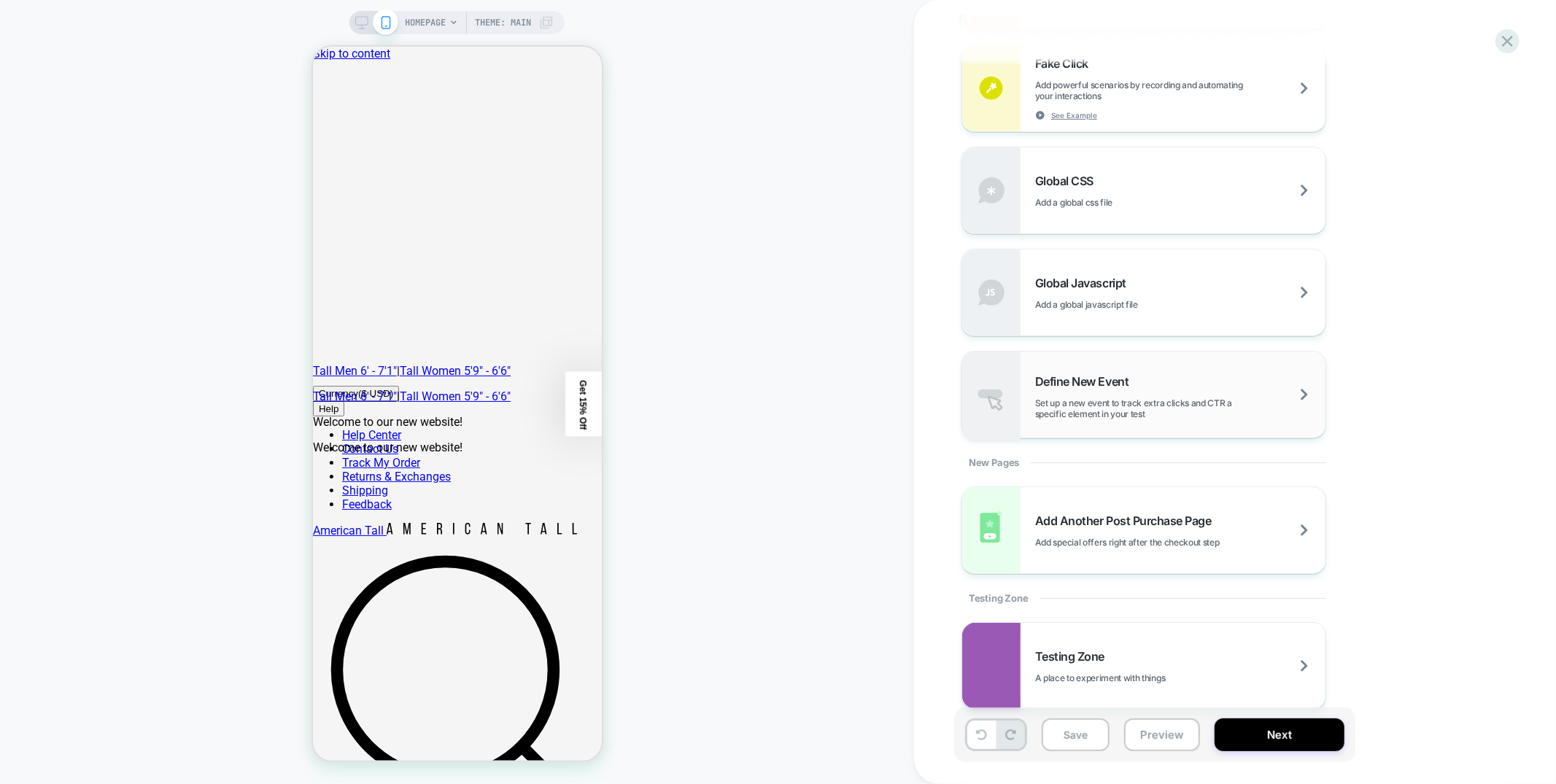
scroll to position [1063, 0]
click at [1106, 406] on span "Set up a new event to track extra clicks and CTR a specific element in your test" at bounding box center [1181, 405] width 291 height 22
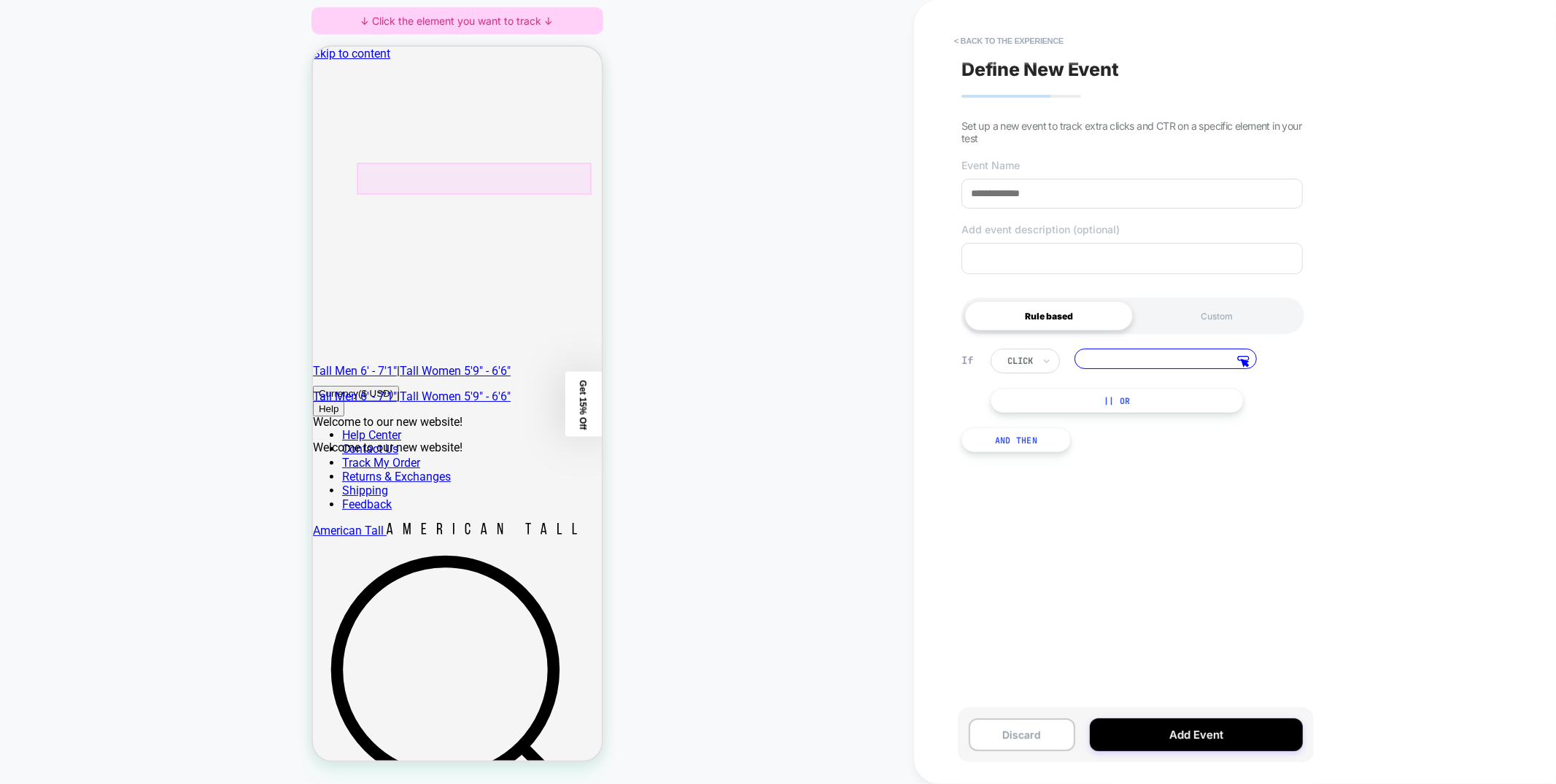
click at [406, 177] on div at bounding box center [473, 178] width 235 height 32
click at [457, 195] on span "Track Clicks" at bounding box center [464, 191] width 49 height 12
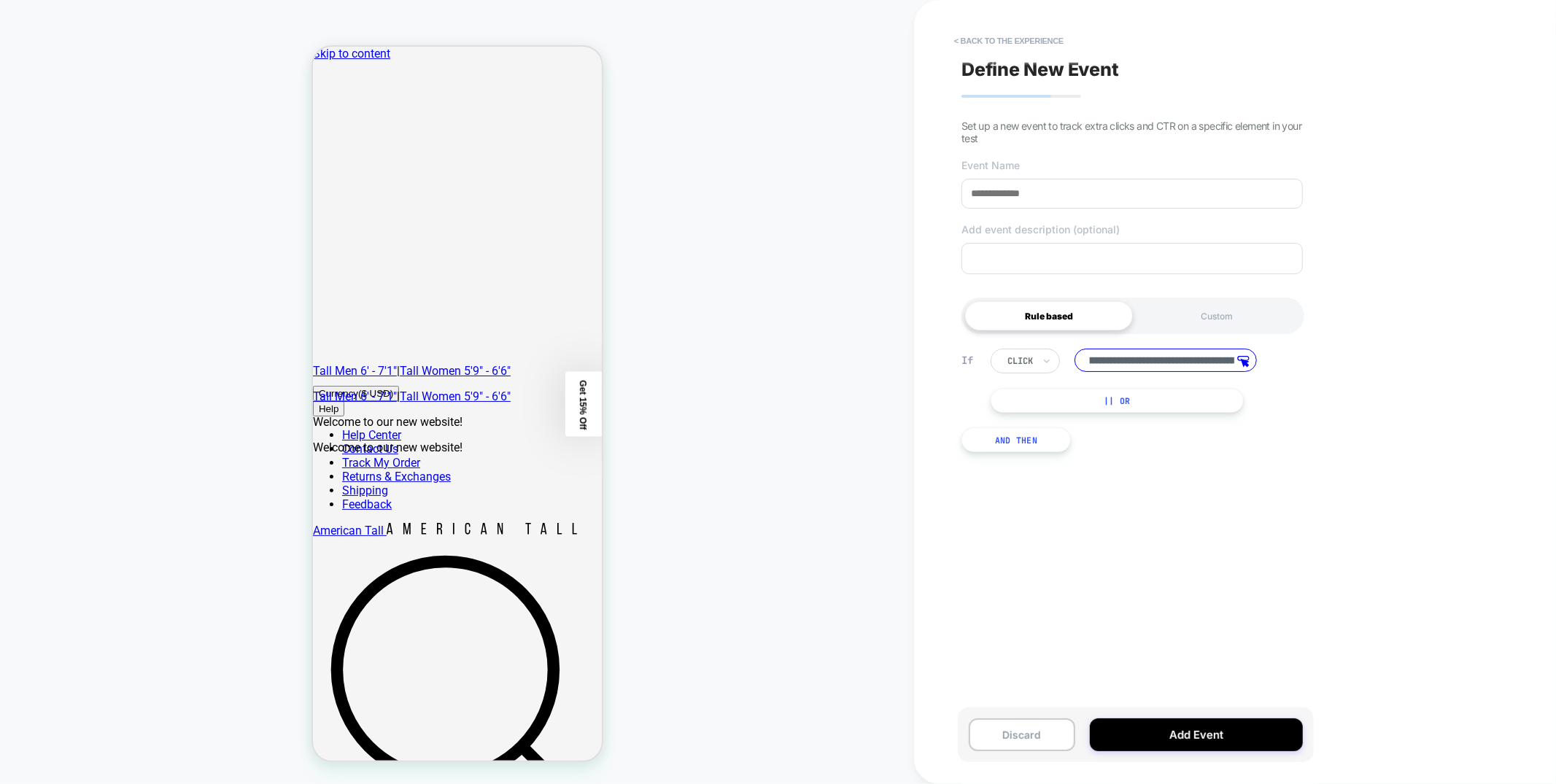
scroll to position [0, 0]
click at [1025, 367] on div at bounding box center [1020, 361] width 25 height 14
click at [964, 43] on button "< back to the experience" at bounding box center [1008, 41] width 124 height 23
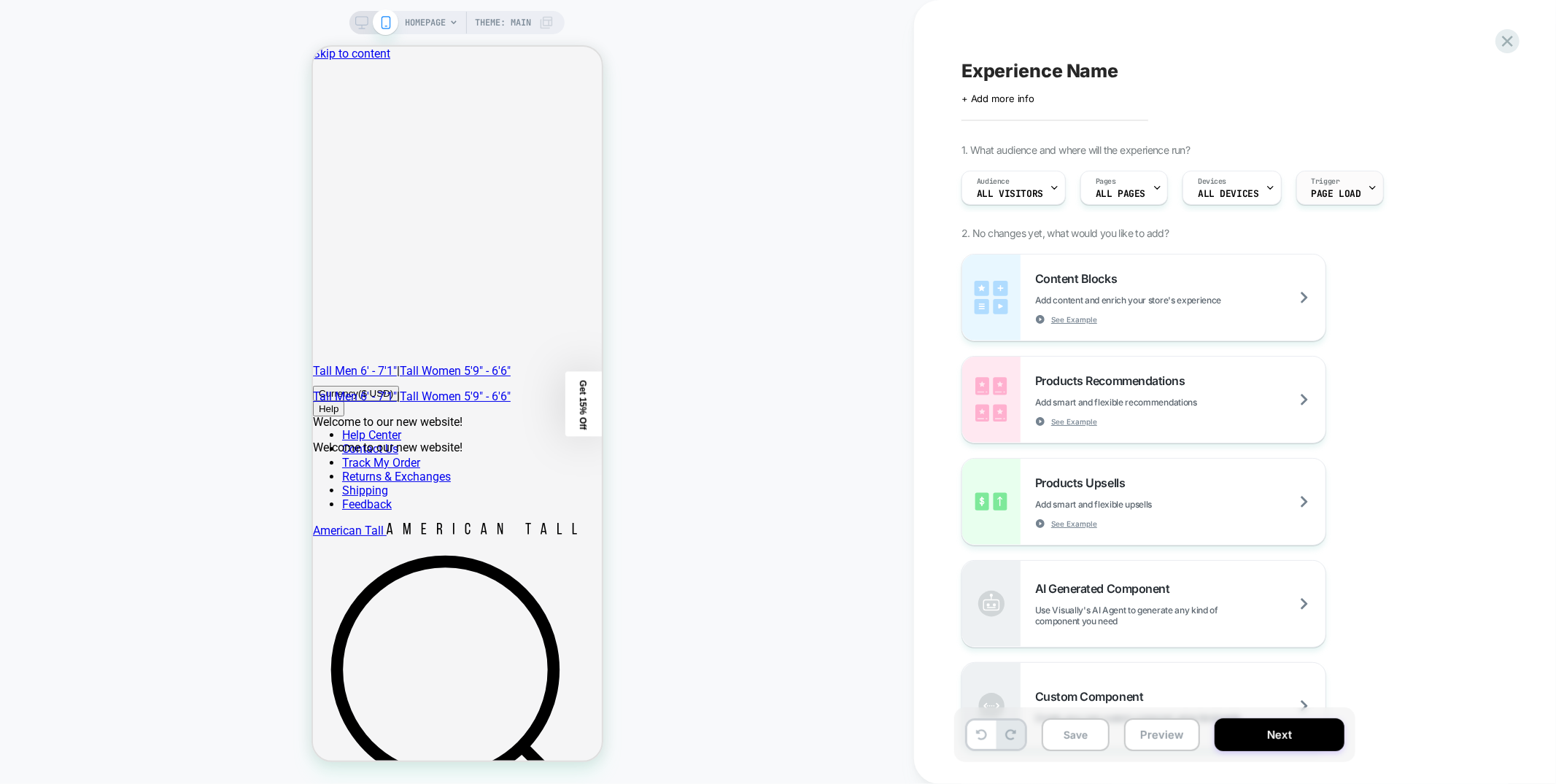
click at [1338, 192] on span "Page Load" at bounding box center [1336, 193] width 50 height 10
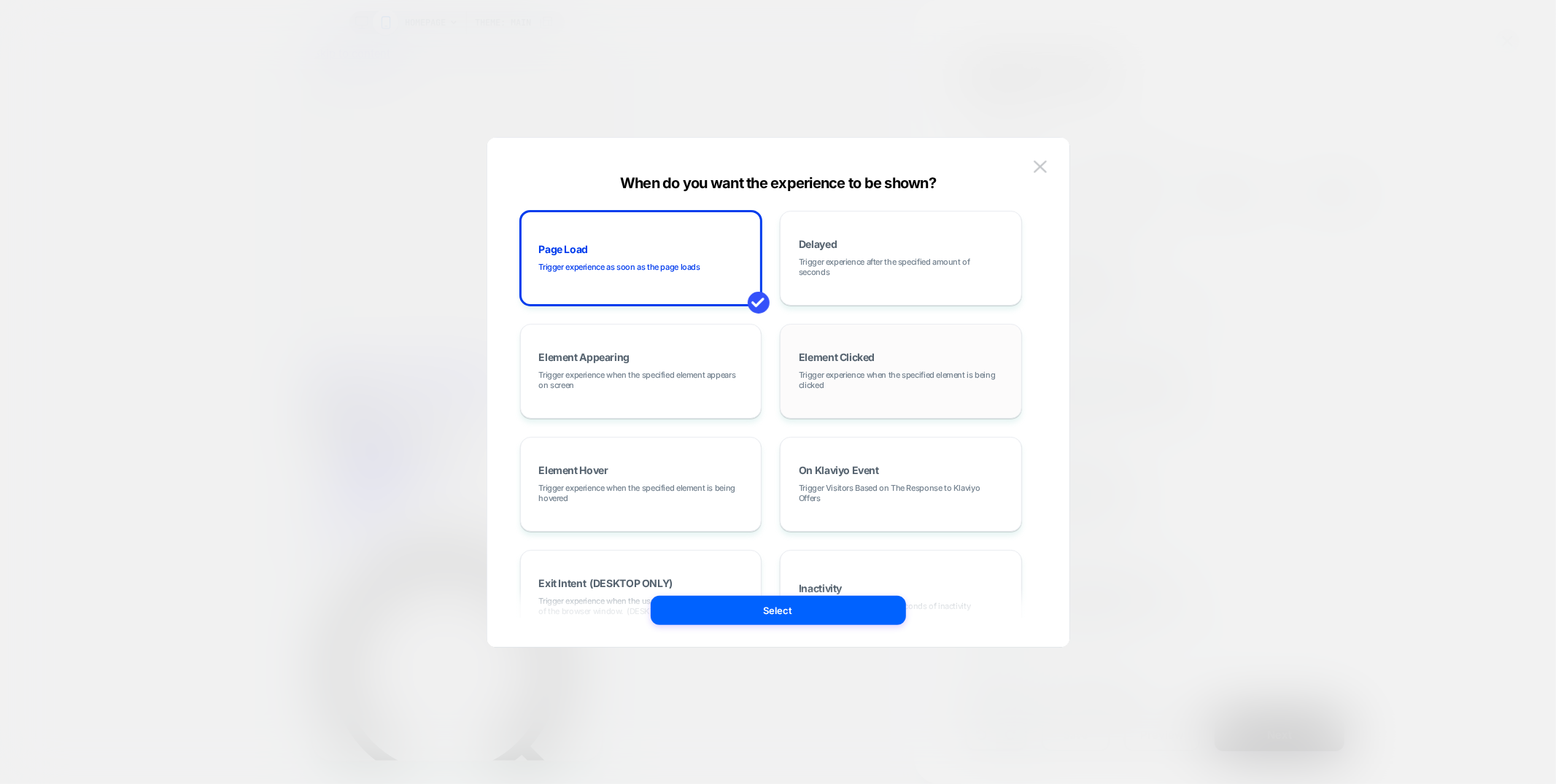
click at [850, 401] on div "Element Clicked Trigger experience when the specified element is being clicked" at bounding box center [901, 371] width 227 height 78
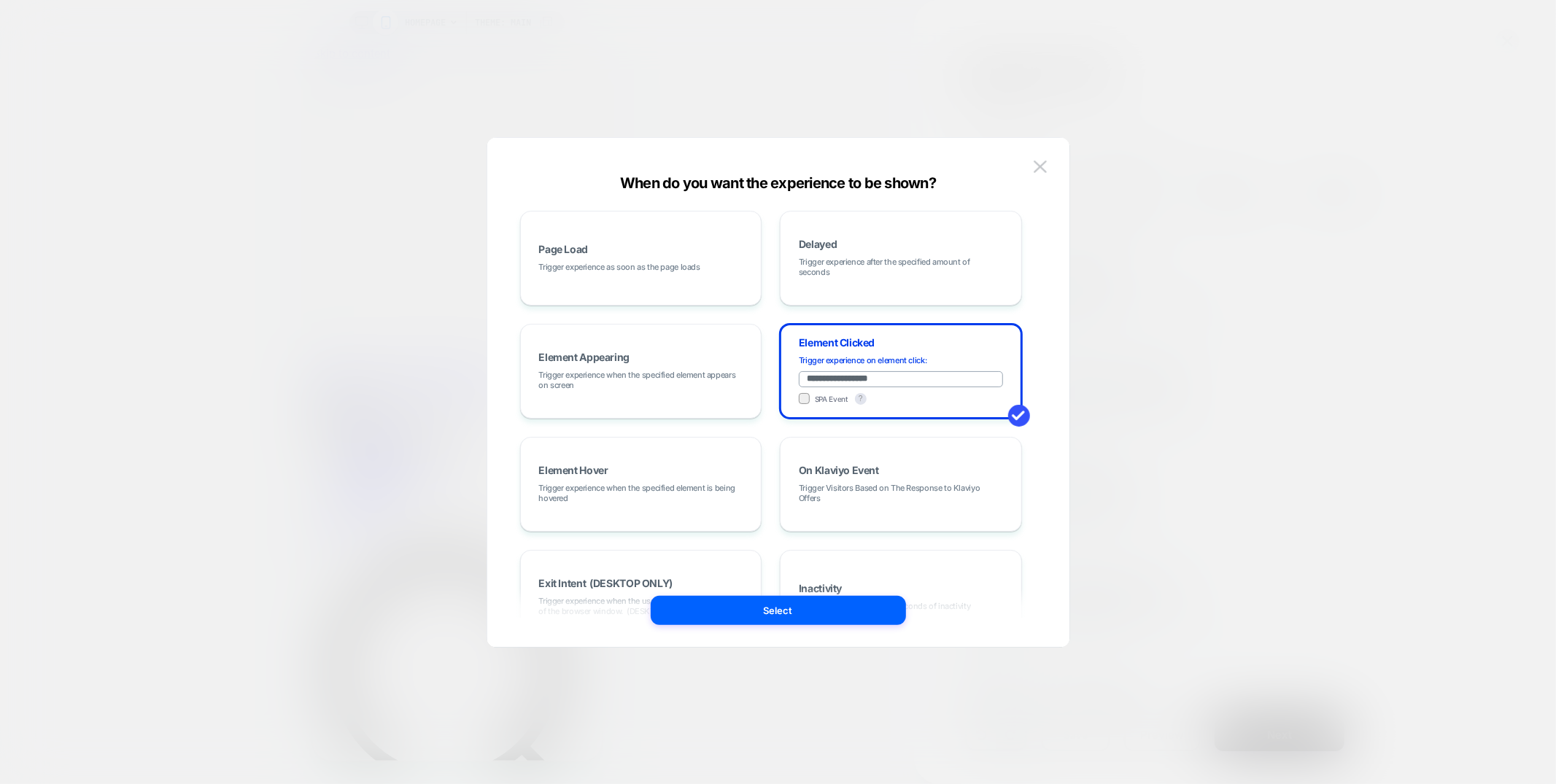
drag, startPoint x: 1037, startPoint y: 165, endPoint x: 1023, endPoint y: 170, distance: 14.9
click at [1037, 165] on img at bounding box center [1040, 167] width 14 height 13
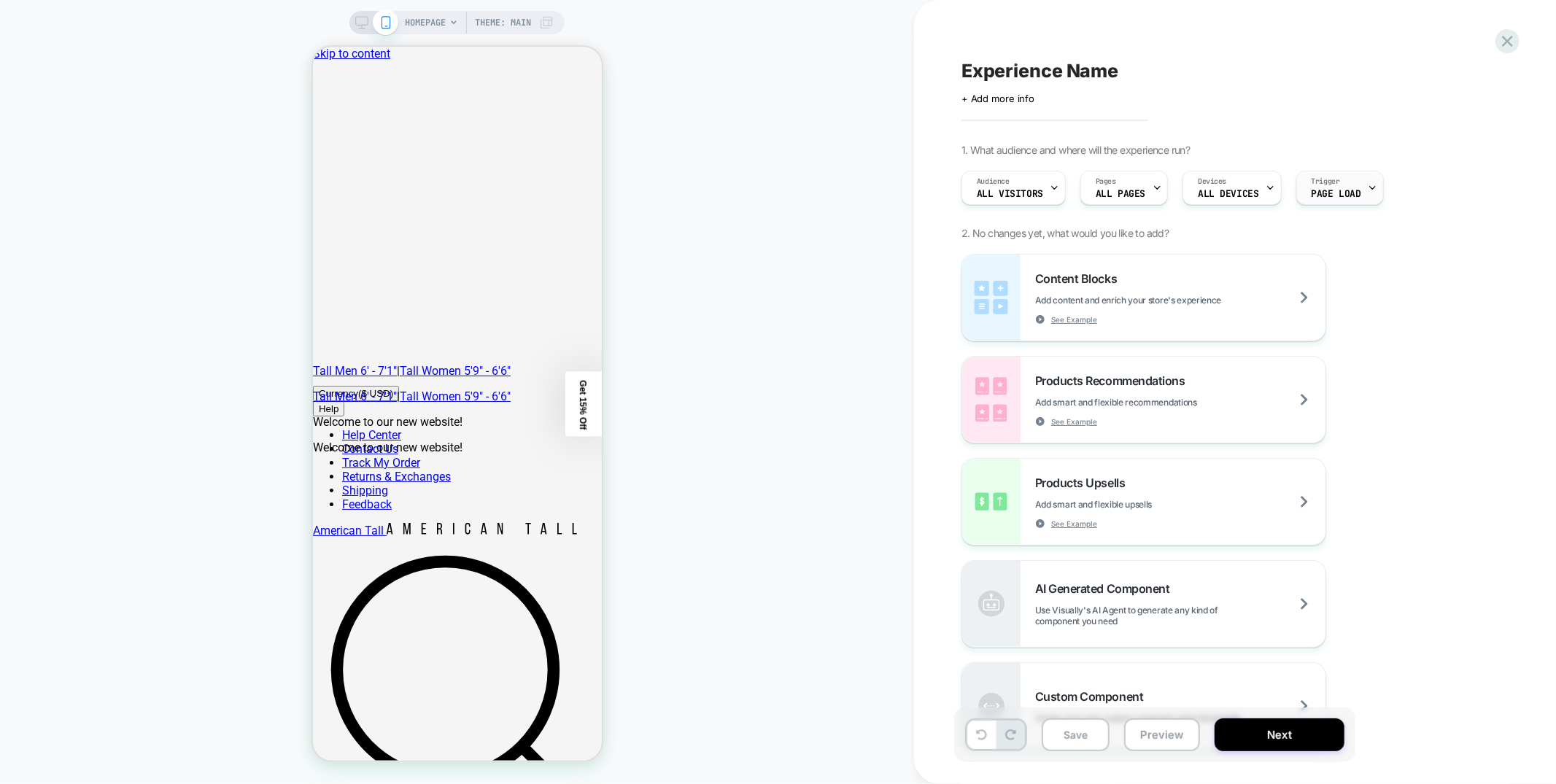
click at [1353, 183] on div "Trigger Page Load" at bounding box center [1336, 188] width 79 height 32
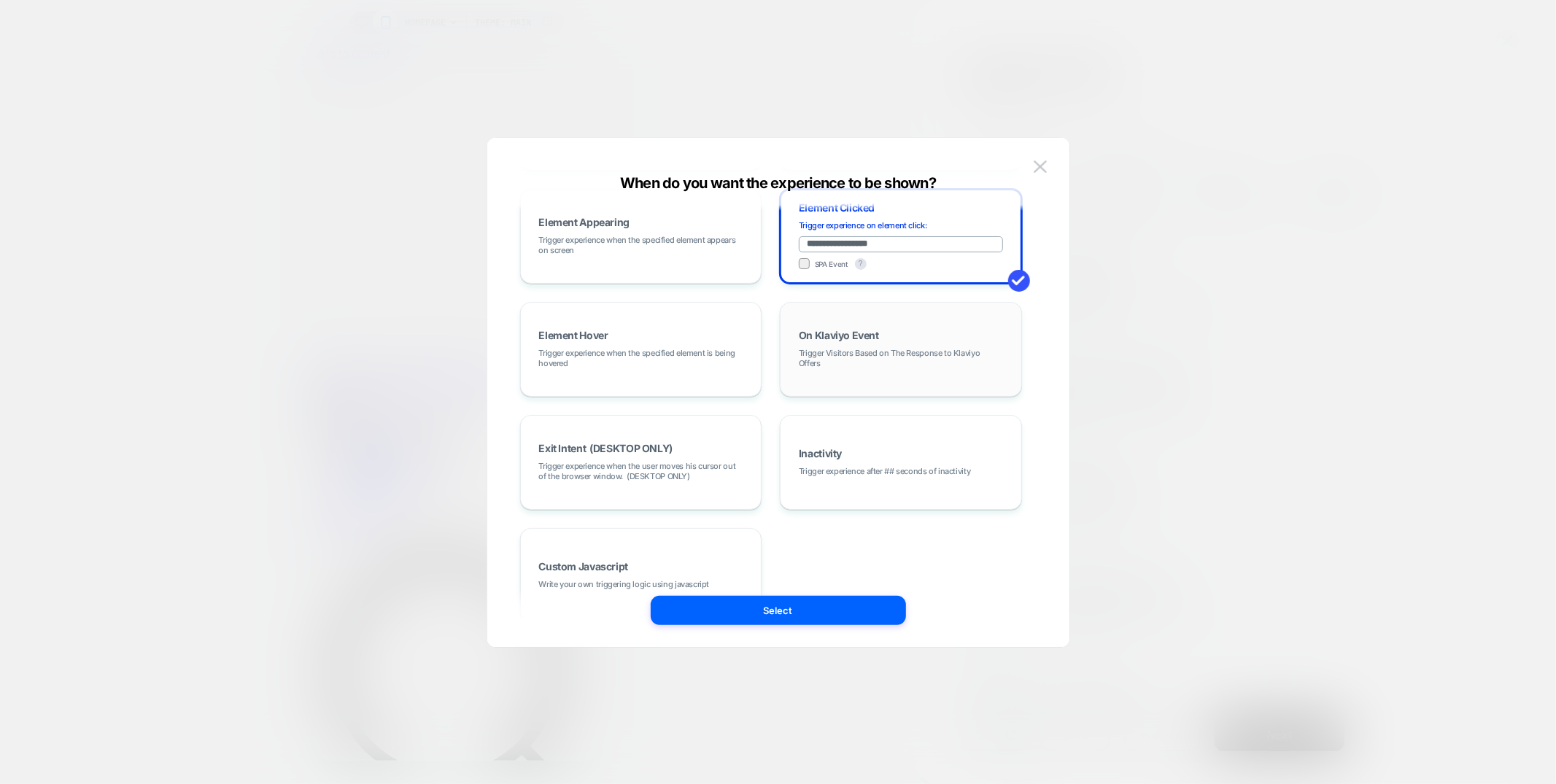
scroll to position [184, 0]
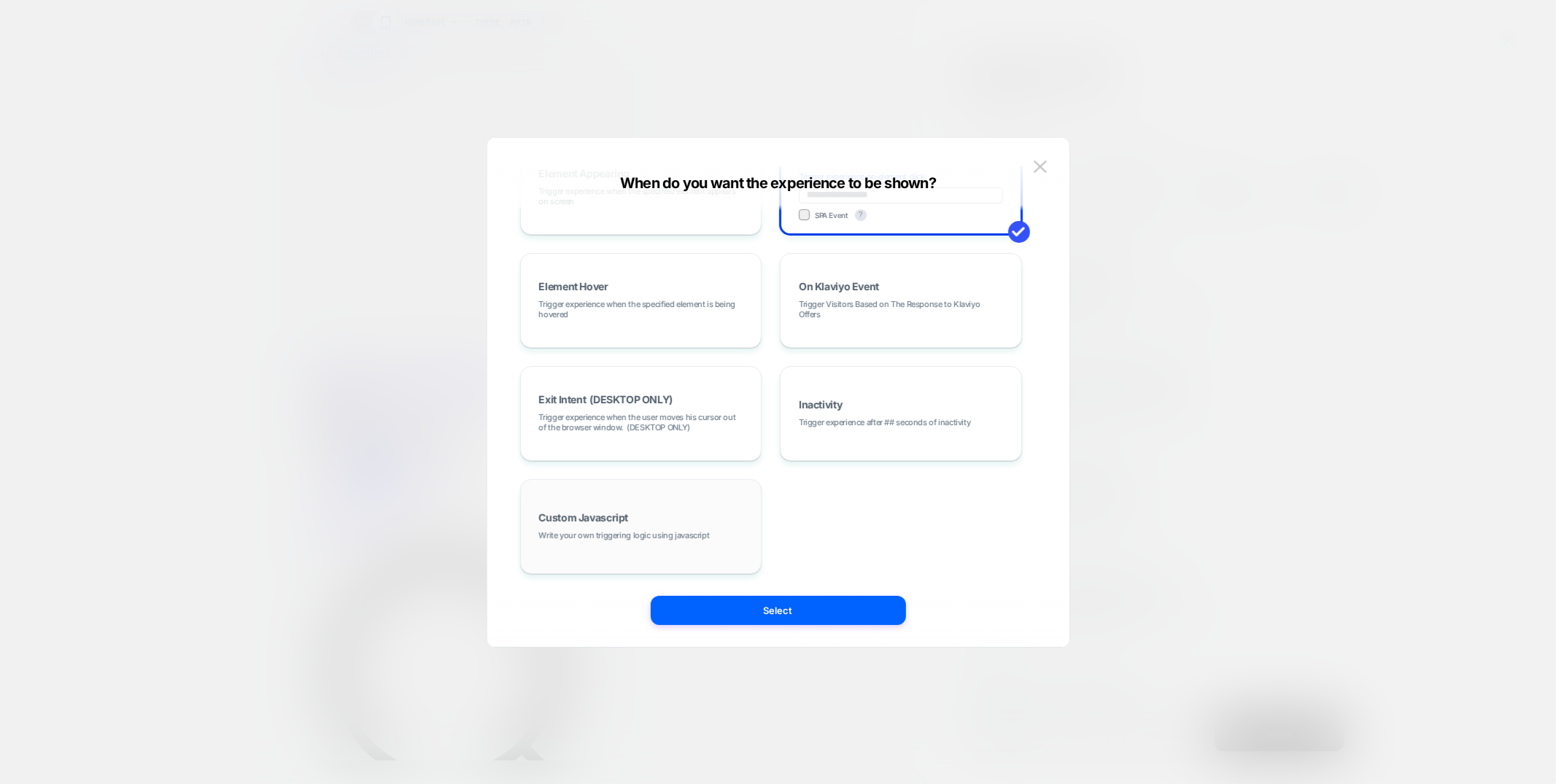
click at [736, 520] on div "Custom Javascript Write your own triggering logic using javascript" at bounding box center [641, 526] width 227 height 78
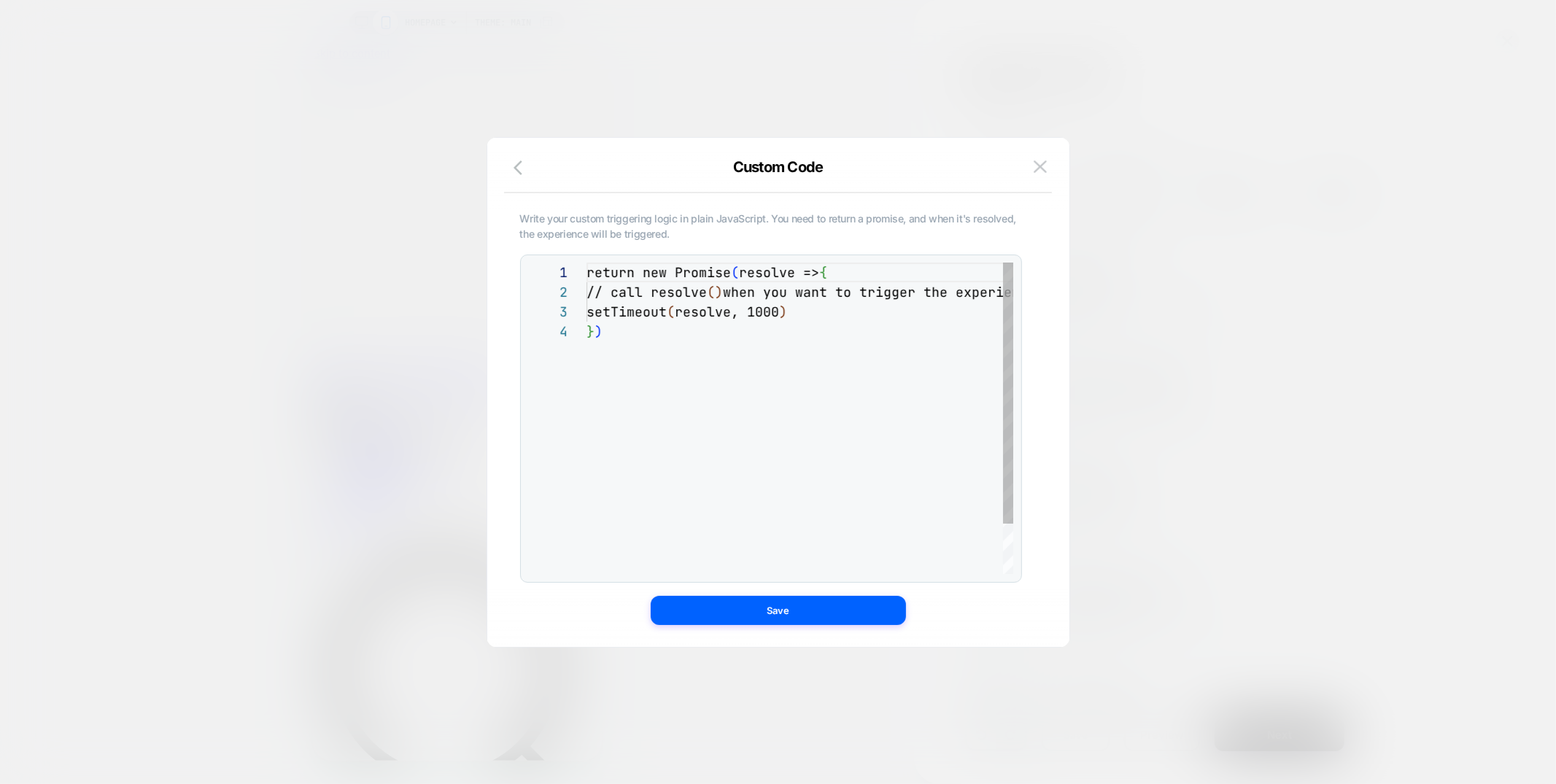
scroll to position [59, 0]
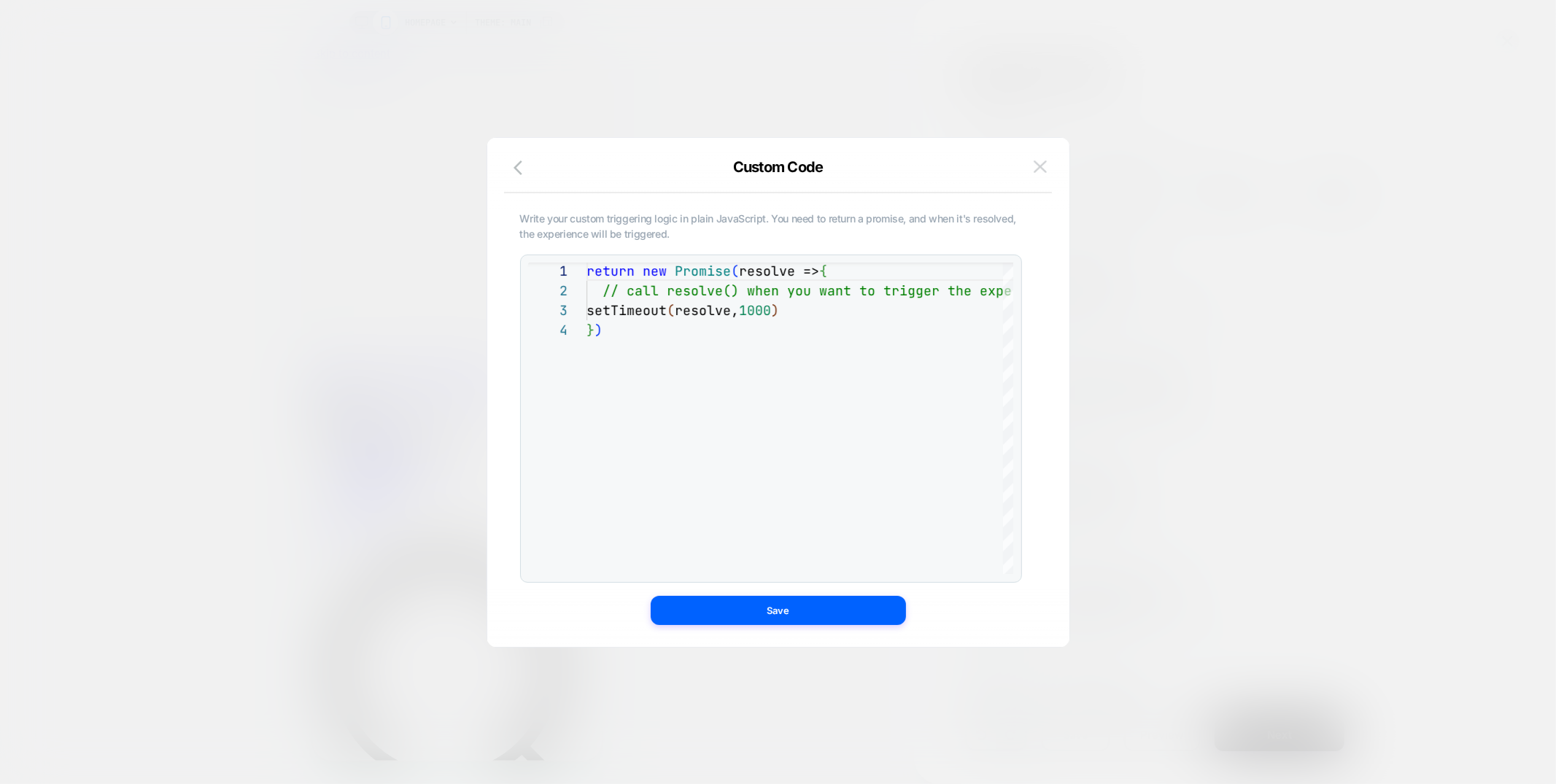
click at [1041, 165] on img at bounding box center [1040, 167] width 14 height 13
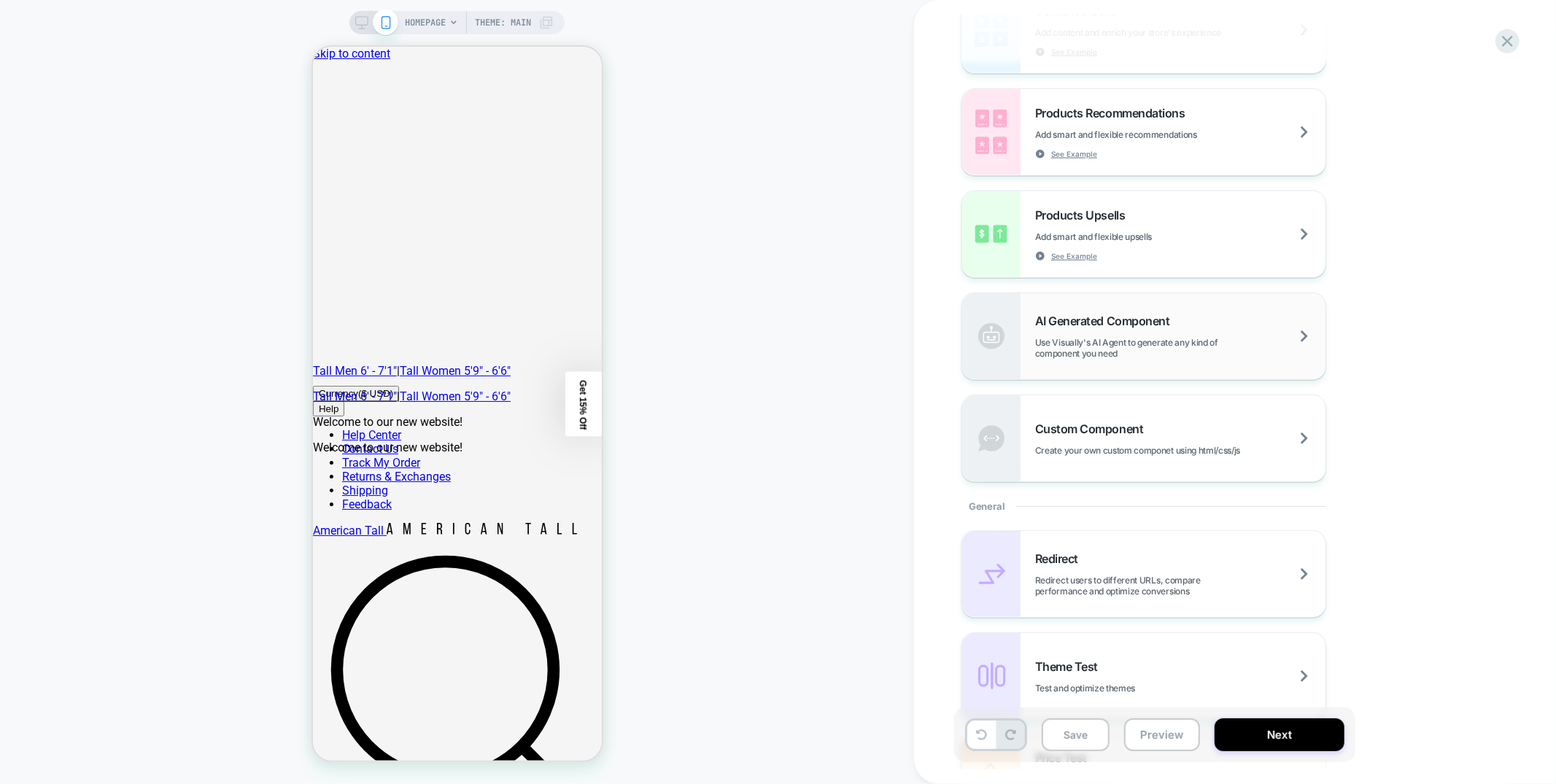
scroll to position [272, 0]
click at [1122, 340] on span "Use Visually's AI Agent to generate any kind of component you need" at bounding box center [1181, 344] width 291 height 22
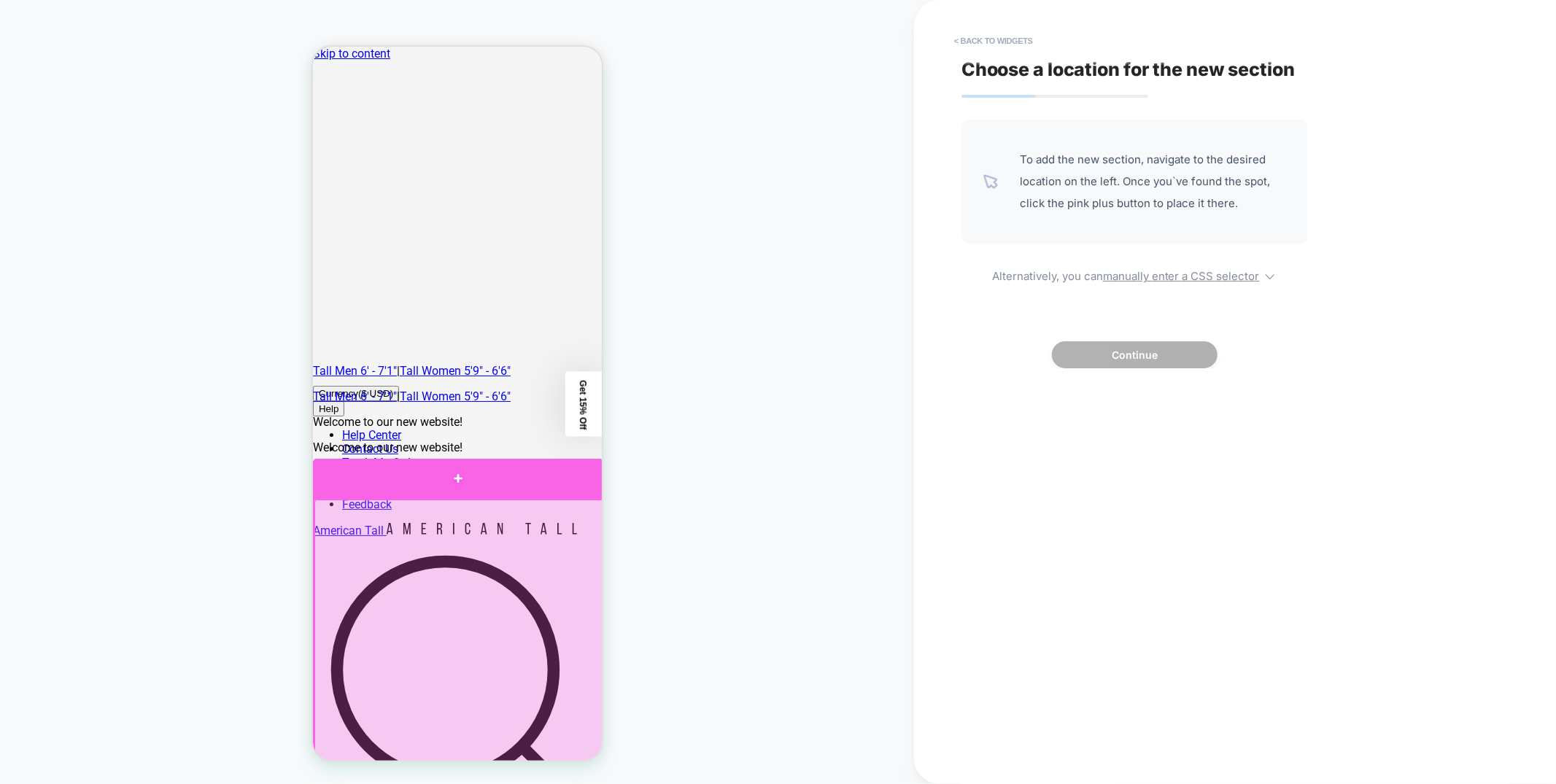
click at [561, 482] on div at bounding box center [458, 478] width 291 height 40
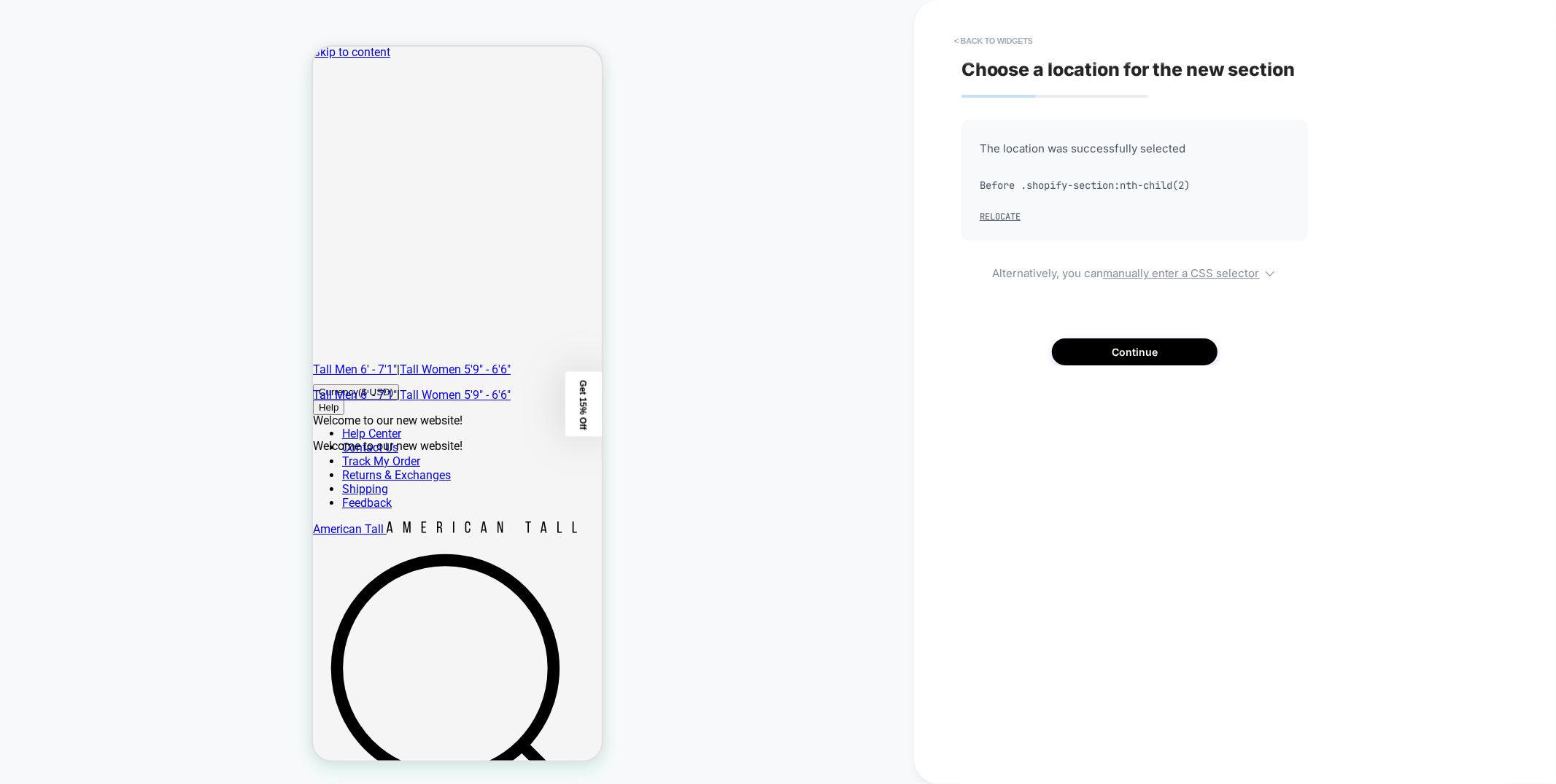
scroll to position [125, 0]
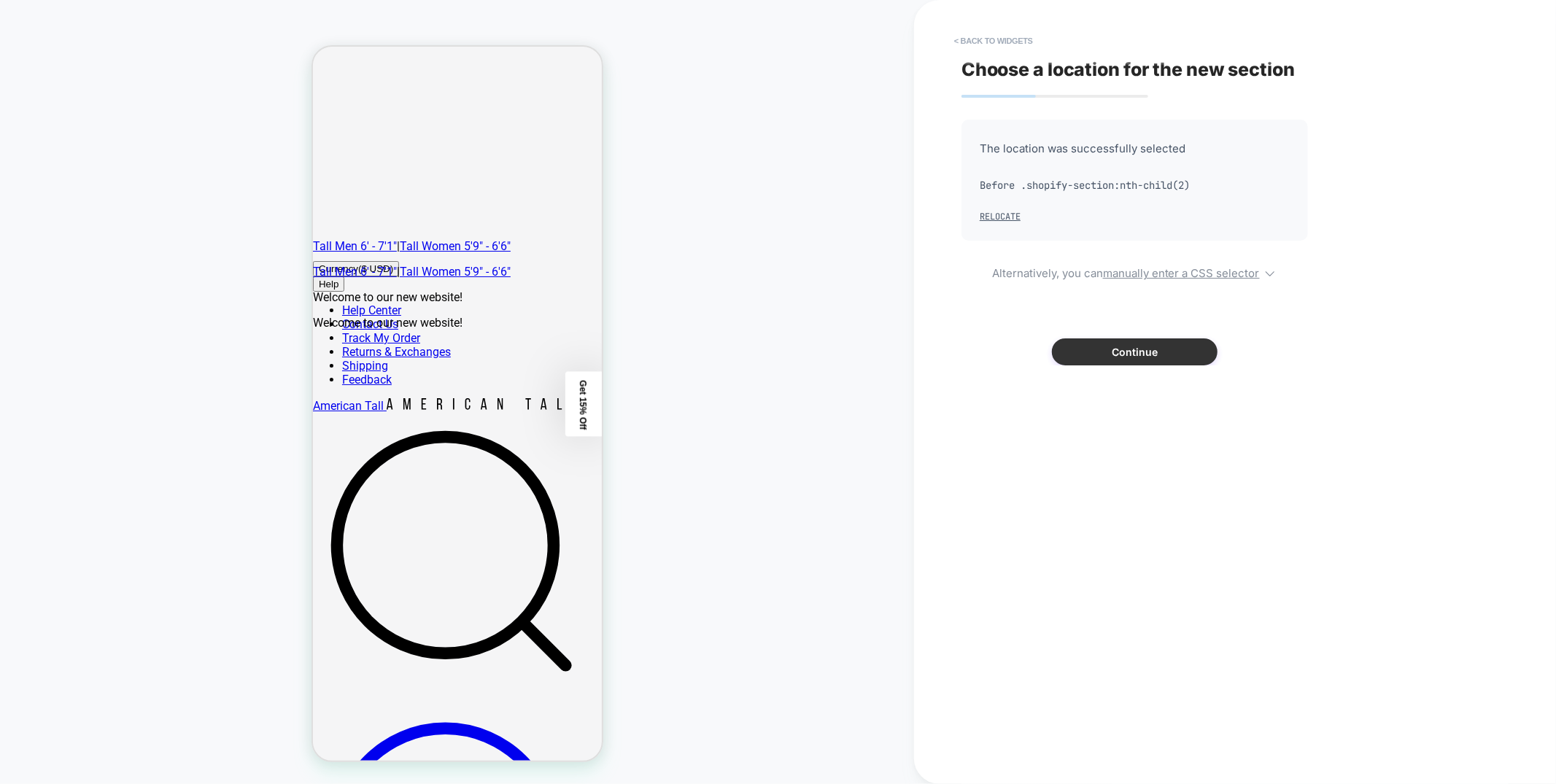
click at [1126, 353] on button "Continue" at bounding box center [1135, 352] width 165 height 27
type textarea "*"
